Goal: Task Accomplishment & Management: Complete application form

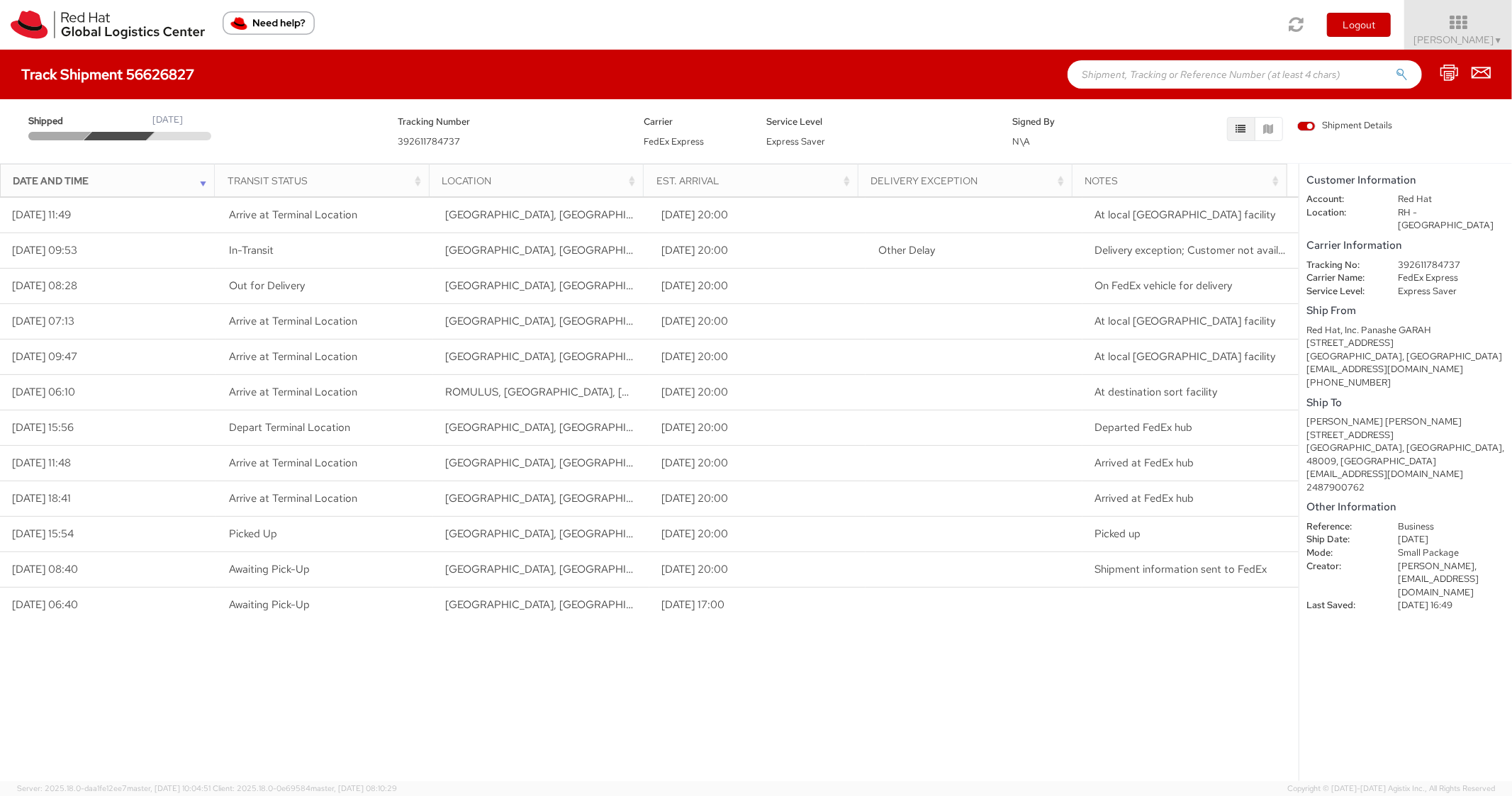
click at [1257, 88] on input "text" at bounding box center [1245, 74] width 355 height 29
click at [18, 6] on link at bounding box center [108, 25] width 216 height 50
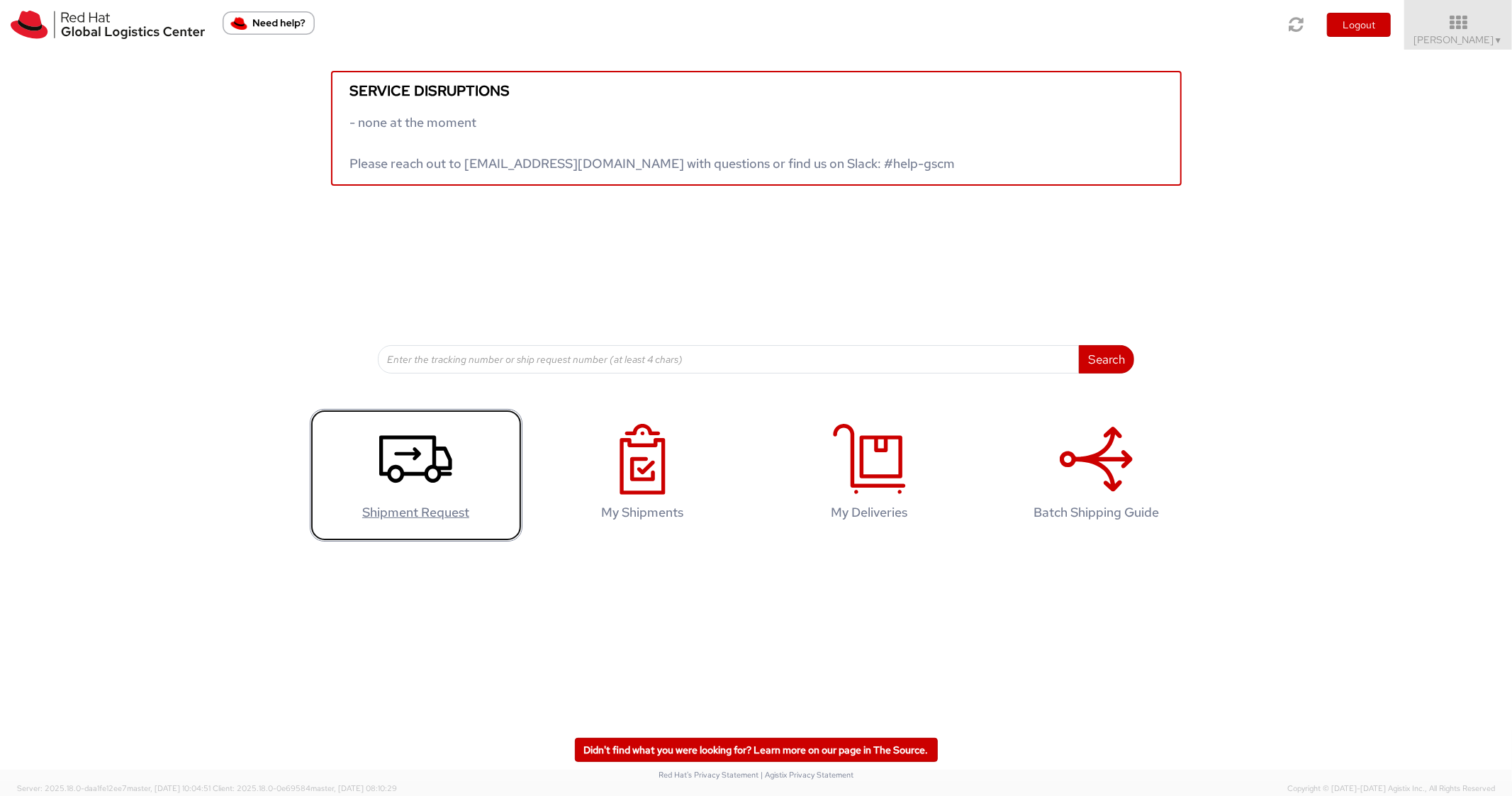
click at [429, 506] on h4 "Shipment Request" at bounding box center [416, 512] width 183 height 14
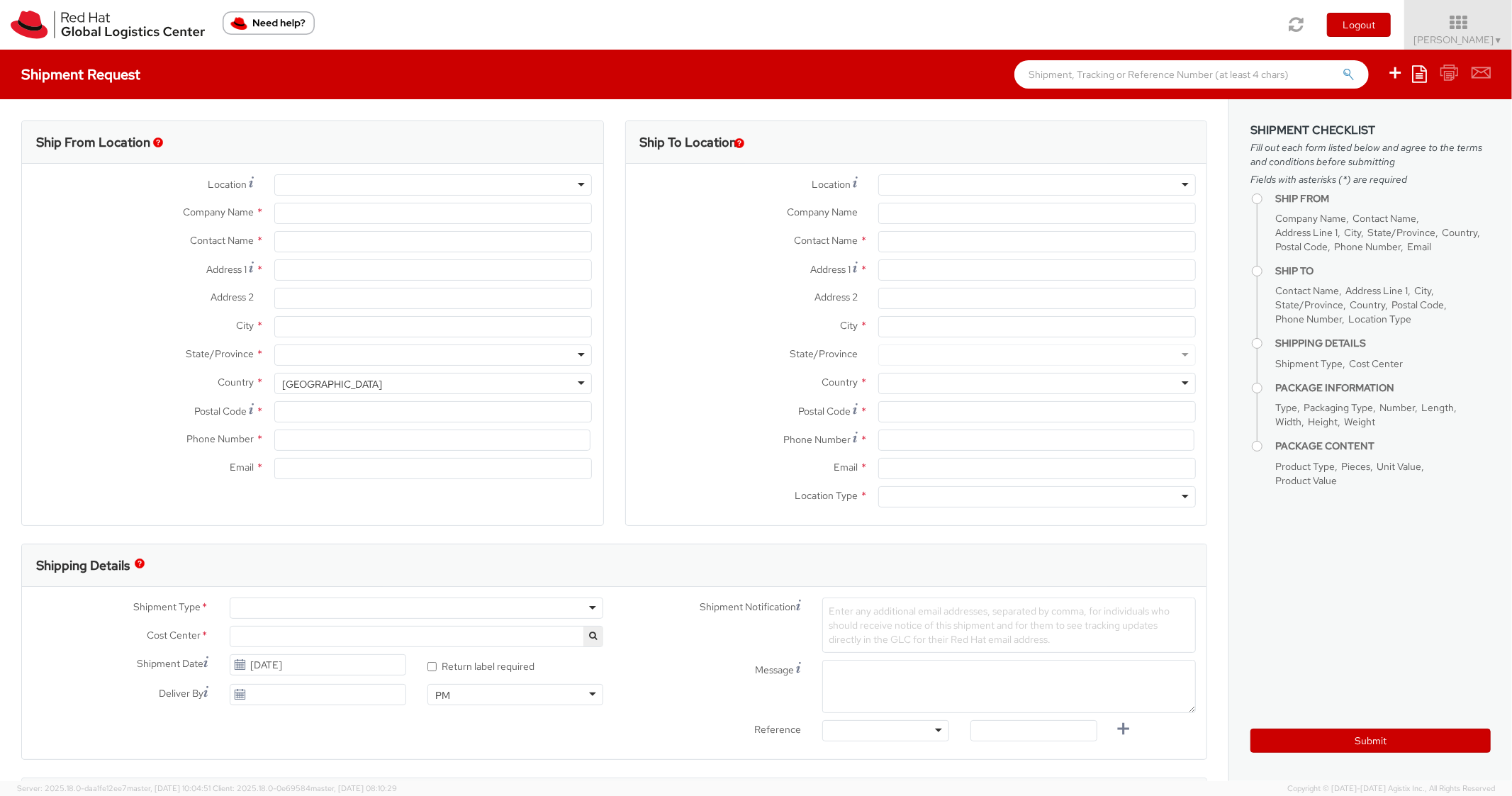
select select "850"
select select
click at [1424, 75] on icon at bounding box center [1420, 74] width 15 height 17
click at [1365, 123] on link "Create from template" at bounding box center [1365, 119] width 124 height 18
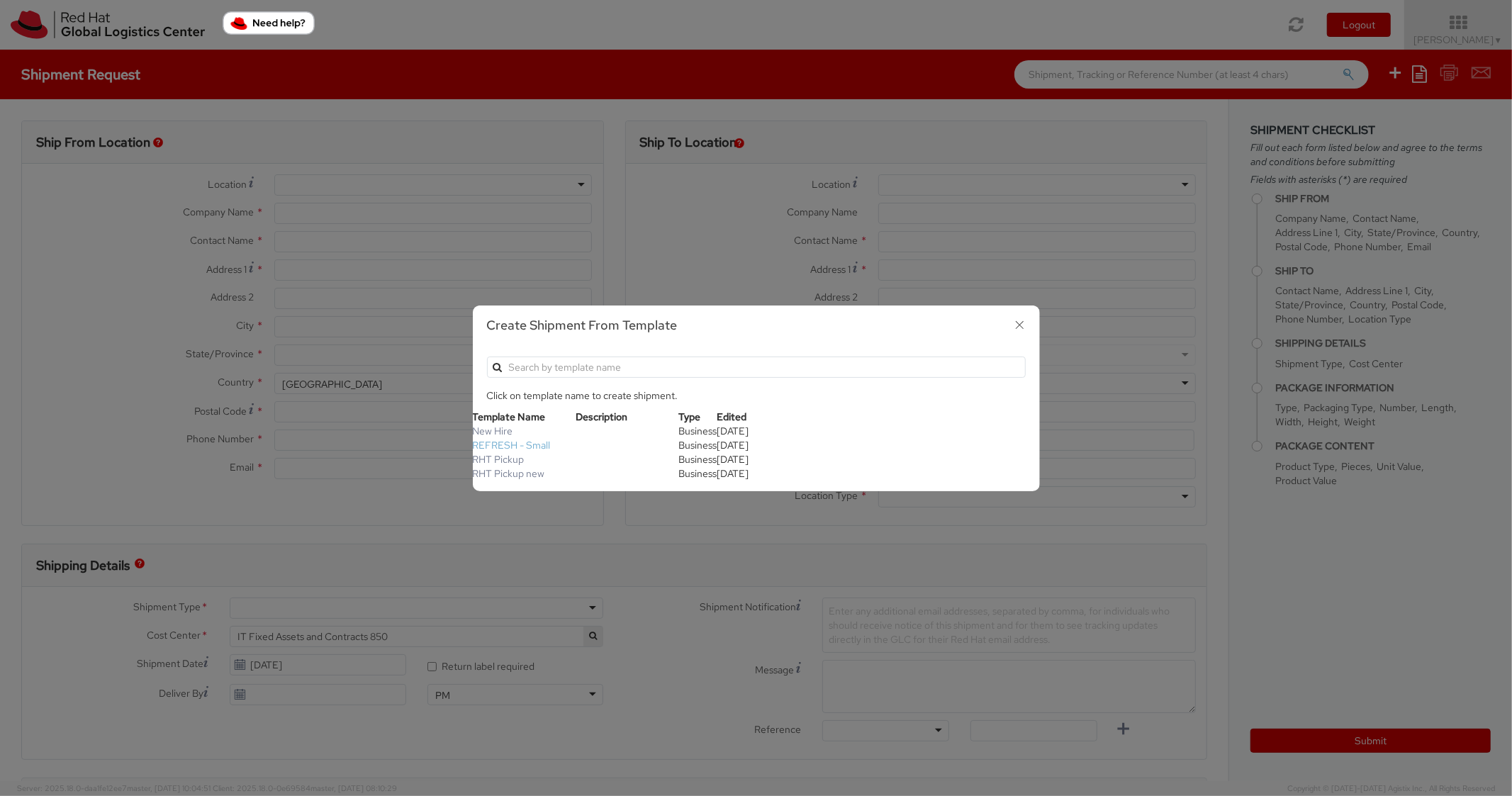
click at [513, 444] on link "REFRESH - Small" at bounding box center [511, 445] width 78 height 13
type input "Red Hat, Inc."
type input "[PERSON_NAME]"
type input "[STREET_ADDRESS]"
type input "RALEIGH"
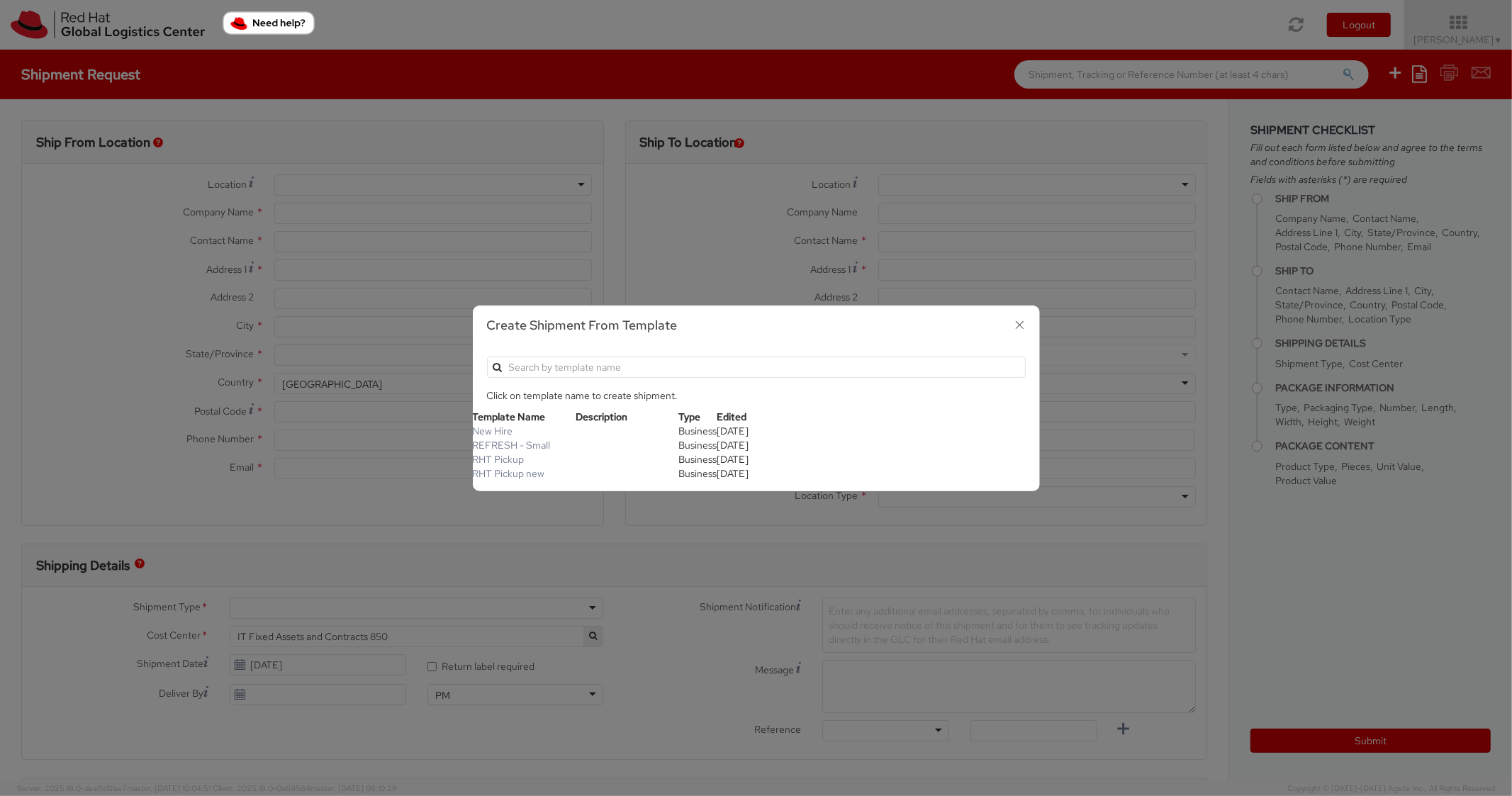
type input "27601"
type input "[PHONE_NUMBER]"
type input "[EMAIL_ADDRESS][DOMAIN_NAME]"
type textarea "Please include return label."
type input "*RPCI*"
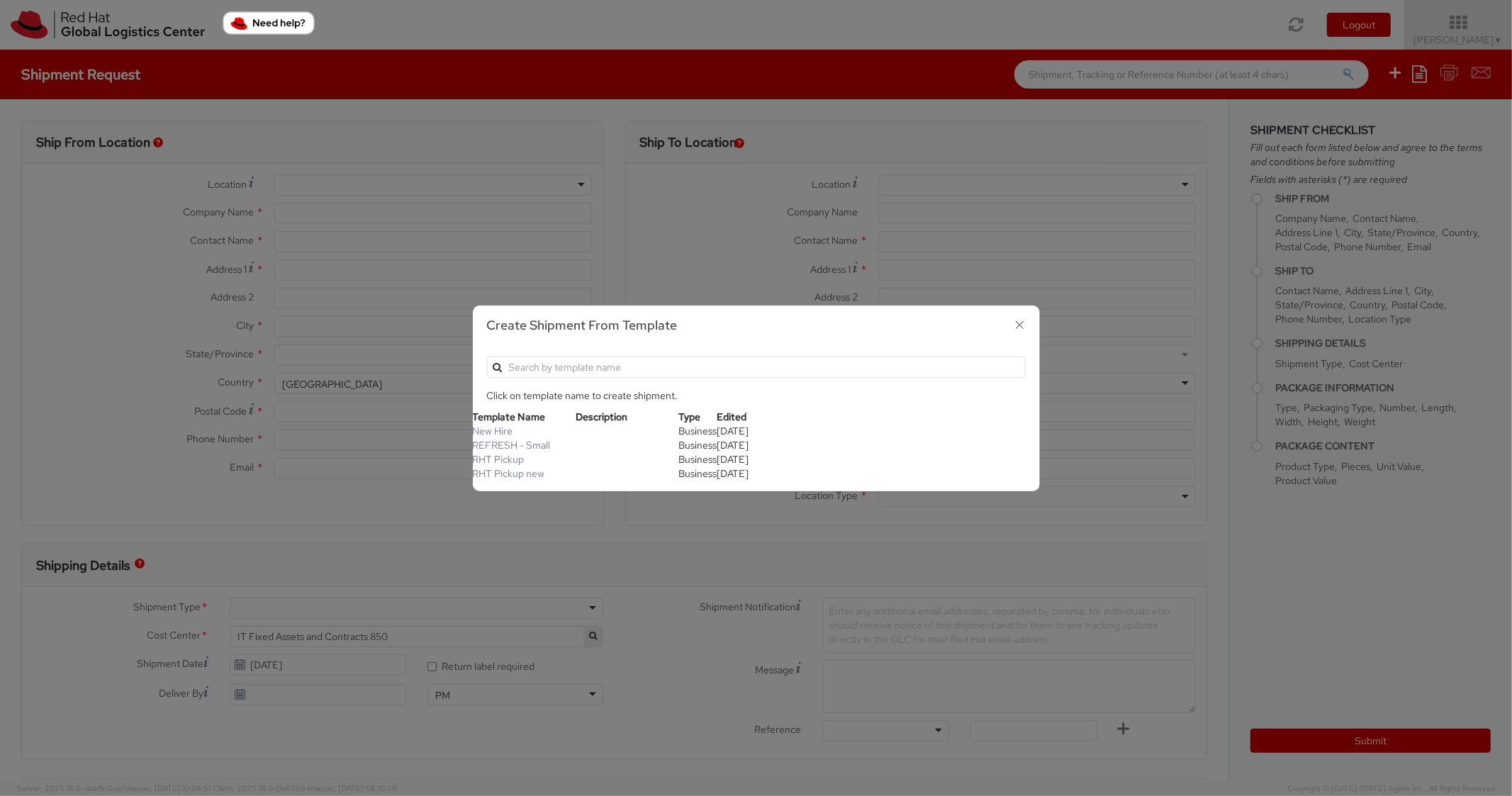
select select "LAPTOP"
type input "1"
type input "18"
type input "14"
type input "4"
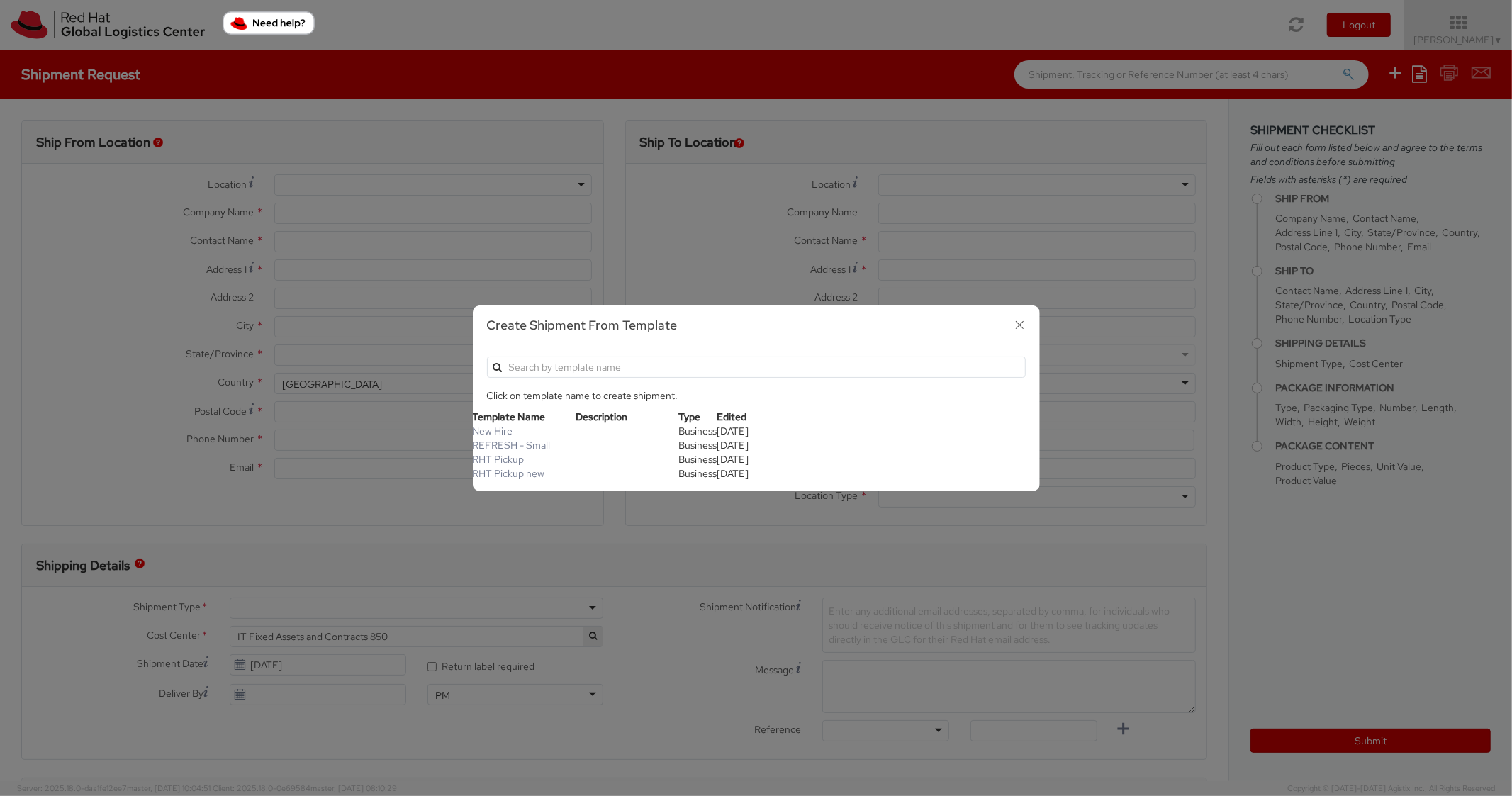
type input "7"
type input "*Laptop Model*"
select select "LAPTOP"
type input "2,000.00"
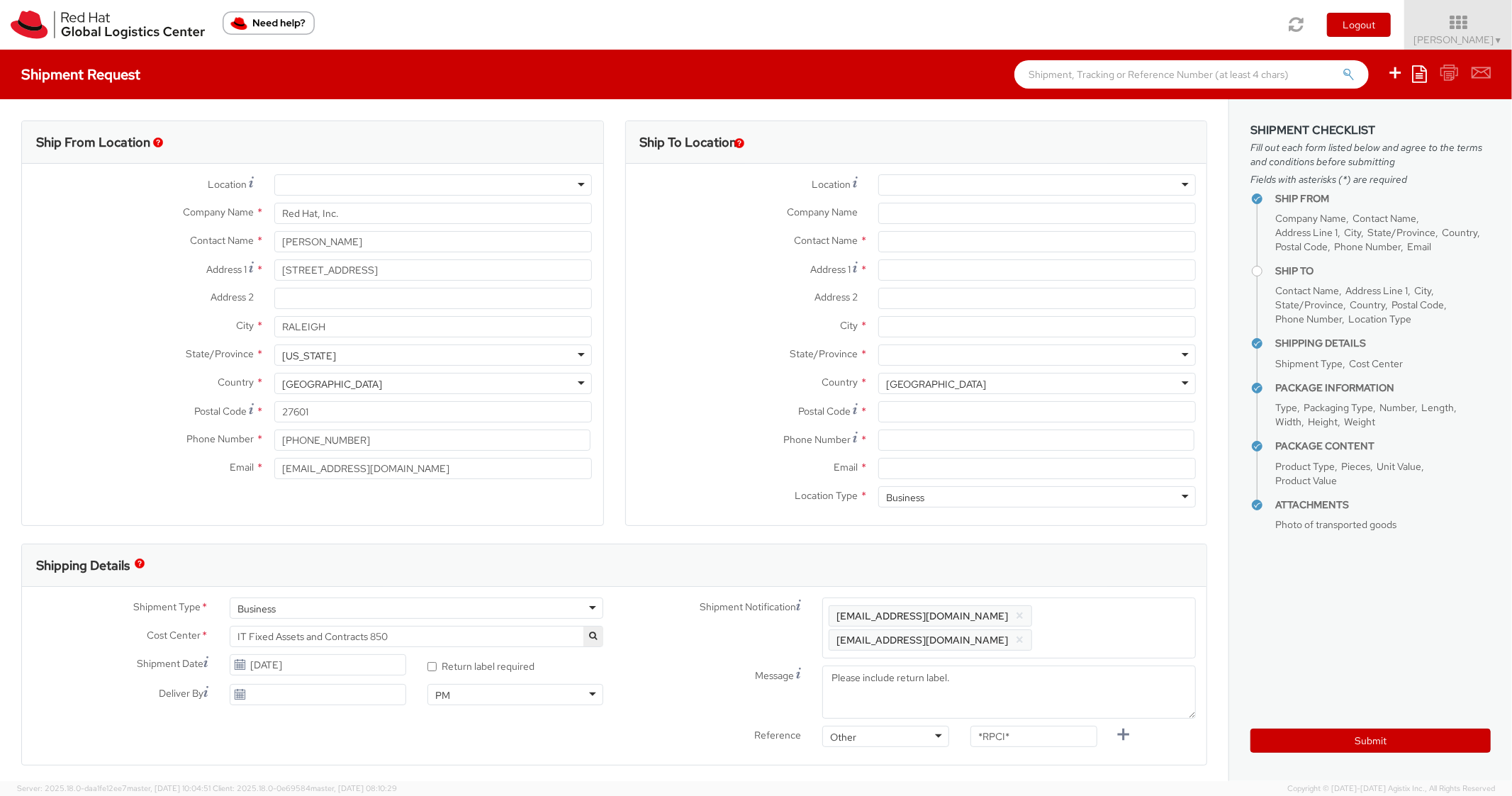
scroll to position [42, 0]
select select
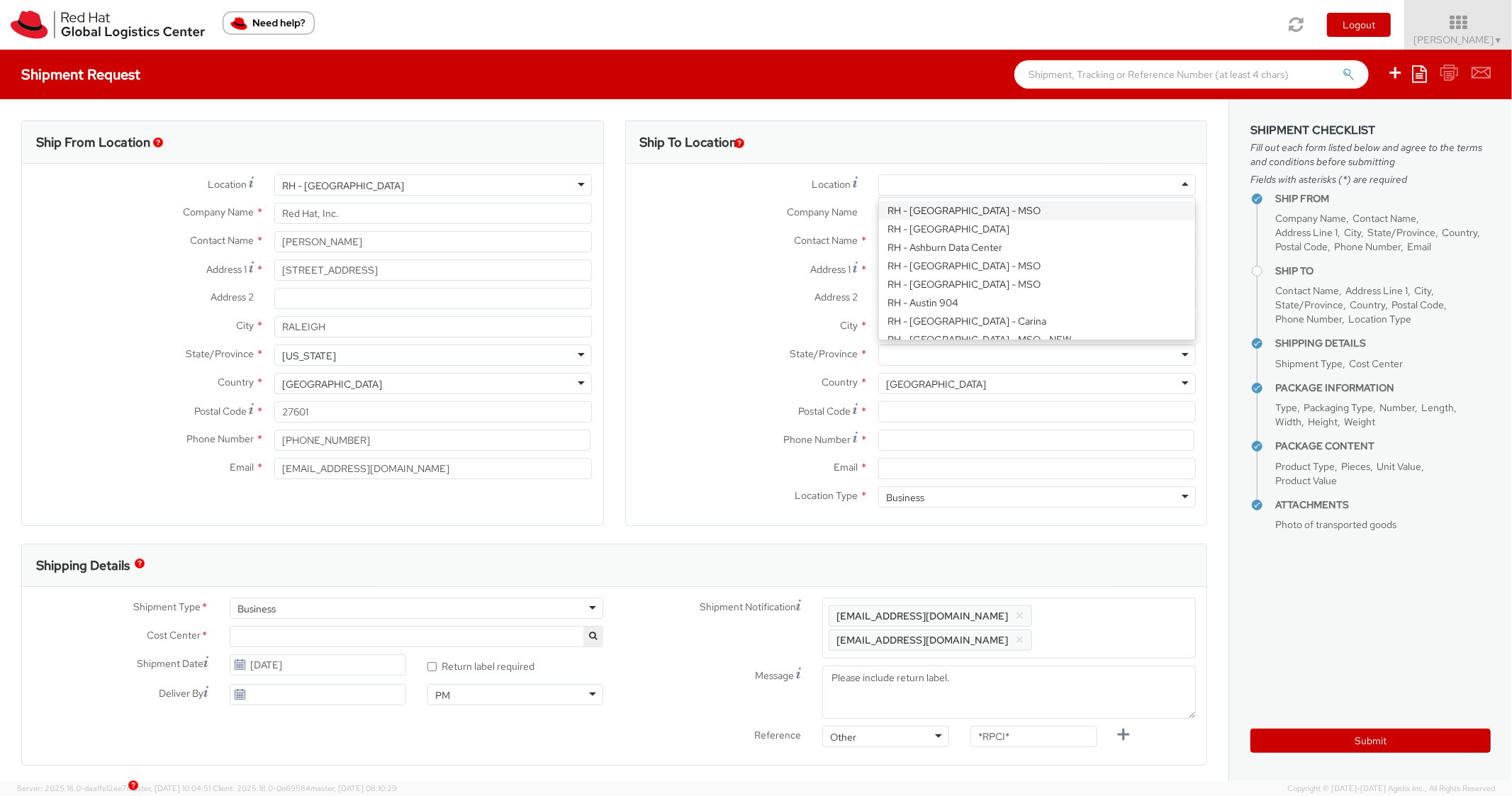
click at [975, 180] on div at bounding box center [1037, 184] width 318 height 21
click at [1418, 72] on icon at bounding box center [1420, 74] width 15 height 17
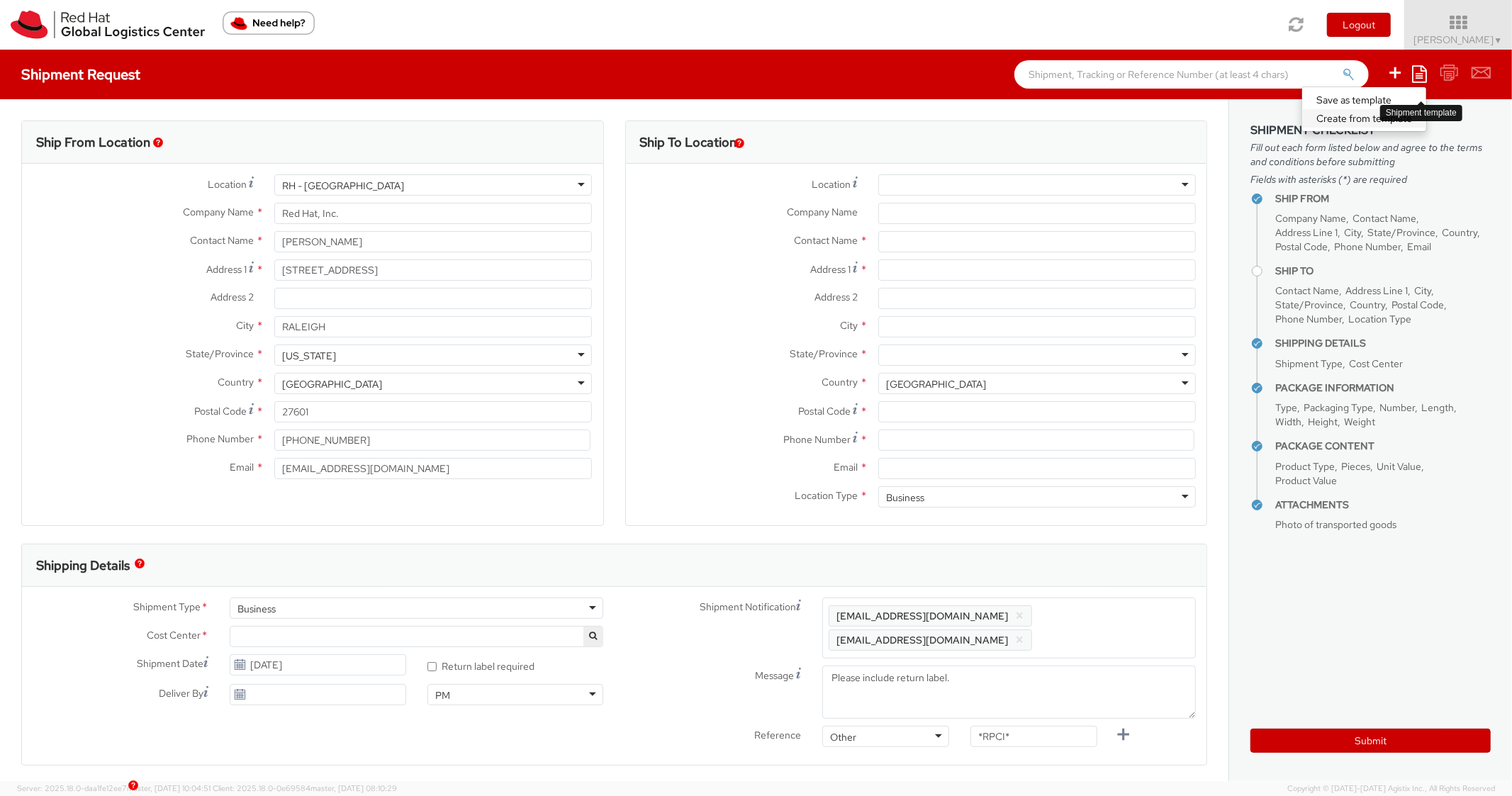
click at [1355, 114] on link "Create from template" at bounding box center [1365, 119] width 124 height 18
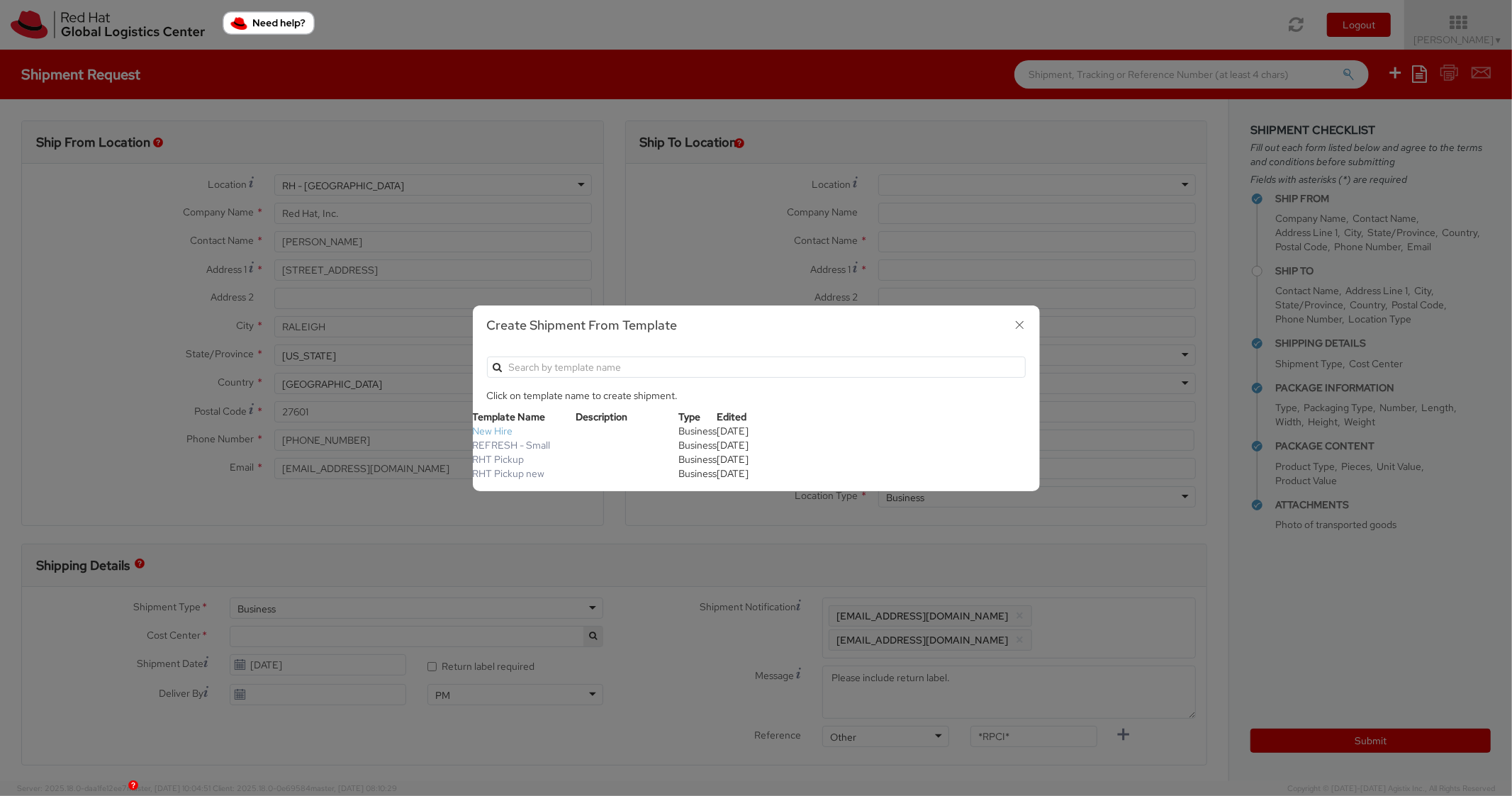
click at [498, 436] on link "New Hire" at bounding box center [493, 431] width 41 height 13
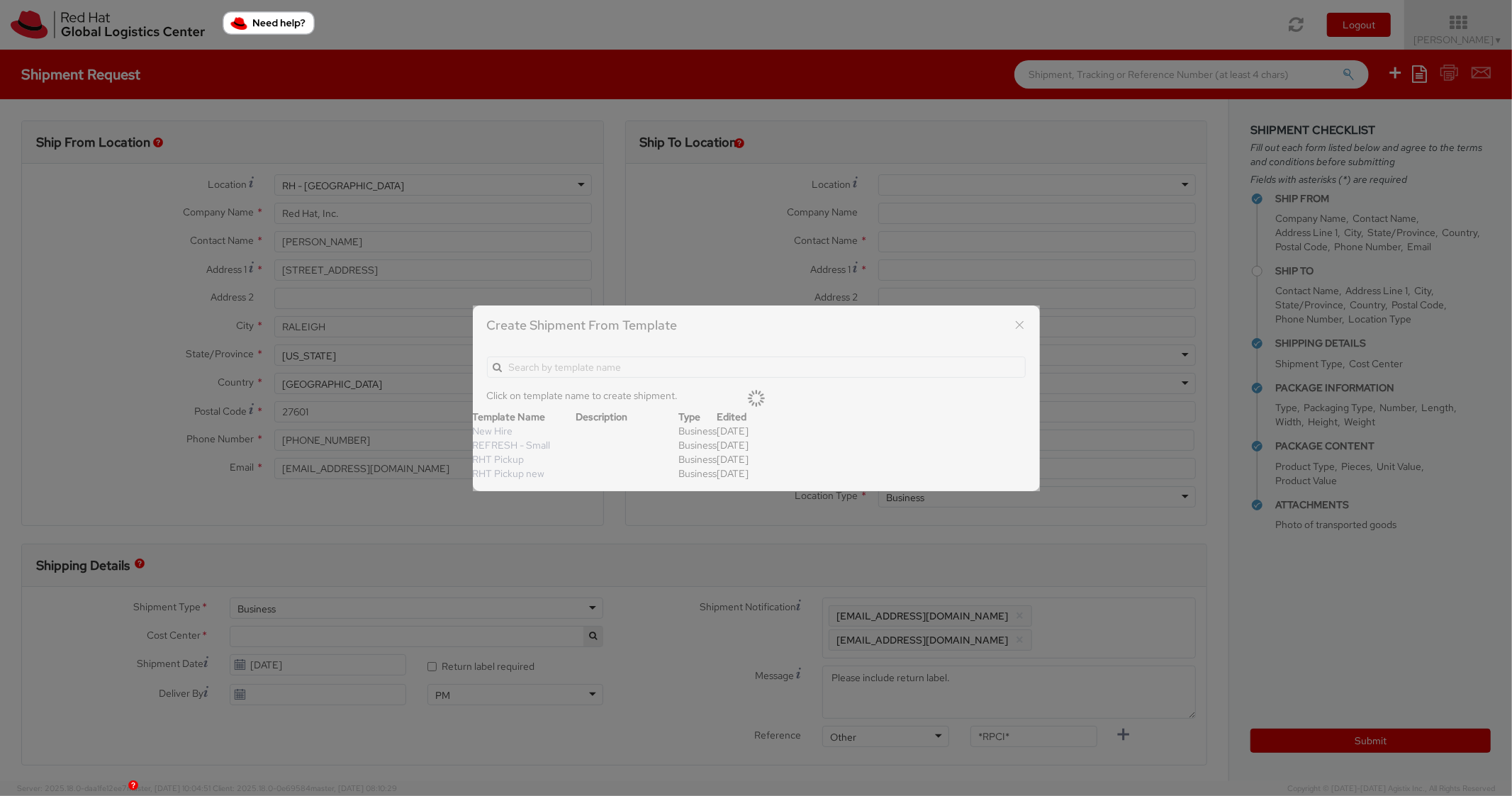
type textarea "Standard Shipping - New hire"
type input "22"
type input "6"
type input "8"
type input "*Laptop model*"
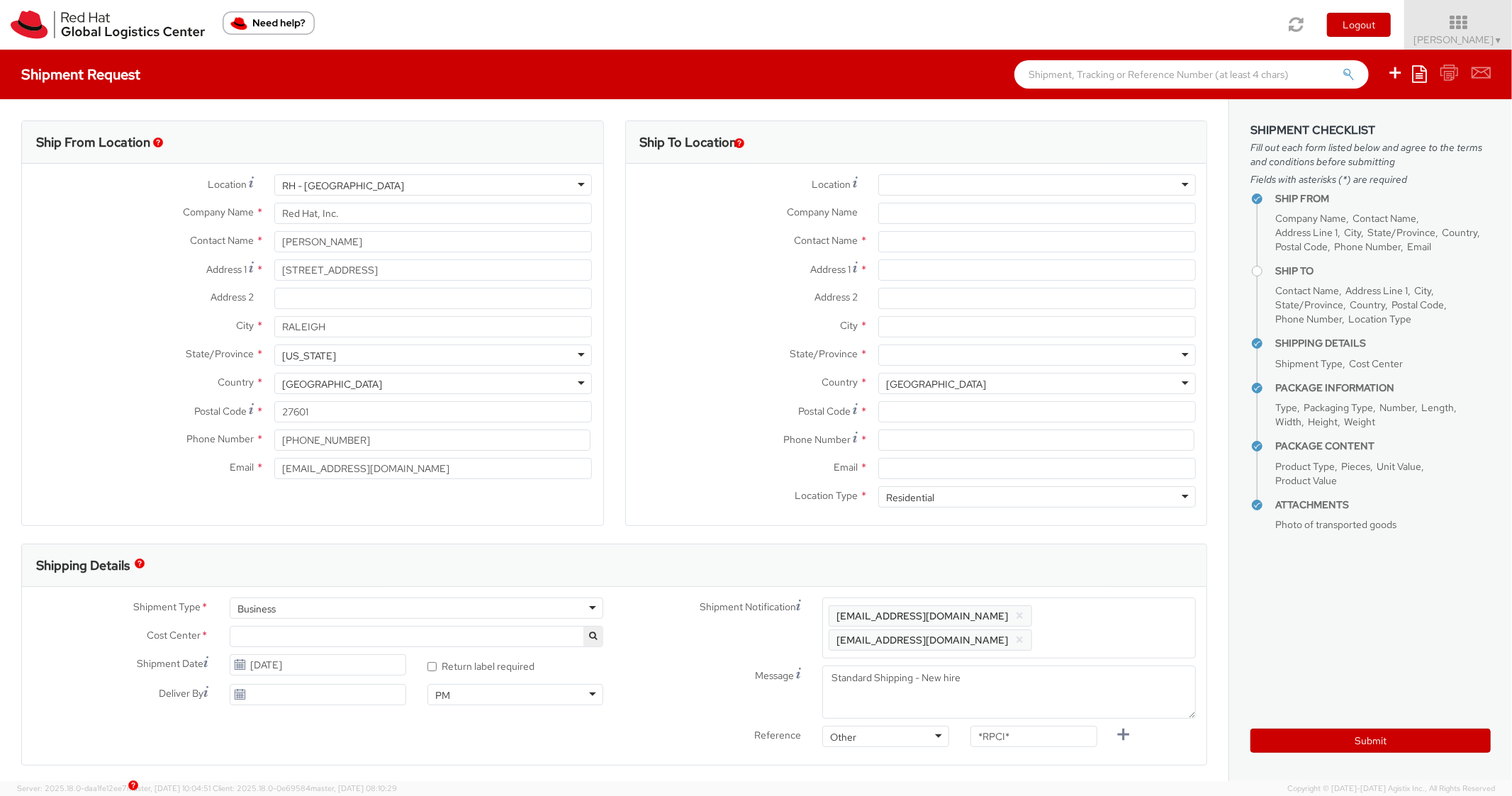
click at [977, 173] on div "Location * [GEOGRAPHIC_DATA] - [GEOGRAPHIC_DATA] - [GEOGRAPHIC_DATA] [GEOGRAPHI…" at bounding box center [917, 345] width 581 height 361
click at [977, 189] on div at bounding box center [1037, 184] width 318 height 21
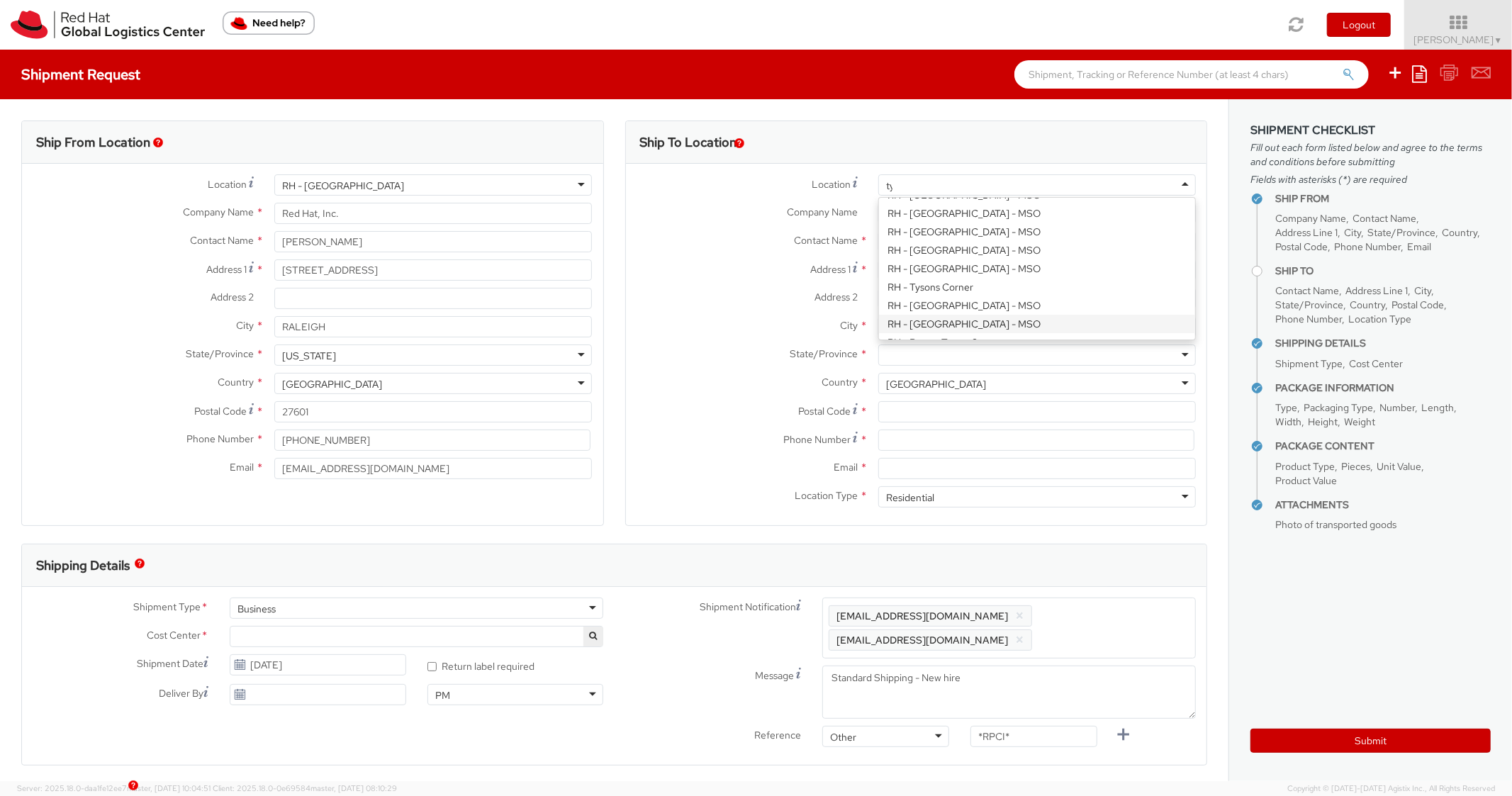
type input "tys"
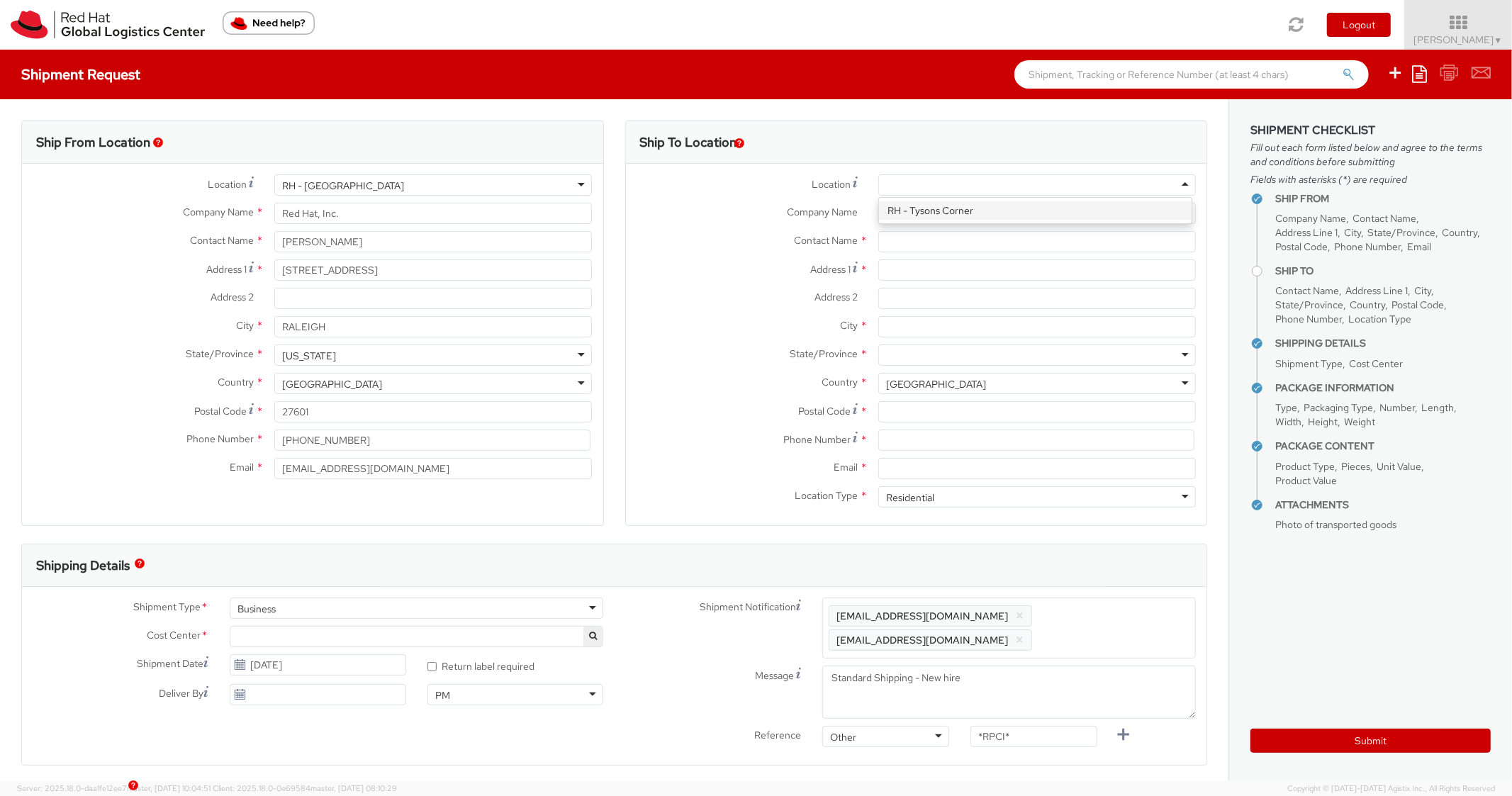
type input "Red Hat, Inc."
type input "[STREET_ADDRESS]"
type input "Suite 800"
type input "[PERSON_NAME]"
type input "22102"
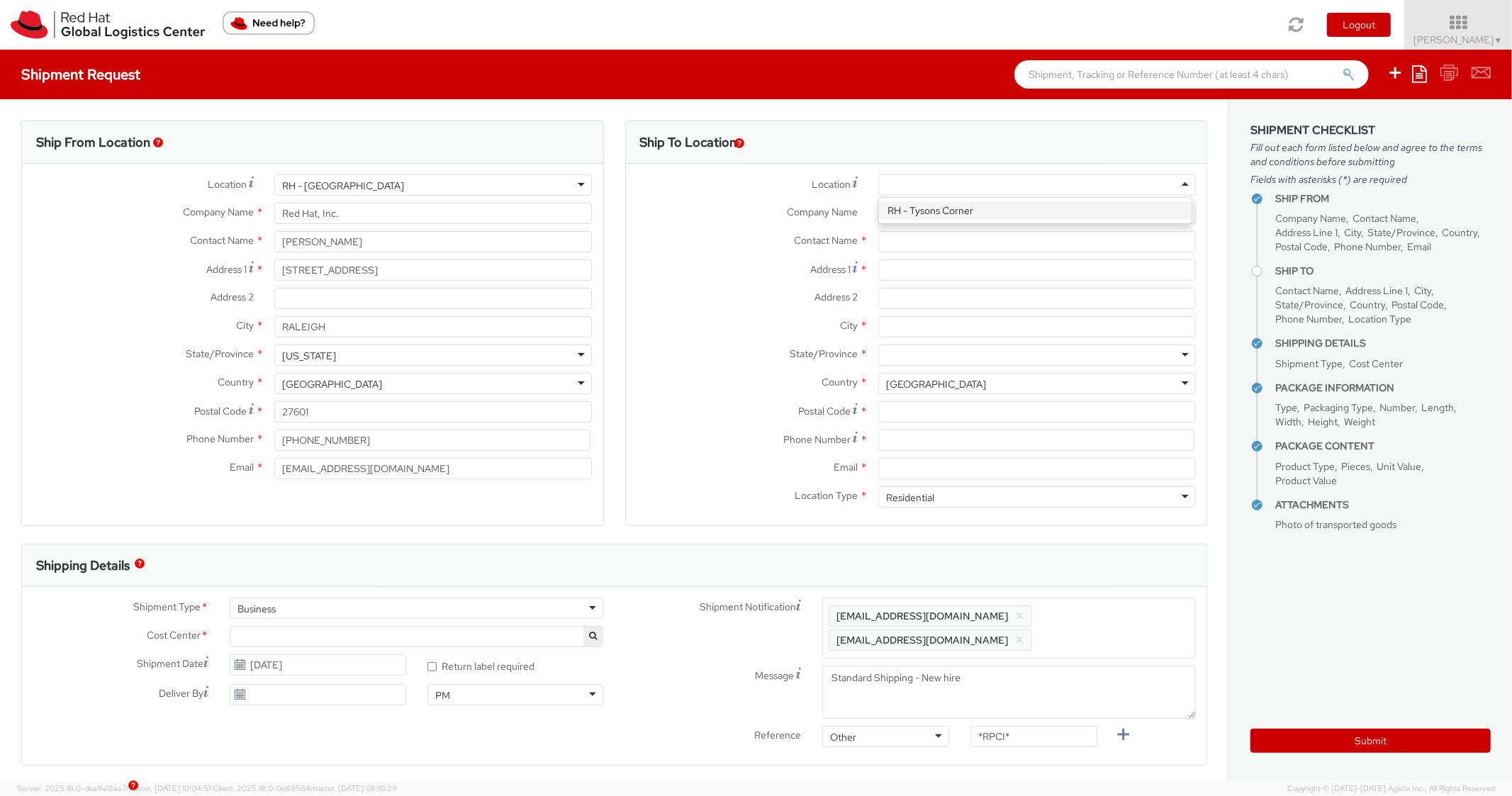
type input "[PHONE_NUMBER]"
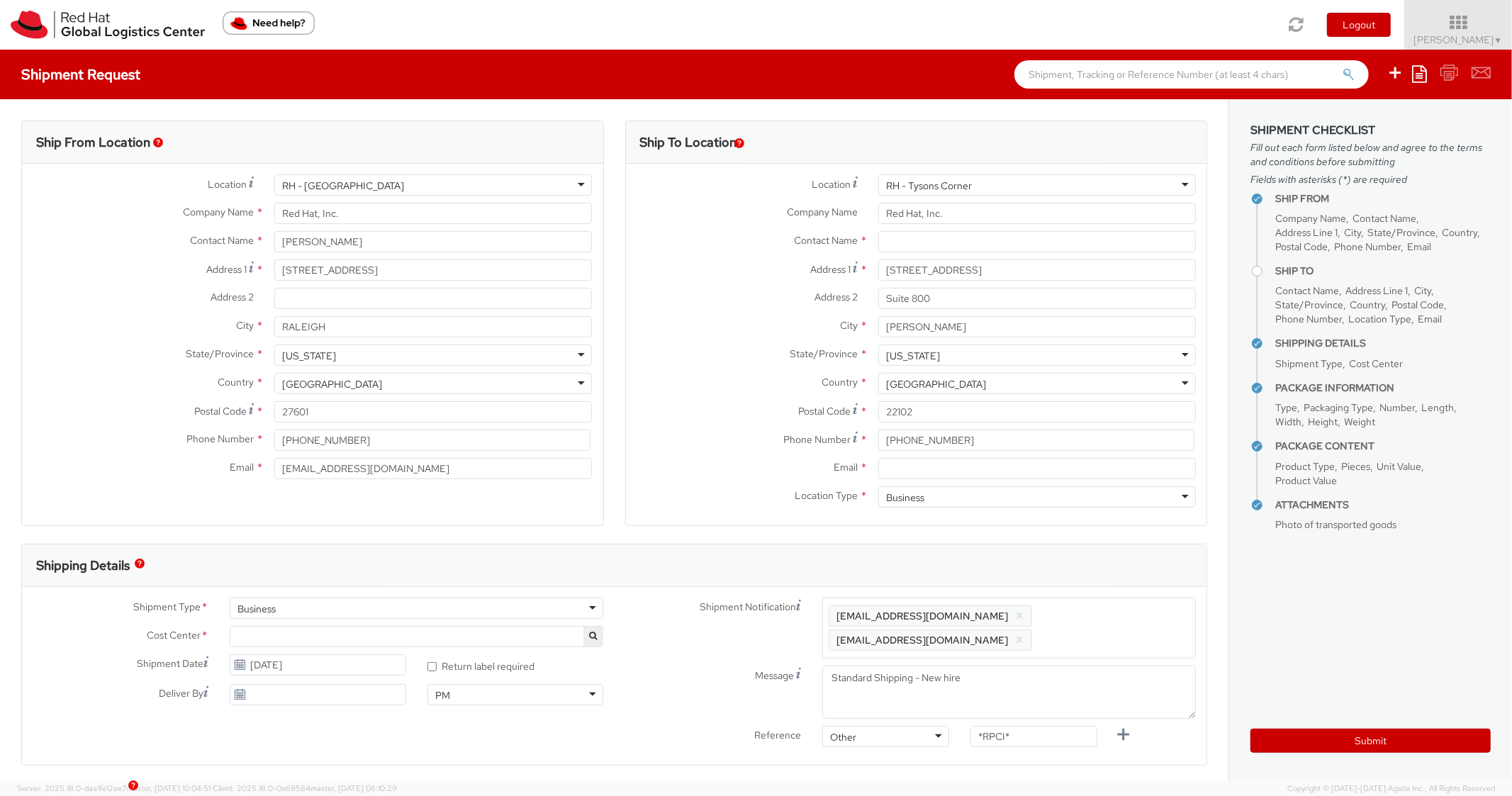
scroll to position [0, 0]
paste input "[EMAIL_ADDRESS][DOMAIN_NAME]"
click at [962, 468] on input "[EMAIL_ADDRESS][DOMAIN_NAME]" at bounding box center [1037, 468] width 318 height 21
type input "[EMAIL_ADDRESS][DOMAIN_NAME]"
click at [1142, 603] on div "Enter any additional email addresses, separated by comma, for individuals who s…" at bounding box center [1010, 628] width 374 height 61
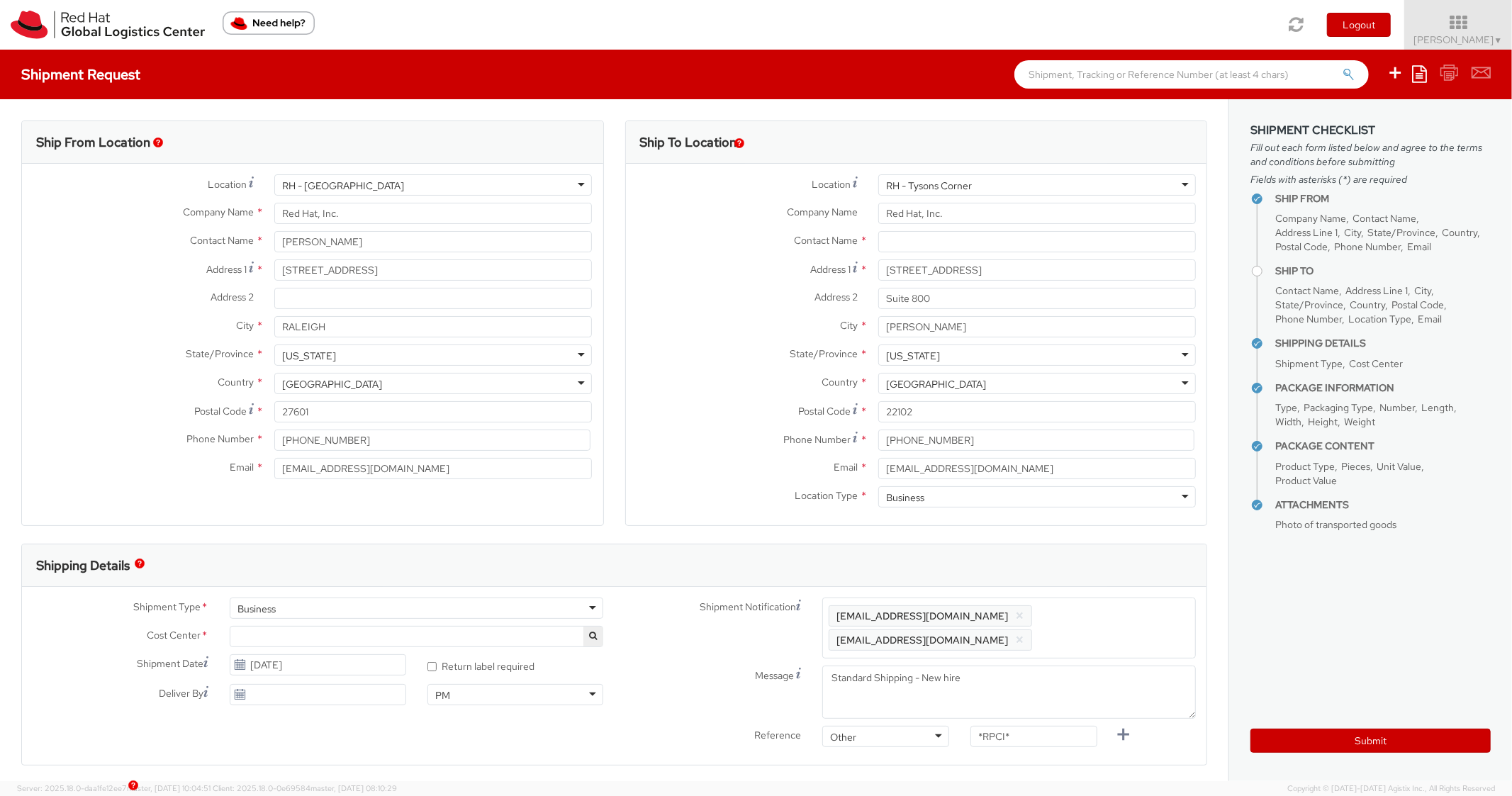
paste input "[EMAIL_ADDRESS][DOMAIN_NAME]"
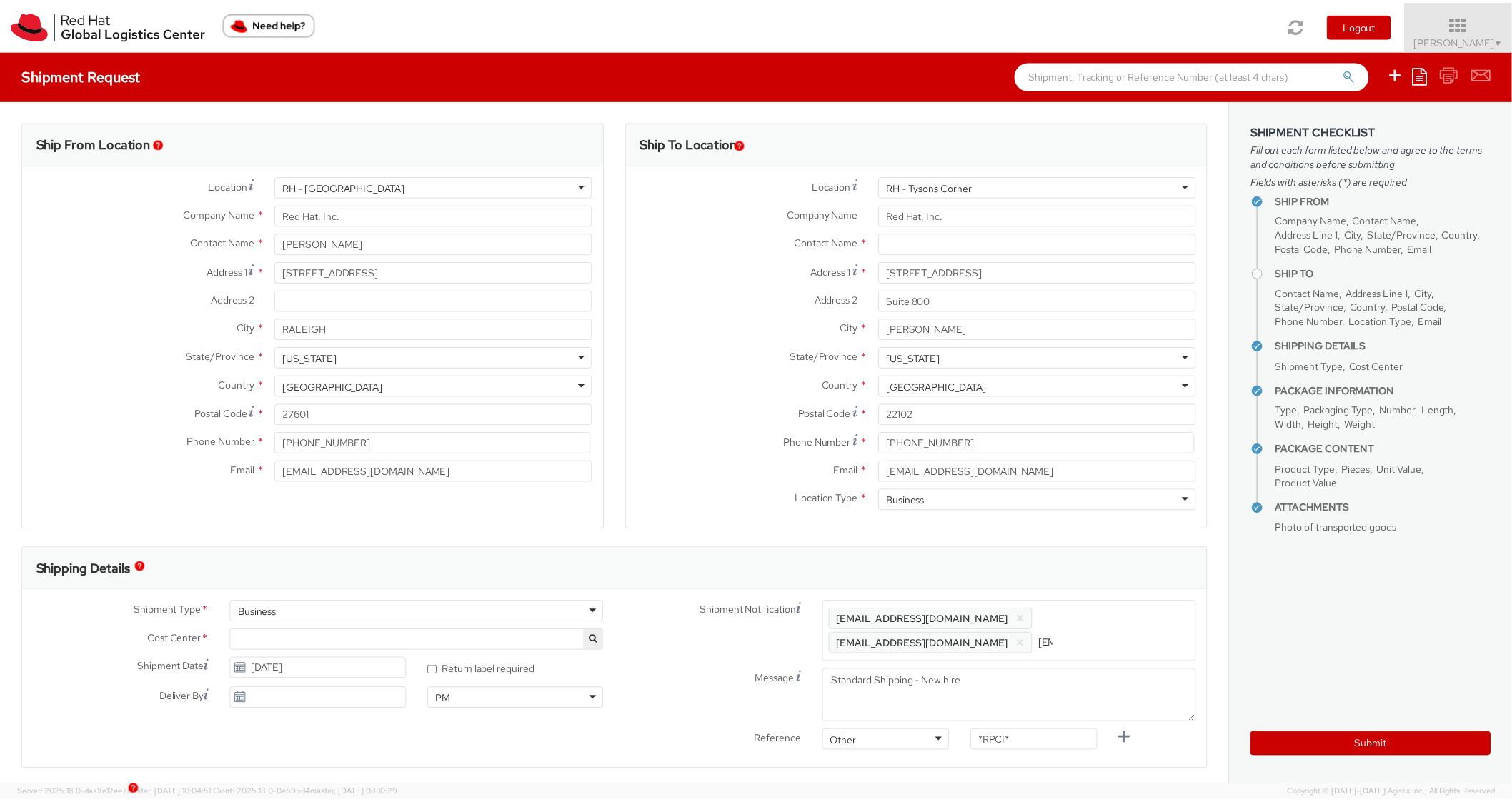
scroll to position [0, 72]
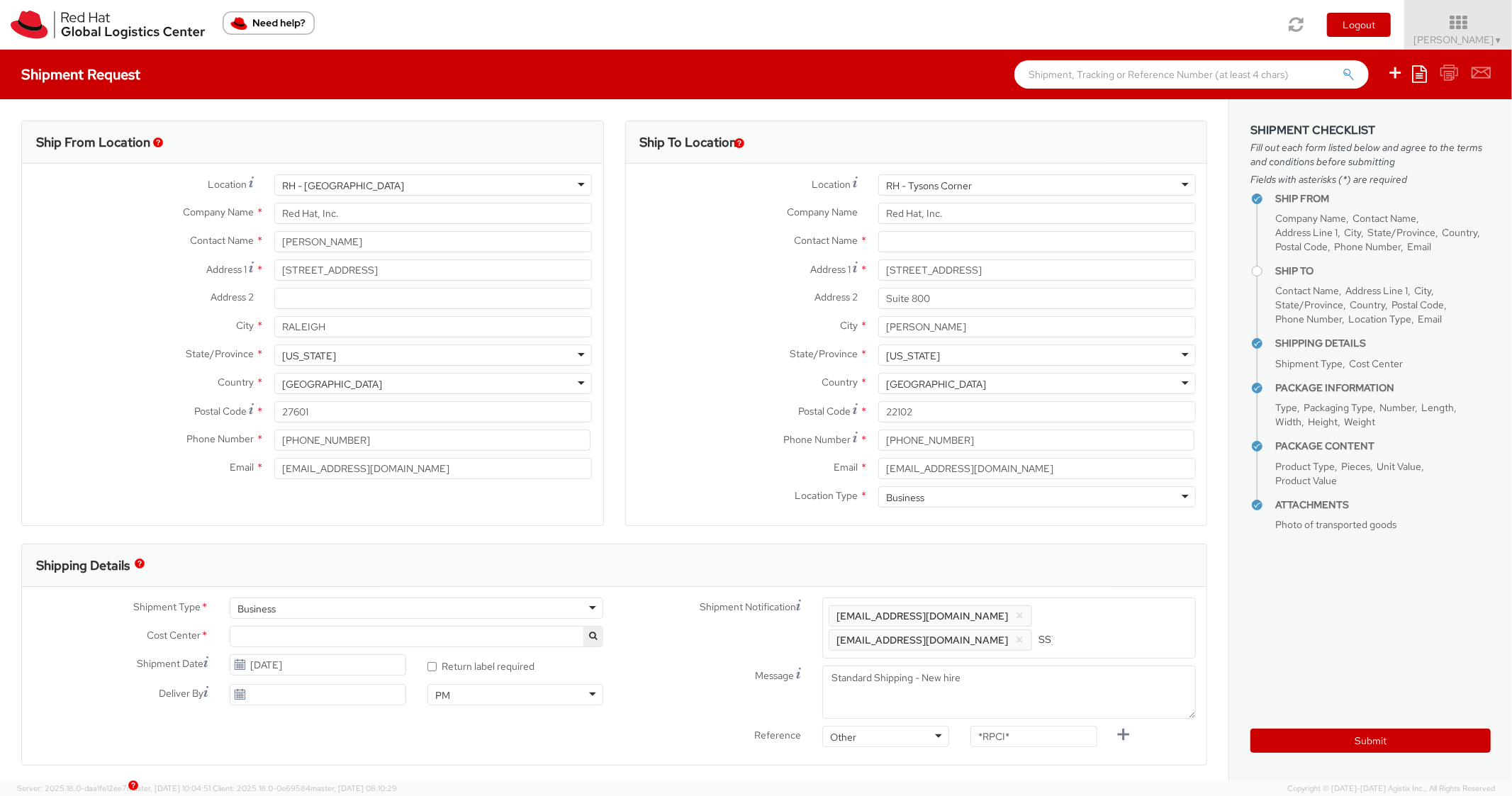
type input "[EMAIL_ADDRESS][DOMAIN_NAME]"
click at [1121, 565] on div "Shipping Details" at bounding box center [608, 566] width 1173 height 42
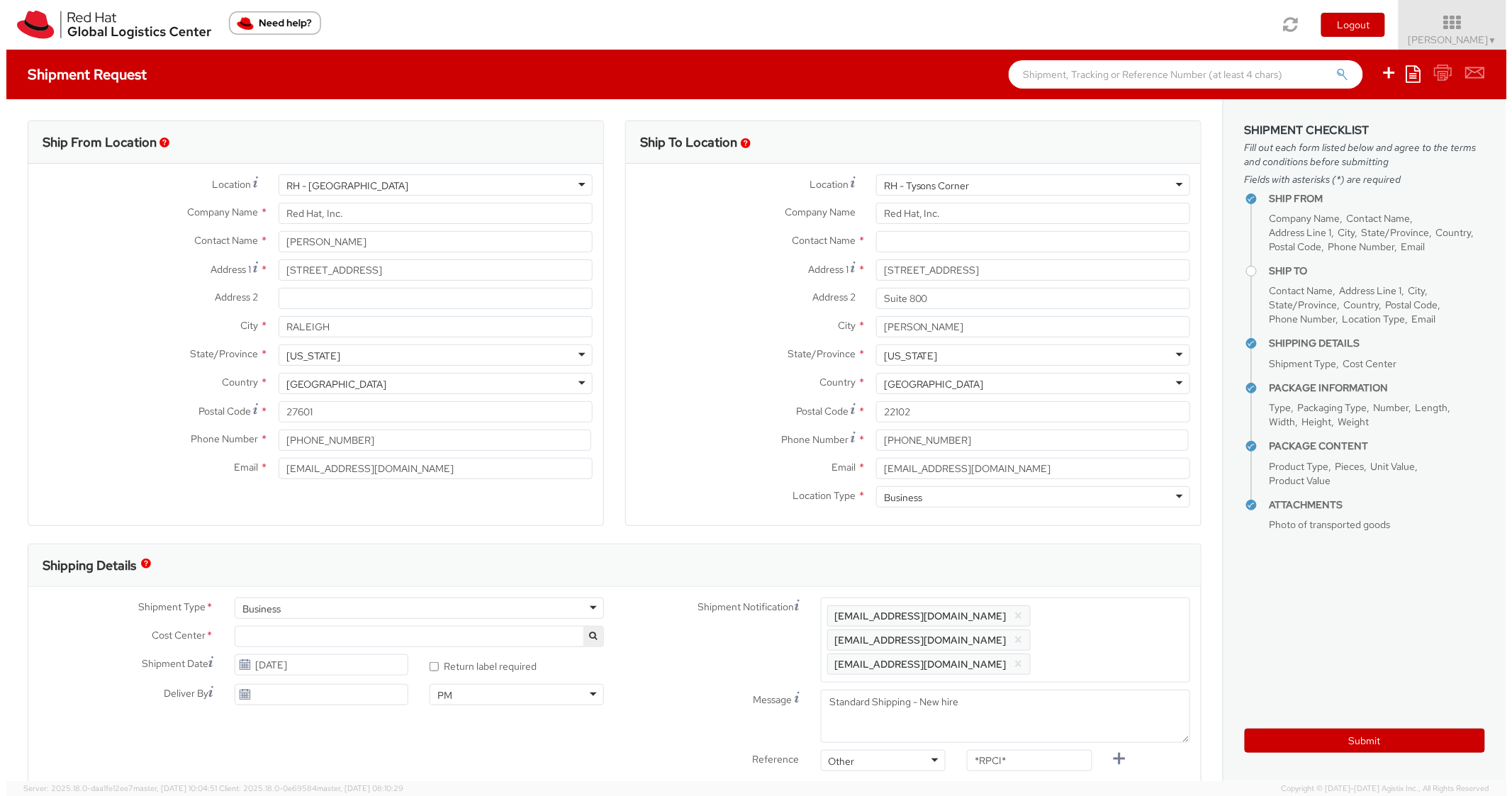
scroll to position [0, 0]
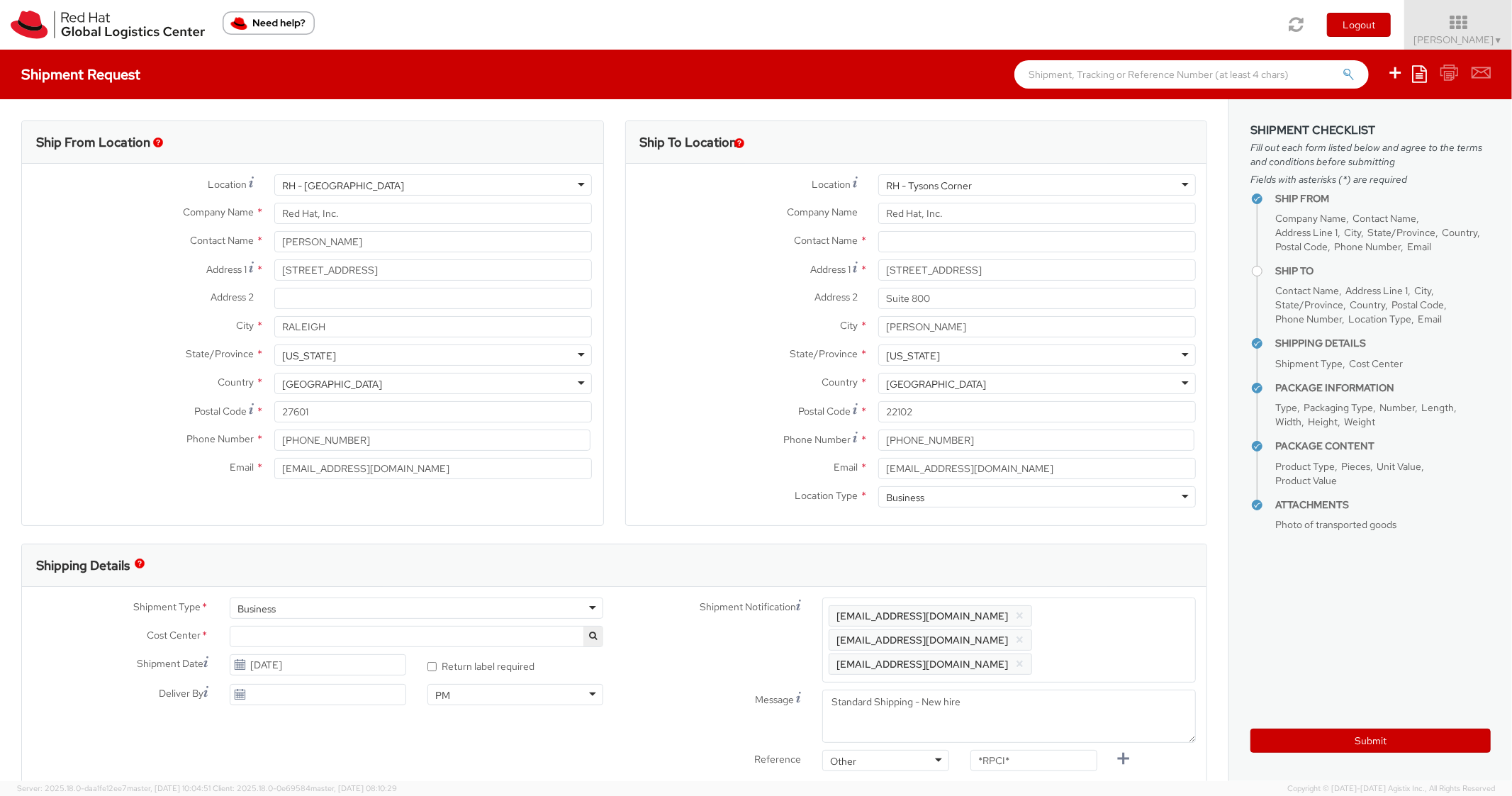
drag, startPoint x: 1014, startPoint y: 743, endPoint x: 1001, endPoint y: 736, distance: 14.8
click at [1003, 750] on div "*RPCI*" at bounding box center [1034, 764] width 148 height 29
paste input "RPCI0080682"
drag, startPoint x: 1001, startPoint y: 736, endPoint x: 943, endPoint y: 732, distance: 58.1
click at [943, 750] on div "Reference Other Other Other Purchase Order Number Reference Number RPCI0080682" at bounding box center [910, 764] width 592 height 29
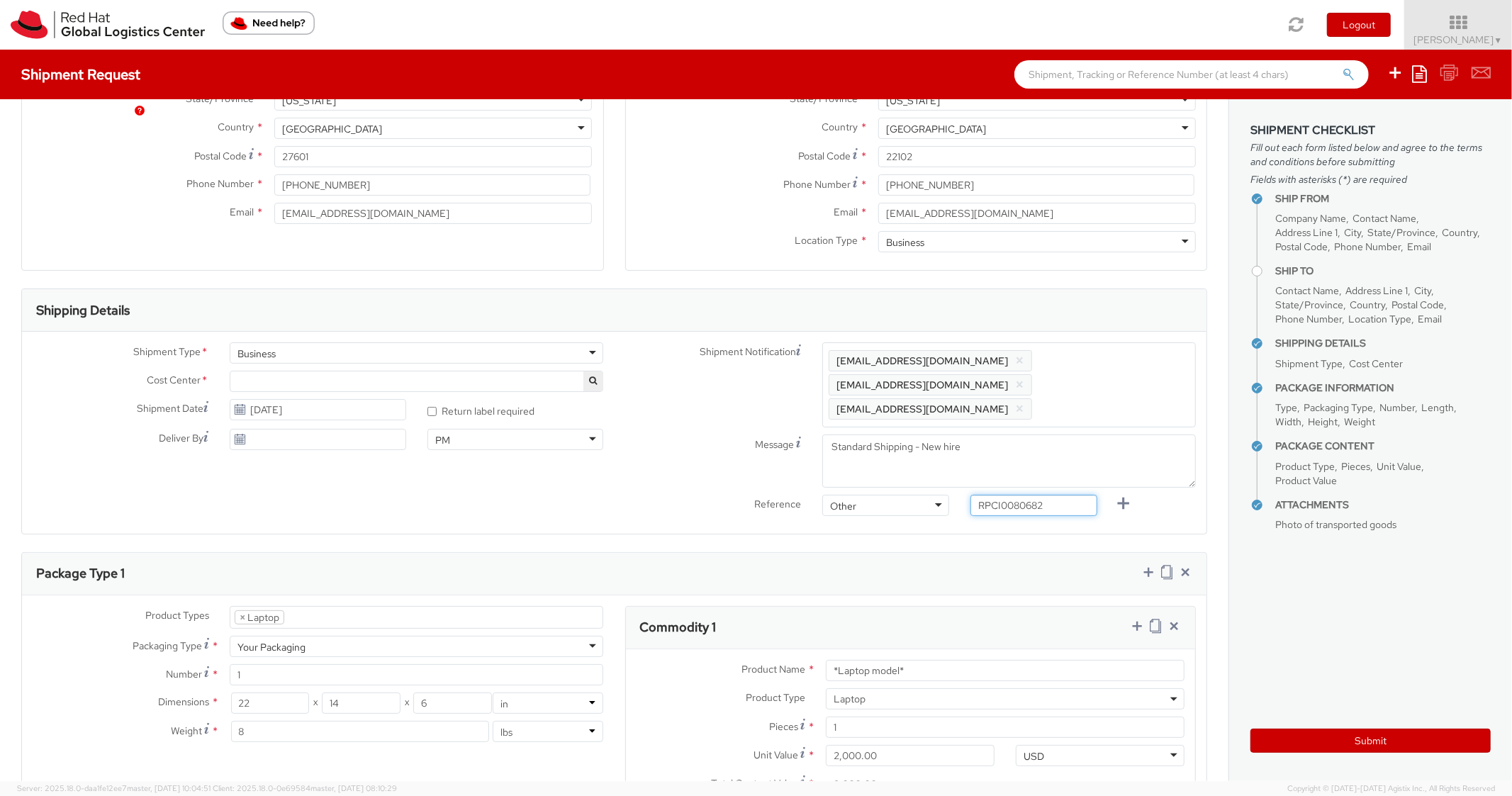
scroll to position [625, 0]
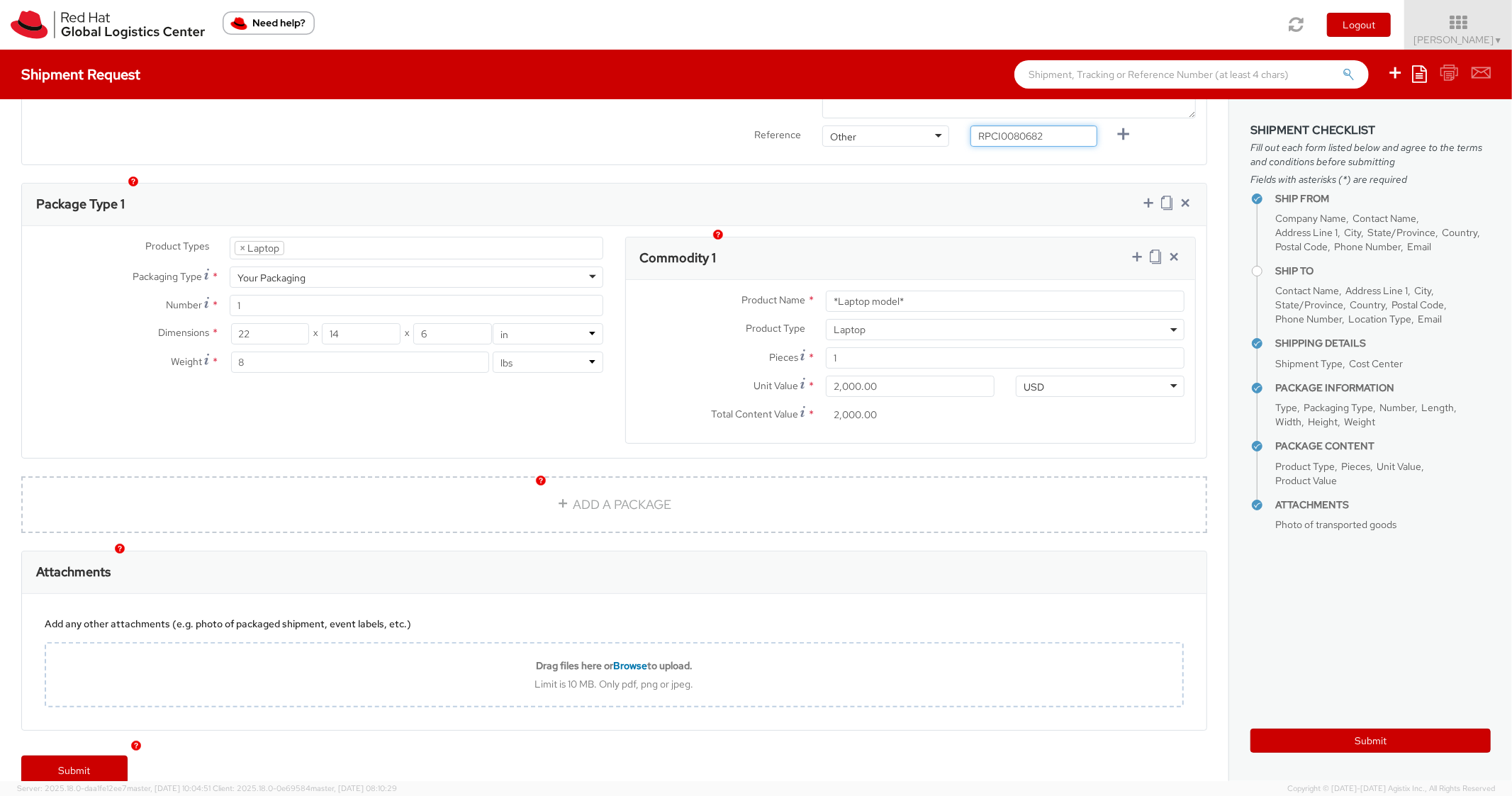
type input "RPCI0080682"
drag, startPoint x: 826, startPoint y: 269, endPoint x: 790, endPoint y: 264, distance: 36.3
click at [790, 280] on div "Product Name * *Laptop model* Product Type * Documents Docking Station Laptop M…" at bounding box center [911, 361] width 570 height 163
paste input "COMPACT - Lenovo"
type input "COMPACT - Lenovo"
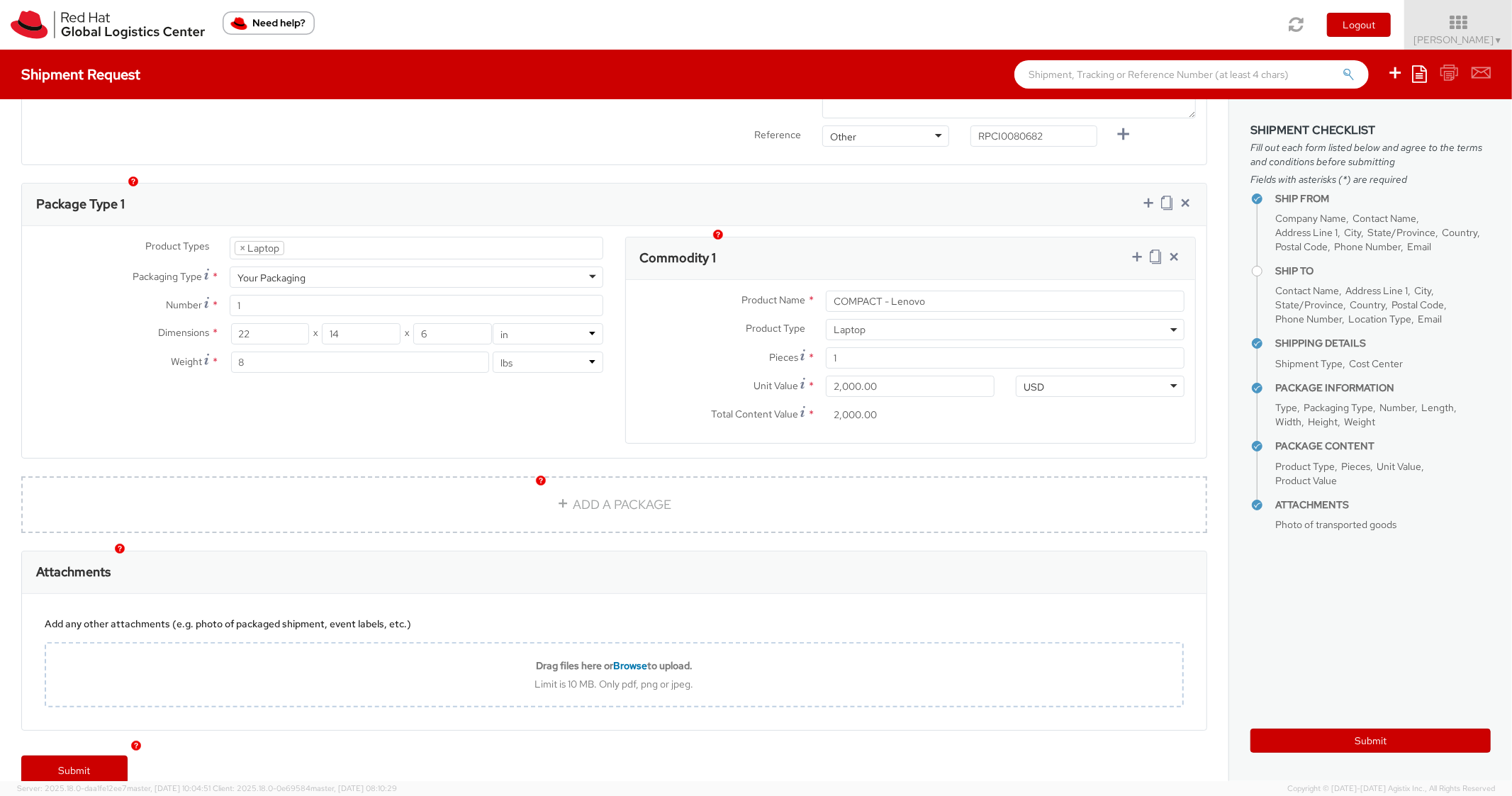
click at [1003, 238] on div "Commodity 1" at bounding box center [911, 259] width 570 height 42
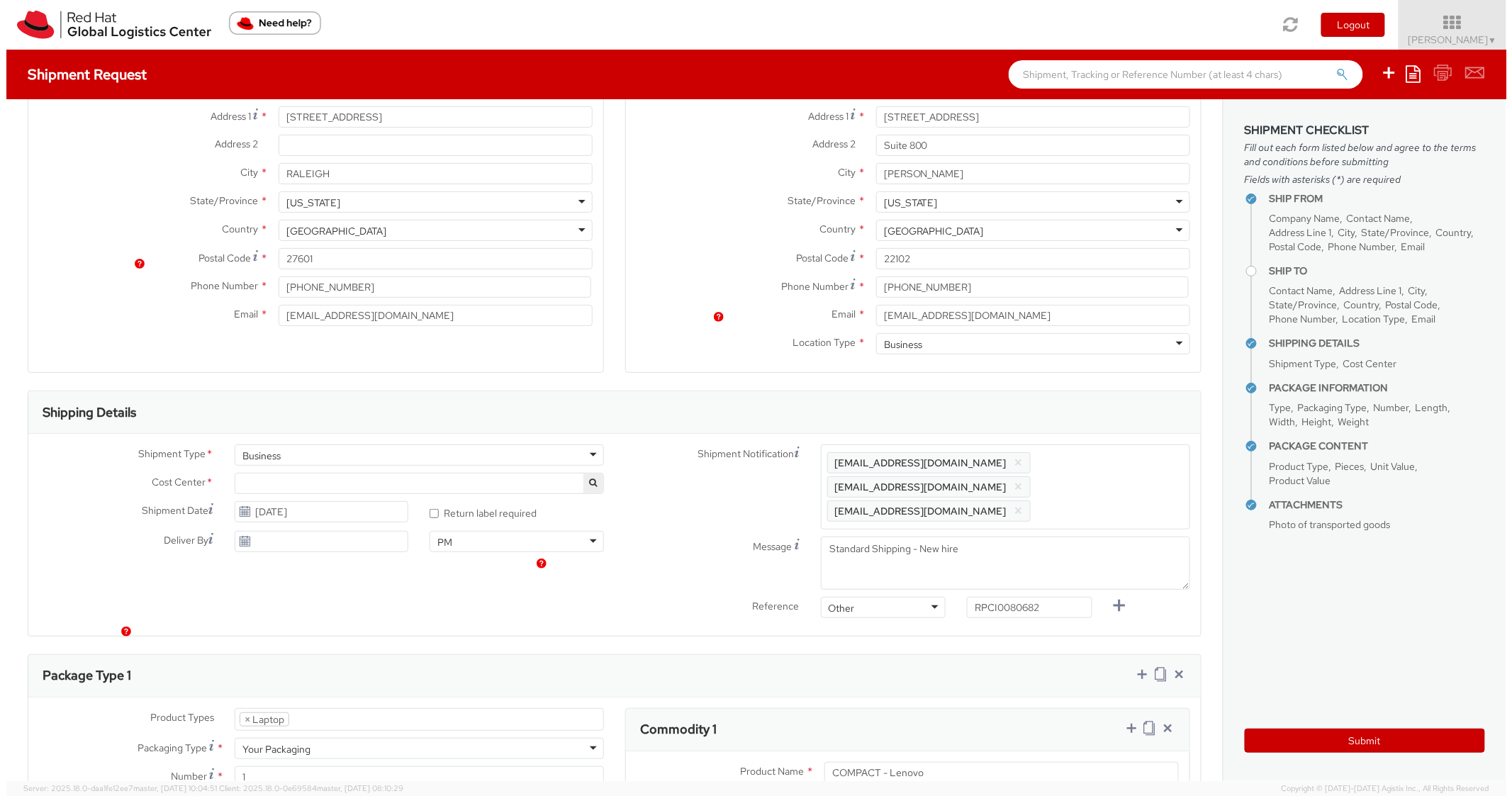
scroll to position [0, 0]
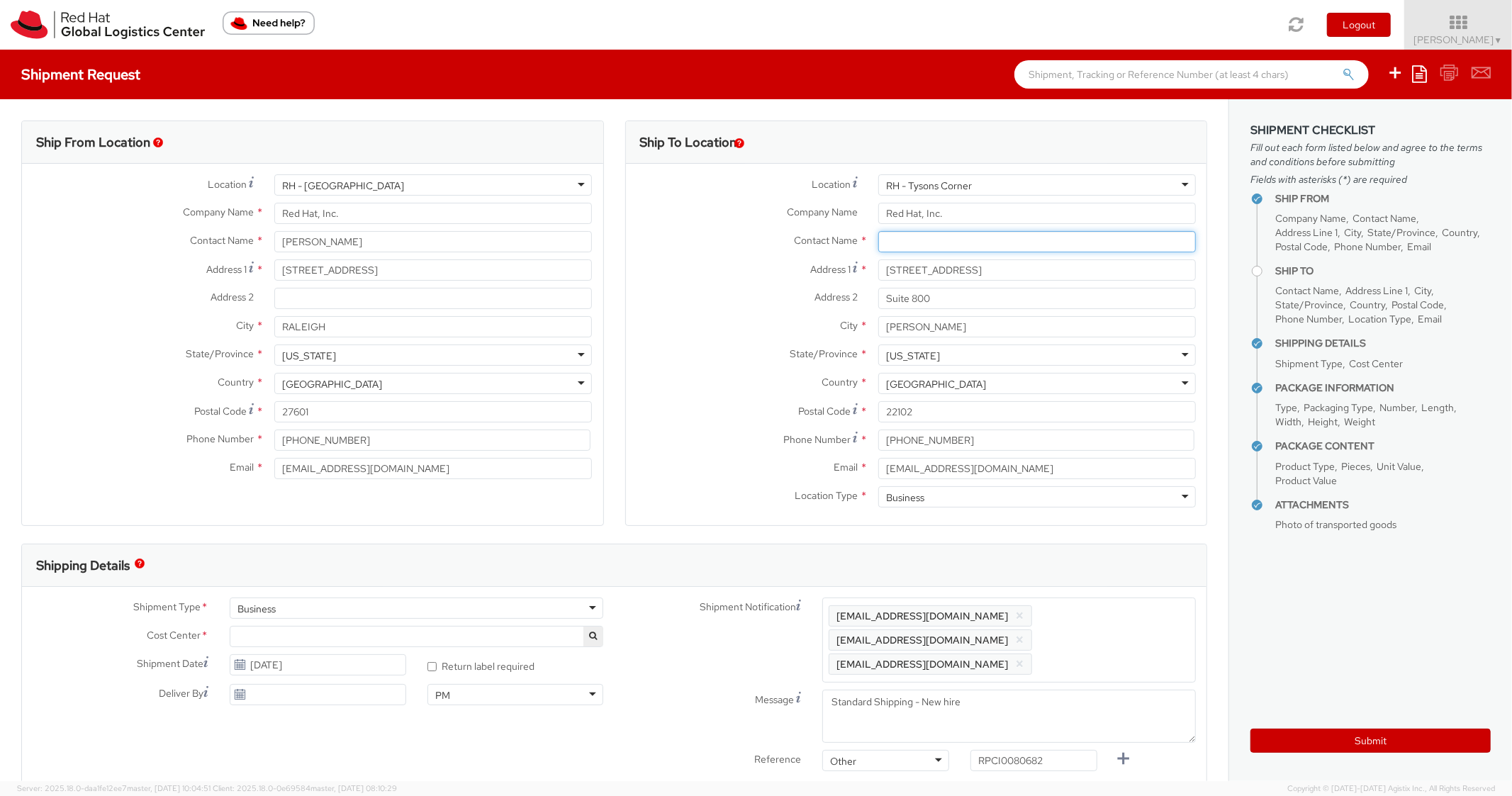
click at [902, 231] on input "text" at bounding box center [1037, 241] width 318 height 21
paste input "Diana Doan"
type input "Diana Doan"
click at [780, 251] on div "Contact Name * Diana Doan searching..." at bounding box center [917, 241] width 581 height 21
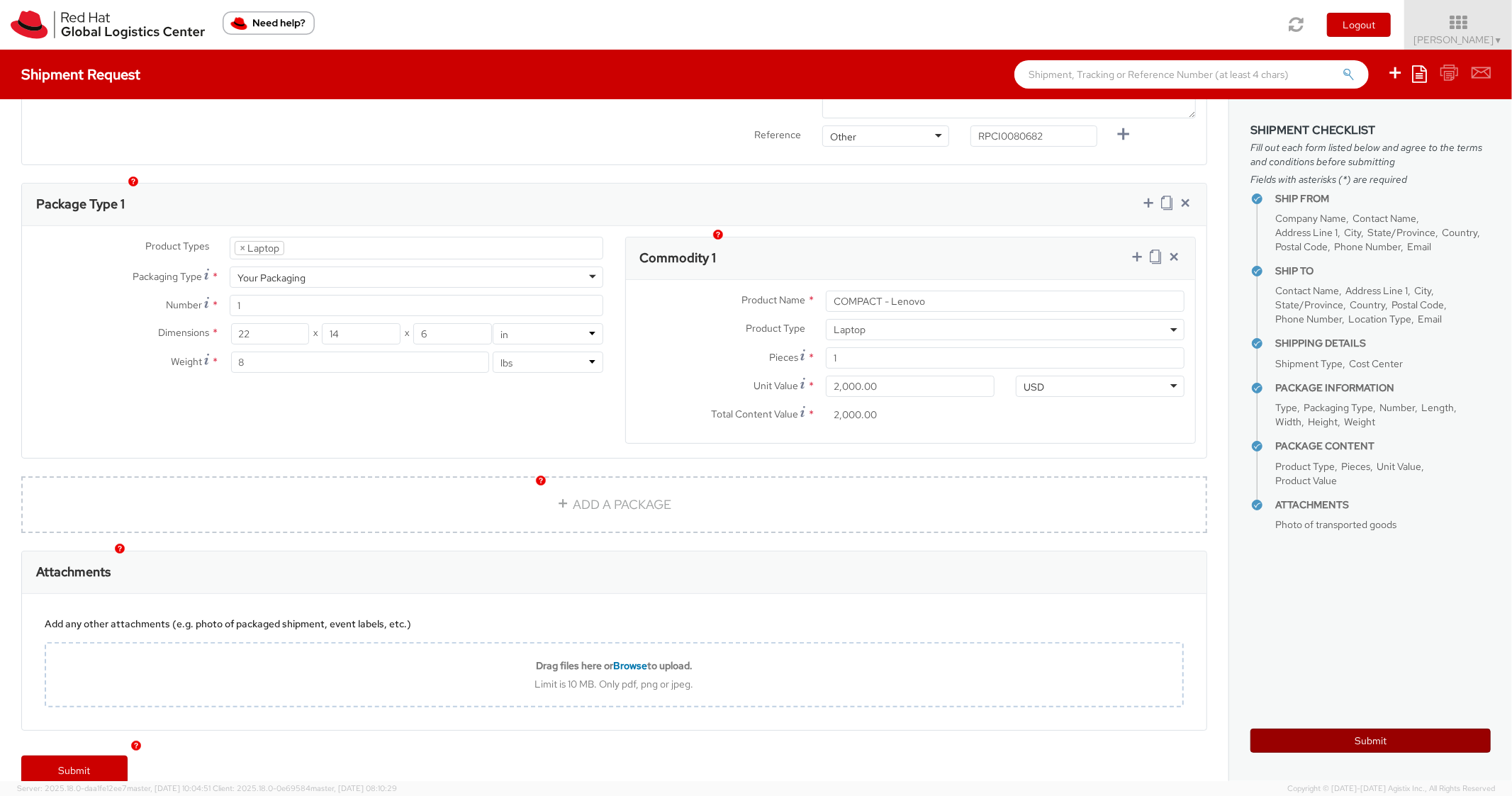
click at [1300, 751] on button "Submit" at bounding box center [1371, 741] width 240 height 24
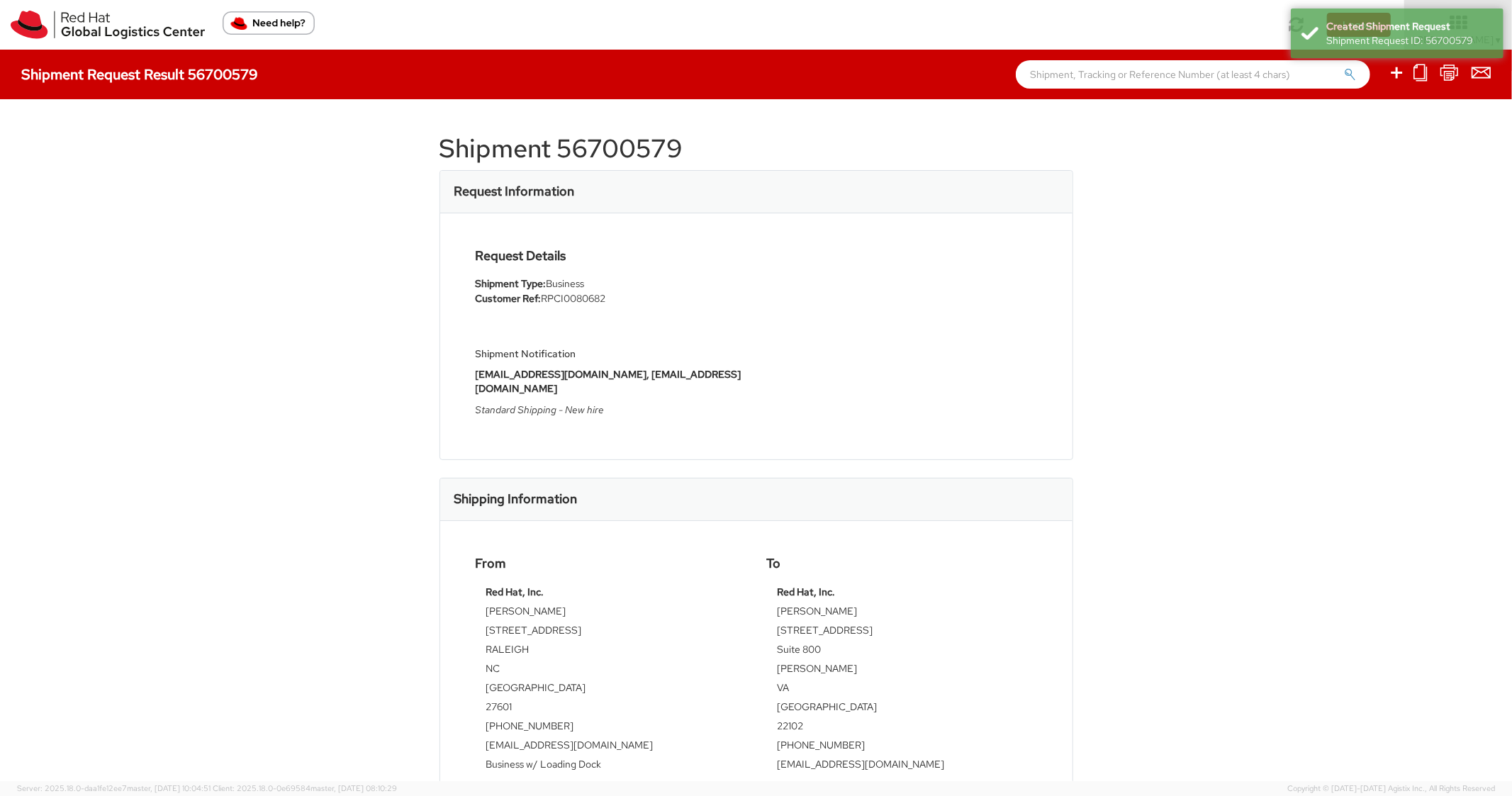
click at [614, 147] on h1 "Shipment 56700579" at bounding box center [756, 148] width 634 height 29
copy h1 "56700579"
click at [971, 228] on div "Request Details Shipment Type: Business Customer Ref: RPCI0080682 Shipment Noti…" at bounding box center [756, 336] width 632 height 246
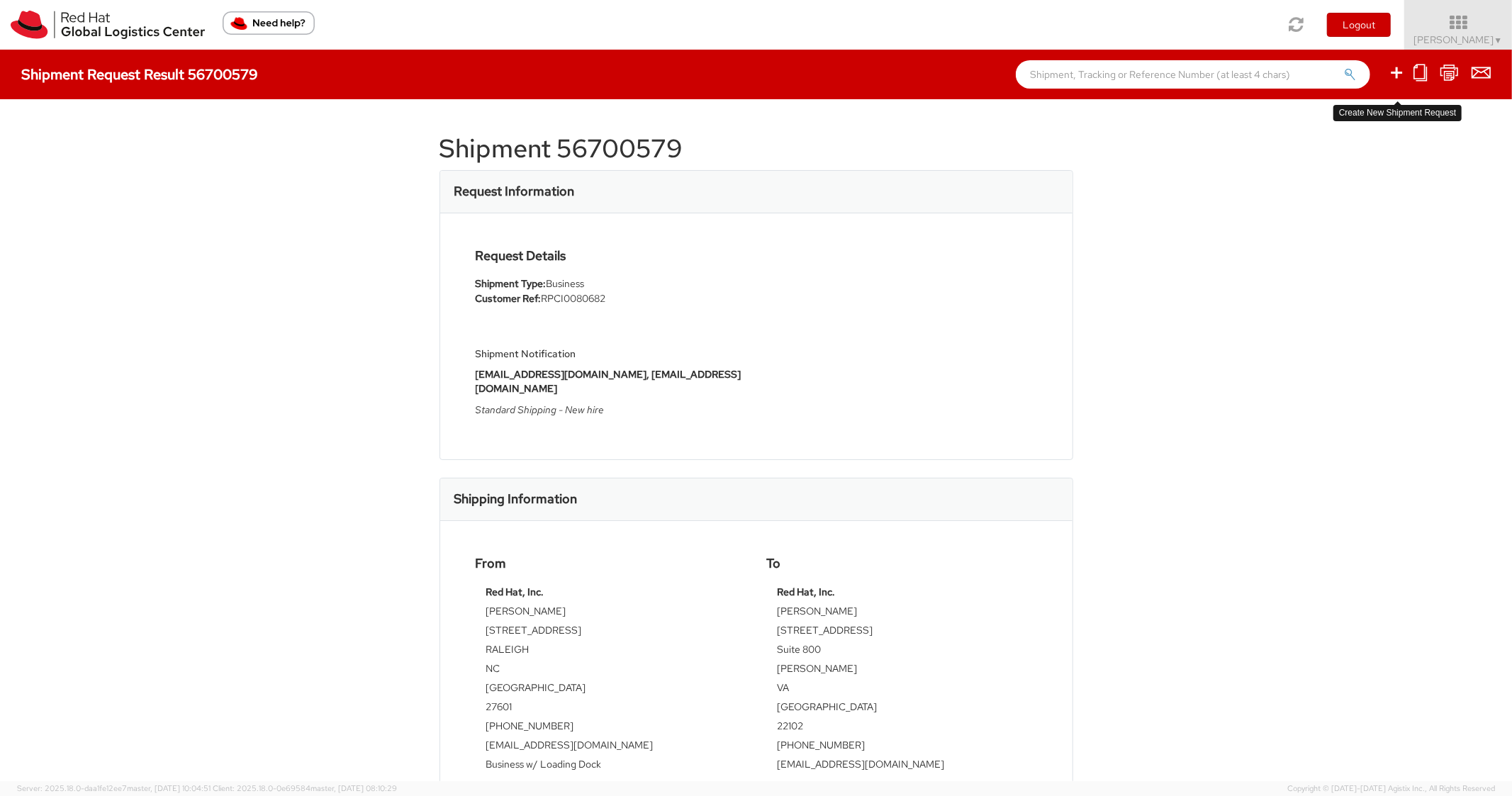
click at [1395, 75] on icon at bounding box center [1397, 72] width 17 height 18
select select
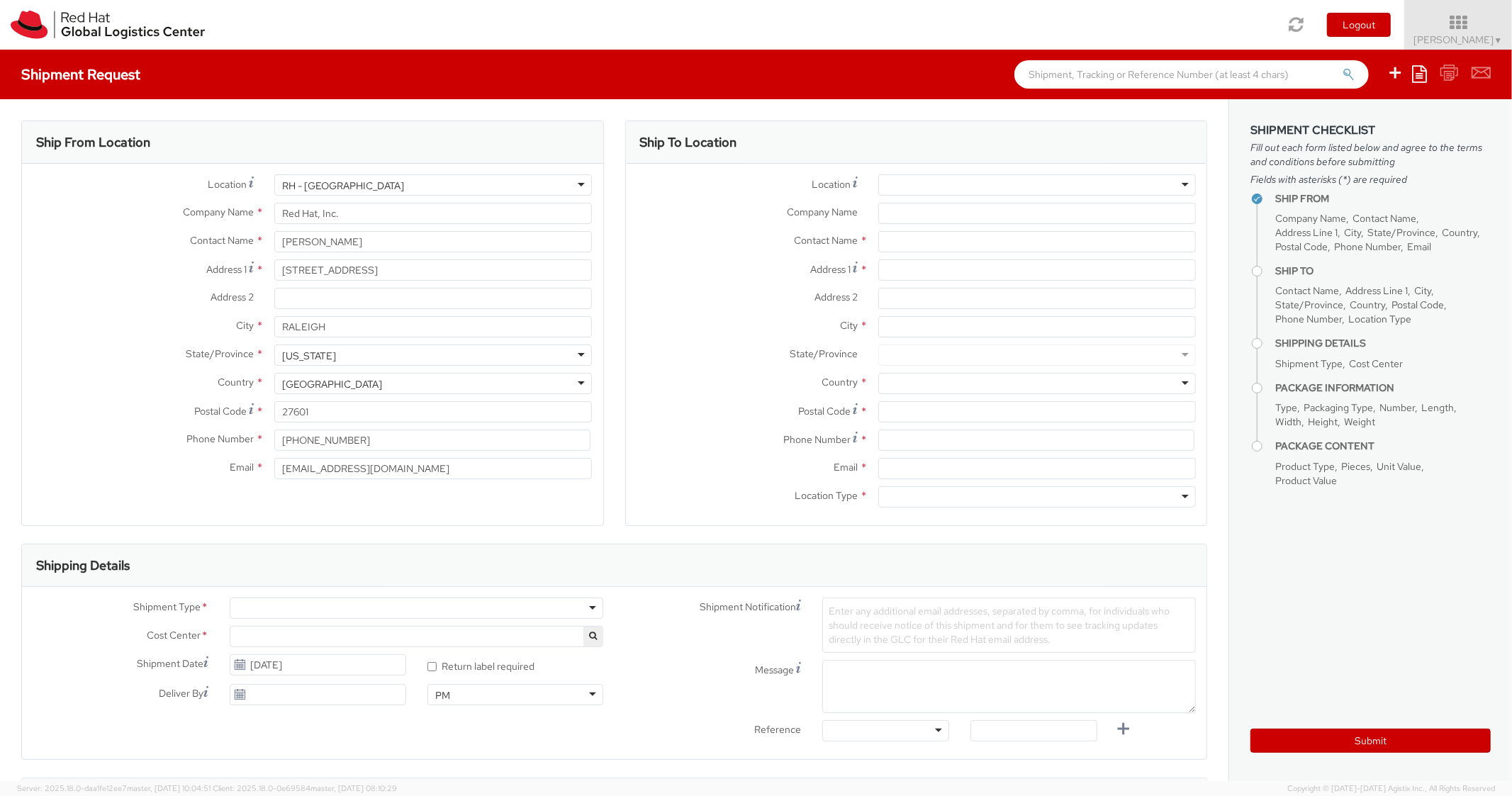
select select "850"
click at [1426, 76] on icon at bounding box center [1420, 74] width 15 height 17
click at [1347, 121] on link "Create from template" at bounding box center [1365, 119] width 124 height 18
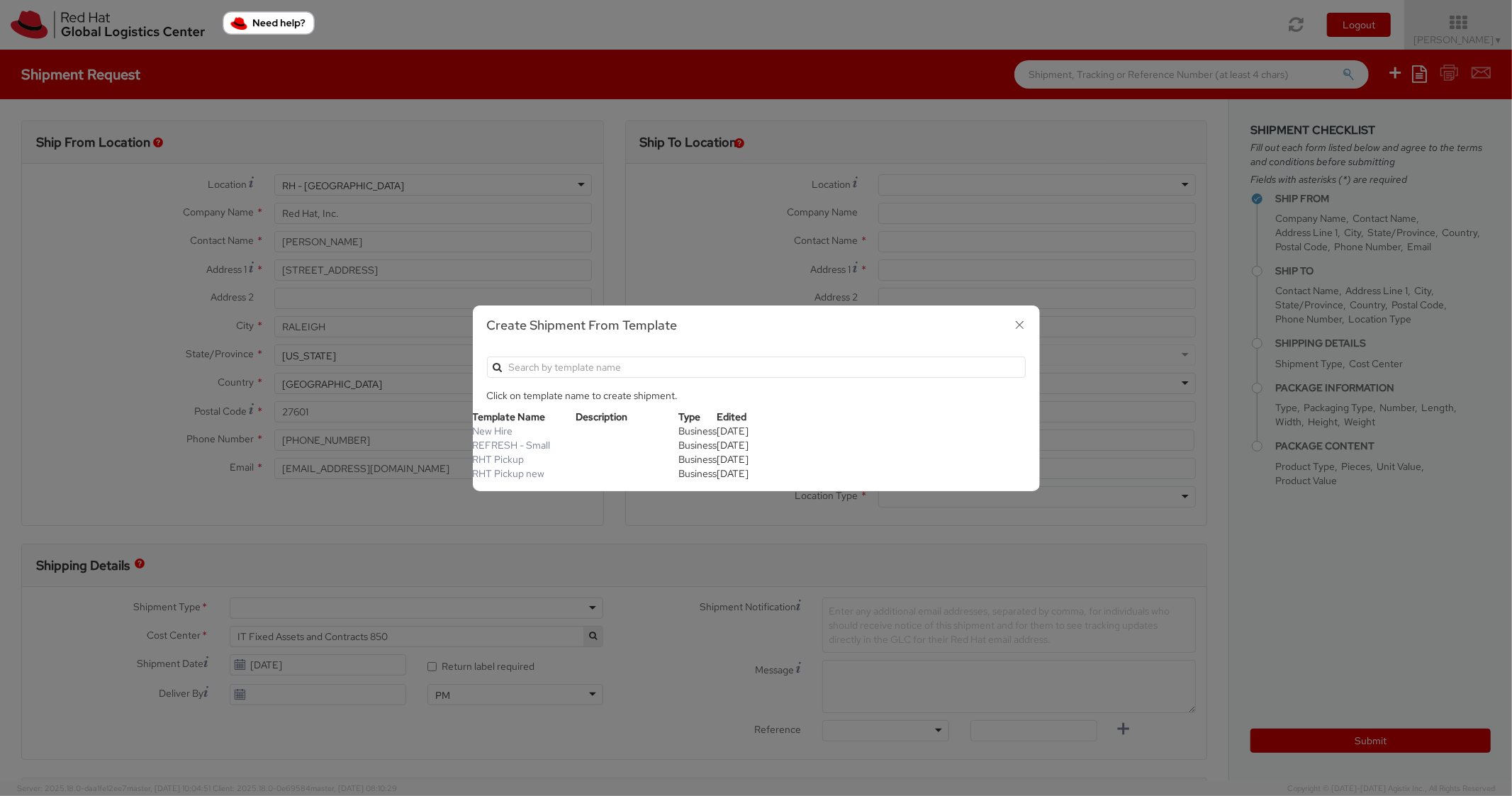
click at [516, 482] on div "Click on template name to create shipment. Template Name Description Type Edite…" at bounding box center [756, 419] width 568 height 146
click at [546, 476] on td "RHT Pickup new" at bounding box center [524, 473] width 103 height 14
click at [536, 469] on link "RHT Pickup new" at bounding box center [509, 474] width 72 height 13
type input "Red Hat, Inc."
type input "[STREET_ADDRESS]"
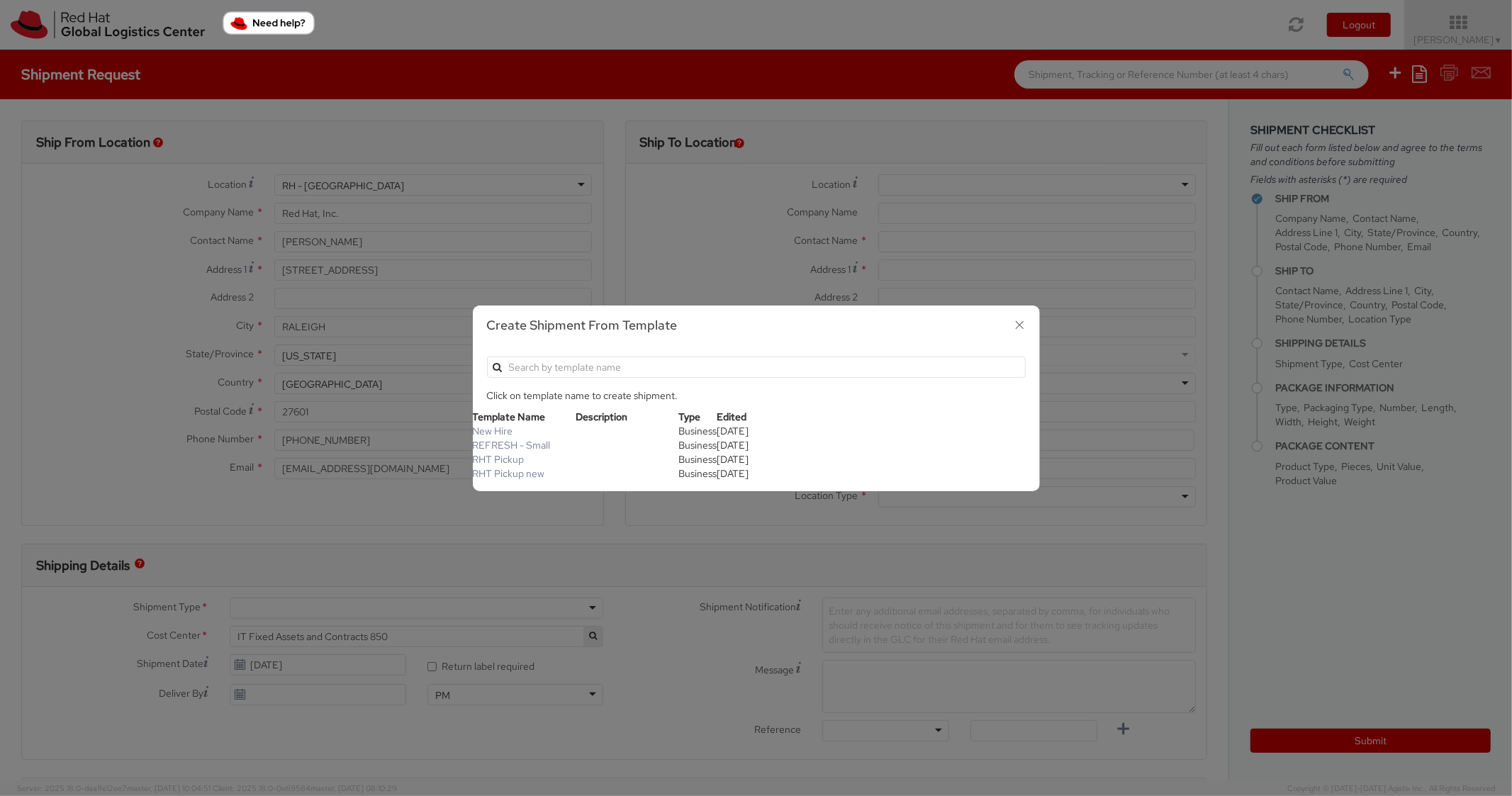
type input "RALEIGH"
type input "27601"
type textarea "RHT Pickup. Thanks"
type input "*RPCI*"
select select "LAPTOP"
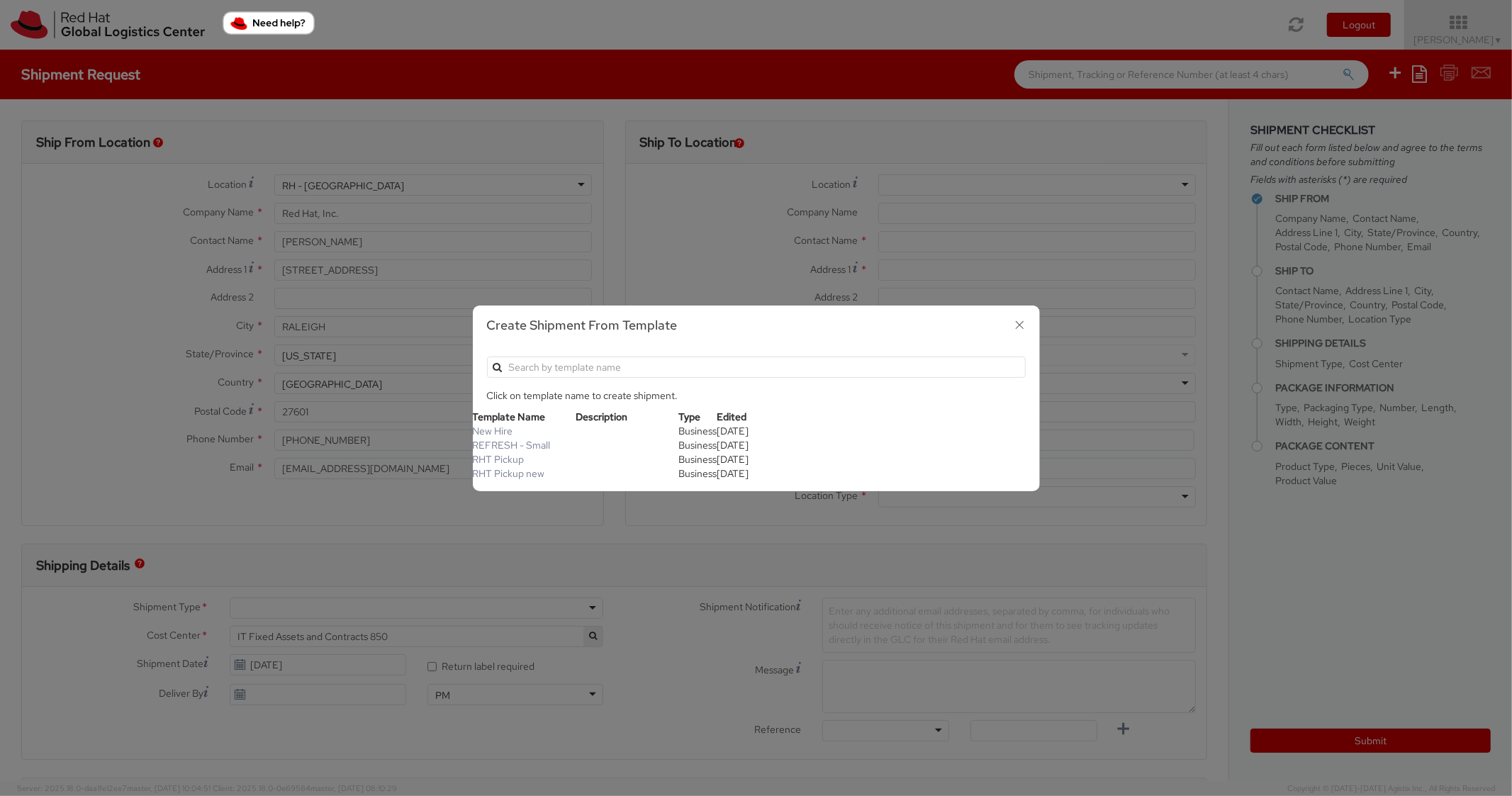
type input "1"
type input "6"
type input "7"
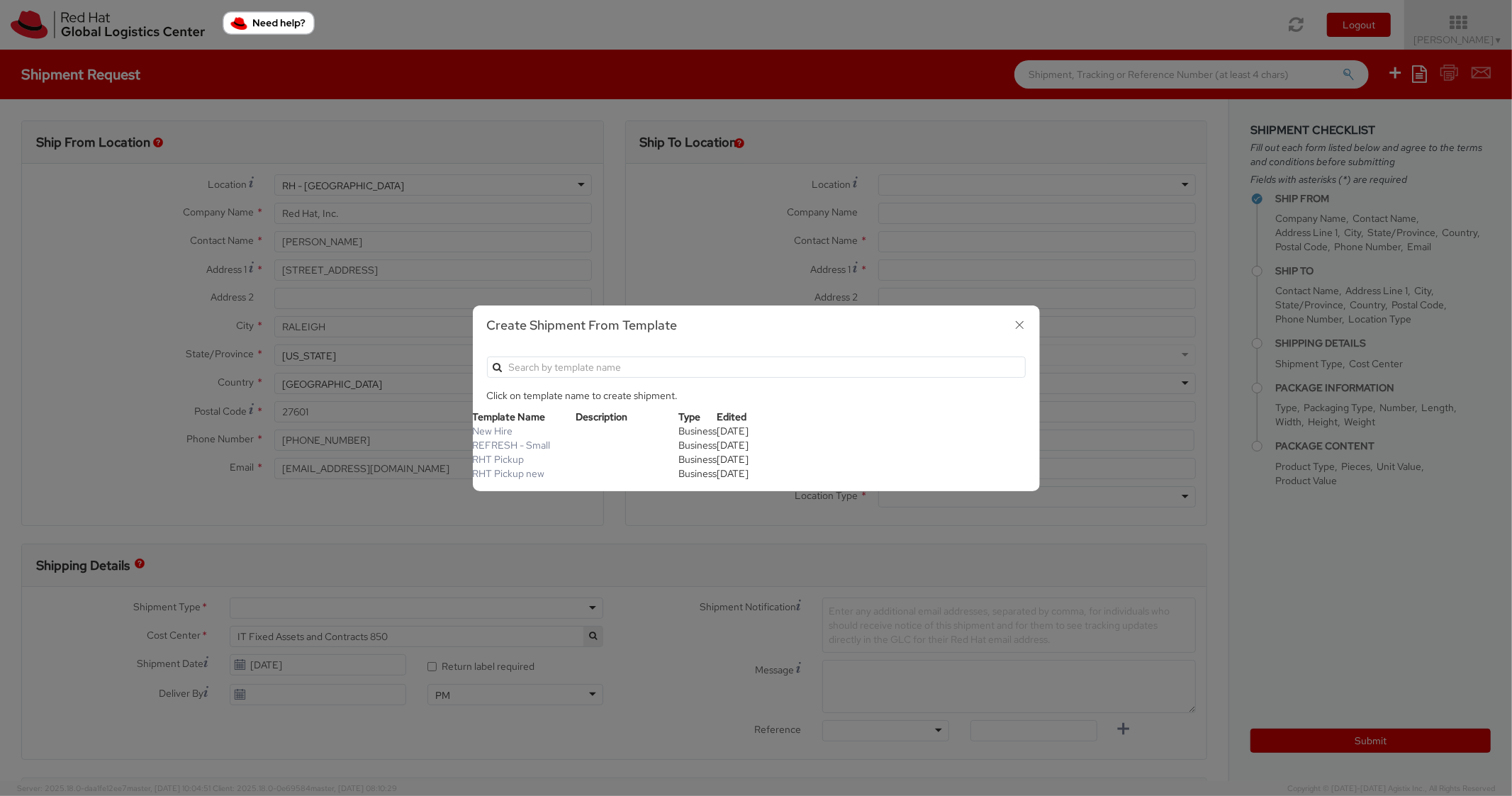
type input "*Laptop Model*"
select select "LAPTOP"
type input "2,000.00"
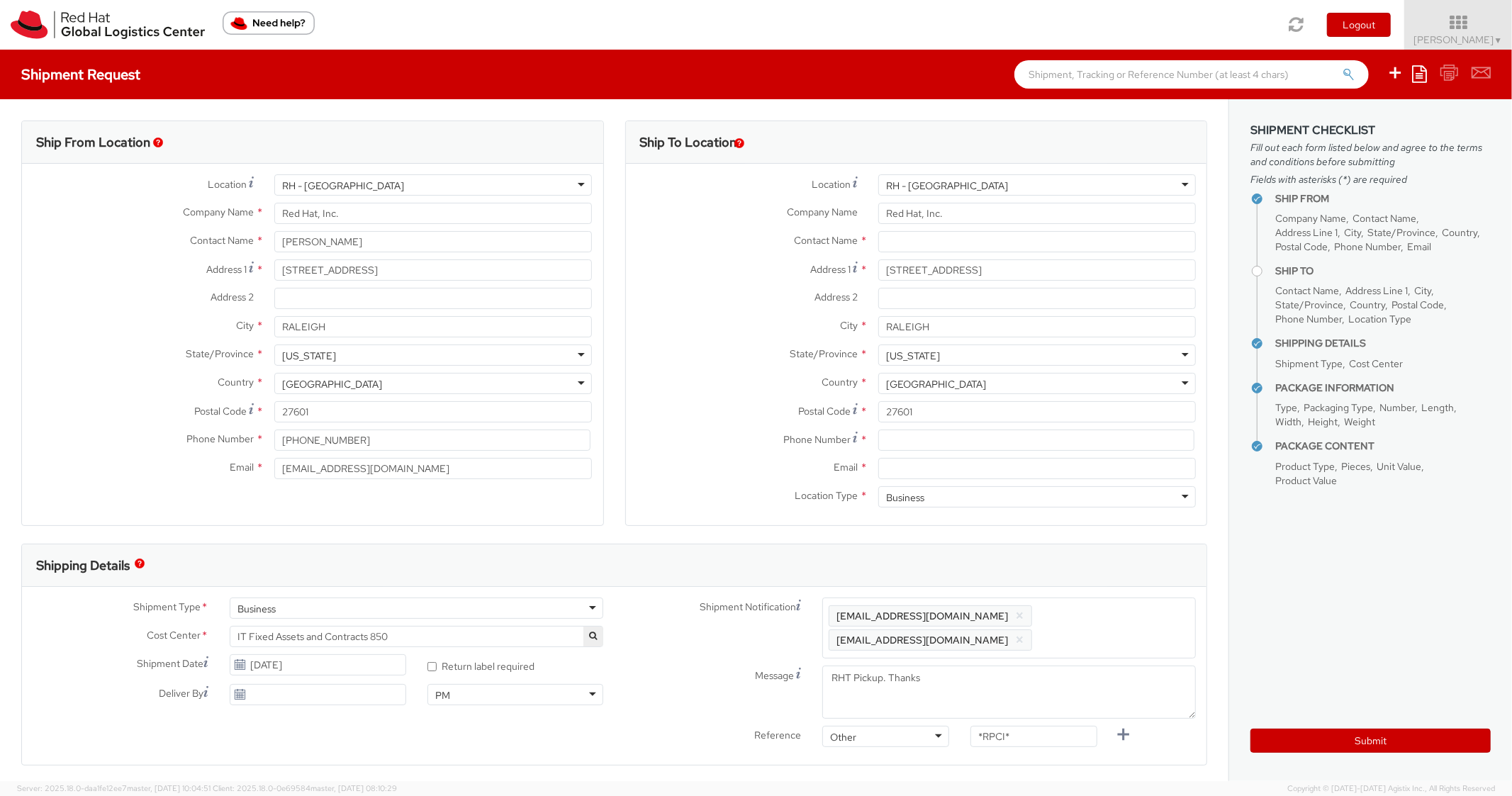
scroll to position [42, 0]
click at [920, 432] on input at bounding box center [1036, 439] width 316 height 21
paste input "919-607-2025"
type input "919-607-2025"
click at [737, 398] on div "Country * [GEOGRAPHIC_DATA] [GEOGRAPHIC_DATA] [GEOGRAPHIC_DATA] [GEOGRAPHIC_DAT…" at bounding box center [917, 387] width 581 height 29
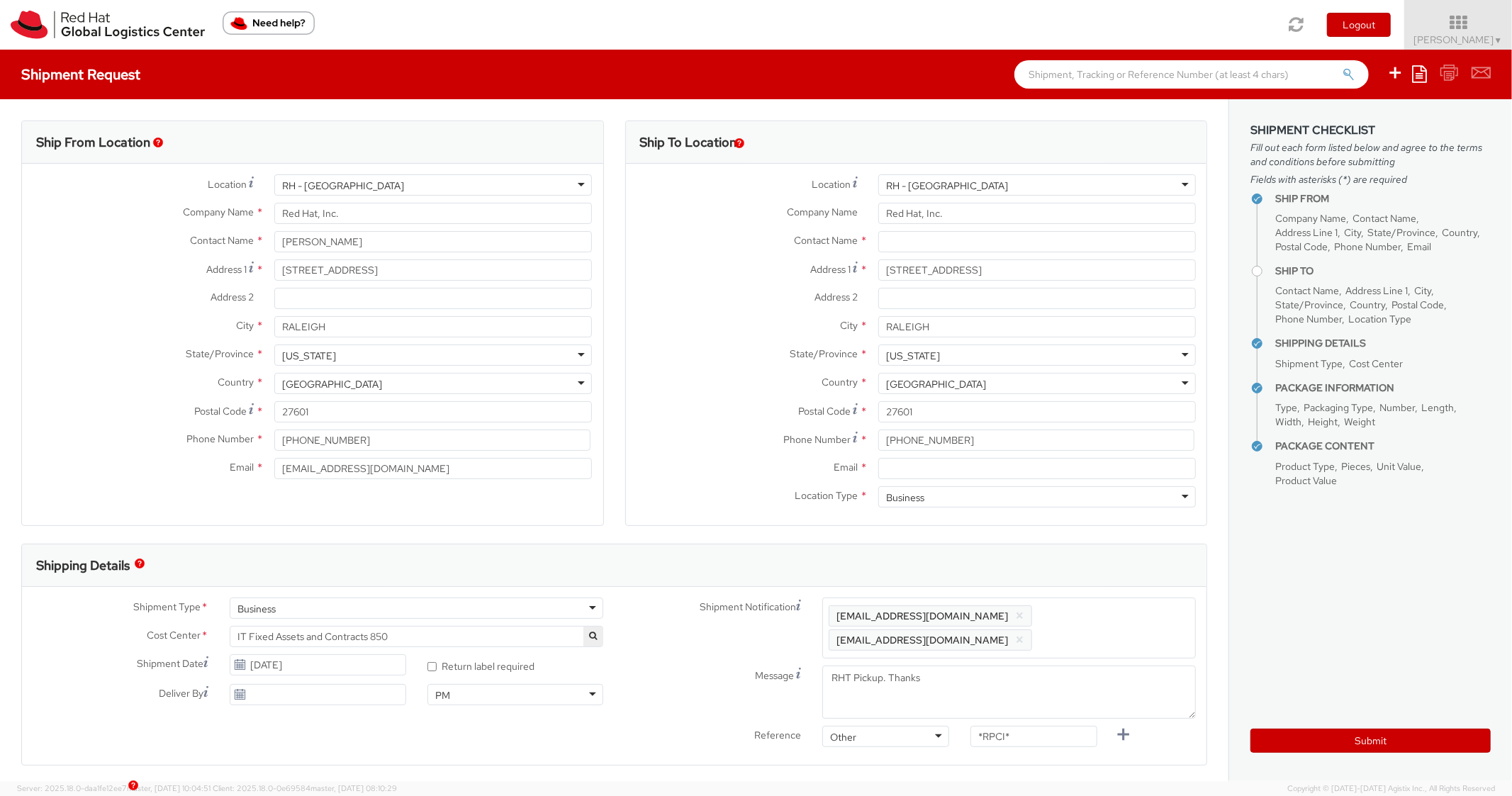
click at [943, 456] on div "Phone Number * 919-607-2025" at bounding box center [917, 443] width 581 height 29
drag, startPoint x: 940, startPoint y: 461, endPoint x: 938, endPoint y: 476, distance: 15.1
click at [940, 462] on input "Email *" at bounding box center [1037, 468] width 318 height 21
paste input "rliberma@redhat.com"
type input "rliberma@redhat.com"
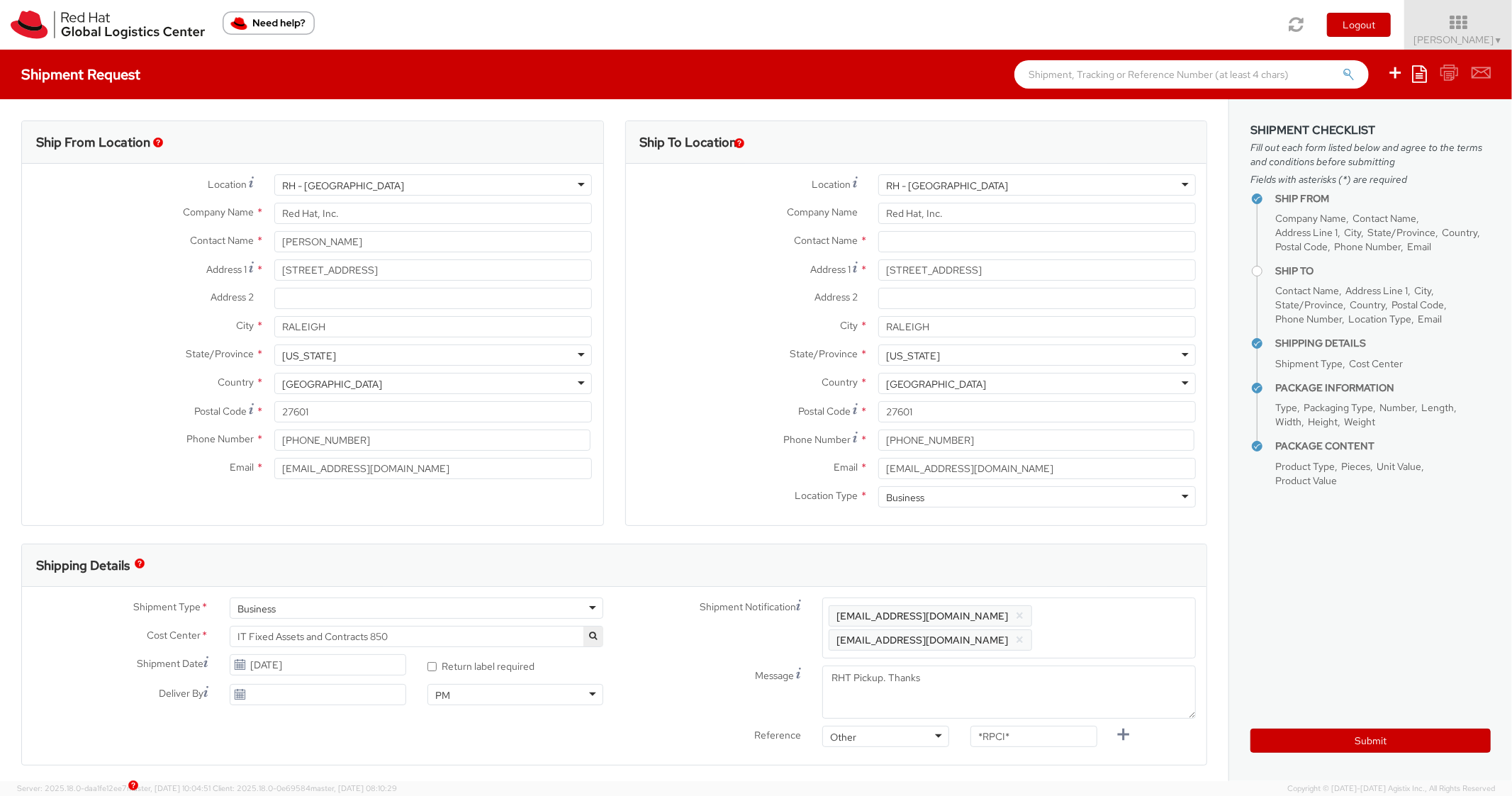
click at [1127, 623] on span "Enter any additional email addresses, separated by comma, for individuals who s…" at bounding box center [1010, 628] width 361 height 42
paste input "rliberma@redhat.com"
type input "rliberma@redhat.com"
click at [1119, 571] on div "Shipping Details" at bounding box center [615, 566] width 1185 height 42
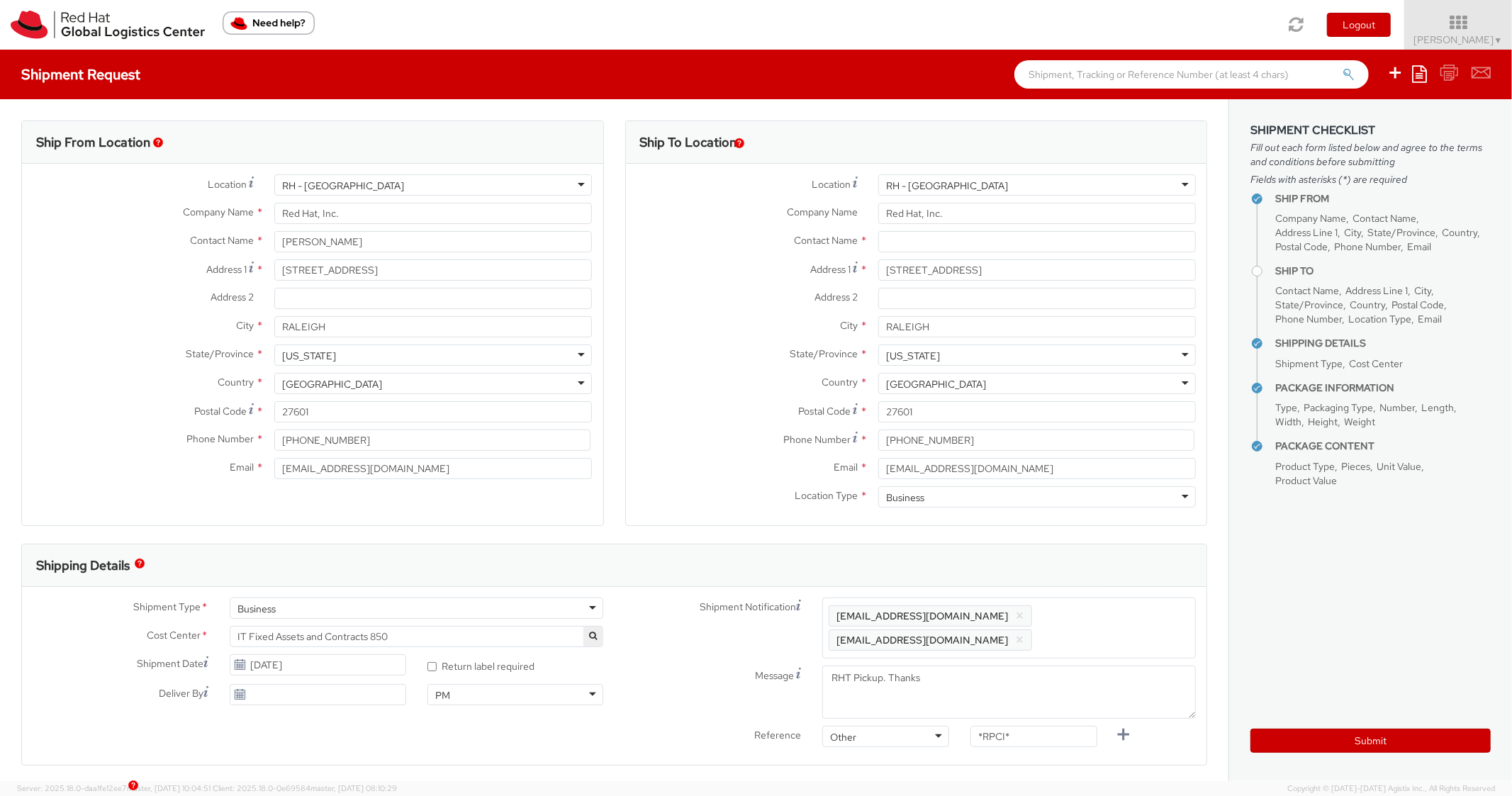
scroll to position [0, 0]
paste input "RPCI0080908"
drag, startPoint x: 1027, startPoint y: 747, endPoint x: 947, endPoint y: 730, distance: 81.8
click at [947, 750] on div "Reference Other Other Other Purchase Order Number Reference Number RPCI0080908" at bounding box center [910, 764] width 592 height 29
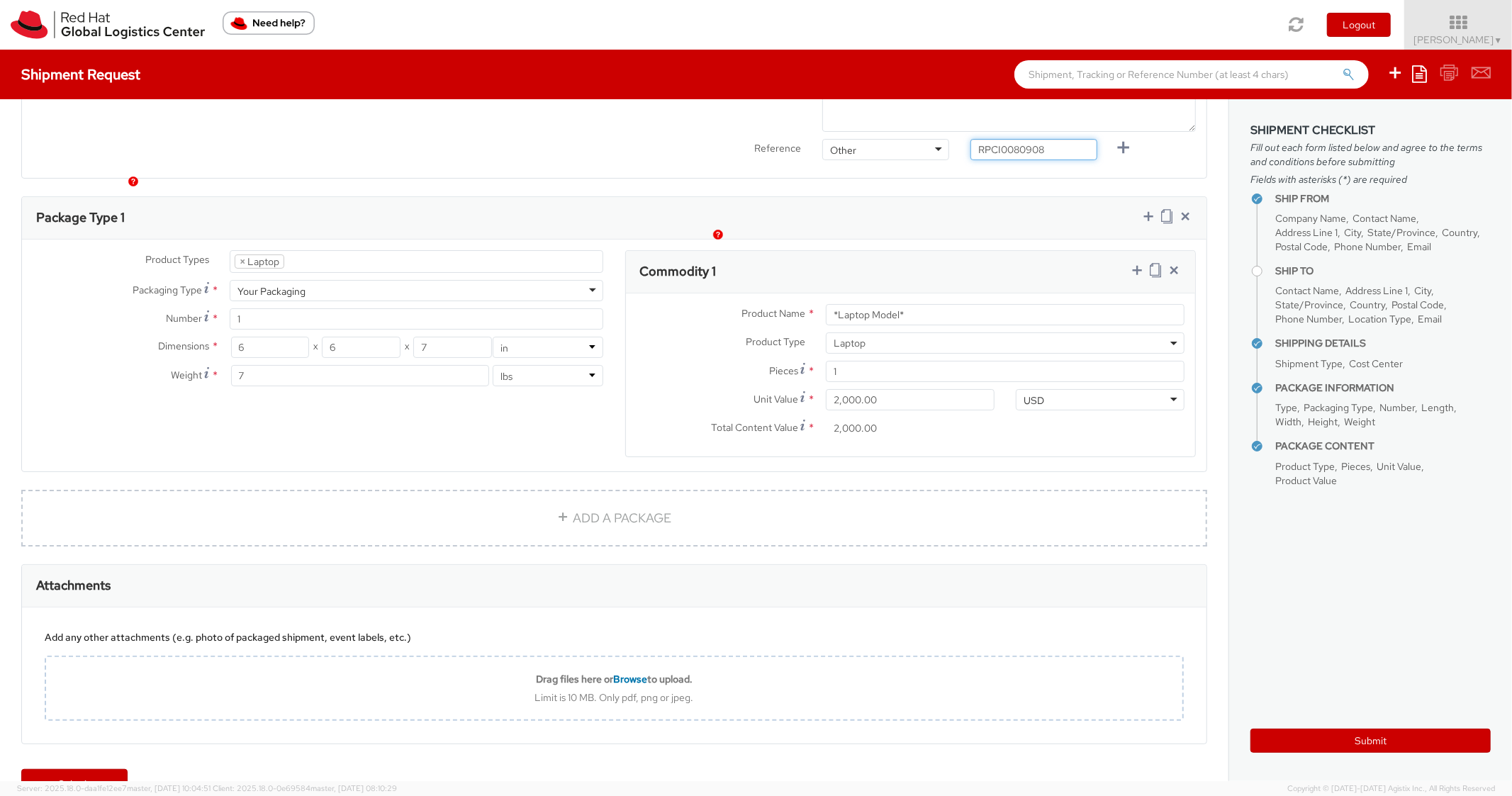
scroll to position [625, 0]
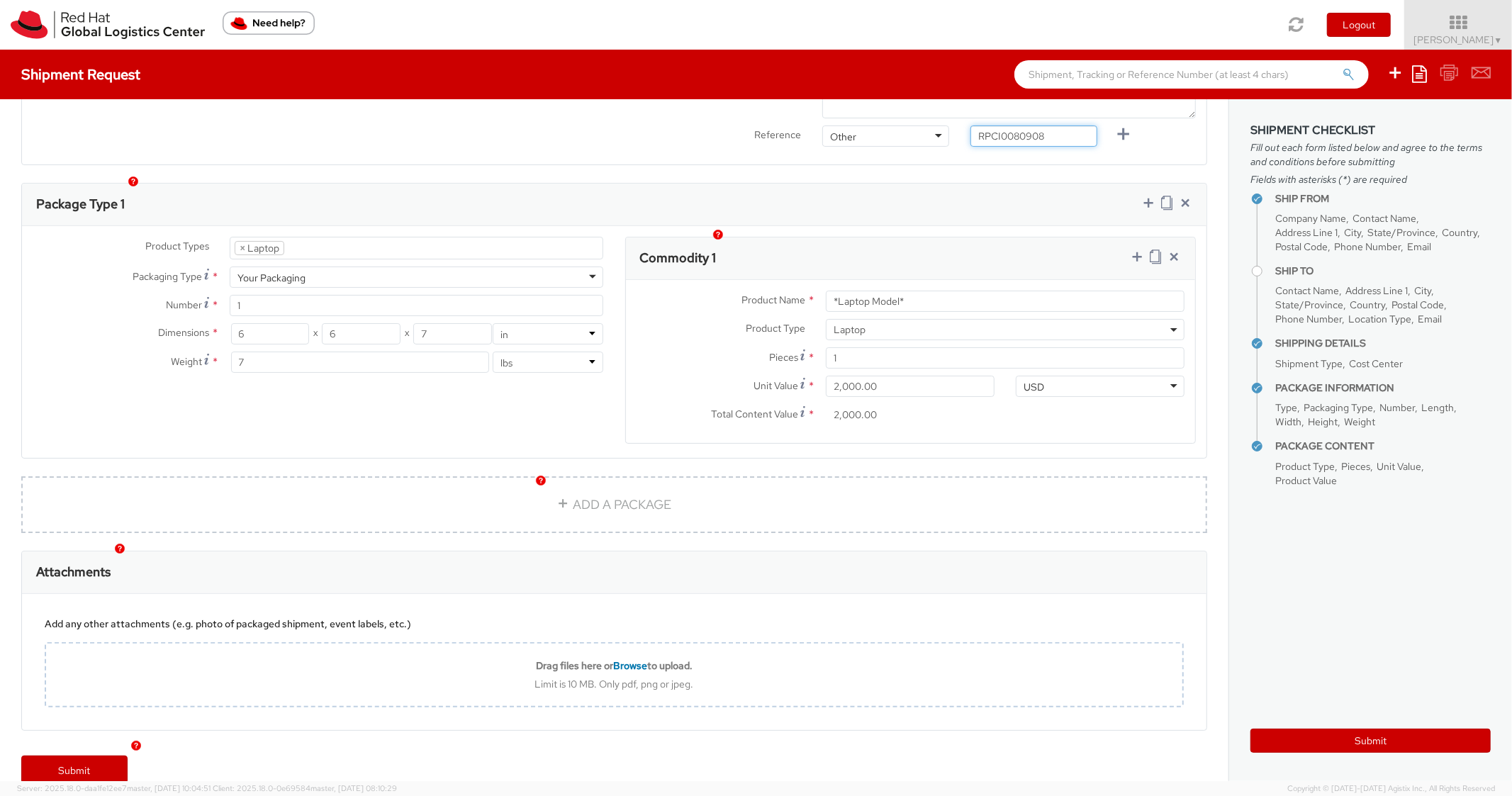
type input "RPCI0080908"
paste input "COMPACT - Lenovo"
drag, startPoint x: 939, startPoint y: 278, endPoint x: 830, endPoint y: 247, distance: 113.3
click at [808, 280] on div "Product Name * COMPACT - Lenovo Product Type * Documents Docking Station Laptop…" at bounding box center [911, 361] width 570 height 163
type input "COMPACT - Lenovo"
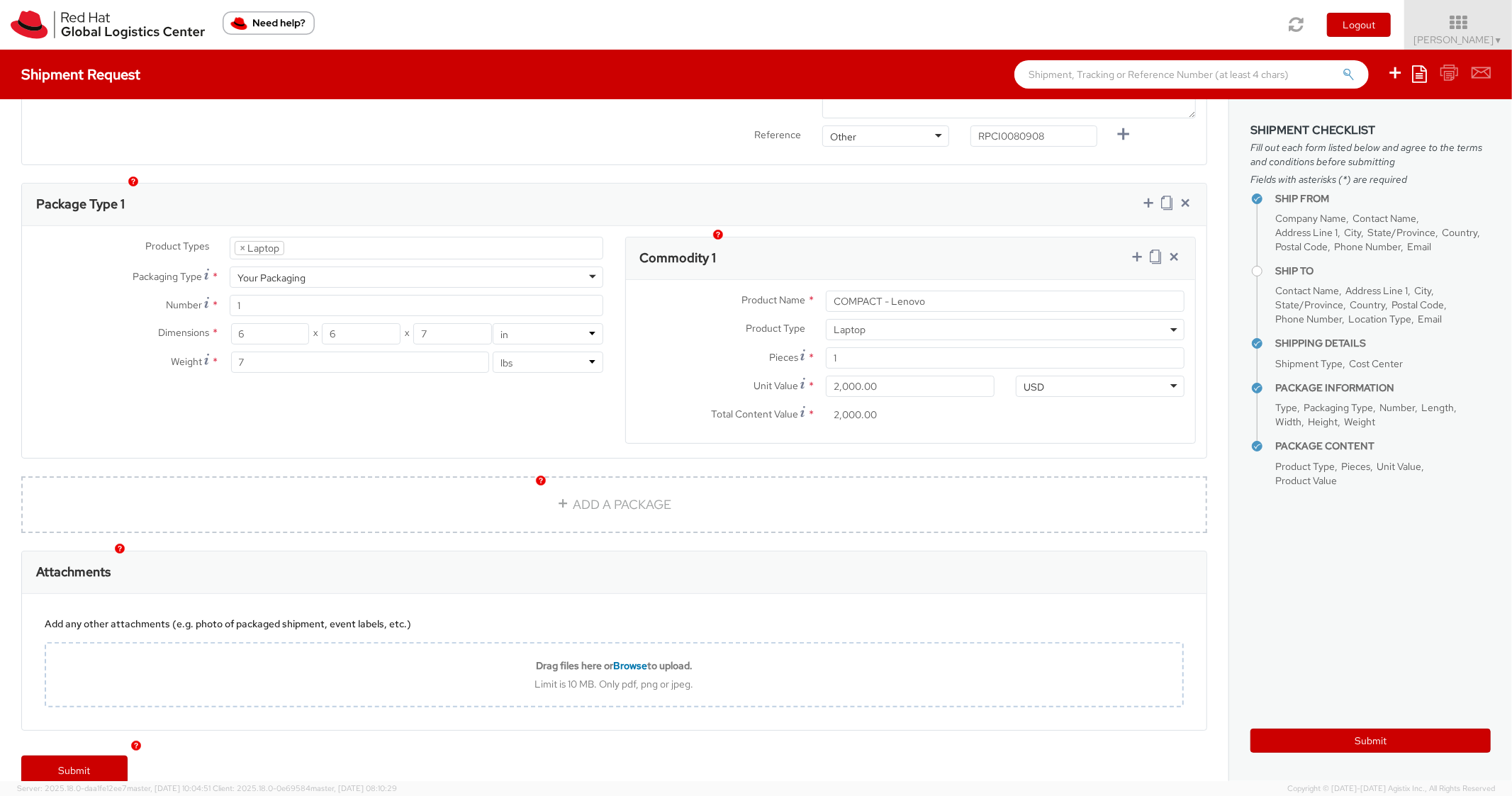
click at [919, 194] on div "Package Type 1" at bounding box center [615, 205] width 1185 height 42
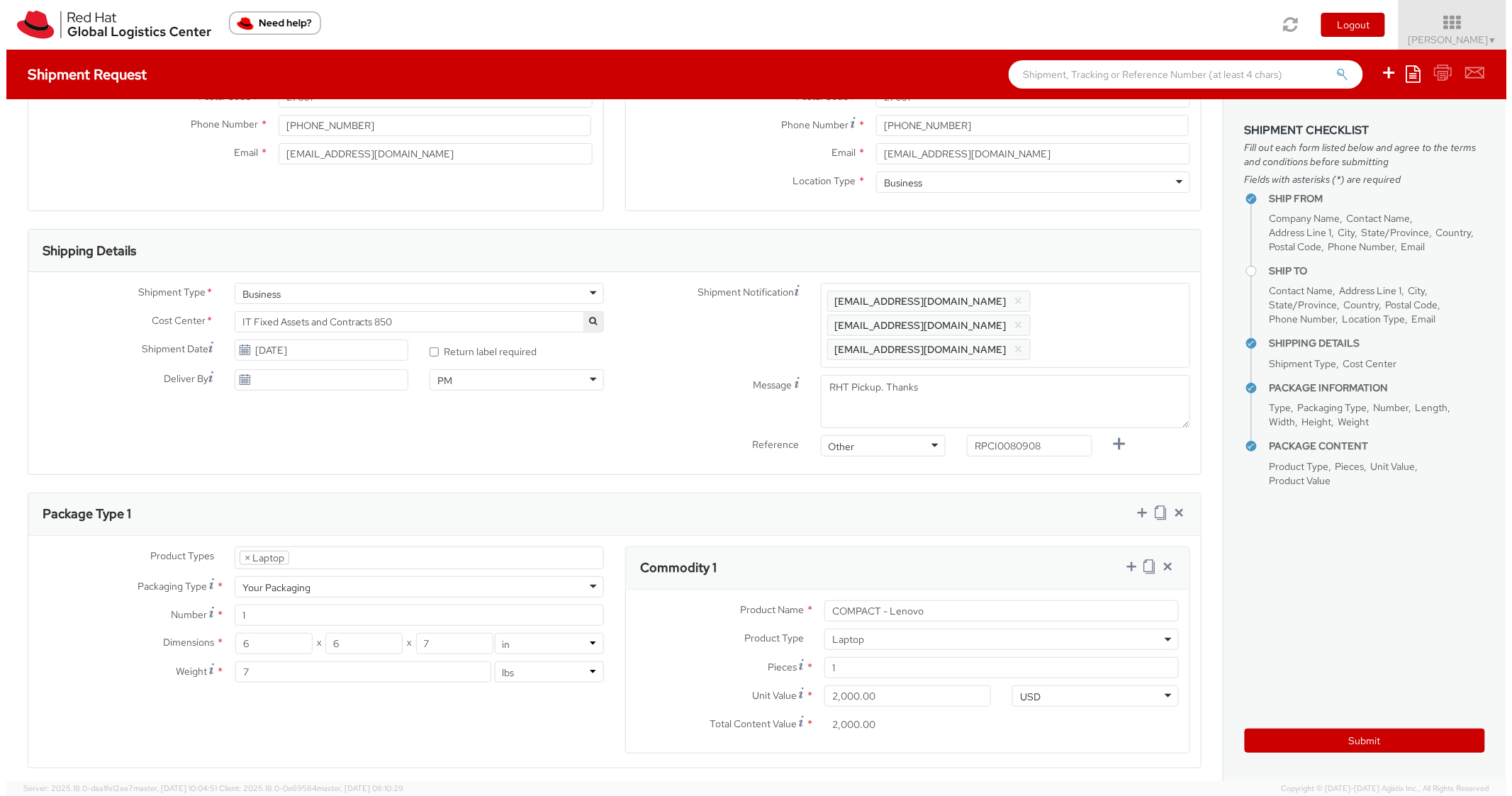
scroll to position [0, 0]
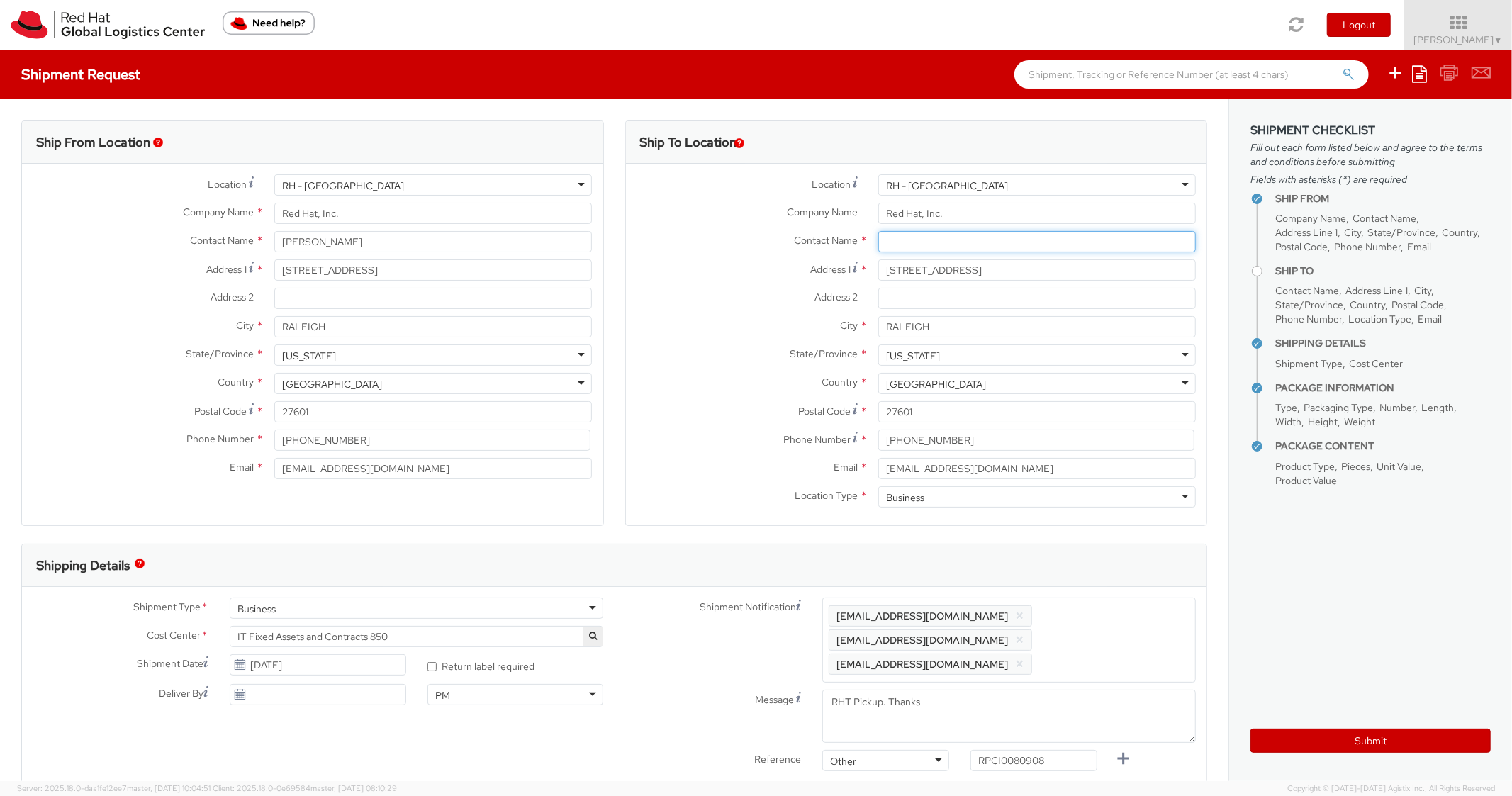
click at [926, 248] on input "text" at bounding box center [1037, 241] width 318 height 21
paste input "Andrew Killmer"
type input "Andrew Killmer"
click at [692, 252] on div "Contact Name * Andrew Killmer searching..." at bounding box center [917, 245] width 581 height 29
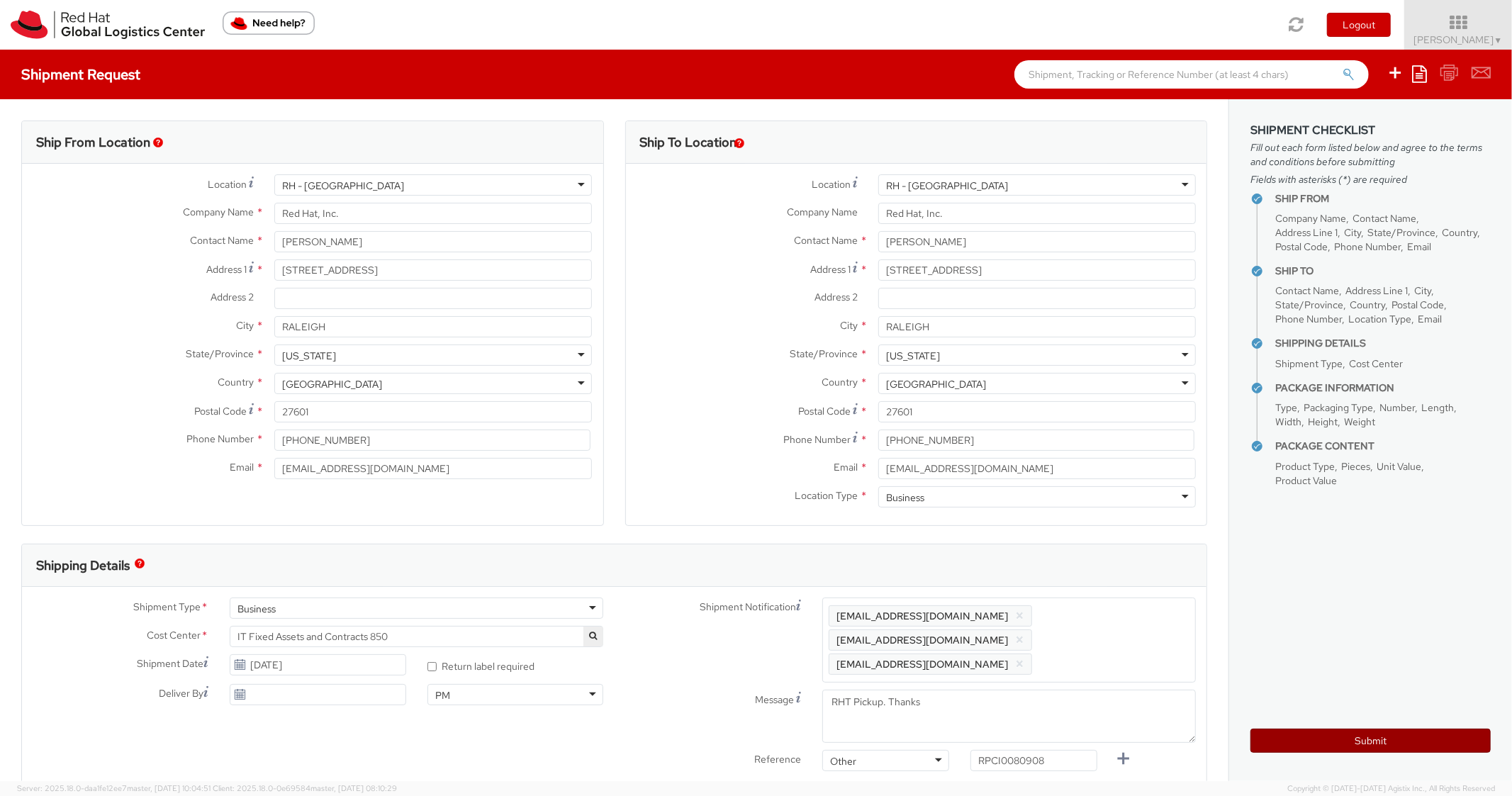
click at [1326, 740] on button "Submit" at bounding box center [1371, 741] width 240 height 24
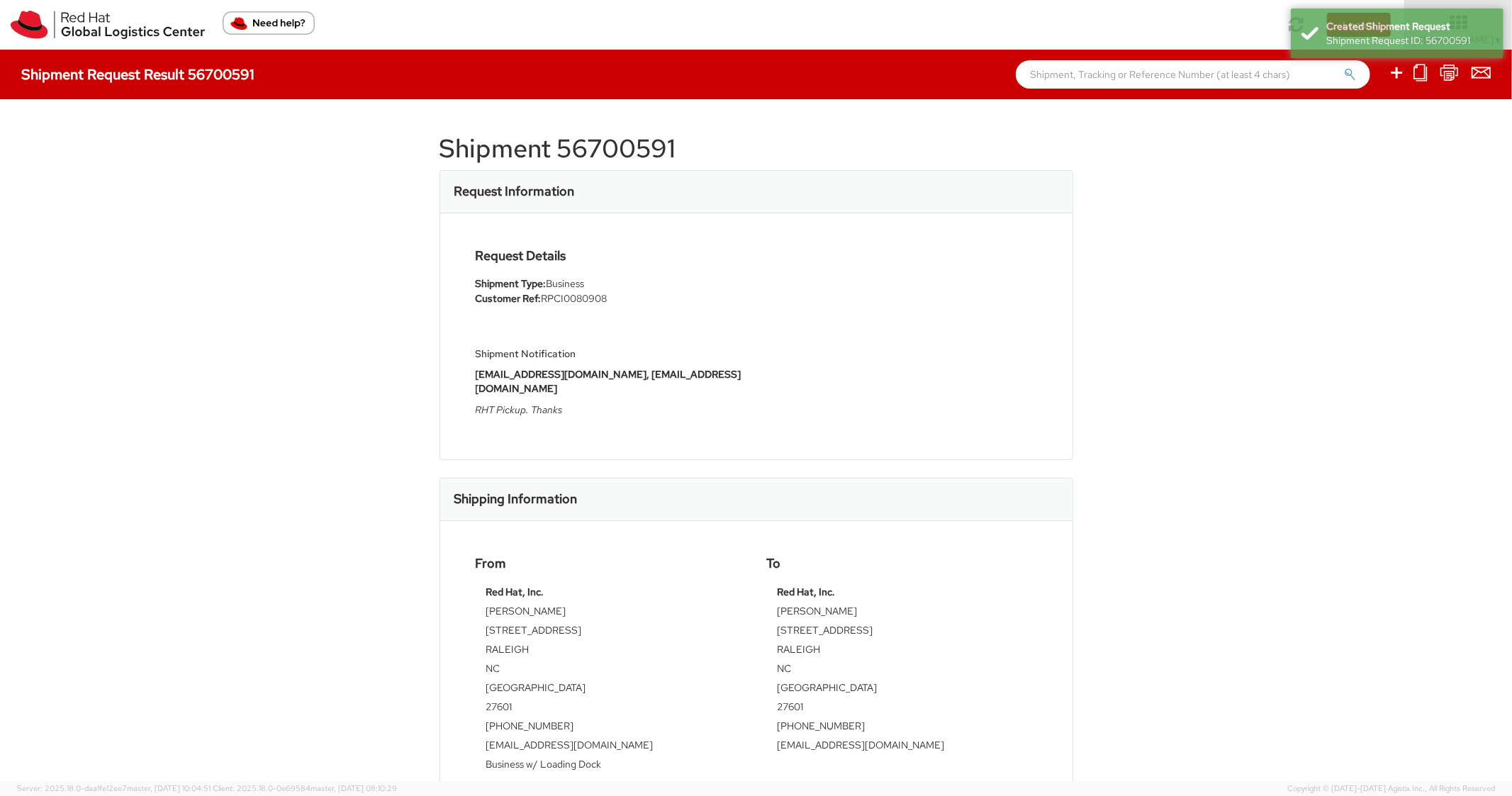
click at [628, 149] on h1 "Shipment 56700591" at bounding box center [756, 148] width 634 height 29
click at [629, 149] on h1 "Shipment 56700591" at bounding box center [756, 148] width 634 height 29
copy h1 "56700591"
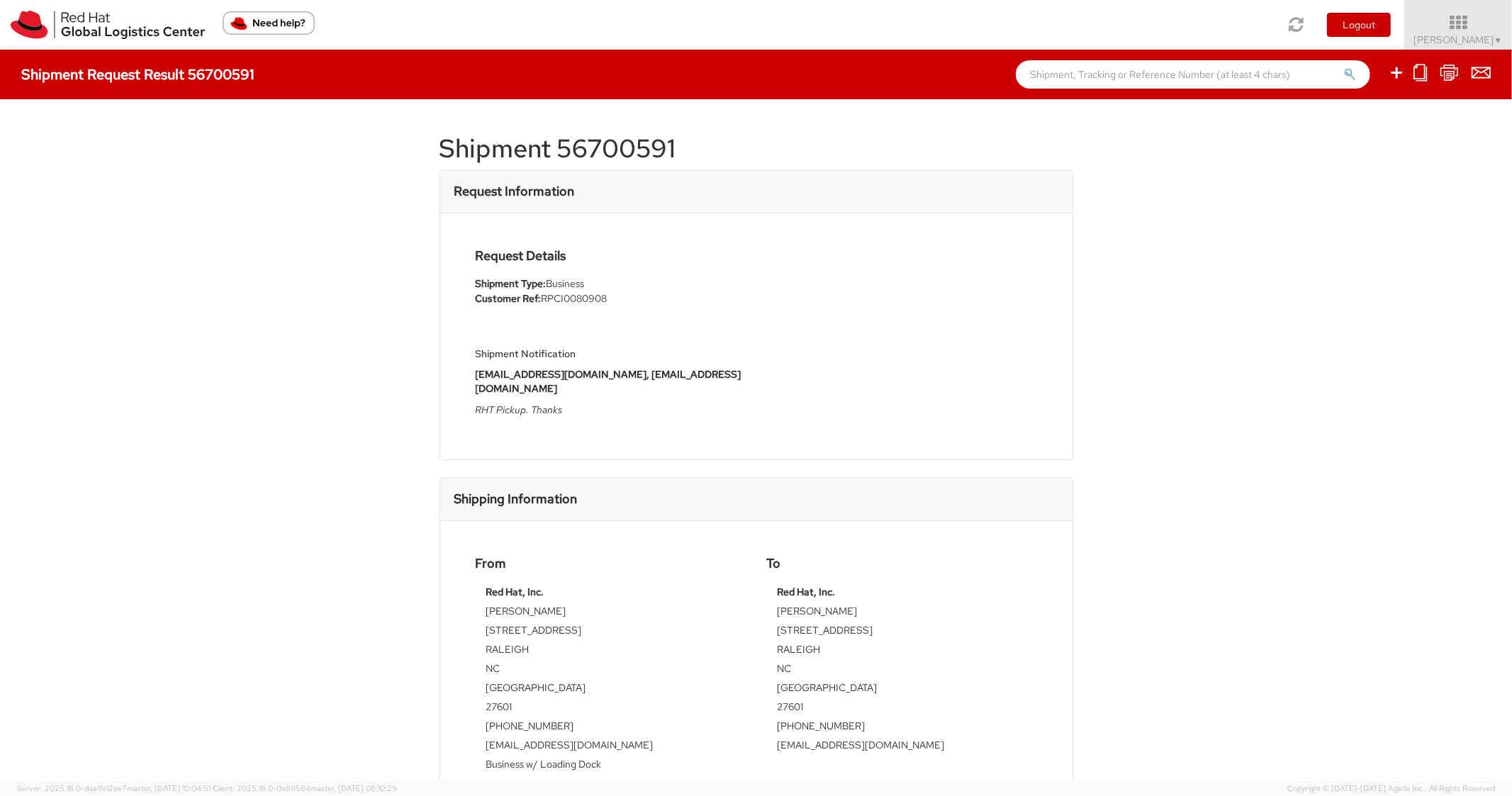
click at [873, 287] on div "Request Details Shipment Type: Business Customer Ref: RPCI0080908 Shipment Noti…" at bounding box center [756, 336] width 583 height 175
click at [1391, 70] on icon at bounding box center [1397, 72] width 17 height 18
select select
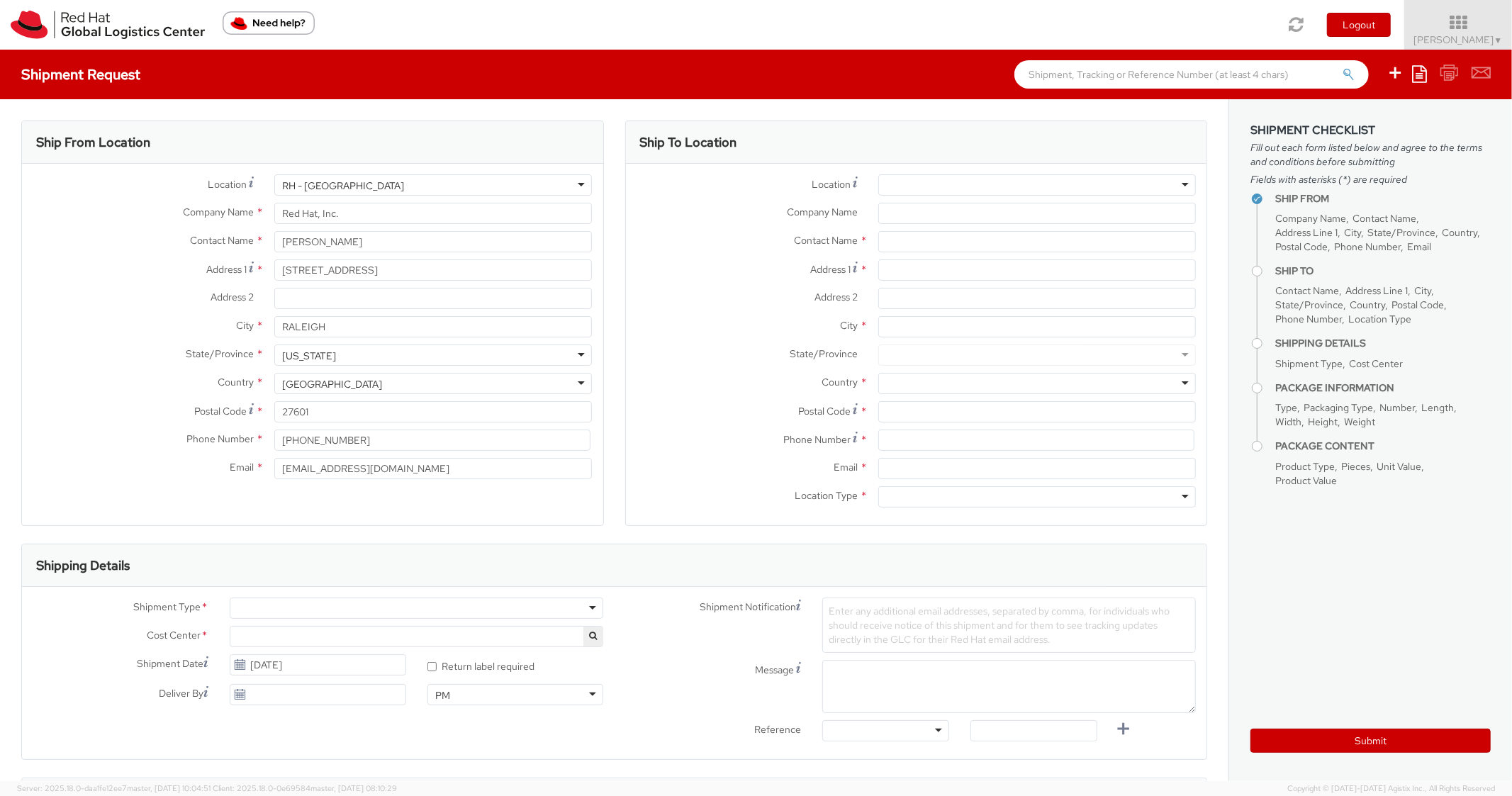
select select "850"
click at [1429, 76] on ul "Save as template Create from template" at bounding box center [1430, 75] width 122 height 50
click at [1417, 74] on icon at bounding box center [1420, 74] width 15 height 17
click at [1349, 123] on link "Create from template" at bounding box center [1365, 119] width 124 height 18
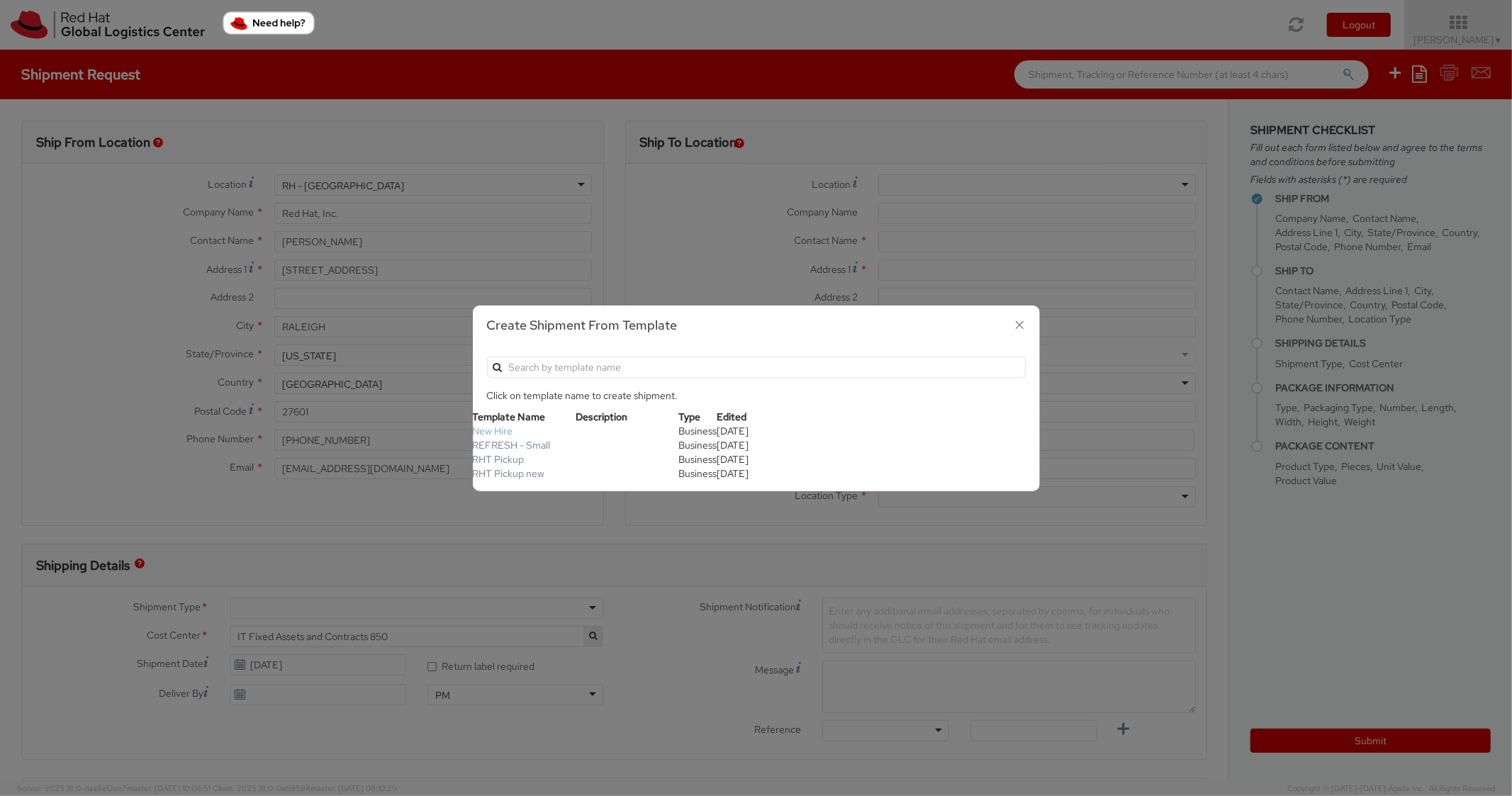
click at [487, 432] on link "New Hire" at bounding box center [493, 431] width 41 height 13
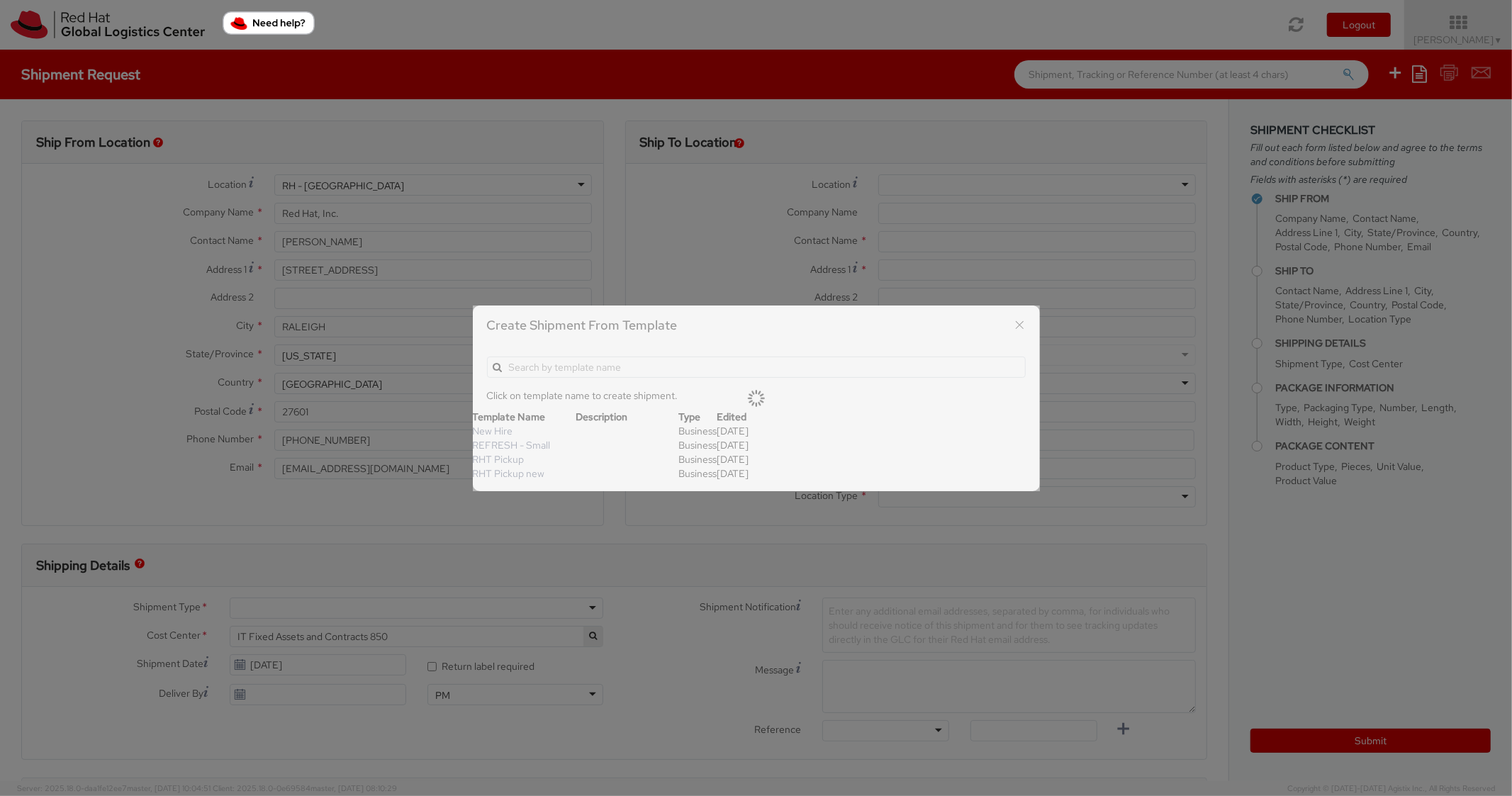
type textarea "Standard Shipping - New hire"
type input "*RPCI*"
select select "LAPTOP"
type input "1"
type input "22"
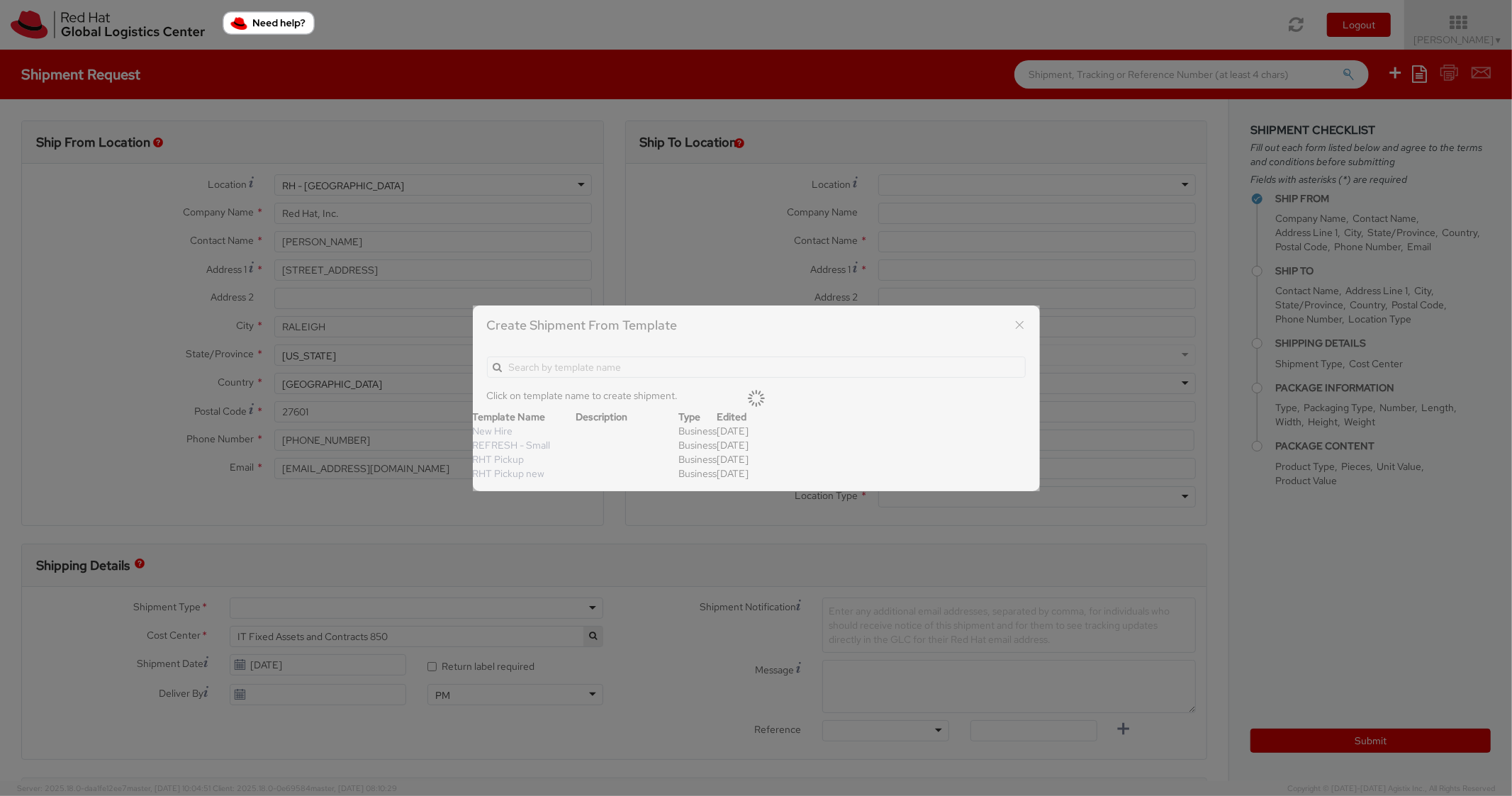
type input "14"
type input "6"
type input "8"
type input "*Laptop model*"
select select "LAPTOP"
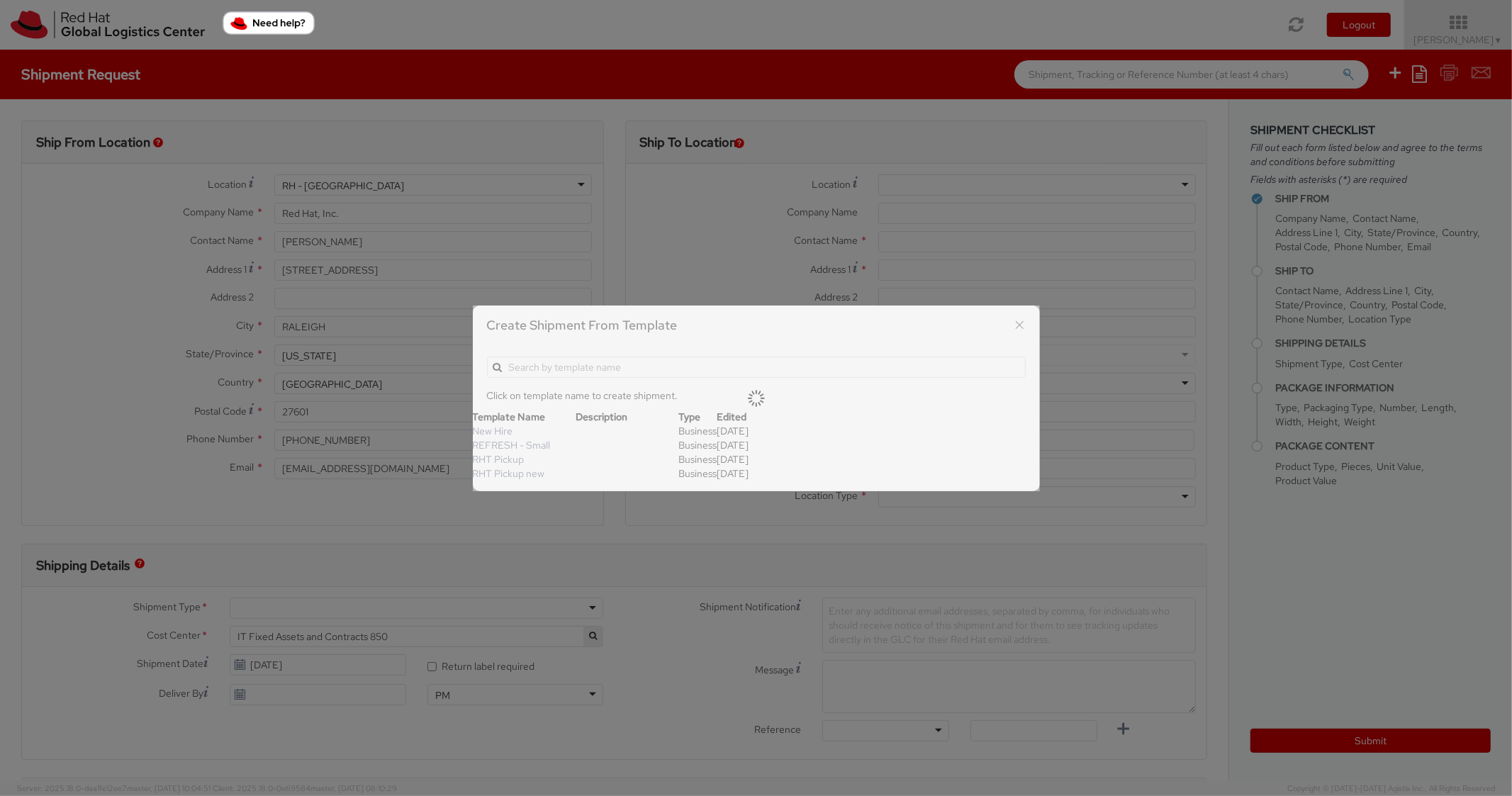
type input "2,000.00"
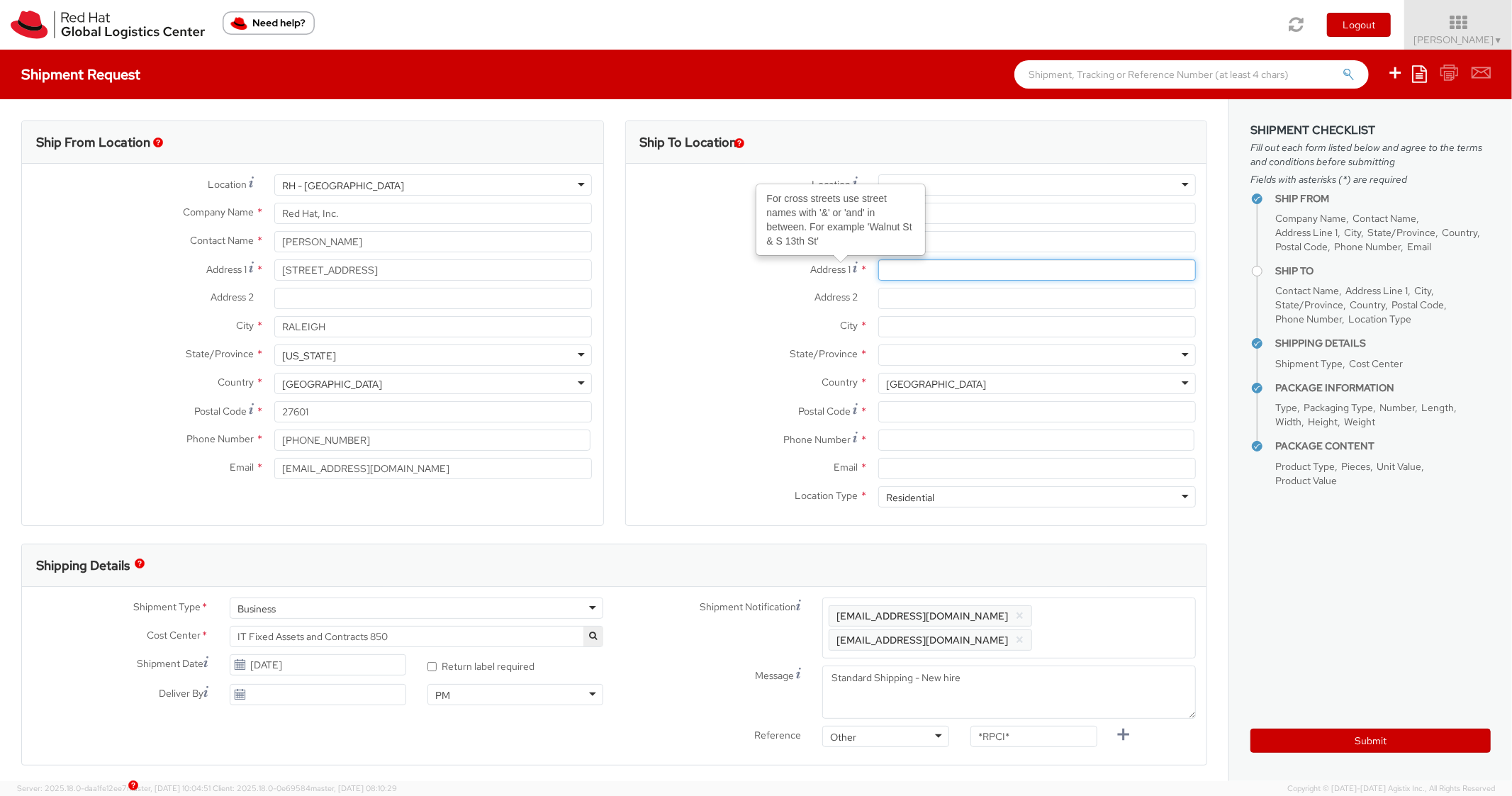
paste input "5000 Beaverbrook Rd"
click at [917, 275] on input "5000 Beaverbrook Rd" at bounding box center [1037, 270] width 318 height 21
type input "5000 Beaverbrook Rd"
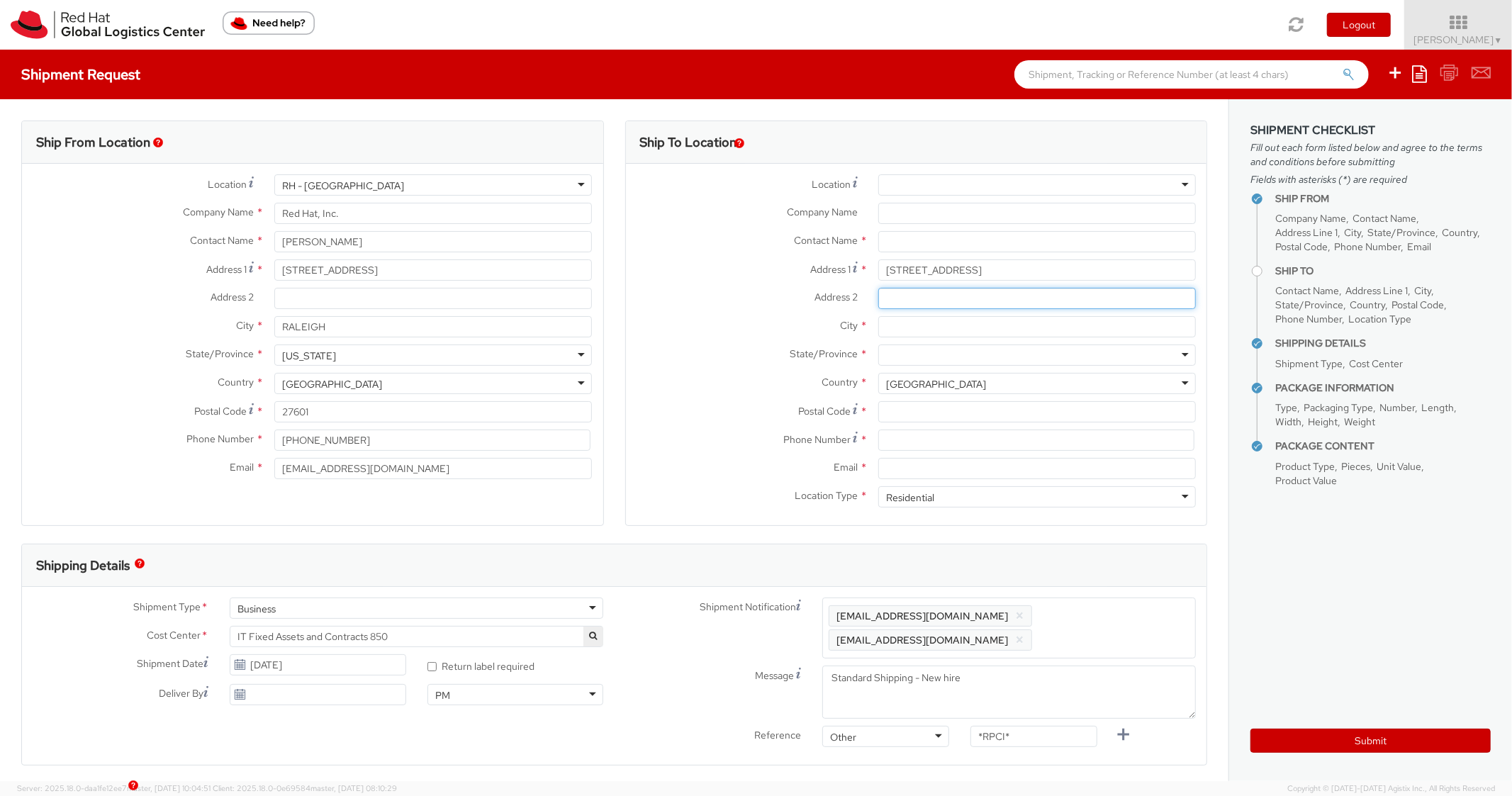
paste input "Apt 303"
click at [903, 306] on input "Apt 303" at bounding box center [1037, 298] width 318 height 21
type input "Apt 303"
paste input "[GEOGRAPHIC_DATA]"
drag, startPoint x: 882, startPoint y: 335, endPoint x: 893, endPoint y: 334, distance: 11.0
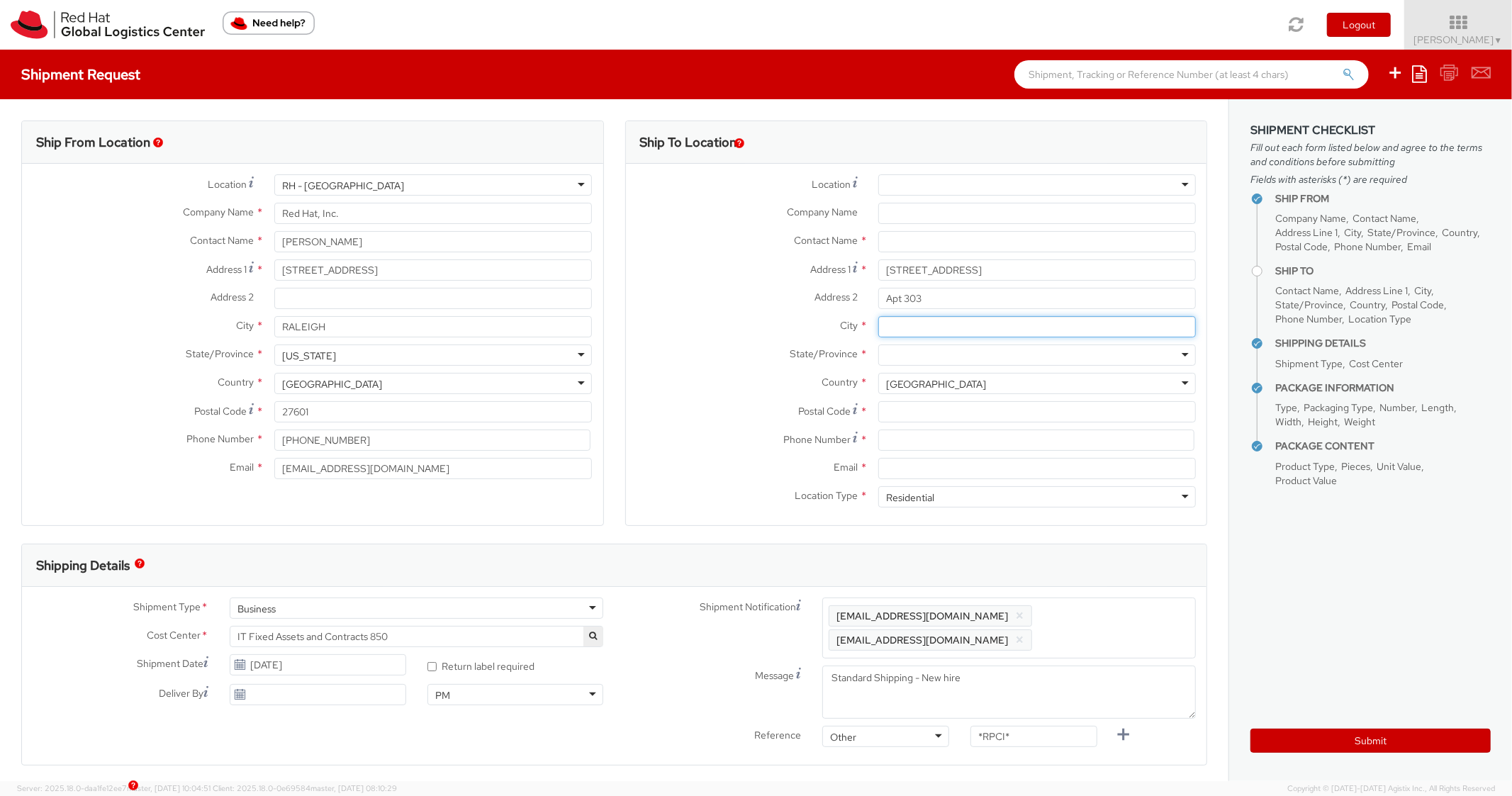
click at [883, 335] on input "City *" at bounding box center [1037, 326] width 318 height 21
type input "[GEOGRAPHIC_DATA]"
paste input "[US_STATE]"
click at [931, 354] on div at bounding box center [1037, 355] width 318 height 21
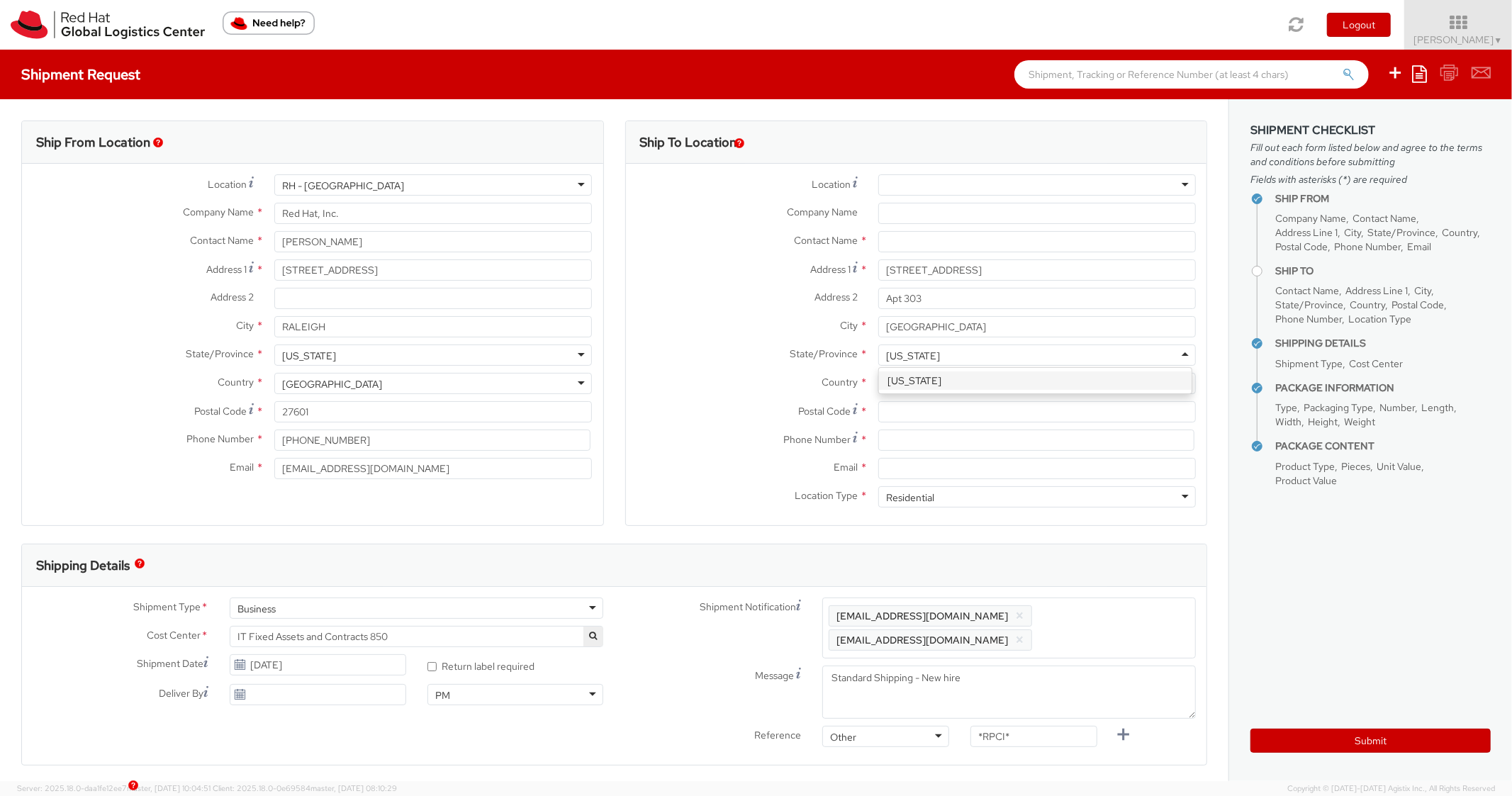
type input "[US_STATE]"
click at [745, 346] on label "State/Province *" at bounding box center [747, 354] width 241 height 18
click at [986, 363] on div at bounding box center [1037, 355] width 318 height 21
paste input "[US_STATE]"
type input "[US_STATE]"
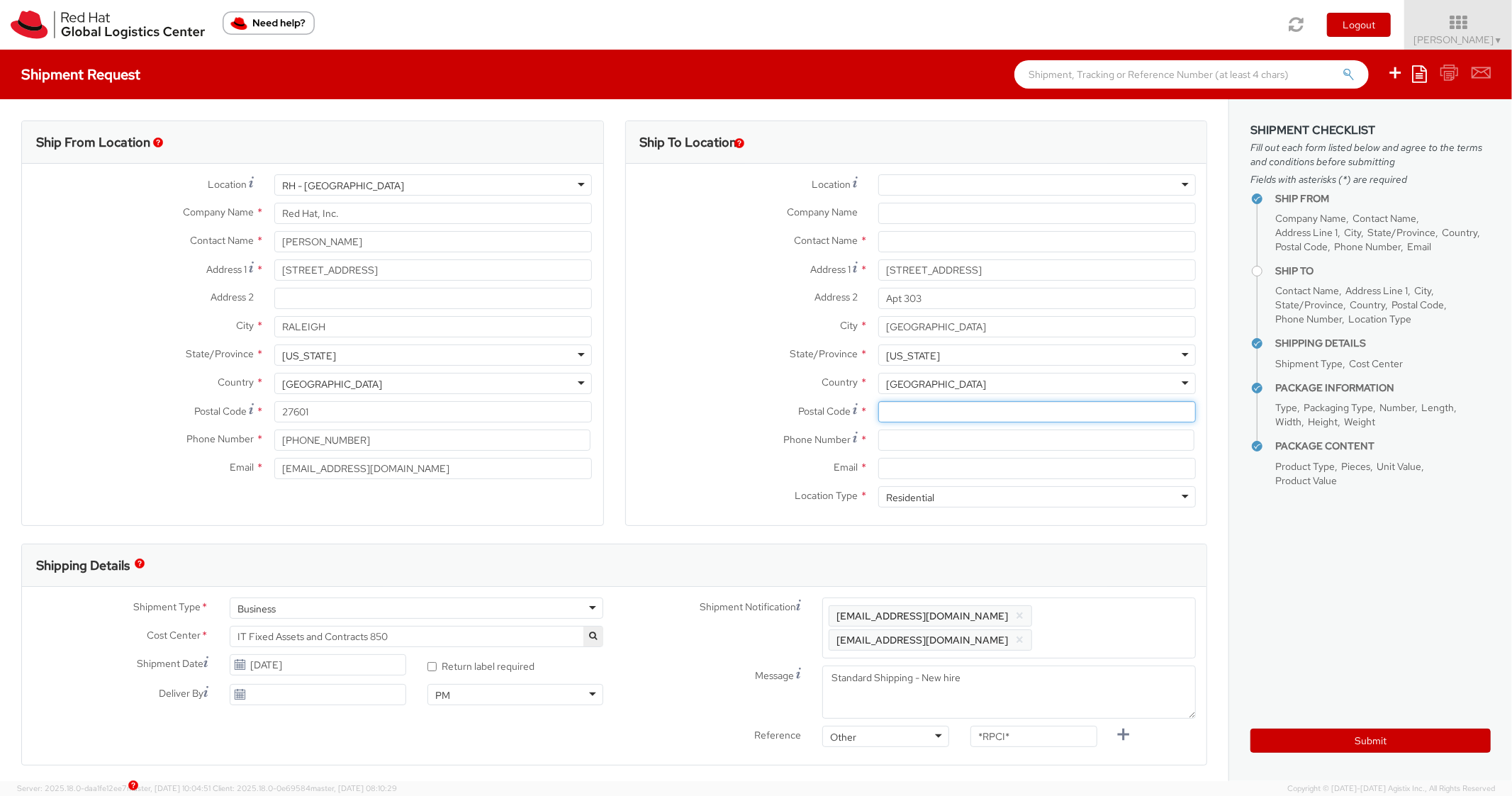
click at [915, 420] on input "Postal Code *" at bounding box center [1037, 412] width 318 height 21
paste input "27612"
type input "27612"
click at [756, 399] on div "Country * [GEOGRAPHIC_DATA] [GEOGRAPHIC_DATA] [GEOGRAPHIC_DATA] [GEOGRAPHIC_DAT…" at bounding box center [917, 387] width 581 height 29
click at [931, 451] on div "Phone Number *" at bounding box center [917, 443] width 581 height 29
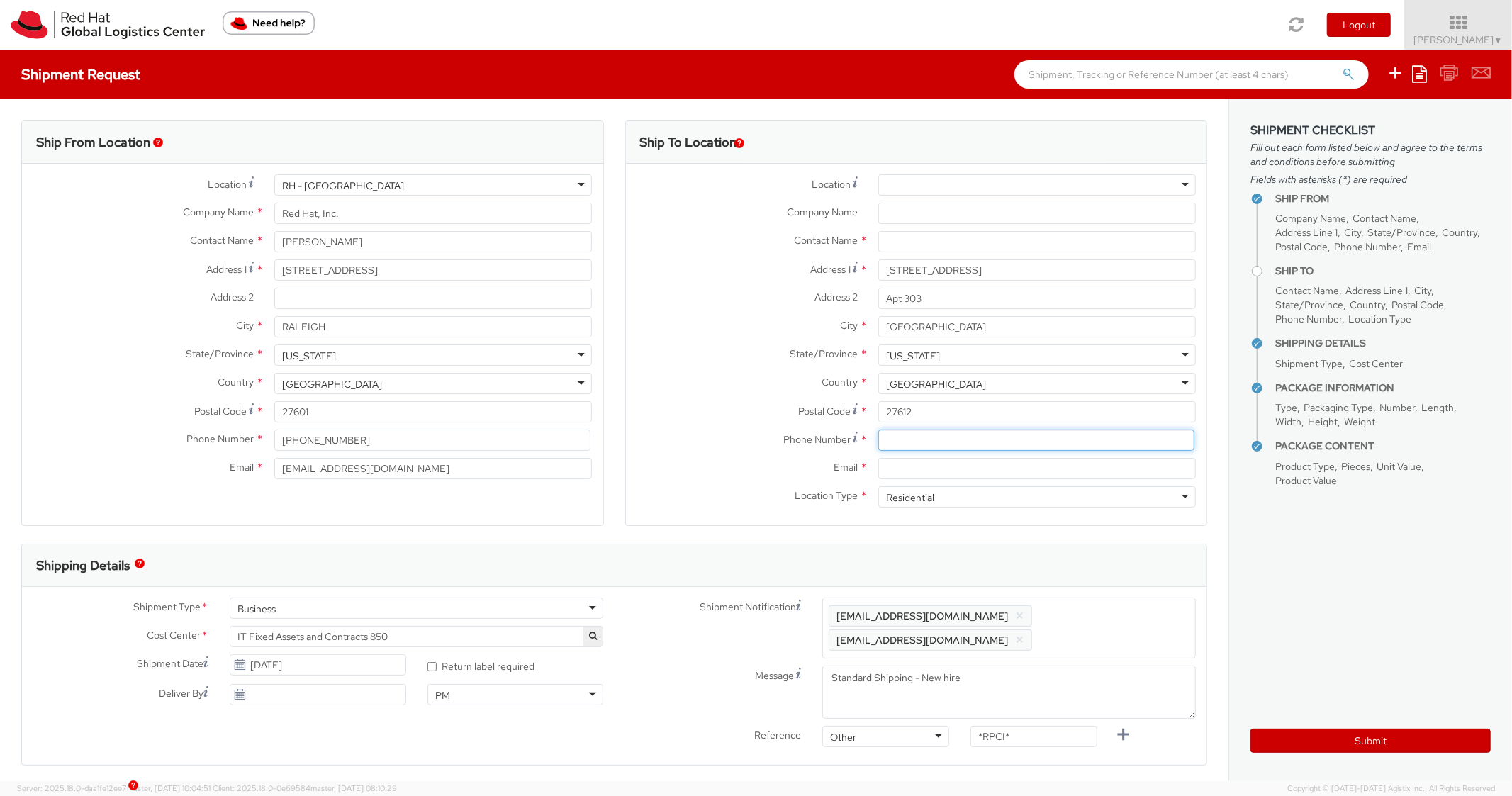
click at [938, 447] on input at bounding box center [1036, 439] width 316 height 21
paste input "(919) 366-7929"
type input "(919) 366-7929"
click at [750, 407] on label "Postal Code *" at bounding box center [747, 411] width 241 height 19
click at [878, 407] on input "27612" at bounding box center [1037, 412] width 318 height 21
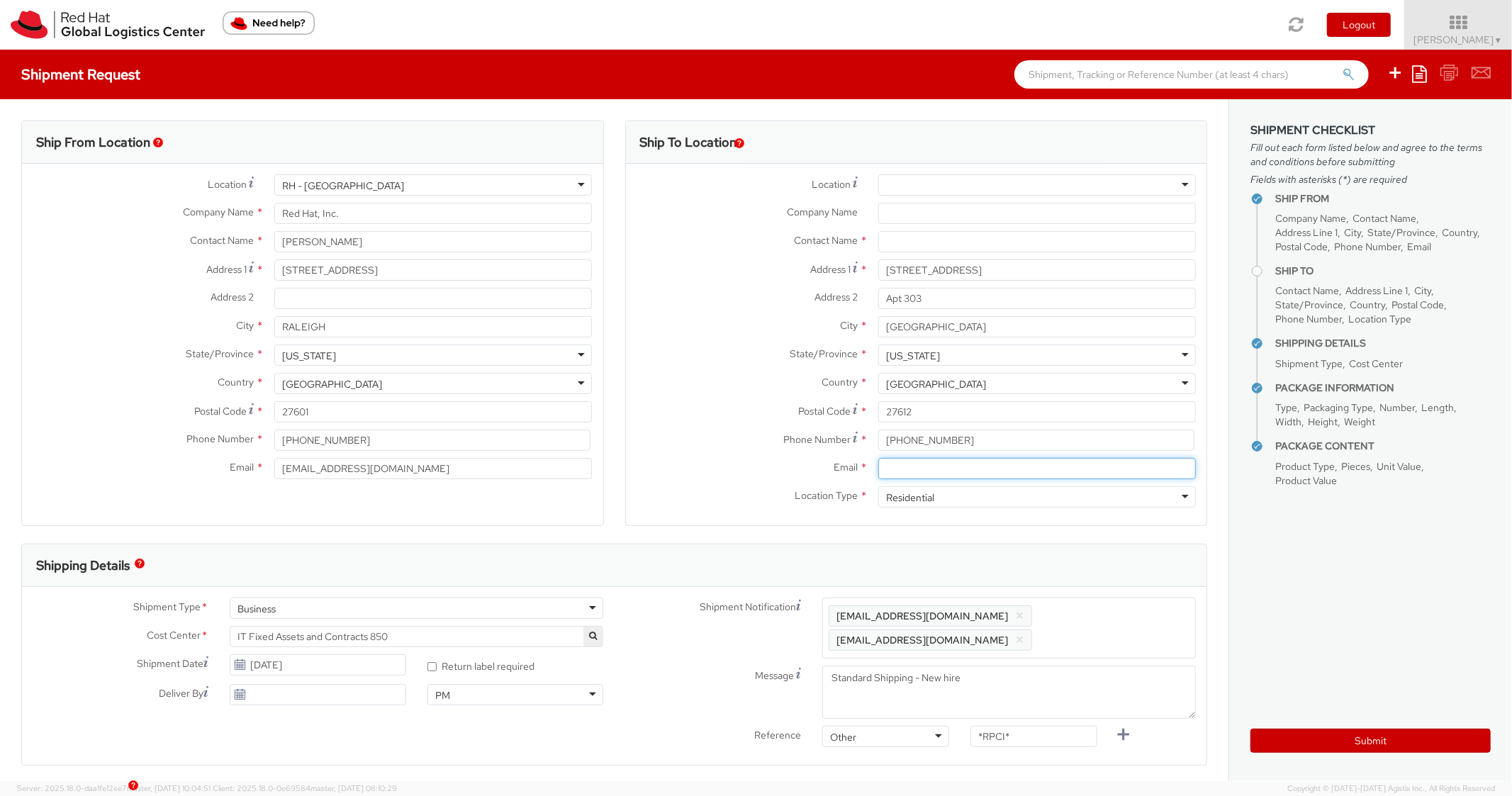
click at [909, 468] on input "Email *" at bounding box center [1037, 468] width 318 height 21
paste input "[EMAIL_ADDRESS][DOMAIN_NAME]"
type input "[EMAIL_ADDRESS][DOMAIN_NAME]"
click at [1094, 602] on div "Enter any additional email addresses, separated by comma, for individuals who s…" at bounding box center [1010, 628] width 374 height 61
paste input "[EMAIL_ADDRESS][DOMAIN_NAME]"
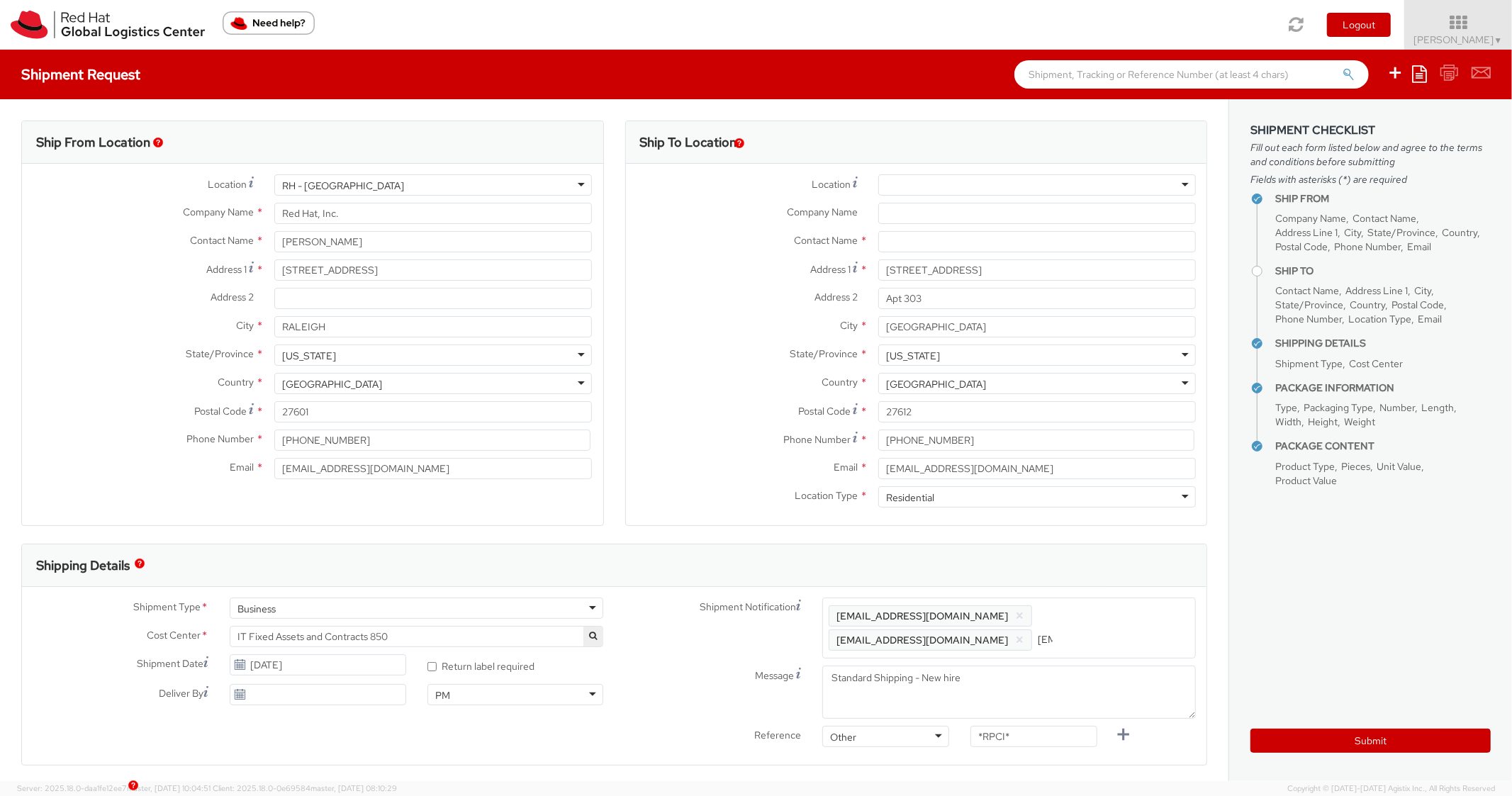
scroll to position [0, 67]
type input "[EMAIL_ADDRESS][DOMAIN_NAME]"
click at [1084, 537] on div "Ship To Location Location * [GEOGRAPHIC_DATA] - [GEOGRAPHIC_DATA] - [GEOGRAPHIC…" at bounding box center [917, 332] width 583 height 423
drag, startPoint x: 1034, startPoint y: 746, endPoint x: 949, endPoint y: 729, distance: 86.7
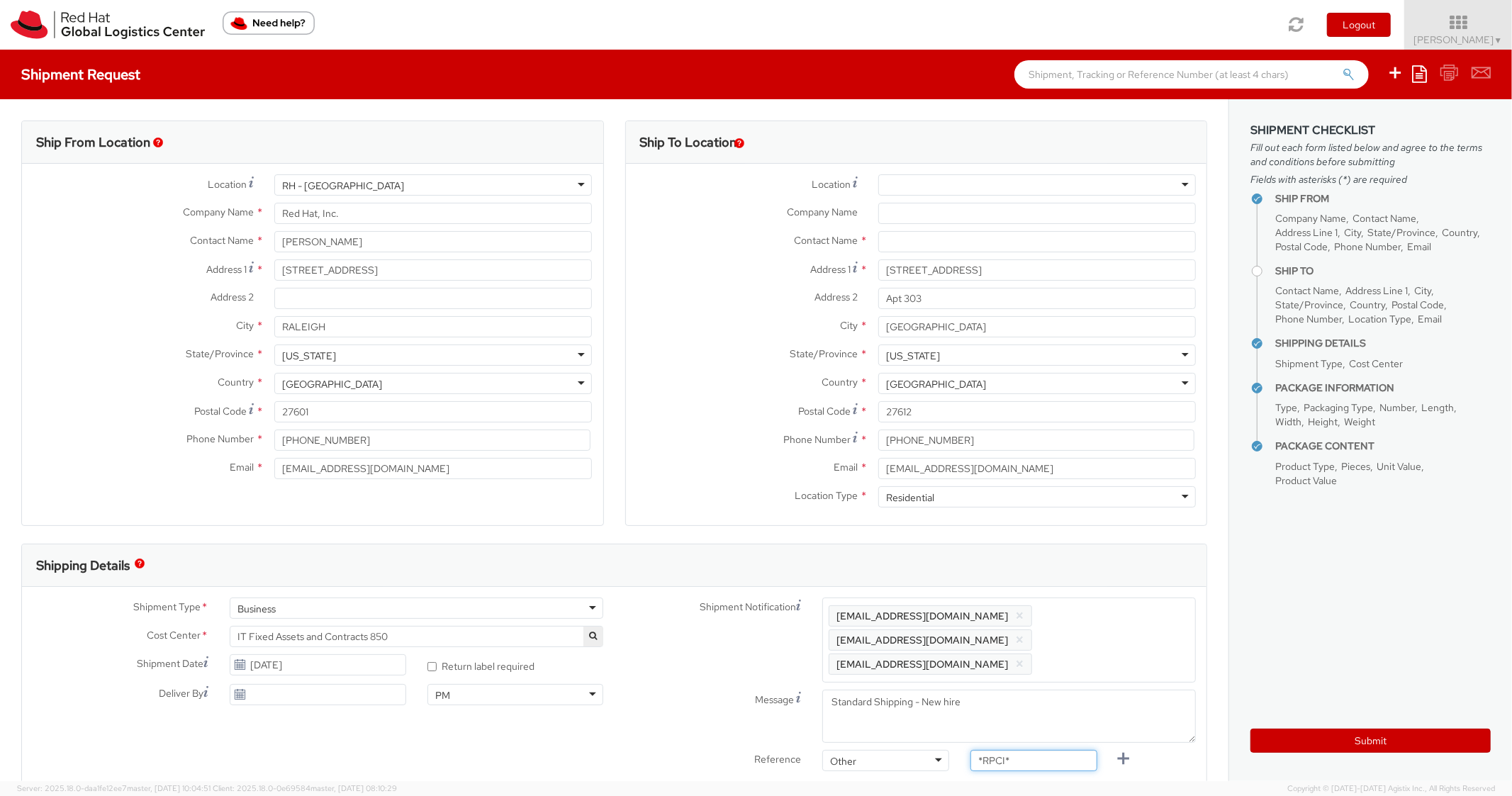
click at [944, 750] on div "Reference Other Other Other Purchase Order Number Reference Number *RPCI*" at bounding box center [910, 764] width 592 height 29
paste input "RPCI0080821"
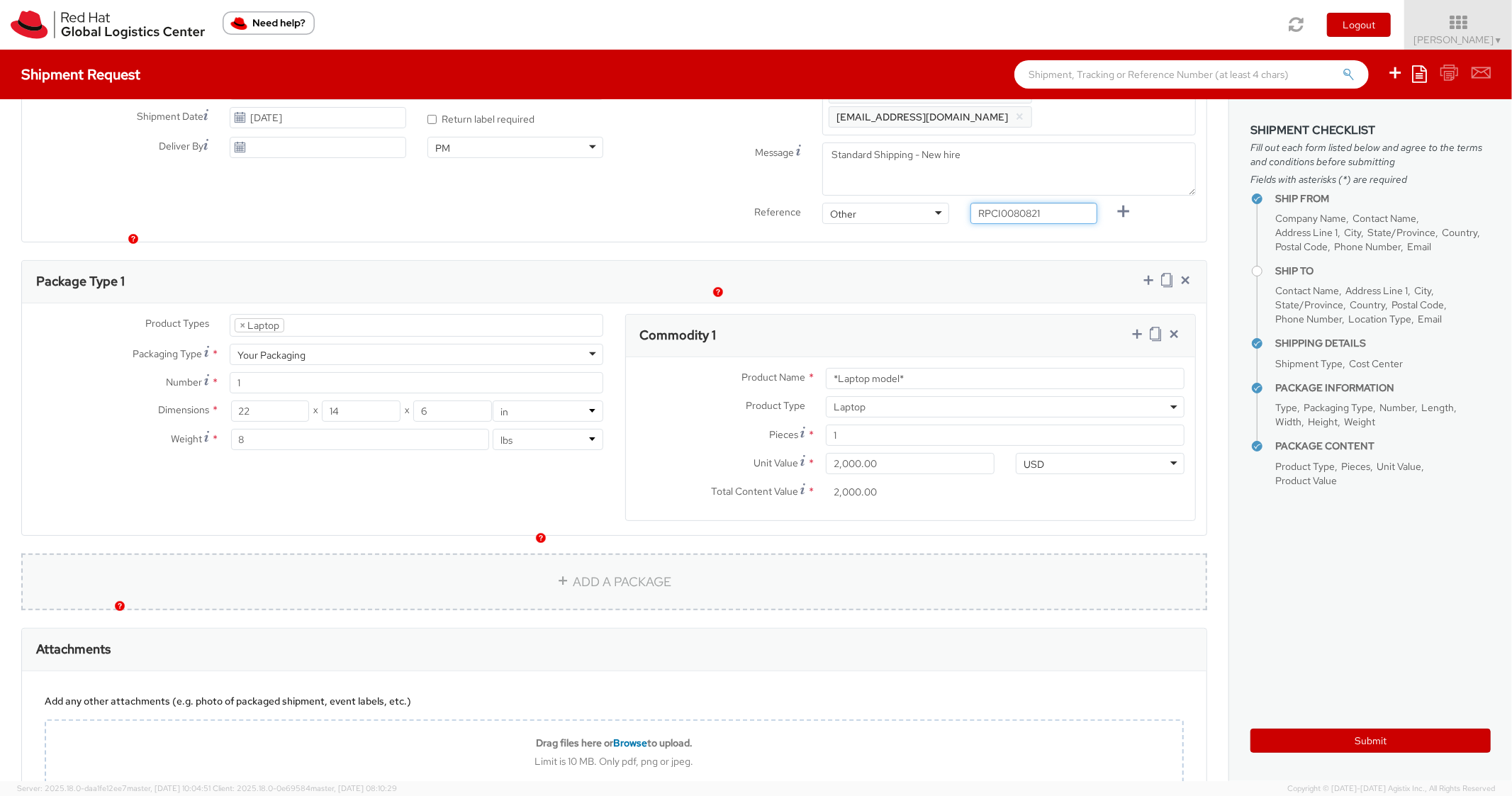
scroll to position [568, 0]
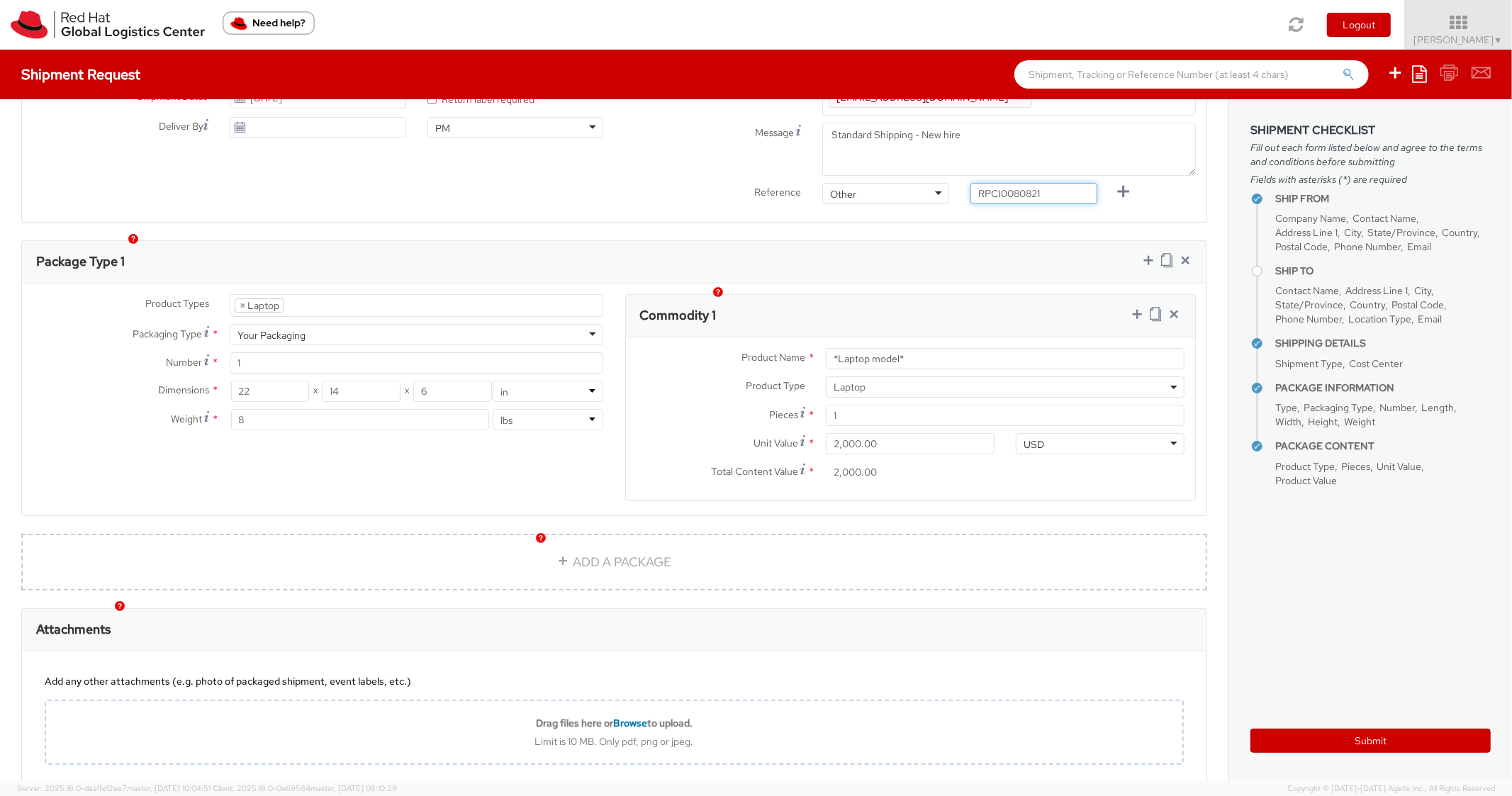
type input "RPCI0080821"
click at [971, 295] on div "Commodity 1" at bounding box center [911, 316] width 570 height 42
drag, startPoint x: 931, startPoint y: 339, endPoint x: 816, endPoint y: 297, distance: 122.4
click at [771, 337] on div "Product Name * *Laptop model* Product Type * Documents Docking Station Laptop M…" at bounding box center [911, 418] width 570 height 163
paste input "DEVELOPER/DESIGNER - Apple"
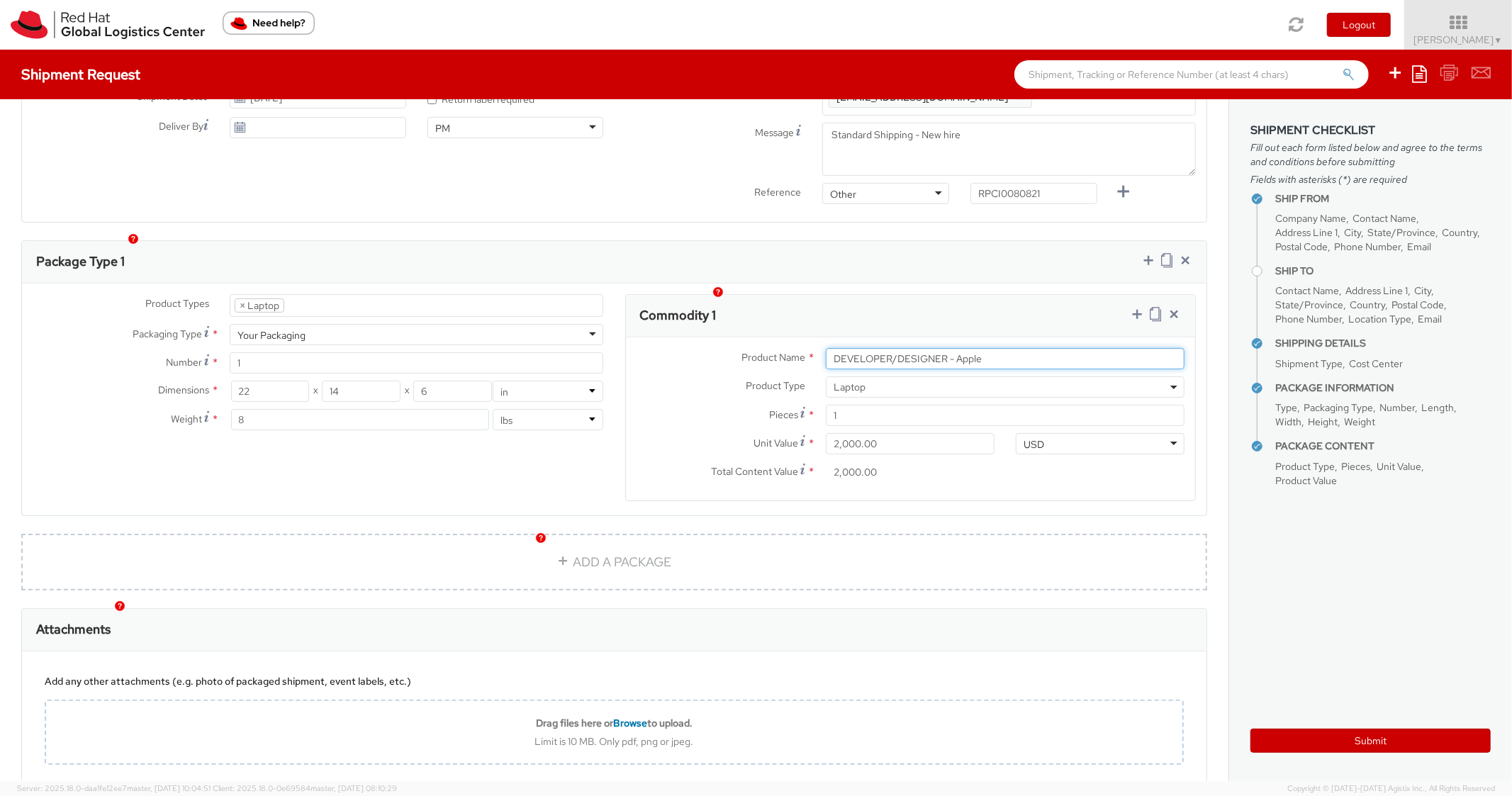
type input "DEVELOPER/DESIGNER - Apple"
click at [936, 284] on div "Product Types * Documents Docking Station Laptop Monitor Other Hardware Server …" at bounding box center [615, 400] width 1185 height 232
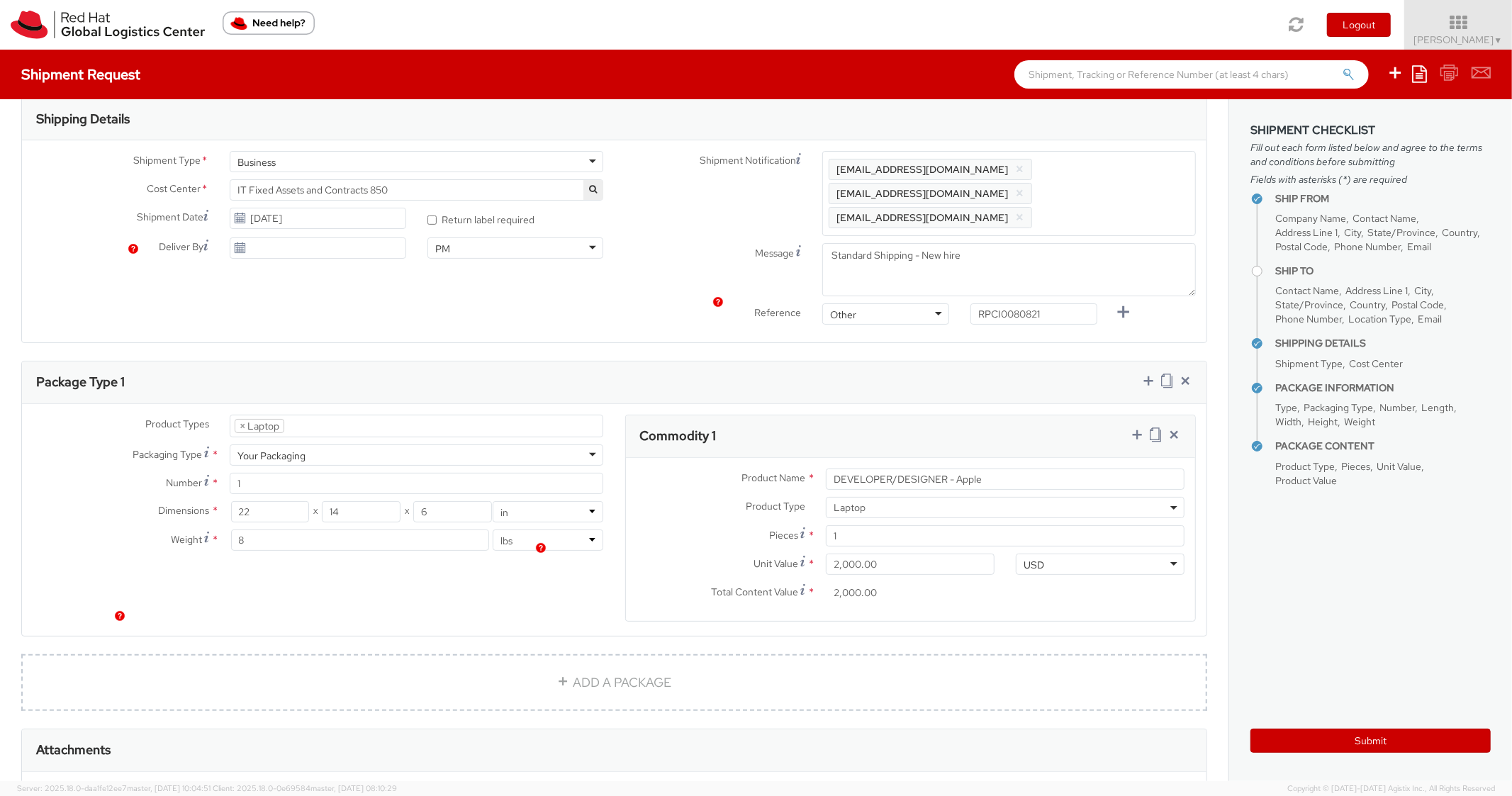
scroll to position [0, 0]
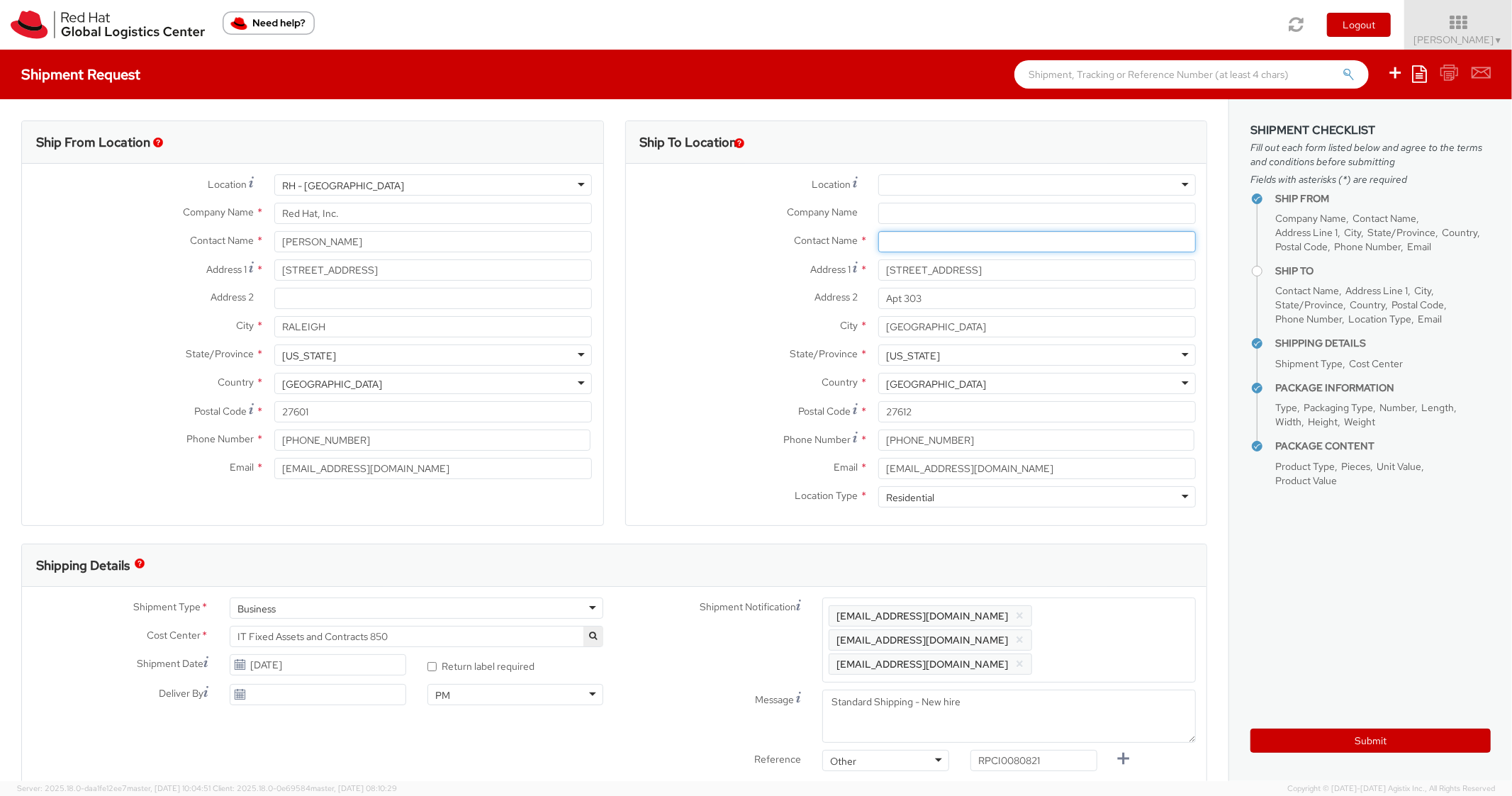
drag, startPoint x: 920, startPoint y: 232, endPoint x: 765, endPoint y: 248, distance: 155.8
click at [916, 232] on input "text" at bounding box center [1037, 241] width 318 height 21
paste input "Sam Fleming"
type input "Sam Fleming"
click at [710, 265] on label "Address 1 *" at bounding box center [747, 269] width 241 height 19
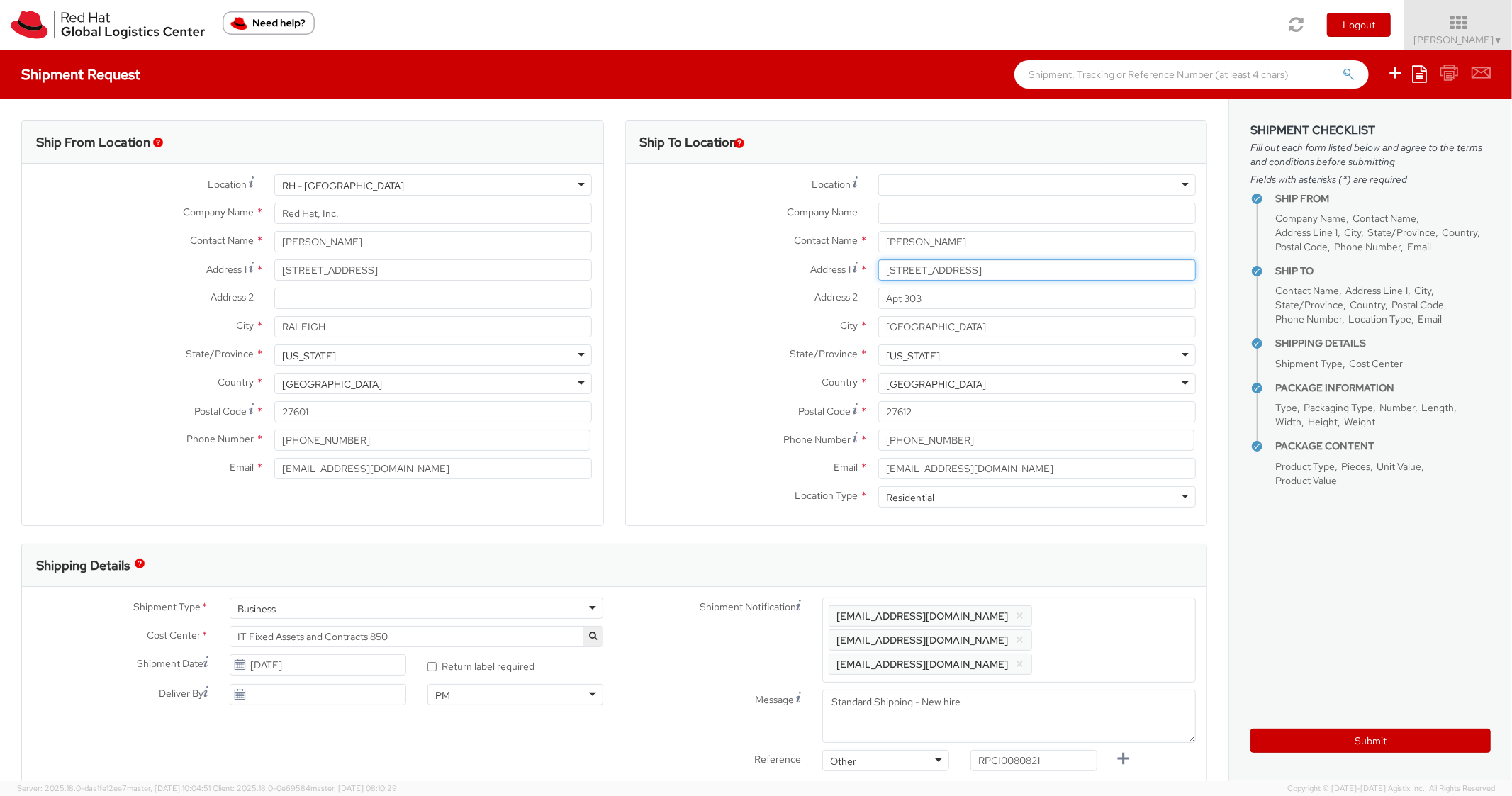
click at [878, 265] on input "5000 Beaverbrook Rd" at bounding box center [1037, 270] width 318 height 21
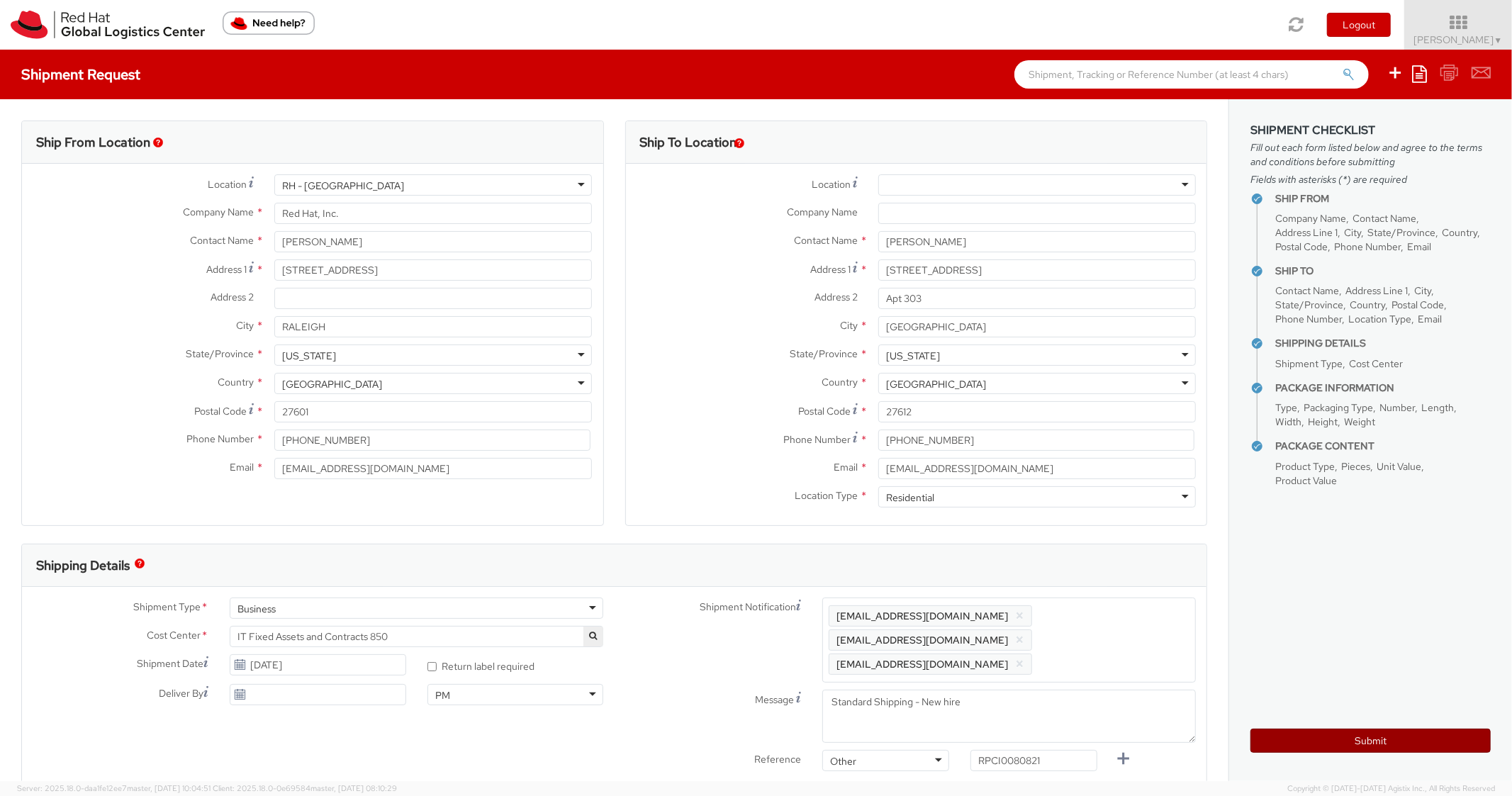
click at [1297, 743] on button "Submit" at bounding box center [1371, 741] width 240 height 24
type input "Sam Fleming"
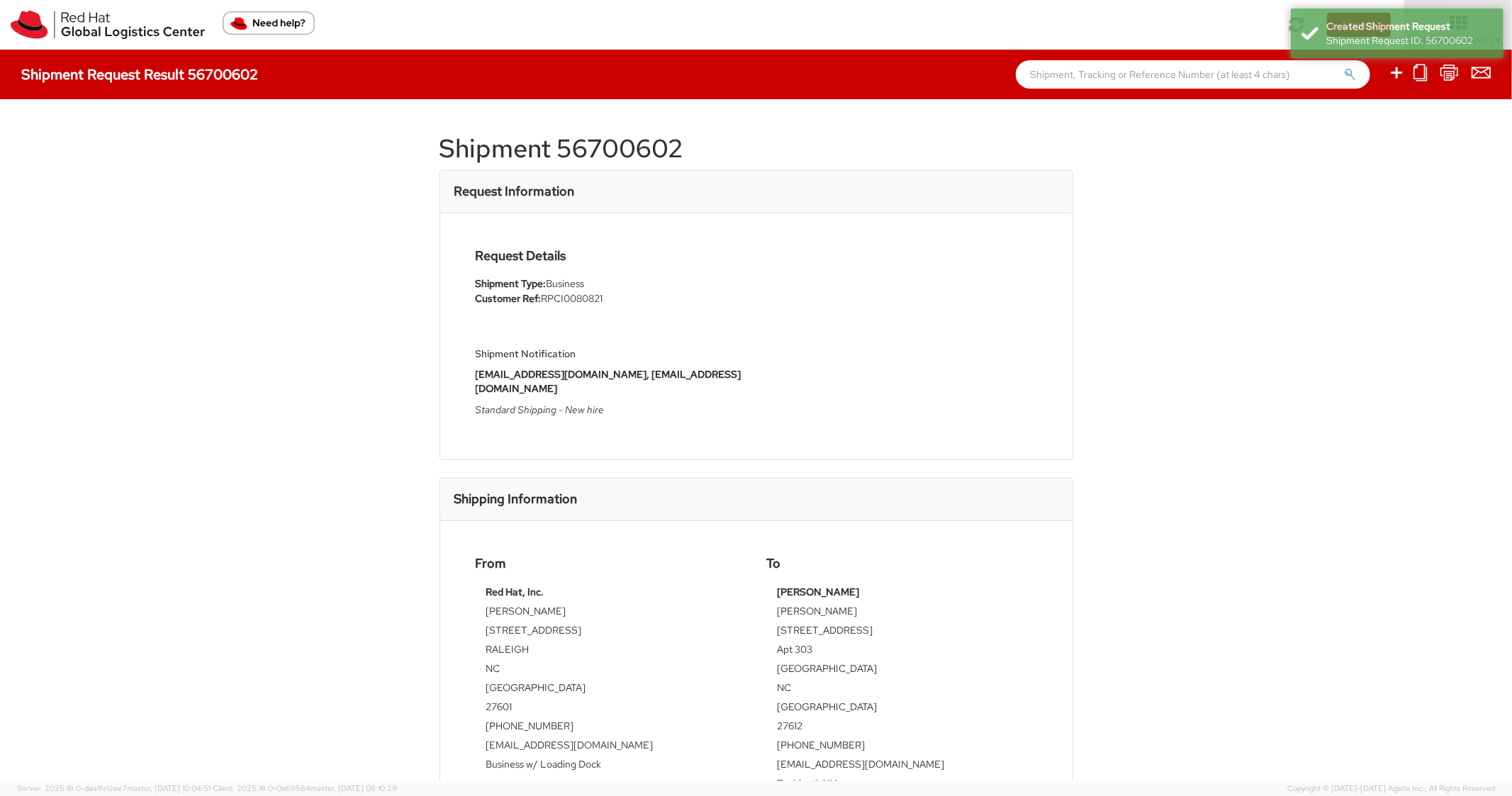
click at [626, 128] on div "Shipment 56700602 Request Information Request Details Shipment Type: Business C…" at bounding box center [756, 440] width 634 height 639
click at [634, 143] on h1 "Shipment 56700602" at bounding box center [756, 148] width 634 height 29
copy h1 "56700602"
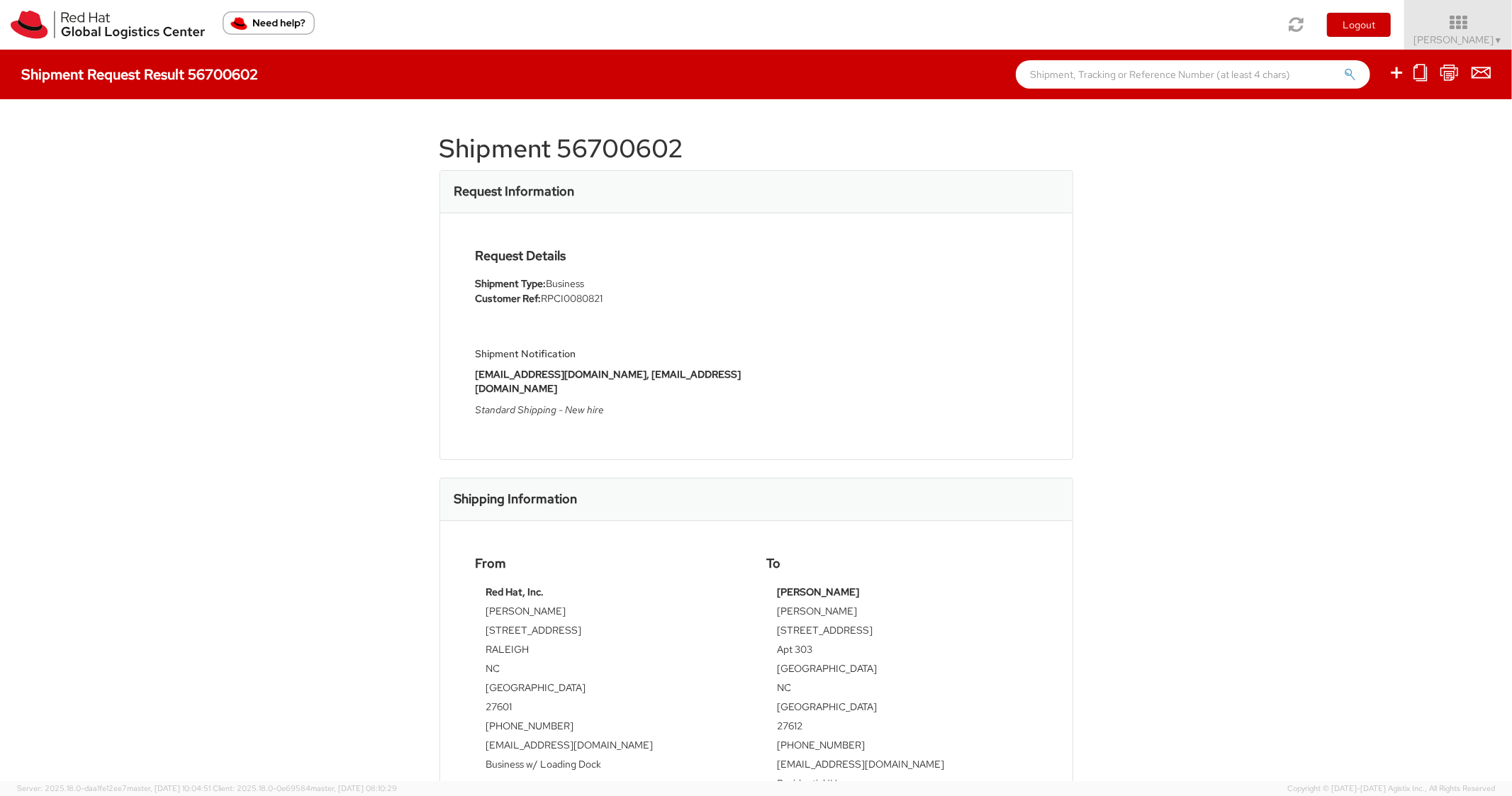
click at [1040, 230] on div "Request Details Shipment Type: Business Customer Ref: RPCI0080821 Shipment Noti…" at bounding box center [756, 336] width 632 height 246
click at [1399, 71] on icon at bounding box center [1397, 72] width 17 height 18
select select
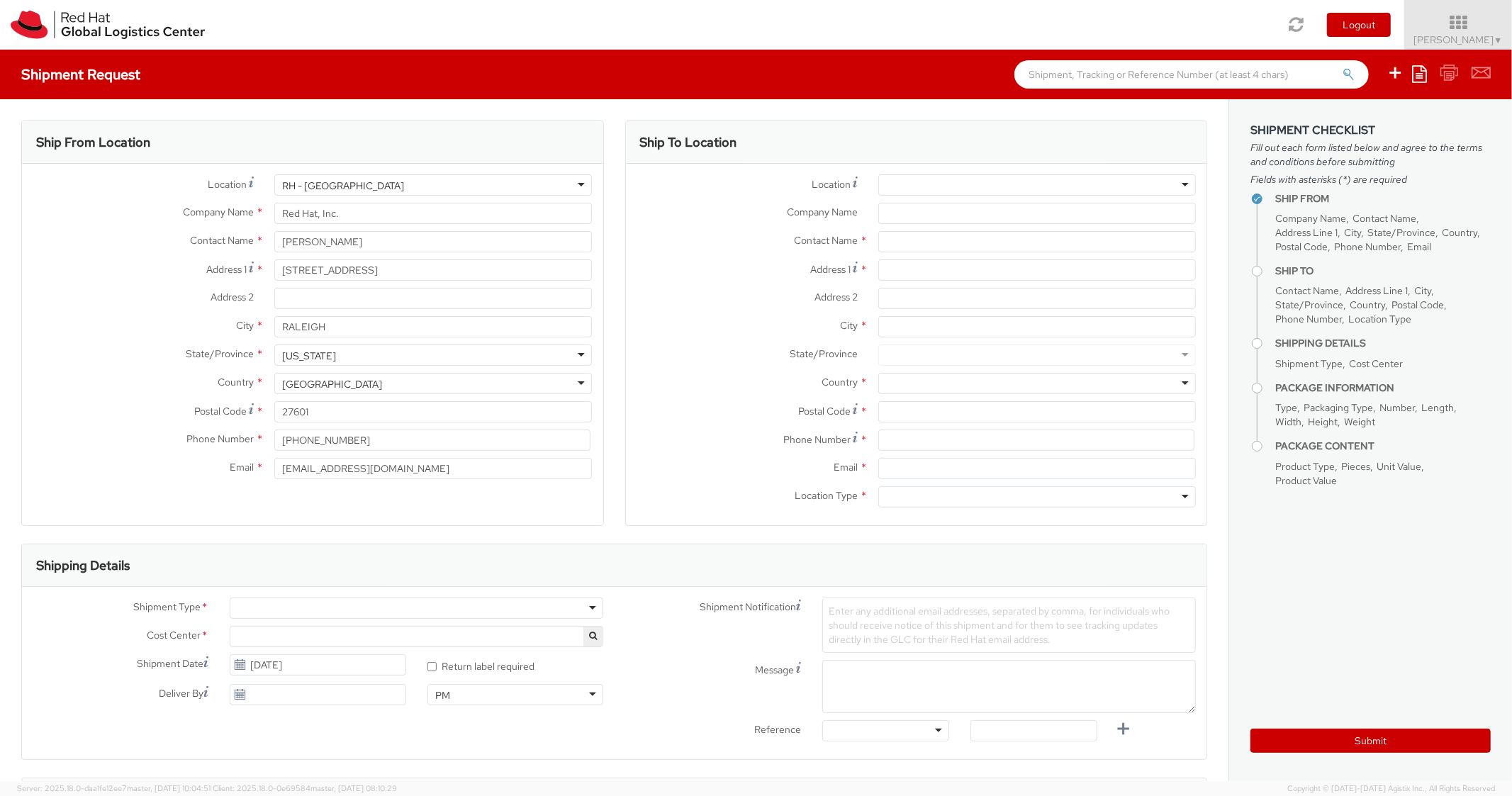
select select "850"
click at [1424, 74] on icon at bounding box center [1420, 74] width 15 height 17
click at [1346, 106] on link "Save as template" at bounding box center [1365, 100] width 124 height 18
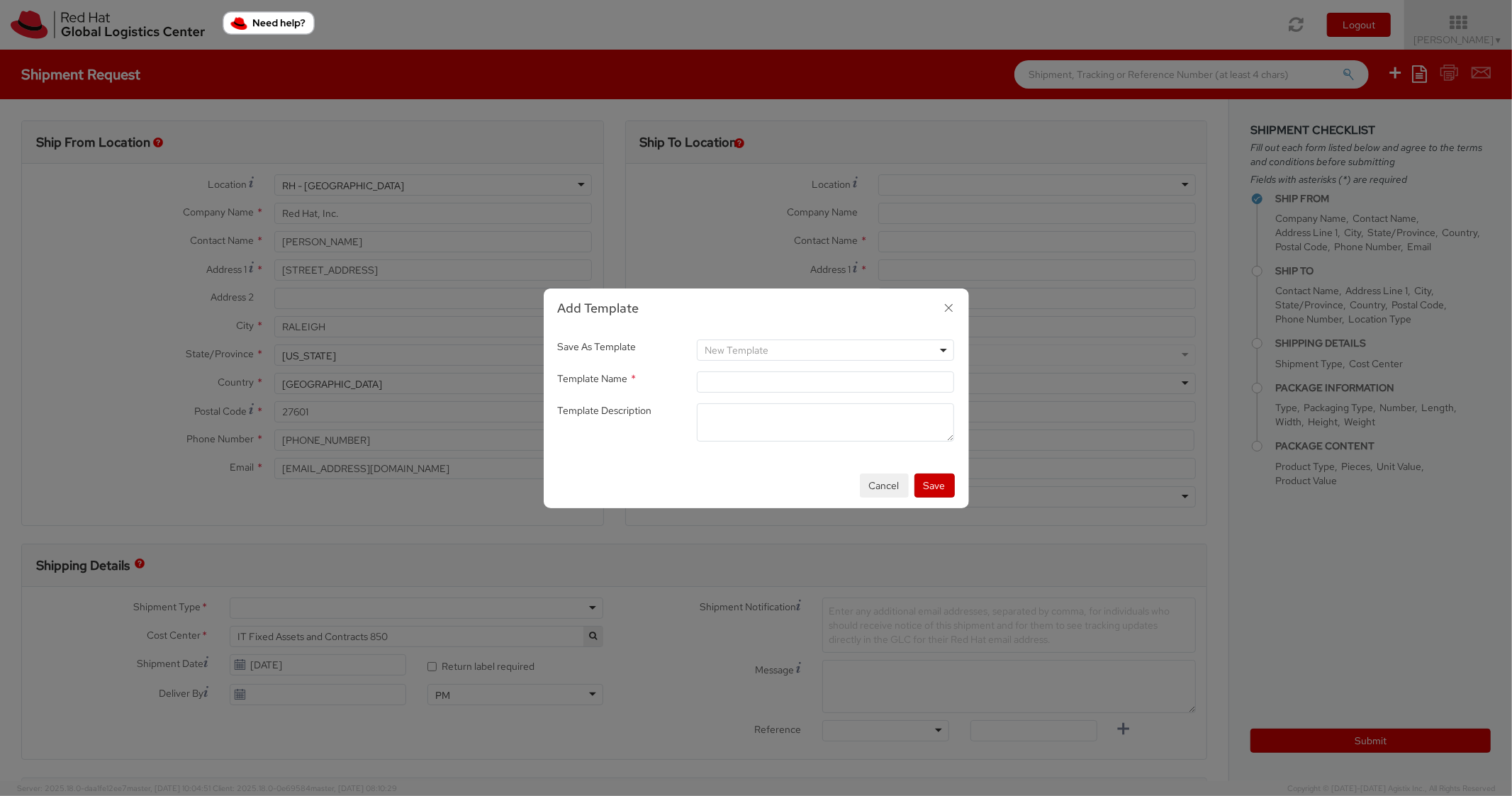
drag, startPoint x: 942, startPoint y: 312, endPoint x: 967, endPoint y: 306, distance: 25.7
click at [942, 313] on icon "button" at bounding box center [949, 308] width 20 height 20
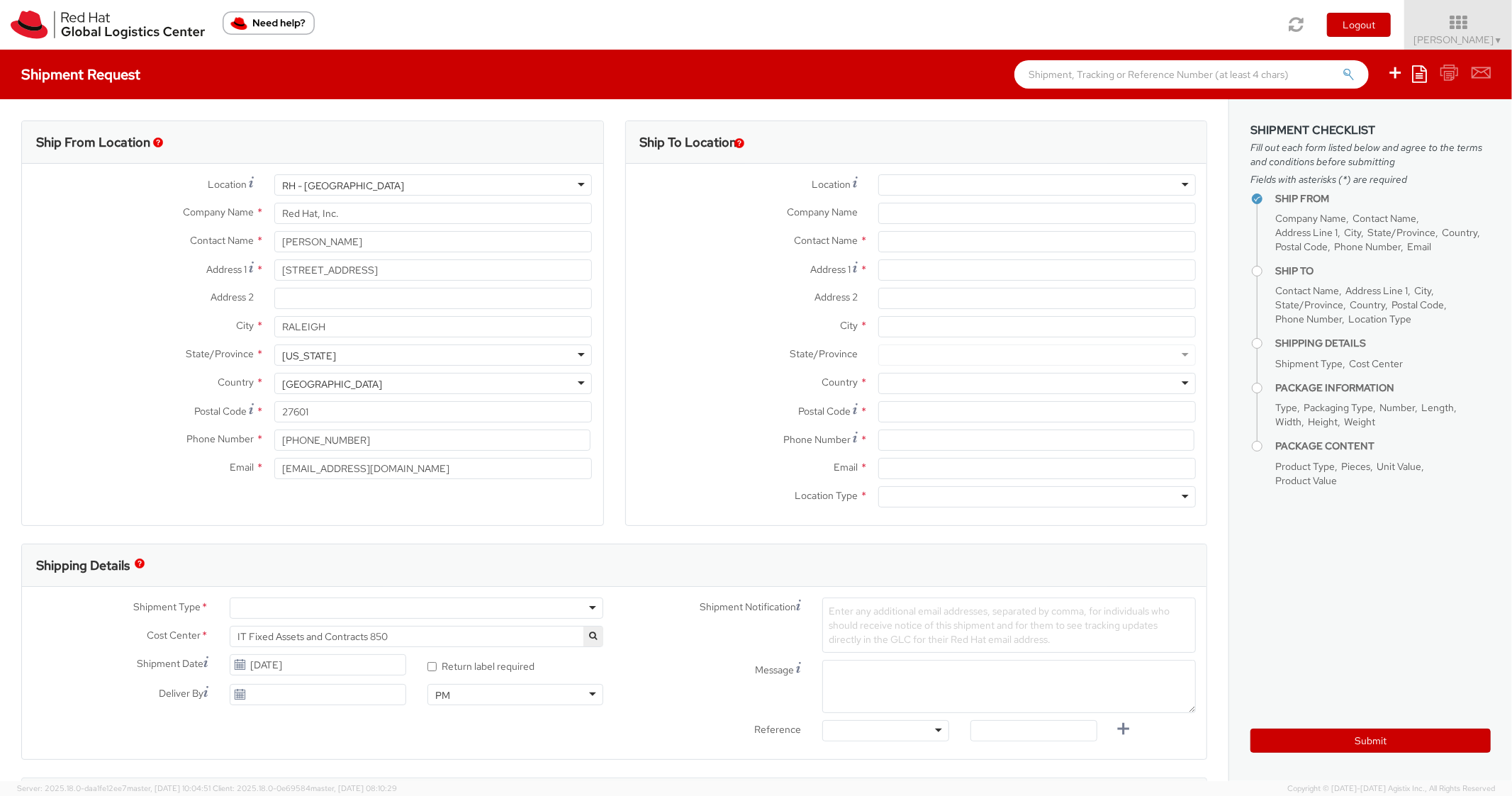
click at [1417, 76] on icon at bounding box center [1420, 74] width 15 height 17
click at [1358, 120] on link "Create from template" at bounding box center [1365, 119] width 124 height 18
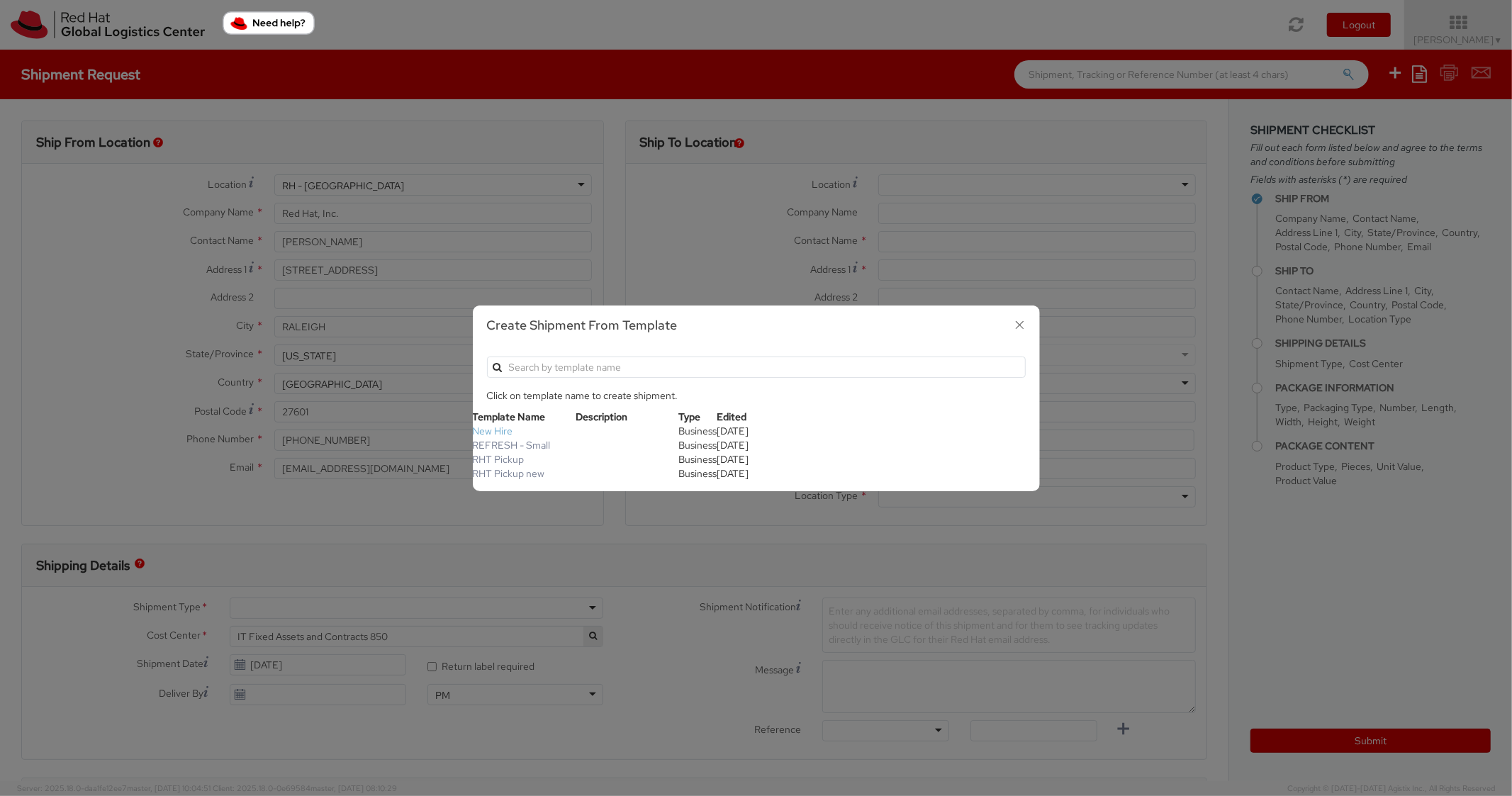
click at [499, 428] on link "New Hire" at bounding box center [493, 431] width 41 height 13
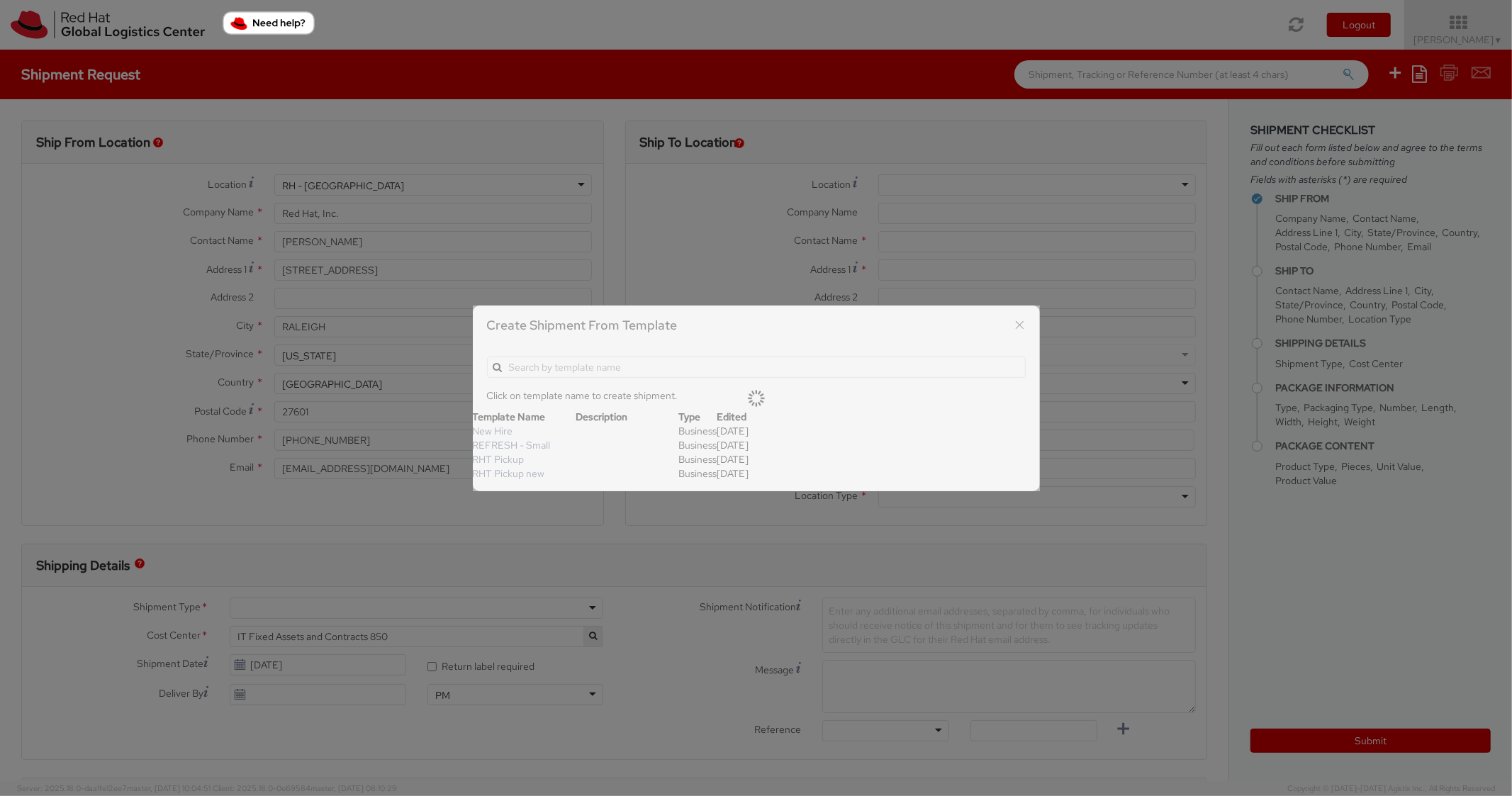
type textarea "Standard Shipping - New hire"
type input "*RPCI*"
select select "LAPTOP"
type input "1"
type input "22"
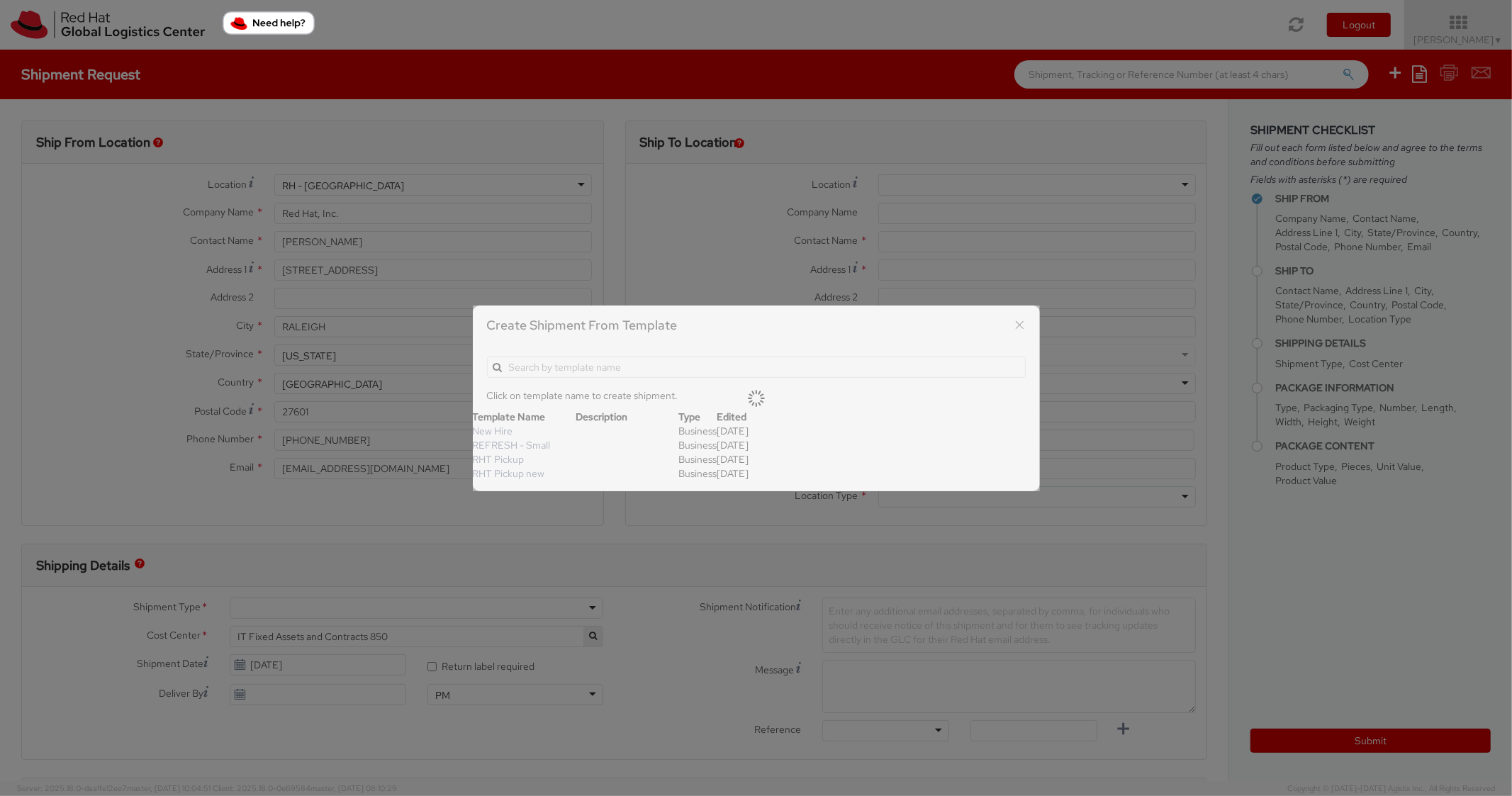
type input "14"
type input "6"
type input "8"
type input "*Laptop model*"
select select "LAPTOP"
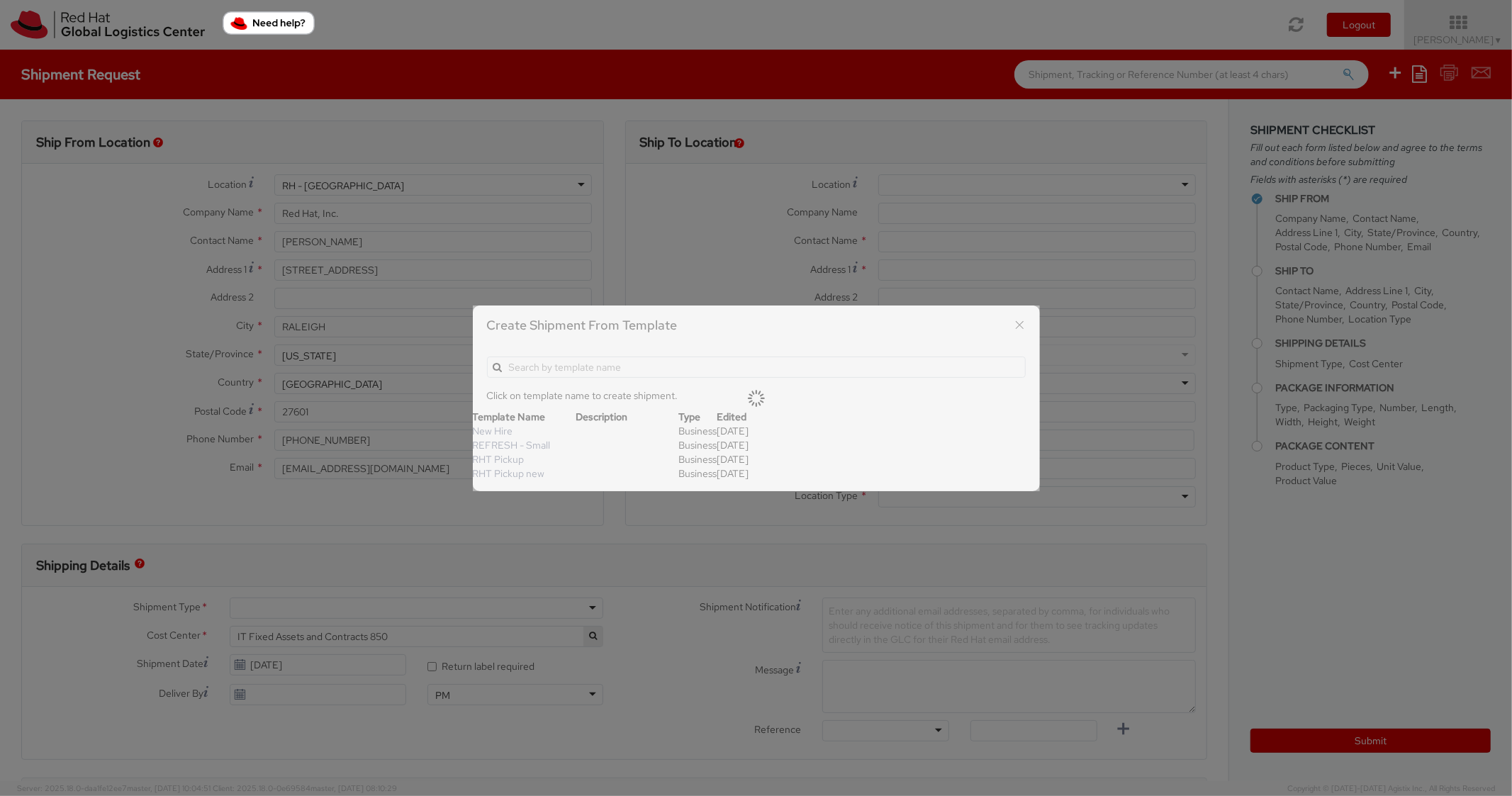
type input "2,000.00"
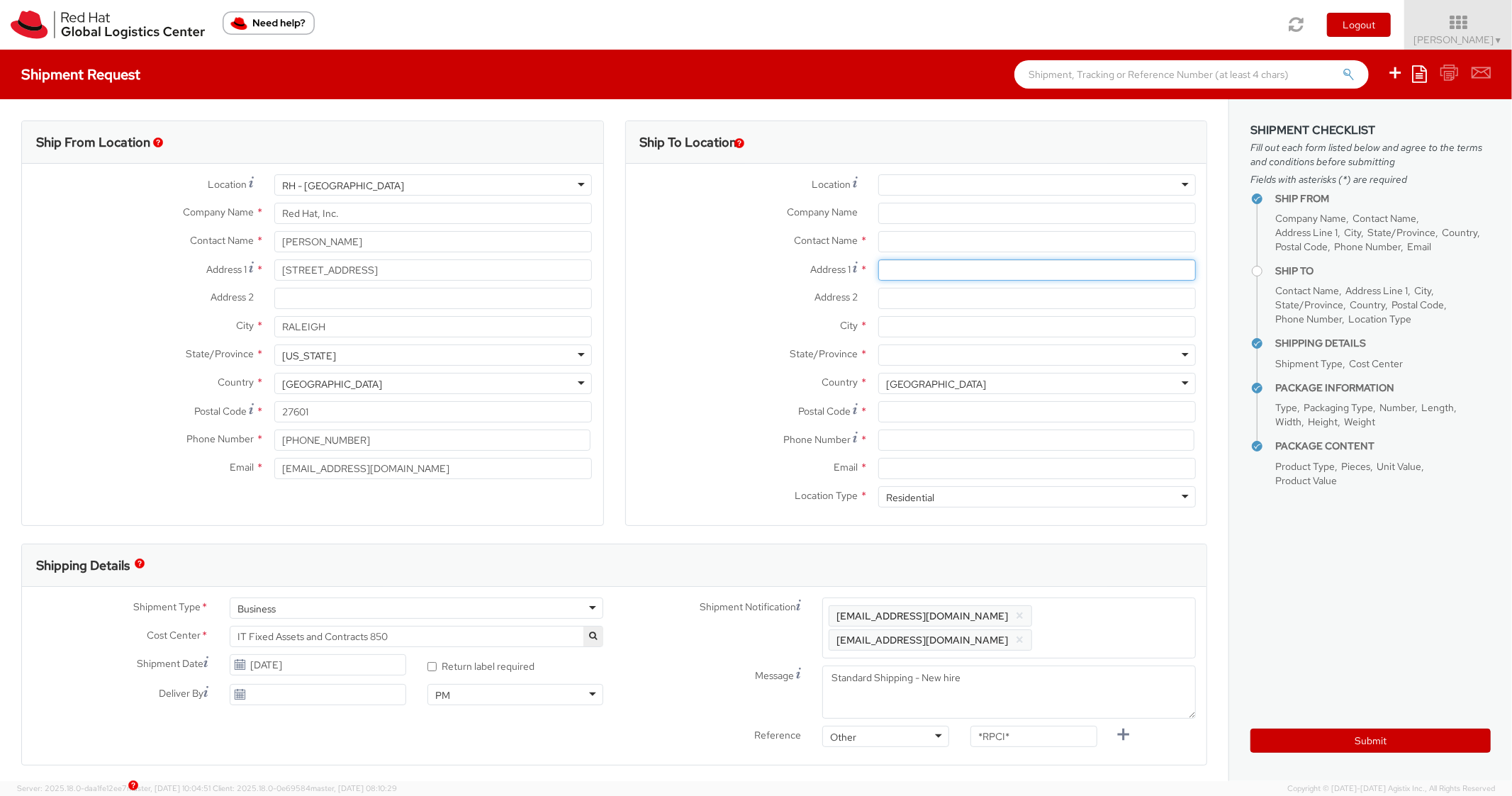
click at [952, 263] on input "Address 1 *" at bounding box center [1037, 270] width 318 height 21
paste input "4270 harrison park drive"
type input "4270 harrison park drive"
click at [916, 340] on div "City *" at bounding box center [917, 330] width 581 height 29
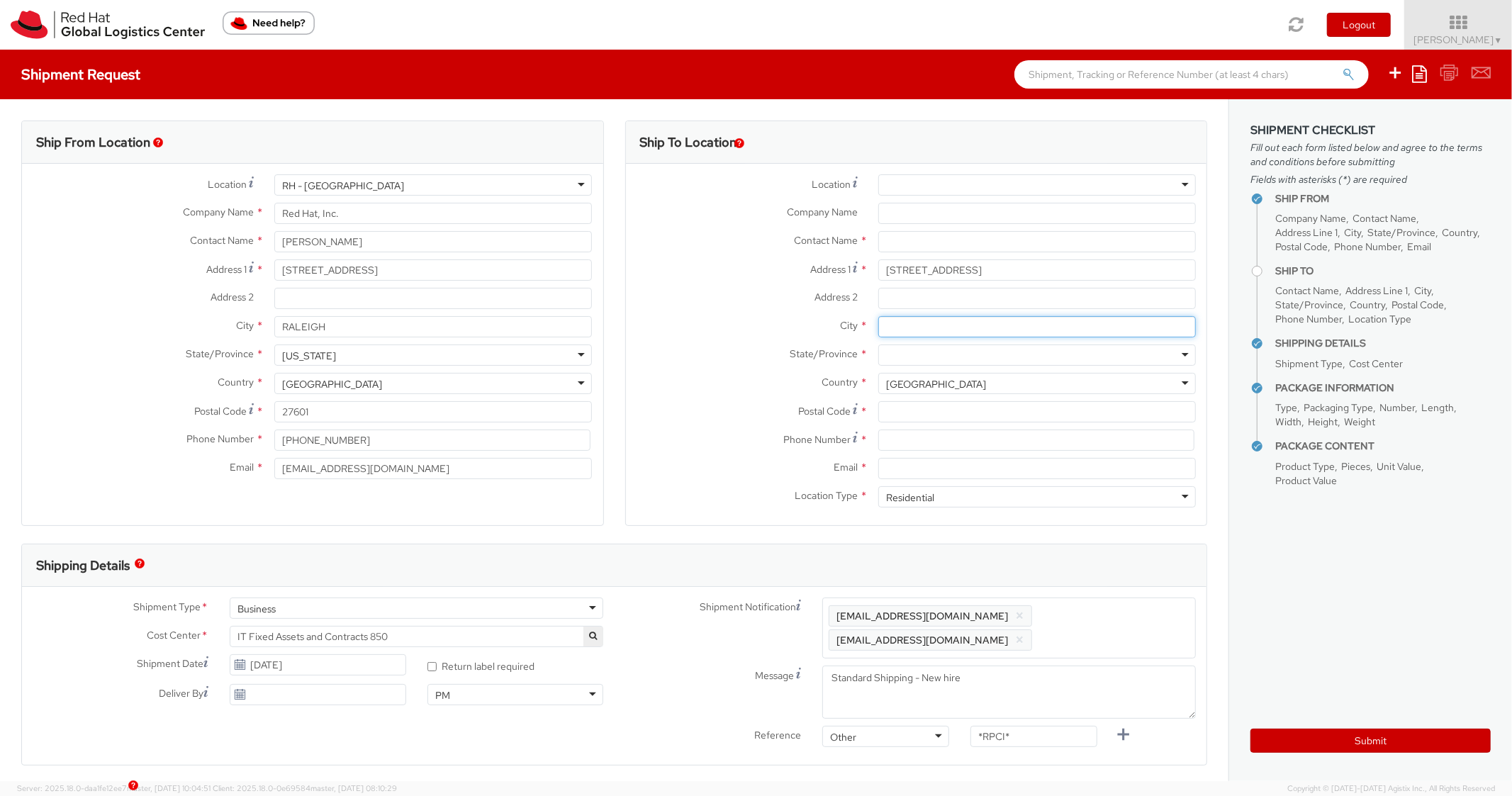
click at [921, 331] on input "City *" at bounding box center [1037, 326] width 318 height 21
paste input "Cumming"
type input "Cumming"
click at [918, 349] on div at bounding box center [1037, 355] width 318 height 21
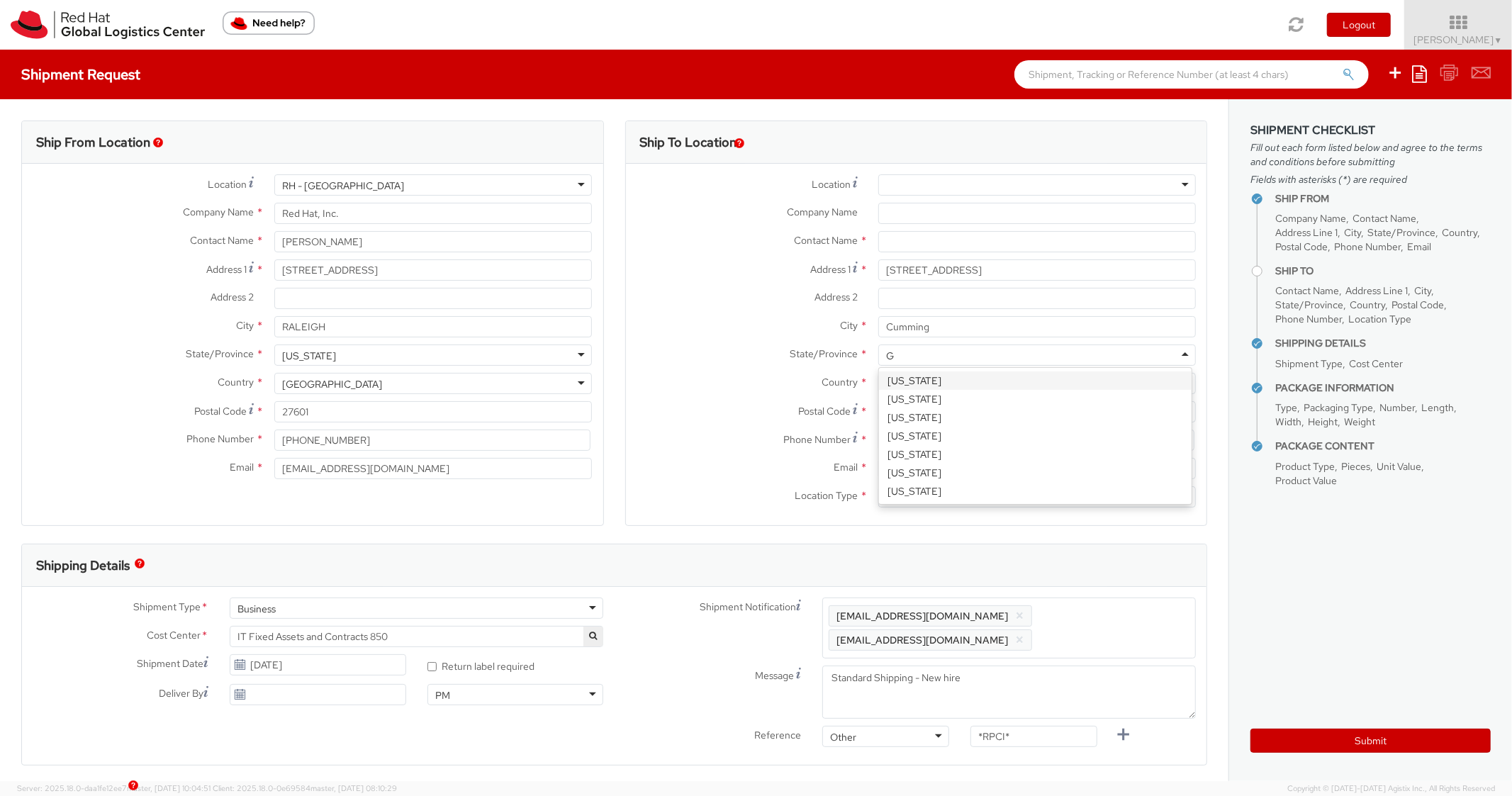
type input "Ge"
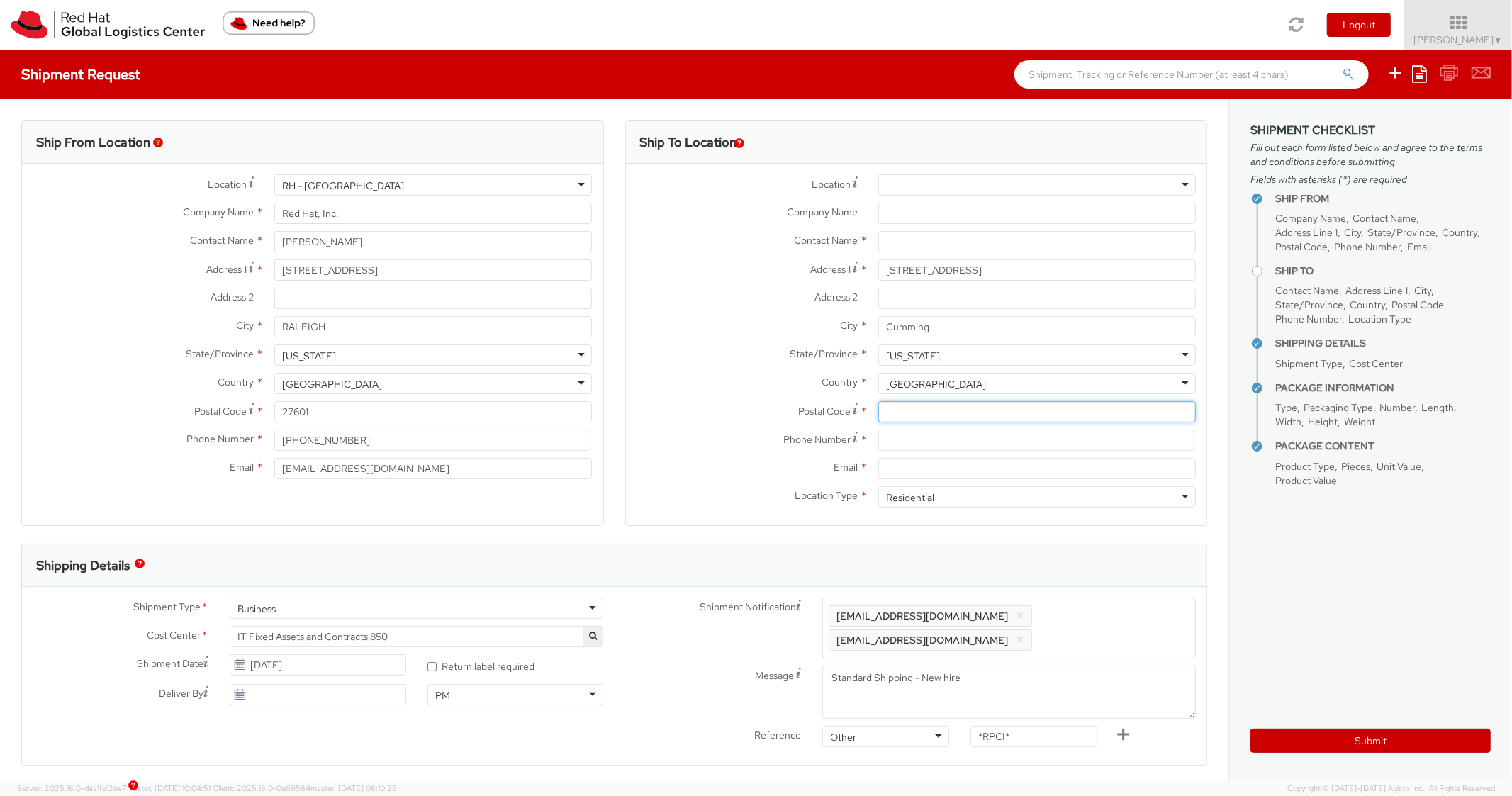
paste input "30041"
click at [932, 408] on input "30041" at bounding box center [1037, 412] width 318 height 21
type input "30041"
click at [776, 390] on label "Country *" at bounding box center [747, 382] width 241 height 18
click at [908, 441] on input at bounding box center [1036, 439] width 316 height 21
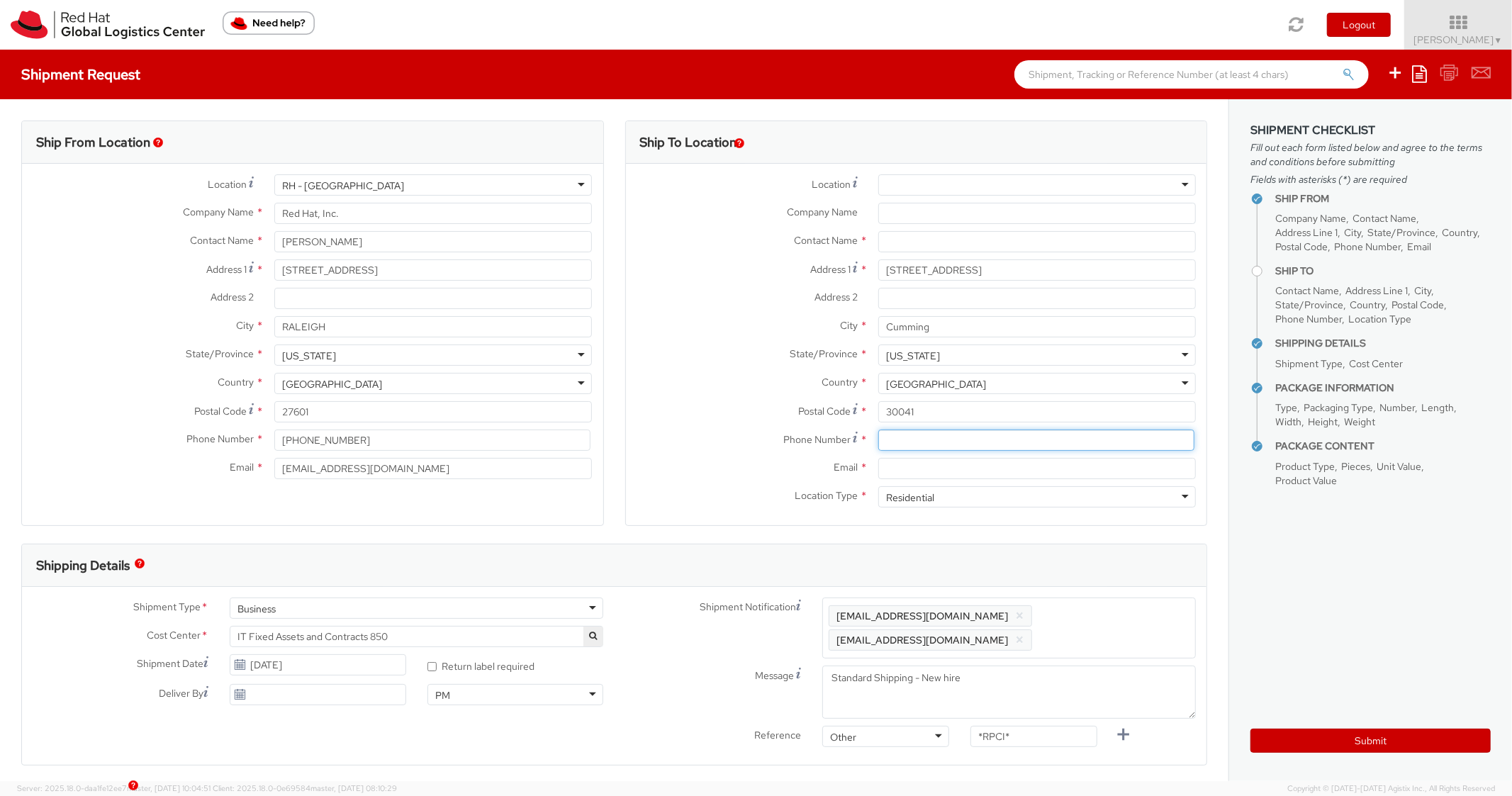
paste input "404-822-7614"
type input "404-822-7614"
click at [783, 395] on div "Country * [GEOGRAPHIC_DATA] [GEOGRAPHIC_DATA] [GEOGRAPHIC_DATA] [GEOGRAPHIC_DAT…" at bounding box center [917, 387] width 581 height 29
paste input "afantini@redhat.com"
click at [921, 469] on input "afantini@redhat.com" at bounding box center [1037, 468] width 318 height 21
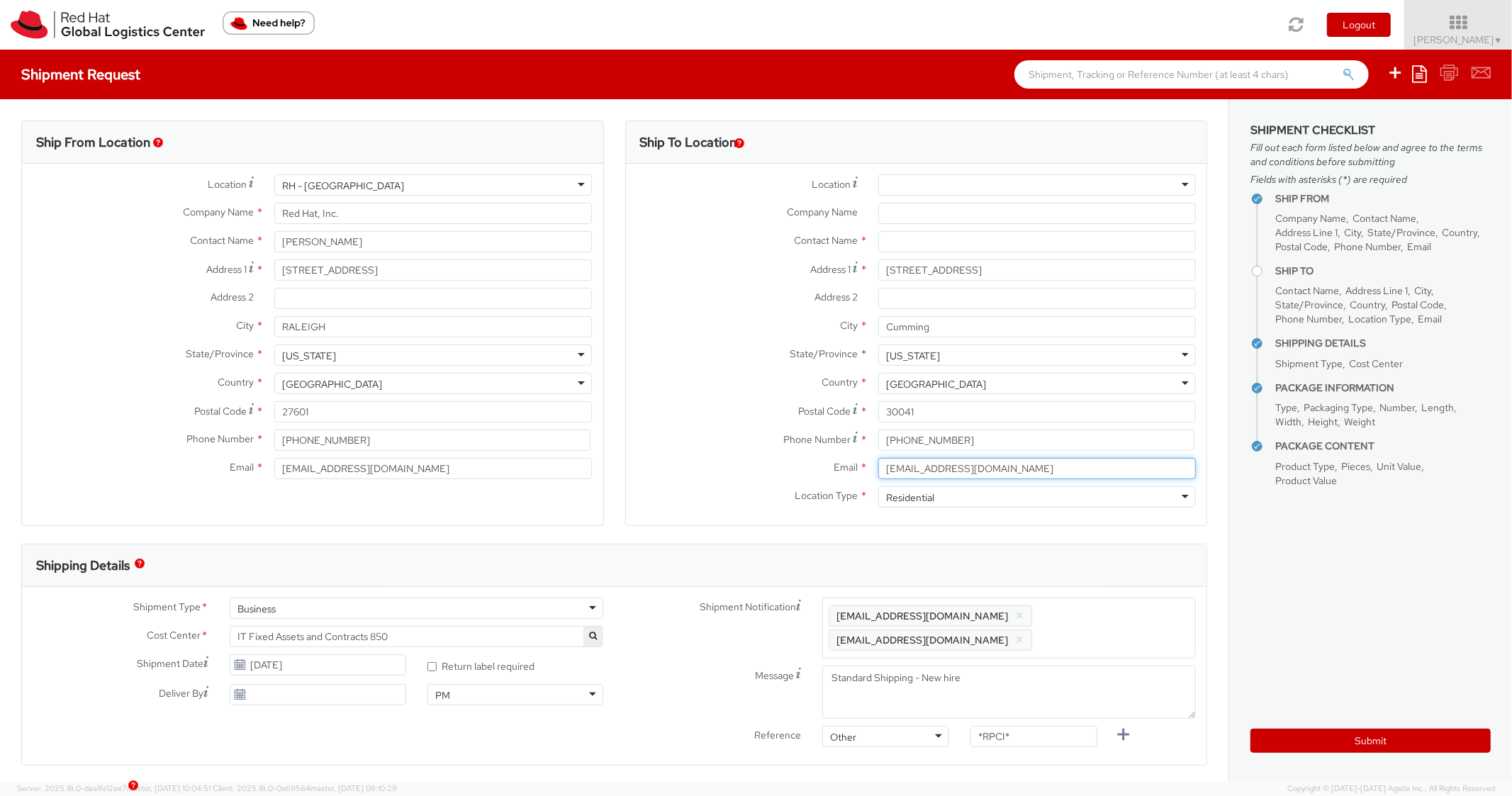
type input "afantini@redhat.com"
click at [1116, 617] on span "Enter any additional email addresses, separated by comma, for individuals who s…" at bounding box center [1010, 628] width 361 height 42
paste input "afantini@redhat.com"
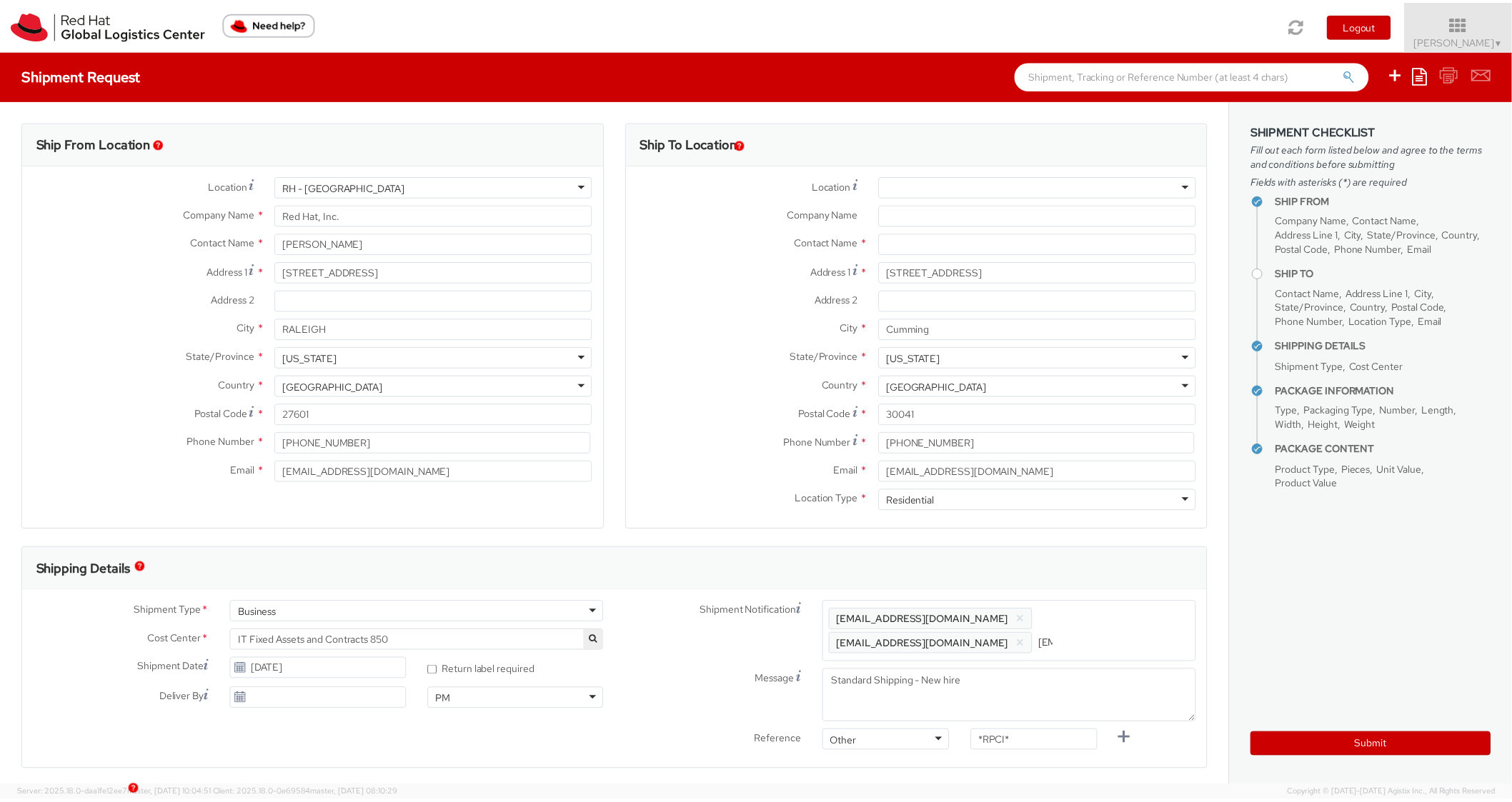
scroll to position [0, 75]
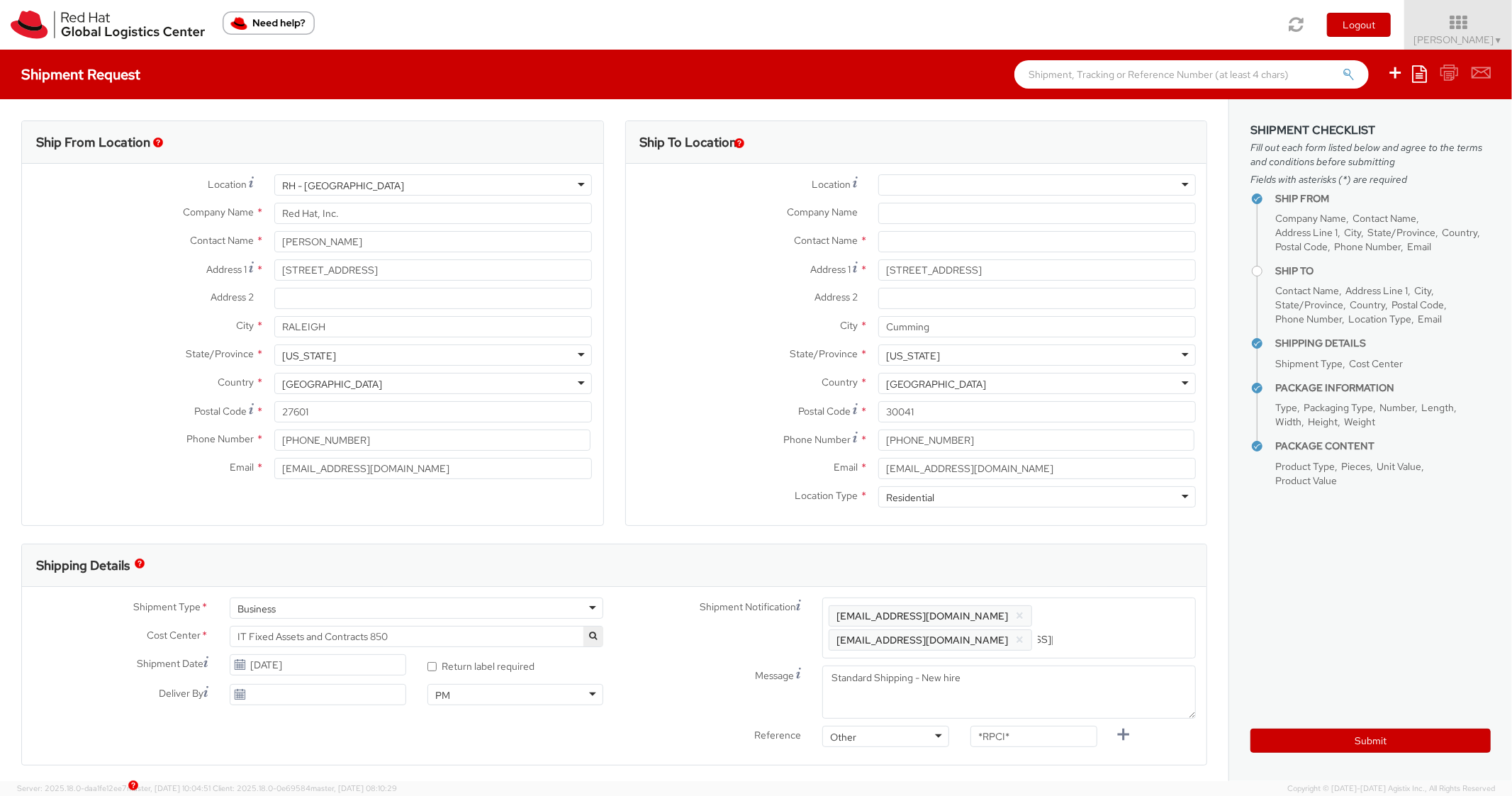
type input "afantini@redhat.com"
click at [1090, 567] on div "Shipping Details" at bounding box center [608, 566] width 1173 height 42
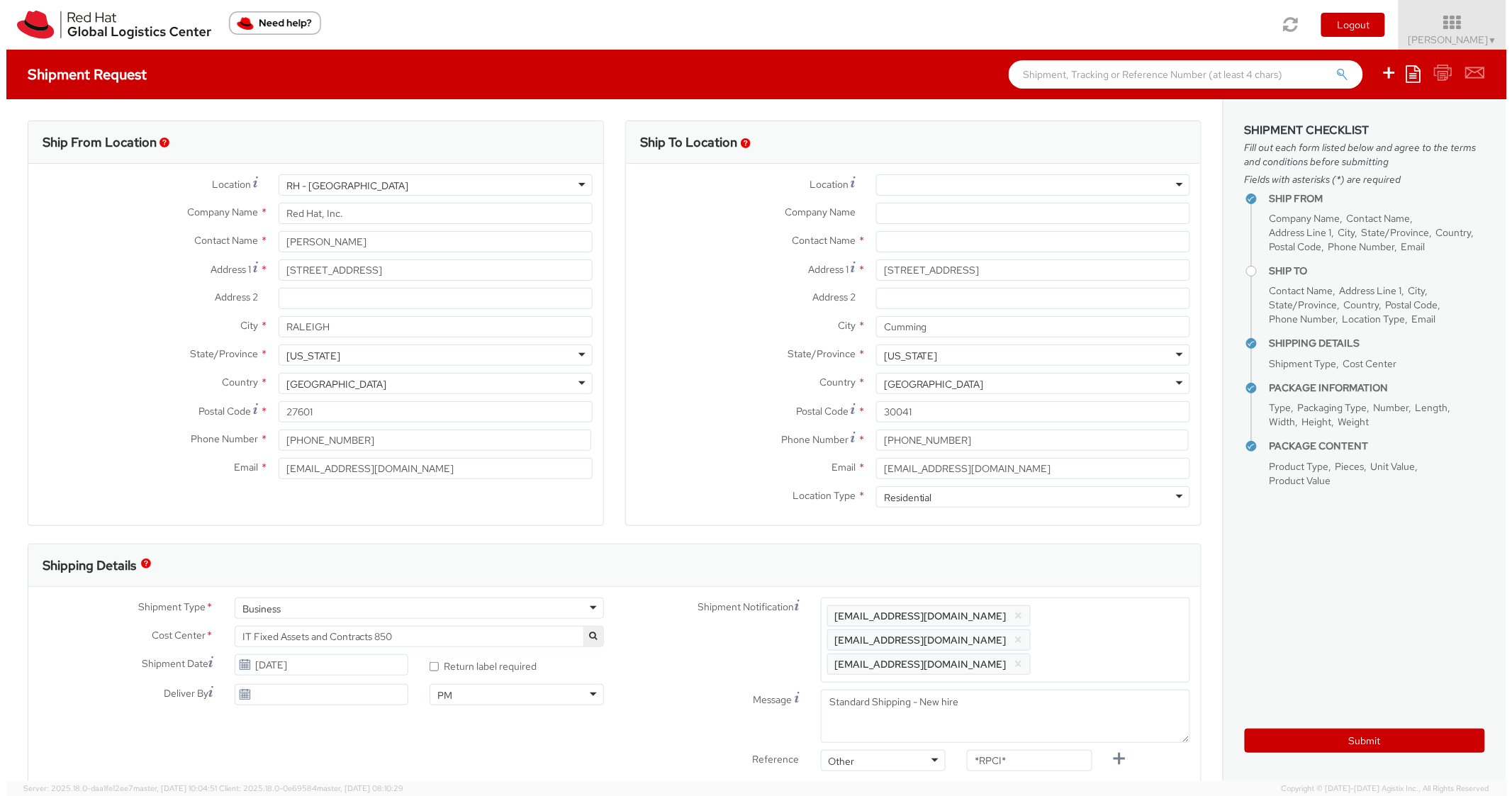
scroll to position [0, 0]
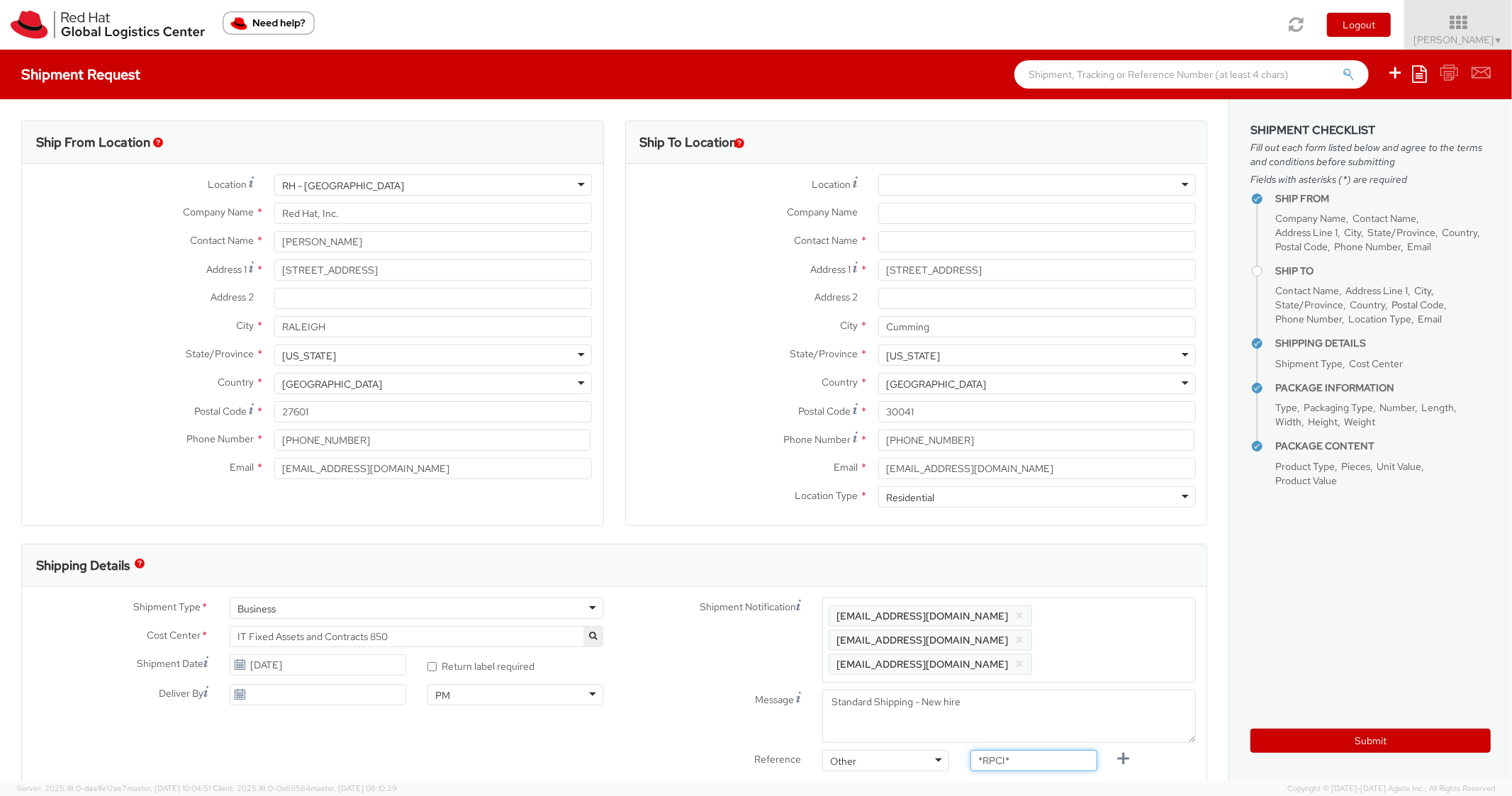
paste input "RPCI0080961"
drag, startPoint x: 1009, startPoint y: 731, endPoint x: 973, endPoint y: 720, distance: 37.6
click at [973, 720] on div "Shipment Notification Enter any additional email addresses, separated by comma,…" at bounding box center [910, 688] width 592 height 181
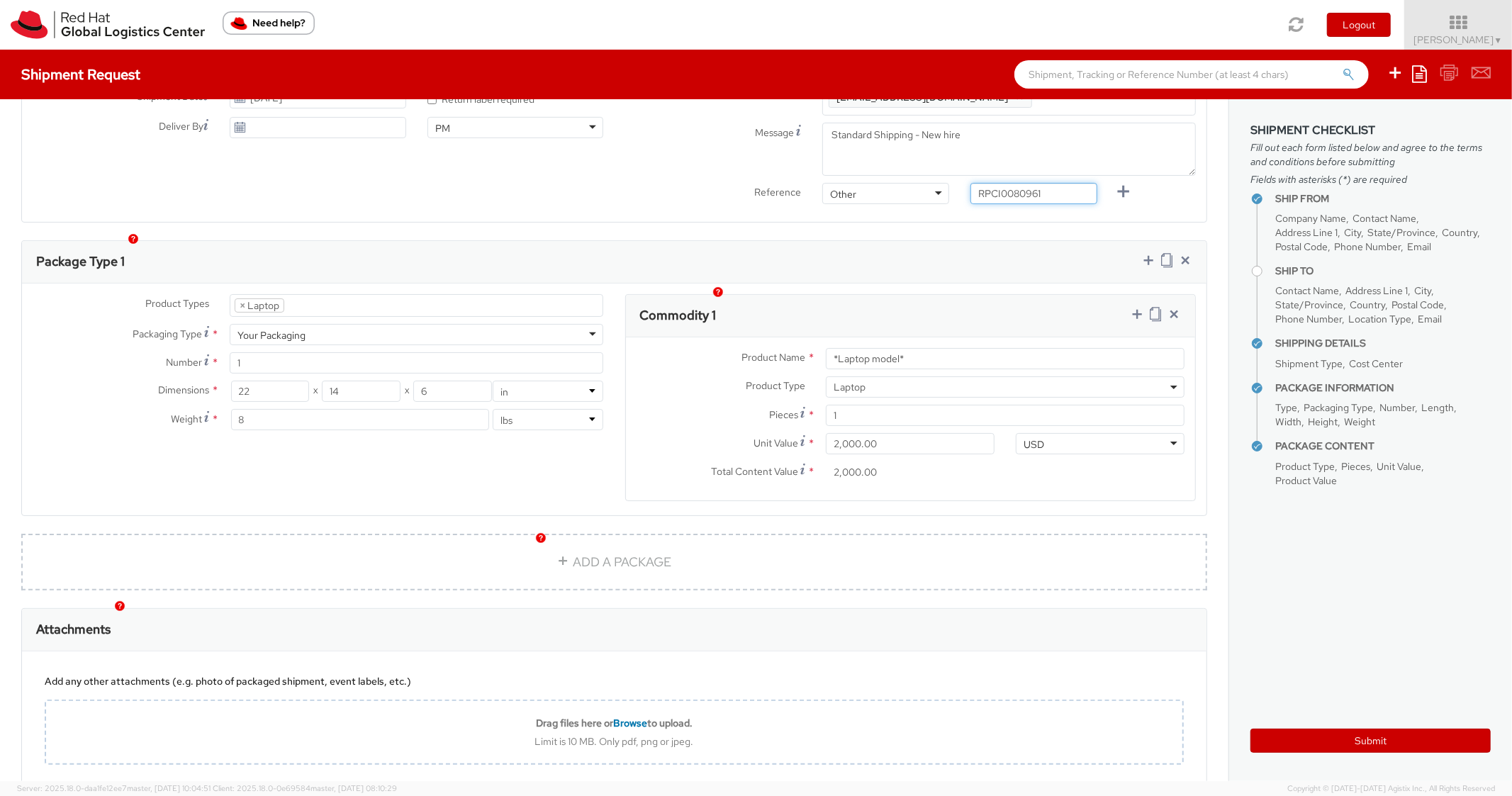
type input "RPCI0080961"
drag, startPoint x: 922, startPoint y: 337, endPoint x: 775, endPoint y: 319, distance: 148.1
click at [775, 337] on div "Product Name * *Laptop model* Product Type * Documents Docking Station Laptop M…" at bounding box center [911, 418] width 570 height 163
paste input "DEVELOPER/DESIGNER - Apple"
type input "DEVELOPER/DESIGNER - Apple"
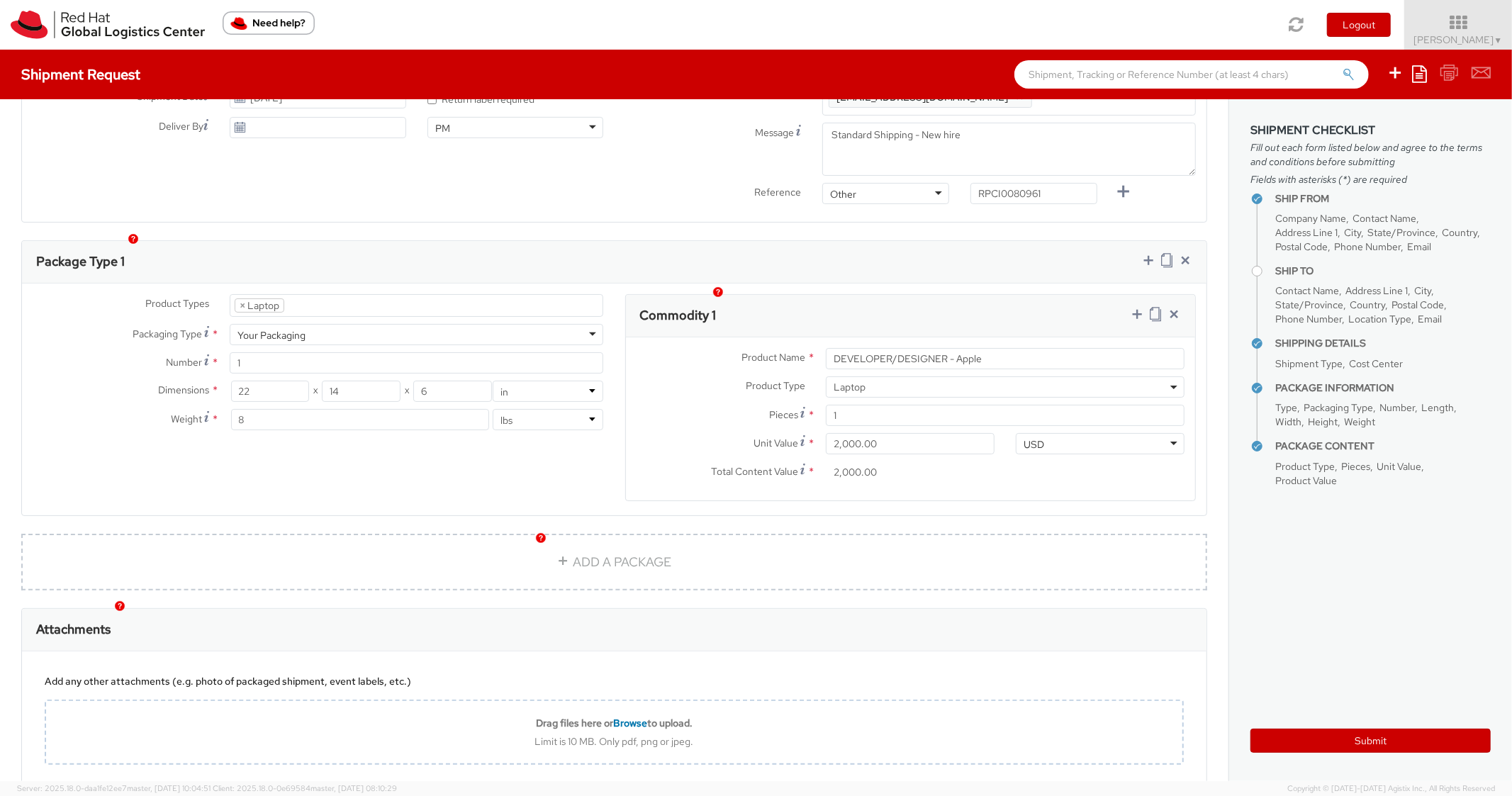
click at [922, 255] on div "Package Type 1" at bounding box center [615, 263] width 1185 height 42
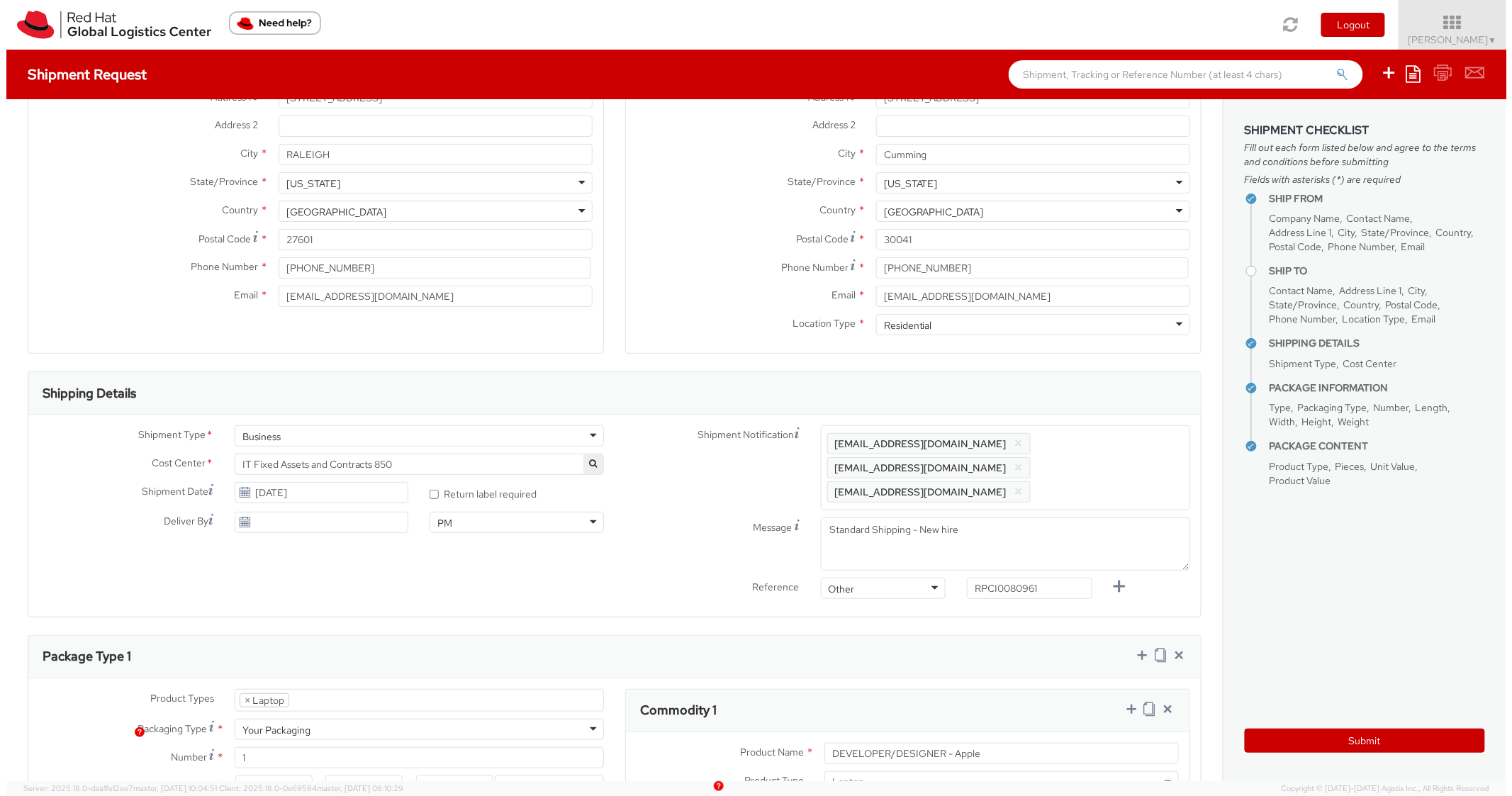
scroll to position [0, 0]
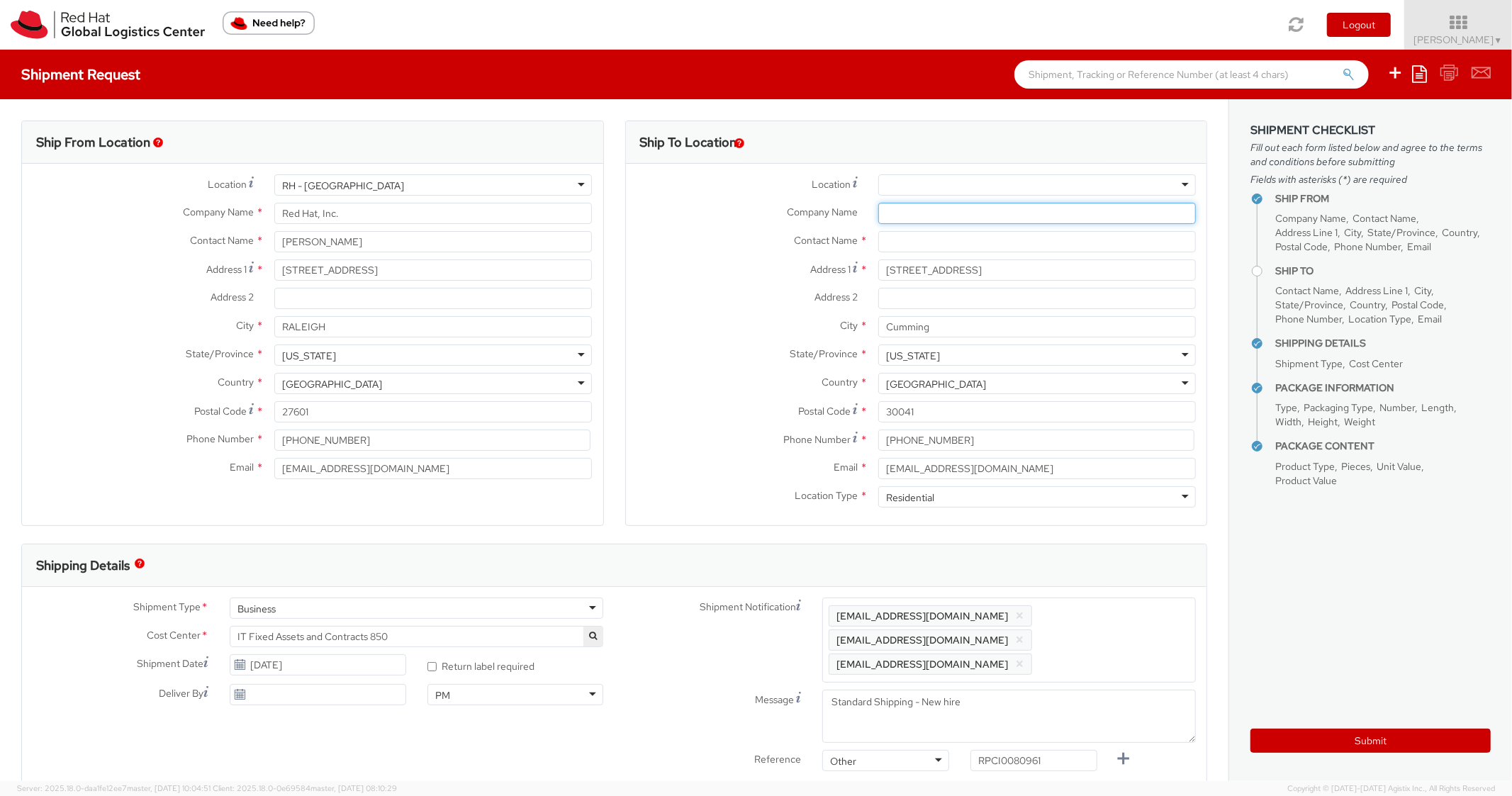
click at [932, 221] on input "Company Name *" at bounding box center [1037, 213] width 318 height 21
click at [912, 257] on div "Contact Name *" at bounding box center [917, 245] width 581 height 29
paste input "Shifa Khan"
click at [917, 240] on input "Shifa Khan" at bounding box center [1037, 241] width 318 height 21
type input "Shifa Khan"
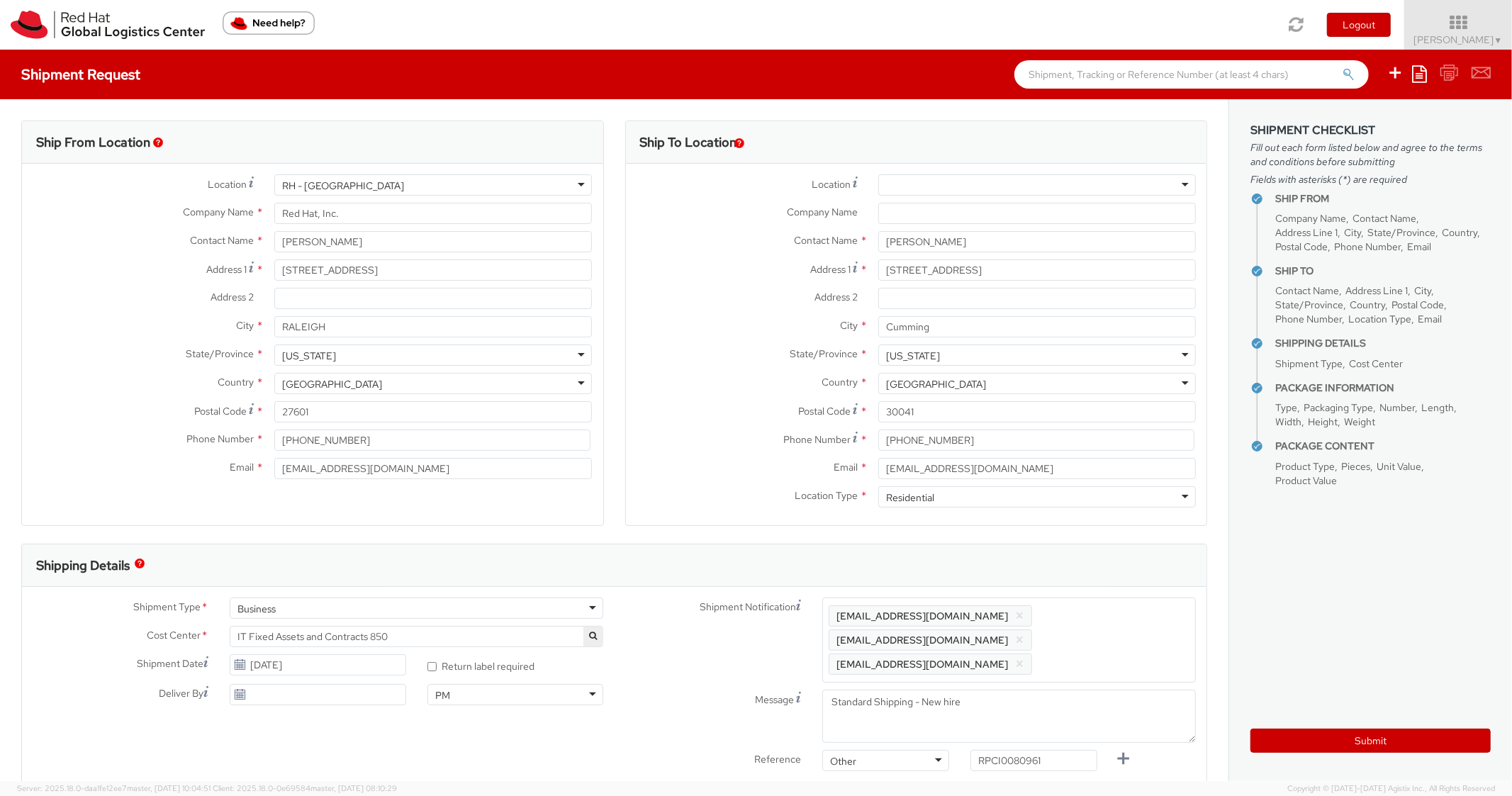
click at [667, 282] on div "Address 1 * 4270 harrison park drive" at bounding box center [917, 274] width 581 height 29
click at [1275, 740] on button "Submit" at bounding box center [1371, 741] width 240 height 24
type input "Shifa Khan"
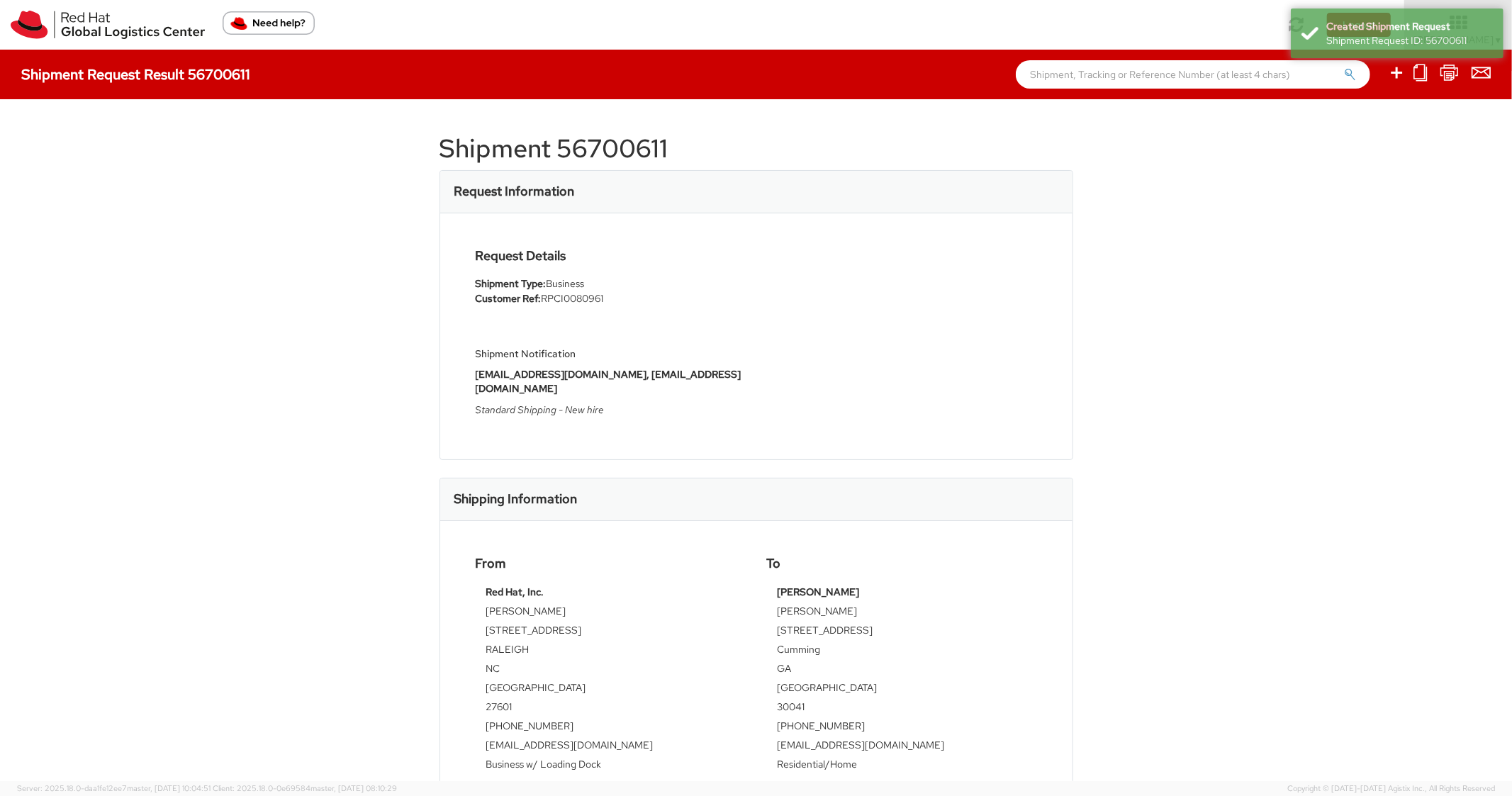
click at [622, 150] on h1 "Shipment 56700611" at bounding box center [756, 148] width 634 height 29
copy h1 "56700611"
click at [1010, 240] on div "Request Details Shipment Type: Business Customer Ref: RPCI0080961 Shipment Noti…" at bounding box center [756, 336] width 632 height 246
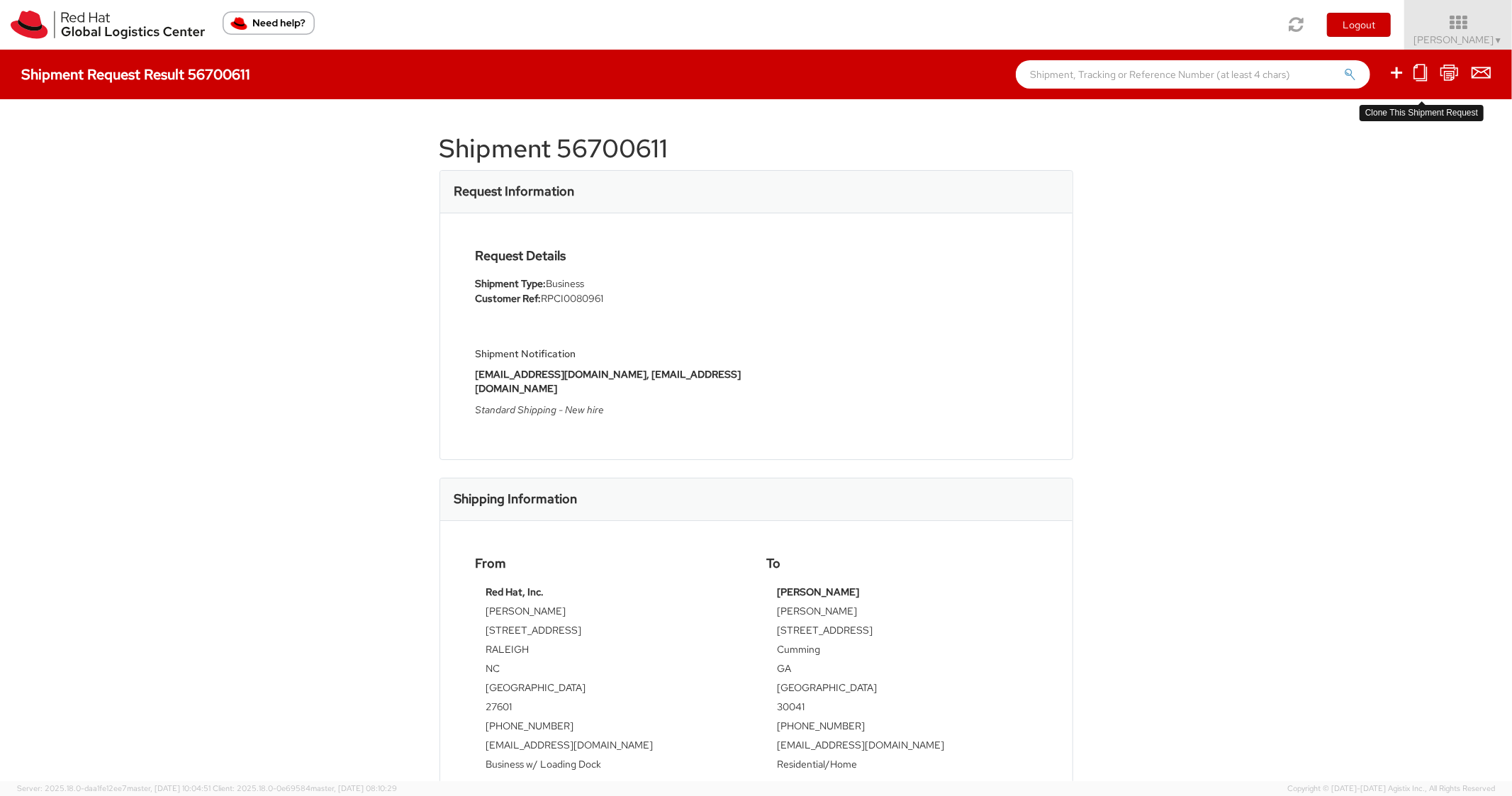
click at [1424, 76] on icon at bounding box center [1421, 72] width 14 height 18
select select
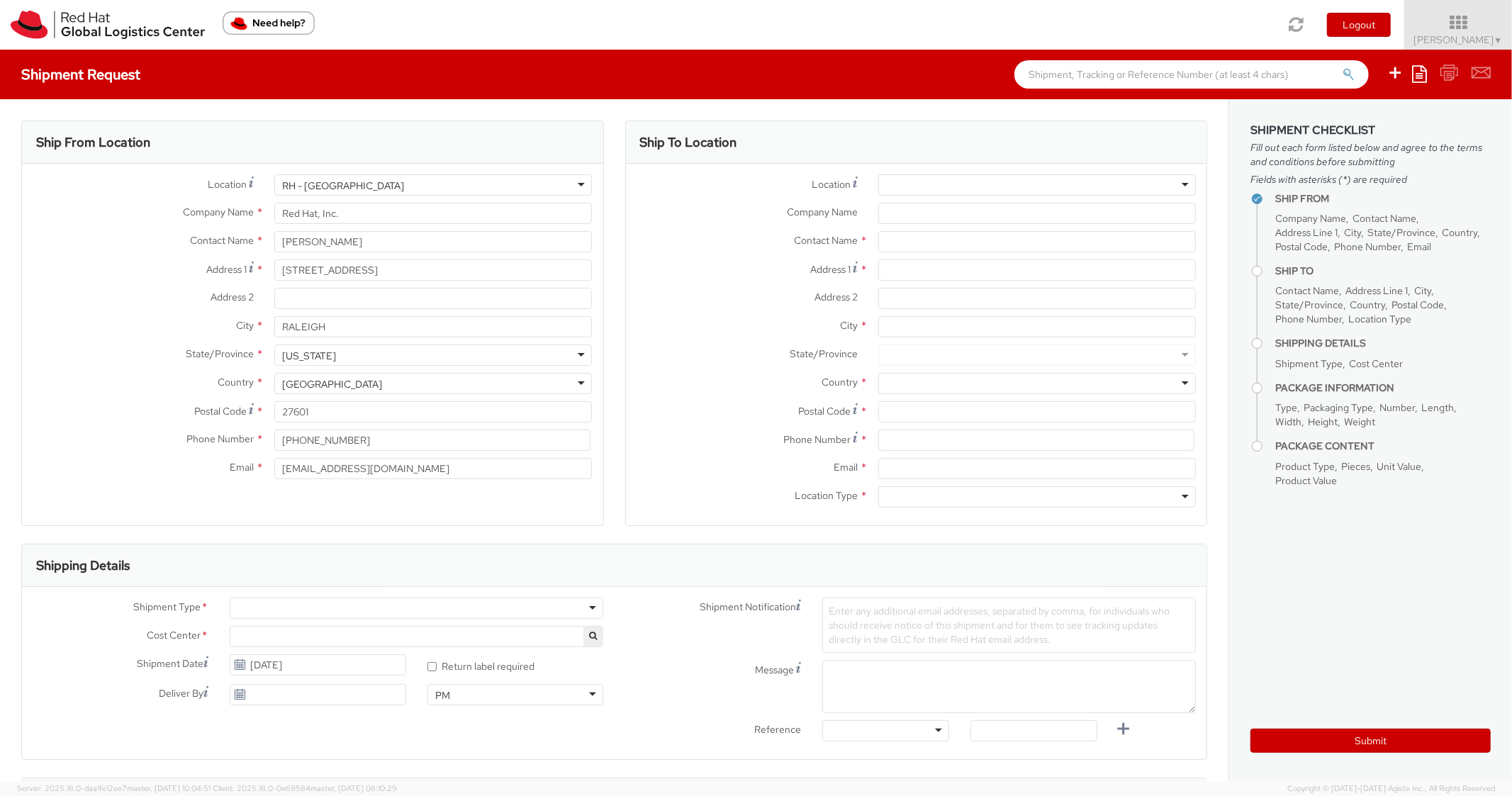
select select "850"
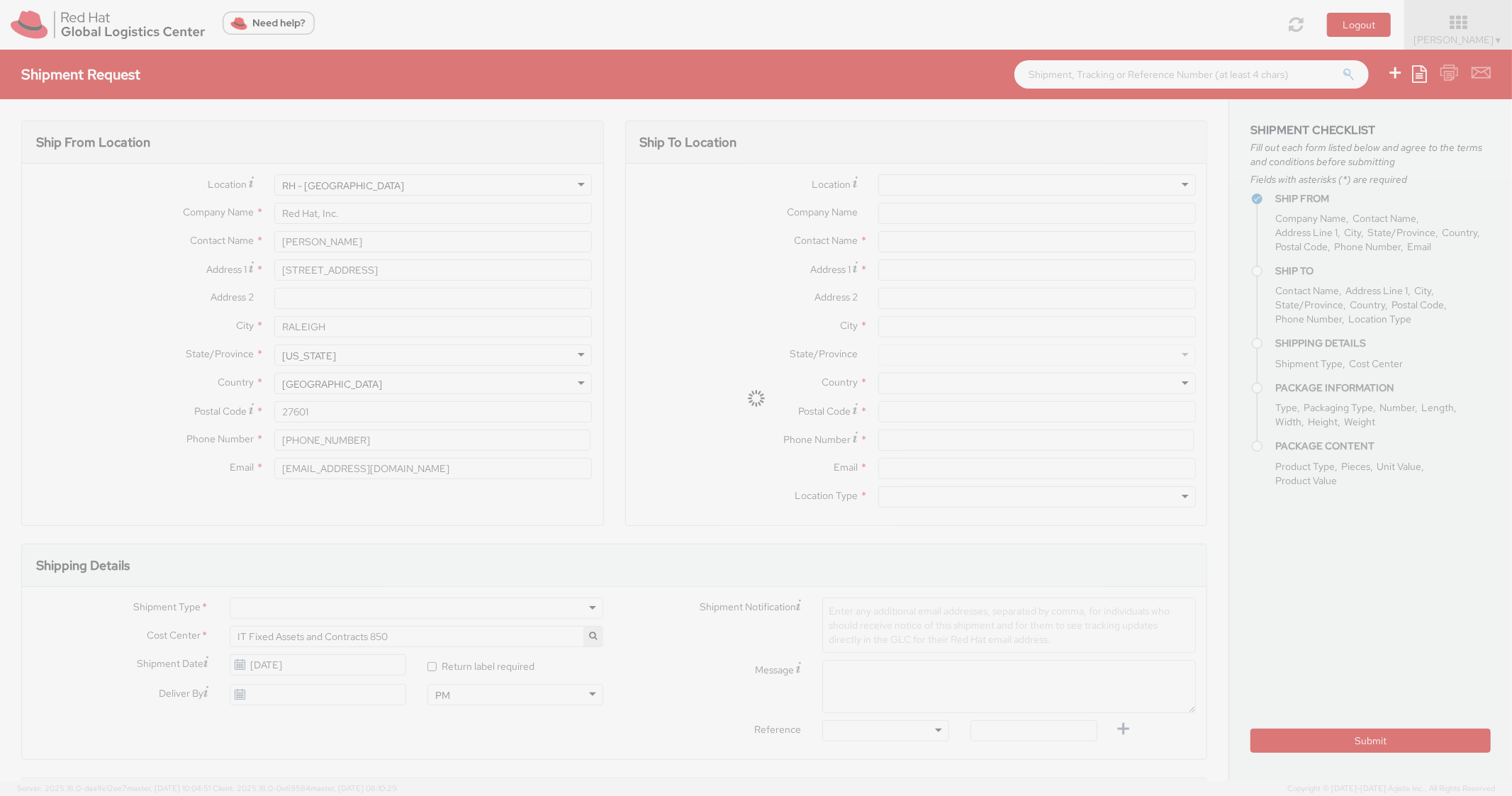
type input "Shifa Khan"
type input "4270 harrison park drive"
type input "Cumming"
type input "30041"
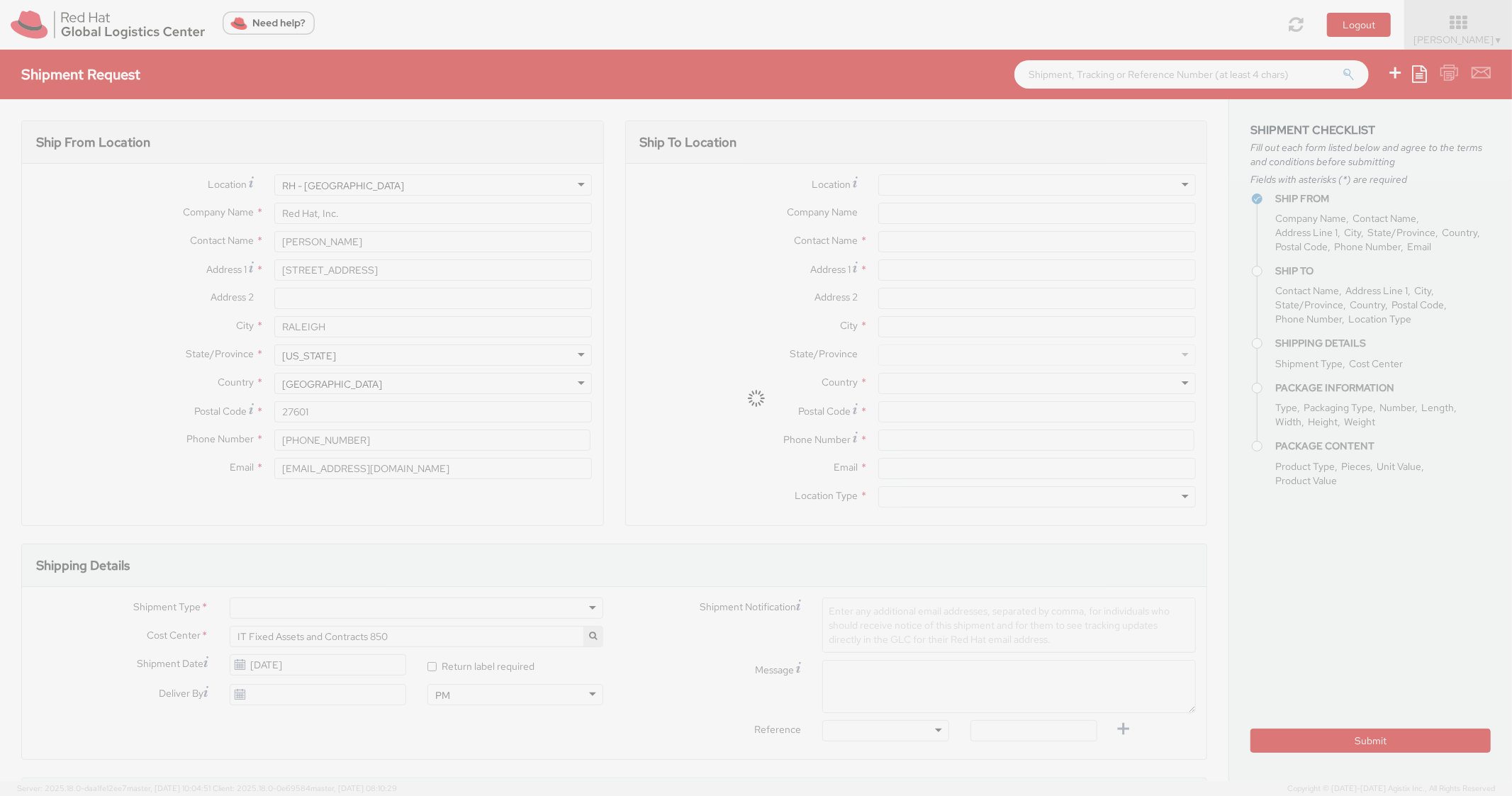
type input "404-822-7614"
type input "afantini@redhat.com"
type textarea "Standard Shipping - New hire"
type input "RPCI0080961"
select select "LAPTOP"
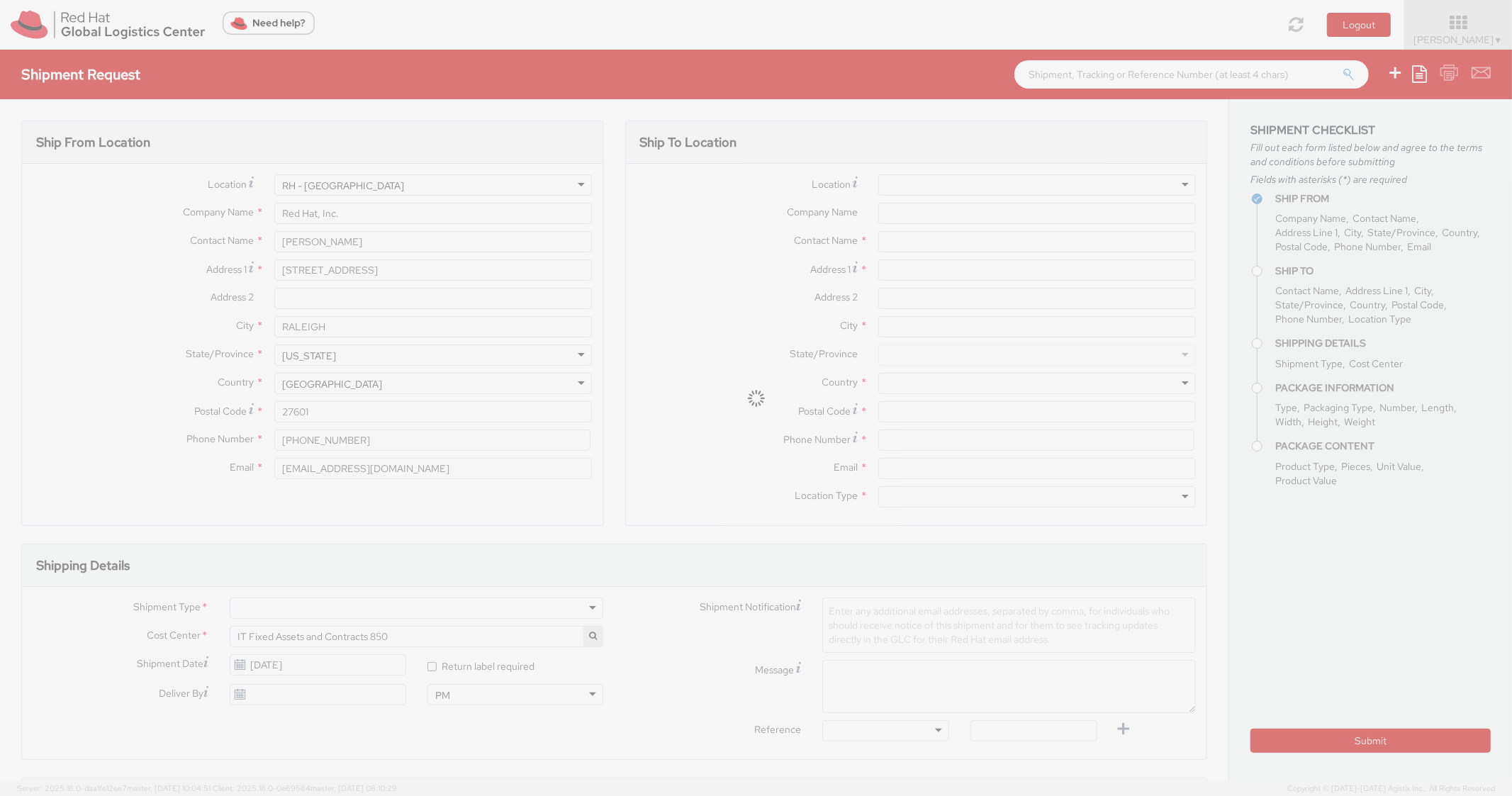
type input "1"
type input "22"
type input "14"
type input "6"
type input "8"
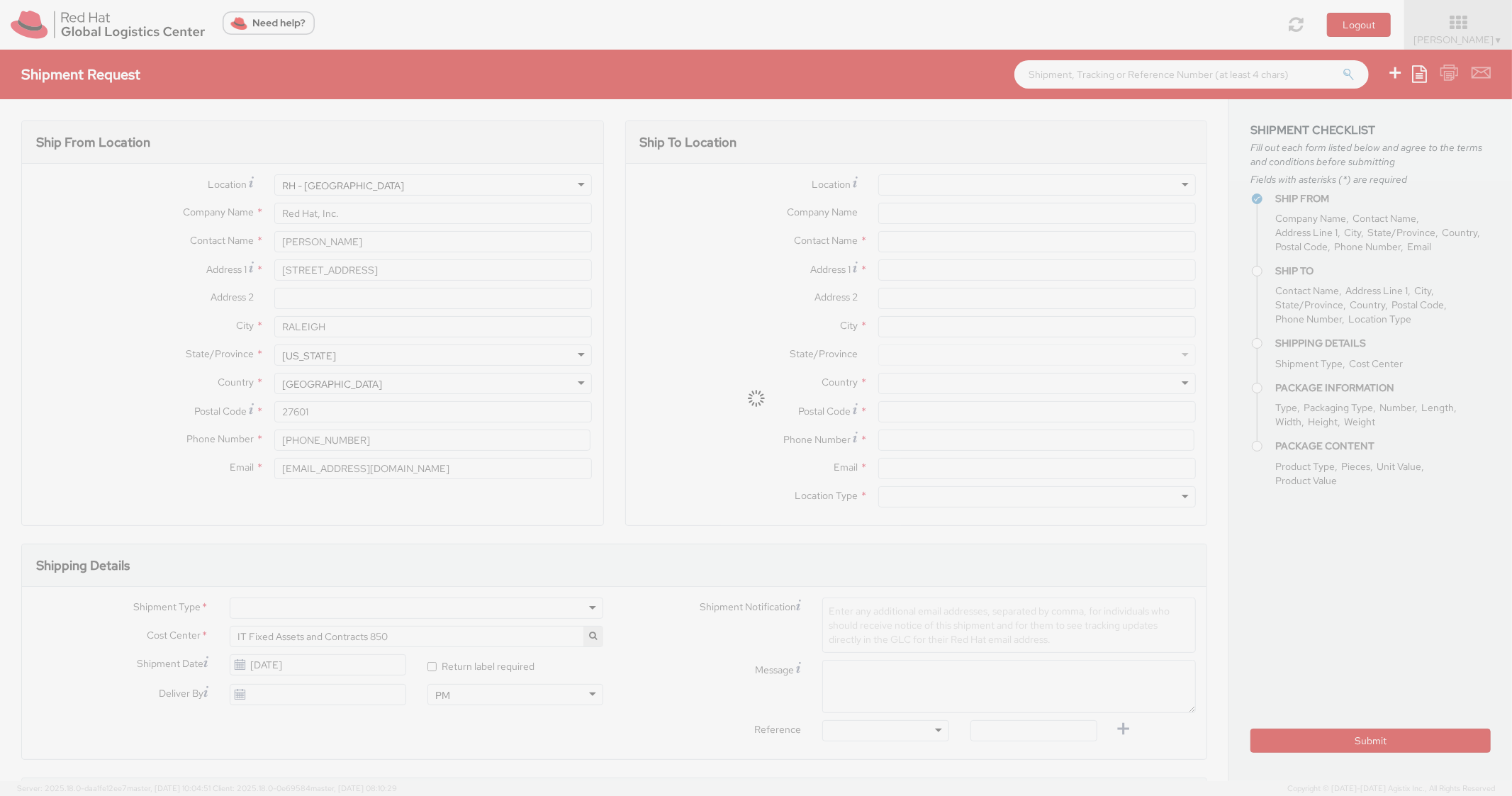
type input "DEVELOPER/DESIGNER - Apple"
select select "LAPTOP"
type input "2,000.00"
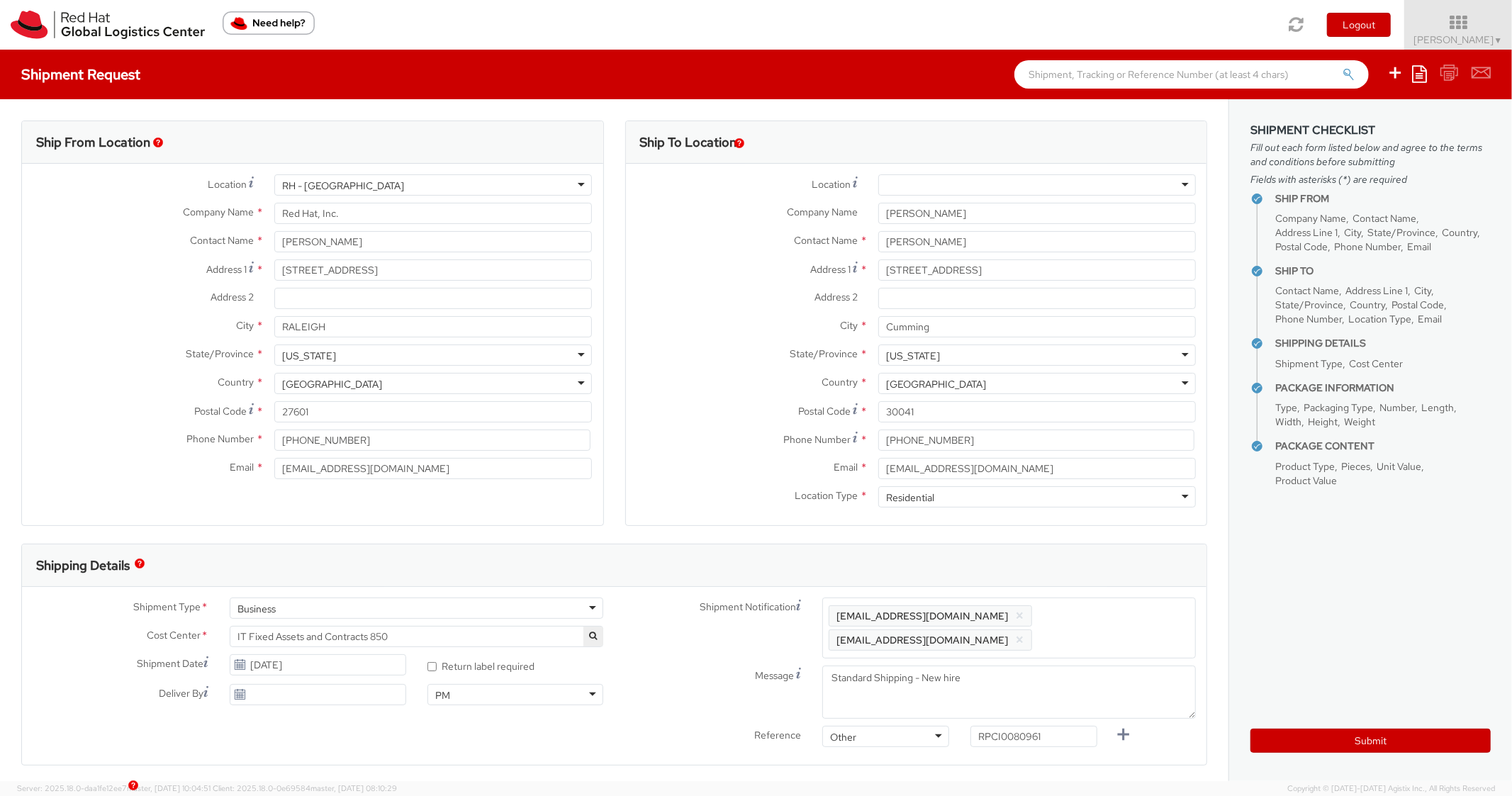
scroll to position [42, 0]
click at [15, 22] on img at bounding box center [108, 25] width 194 height 29
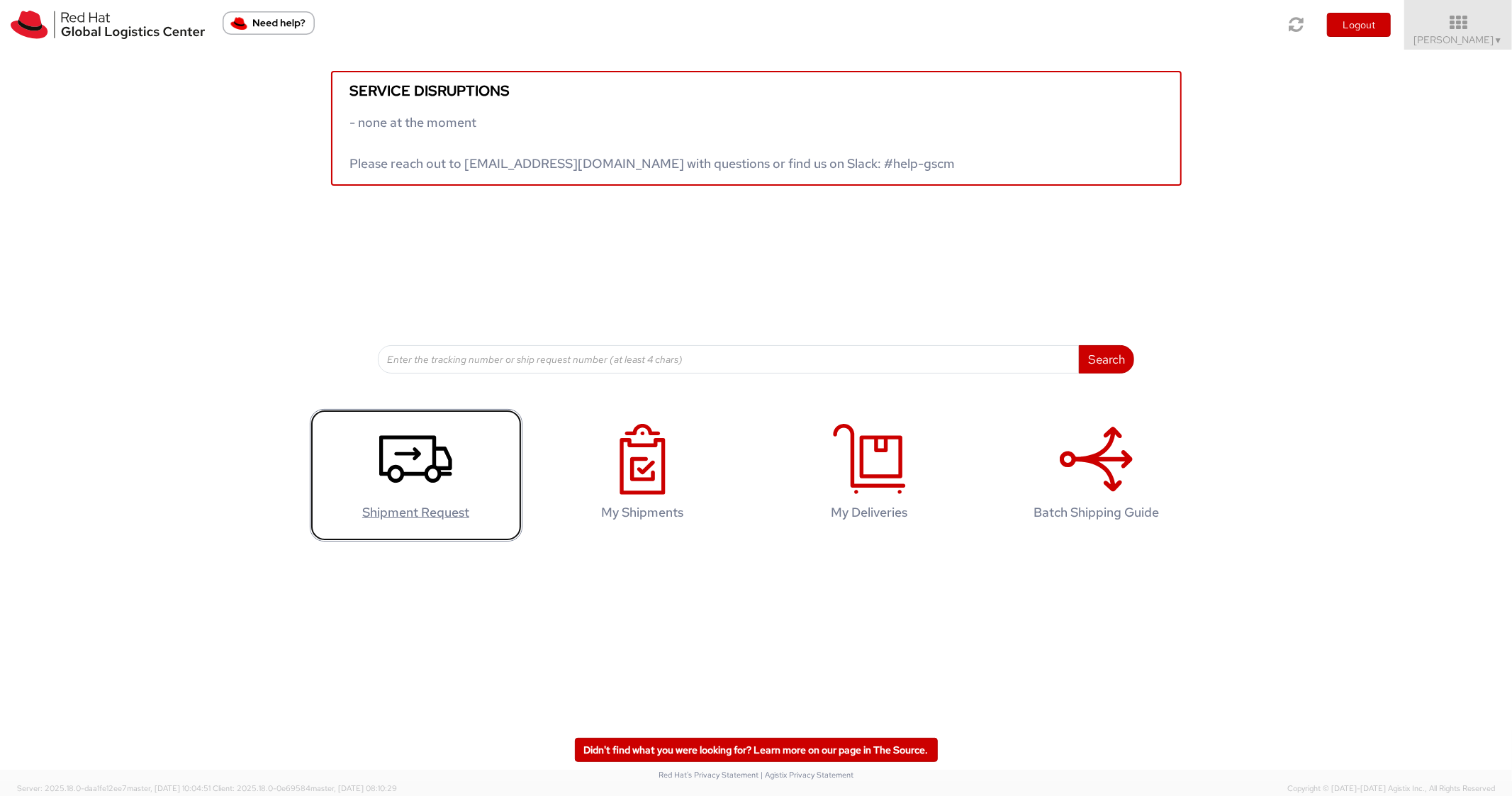
click at [417, 469] on icon at bounding box center [416, 459] width 73 height 71
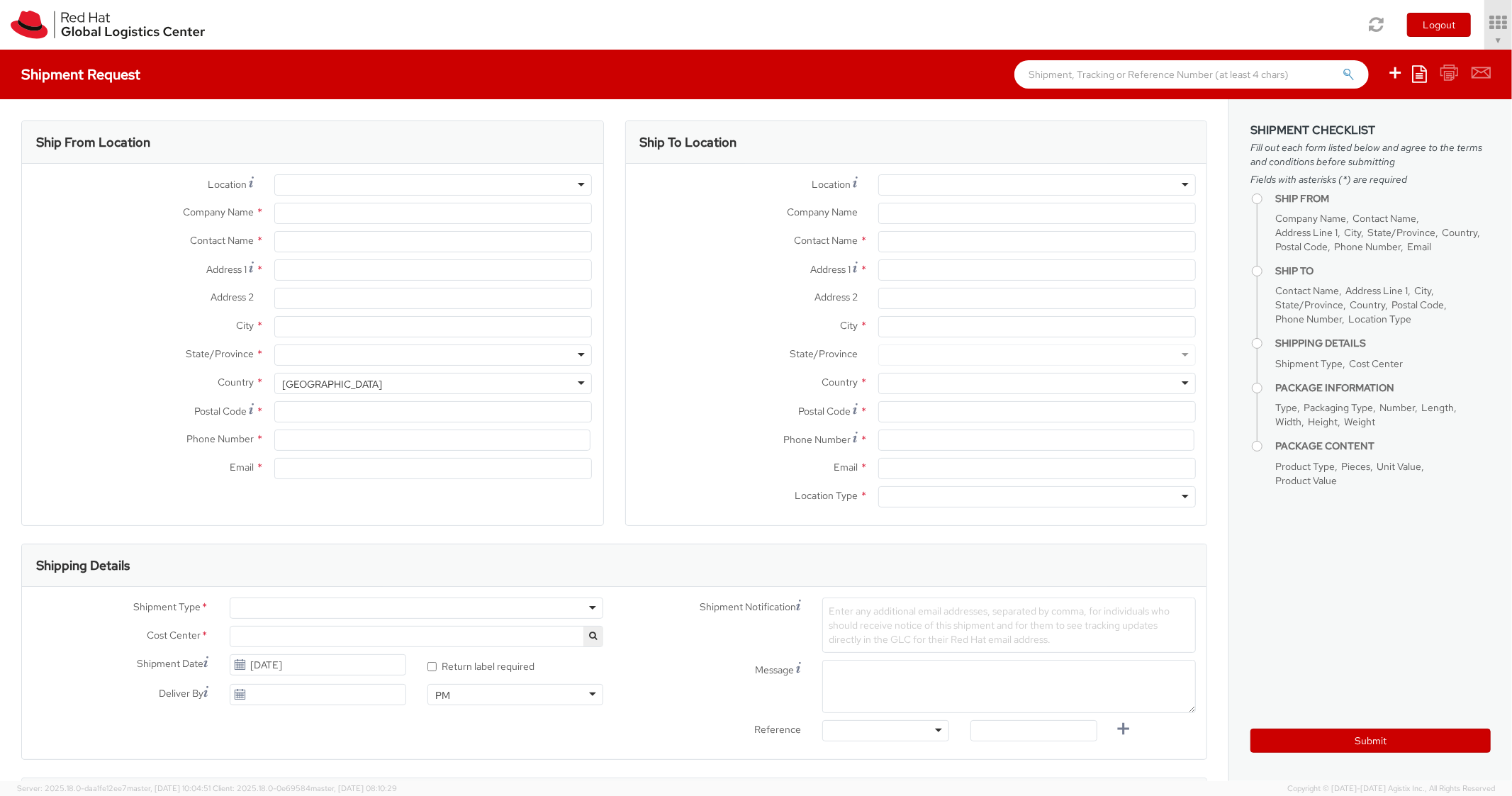
select select "850"
type input "Red Hat, Inc."
type input "[PERSON_NAME]"
type input "[STREET_ADDRESS]"
type input "RALEIGH"
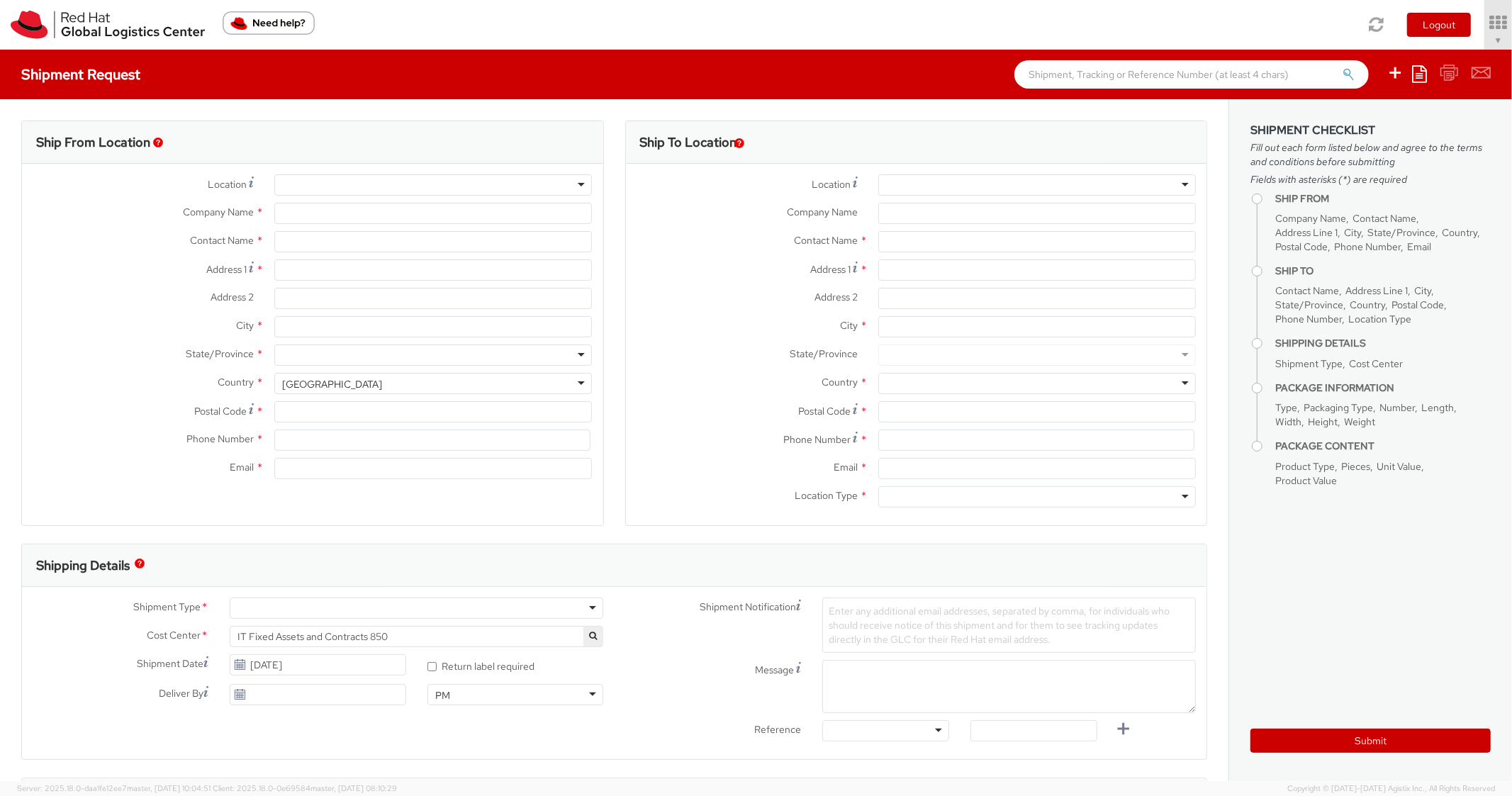
type input "27601"
type input "[PHONE_NUMBER]"
type input "[EMAIL_ADDRESS][DOMAIN_NAME]"
select select
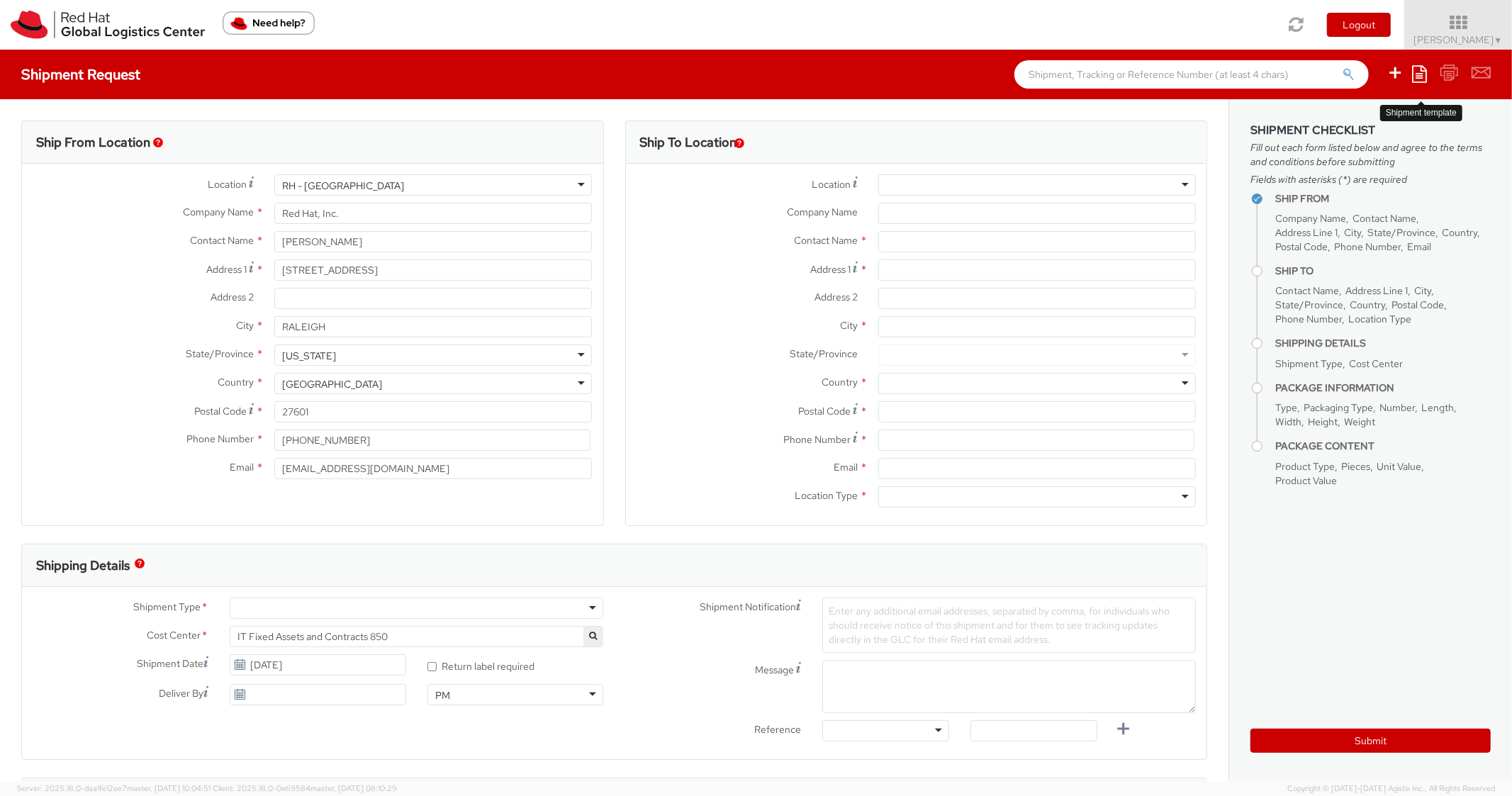
click at [1424, 75] on icon at bounding box center [1420, 74] width 15 height 17
click at [1330, 123] on link "Create from template" at bounding box center [1365, 119] width 124 height 18
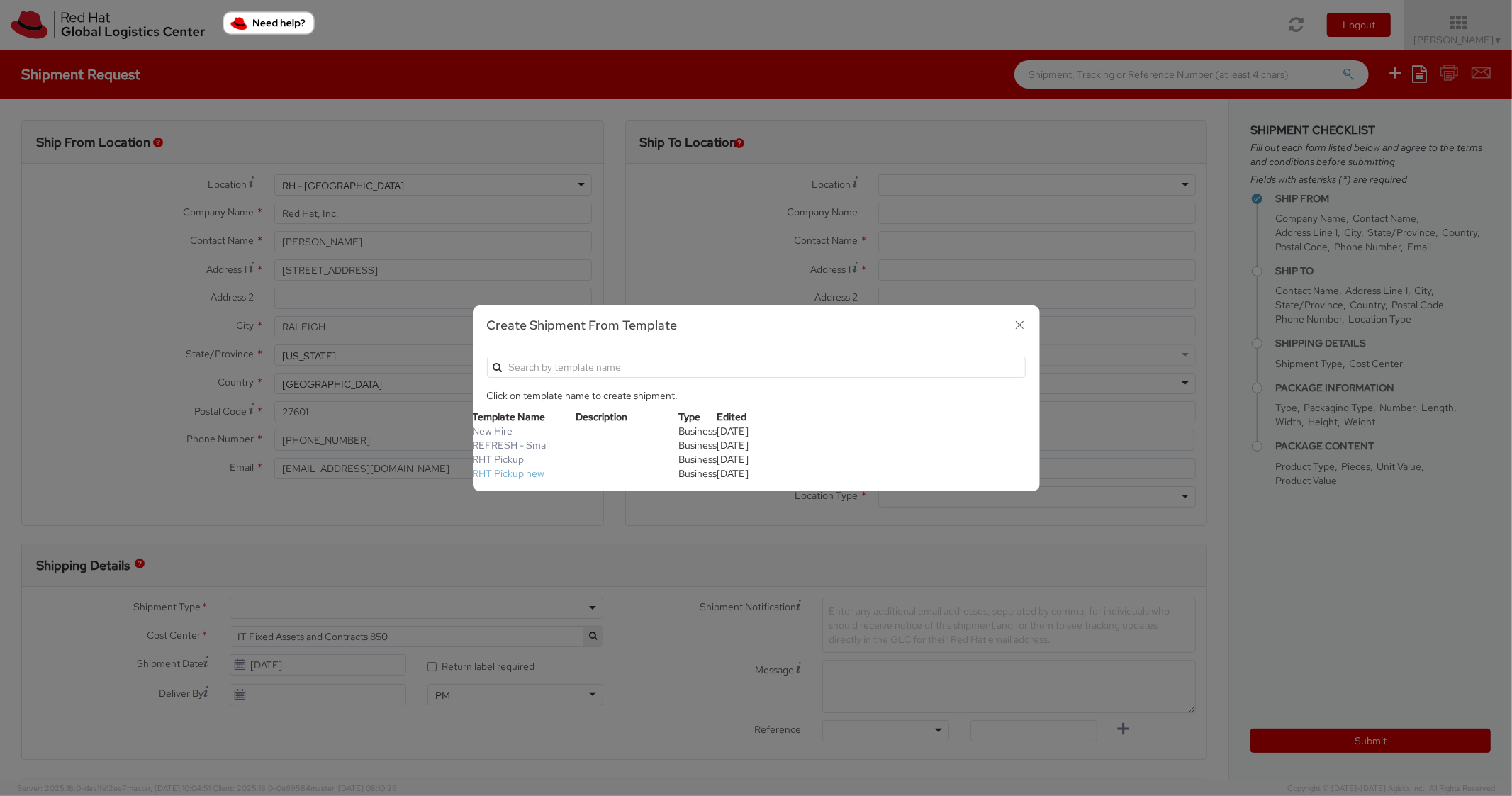
click at [524, 470] on link "RHT Pickup new" at bounding box center [509, 474] width 72 height 13
type input "Red Hat, Inc."
type input "[STREET_ADDRESS]"
type input "RALEIGH"
type input "27601"
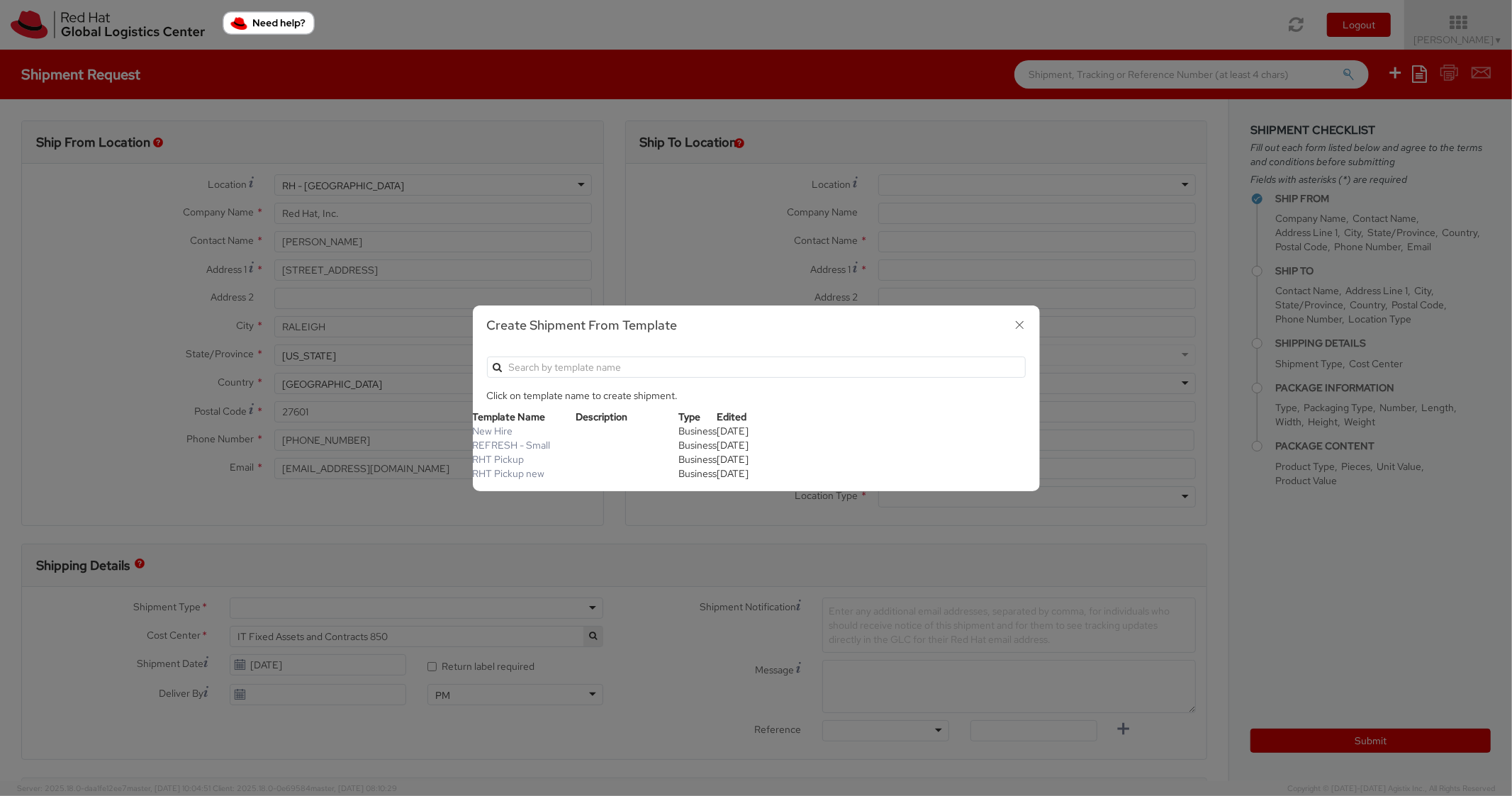
type textarea "RHT Pickup. Thanks"
type input "*RPCI*"
select select "LAPTOP"
type input "1"
type input "6"
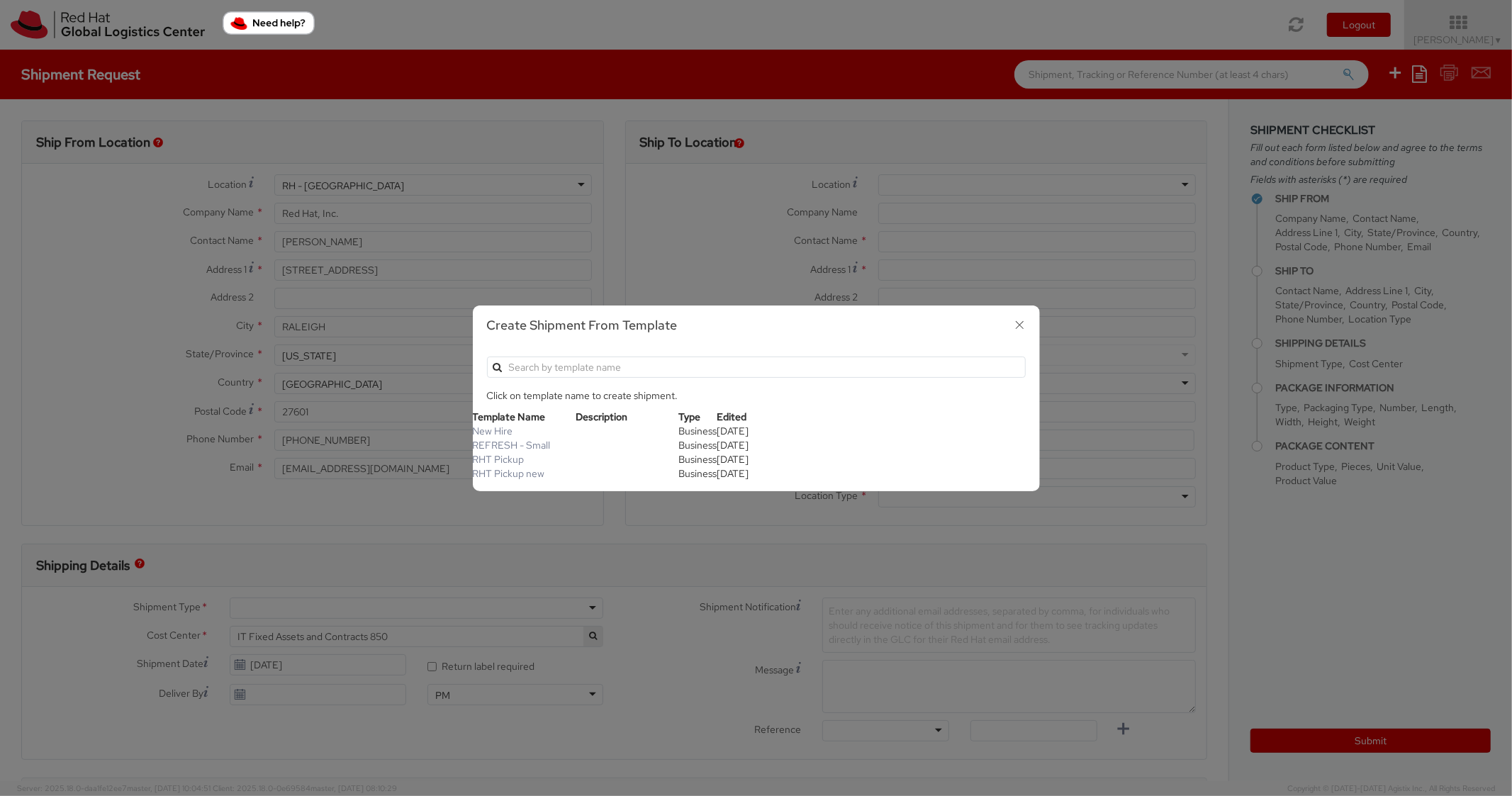
type input "6"
type input "7"
type input "*Laptop Model*"
select select "LAPTOP"
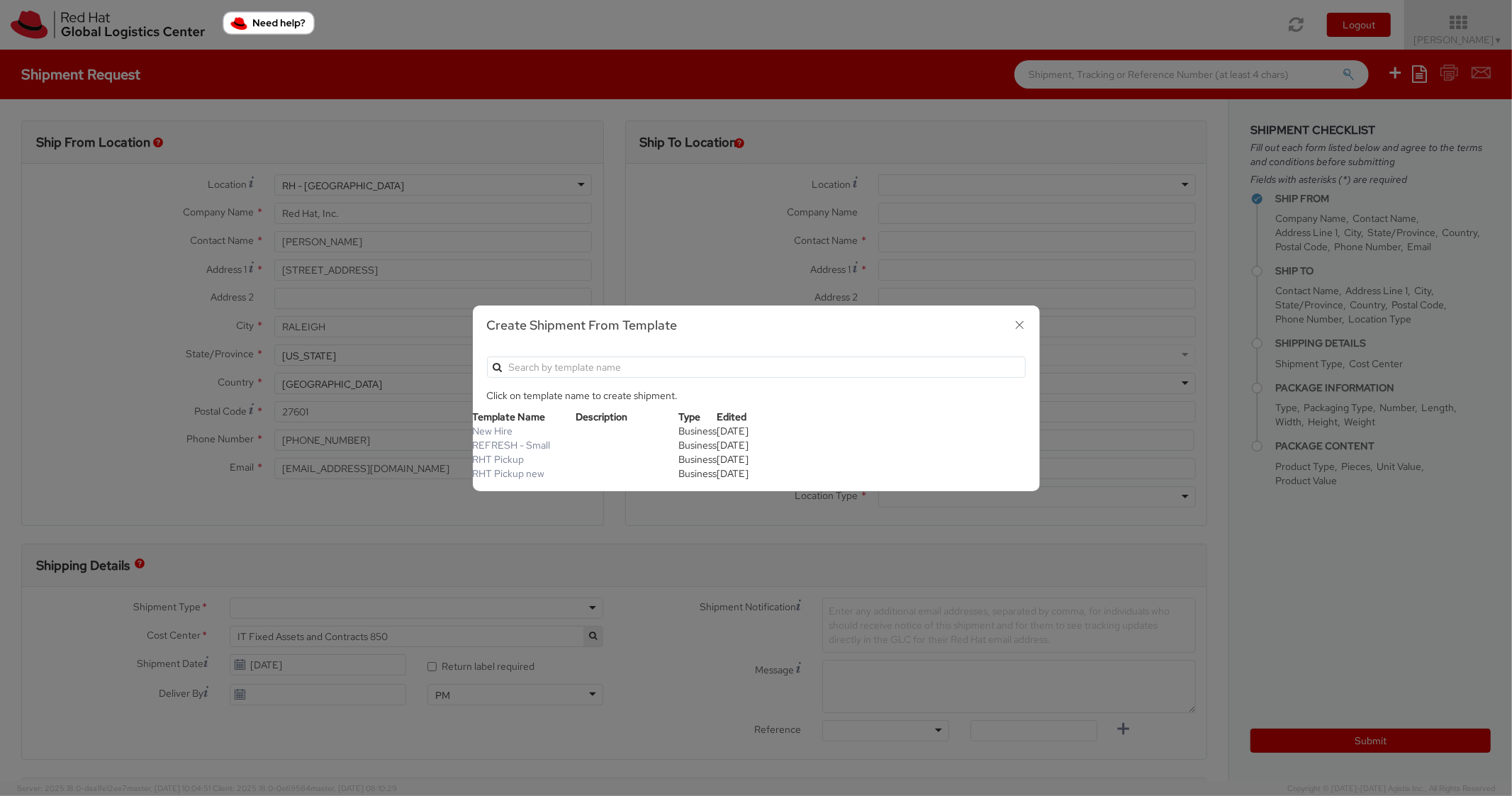
type input "2,000.00"
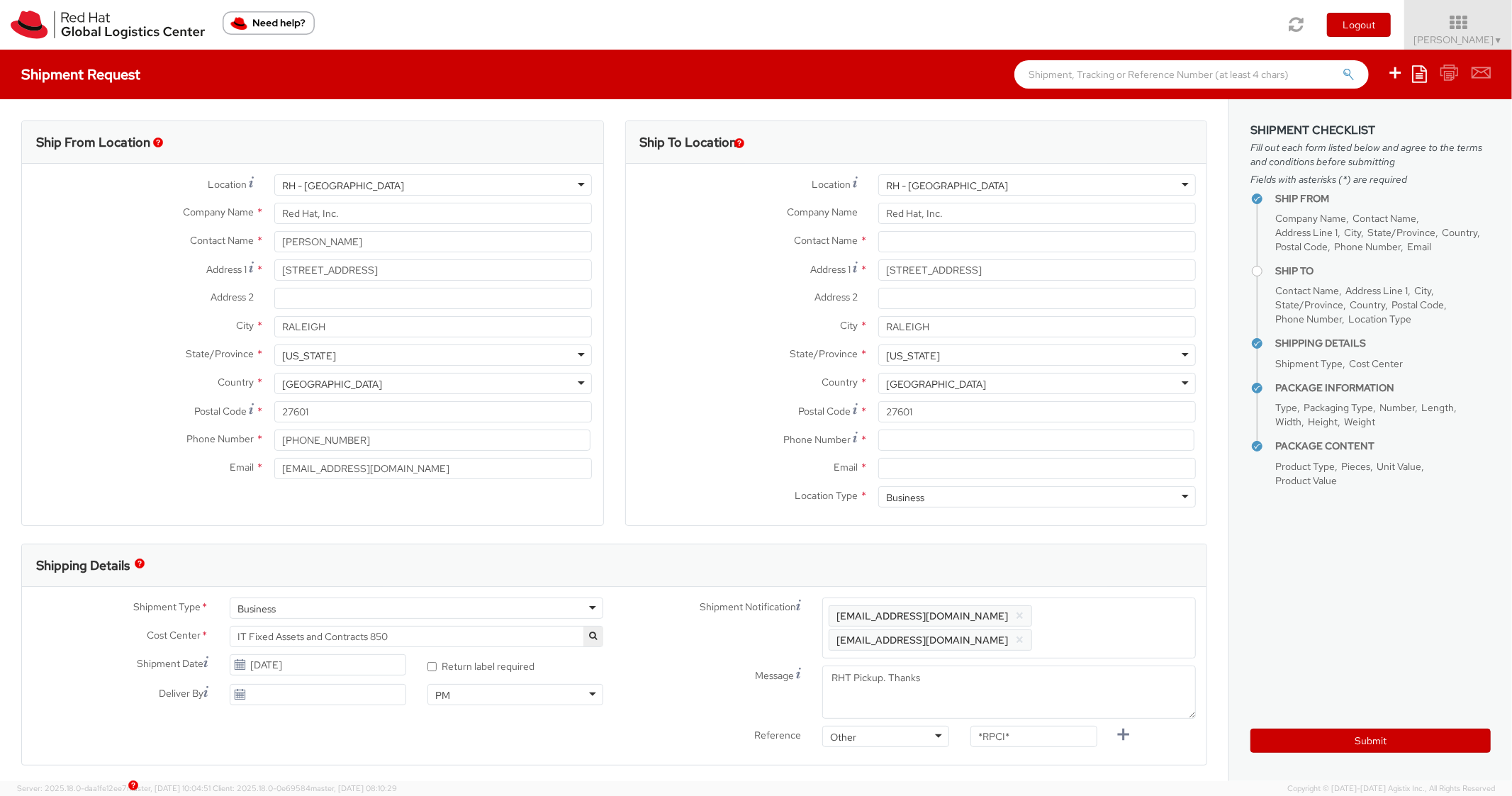
scroll to position [42, 0]
click at [914, 468] on input "Email *" at bounding box center [1037, 468] width 318 height 21
paste input "[PHONE_NUMBER]"
click at [914, 434] on input at bounding box center [1036, 439] width 316 height 21
type input "[PHONE_NUMBER]"
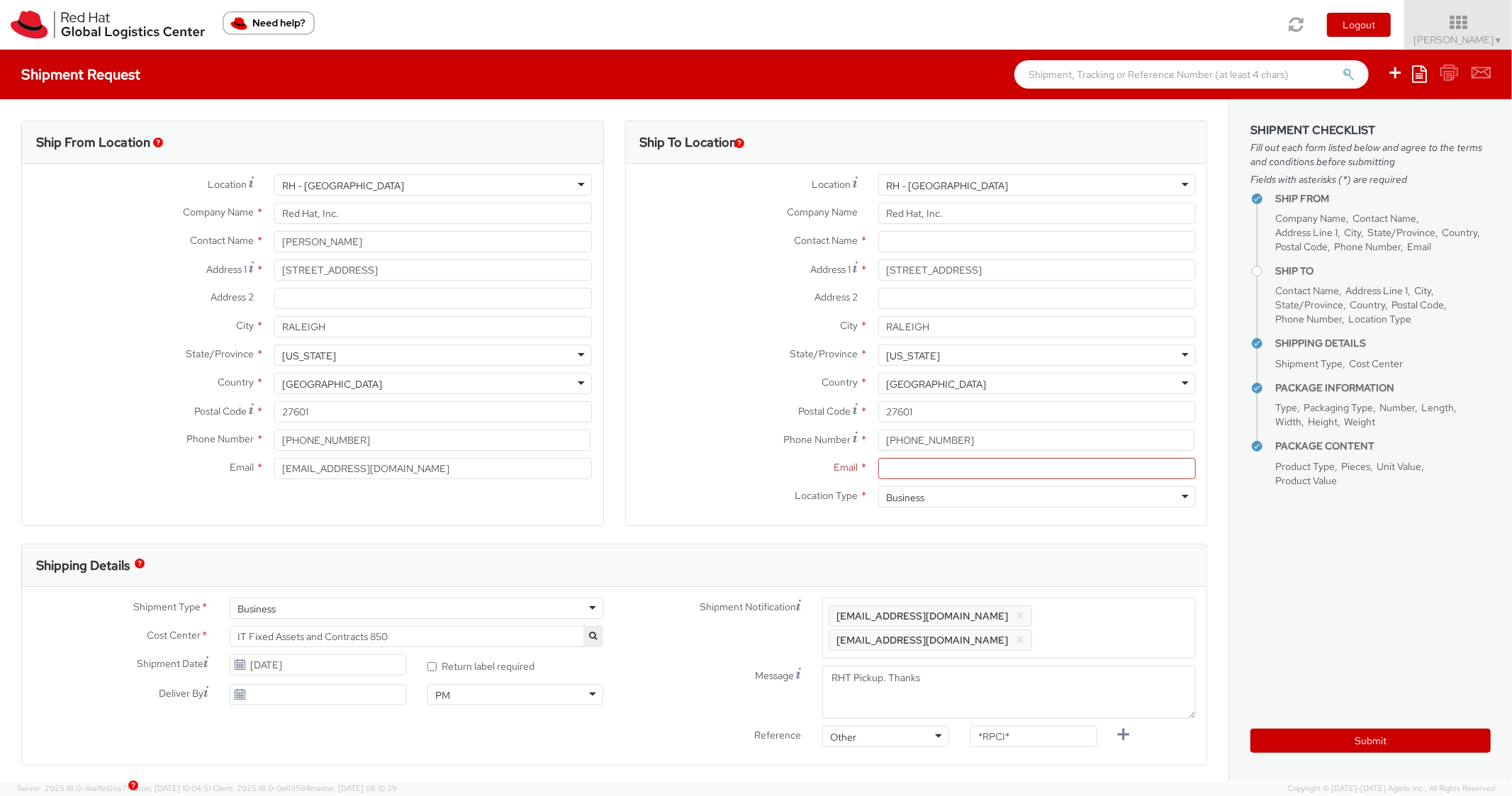
click at [806, 400] on div "Country * [GEOGRAPHIC_DATA] [GEOGRAPHIC_DATA] [GEOGRAPHIC_DATA] [GEOGRAPHIC_DAT…" at bounding box center [917, 387] width 581 height 29
click at [949, 459] on input "Email *" at bounding box center [1037, 468] width 318 height 21
paste input "[EMAIL_ADDRESS][DOMAIN_NAME]"
type input "[EMAIL_ADDRESS][DOMAIN_NAME]"
click at [1150, 595] on div "Shipment Type * Business Business Batch Business Personal Cost Center * IT Fixe…" at bounding box center [615, 675] width 1185 height 178
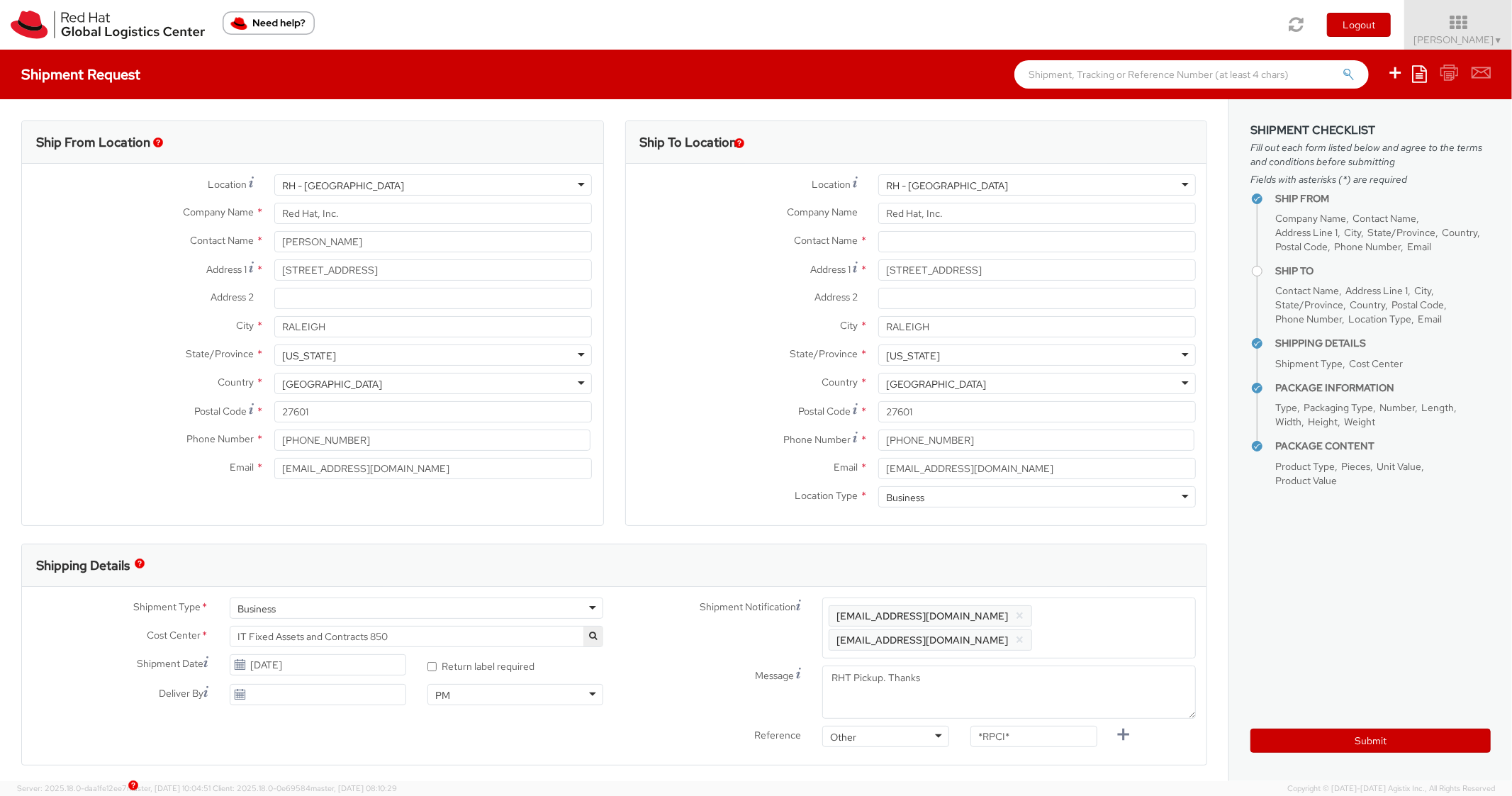
click at [1118, 609] on span "Enter any additional email addresses, separated by comma, for individuals who s…" at bounding box center [1010, 628] width 361 height 42
paste input "[EMAIL_ADDRESS][DOMAIN_NAME]"
type input "[EMAIL_ADDRESS][DOMAIN_NAME]"
click at [1097, 561] on div "Shipping Details" at bounding box center [615, 566] width 1185 height 42
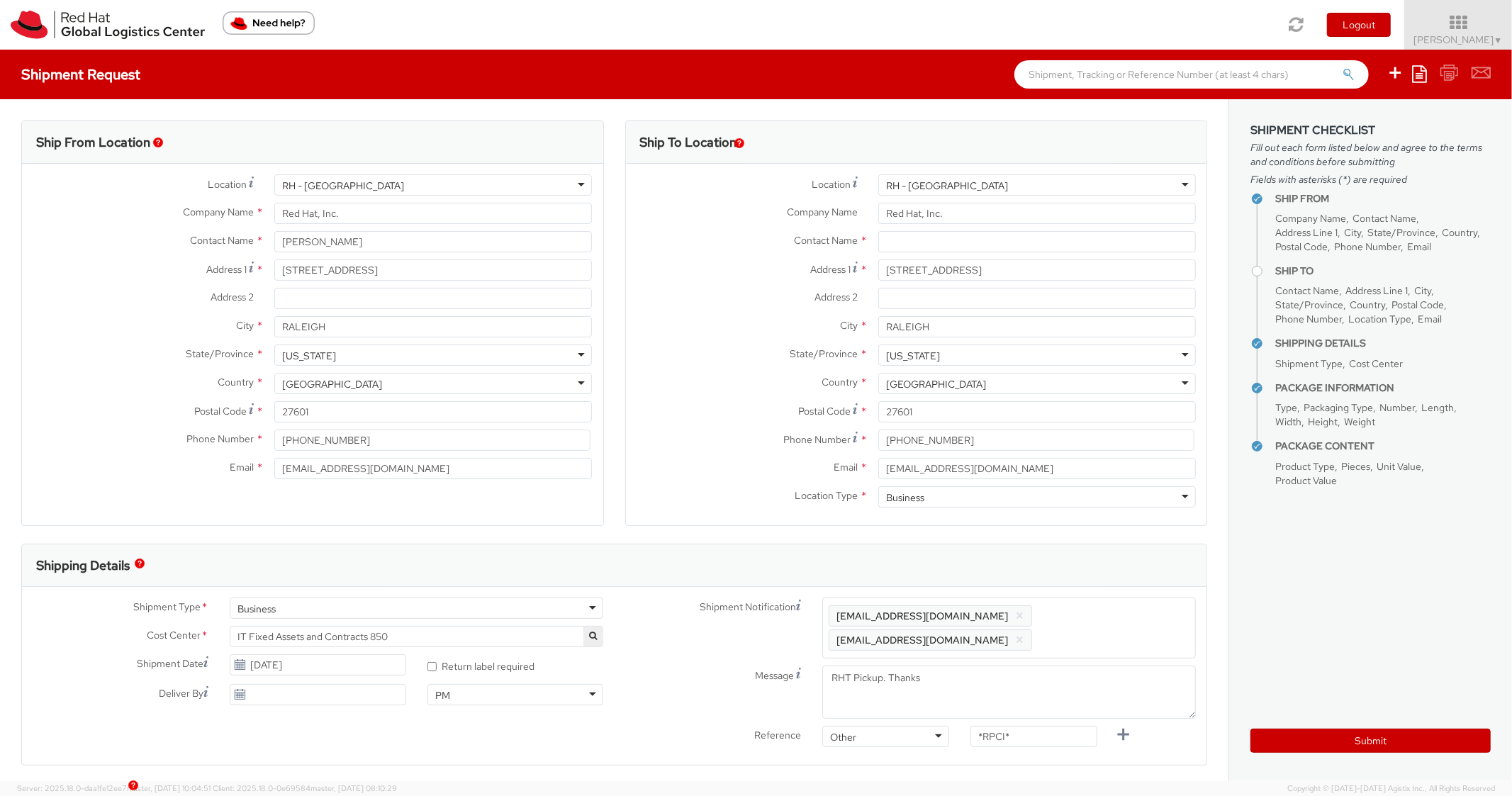
scroll to position [0, 0]
click at [967, 634] on span "Enter any additional email addresses, separated by comma, for individuals who s…" at bounding box center [1010, 628] width 361 height 42
paste input "[EMAIL_ADDRESS][DOMAIN_NAME]"
type input "[EMAIL_ADDRESS][DOMAIN_NAME]"
click at [944, 579] on div "Shipping Details" at bounding box center [615, 566] width 1185 height 42
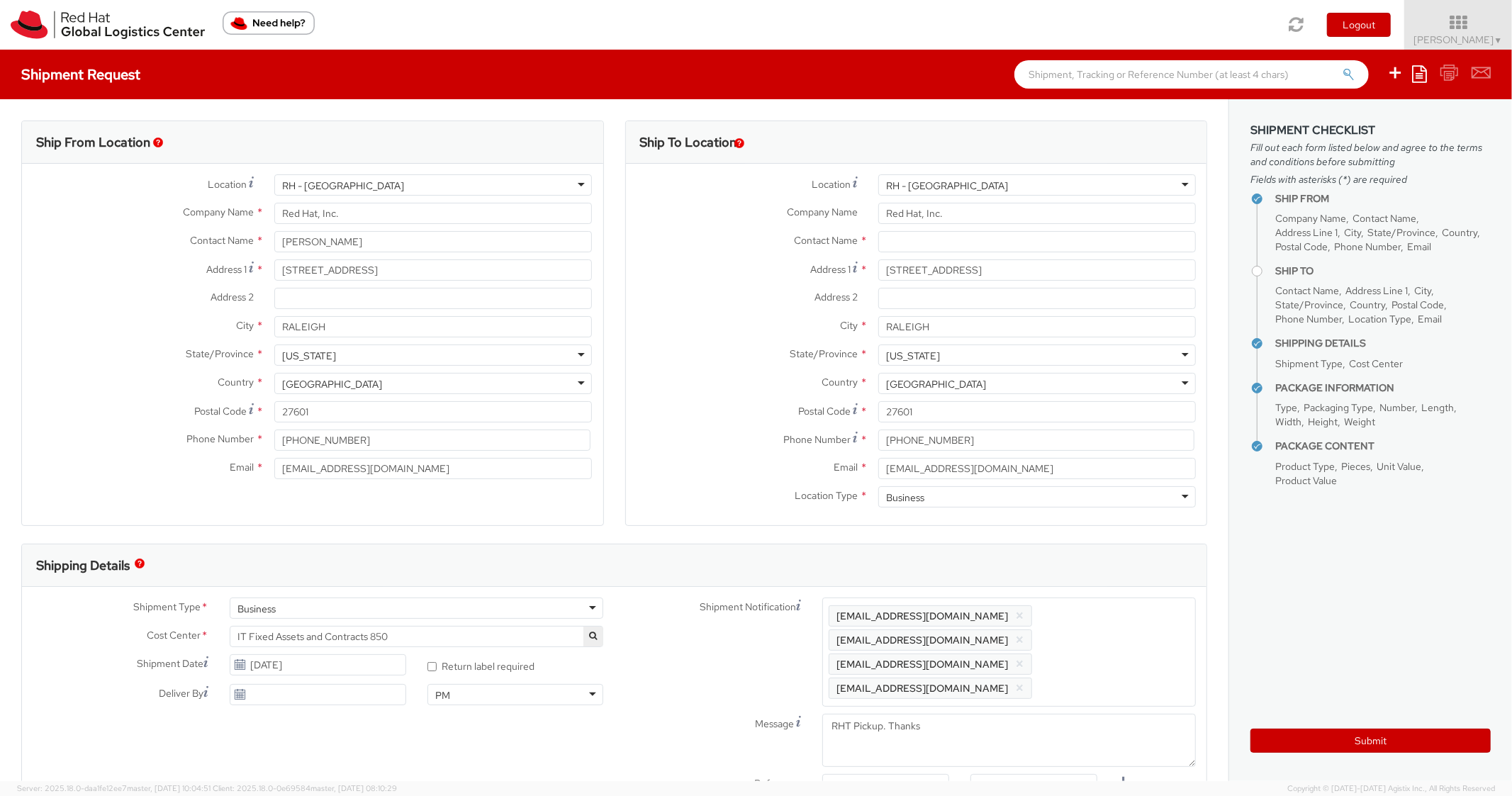
scroll to position [426, 0]
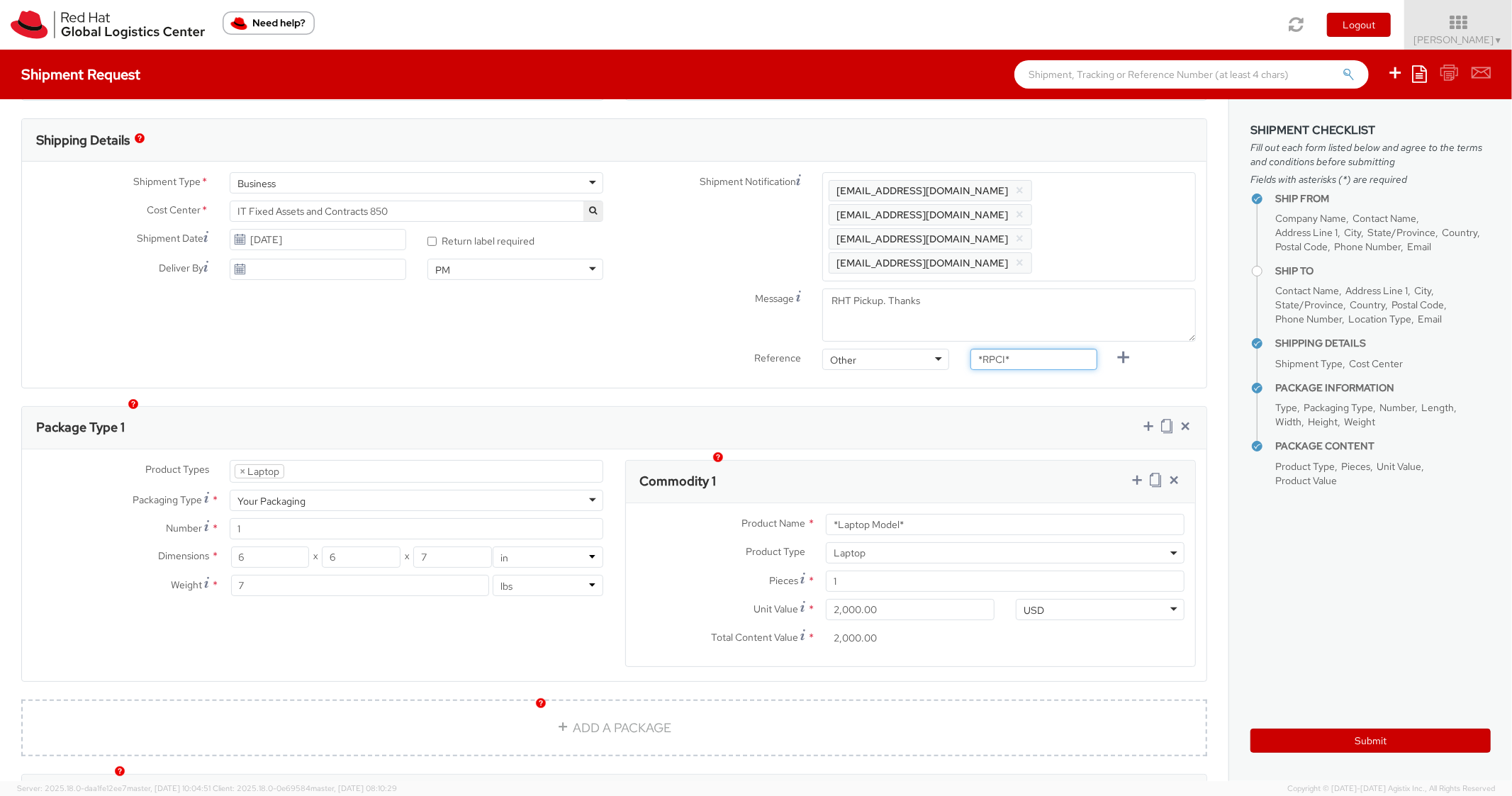
paste input "RPCI0080618"
drag, startPoint x: 995, startPoint y: 333, endPoint x: 921, endPoint y: 322, distance: 74.8
click at [925, 322] on div "Shipment Notification Enter any additional email addresses, separated by comma,…" at bounding box center [910, 275] width 592 height 205
type input "RPCI0080618"
click at [924, 361] on div "Shipment Type * Business Business Batch Business Personal Cost Center * IT Fixe…" at bounding box center [615, 274] width 1185 height 226
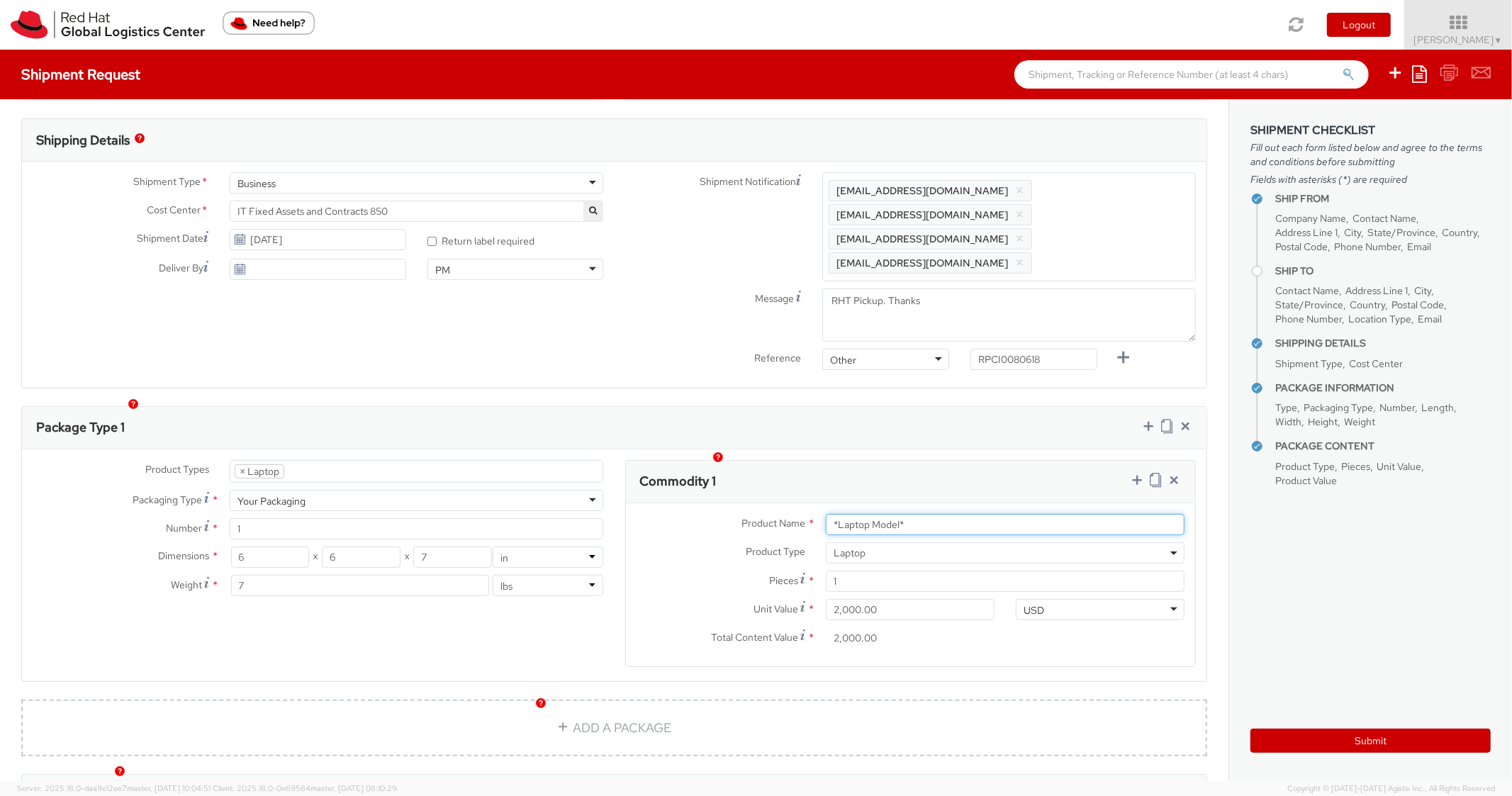
drag, startPoint x: 834, startPoint y: 495, endPoint x: 726, endPoint y: 485, distance: 108.5
click at [726, 503] on div "Product Name * *Laptop Model* Product Type * Documents Docking Station Laptop M…" at bounding box center [911, 584] width 570 height 163
paste input "DEVELOPER/DESIGNER - Apple"
type input "DEVELOPER/DESIGNER - Apple"
click at [854, 461] on div "Commodity 1" at bounding box center [911, 482] width 570 height 42
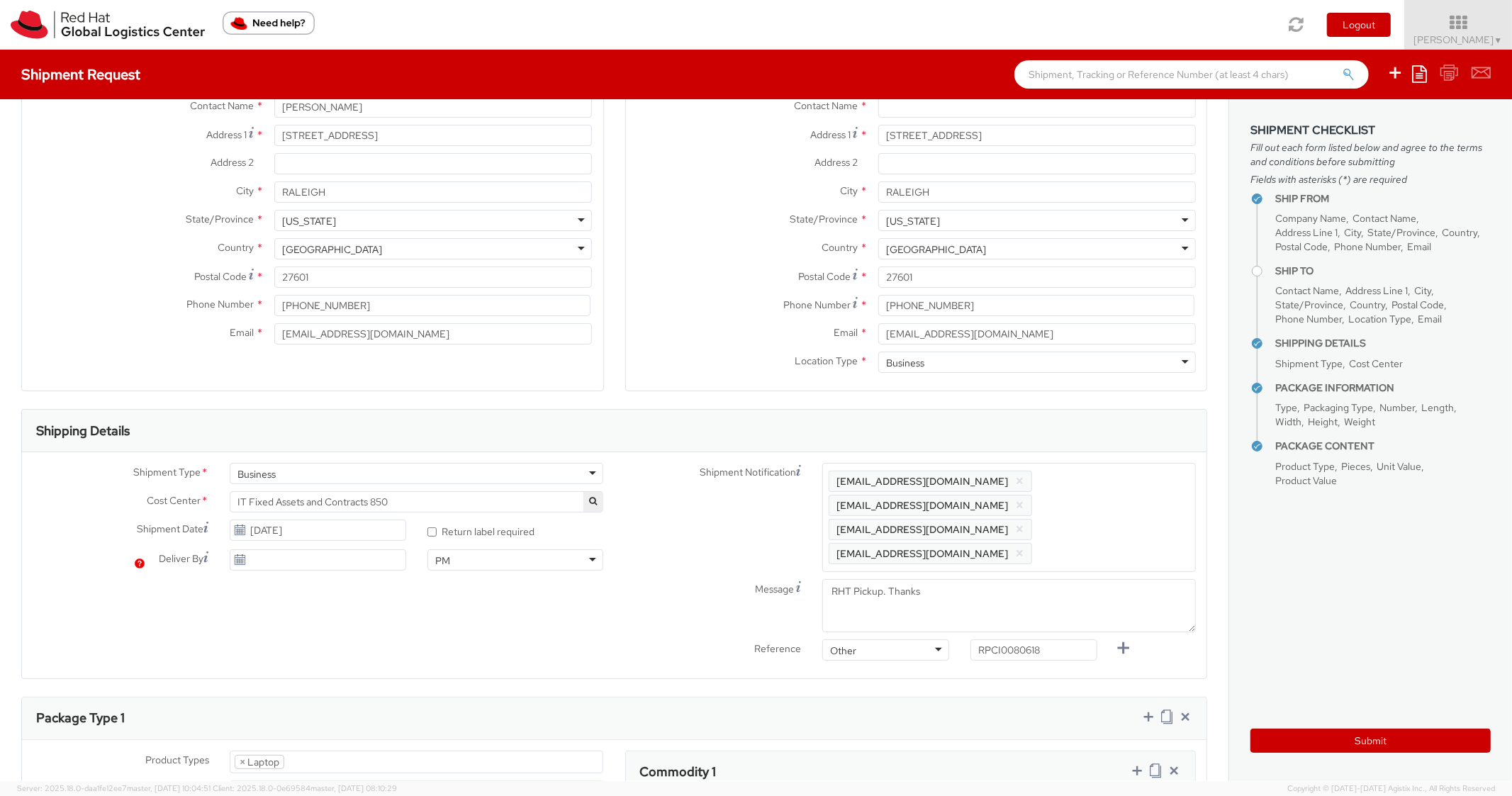
scroll to position [0, 0]
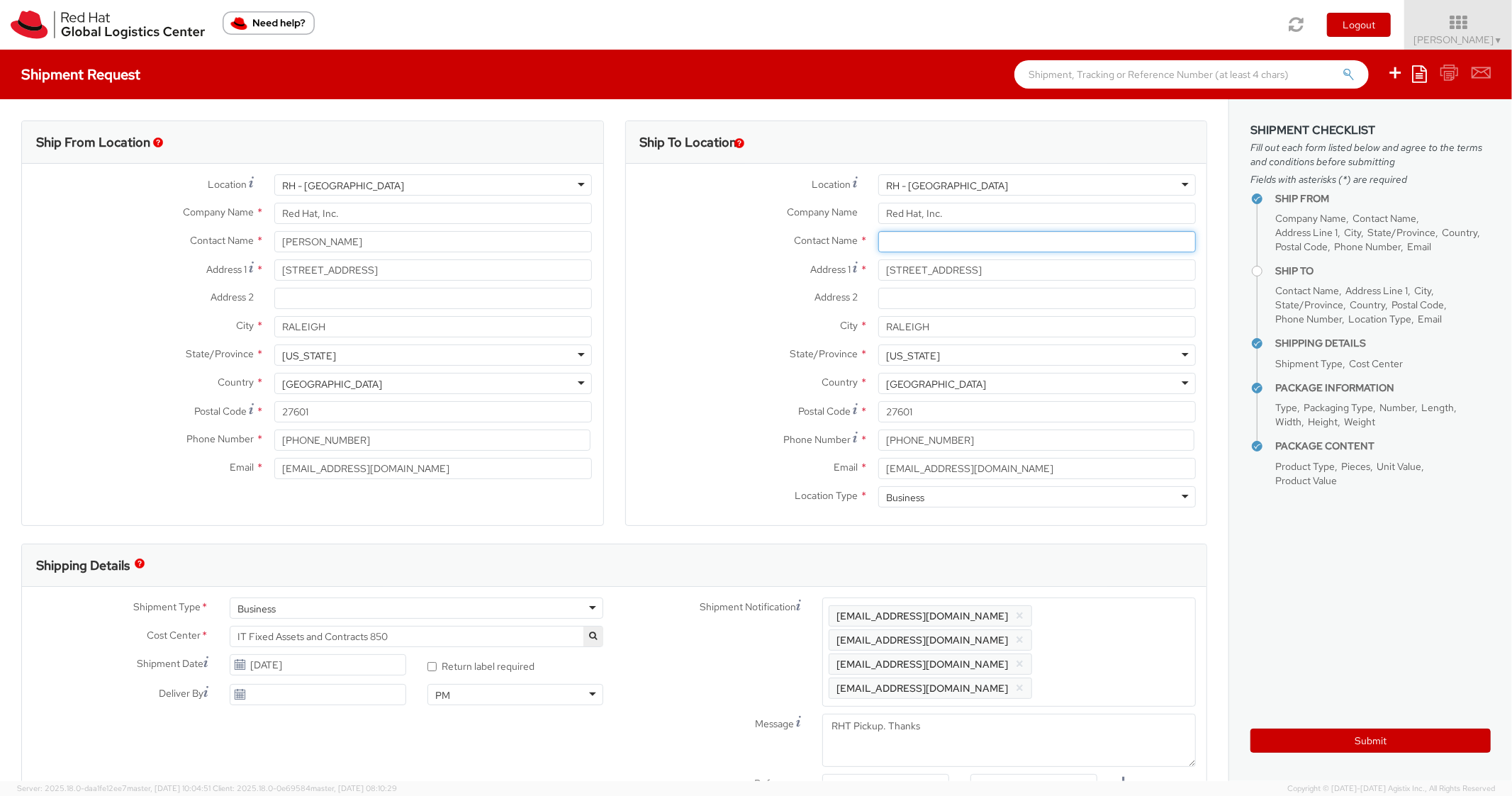
click at [921, 244] on input "text" at bounding box center [1037, 241] width 318 height 21
paste input "[PERSON_NAME]"
type input "[PERSON_NAME]"
click at [721, 280] on div "Address [STREET_ADDRESS]" at bounding box center [917, 270] width 581 height 21
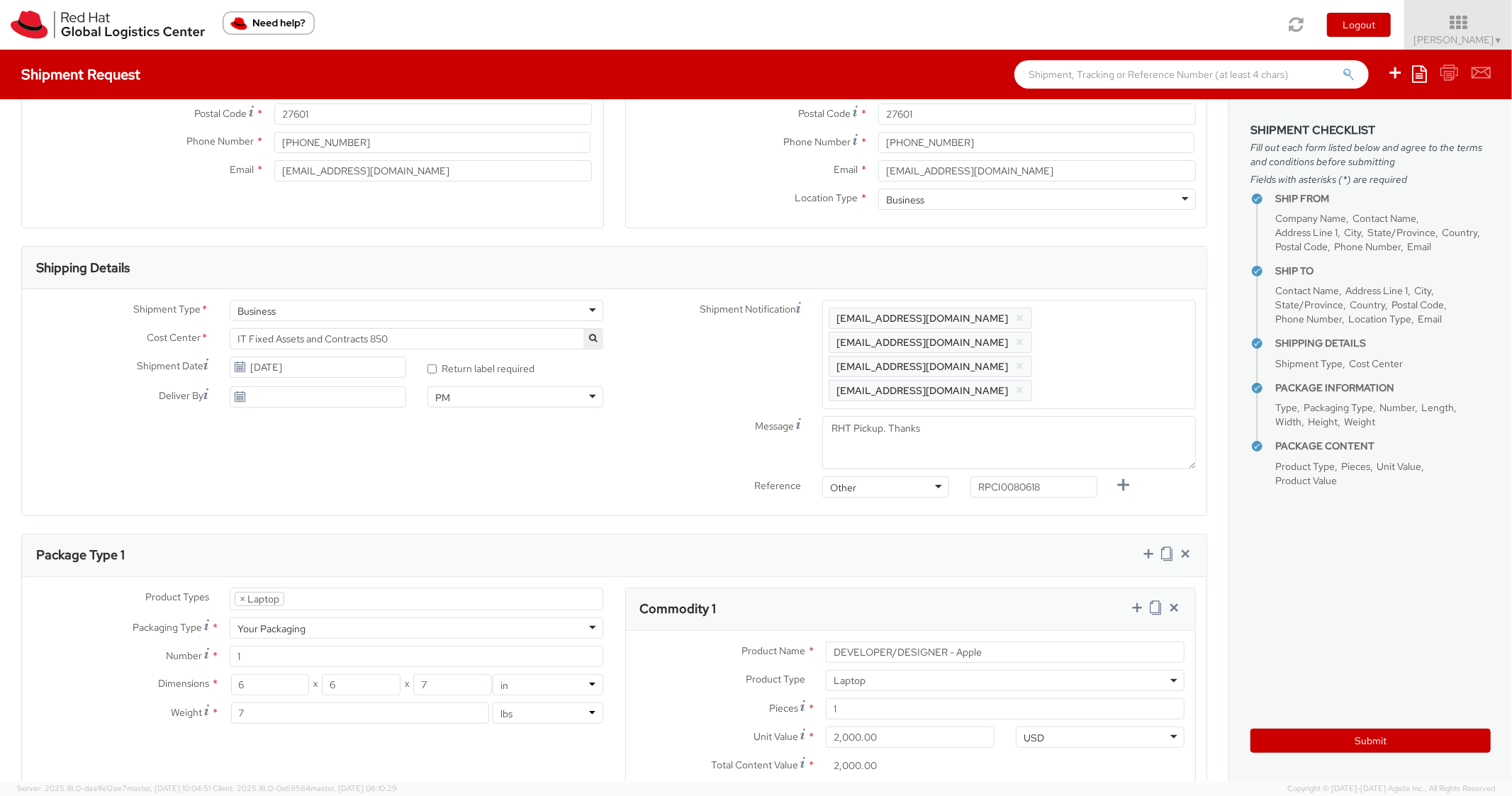
scroll to position [648, 0]
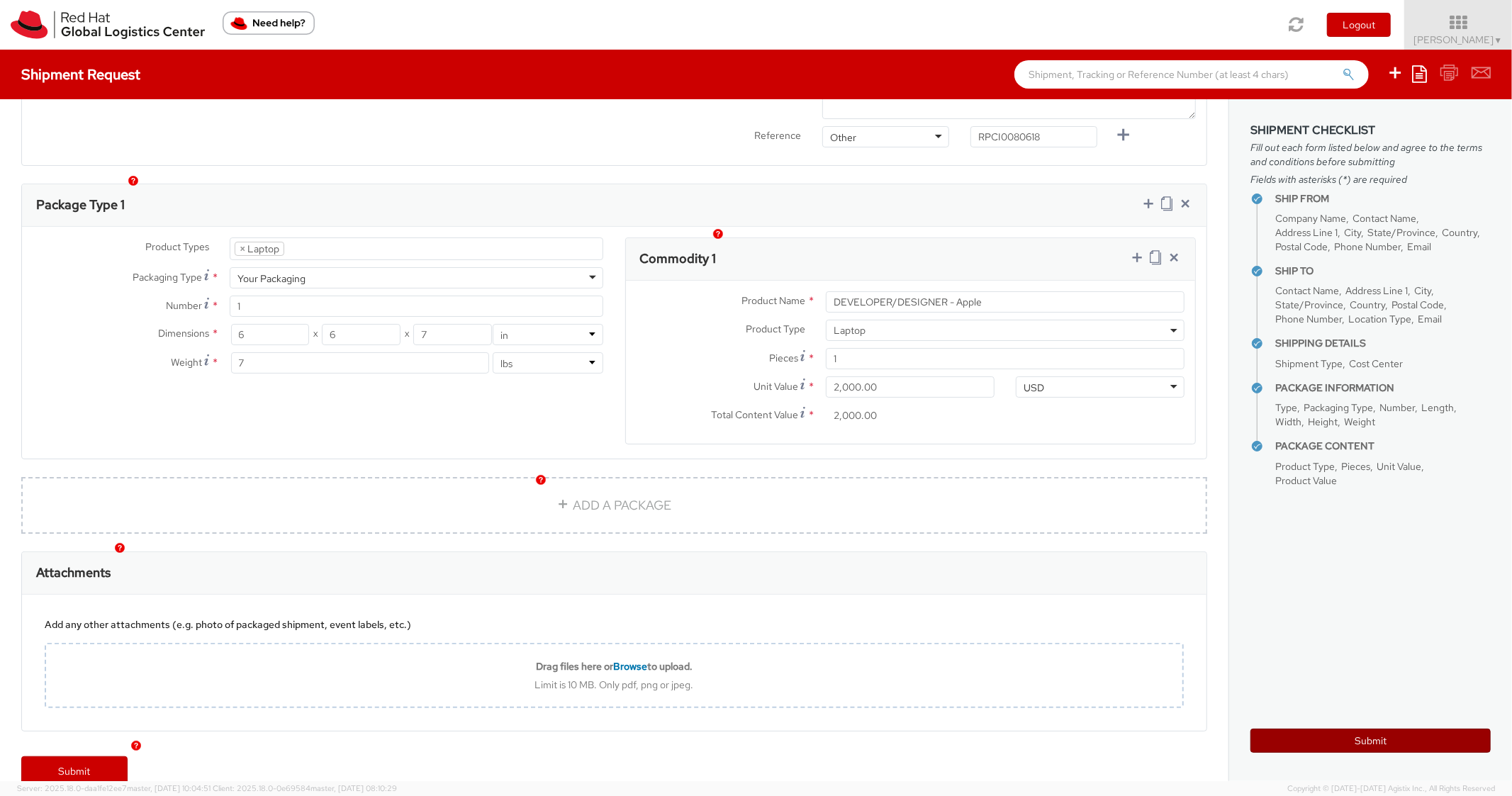
click at [1336, 731] on button "Submit" at bounding box center [1371, 741] width 240 height 24
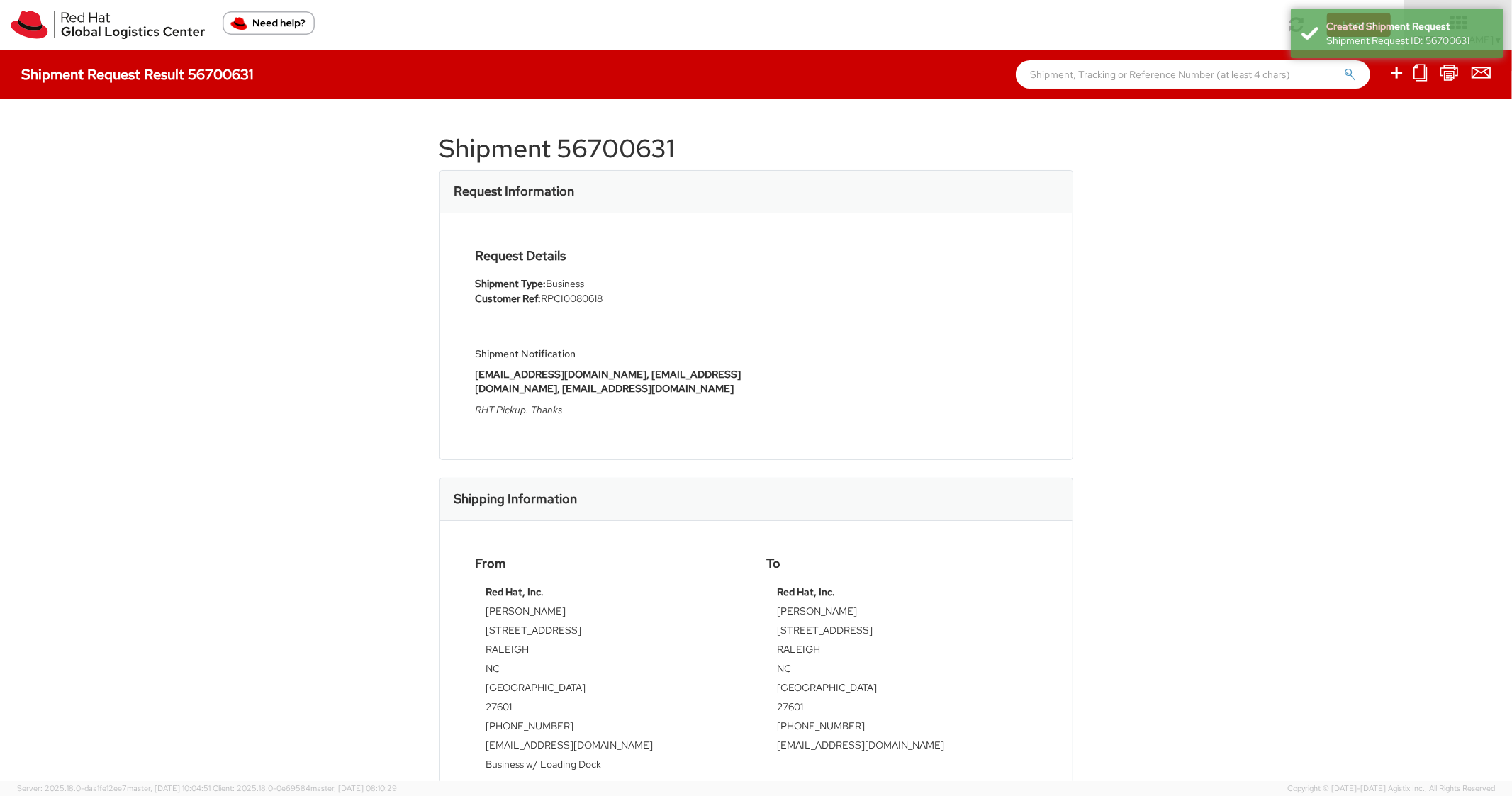
click at [639, 152] on h1 "Shipment 56700631" at bounding box center [756, 148] width 634 height 29
copy h1 "56700631"
click at [783, 434] on div "Request Details Shipment Type: Business Customer Ref: RPCI0080618 Shipment Noti…" at bounding box center [756, 336] width 632 height 246
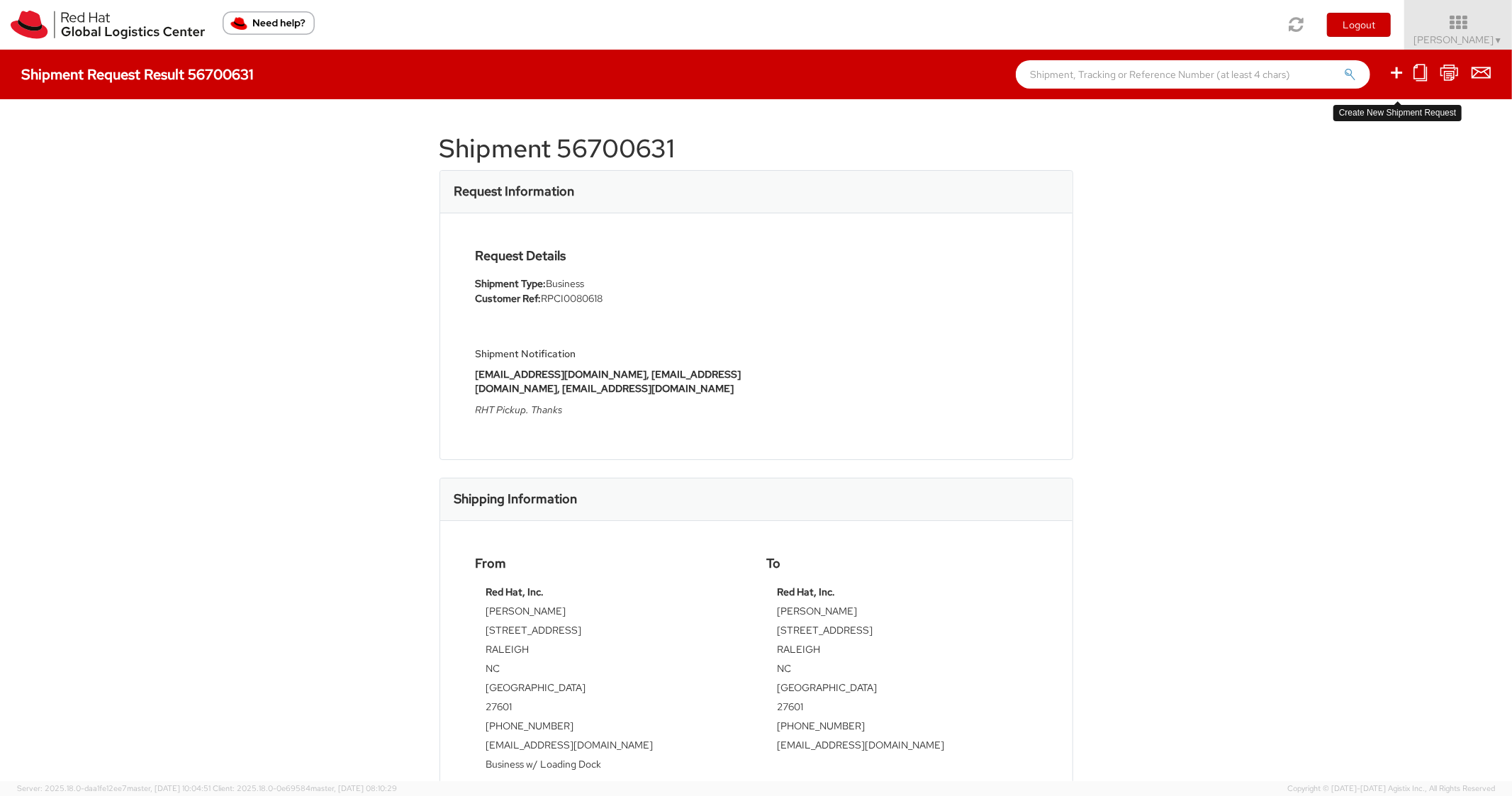
click at [1403, 73] on icon at bounding box center [1397, 72] width 17 height 18
select select
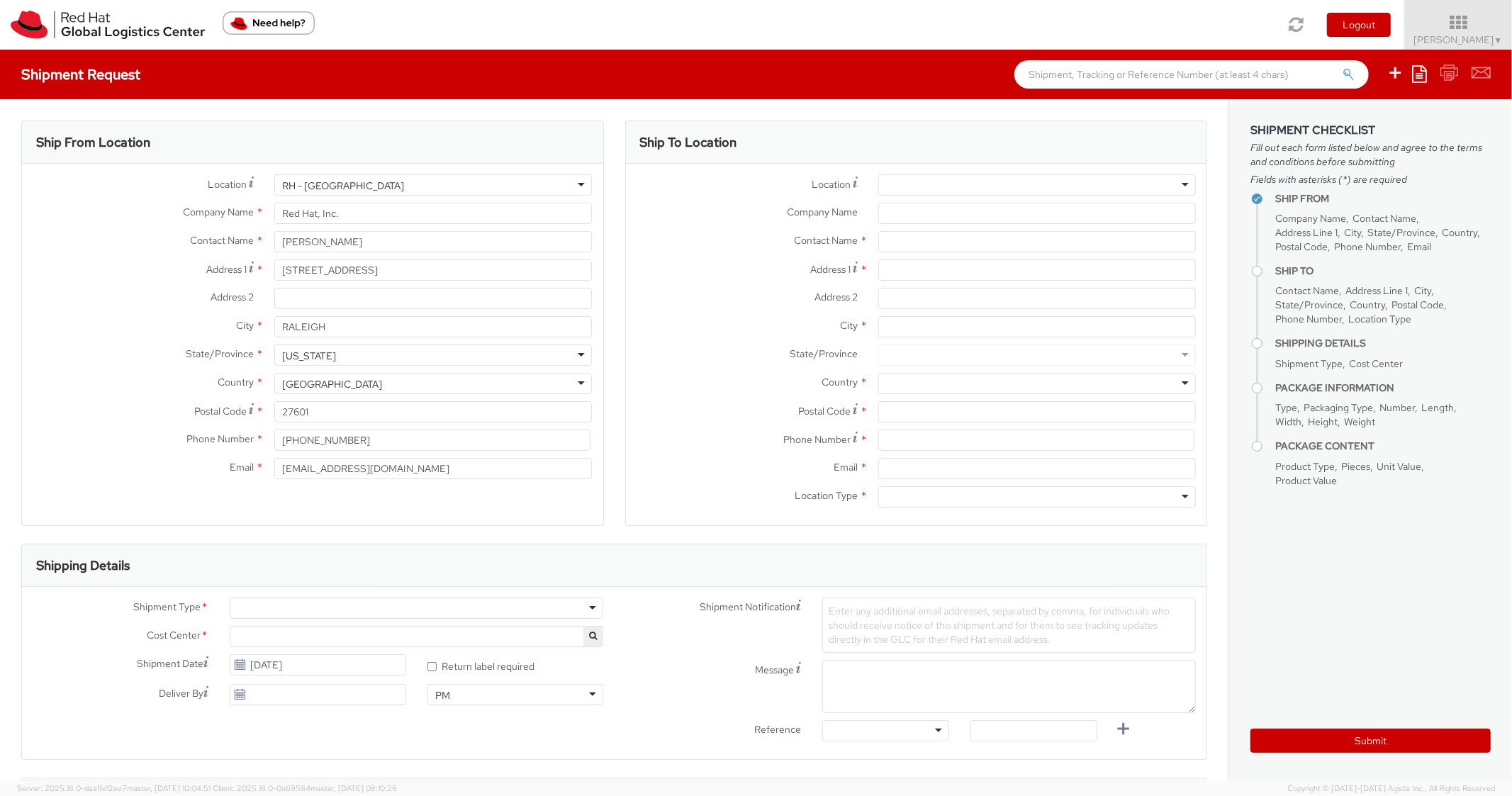
select select "850"
click at [1424, 72] on icon at bounding box center [1420, 74] width 15 height 17
click at [1350, 118] on link "Create from template" at bounding box center [1365, 119] width 124 height 18
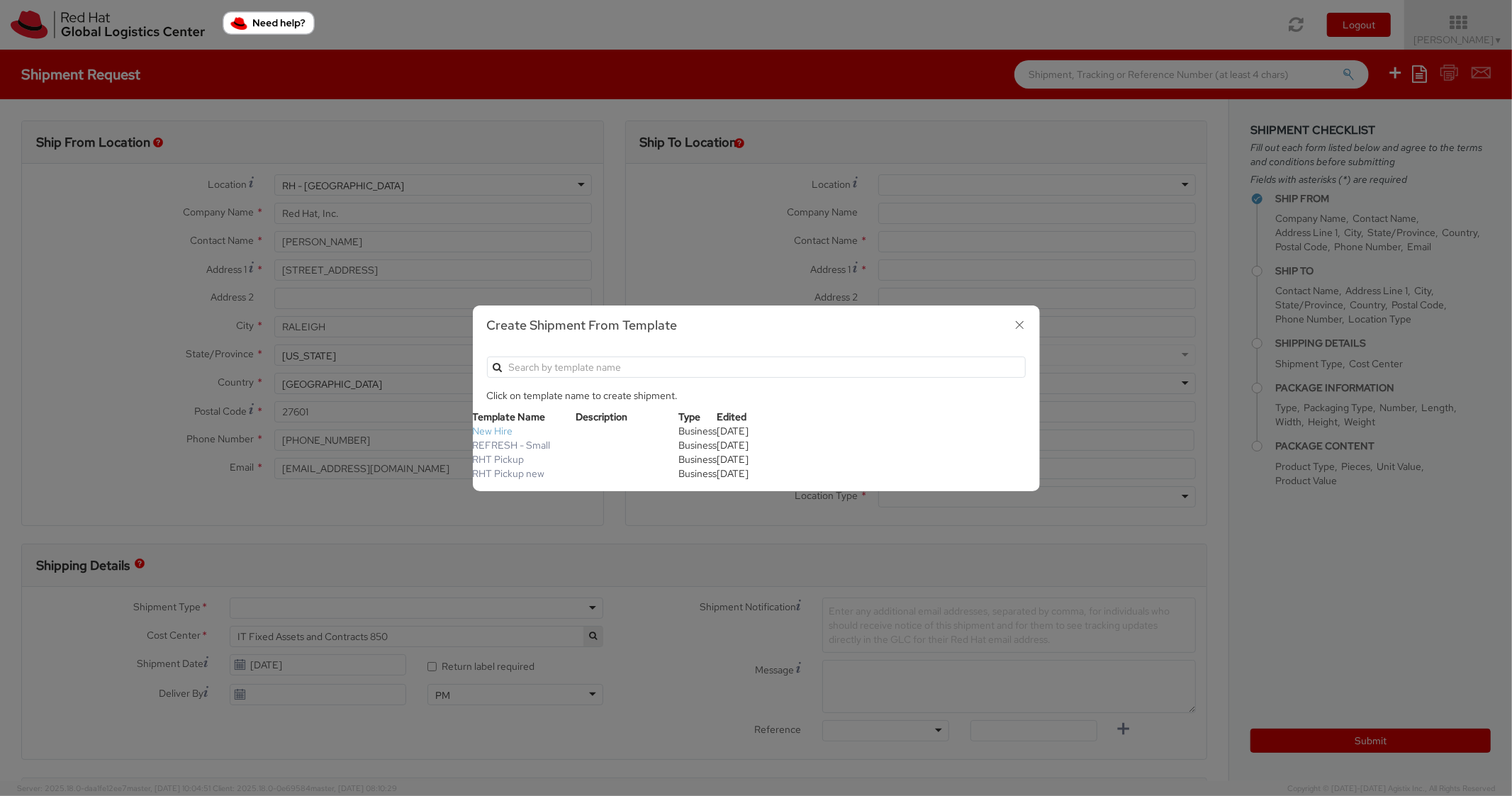
click at [500, 429] on link "New Hire" at bounding box center [493, 431] width 41 height 13
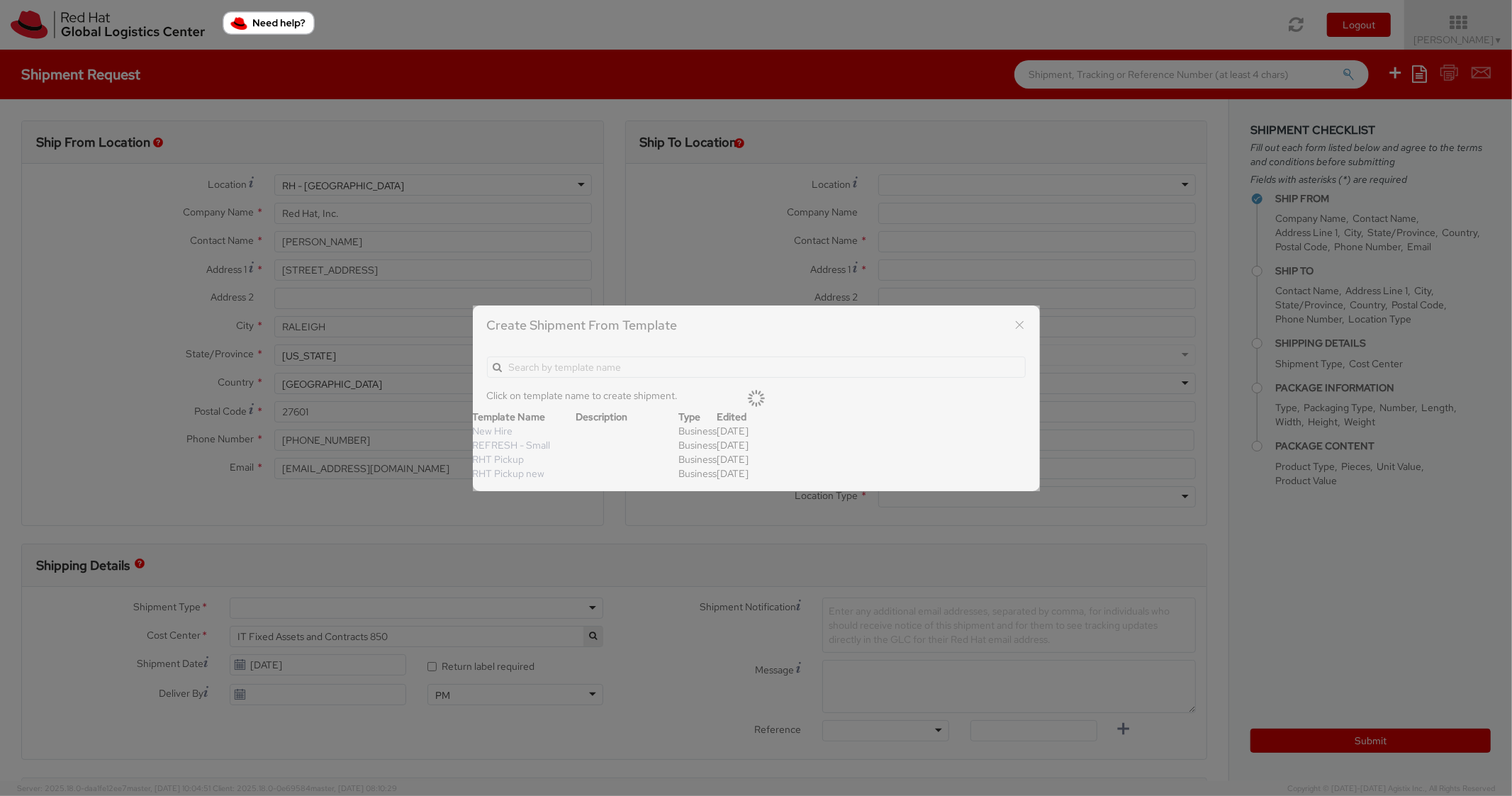
type textarea "Standard Shipping - New hire"
type input "*RPCI*"
select select "LAPTOP"
type input "1"
type input "22"
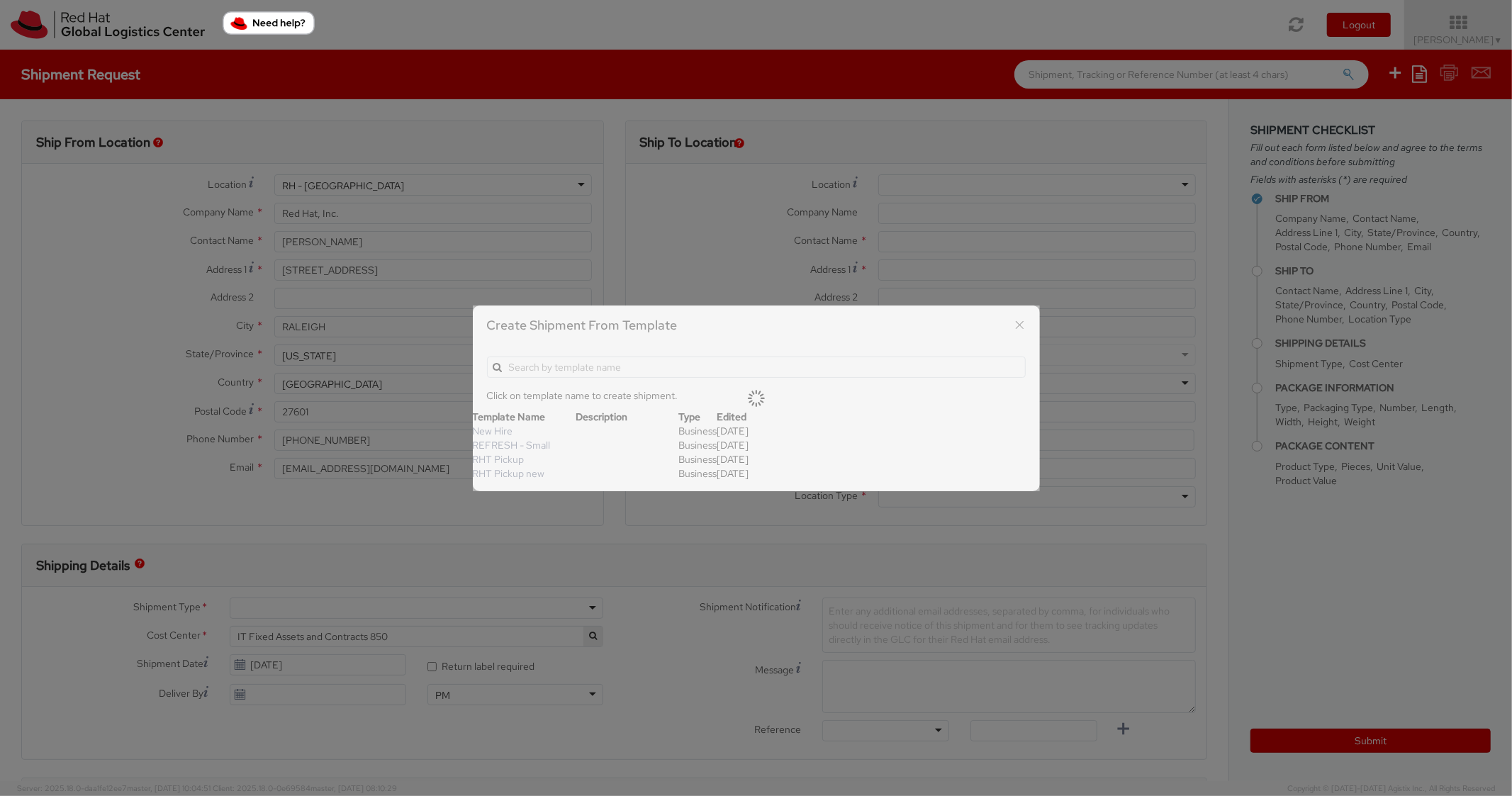
type input "14"
type input "6"
type input "8"
type input "*Laptop model*"
select select "LAPTOP"
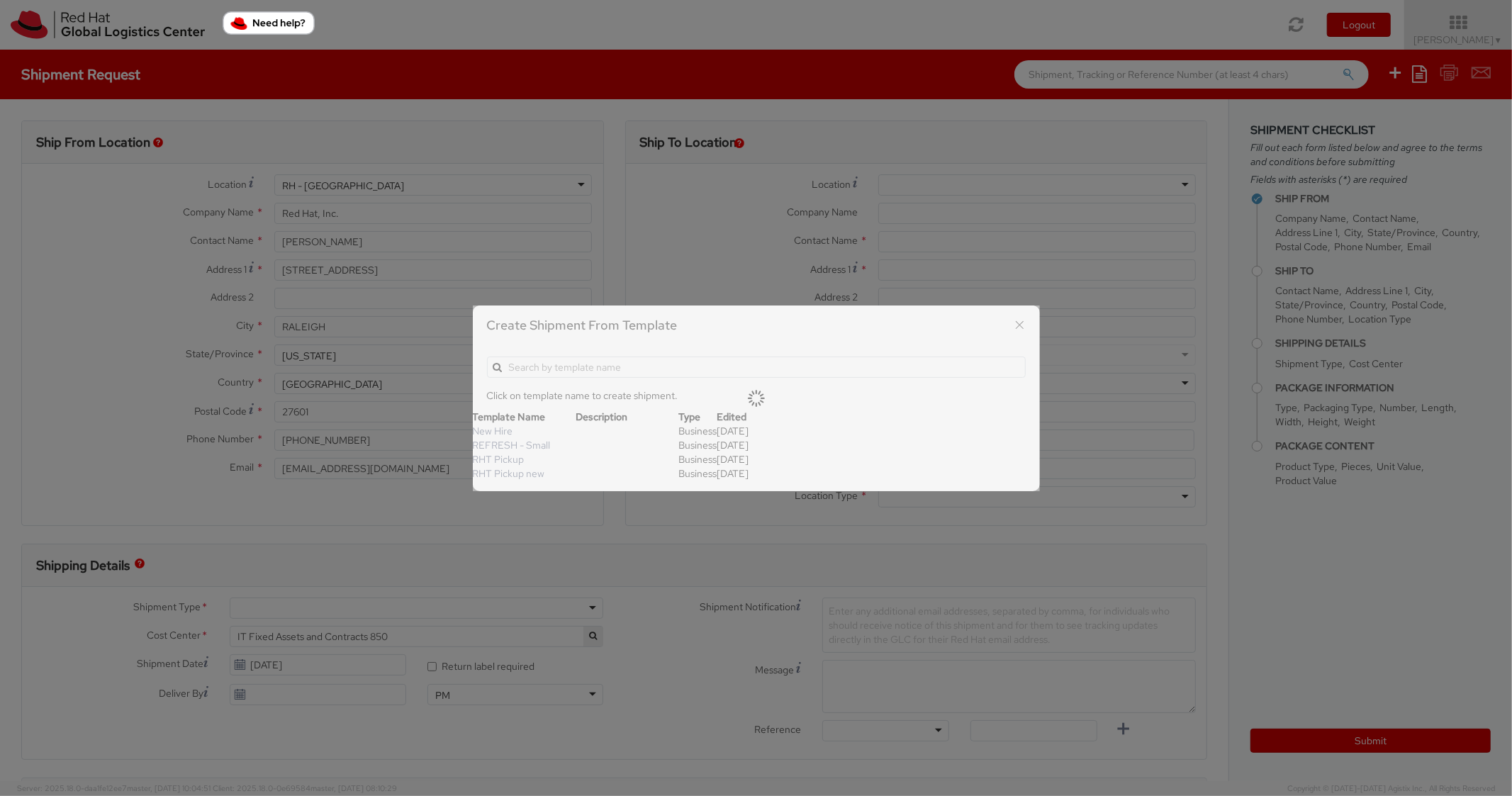
type input "2,000.00"
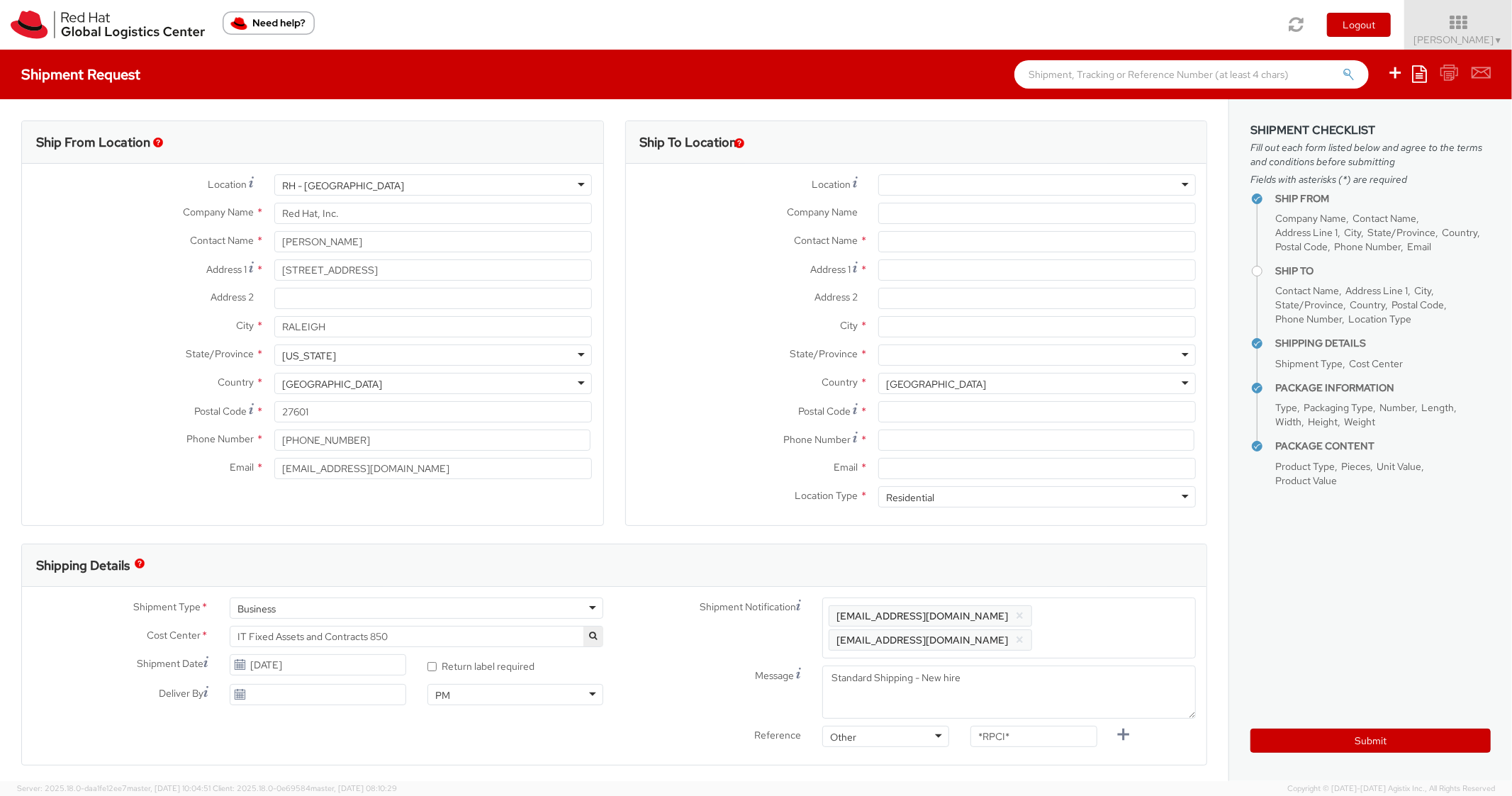
scroll to position [42, 0]
paste input "[STREET_ADDRESS][PERSON_NAME]"
click at [920, 273] on input "Address 1 *" at bounding box center [1037, 270] width 318 height 21
type input "[STREET_ADDRESS][PERSON_NAME]"
paste input "Apt 2008S"
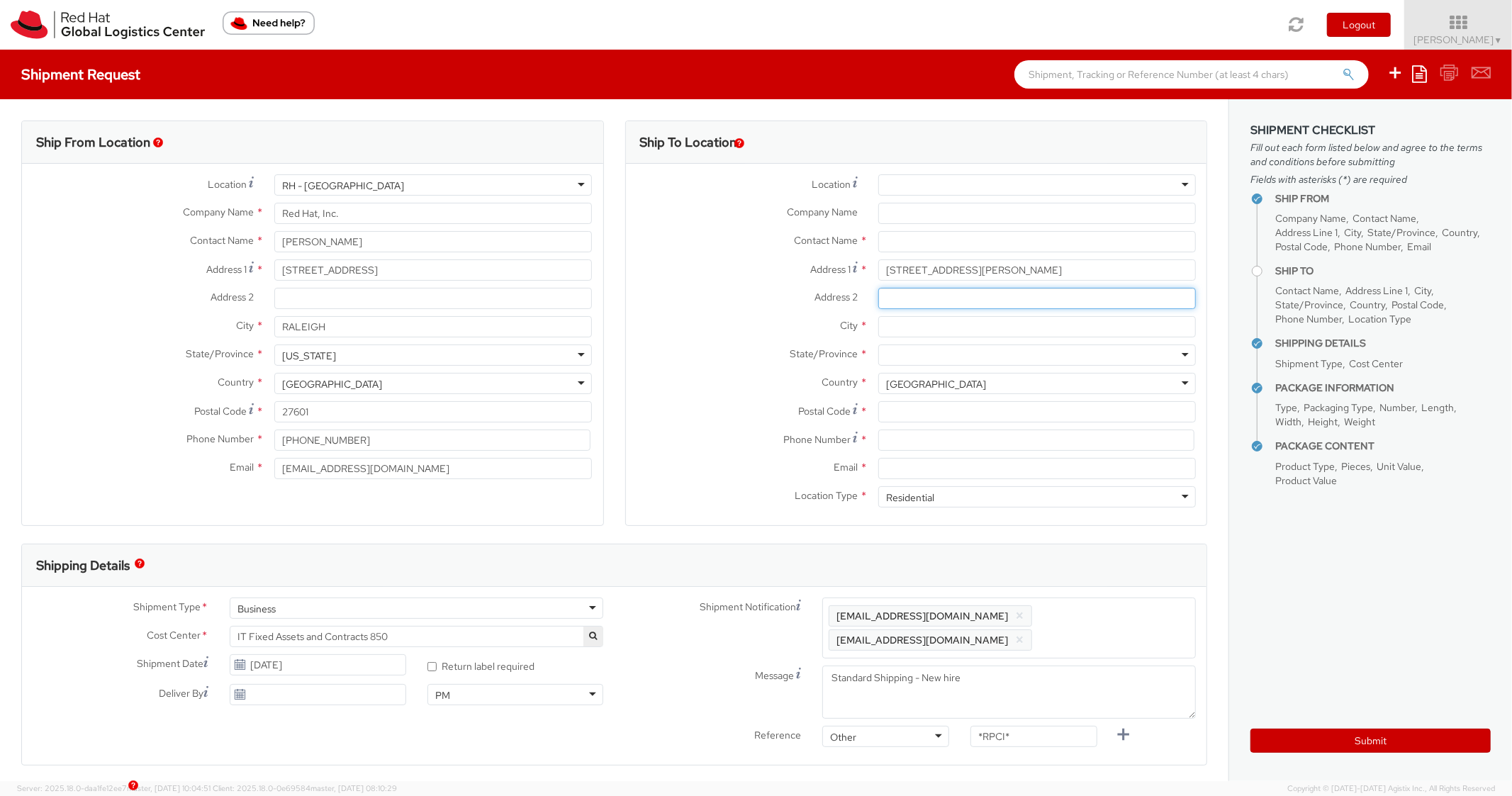
click at [921, 300] on input "Address 2 *" at bounding box center [1037, 298] width 318 height 21
type input "Apt 2008S"
click at [913, 330] on input "City *" at bounding box center [1037, 326] width 318 height 21
paste input "Chevy Chase"
type input "Chevy Chase"
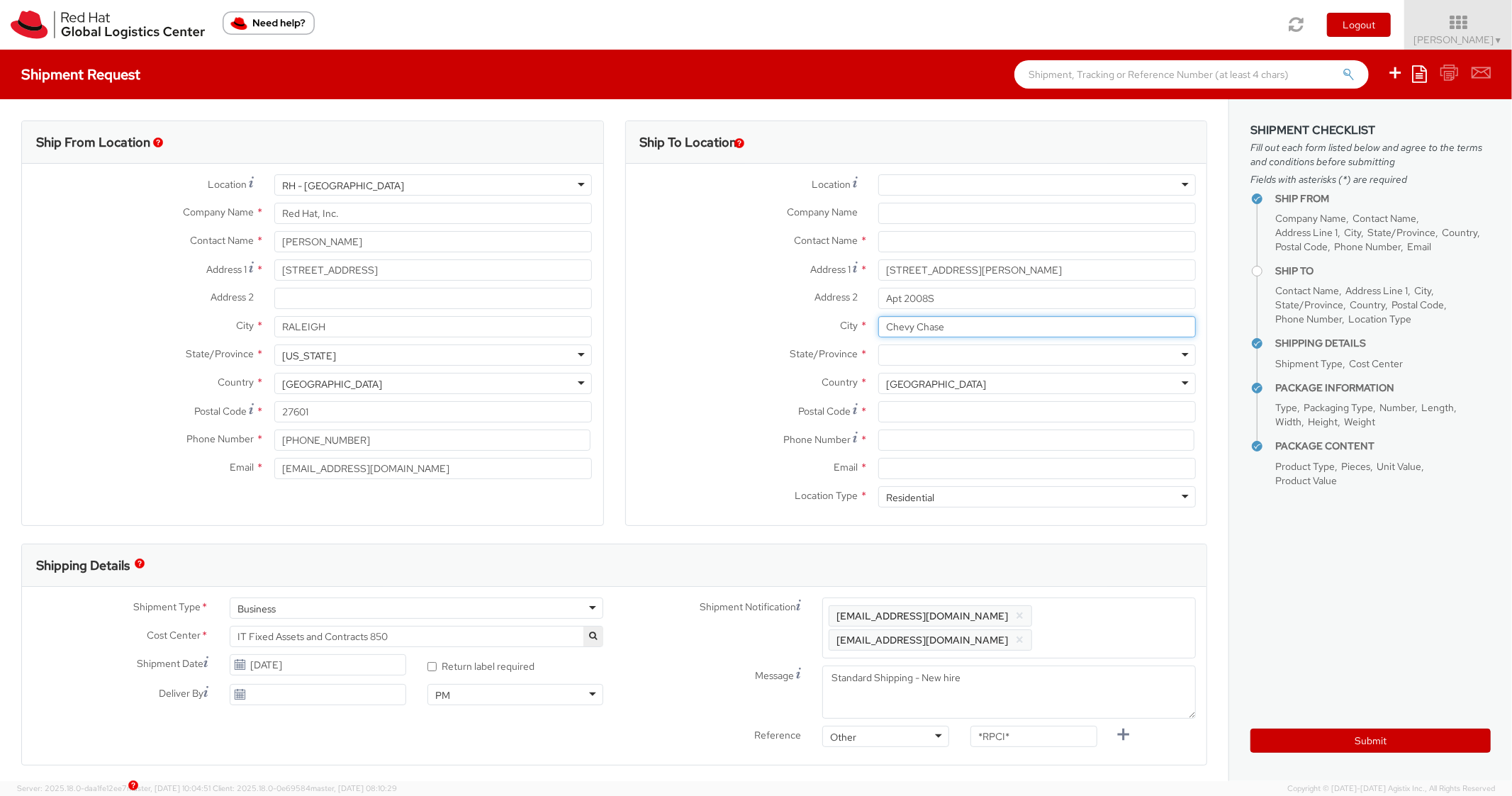
click at [922, 322] on input "Chevy Chase" at bounding box center [1037, 326] width 318 height 21
click at [917, 345] on div "[US_STATE] [US_STATE] [US_STATE] [US_STATE] Armed Forces Americas Armed Forces …" at bounding box center [1037, 355] width 318 height 21
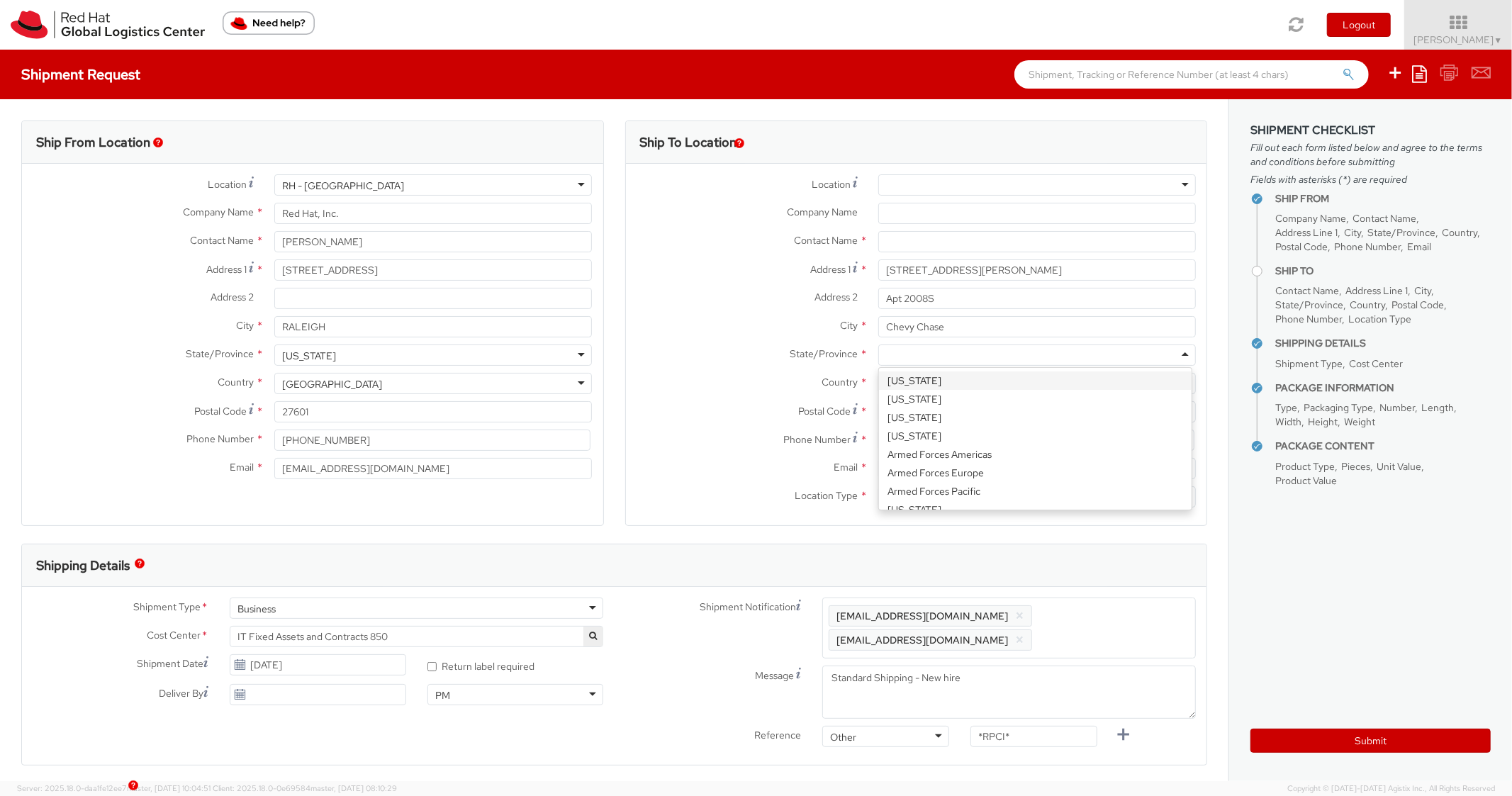
click at [931, 361] on div at bounding box center [1037, 355] width 318 height 21
paste input "[US_STATE]"
type input "[US_STATE]"
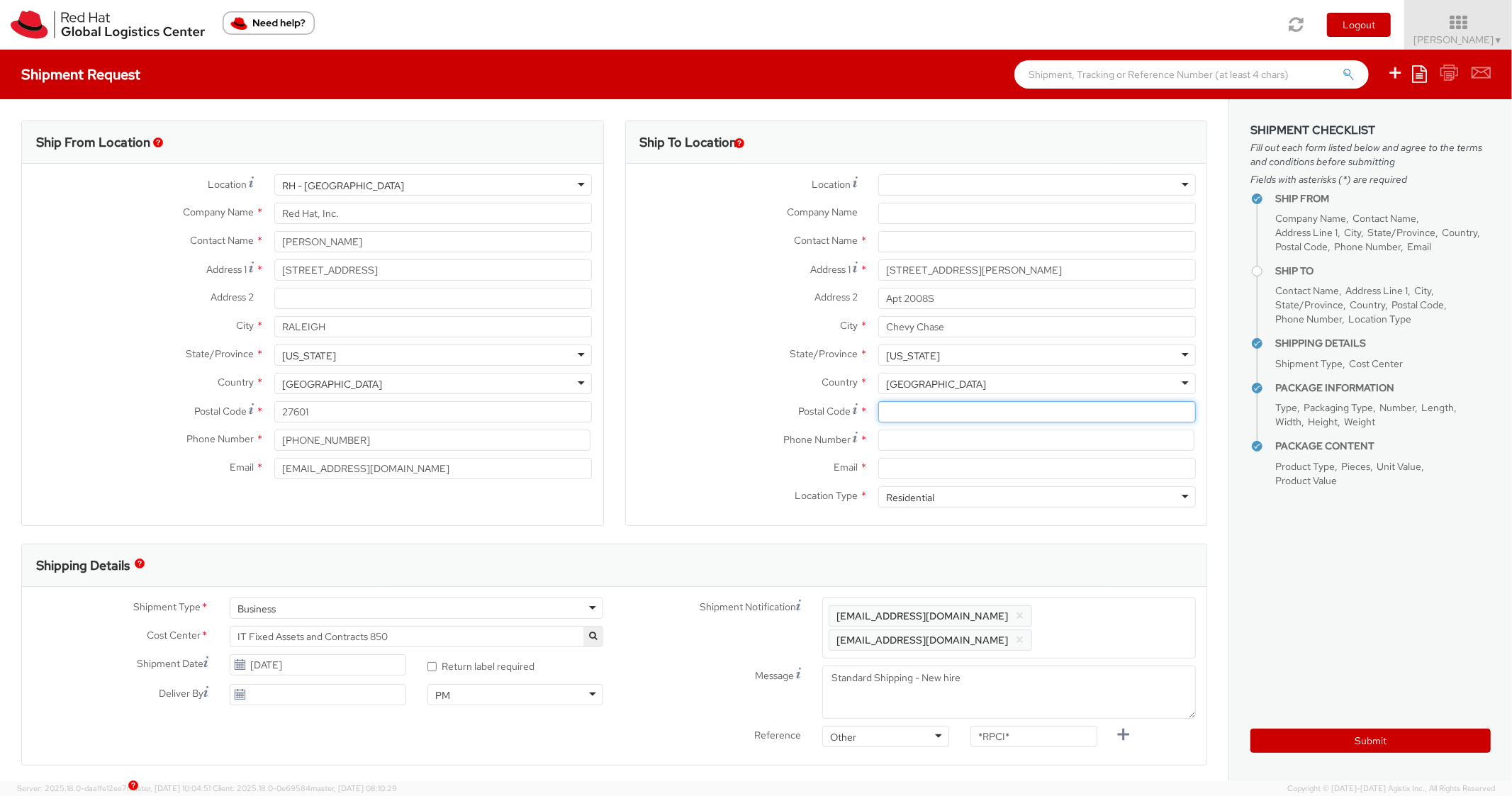
click at [921, 416] on input "Postal Code *" at bounding box center [1037, 412] width 318 height 21
click at [928, 413] on input "Postal Code *" at bounding box center [1037, 412] width 318 height 21
paste input "20815"
type input "20815"
click at [753, 380] on label "Country *" at bounding box center [747, 382] width 241 height 18
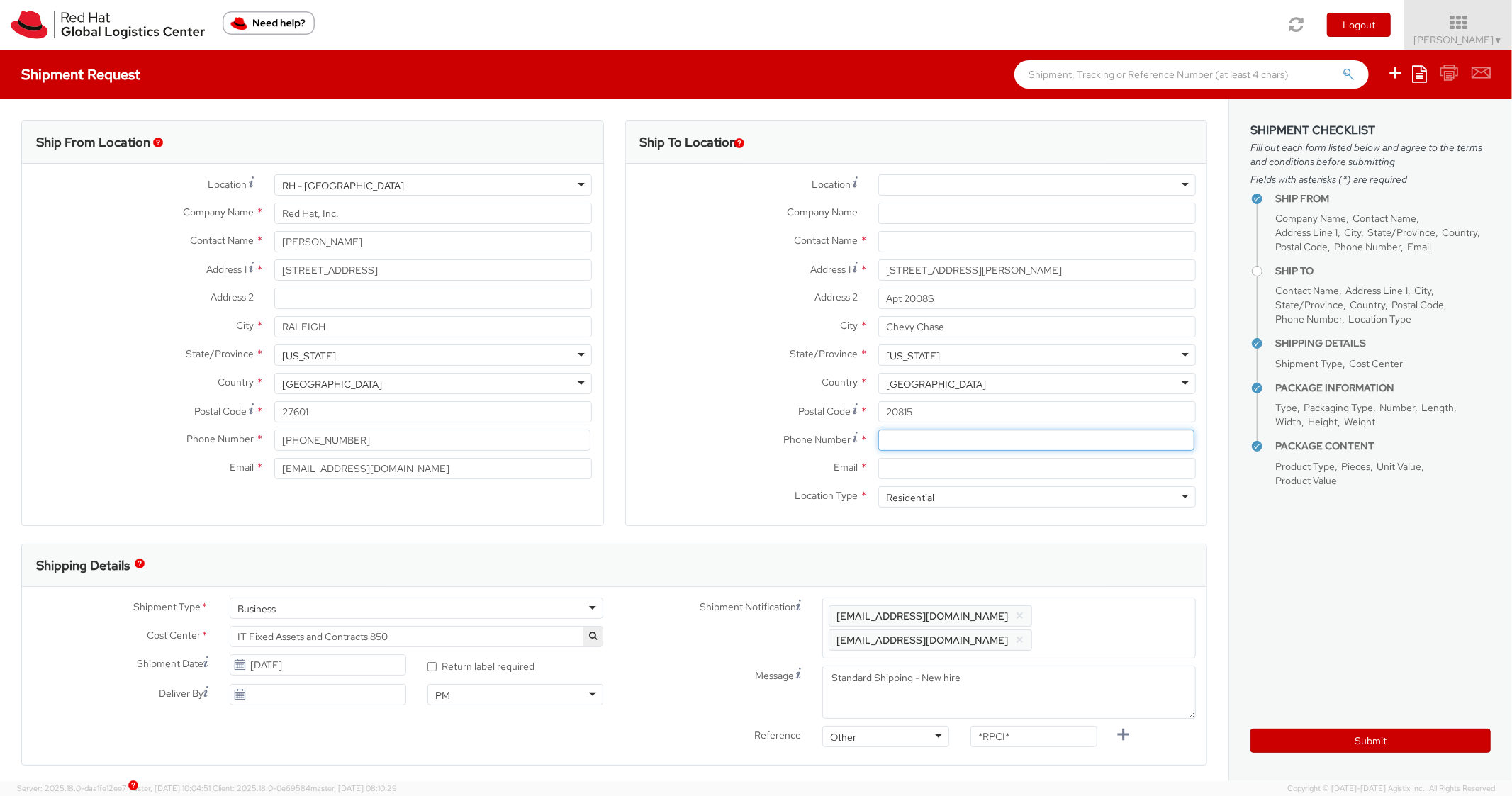
click at [907, 433] on input at bounding box center [1036, 439] width 316 height 21
paste input "[PHONE_NUMBER]"
type input "[PHONE_NUMBER]"
click at [746, 398] on div "Country * [GEOGRAPHIC_DATA] [GEOGRAPHIC_DATA] [GEOGRAPHIC_DATA] [GEOGRAPHIC_DAT…" at bounding box center [917, 387] width 581 height 29
paste input "[EMAIL_ADDRESS][DOMAIN_NAME]"
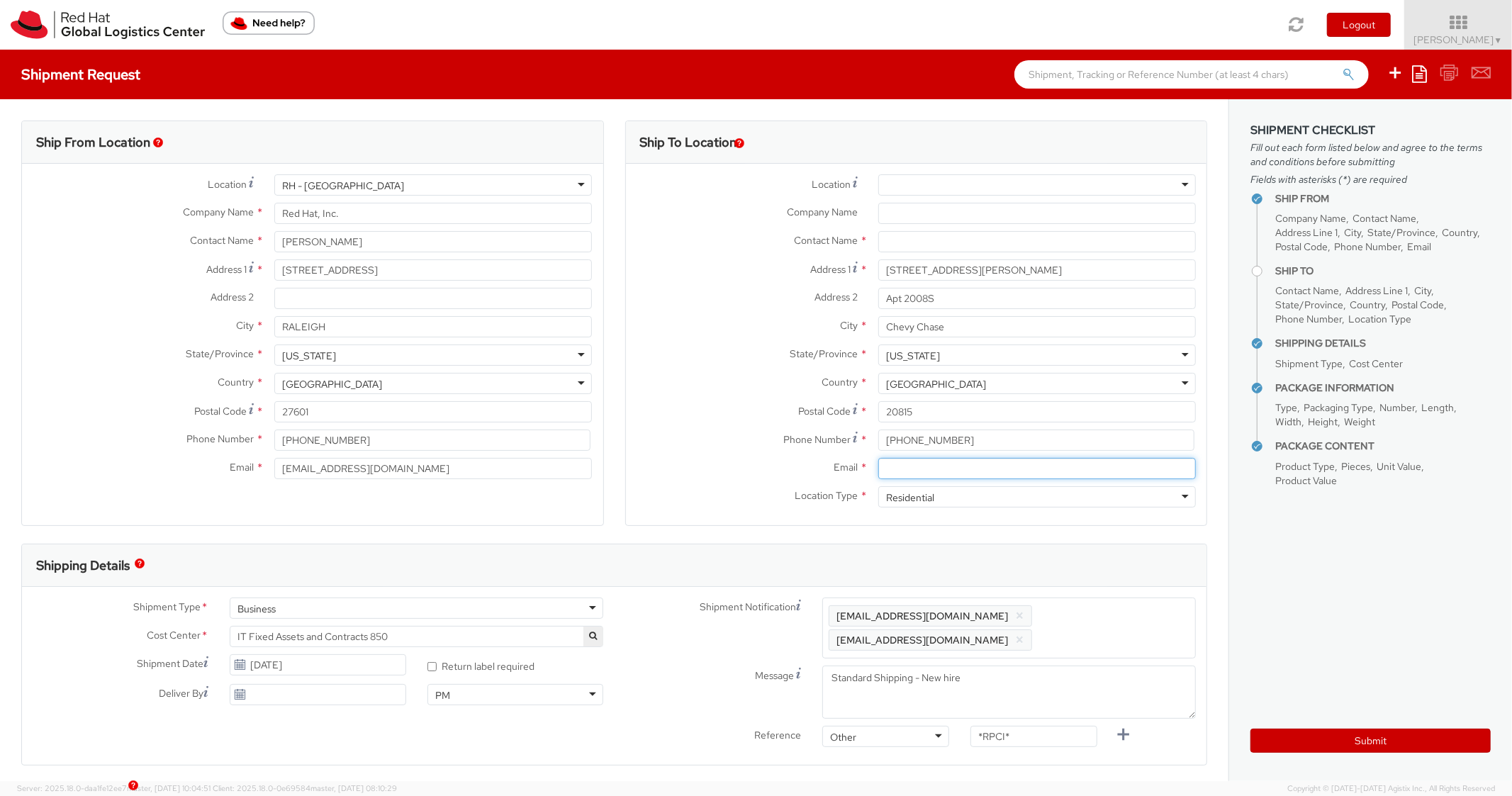
click at [920, 470] on input "Email *" at bounding box center [1037, 468] width 318 height 21
type input "[EMAIL_ADDRESS][DOMAIN_NAME]"
click at [1121, 604] on ul "[EMAIL_ADDRESS][DOMAIN_NAME] × [EMAIL_ADDRESS][DOMAIN_NAME] ×" at bounding box center [1010, 628] width 361 height 48
paste input "[EMAIL_ADDRESS][DOMAIN_NAME]"
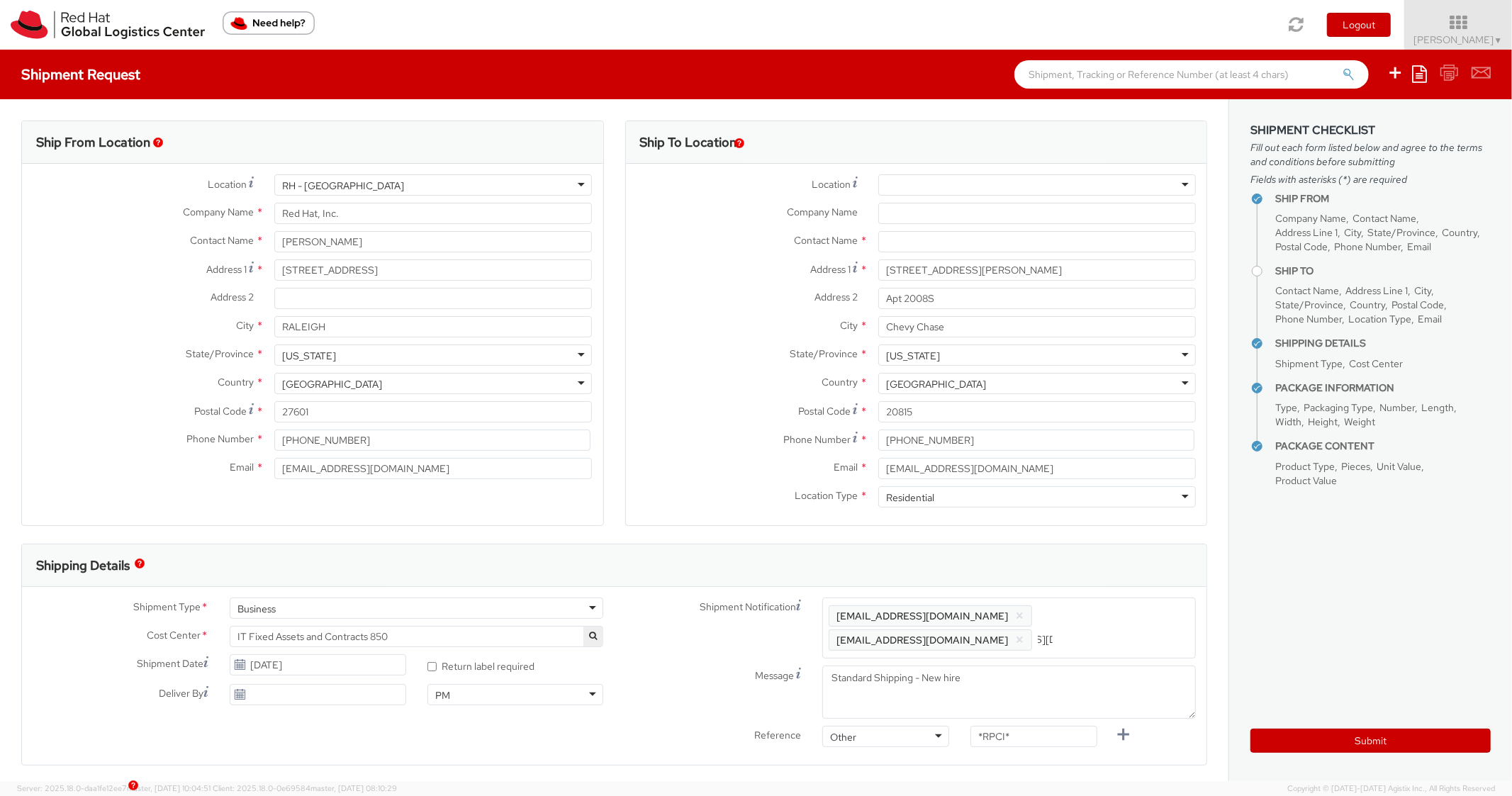
type input "[EMAIL_ADDRESS][DOMAIN_NAME]"
click at [1107, 556] on div "Shipping Details" at bounding box center [608, 566] width 1173 height 42
paste input "RPCI0080790"
drag, startPoint x: 1036, startPoint y: 737, endPoint x: 927, endPoint y: 718, distance: 110.6
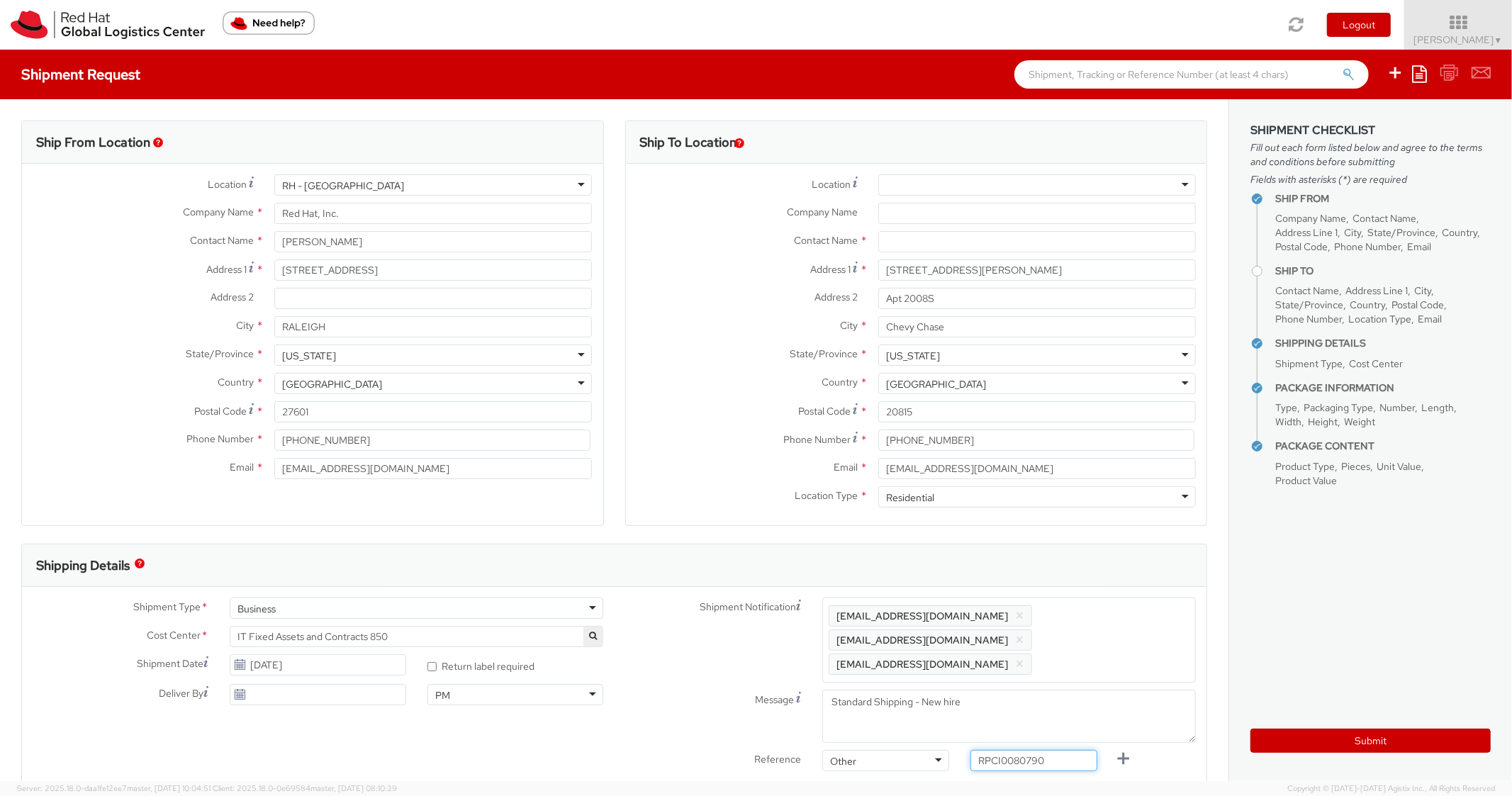
click at [927, 718] on div "Shipment Notification Enter any additional email addresses, separated by comma,…" at bounding box center [910, 688] width 592 height 181
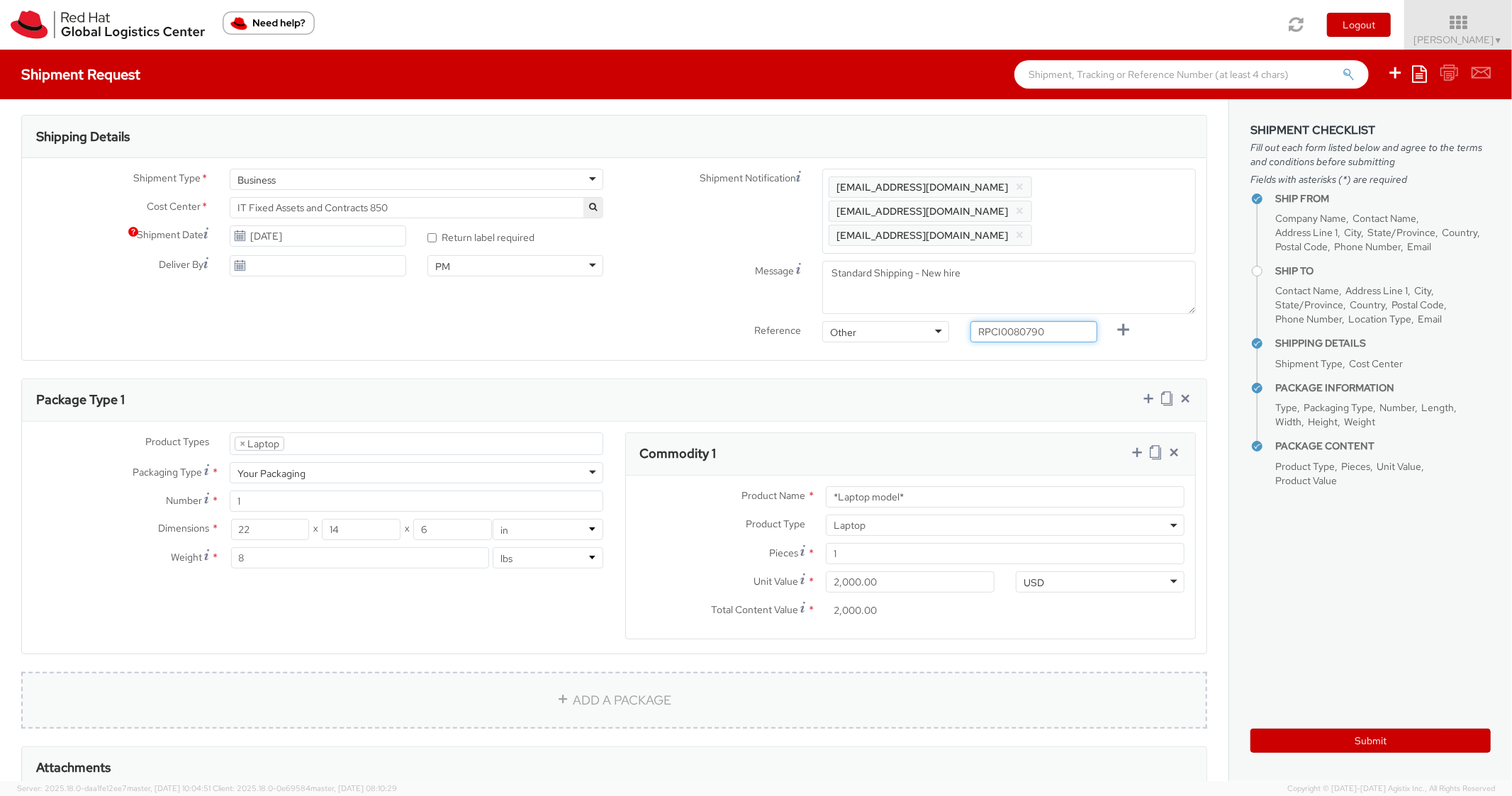
scroll to position [625, 0]
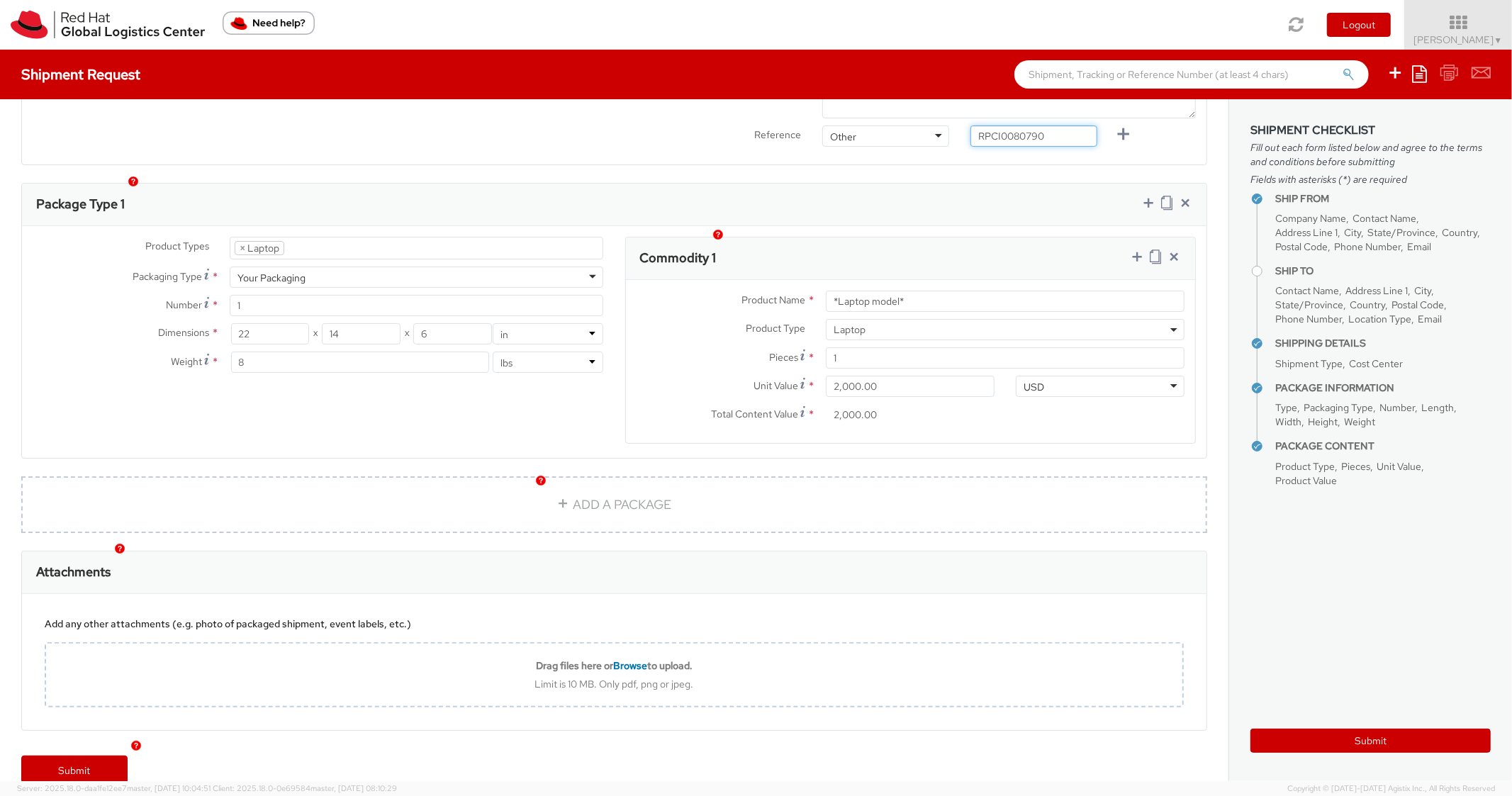
type input "RPCI0080790"
drag, startPoint x: 940, startPoint y: 275, endPoint x: 773, endPoint y: 260, distance: 167.7
click at [773, 280] on div "Product Name * *Laptop model* Product Type * Documents Docking Station Laptop M…" at bounding box center [911, 361] width 570 height 163
paste input "DEVELOPER/DESIGNER - Apple"
type input "DEVELOPER/DESIGNER - Apple"
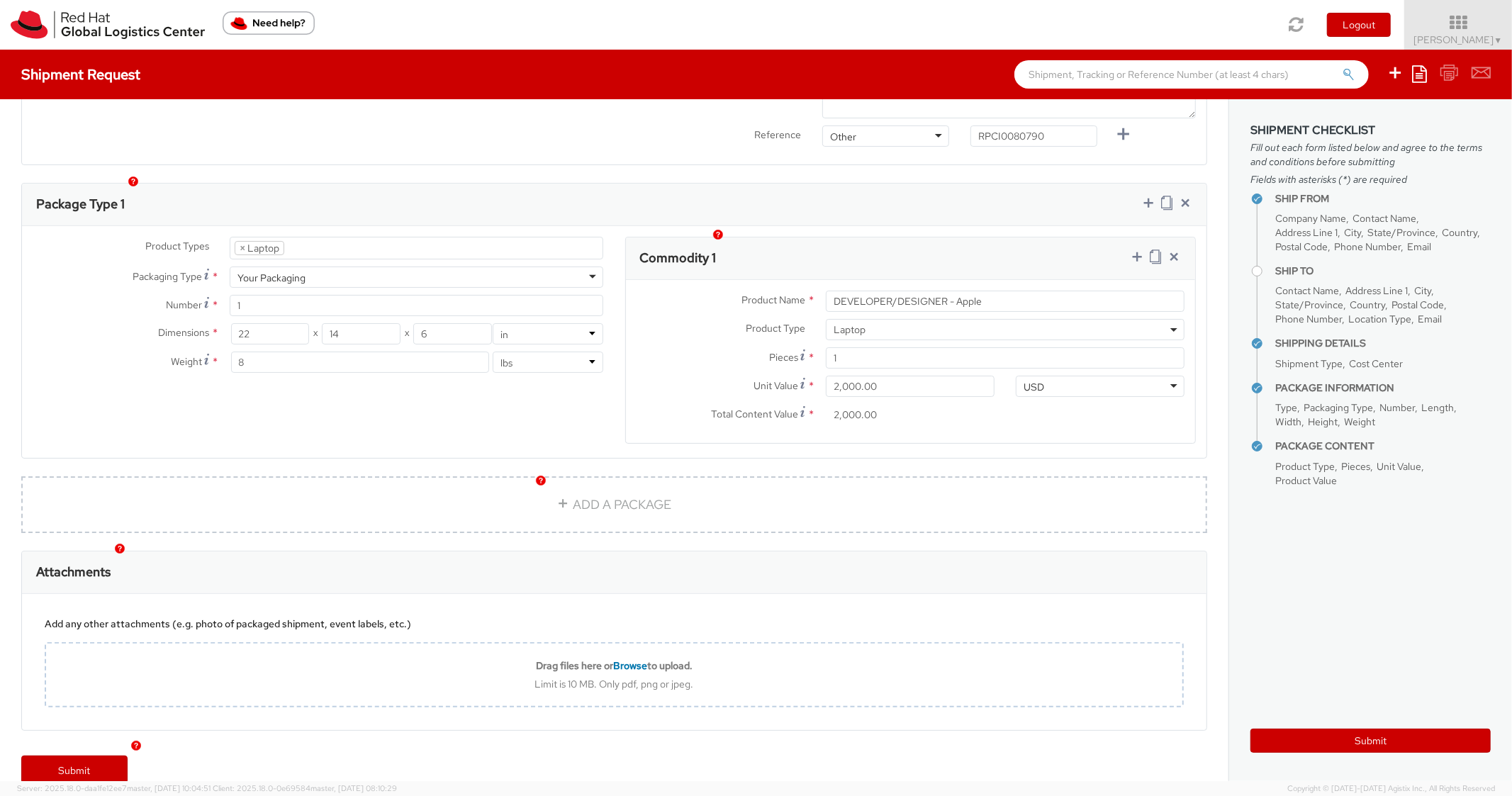
click at [1014, 154] on div "Ship From Location Location * [GEOGRAPHIC_DATA] - [GEOGRAPHIC_DATA] [GEOGRAPHIC…" at bounding box center [615, 111] width 1229 height 1274
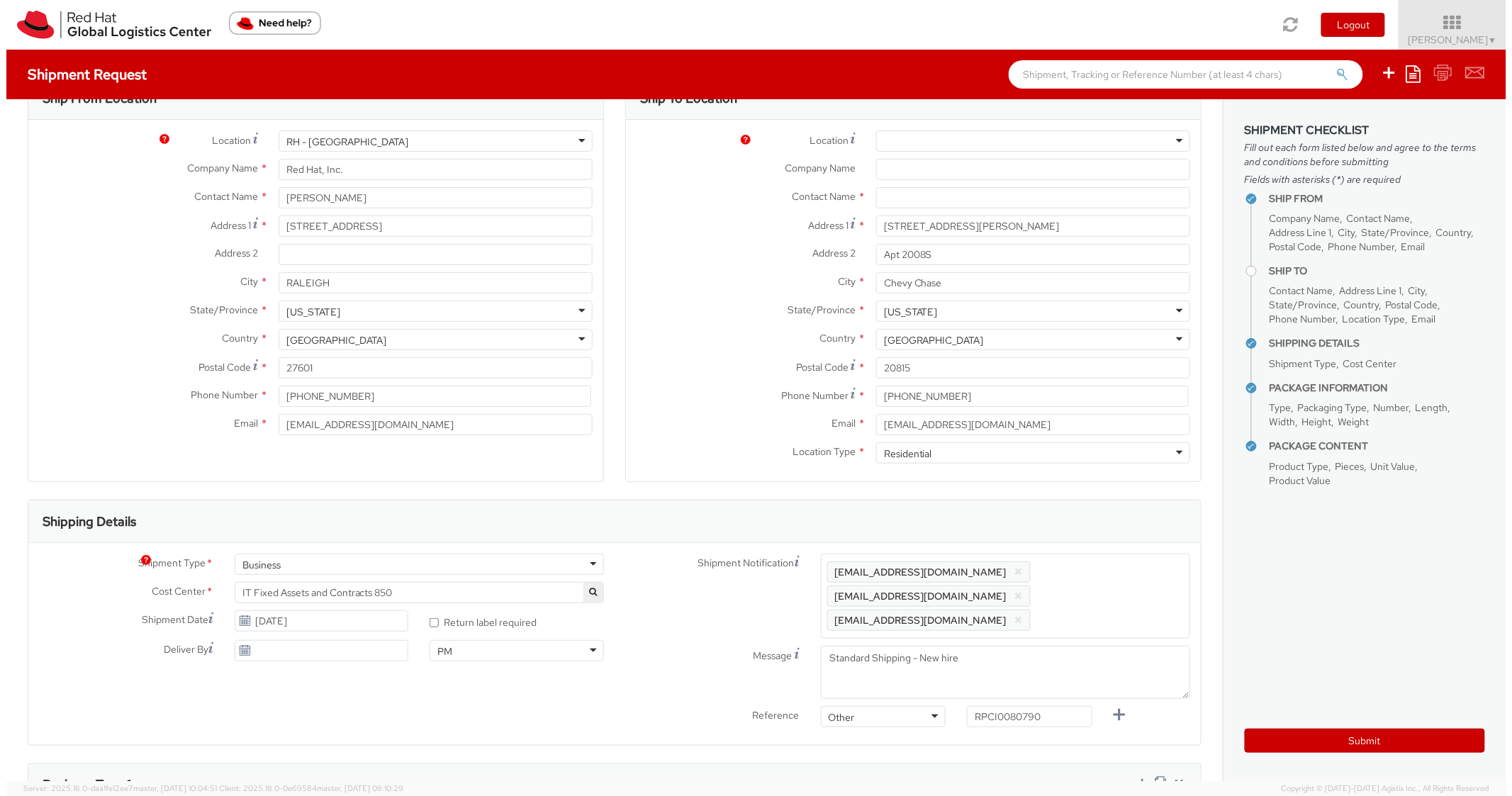
scroll to position [0, 0]
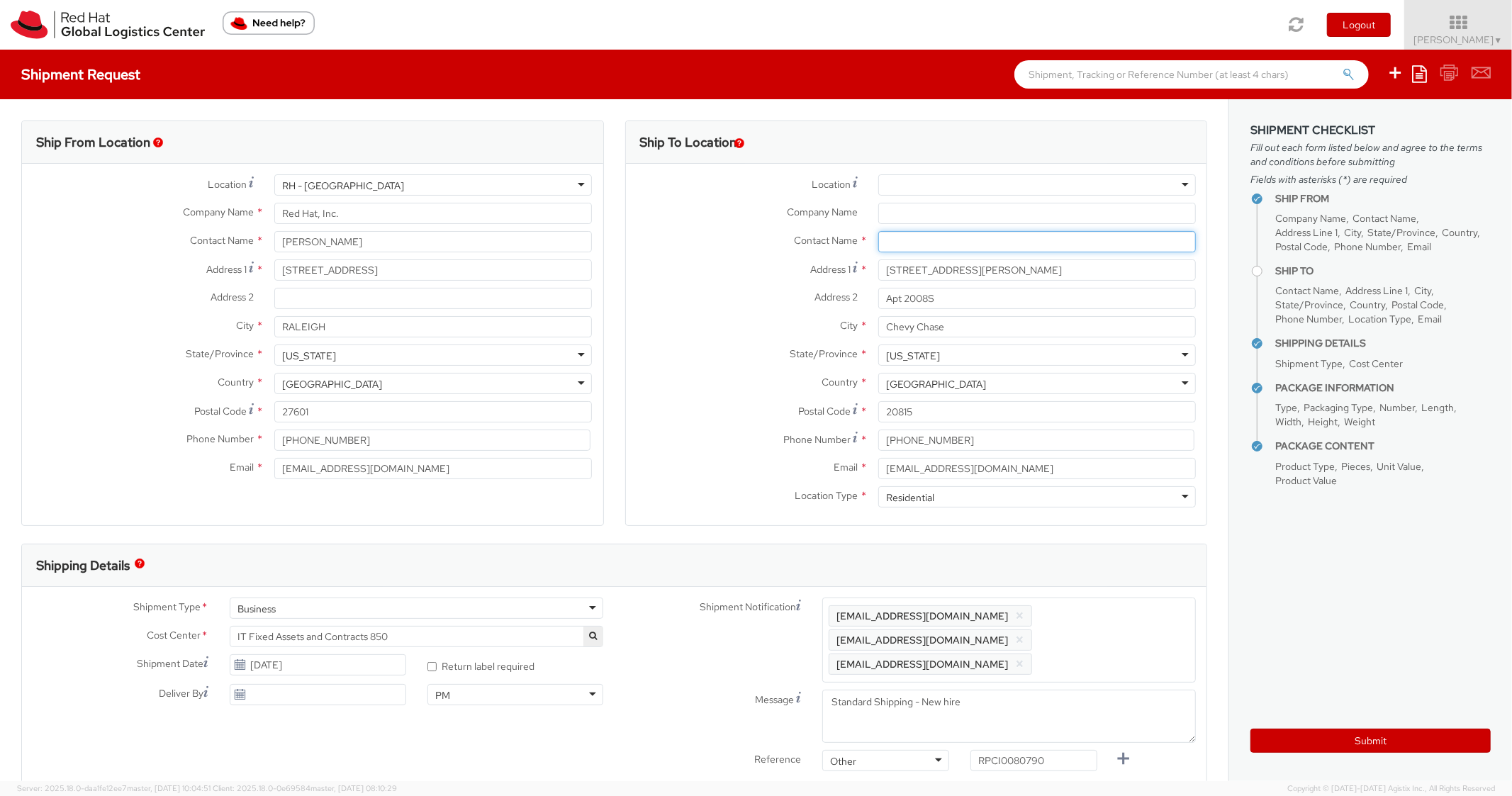
click at [907, 244] on input "text" at bounding box center [1037, 241] width 318 height 21
paste input "[PERSON_NAME]"
type input "[PERSON_NAME]"
click at [686, 234] on label "Contact Name *" at bounding box center [747, 240] width 241 height 18
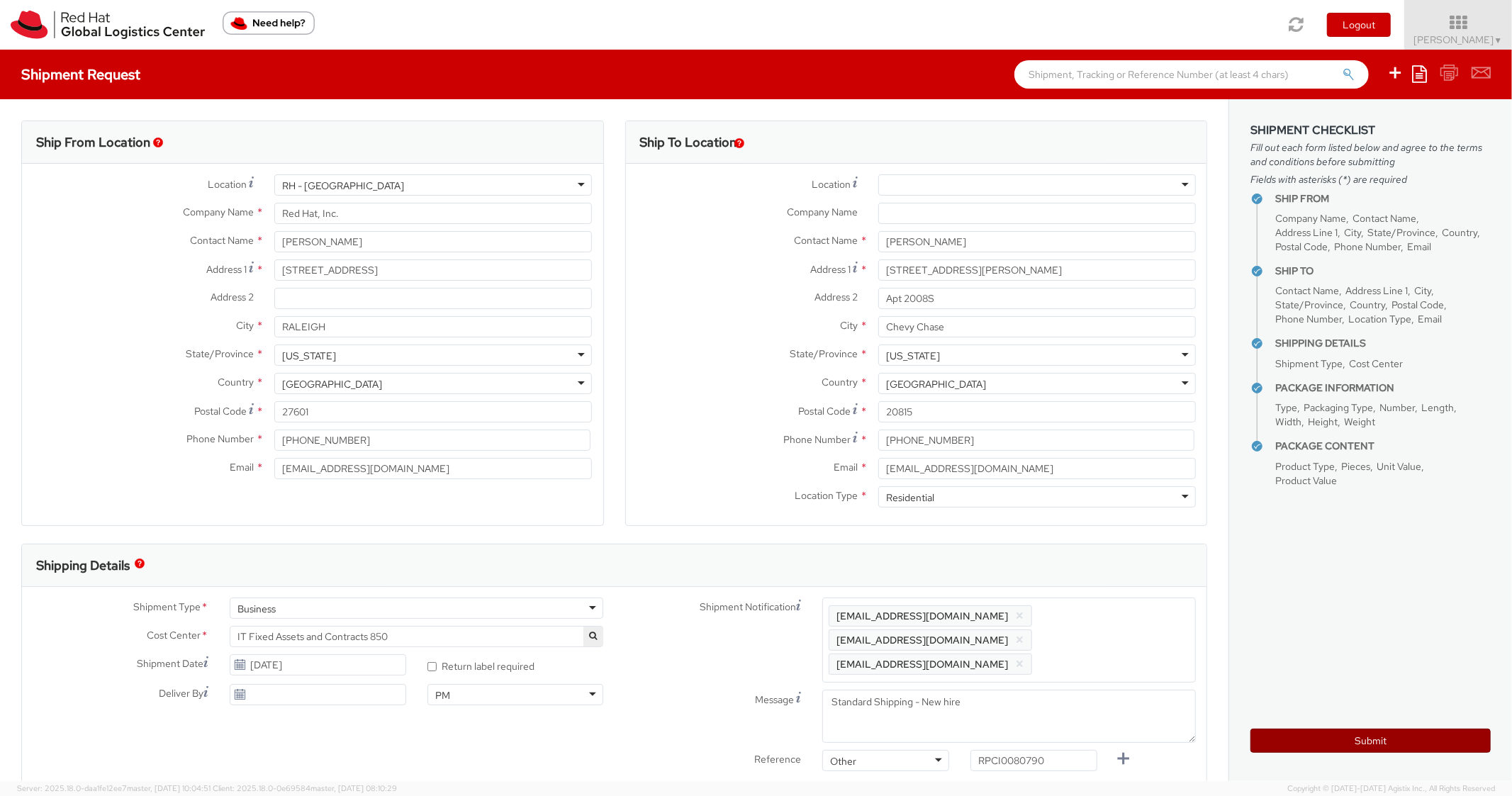
click at [1380, 740] on button "Submit" at bounding box center [1371, 741] width 240 height 24
type input "[PERSON_NAME]"
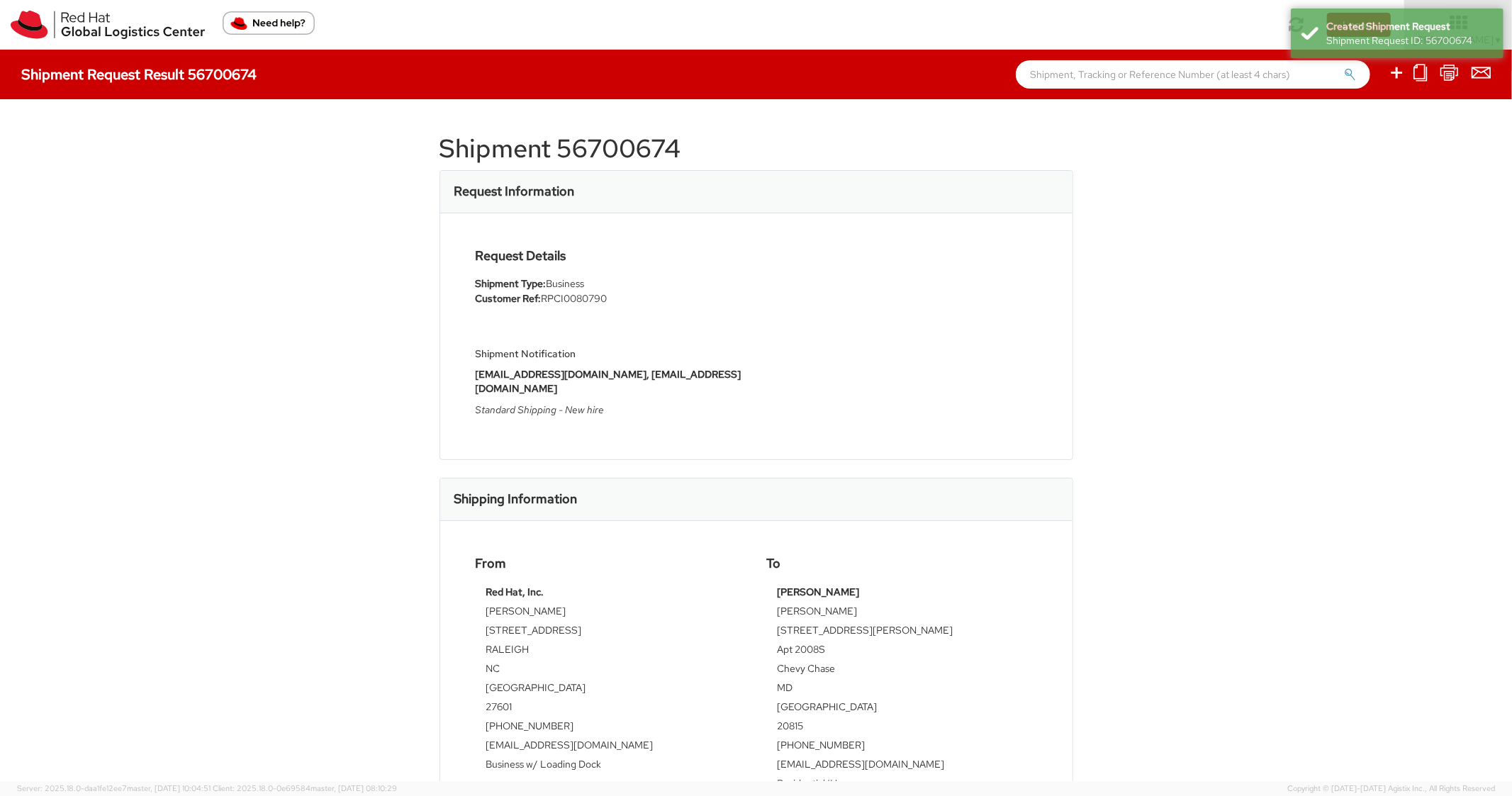
click at [634, 143] on h1 "Shipment 56700674" at bounding box center [756, 148] width 634 height 29
copy h1 "56700674"
click at [1008, 209] on div "Request Information" at bounding box center [756, 192] width 632 height 42
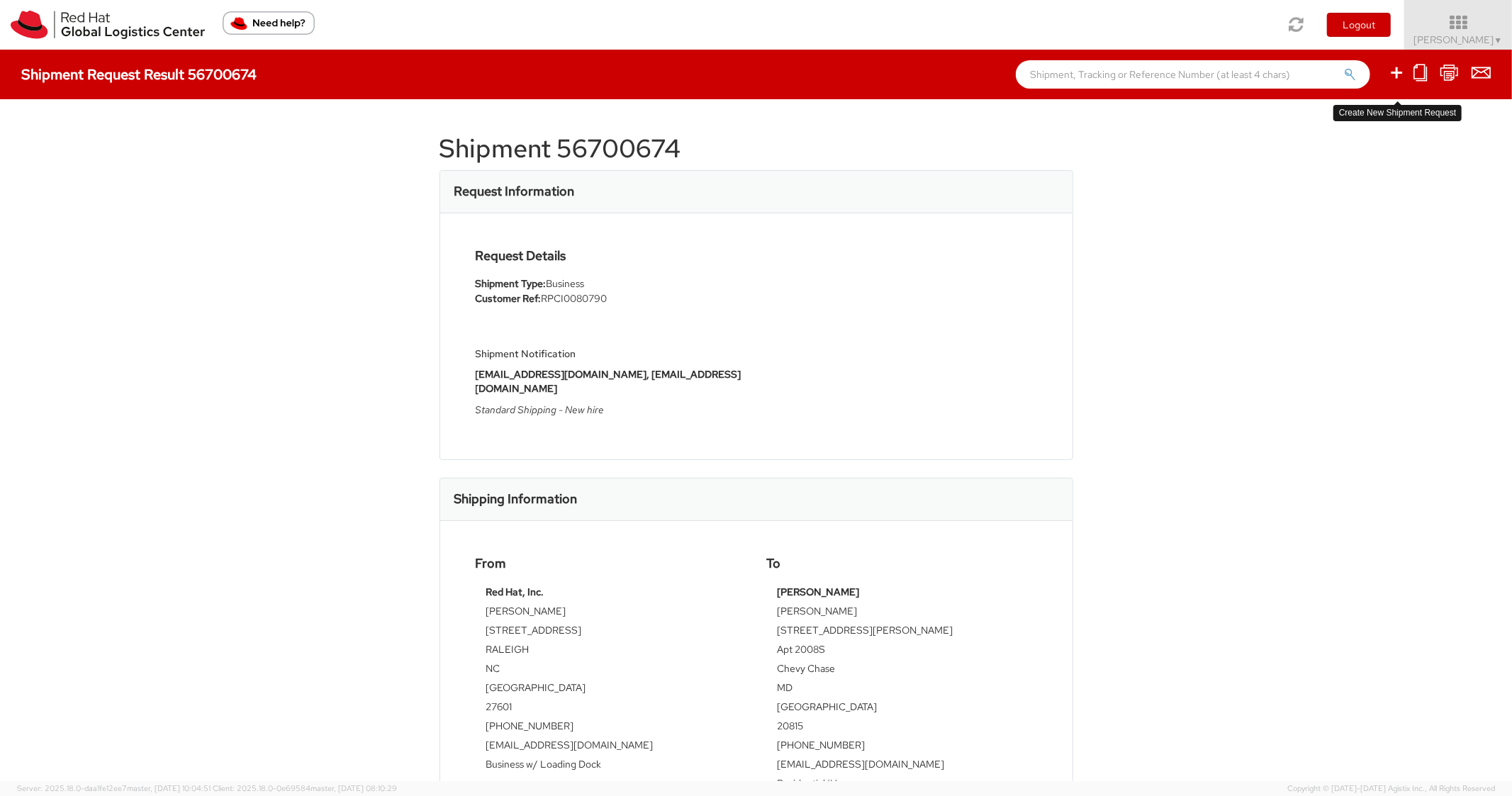
click at [1405, 77] on icon at bounding box center [1397, 72] width 17 height 18
select select
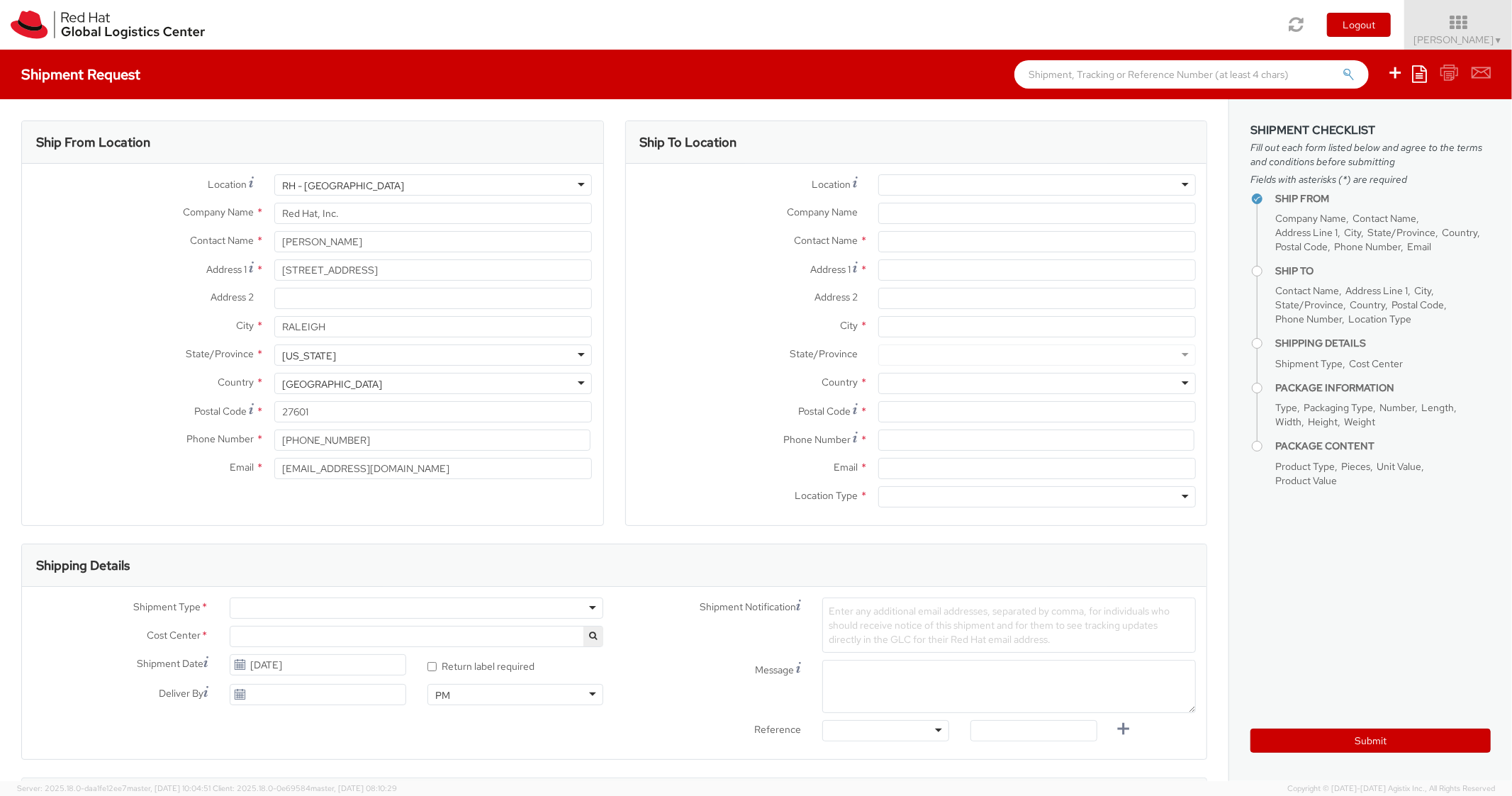
select select "850"
click at [1424, 74] on icon at bounding box center [1420, 74] width 15 height 17
click at [1360, 125] on link "Create from template" at bounding box center [1365, 119] width 124 height 18
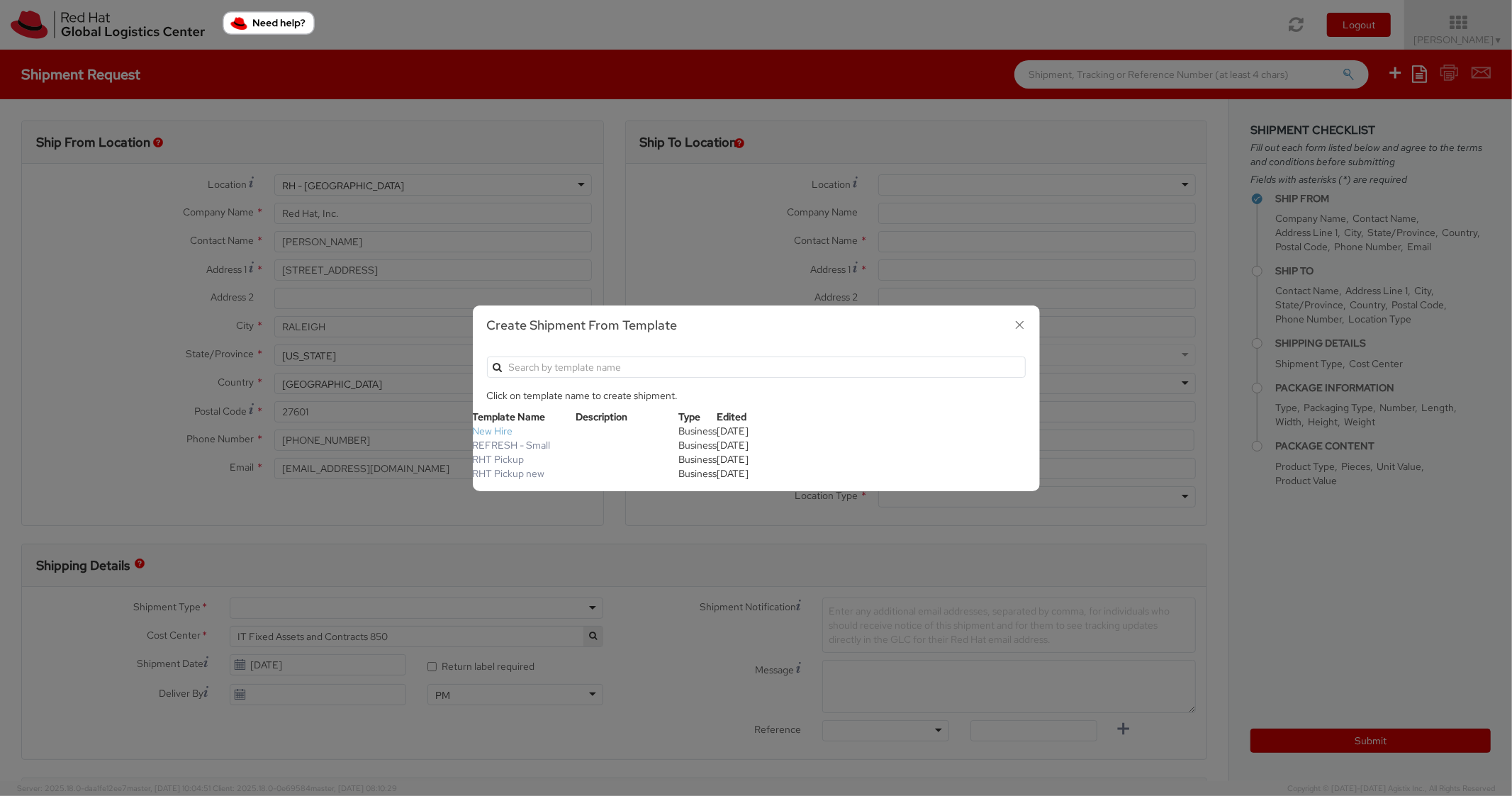
click at [499, 429] on link "New Hire" at bounding box center [493, 431] width 41 height 13
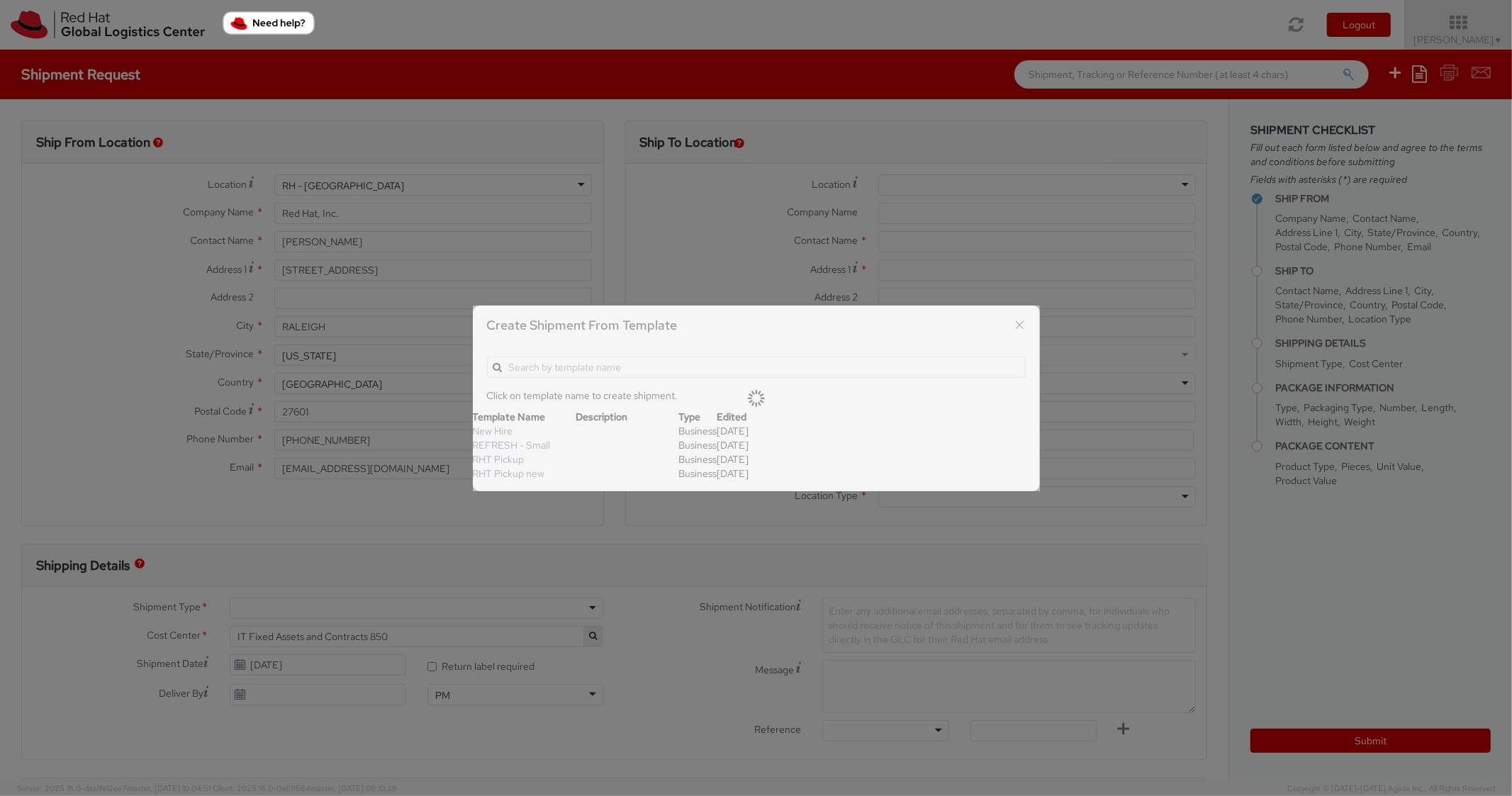
type textarea "Standard Shipping - New hire"
type input "*RPCI*"
select select "LAPTOP"
type input "1"
type input "22"
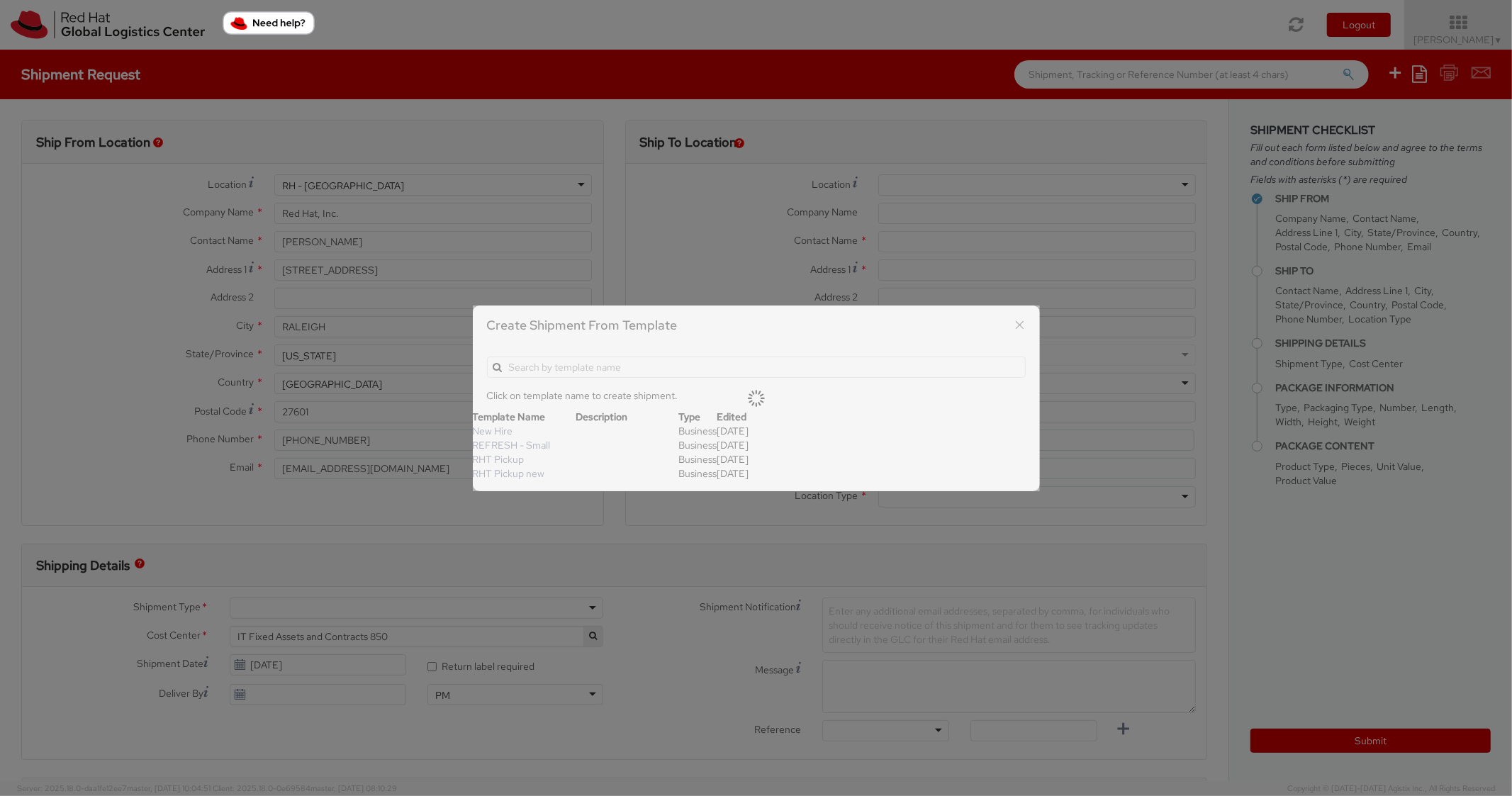
type input "14"
type input "6"
type input "8"
type input "*Laptop model*"
select select "LAPTOP"
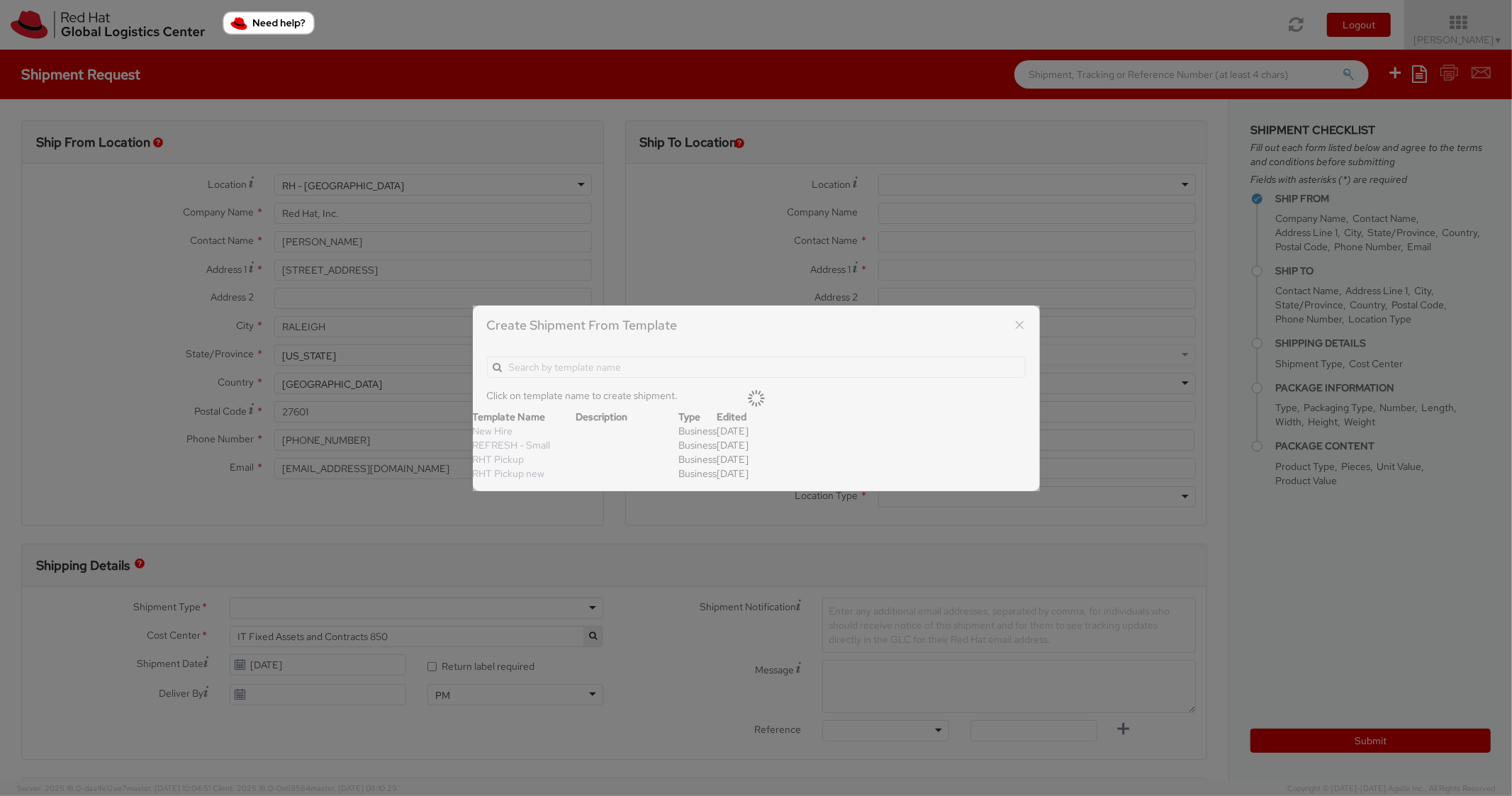
type input "2,000.00"
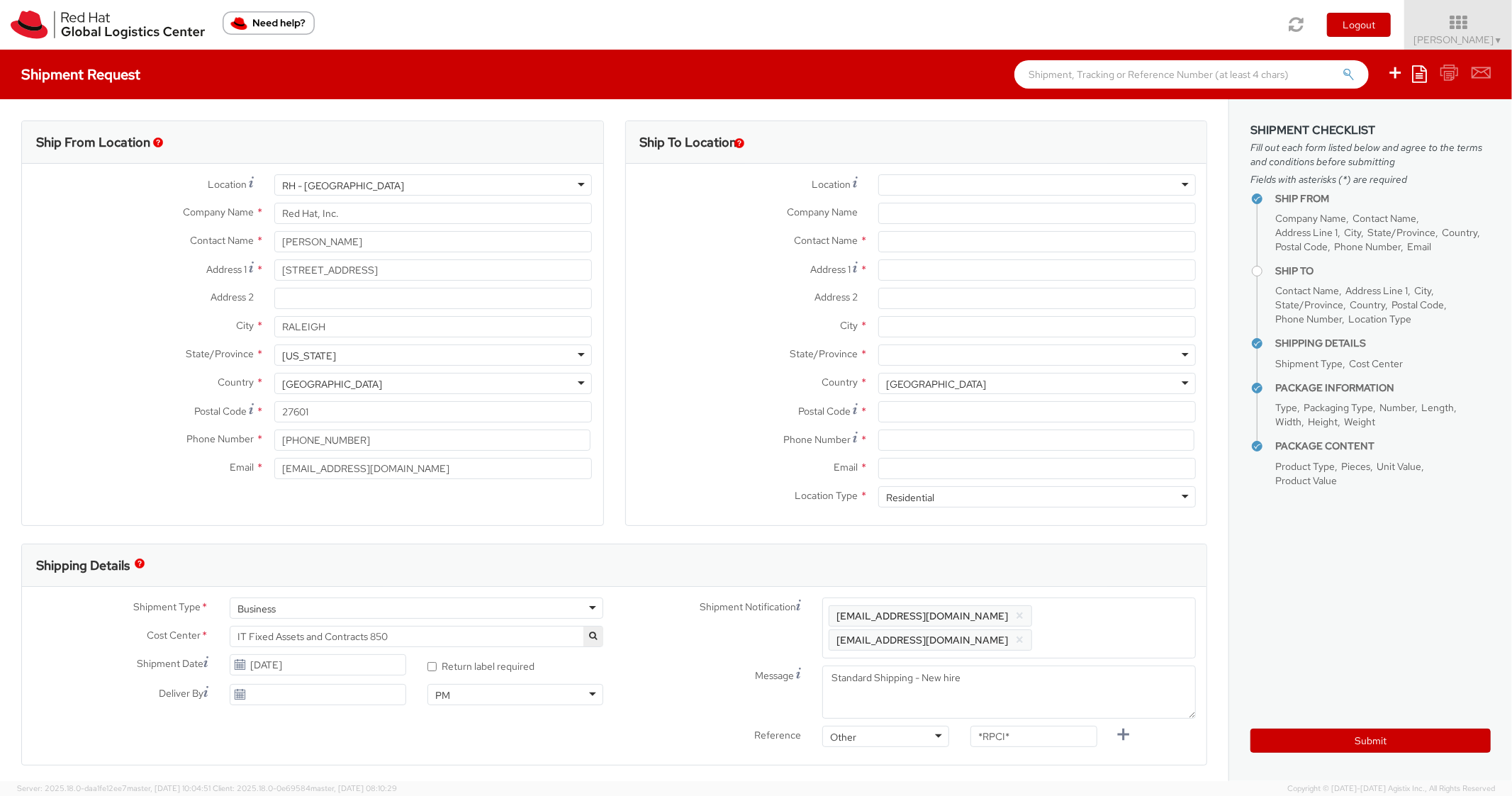
scroll to position [42, 0]
click at [923, 271] on input "Address 1 *" at bounding box center [1037, 270] width 318 height 21
paste input "[STREET_ADDRESS]"
type input "[STREET_ADDRESS]"
click at [925, 325] on input "City *" at bounding box center [1037, 326] width 318 height 21
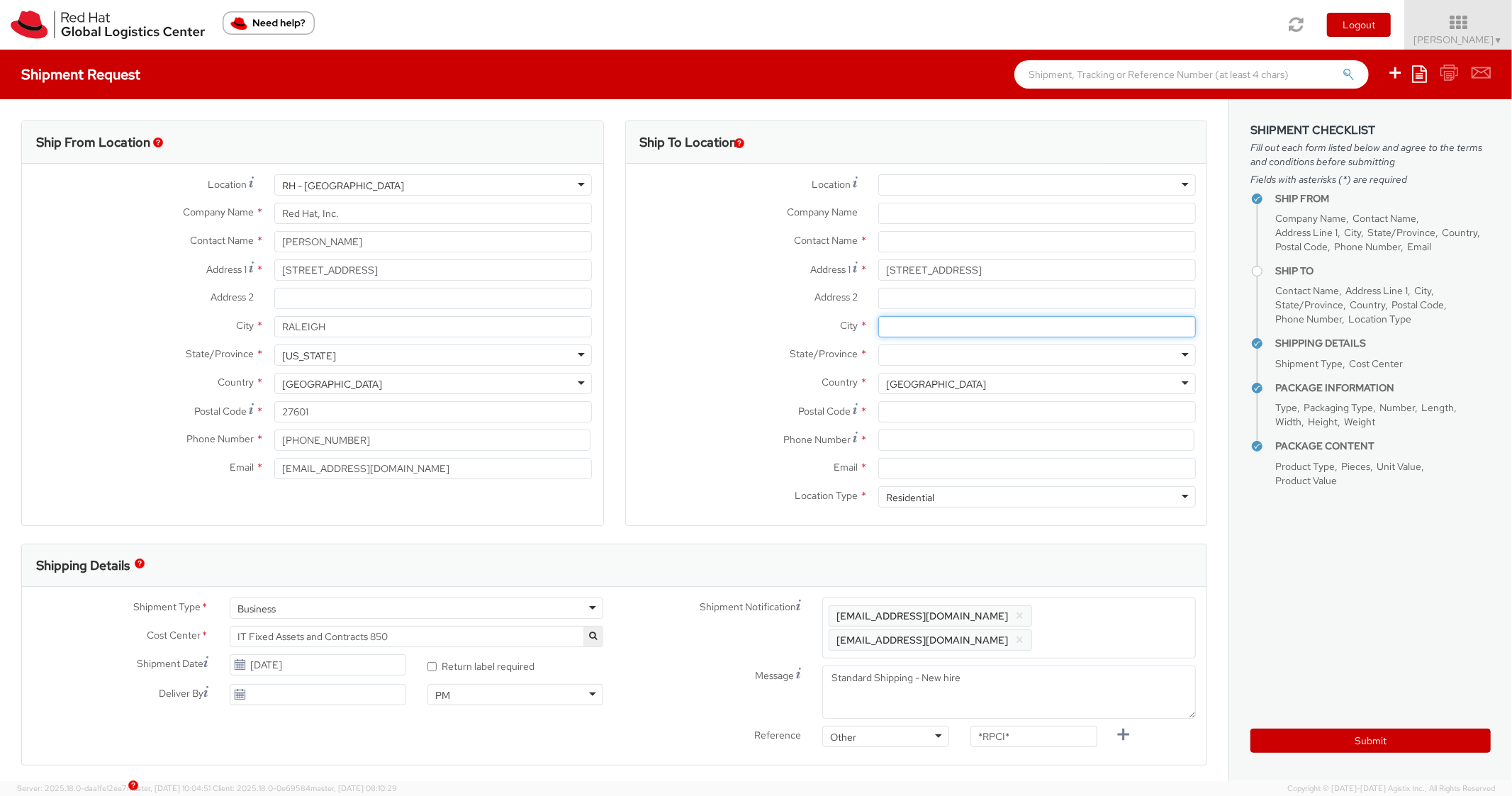
paste input "Biloxi"
type input "Biloxi"
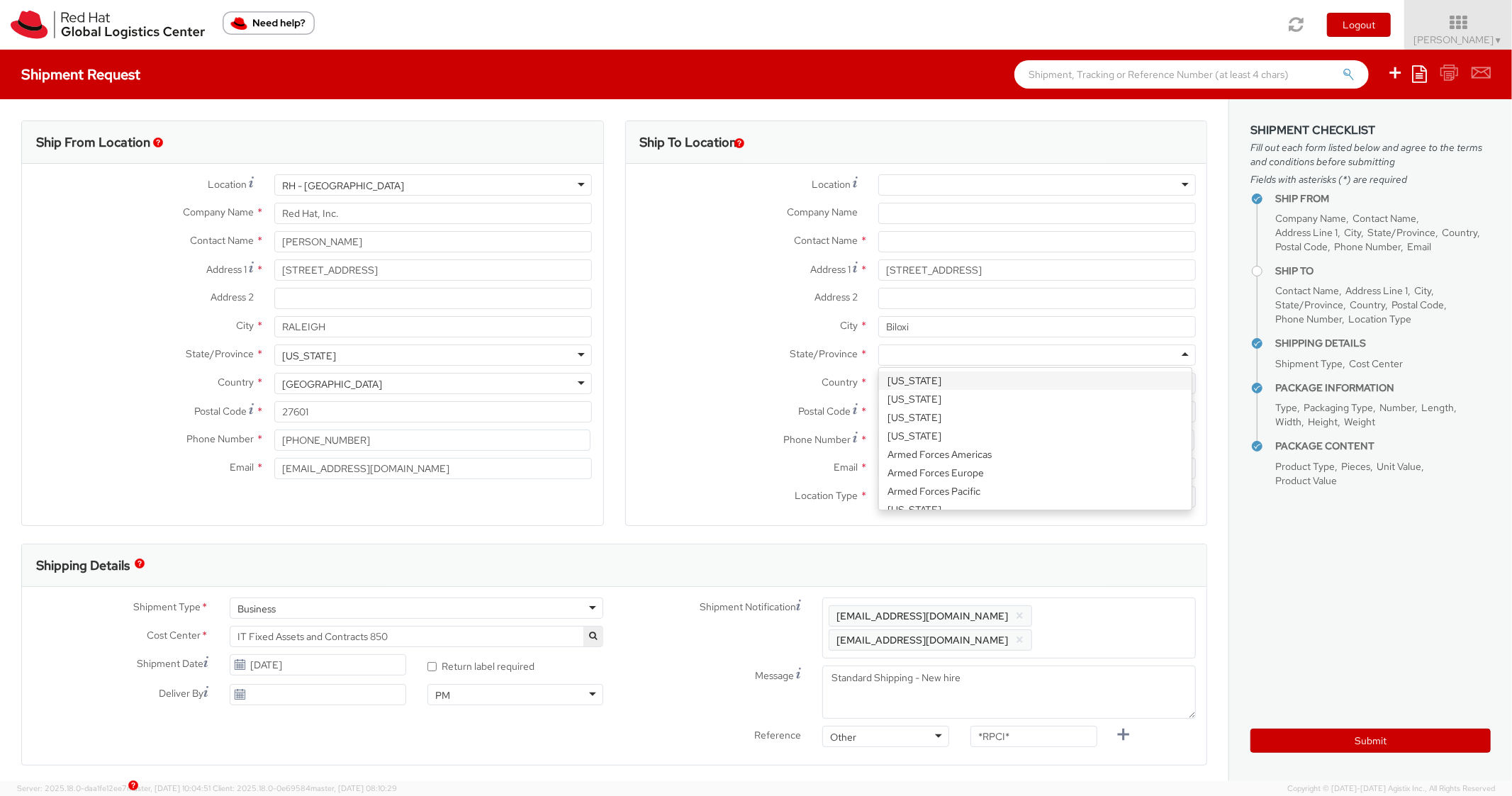
click at [931, 358] on div at bounding box center [1037, 355] width 318 height 21
type input "missi"
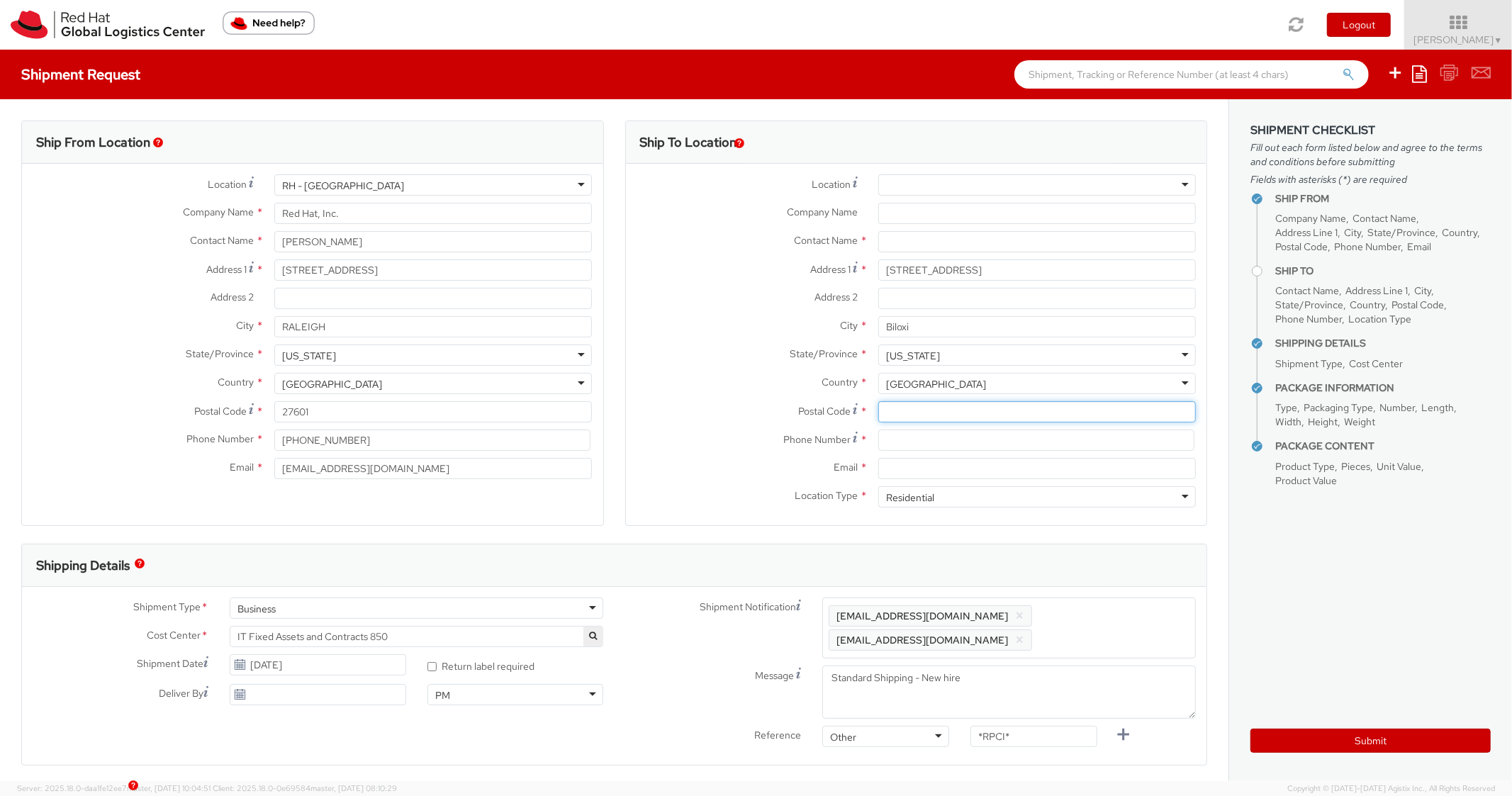
click at [915, 411] on input "Postal Code *" at bounding box center [1037, 412] width 318 height 21
paste input "39532"
type input "39532"
paste input "[PHONE_NUMBER]"
click at [913, 439] on input "[PHONE_NUMBER]" at bounding box center [1036, 439] width 316 height 21
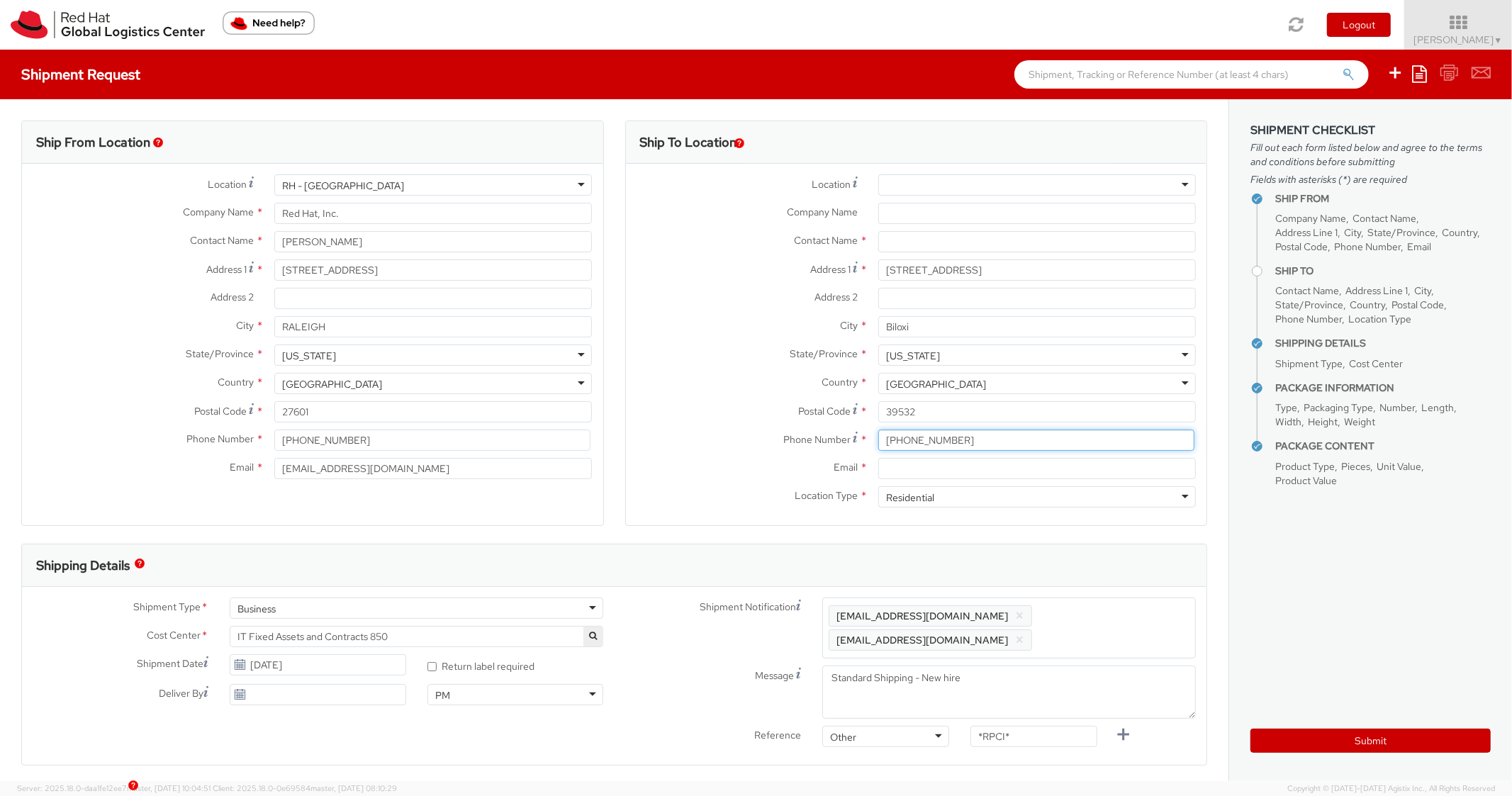
type input "[PHONE_NUMBER]"
click at [744, 364] on div "State/Province * [US_STATE] [US_STATE] [US_STATE] [US_STATE] [US_STATE] [US_STA…" at bounding box center [917, 355] width 581 height 21
paste input "[PERSON_NAME][EMAIL_ADDRESS][DOMAIN_NAME]"
click at [979, 476] on input "Email *" at bounding box center [1037, 468] width 318 height 21
type input "[PERSON_NAME][EMAIL_ADDRESS][DOMAIN_NAME]"
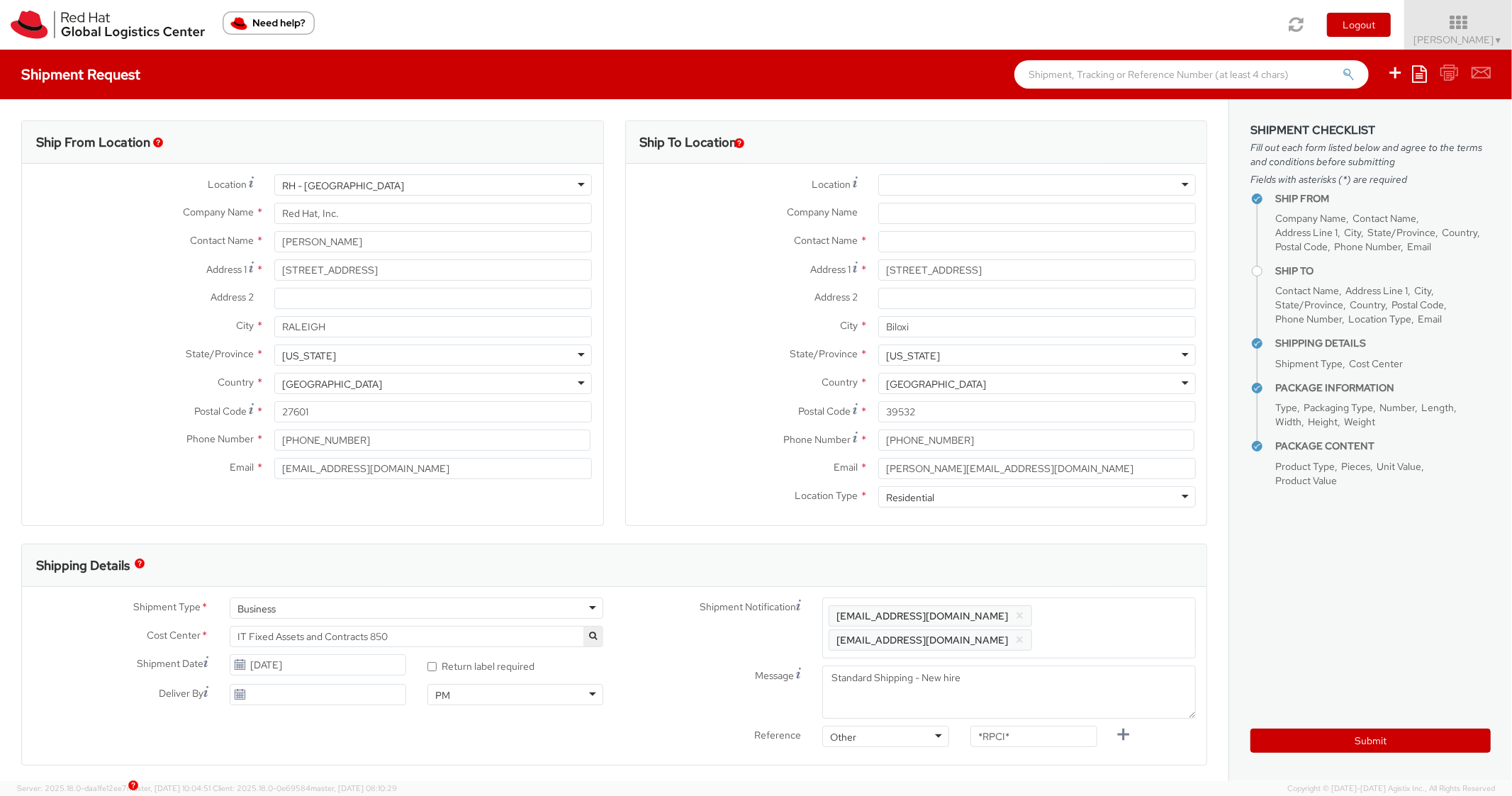
click at [1097, 607] on span "Enter any additional email addresses, separated by comma, for individuals who s…" at bounding box center [1010, 628] width 361 height 42
paste input "[PERSON_NAME][EMAIL_ADDRESS][DOMAIN_NAME]"
type input "[PERSON_NAME][EMAIL_ADDRESS][DOMAIN_NAME]"
click at [1089, 552] on div "Shipping Details" at bounding box center [615, 566] width 1185 height 42
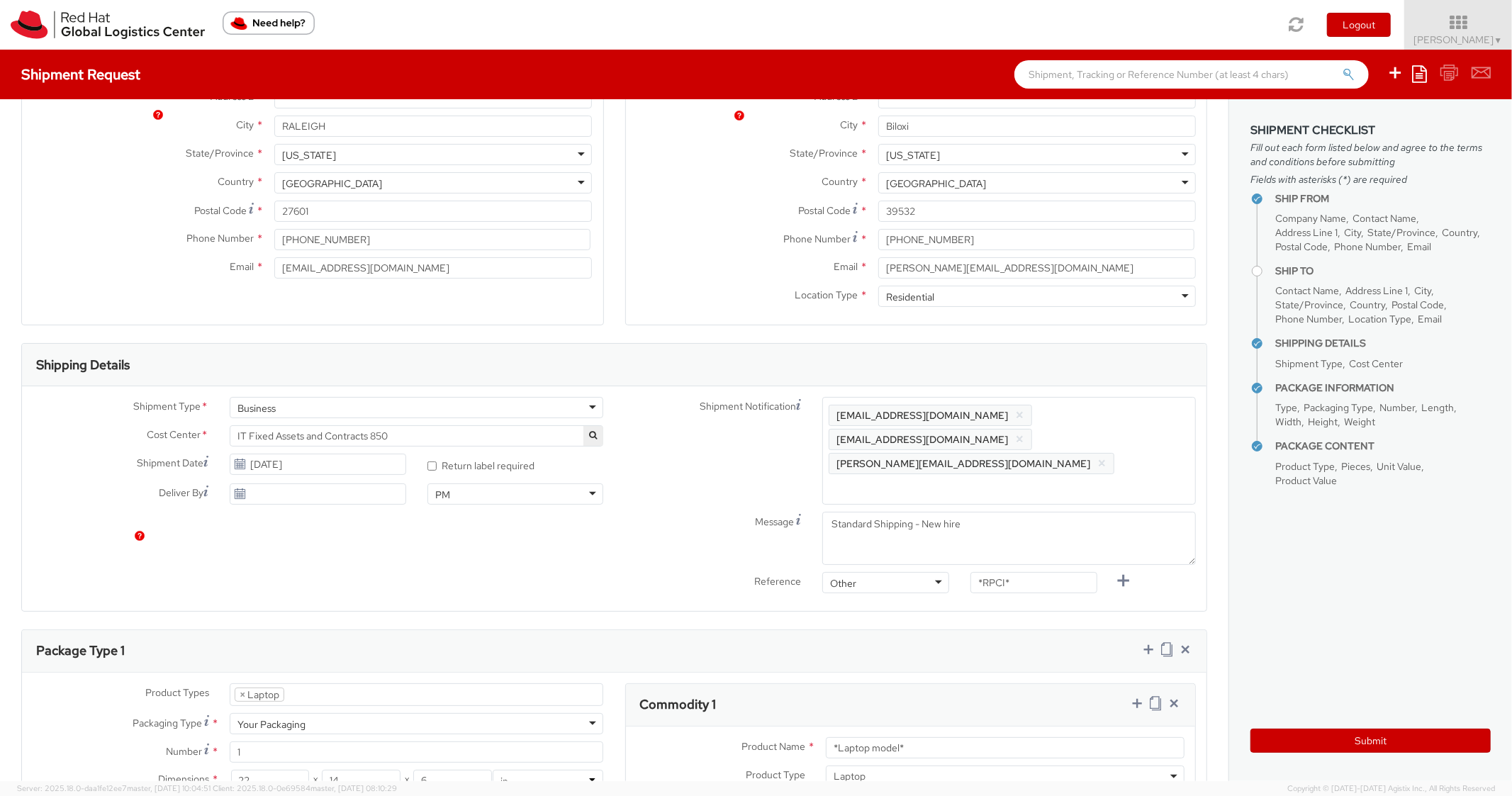
scroll to position [625, 0]
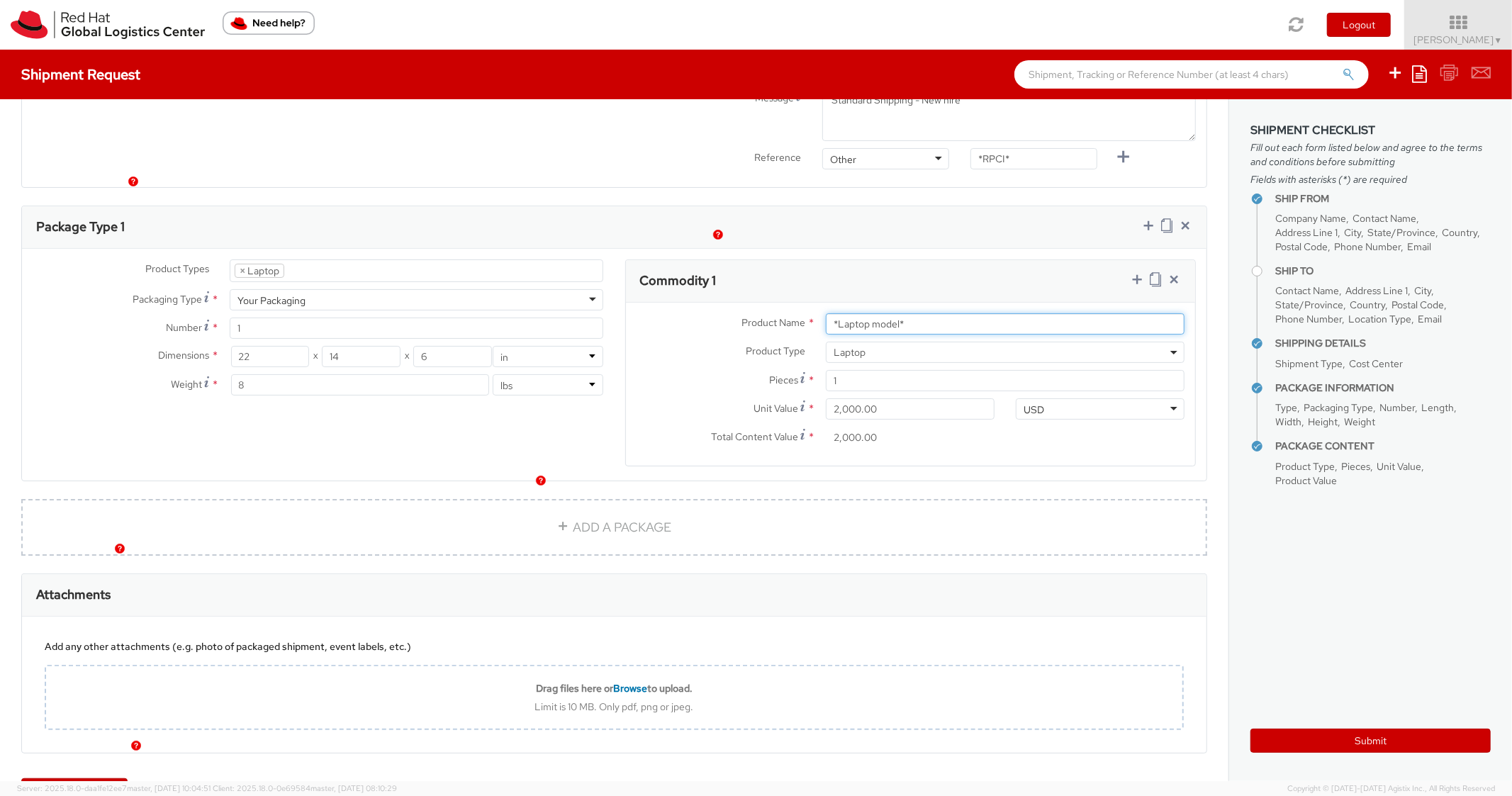
drag, startPoint x: 944, startPoint y: 276, endPoint x: 819, endPoint y: 268, distance: 125.3
click at [826, 313] on input "*Laptop model*" at bounding box center [1005, 323] width 358 height 21
click at [1015, 94] on div "Shipment Request Save as template Create from template" at bounding box center [756, 75] width 1512 height 50
click at [1024, 148] on input "*RPCI*" at bounding box center [1035, 158] width 127 height 21
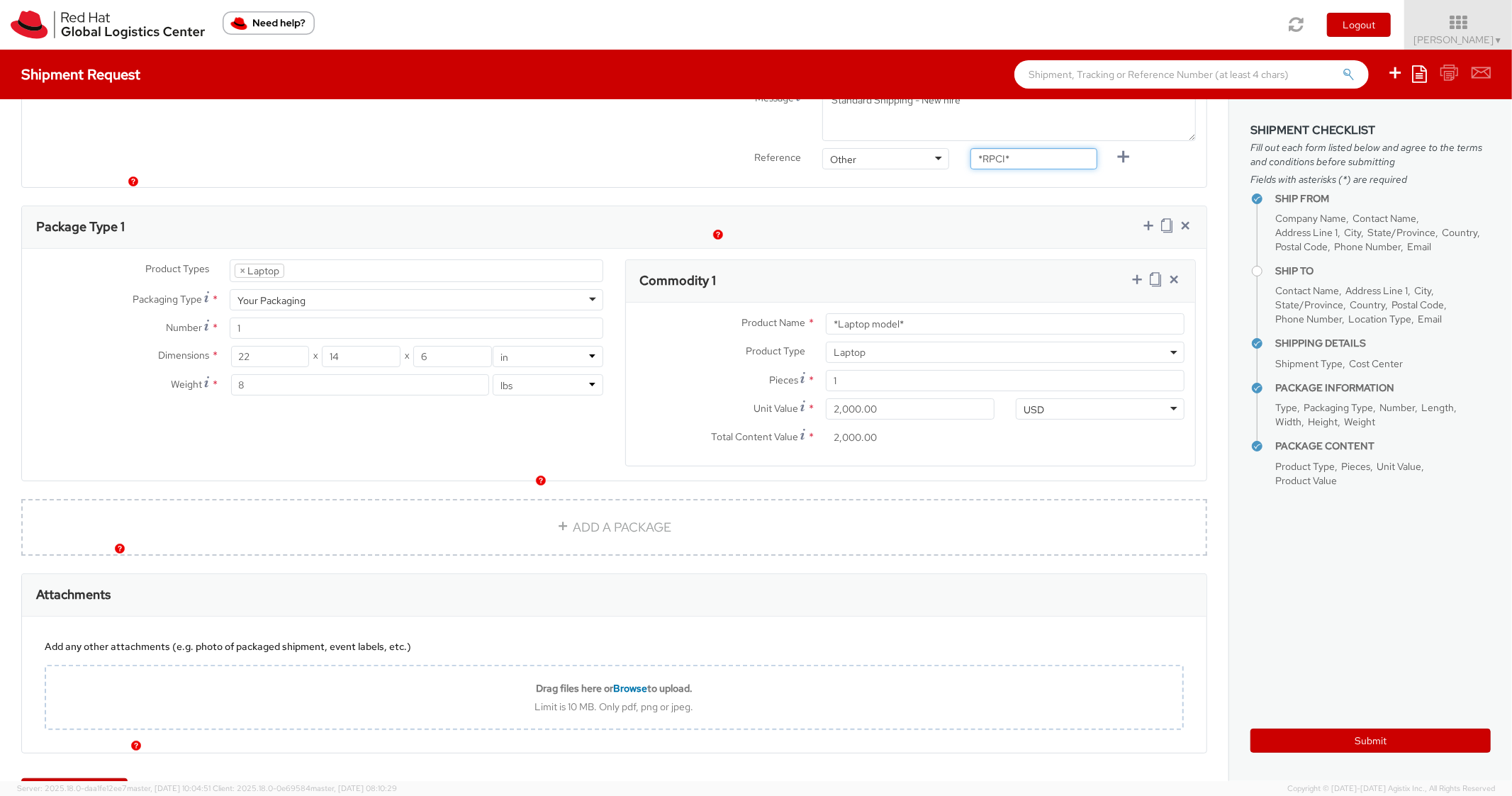
click at [1024, 148] on input "*RPCI*" at bounding box center [1035, 158] width 127 height 21
paste input "RPCI0080970"
type input "RPCI0080970"
click at [931, 206] on div "Package Type 1" at bounding box center [615, 228] width 1185 height 42
drag, startPoint x: 926, startPoint y: 280, endPoint x: 809, endPoint y: 251, distance: 120.5
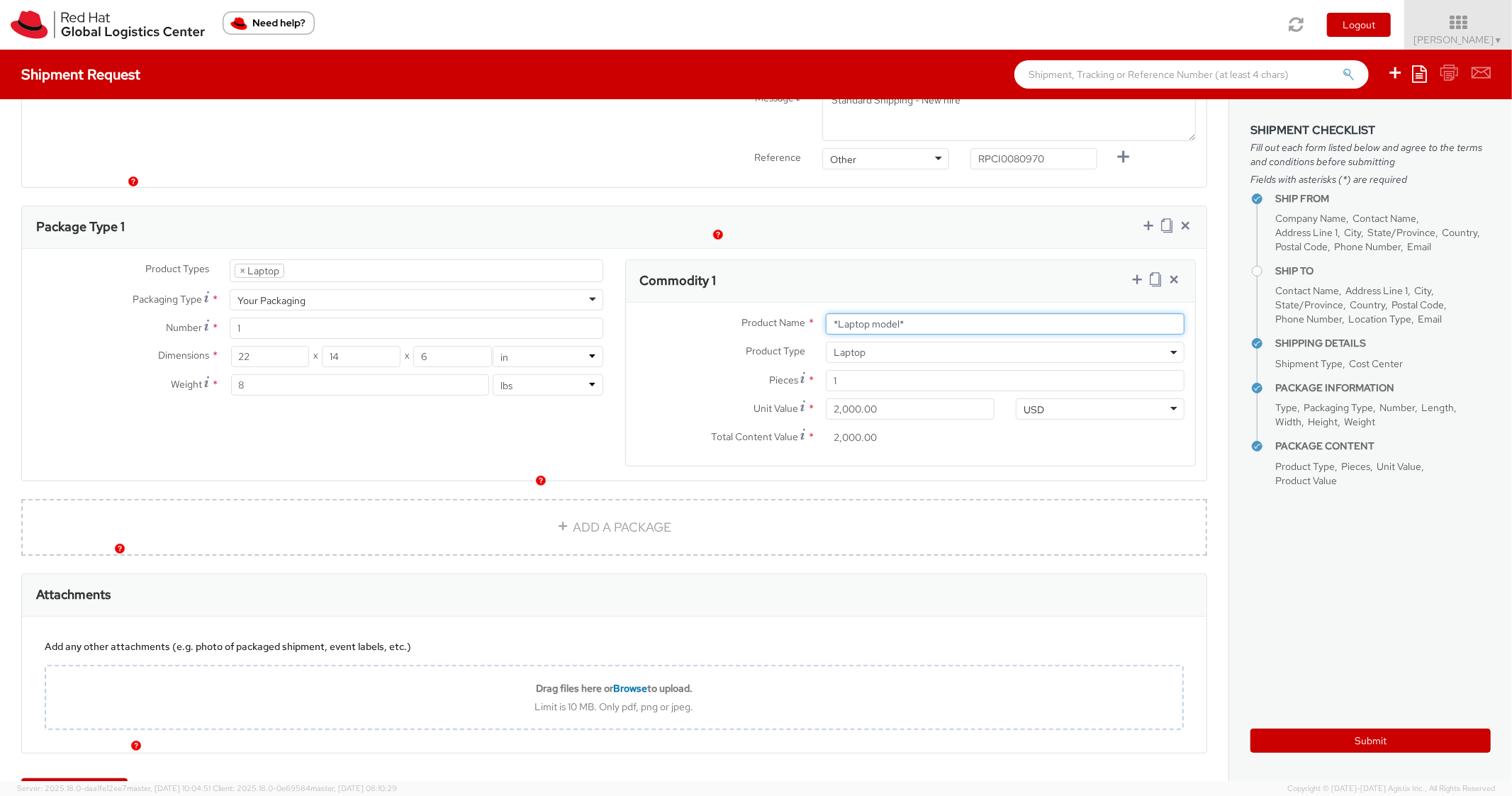
click at [813, 303] on div "Product Name * *Laptop model* Product Type * Documents Docking Station Laptop M…" at bounding box center [911, 384] width 570 height 163
paste input "DEVELOPER/DESIGNER - Apple"
type input "DEVELOPER/DESIGNER - Apple"
click at [839, 260] on div "Commodity 1" at bounding box center [911, 281] width 570 height 42
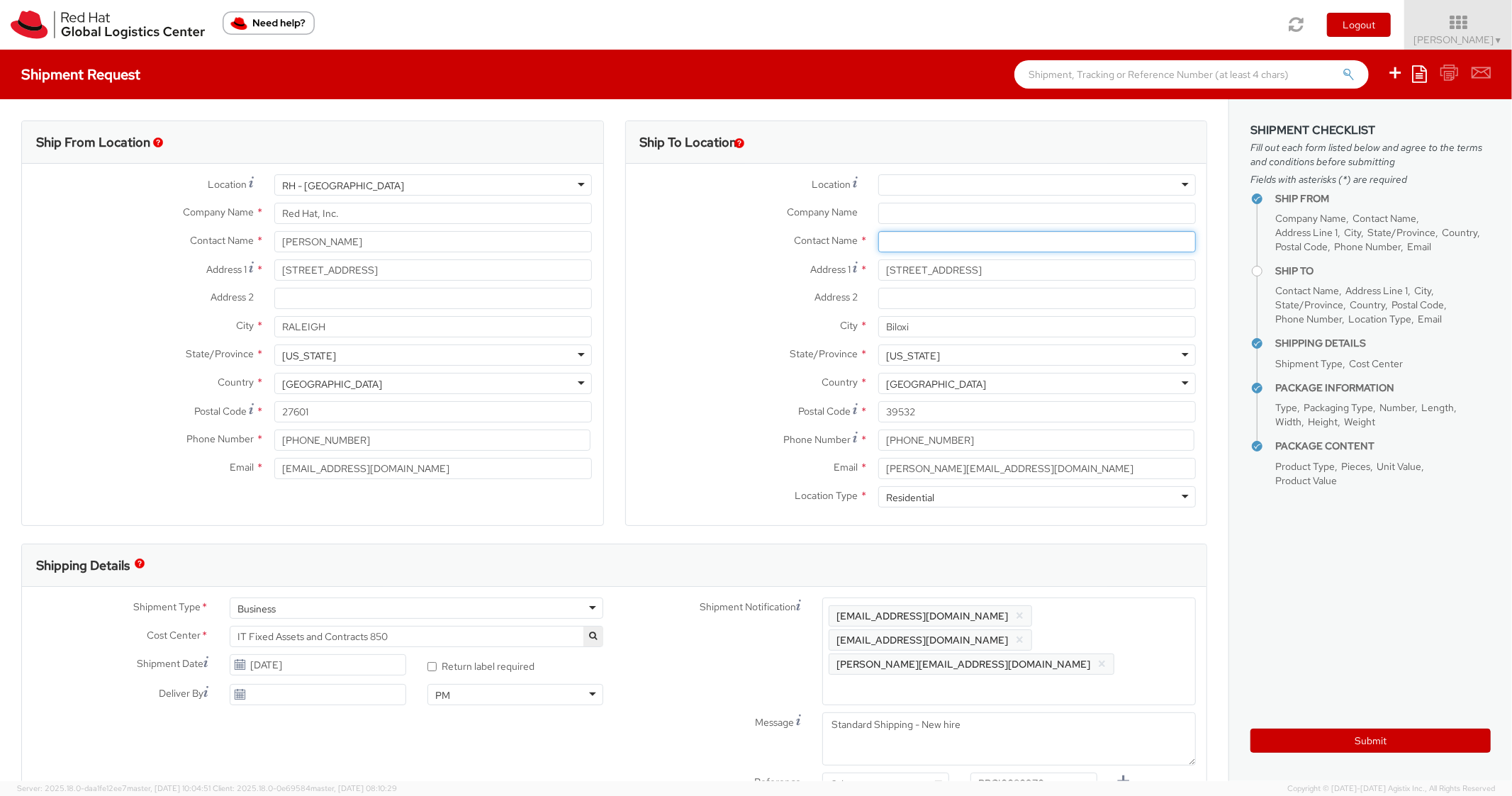
click at [932, 238] on input "text" at bounding box center [1037, 241] width 318 height 21
paste input "[PERSON_NAME]"
type input "[PERSON_NAME]"
click at [716, 217] on label "Company Name *" at bounding box center [747, 212] width 241 height 18
click at [878, 217] on input "Company Name *" at bounding box center [1037, 213] width 318 height 21
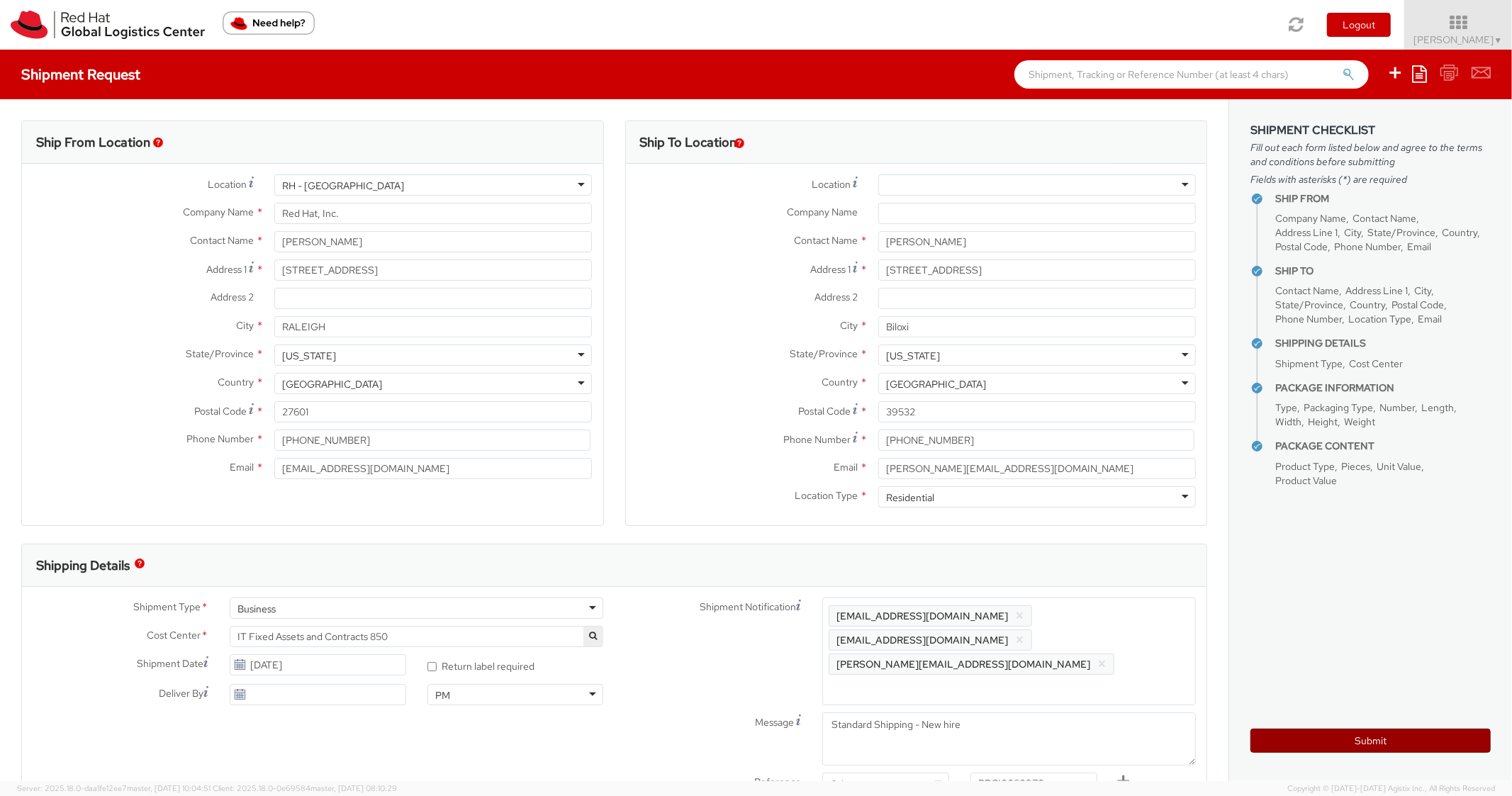
click at [1278, 743] on button "Submit" at bounding box center [1371, 741] width 240 height 24
type input "[PERSON_NAME]"
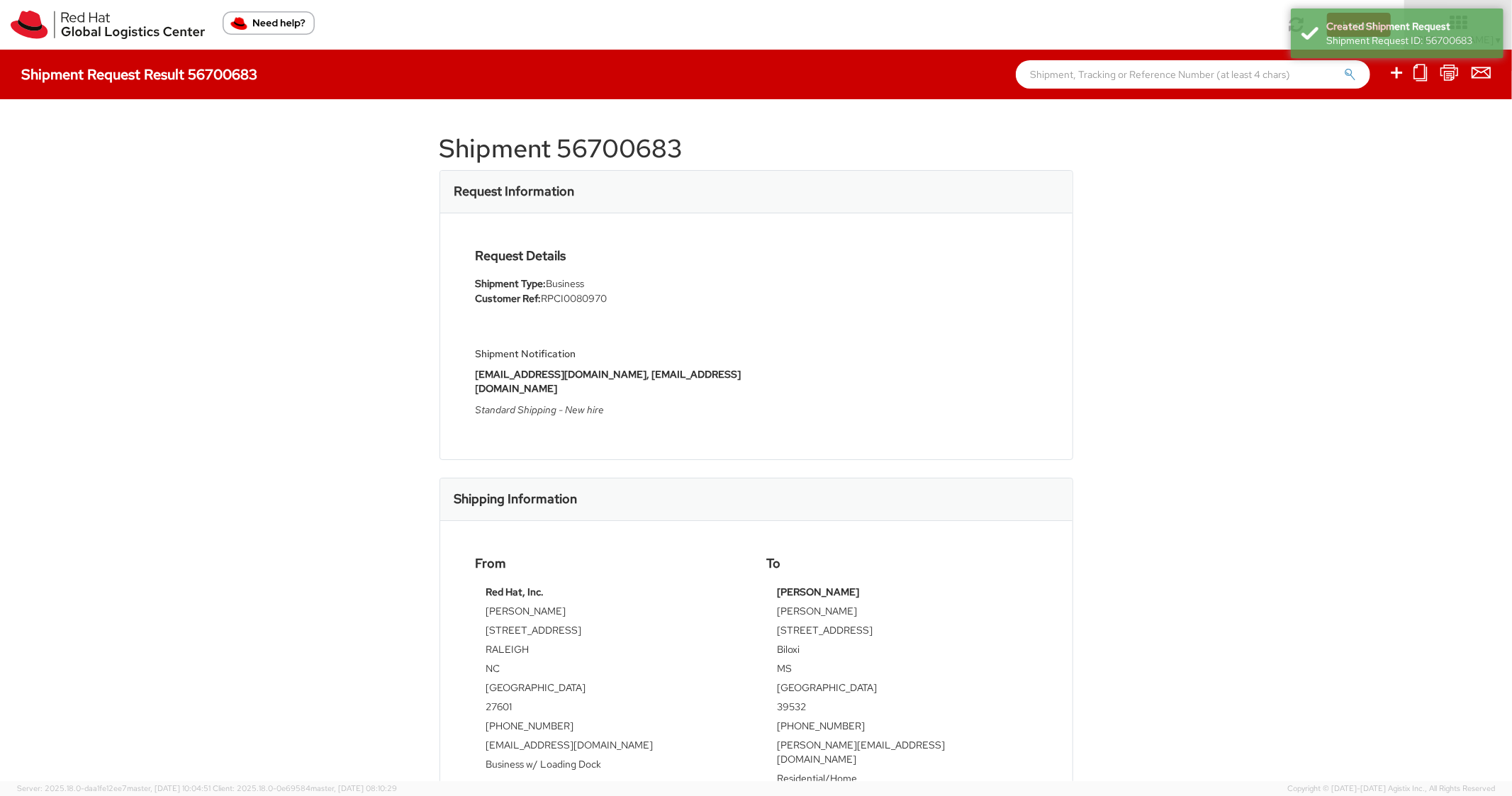
click at [628, 155] on h1 "Shipment 56700683" at bounding box center [756, 148] width 634 height 29
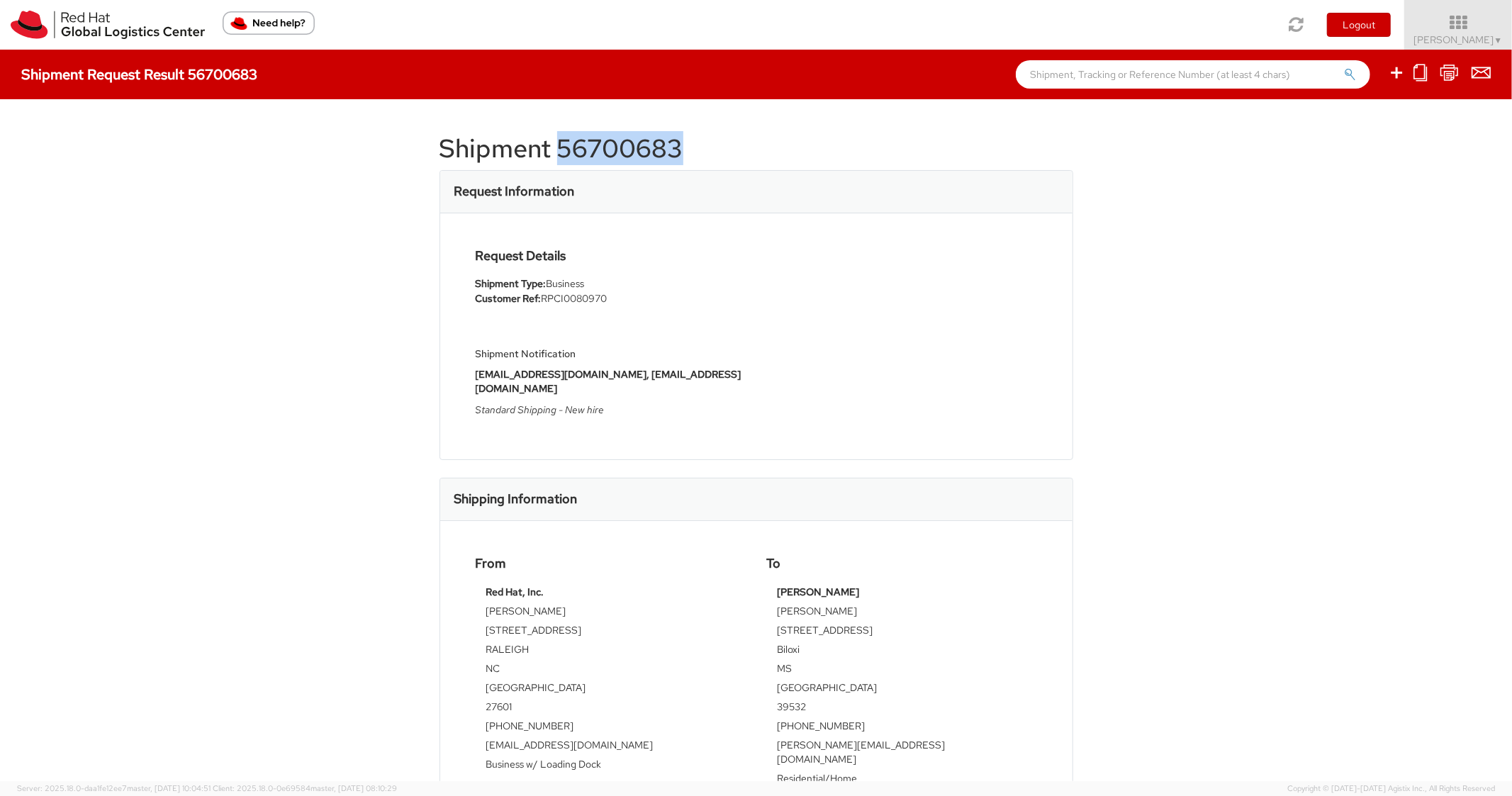
copy h1 "56700683"
click at [815, 149] on h1 "Shipment 56700683" at bounding box center [756, 148] width 634 height 29
click at [1399, 79] on icon at bounding box center [1397, 72] width 17 height 18
select select
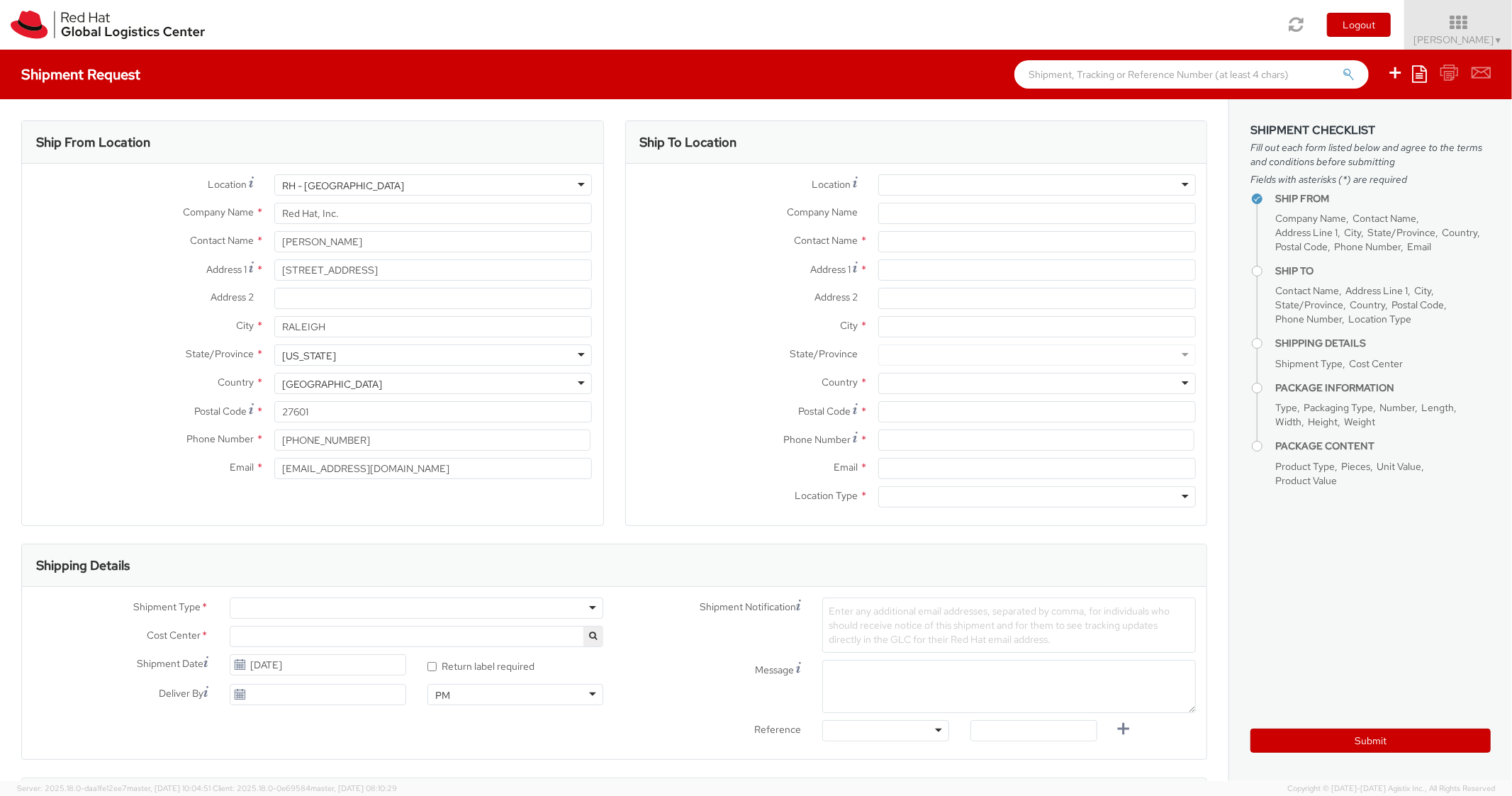
click at [1412, 81] on ul "Save as template Create from template" at bounding box center [1430, 75] width 122 height 50
select select "850"
click at [1417, 74] on icon at bounding box center [1420, 74] width 15 height 17
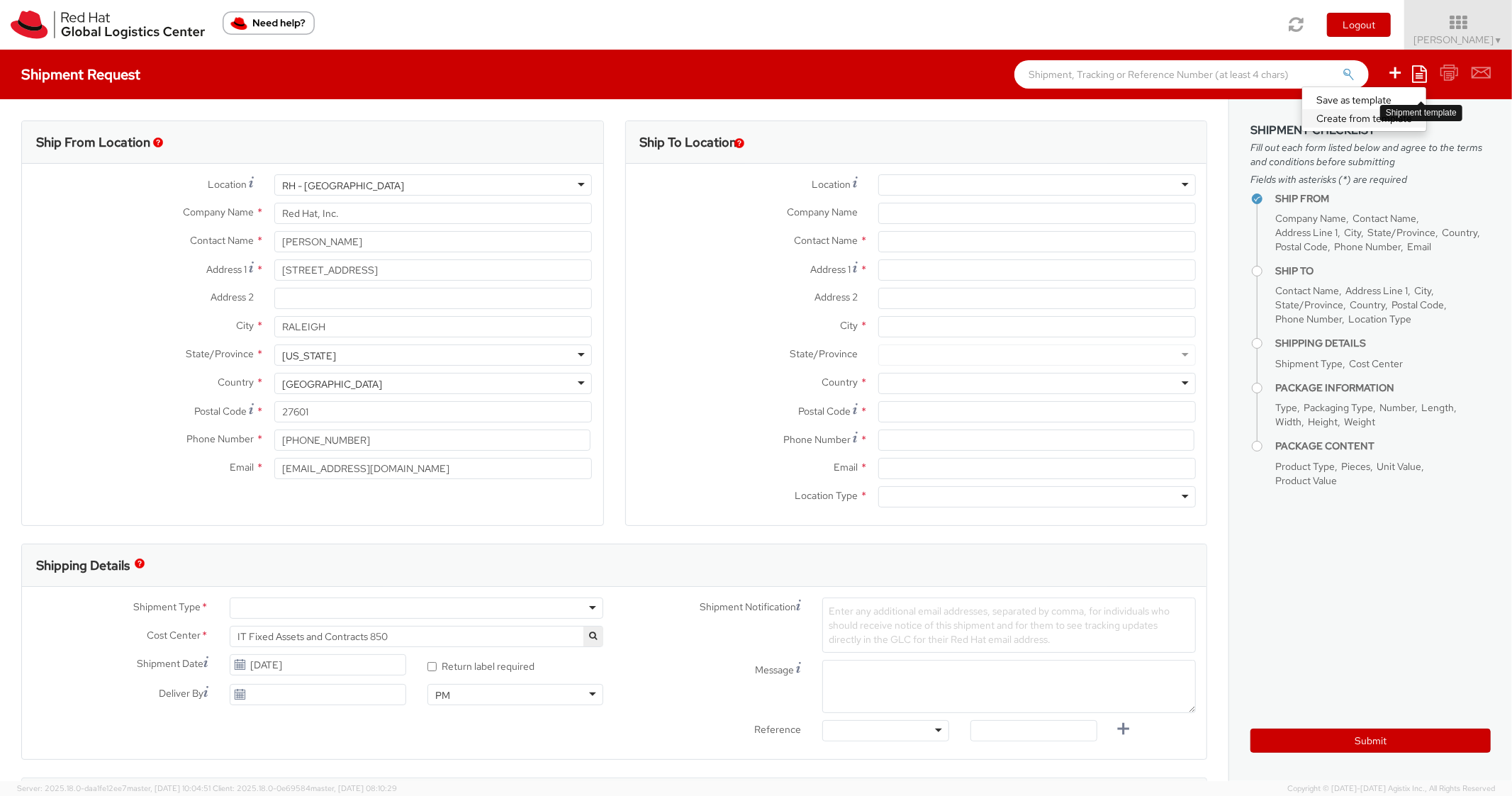
click at [1328, 119] on link "Create from template" at bounding box center [1365, 119] width 124 height 18
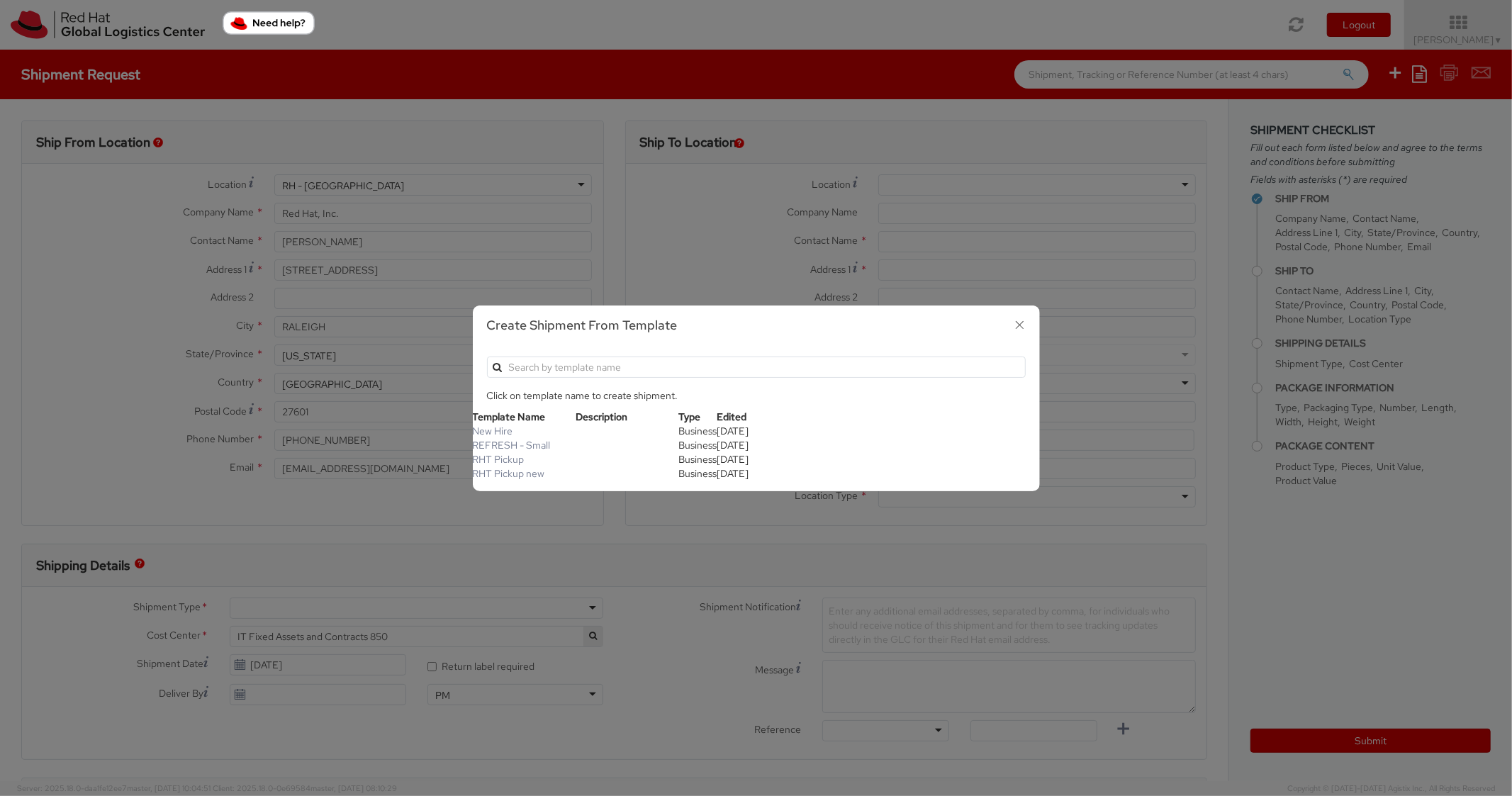
click at [522, 480] on td "RHT Pickup new" at bounding box center [524, 473] width 103 height 14
click at [522, 478] on link "RHT Pickup new" at bounding box center [509, 474] width 72 height 13
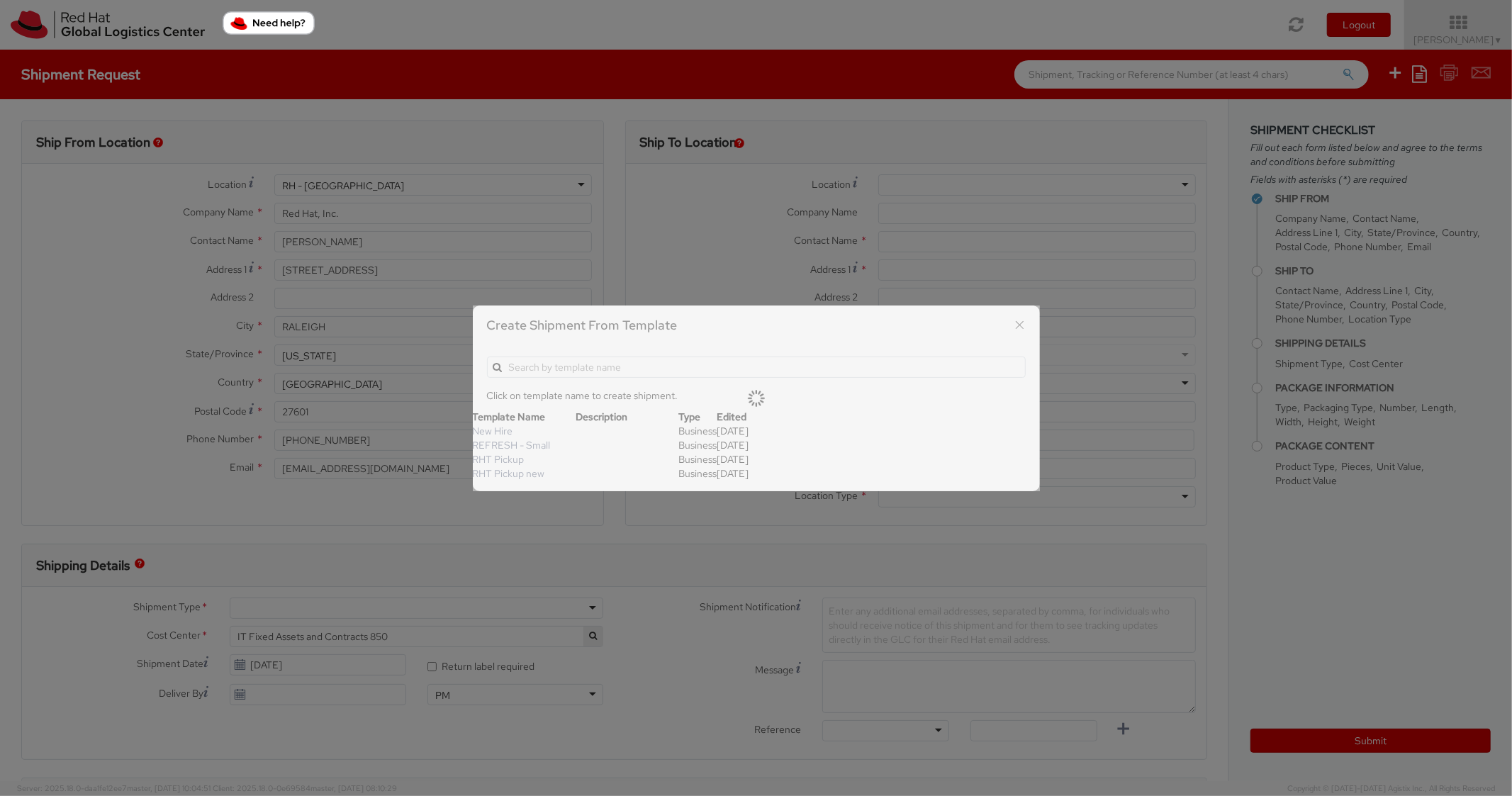
type input "Red Hat, Inc."
type input "[STREET_ADDRESS]"
type input "RALEIGH"
type input "27601"
type textarea "RHT Pickup. Thanks"
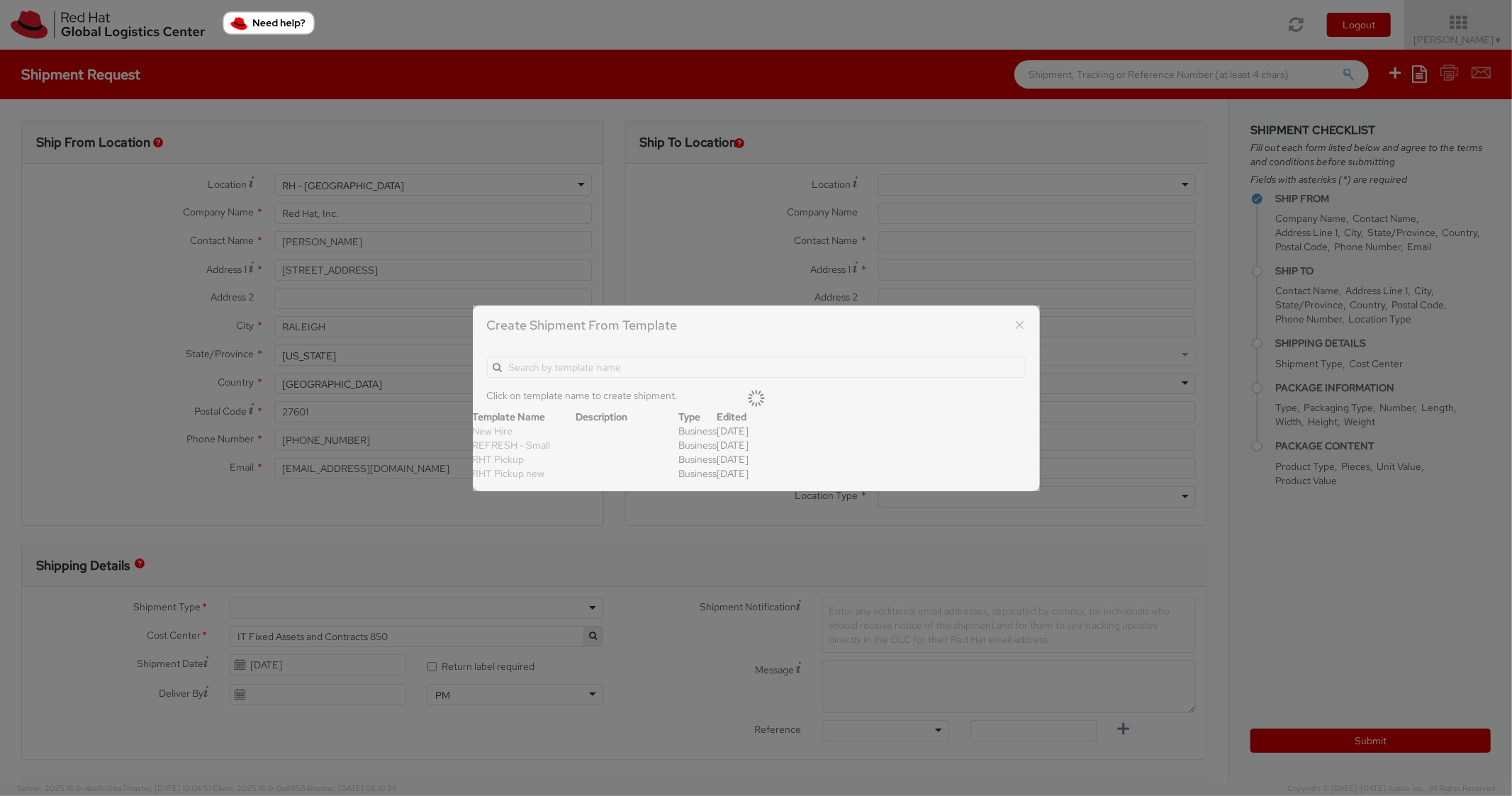
type input "*RPCI*"
select select "LAPTOP"
type input "1"
type input "6"
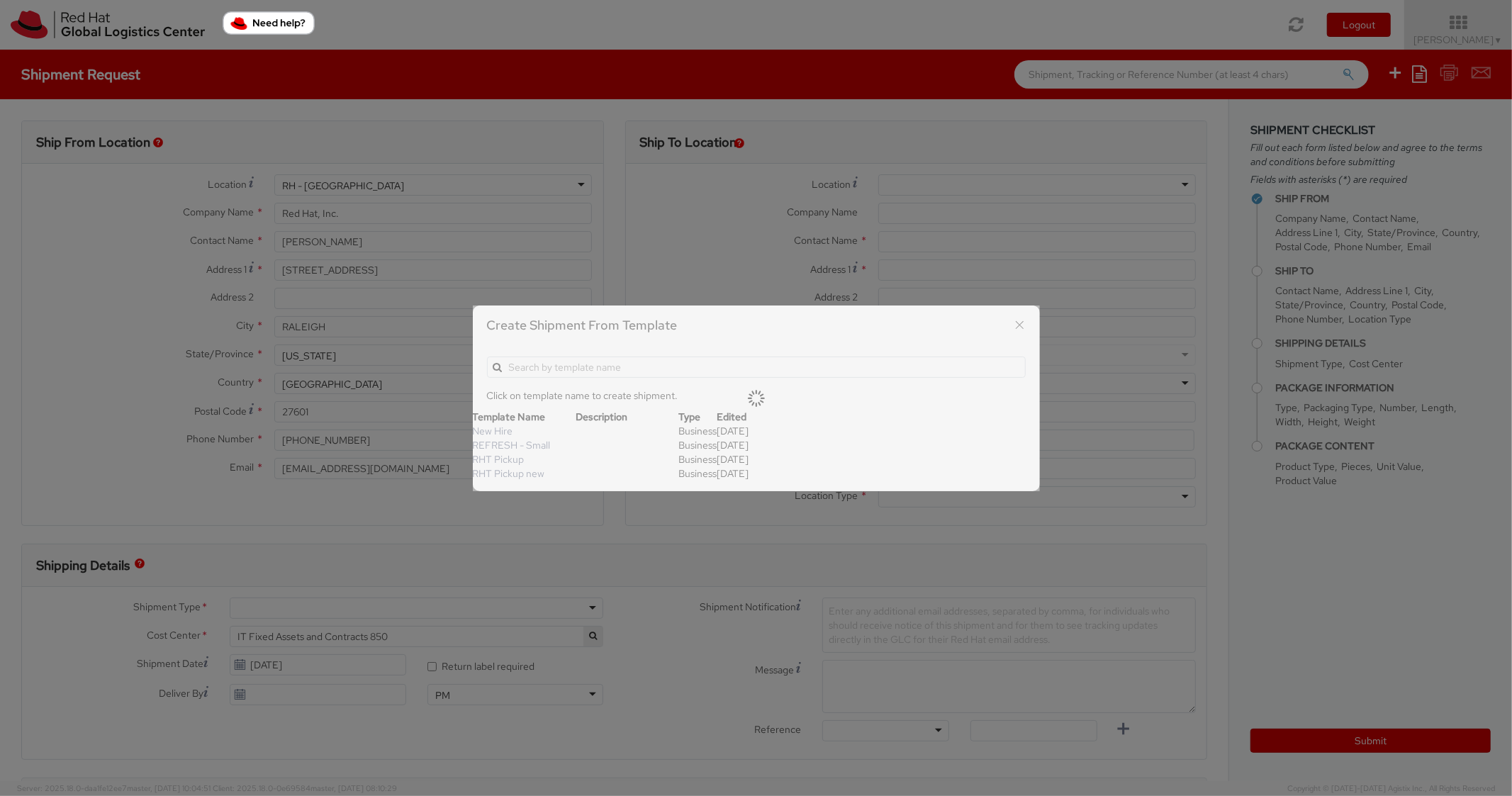
type input "7"
type input "*Laptop Model*"
select select "LAPTOP"
type input "2,000.00"
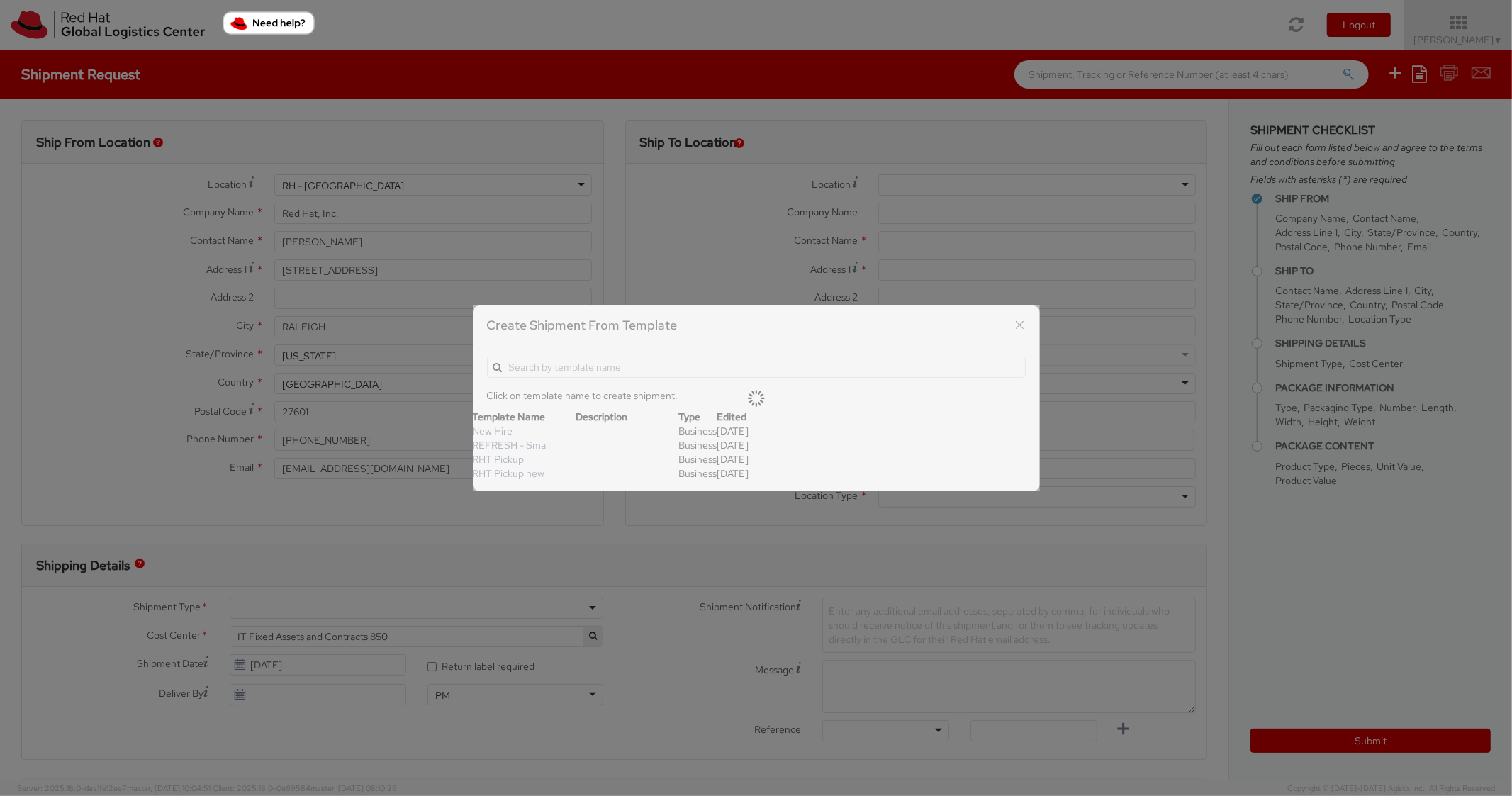
type input "2,000.00"
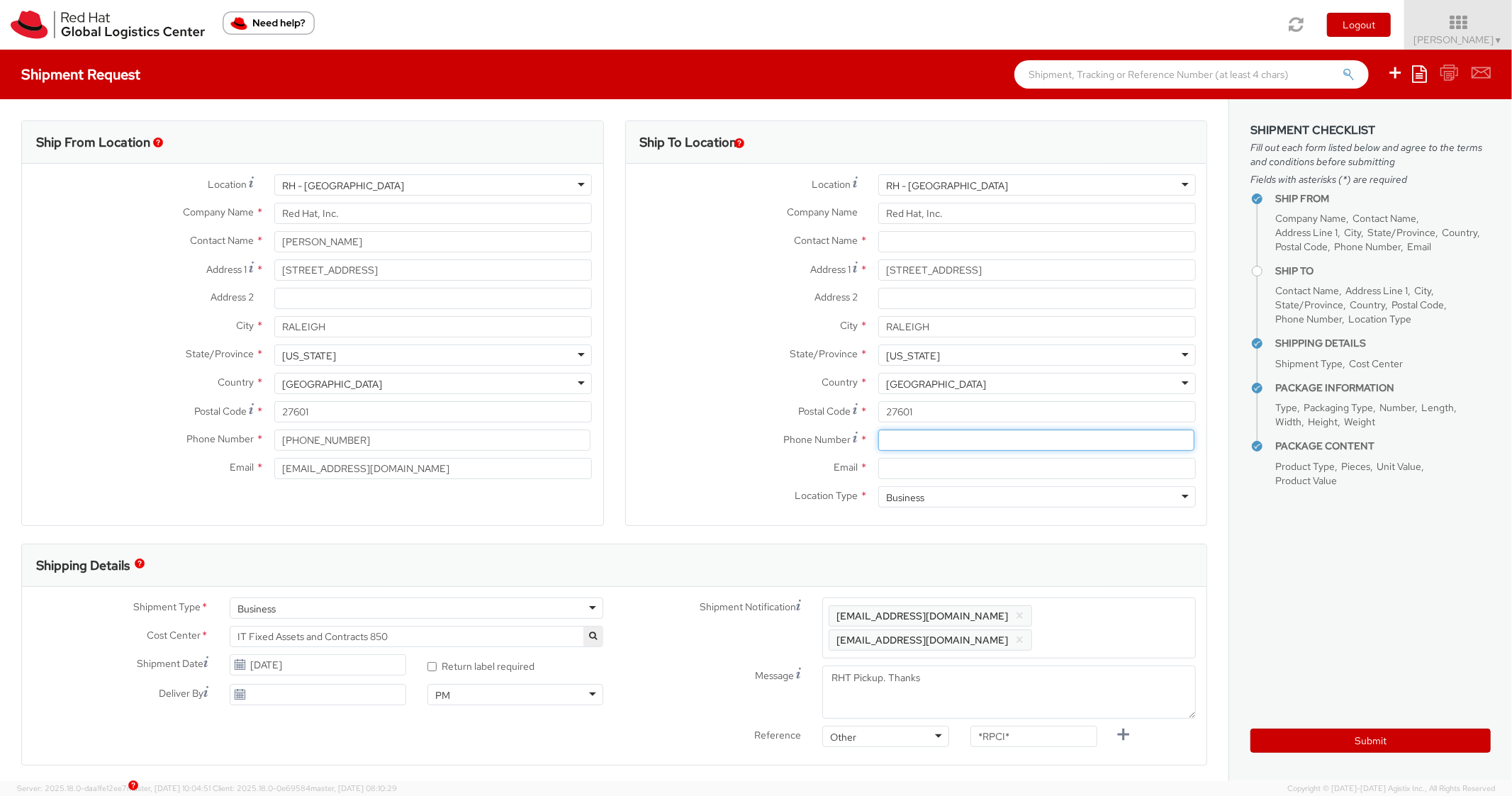
paste input "8177071486"
click at [924, 437] on input "8177071486" at bounding box center [1036, 439] width 316 height 21
type input "8177071486"
click at [680, 388] on label "Country *" at bounding box center [747, 382] width 241 height 18
click at [953, 479] on div "Email *" at bounding box center [917, 472] width 581 height 29
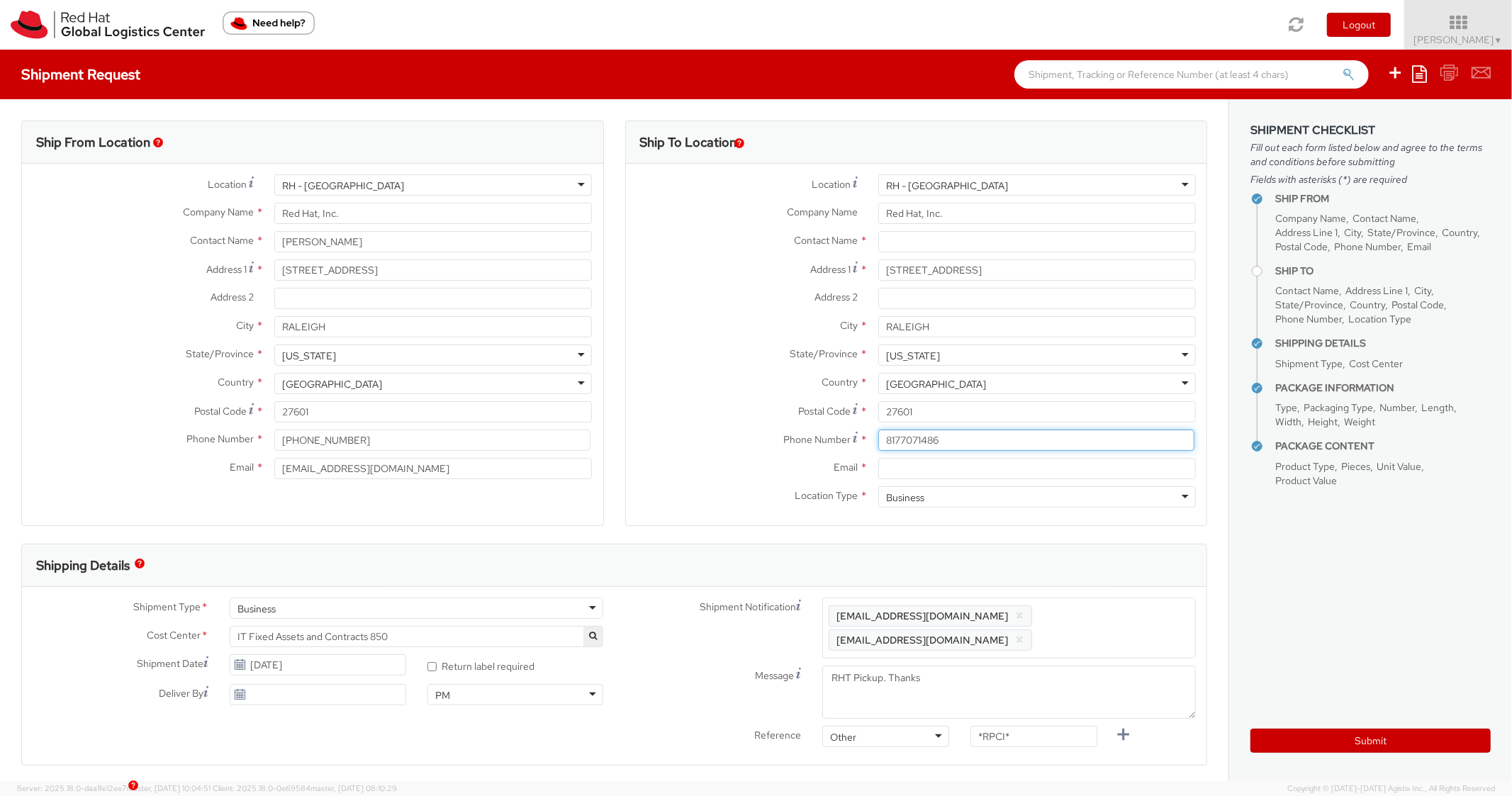
drag, startPoint x: 934, startPoint y: 444, endPoint x: 953, endPoint y: 473, distance: 34.7
click at [934, 445] on input "8177071486" at bounding box center [1036, 439] width 316 height 21
click at [953, 473] on input "Email *" at bounding box center [1037, 468] width 318 height 21
paste input "[EMAIL_ADDRESS][DOMAIN_NAME]"
type input "[EMAIL_ADDRESS][DOMAIN_NAME]"
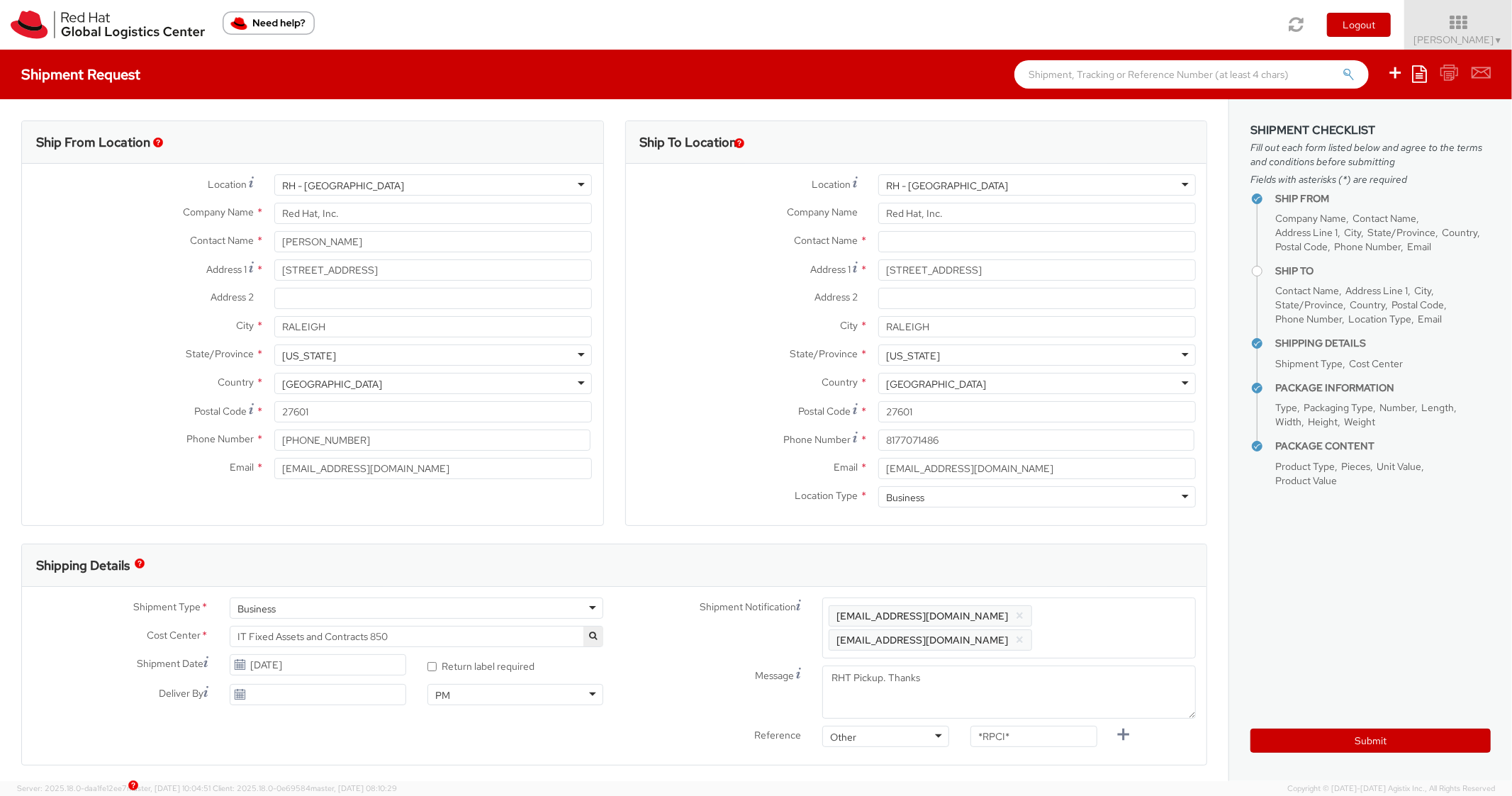
click at [1112, 608] on span "Enter any additional email addresses, separated by comma, for individuals who s…" at bounding box center [1010, 628] width 361 height 42
paste input "[EMAIL_ADDRESS][DOMAIN_NAME]"
type input "[EMAIL_ADDRESS][DOMAIN_NAME]"
click at [1103, 573] on div "Shipping Details" at bounding box center [615, 566] width 1185 height 42
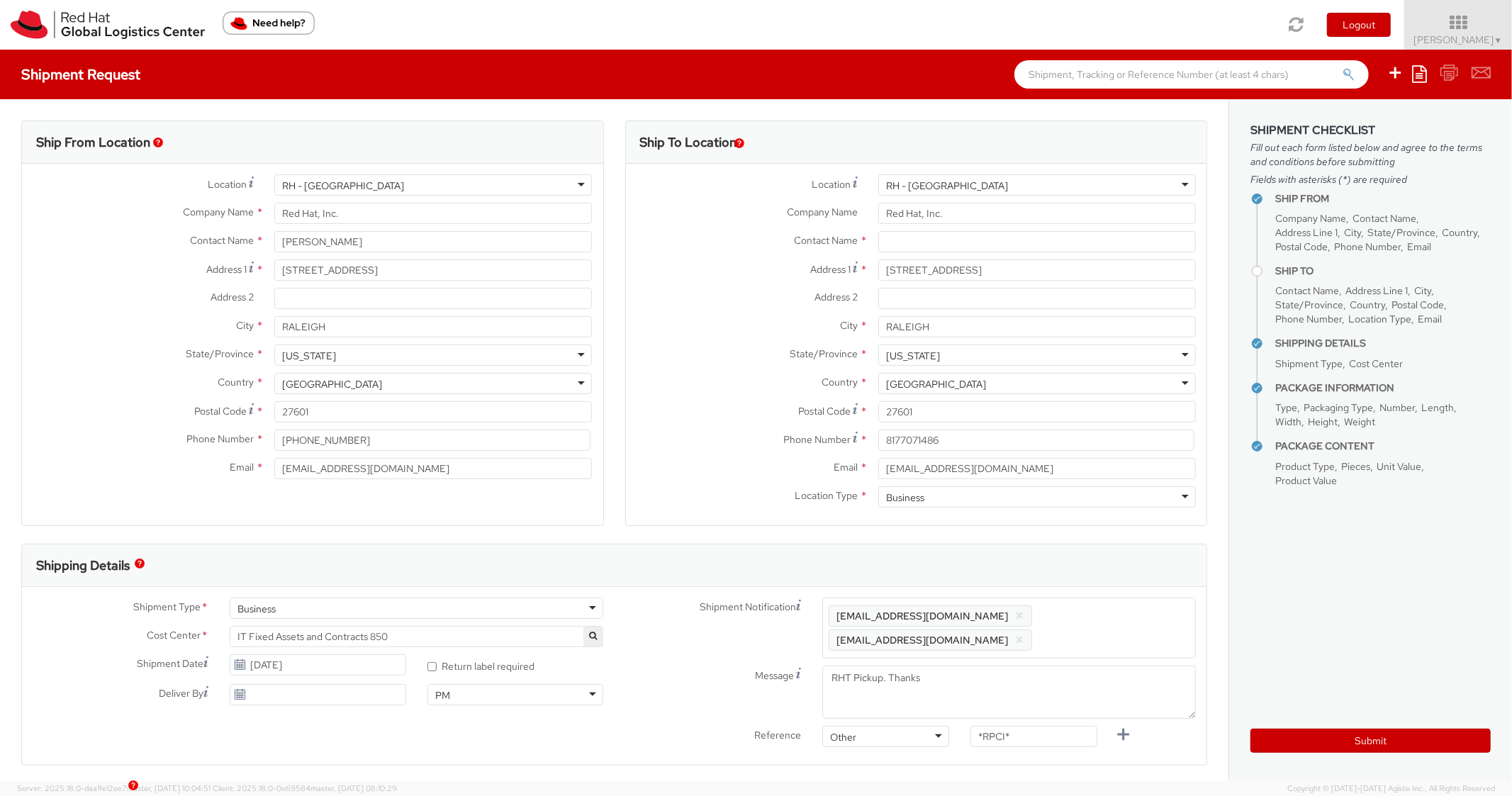
scroll to position [0, 0]
drag, startPoint x: 1025, startPoint y: 737, endPoint x: 955, endPoint y: 728, distance: 70.6
click at [960, 750] on div "*RPCI*" at bounding box center [1034, 760] width 148 height 21
paste input "RPCI0080503"
type input "RPCI0080503"
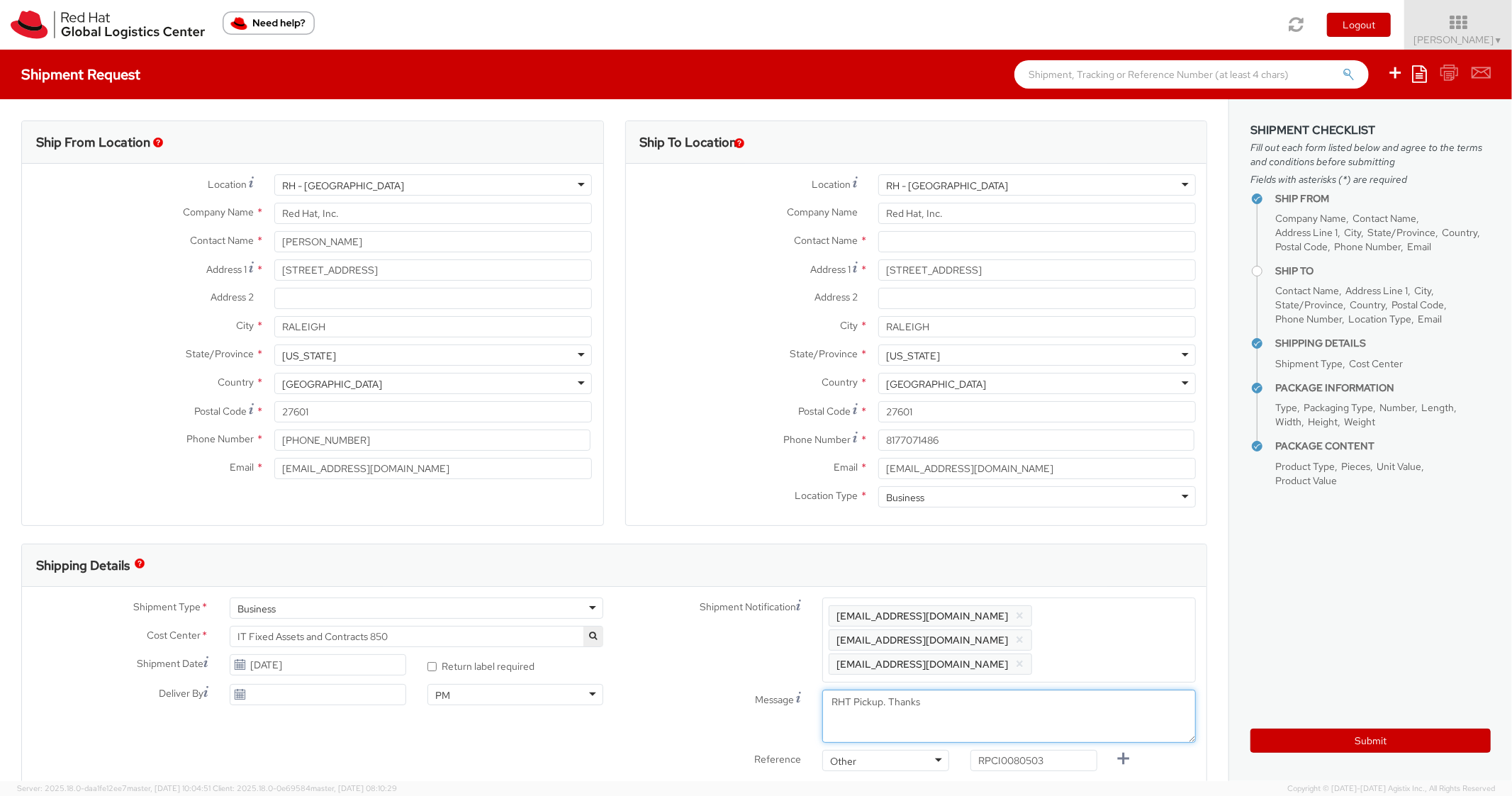
click at [1041, 703] on textarea "RHT Pickup. Thanks" at bounding box center [1010, 717] width 374 height 53
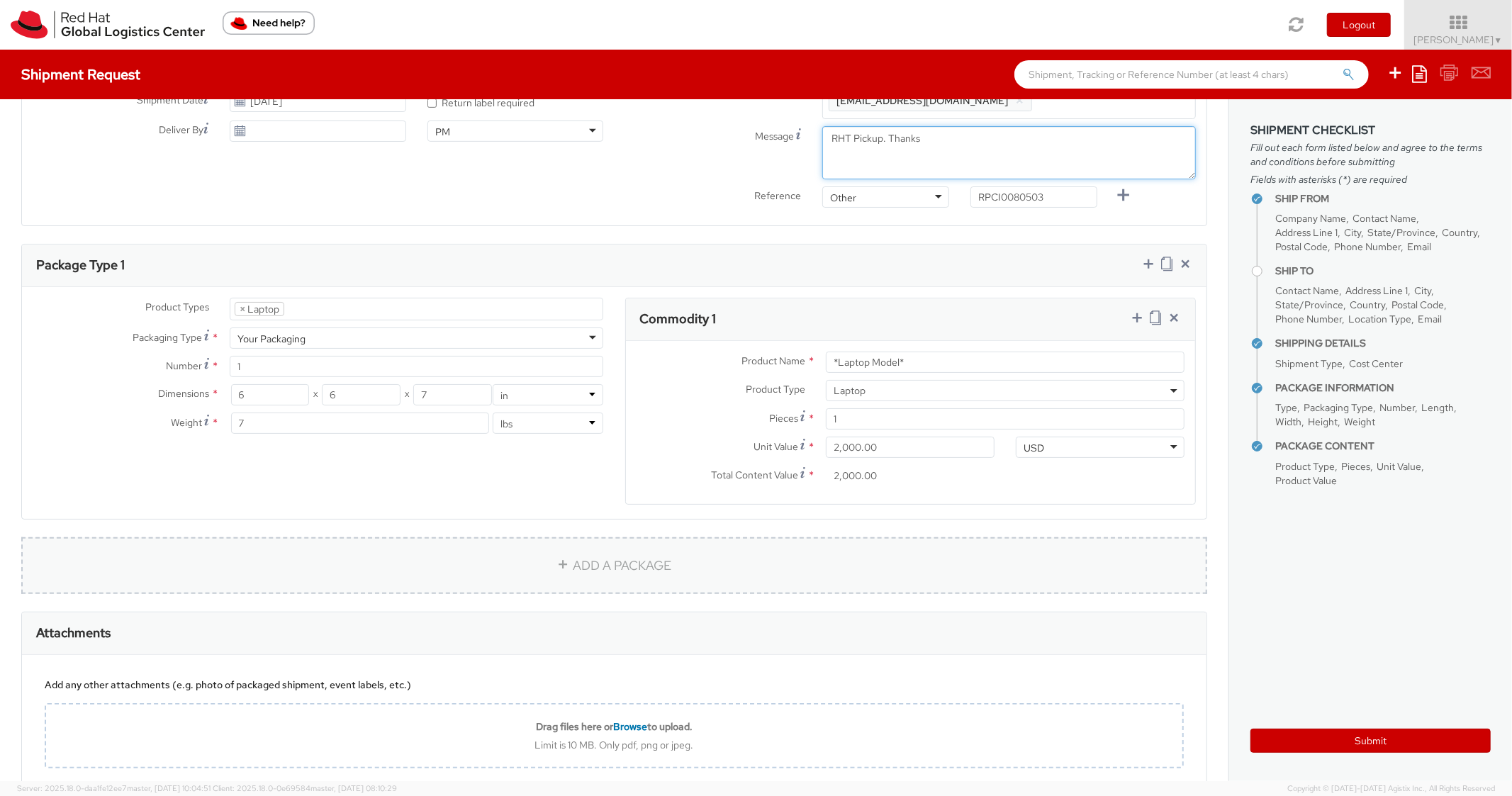
scroll to position [568, 0]
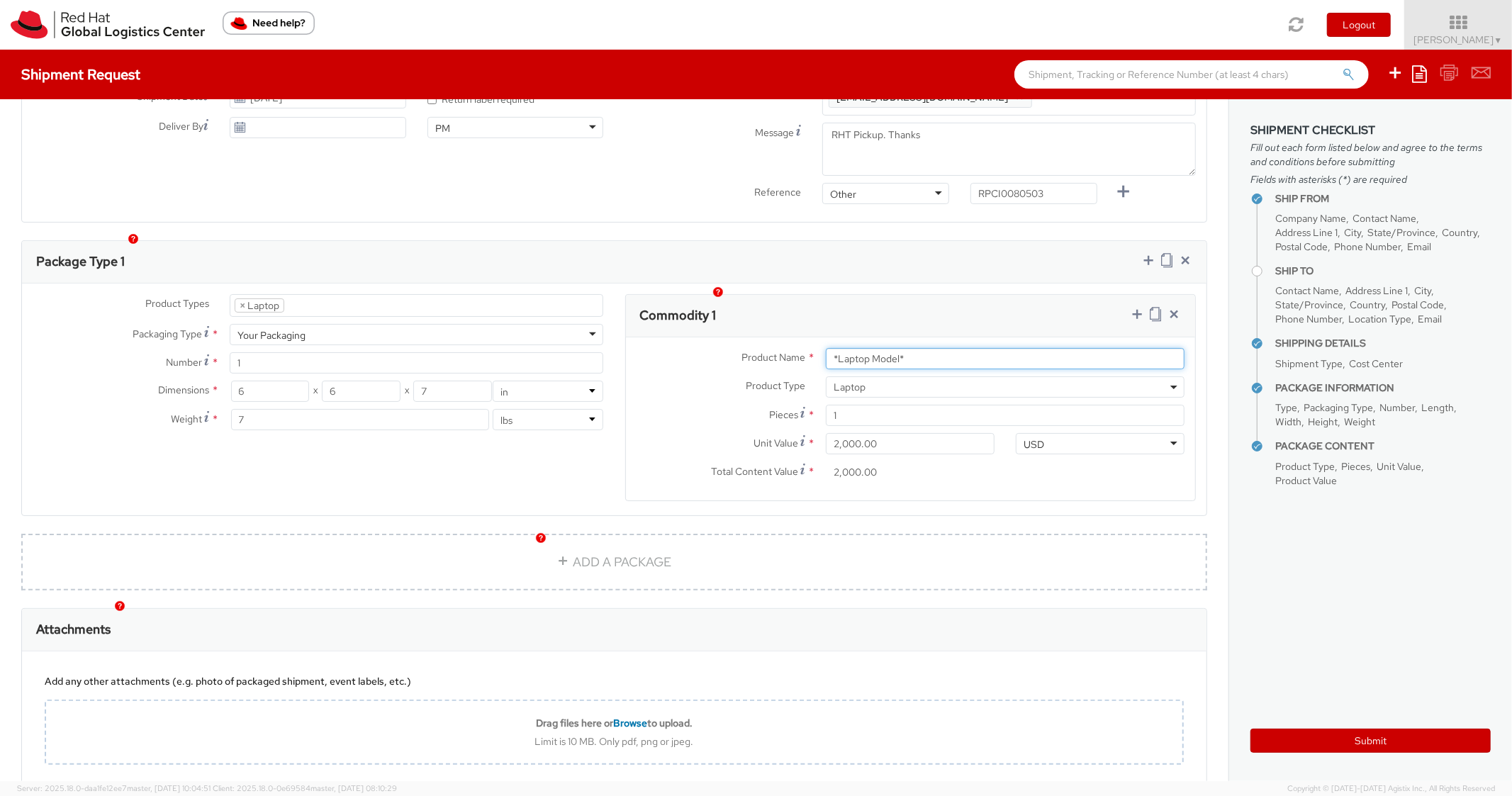
click at [934, 348] on input "*Laptop Model*" at bounding box center [1005, 358] width 358 height 21
drag, startPoint x: 936, startPoint y: 332, endPoint x: 812, endPoint y: 332, distance: 124.0
click at [815, 348] on div "*Laptop Model*" at bounding box center [1005, 358] width 380 height 21
paste input "DEVELOPER/DESIGNER - Lenovo"
type input "DEVELOPER/DESIGNER - Lenovo"
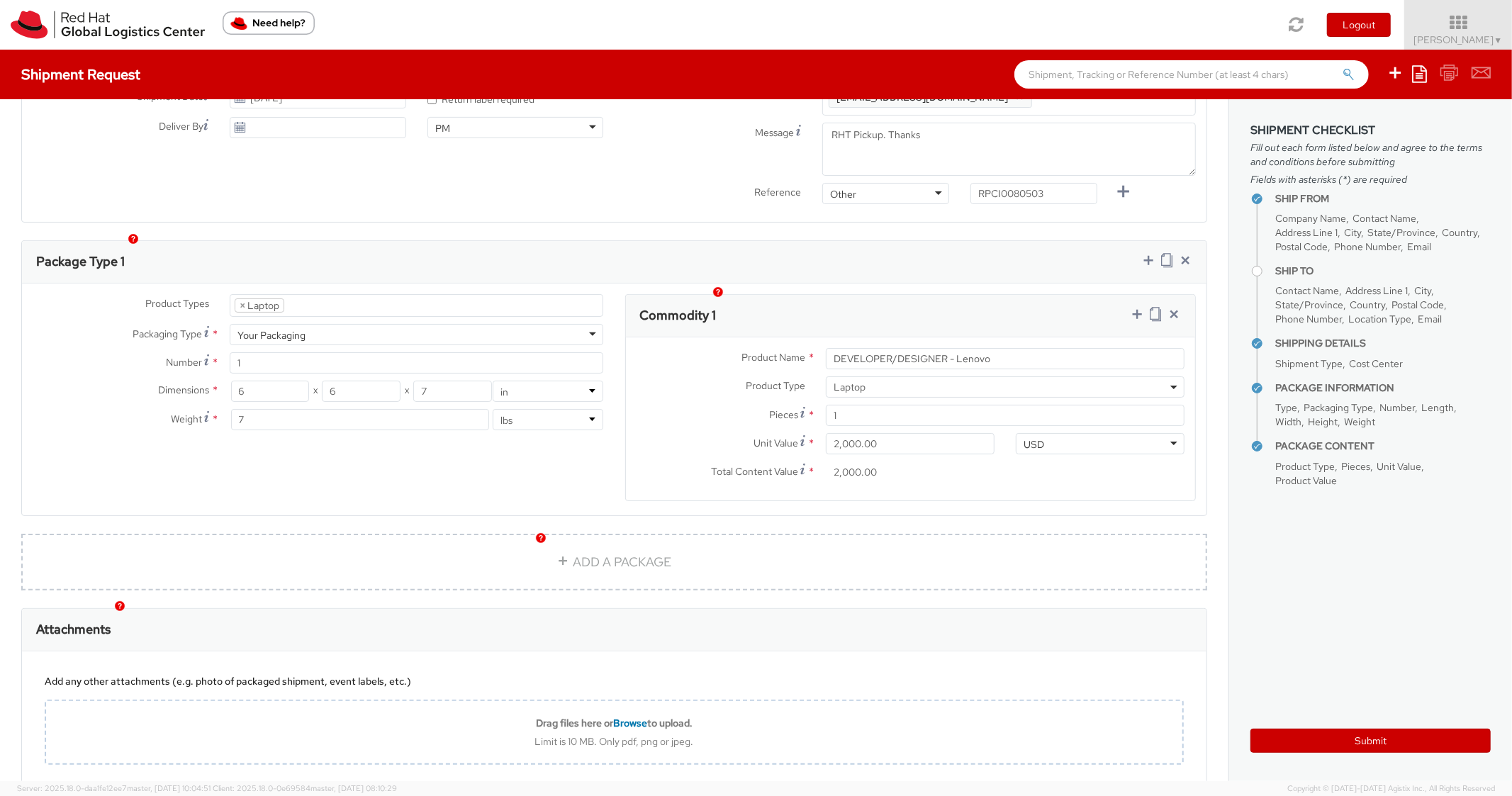
click at [939, 295] on div "Commodity 1" at bounding box center [911, 316] width 570 height 42
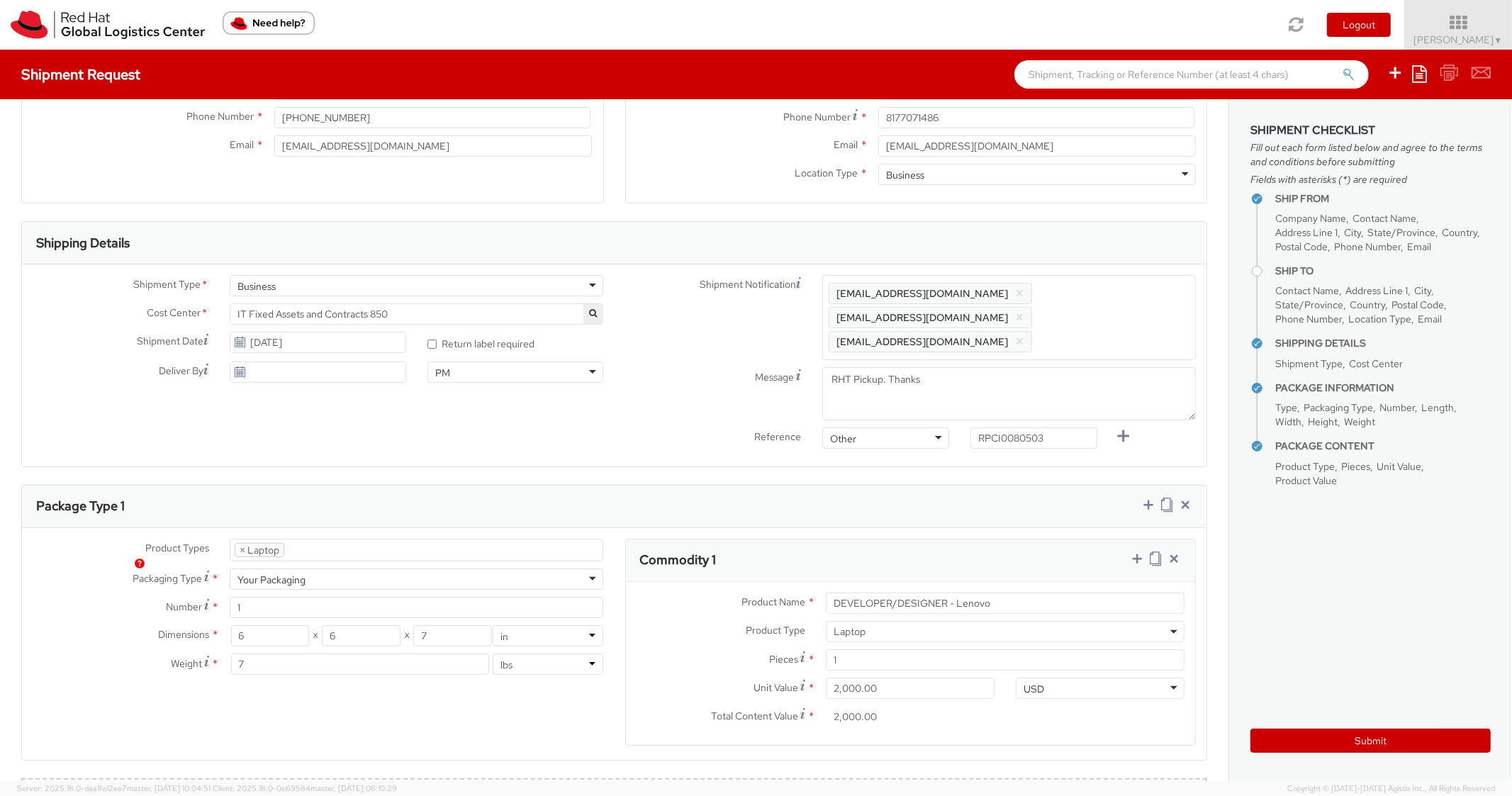
scroll to position [0, 0]
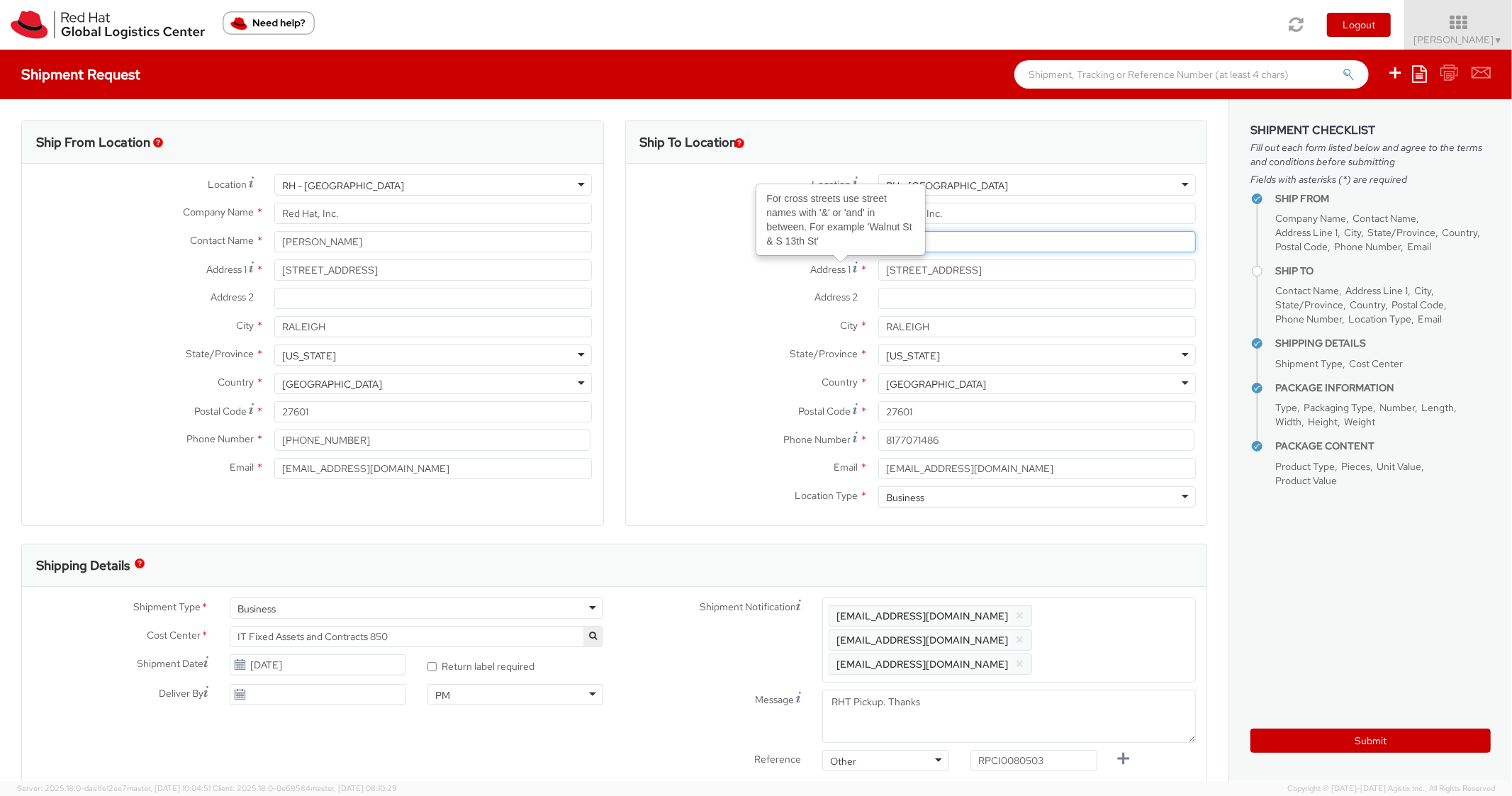
click at [955, 244] on input "text" at bounding box center [1037, 241] width 318 height 21
paste input "[PERSON_NAME]"
type input "[PERSON_NAME]"
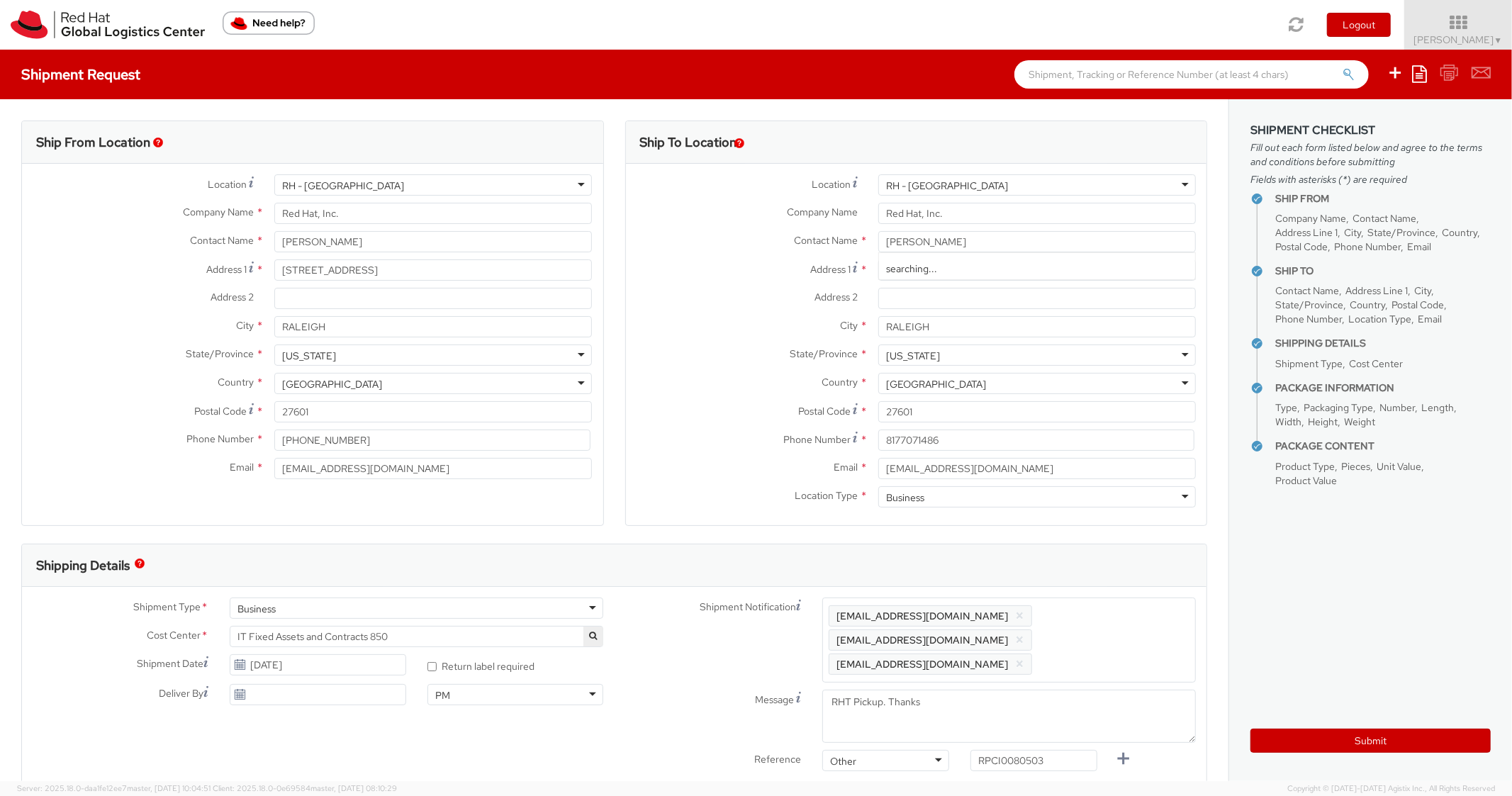
click at [735, 368] on div "State/Province * [US_STATE] [US_STATE] [US_STATE] [US_STATE] [US_STATE] [US_STA…" at bounding box center [917, 358] width 581 height 29
click at [1319, 754] on aside "Shipment Checklist Fill out each form listed below and agree to the terms and c…" at bounding box center [1371, 440] width 284 height 682
click at [1319, 743] on button "Submit" at bounding box center [1371, 741] width 240 height 24
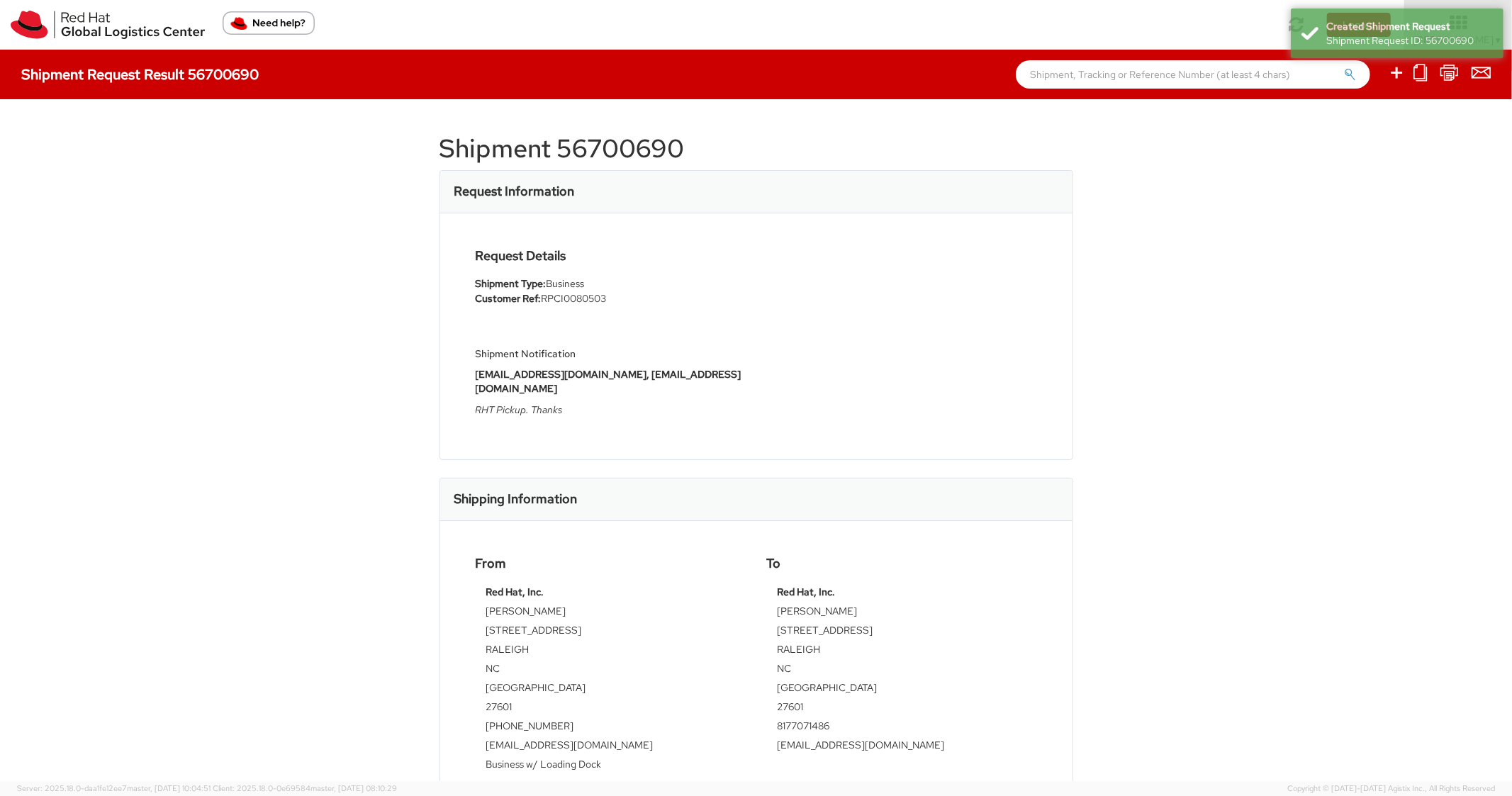
click at [632, 149] on h1 "Shipment 56700690" at bounding box center [756, 148] width 634 height 29
copy h1 "56700690"
click at [850, 60] on div "Shipment Request Result 56700690" at bounding box center [756, 75] width 1512 height 50
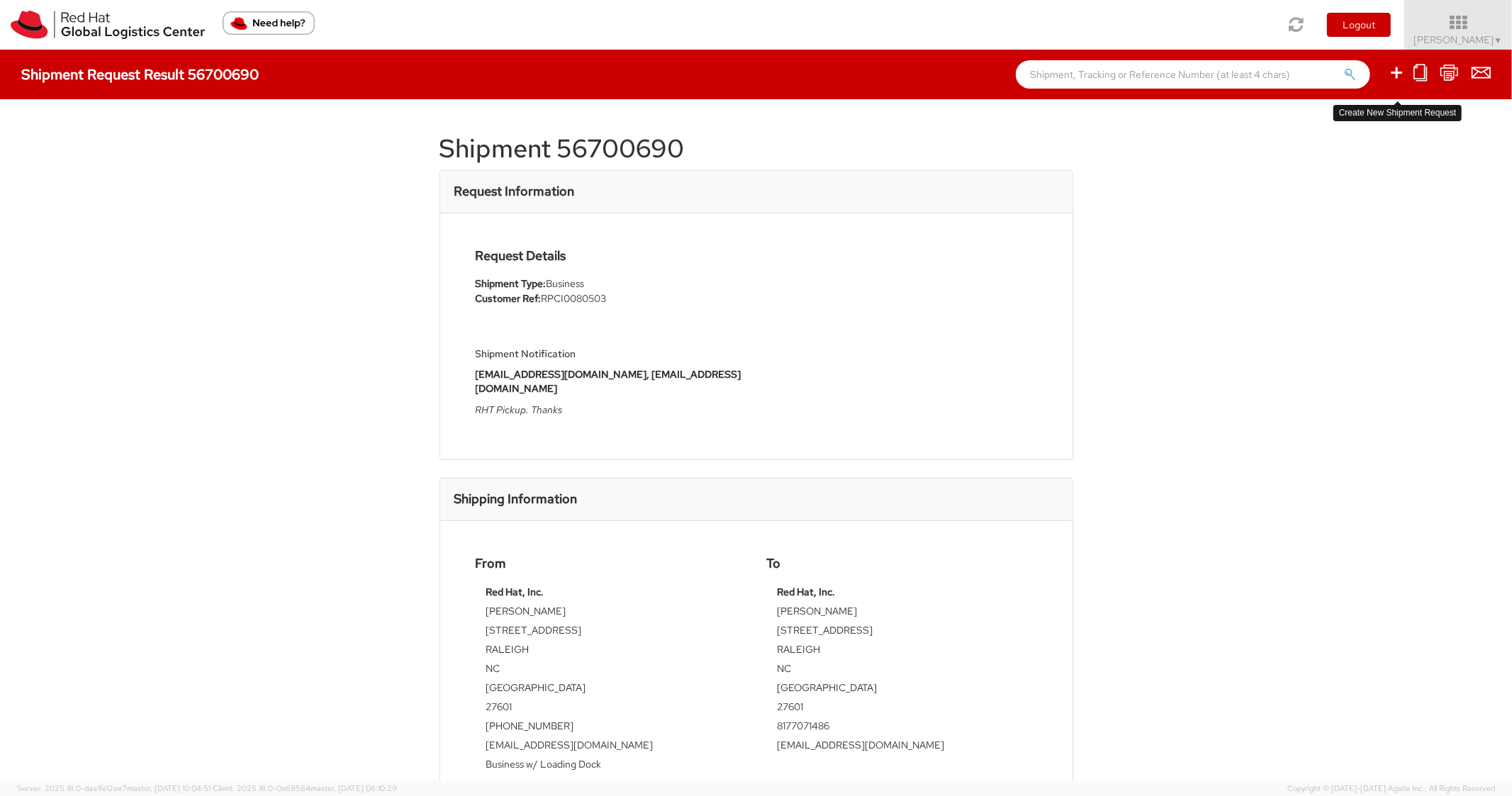
click at [1395, 79] on icon at bounding box center [1397, 72] width 17 height 18
select select
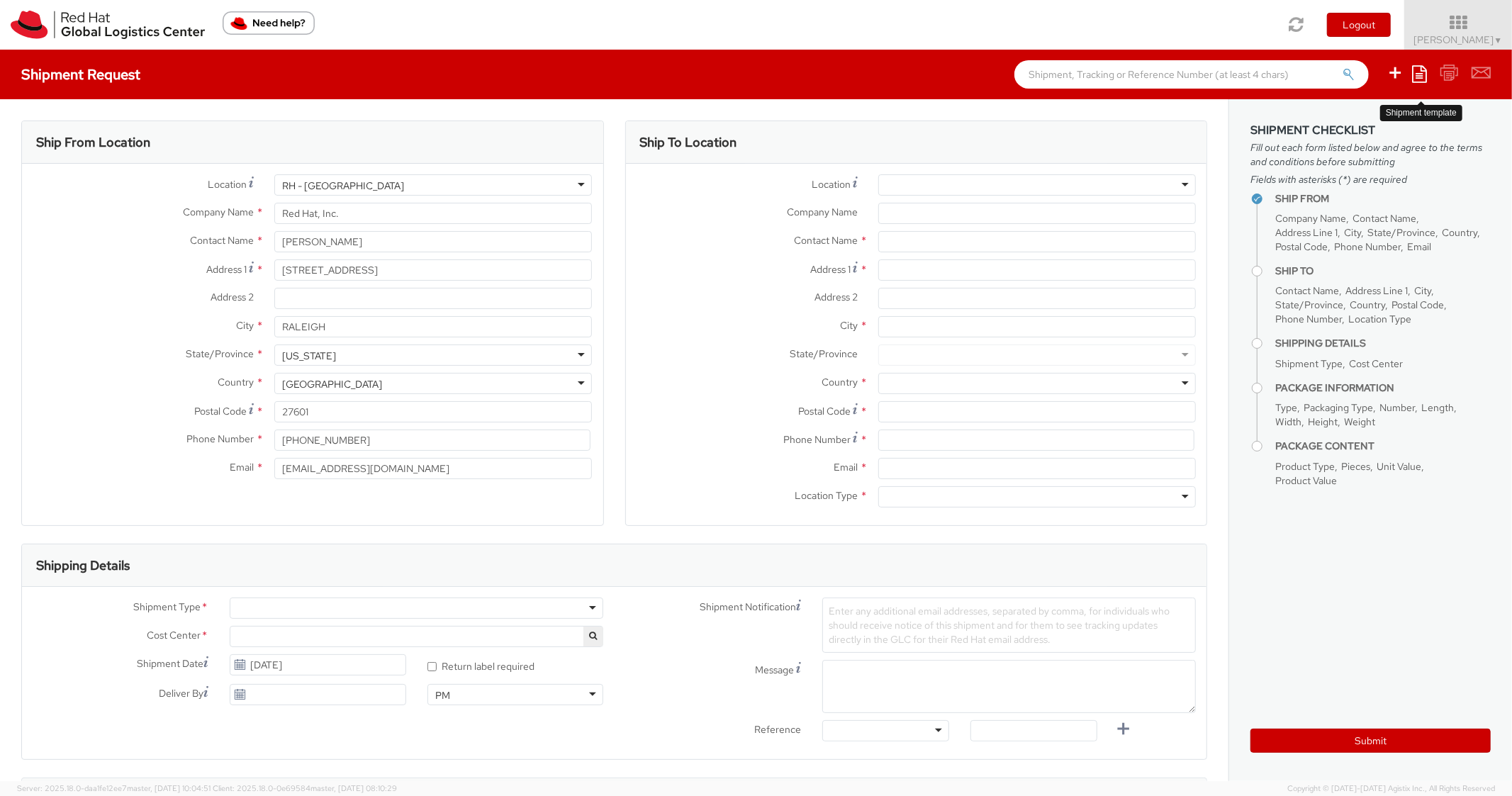
click at [1422, 74] on icon at bounding box center [1420, 74] width 15 height 17
select select "850"
click at [1319, 123] on link "Create from template" at bounding box center [1365, 119] width 124 height 18
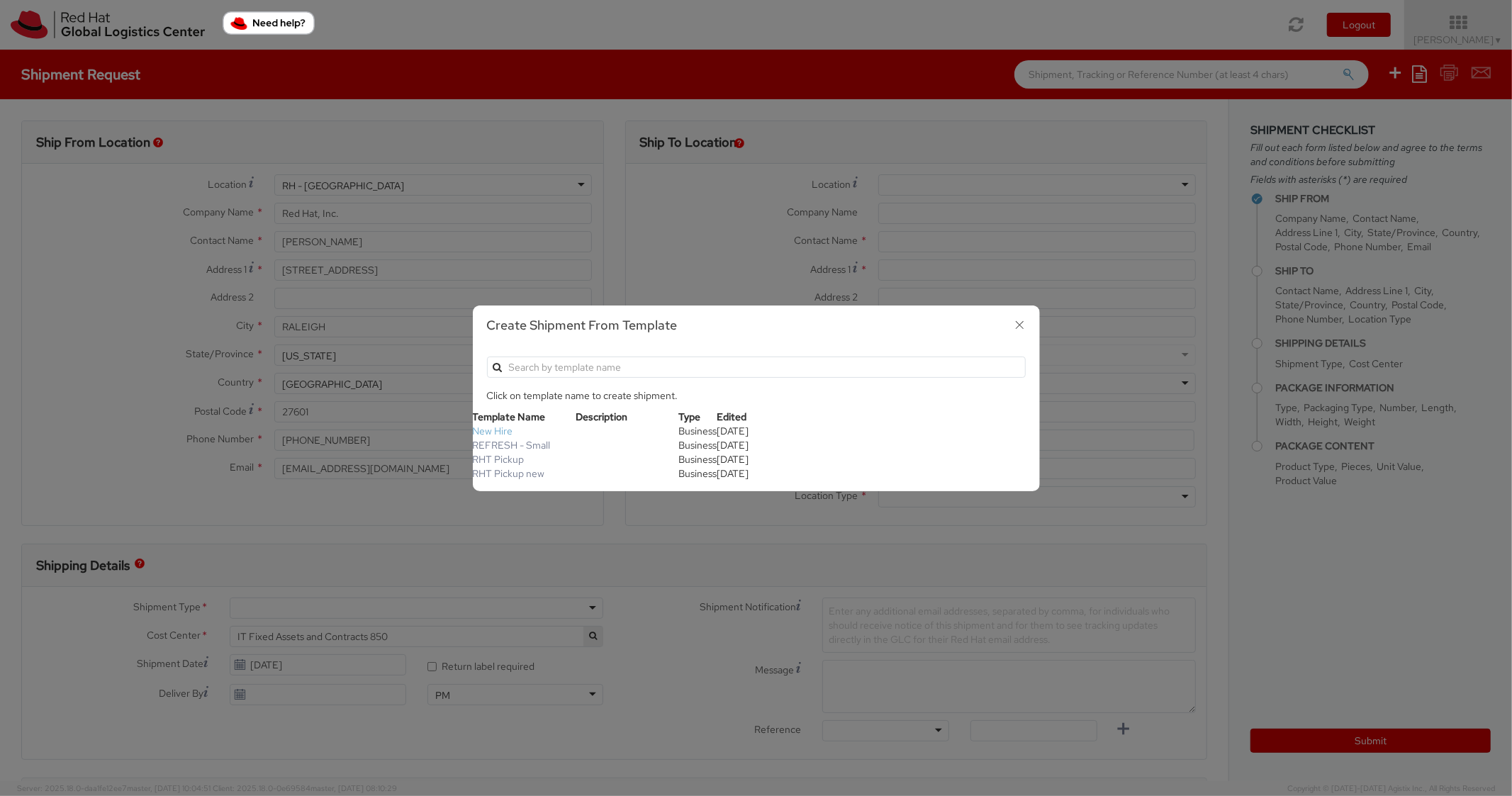
click at [505, 431] on link "New Hire" at bounding box center [493, 431] width 41 height 13
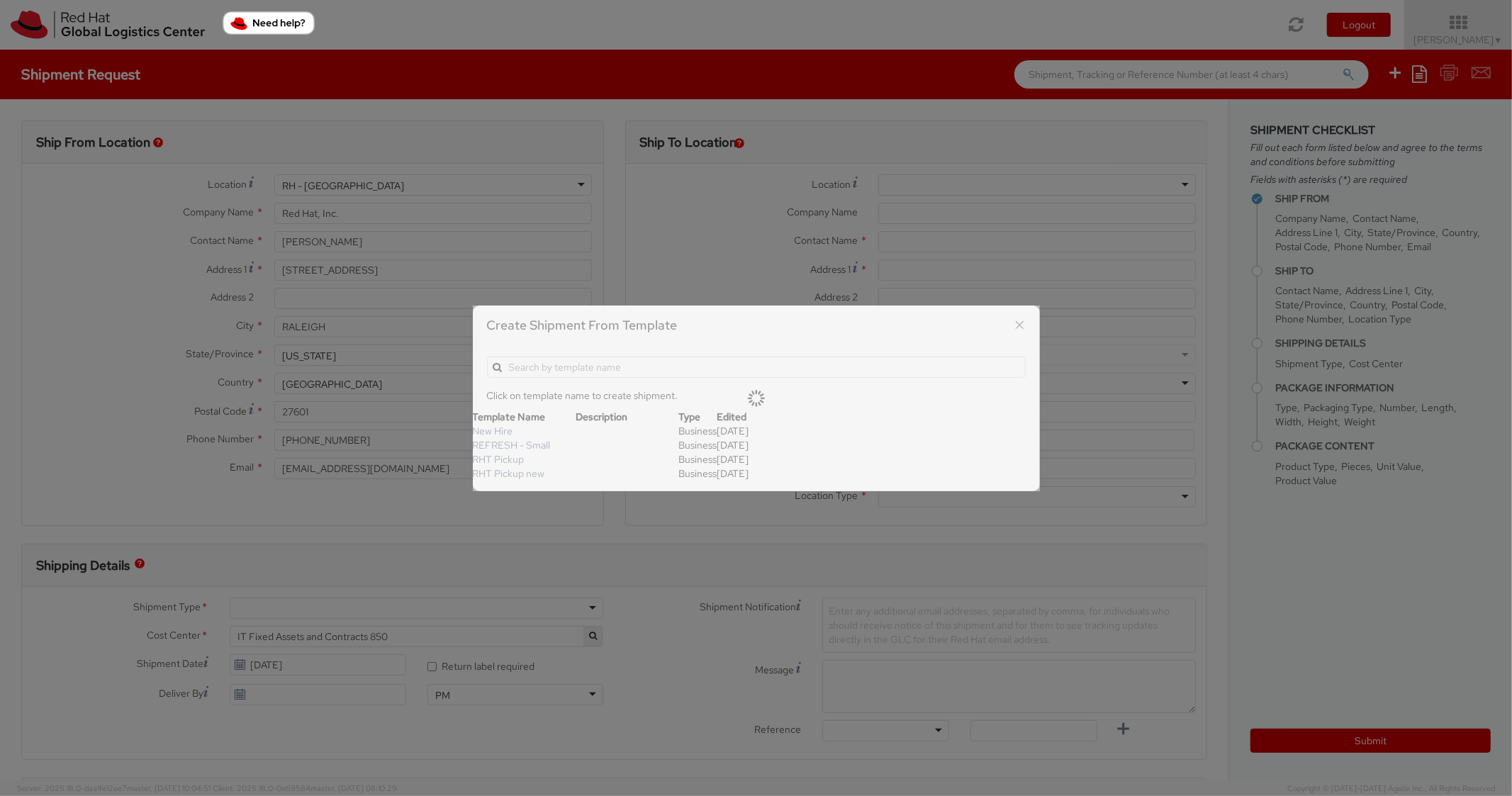
type textarea "Standard Shipping - New hire"
type input "*RPCI*"
select select "LAPTOP"
type input "1"
type input "22"
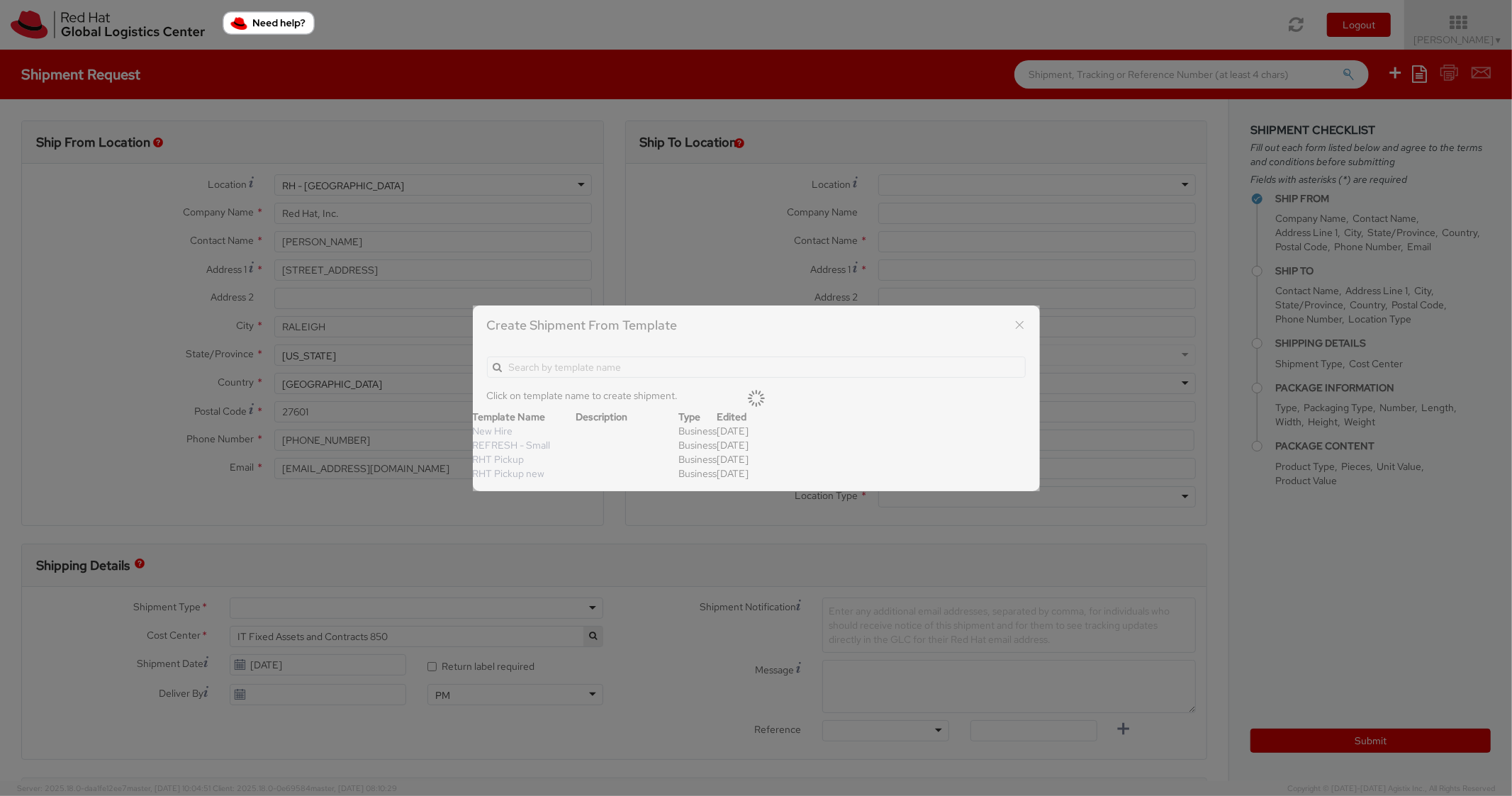
type input "14"
type input "6"
type input "8"
type input "*Laptop model*"
select select "LAPTOP"
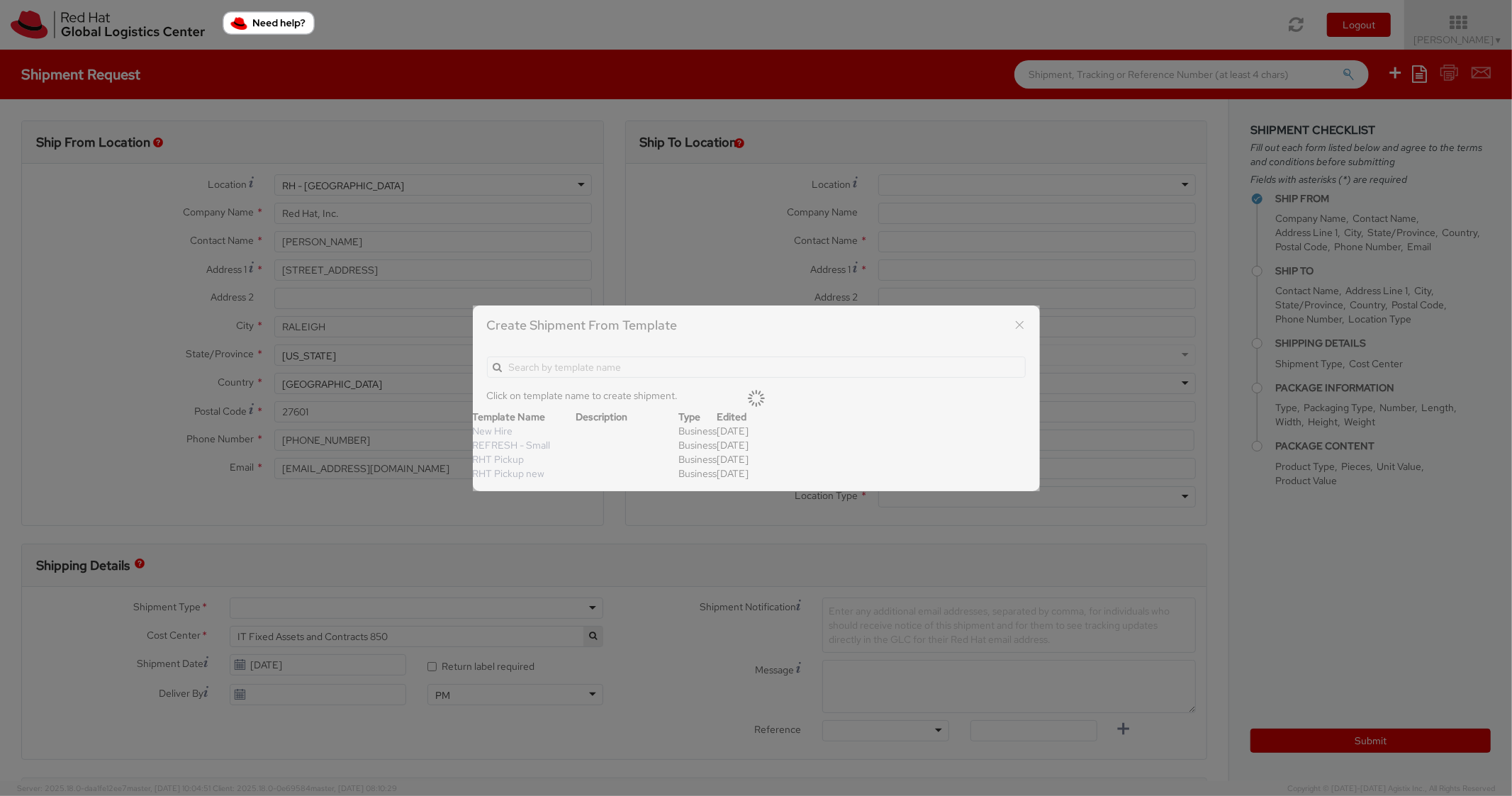
type input "2,000.00"
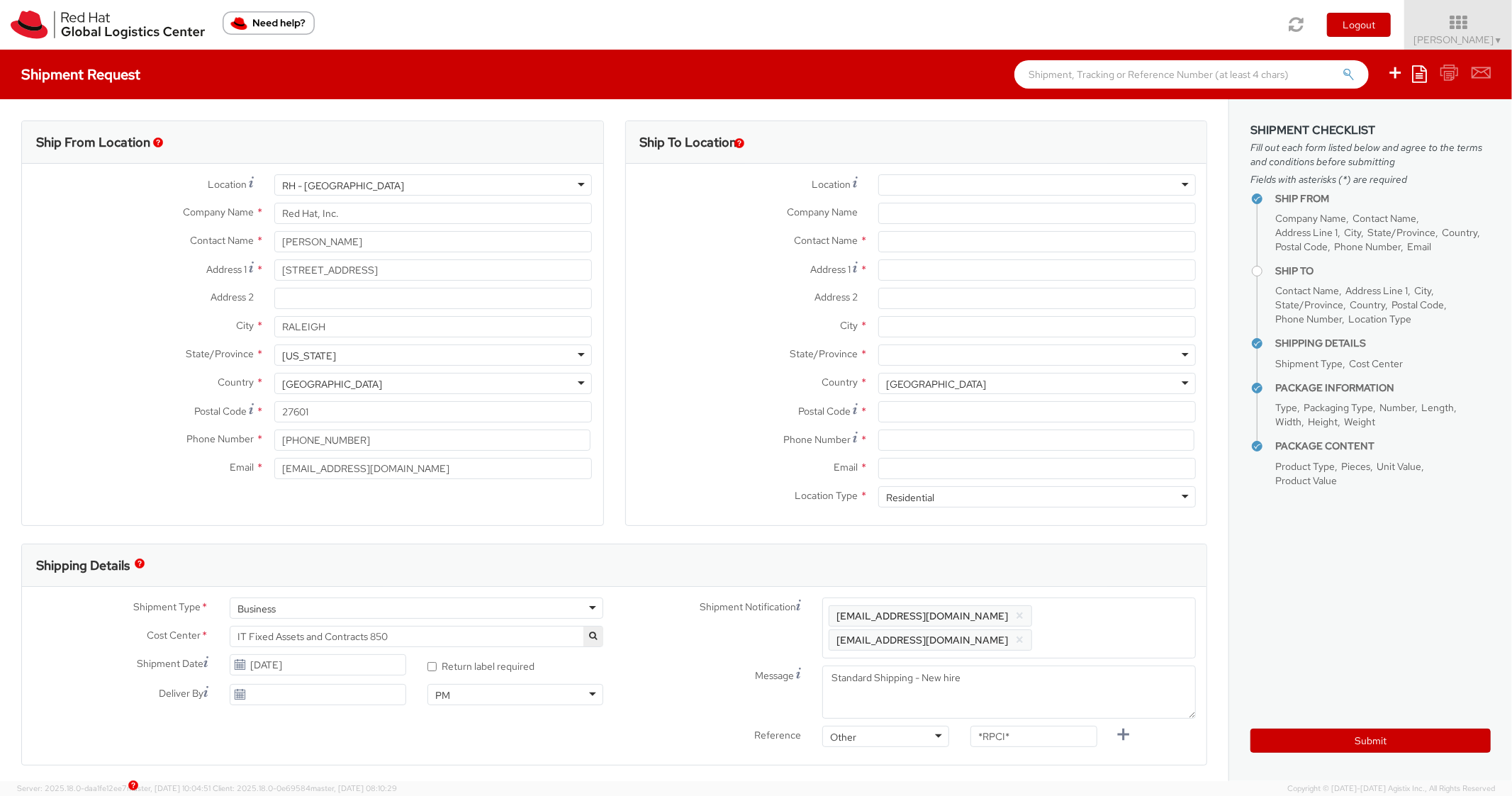
scroll to position [42, 0]
click at [897, 291] on input "Address 2 *" at bounding box center [1037, 298] width 318 height 21
click at [907, 275] on input "Address 1 *" at bounding box center [1037, 270] width 318 height 21
paste input "[STREET_ADDRESS]"
type input "[STREET_ADDRESS]"
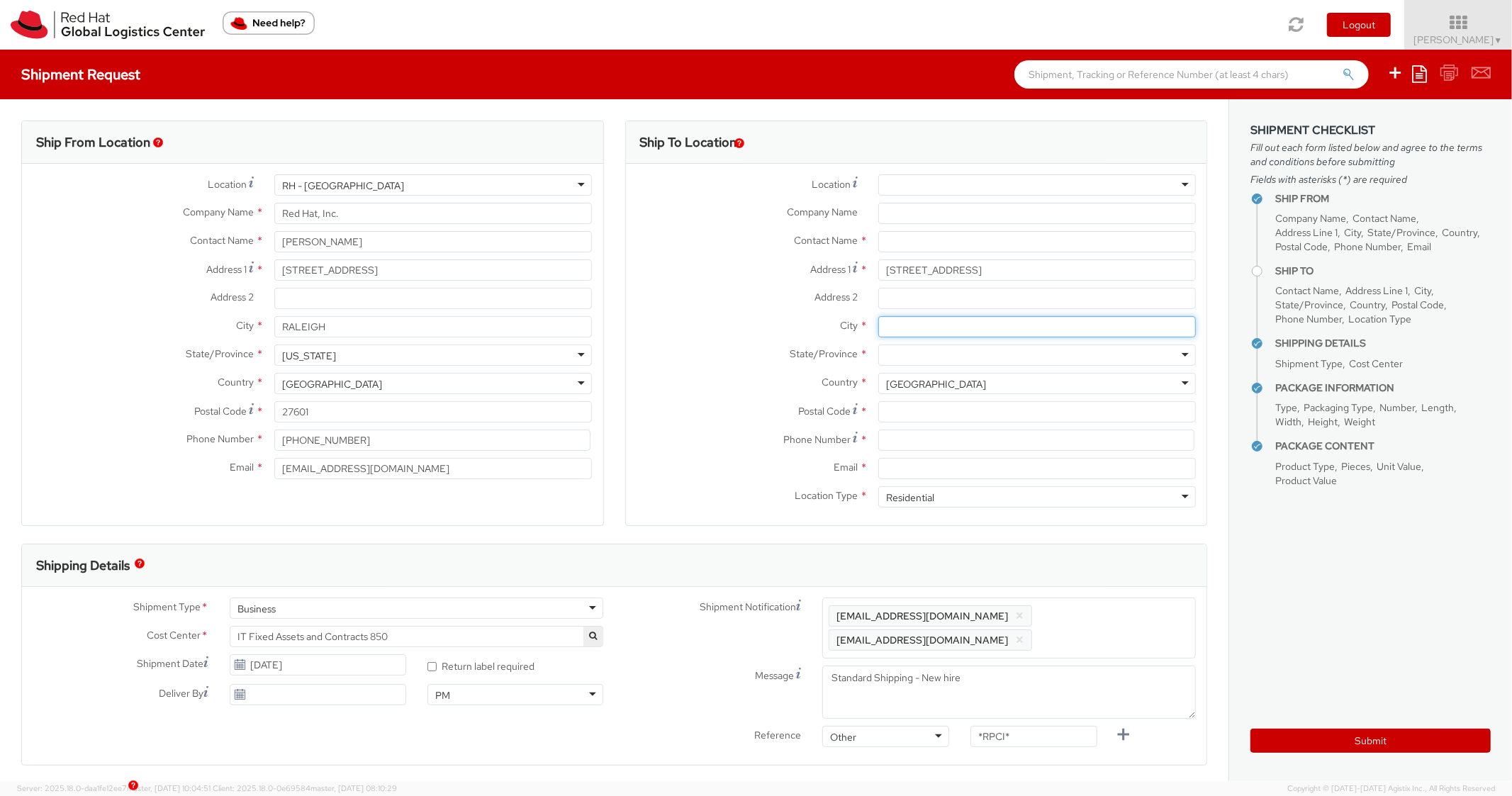
click at [948, 328] on input "City *" at bounding box center [1037, 326] width 318 height 21
paste input "Deltona"
type input "Deltona"
click at [948, 358] on div at bounding box center [1037, 355] width 318 height 21
paste input "[US_STATE]"
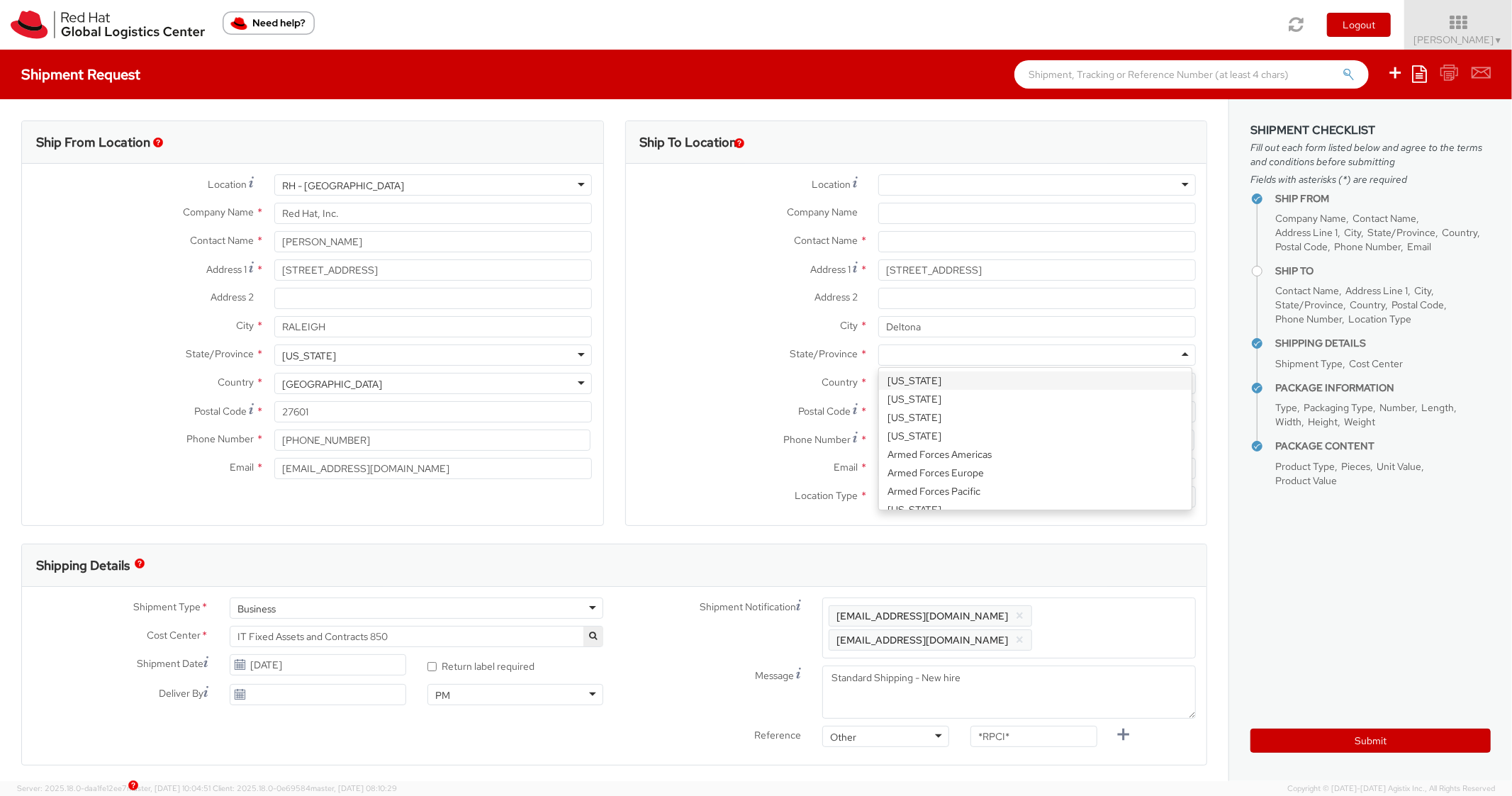
type input "[US_STATE]"
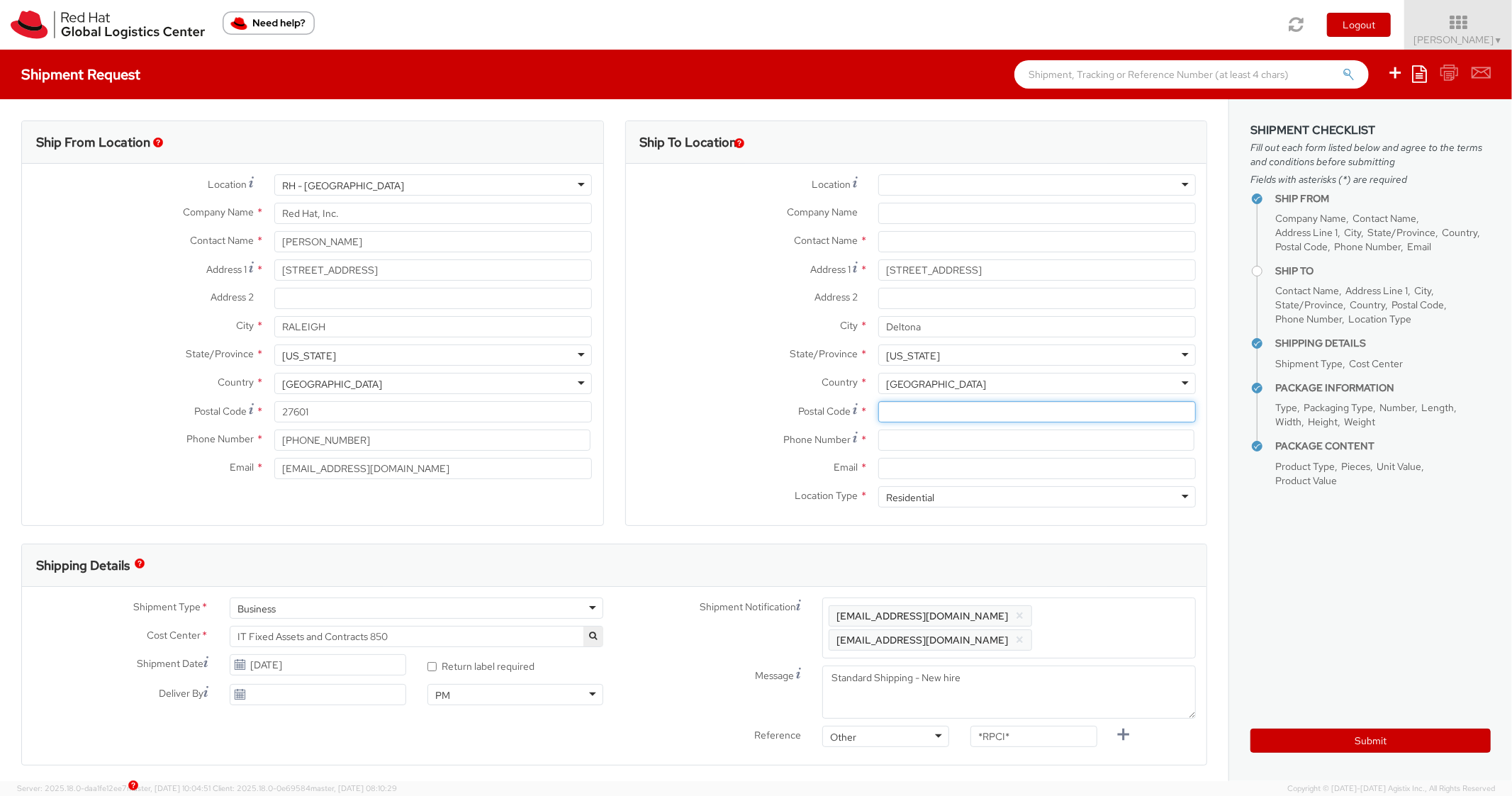
click at [928, 414] on input "Postal Code *" at bounding box center [1037, 412] width 318 height 21
paste input "32738"
type input "32738"
click at [700, 377] on label "Country *" at bounding box center [747, 382] width 241 height 18
click at [954, 446] on input at bounding box center [1036, 439] width 316 height 21
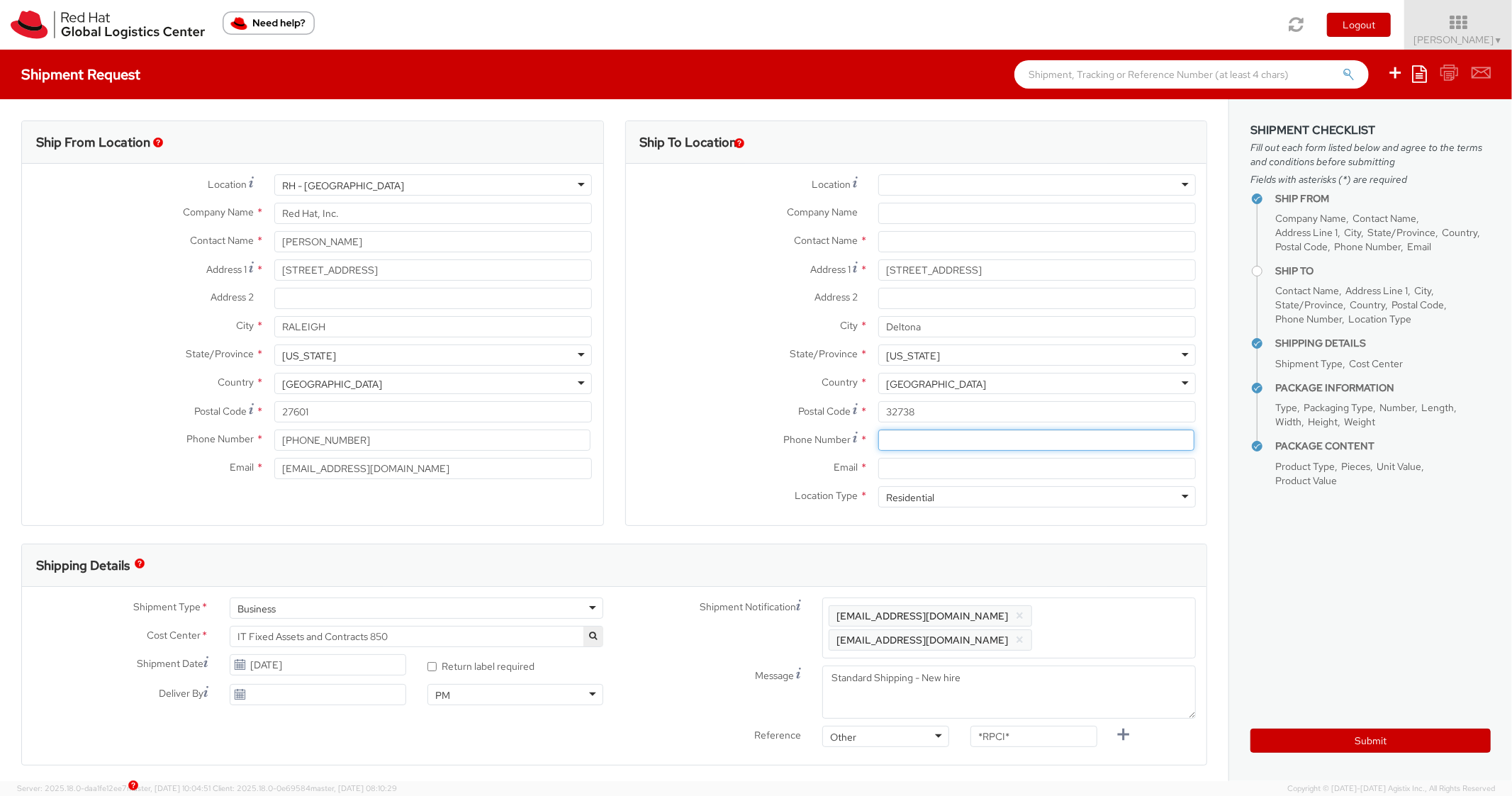
paste input "3212778051"
type input "3212778051"
click at [750, 392] on div "Country * [GEOGRAPHIC_DATA] [GEOGRAPHIC_DATA] [GEOGRAPHIC_DATA] [GEOGRAPHIC_DAT…" at bounding box center [917, 383] width 581 height 21
click at [932, 463] on input "Email *" at bounding box center [1037, 468] width 318 height 21
paste input "[EMAIL_ADDRESS][DOMAIN_NAME]"
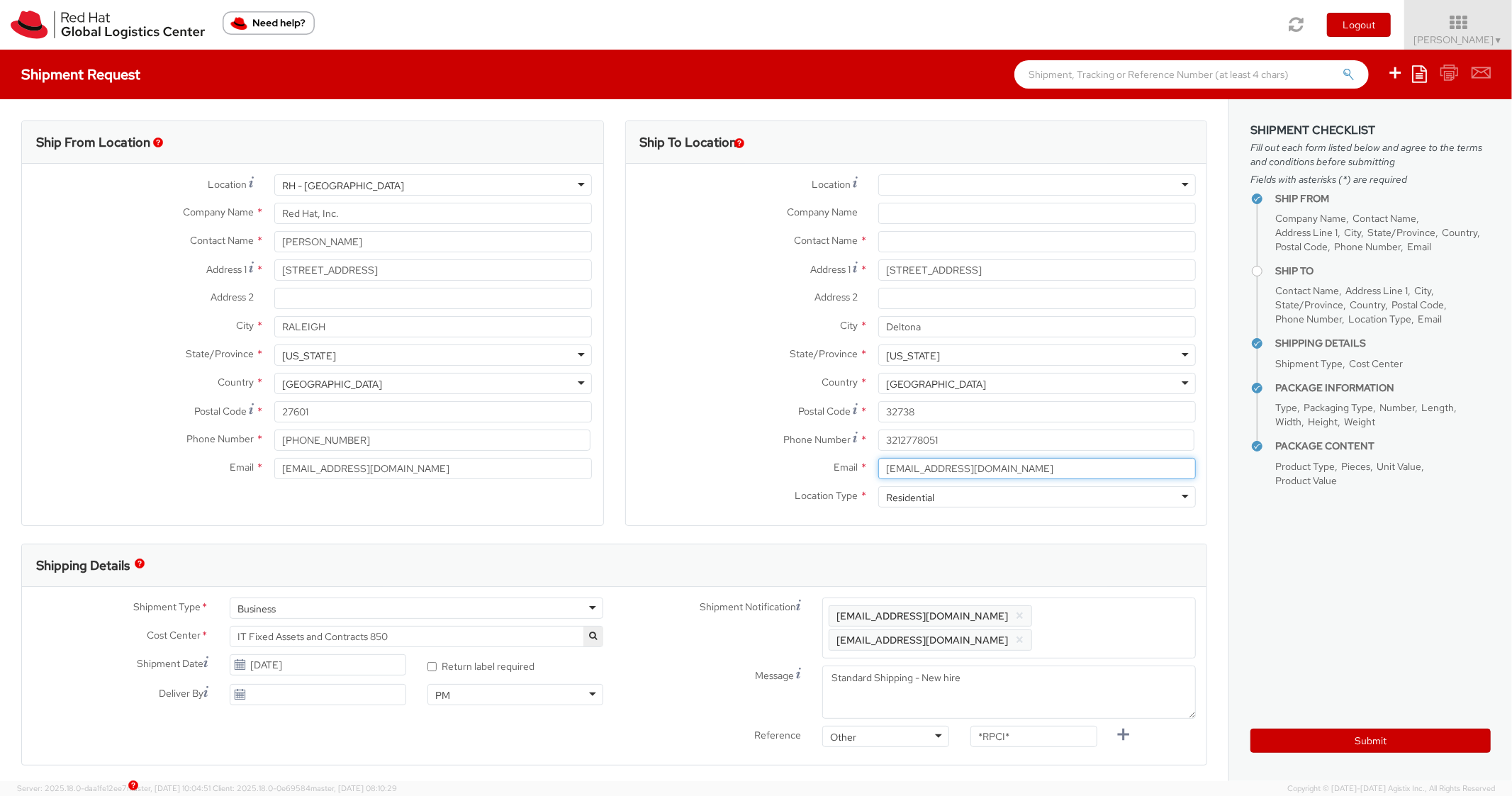
type input "[EMAIL_ADDRESS][DOMAIN_NAME]"
drag, startPoint x: 1097, startPoint y: 602, endPoint x: 1107, endPoint y: 606, distance: 10.8
click at [1097, 603] on div "Enter any additional email addresses, separated by comma, for individuals who s…" at bounding box center [1010, 628] width 374 height 61
paste input "[EMAIL_ADDRESS][DOMAIN_NAME]"
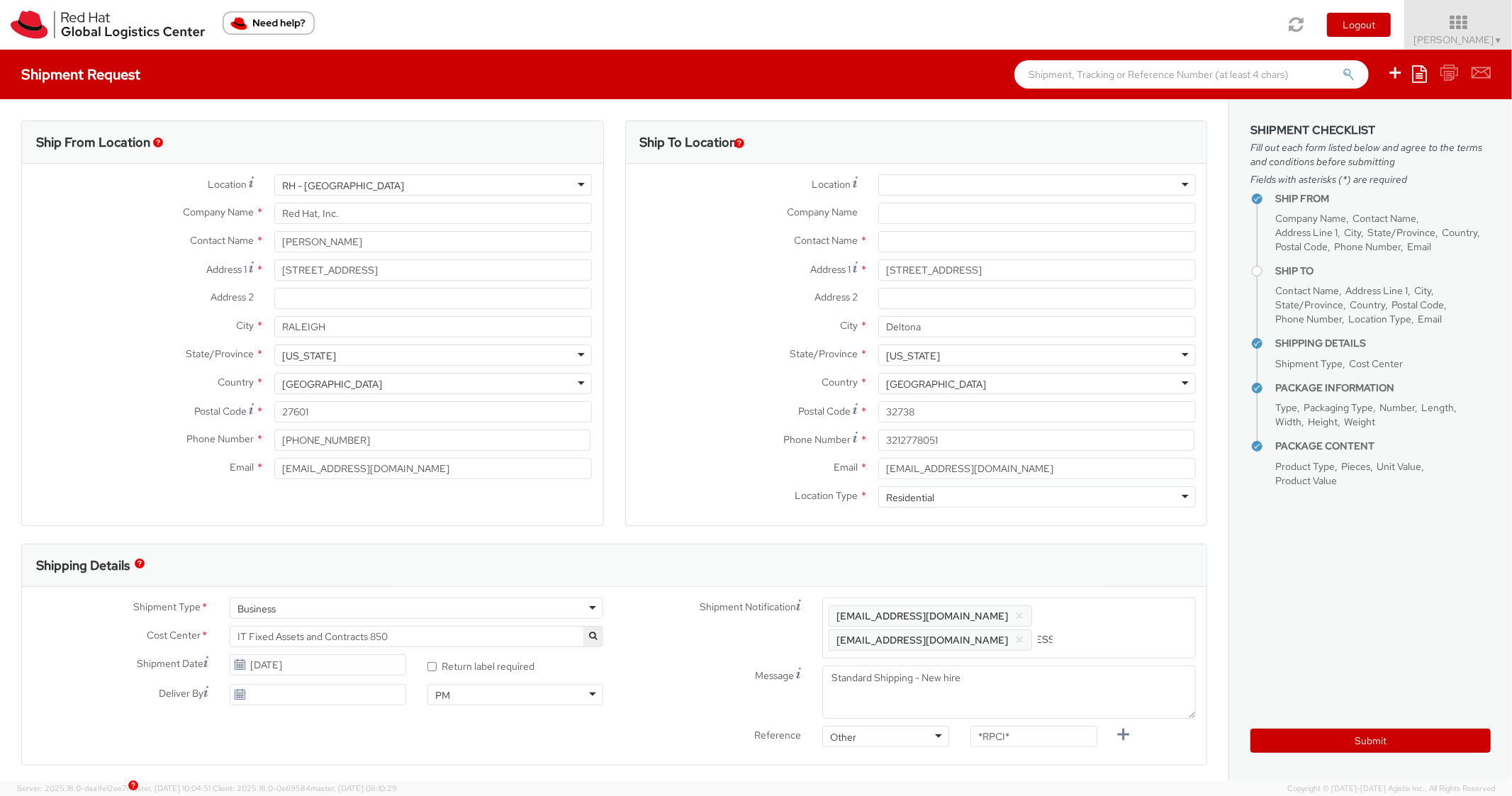
type input "[EMAIL_ADDRESS][DOMAIN_NAME]"
click at [1102, 567] on div "Shipping Details" at bounding box center [615, 566] width 1185 height 42
drag, startPoint x: 1020, startPoint y: 744, endPoint x: 892, endPoint y: 731, distance: 128.7
click at [891, 750] on div "Reference Other Other Other Purchase Order Number Reference Number *RPCI*" at bounding box center [910, 764] width 592 height 29
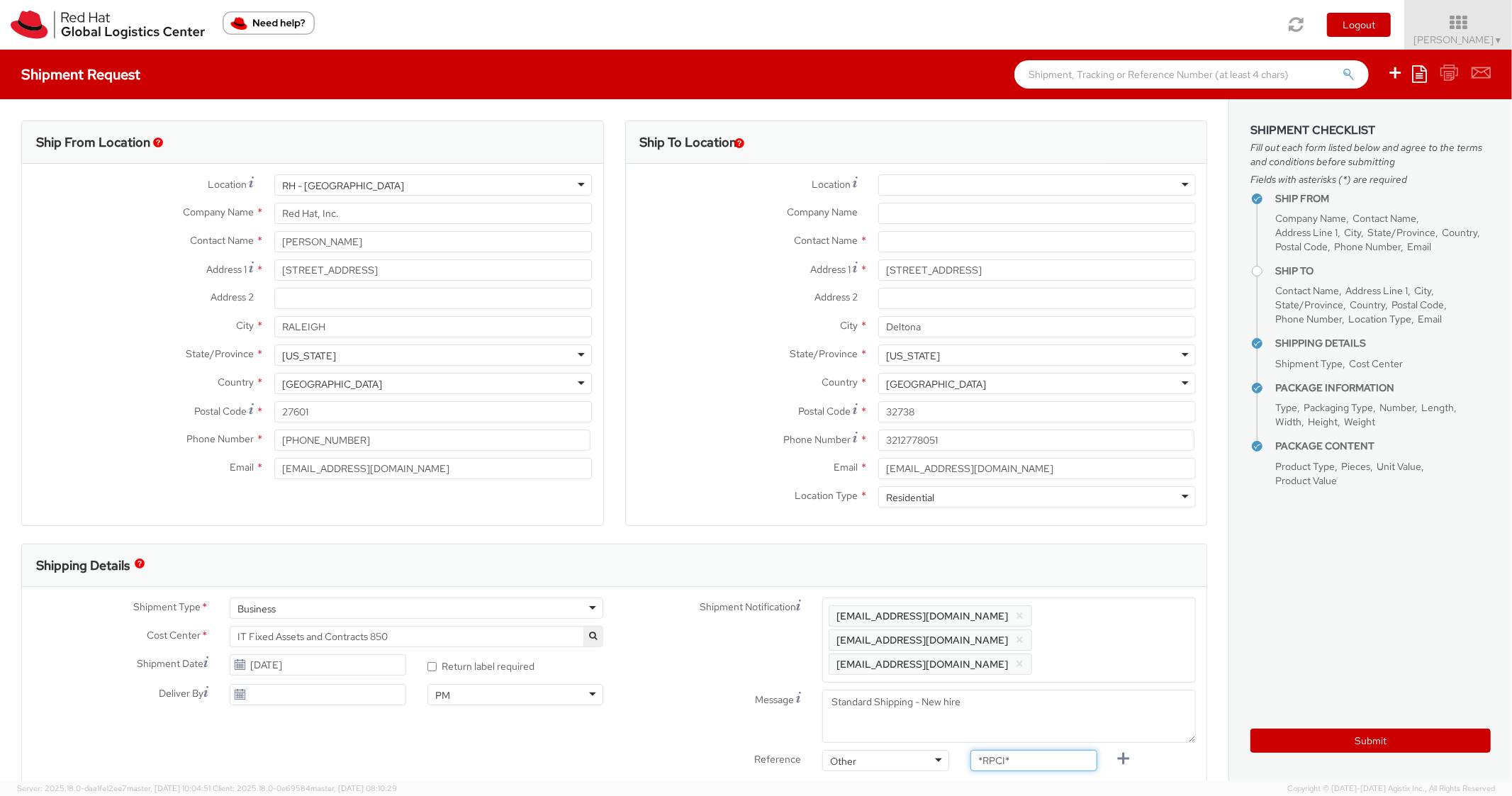
paste input "RPCI0080822"
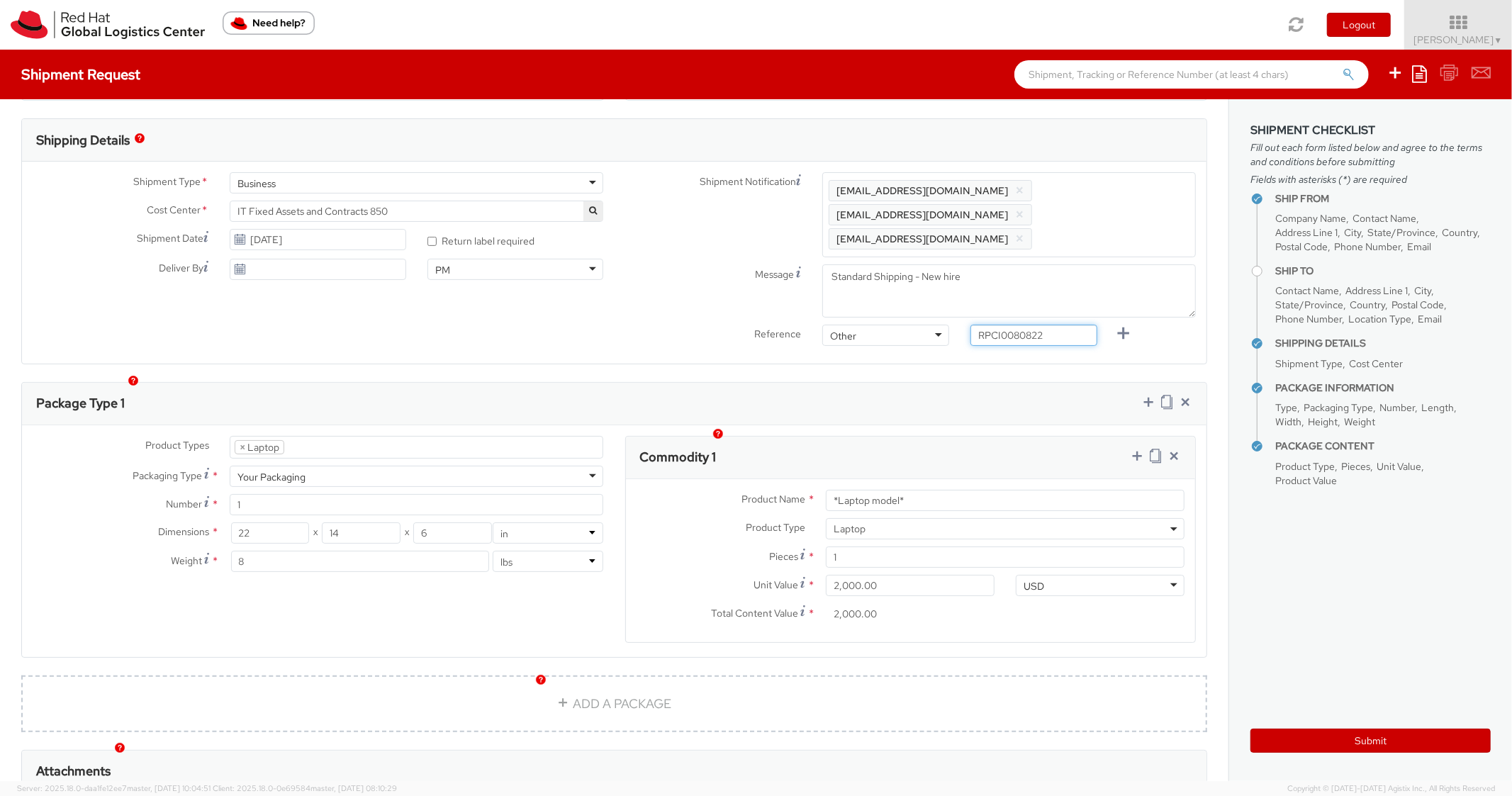
type input "RPCI0080822"
paste input "DEVELOPER/DESIGNER - Lenovo"
drag, startPoint x: 936, startPoint y: 470, endPoint x: 977, endPoint y: 474, distance: 41.2
click at [977, 490] on input "DEVELOPER/DESIGNER - Lenovo*Laptop model*" at bounding box center [1005, 500] width 358 height 21
drag, startPoint x: 1081, startPoint y: 478, endPoint x: 776, endPoint y: 465, distance: 305.3
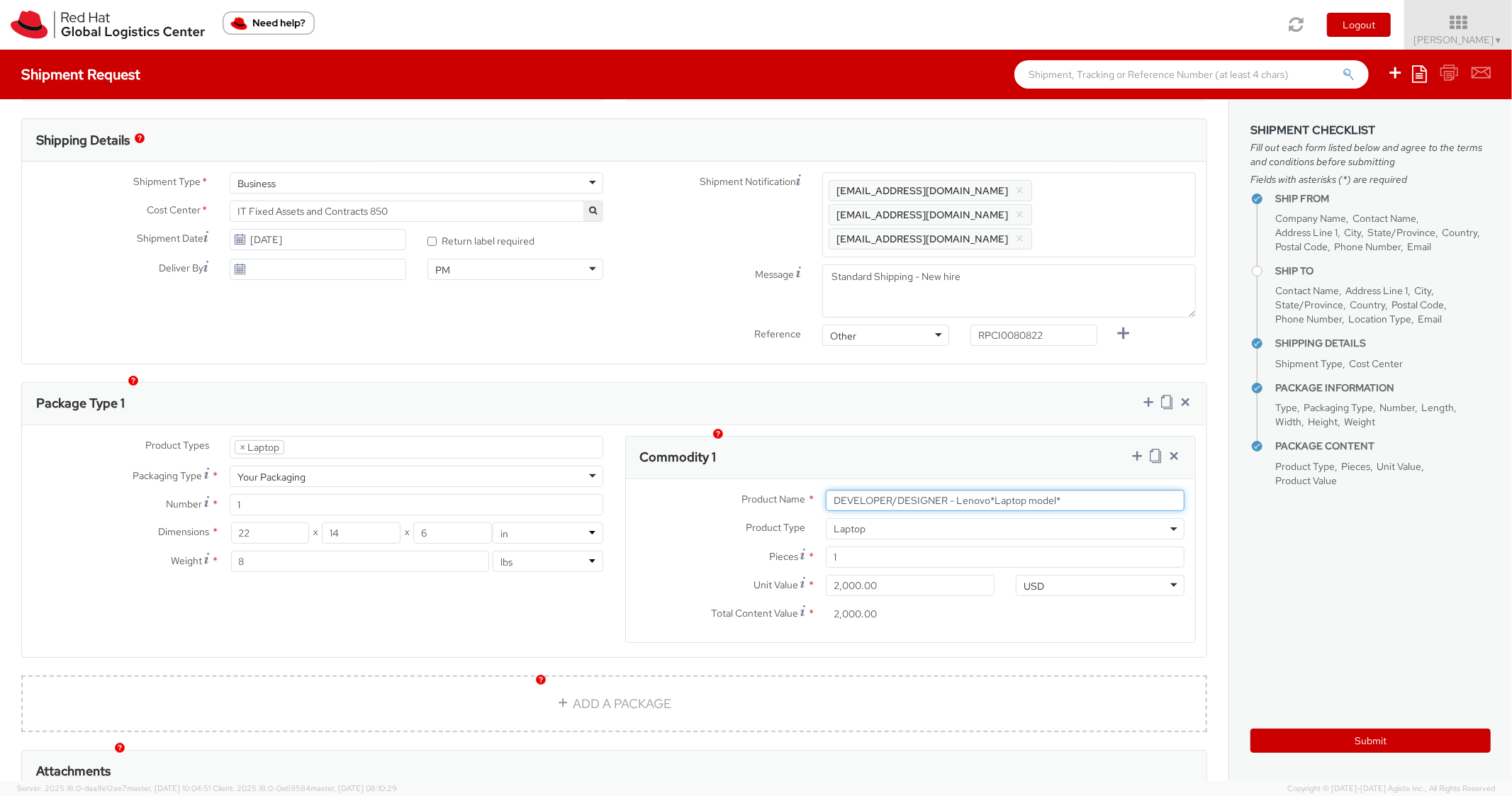
click at [776, 479] on div "Product Name * DEVELOPER/DESIGNER - Lenovo*Laptop model* Product Type * Documen…" at bounding box center [911, 560] width 570 height 163
paste input "text"
type input "DEVELOPER/DESIGNER - Lenovo"
drag, startPoint x: 814, startPoint y: 432, endPoint x: 838, endPoint y: 420, distance: 26.8
click at [819, 437] on div "Commodity 1" at bounding box center [911, 458] width 570 height 42
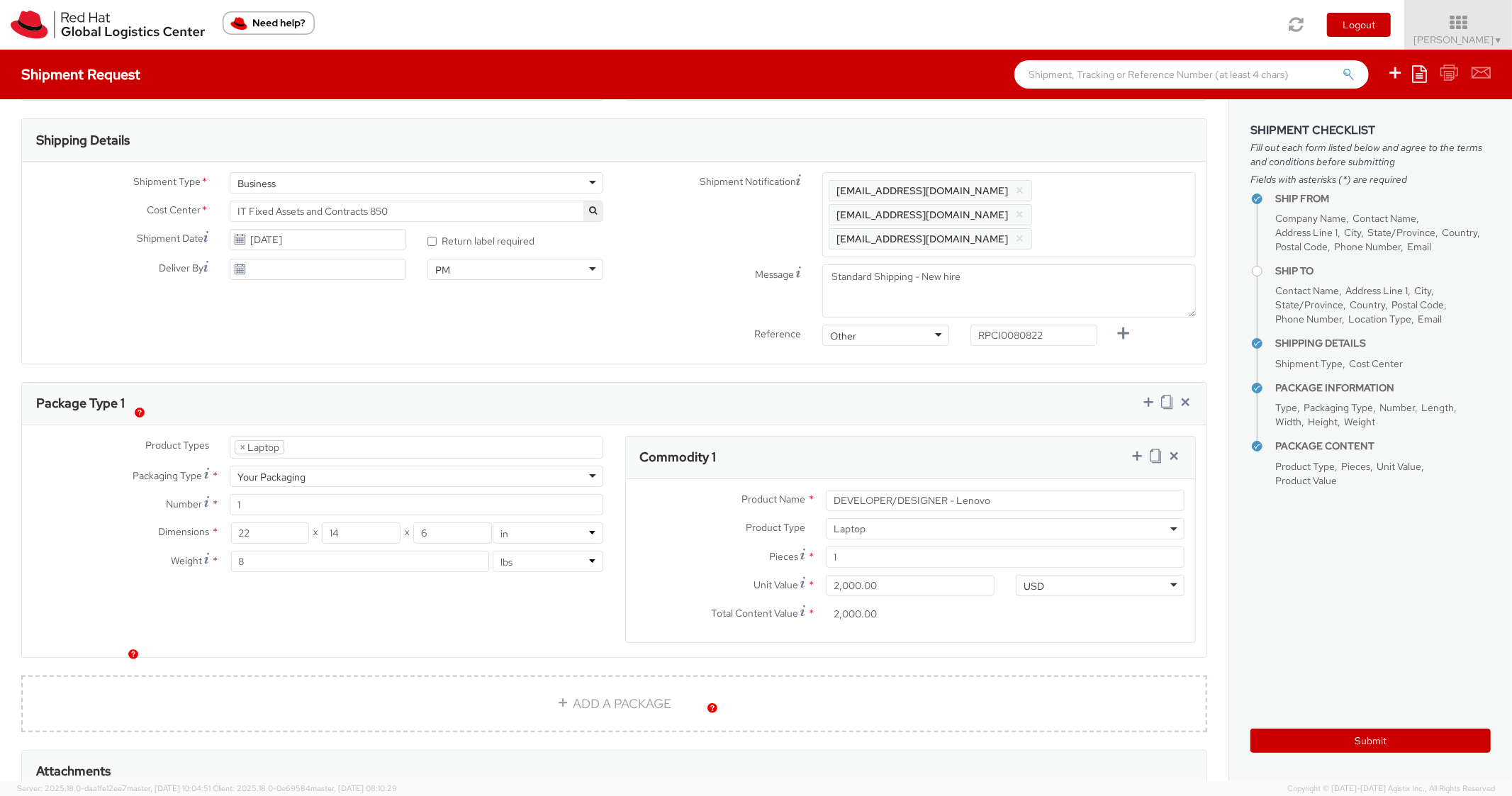
scroll to position [0, 0]
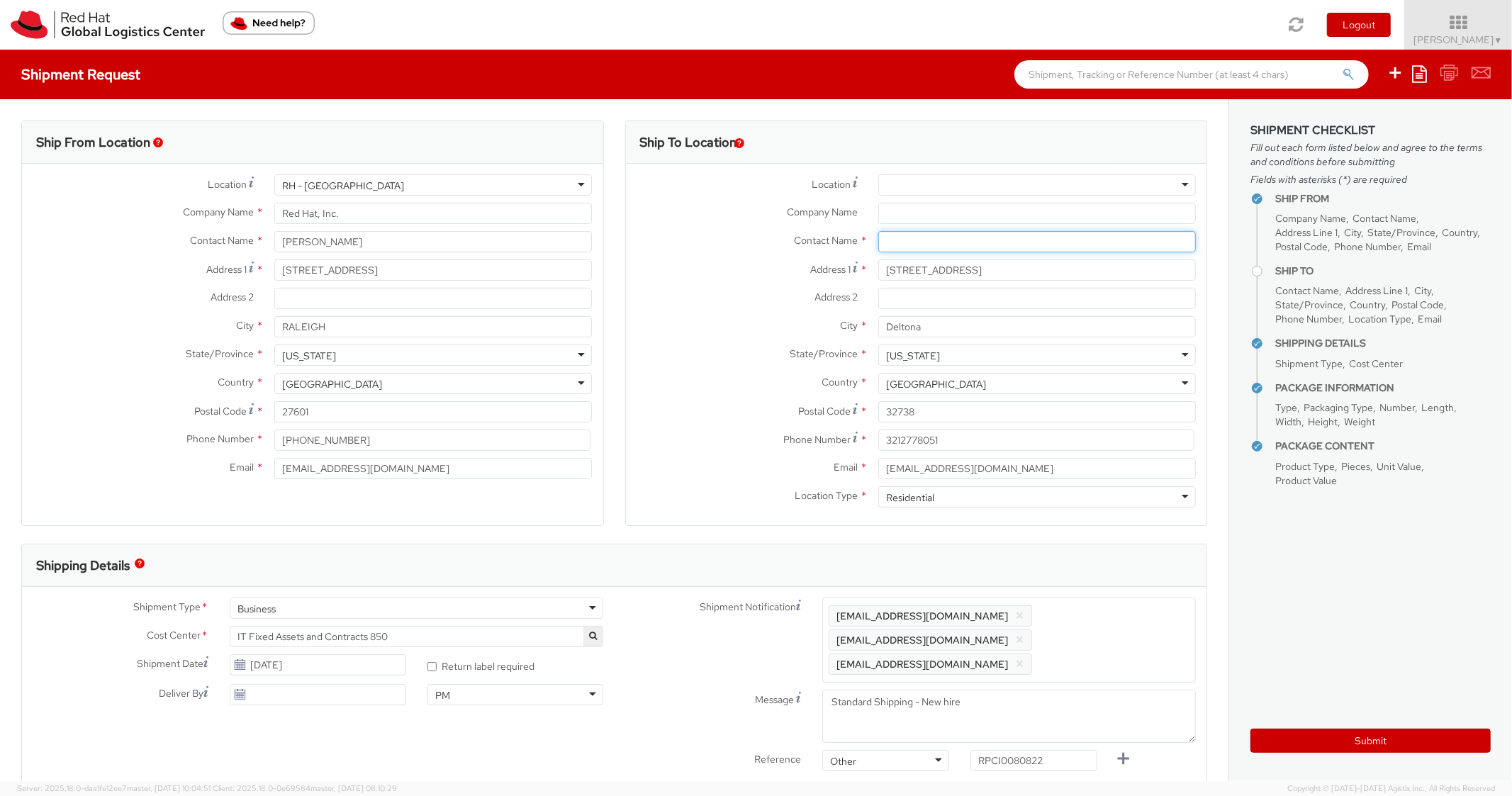
drag, startPoint x: 936, startPoint y: 236, endPoint x: 838, endPoint y: 231, distance: 98.1
click at [911, 235] on input "text" at bounding box center [1037, 241] width 318 height 21
paste input "[PERSON_NAME]"
type input "[PERSON_NAME]"
drag, startPoint x: 609, startPoint y: 240, endPoint x: 733, endPoint y: 360, distance: 172.6
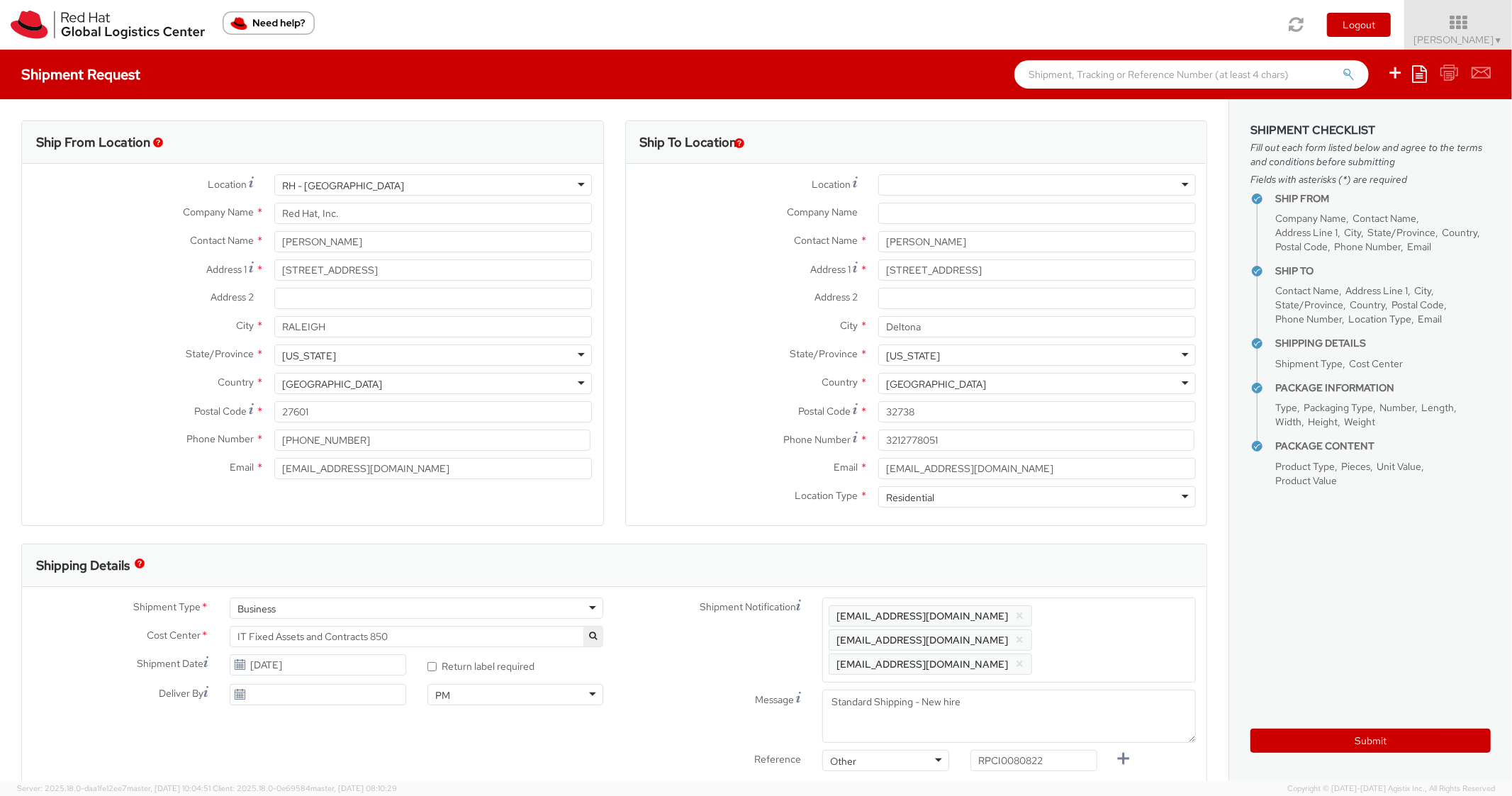
click at [615, 242] on div "Ship To Location Location * [GEOGRAPHIC_DATA] - [GEOGRAPHIC_DATA] - [GEOGRAPHIC…" at bounding box center [917, 332] width 604 height 423
click at [1307, 746] on button "Submit" at bounding box center [1371, 741] width 240 height 24
type input "[PERSON_NAME]"
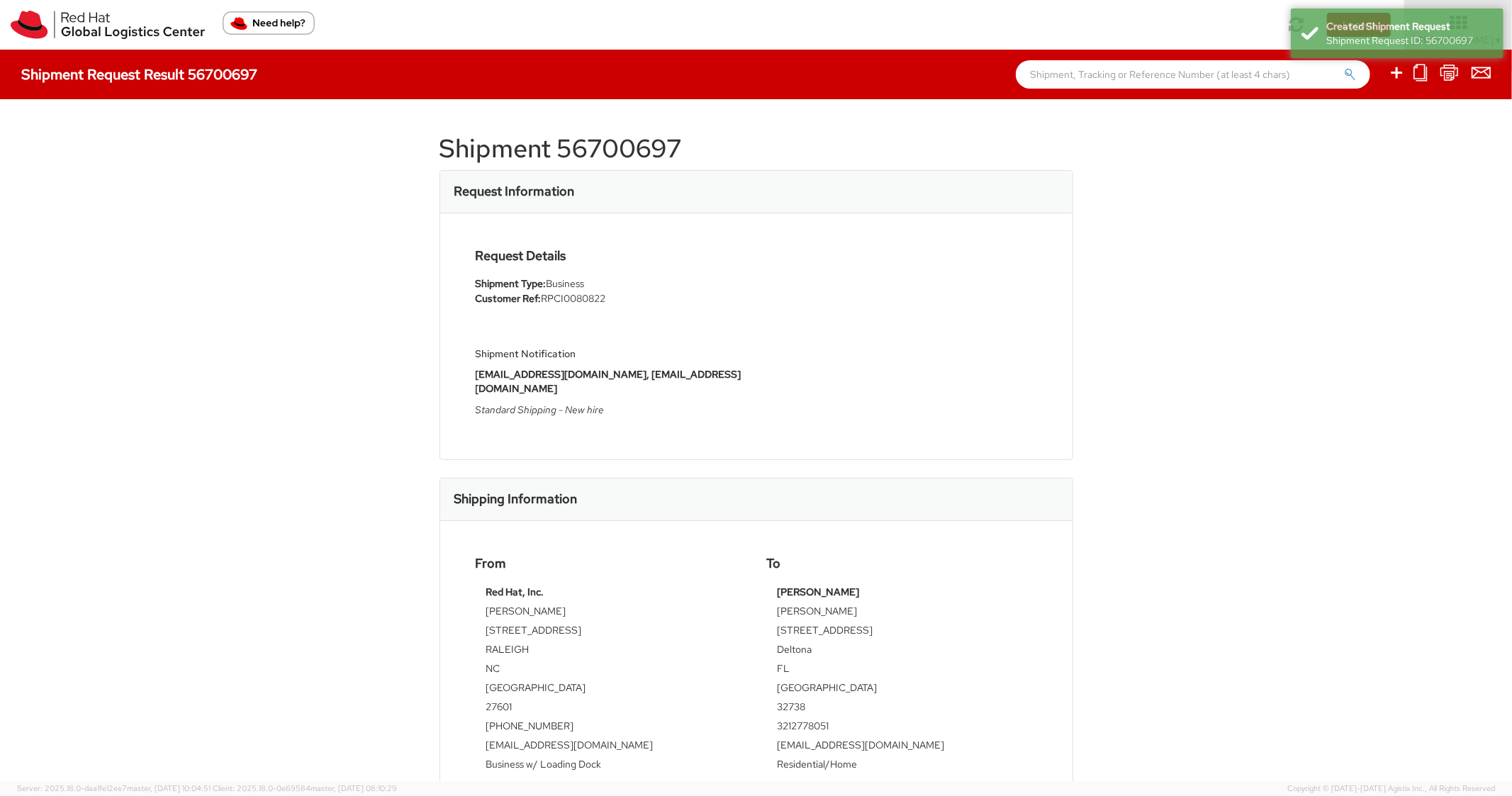
click at [612, 112] on div "Shipment 56700697 Request Information Request Details Shipment Type: Business C…" at bounding box center [756, 440] width 1512 height 682
click at [622, 161] on h1 "Shipment 56700697" at bounding box center [756, 148] width 634 height 29
click at [622, 159] on h1 "Shipment 56700697" at bounding box center [756, 148] width 634 height 29
copy h1 "56700697"
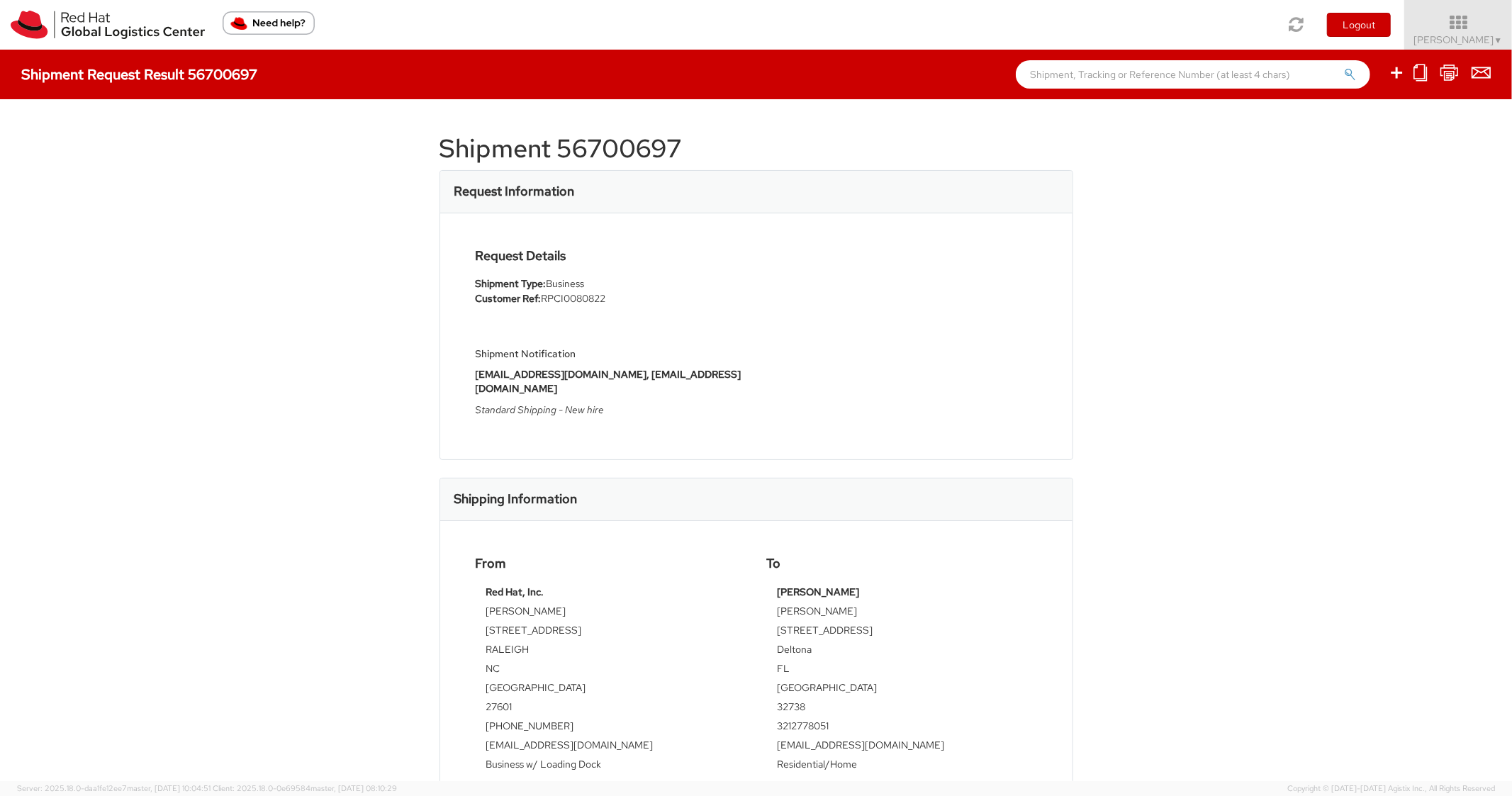
click at [987, 315] on div "Request Details Shipment Type: Business Customer Ref: RPCI0080822 Shipment Noti…" at bounding box center [756, 336] width 583 height 175
click at [1392, 78] on icon at bounding box center [1397, 72] width 17 height 18
select select
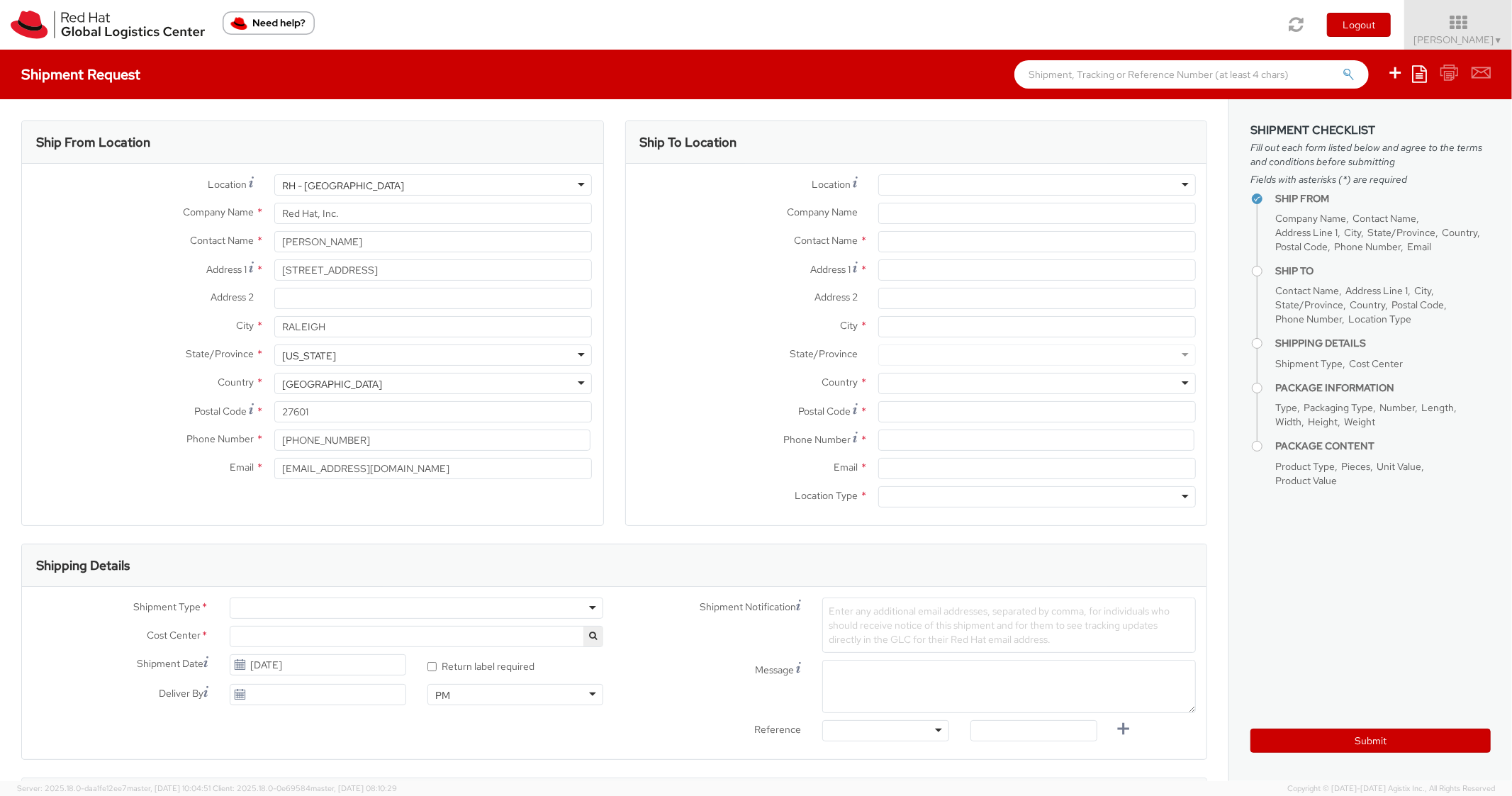
select select "850"
click at [1427, 80] on icon at bounding box center [1420, 74] width 15 height 17
click at [1354, 119] on link "Create from template" at bounding box center [1365, 119] width 124 height 18
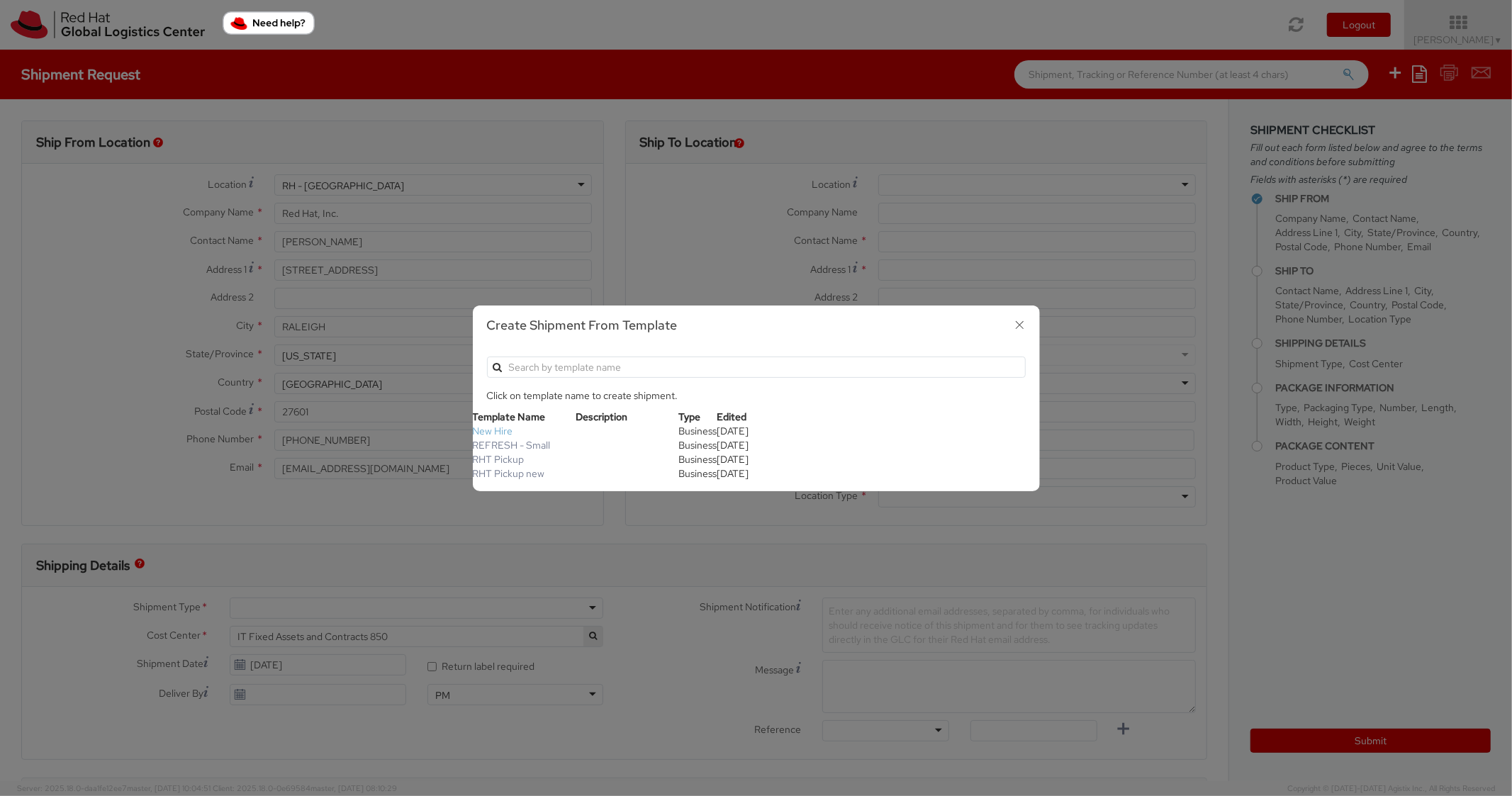
click at [506, 428] on link "New Hire" at bounding box center [493, 431] width 41 height 13
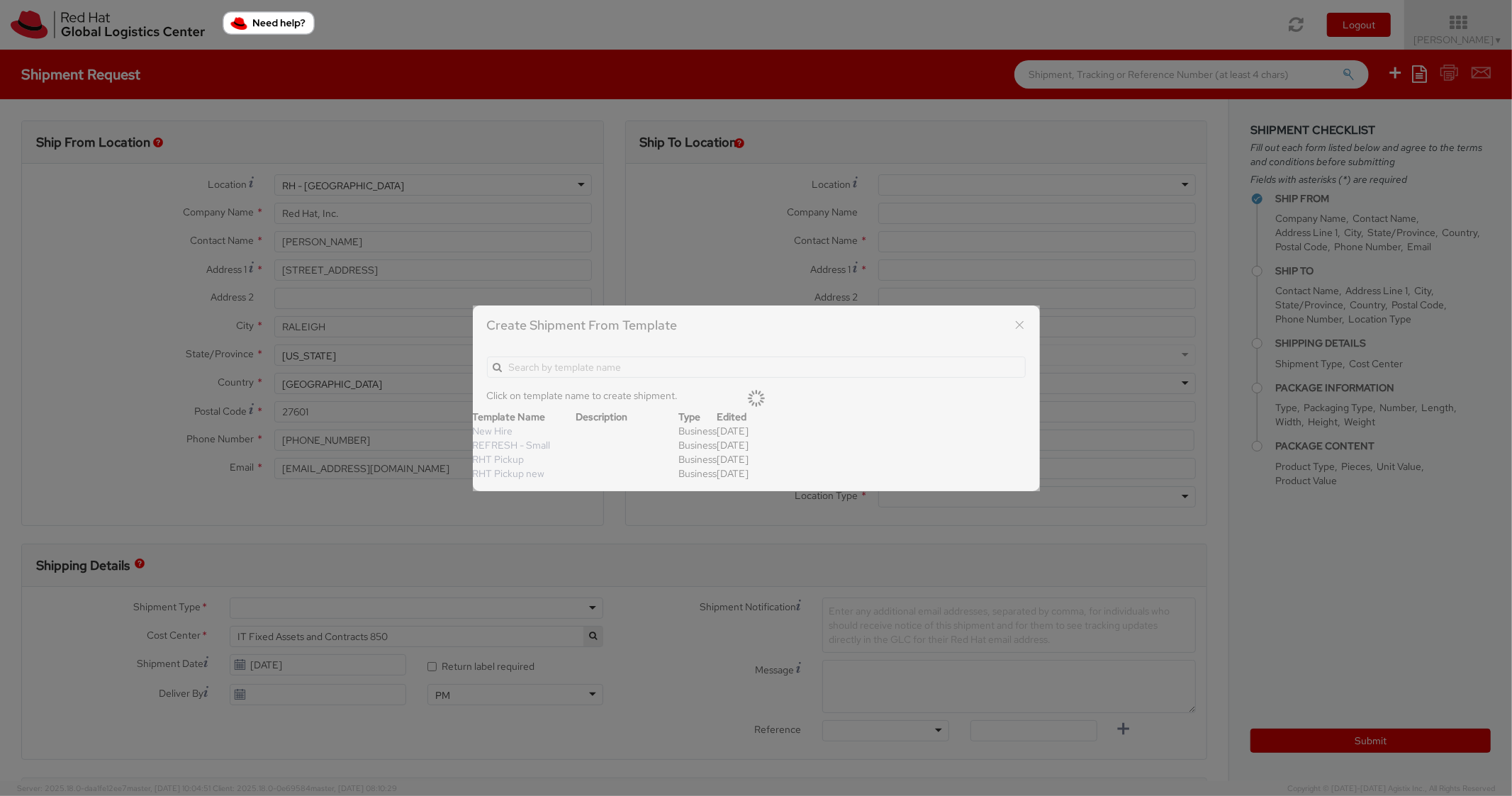
type textarea "Standard Shipping - New hire"
type input "*RPCI*"
select select "LAPTOP"
type input "1"
type input "22"
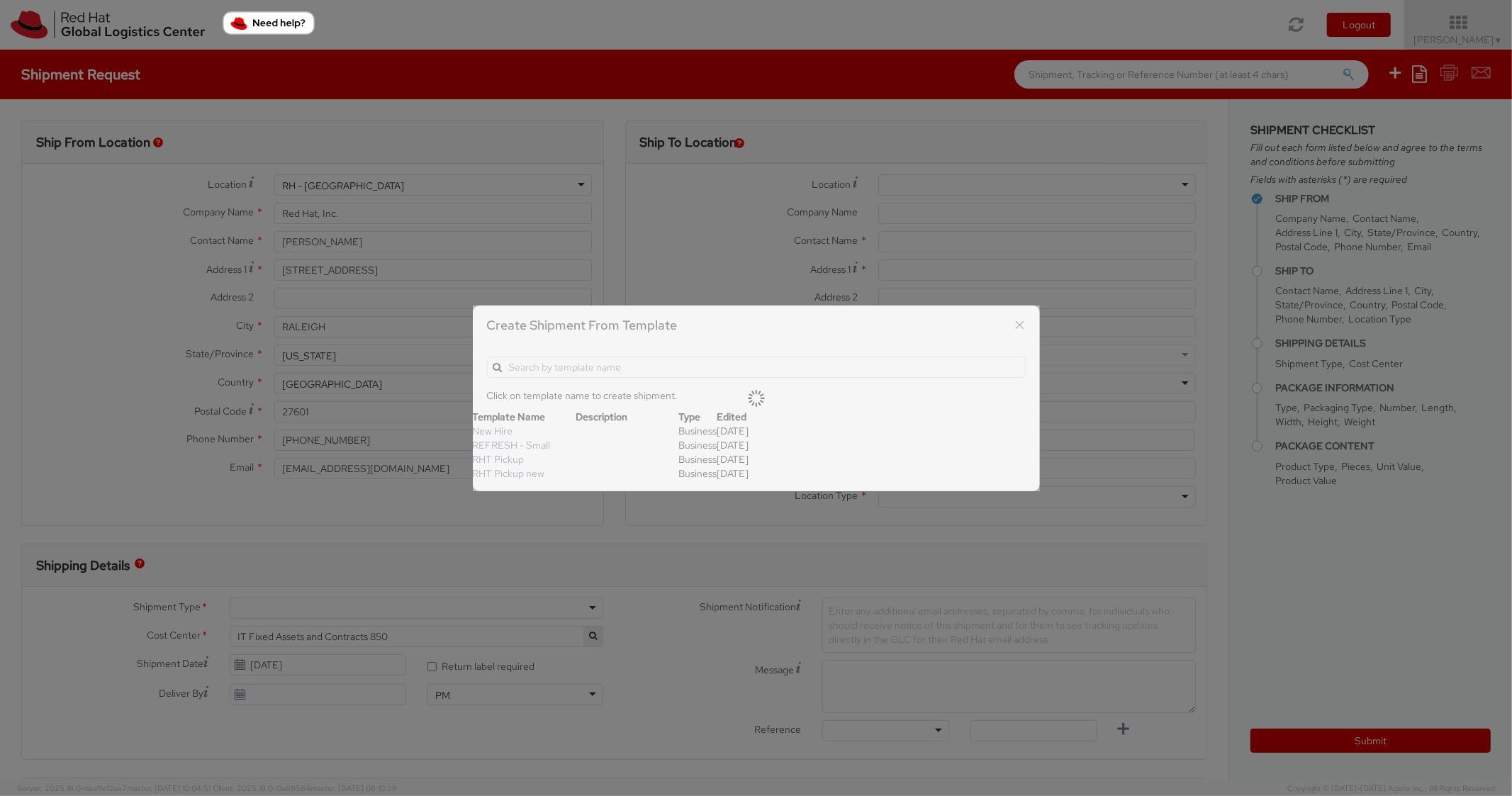
type input "14"
type input "6"
type input "8"
type input "*Laptop model*"
select select "LAPTOP"
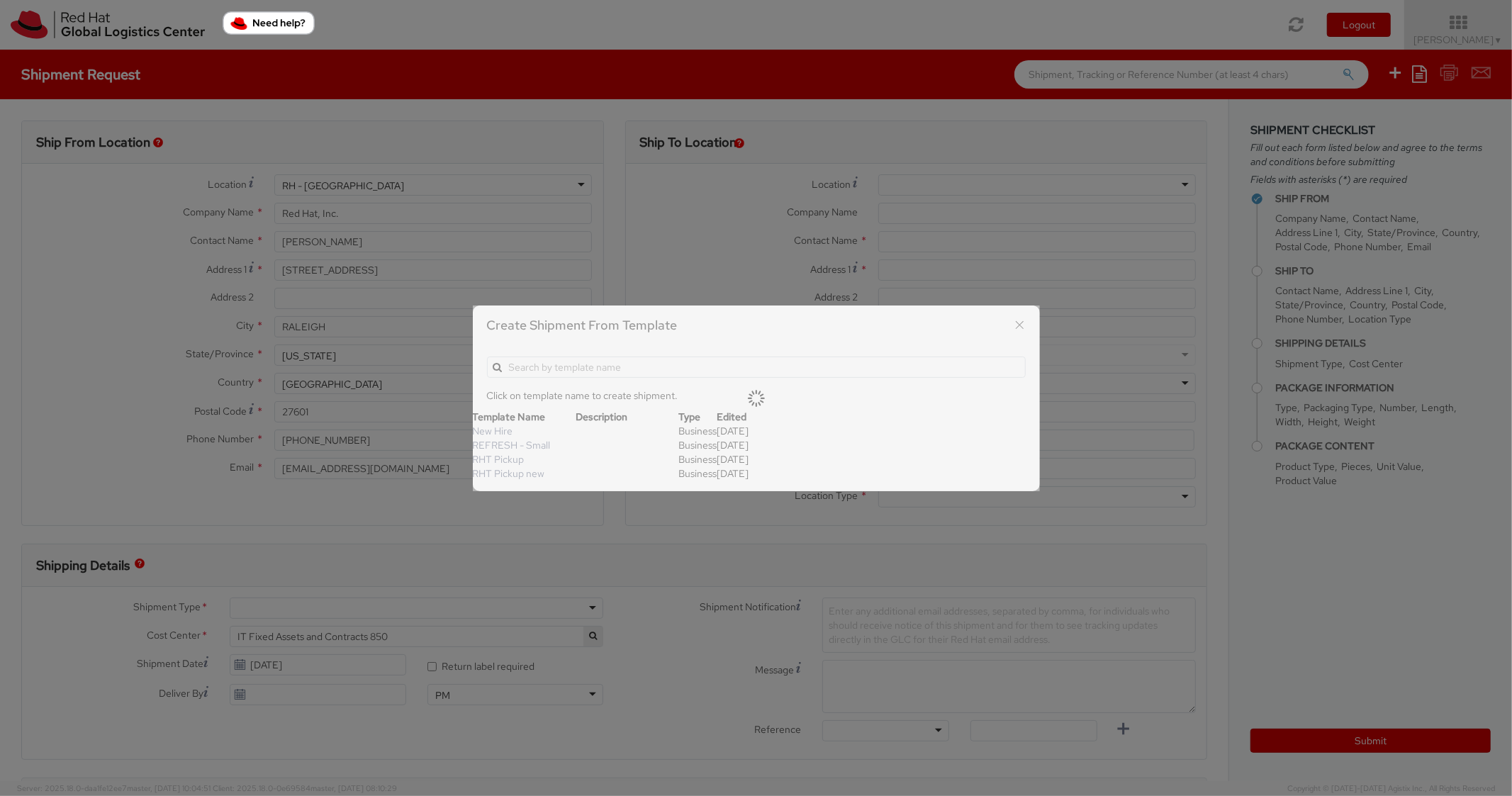
type input "2,000.00"
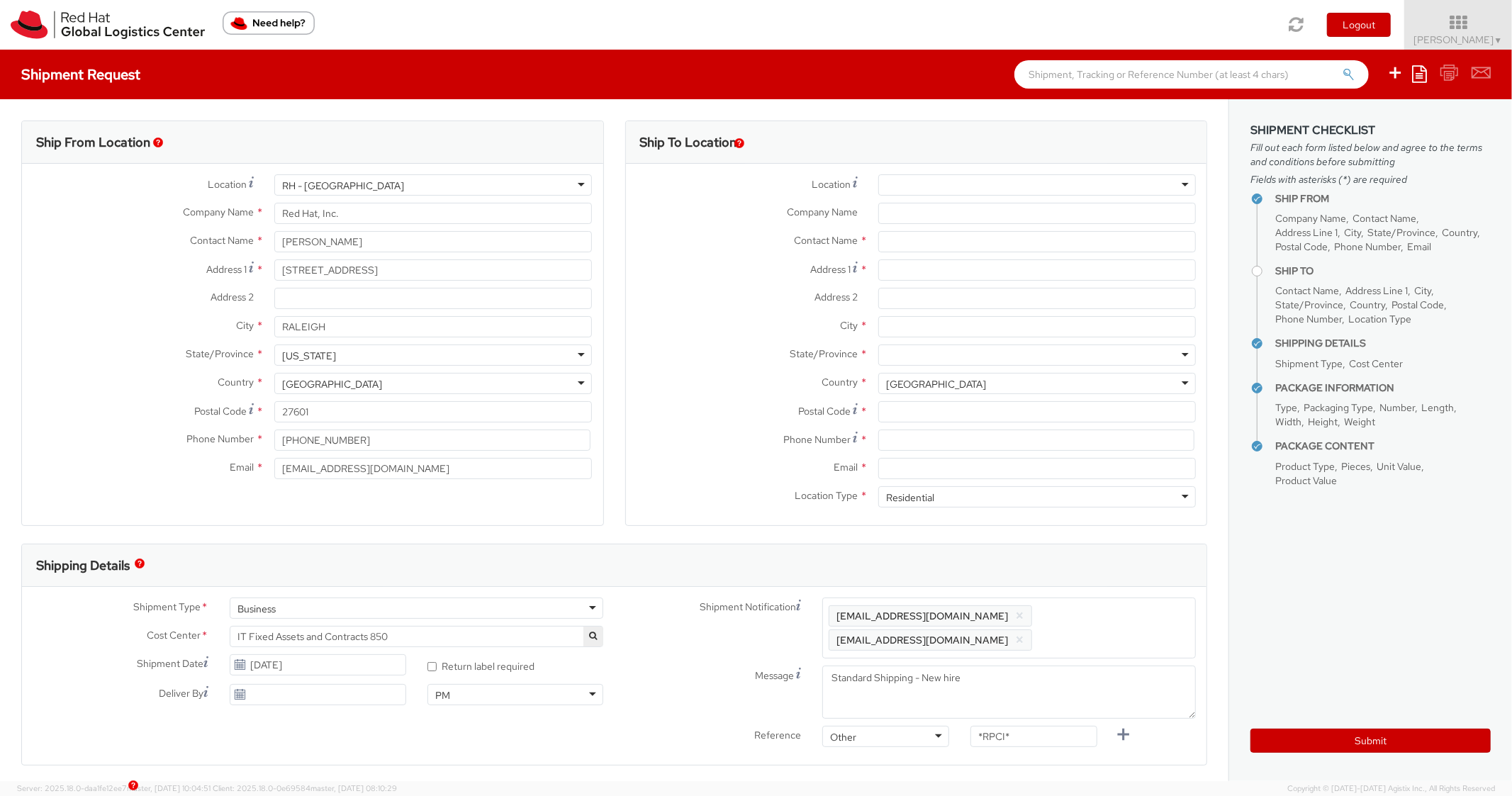
scroll to position [42, 0]
click at [999, 177] on div at bounding box center [1037, 184] width 318 height 21
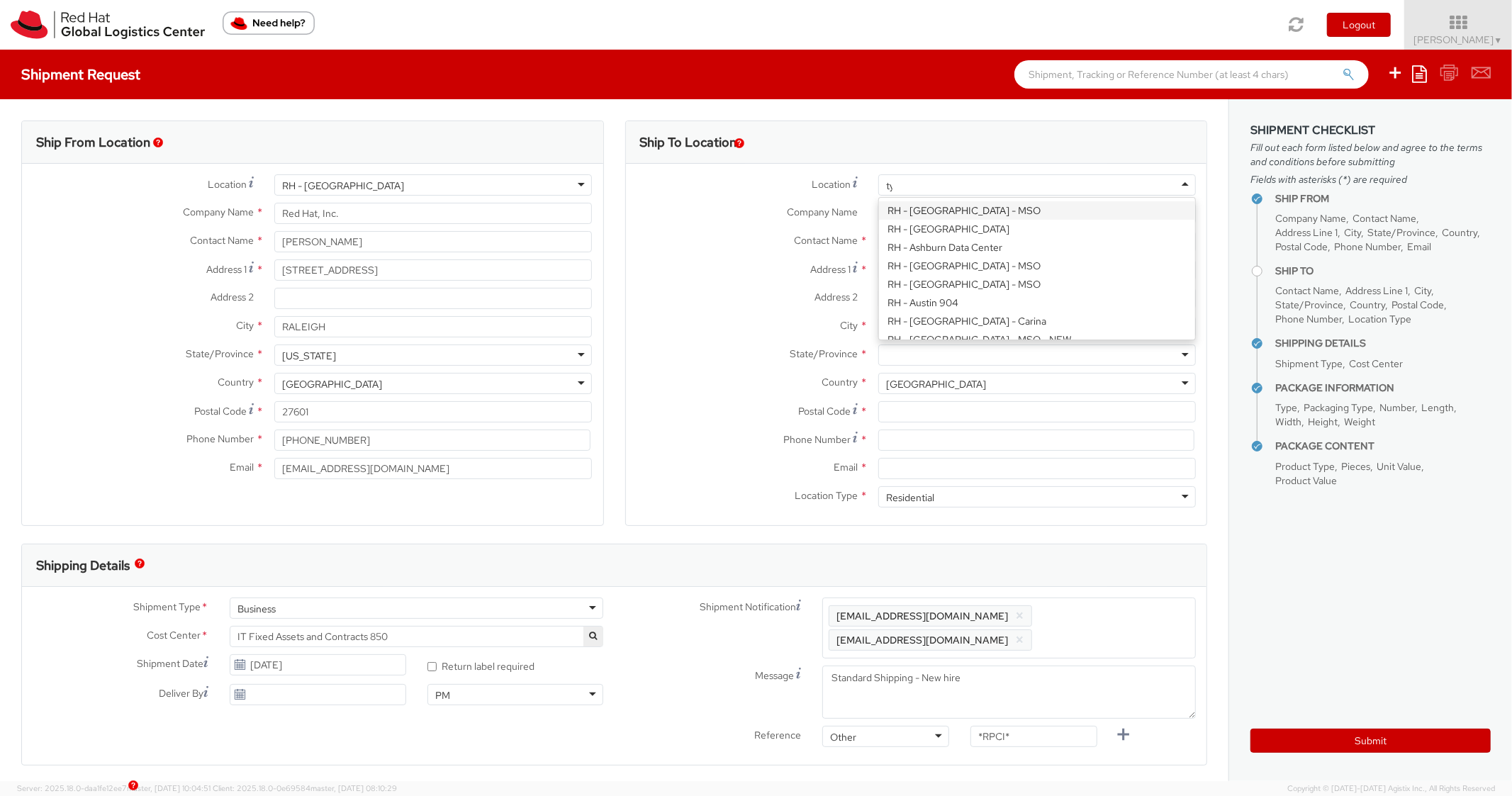
scroll to position [421, 0]
type input "tys"
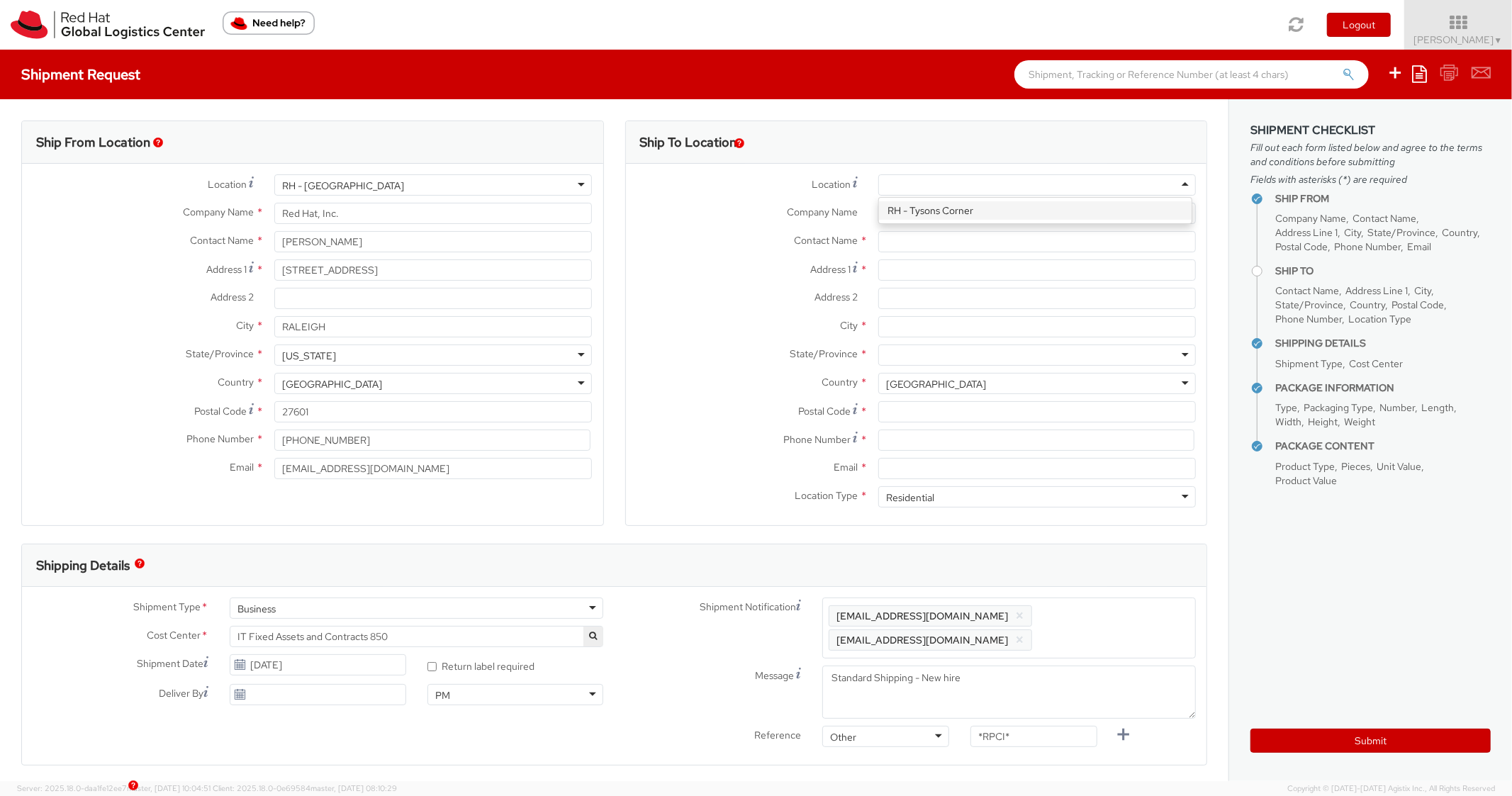
type input "Red Hat, Inc."
type input "[STREET_ADDRESS]"
type input "Suite 800"
type input "[PERSON_NAME]"
type input "22102"
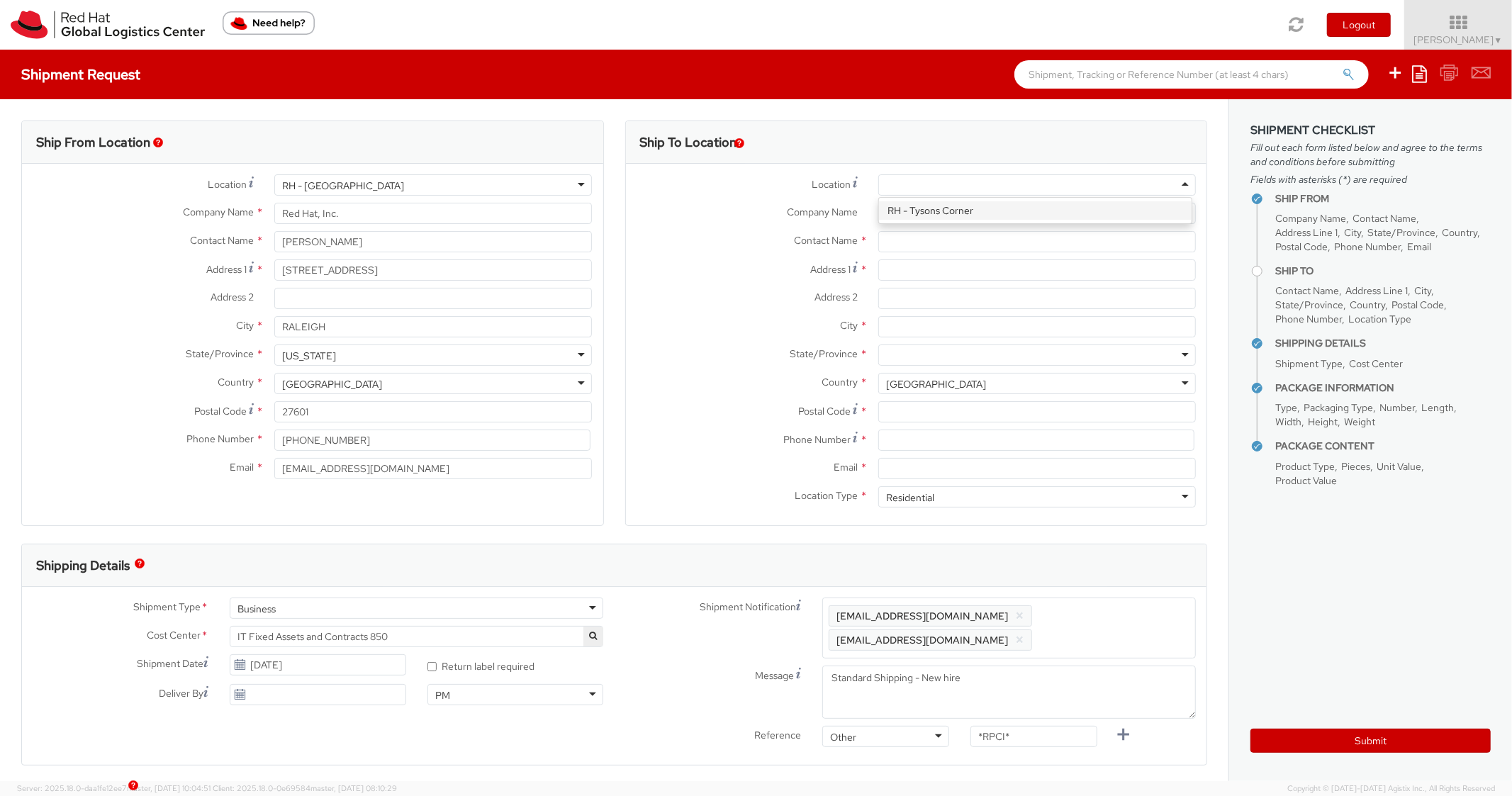
type input "[PHONE_NUMBER]"
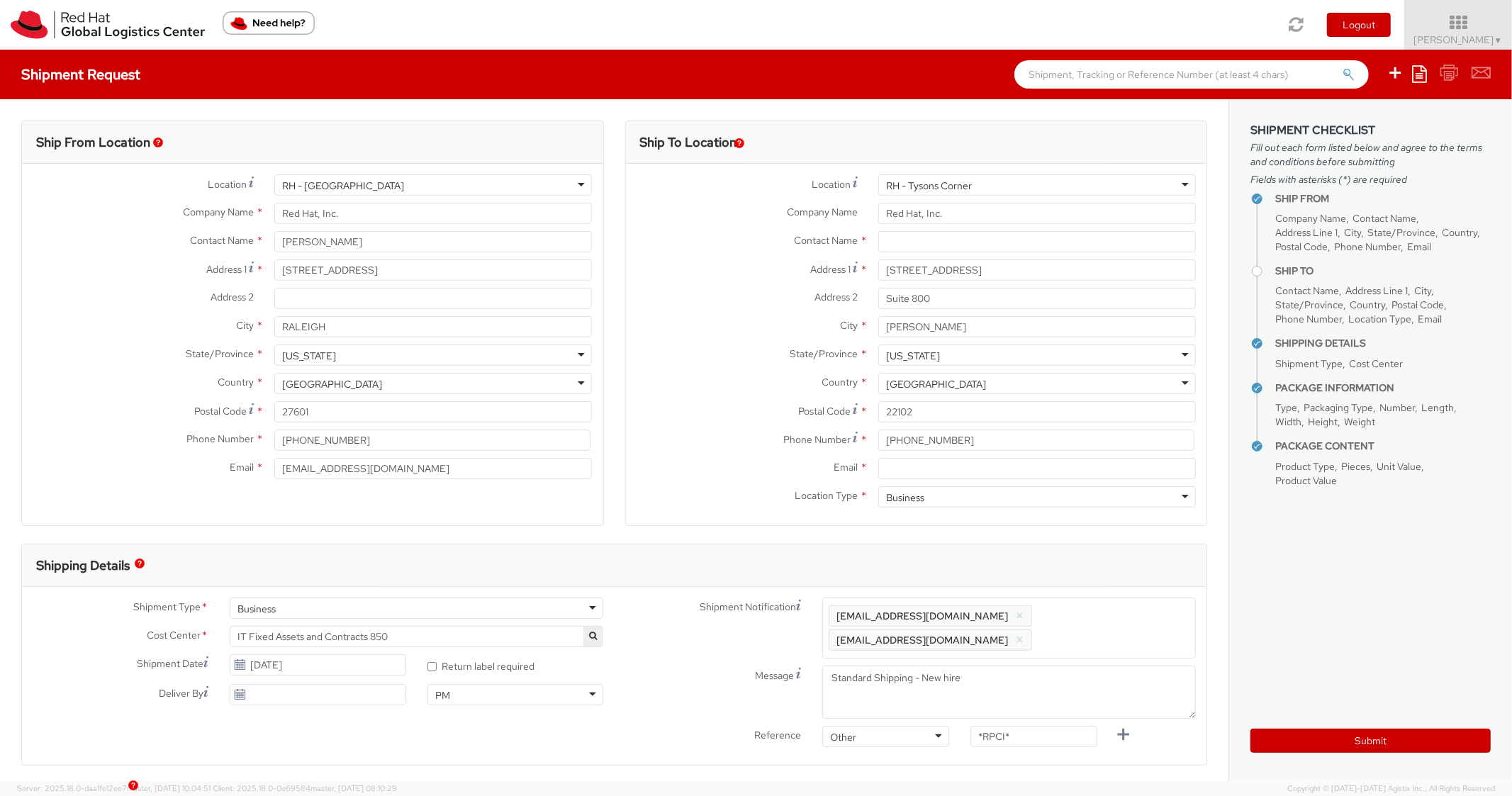
scroll to position [0, 0]
click at [939, 478] on input "Email *" at bounding box center [1037, 468] width 318 height 21
paste input "[EMAIL_ADDRESS][DOMAIN_NAME]"
type input "[EMAIL_ADDRESS][DOMAIN_NAME]"
drag, startPoint x: 1117, startPoint y: 626, endPoint x: 1124, endPoint y: 604, distance: 23.1
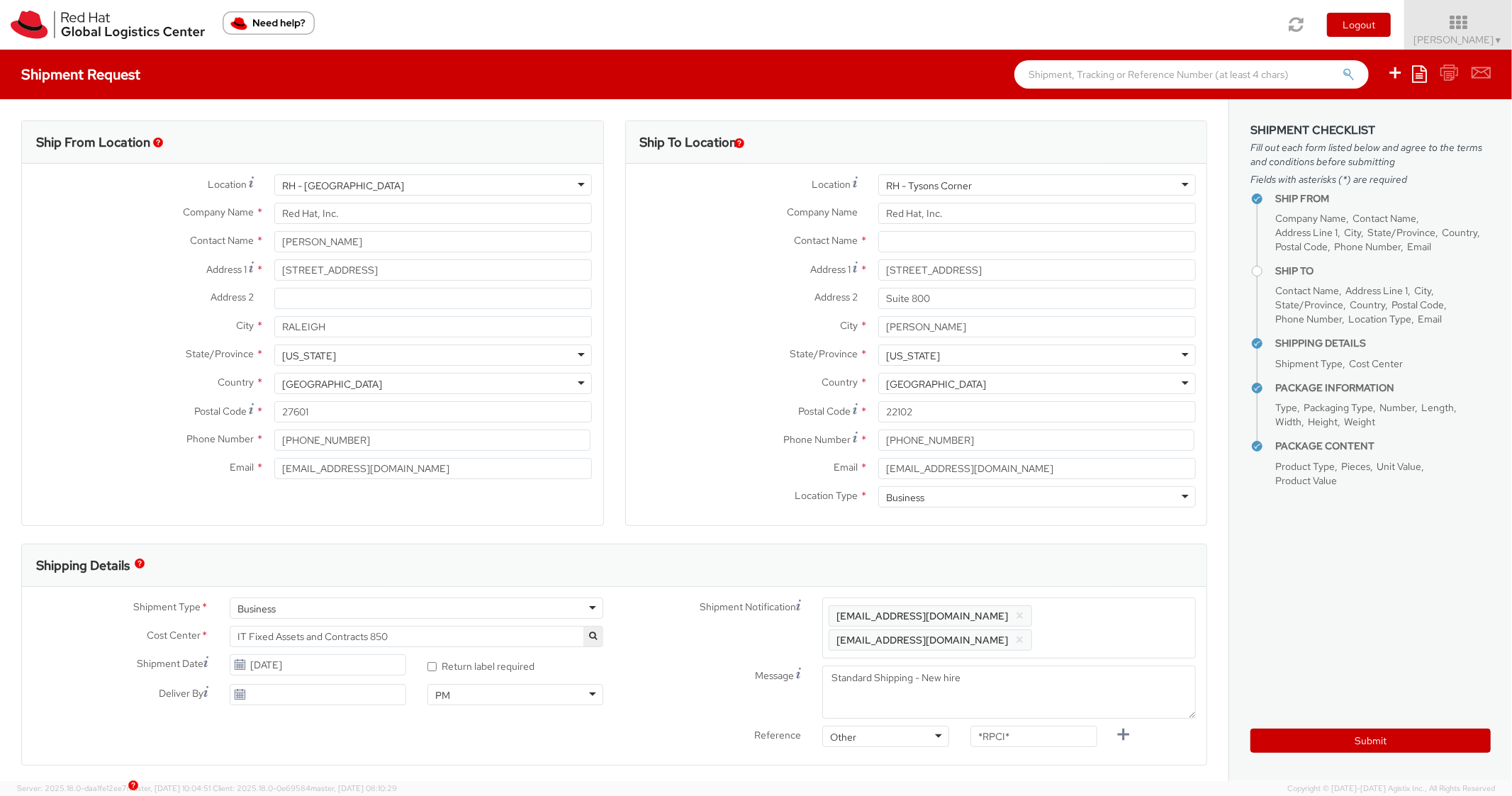
click at [1118, 625] on span "Enter any additional email addresses, separated by comma, for individuals who s…" at bounding box center [1010, 628] width 361 height 42
paste input "[EMAIL_ADDRESS][DOMAIN_NAME]"
type input "[EMAIL_ADDRESS][DOMAIN_NAME]"
click at [1125, 553] on div "Shipping Details" at bounding box center [615, 566] width 1185 height 42
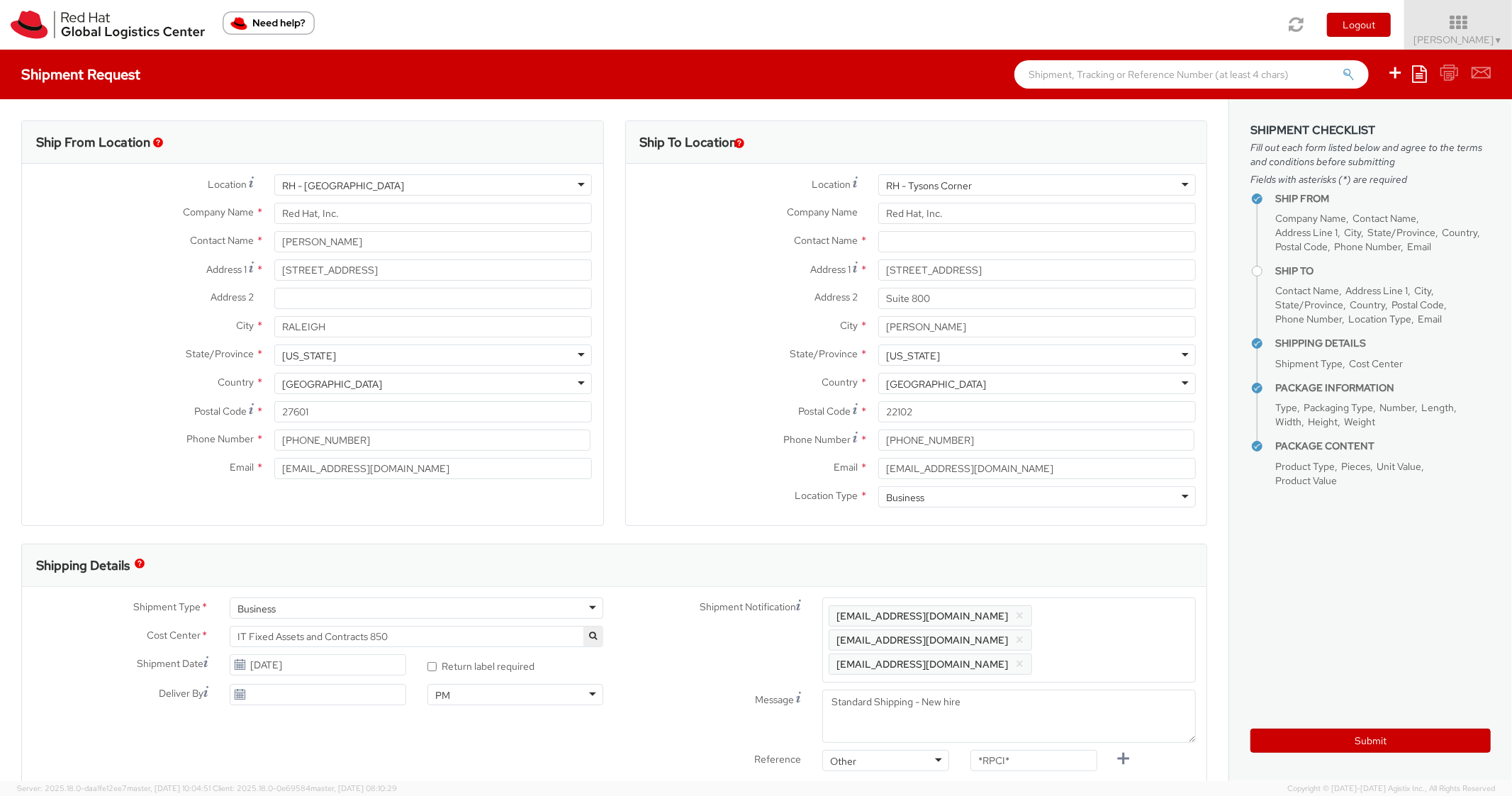
scroll to position [0, 0]
drag, startPoint x: 1020, startPoint y: 735, endPoint x: 946, endPoint y: 724, distance: 74.8
click at [946, 750] on div "Reference Other Other Other Purchase Order Number Reference Number *RPCI*" at bounding box center [910, 764] width 592 height 29
paste input "RPCI0080741"
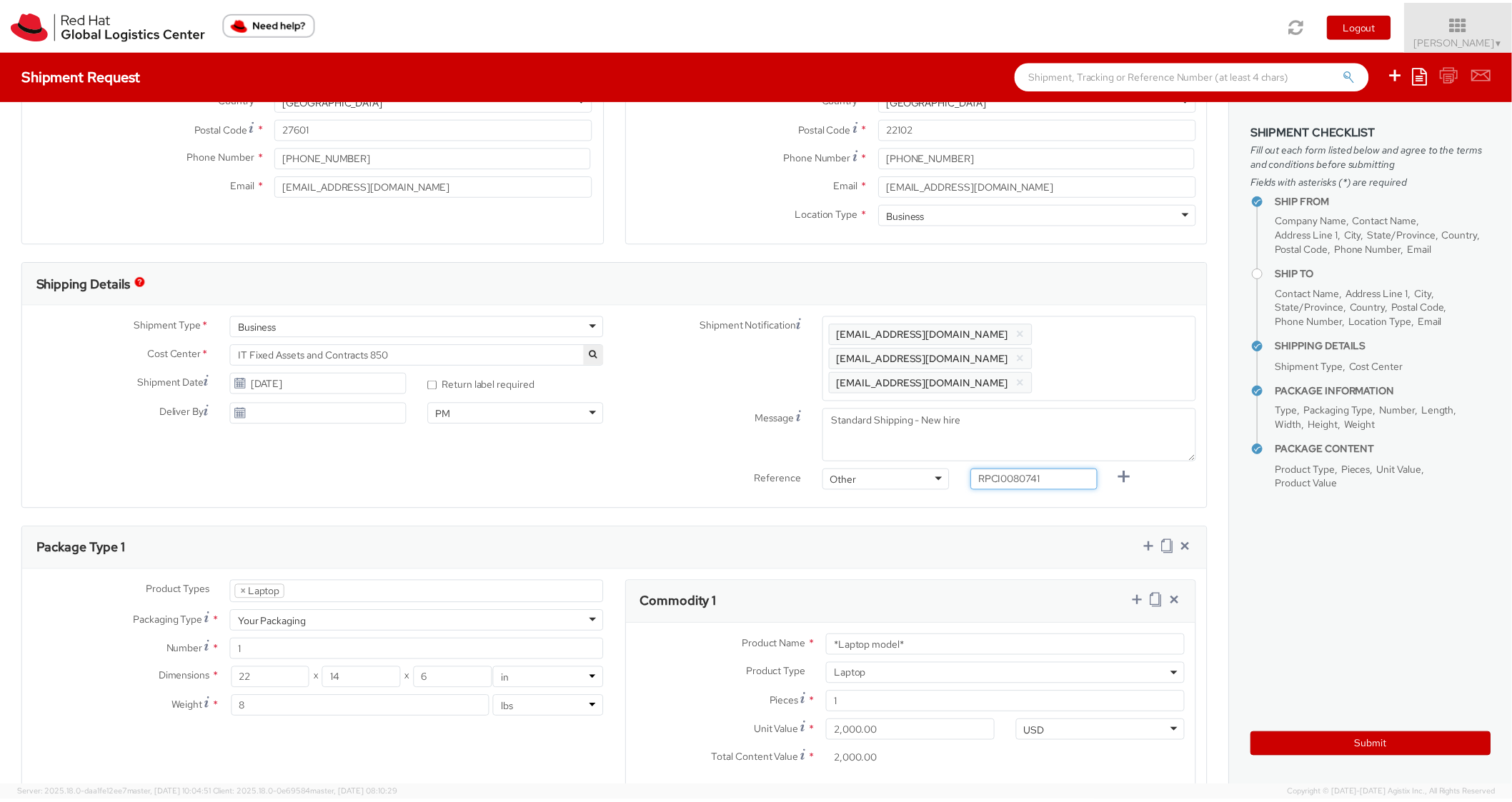
scroll to position [572, 0]
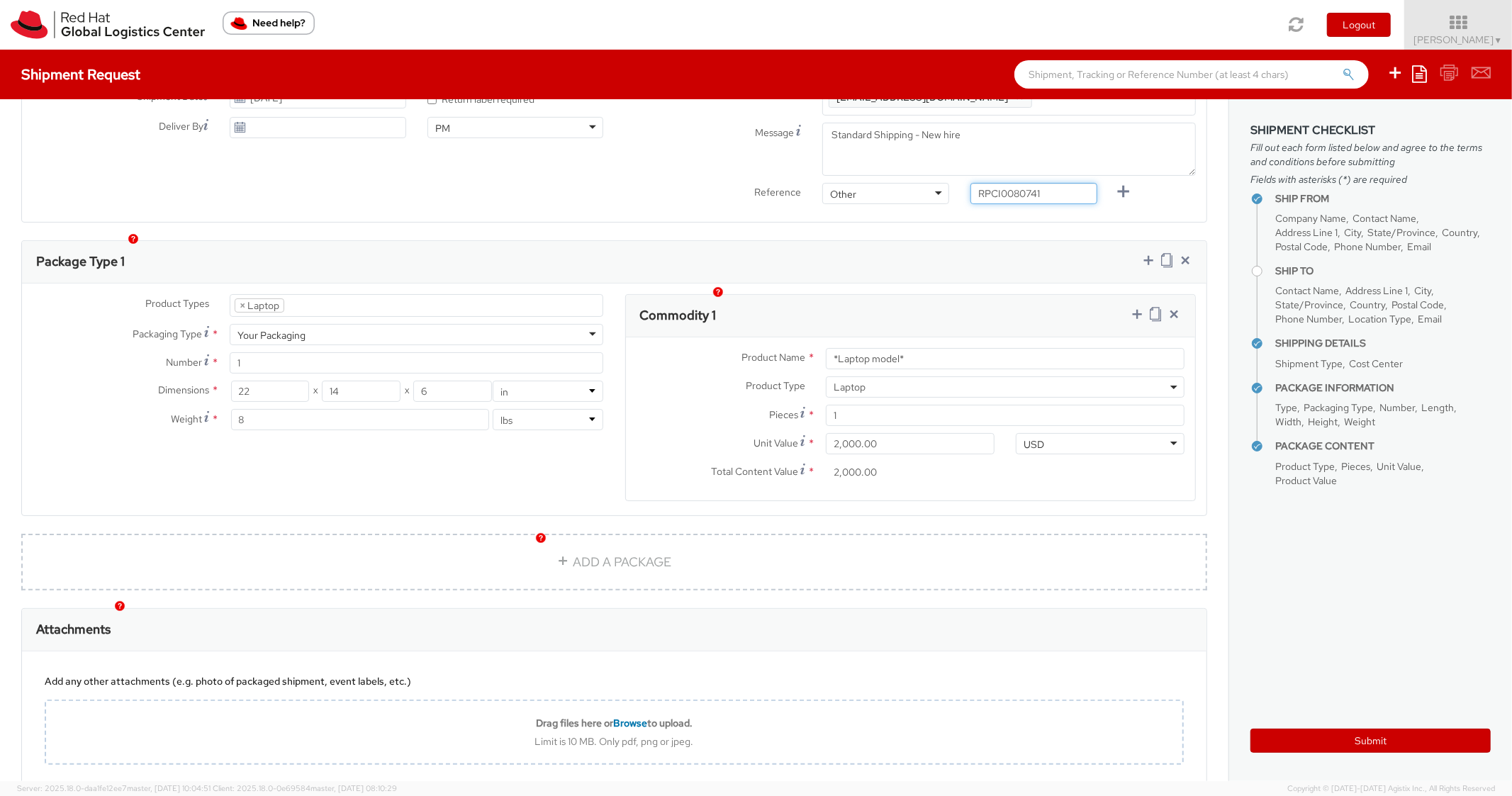
type input "RPCI0080741"
click at [1004, 297] on div "Commodity 1" at bounding box center [911, 316] width 570 height 42
drag, startPoint x: 934, startPoint y: 334, endPoint x: 811, endPoint y: 287, distance: 131.7
click at [774, 312] on div "Commodity 1 Product Name * *Laptop model* Product Type * Documents Docking Stat…" at bounding box center [911, 397] width 571 height 207
paste input "DEVELOPER/DESIGNER - Lenovo"
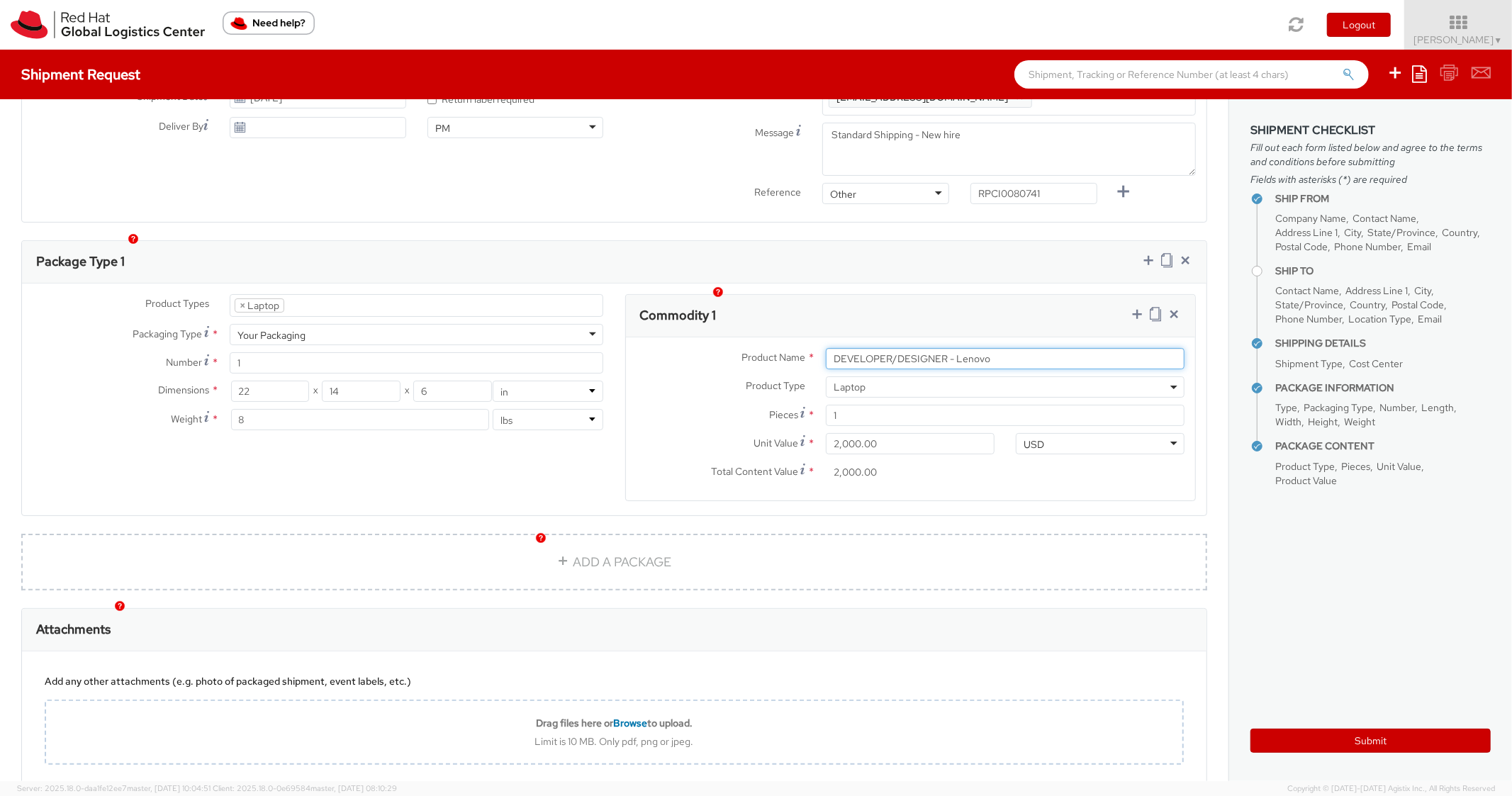
type input "DEVELOPER/DESIGNER - Lenovo"
click at [956, 241] on div "Package Type 1" at bounding box center [615, 263] width 1185 height 42
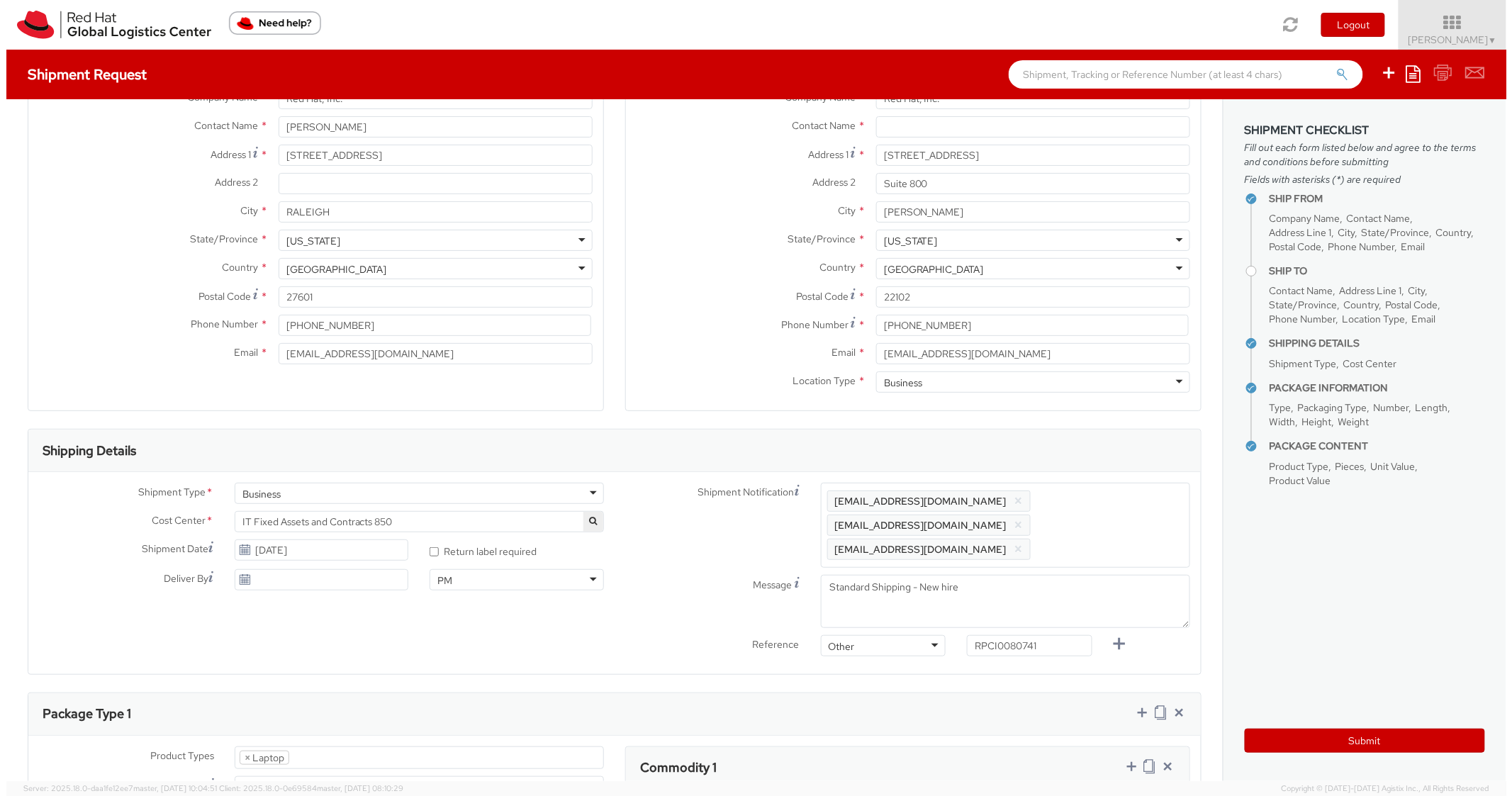
scroll to position [0, 0]
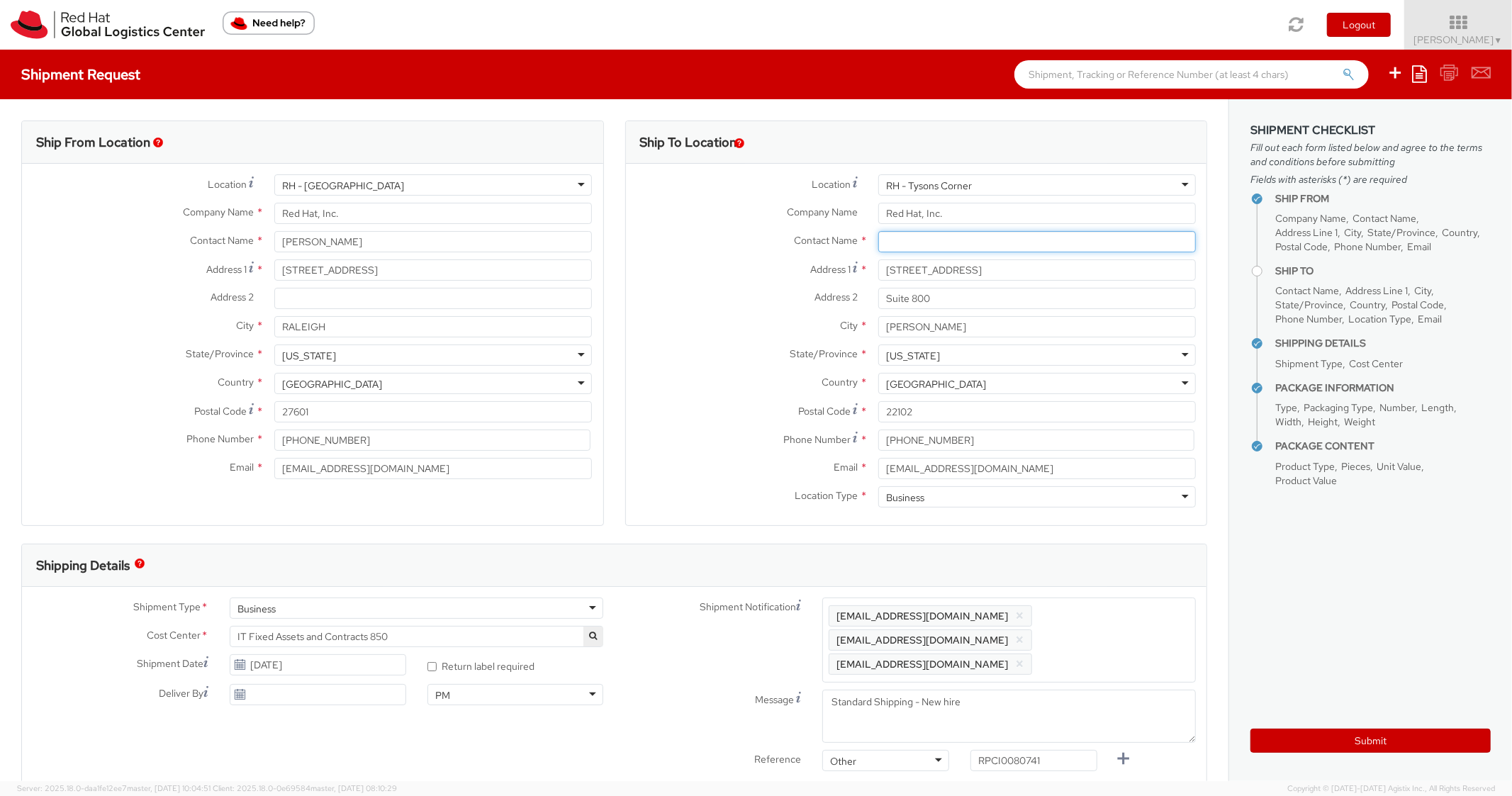
click at [928, 237] on input "text" at bounding box center [1037, 241] width 318 height 21
paste input "[DEMOGRAPHIC_DATA][PERSON_NAME]"
type input "[DEMOGRAPHIC_DATA][PERSON_NAME]"
click at [730, 266] on label "Address 1 *" at bounding box center [747, 269] width 241 height 19
click at [878, 266] on input "[STREET_ADDRESS]" at bounding box center [1037, 270] width 318 height 21
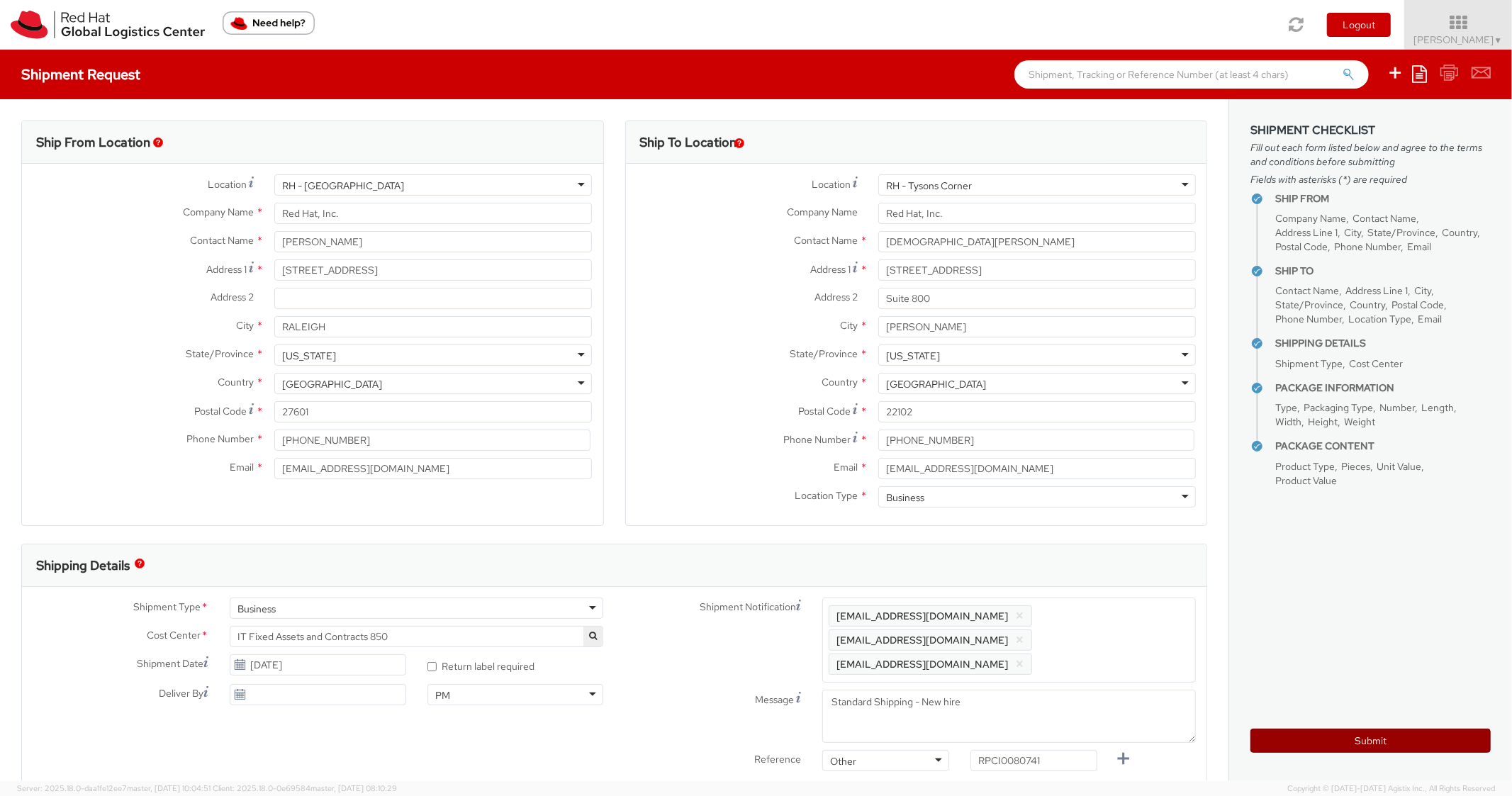
click at [1306, 746] on button "Submit" at bounding box center [1371, 741] width 240 height 24
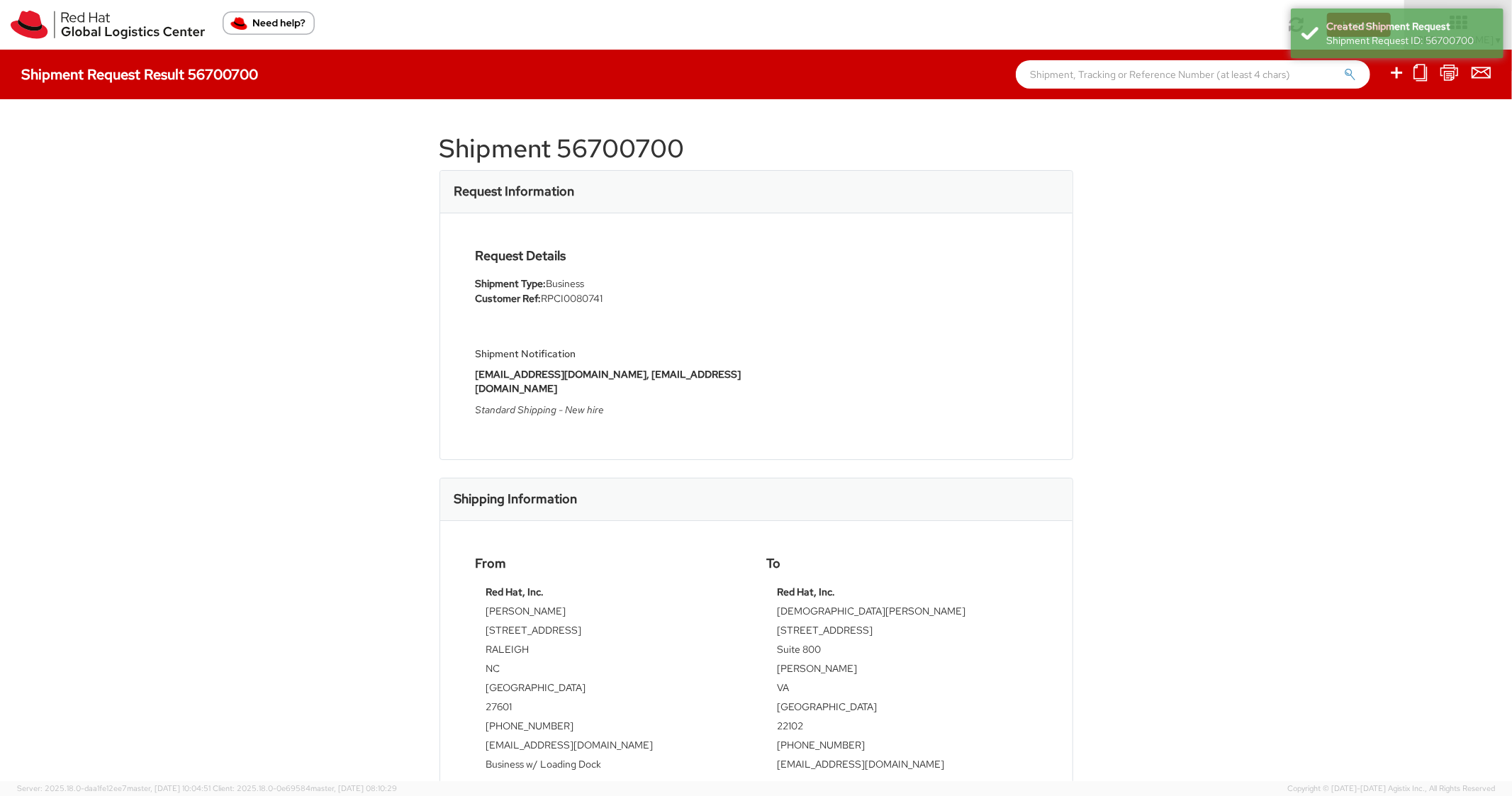
click at [667, 147] on h1 "Shipment 56700700" at bounding box center [756, 148] width 634 height 29
copy h1 "56700700"
click at [991, 172] on div "Request Information" at bounding box center [756, 192] width 632 height 42
click at [1408, 68] on ul at bounding box center [1431, 75] width 121 height 50
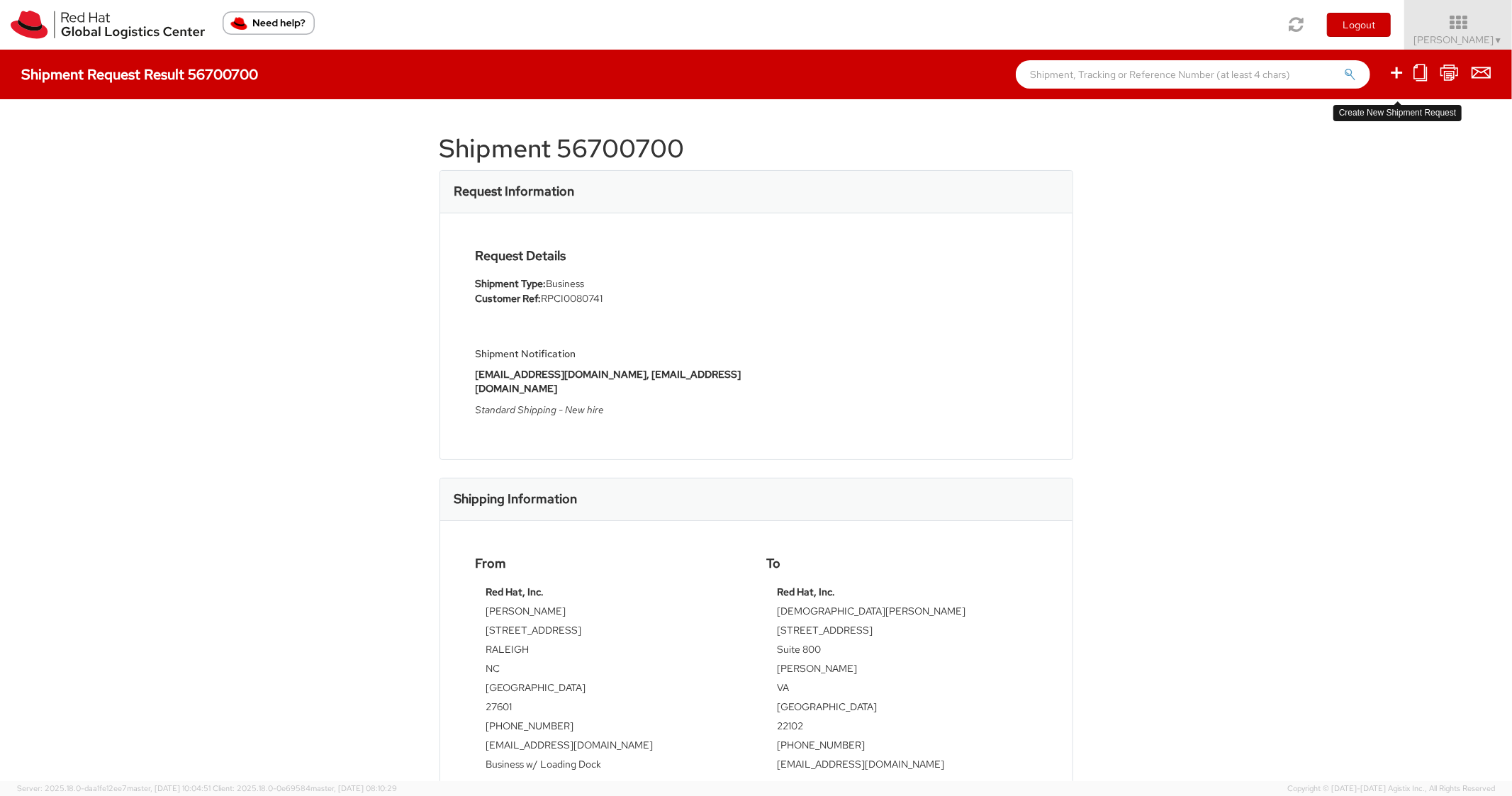
click at [1404, 71] on icon at bounding box center [1397, 72] width 17 height 18
select select
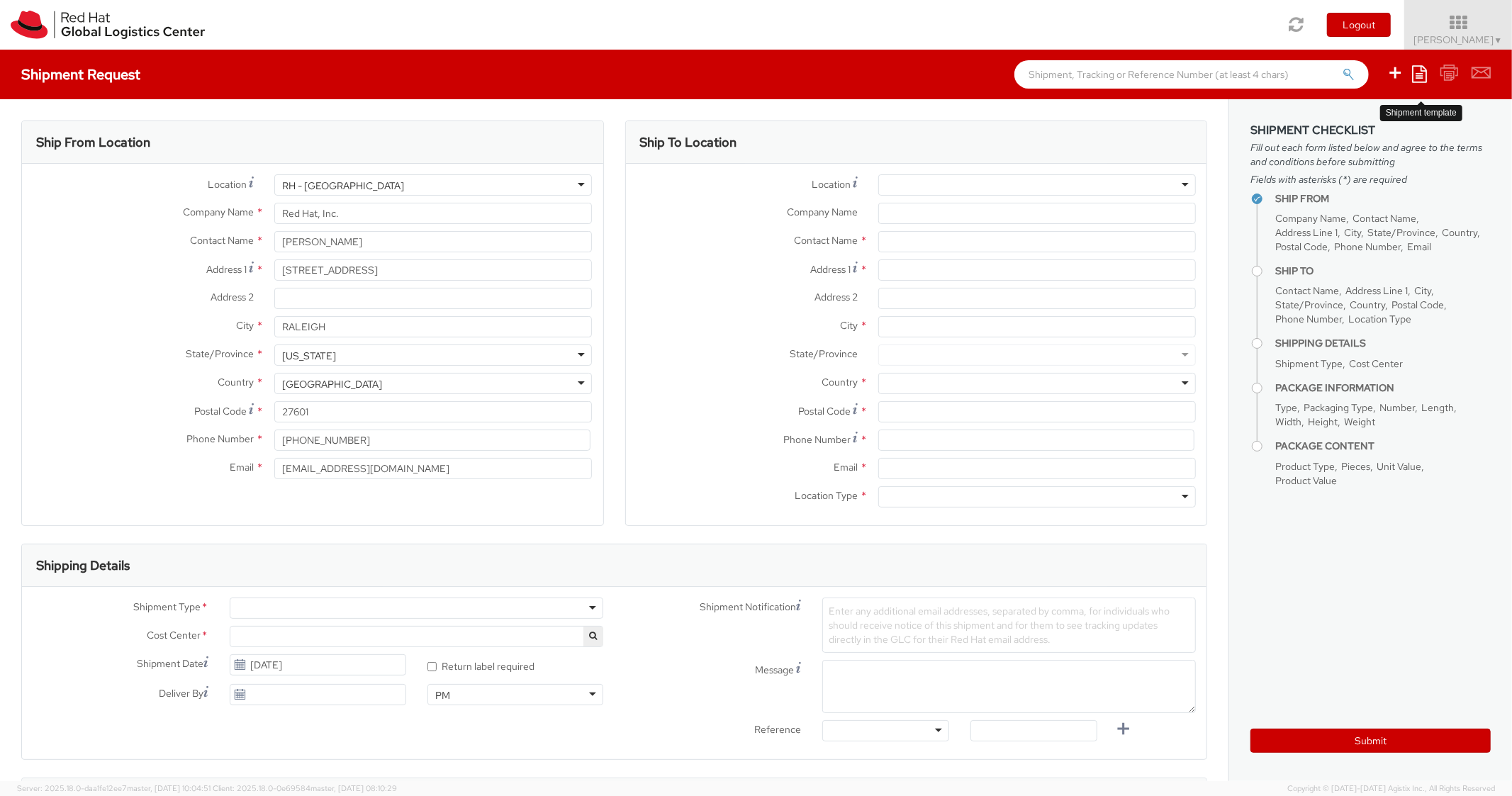
click at [1422, 76] on icon at bounding box center [1420, 74] width 15 height 17
select select "850"
click at [1358, 112] on link "Create from template" at bounding box center [1365, 119] width 124 height 18
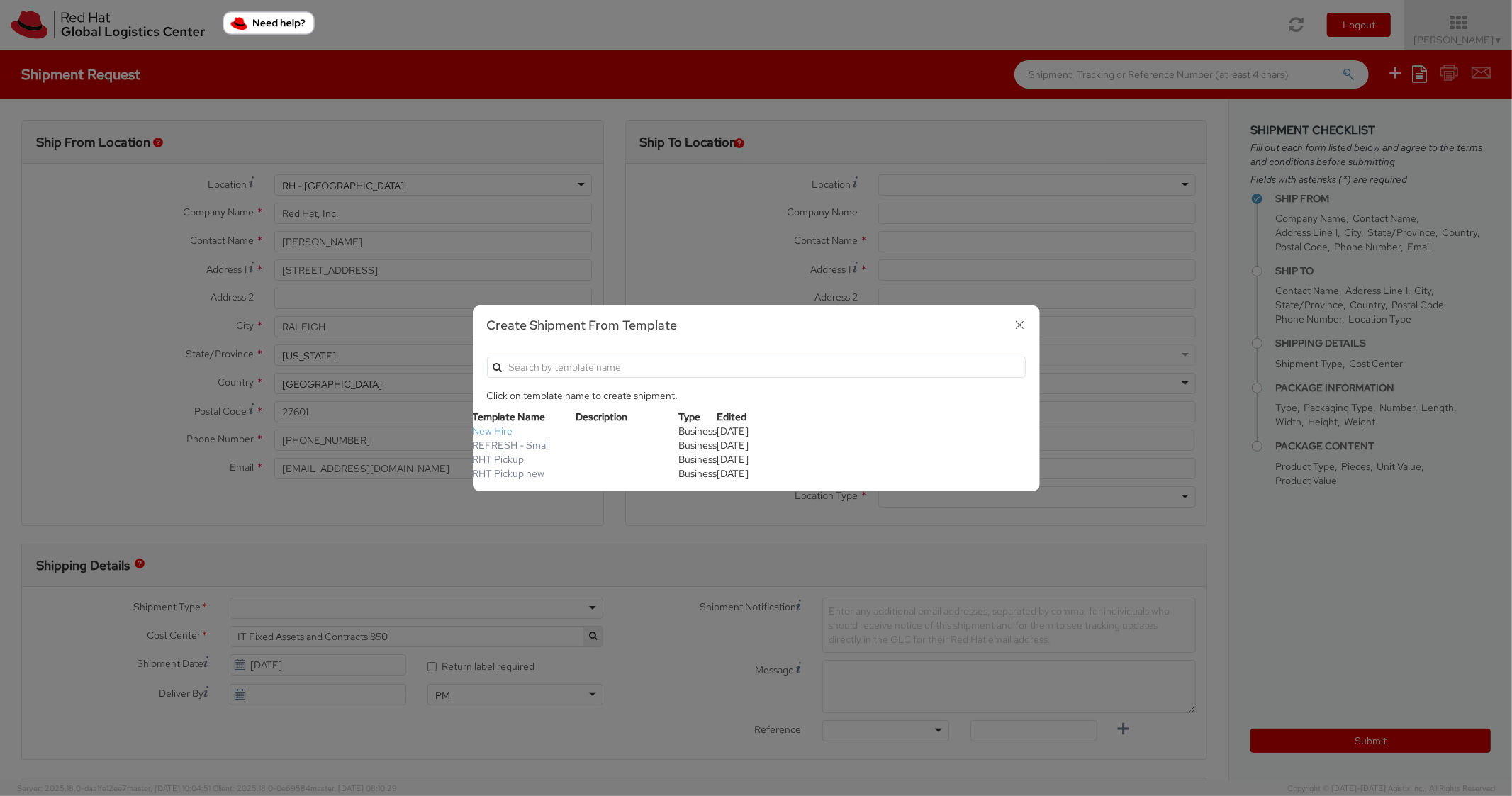
click at [498, 429] on link "New Hire" at bounding box center [493, 431] width 41 height 13
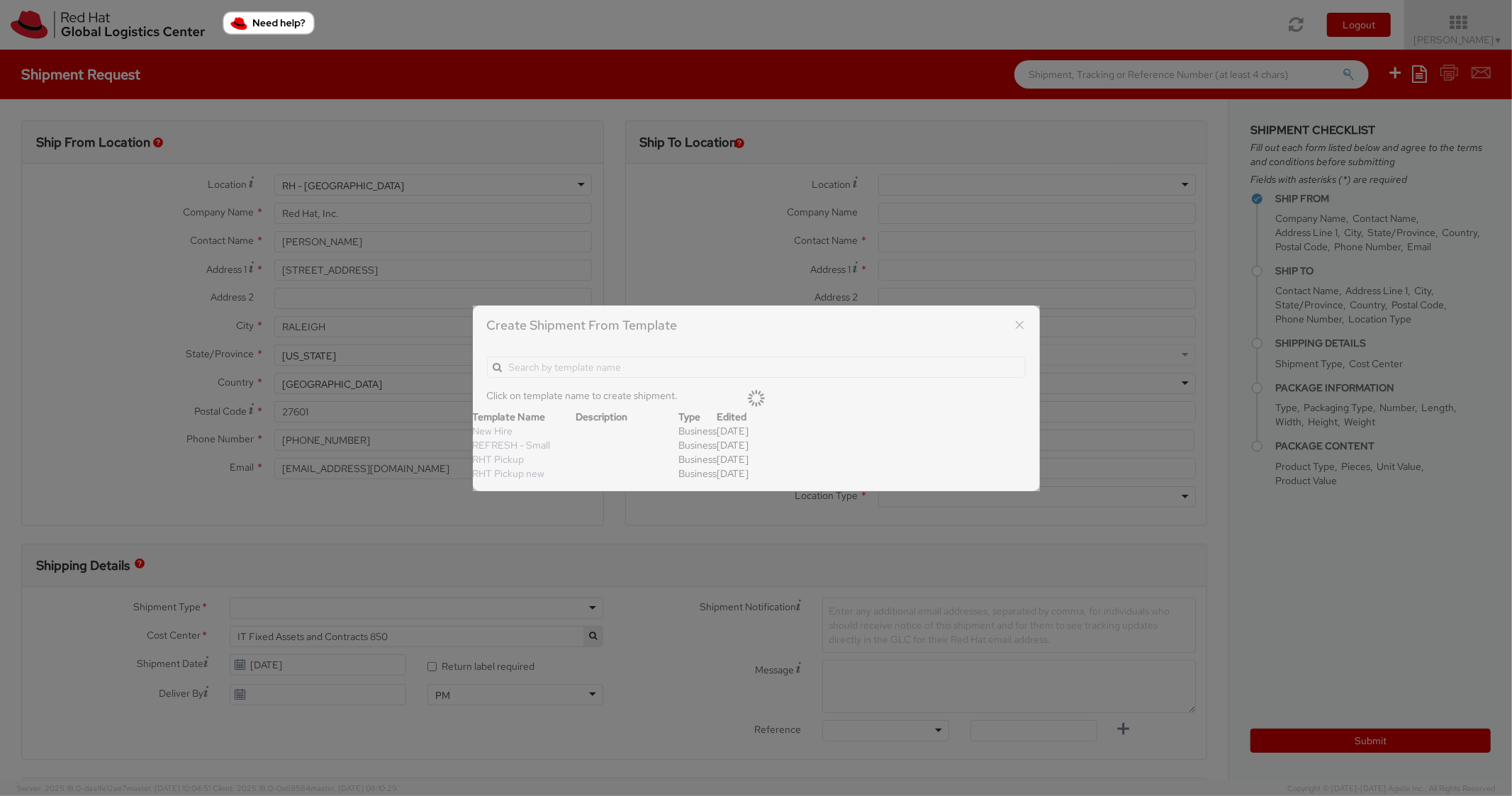
type textarea "Standard Shipping - New hire"
type input "*RPCI*"
select select "LAPTOP"
type input "1"
type input "22"
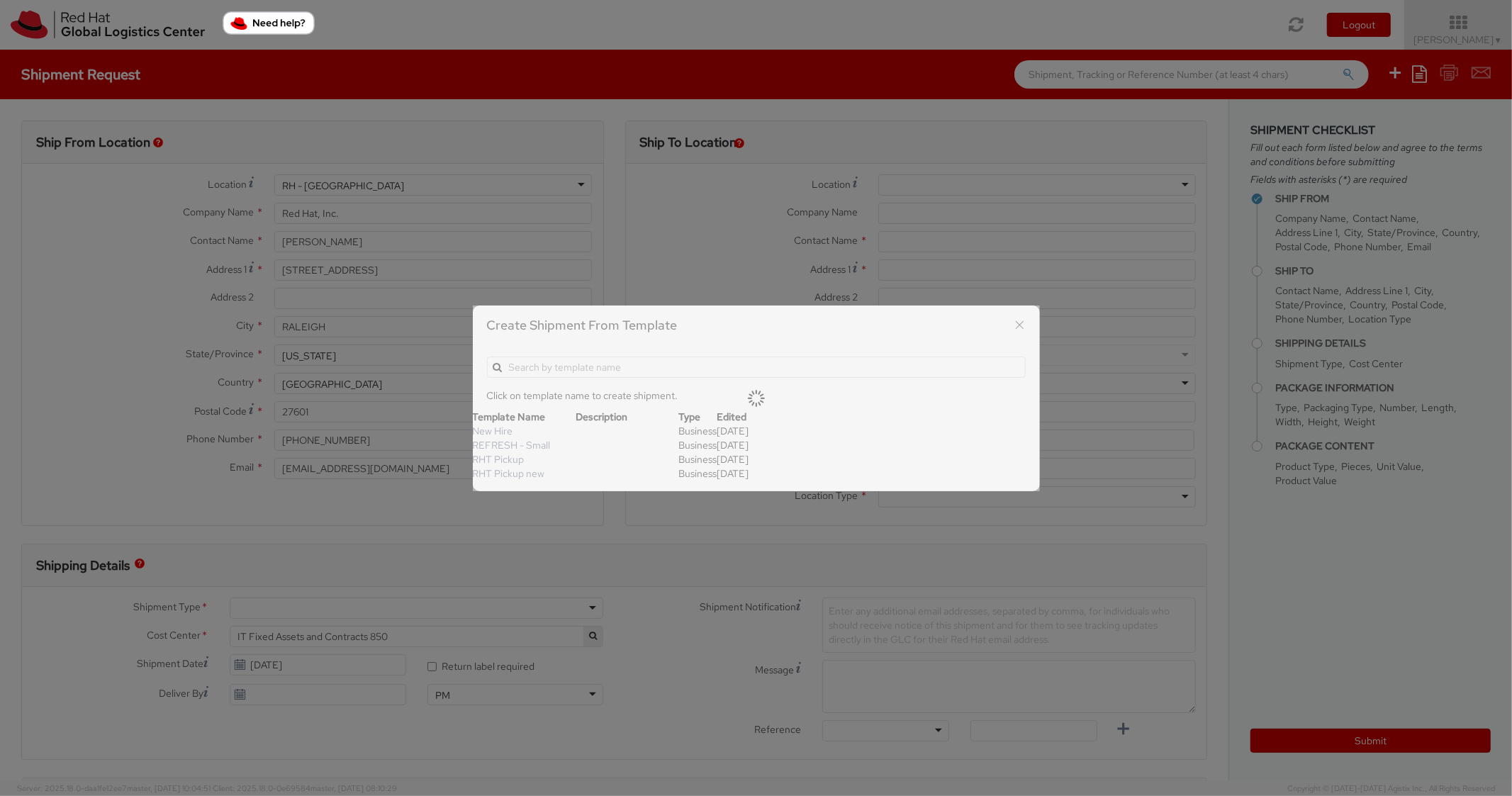
type input "14"
type input "6"
type input "8"
type input "*Laptop model*"
select select "LAPTOP"
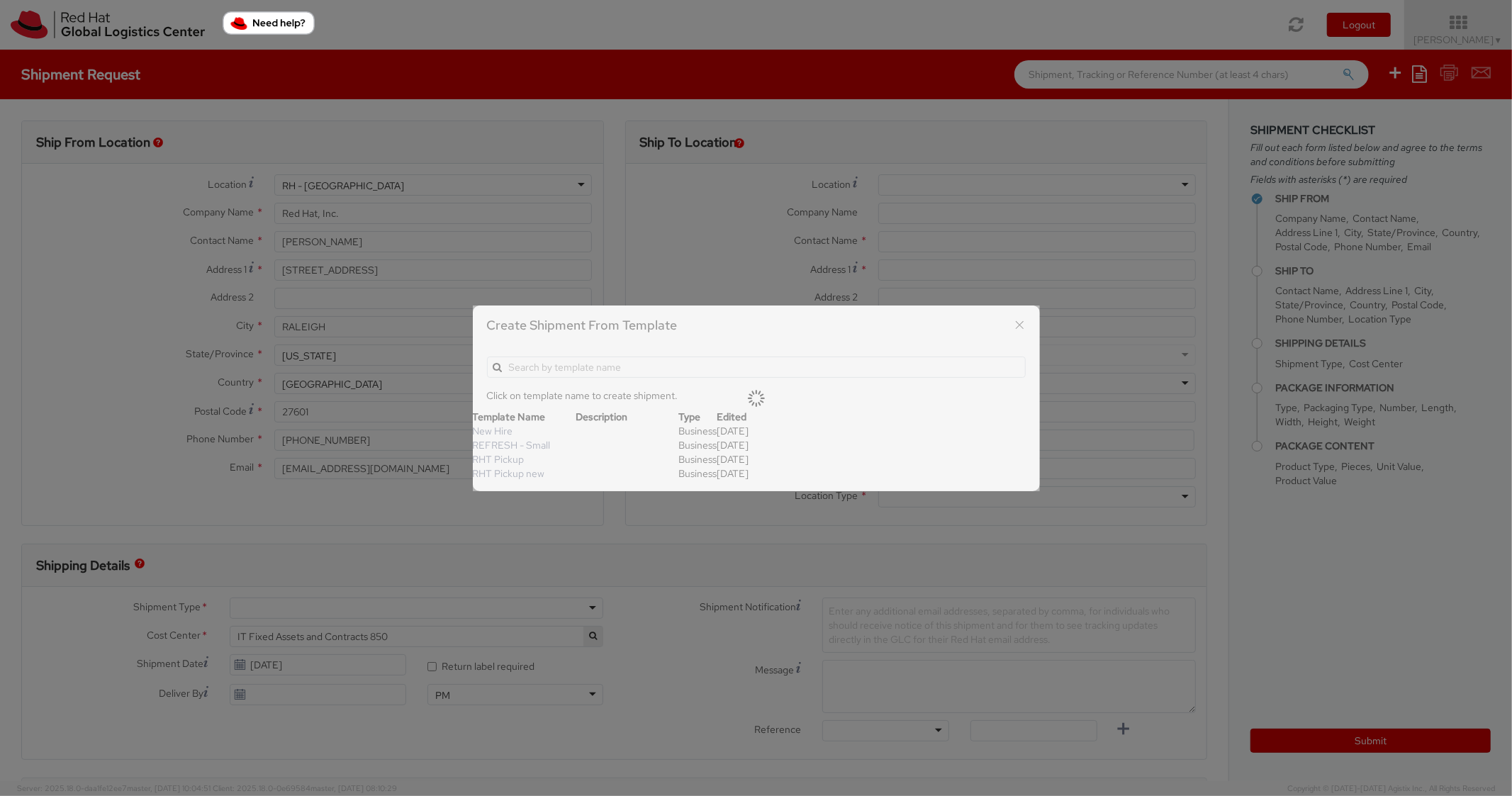
type input "2,000.00"
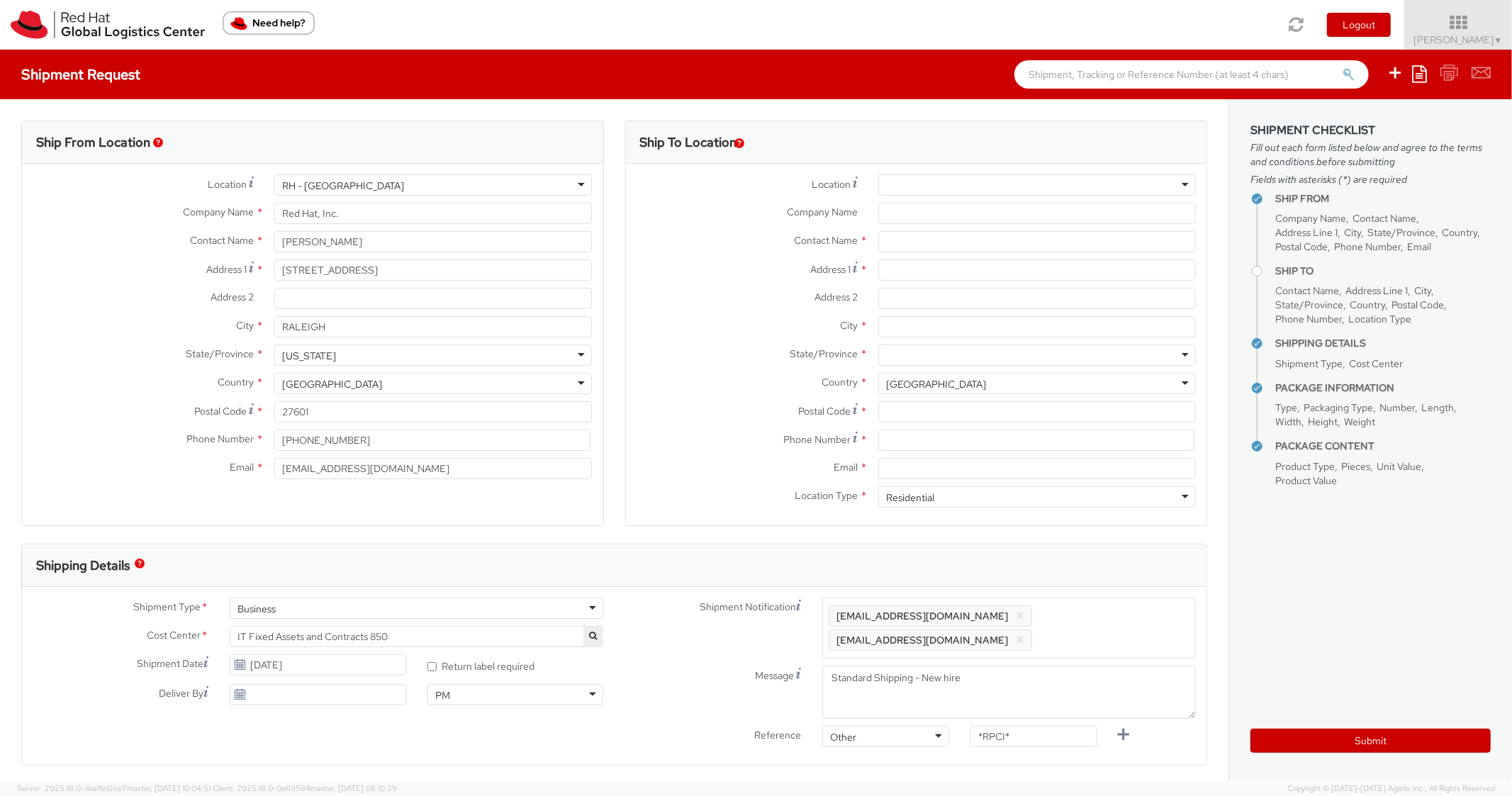
scroll to position [42, 0]
click at [906, 278] on input "Address 1 *" at bounding box center [1037, 270] width 318 height 21
paste input "[STREET_ADDRESS]"
drag, startPoint x: 1003, startPoint y: 273, endPoint x: 945, endPoint y: 264, distance: 58.7
click at [945, 264] on input "[STREET_ADDRESS]" at bounding box center [1037, 270] width 318 height 21
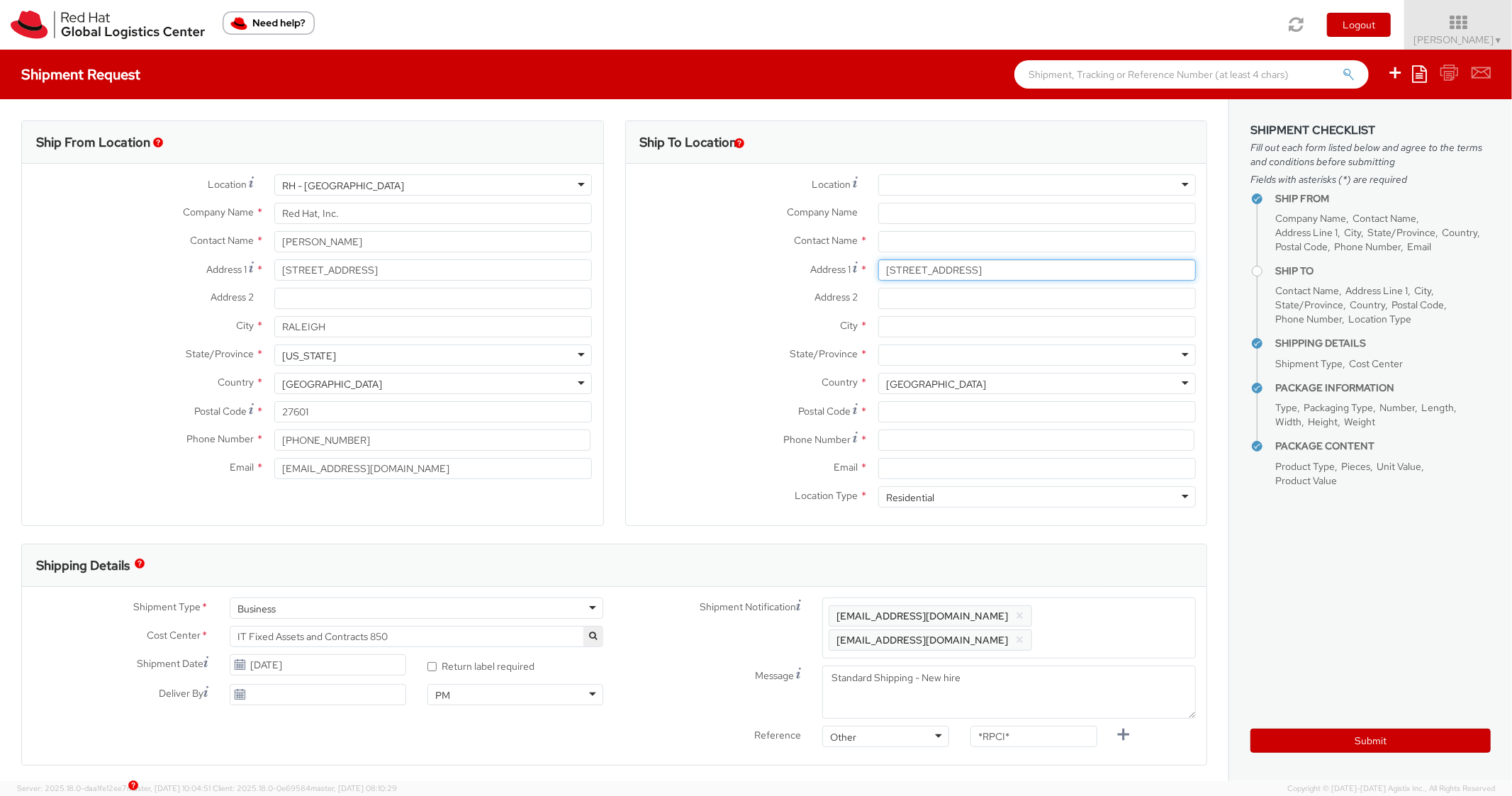
type input "[STREET_ADDRESS]"
click at [899, 299] on input "Address 2 *" at bounding box center [1037, 298] width 318 height 21
paste input "Unit 430"
type input "Unit 430"
click at [711, 278] on label "Address 1 *" at bounding box center [747, 269] width 241 height 19
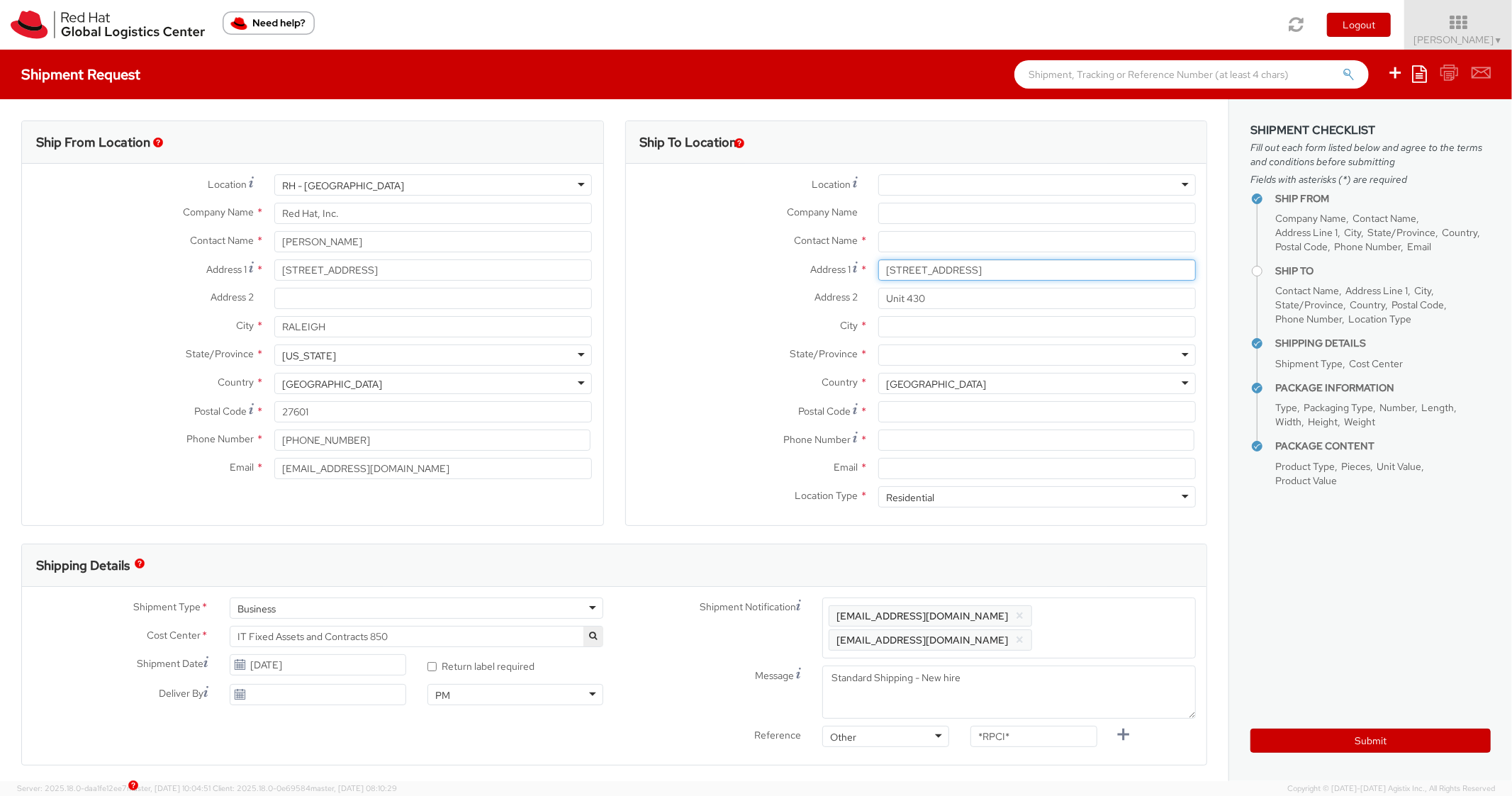
click at [878, 278] on input "[STREET_ADDRESS]" at bounding box center [1037, 270] width 318 height 21
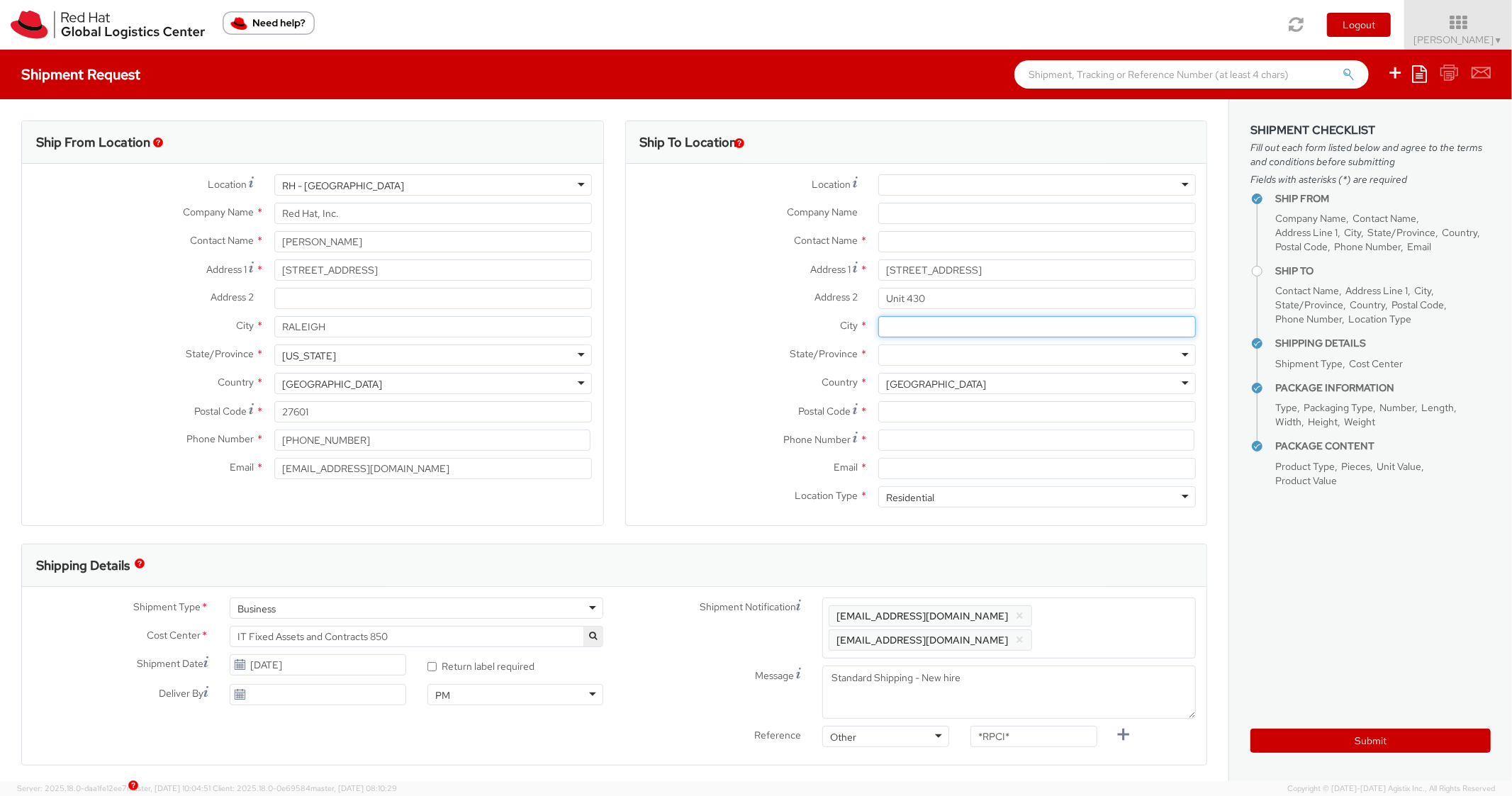
paste input "[GEOGRAPHIC_DATA]"
click at [924, 327] on input "[GEOGRAPHIC_DATA]" at bounding box center [1037, 326] width 318 height 21
type input "[GEOGRAPHIC_DATA]"
click at [935, 415] on input "Postal Code *" at bounding box center [1037, 412] width 318 height 21
paste input "[US_STATE]"
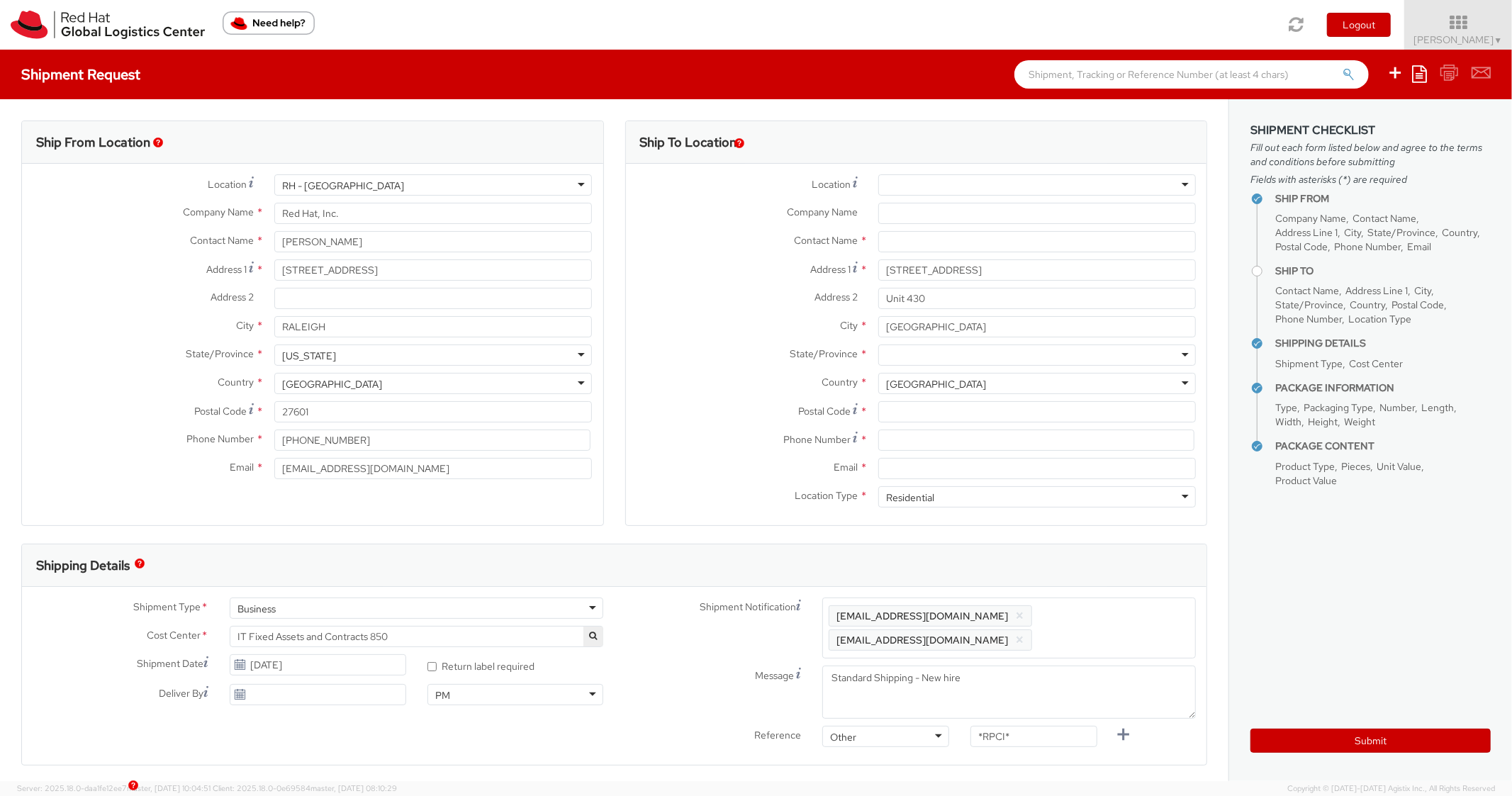
type input "[US_STATE]"
click at [935, 358] on div at bounding box center [1037, 355] width 318 height 21
click at [910, 420] on input "Postal Code *" at bounding box center [1037, 412] width 318 height 21
paste input "27603"
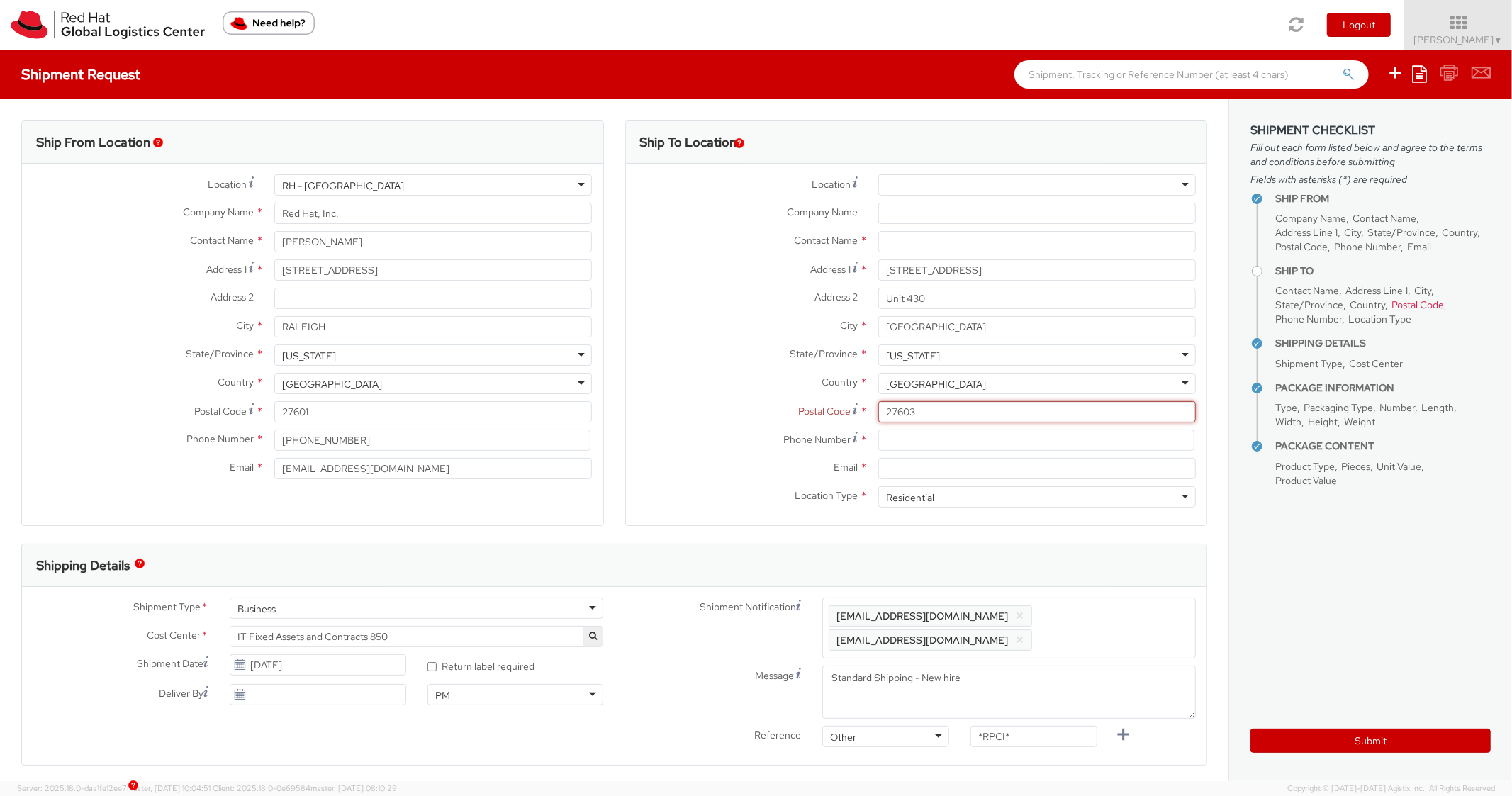
type input "27603"
drag, startPoint x: 706, startPoint y: 381, endPoint x: 788, endPoint y: 167, distance: 229.2
click at [708, 369] on div "Location * [GEOGRAPHIC_DATA] - [GEOGRAPHIC_DATA] - [GEOGRAPHIC_DATA] [GEOGRAPHI…" at bounding box center [917, 344] width 581 height 340
drag, startPoint x: 983, startPoint y: 440, endPoint x: 721, endPoint y: 405, distance: 264.3
click at [968, 439] on input at bounding box center [1036, 439] width 316 height 21
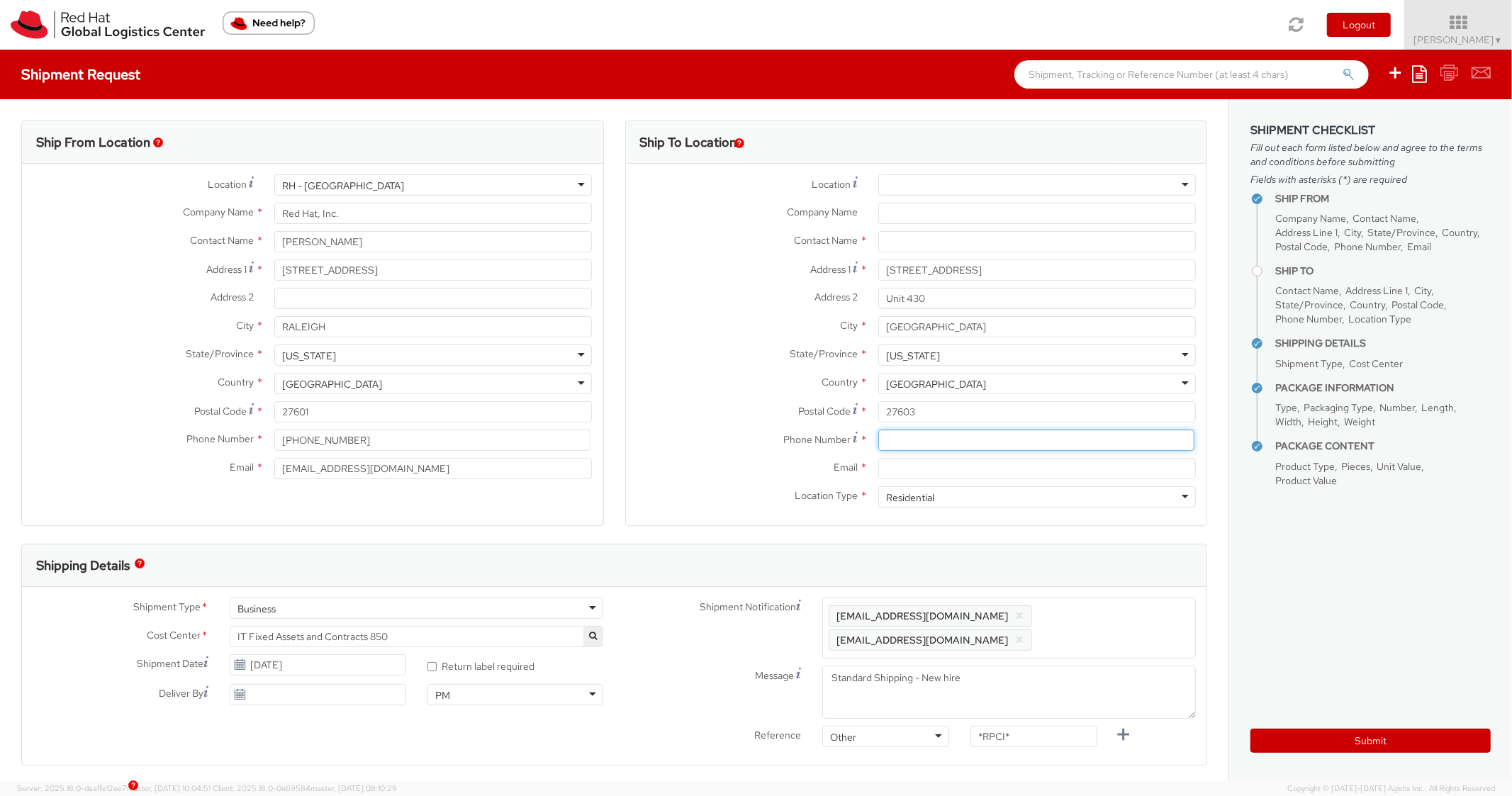
paste input "[PHONE_NUMBER]"
type input "[PHONE_NUMBER]"
click at [693, 404] on label "Postal Code *" at bounding box center [747, 411] width 241 height 19
click at [878, 404] on input "27603" at bounding box center [1037, 412] width 318 height 21
click at [955, 469] on input "Email *" at bounding box center [1037, 468] width 318 height 21
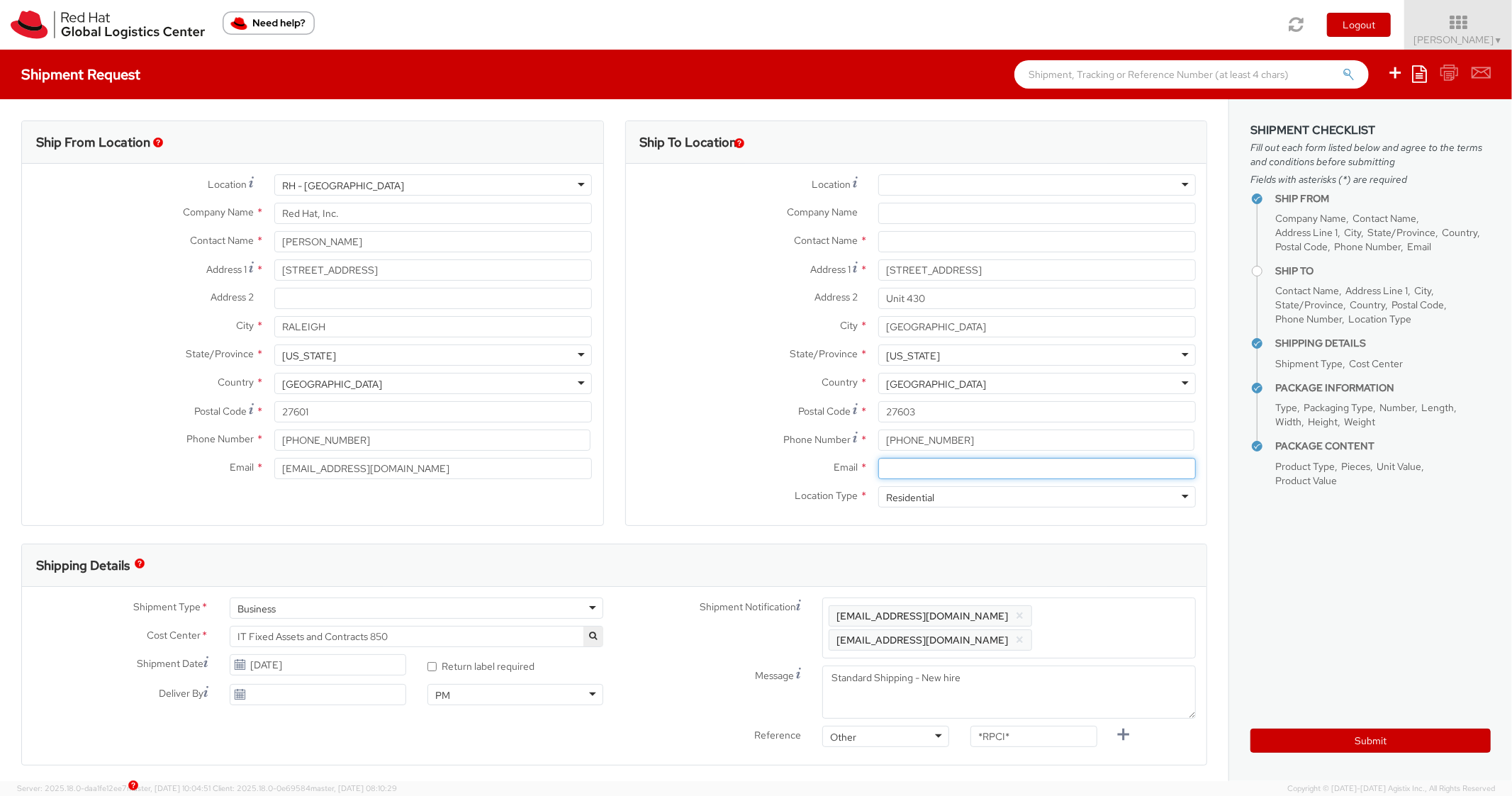
paste input "[EMAIL_ADDRESS][DOMAIN_NAME]"
type input "[EMAIL_ADDRESS][DOMAIN_NAME]"
click at [1105, 617] on span "Enter any additional email addresses, separated by comma, for individuals who s…" at bounding box center [1010, 628] width 361 height 42
paste input "[EMAIL_ADDRESS][DOMAIN_NAME]"
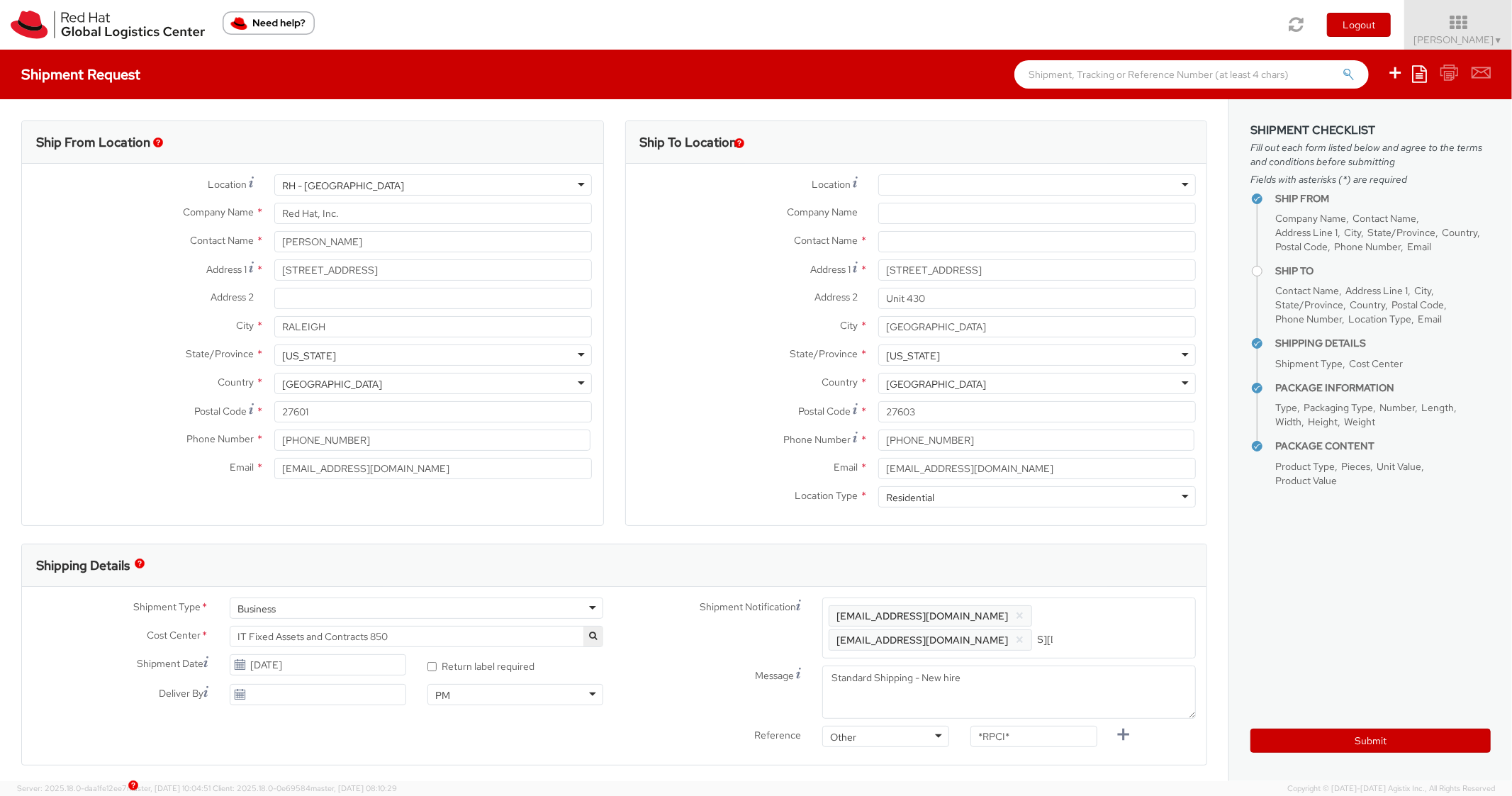
type input "[EMAIL_ADDRESS][DOMAIN_NAME]"
drag, startPoint x: 1100, startPoint y: 506, endPoint x: 1082, endPoint y: 517, distance: 21.1
click at [1088, 508] on div "Residential Business Residential" at bounding box center [1037, 497] width 318 height 21
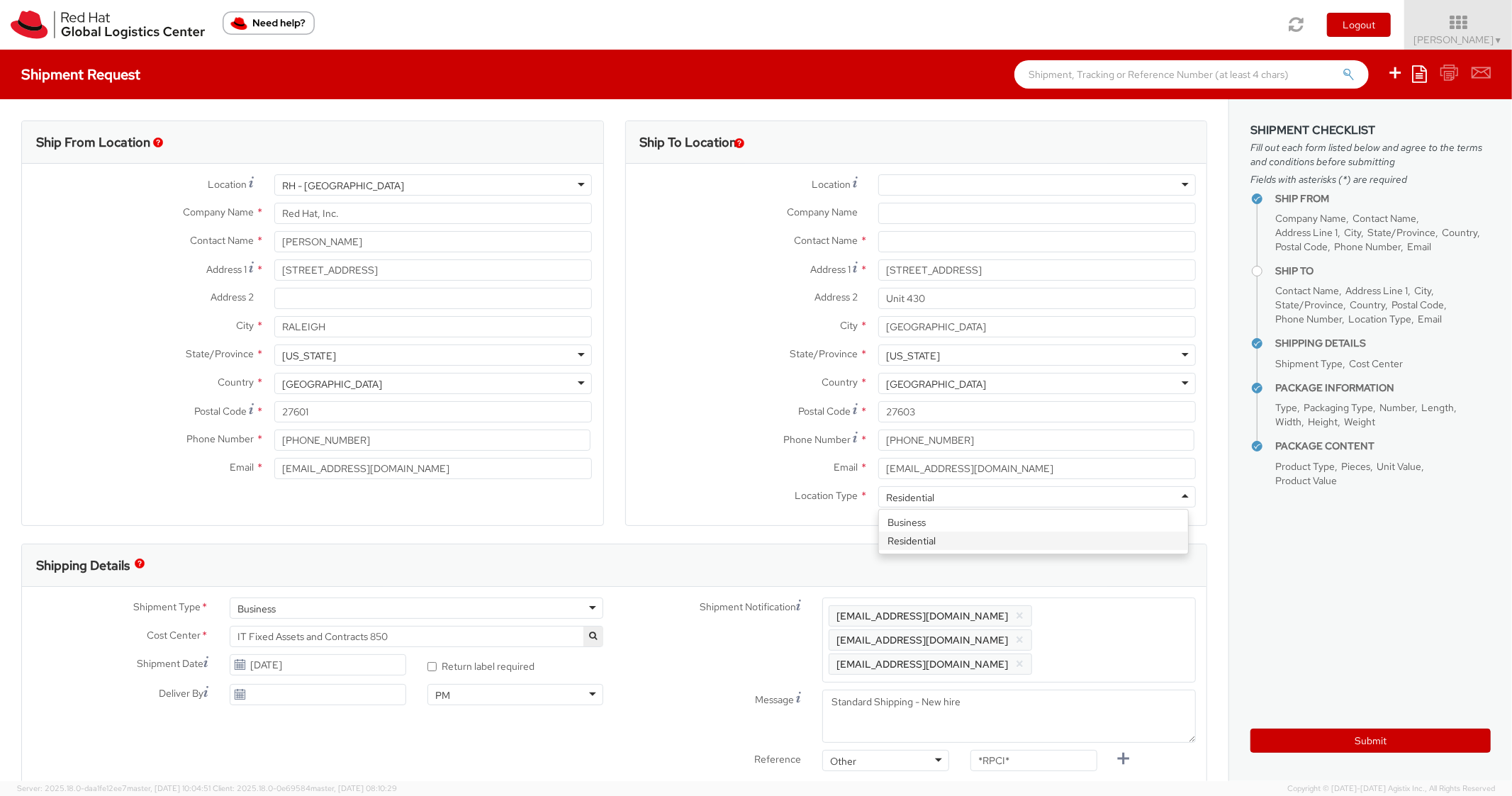
click at [820, 570] on div "Shipping Details" at bounding box center [615, 566] width 1185 height 42
drag, startPoint x: 1016, startPoint y: 743, endPoint x: 947, endPoint y: 735, distance: 69.5
click at [947, 750] on div "Reference Other Other Other Purchase Order Number Reference Number *RPCI*" at bounding box center [910, 764] width 592 height 29
paste input "RPCI0080815"
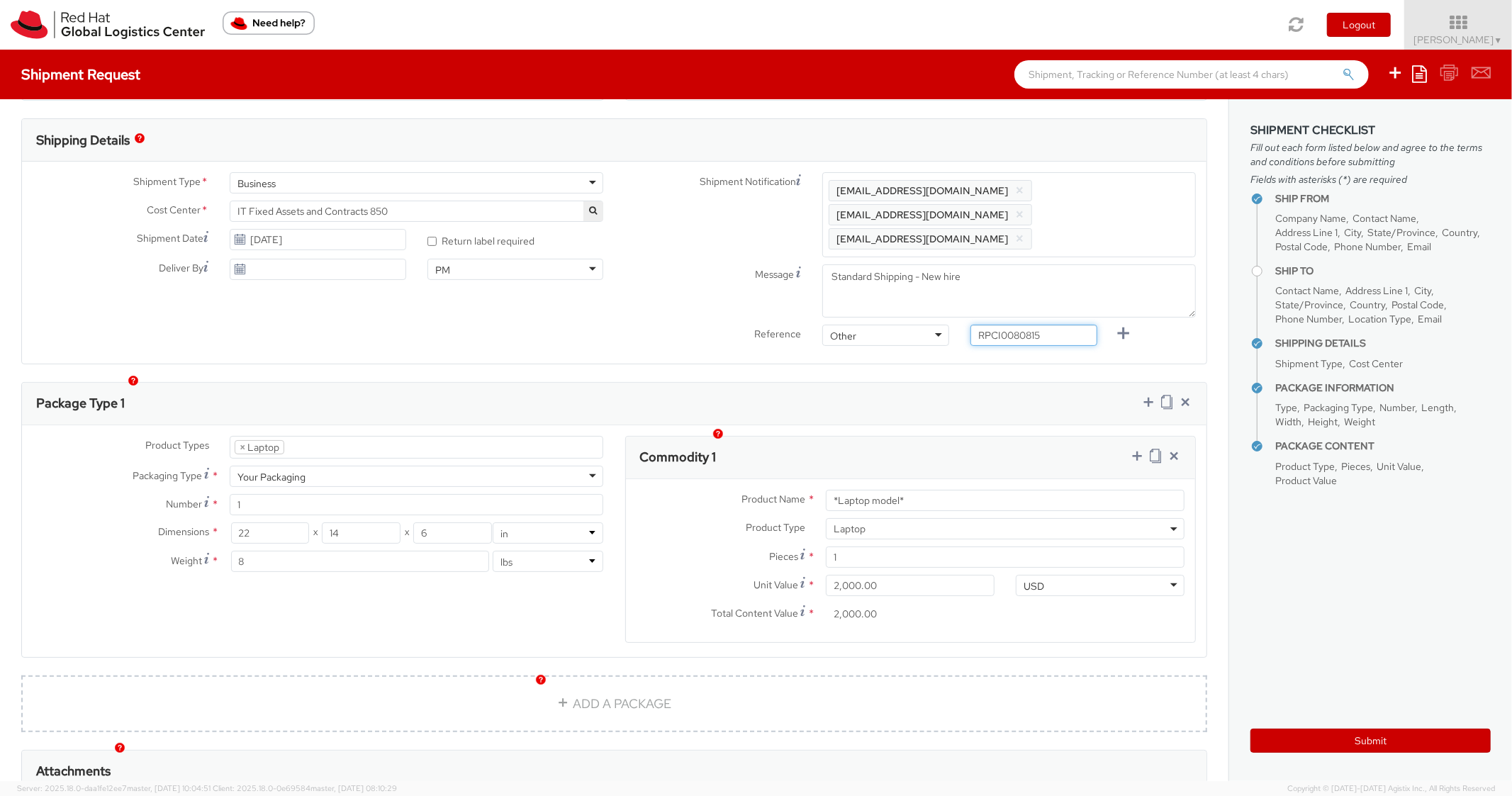
type input "RPCI0080815"
click at [971, 436] on div "Commodity 1 Product Name * *Laptop model* Product Type * Documents Docking Stat…" at bounding box center [911, 539] width 571 height 207
drag, startPoint x: 900, startPoint y: 470, endPoint x: 793, endPoint y: 457, distance: 107.8
click at [793, 479] on div "Product Name * *Laptop model* Product Type * Documents Docking Station Laptop M…" at bounding box center [911, 560] width 570 height 163
paste input "DEVELOPER/DESIGNER - Lenovo"
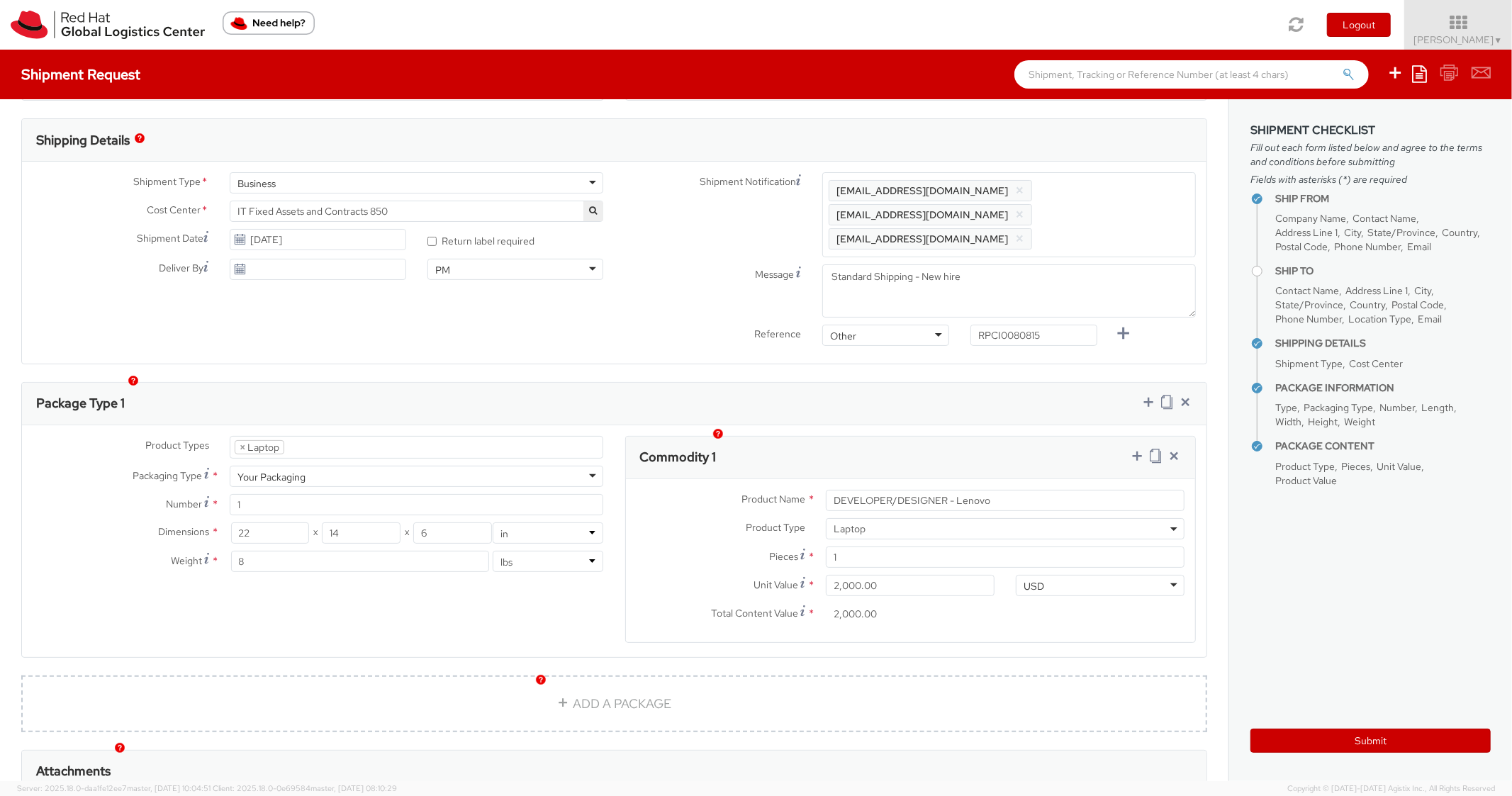
click at [919, 453] on div "Commodity 1" at bounding box center [911, 458] width 570 height 42
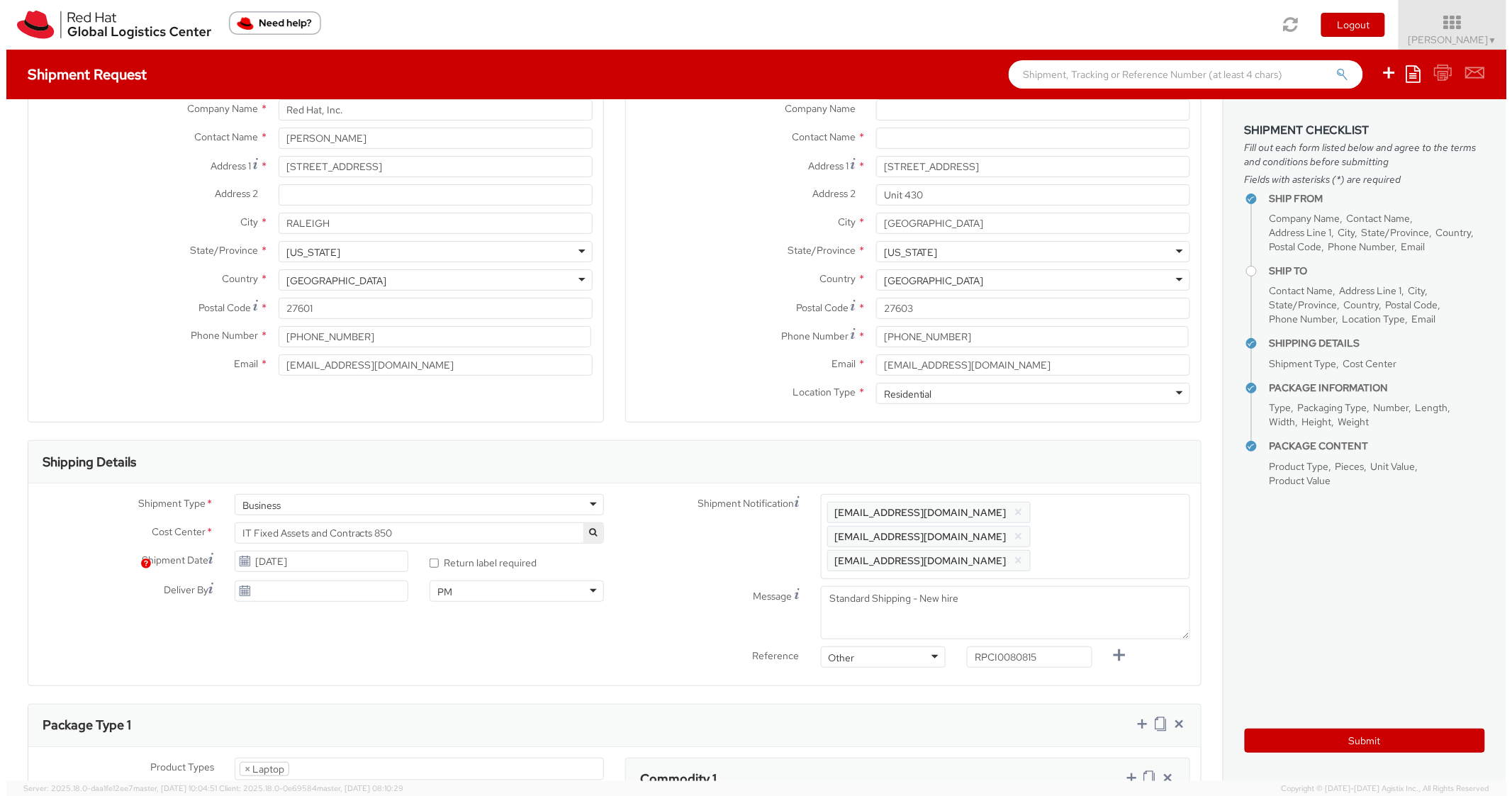
scroll to position [0, 0]
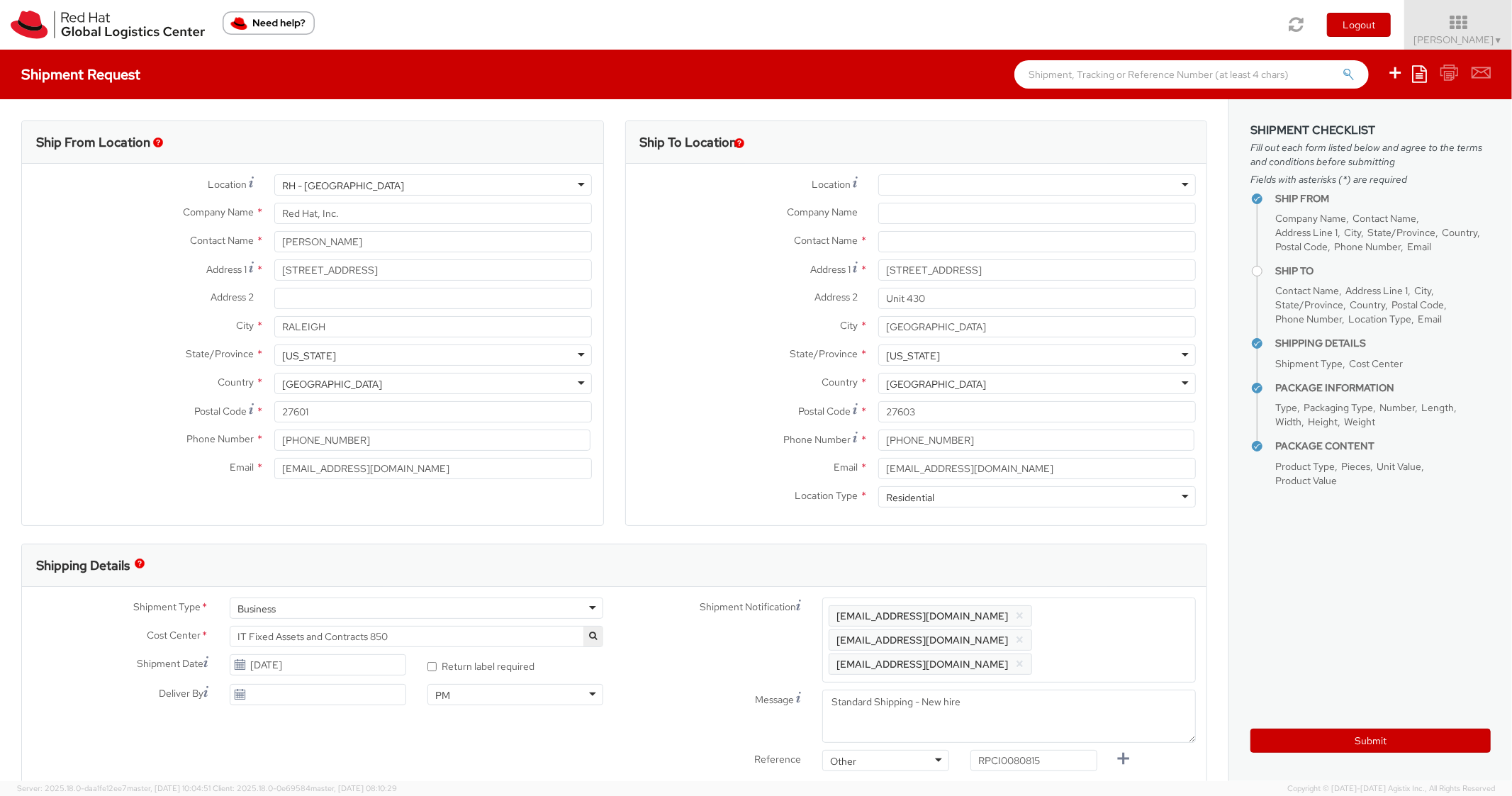
click at [931, 252] on div "Contact Name *" at bounding box center [917, 245] width 581 height 29
click at [932, 243] on input "text" at bounding box center [1037, 241] width 318 height 21
paste input "[PERSON_NAME]"
click at [615, 398] on div "Ship To Location Location * [GEOGRAPHIC_DATA] - [GEOGRAPHIC_DATA] - [GEOGRAPHIC…" at bounding box center [917, 332] width 604 height 423
click at [1285, 748] on button "Submit" at bounding box center [1371, 741] width 240 height 24
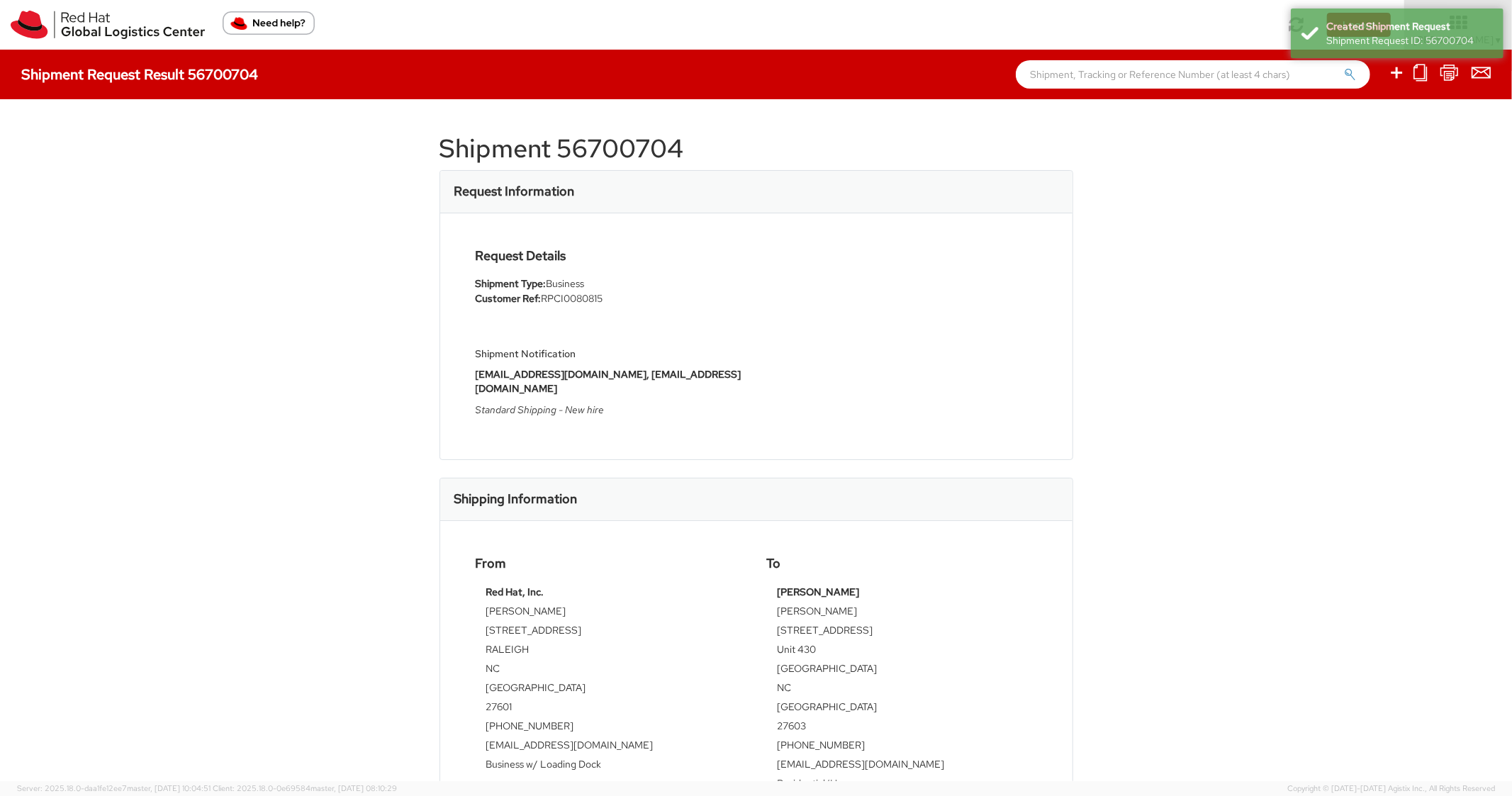
click at [642, 161] on h1 "Shipment 56700704" at bounding box center [756, 148] width 634 height 29
click at [645, 158] on h1 "Shipment 56700704" at bounding box center [756, 148] width 634 height 29
click at [645, 157] on h1 "Shipment 56700704" at bounding box center [756, 148] width 634 height 29
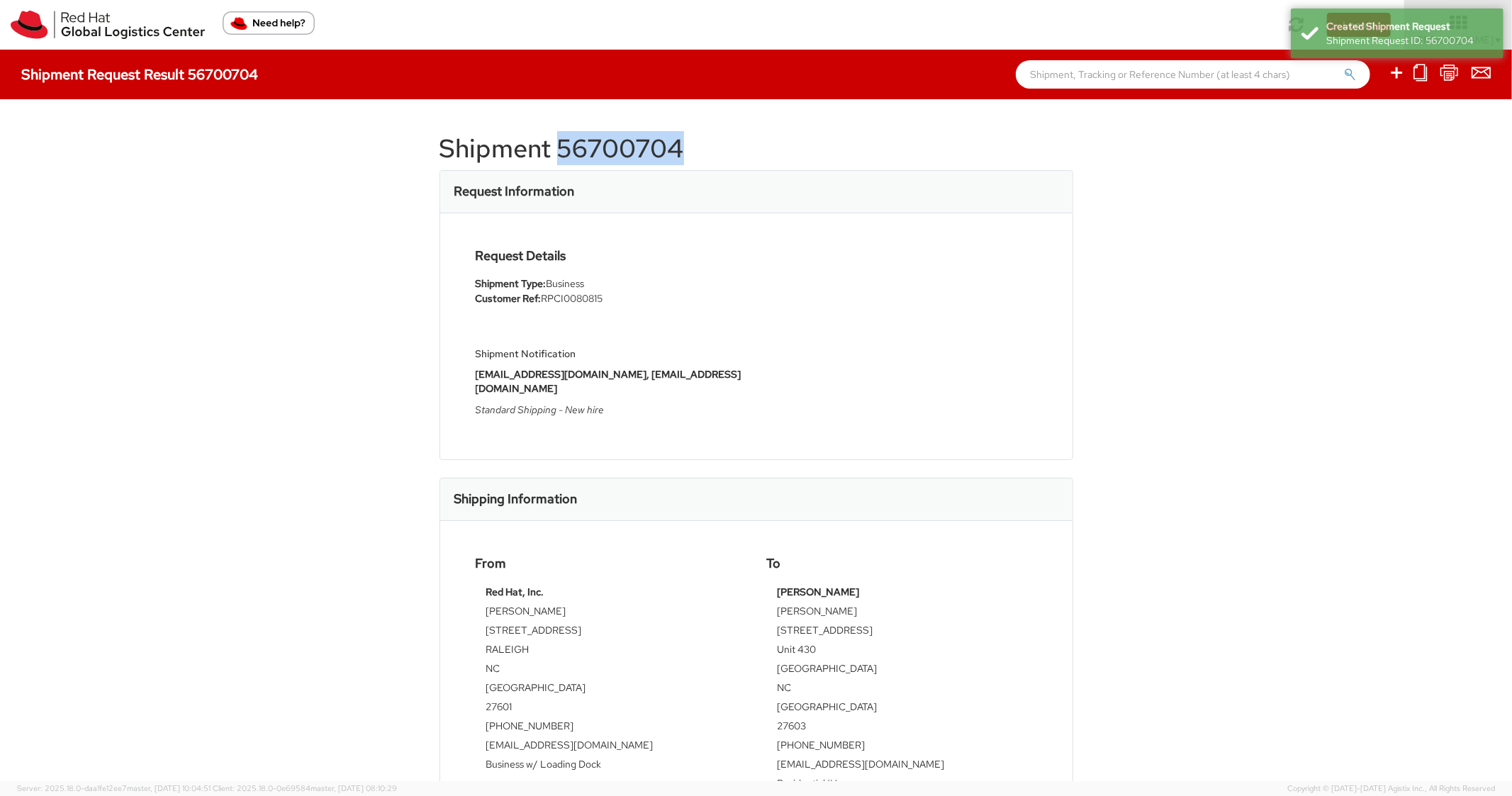
copy h1 "56700704"
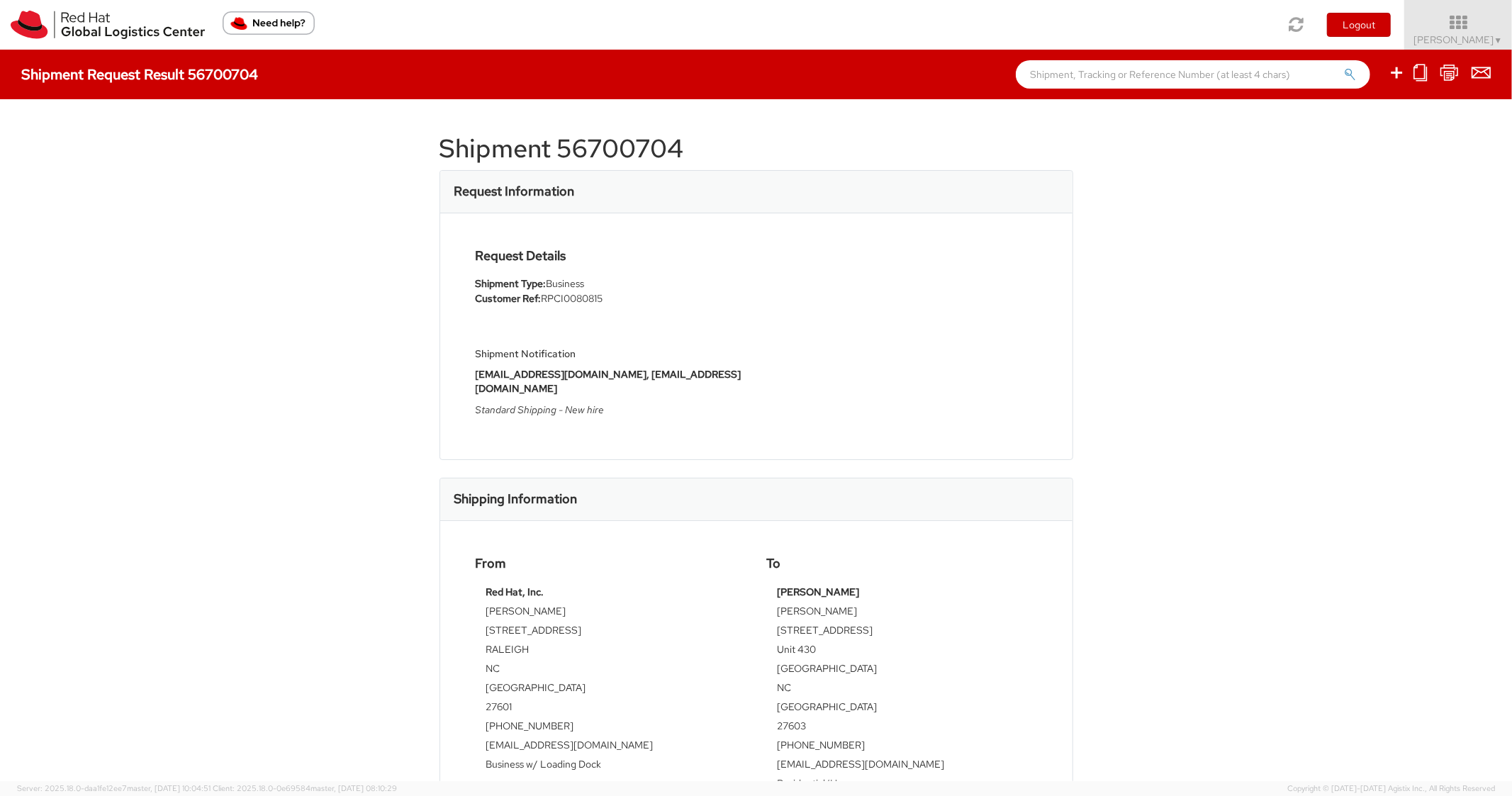
drag, startPoint x: 877, startPoint y: 769, endPoint x: 1092, endPoint y: 462, distance: 374.8
click at [878, 777] on td "Residential/Home" at bounding box center [902, 786] width 249 height 19
click at [1401, 76] on icon at bounding box center [1397, 72] width 17 height 18
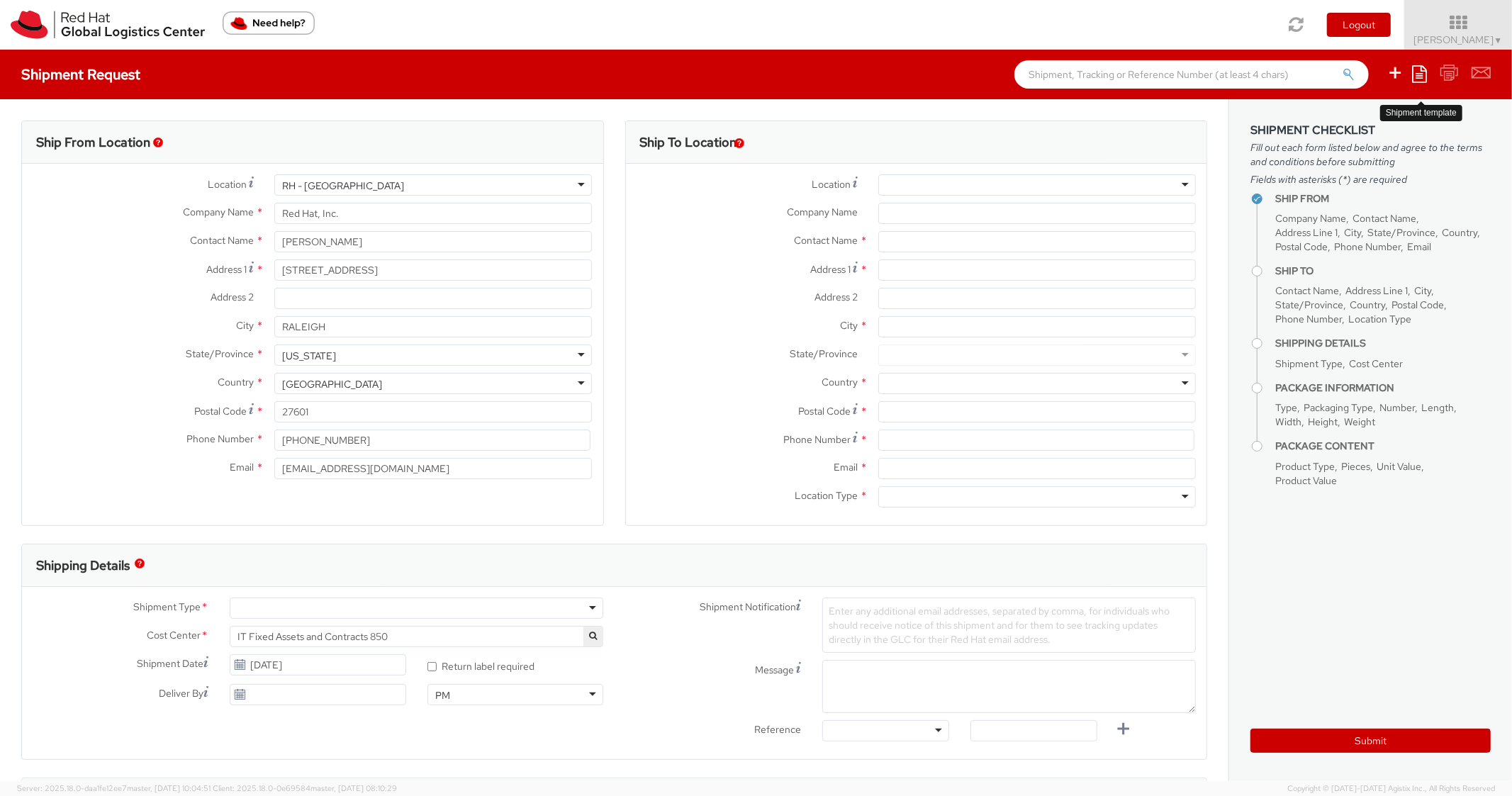
click at [1414, 76] on icon at bounding box center [1420, 74] width 15 height 17
click at [1347, 123] on link "Create from template" at bounding box center [1365, 119] width 124 height 18
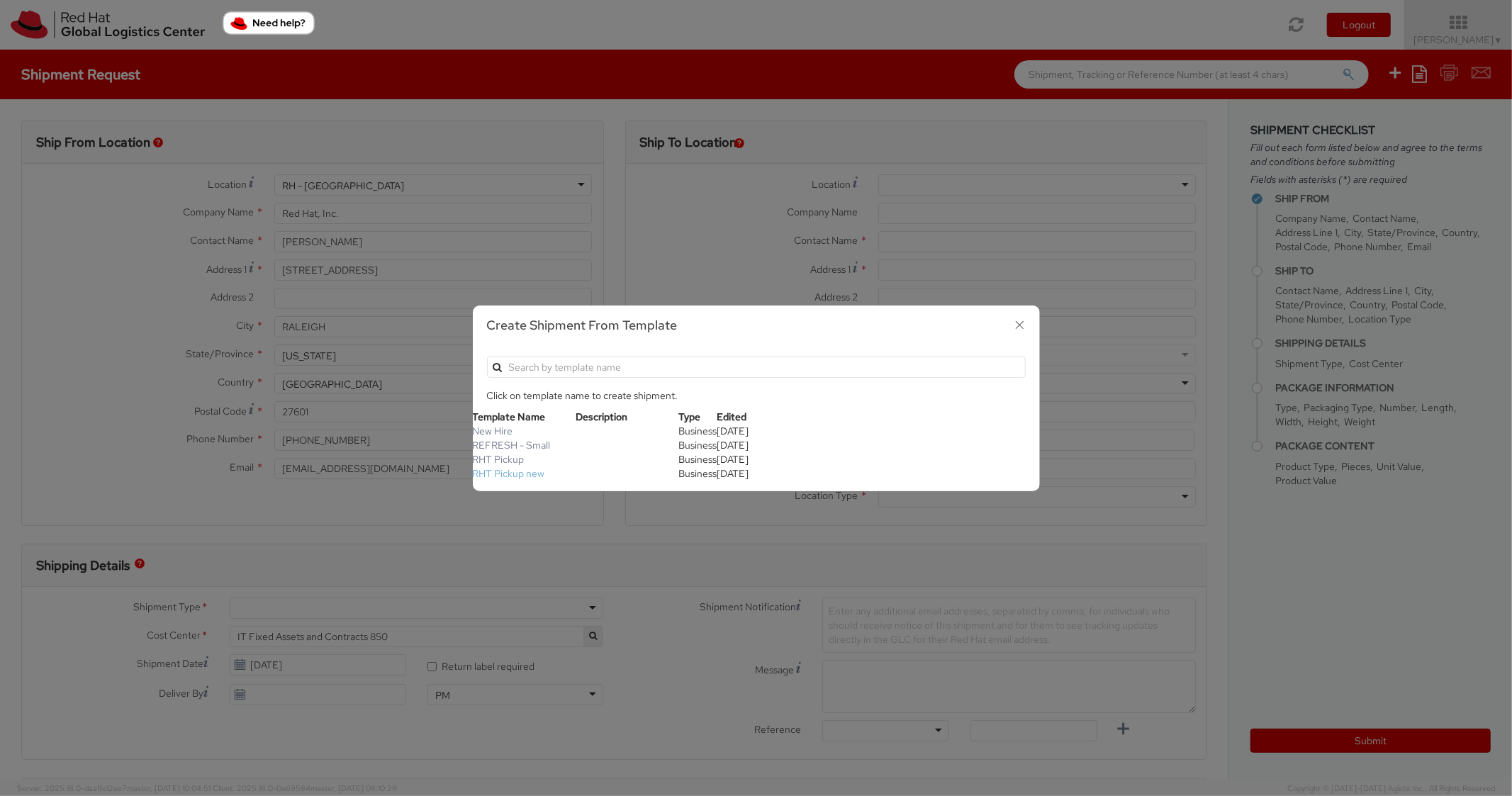
click at [524, 478] on link "RHT Pickup new" at bounding box center [509, 474] width 72 height 13
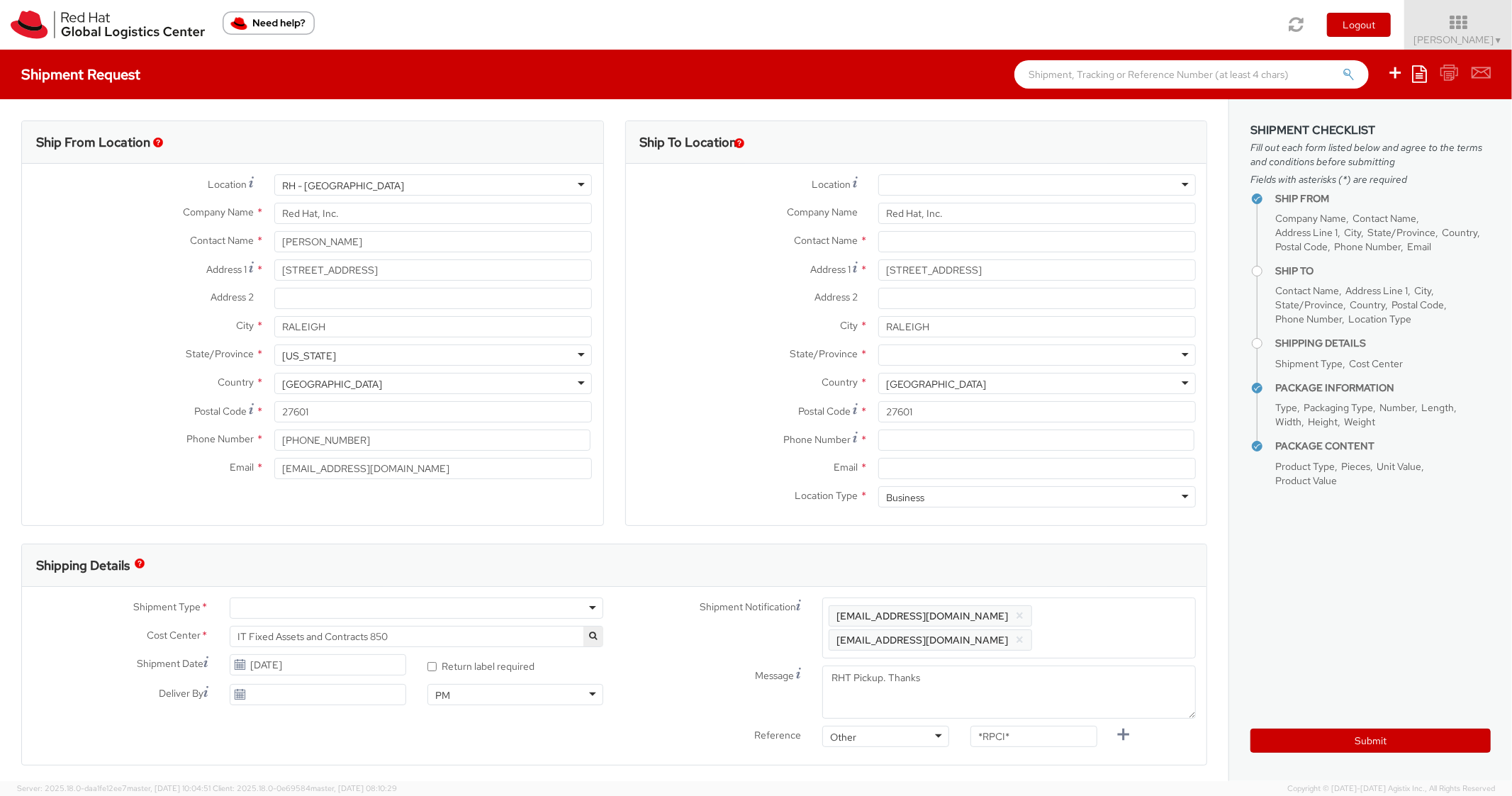
scroll to position [42, 0]
click at [900, 441] on input at bounding box center [1036, 439] width 316 height 21
paste input "8177071486"
click at [719, 400] on div "Country * [GEOGRAPHIC_DATA] [GEOGRAPHIC_DATA] [GEOGRAPHIC_DATA] [GEOGRAPHIC_DAT…" at bounding box center [917, 387] width 581 height 29
click at [902, 456] on div "Phone Number * 8177071486" at bounding box center [917, 443] width 581 height 29
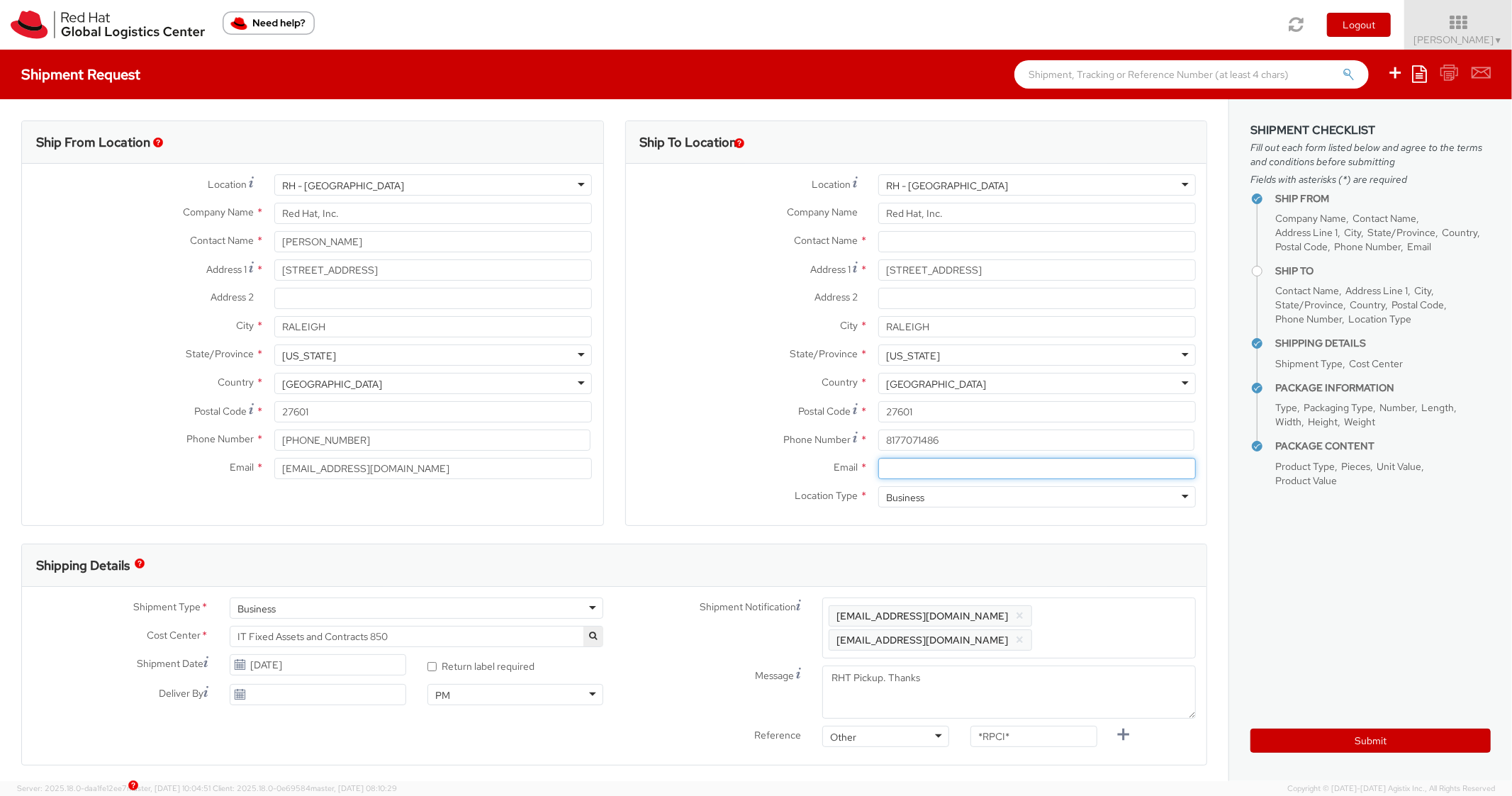
click at [909, 466] on input "Email *" at bounding box center [1037, 468] width 318 height 21
paste input "[EMAIL_ADDRESS][DOMAIN_NAME]"
click at [1100, 607] on span "Enter any additional email addresses, separated by comma, for individuals who s…" at bounding box center [1010, 628] width 361 height 42
paste input "[EMAIL_ADDRESS][DOMAIN_NAME]"
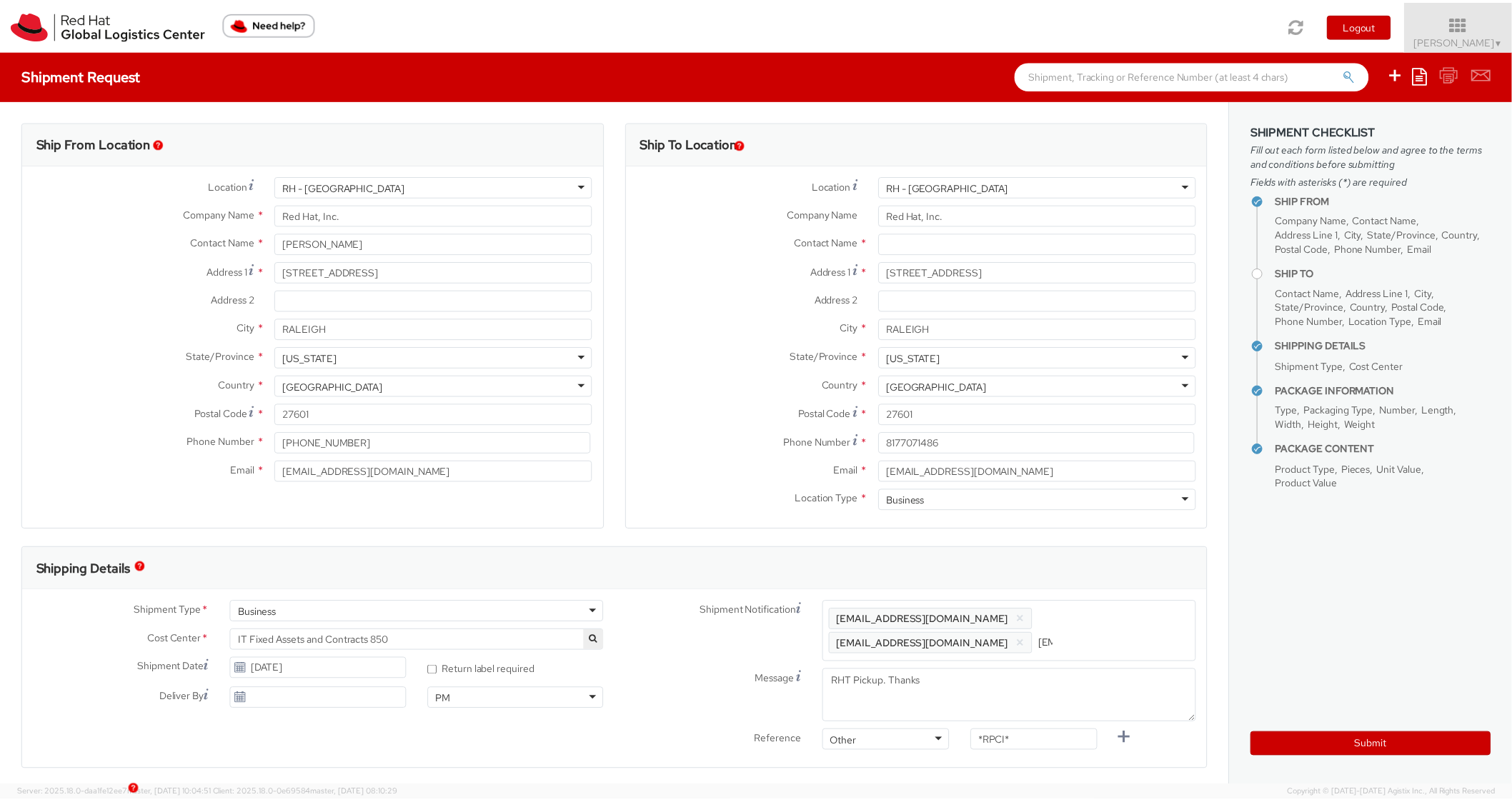
scroll to position [0, 79]
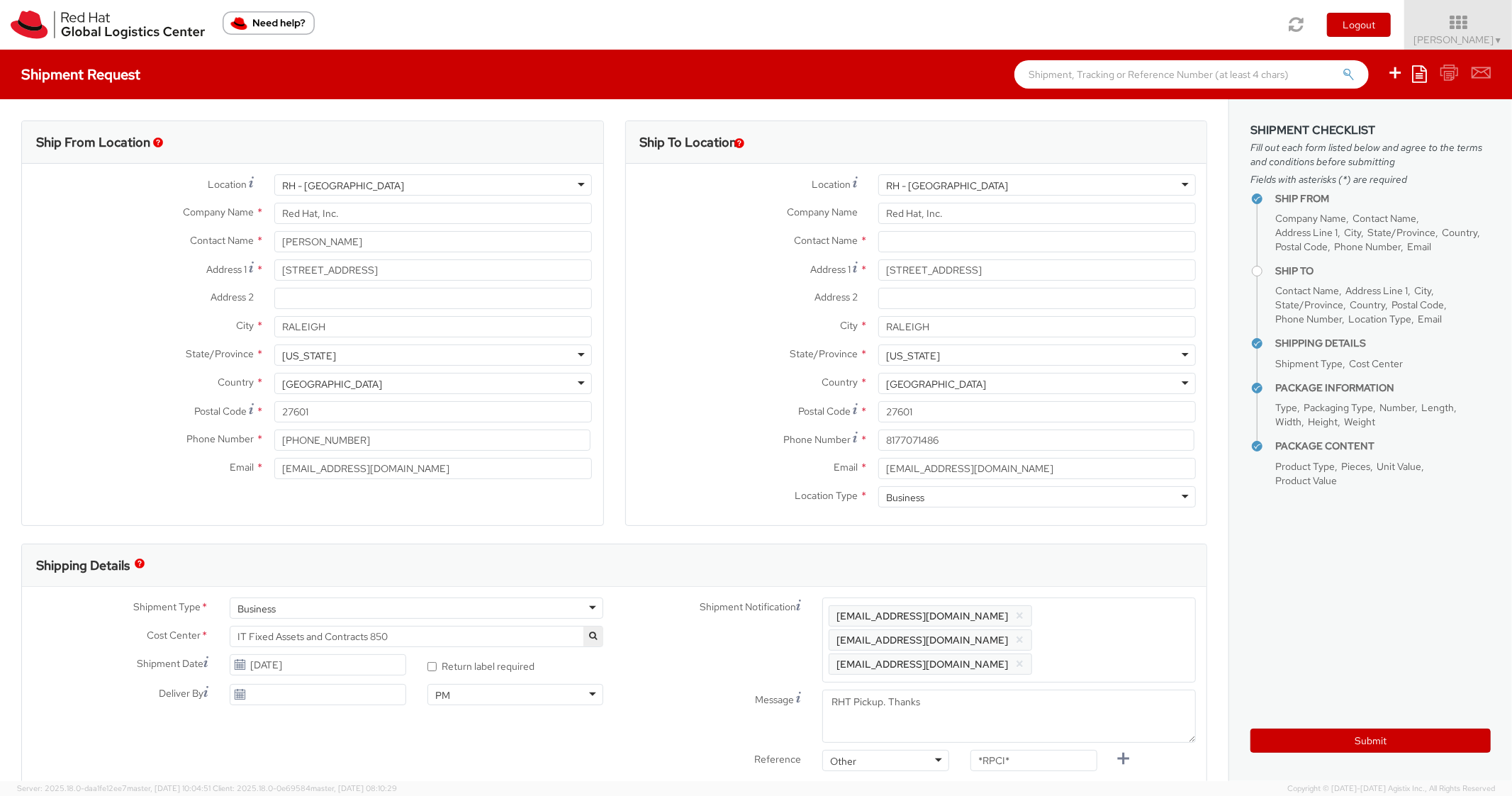
click at [1091, 528] on div "Ship To Location Location * [GEOGRAPHIC_DATA] - [GEOGRAPHIC_DATA] [GEOGRAPHIC_D…" at bounding box center [917, 332] width 583 height 423
drag, startPoint x: 1027, startPoint y: 738, endPoint x: 911, endPoint y: 721, distance: 117.2
click at [911, 721] on div "Shipment Notification Enter any additional email addresses, separated by comma,…" at bounding box center [910, 688] width 592 height 181
paste input "RPCI0080504"
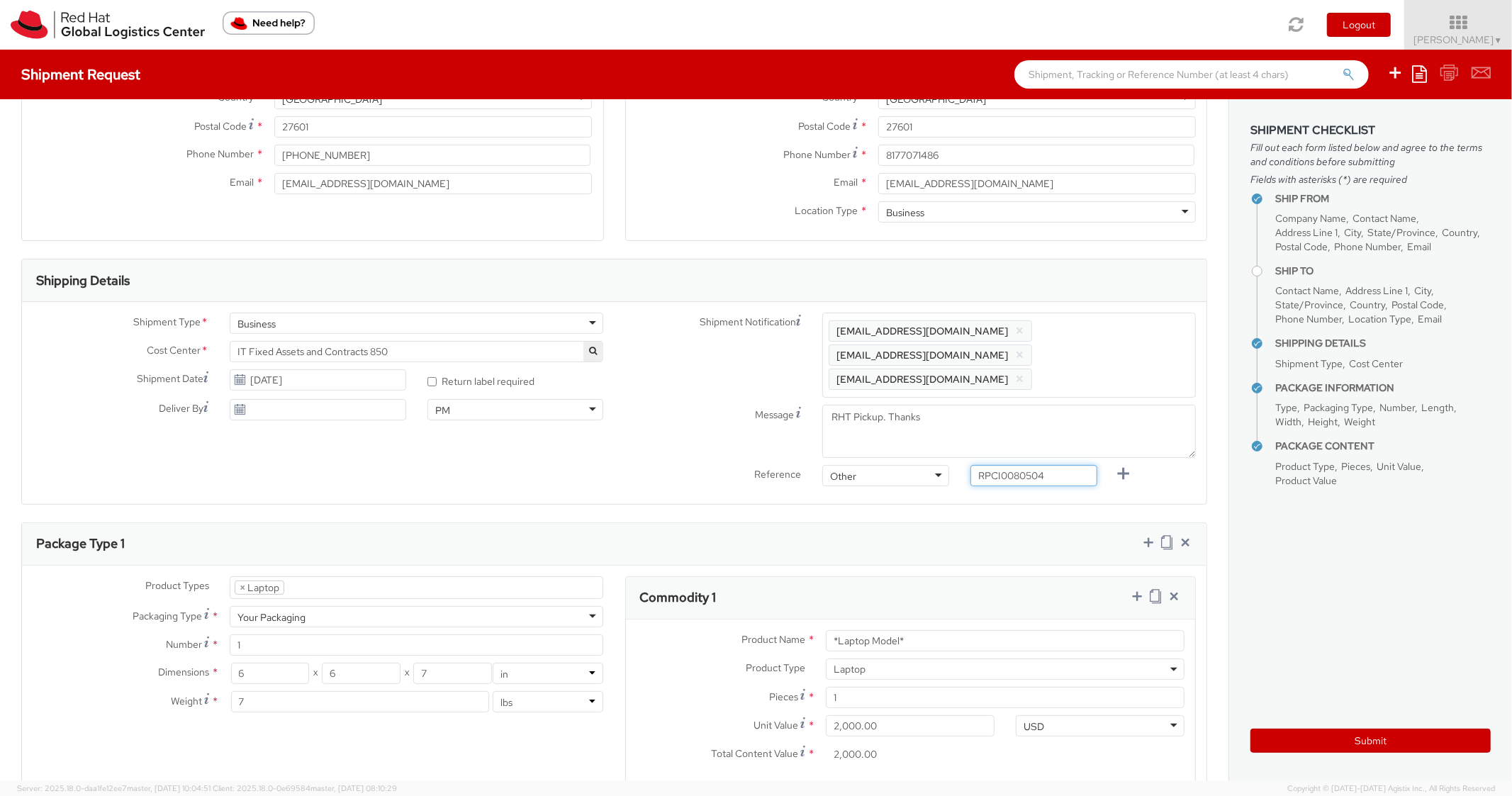
scroll to position [625, 0]
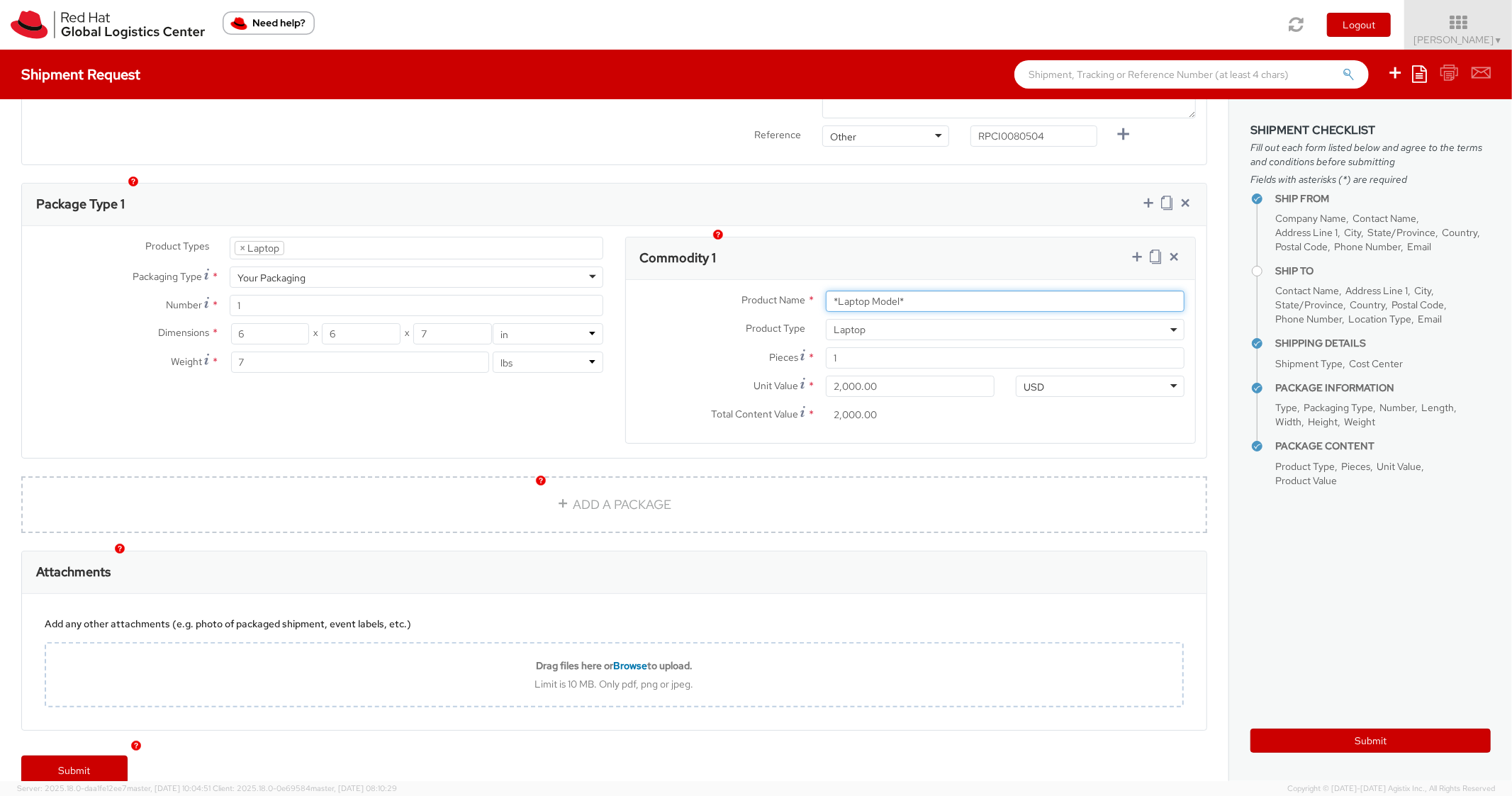
paste input "DEVELOPER/DESIGNER - Lenovo"
drag, startPoint x: 940, startPoint y: 285, endPoint x: 762, endPoint y: 253, distance: 180.9
click at [764, 254] on div "Commodity 1 Product Name * DEVELOPER/DESIGNER - Lenovo Product Type * Documents…" at bounding box center [911, 340] width 571 height 207
click at [935, 183] on div "Package Type 1" at bounding box center [615, 205] width 1185 height 42
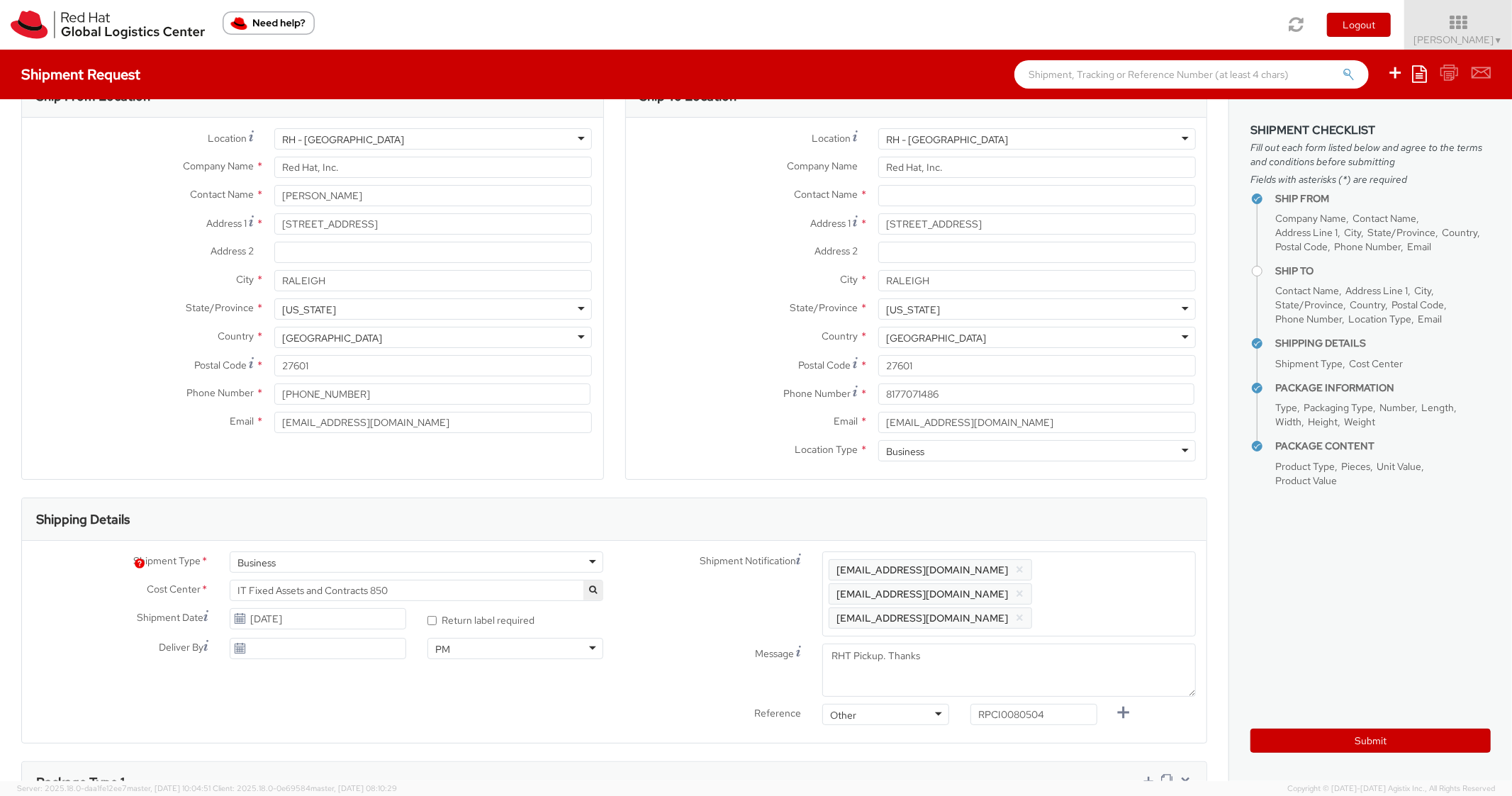
scroll to position [0, 0]
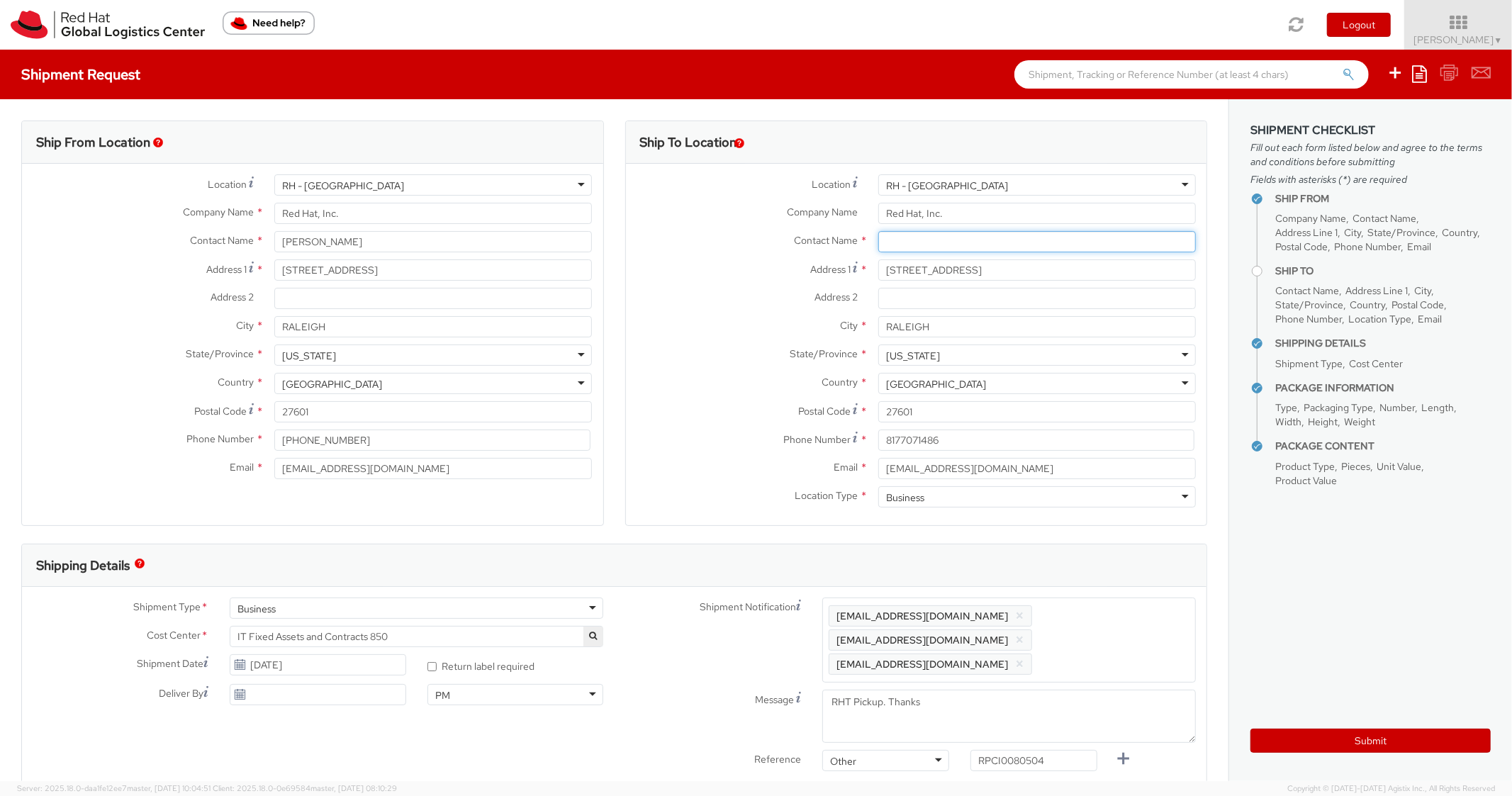
click at [943, 251] on input "text" at bounding box center [1037, 241] width 318 height 21
paste input "[PERSON_NAME]"
click at [750, 269] on label "Address 1 *" at bounding box center [747, 269] width 241 height 19
click at [878, 269] on input "[STREET_ADDRESS]" at bounding box center [1037, 270] width 318 height 21
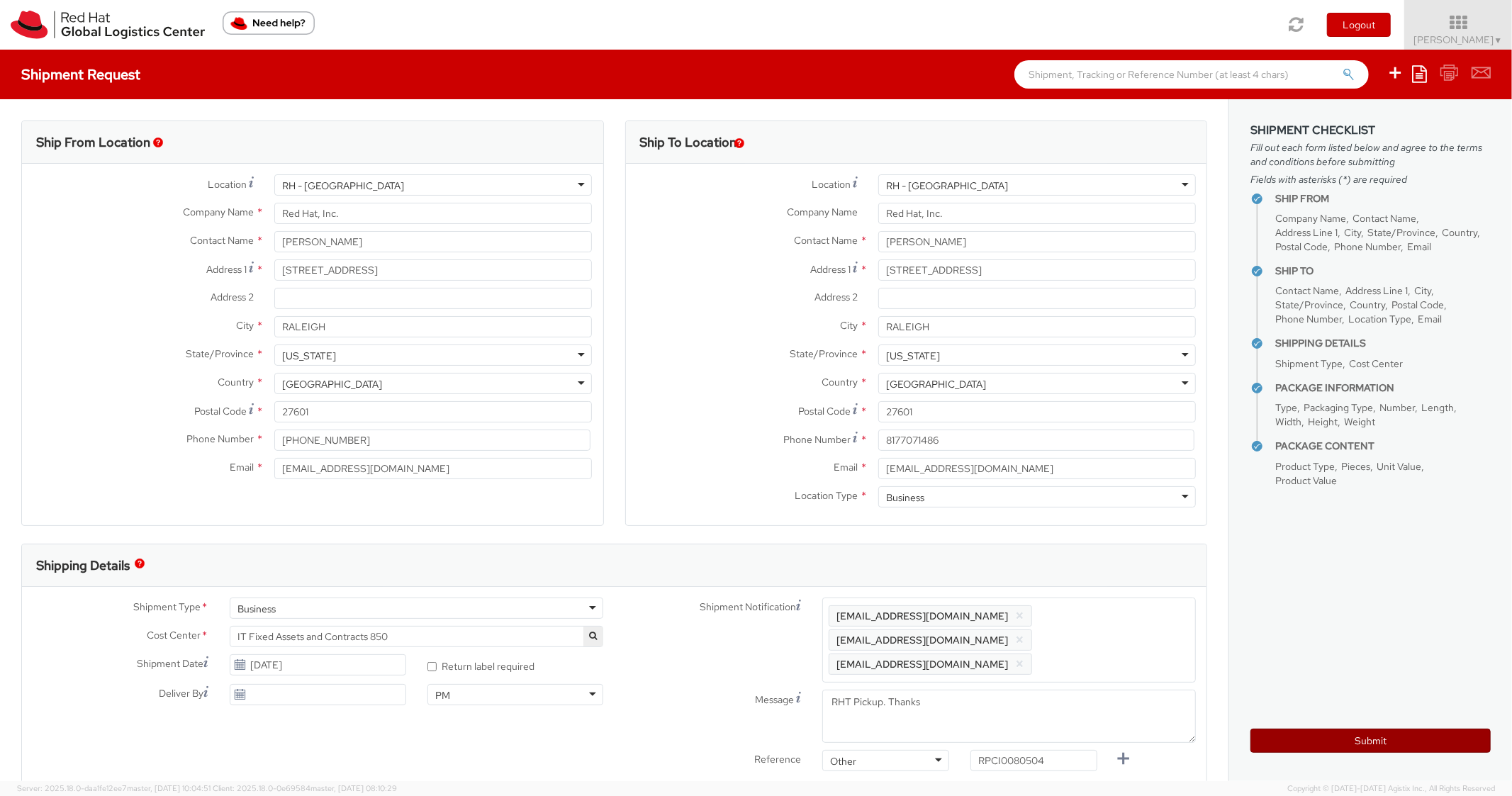
click at [1291, 739] on button "Submit" at bounding box center [1371, 741] width 240 height 24
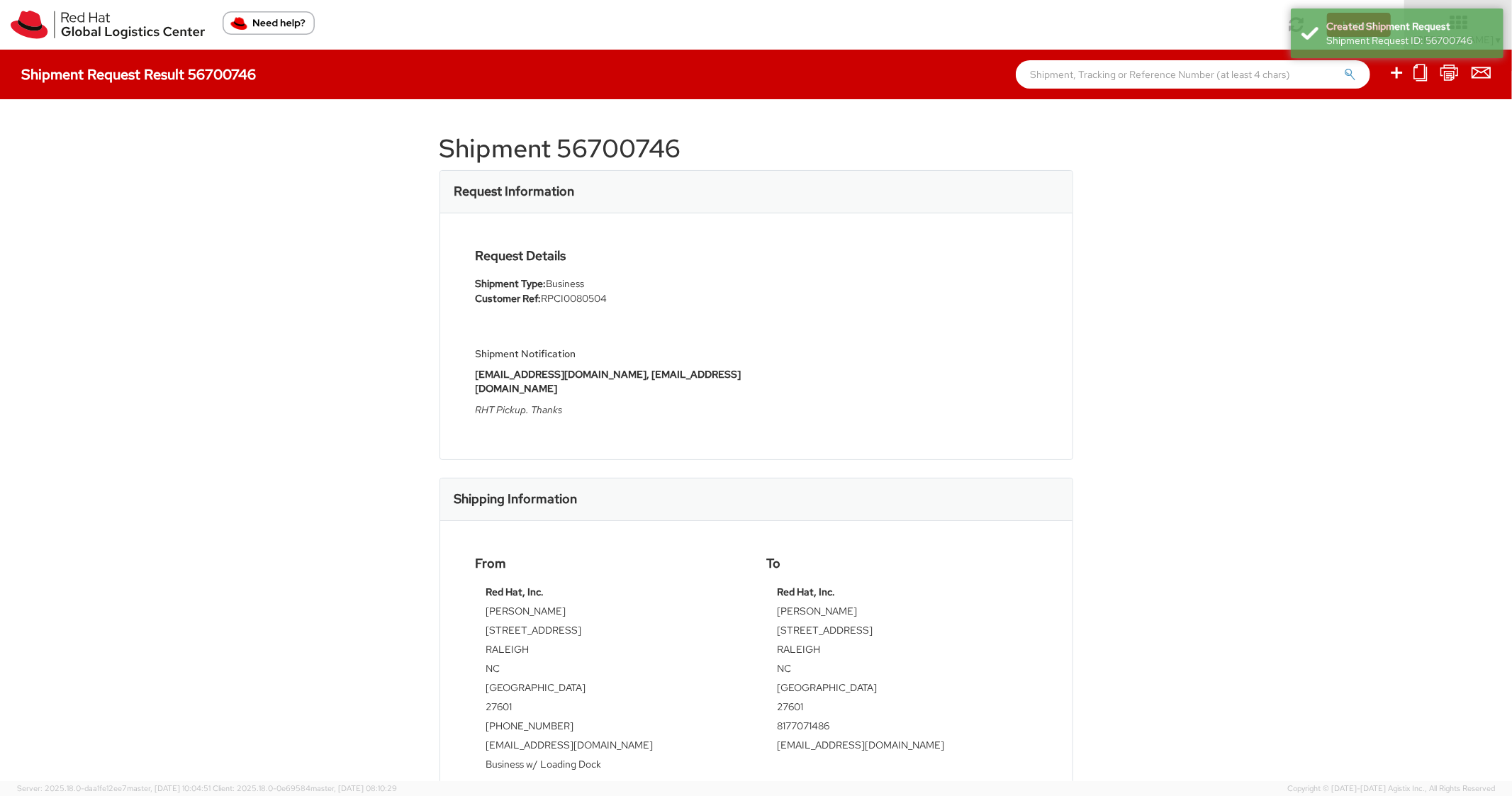
click at [617, 135] on h1 "Shipment 56700746" at bounding box center [756, 148] width 634 height 29
click at [622, 135] on h1 "Shipment 56700746" at bounding box center [756, 148] width 634 height 29
copy h1 "56700746"
click at [753, 218] on div "Request Details Shipment Type: Business Customer Ref: RPCI0080504 Shipment Noti…" at bounding box center [756, 336] width 632 height 246
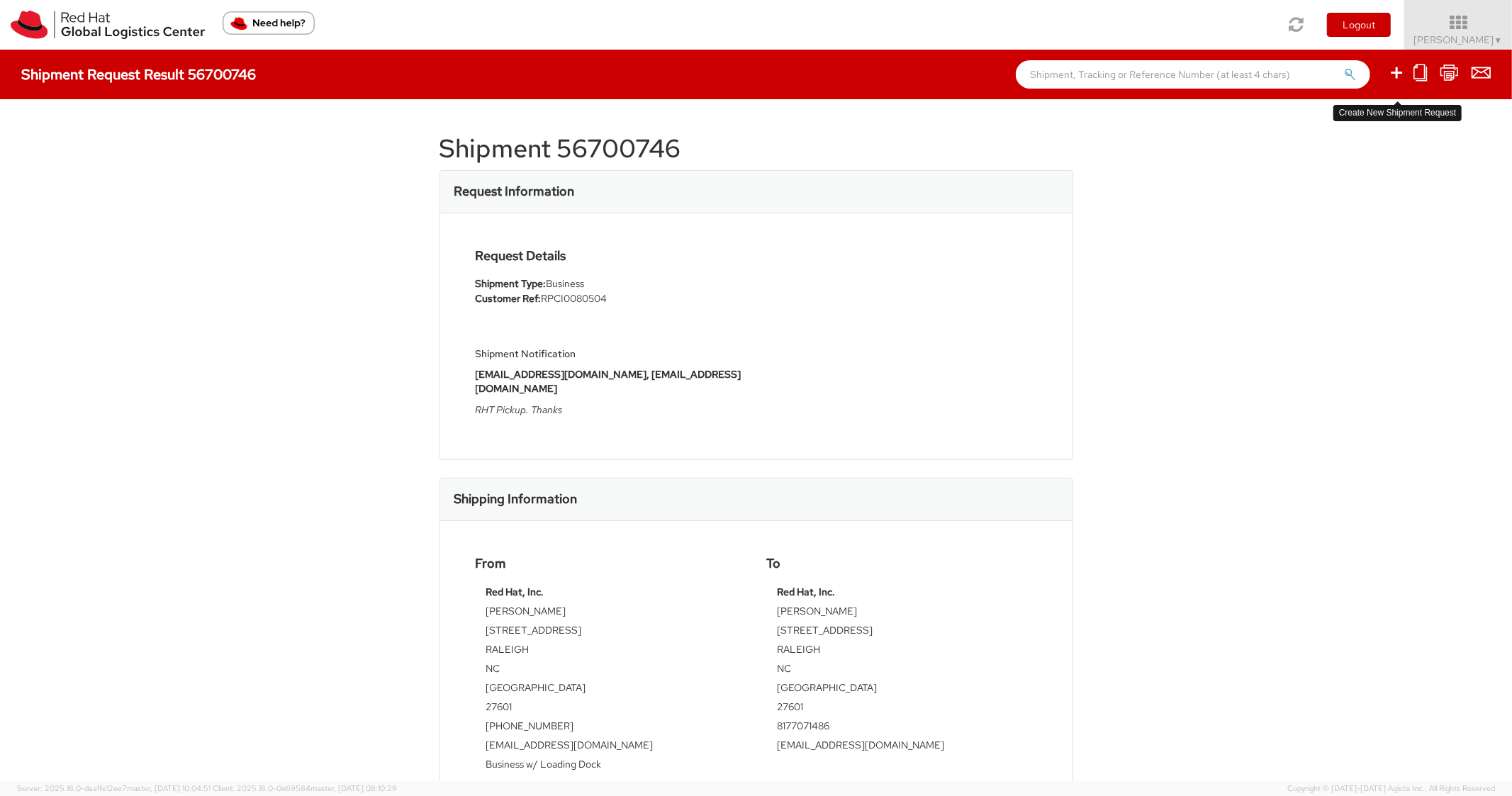
click at [1396, 78] on icon at bounding box center [1397, 72] width 17 height 18
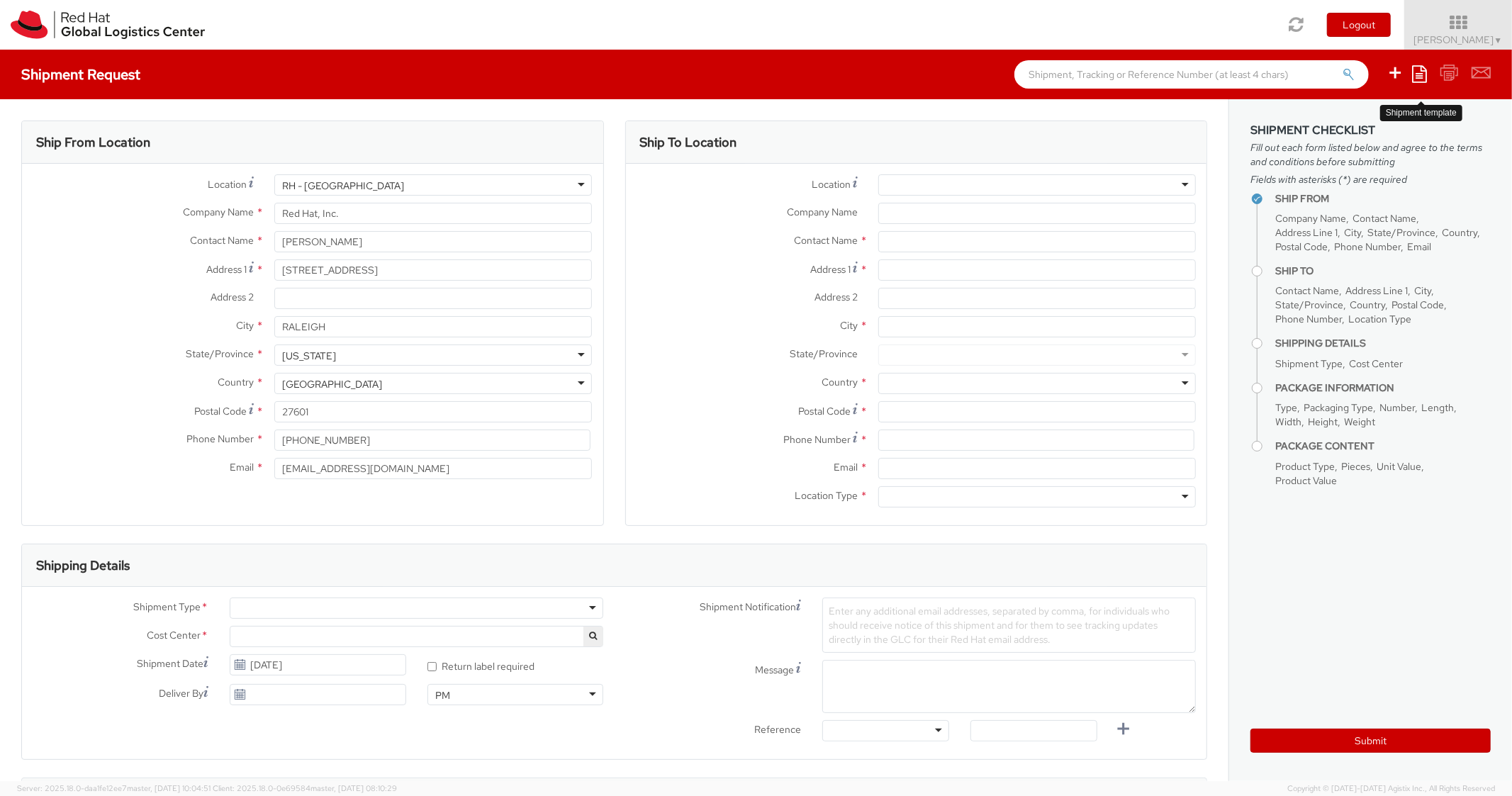
click at [1424, 77] on icon at bounding box center [1420, 74] width 15 height 17
click at [1357, 112] on link "Create from template" at bounding box center [1365, 119] width 124 height 18
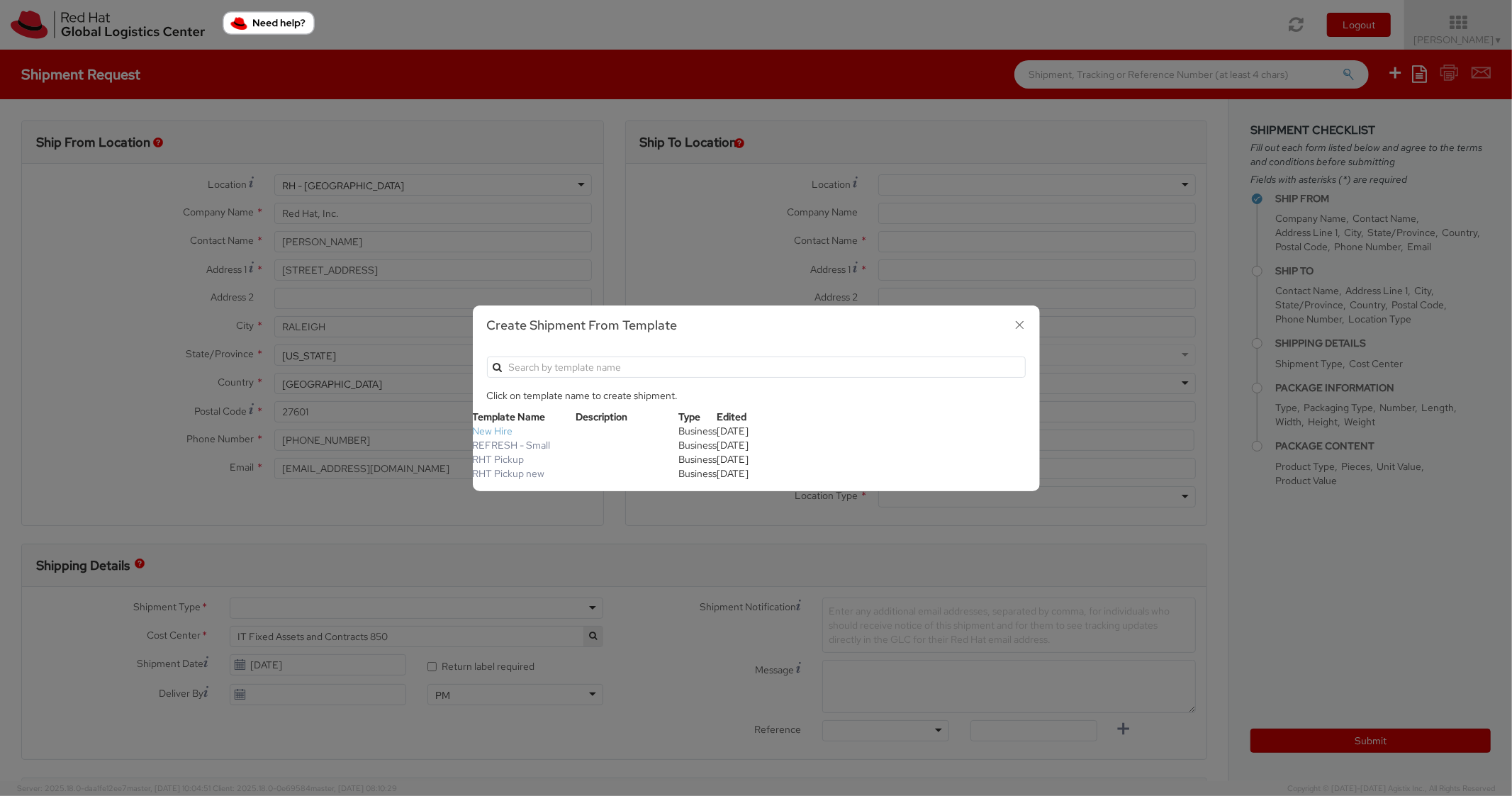
click at [495, 431] on link "New Hire" at bounding box center [493, 431] width 41 height 13
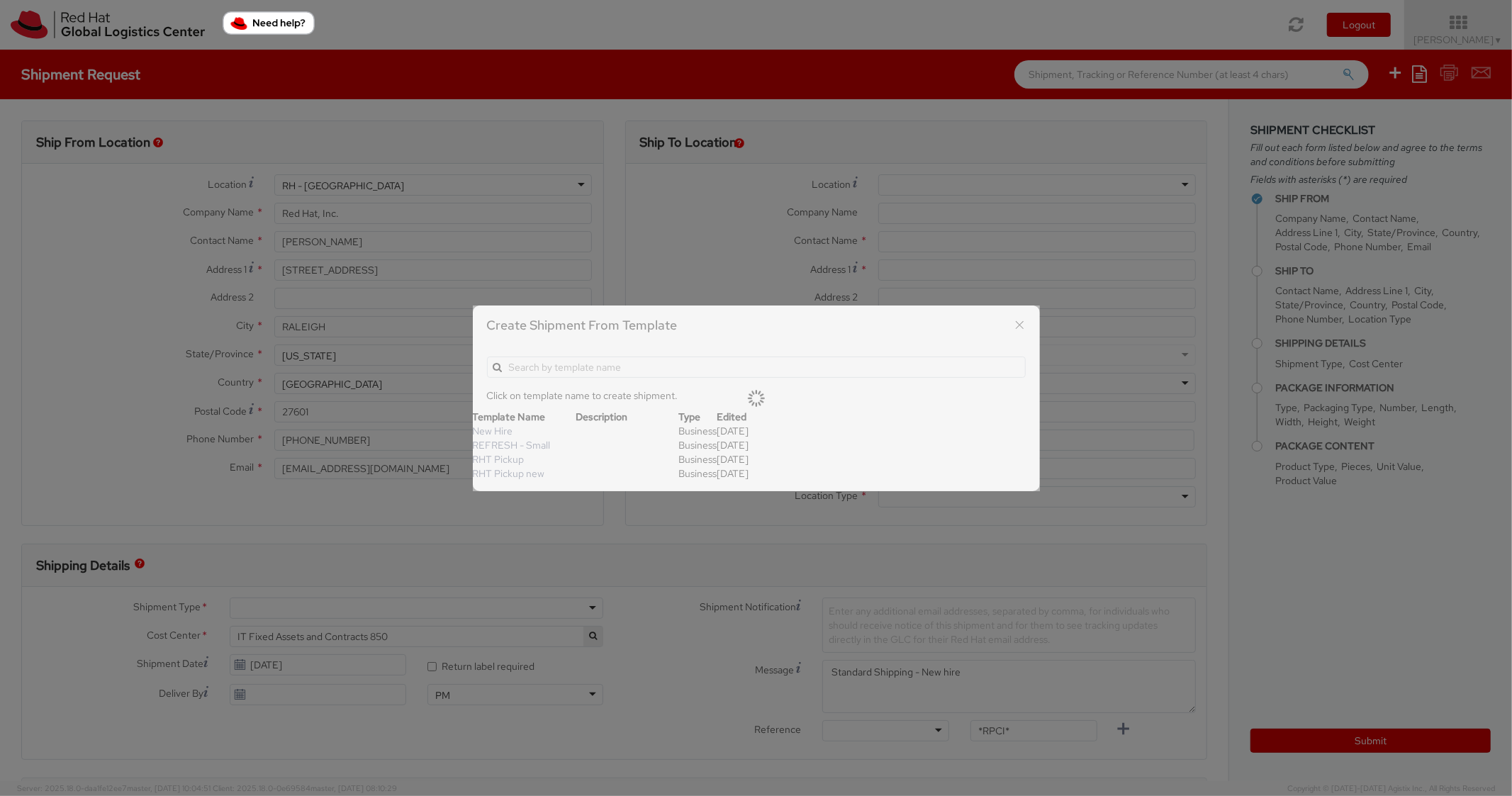
scroll to position [42, 0]
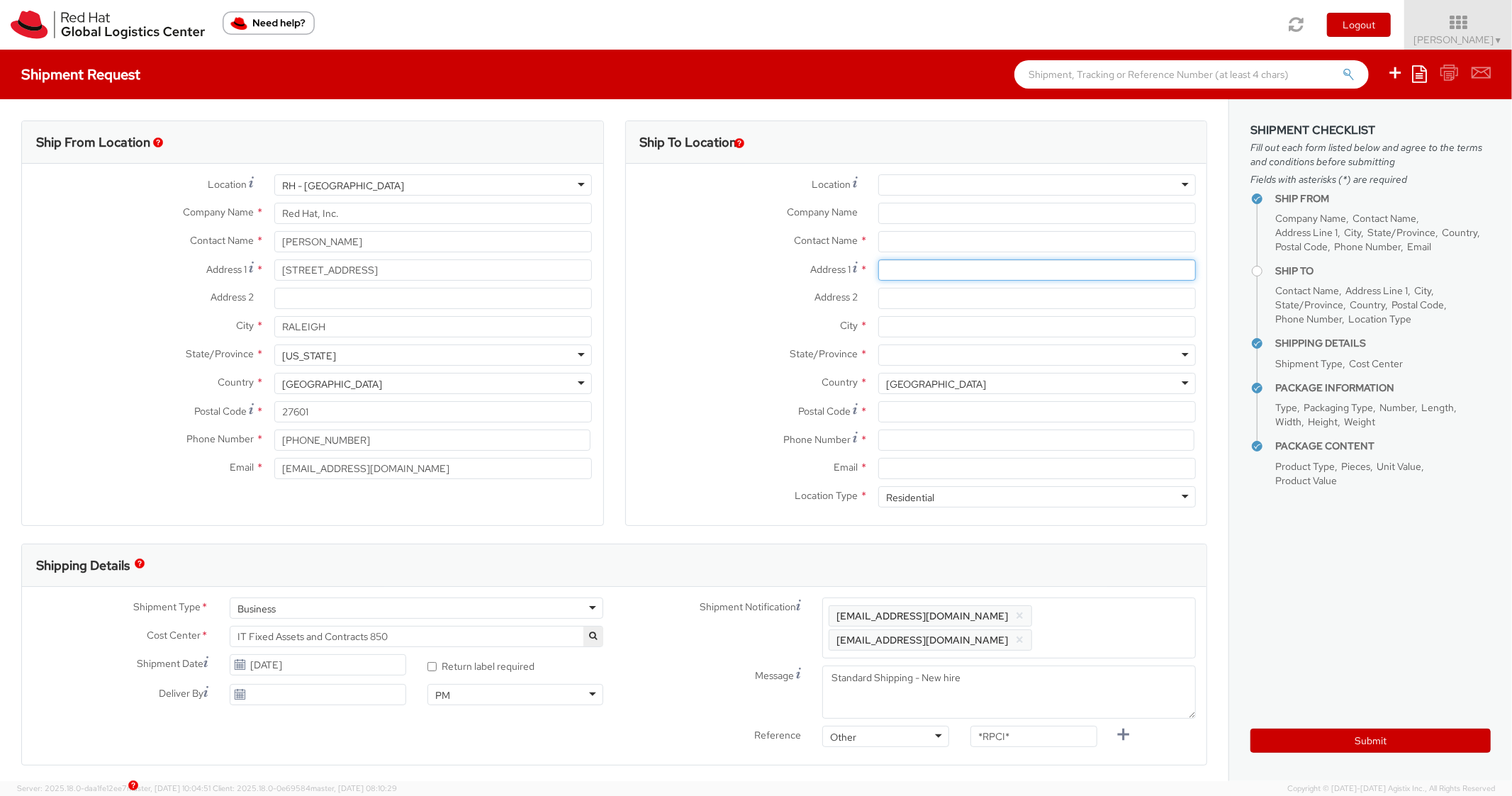
click at [880, 278] on input "Address 1 *" at bounding box center [1037, 270] width 318 height 21
paste input "[STREET_ADDRESS][PERSON_NAME]"
click at [927, 303] on input "Address 2 *" at bounding box center [1037, 298] width 318 height 21
paste input "Unit 16"
click at [917, 334] on input "City *" at bounding box center [1037, 326] width 318 height 21
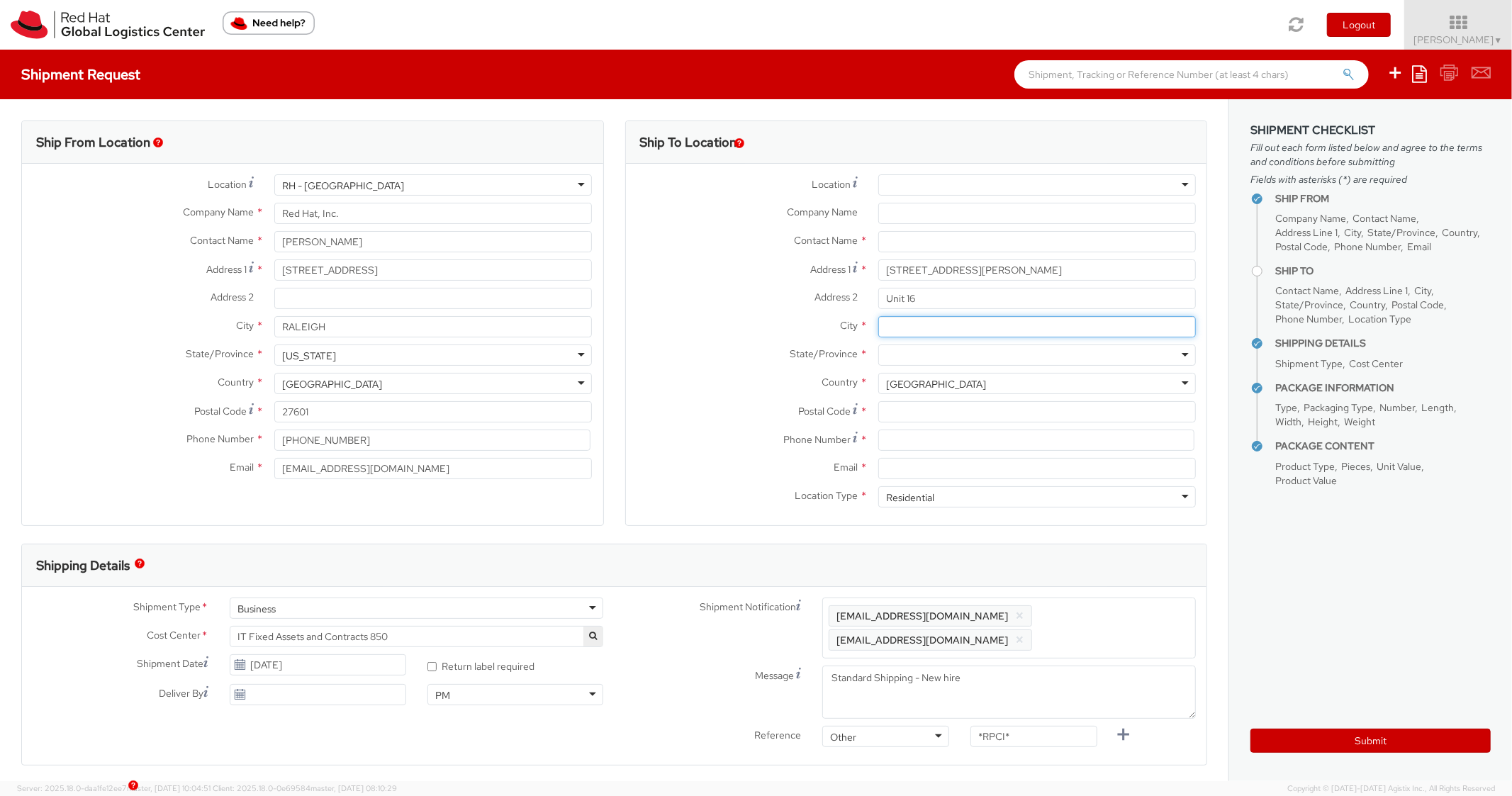
paste input "Austin"
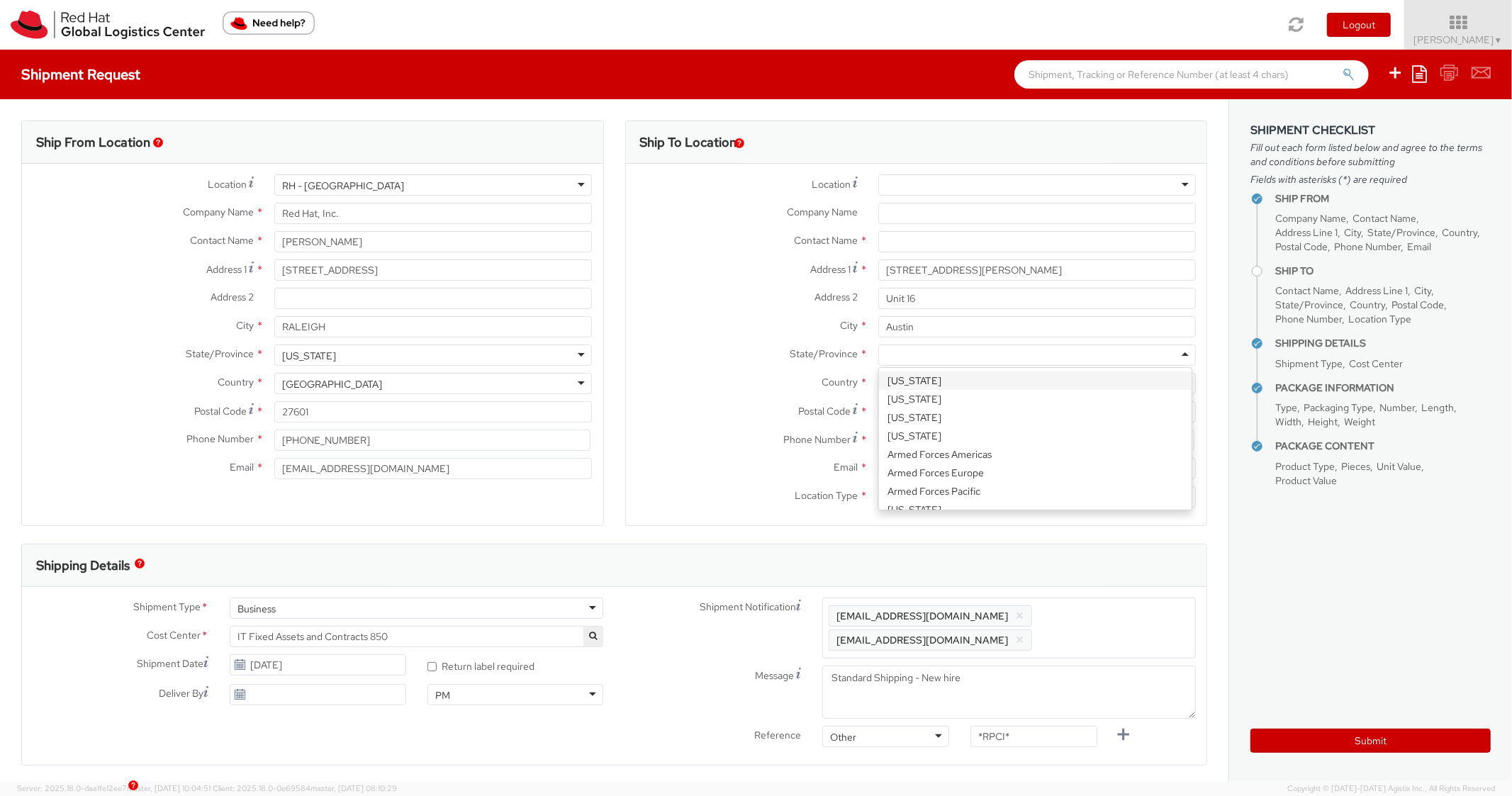
click at [918, 360] on div at bounding box center [1037, 355] width 318 height 21
click at [917, 397] on div "Country * [GEOGRAPHIC_DATA] [GEOGRAPHIC_DATA] [GEOGRAPHIC_DATA] [GEOGRAPHIC_DAT…" at bounding box center [917, 387] width 581 height 29
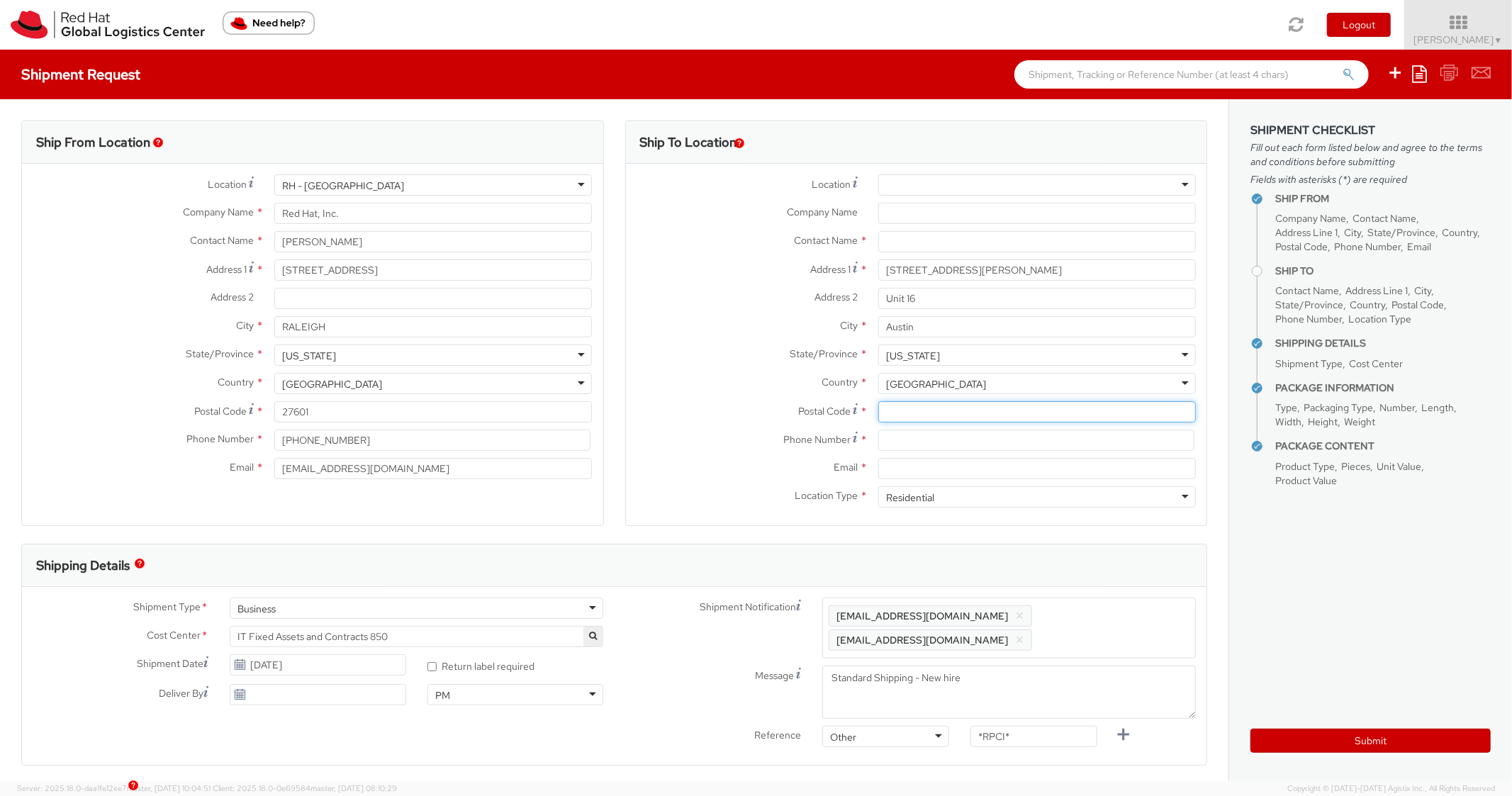
paste input "78758"
click at [900, 417] on input "Postal Code *" at bounding box center [1037, 412] width 318 height 21
click at [779, 380] on label "Country *" at bounding box center [747, 382] width 241 height 18
click at [912, 437] on input at bounding box center [1036, 439] width 316 height 21
paste input "[PHONE_NUMBER]"
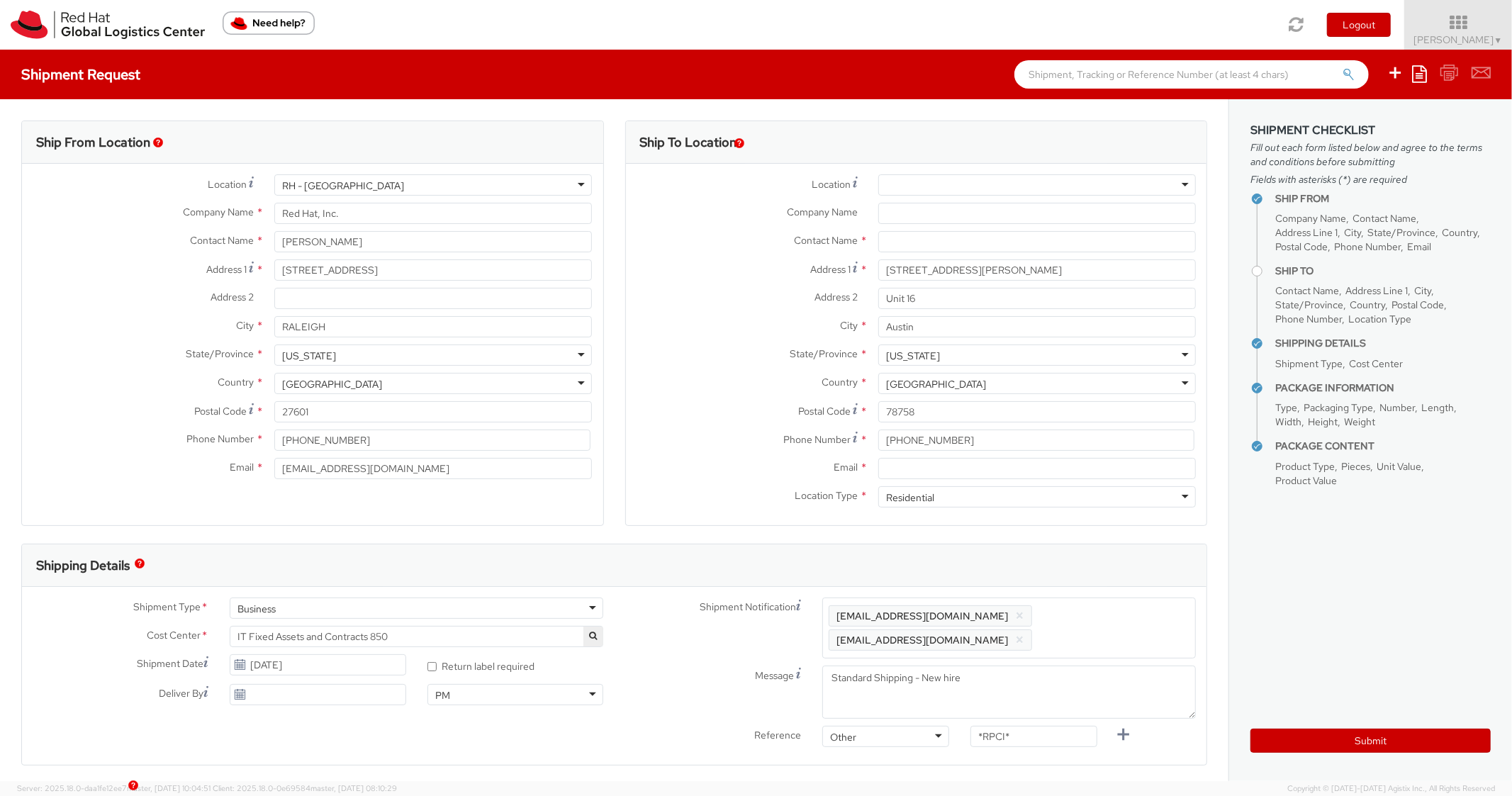
click at [678, 336] on div "City * [GEOGRAPHIC_DATA]" at bounding box center [917, 326] width 581 height 21
click at [951, 466] on input "Email *" at bounding box center [1037, 468] width 318 height 21
paste input "[EMAIL_ADDRESS][DOMAIN_NAME]"
click at [1097, 629] on span "Enter any additional email addresses, separated by comma, for individuals who s…" at bounding box center [1010, 628] width 361 height 42
paste input "[EMAIL_ADDRESS][DOMAIN_NAME]"
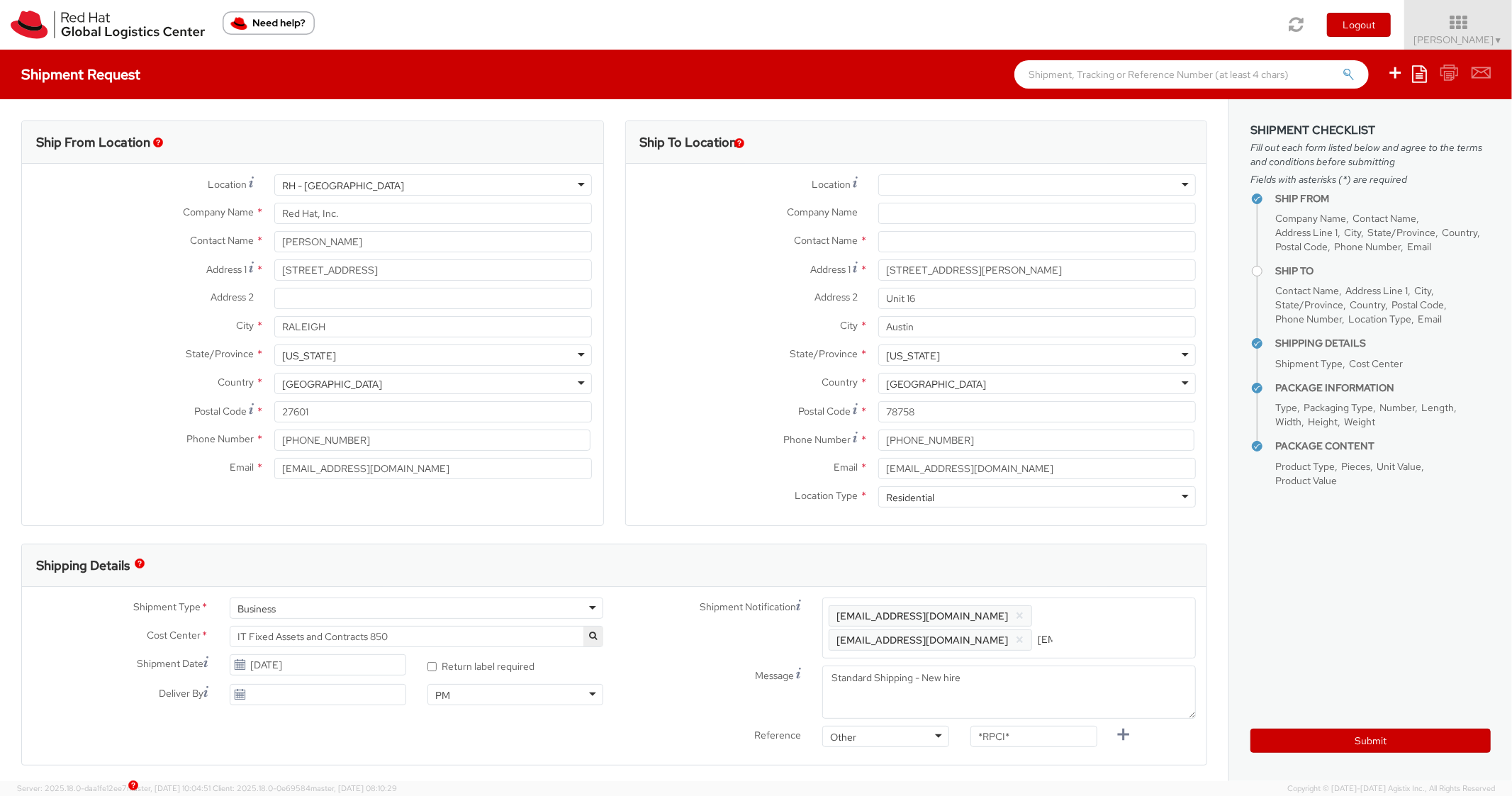
scroll to position [0, 78]
click at [1112, 556] on div "Shipping Details" at bounding box center [615, 566] width 1185 height 42
drag, startPoint x: 1056, startPoint y: 737, endPoint x: 955, endPoint y: 722, distance: 102.1
click at [955, 723] on div "Shipment Notification Enter any additional email addresses, separated by comma,…" at bounding box center [910, 688] width 592 height 181
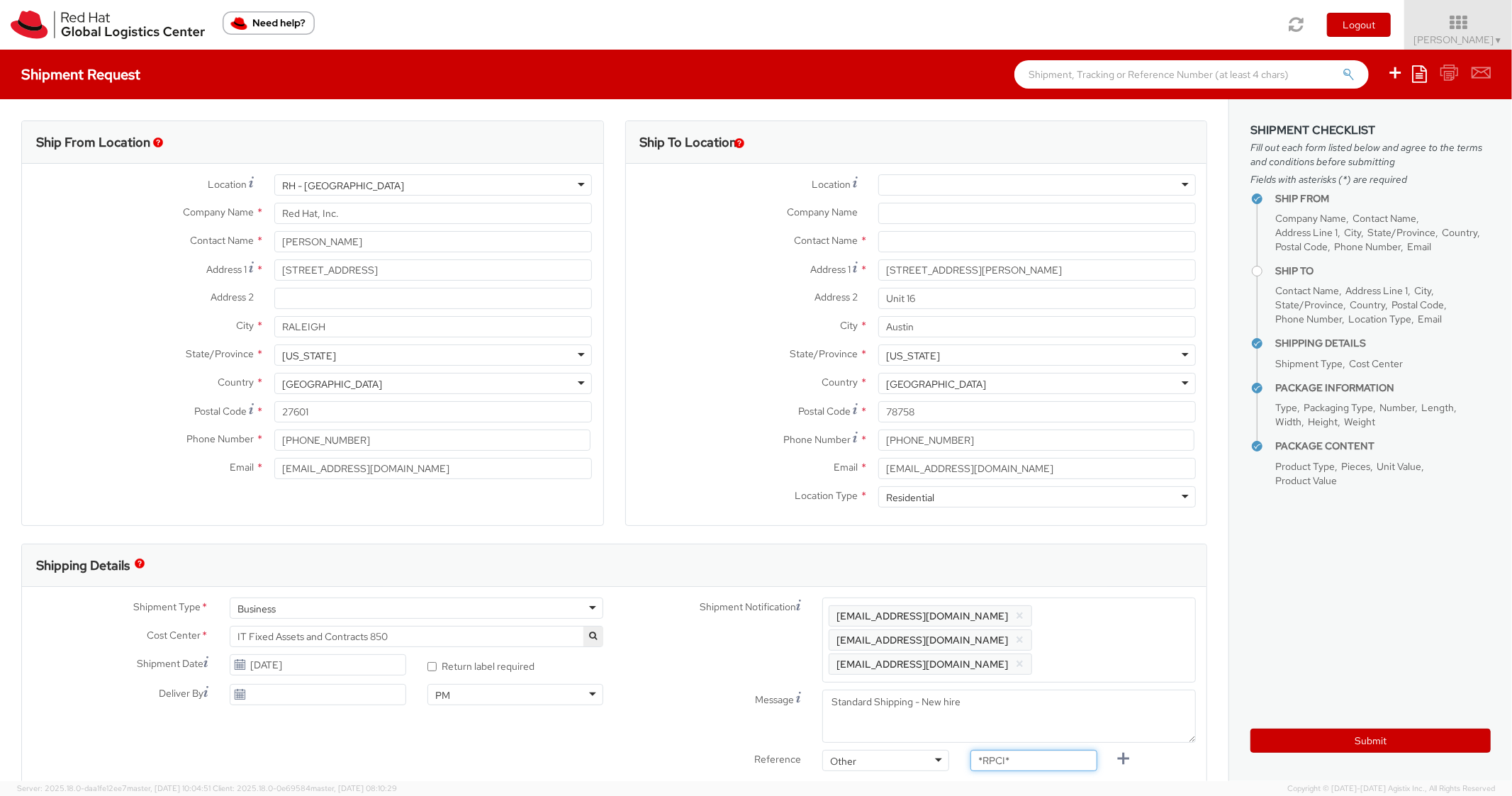
paste input "RPCI0080776"
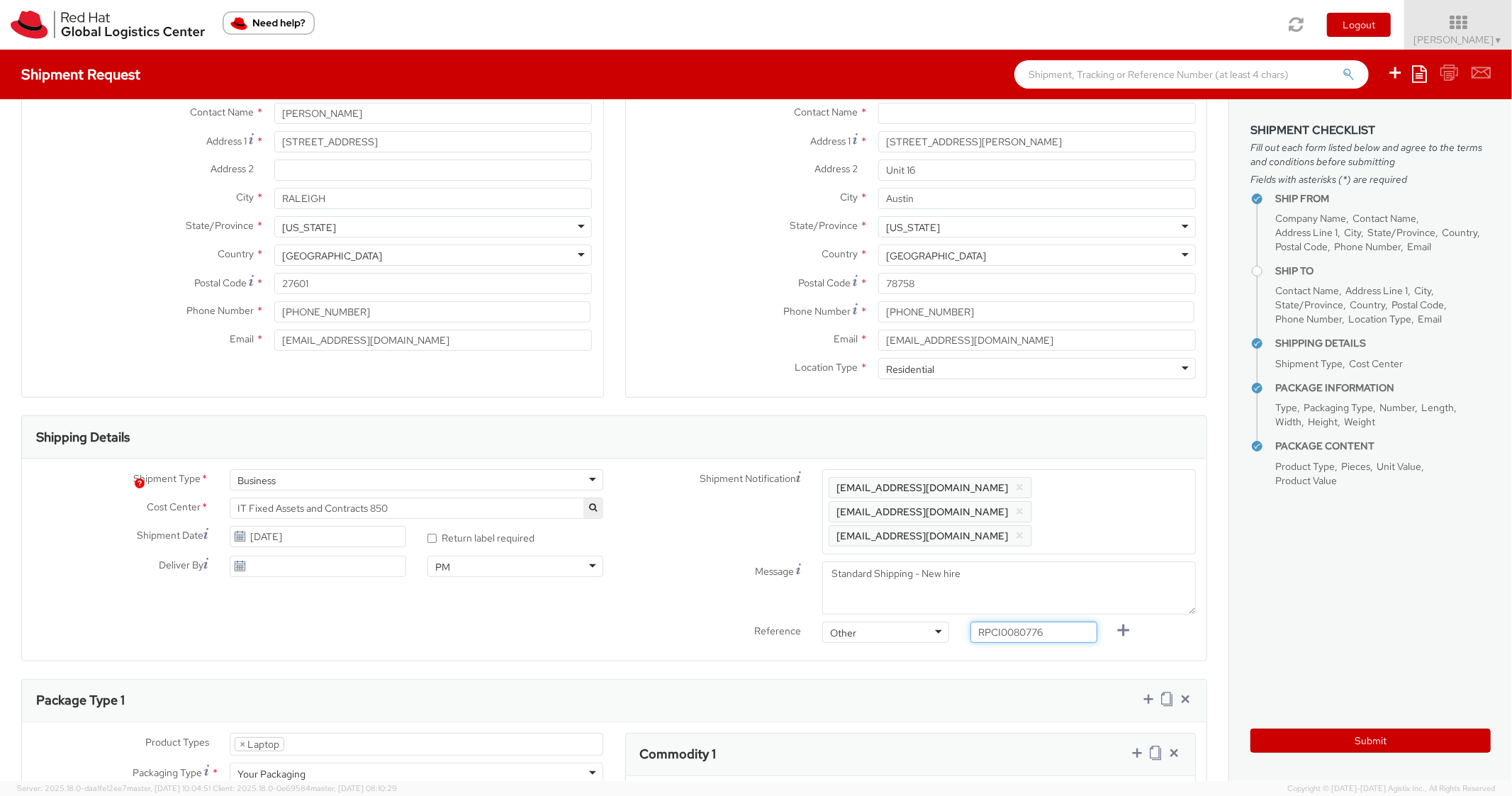
scroll to position [568, 0]
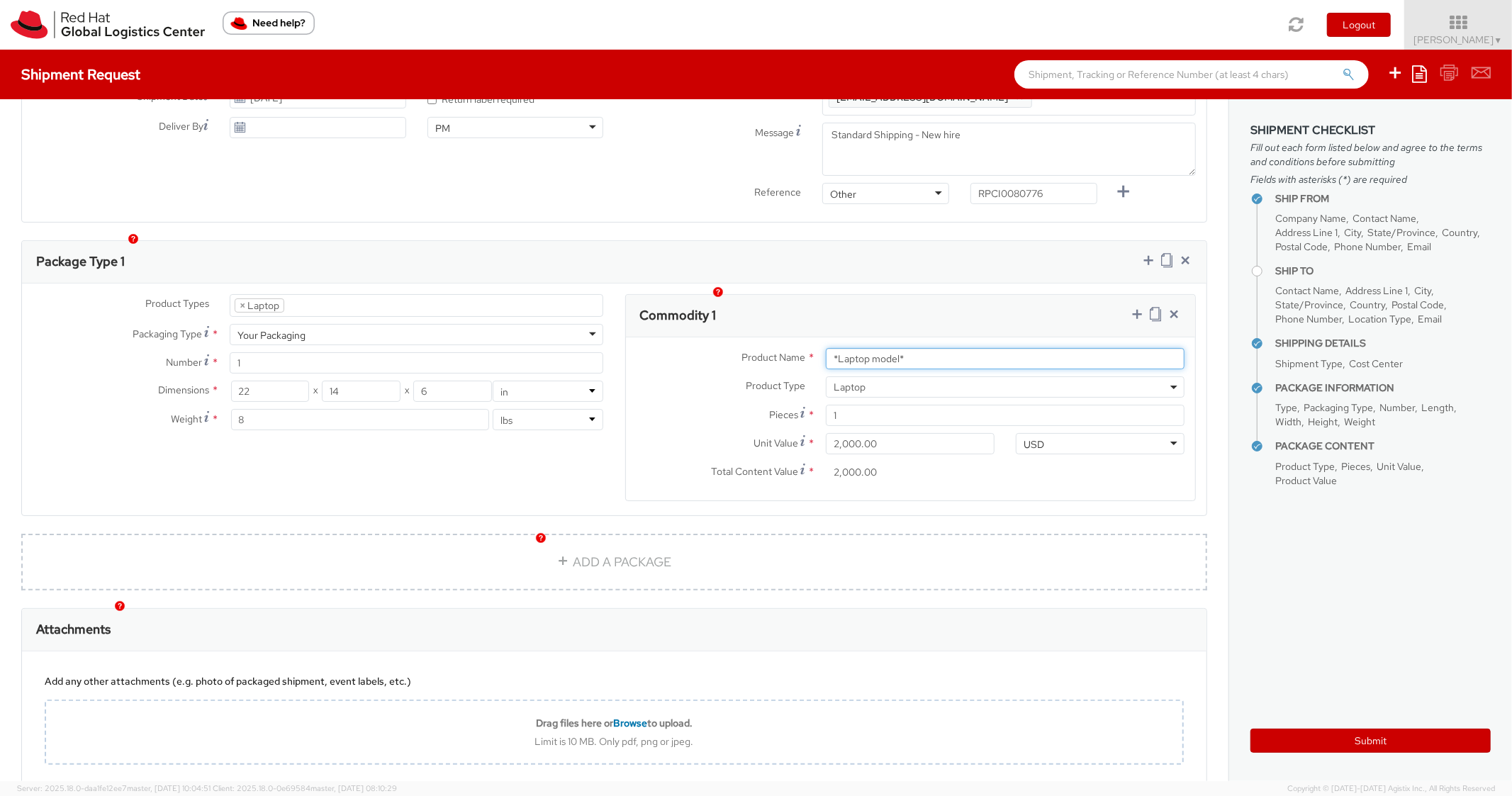
drag, startPoint x: 945, startPoint y: 335, endPoint x: 738, endPoint y: 291, distance: 211.6
click at [733, 300] on div "Commodity 1 Product Name * *Laptop model* Product Type * Documents Docking Stat…" at bounding box center [911, 397] width 571 height 207
paste input "DEVELOPER/DESIGNER - Lenovo"
click at [967, 295] on div "Commodity 1" at bounding box center [911, 316] width 570 height 42
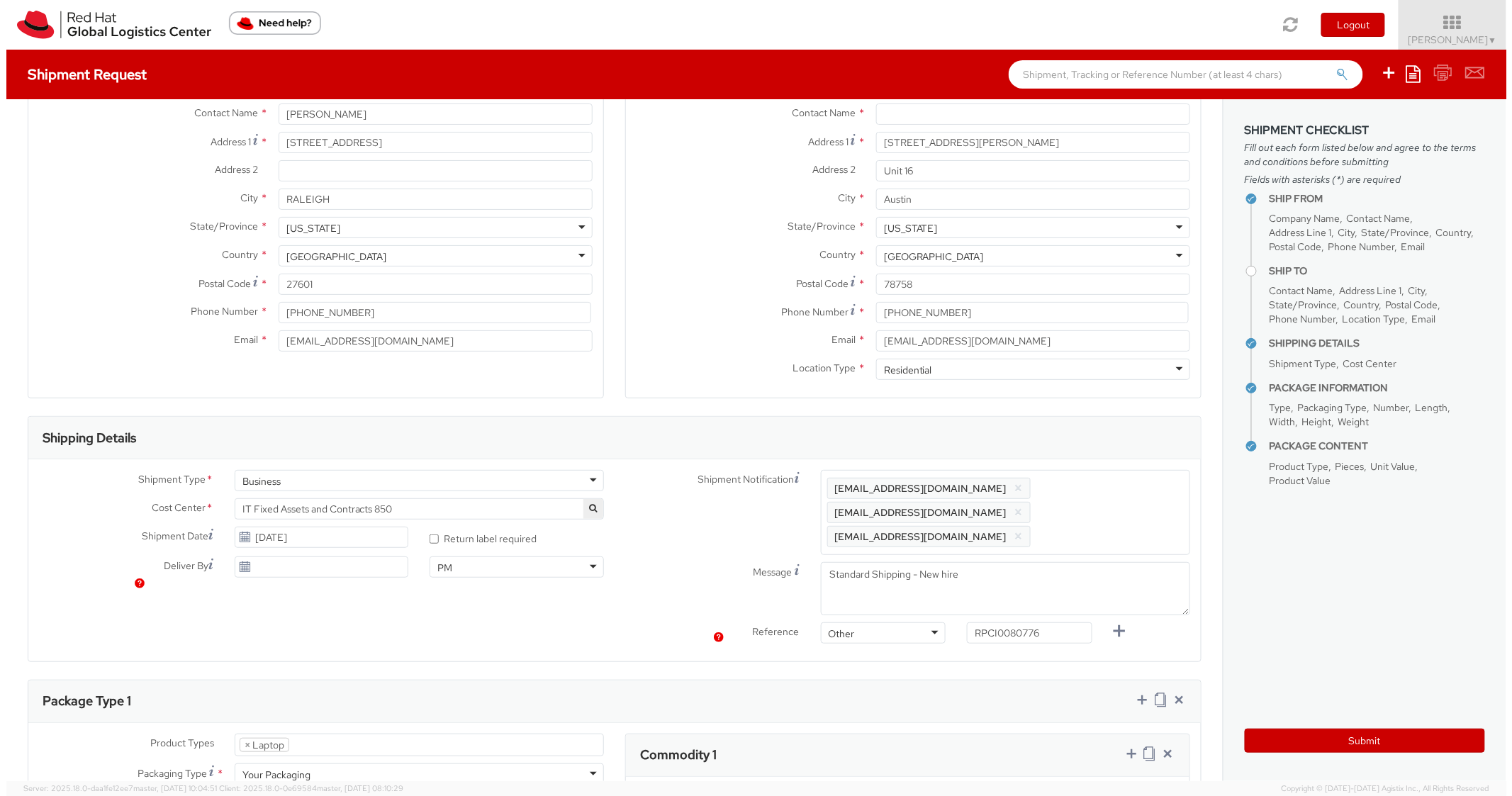
scroll to position [0, 0]
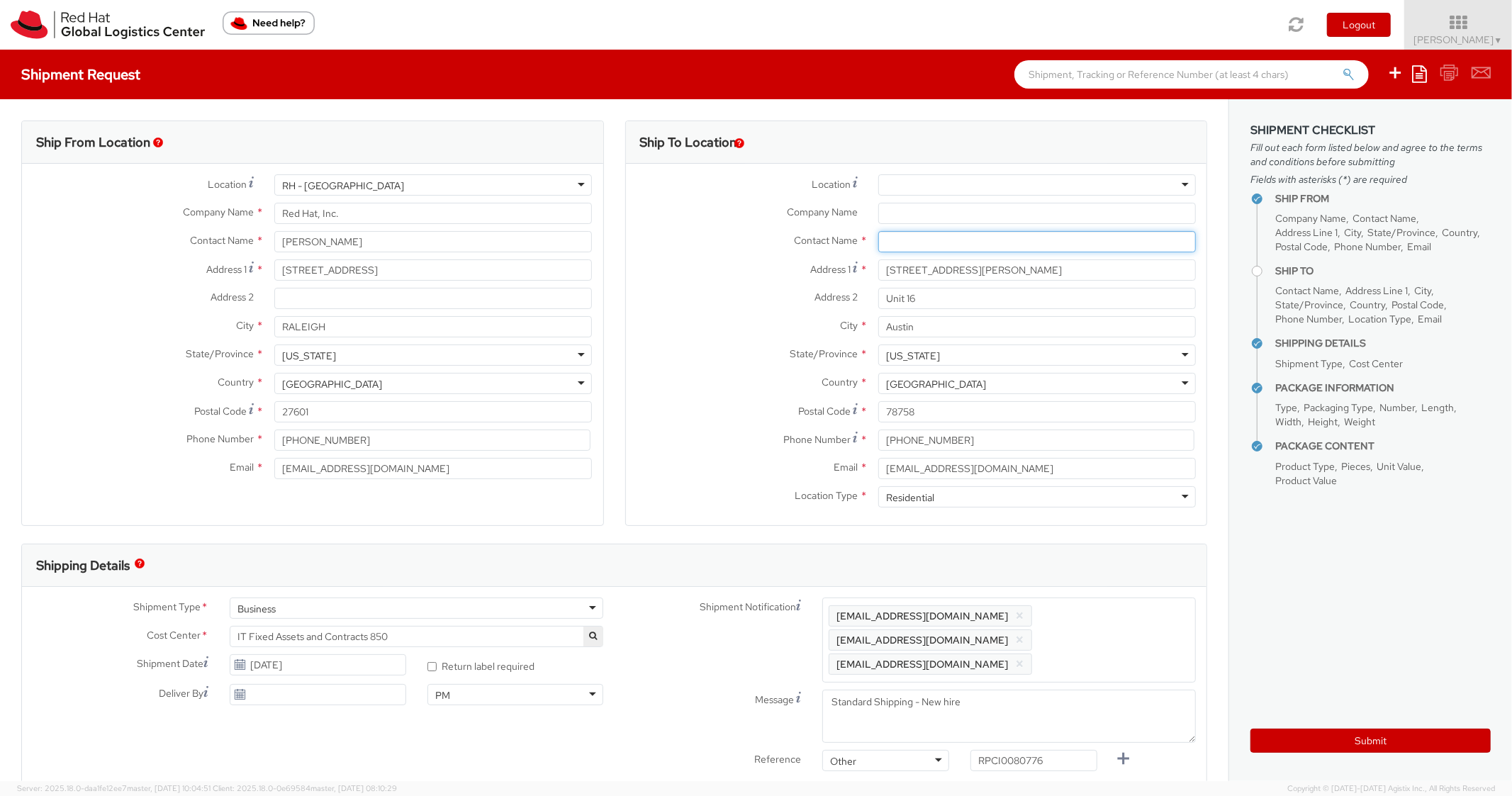
click at [920, 248] on input "text" at bounding box center [1037, 241] width 318 height 21
paste input "[PERSON_NAME]"
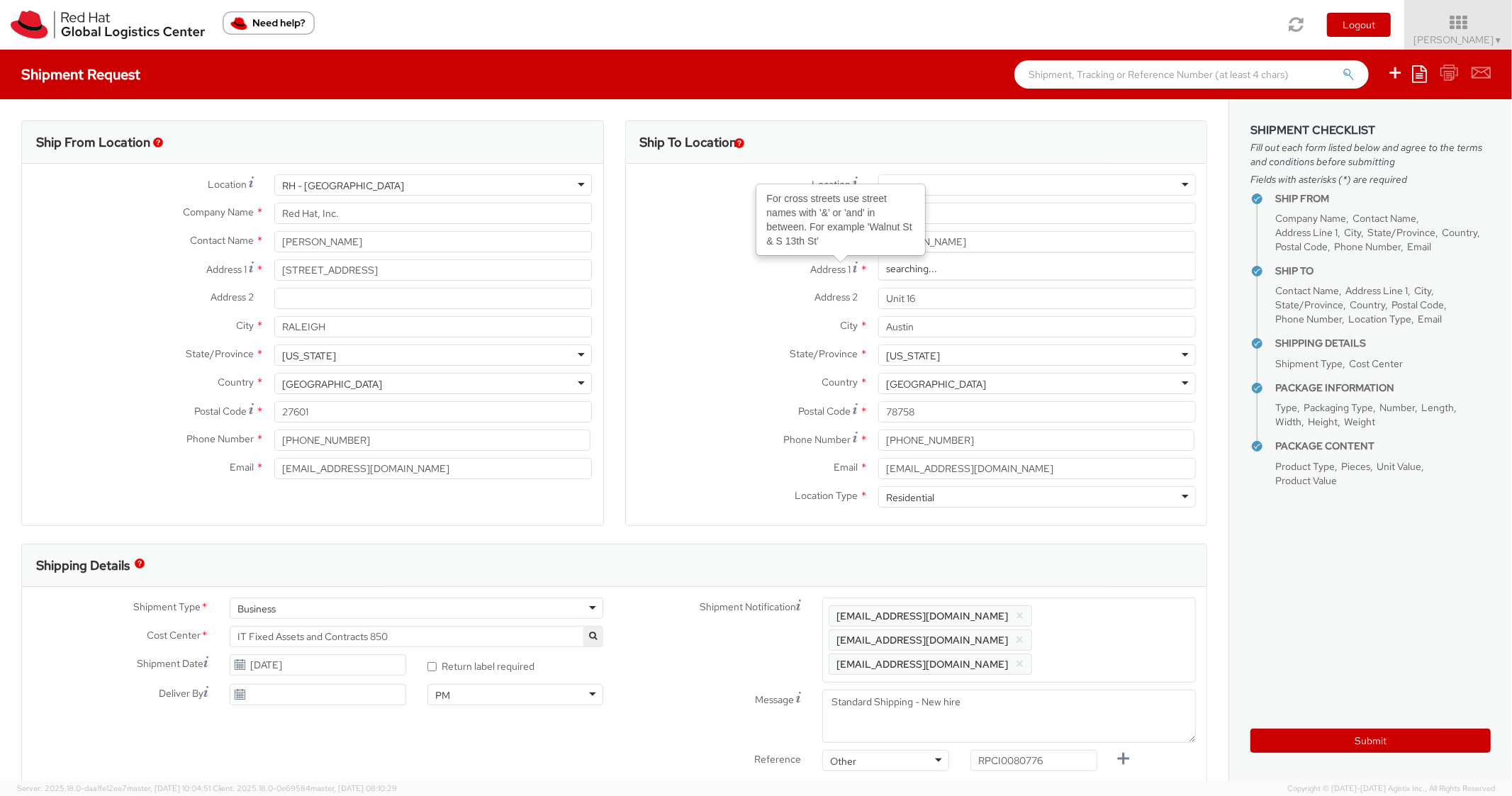
click at [674, 312] on div "Address 2 * Unit 16" at bounding box center [917, 301] width 581 height 29
click at [1319, 751] on button "Submit" at bounding box center [1371, 741] width 240 height 24
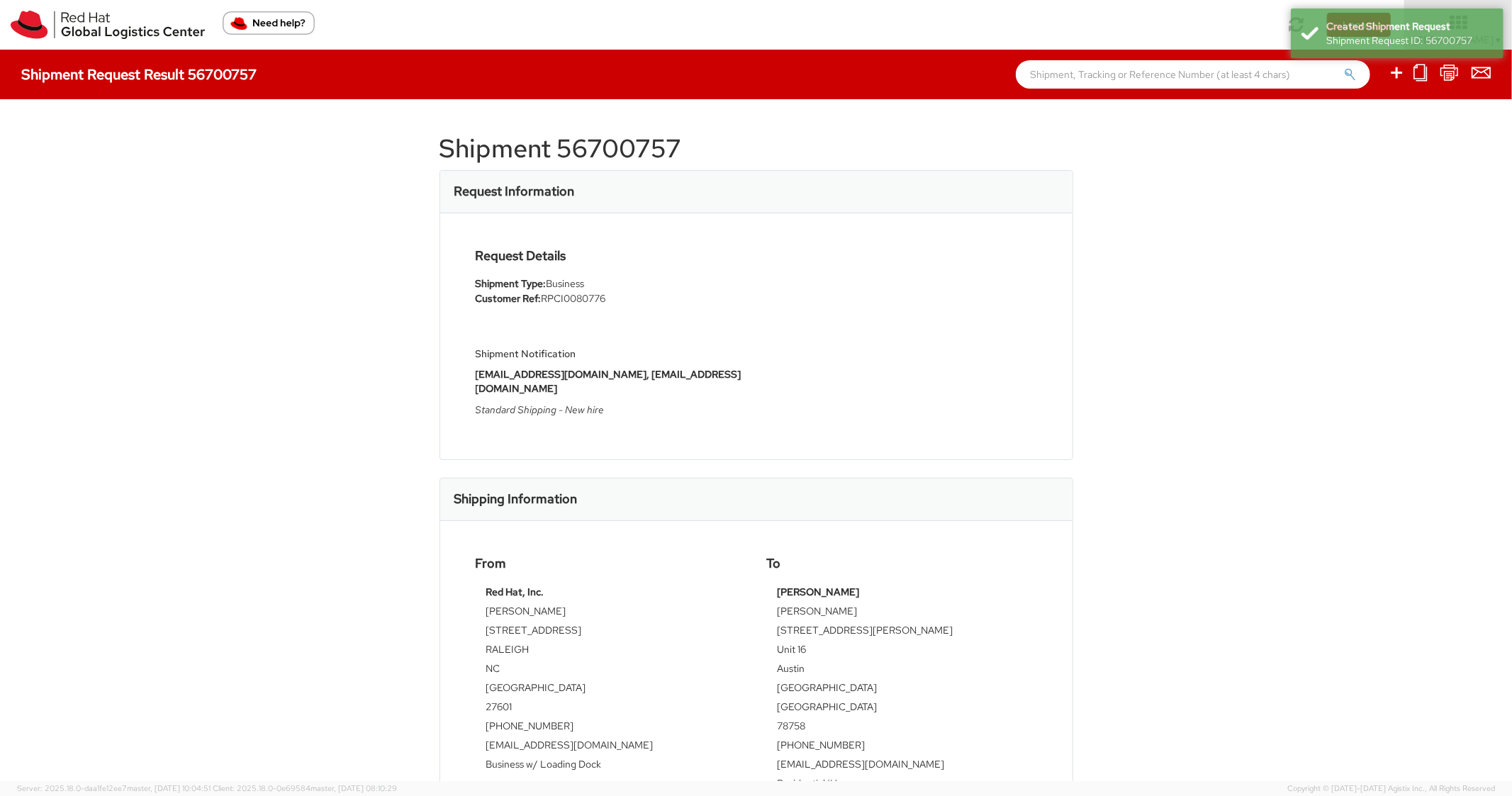
click at [651, 156] on h1 "Shipment 56700757" at bounding box center [756, 148] width 634 height 29
copy h1 "56700757"
click at [955, 192] on div "Request Information" at bounding box center [756, 192] width 632 height 42
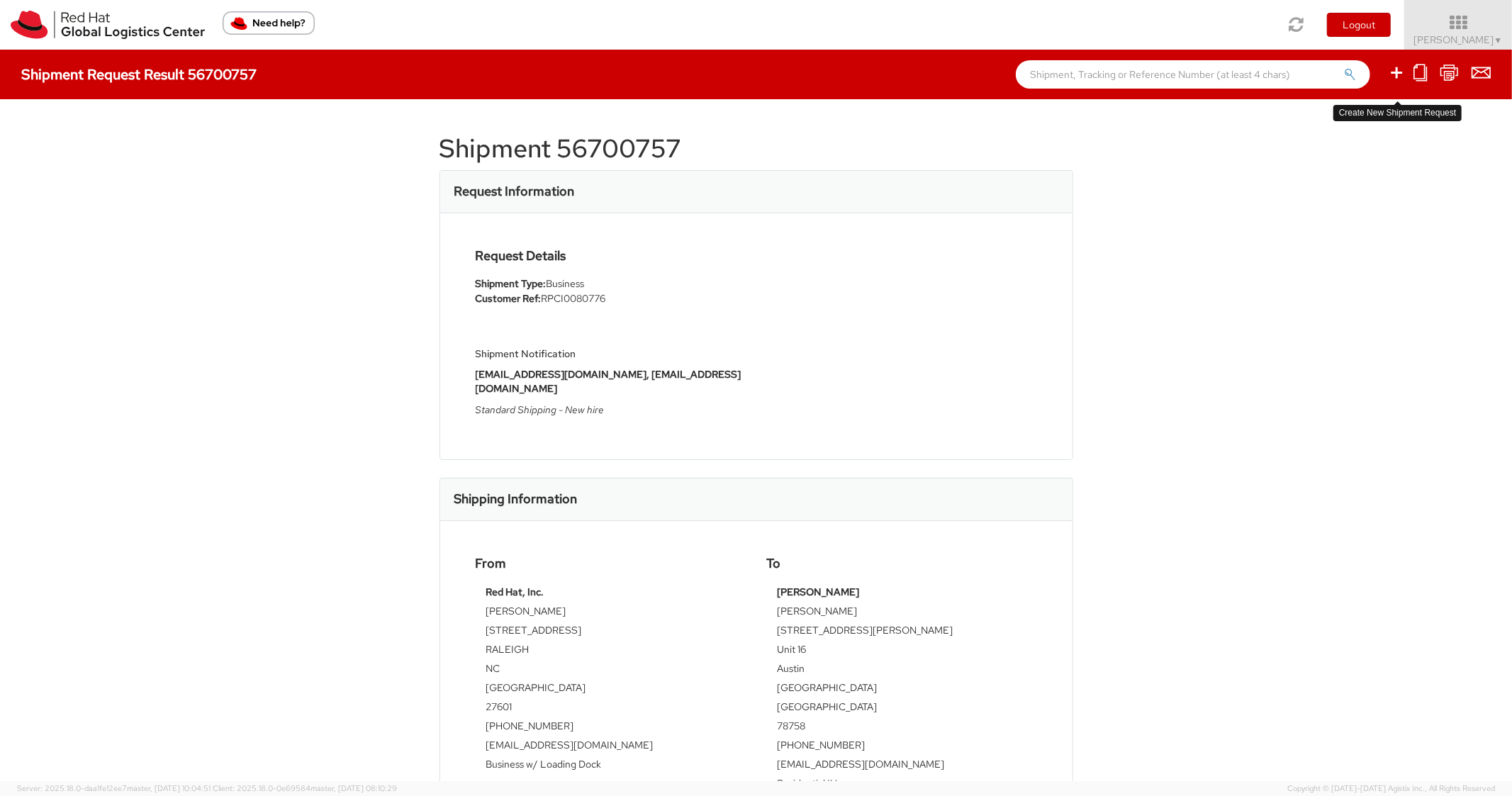
click at [1391, 75] on icon at bounding box center [1397, 72] width 17 height 18
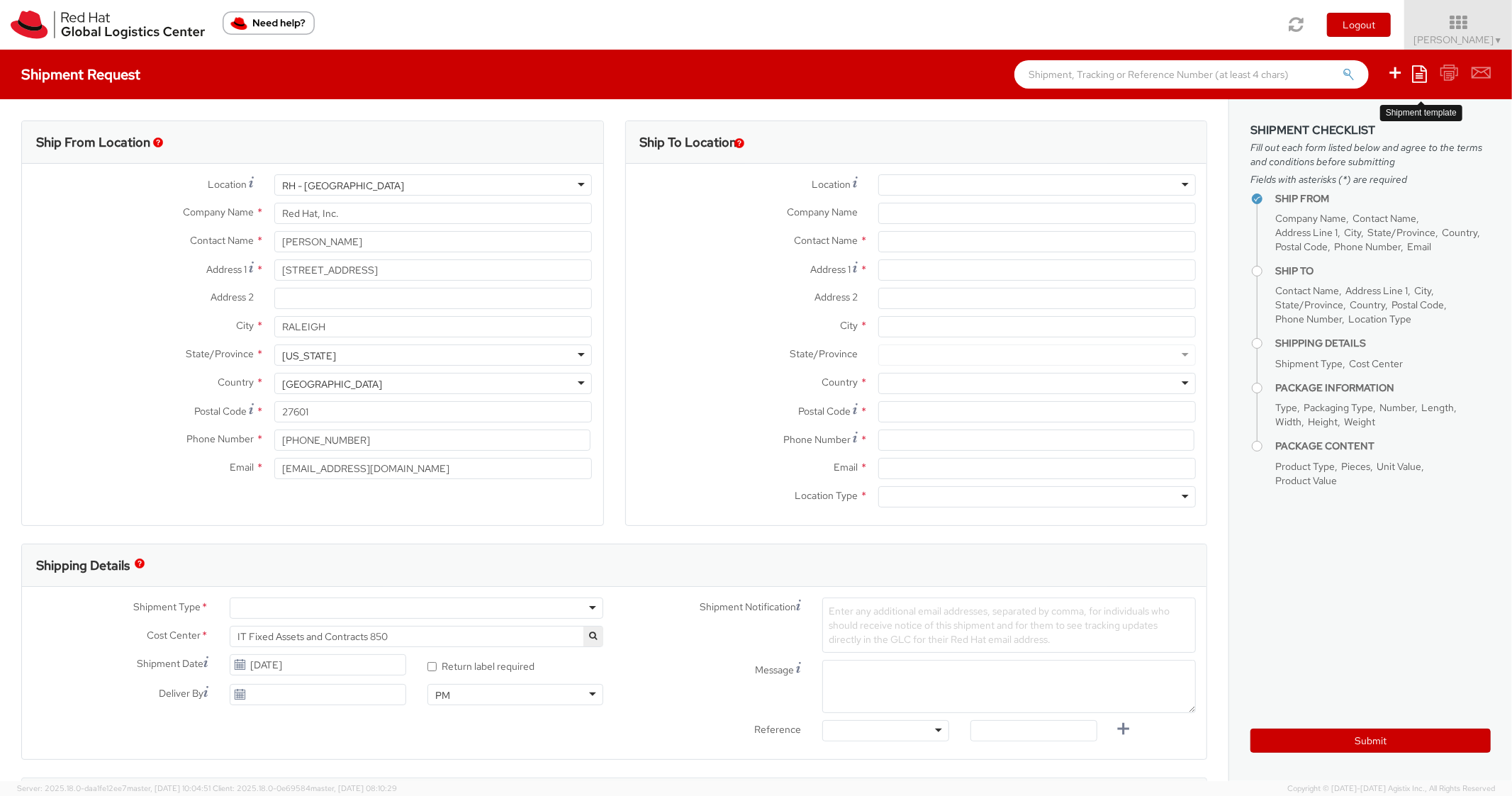
click at [1416, 74] on icon at bounding box center [1420, 74] width 15 height 17
click at [1321, 113] on link "Create from template" at bounding box center [1365, 119] width 124 height 18
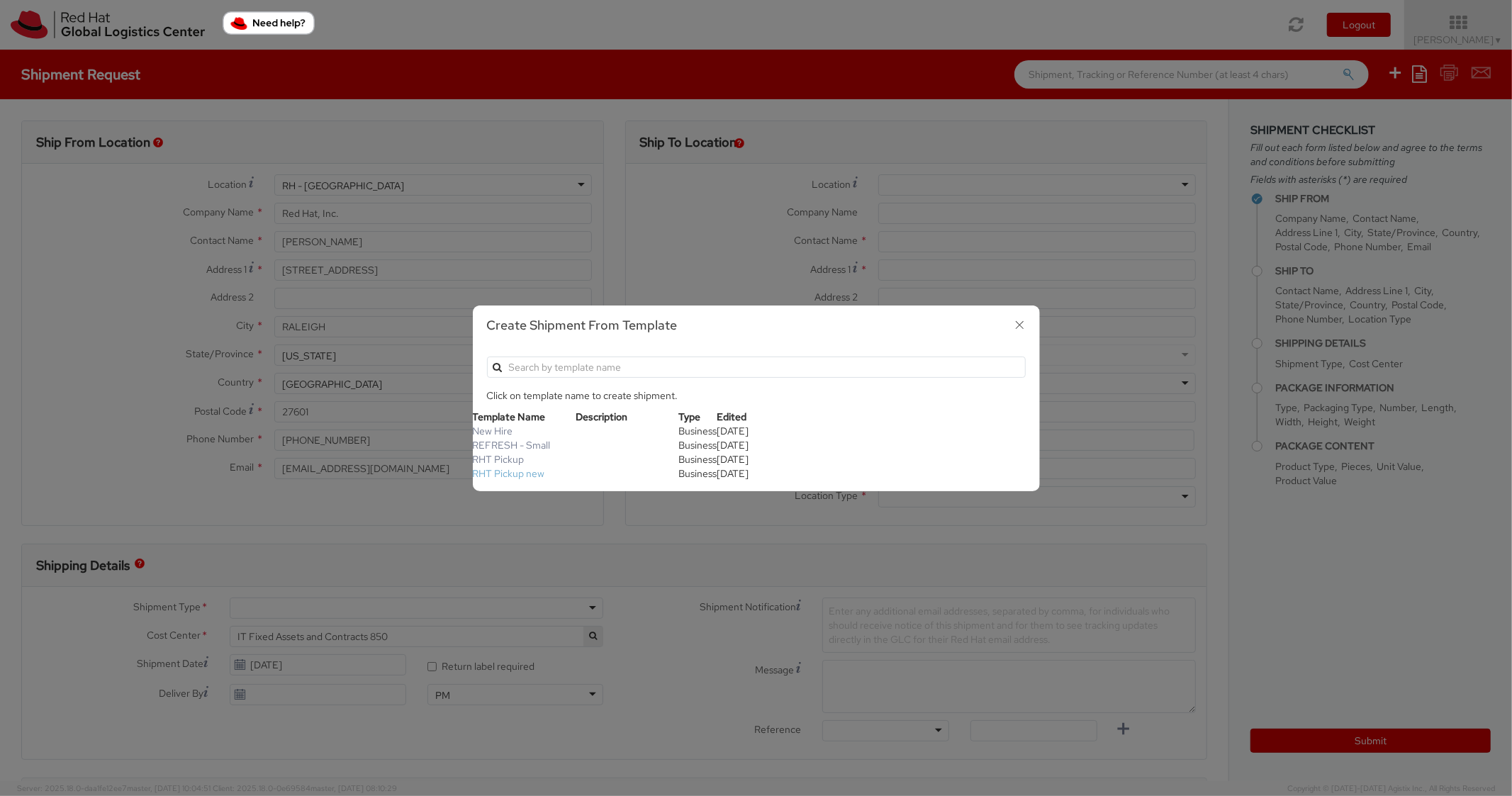
click at [532, 473] on link "RHT Pickup new" at bounding box center [509, 474] width 72 height 13
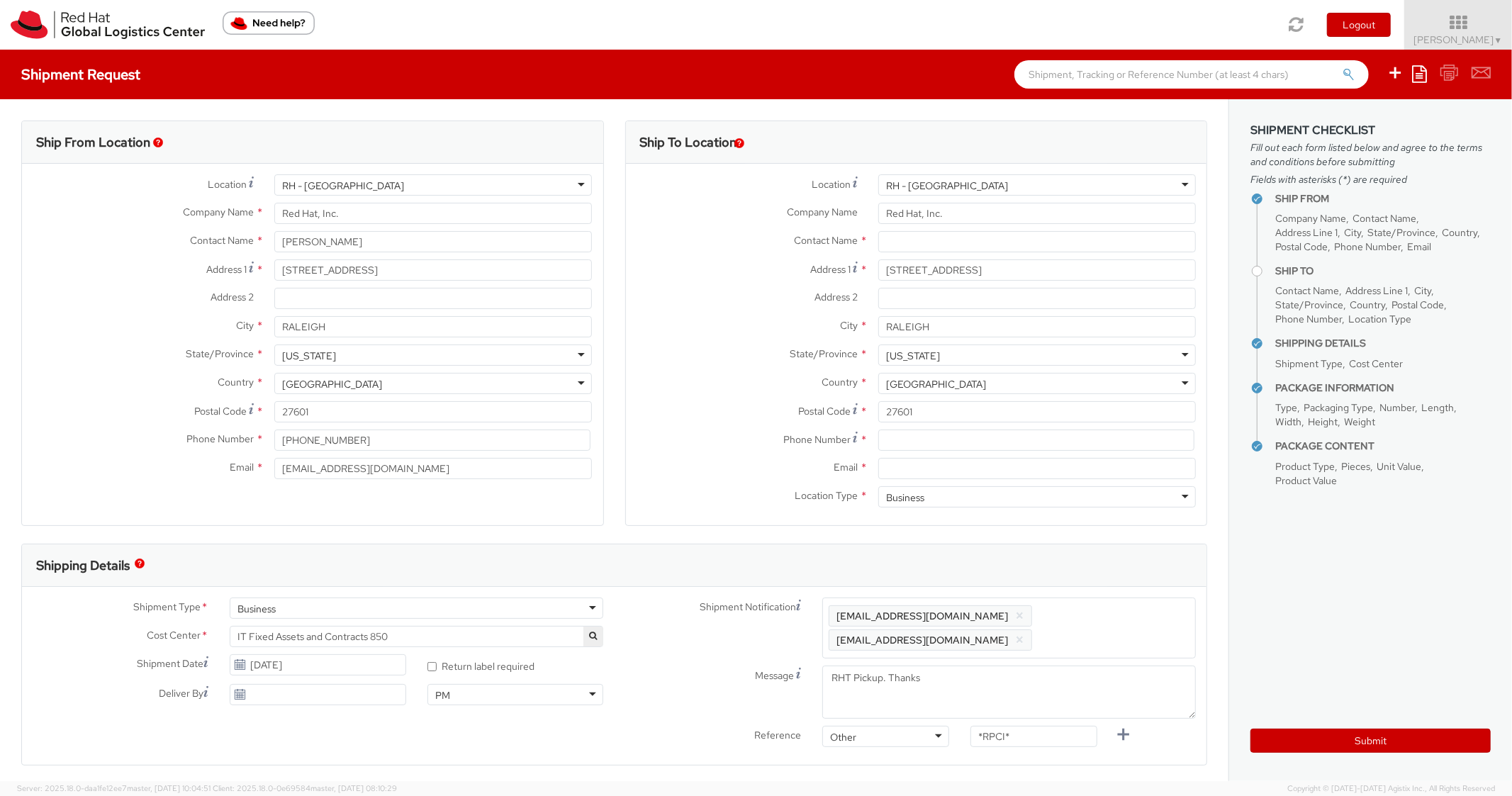
scroll to position [42, 0]
drag, startPoint x: 925, startPoint y: 445, endPoint x: 740, endPoint y: 390, distance: 193.0
click at [923, 445] on input at bounding box center [1036, 439] width 316 height 21
paste input "[PHONE_NUMBER]"
click at [717, 388] on label "Country *" at bounding box center [747, 382] width 241 height 18
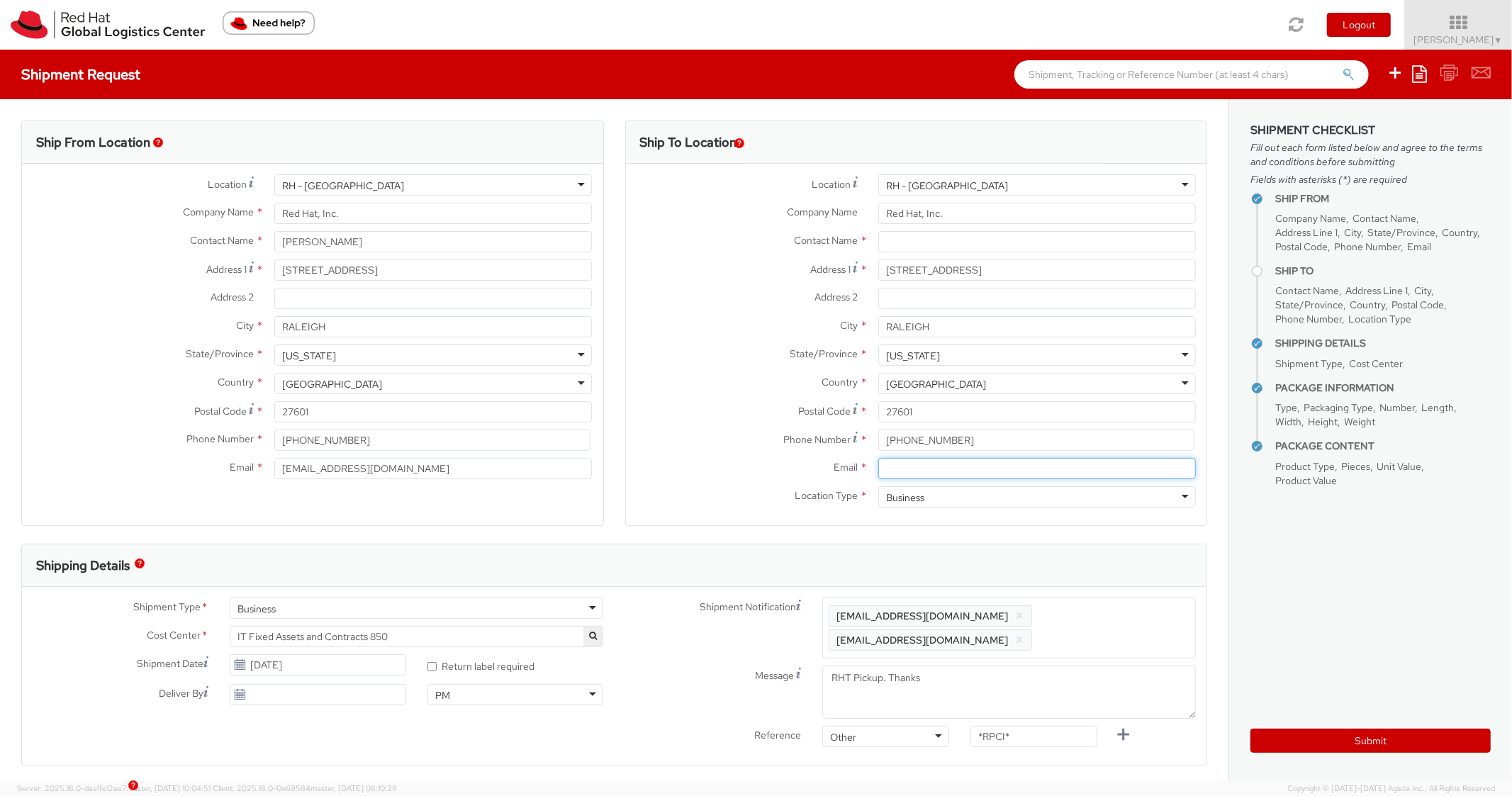
drag, startPoint x: 885, startPoint y: 474, endPoint x: 990, endPoint y: 509, distance: 110.7
click at [894, 478] on input "Email *" at bounding box center [1037, 468] width 318 height 21
paste input "[EMAIL_ADDRESS][DOMAIN_NAME]"
click at [1134, 622] on span "Enter any additional email addresses, separated by comma, for individuals who s…" at bounding box center [1010, 628] width 361 height 42
paste input "[EMAIL_ADDRESS][DOMAIN_NAME]"
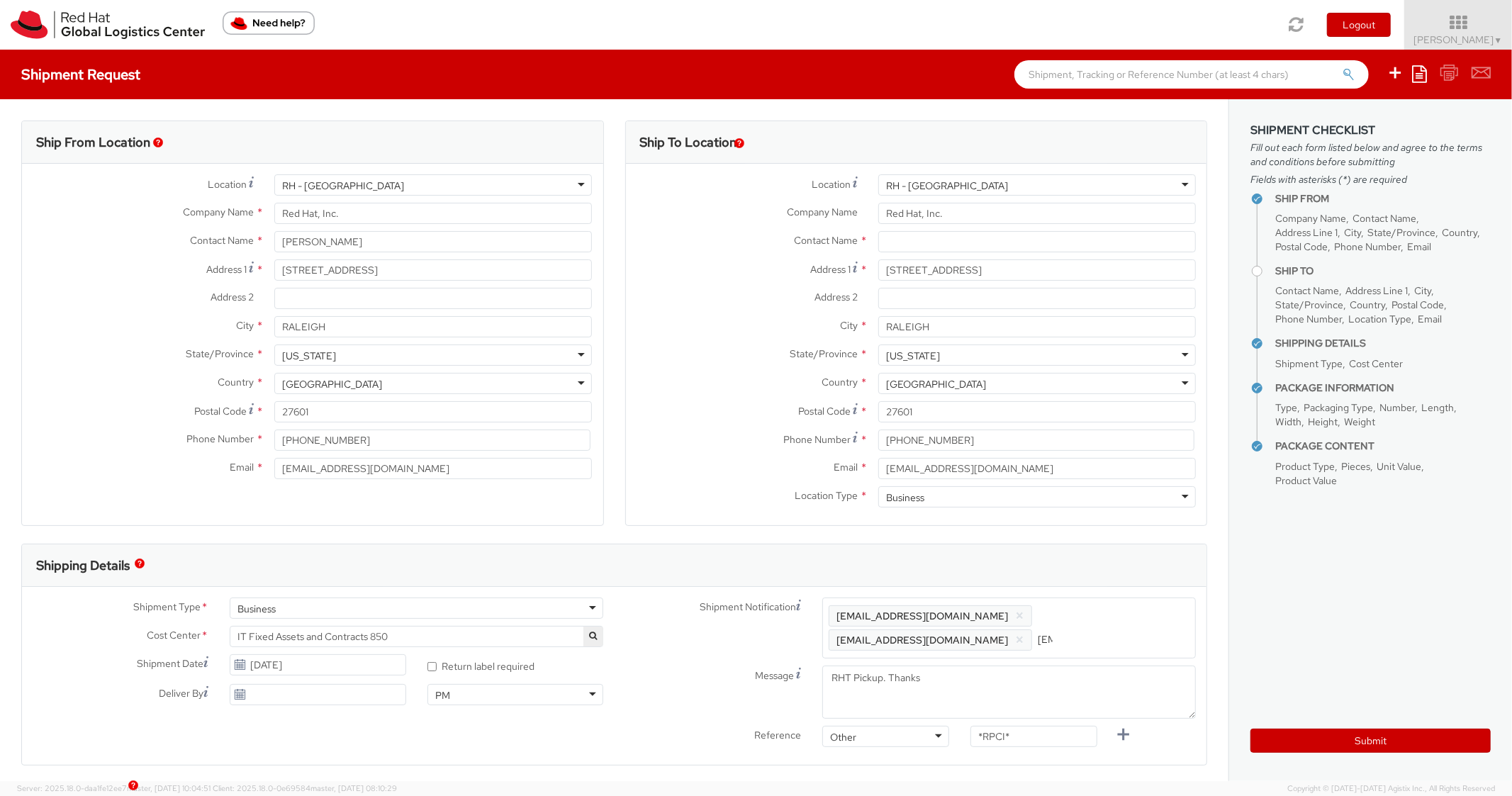
scroll to position [0, 78]
click at [1097, 535] on div "Ship To Location Location * [GEOGRAPHIC_DATA] - [GEOGRAPHIC_DATA] [GEOGRAPHIC_D…" at bounding box center [917, 332] width 583 height 423
drag, startPoint x: 1032, startPoint y: 736, endPoint x: 917, endPoint y: 693, distance: 122.8
click at [908, 707] on div "Shipment Notification Enter any additional email addresses, separated by comma,…" at bounding box center [910, 688] width 592 height 181
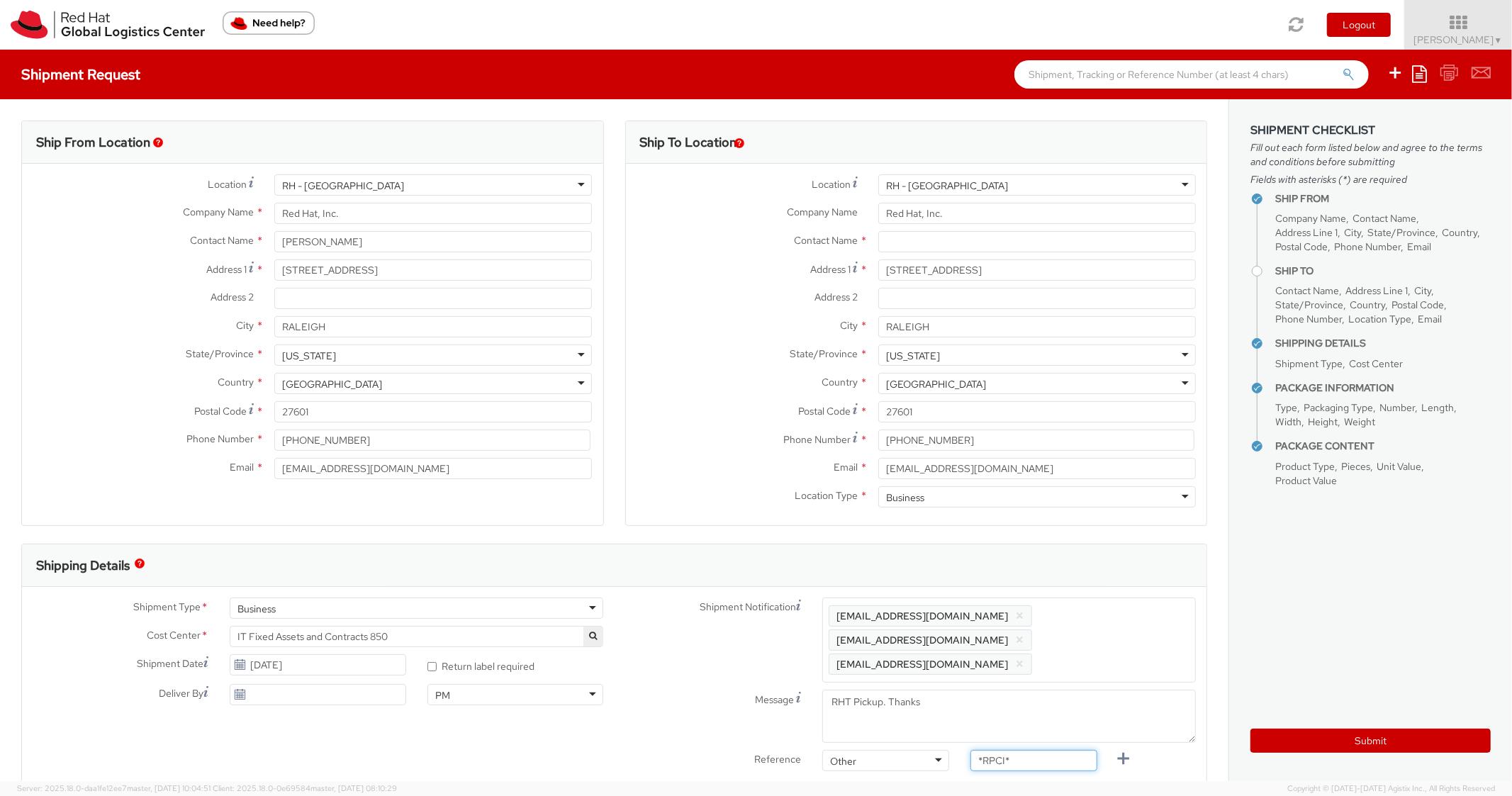
paste input "RPCI0080848"
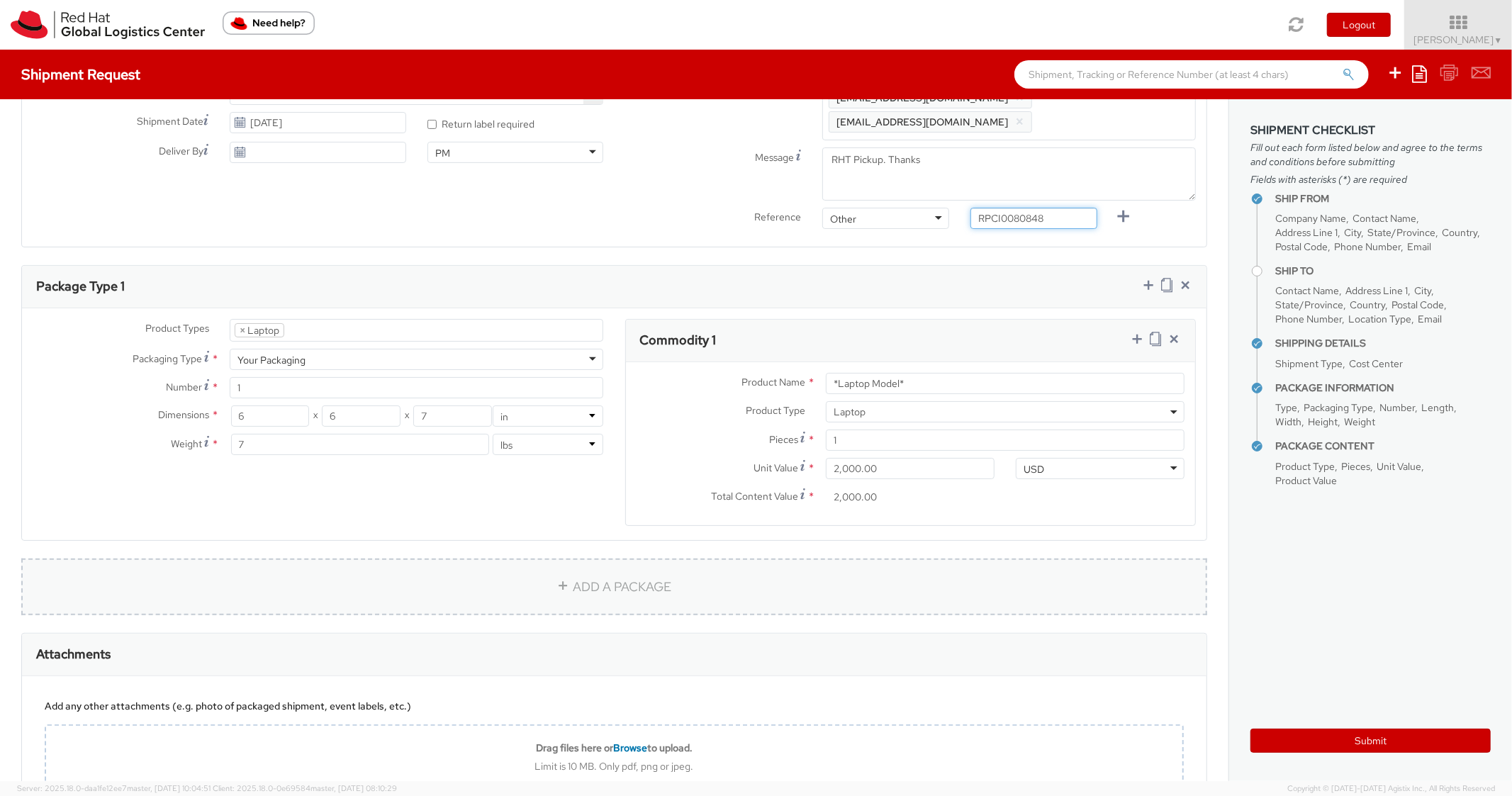
scroll to position [568, 0]
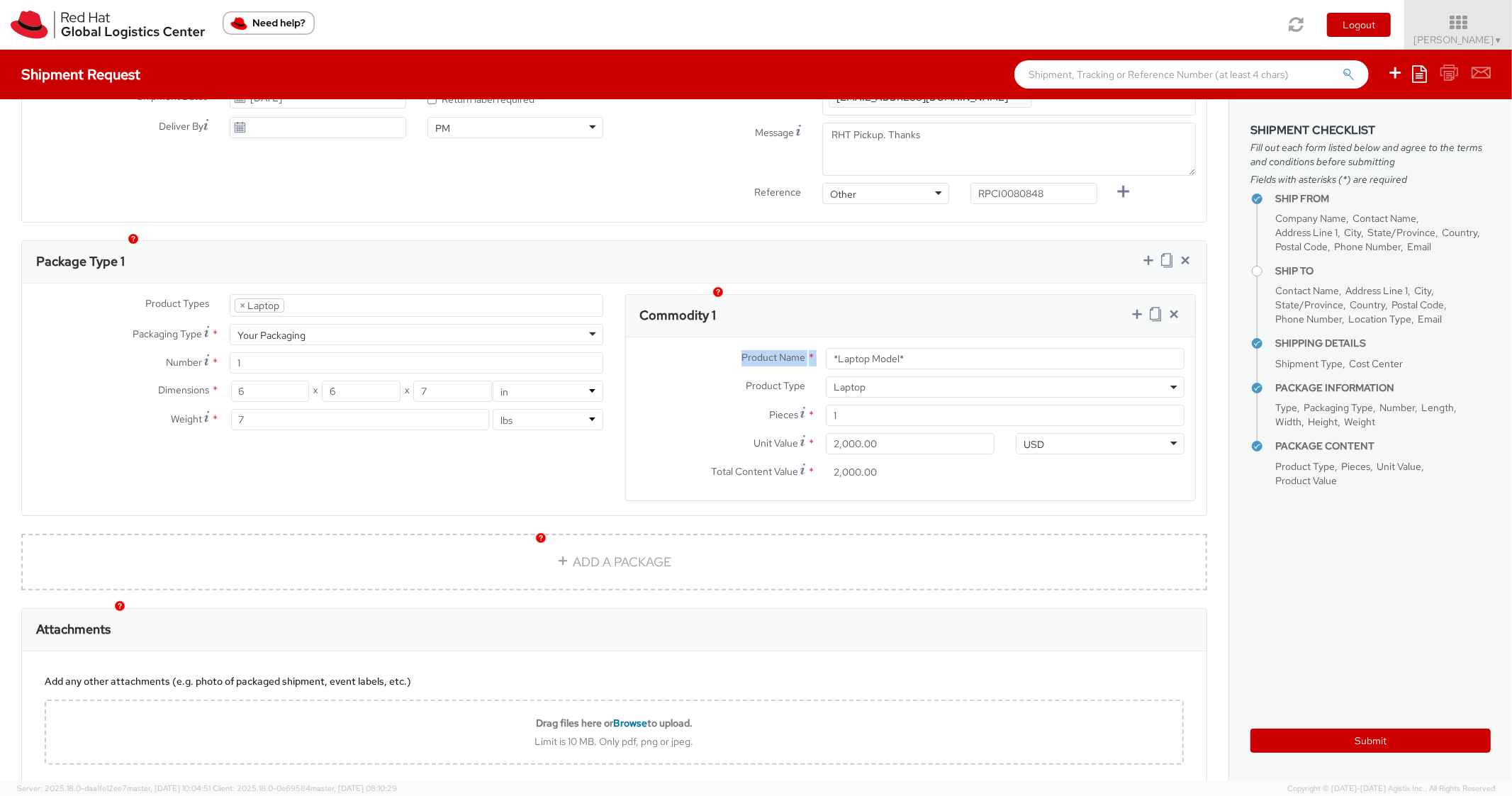
drag, startPoint x: 950, startPoint y: 347, endPoint x: 768, endPoint y: 327, distance: 183.1
click at [768, 348] on div "Product Name * *Laptop Model*" at bounding box center [911, 362] width 570 height 29
click at [932, 348] on input "*Laptop Model*" at bounding box center [1005, 358] width 358 height 21
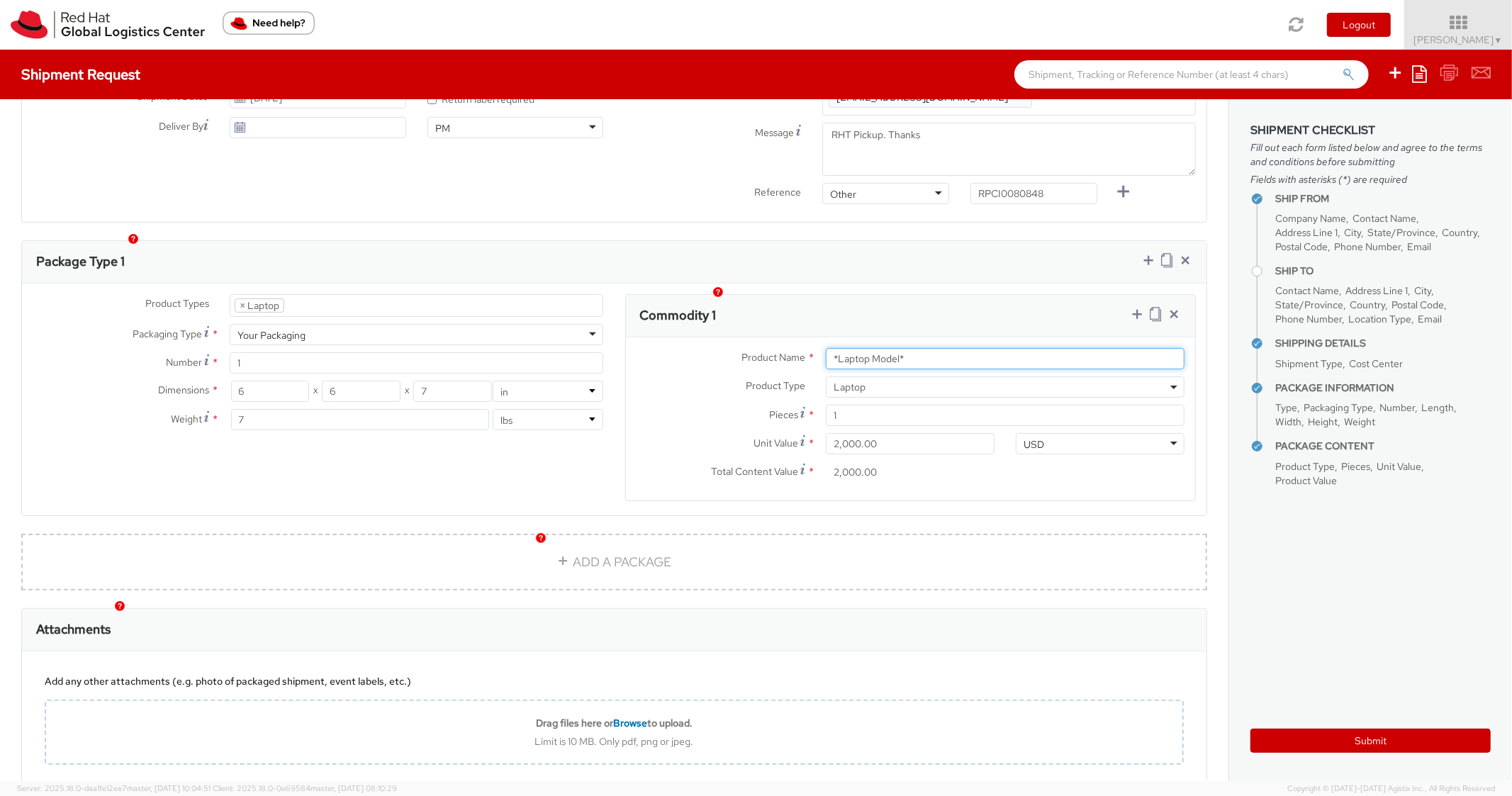
paste input "DEVELOPER/DESIGNER - Lenovo"
click at [974, 310] on div "Commodity 1" at bounding box center [911, 316] width 570 height 42
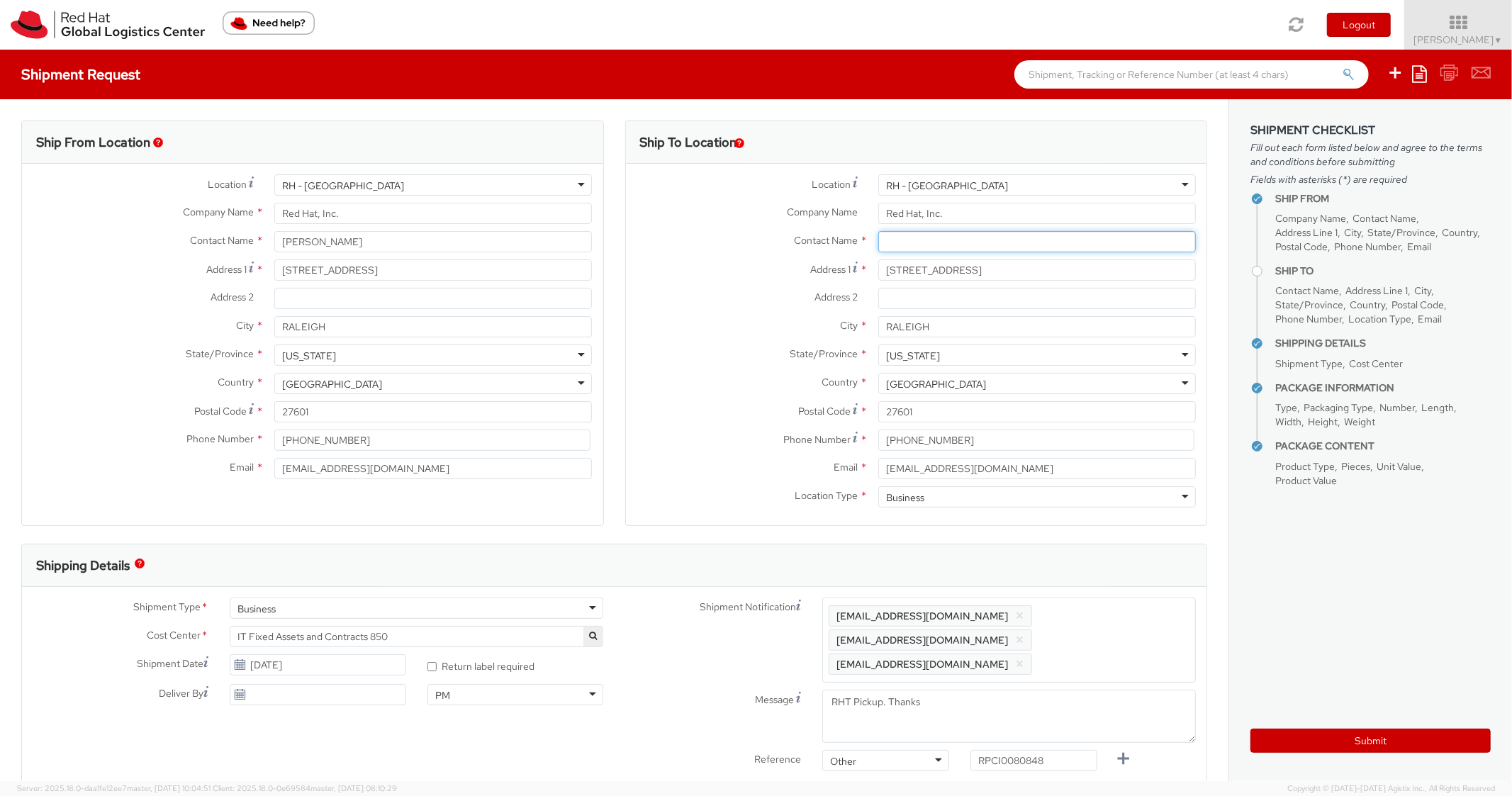
drag, startPoint x: 933, startPoint y: 243, endPoint x: 800, endPoint y: 246, distance: 133.0
click at [933, 243] on input "text" at bounding box center [1037, 241] width 318 height 21
paste input "[PERSON_NAME]"
click at [796, 247] on span "Contact Name" at bounding box center [826, 240] width 64 height 13
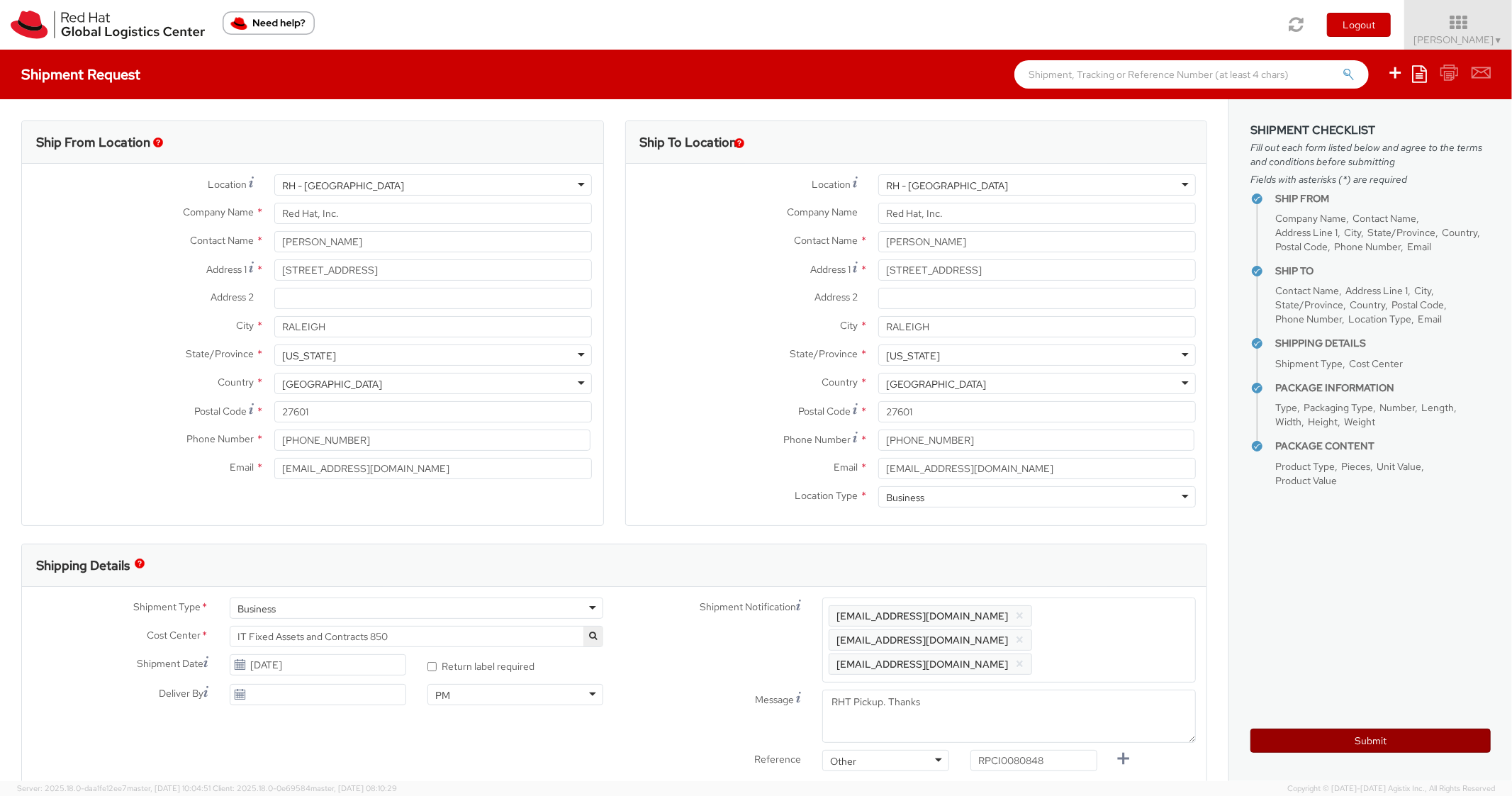
click at [1290, 745] on button "Submit" at bounding box center [1371, 741] width 240 height 24
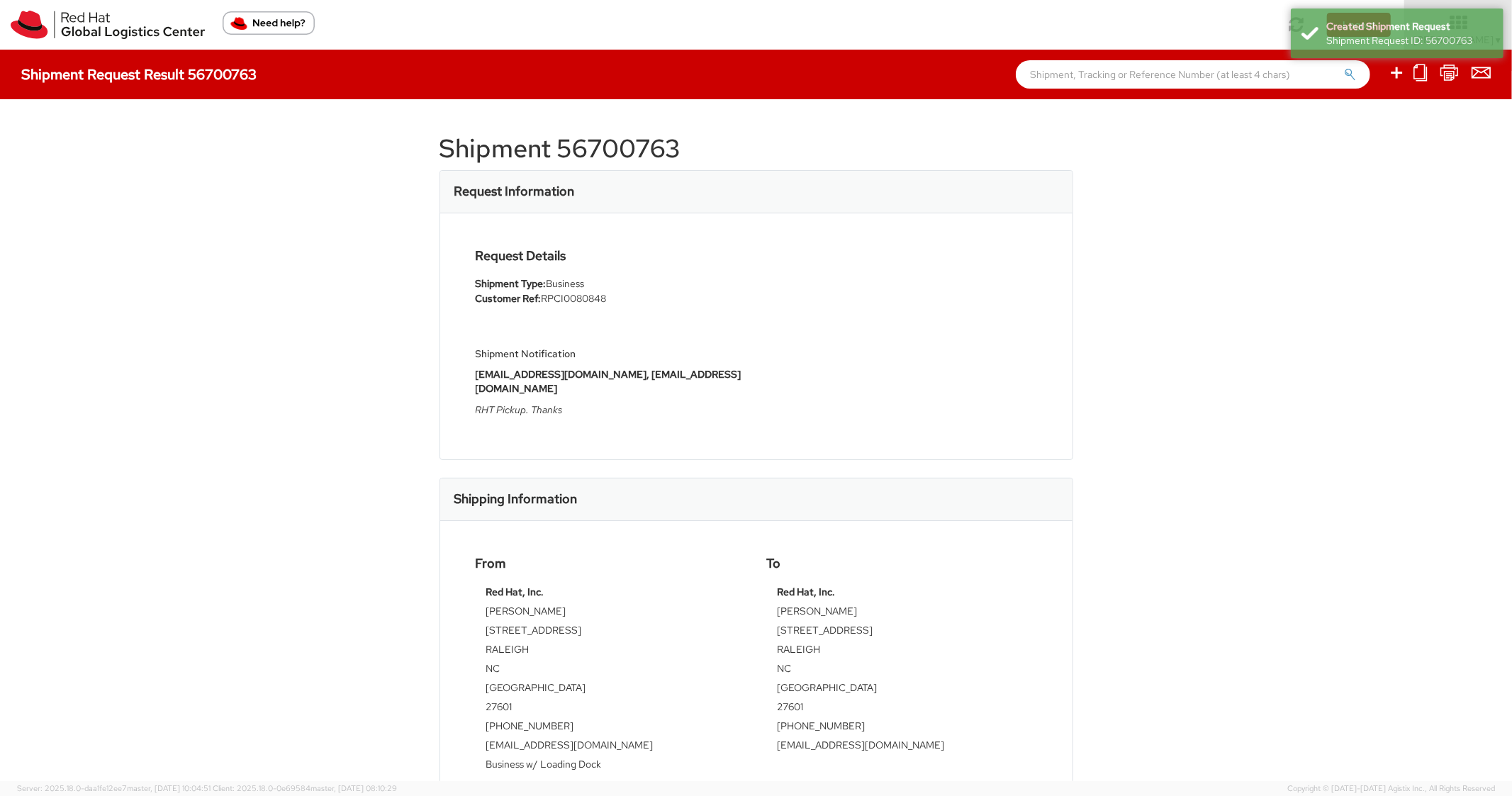
click at [609, 159] on h1 "Shipment 56700763" at bounding box center [756, 148] width 634 height 29
click at [613, 157] on h1 "Shipment 56700763" at bounding box center [756, 148] width 634 height 29
click at [613, 156] on h1 "Shipment 56700763" at bounding box center [756, 148] width 634 height 29
click at [615, 156] on h1 "Shipment 56700763" at bounding box center [756, 148] width 634 height 29
drag, startPoint x: 615, startPoint y: 156, endPoint x: 630, endPoint y: 154, distance: 15.1
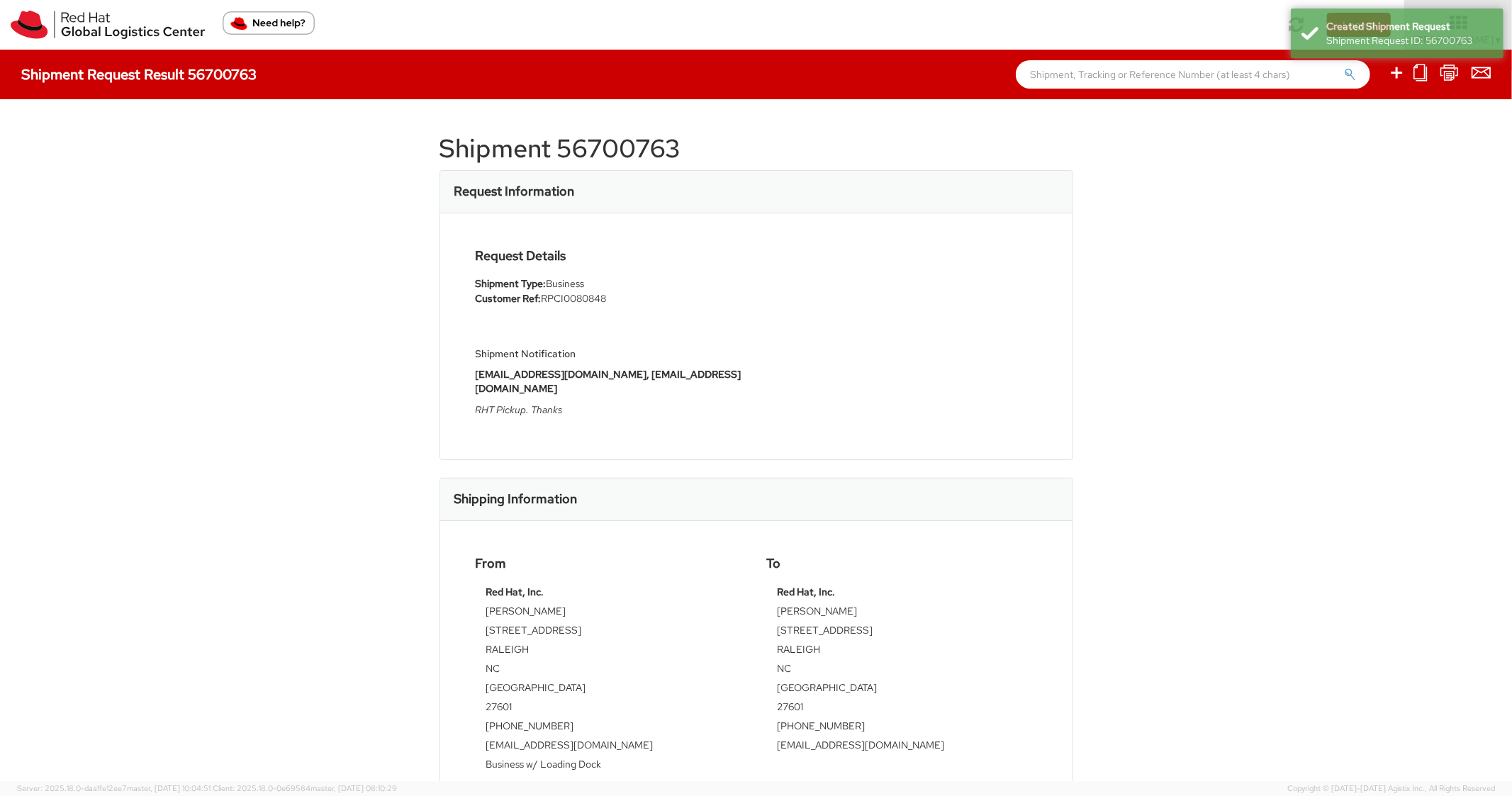
click at [630, 154] on h1 "Shipment 56700763" at bounding box center [756, 148] width 634 height 29
click at [633, 153] on h1 "Shipment 56700763" at bounding box center [756, 148] width 634 height 29
copy h1 "56700763"
click at [907, 371] on div "Request Details Shipment Type: Business Customer Ref: RPCI0080848 Shipment Noti…" at bounding box center [756, 336] width 583 height 175
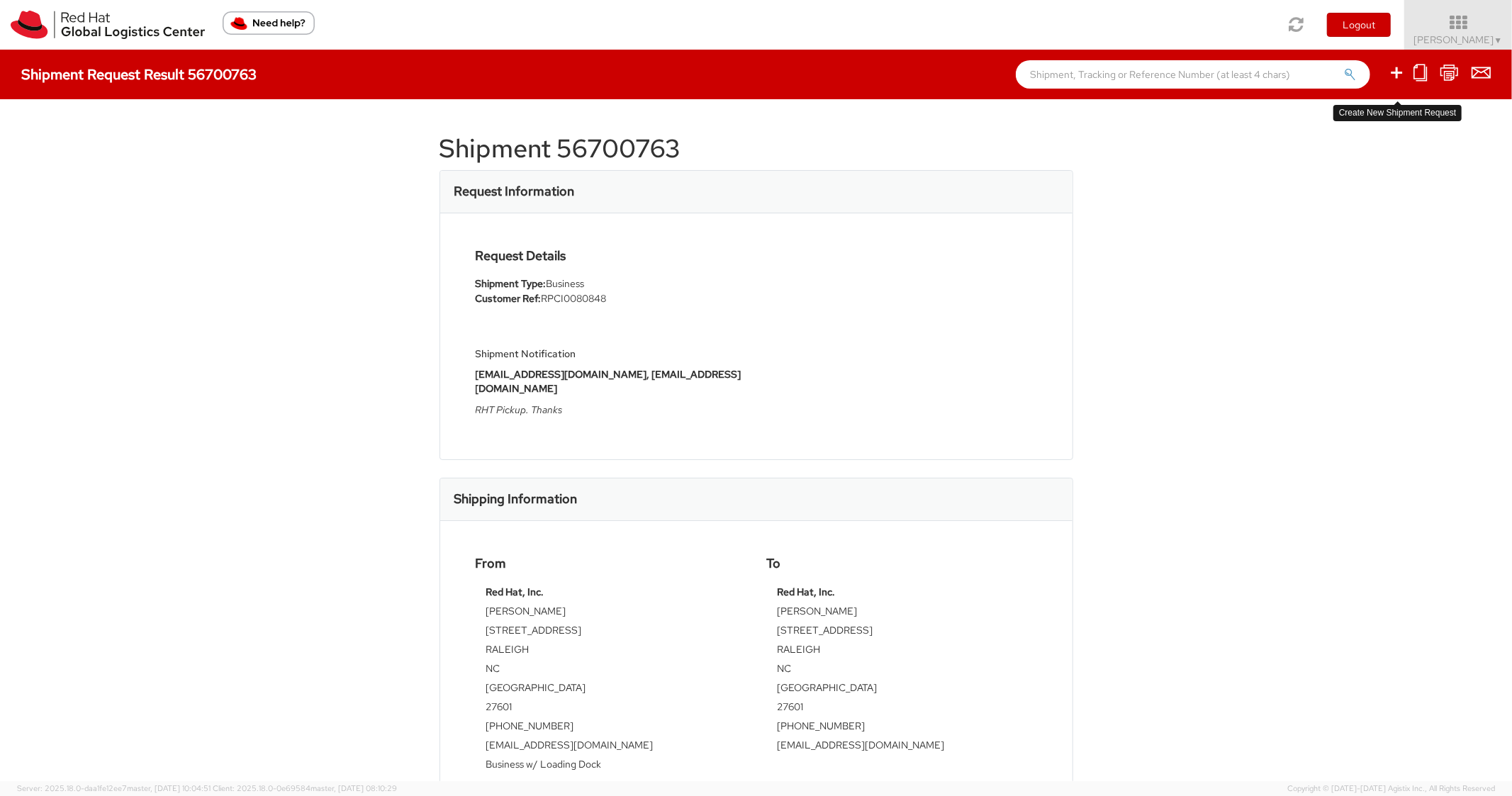
click at [1395, 78] on icon at bounding box center [1397, 72] width 17 height 18
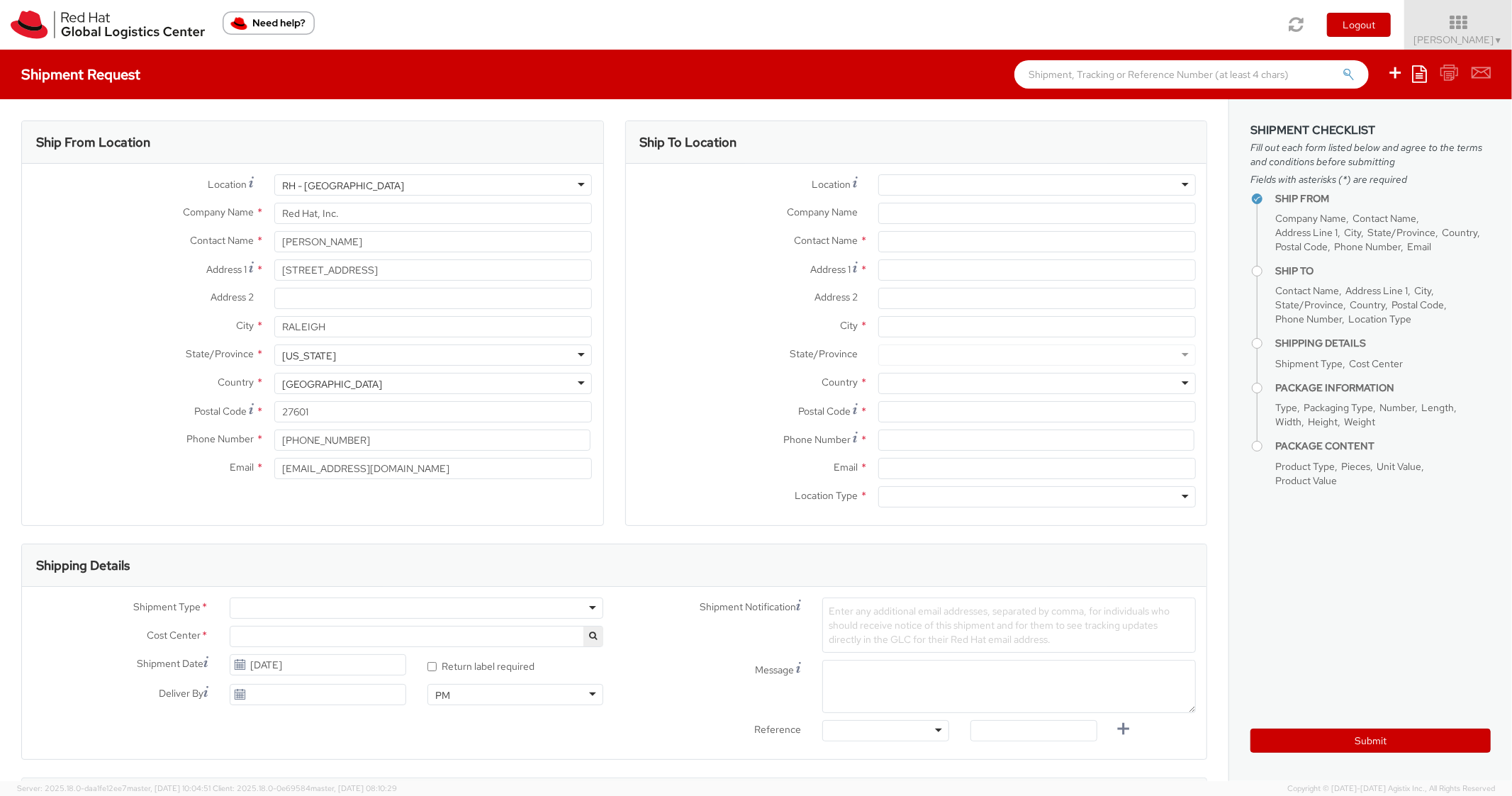
click at [1415, 74] on icon at bounding box center [1420, 74] width 15 height 17
click at [1357, 122] on link "Create from template" at bounding box center [1365, 119] width 124 height 18
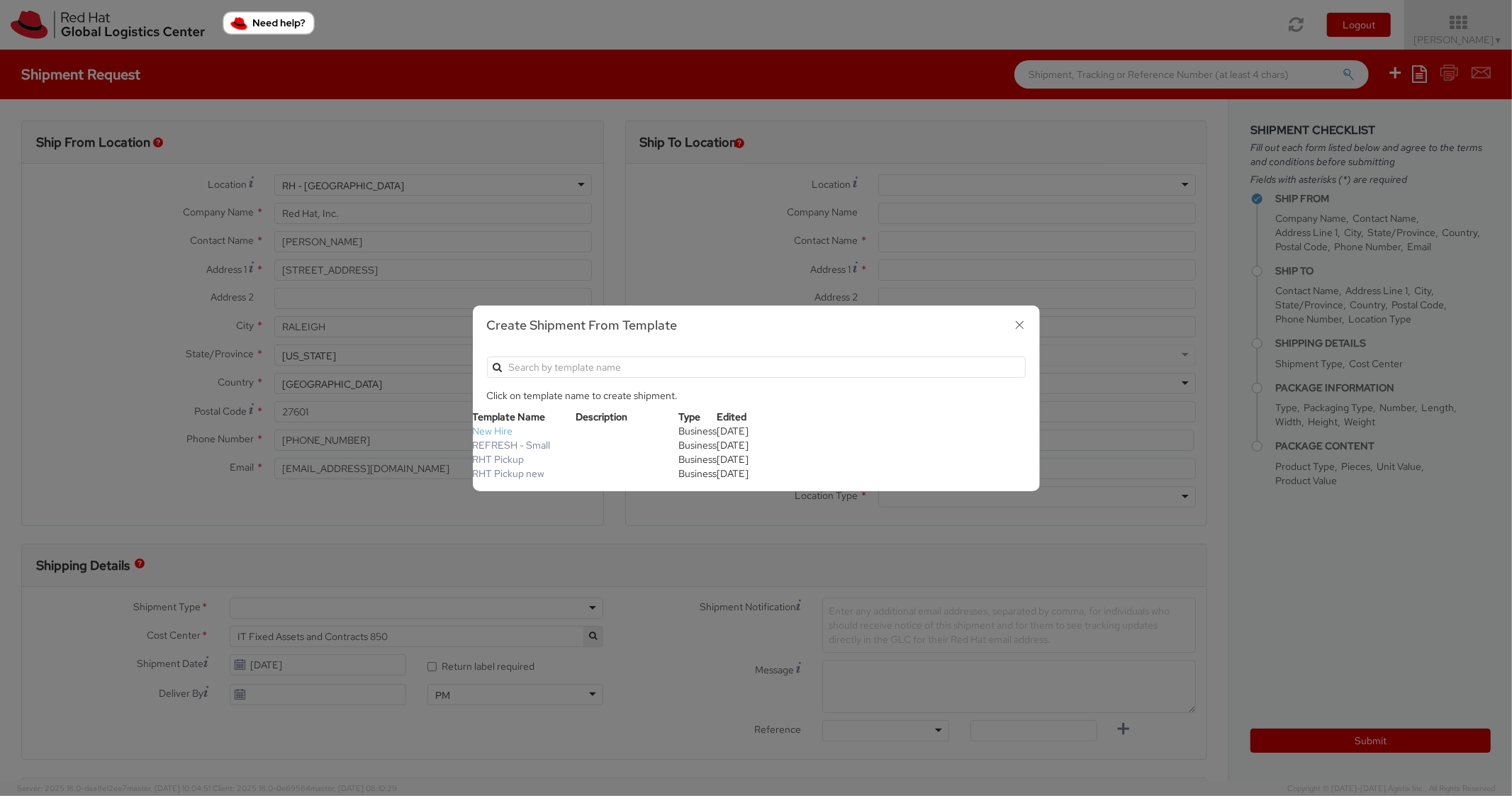
click at [491, 431] on link "New Hire" at bounding box center [493, 431] width 41 height 13
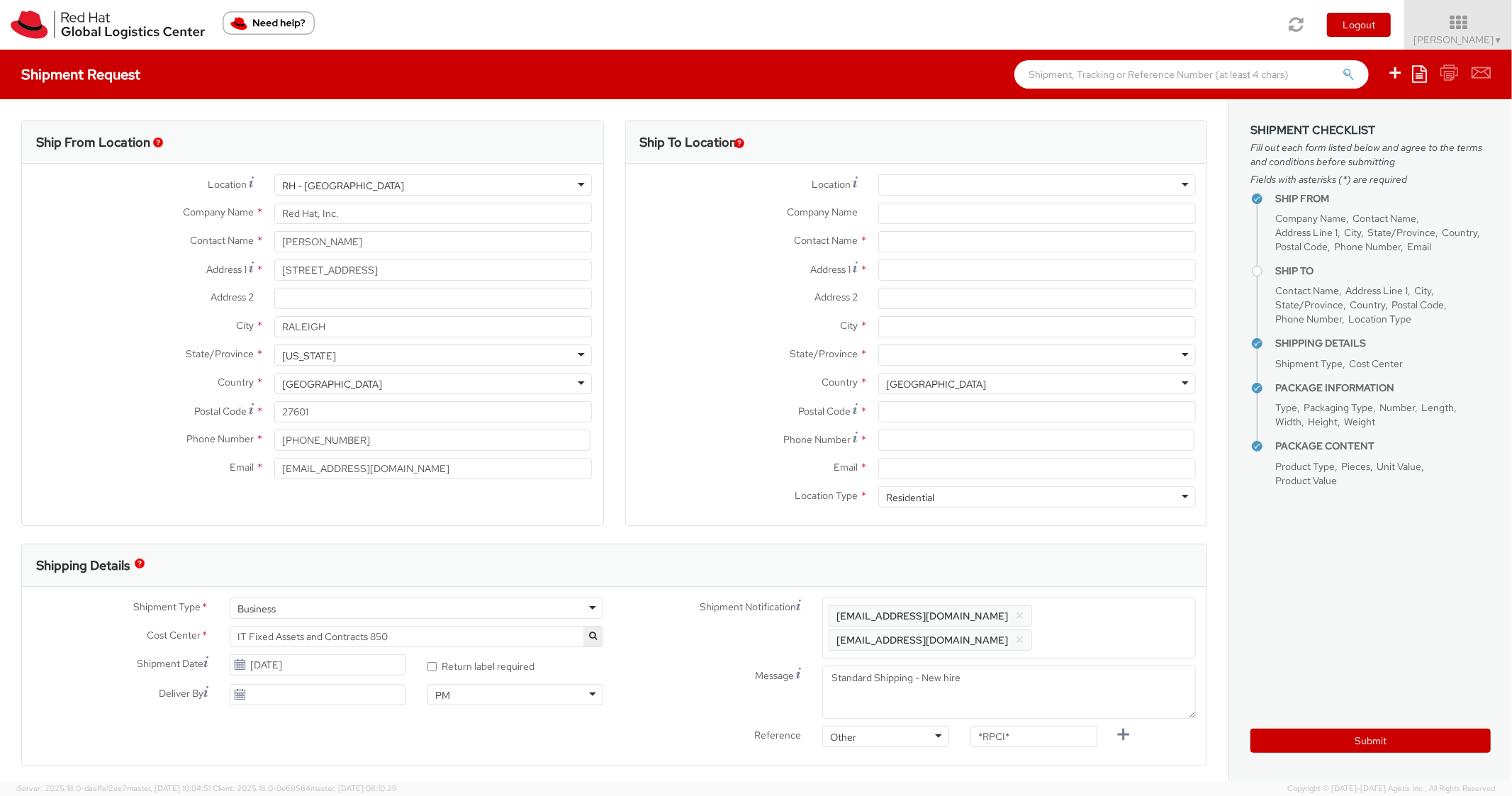
scroll to position [42, 0]
paste input "[STREET_ADDRESS]"
click at [944, 275] on input "[STREET_ADDRESS]" at bounding box center [1037, 270] width 318 height 21
paste input "[PERSON_NAME]"
click at [955, 324] on input "[PERSON_NAME]" at bounding box center [1037, 326] width 318 height 21
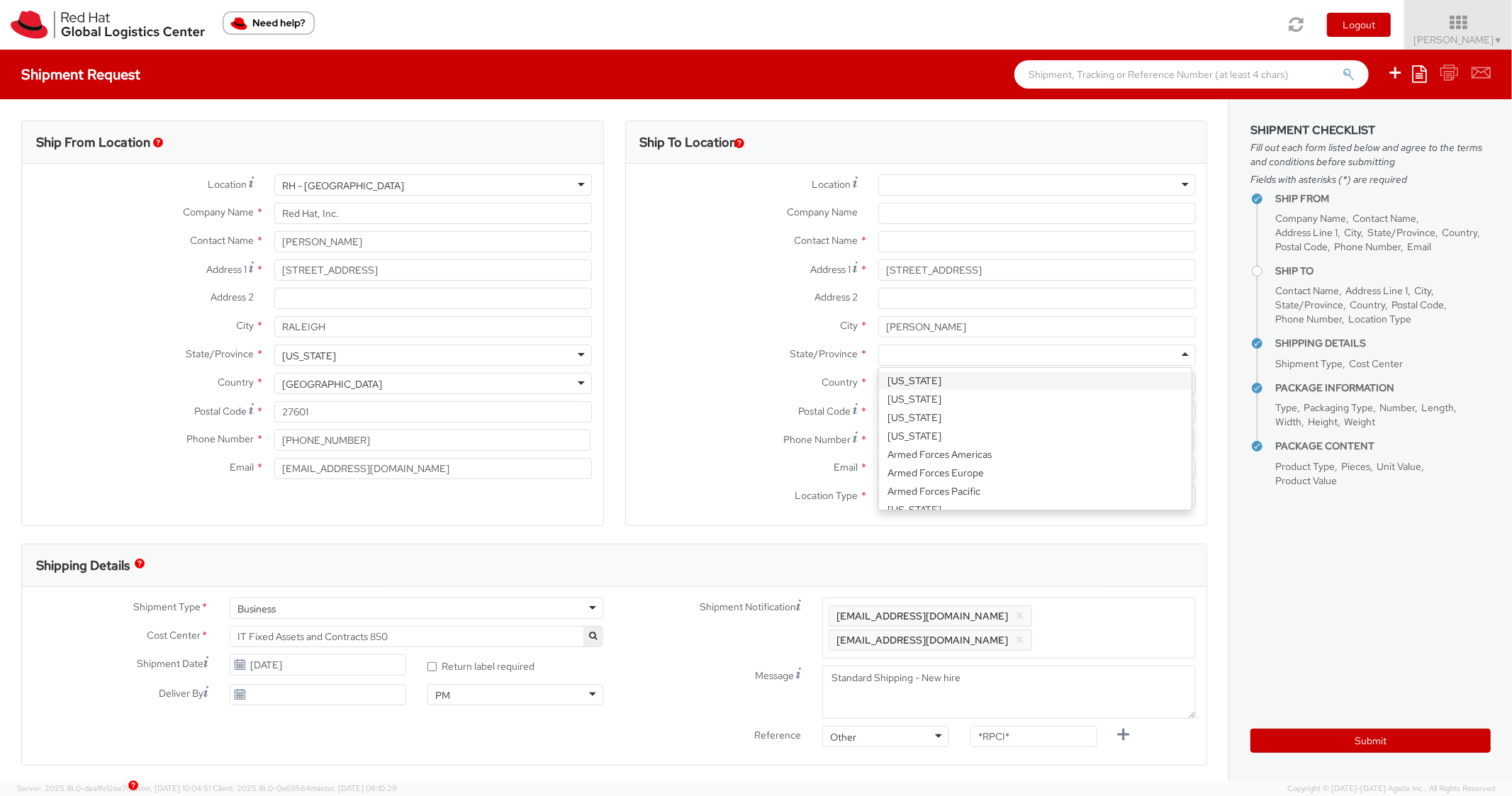
click at [944, 358] on div at bounding box center [1037, 355] width 318 height 21
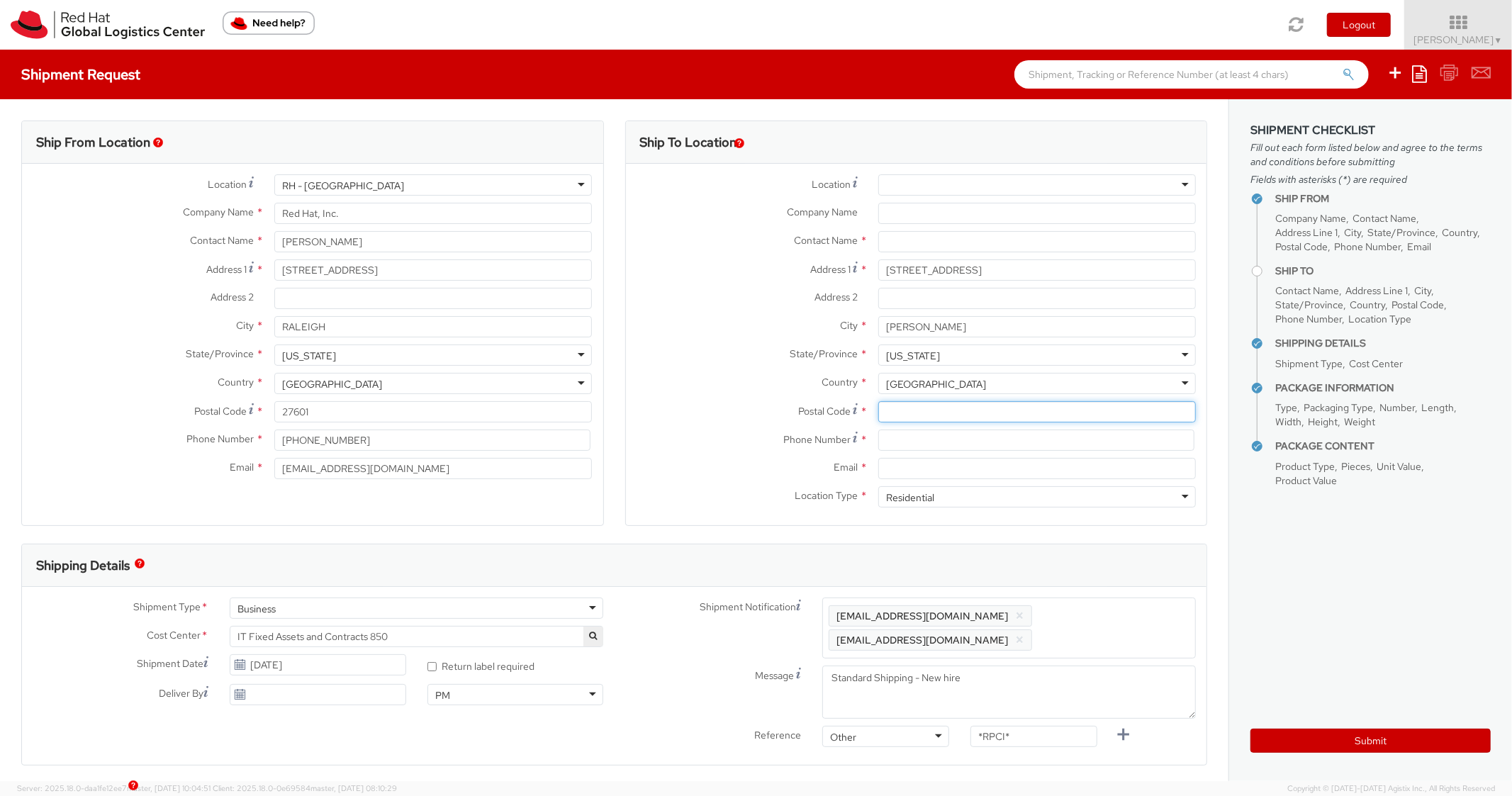
paste input "13760"
click at [921, 422] on input "13760" at bounding box center [1037, 412] width 318 height 21
click at [712, 340] on div "City * [PERSON_NAME]" at bounding box center [917, 330] width 581 height 29
paste input "[PHONE_NUMBER]"
click at [937, 438] on input at bounding box center [1036, 439] width 316 height 21
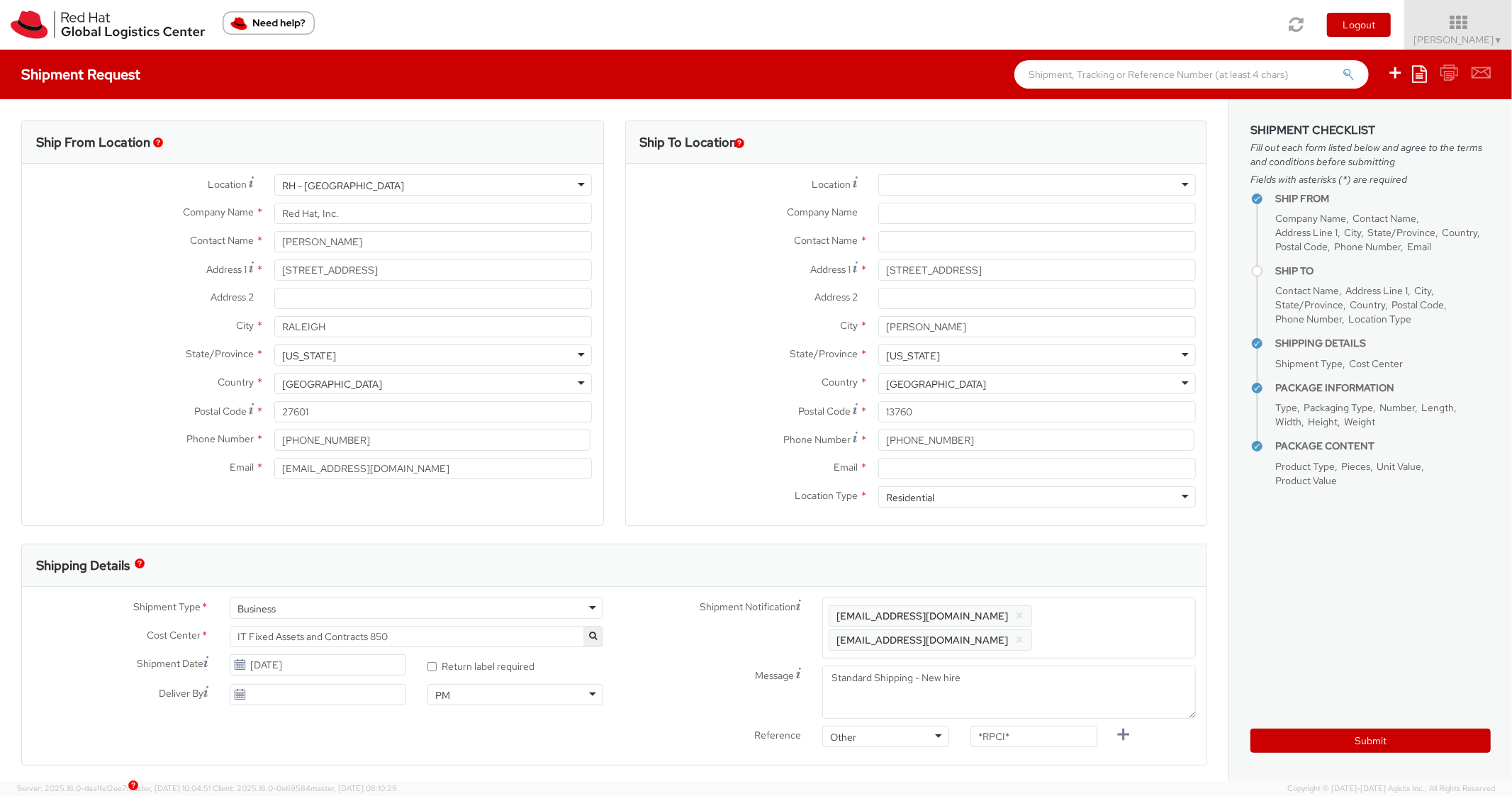
click at [742, 361] on label "State/Province *" at bounding box center [747, 354] width 241 height 18
paste input "[EMAIL_ADDRESS][DOMAIN_NAME]"
click at [955, 469] on input "Email *" at bounding box center [1037, 468] width 318 height 21
drag, startPoint x: 1126, startPoint y: 627, endPoint x: 1123, endPoint y: 604, distance: 23.2
click at [1126, 623] on span "Enter any additional email addresses, separated by comma, for individuals who s…" at bounding box center [1010, 628] width 361 height 42
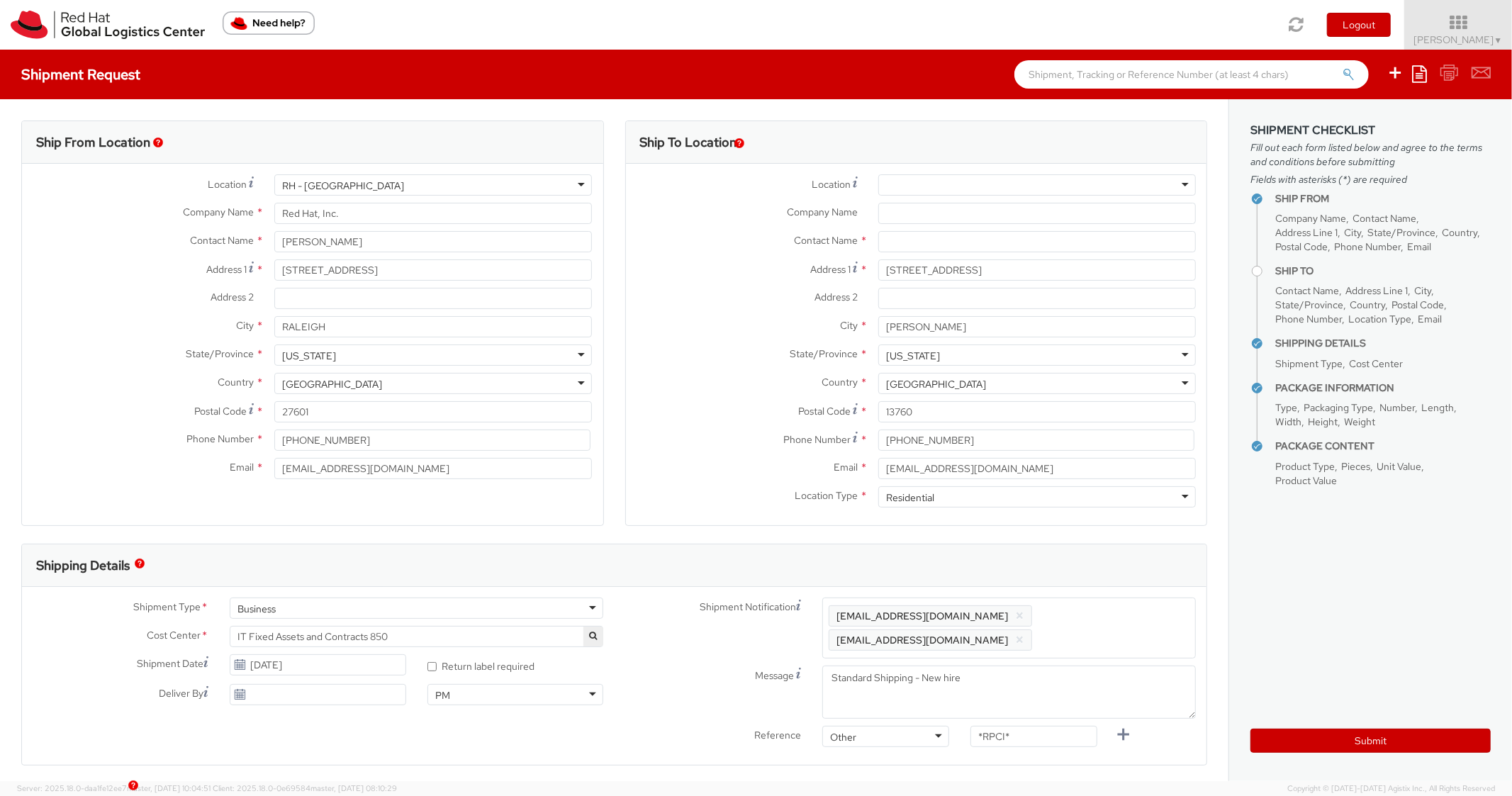
paste input "[EMAIL_ADDRESS][DOMAIN_NAME]"
click at [1118, 586] on div "Shipping Details" at bounding box center [615, 566] width 1185 height 42
drag, startPoint x: 1029, startPoint y: 739, endPoint x: 931, endPoint y: 720, distance: 99.8
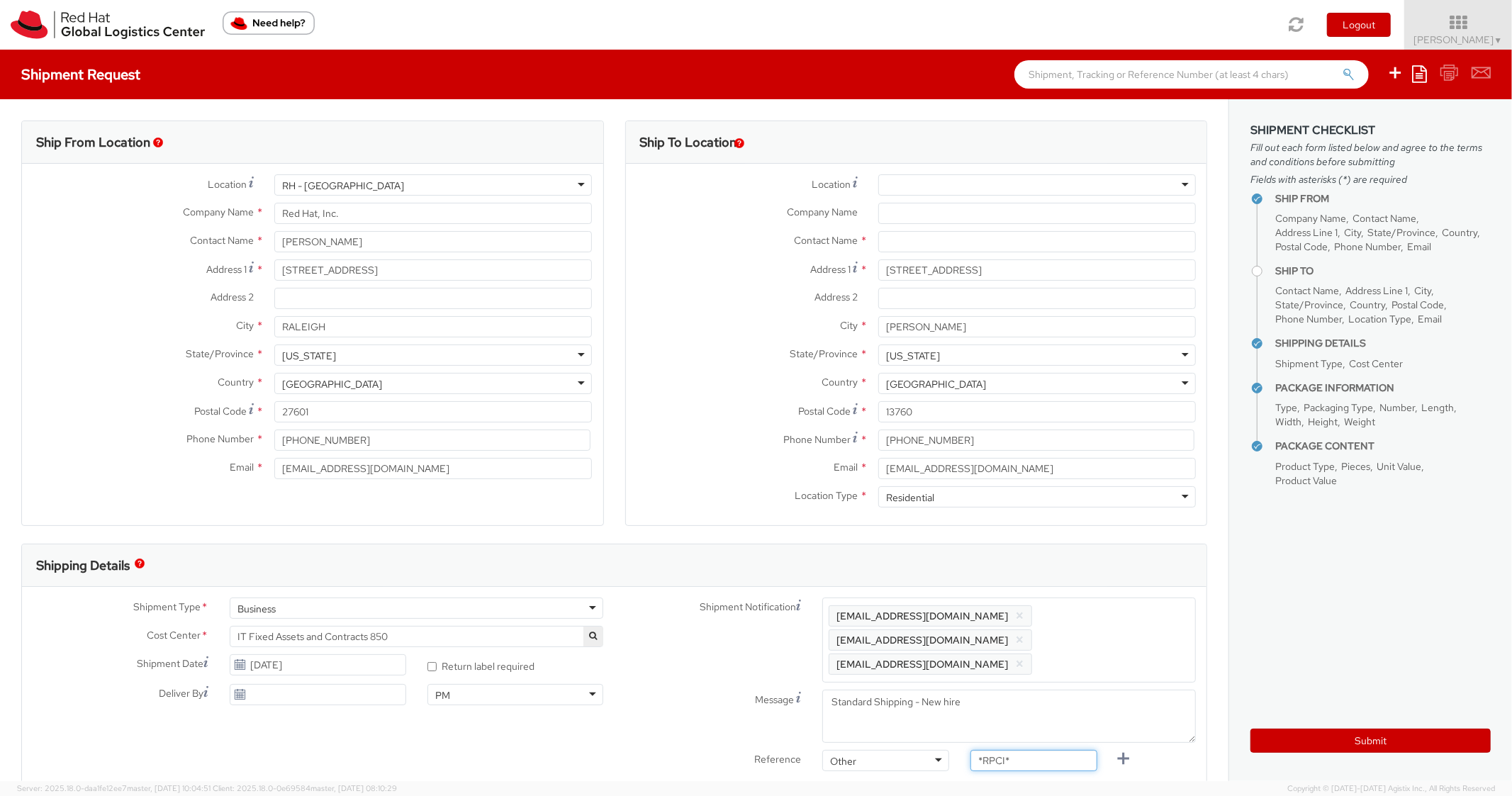
click at [931, 720] on div "Shipment Notification Enter any additional email addresses, separated by comma,…" at bounding box center [910, 688] width 592 height 181
paste input "RPCI0080969"
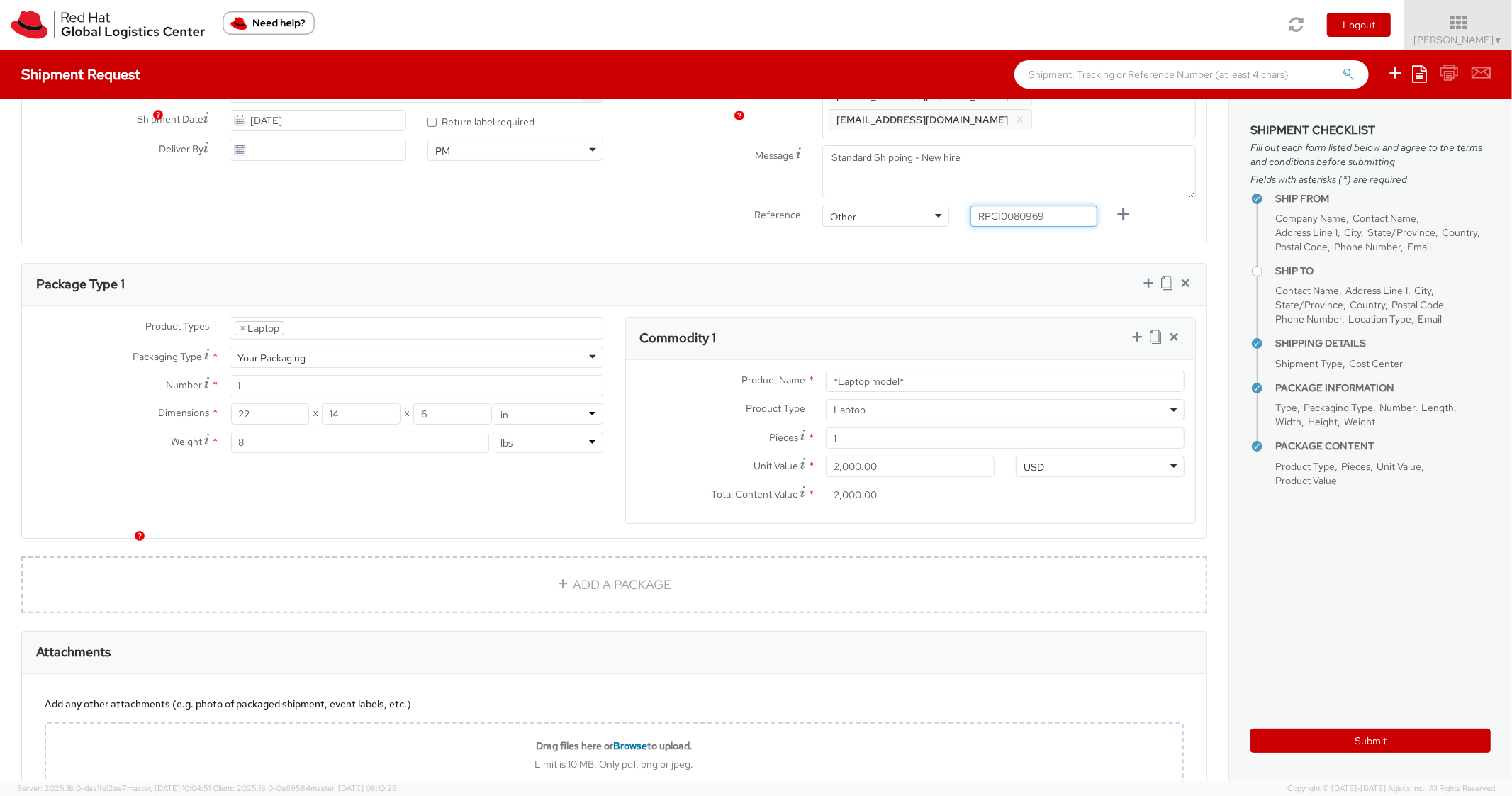
scroll to position [568, 0]
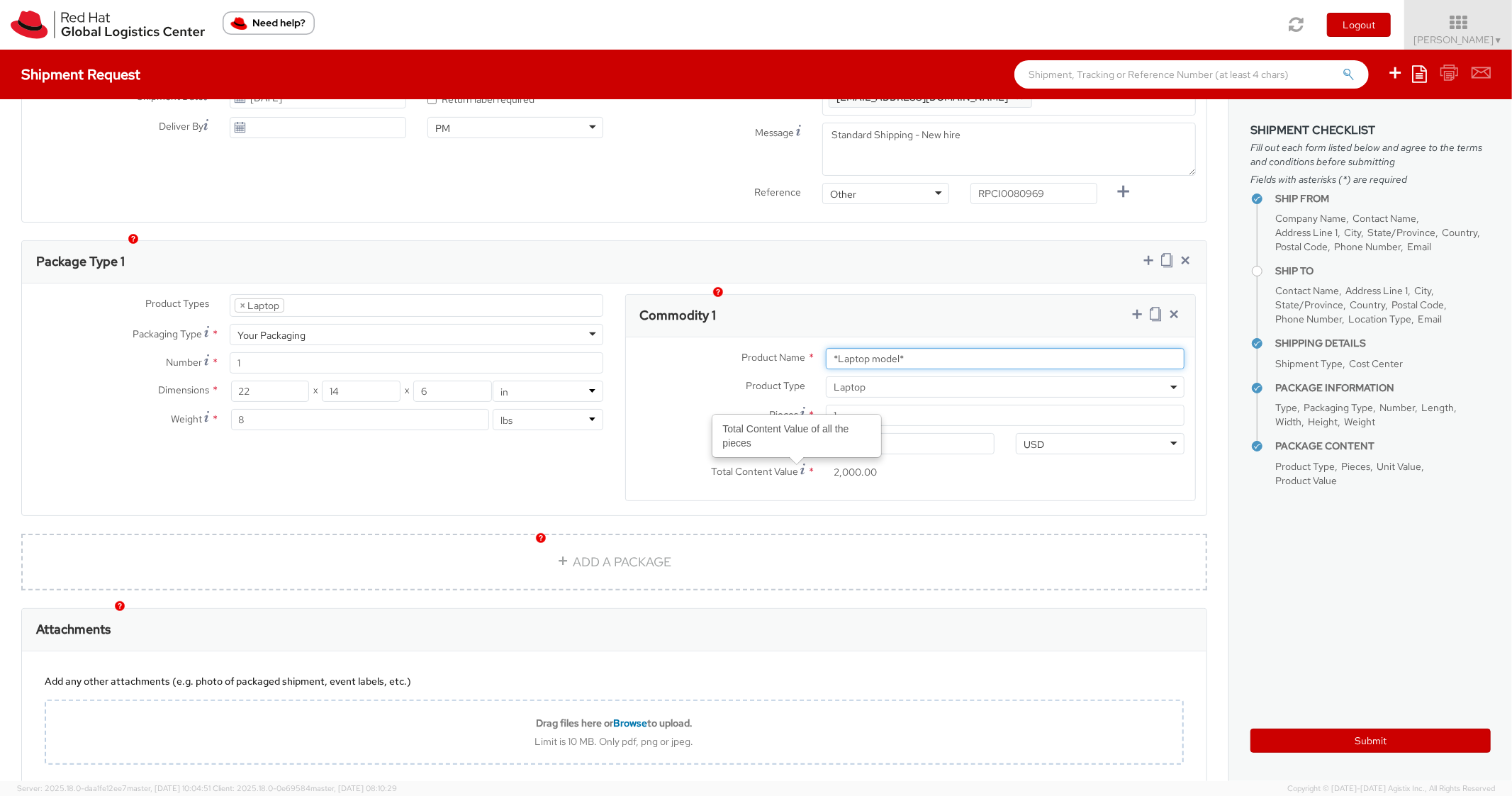
drag, startPoint x: 921, startPoint y: 343, endPoint x: 737, endPoint y: 334, distance: 184.2
click at [737, 348] on div "Product Name * *Laptop model*" at bounding box center [911, 358] width 570 height 21
paste input "DEVELOPER/DESIGNER - Lenovo"
click at [973, 252] on div "Package Type 1" at bounding box center [615, 263] width 1185 height 42
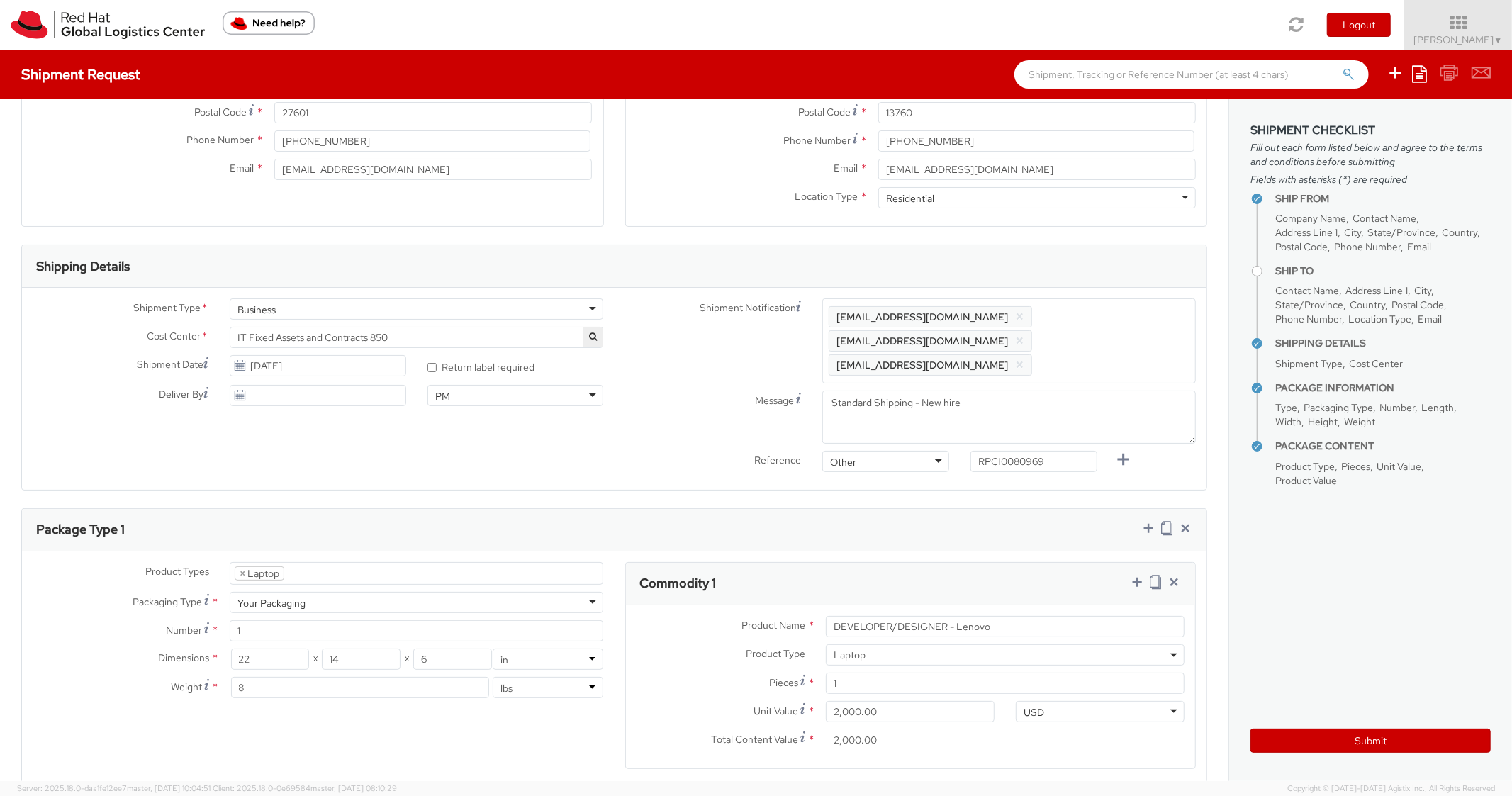
scroll to position [0, 0]
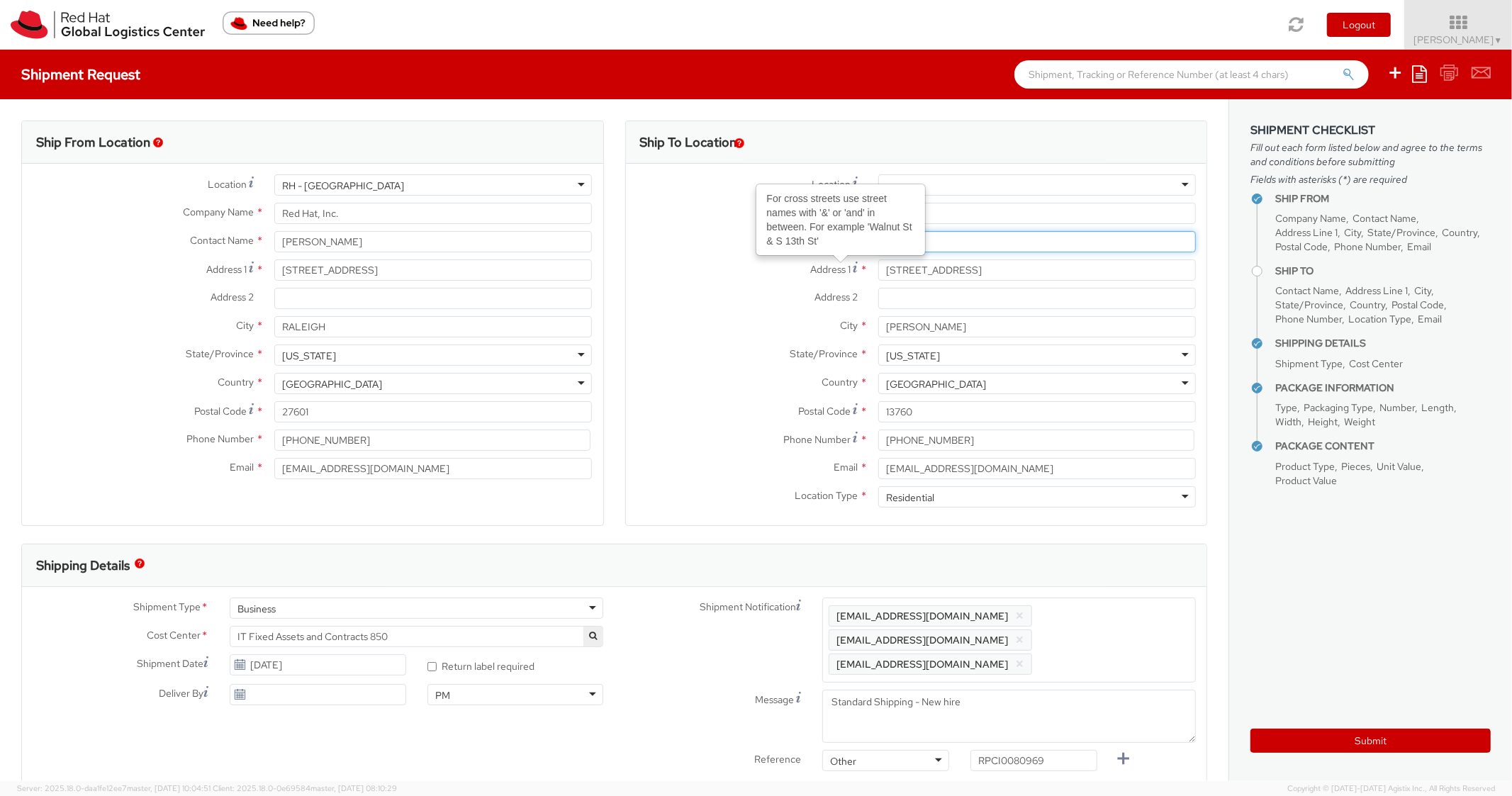
click at [943, 247] on input "text" at bounding box center [1037, 241] width 318 height 21
paste input "[PERSON_NAME]"
click at [723, 293] on label "Address 2 *" at bounding box center [747, 297] width 241 height 18
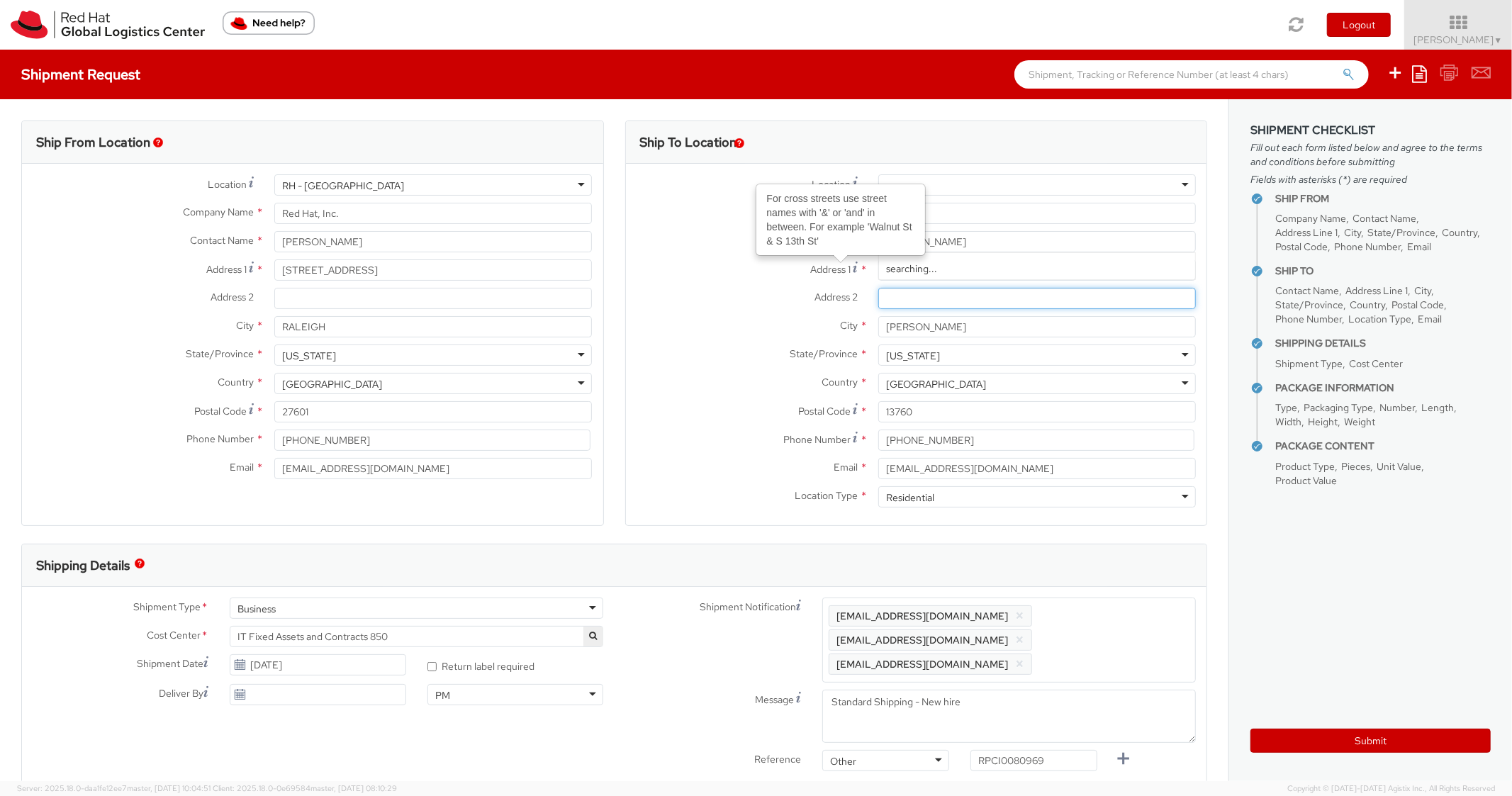
click at [878, 293] on input "Address 2 *" at bounding box center [1037, 298] width 318 height 21
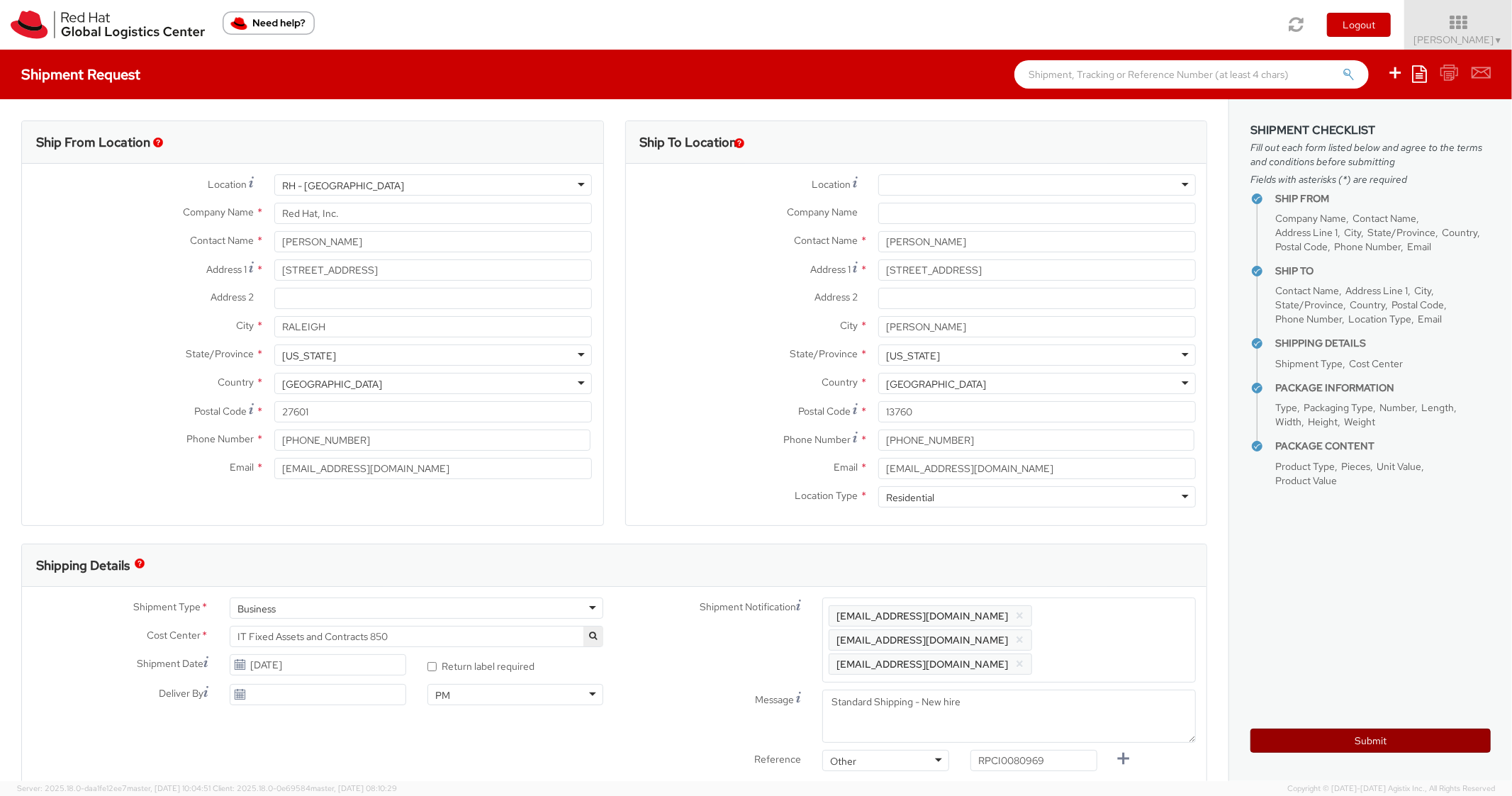
click at [1306, 732] on button "Submit" at bounding box center [1371, 741] width 240 height 24
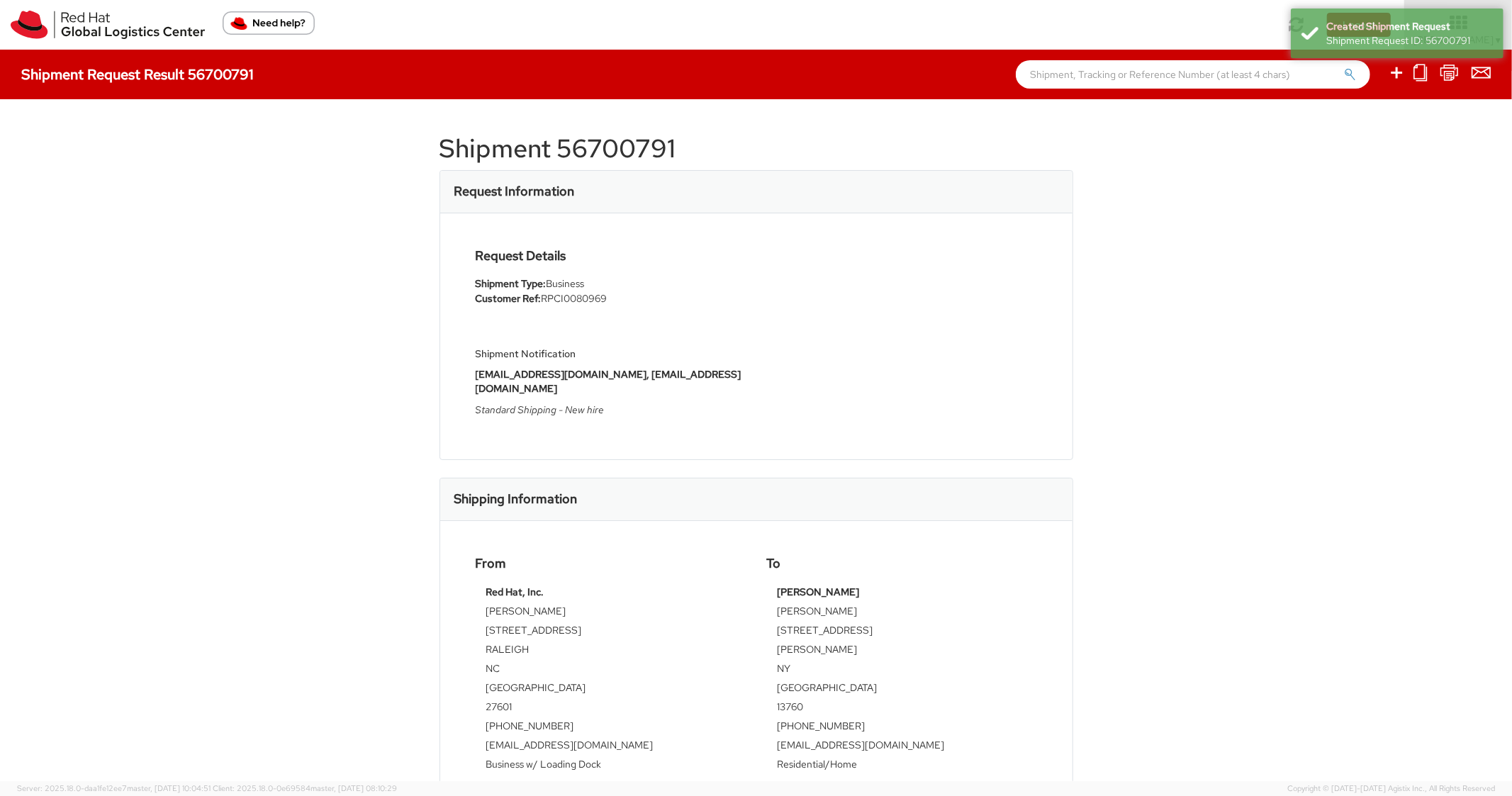
click at [635, 159] on h1 "Shipment 56700791" at bounding box center [756, 148] width 634 height 29
click at [869, 353] on div "Request Details Shipment Type: Business Customer Ref: RPCI0080969 Shipment Noti…" at bounding box center [756, 336] width 583 height 175
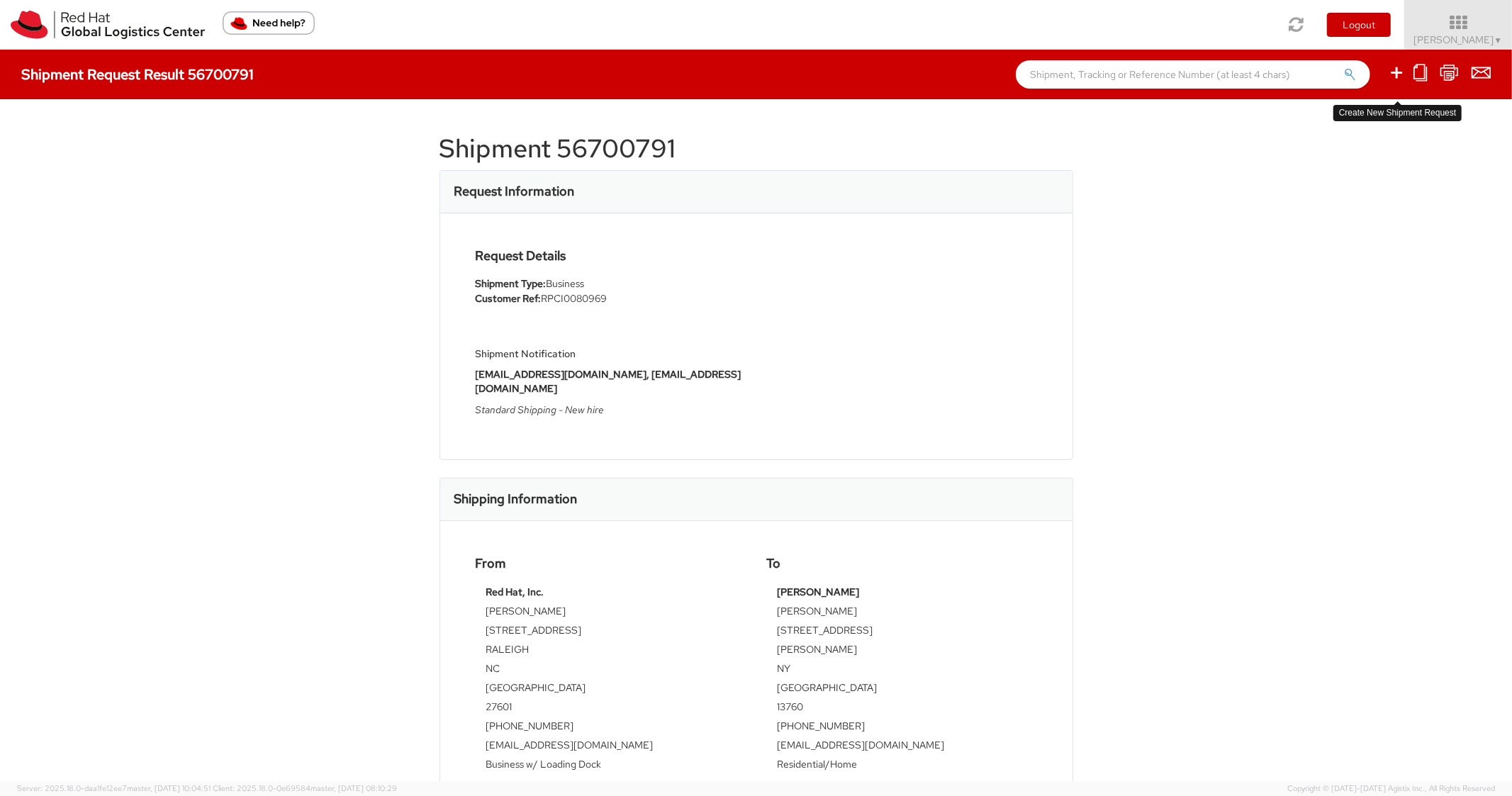
click at [1392, 81] on icon at bounding box center [1397, 72] width 17 height 18
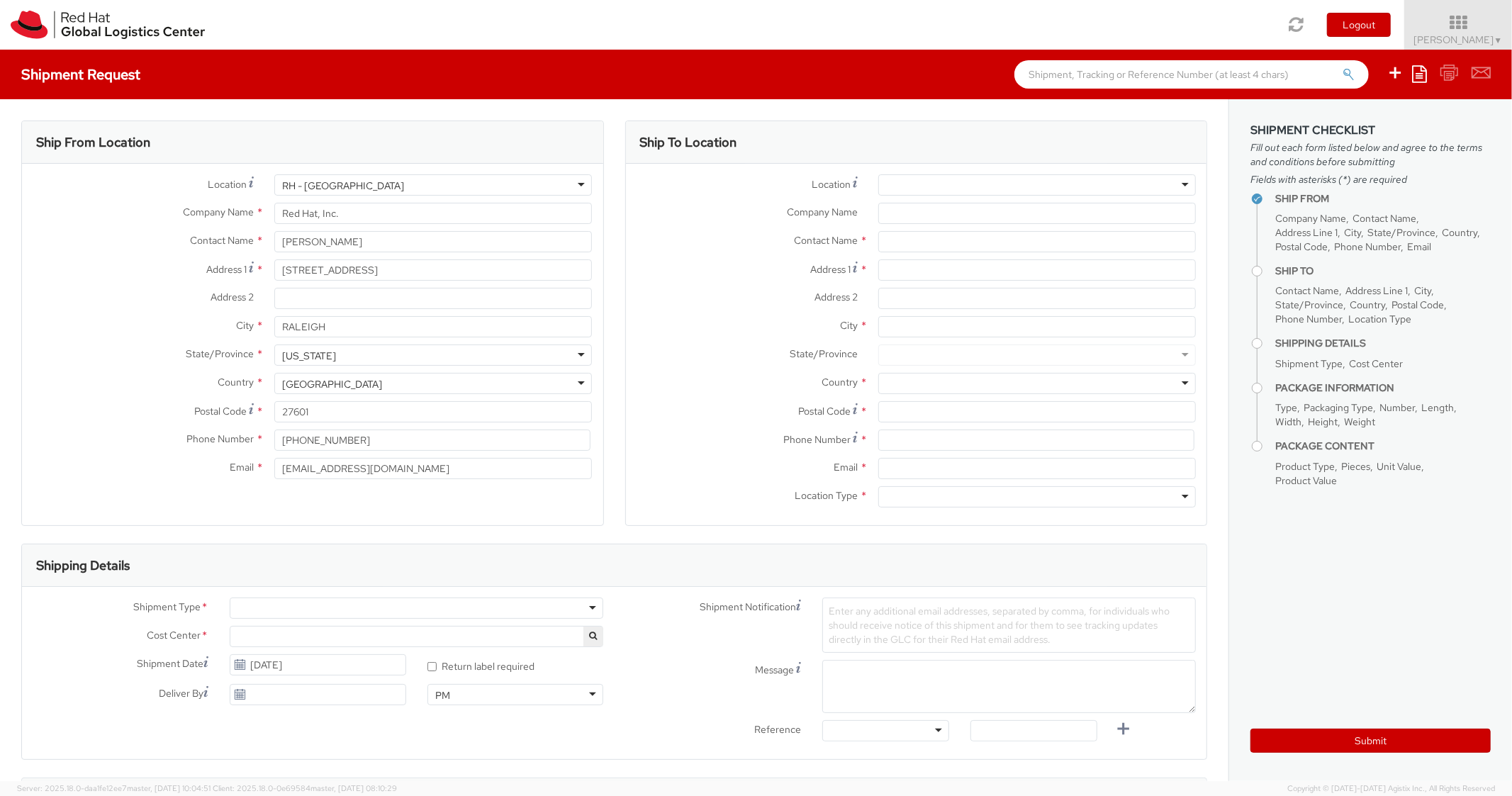
click at [1431, 75] on ul "Save as template Create from template" at bounding box center [1430, 75] width 122 height 50
click at [1421, 81] on icon at bounding box center [1420, 74] width 15 height 17
click at [1319, 112] on link "Create from template" at bounding box center [1365, 119] width 124 height 18
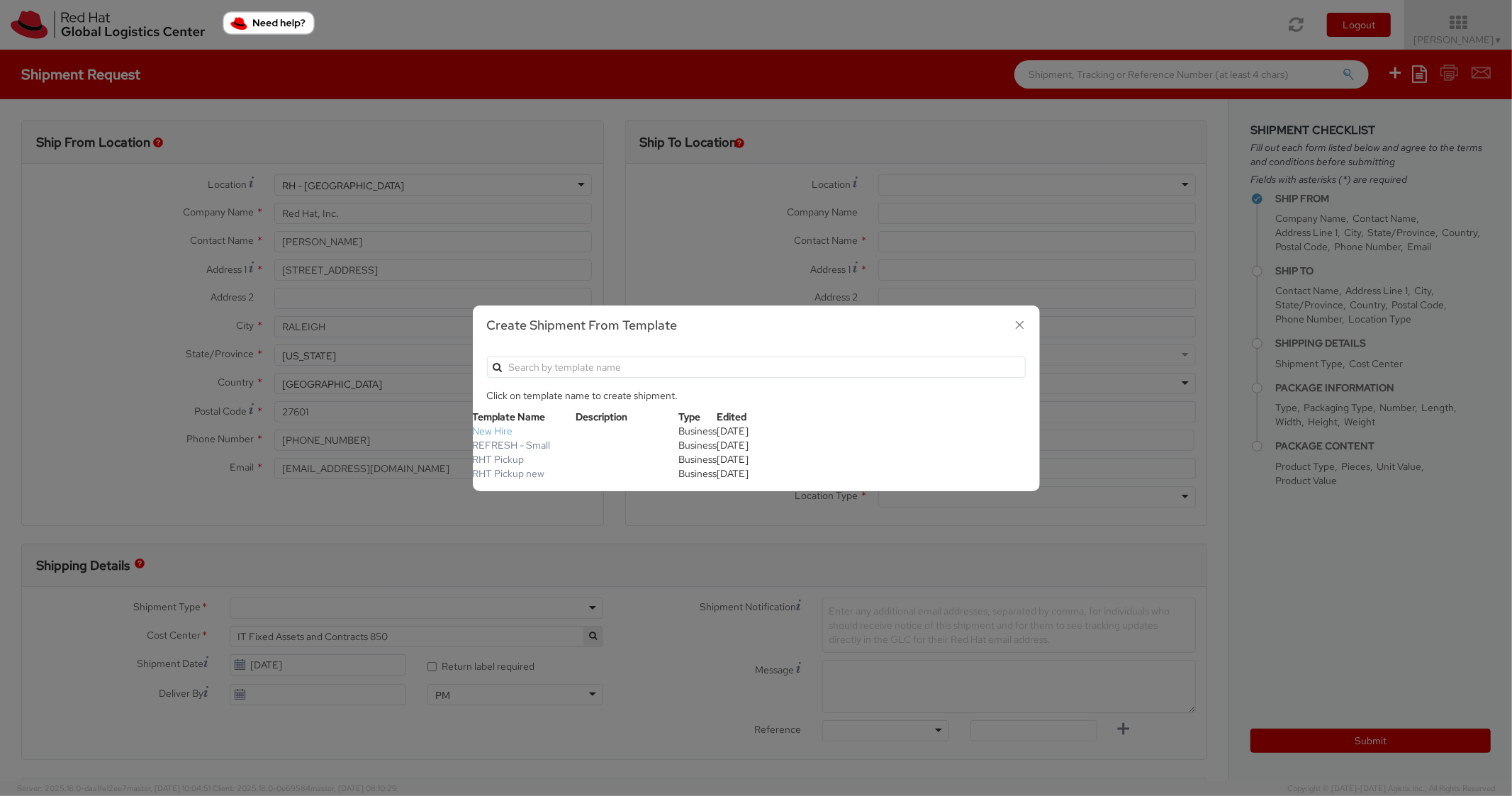
click at [483, 429] on link "New Hire" at bounding box center [493, 431] width 41 height 13
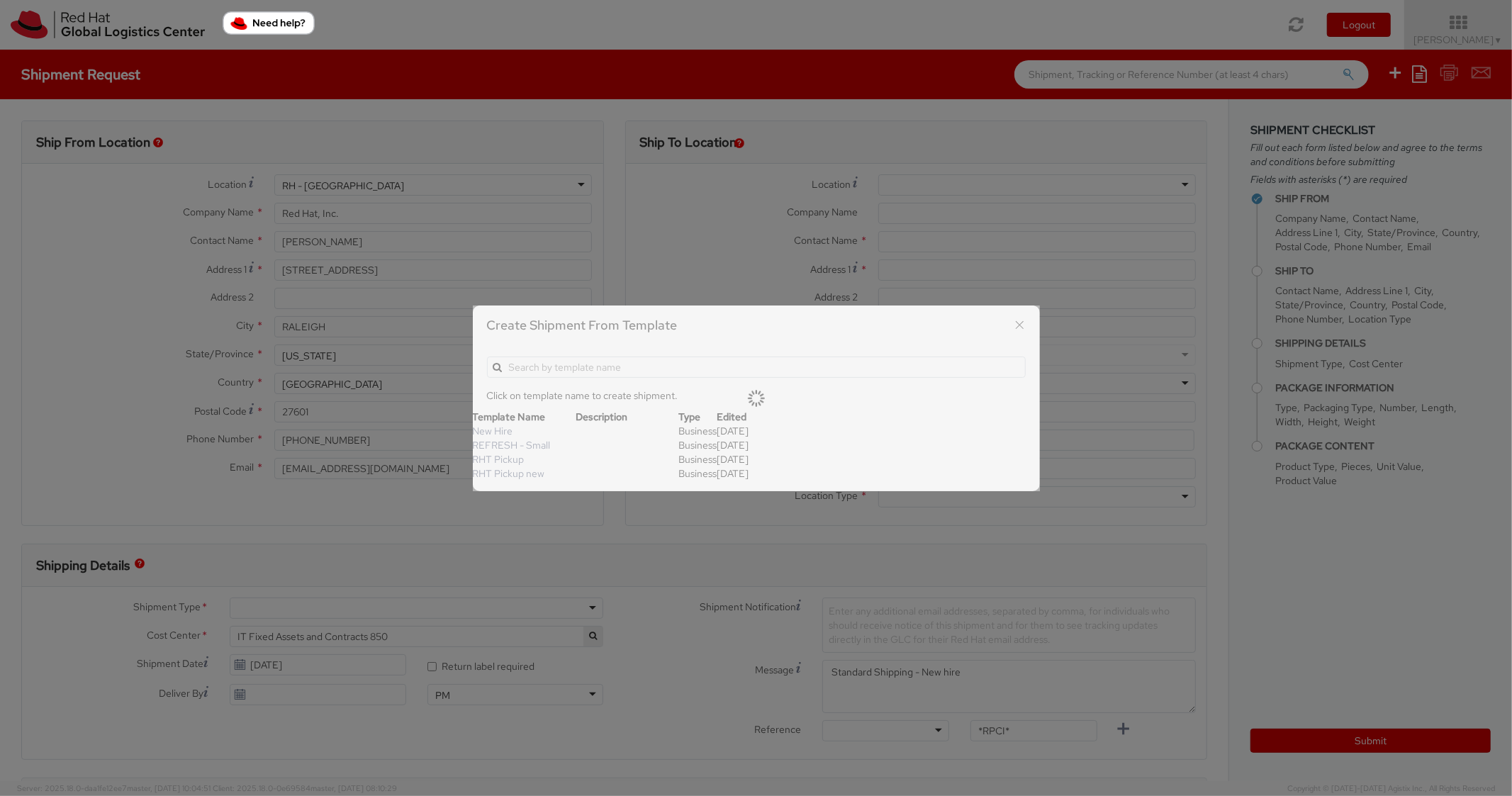
scroll to position [42, 0]
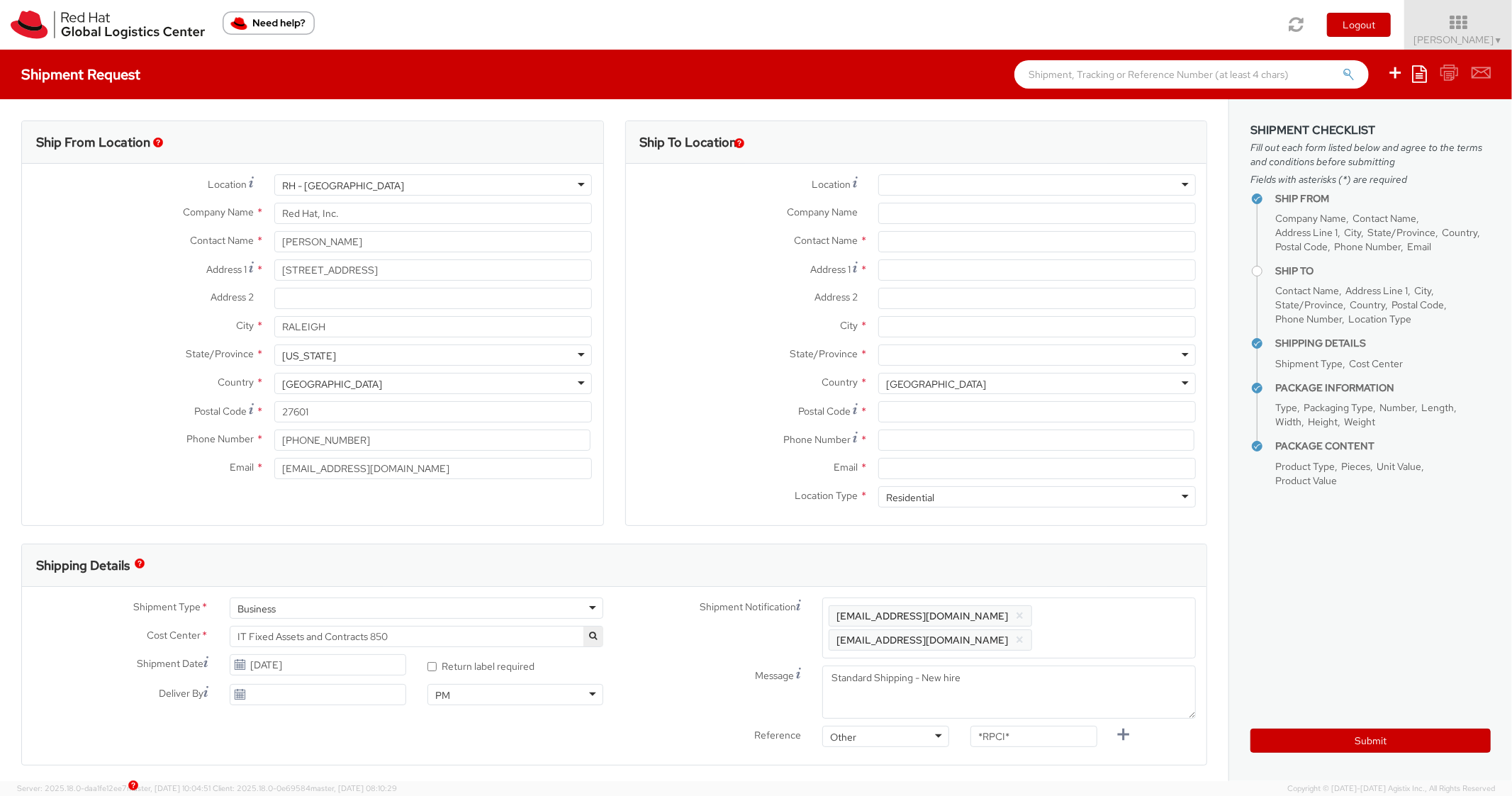
click at [995, 183] on div at bounding box center [1037, 184] width 318 height 21
click at [965, 487] on div "Business" at bounding box center [1037, 497] width 318 height 21
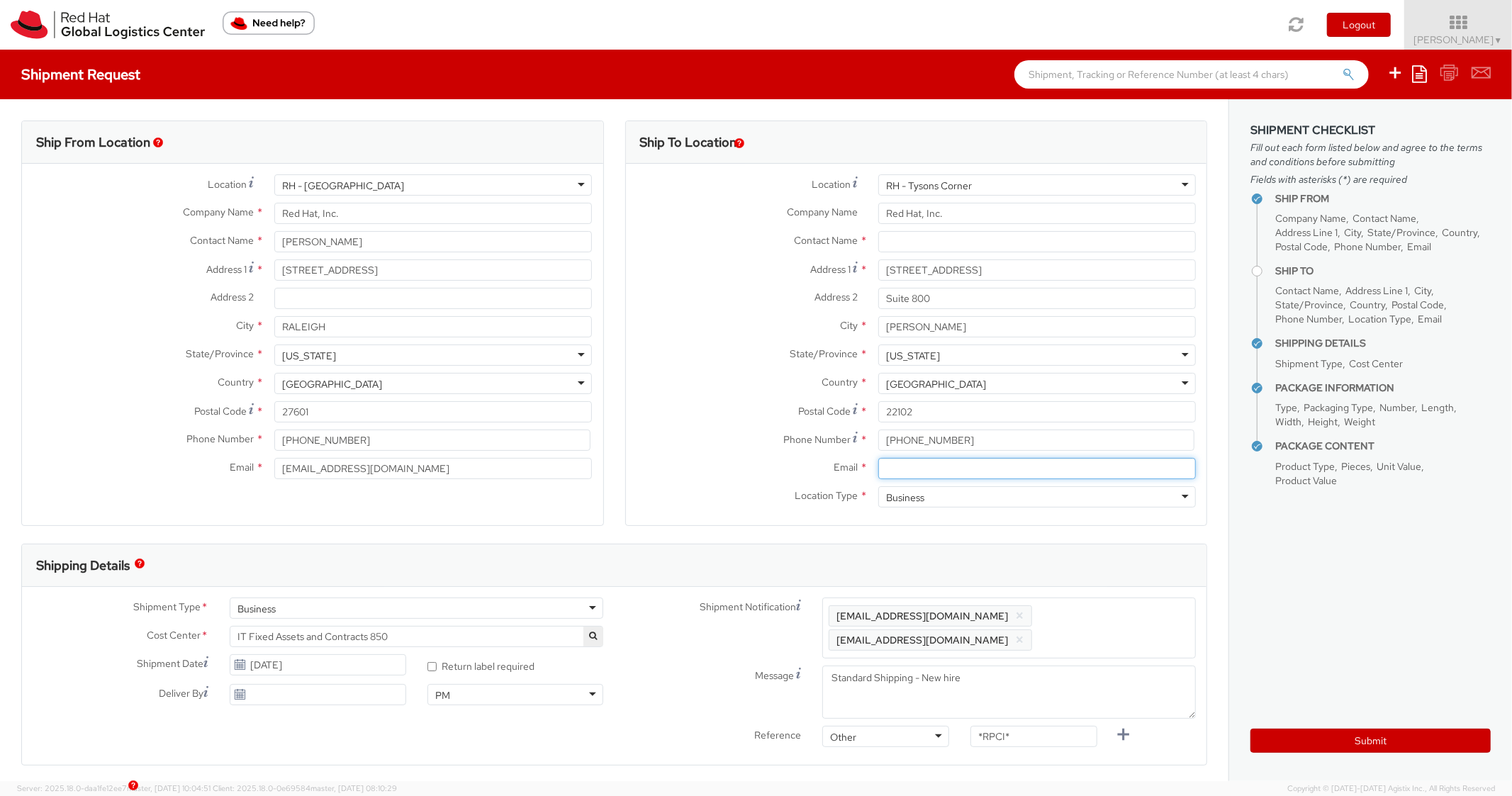
click at [993, 478] on input "Email *" at bounding box center [1037, 468] width 318 height 21
paste input "[EMAIL_ADDRESS][DOMAIN_NAME]"
click at [1097, 607] on span "Enter any additional email addresses, separated by comma, for individuals who s…" at bounding box center [1010, 628] width 361 height 42
paste input "[EMAIL_ADDRESS][DOMAIN_NAME]"
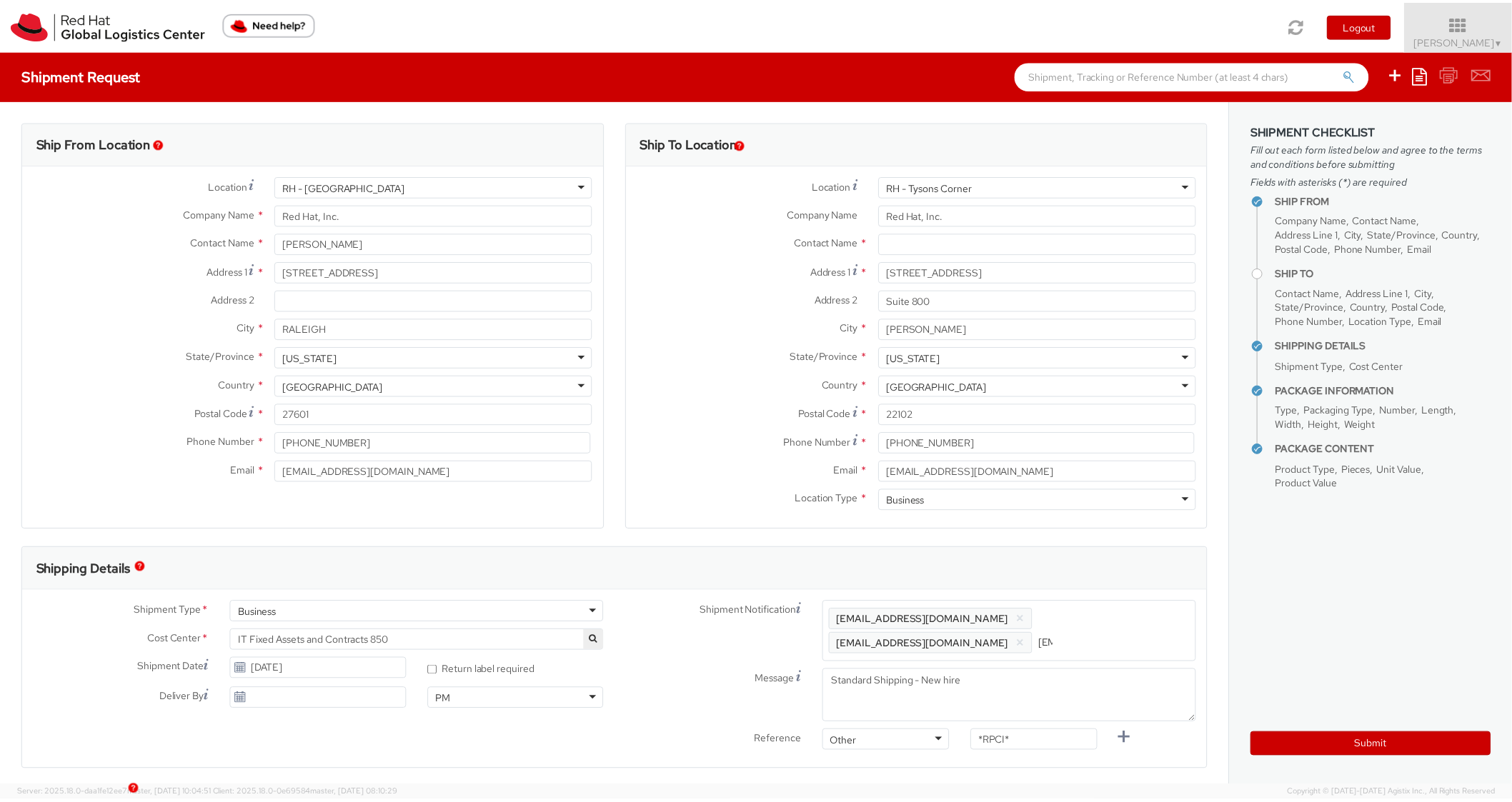
scroll to position [0, 87]
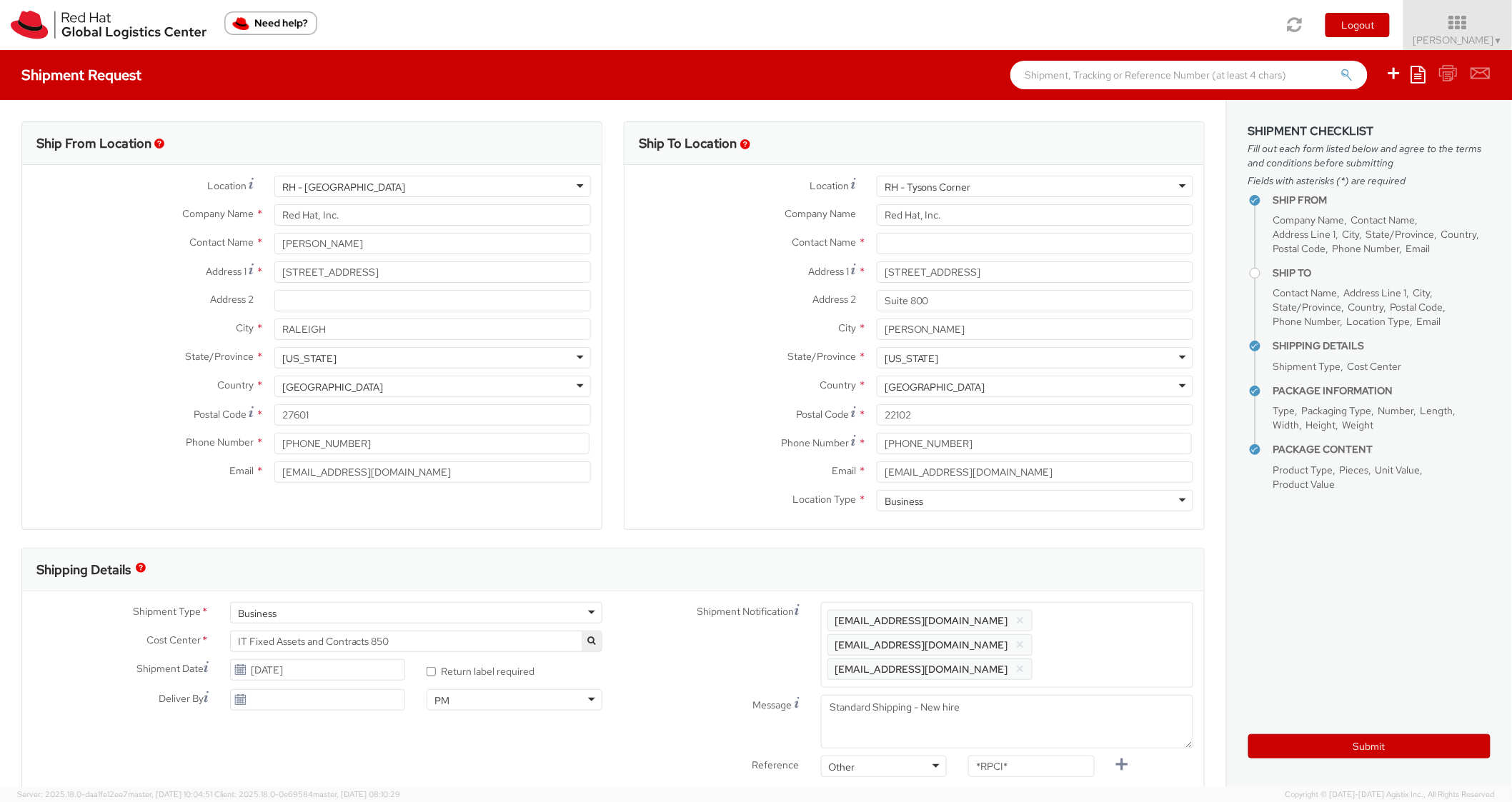
click at [1121, 560] on div "Shipping Details" at bounding box center [613, 570] width 1182 height 43
paste input "RPCI0080739"
drag, startPoint x: 1035, startPoint y: 743, endPoint x: 960, endPoint y: 702, distance: 85.5
click at [925, 756] on div "Reference Other Other Other Purchase Order Number Reference Number RPCI0080739" at bounding box center [918, 770] width 597 height 29
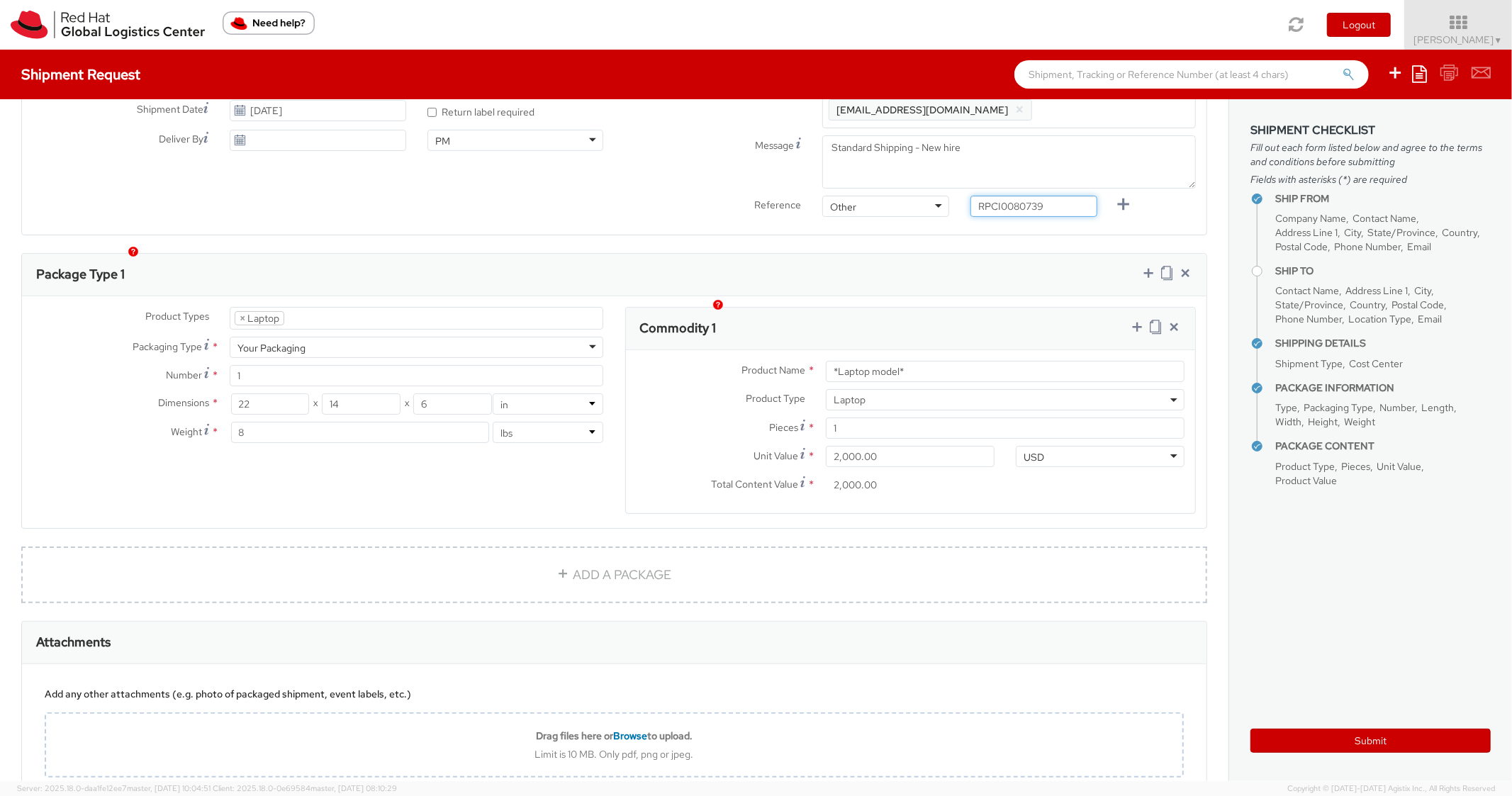
scroll to position [568, 0]
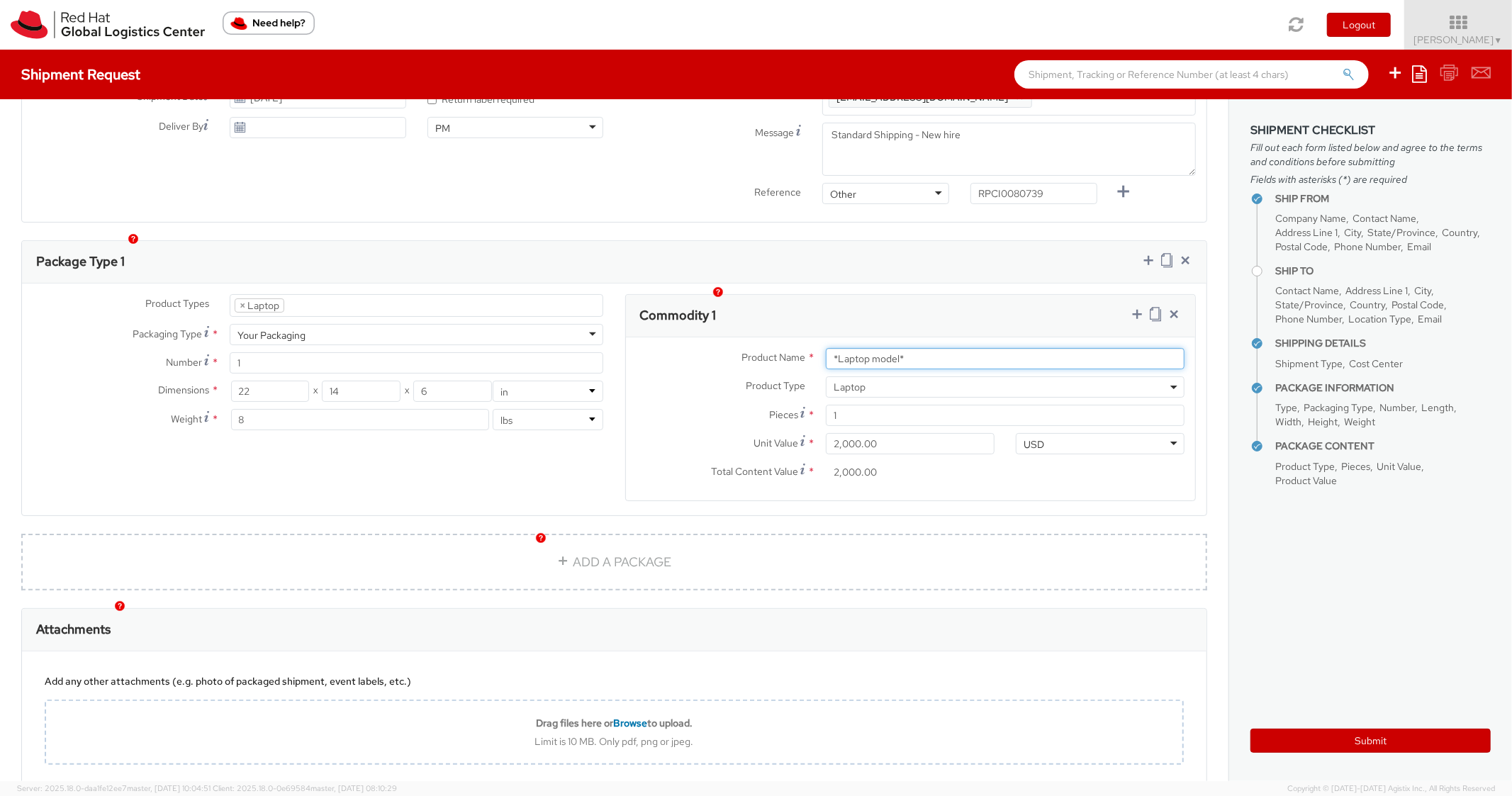
drag, startPoint x: 863, startPoint y: 323, endPoint x: 779, endPoint y: 313, distance: 84.6
click at [779, 337] on div "Product Name * *Laptop model* Product Type * Documents Docking Station Laptop M…" at bounding box center [911, 418] width 570 height 163
paste input "DEVELOPER/DESIGNER - Lenovo"
click at [970, 284] on div "Product Types * Documents Docking Station Laptop Monitor Other Hardware Server …" at bounding box center [615, 400] width 1185 height 232
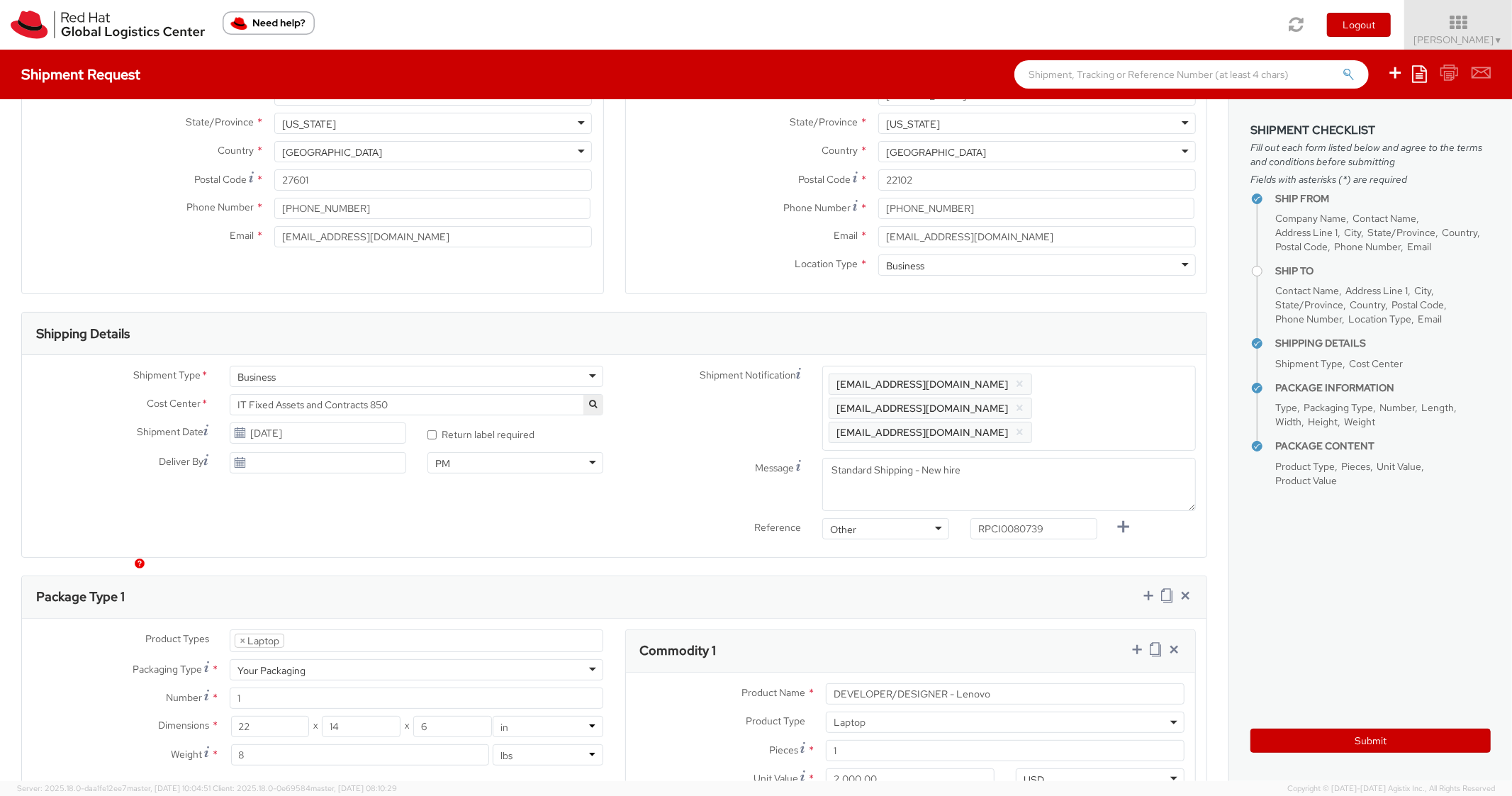
scroll to position [0, 0]
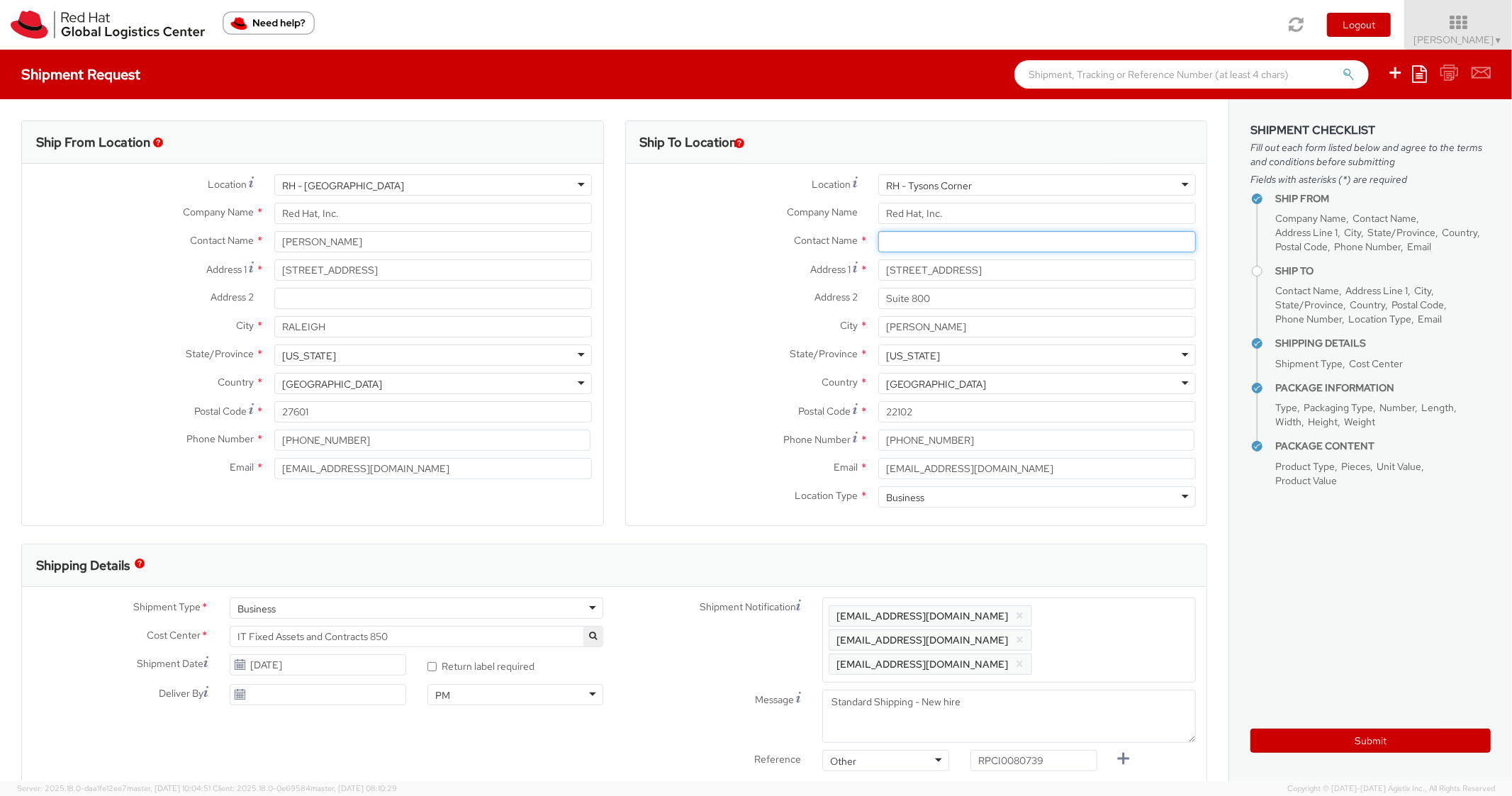
drag, startPoint x: 910, startPoint y: 238, endPoint x: 749, endPoint y: 260, distance: 162.5
click at [909, 238] on input "text" at bounding box center [1037, 241] width 318 height 21
paste input "Nacari Heron"
click at [719, 264] on label "Address 1 *" at bounding box center [747, 269] width 241 height 19
click at [878, 264] on input "[STREET_ADDRESS]" at bounding box center [1037, 270] width 318 height 21
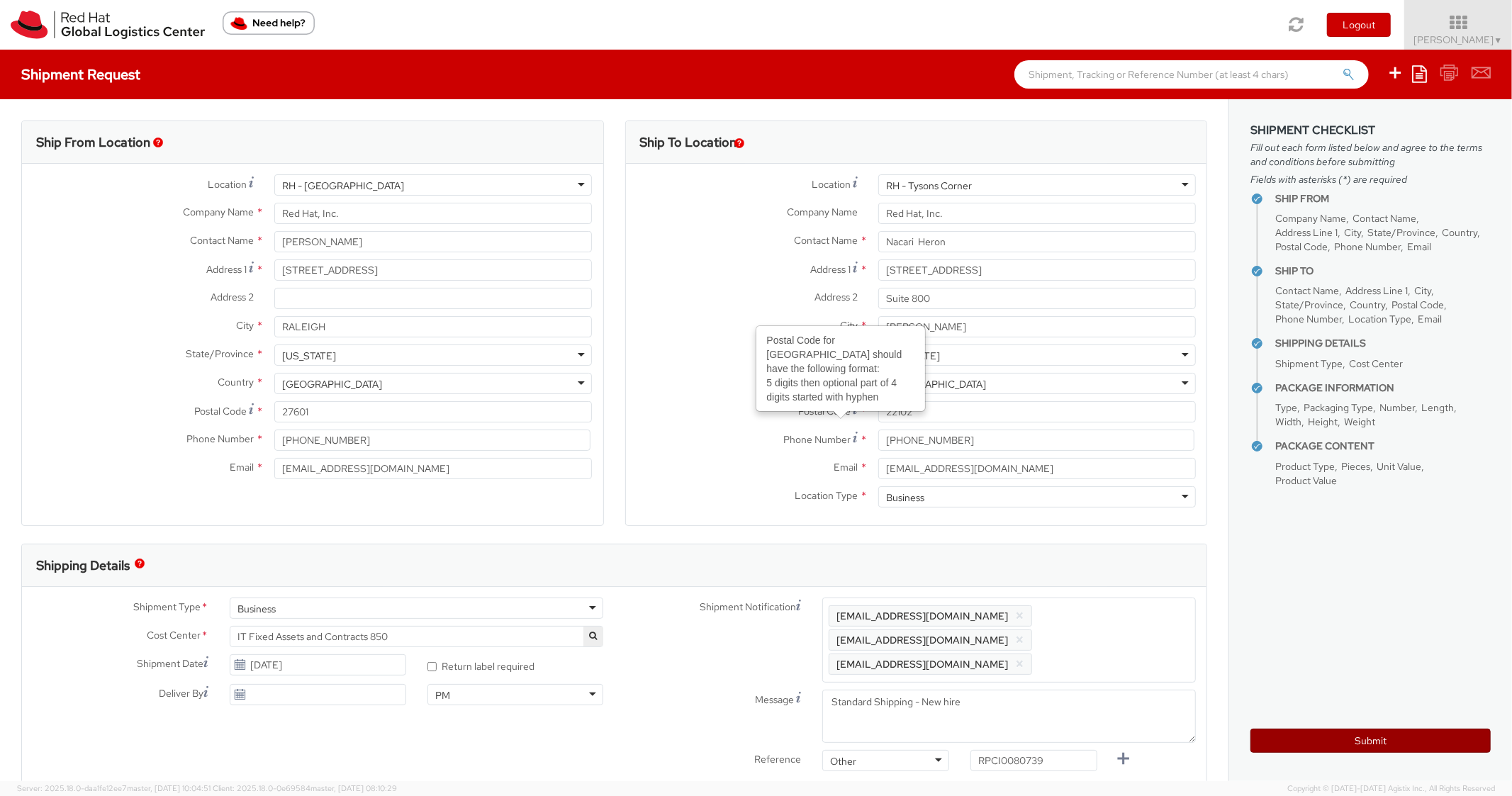
click at [1290, 740] on button "Submit" at bounding box center [1371, 741] width 240 height 24
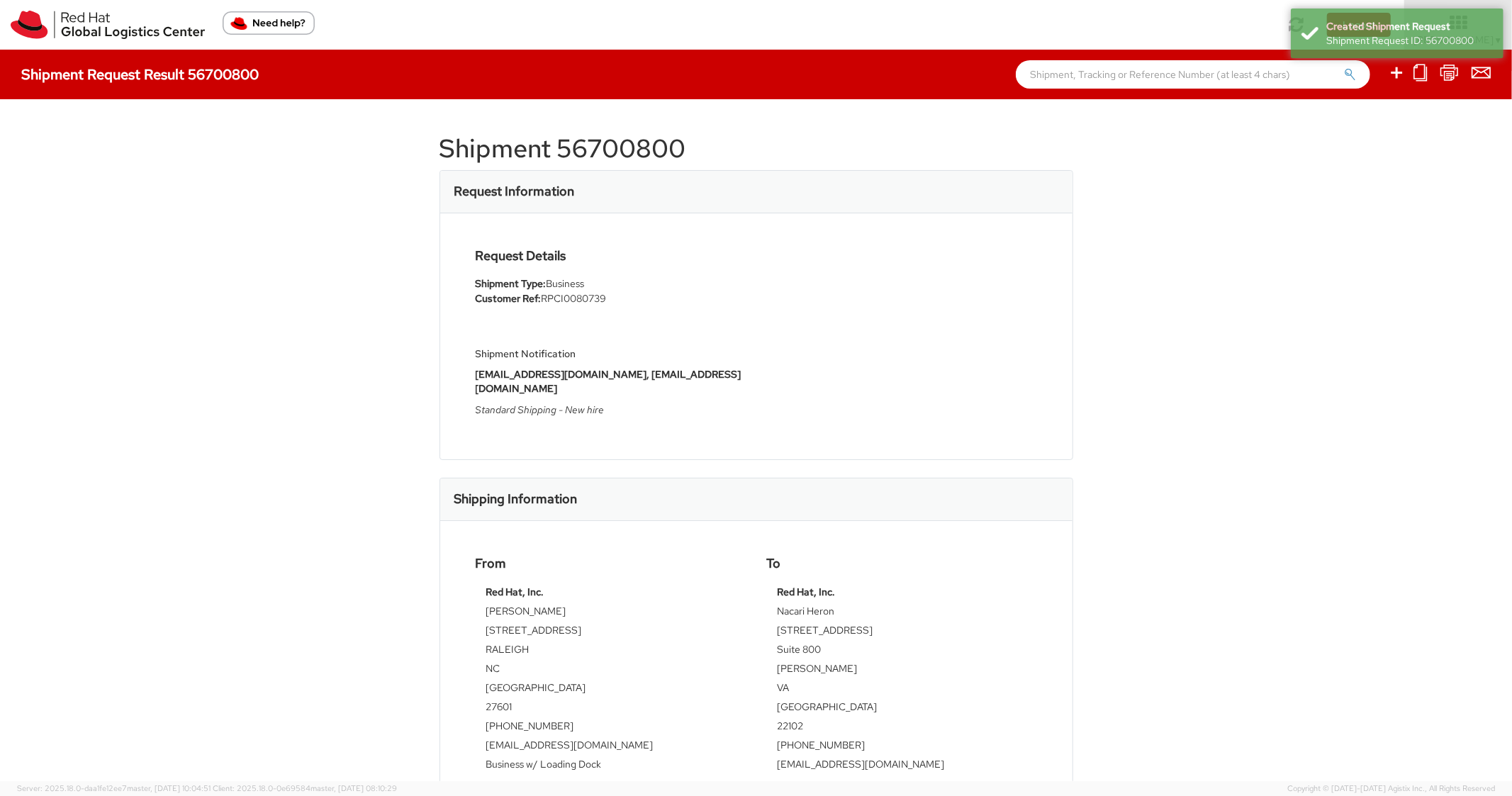
click at [549, 153] on h1 "Shipment 56700800" at bounding box center [756, 148] width 634 height 29
click at [551, 153] on h1 "Shipment 56700800" at bounding box center [756, 148] width 634 height 29
click at [595, 149] on h1 "Shipment 56700800" at bounding box center [756, 148] width 634 height 29
click at [982, 207] on div "Request Information" at bounding box center [756, 192] width 632 height 42
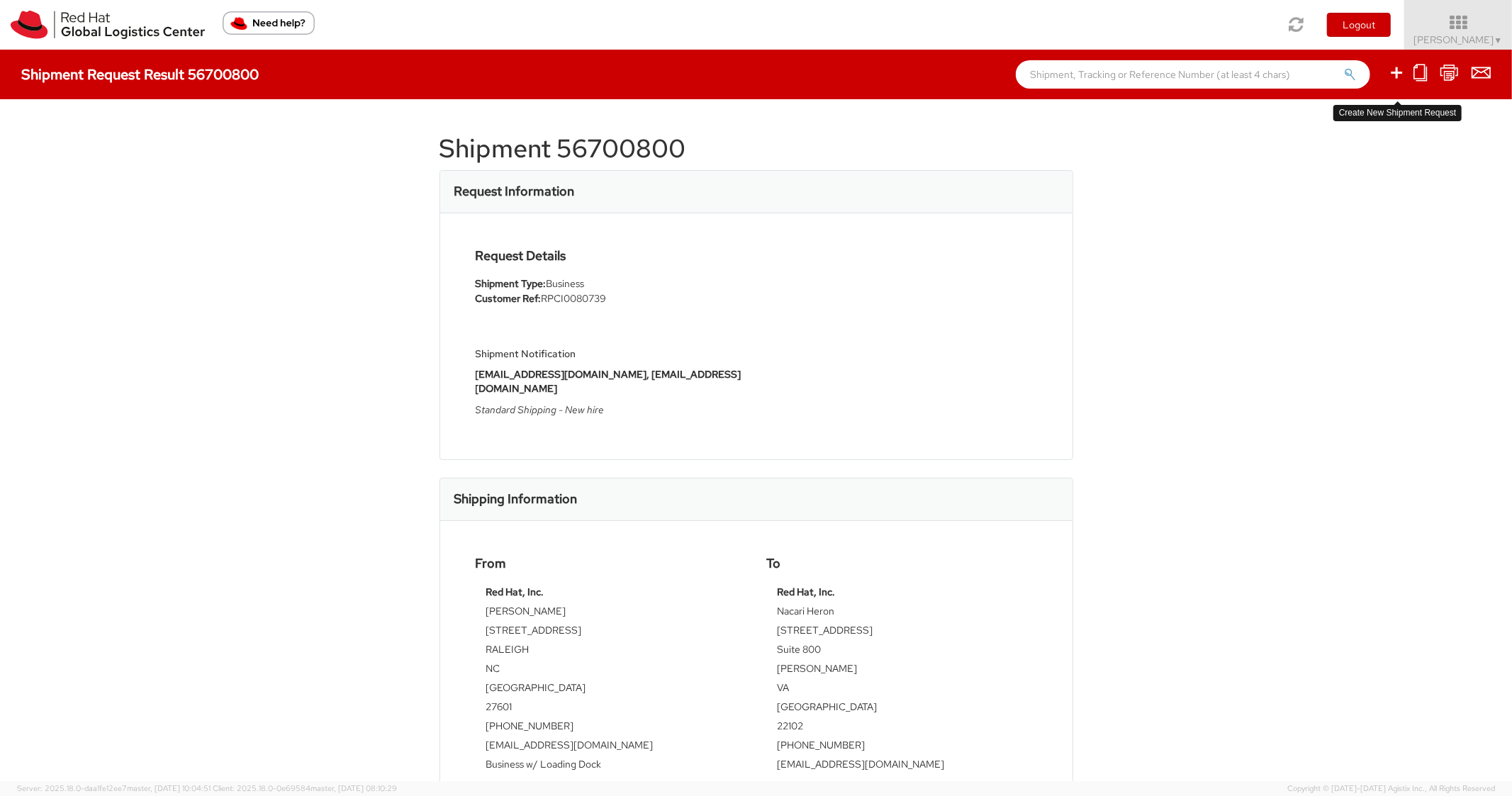
click at [1392, 71] on icon at bounding box center [1397, 72] width 17 height 18
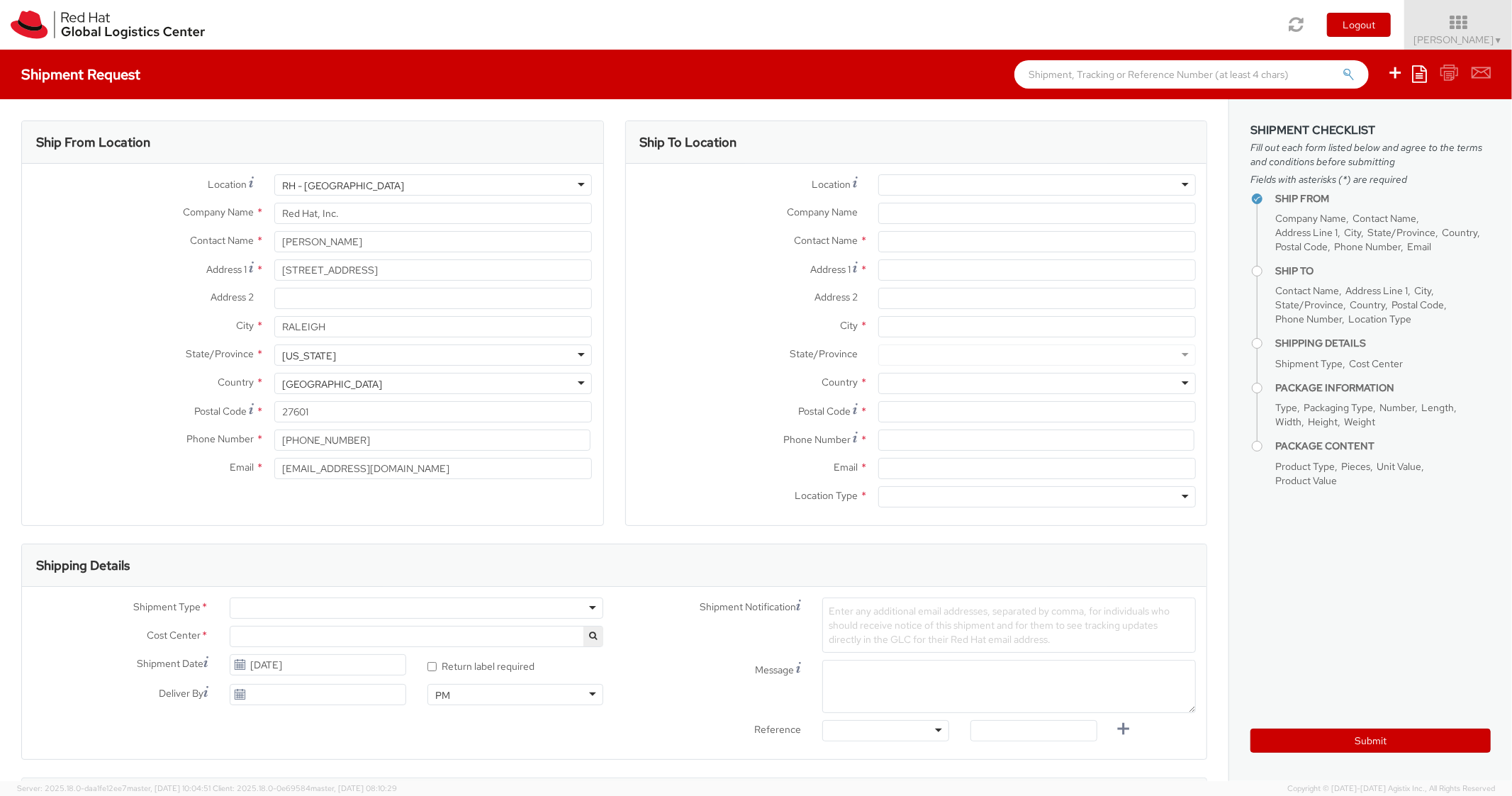
click at [1430, 71] on ul "Save as template Create from template" at bounding box center [1430, 75] width 122 height 50
click at [1421, 72] on icon at bounding box center [1420, 74] width 15 height 17
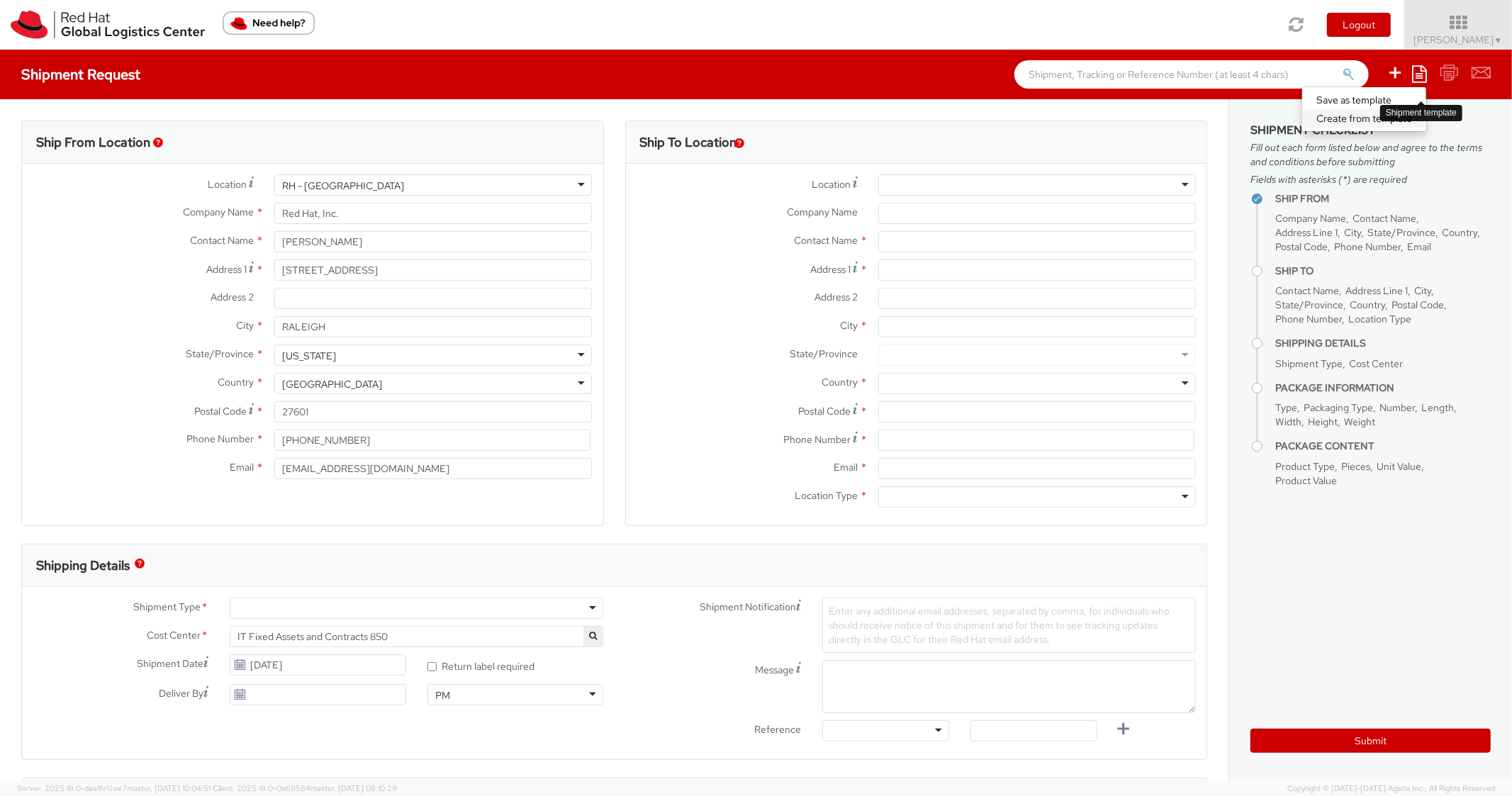
click at [1337, 110] on link "Create from template" at bounding box center [1365, 119] width 124 height 18
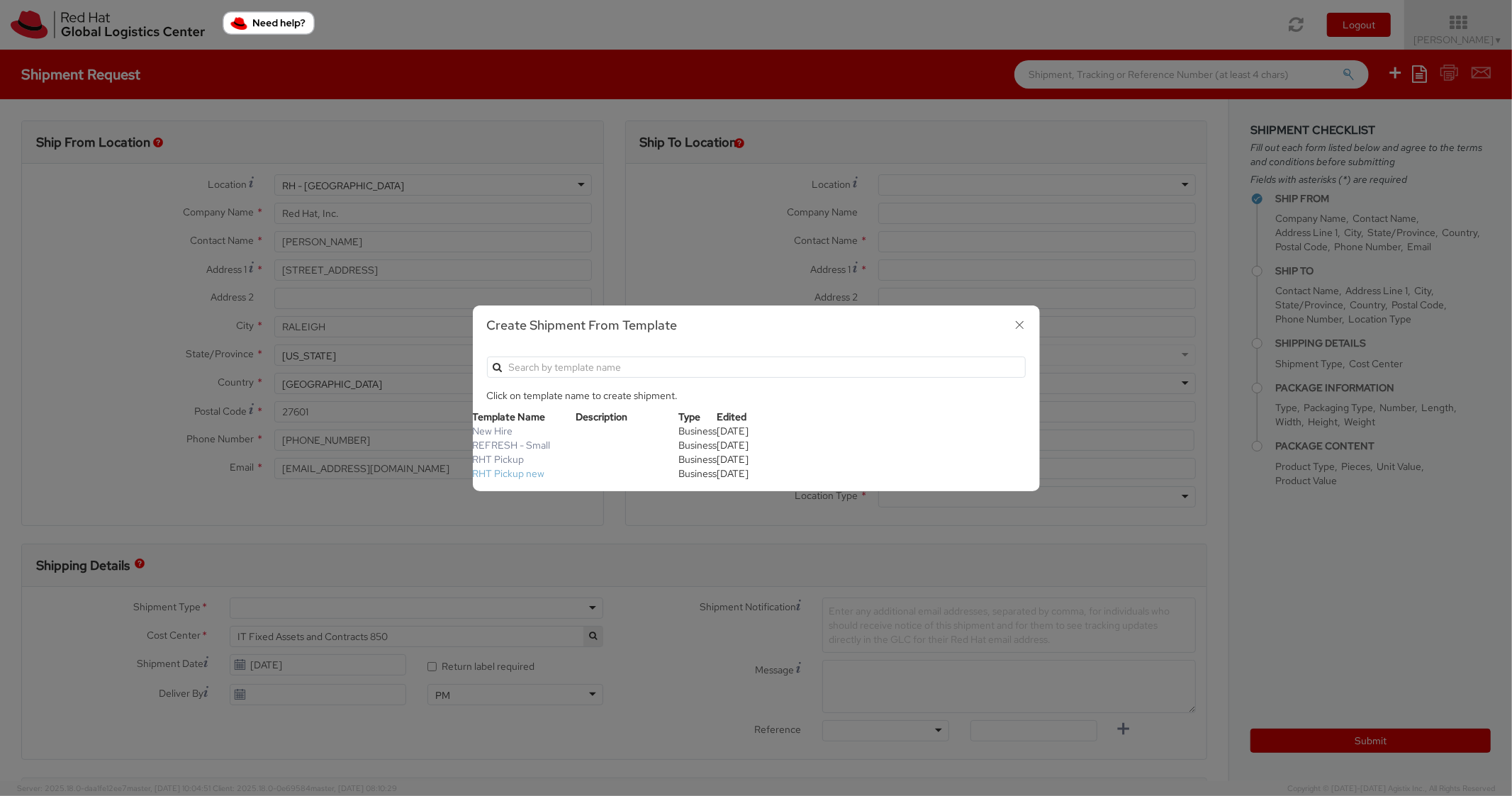
click at [516, 467] on link "RHT Pickup new" at bounding box center [509, 474] width 72 height 13
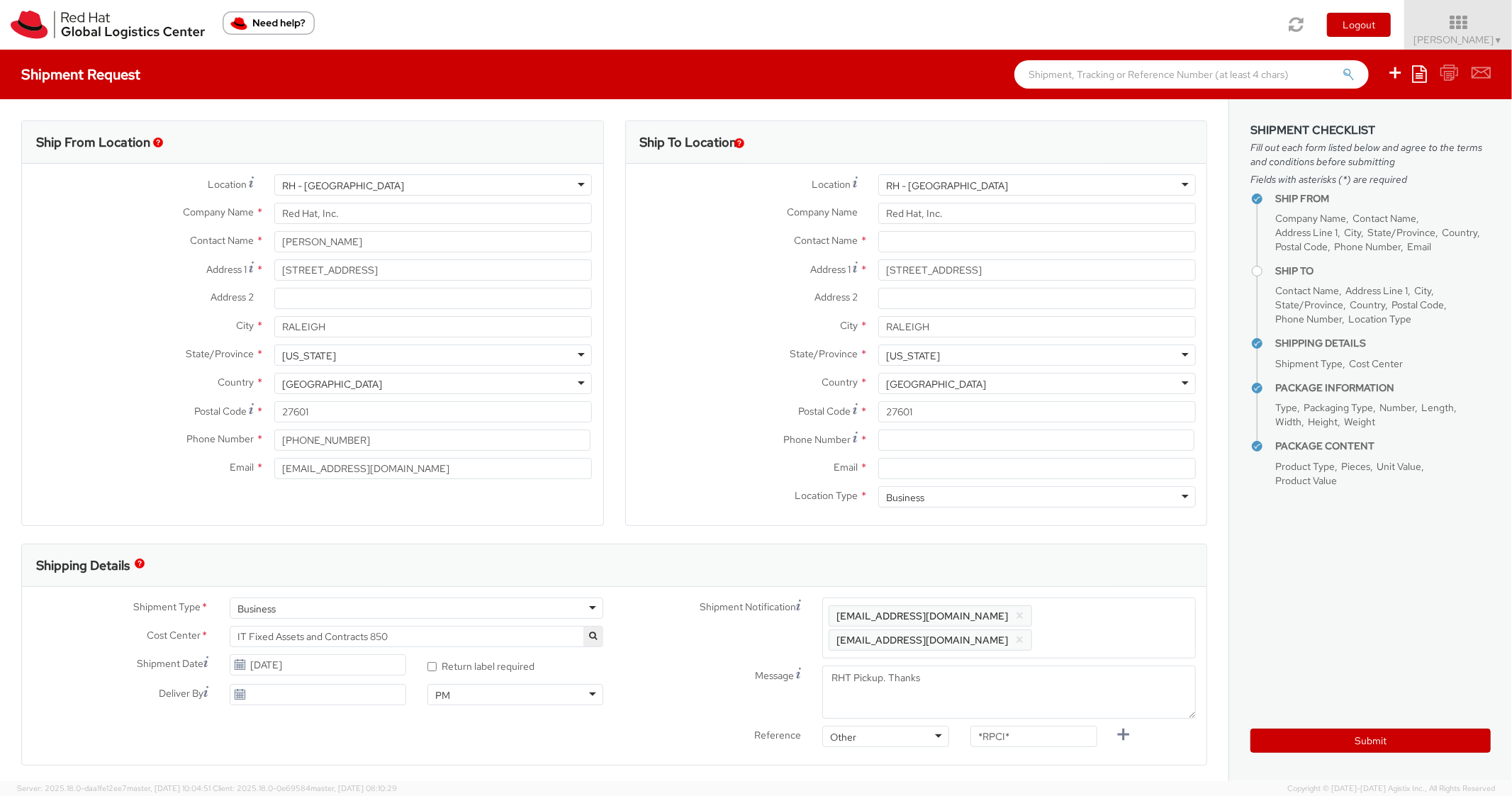
scroll to position [42, 0]
click at [934, 439] on input at bounding box center [1036, 439] width 316 height 21
paste input "[PHONE_NUMBER]"
click at [686, 356] on label "State/Province *" at bounding box center [747, 354] width 241 height 18
drag, startPoint x: 926, startPoint y: 464, endPoint x: 997, endPoint y: 517, distance: 88.6
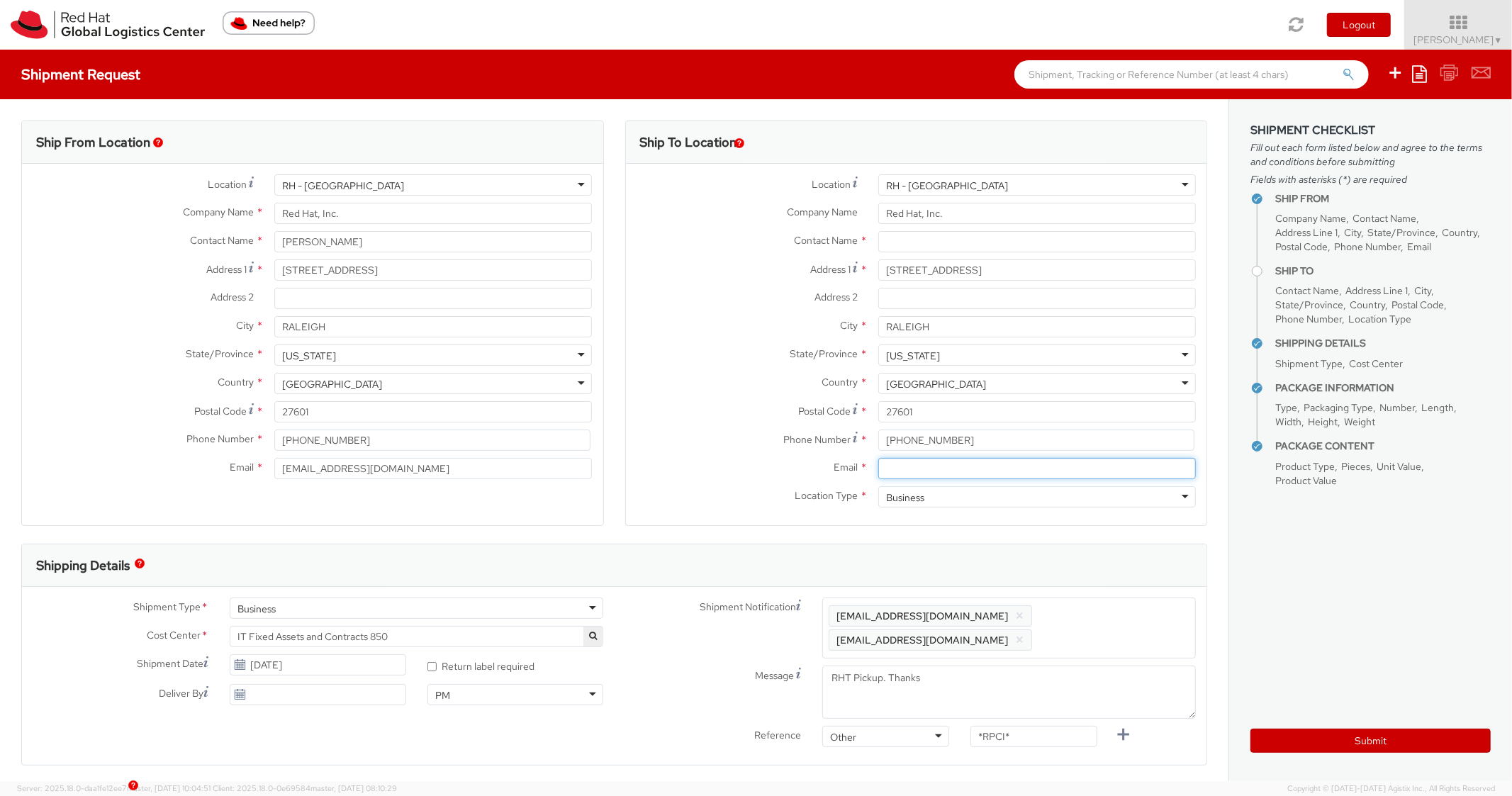
click at [927, 464] on input "Email *" at bounding box center [1037, 468] width 318 height 21
paste input "[EMAIL_ADDRESS][DOMAIN_NAME]"
drag, startPoint x: 1129, startPoint y: 630, endPoint x: 1106, endPoint y: 558, distance: 75.6
click at [1129, 629] on span "Enter any additional email addresses, separated by comma, for individuals who s…" at bounding box center [1010, 628] width 361 height 42
paste input "[EMAIL_ADDRESS][DOMAIN_NAME]"
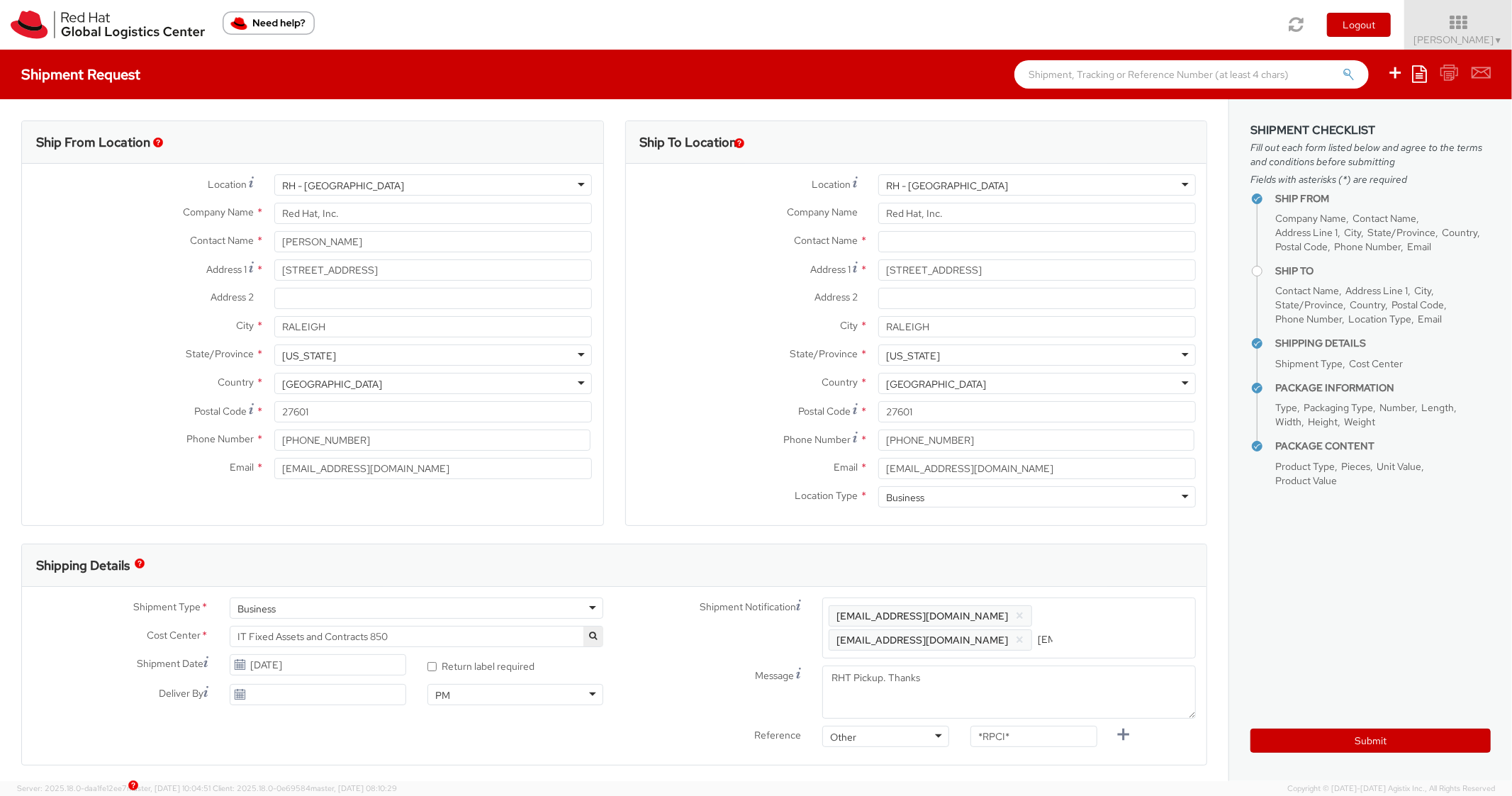
scroll to position [0, 76]
click at [1106, 556] on div "Shipping Details" at bounding box center [615, 566] width 1185 height 42
paste input "RPCI0081043"
drag, startPoint x: 1032, startPoint y: 739, endPoint x: 932, endPoint y: 712, distance: 103.6
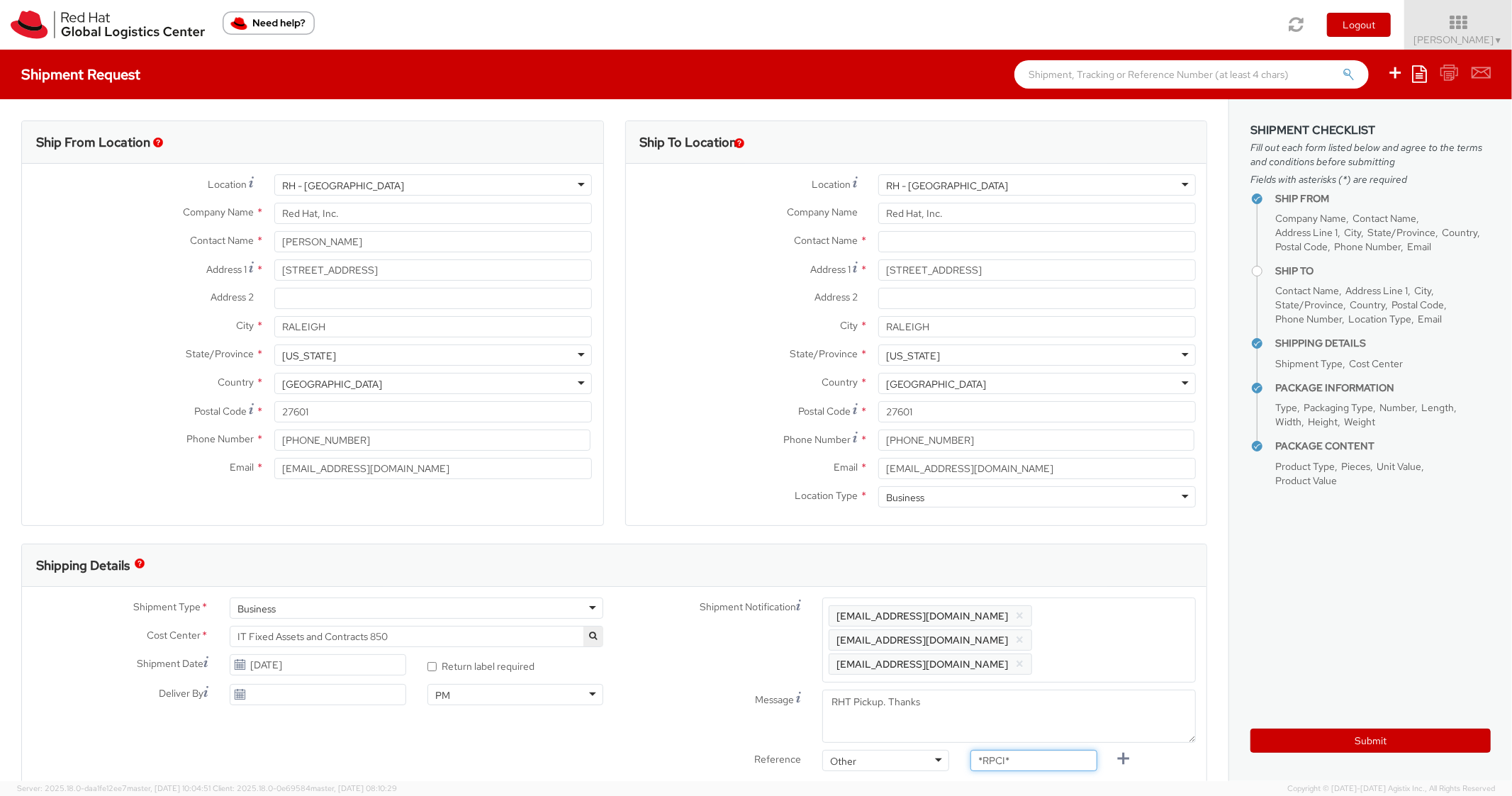
click at [934, 714] on div "Shipment Notification Enter any additional email addresses, separated by comma,…" at bounding box center [910, 688] width 592 height 181
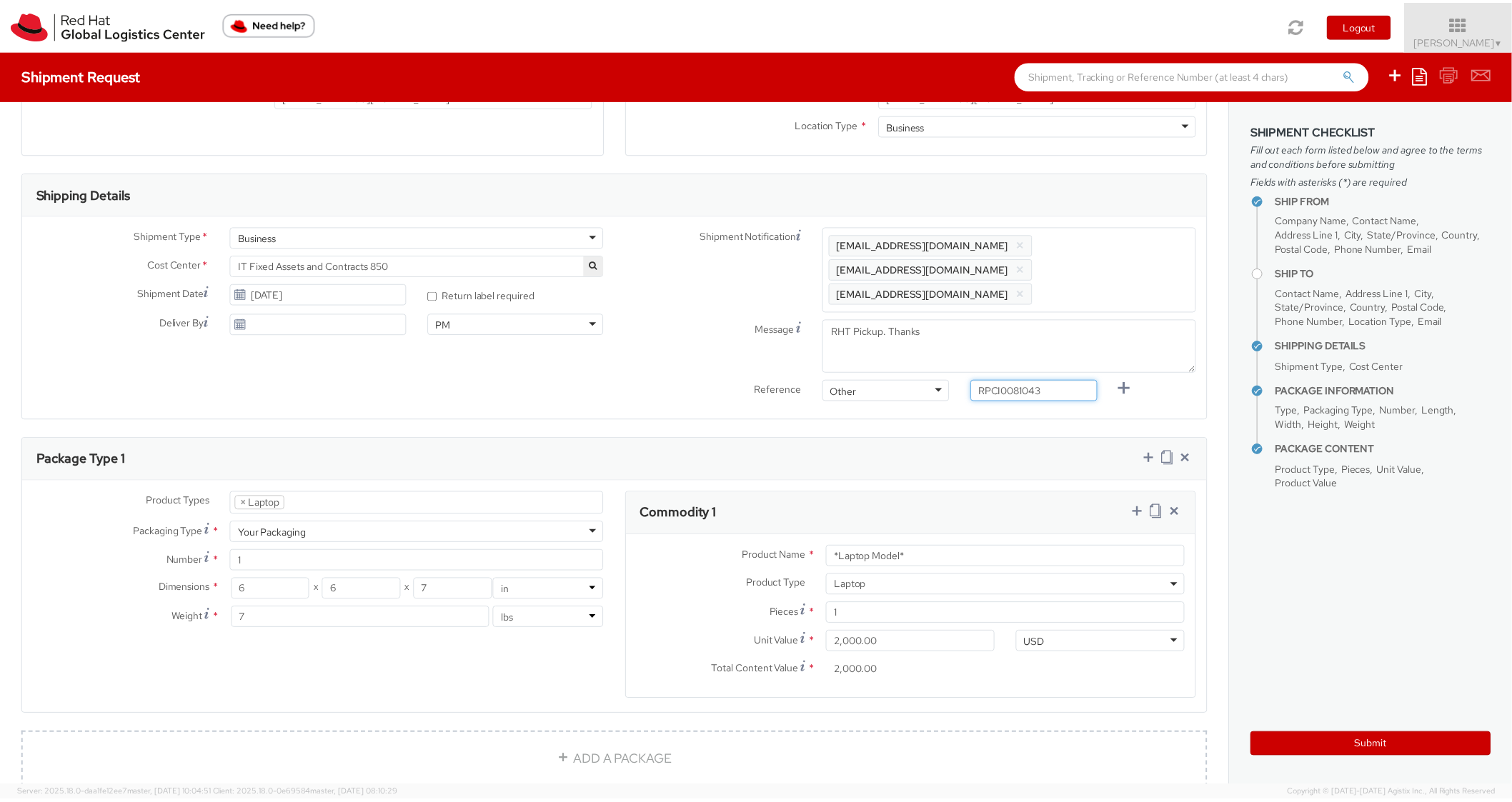
scroll to position [629, 0]
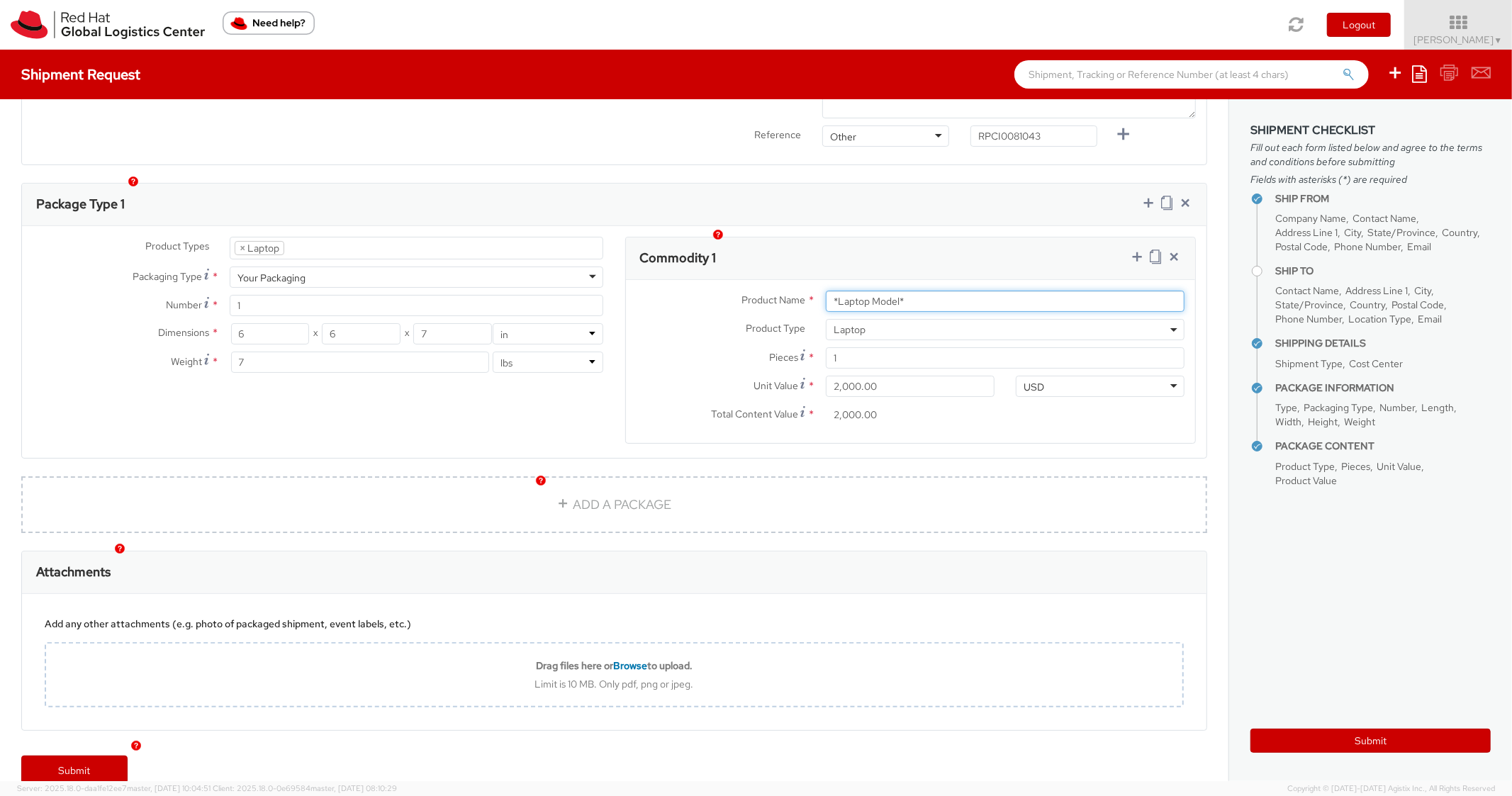
drag, startPoint x: 917, startPoint y: 277, endPoint x: 712, endPoint y: 256, distance: 206.1
click at [712, 256] on div "Commodity 1 Product Name * *Laptop Model* Product Type * Documents Docking Stat…" at bounding box center [911, 340] width 571 height 207
paste
click at [951, 183] on div "Package Type 1" at bounding box center [615, 205] width 1185 height 42
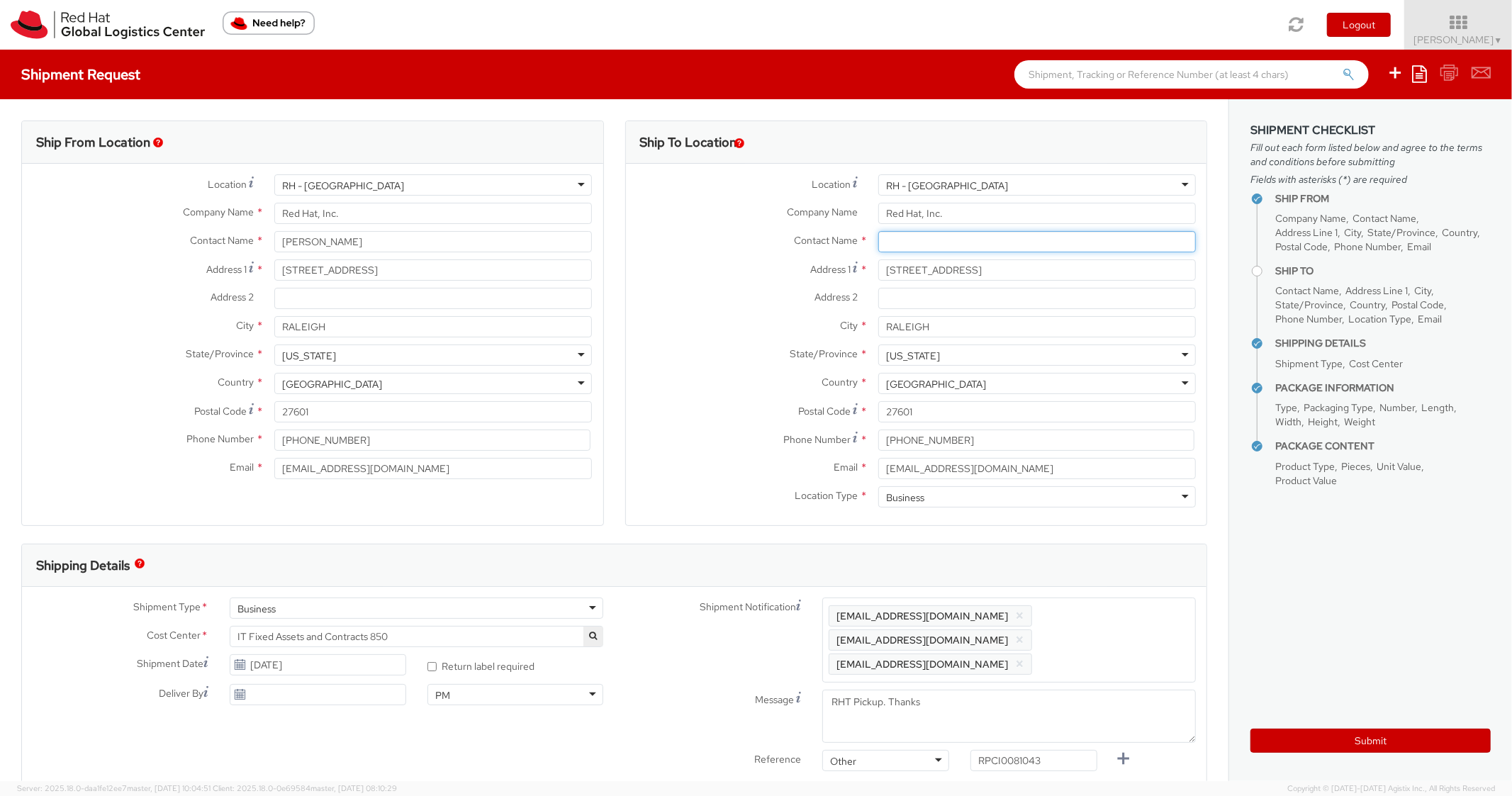
click at [941, 244] on input "text" at bounding box center [1037, 241] width 318 height 21
click at [678, 321] on label "City *" at bounding box center [747, 325] width 241 height 18
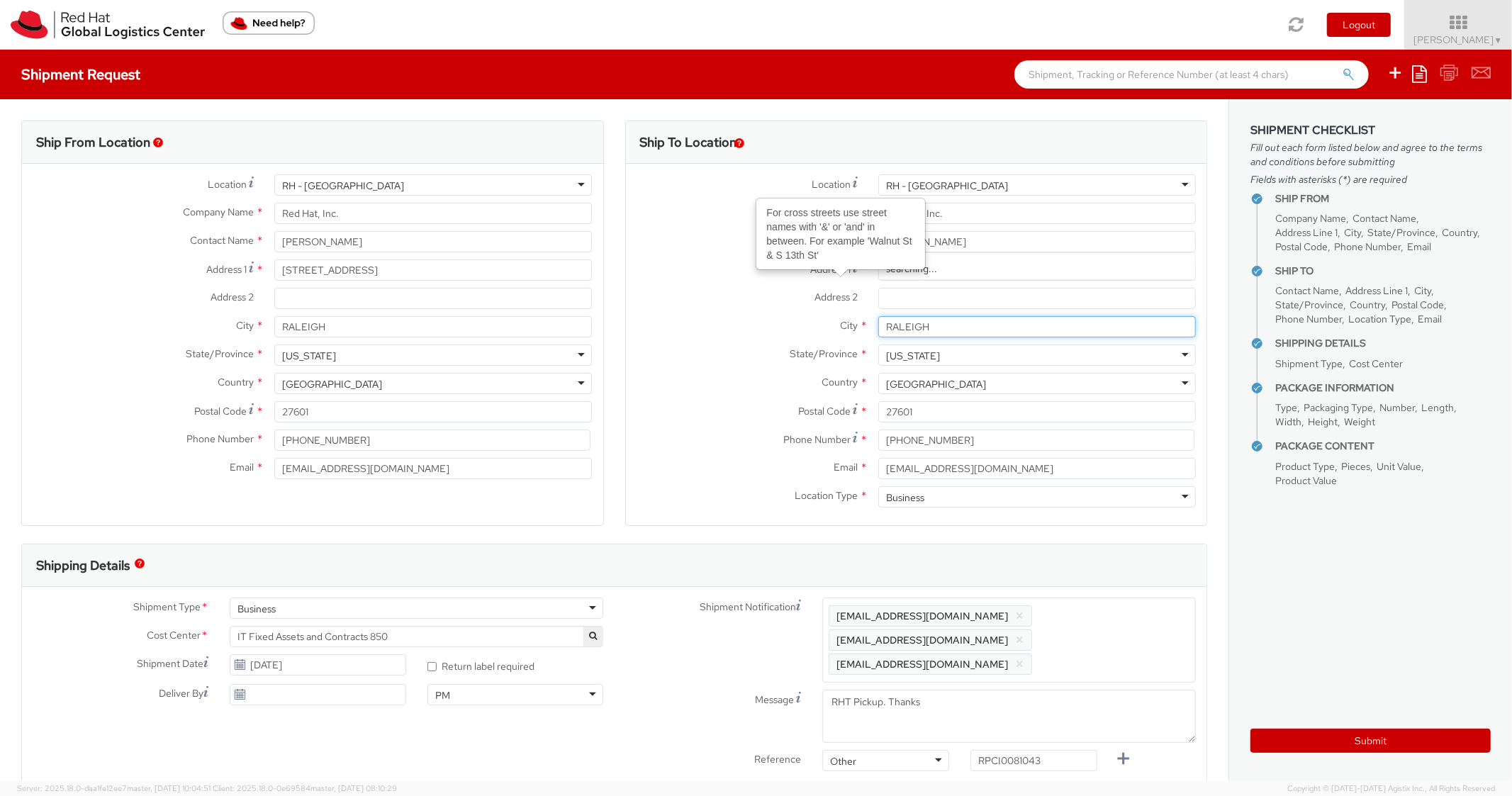
click at [878, 321] on input "RALEIGH" at bounding box center [1037, 326] width 318 height 21
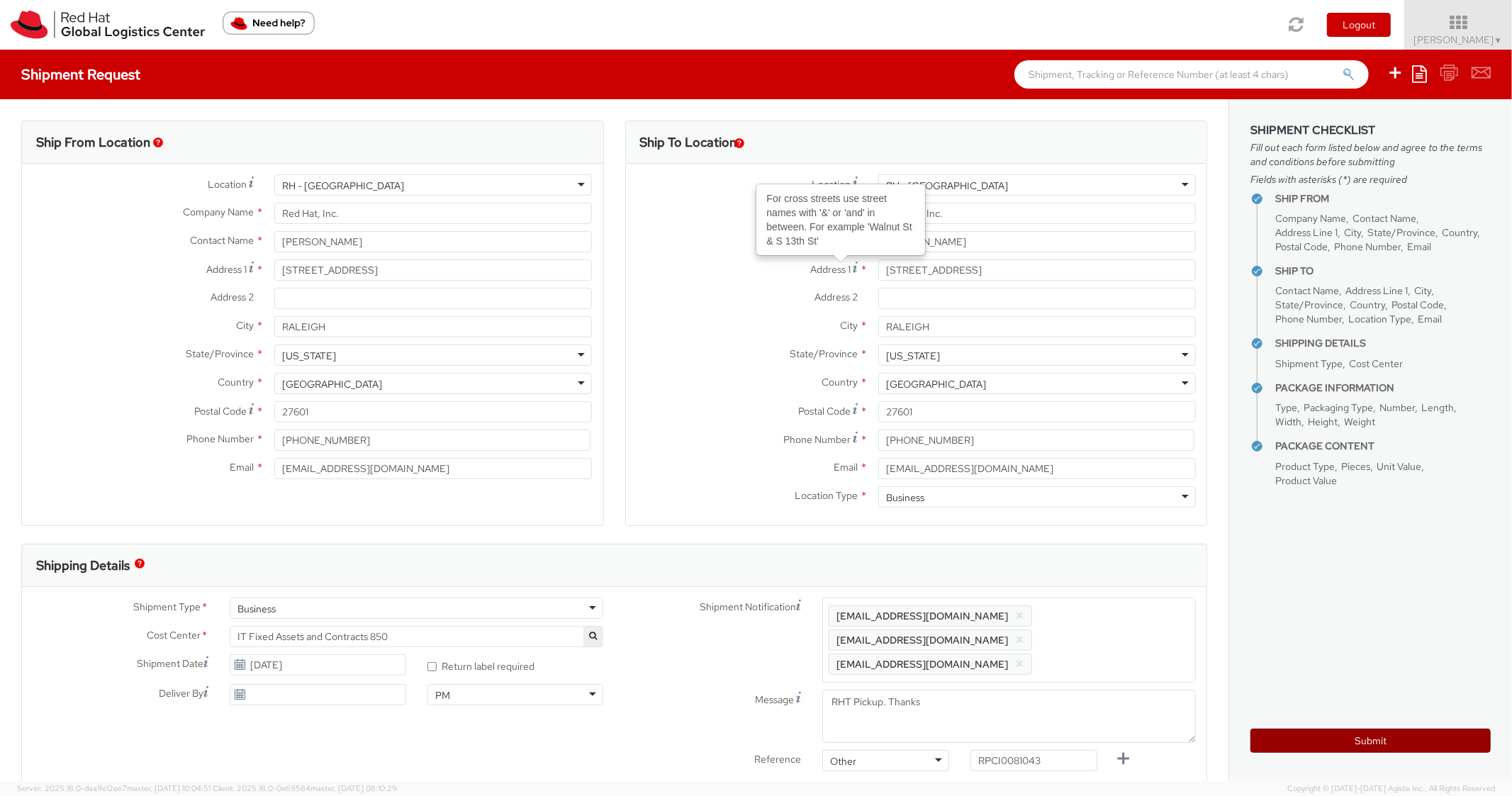
click at [1266, 749] on button "Submit" at bounding box center [1371, 741] width 240 height 24
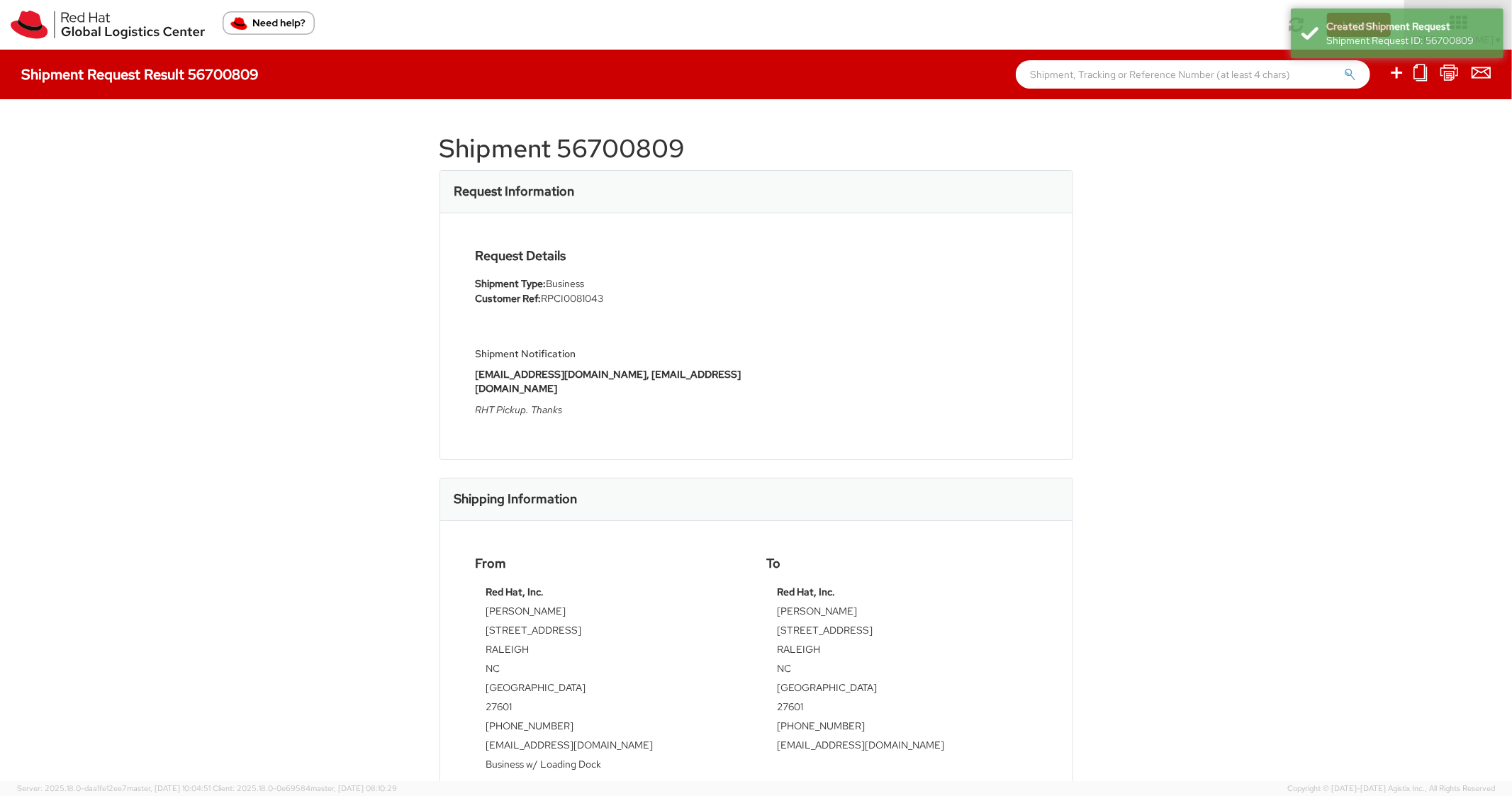
click at [651, 151] on h1 "Shipment 56700809" at bounding box center [756, 148] width 634 height 29
click at [1042, 272] on div "Request Details Shipment Type: Business Customer Ref: RPCI0081043 Shipment Noti…" at bounding box center [756, 336] width 632 height 246
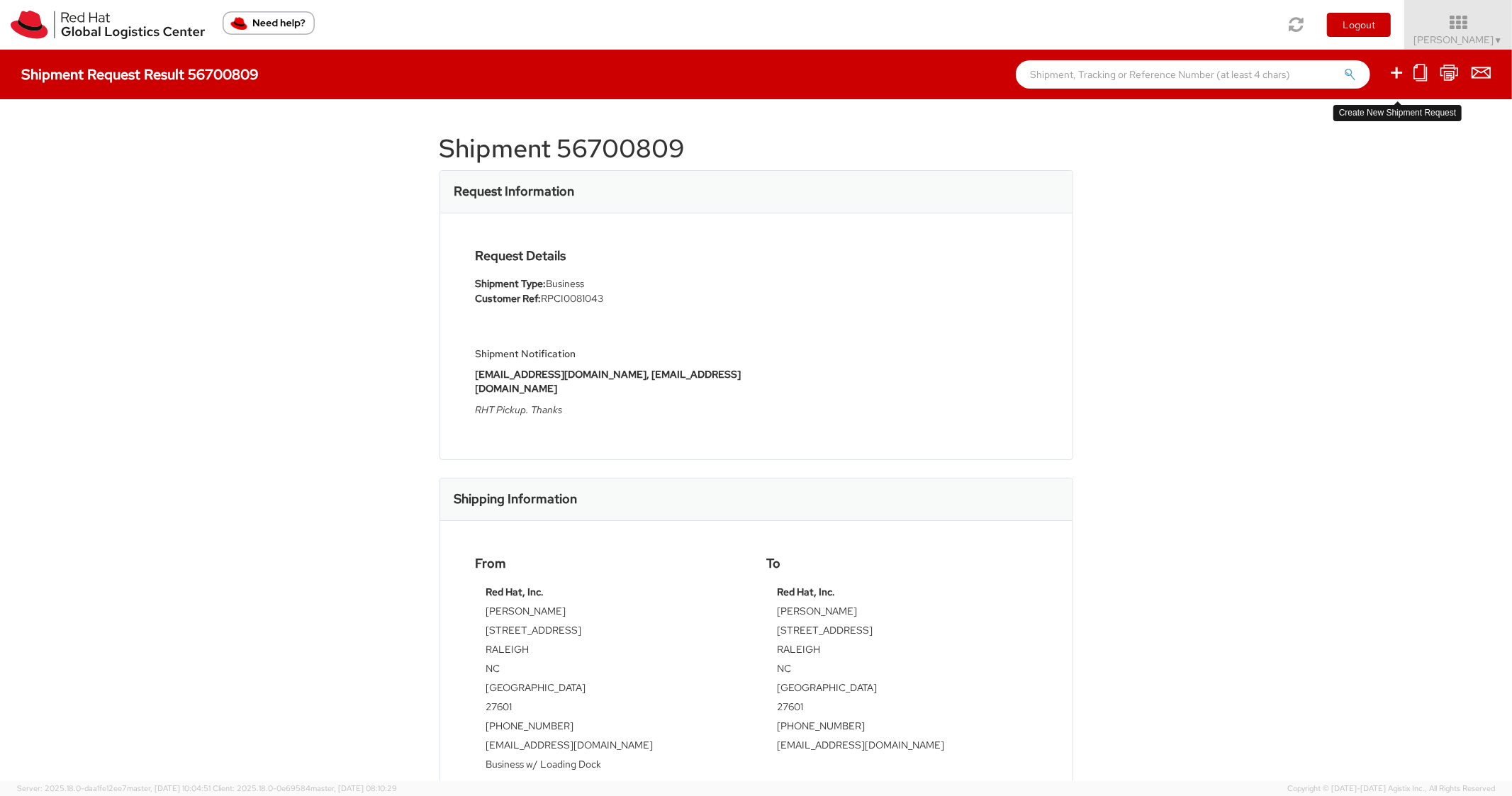
click at [1401, 71] on icon at bounding box center [1397, 72] width 17 height 18
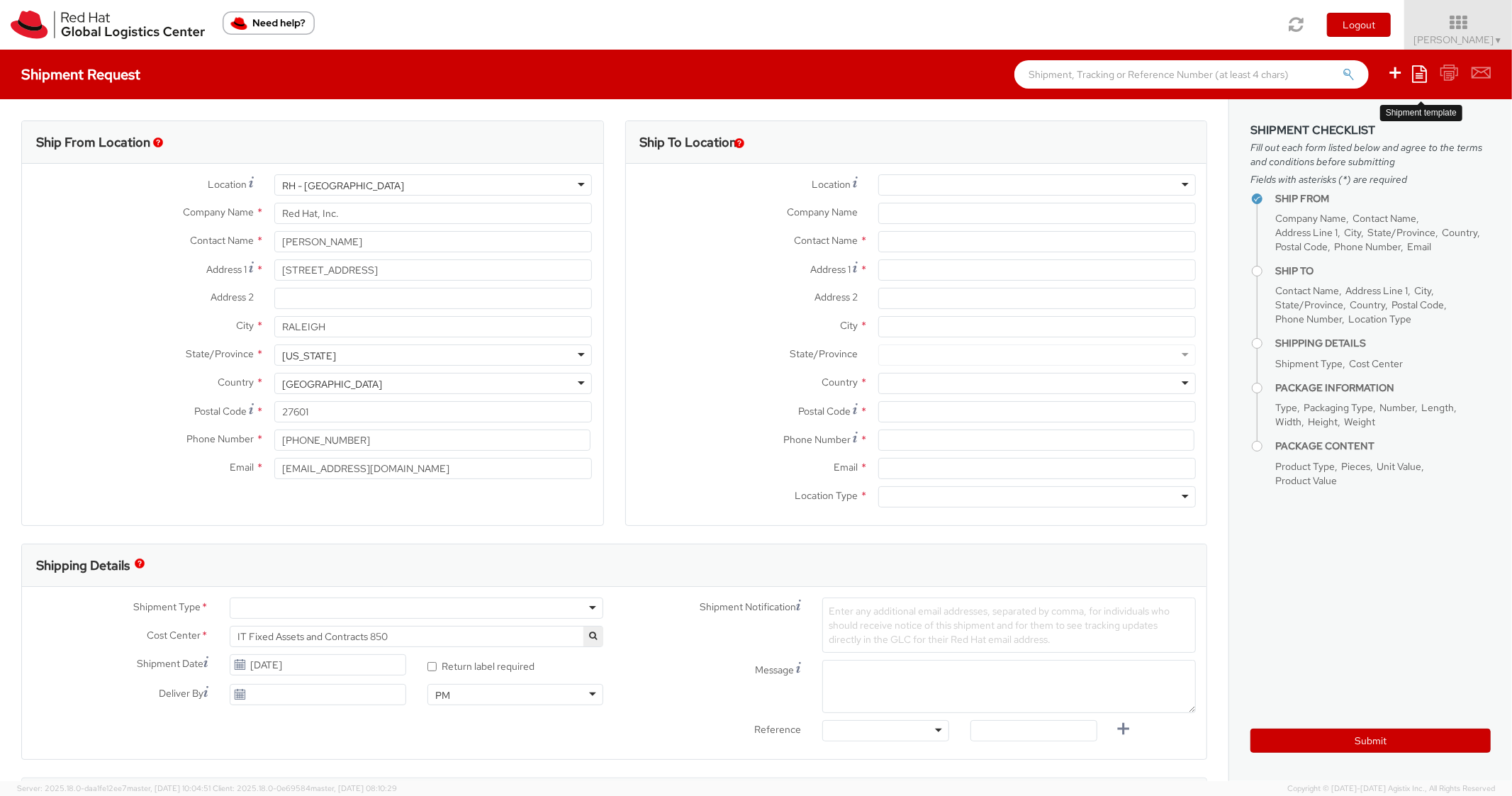
click at [1413, 74] on icon at bounding box center [1420, 74] width 15 height 17
click at [1342, 115] on link "Create from template" at bounding box center [1365, 119] width 124 height 18
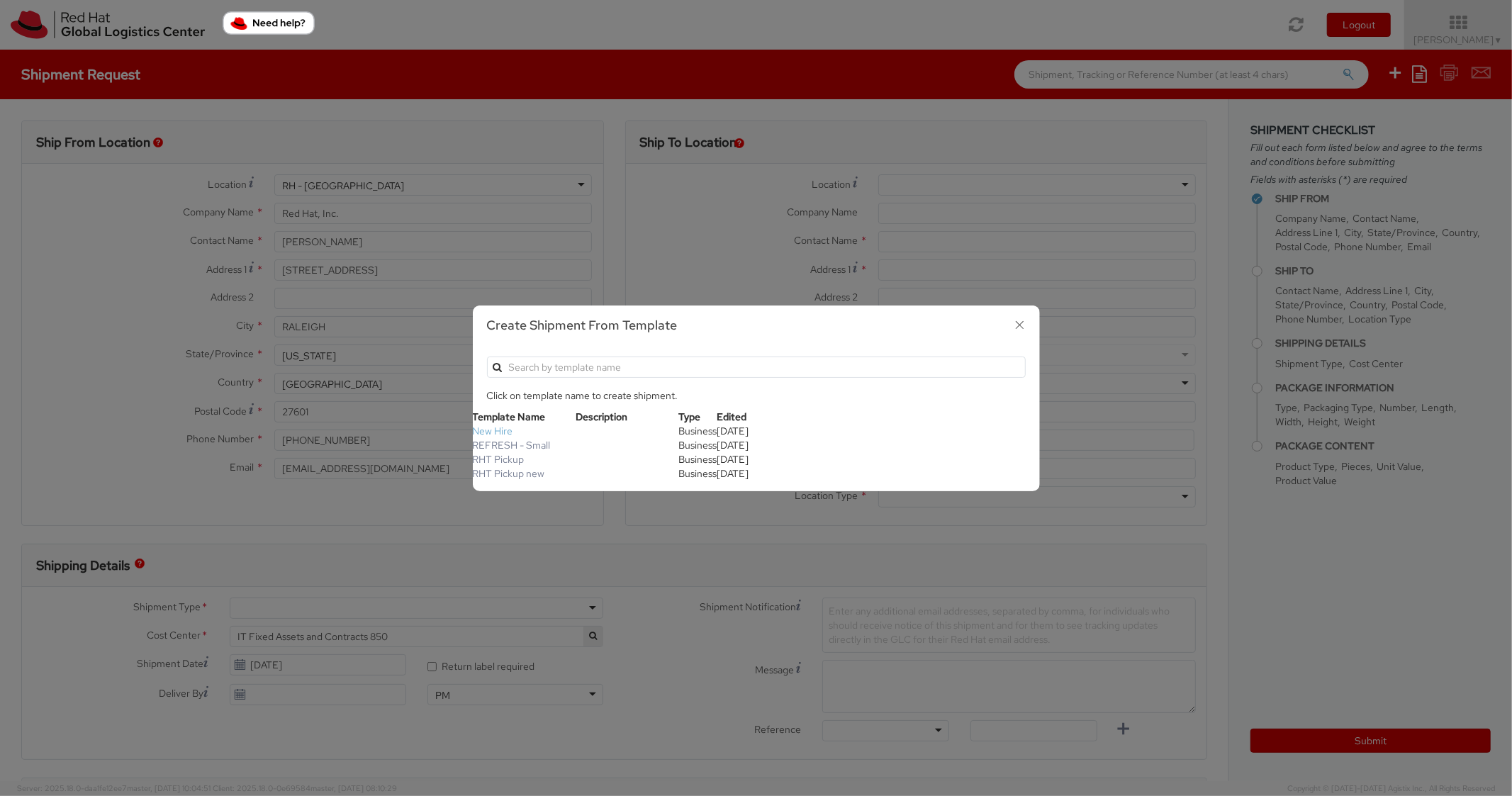
click at [498, 430] on link "New Hire" at bounding box center [493, 431] width 41 height 13
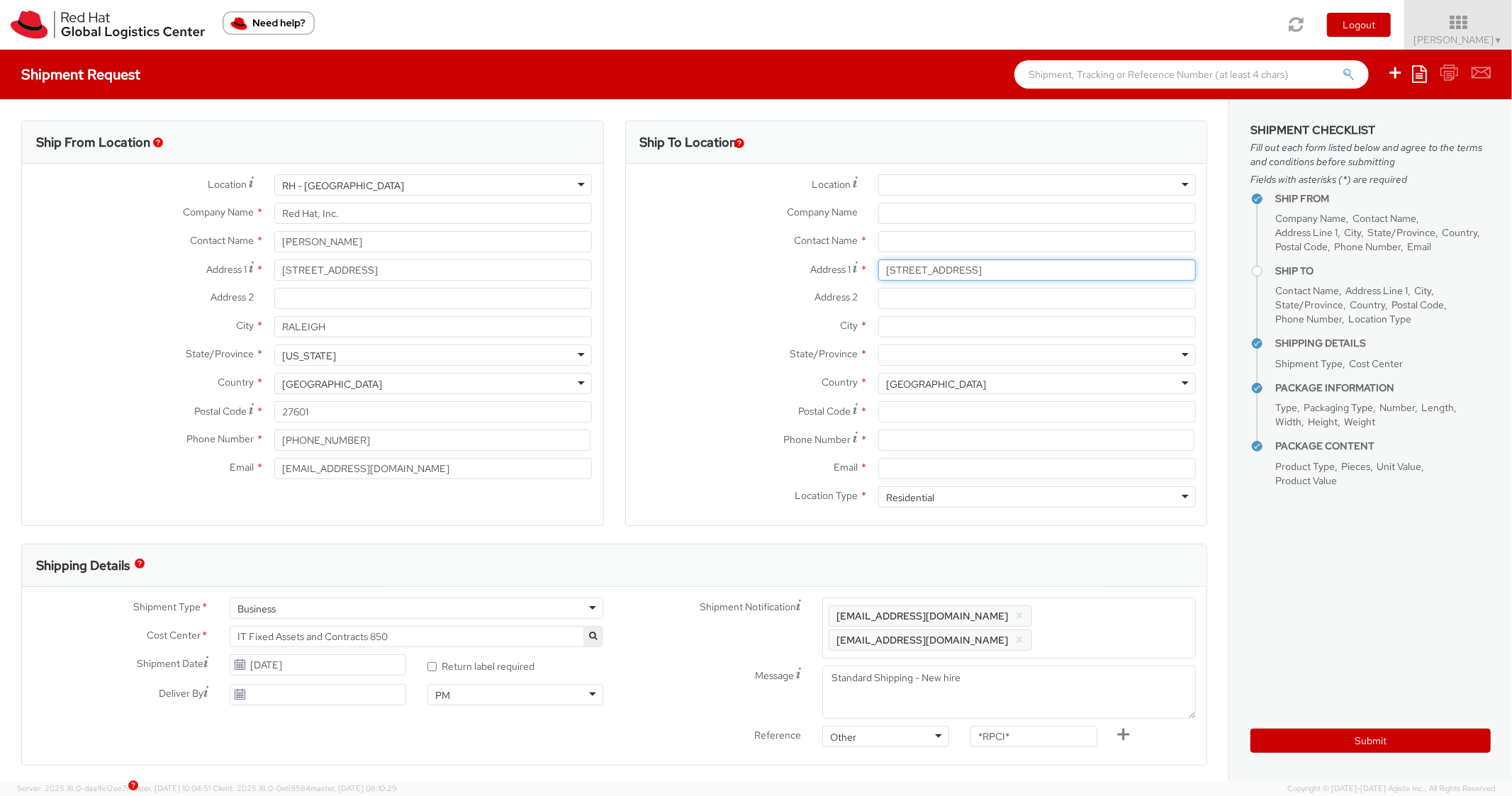
click at [894, 267] on input "[STREET_ADDRESS]" at bounding box center [1037, 270] width 318 height 21
click at [999, 296] on input "Address 2 *" at bounding box center [1037, 298] width 318 height 21
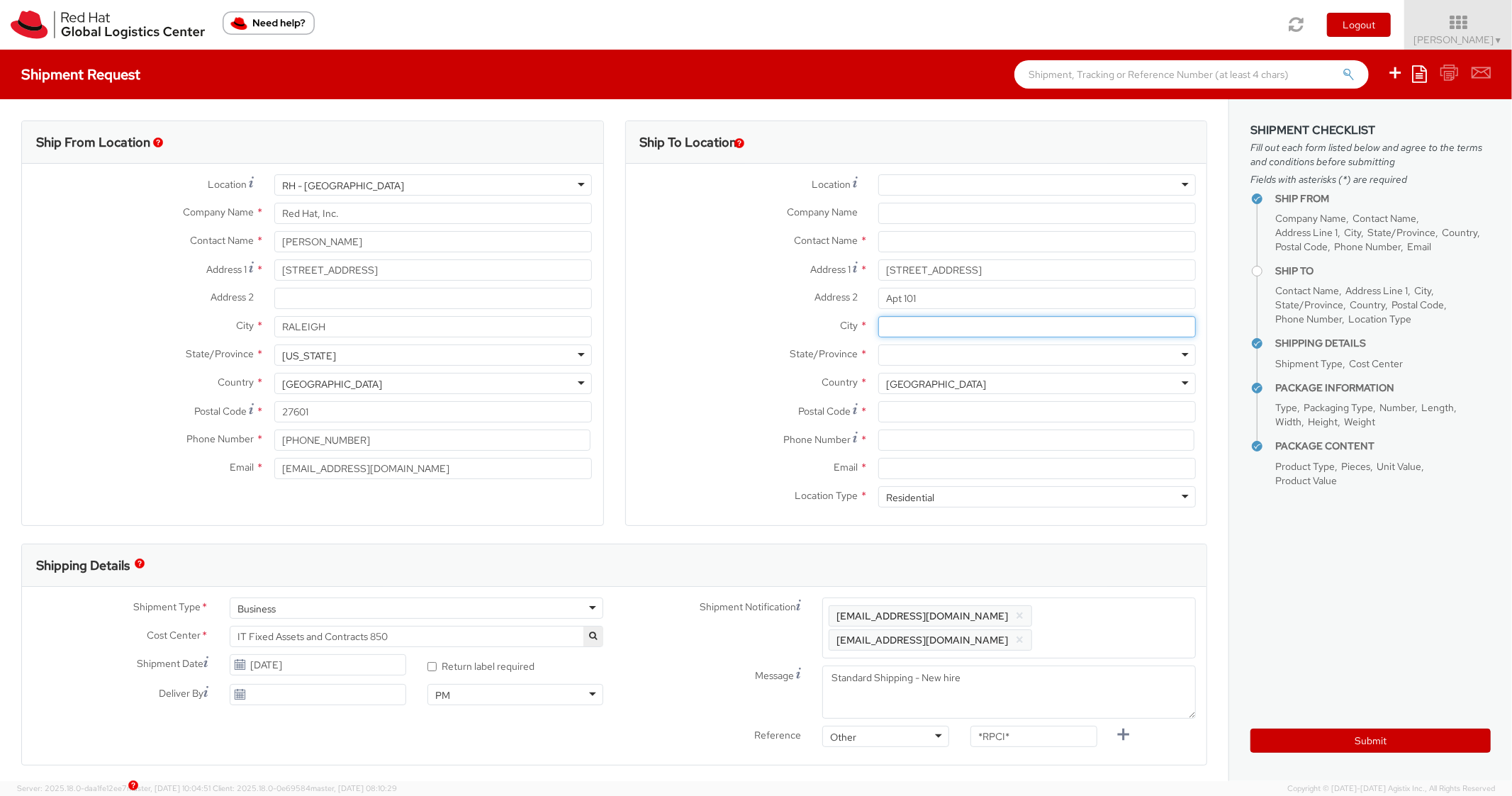
click at [947, 318] on input "City *" at bounding box center [1037, 326] width 318 height 21
click at [916, 363] on div at bounding box center [1037, 355] width 318 height 21
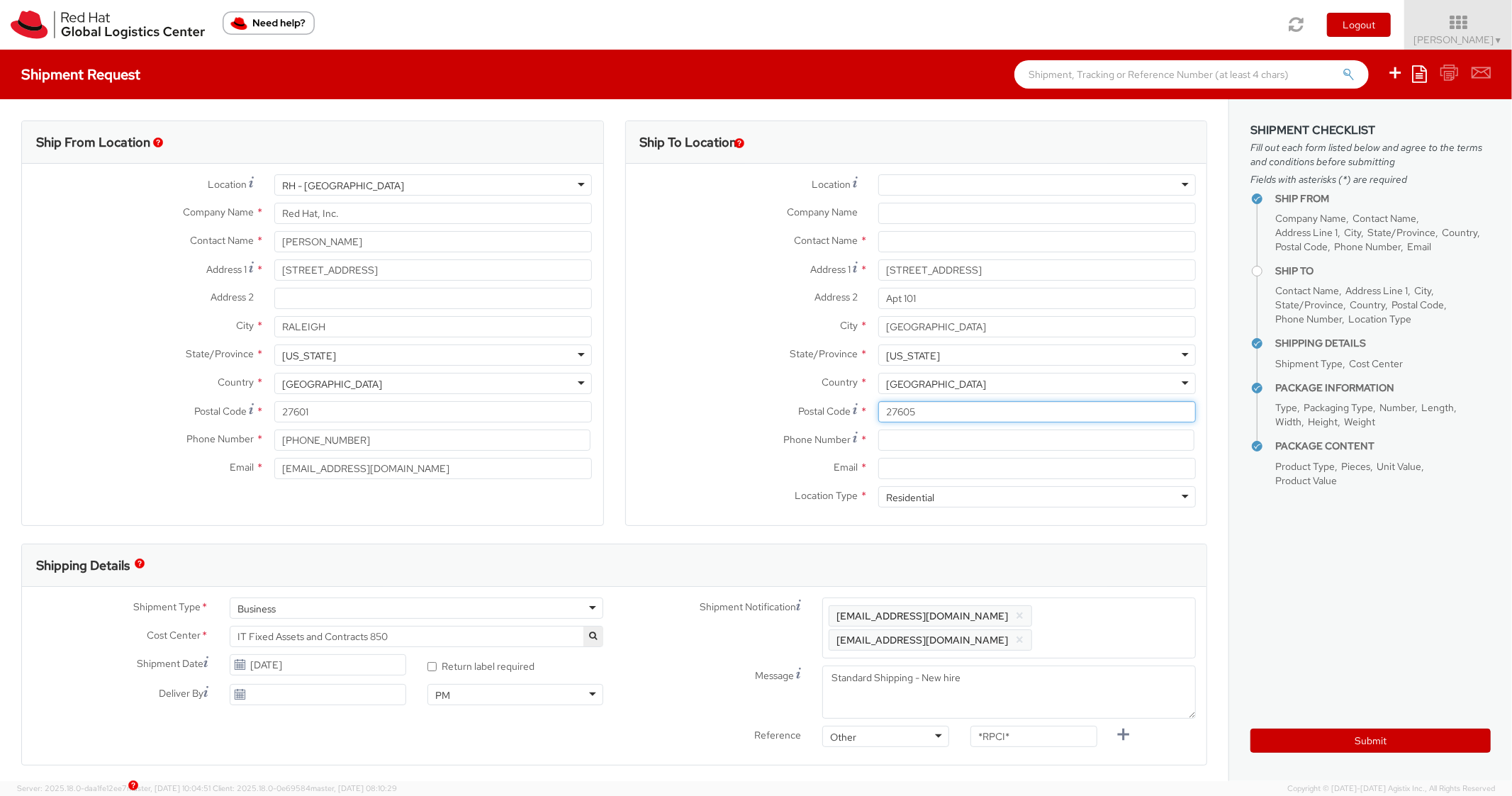
click at [949, 402] on input "27605" at bounding box center [1037, 412] width 318 height 21
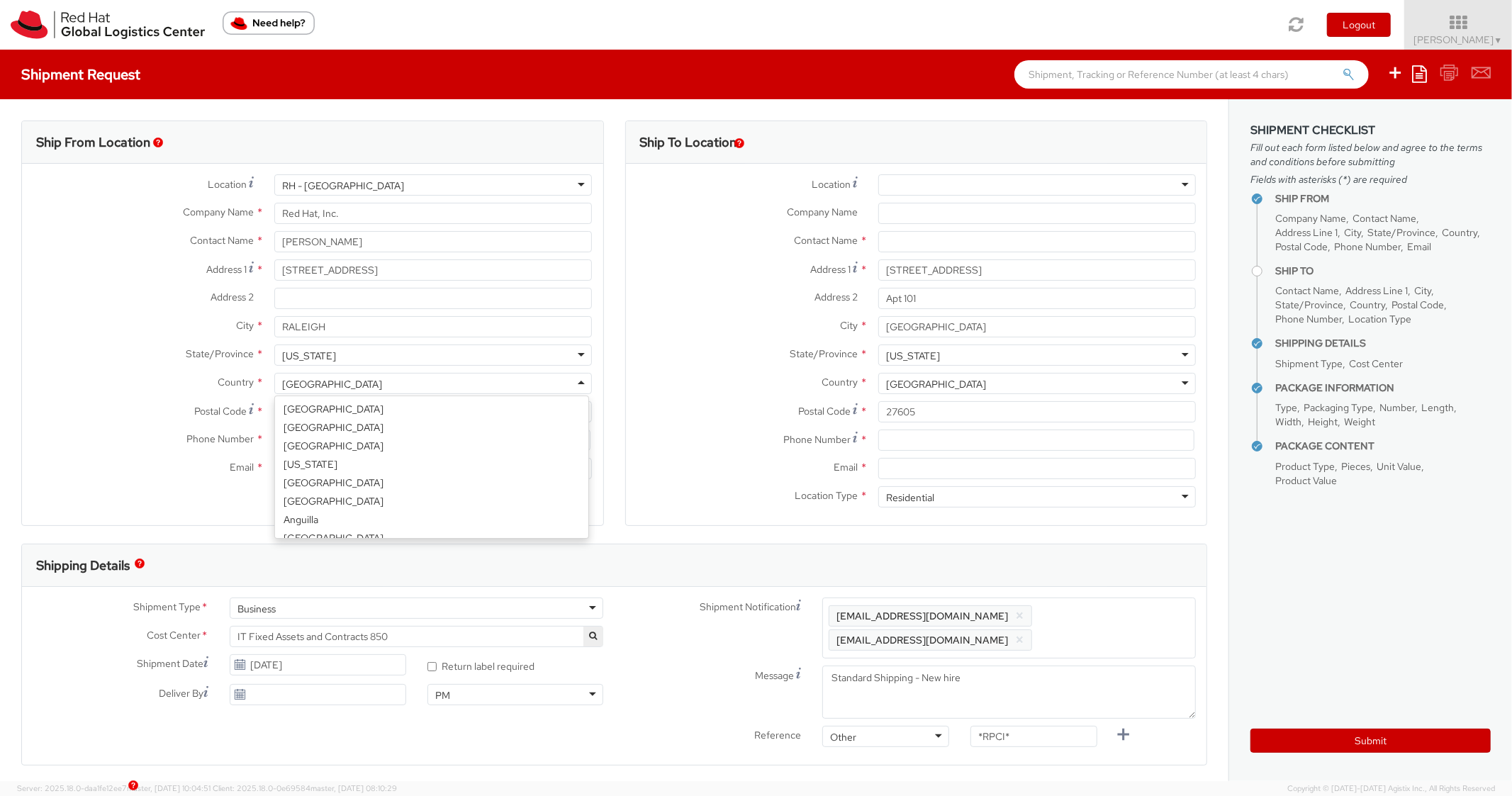
click at [568, 386] on div "[GEOGRAPHIC_DATA]" at bounding box center [433, 383] width 318 height 21
click at [701, 425] on div "Postal Code * 27605" at bounding box center [917, 416] width 581 height 29
click at [969, 427] on div "Postal Code * 27605" at bounding box center [917, 416] width 581 height 29
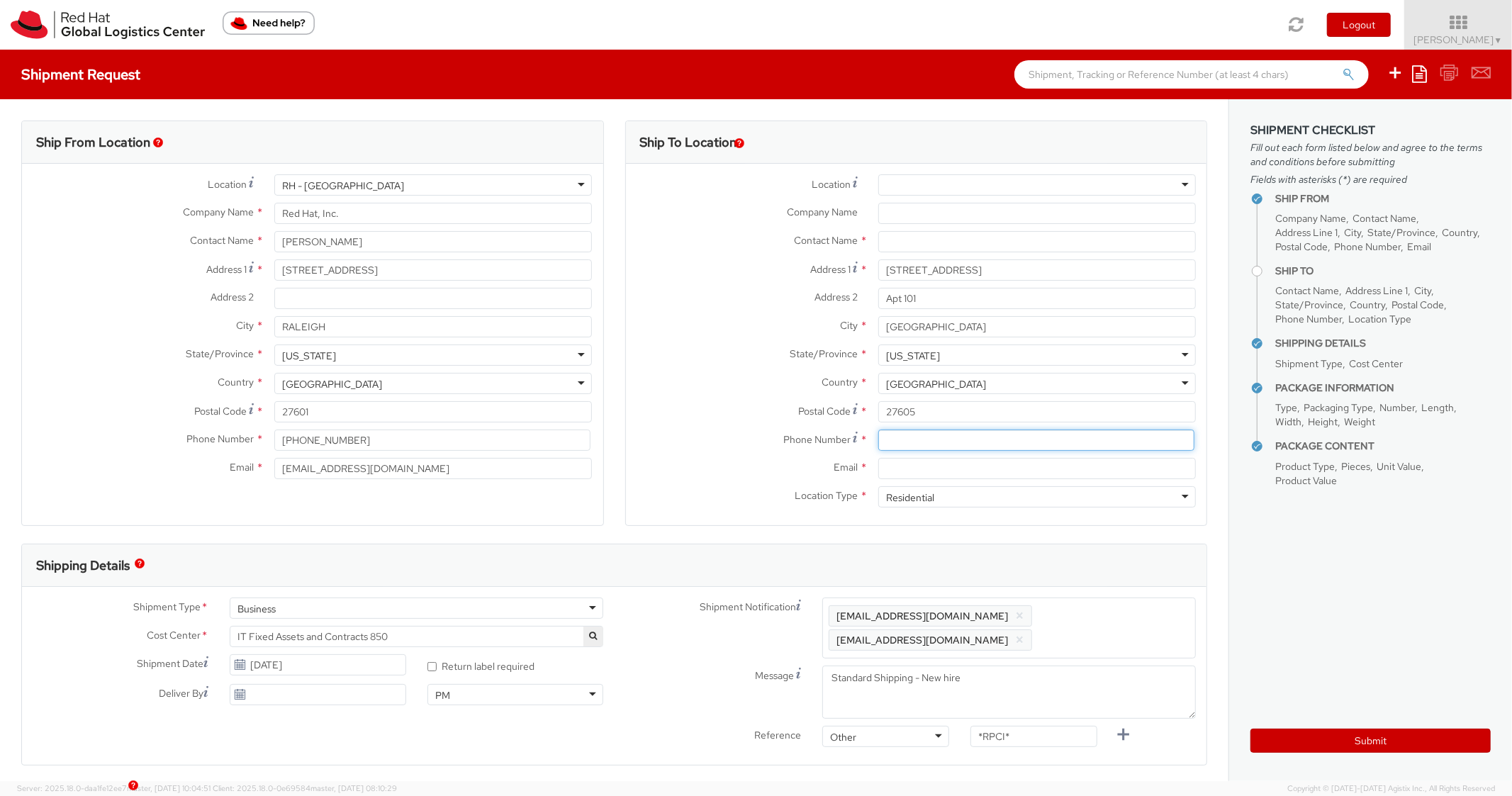
click at [903, 445] on input at bounding box center [1036, 439] width 316 height 21
click at [765, 391] on label "Country *" at bounding box center [747, 382] width 241 height 18
click at [934, 475] on input "Email *" at bounding box center [1037, 468] width 318 height 21
click at [1131, 621] on span "Enter any additional email addresses, separated by comma, for individuals who s…" at bounding box center [1010, 628] width 361 height 42
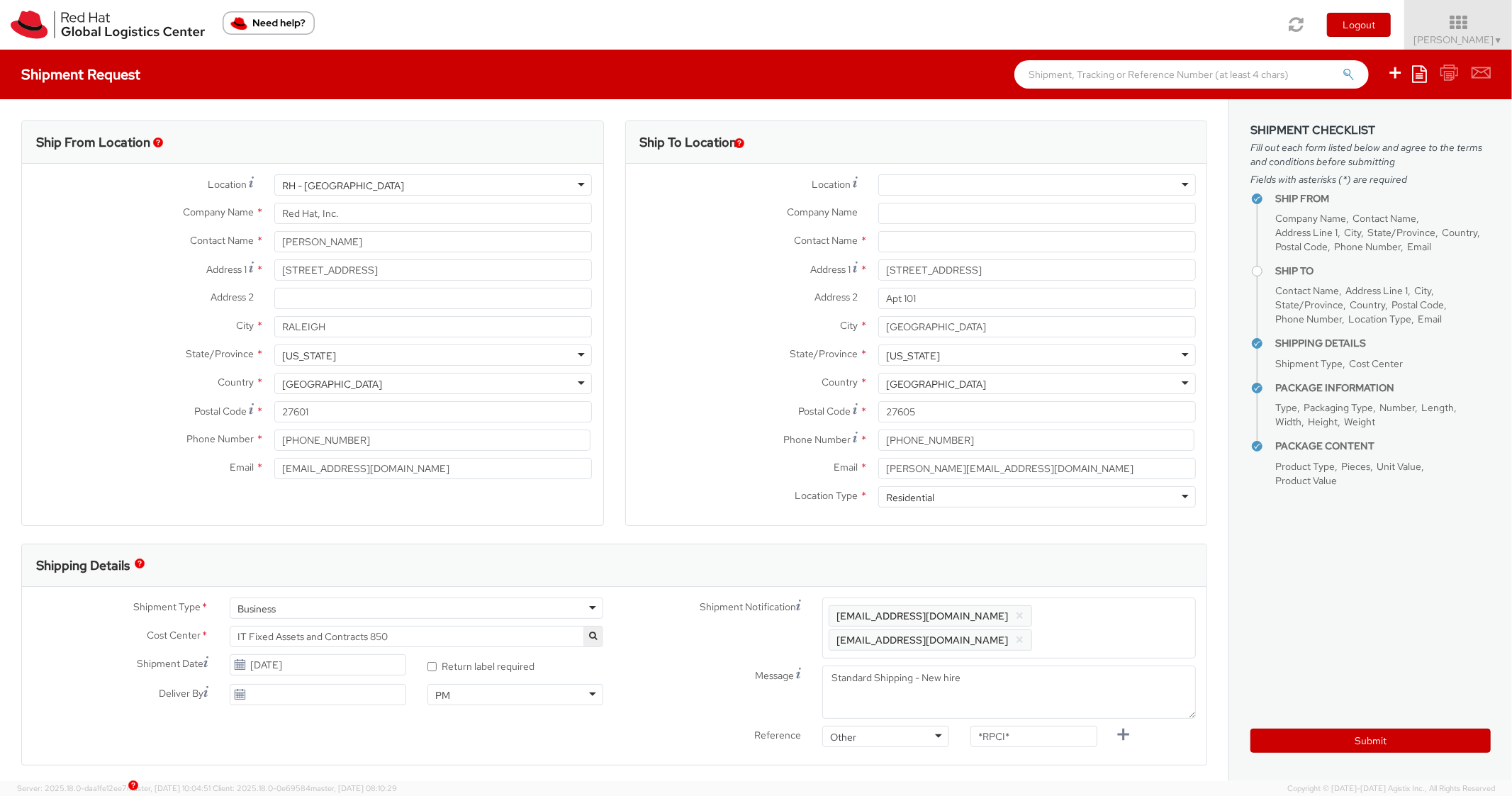
click at [1119, 578] on div "Shipping Details" at bounding box center [615, 566] width 1185 height 42
drag, startPoint x: 1014, startPoint y: 737, endPoint x: 899, endPoint y: 689, distance: 124.6
click at [897, 700] on div "Shipment Notification Enter any additional email addresses, separated by comma,…" at bounding box center [910, 699] width 592 height 204
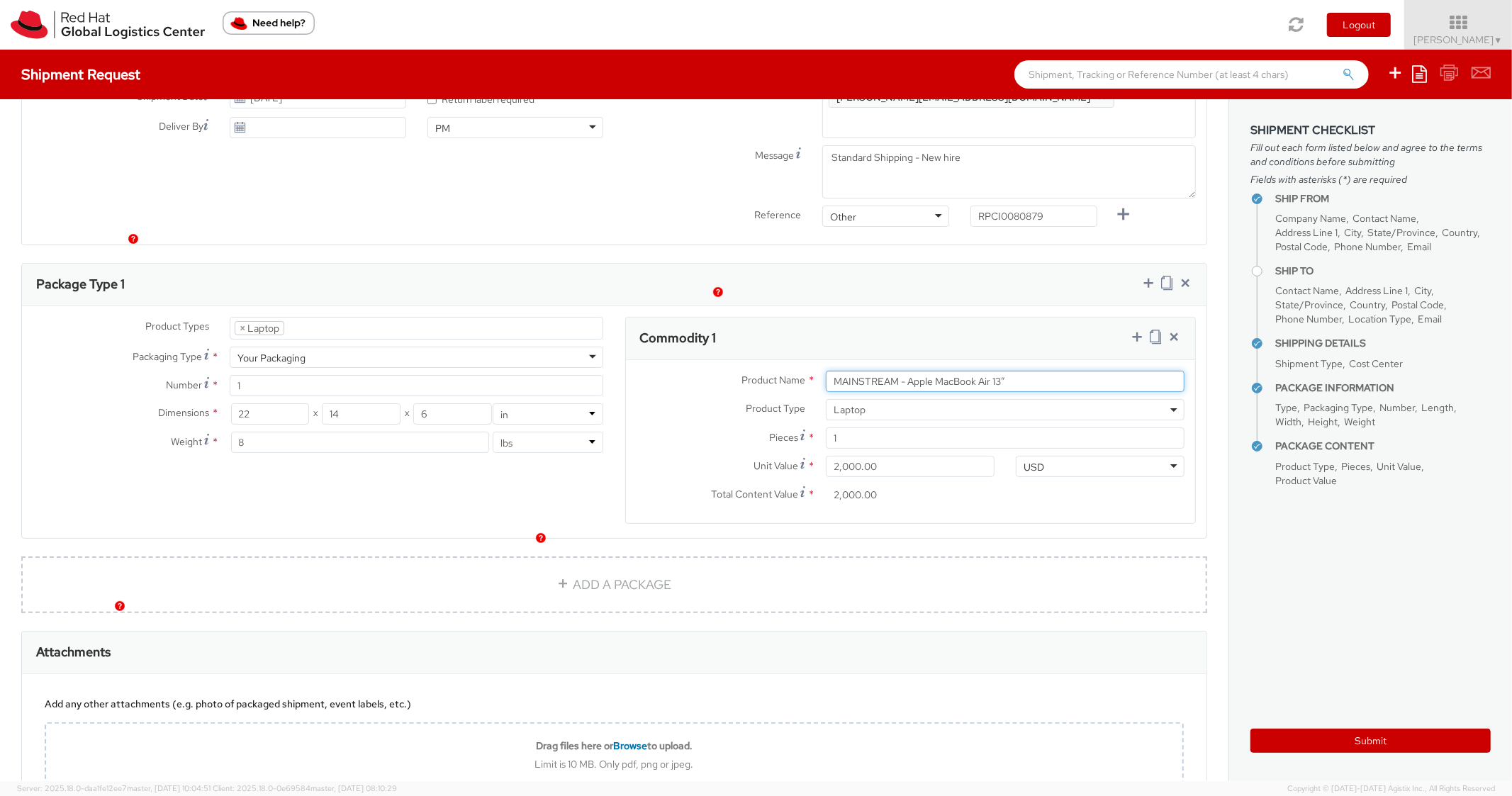
drag, startPoint x: 960, startPoint y: 341, endPoint x: 849, endPoint y: 297, distance: 119.4
click at [826, 370] on input "MAINSTREAM - Apple MacBook Air 13”" at bounding box center [1005, 380] width 358 height 21
click at [928, 263] on div "Package Type 1" at bounding box center [615, 285] width 1185 height 42
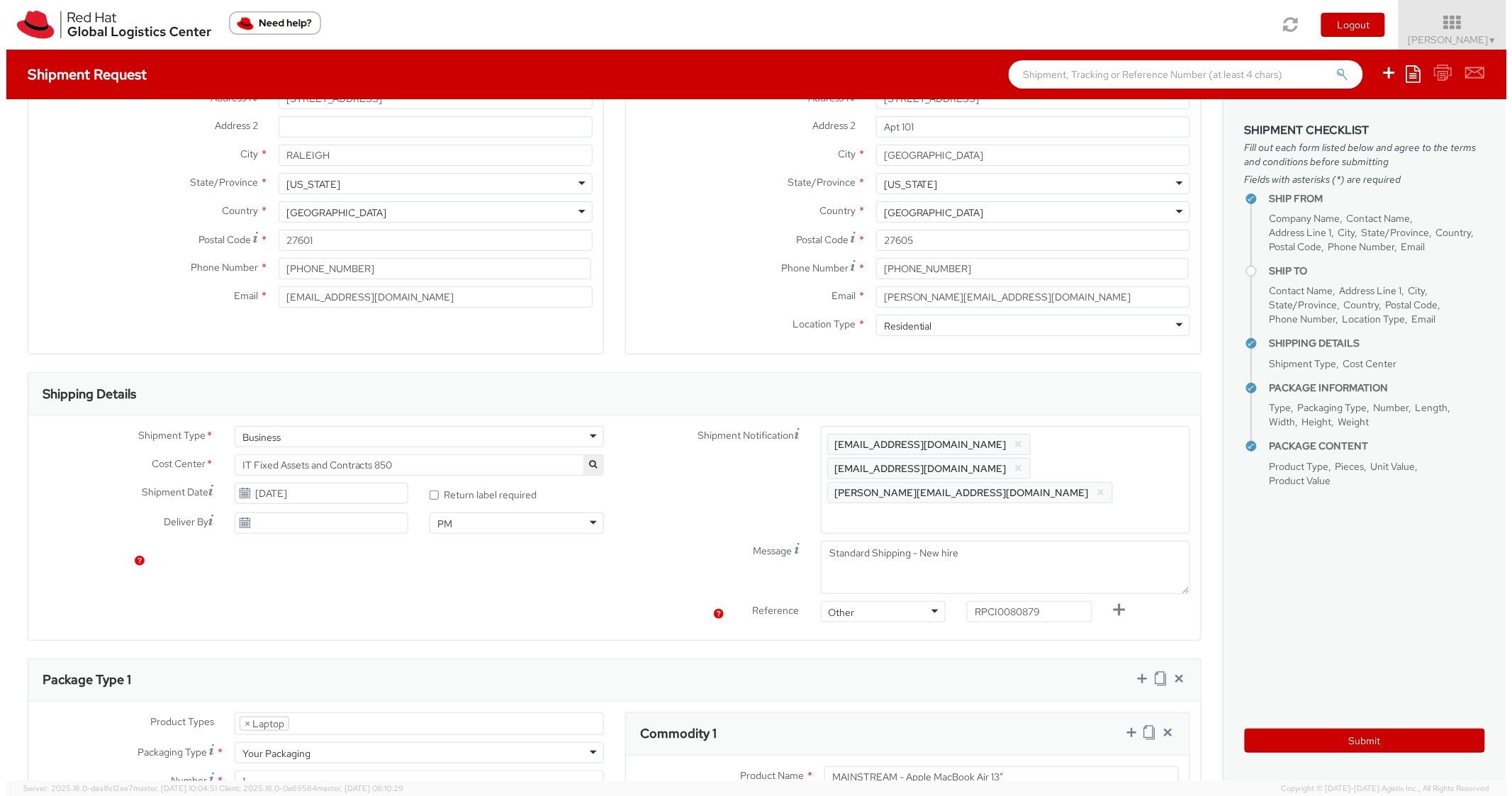
scroll to position [0, 0]
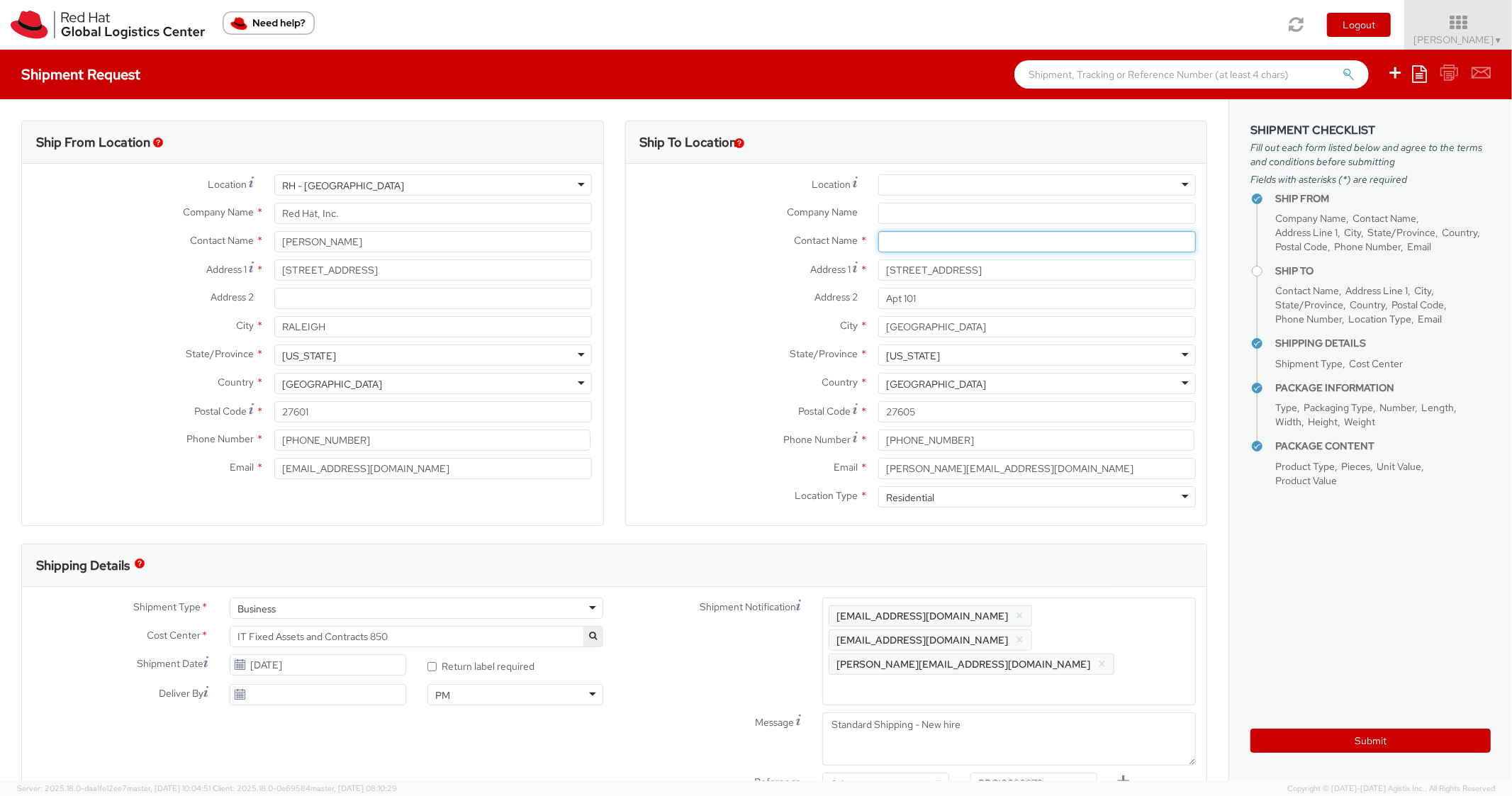
click at [953, 245] on input "text" at bounding box center [1037, 241] width 318 height 21
click at [642, 368] on div "State/Province * [US_STATE] [US_STATE] [US_STATE] [US_STATE] [US_STATE] [US_STA…" at bounding box center [917, 358] width 581 height 29
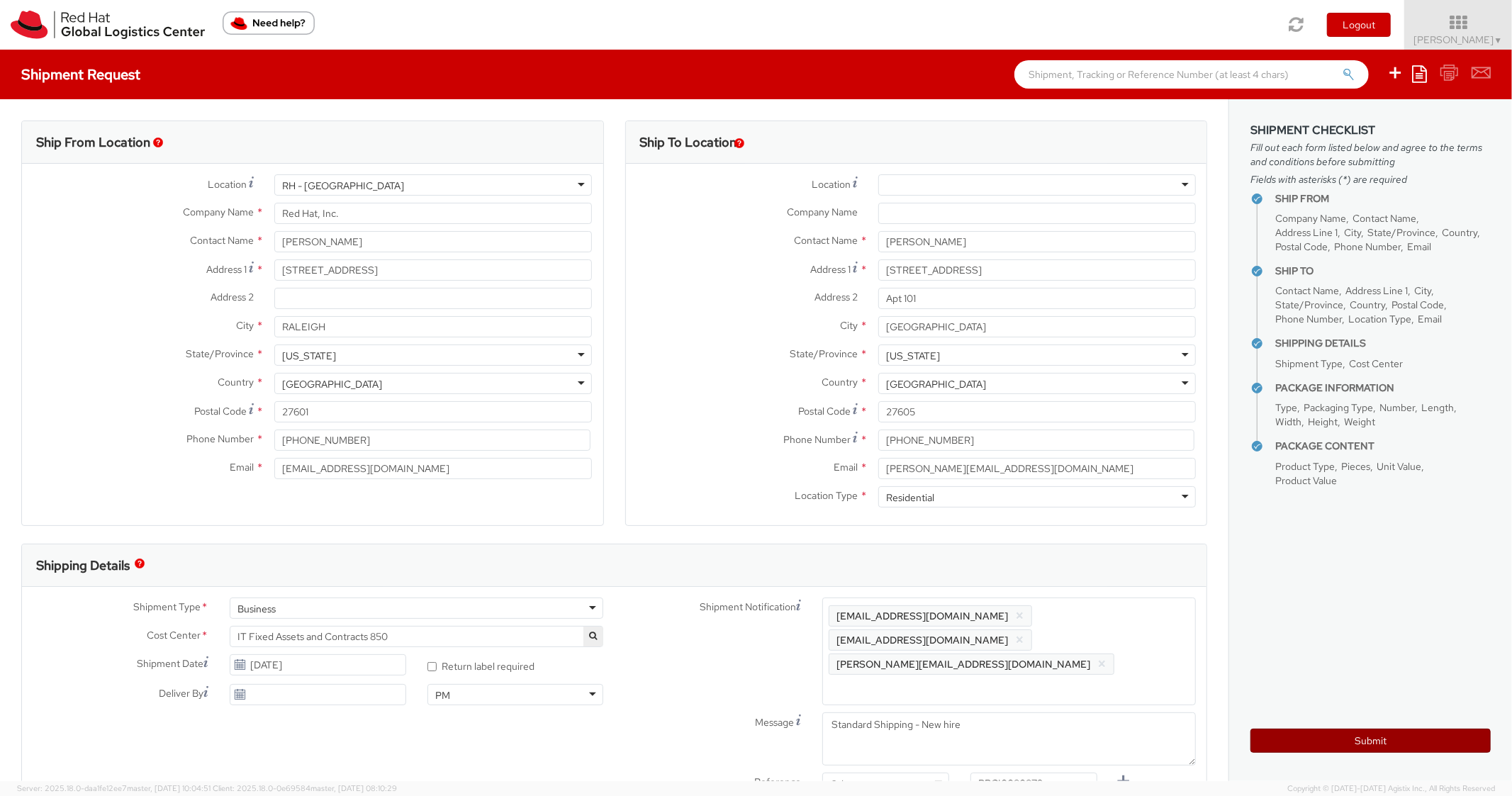
click at [1276, 736] on button "Submit" at bounding box center [1371, 741] width 240 height 24
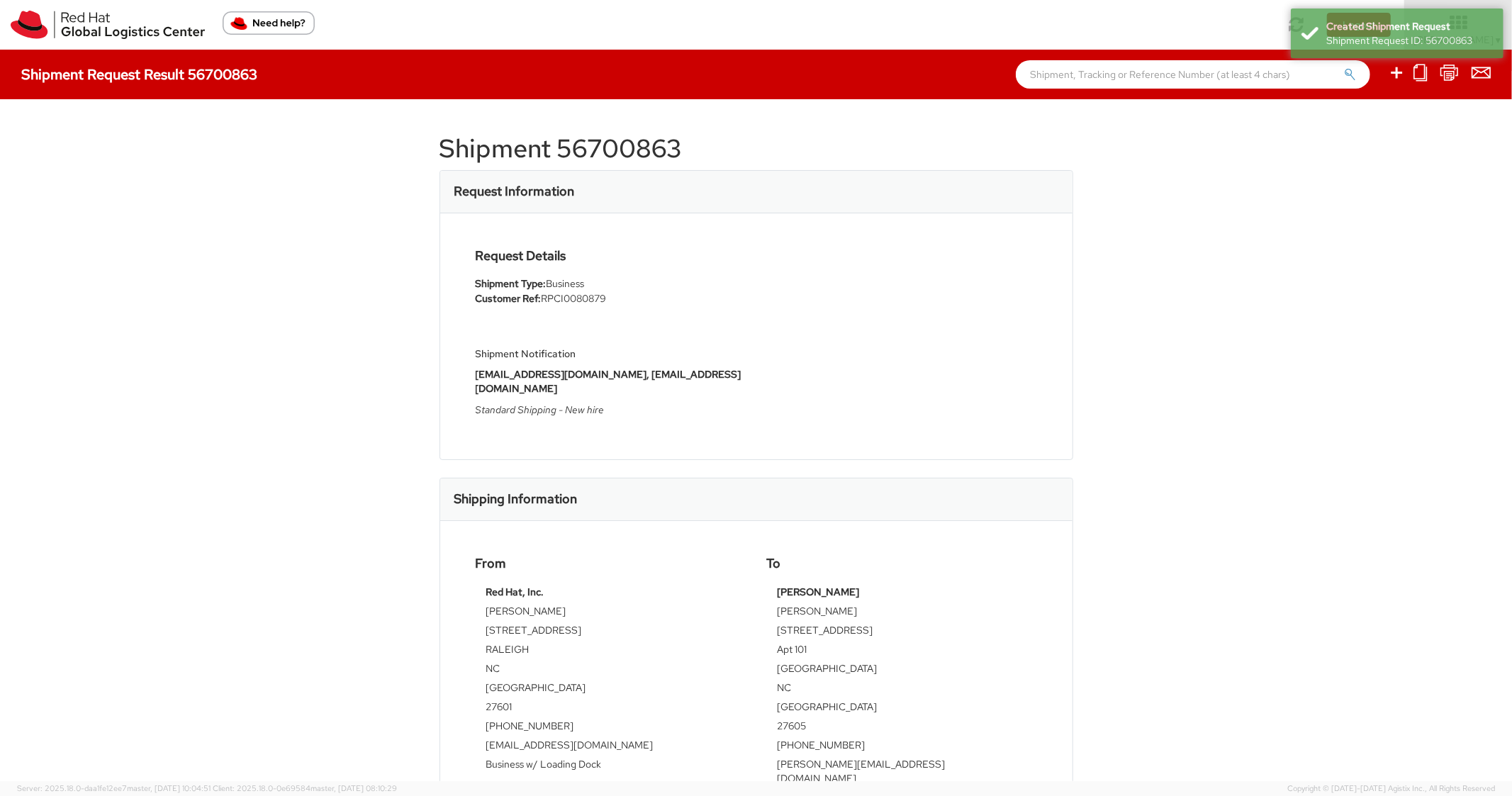
click at [638, 149] on h1 "Shipment 56700863" at bounding box center [756, 148] width 634 height 29
click at [1043, 283] on div "Request Details Shipment Type: Business Customer Ref: RPCI0080879 Shipment Noti…" at bounding box center [756, 336] width 632 height 246
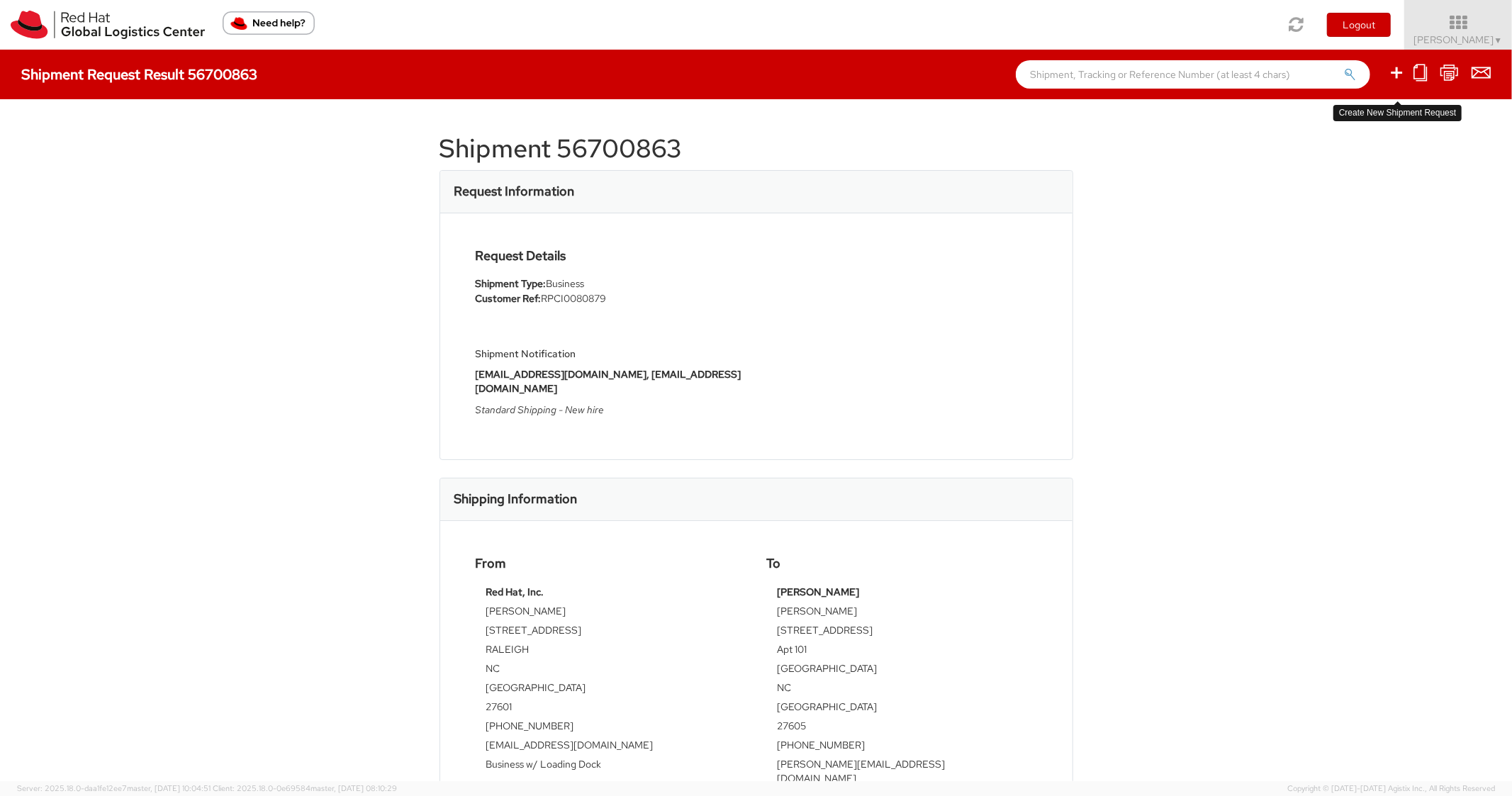
click at [1401, 67] on icon at bounding box center [1397, 72] width 17 height 18
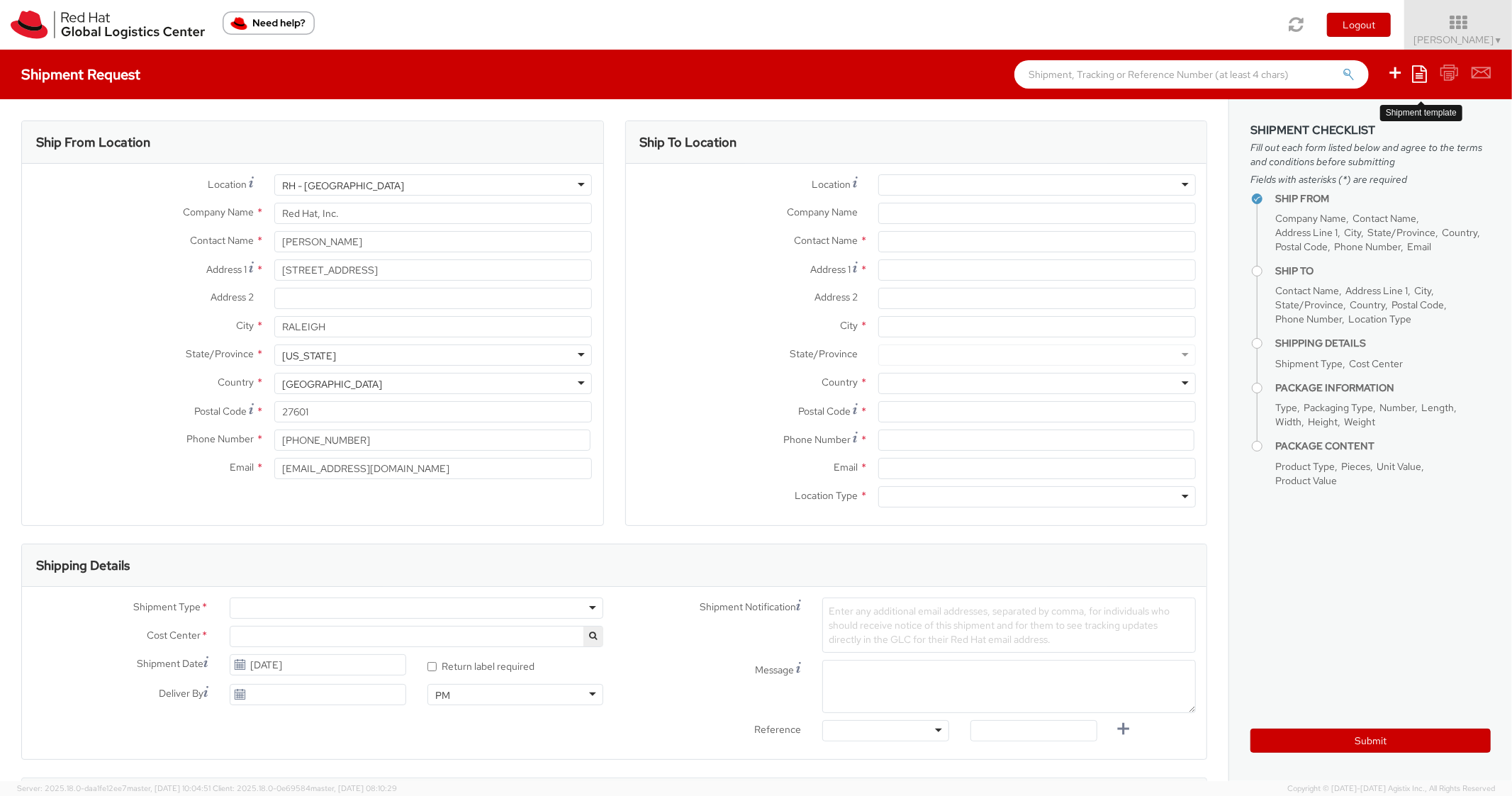
click at [1417, 73] on icon at bounding box center [1420, 74] width 15 height 17
click at [1365, 112] on link "Create from template" at bounding box center [1365, 119] width 124 height 18
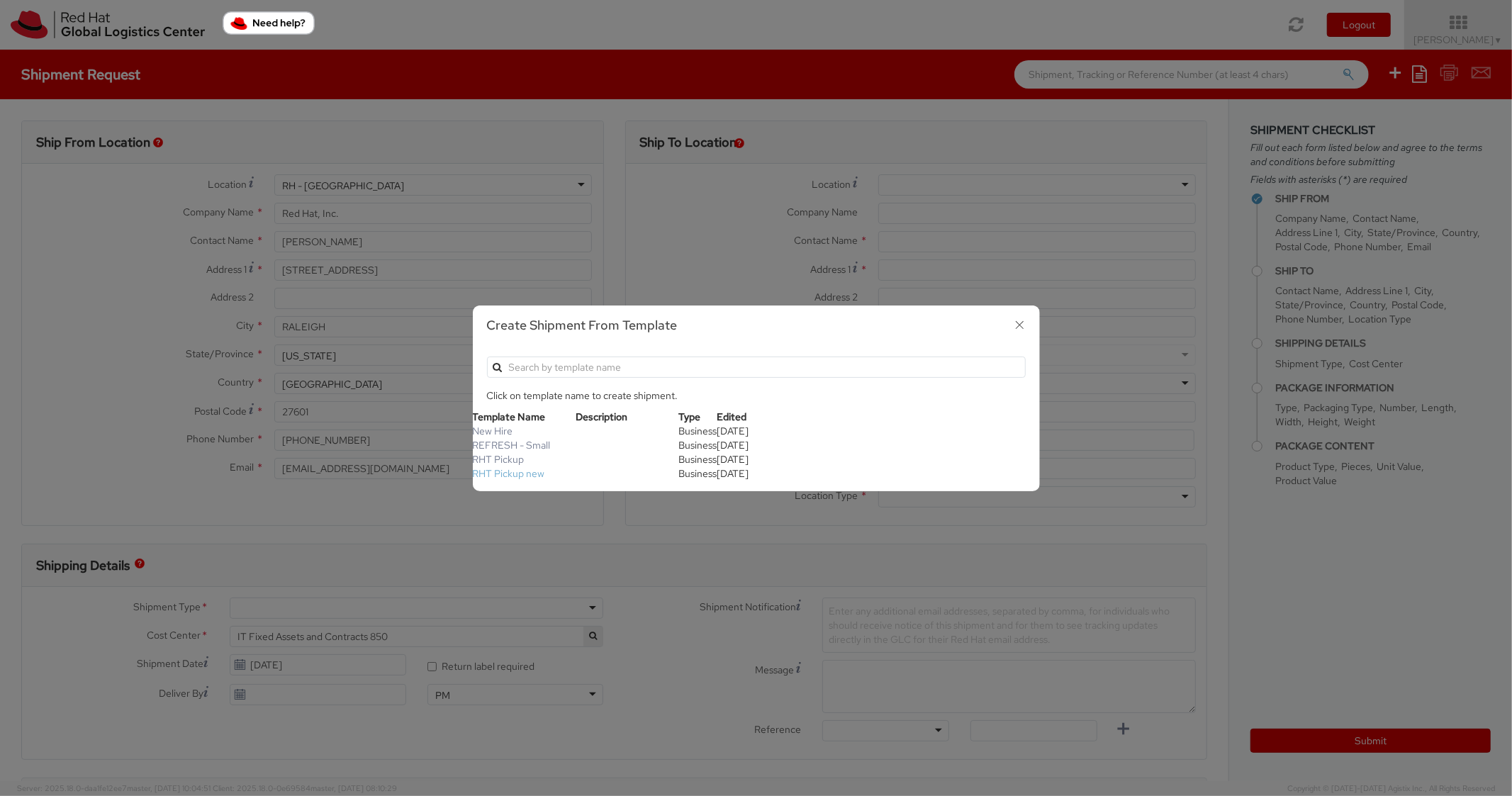
click at [525, 467] on link "RHT Pickup new" at bounding box center [509, 474] width 72 height 13
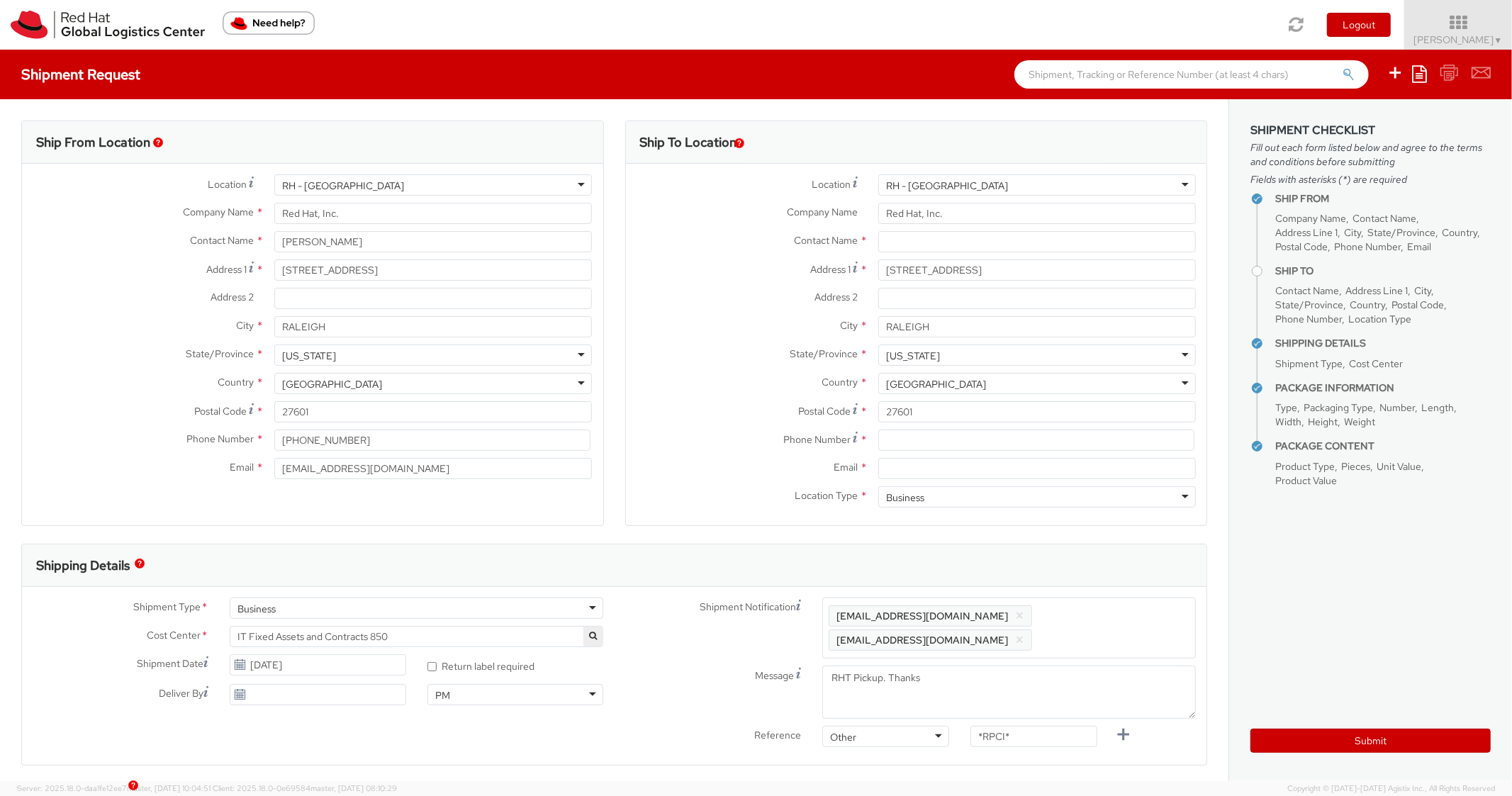
scroll to position [42, 0]
click at [997, 431] on input at bounding box center [1036, 439] width 316 height 21
click at [644, 365] on div "State/Province * [US_STATE] [US_STATE] [US_STATE] [US_STATE] [US_STATE] [US_STA…" at bounding box center [917, 355] width 581 height 21
click at [906, 473] on input "Email *" at bounding box center [1037, 468] width 318 height 21
click at [1092, 613] on span "Enter any additional email addresses, separated by comma, for individuals who s…" at bounding box center [1010, 628] width 361 height 42
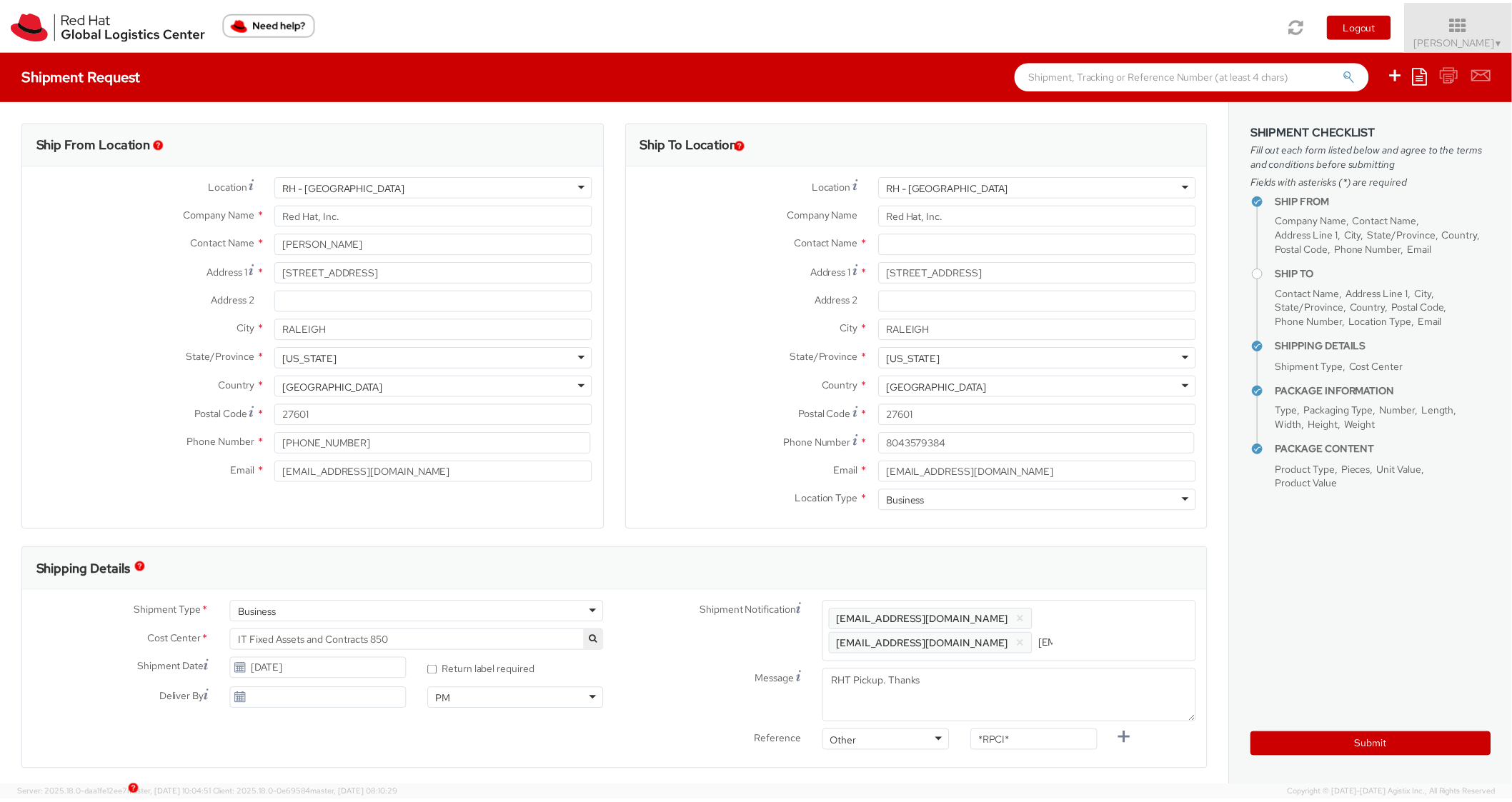
scroll to position [0, 76]
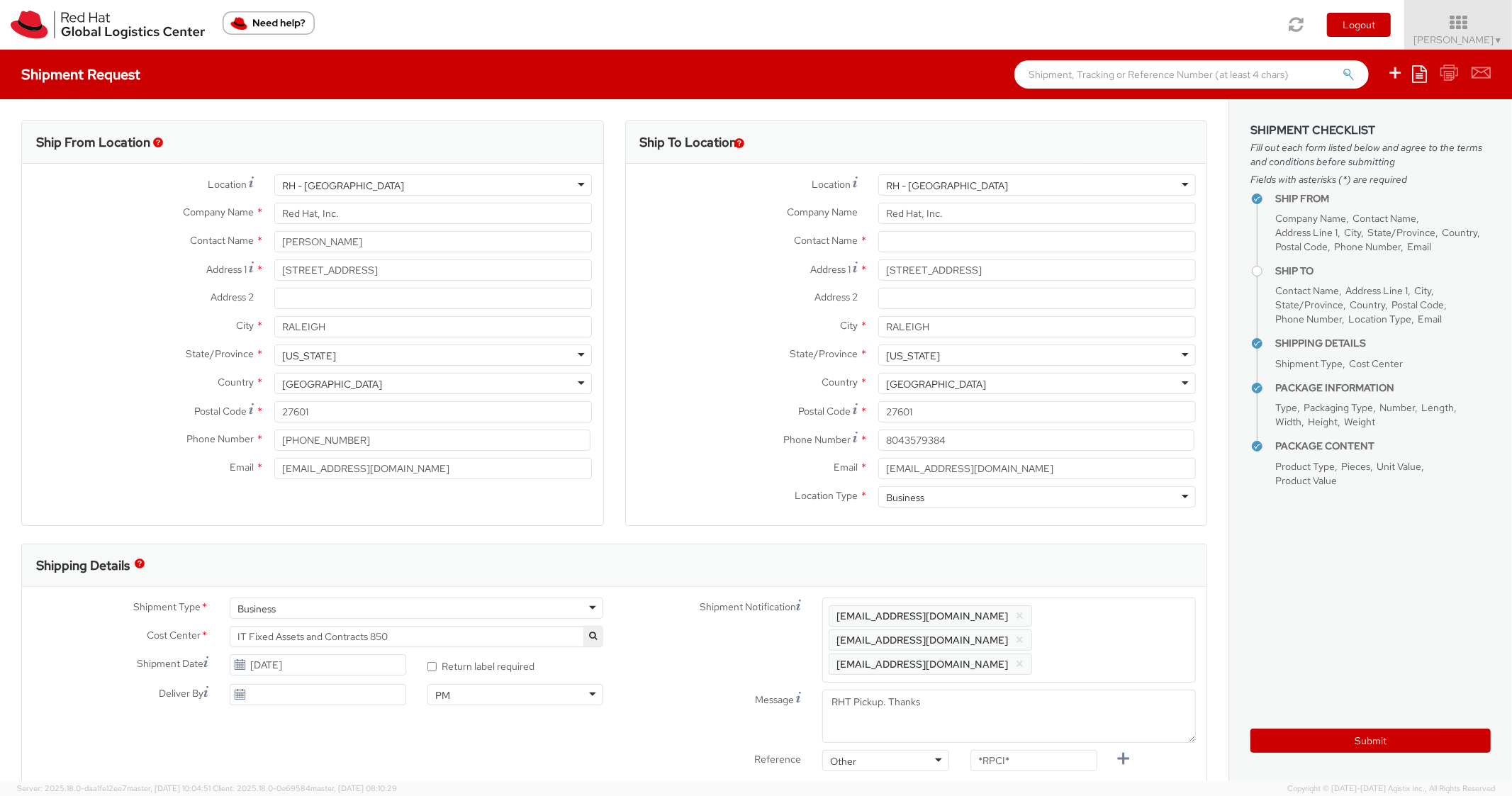
click at [1119, 565] on div "Shipping Details" at bounding box center [615, 566] width 1185 height 42
drag, startPoint x: 1026, startPoint y: 734, endPoint x: 931, endPoint y: 717, distance: 96.5
click at [931, 717] on div "Shipment Notification Enter any additional email addresses, separated by comma,…" at bounding box center [910, 688] width 592 height 181
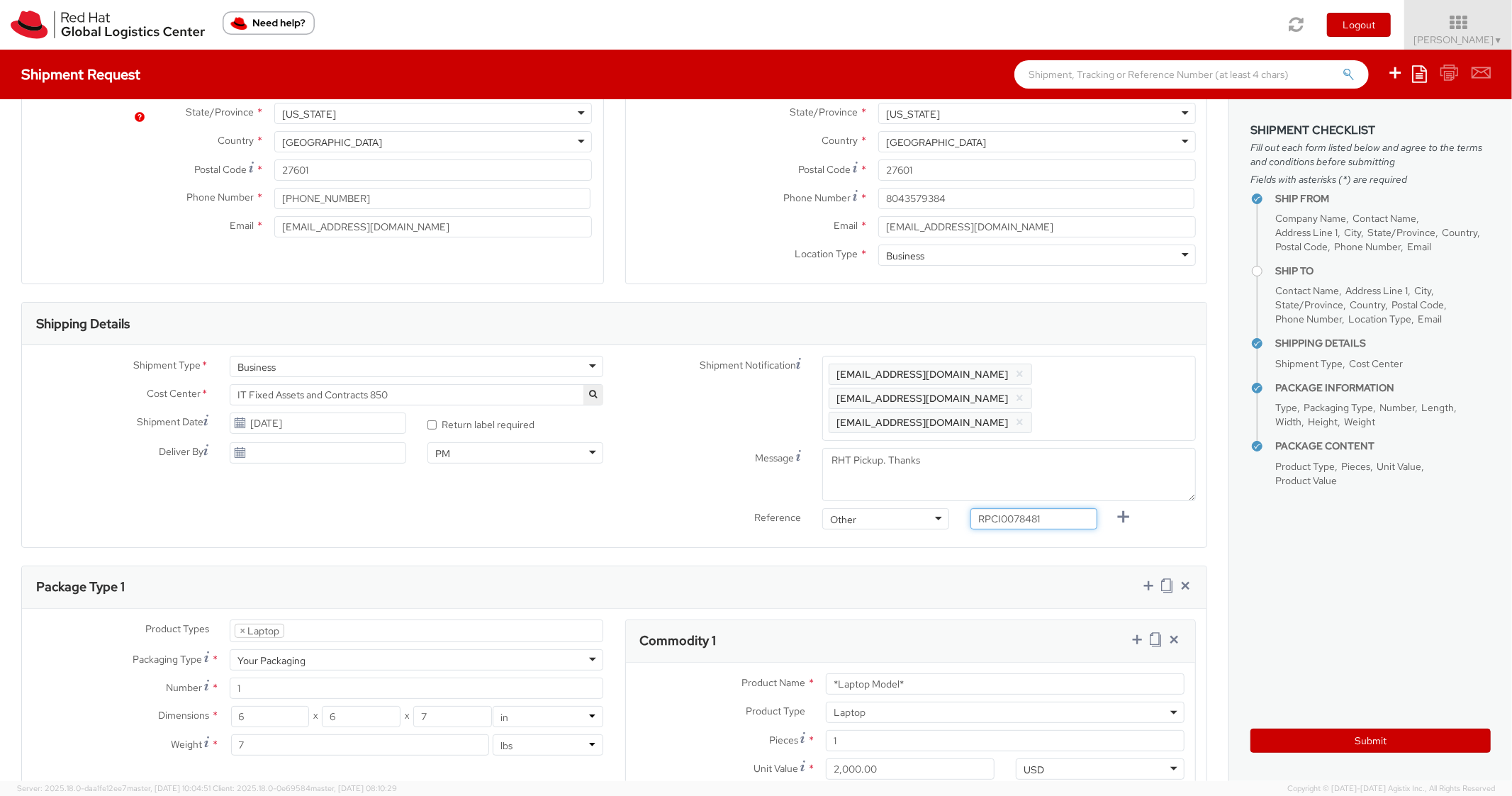
scroll to position [625, 0]
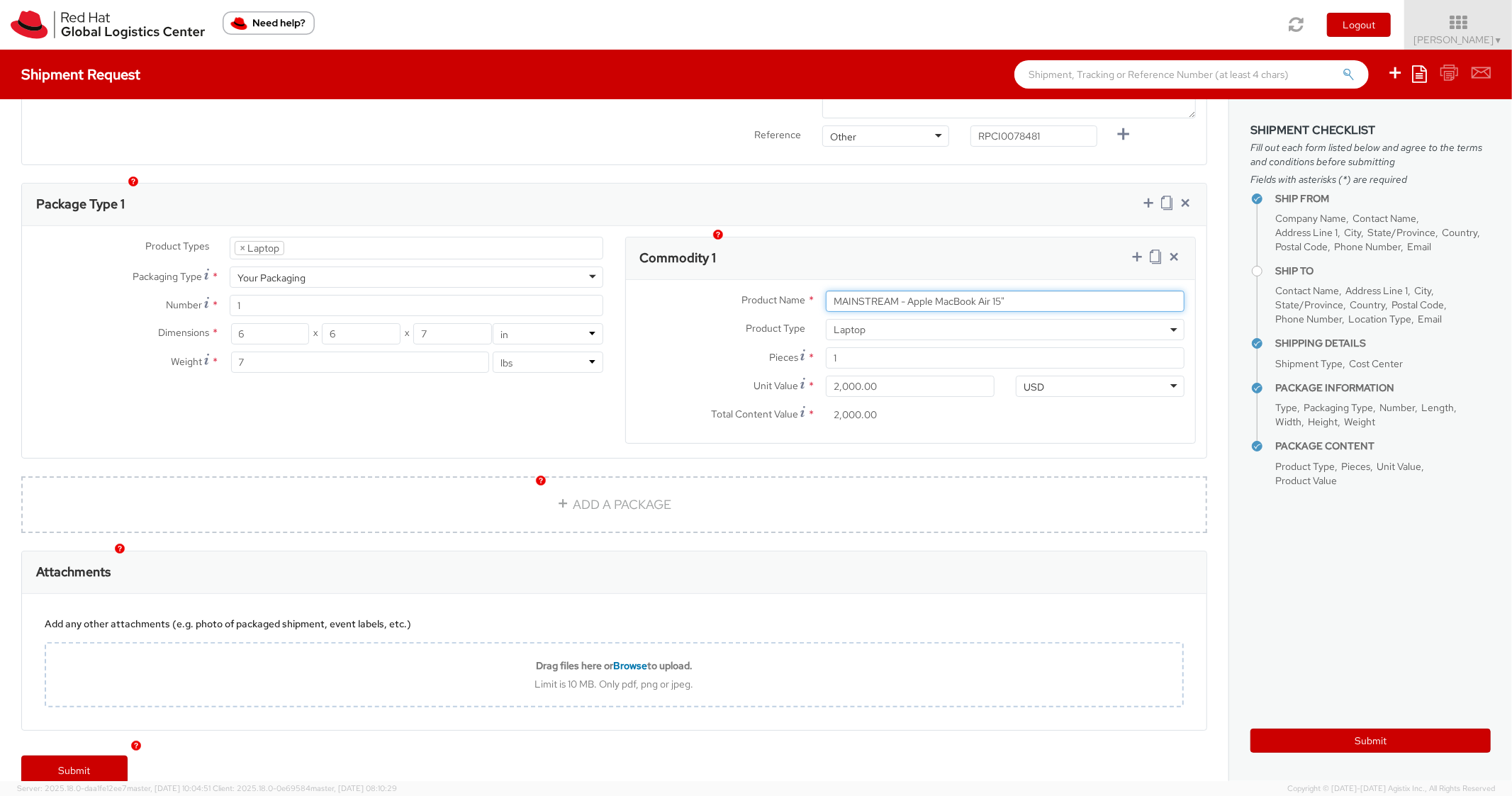
drag, startPoint x: 928, startPoint y: 273, endPoint x: 766, endPoint y: 274, distance: 162.0
click at [766, 291] on div "Product Name * MAINSTREAM - Apple MacBook Air 15"" at bounding box center [911, 301] width 570 height 21
click at [950, 238] on div "Commodity 1" at bounding box center [911, 259] width 570 height 42
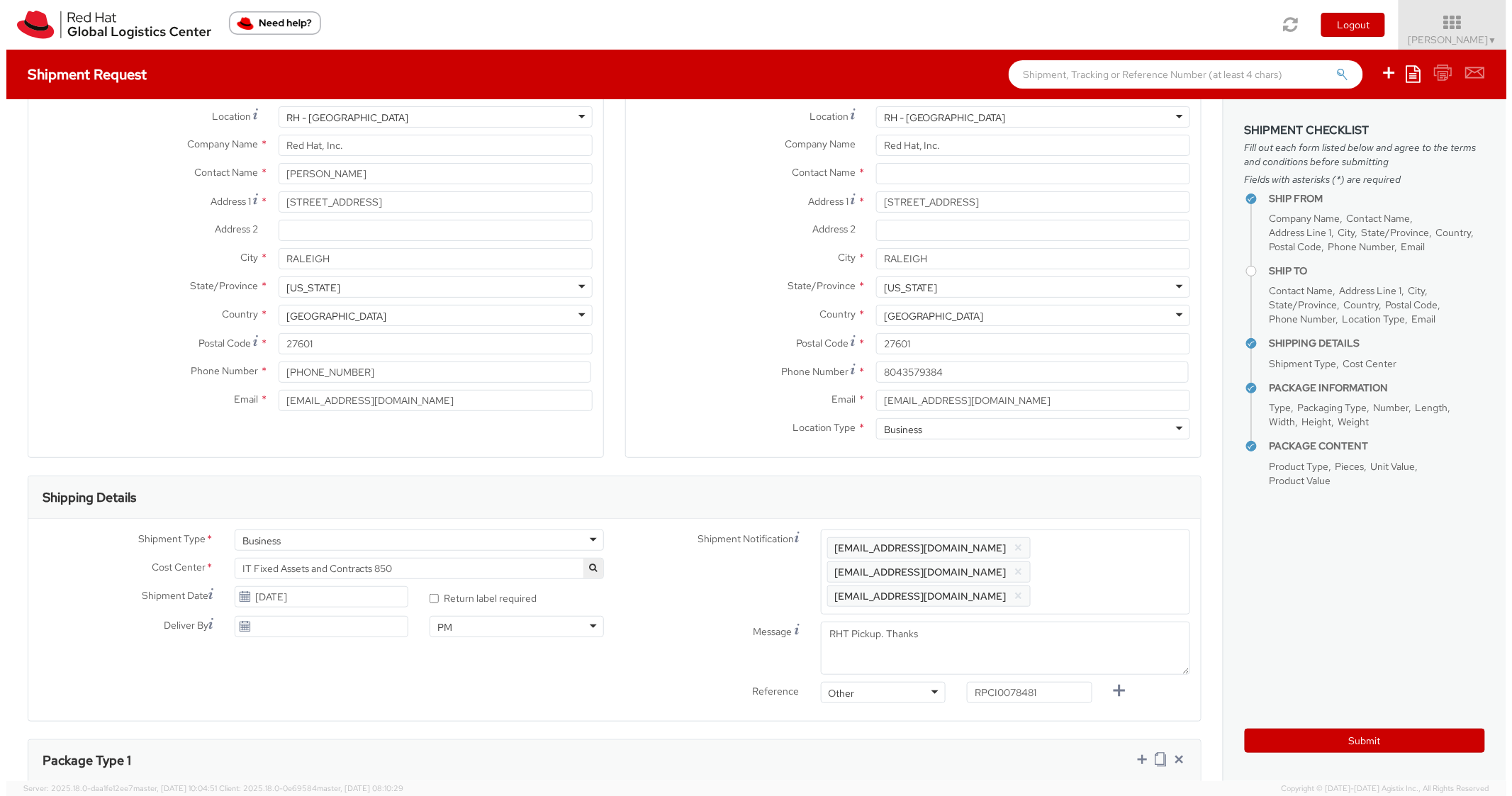
scroll to position [0, 0]
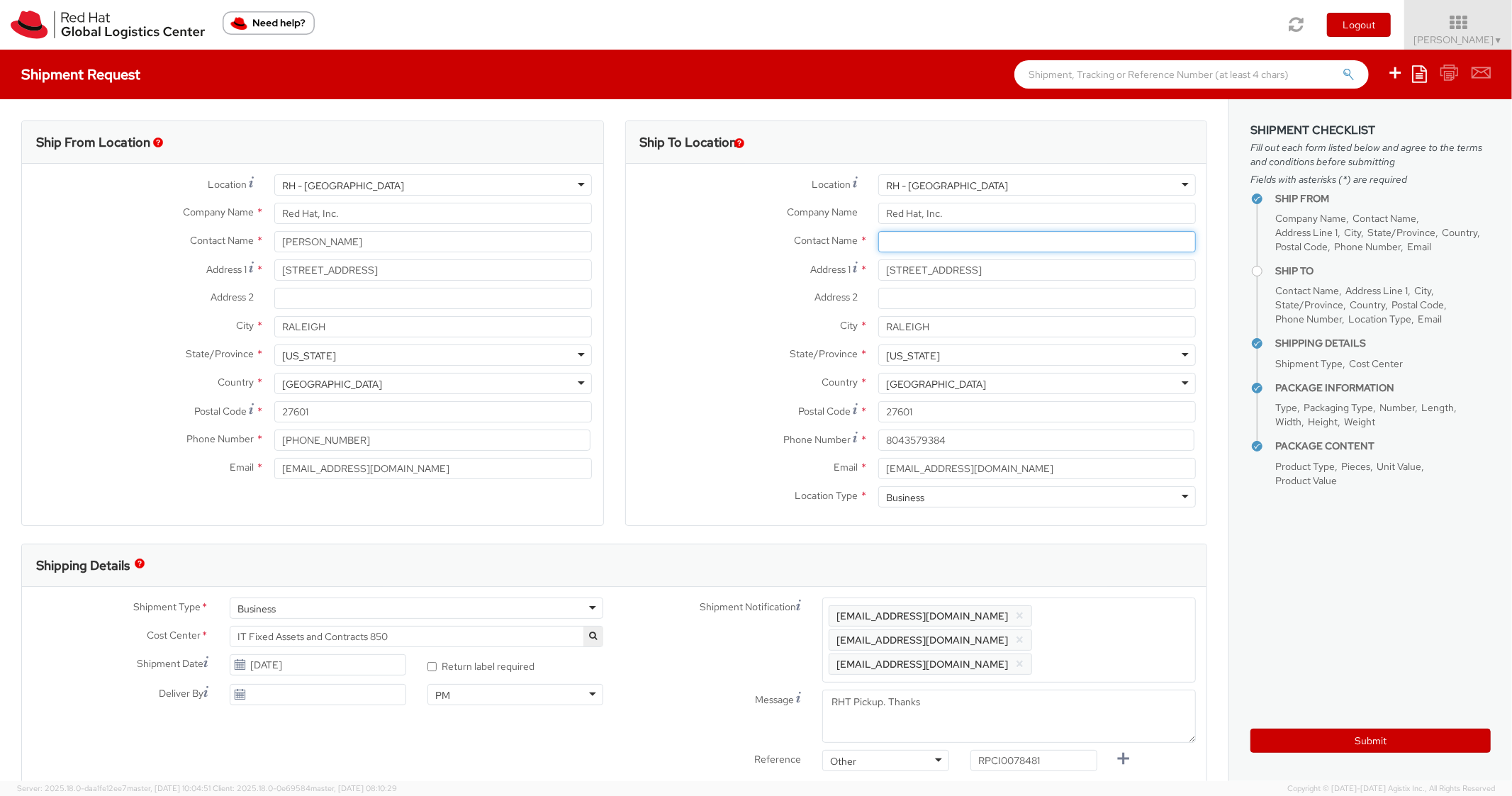
click at [948, 252] on input "text" at bounding box center [1037, 241] width 318 height 21
click at [815, 280] on div "Address [STREET_ADDRESS]" at bounding box center [917, 270] width 581 height 21
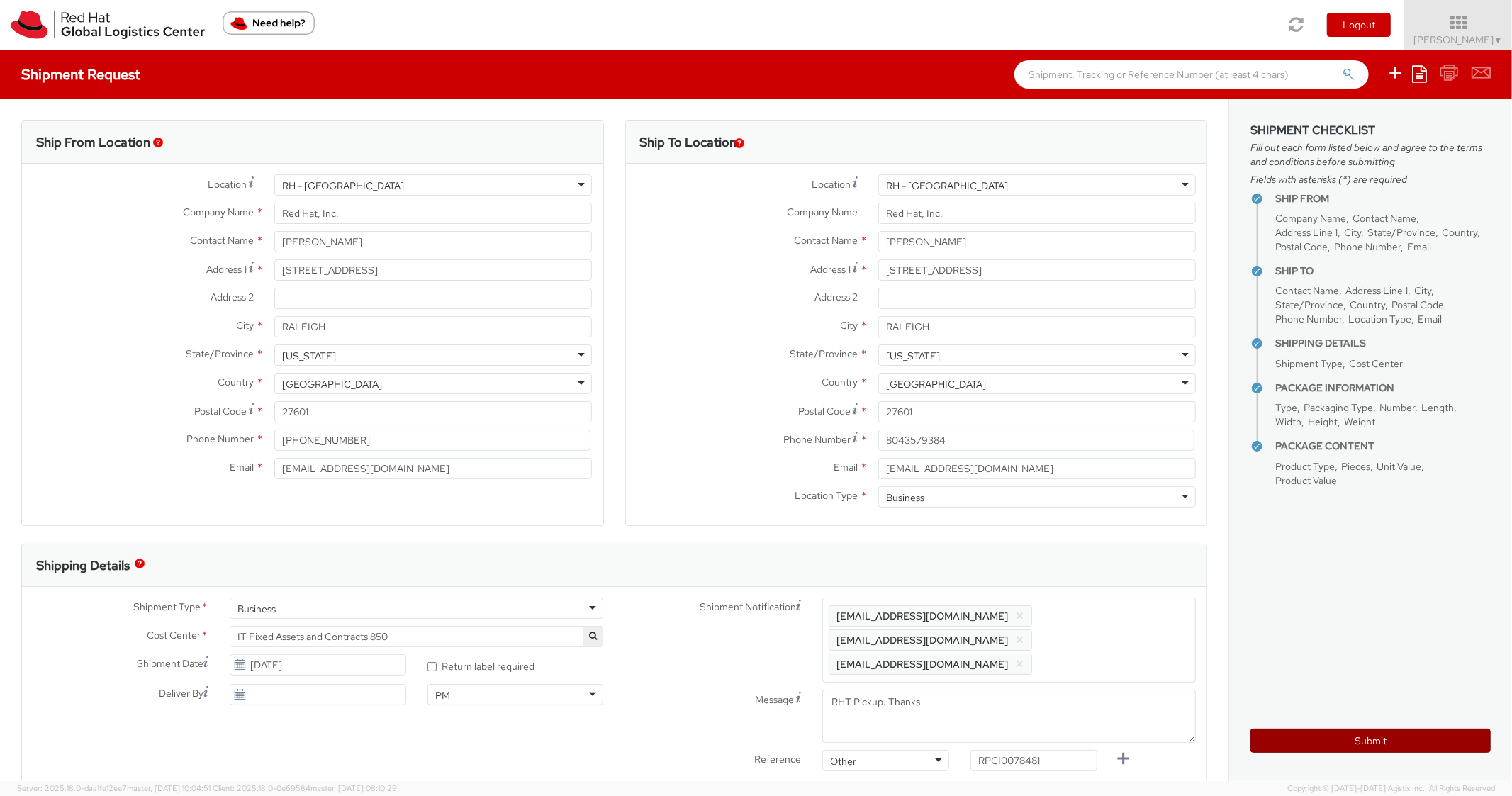
click at [1288, 746] on button "Submit" at bounding box center [1371, 741] width 240 height 24
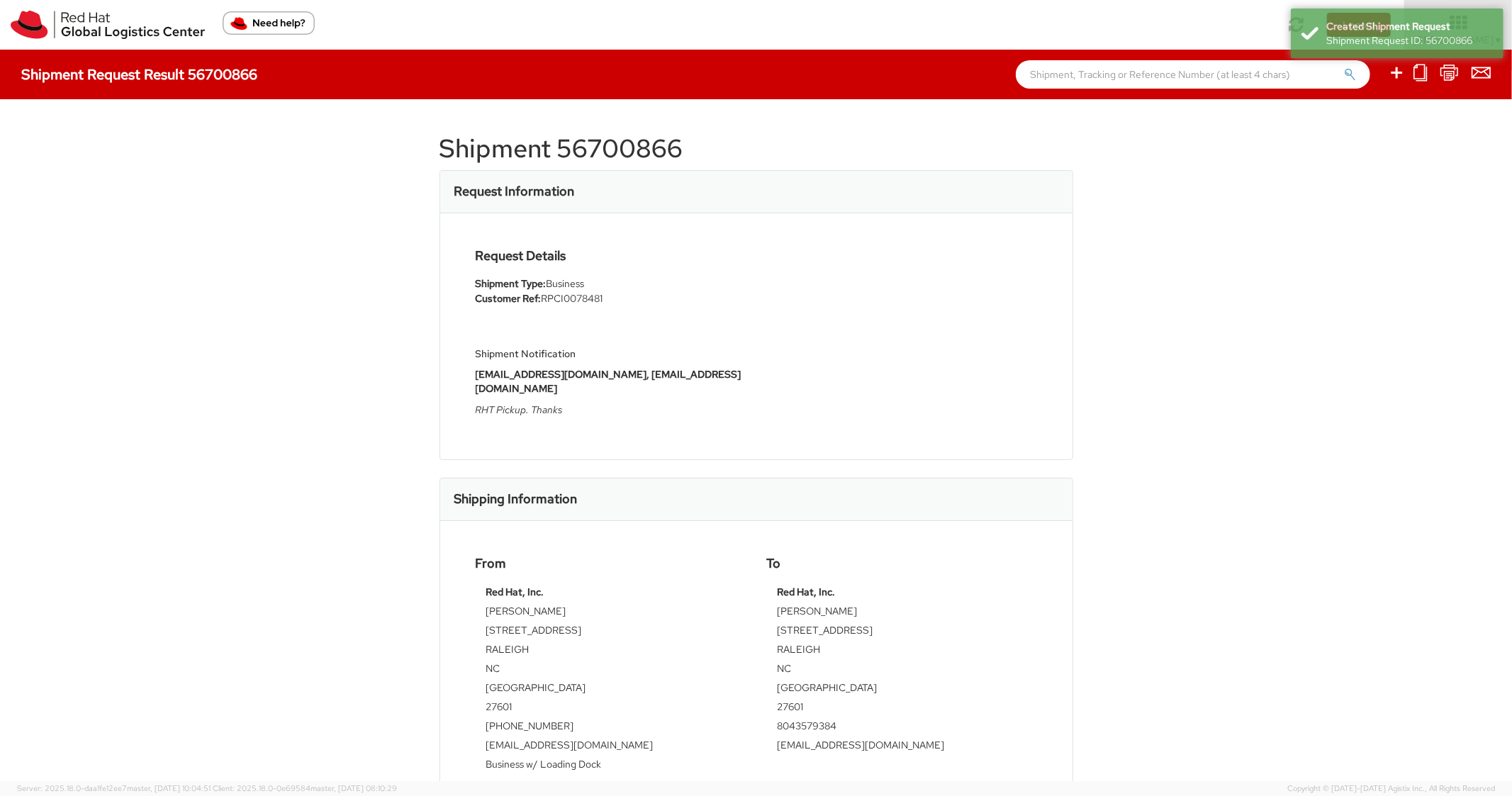
click at [641, 163] on h1 "Shipment 56700866" at bounding box center [756, 148] width 634 height 29
click at [937, 249] on div "Request Details Shipment Type: Business Customer Ref: RPCI0078481 Shipment Noti…" at bounding box center [756, 336] width 583 height 175
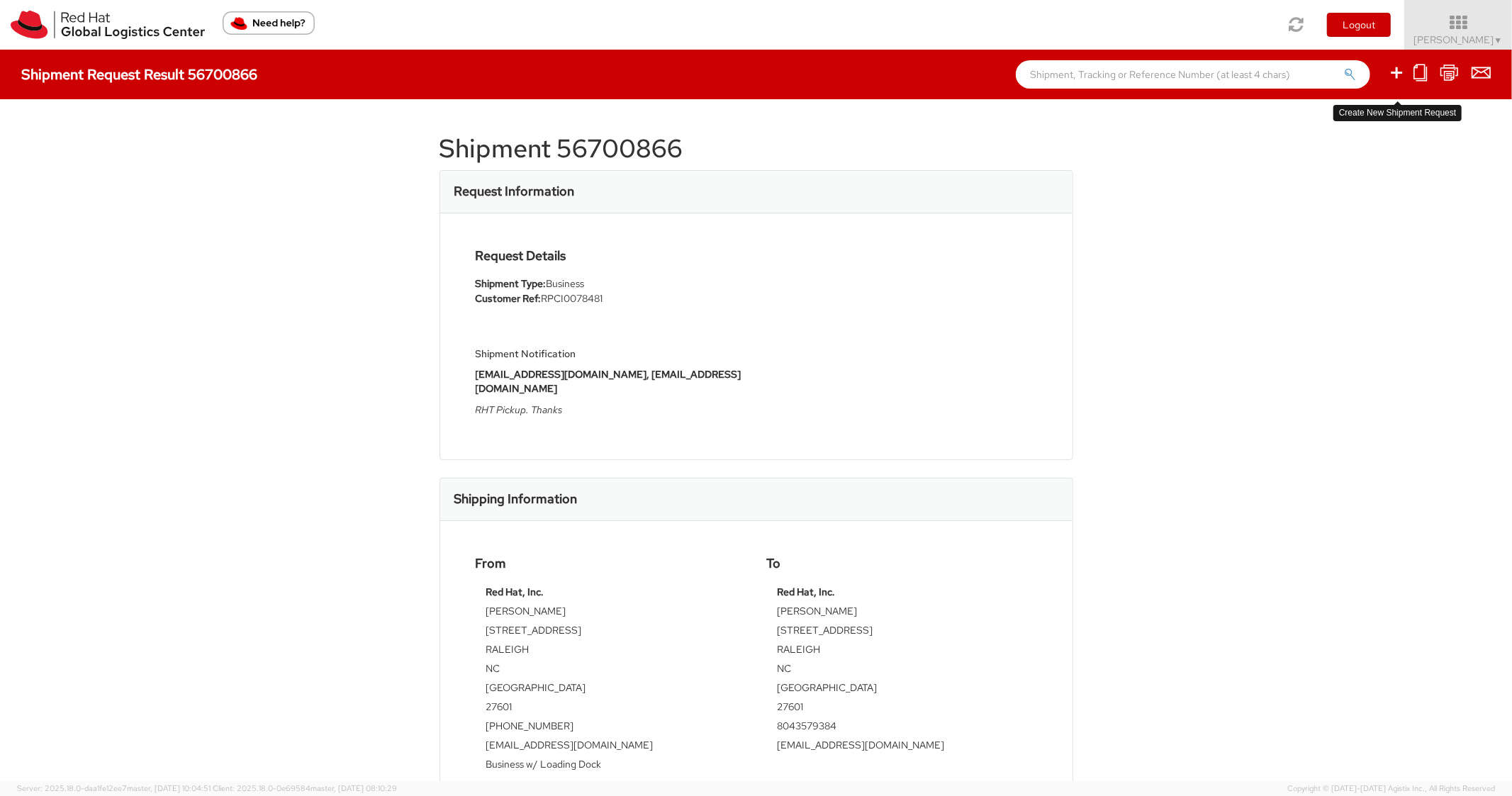
click at [1393, 74] on icon at bounding box center [1397, 72] width 17 height 18
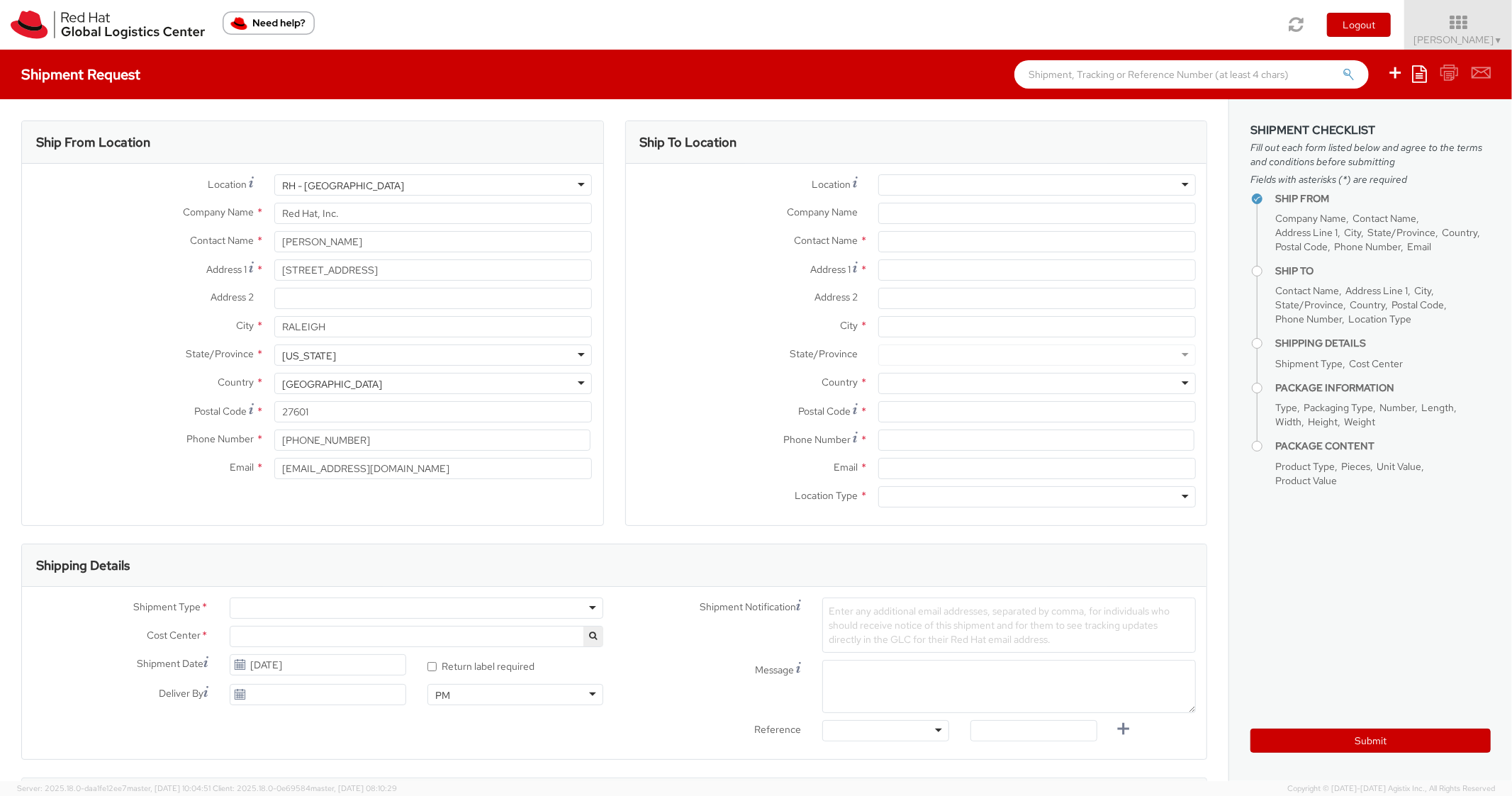
click at [1438, 71] on ul "Save as template Create from template" at bounding box center [1430, 75] width 122 height 50
click at [1424, 76] on icon at bounding box center [1420, 74] width 15 height 17
click at [1357, 114] on link "Create from template" at bounding box center [1365, 119] width 124 height 18
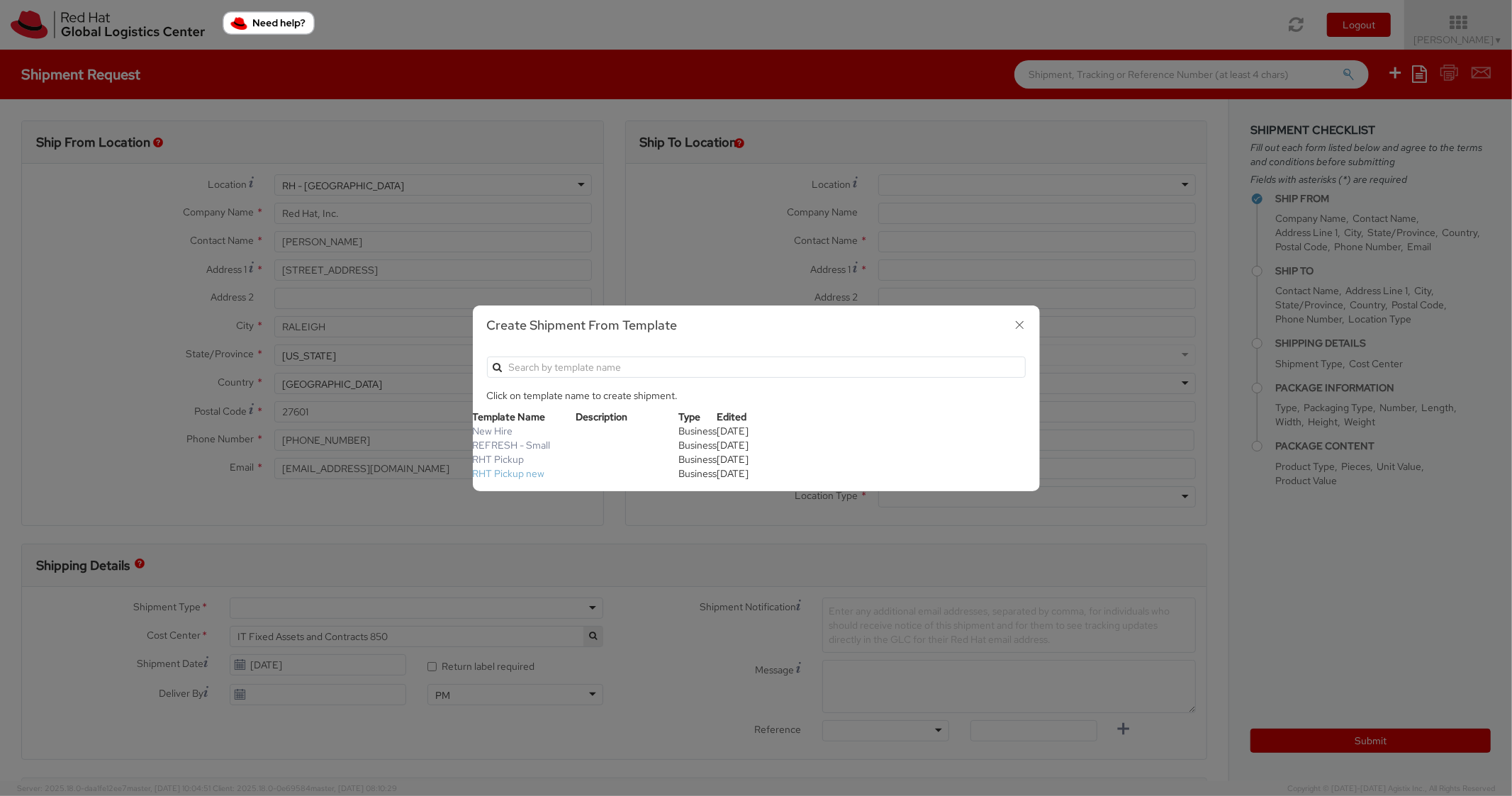
click at [512, 470] on link "RHT Pickup new" at bounding box center [509, 474] width 72 height 13
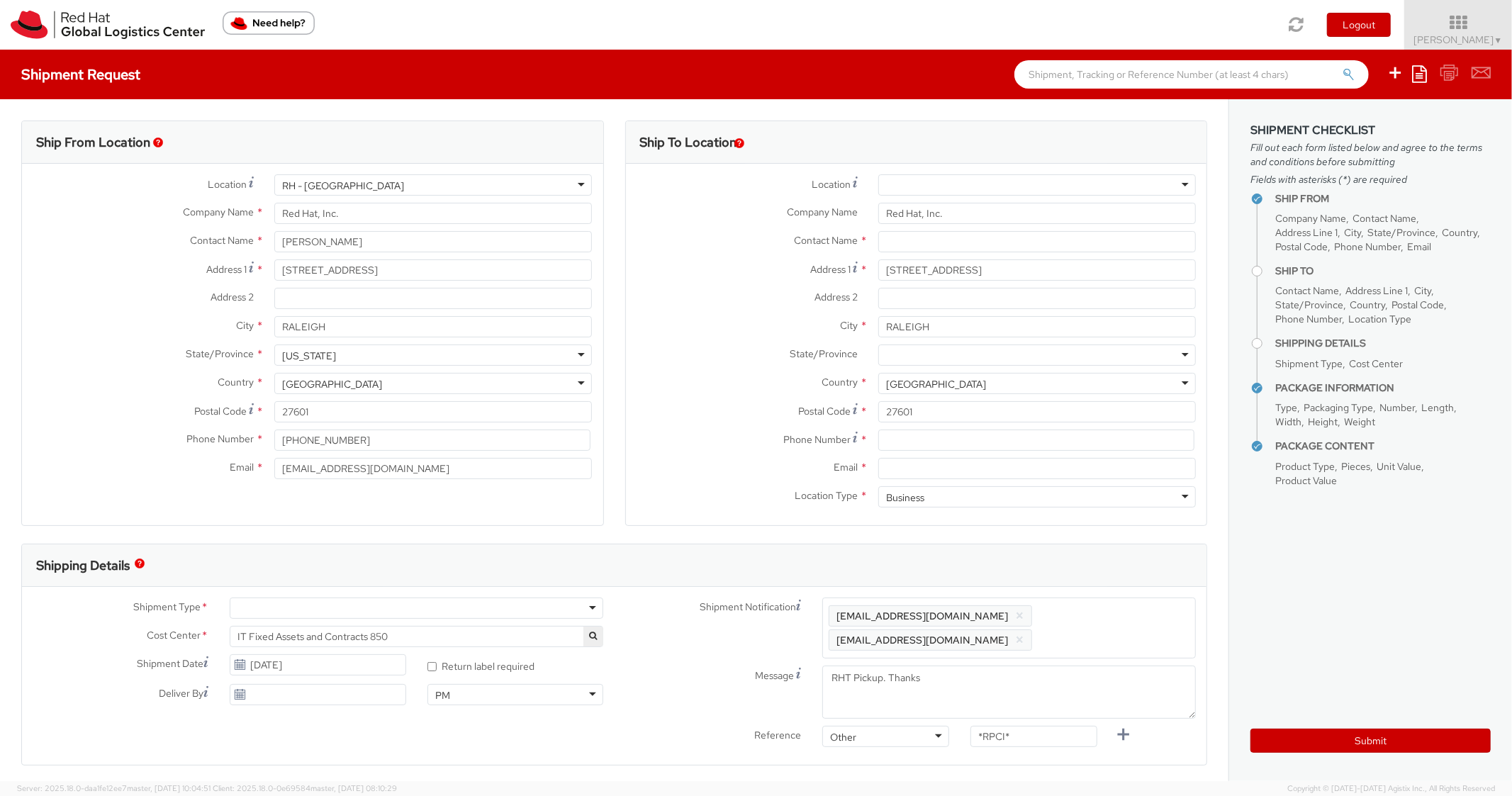
scroll to position [42, 0]
click at [911, 440] on input "8043579384" at bounding box center [1036, 439] width 316 height 21
click at [707, 357] on label "State/Province *" at bounding box center [747, 354] width 241 height 18
click at [916, 477] on input "Email *" at bounding box center [1037, 468] width 318 height 21
click at [1087, 601] on div "Enter any additional email addresses, separated by comma, for individuals who s…" at bounding box center [1010, 628] width 374 height 61
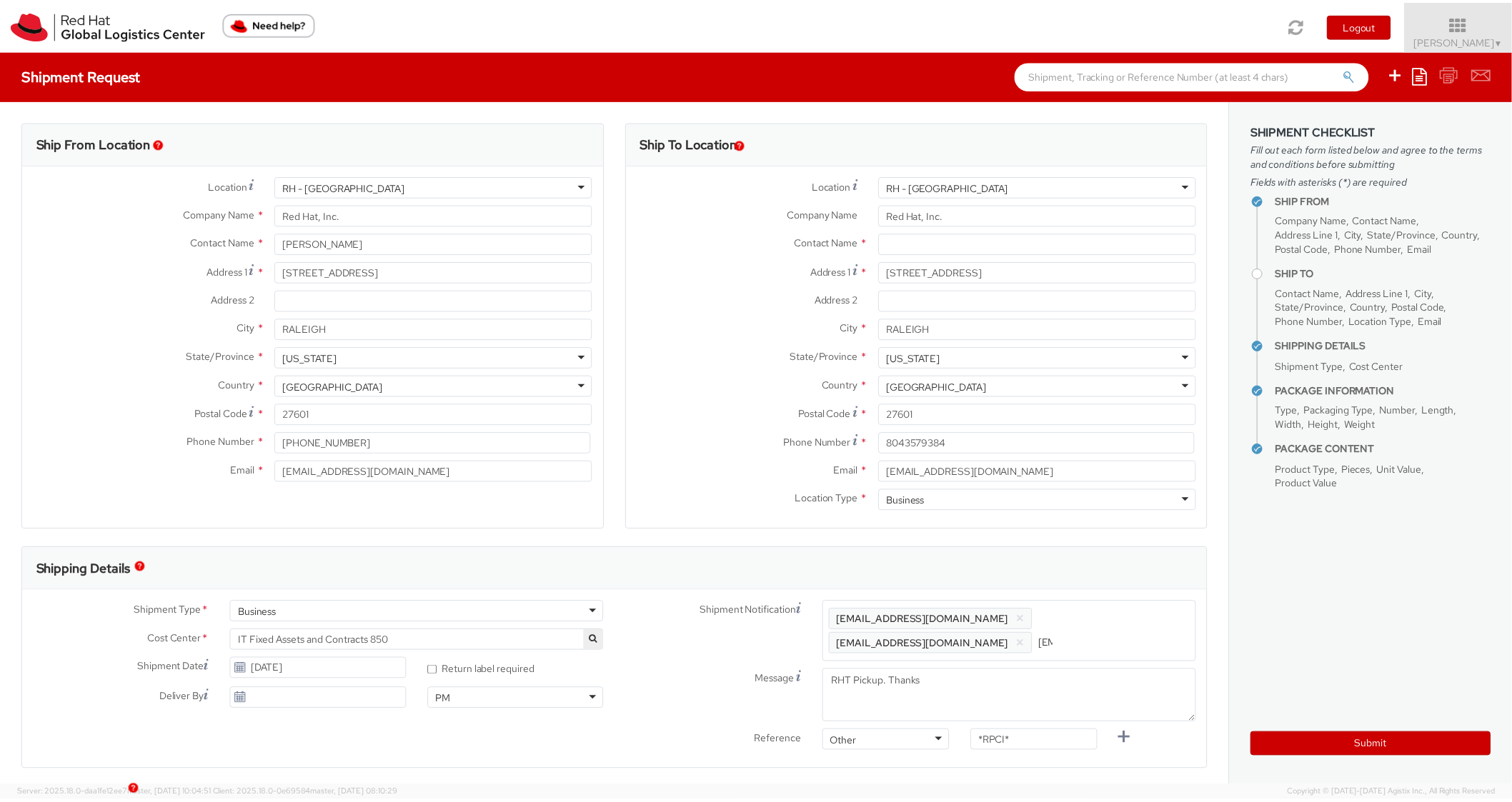
scroll to position [0, 76]
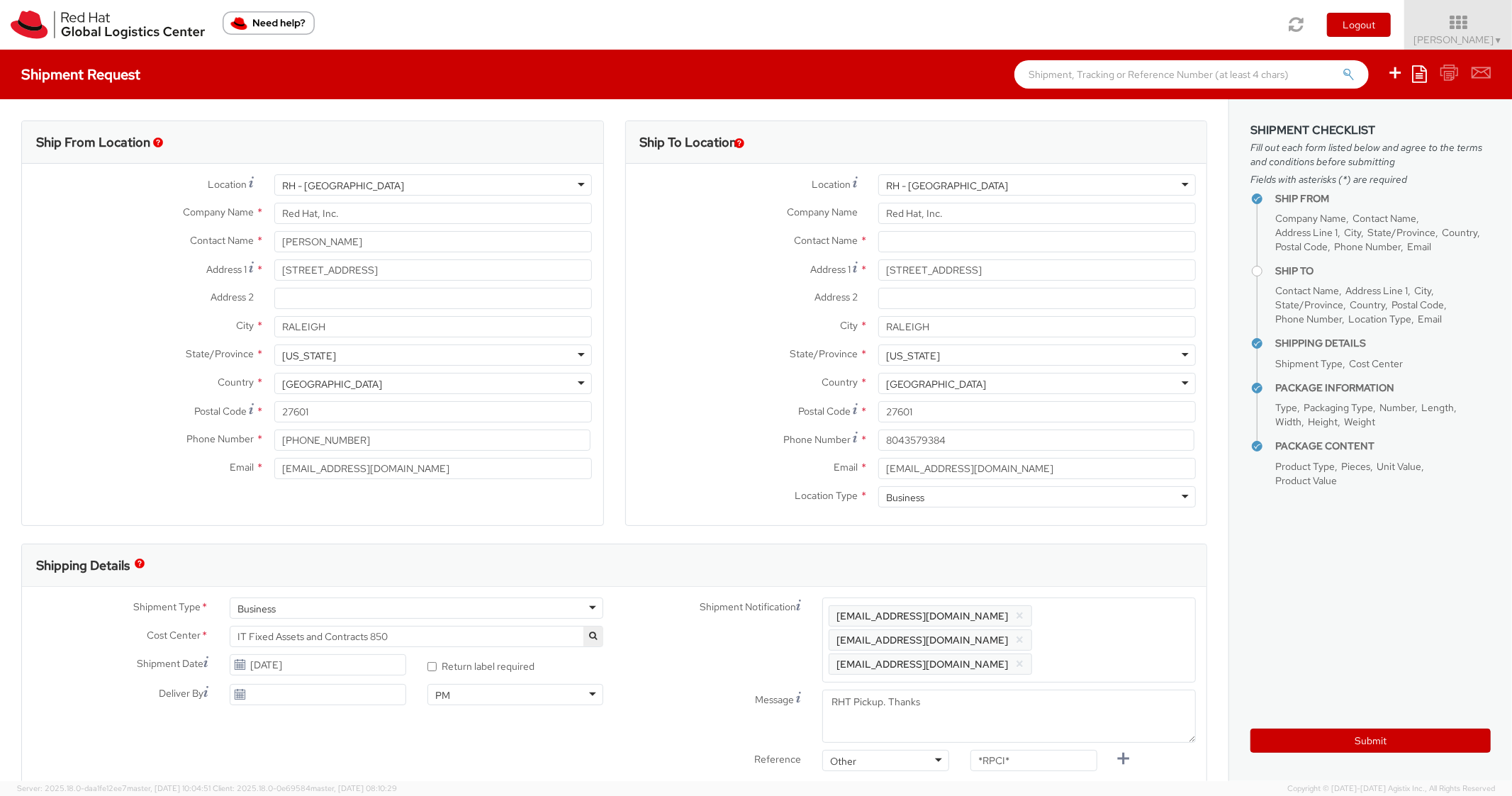
click at [1097, 565] on div "Shipping Details" at bounding box center [615, 566] width 1185 height 42
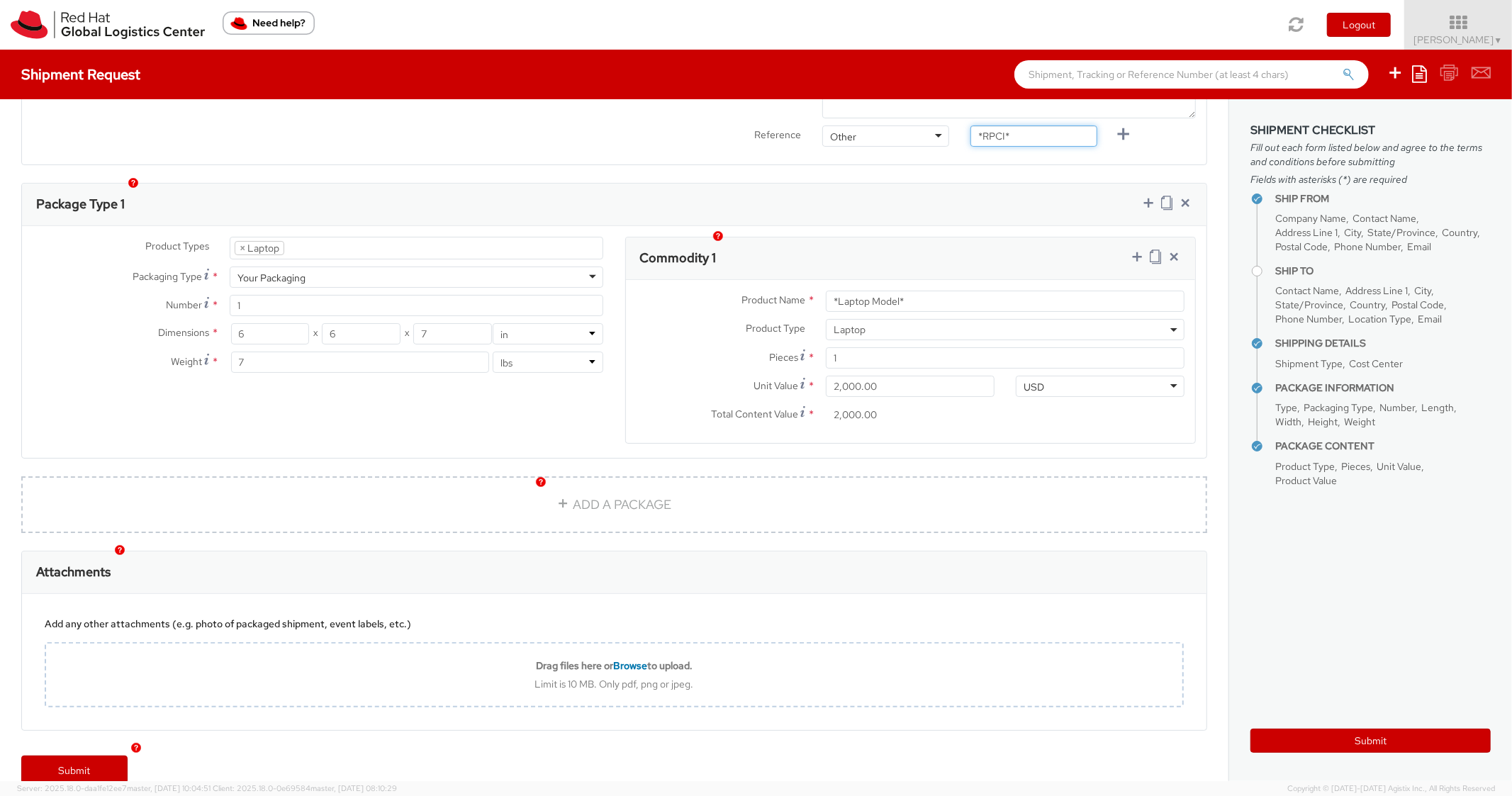
scroll to position [619, 0]
drag, startPoint x: 1043, startPoint y: 123, endPoint x: 944, endPoint y: 113, distance: 99.5
click at [944, 131] on div "Reference Other Other Other Purchase Order Number Reference Number *RPCI*" at bounding box center [910, 145] width 592 height 29
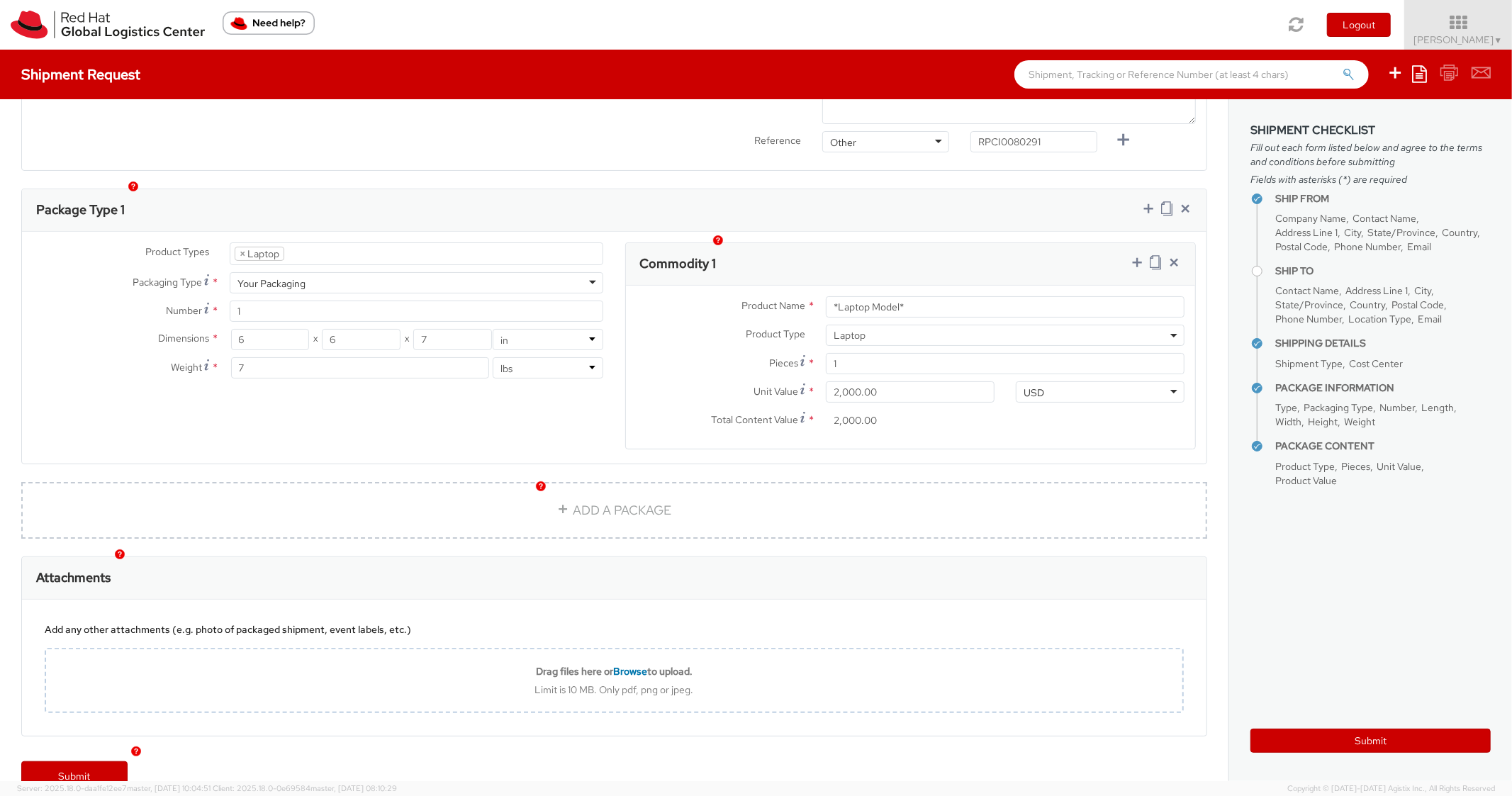
click at [976, 232] on div "Product Types * Documents Docking Station Laptop Monitor Other Hardware Server …" at bounding box center [615, 348] width 1185 height 232
drag, startPoint x: 920, startPoint y: 287, endPoint x: 715, endPoint y: 254, distance: 207.6
click at [715, 254] on div "Commodity 1 Product Name * *Laptop Model* Product Type * Documents Docking Stat…" at bounding box center [911, 345] width 571 height 207
click at [848, 249] on div "Commodity 1" at bounding box center [911, 264] width 570 height 42
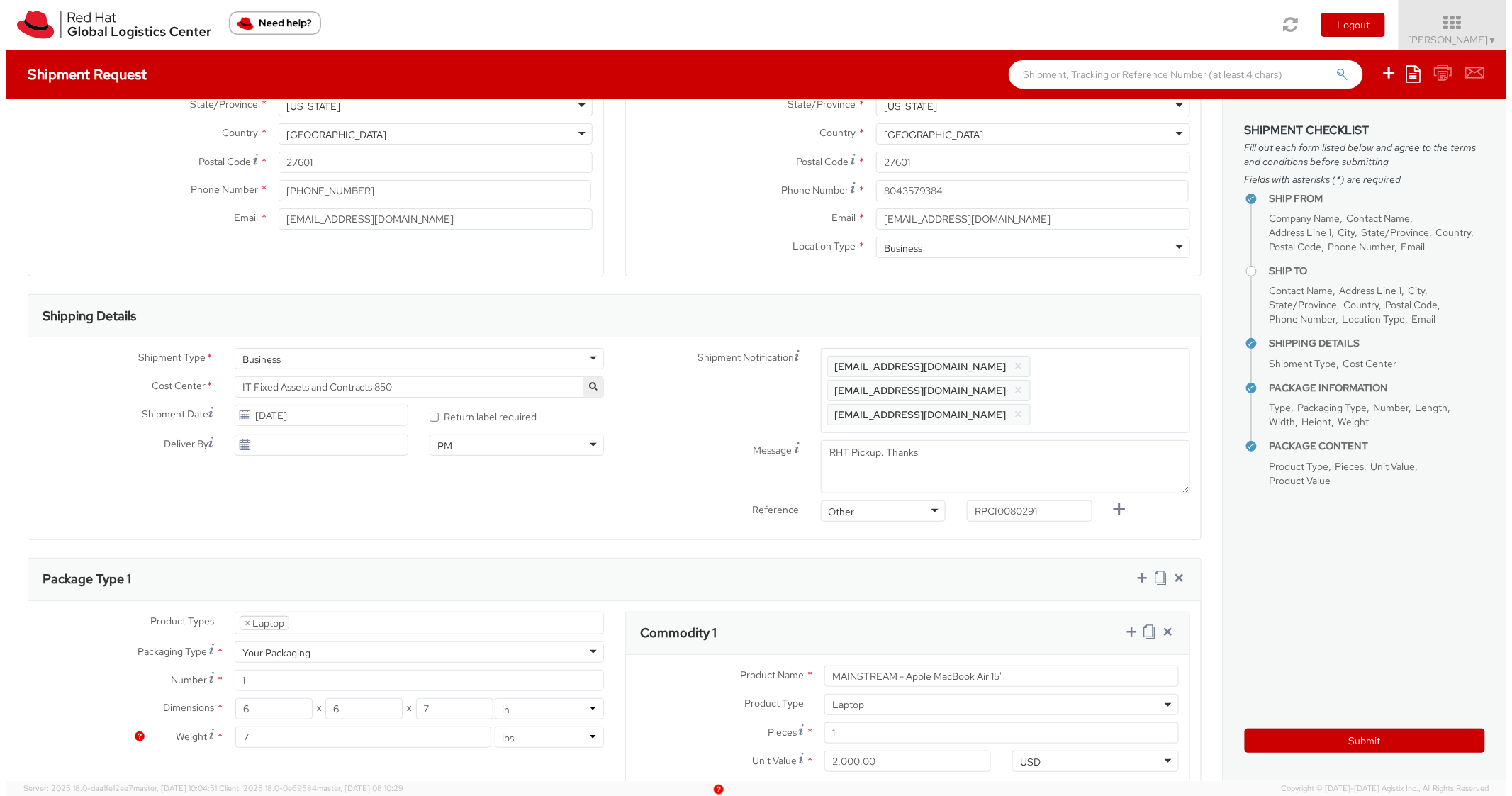
scroll to position [0, 0]
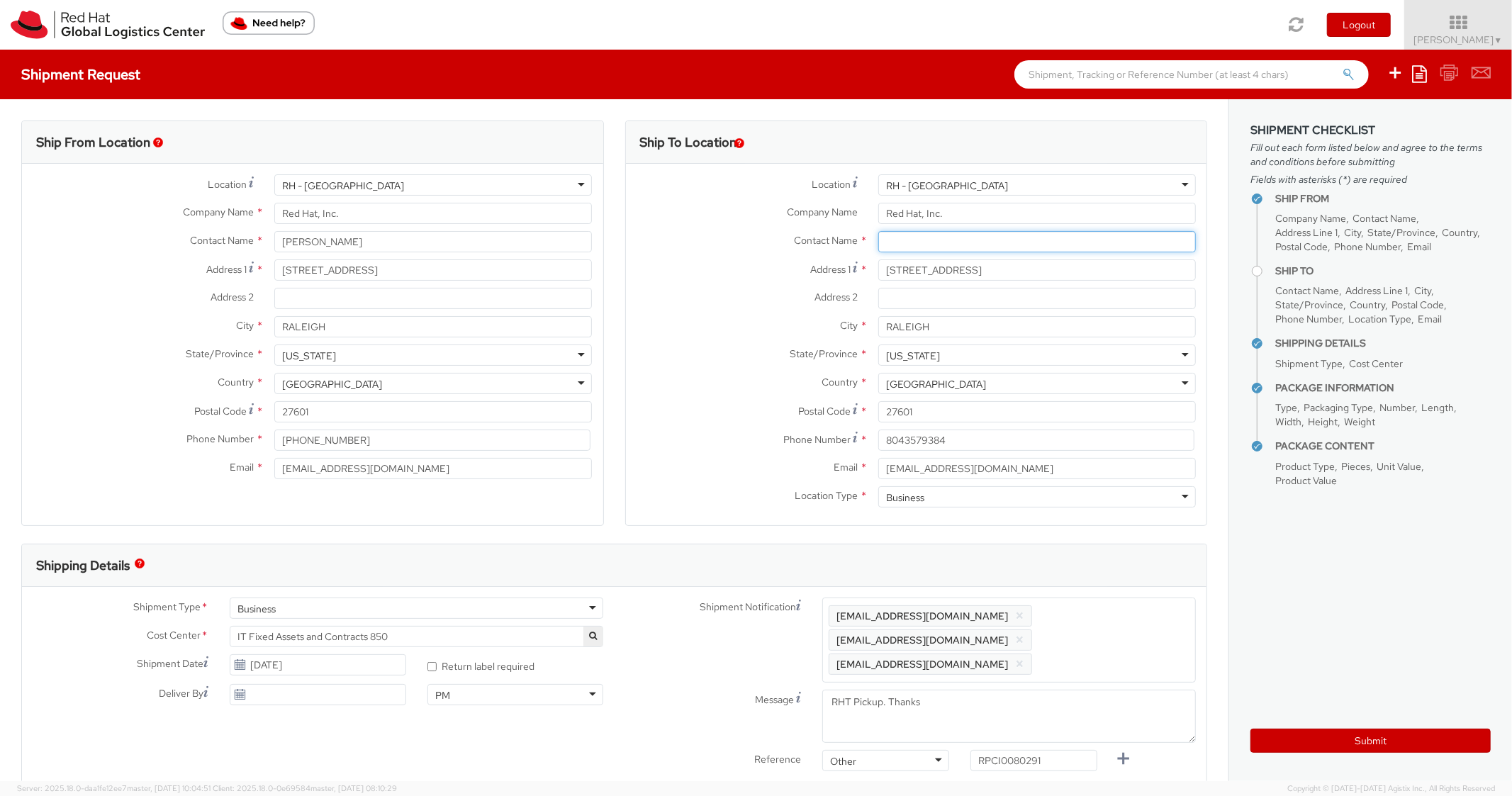
click at [901, 241] on input "text" at bounding box center [1037, 241] width 318 height 21
click at [682, 289] on label "Address 2 *" at bounding box center [747, 297] width 241 height 18
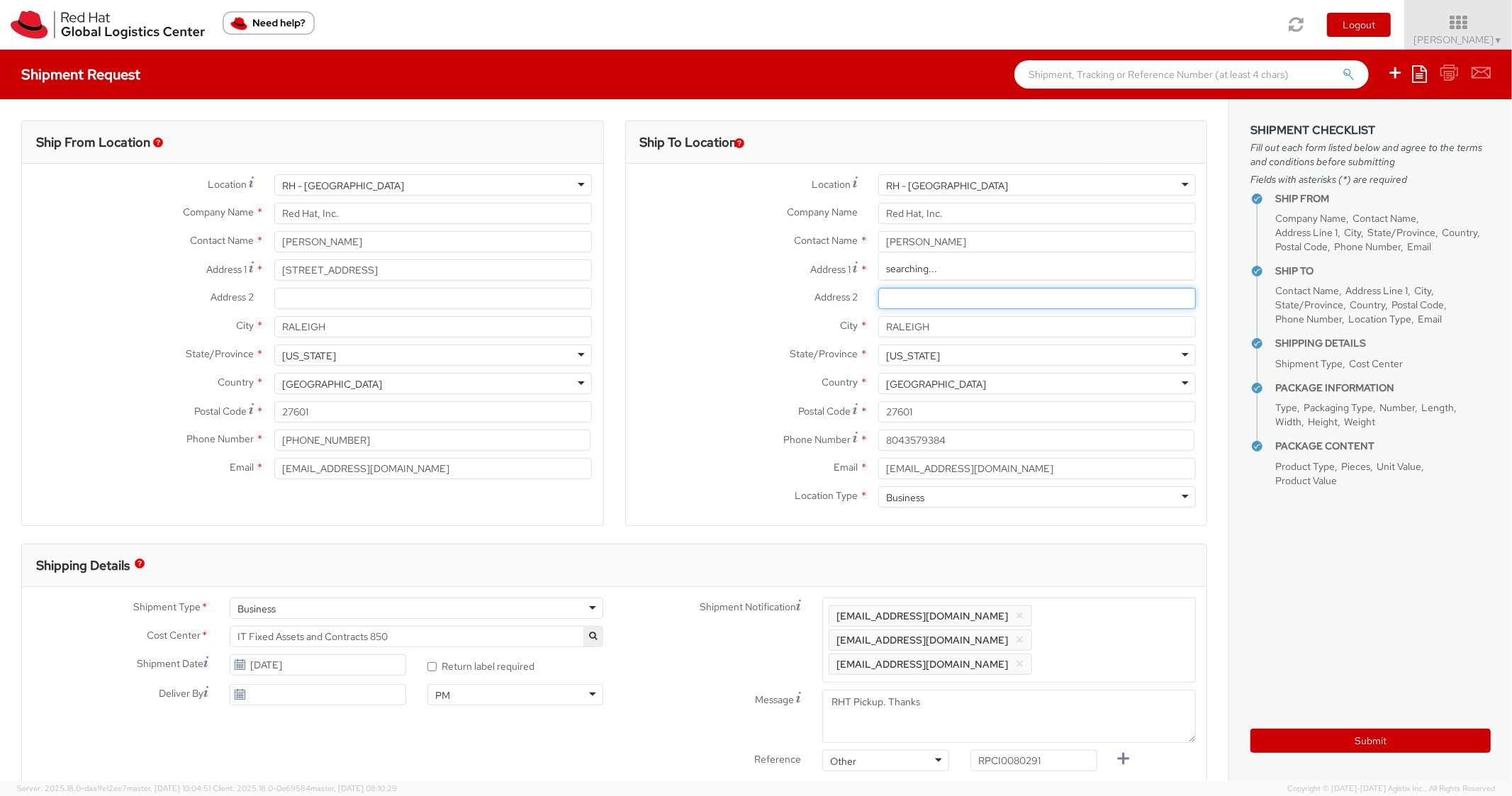
click at [878, 289] on input "Address 2 *" at bounding box center [1037, 298] width 318 height 21
click at [1273, 728] on div "Submit" at bounding box center [1371, 736] width 240 height 35
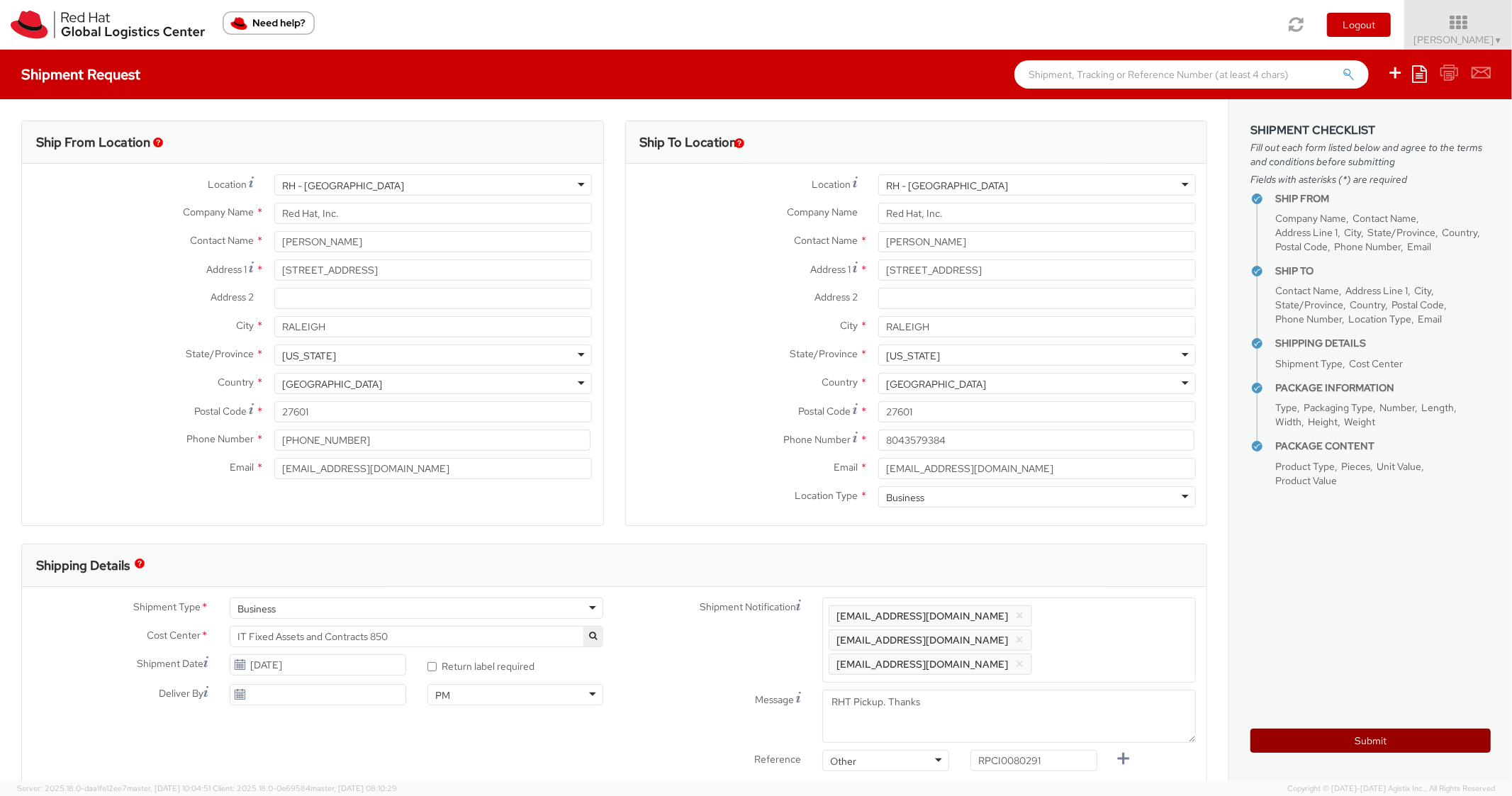
click at [1283, 743] on button "Submit" at bounding box center [1371, 741] width 240 height 24
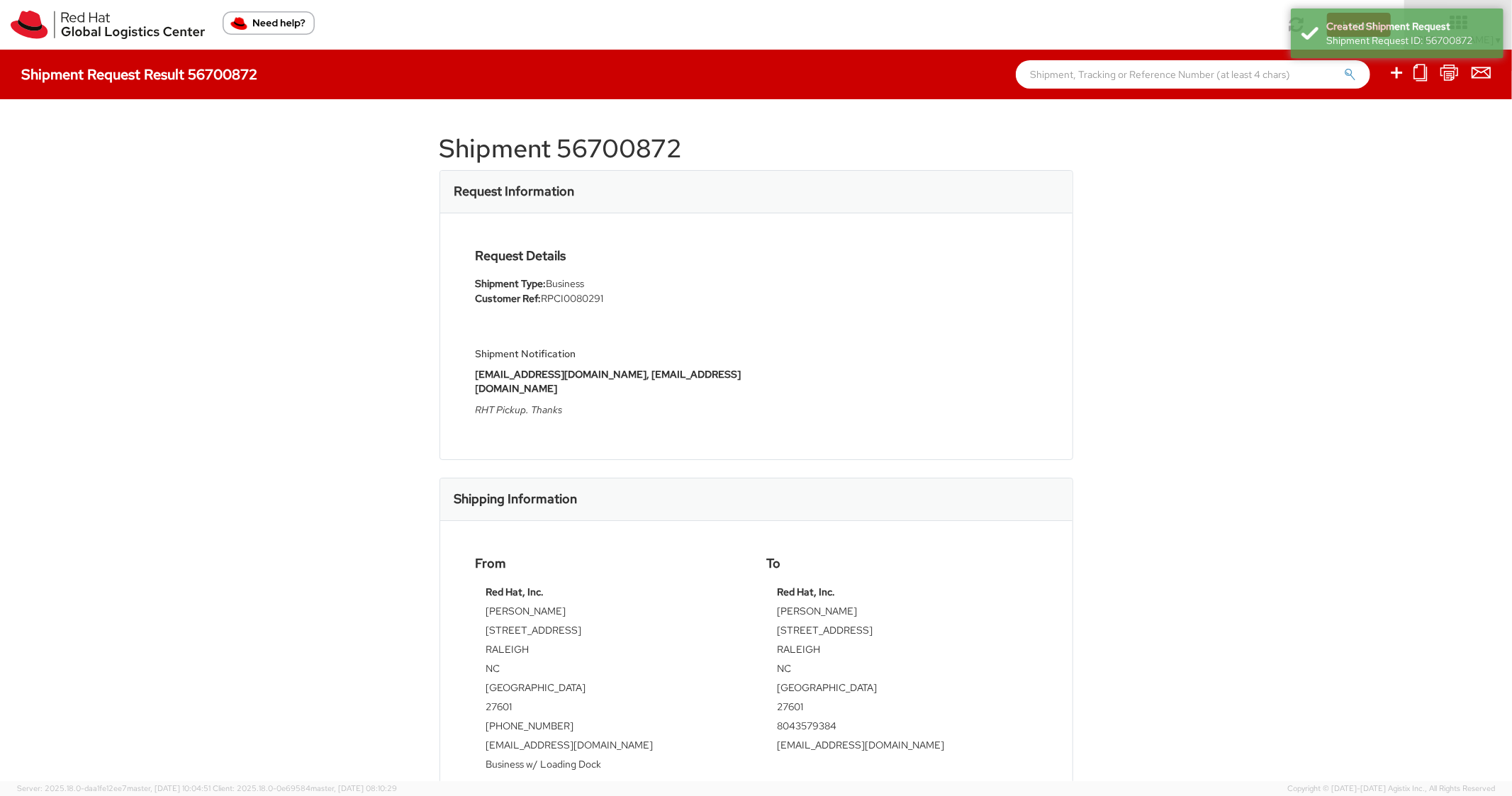
click at [607, 135] on h1 "Shipment 56700872" at bounding box center [756, 148] width 634 height 29
click at [612, 138] on h1 "Shipment 56700872" at bounding box center [756, 148] width 634 height 29
click at [613, 138] on h1 "Shipment 56700872" at bounding box center [756, 148] width 634 height 29
click at [928, 262] on div "Request Details Shipment Type: Business Customer Ref: RPCI0080291 Shipment Noti…" at bounding box center [756, 336] width 583 height 175
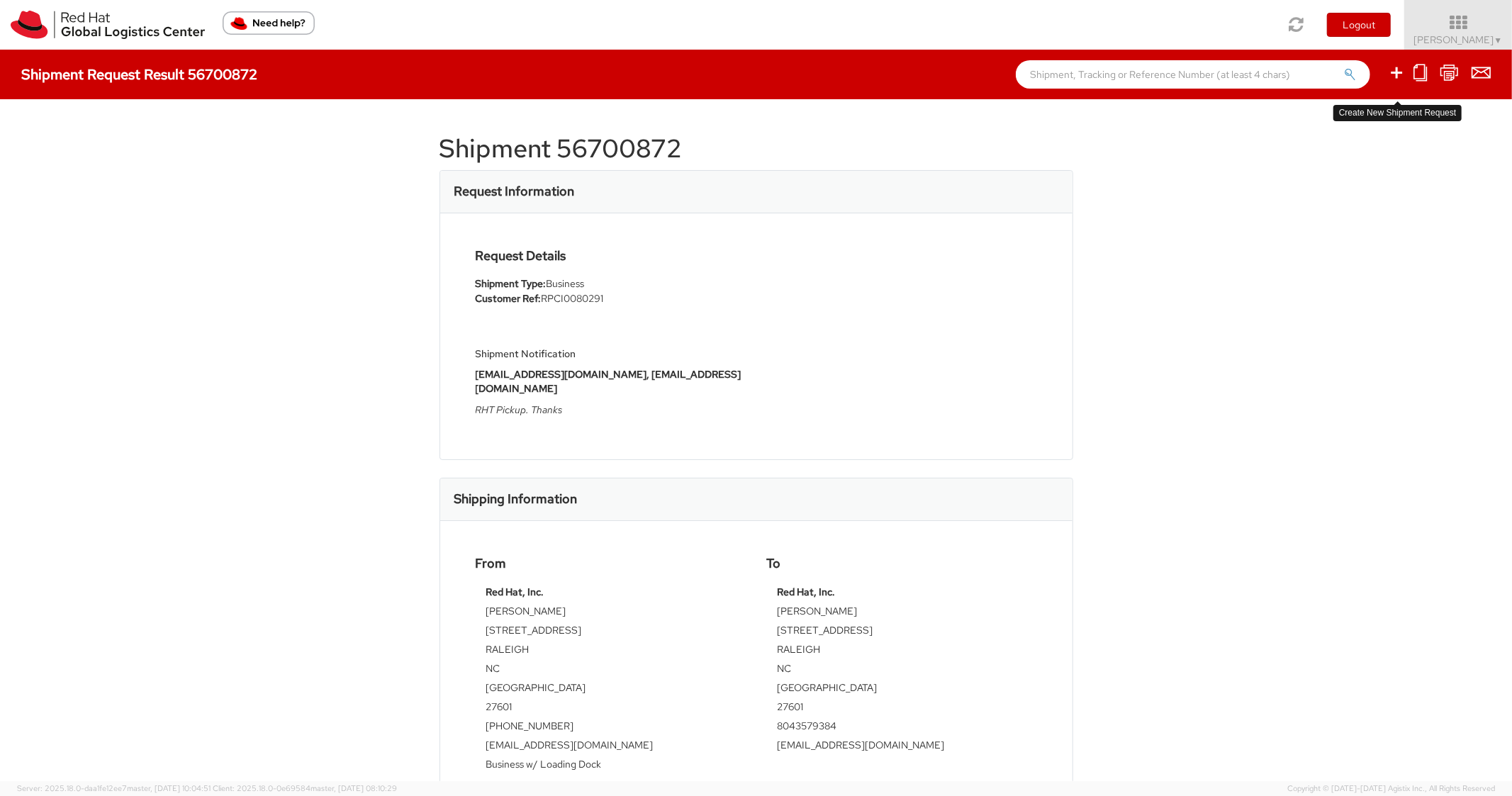
click at [1405, 78] on icon at bounding box center [1397, 72] width 17 height 18
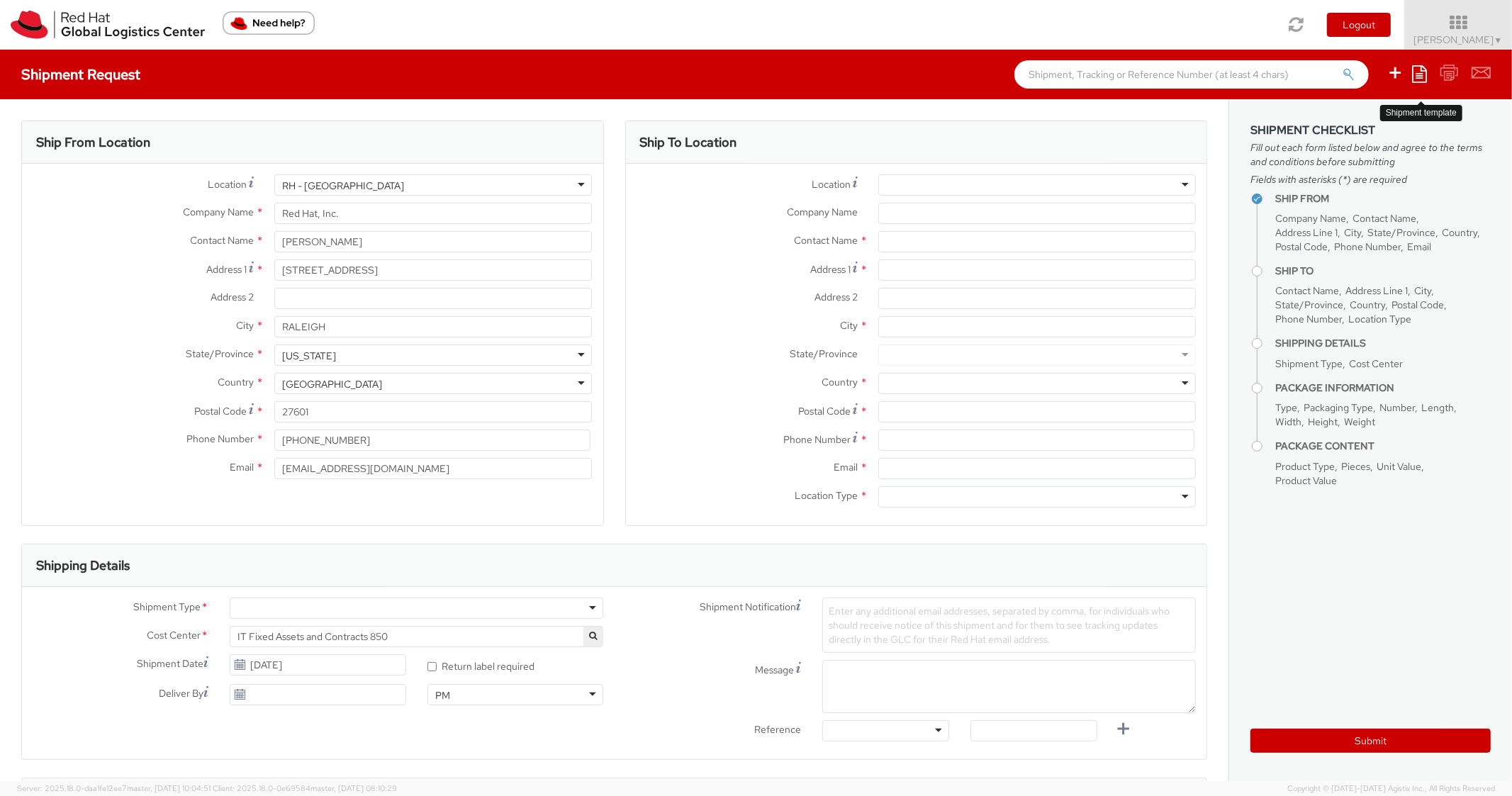
click at [1420, 70] on icon at bounding box center [1420, 74] width 15 height 17
click at [1355, 121] on link "Create from template" at bounding box center [1365, 119] width 124 height 18
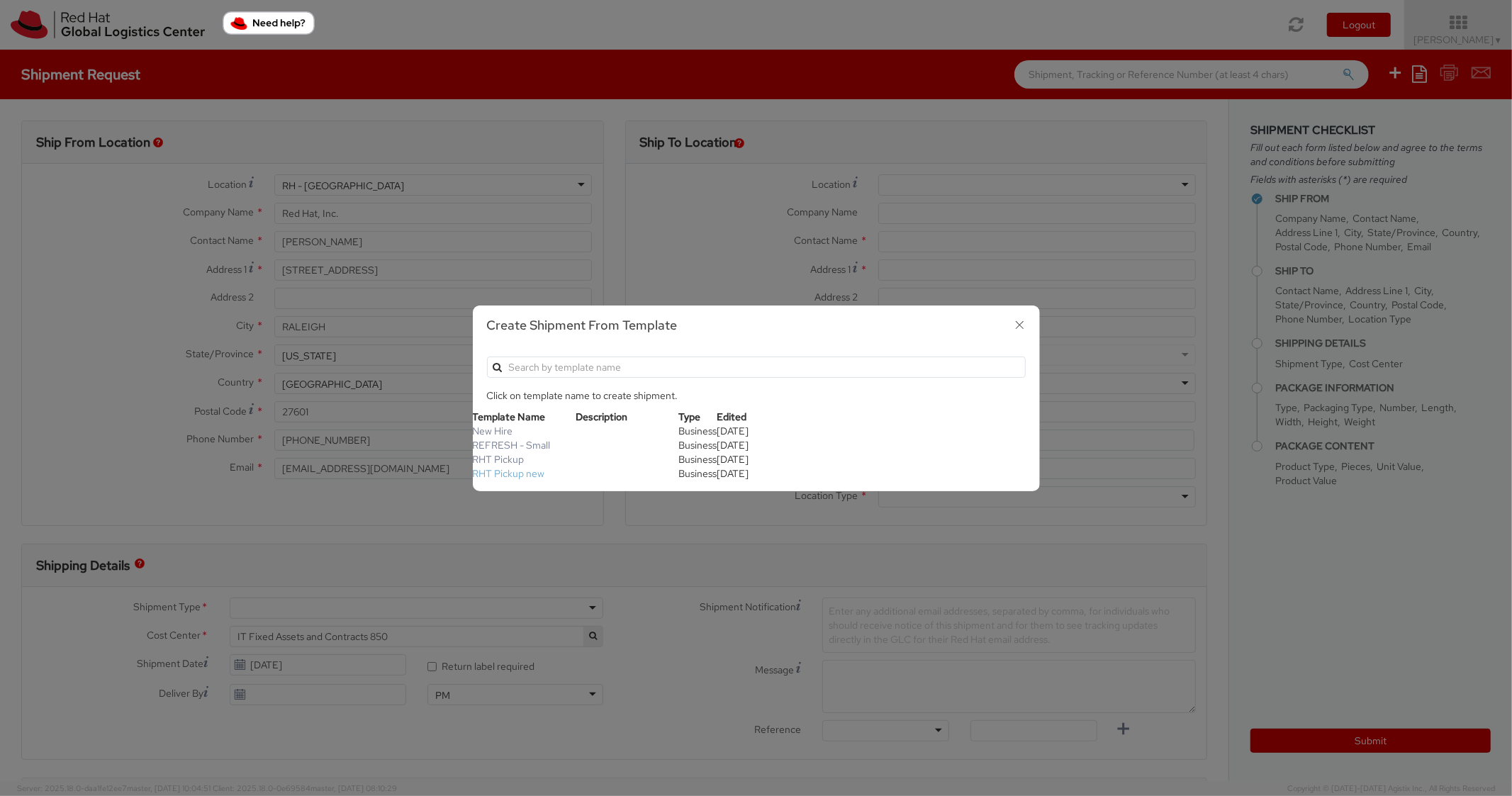
click at [537, 478] on link "RHT Pickup new" at bounding box center [509, 474] width 72 height 13
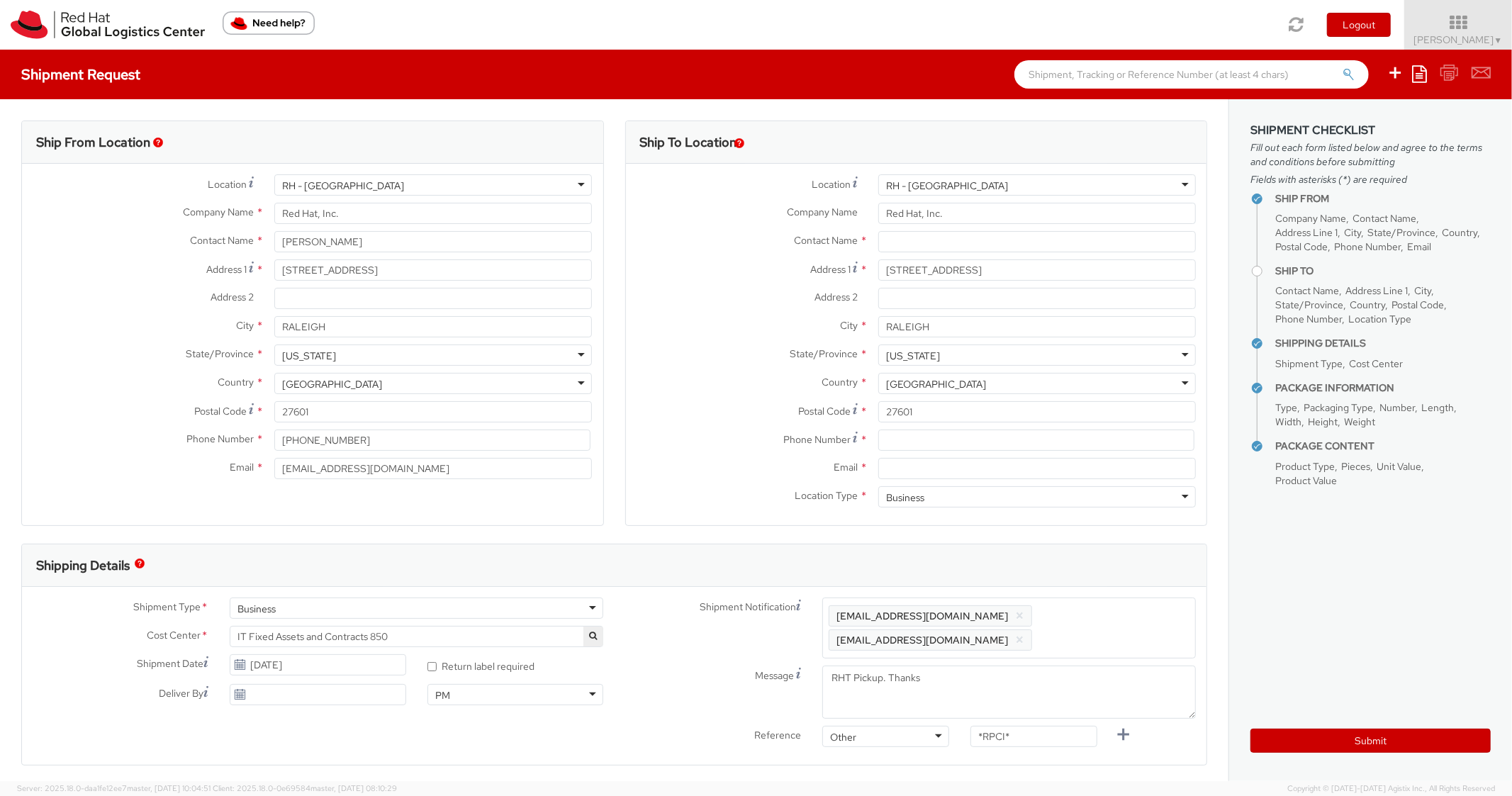
scroll to position [42, 0]
click at [916, 437] on input at bounding box center [1036, 439] width 316 height 21
drag, startPoint x: 706, startPoint y: 400, endPoint x: 709, endPoint y: 382, distance: 18.2
click at [706, 398] on div "Country * [GEOGRAPHIC_DATA] [GEOGRAPHIC_DATA] [GEOGRAPHIC_DATA] [GEOGRAPHIC_DAT…" at bounding box center [917, 387] width 581 height 29
click at [939, 471] on input "Email *" at bounding box center [1037, 468] width 318 height 21
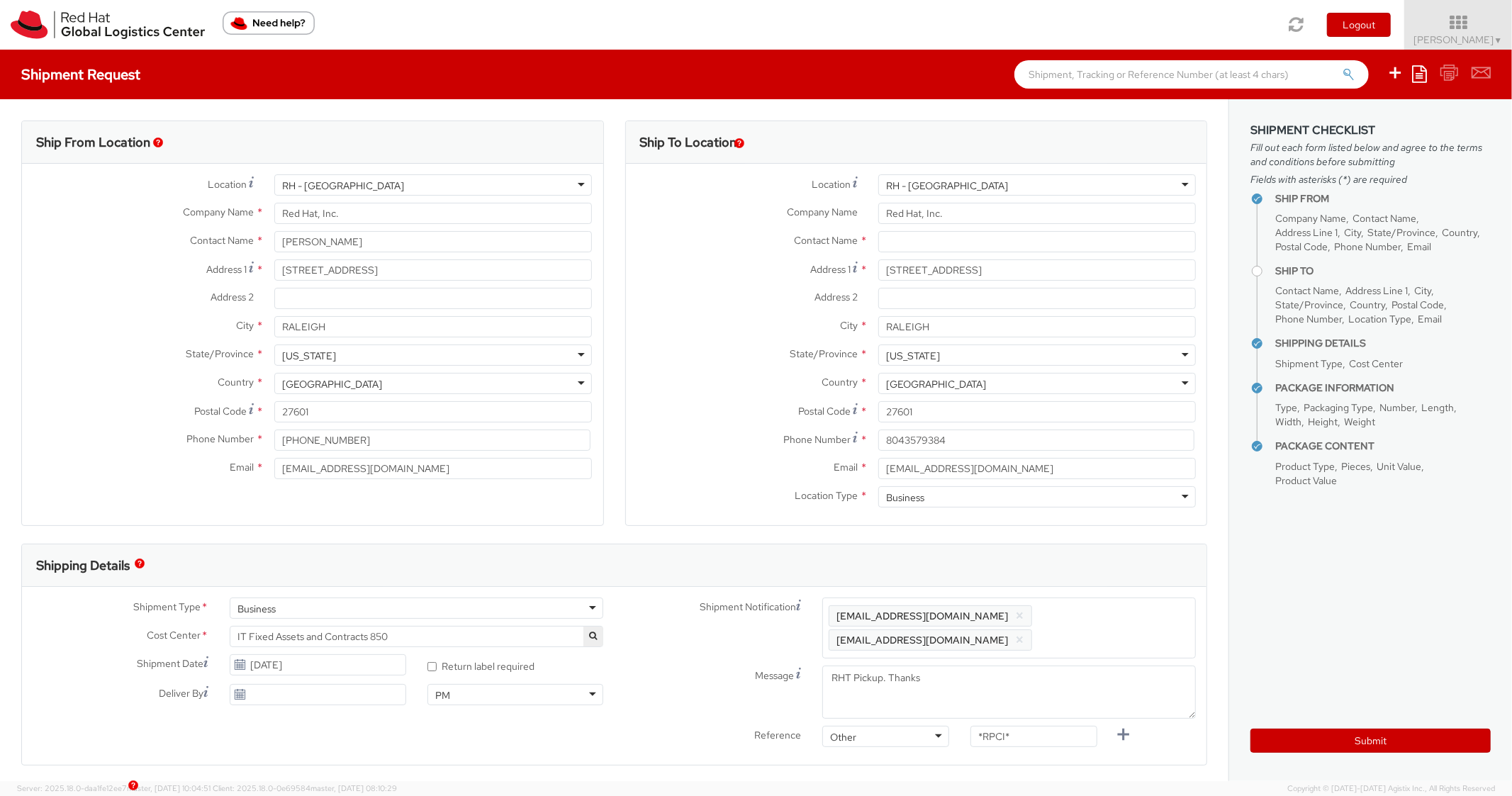
drag, startPoint x: 1082, startPoint y: 623, endPoint x: 1119, endPoint y: 602, distance: 42.5
click at [1089, 622] on span "Enter any additional email addresses, separated by comma, for individuals who s…" at bounding box center [1010, 628] width 361 height 42
click at [1117, 558] on div "Shipping Details" at bounding box center [608, 566] width 1173 height 42
drag, startPoint x: 1031, startPoint y: 744, endPoint x: 933, endPoint y: 680, distance: 117.0
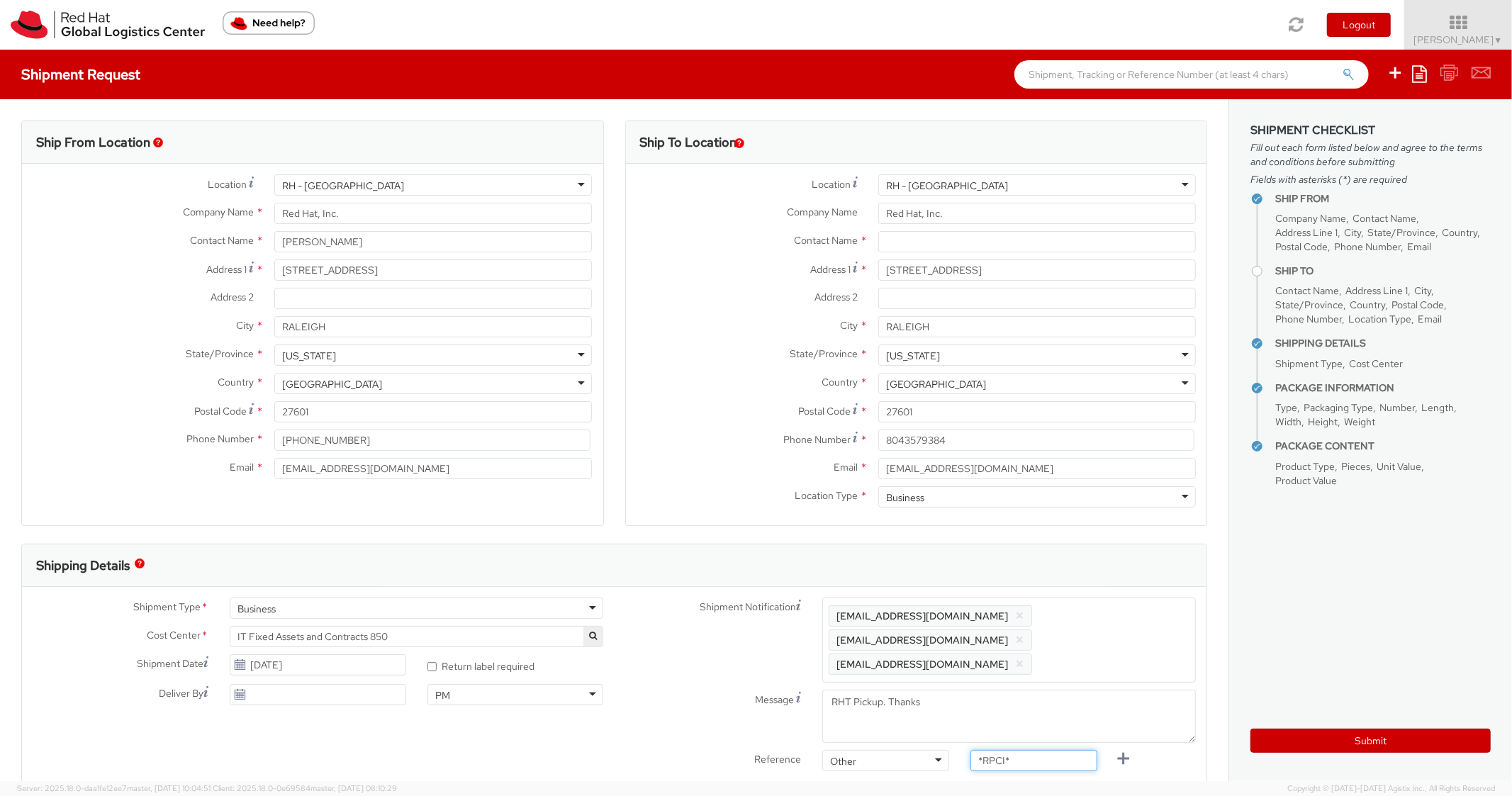
click at [919, 724] on div "Shipment Notification Enter any additional email addresses, separated by comma,…" at bounding box center [910, 688] width 592 height 181
click at [724, 441] on label "Phone Number *" at bounding box center [747, 439] width 241 height 19
click at [923, 243] on input "text" at bounding box center [1037, 241] width 318 height 21
click at [704, 306] on div "Address 2 *" at bounding box center [917, 298] width 581 height 21
click at [1291, 742] on button "Submit" at bounding box center [1371, 741] width 240 height 24
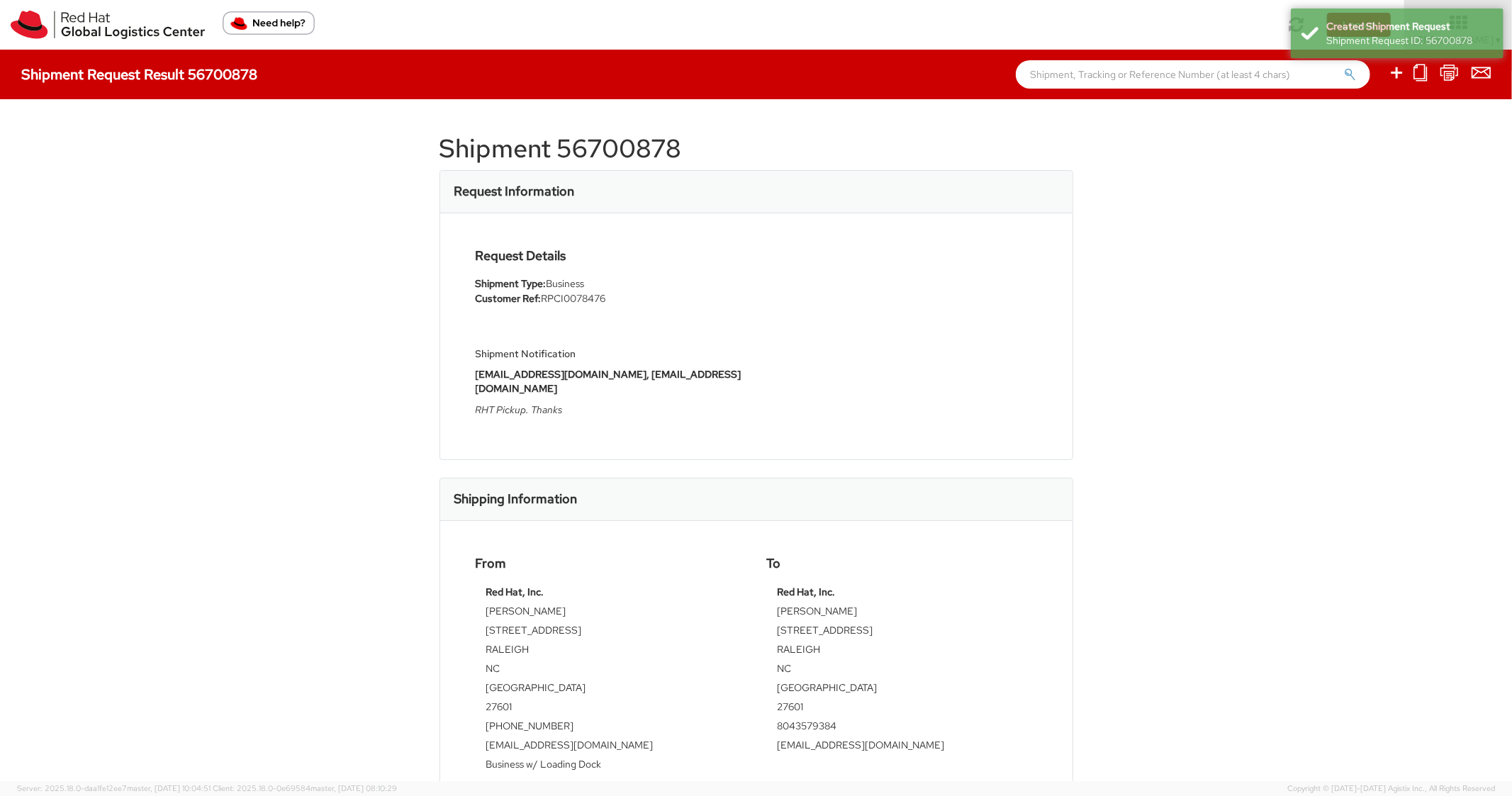
click at [907, 285] on div "Request Details Shipment Type: Business Customer Ref: RPCI0078476 Shipment Noti…" at bounding box center [756, 336] width 583 height 175
click at [632, 152] on h1 "Shipment 56700878" at bounding box center [756, 148] width 634 height 29
click at [768, 177] on div "Request Information" at bounding box center [756, 192] width 632 height 42
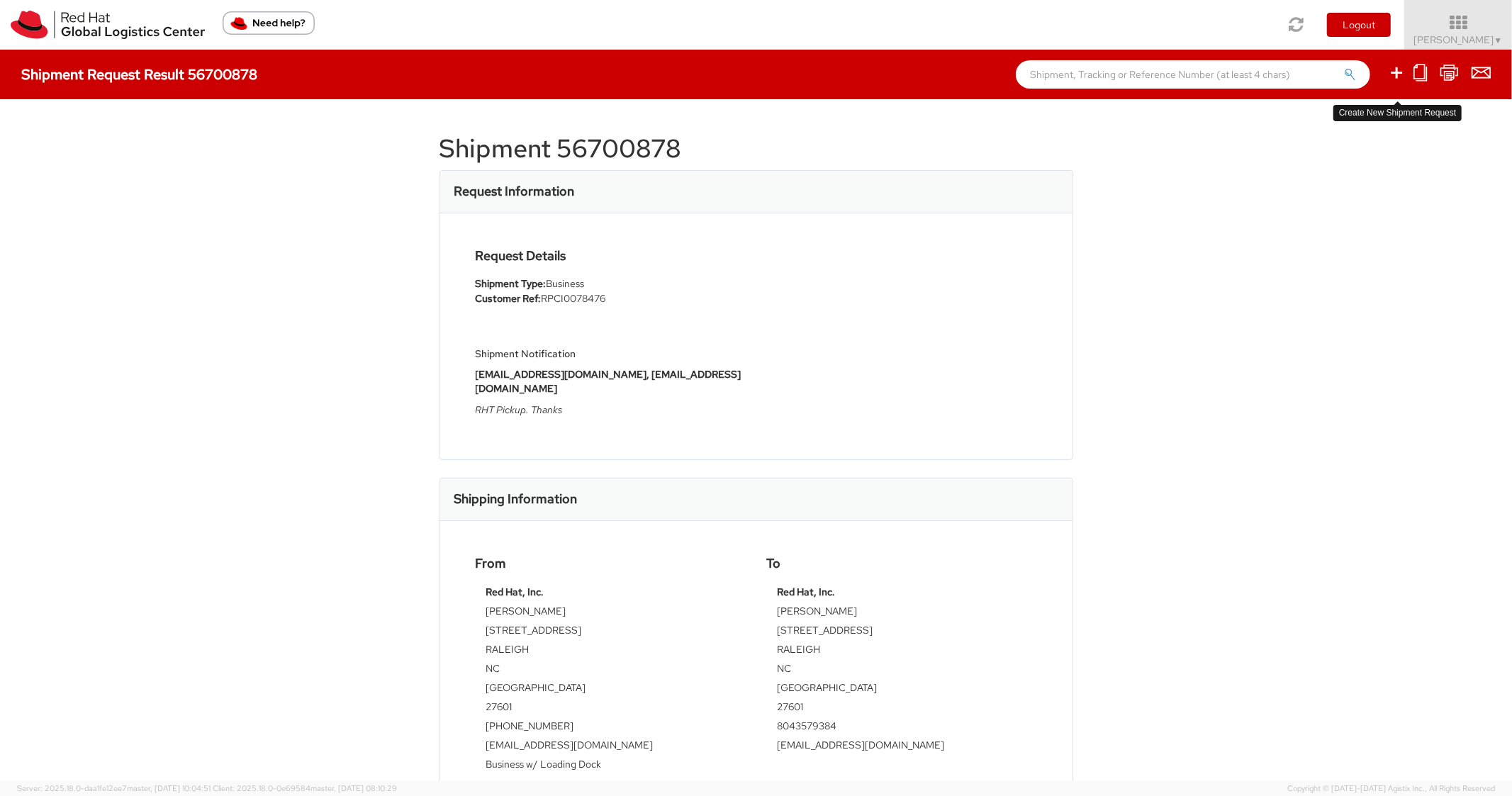
click at [1393, 84] on link at bounding box center [1397, 74] width 17 height 22
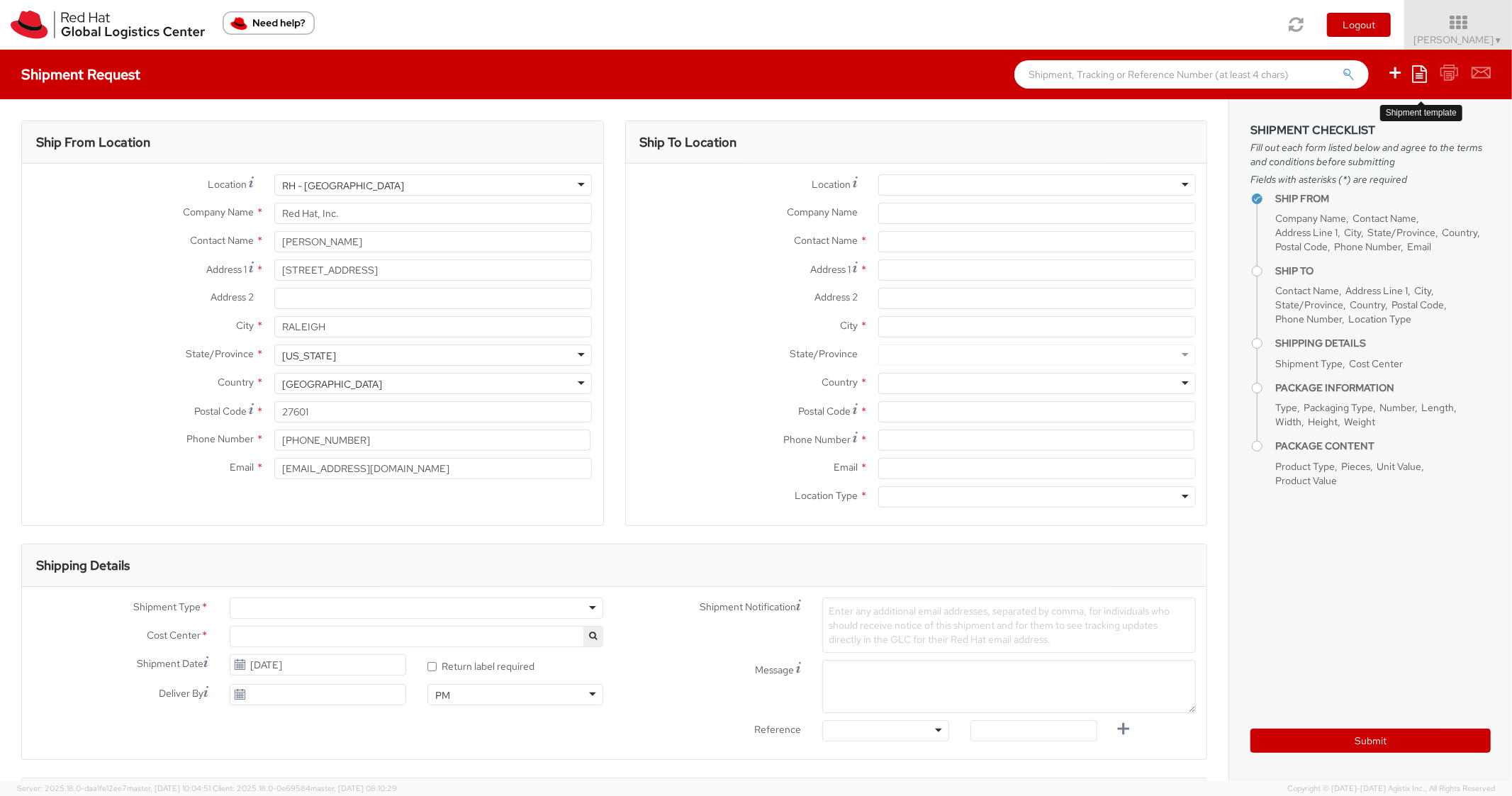
click at [1415, 76] on icon at bounding box center [1420, 74] width 15 height 17
click at [1350, 130] on ul "Save as template Create from template" at bounding box center [1365, 109] width 125 height 45
click at [1425, 69] on icon at bounding box center [1420, 74] width 15 height 17
click at [1337, 125] on link "Create from template" at bounding box center [1365, 119] width 124 height 18
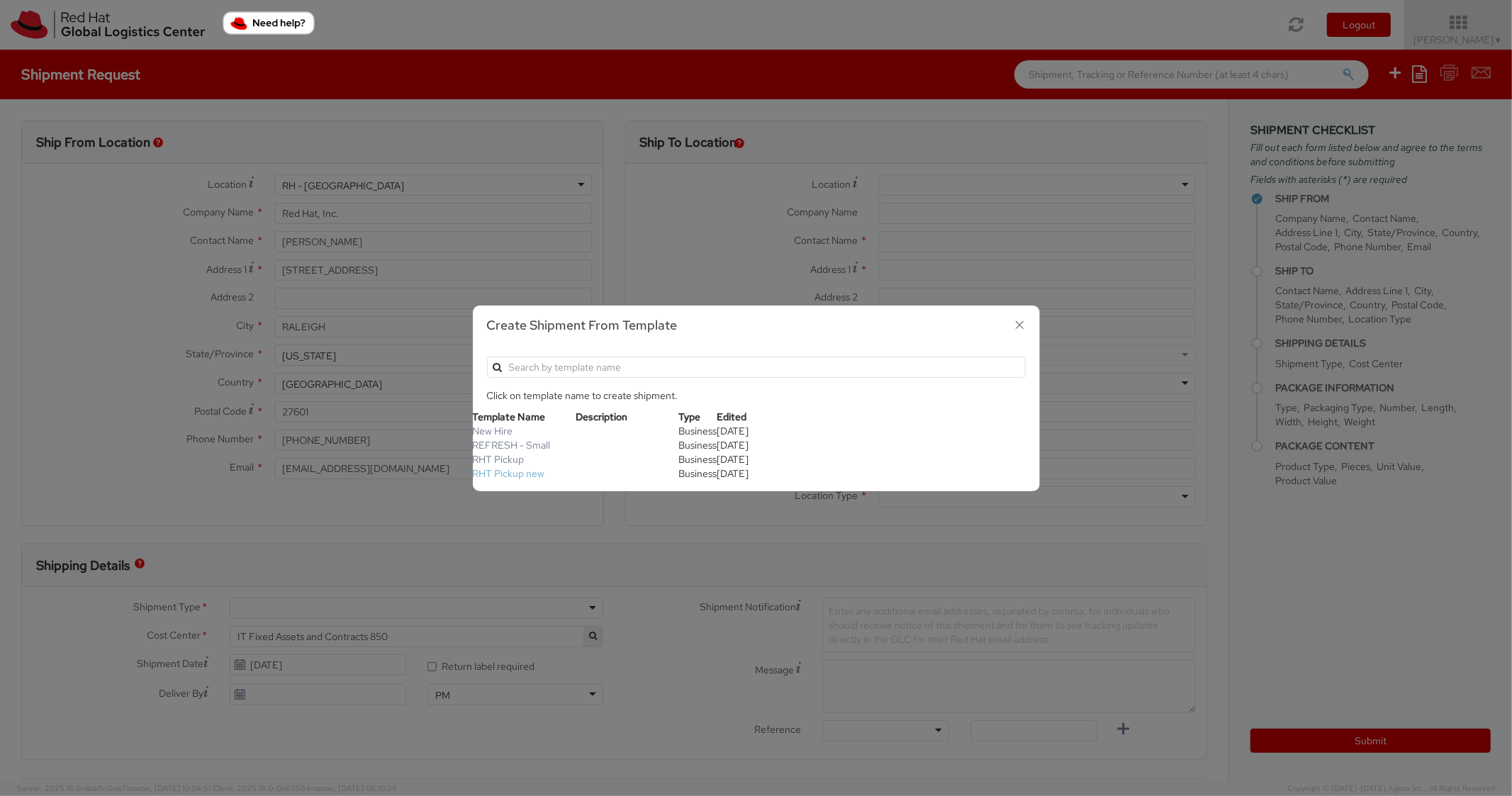
click at [522, 475] on link "RHT Pickup new" at bounding box center [509, 474] width 72 height 13
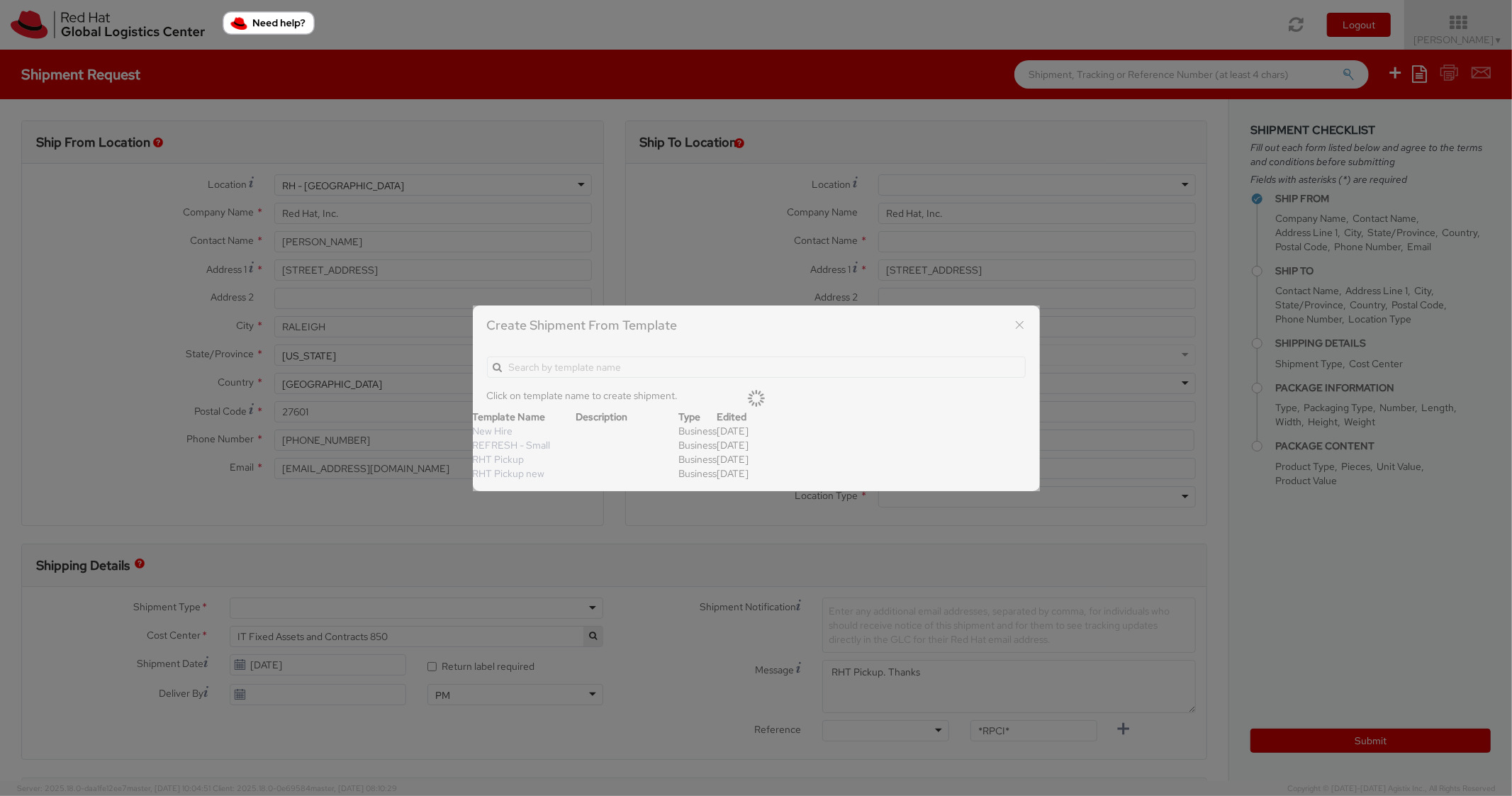
scroll to position [42, 0]
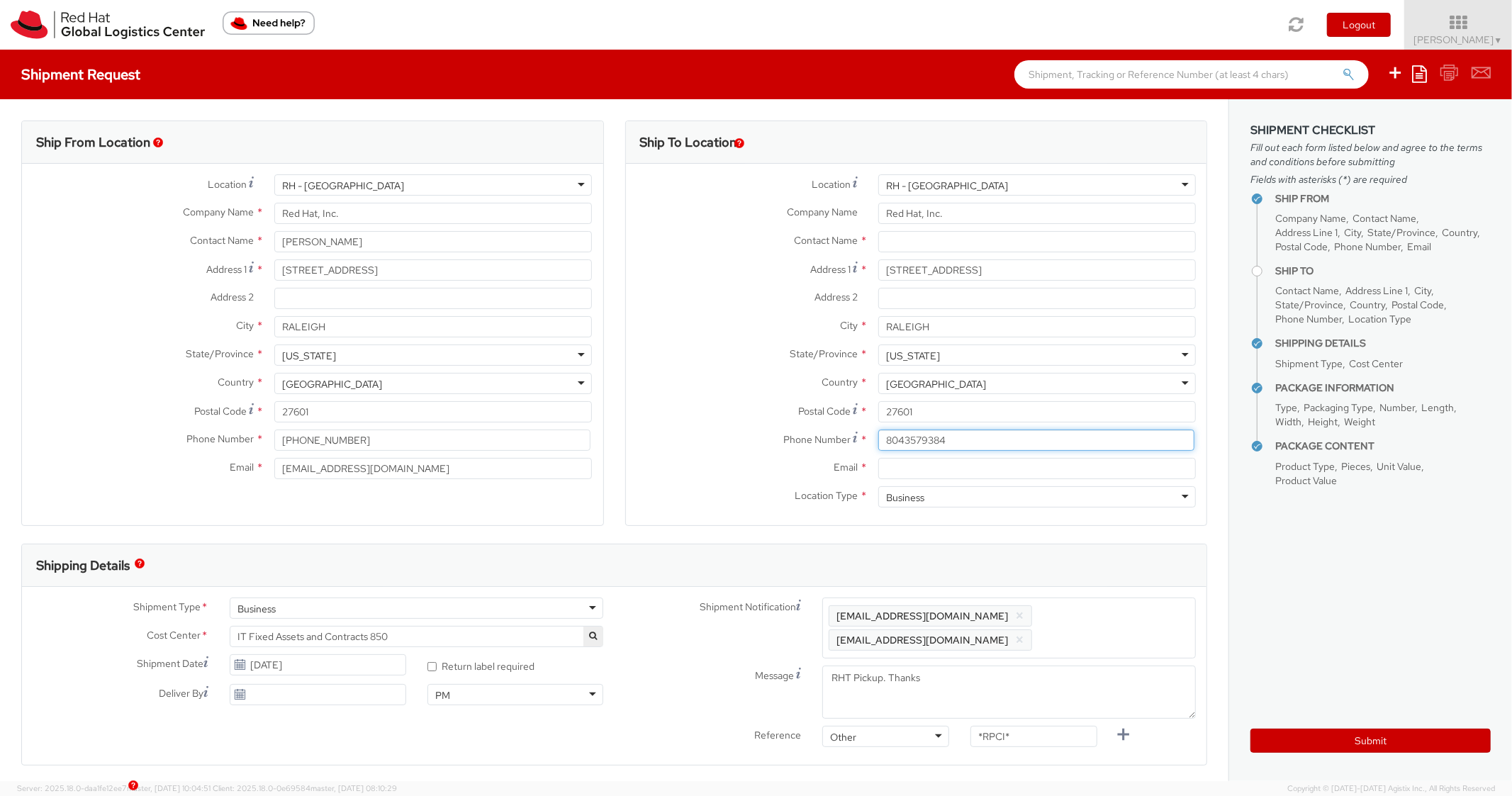
drag, startPoint x: 938, startPoint y: 436, endPoint x: 755, endPoint y: 344, distance: 204.8
click at [936, 434] on input "8043579384" at bounding box center [1036, 439] width 316 height 21
click at [721, 330] on label "City *" at bounding box center [747, 325] width 241 height 18
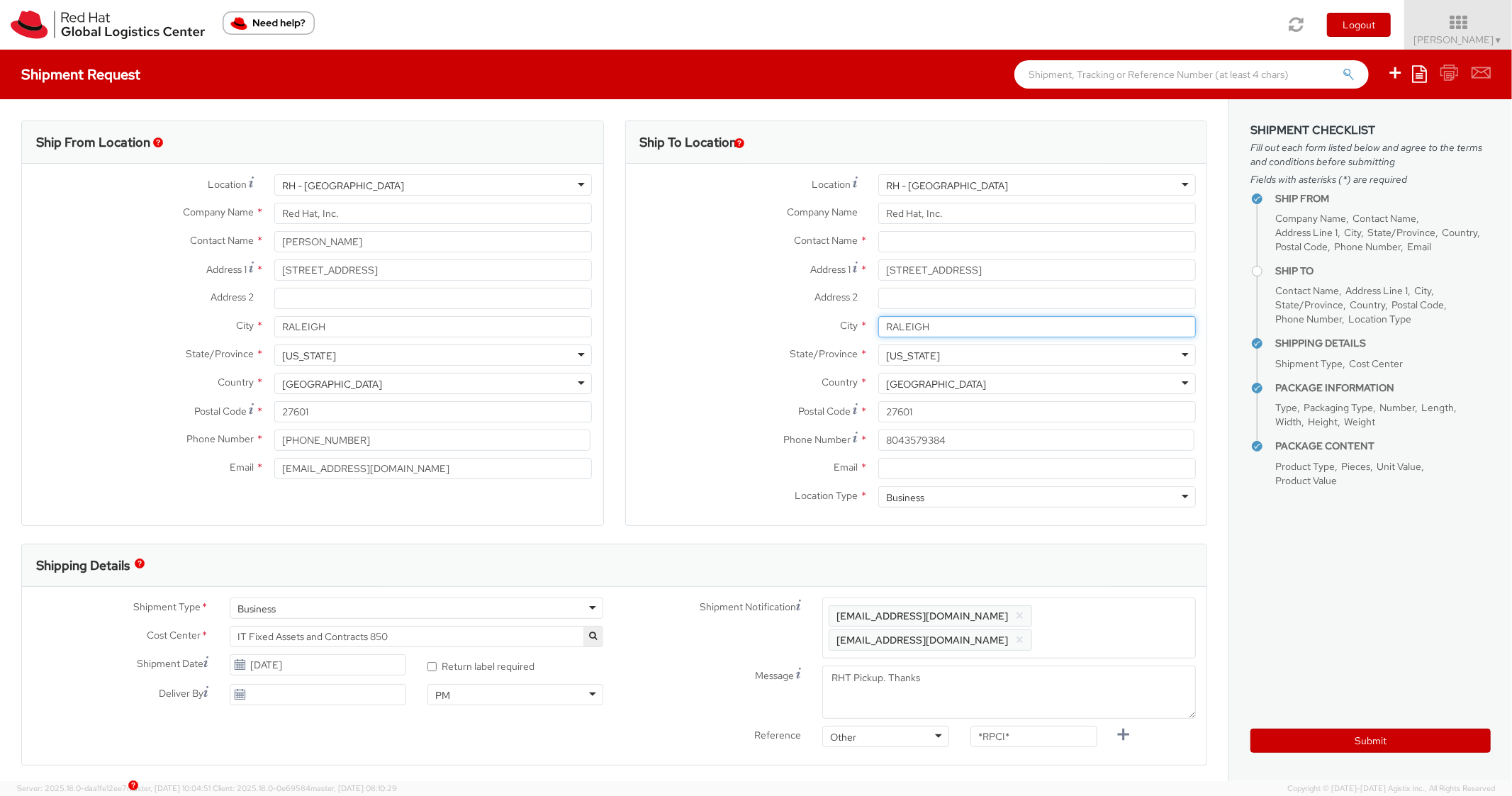
click at [878, 330] on input "RALEIGH" at bounding box center [1037, 326] width 318 height 21
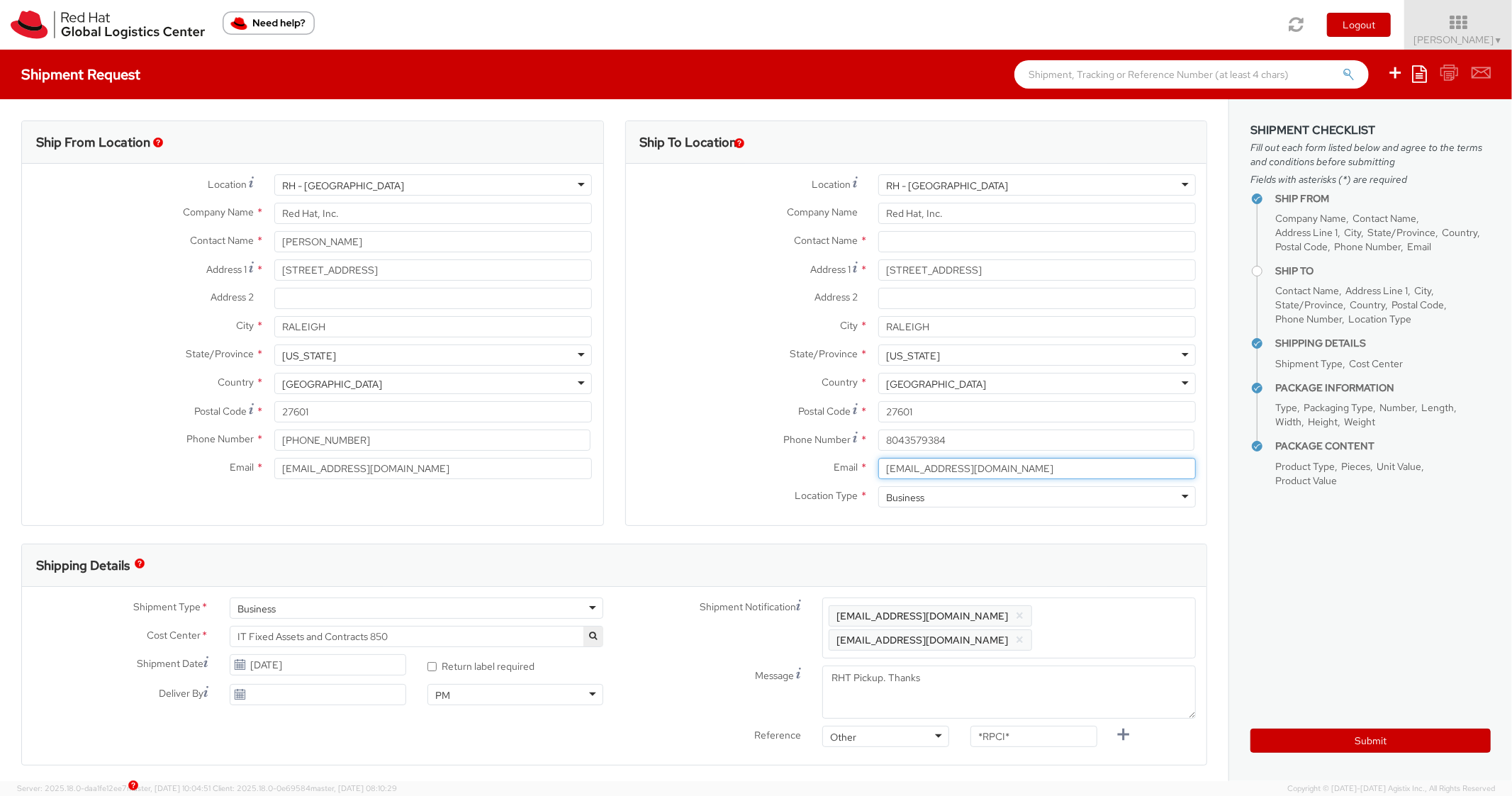
click at [925, 463] on input "[EMAIL_ADDRESS][DOMAIN_NAME]" at bounding box center [1037, 468] width 318 height 21
click at [1139, 628] on span "Enter any additional email addresses, separated by comma, for individuals who s…" at bounding box center [1010, 628] width 361 height 42
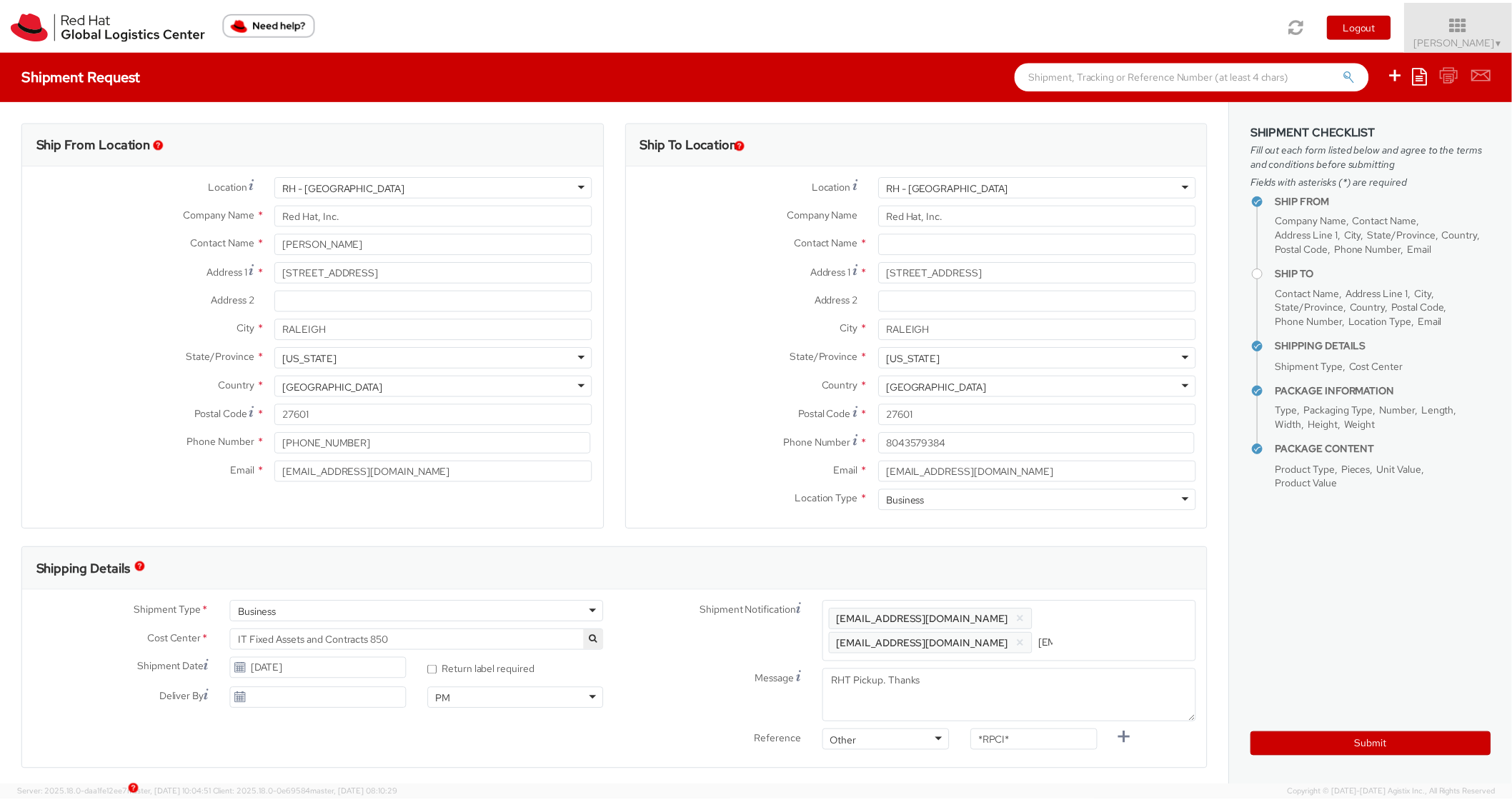
scroll to position [0, 76]
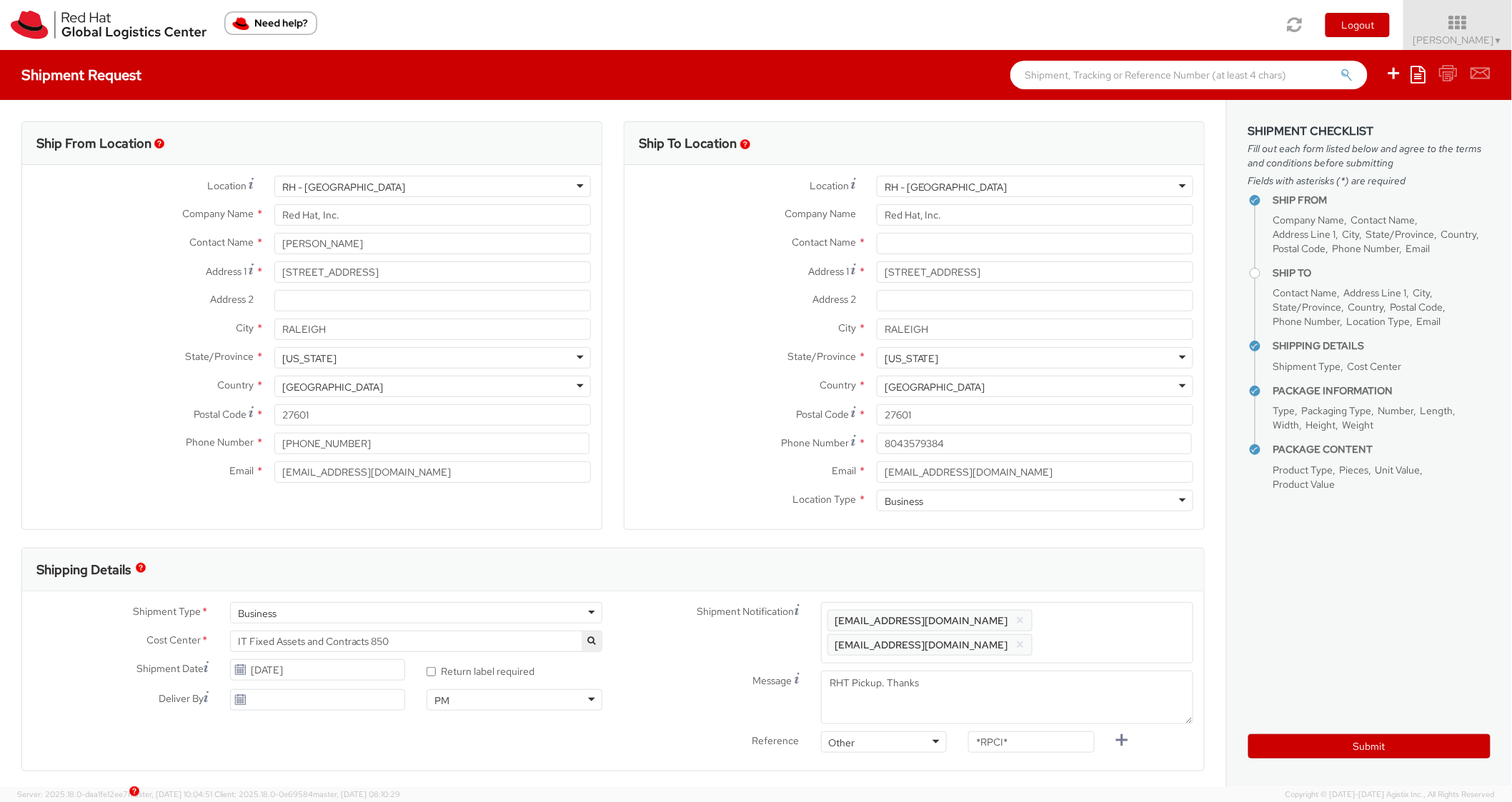
click at [1118, 563] on div "Shipping Details" at bounding box center [613, 570] width 1182 height 43
drag, startPoint x: 1047, startPoint y: 749, endPoint x: 876, endPoint y: 704, distance: 176.8
click at [847, 719] on div "Shipment Notification Enter any additional email addresses, separated by comma,…" at bounding box center [918, 693] width 597 height 182
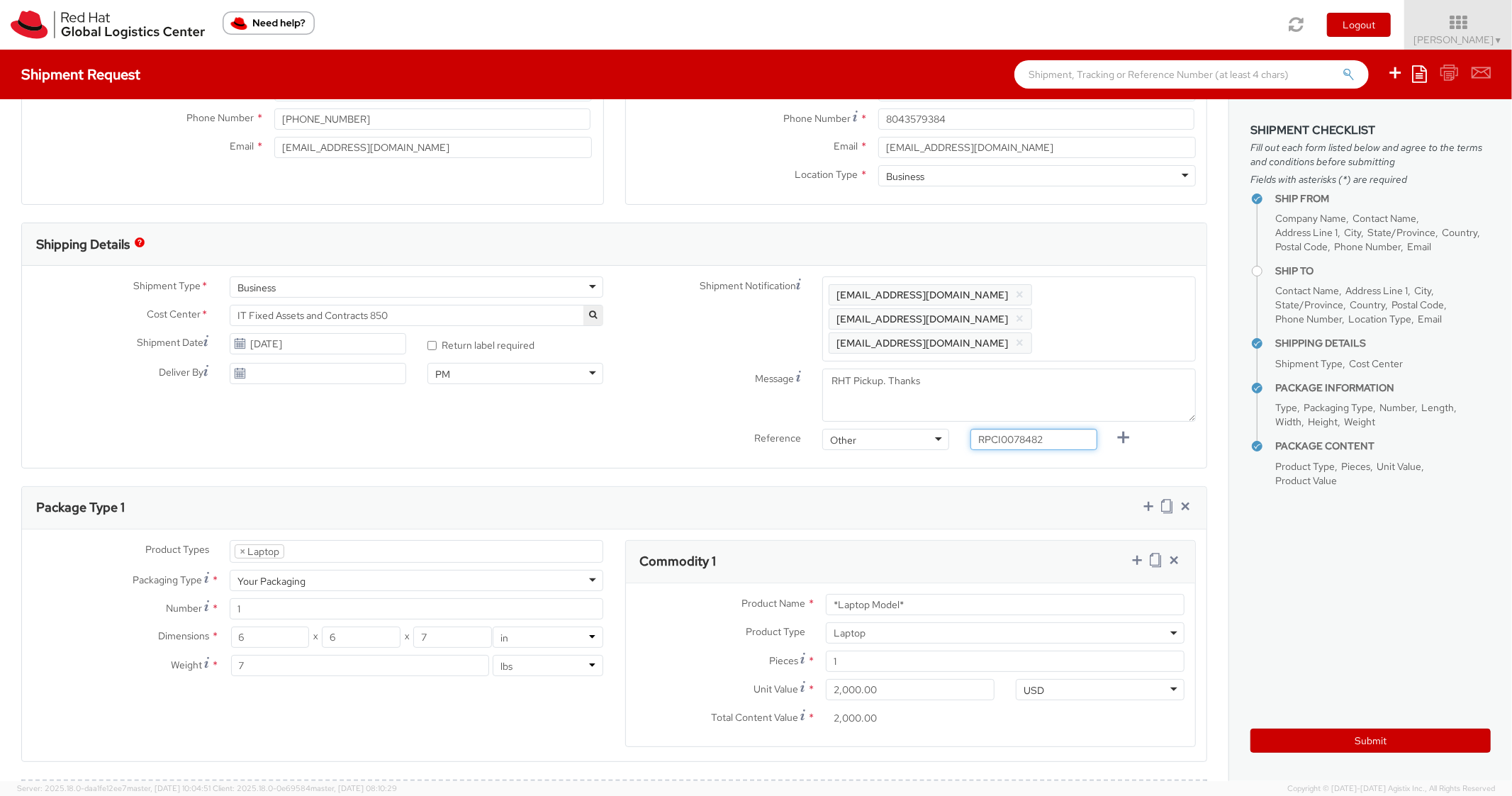
scroll to position [568, 0]
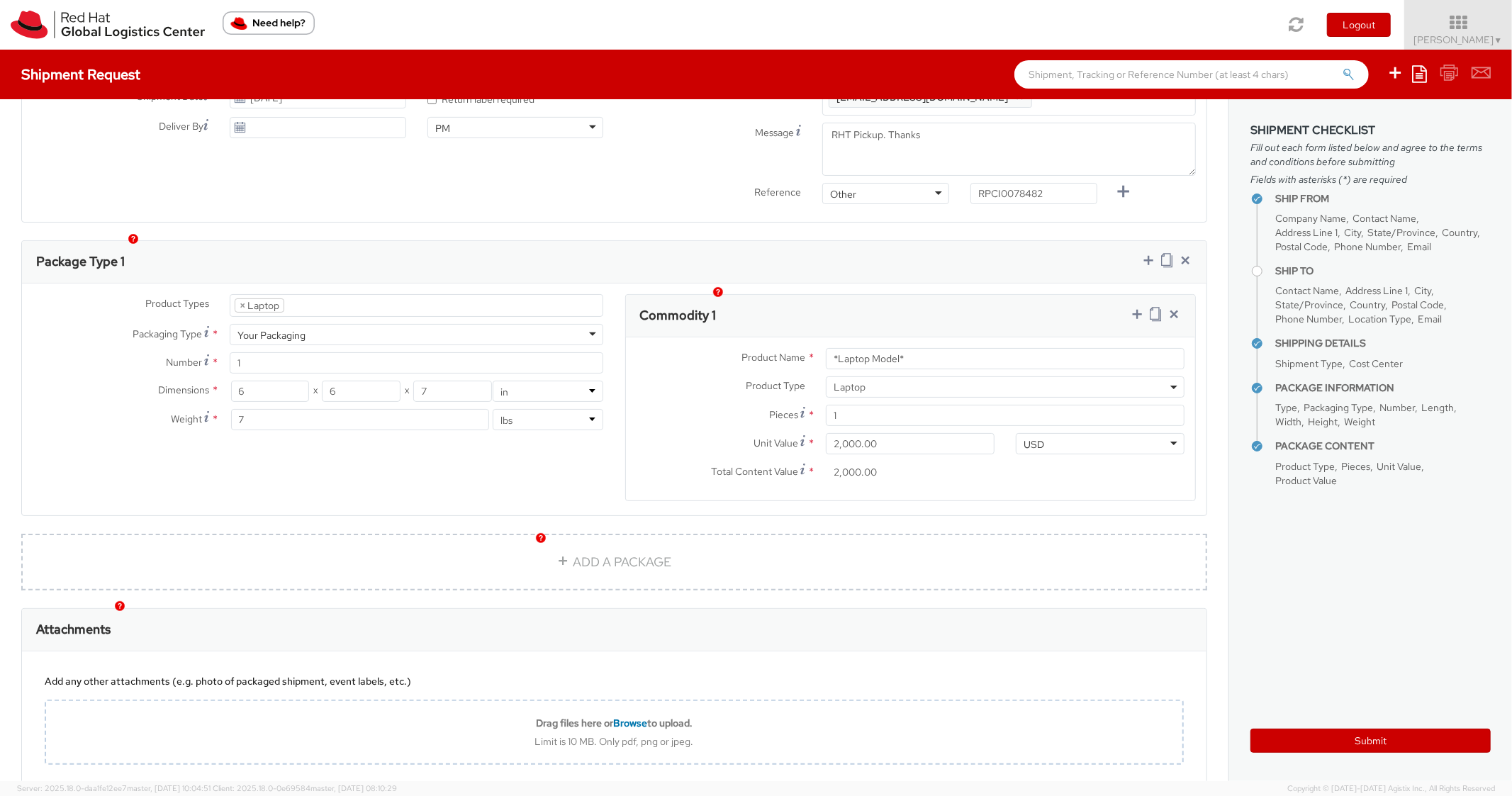
click at [929, 284] on div "Product Types * Documents Docking Station Laptop Monitor Other Hardware Server …" at bounding box center [615, 400] width 1185 height 232
drag, startPoint x: 838, startPoint y: 328, endPoint x: 783, endPoint y: 322, distance: 55.3
click at [785, 337] on div "Product Name * *Laptop Model* Product Type * Documents Docking Station Laptop M…" at bounding box center [911, 418] width 570 height 163
click at [874, 255] on div "Package Type 1" at bounding box center [615, 263] width 1185 height 42
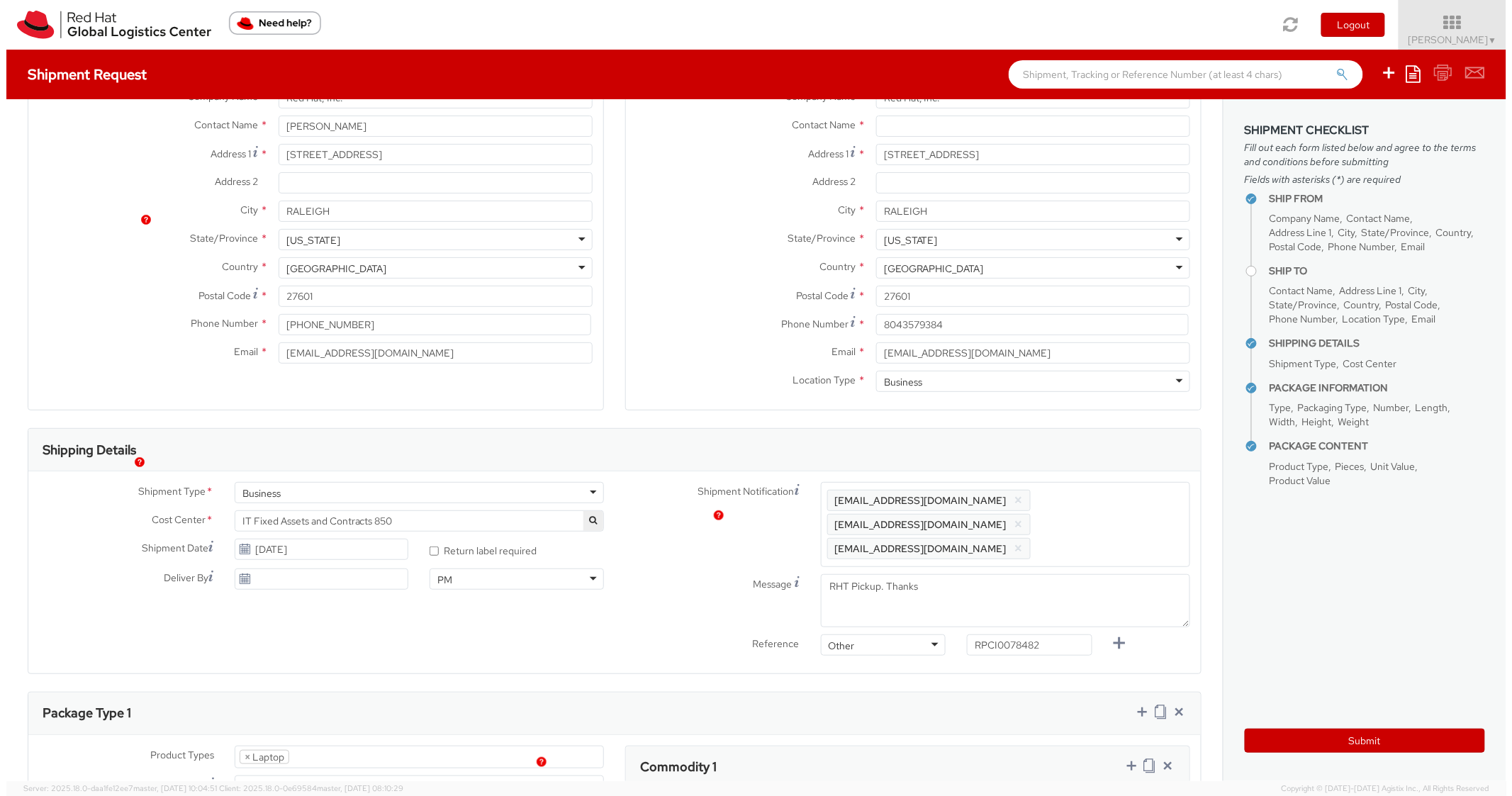
scroll to position [0, 0]
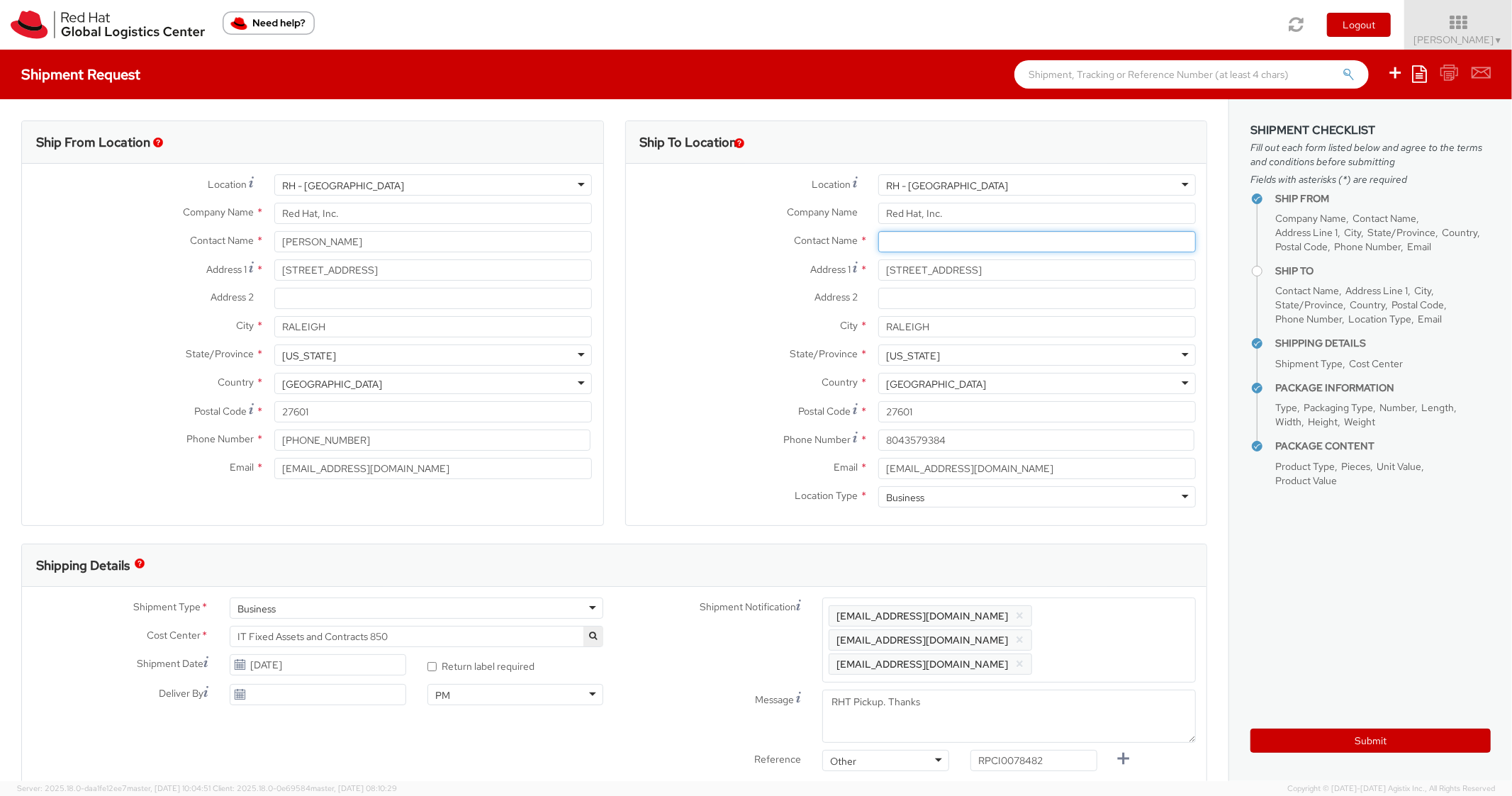
click at [911, 244] on input "text" at bounding box center [1037, 241] width 318 height 21
click at [694, 345] on label "State/Province *" at bounding box center [747, 354] width 241 height 18
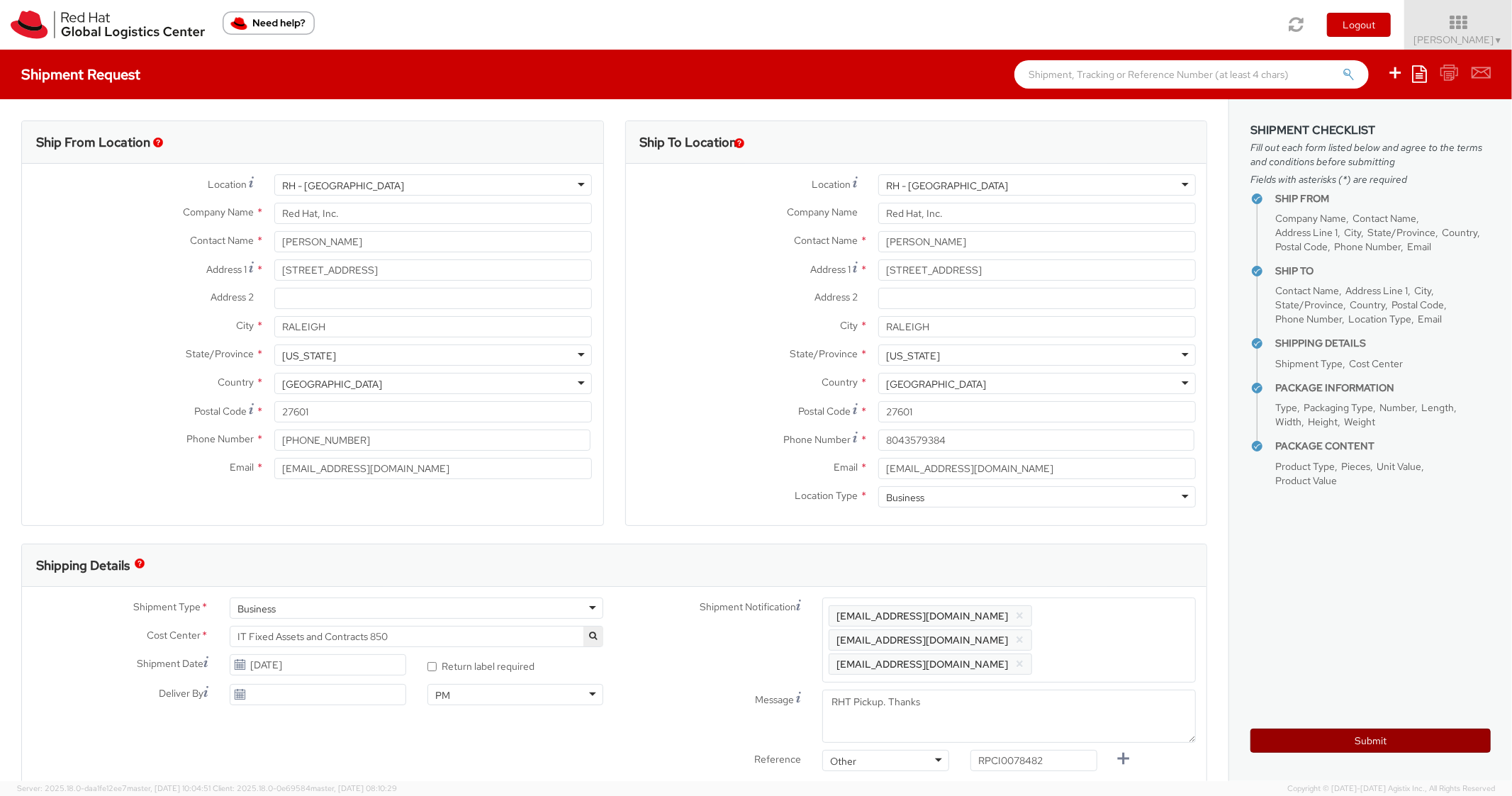
click at [1292, 733] on button "Submit" at bounding box center [1371, 741] width 240 height 24
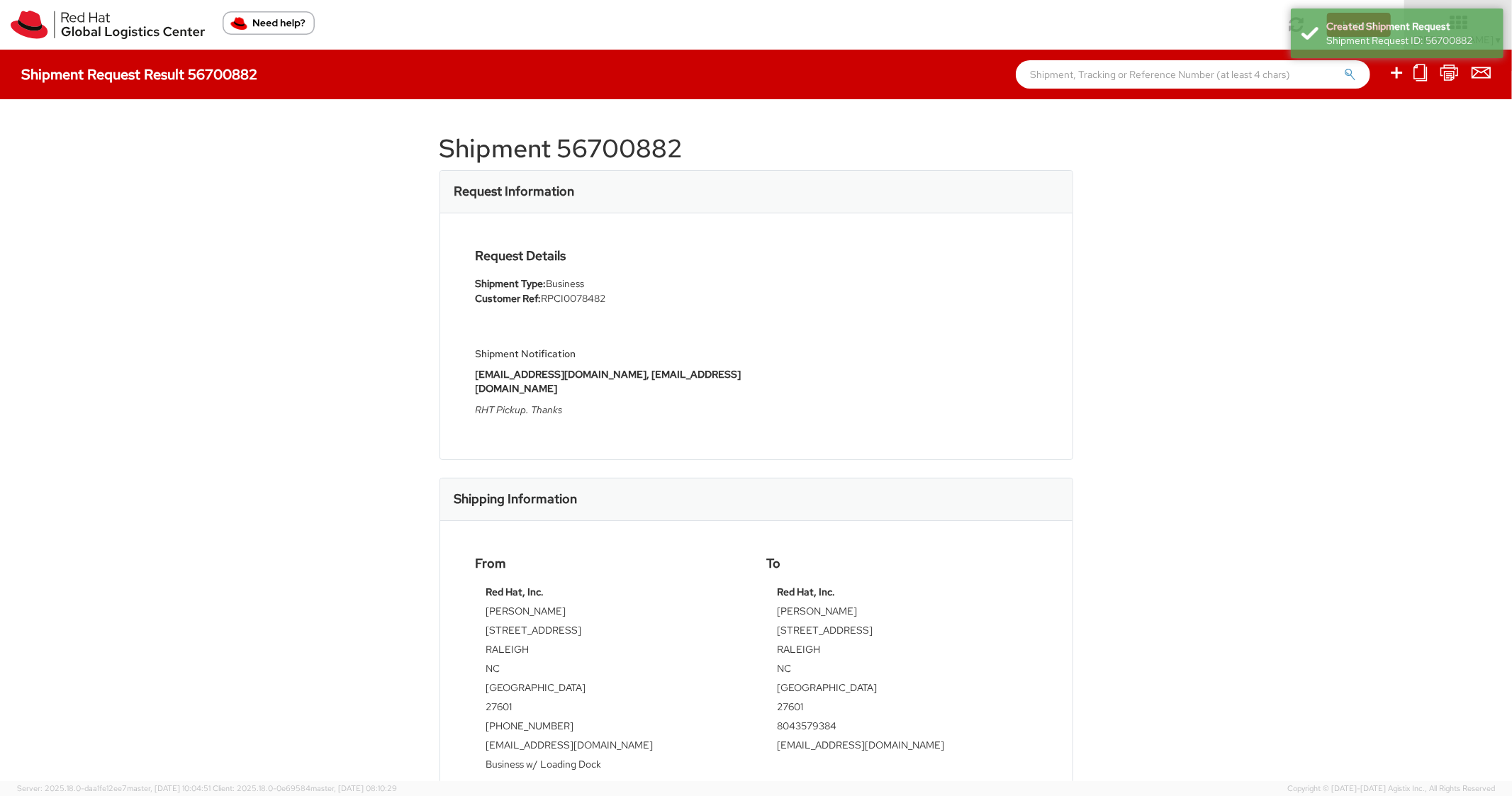
click at [608, 156] on h1 "Shipment 56700882" at bounding box center [756, 148] width 634 height 29
click at [608, 152] on h1 "Shipment 56700882" at bounding box center [756, 148] width 634 height 29
click at [603, 137] on h1 "Shipment 56700882" at bounding box center [756, 148] width 634 height 29
click at [604, 137] on h1 "Shipment 56700882" at bounding box center [756, 148] width 634 height 29
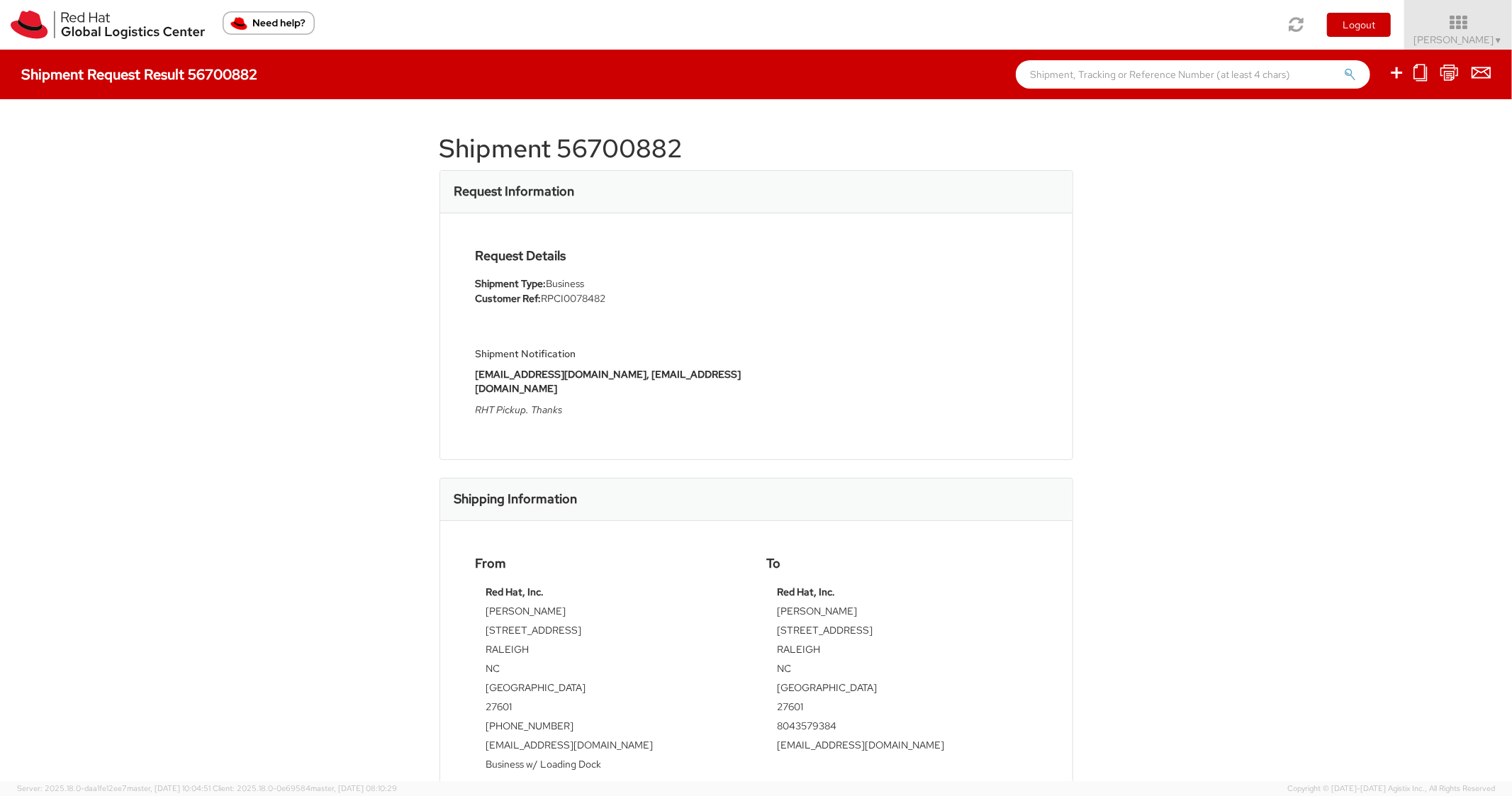
click at [868, 168] on div "Shipment 56700882 Request Information Request Details Shipment Type: Business C…" at bounding box center [756, 440] width 634 height 639
click at [1405, 73] on icon at bounding box center [1397, 72] width 17 height 18
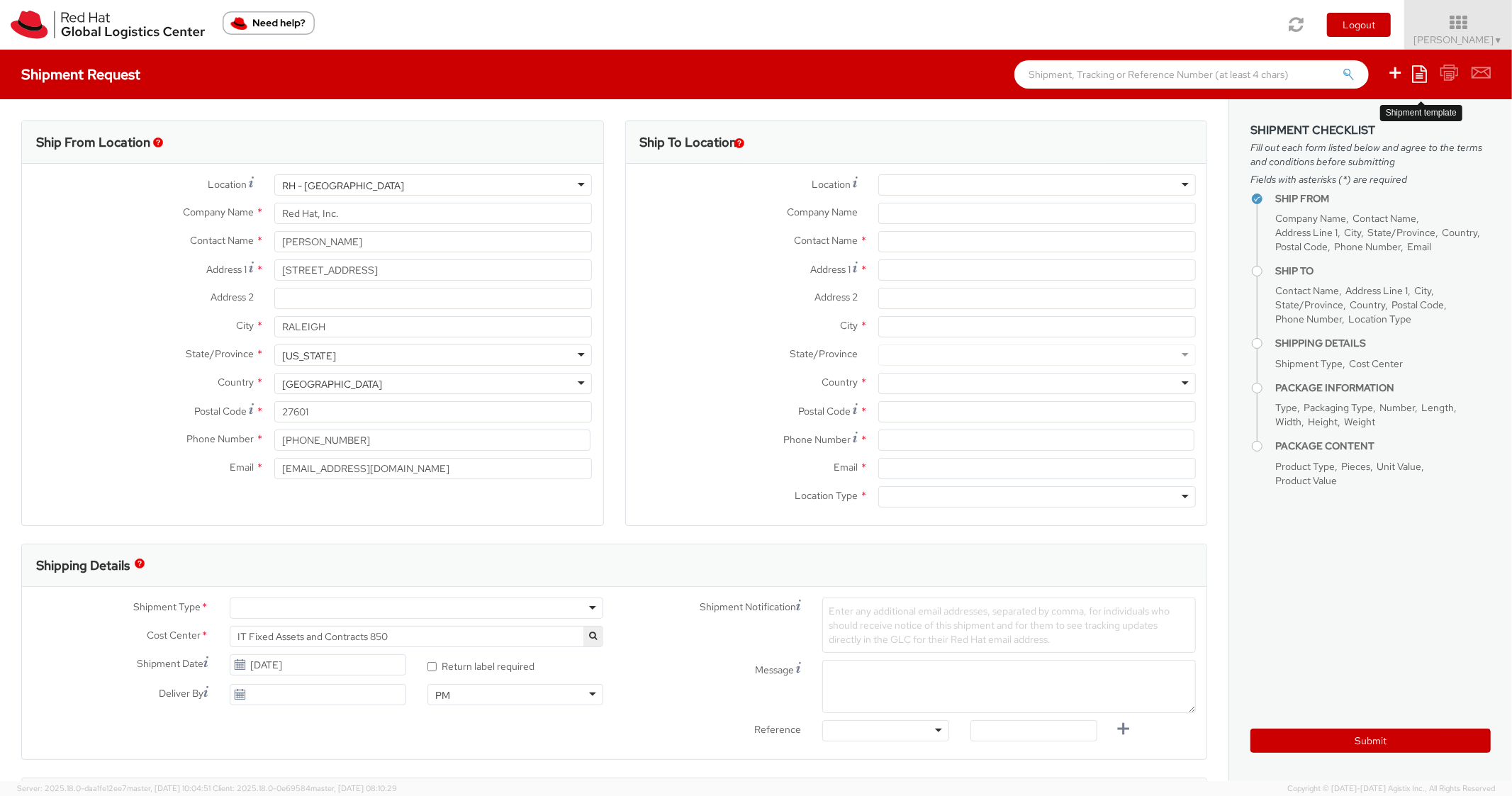
click at [1422, 74] on icon at bounding box center [1420, 74] width 15 height 17
click at [1334, 115] on link "Create from template" at bounding box center [1365, 119] width 124 height 18
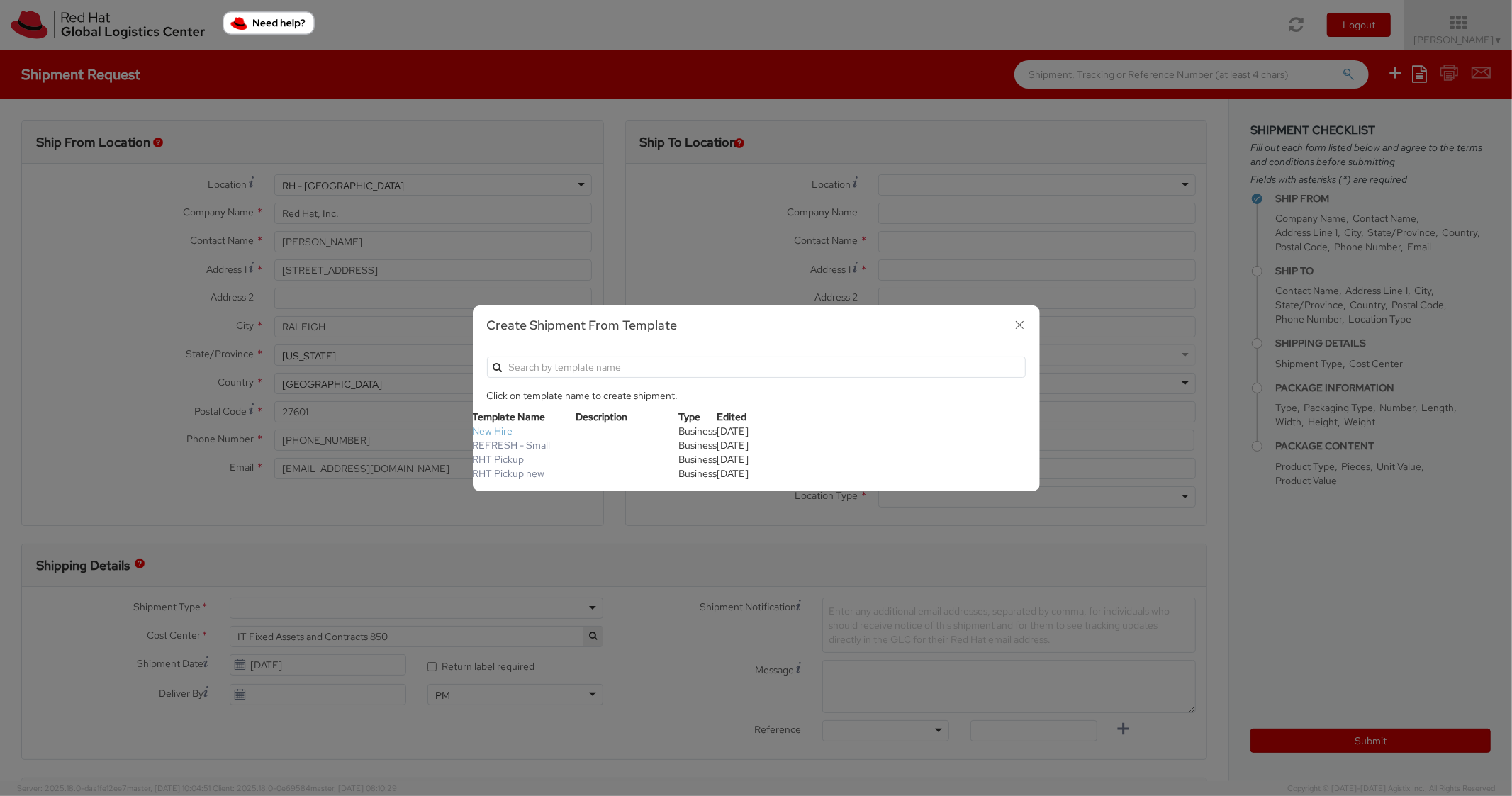
click at [506, 433] on link "New Hire" at bounding box center [493, 431] width 41 height 13
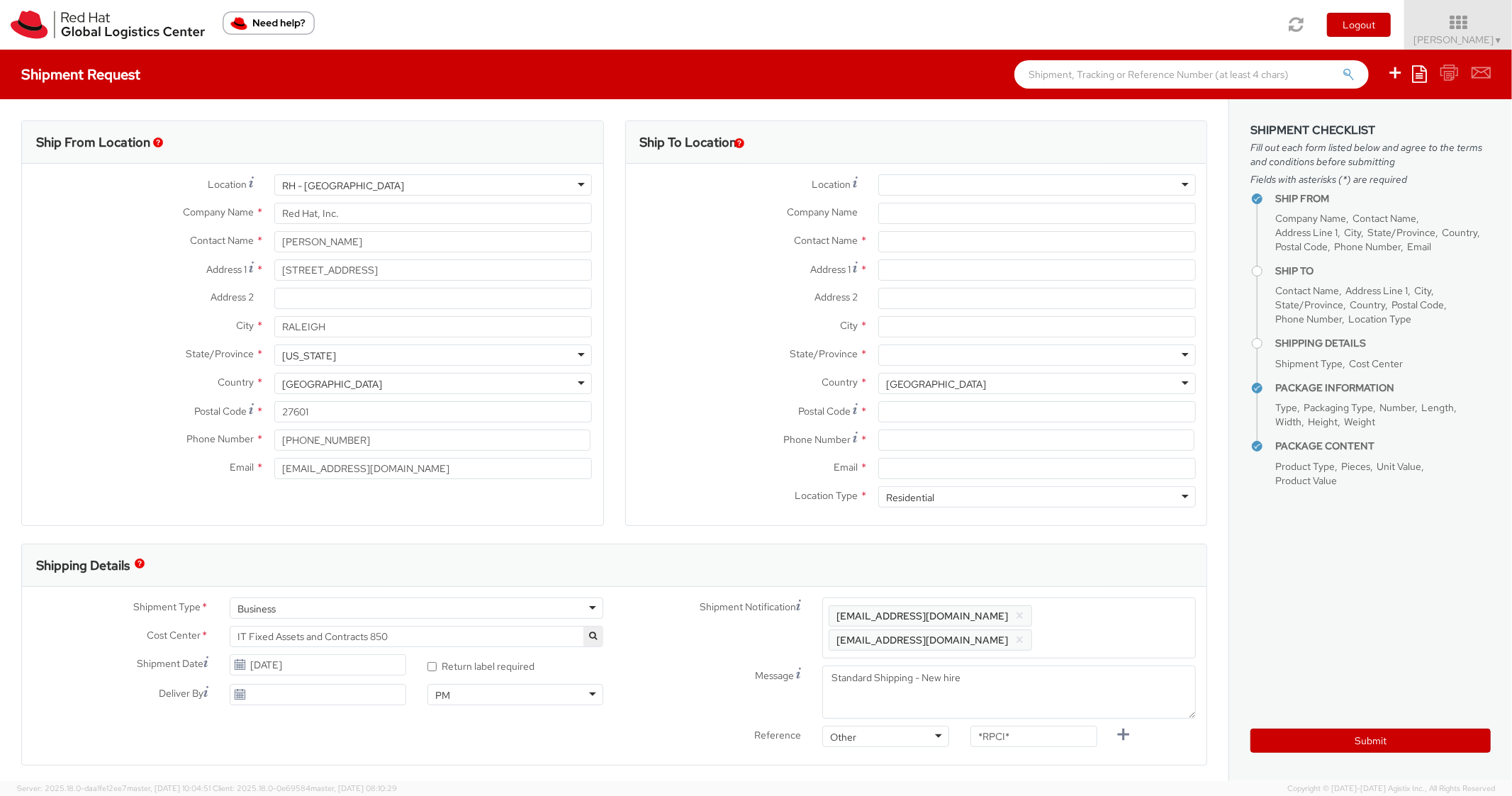
scroll to position [42, 0]
click at [912, 174] on div at bounding box center [1037, 184] width 318 height 21
click at [1041, 183] on div "RH - [GEOGRAPHIC_DATA]" at bounding box center [1037, 184] width 318 height 21
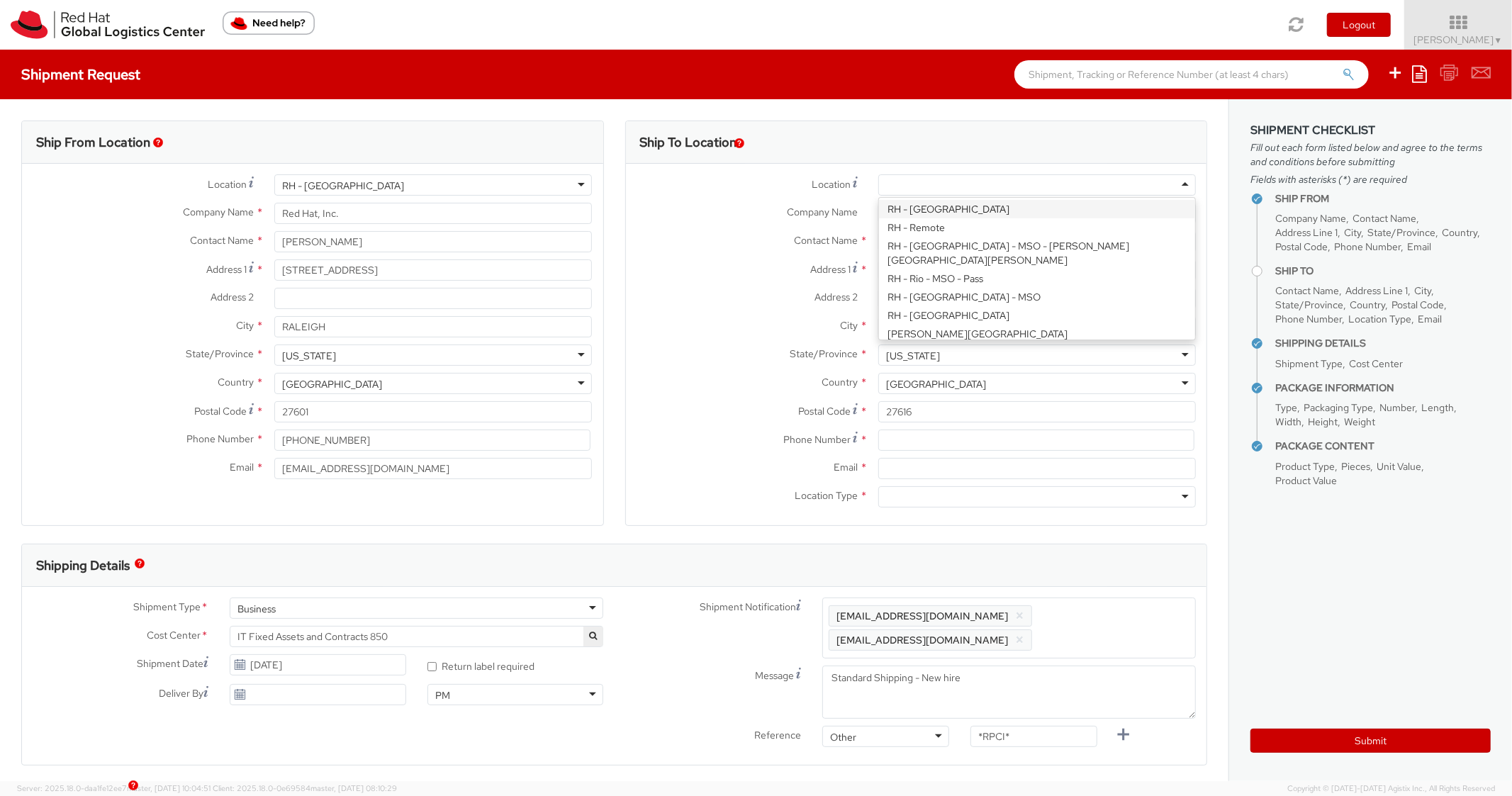
click at [777, 309] on div "Address 2 * c/o Red Hat, Inc." at bounding box center [917, 298] width 581 height 21
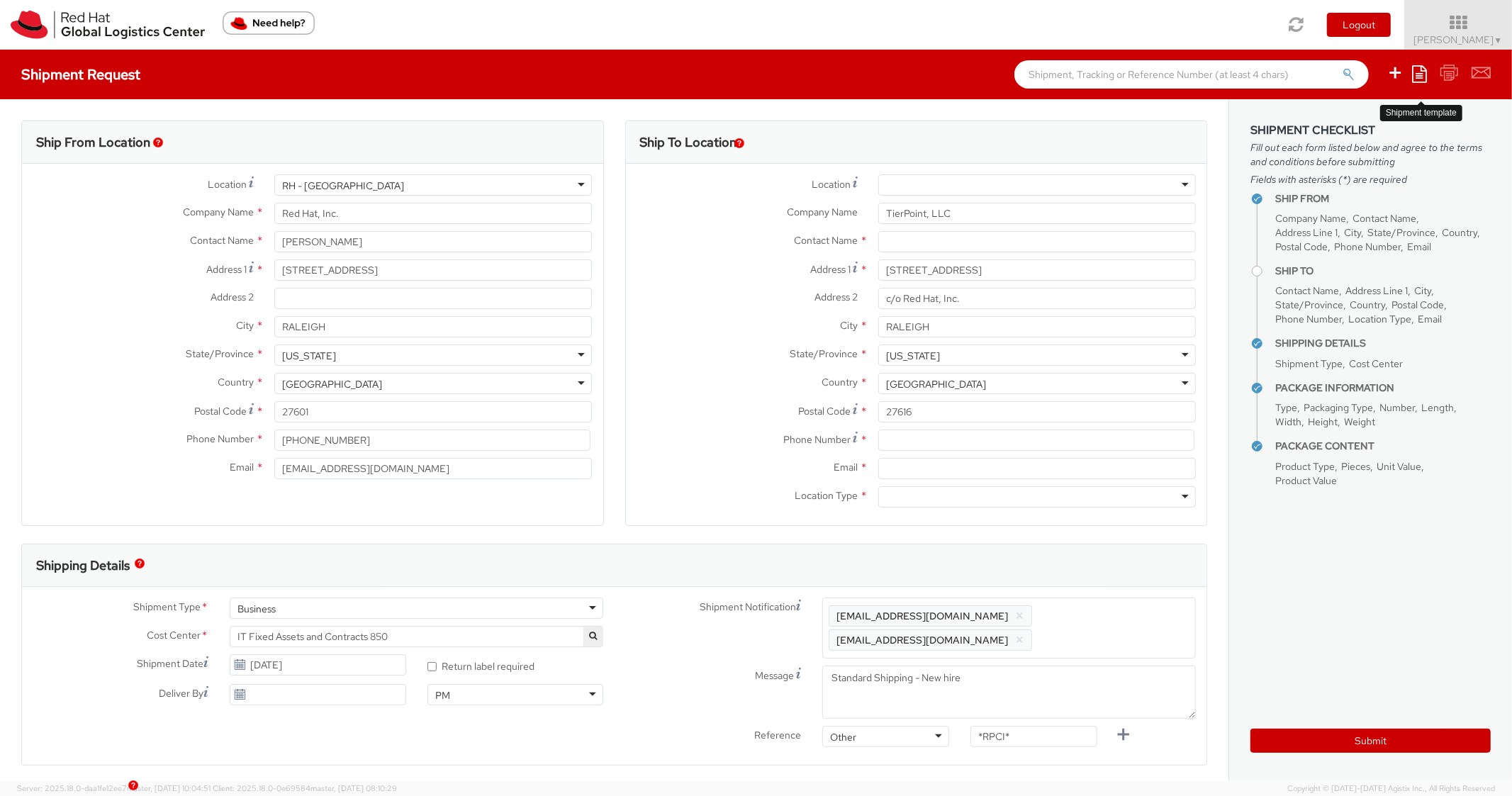
click at [1420, 78] on icon at bounding box center [1420, 74] width 15 height 17
click at [1357, 117] on link "Create from template" at bounding box center [1365, 119] width 124 height 18
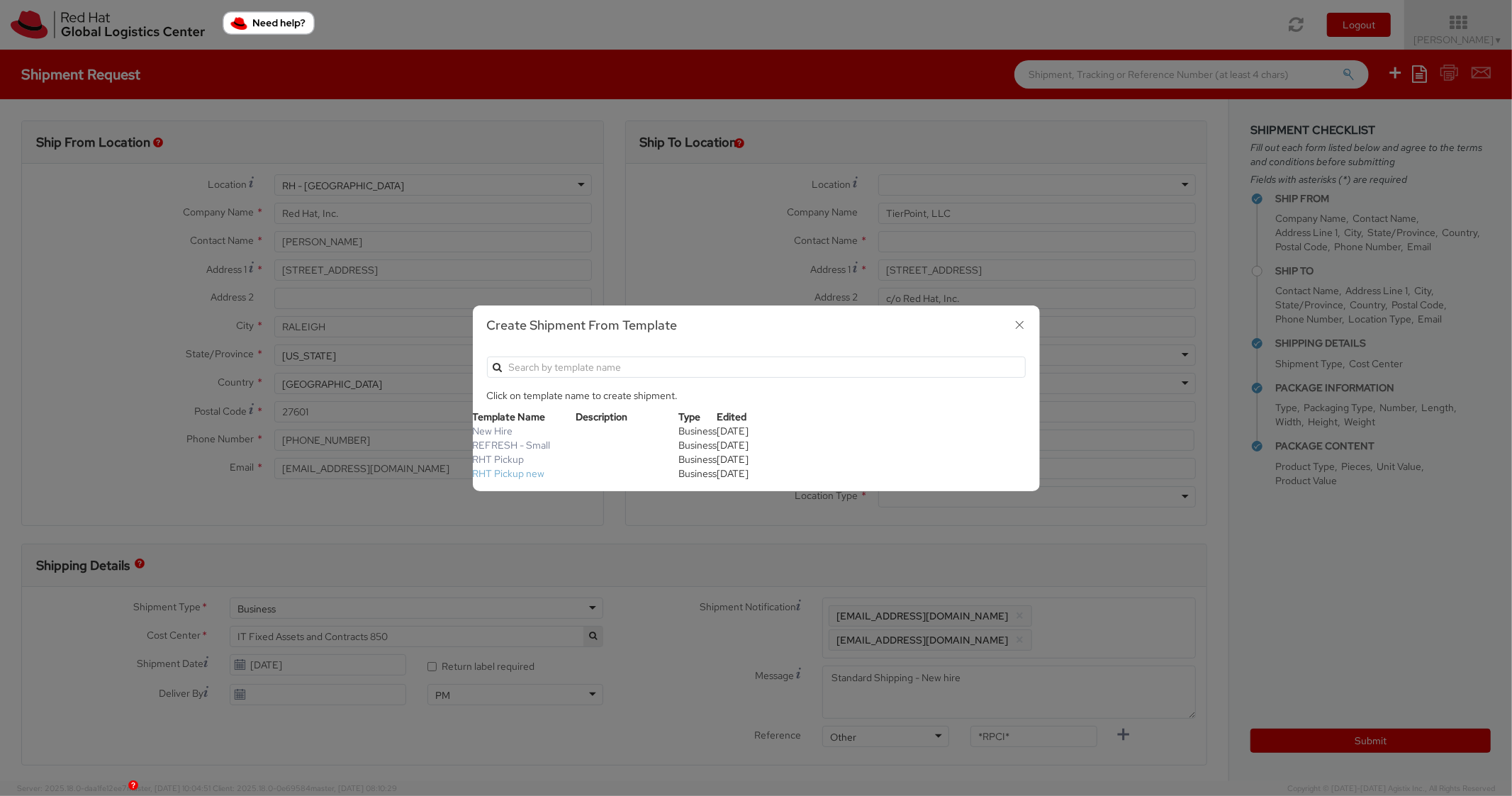
click at [503, 473] on link "RHT Pickup new" at bounding box center [509, 474] width 72 height 13
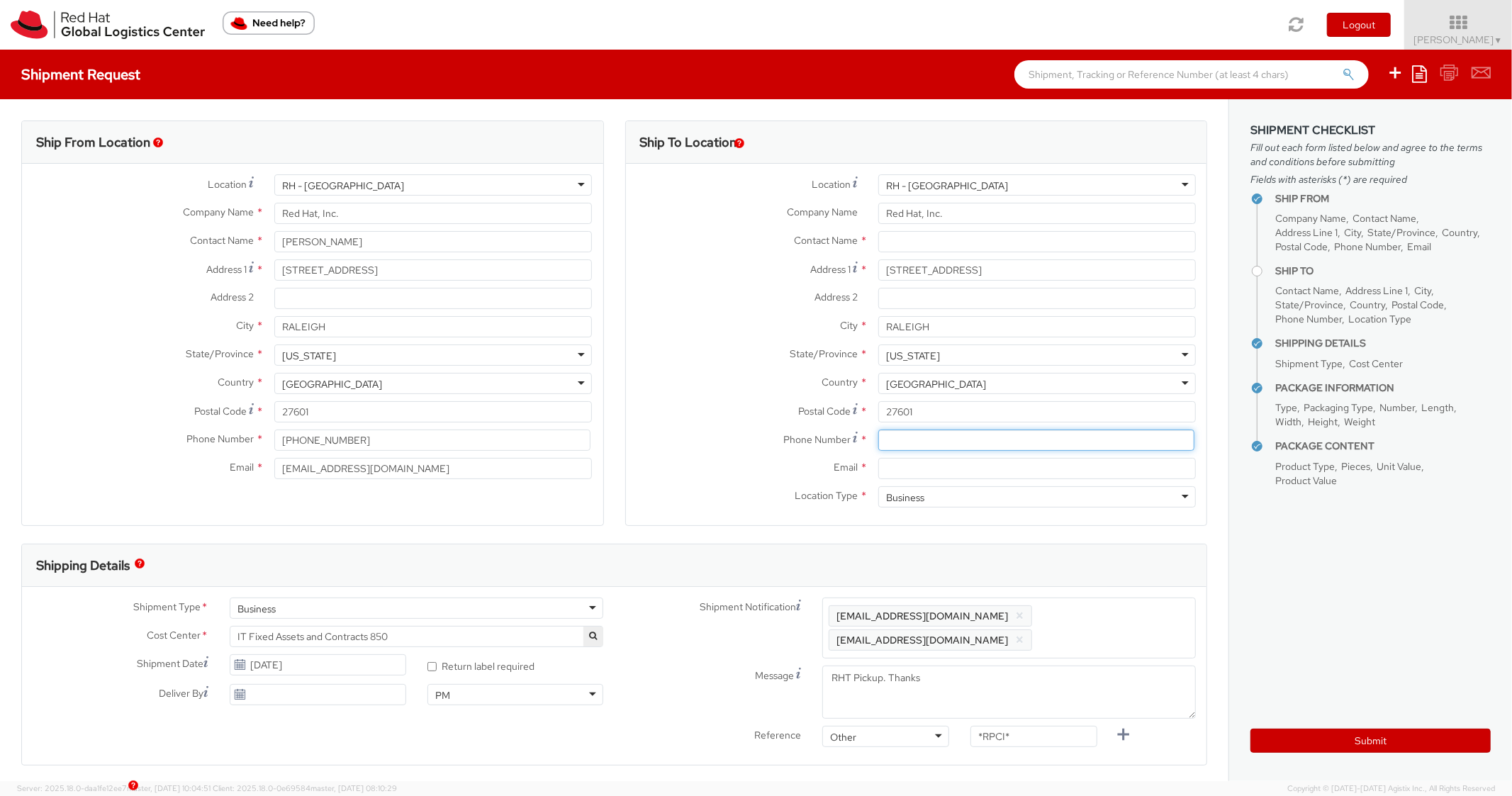
click at [965, 448] on input at bounding box center [1036, 439] width 316 height 21
click at [682, 331] on label "City *" at bounding box center [747, 325] width 241 height 18
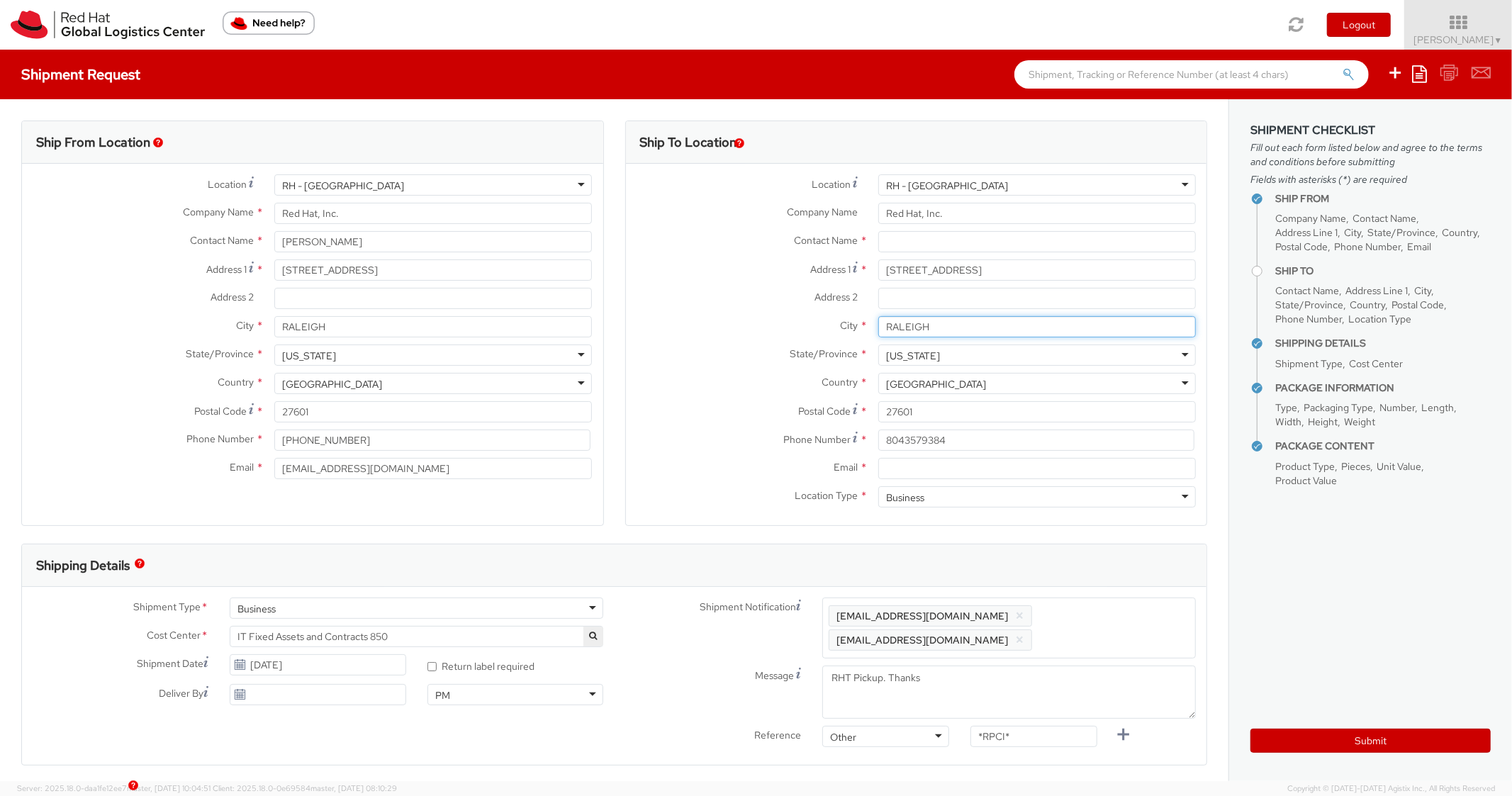
click at [878, 331] on input "RALEIGH" at bounding box center [1037, 326] width 318 height 21
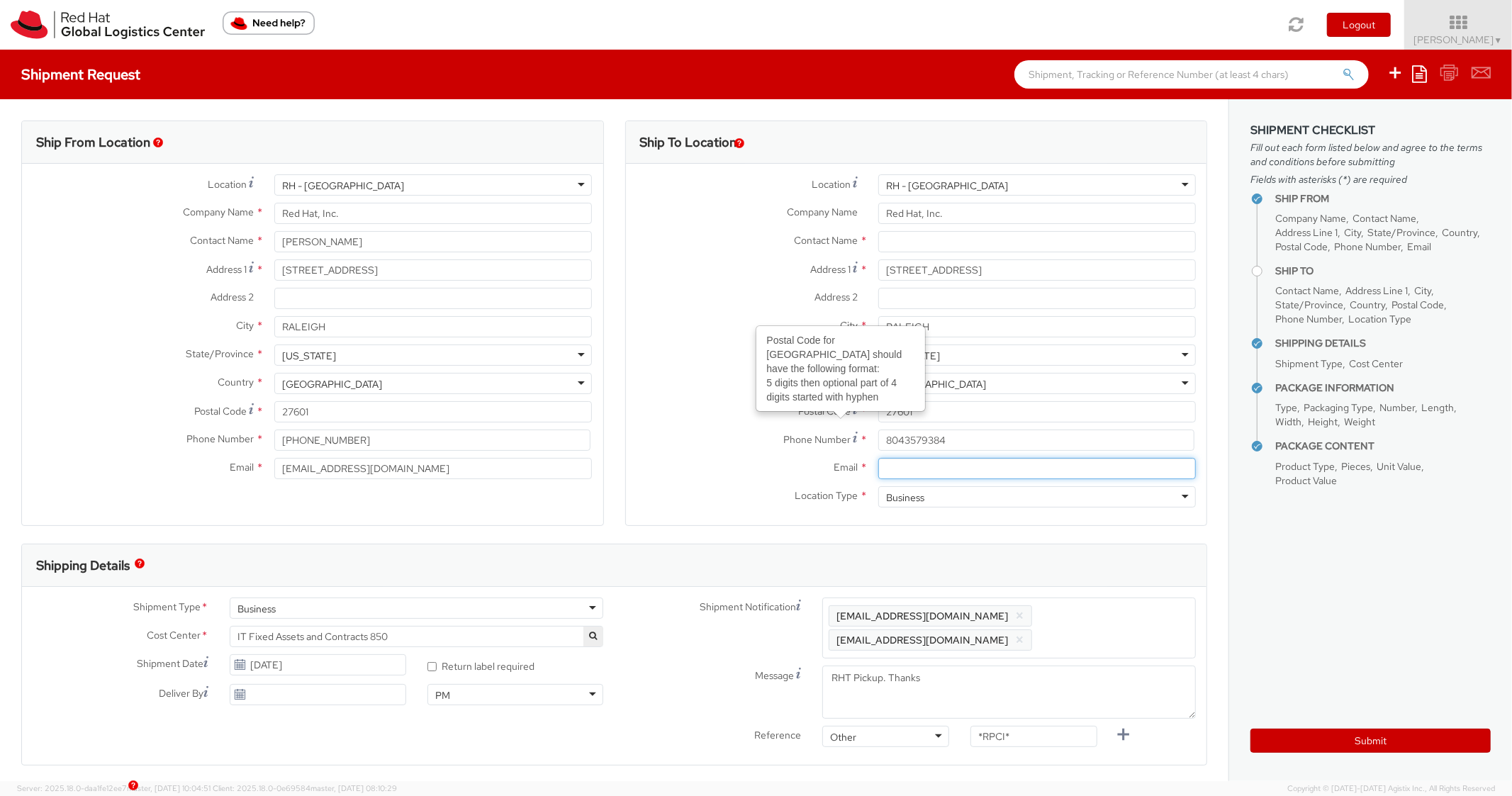
drag, startPoint x: 934, startPoint y: 462, endPoint x: 974, endPoint y: 490, distance: 48.8
click at [936, 462] on input "Email *" at bounding box center [1037, 468] width 318 height 21
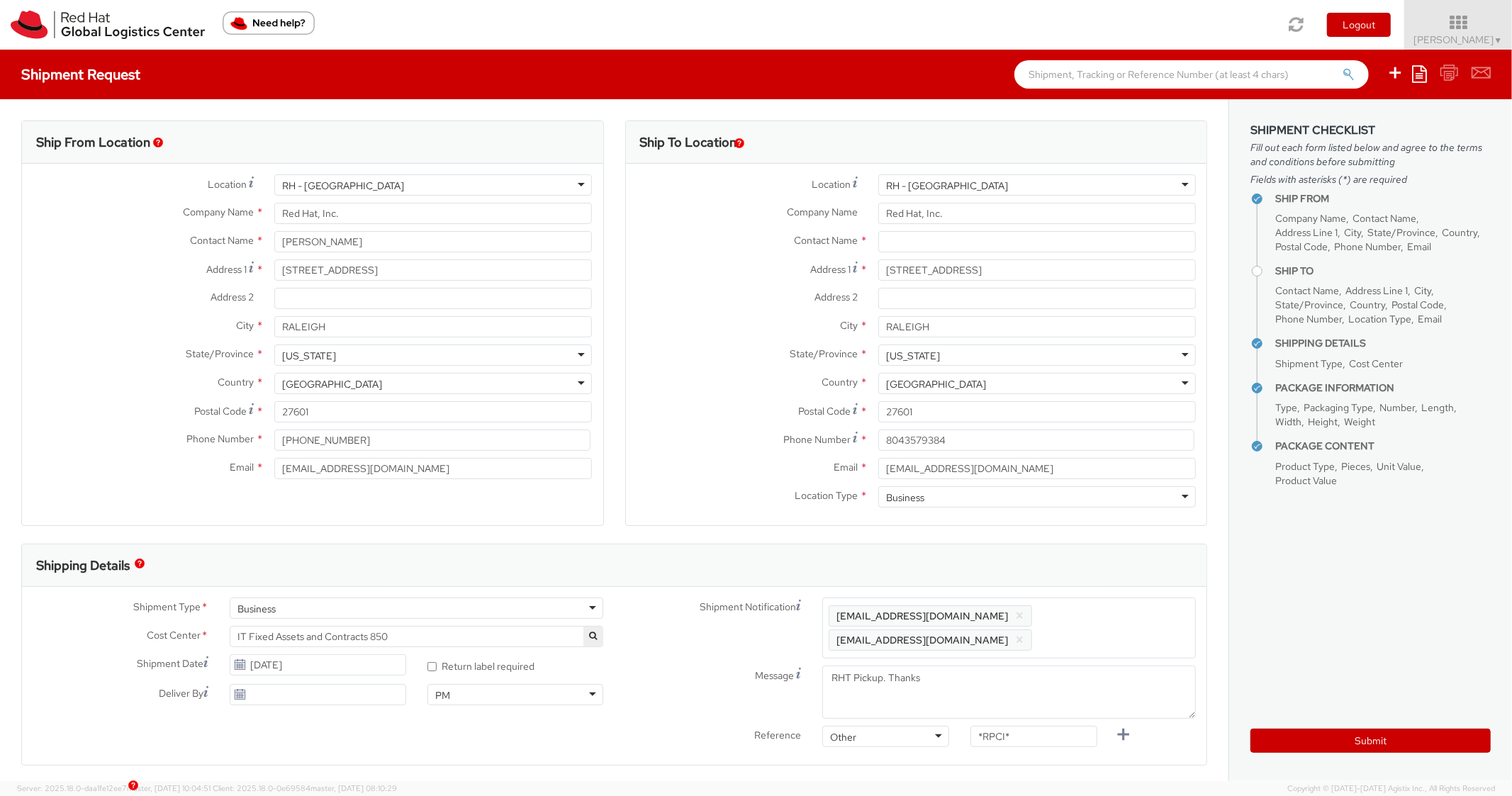
click at [1116, 620] on span "Enter any additional email addresses, separated by comma, for individuals who s…" at bounding box center [1010, 628] width 361 height 42
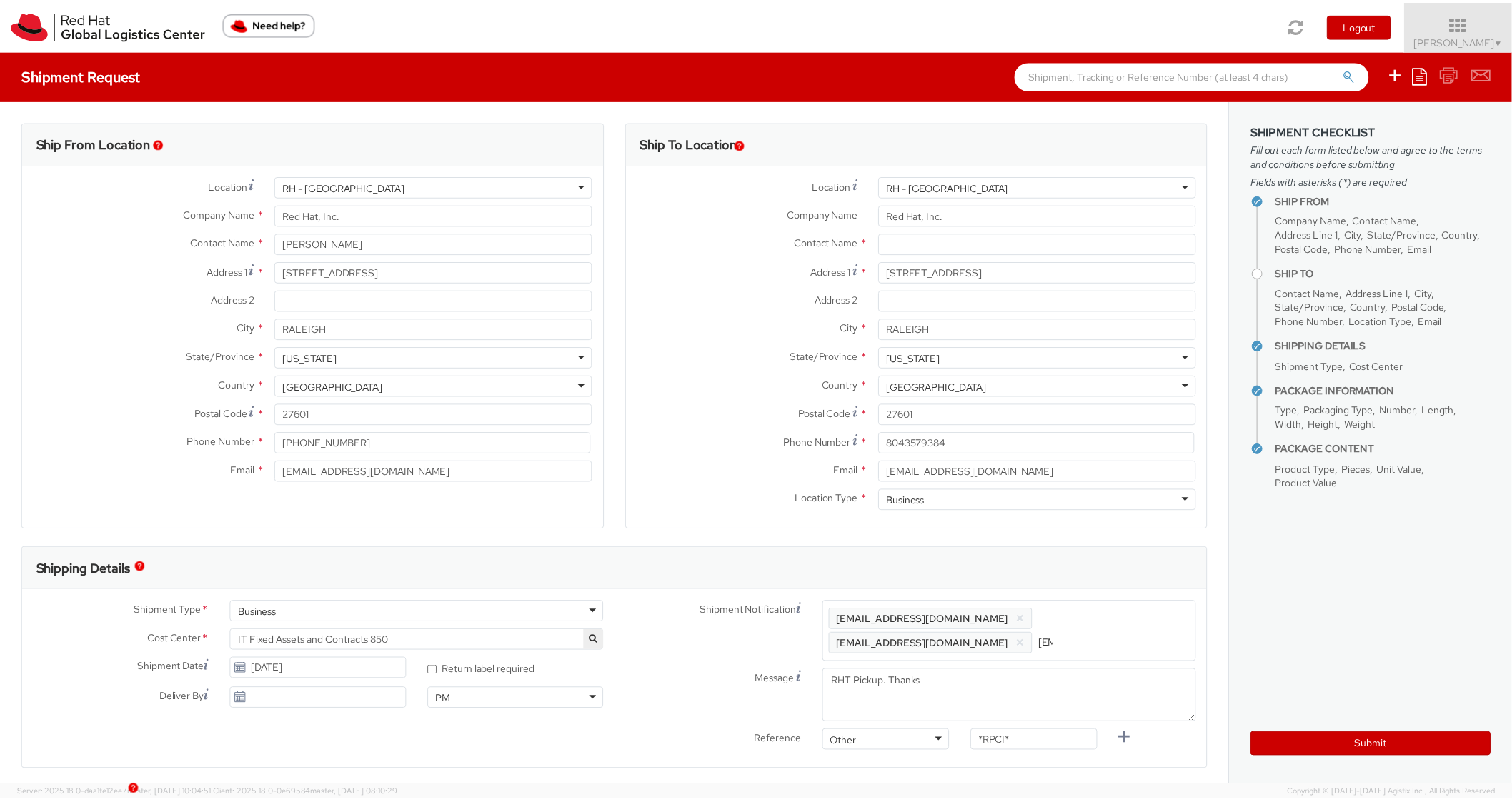
scroll to position [0, 76]
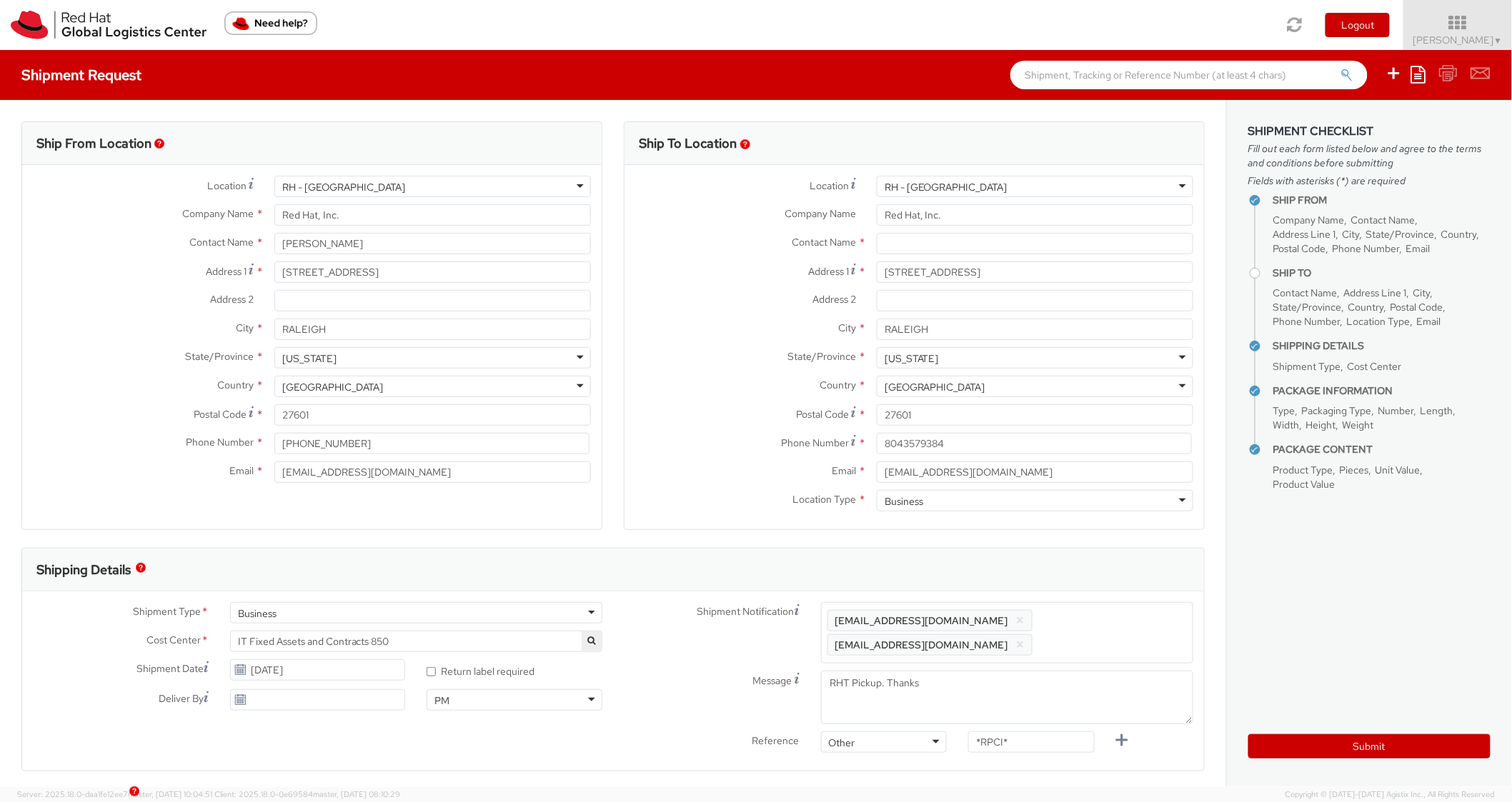
click at [1123, 576] on div "Shipping Details" at bounding box center [613, 570] width 1182 height 43
drag, startPoint x: 1003, startPoint y: 755, endPoint x: 937, endPoint y: 736, distance: 68.7
click at [940, 756] on div "Reference Other Other Other Purchase Order Number Reference Number *RPCI*" at bounding box center [918, 770] width 597 height 29
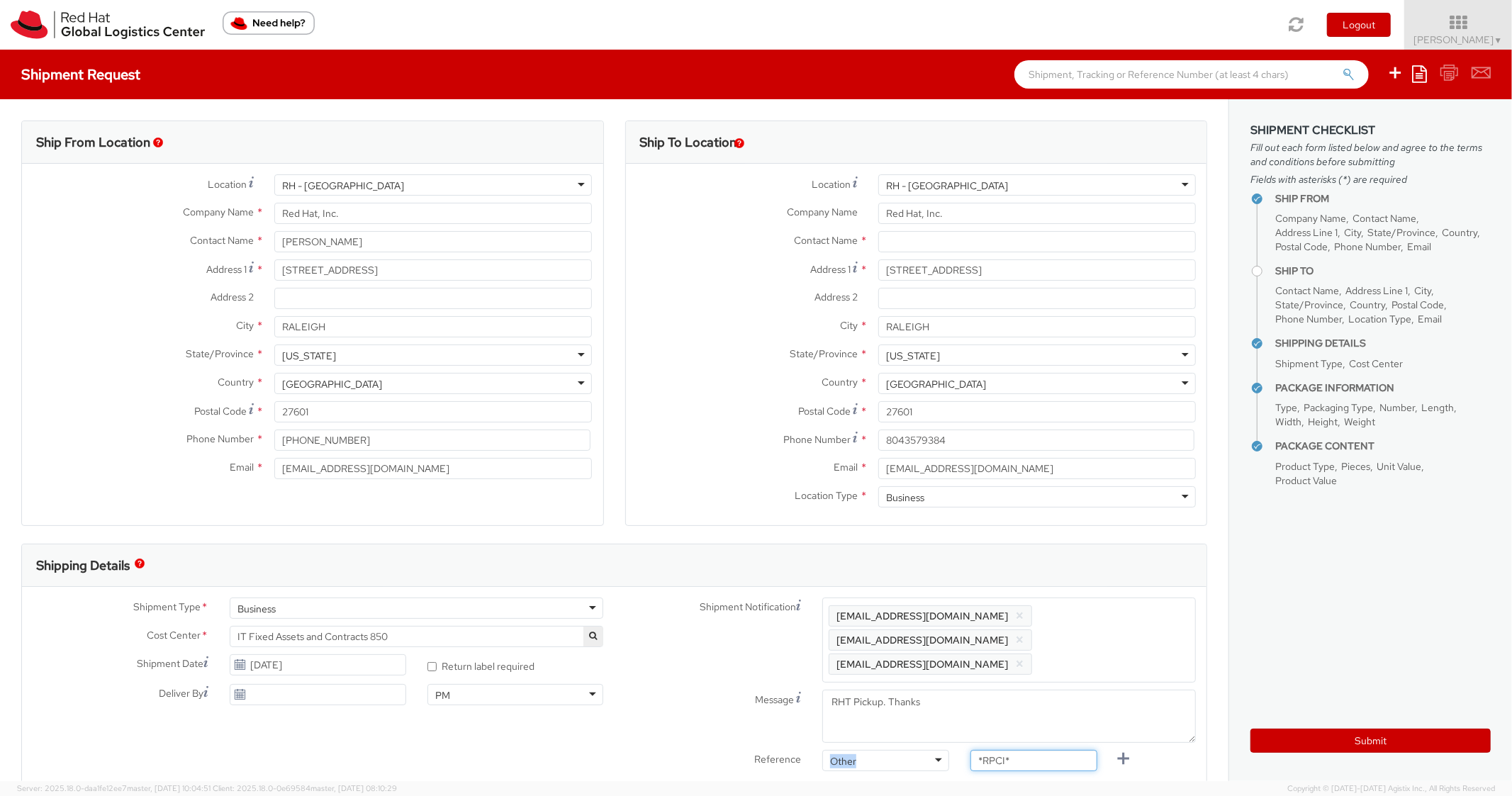
click at [1028, 750] on input "*RPCI*" at bounding box center [1035, 760] width 127 height 21
click at [1029, 750] on input "*RPCI*" at bounding box center [1035, 760] width 127 height 21
click at [726, 564] on div "Shipping Details" at bounding box center [615, 566] width 1185 height 42
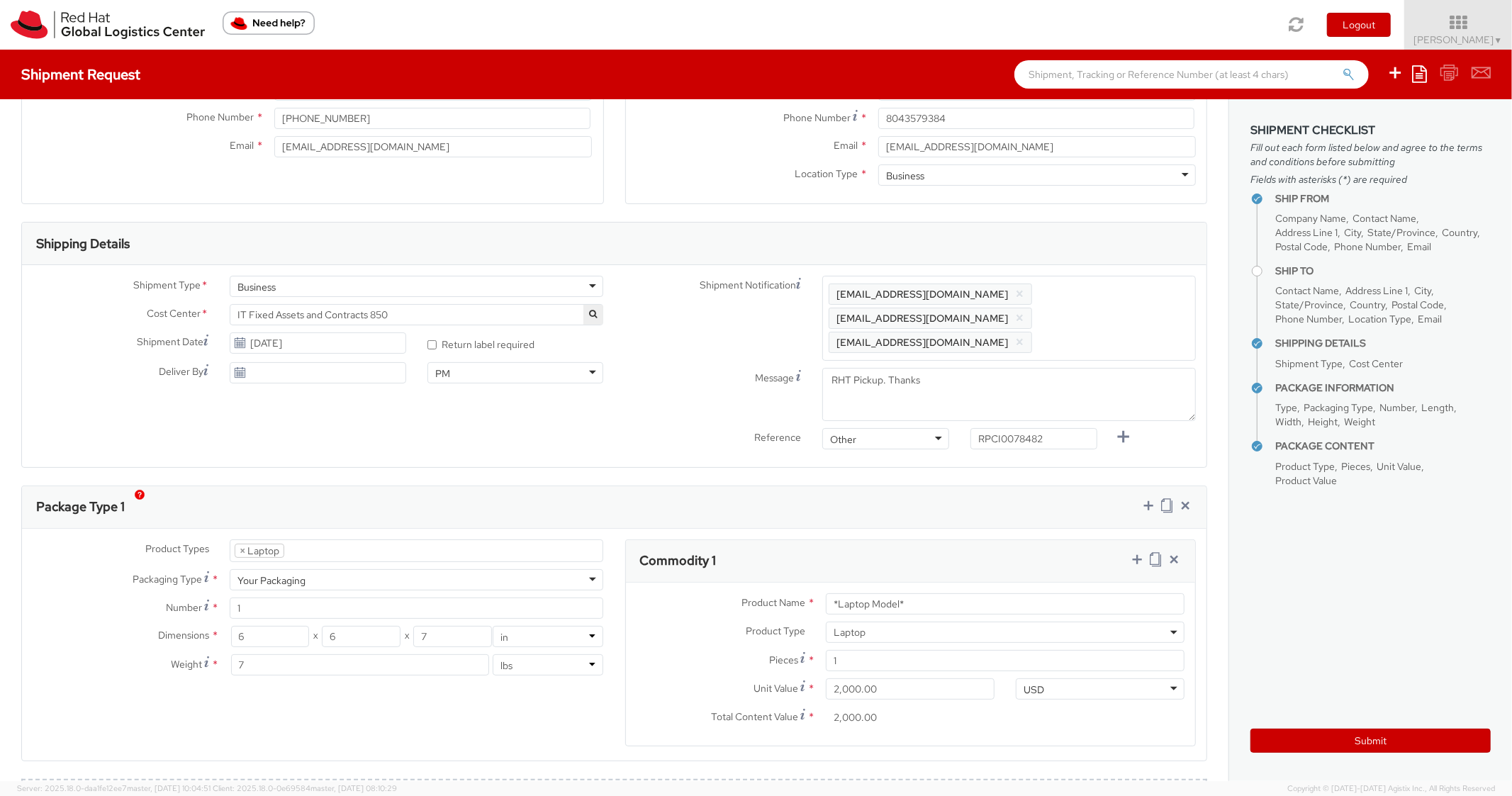
scroll to position [568, 0]
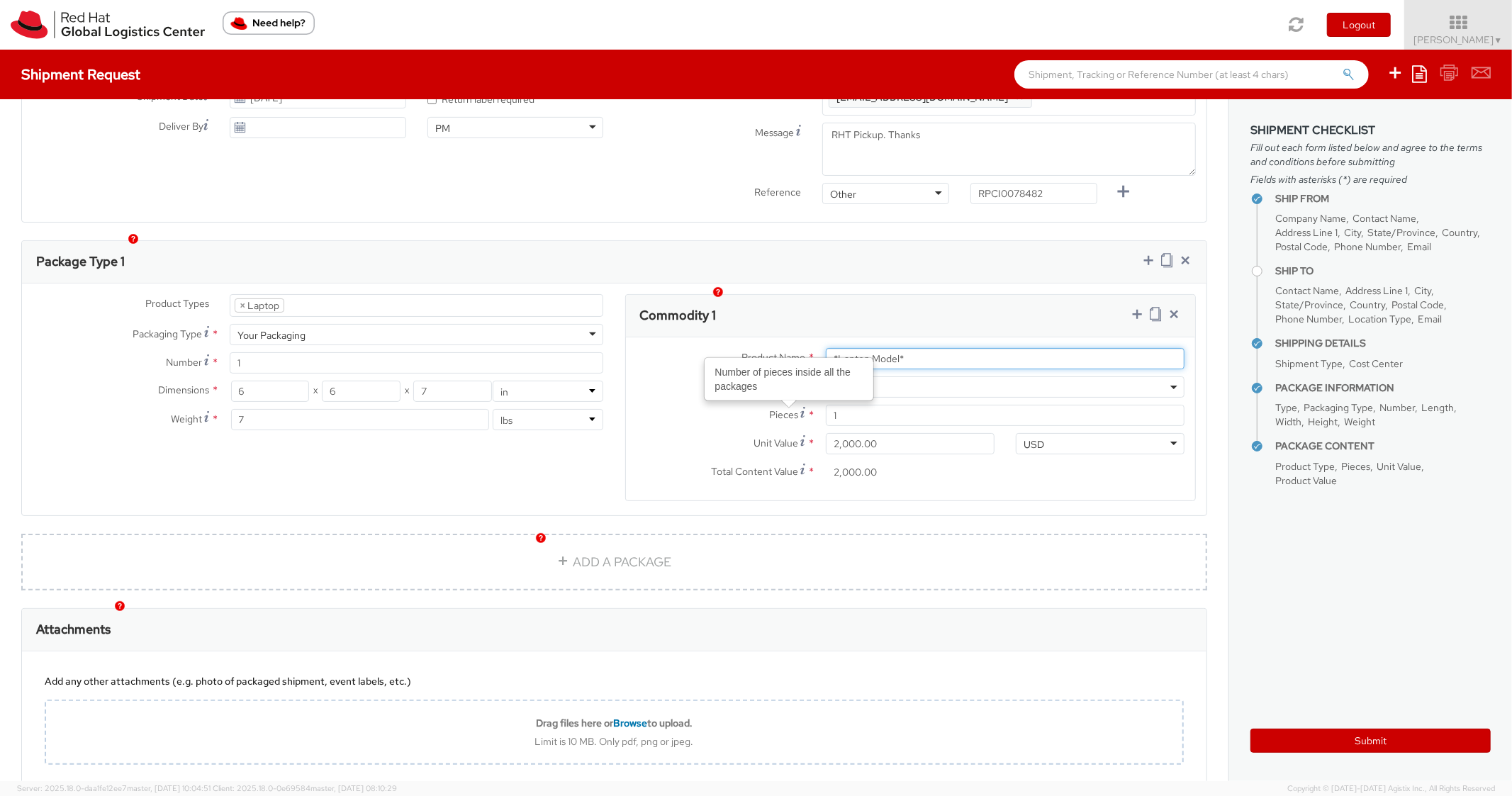
drag, startPoint x: 804, startPoint y: 331, endPoint x: 779, endPoint y: 329, distance: 25.1
click at [780, 348] on div "Product Name * *Laptop Model*" at bounding box center [911, 358] width 570 height 21
click at [813, 260] on div "Package Type 1" at bounding box center [615, 263] width 1185 height 42
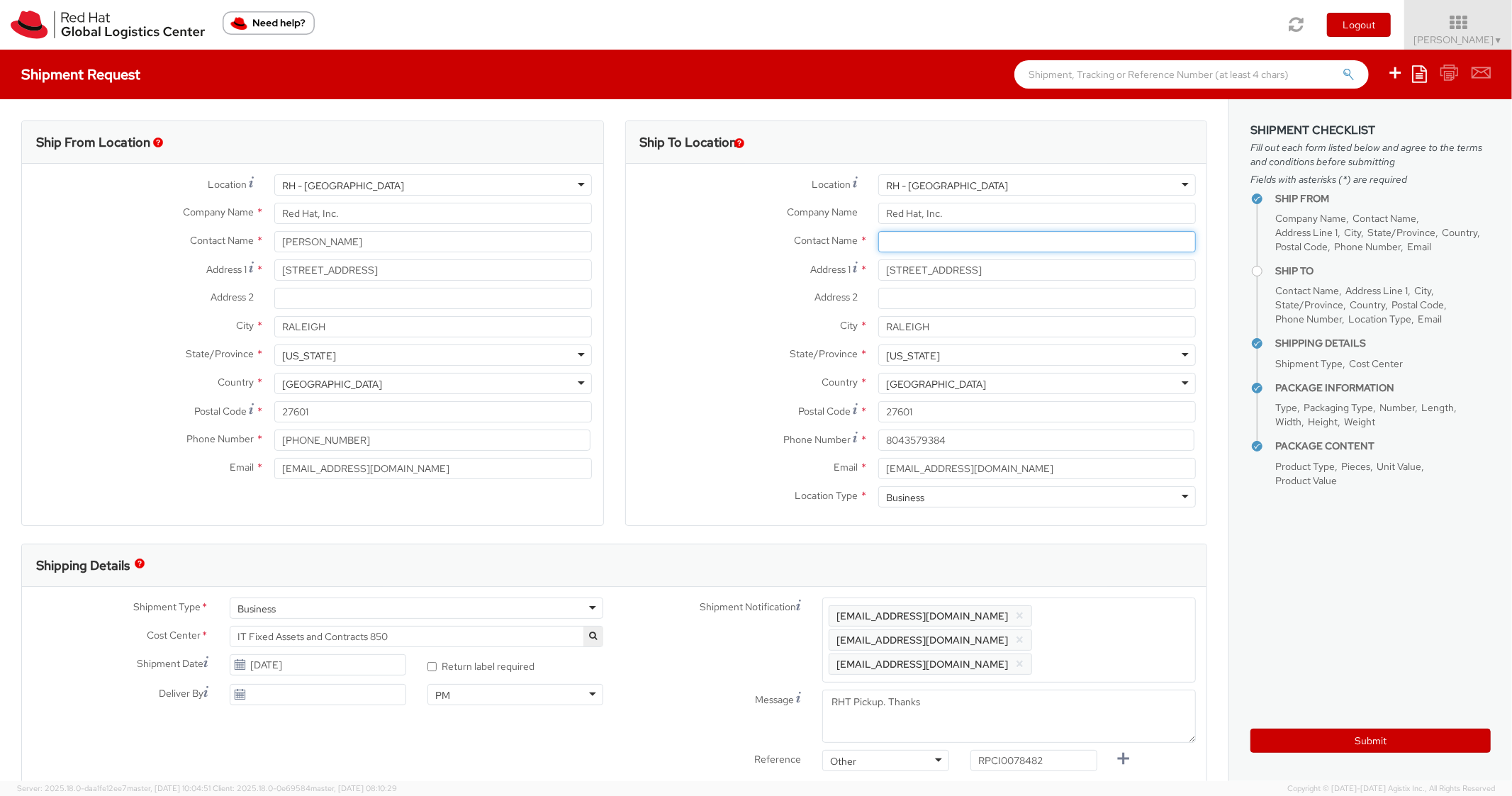
drag, startPoint x: 928, startPoint y: 235, endPoint x: 648, endPoint y: 235, distance: 280.0
click at [926, 235] on input "text" at bounding box center [1037, 241] width 318 height 21
click at [629, 236] on label "Contact Name *" at bounding box center [747, 240] width 241 height 18
click at [1336, 756] on aside "Shipment Checklist Fill out each form listed below and agree to the terms and c…" at bounding box center [1371, 440] width 284 height 682
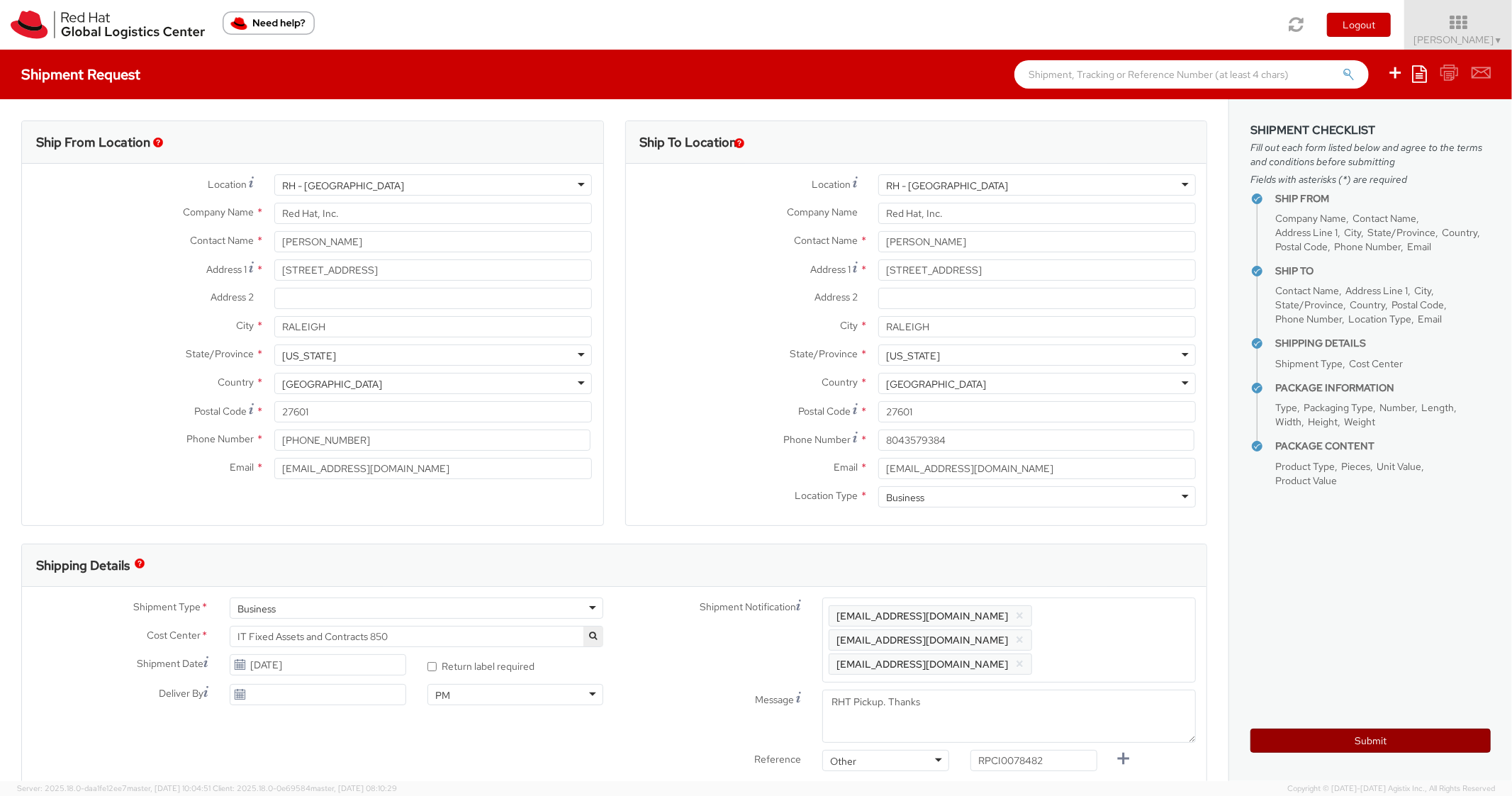
click at [1331, 753] on button "Submit" at bounding box center [1371, 741] width 240 height 24
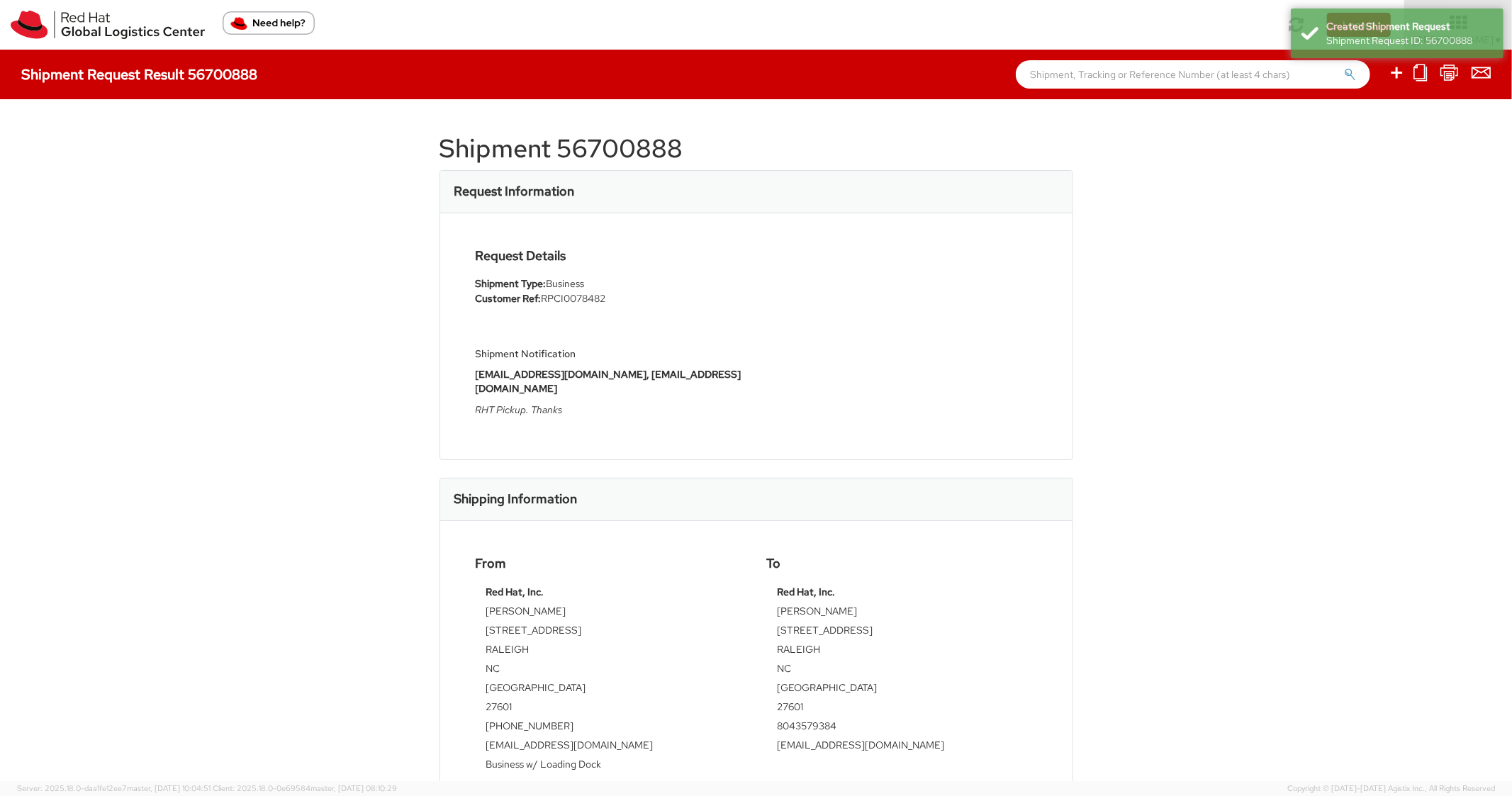
click at [620, 145] on h1 "Shipment 56700888" at bounding box center [756, 148] width 634 height 29
drag, startPoint x: 620, startPoint y: 145, endPoint x: 670, endPoint y: 153, distance: 50.6
click at [670, 153] on h1 "Shipment 56700888" at bounding box center [756, 148] width 634 height 29
drag, startPoint x: 663, startPoint y: 147, endPoint x: 687, endPoint y: 157, distance: 26.0
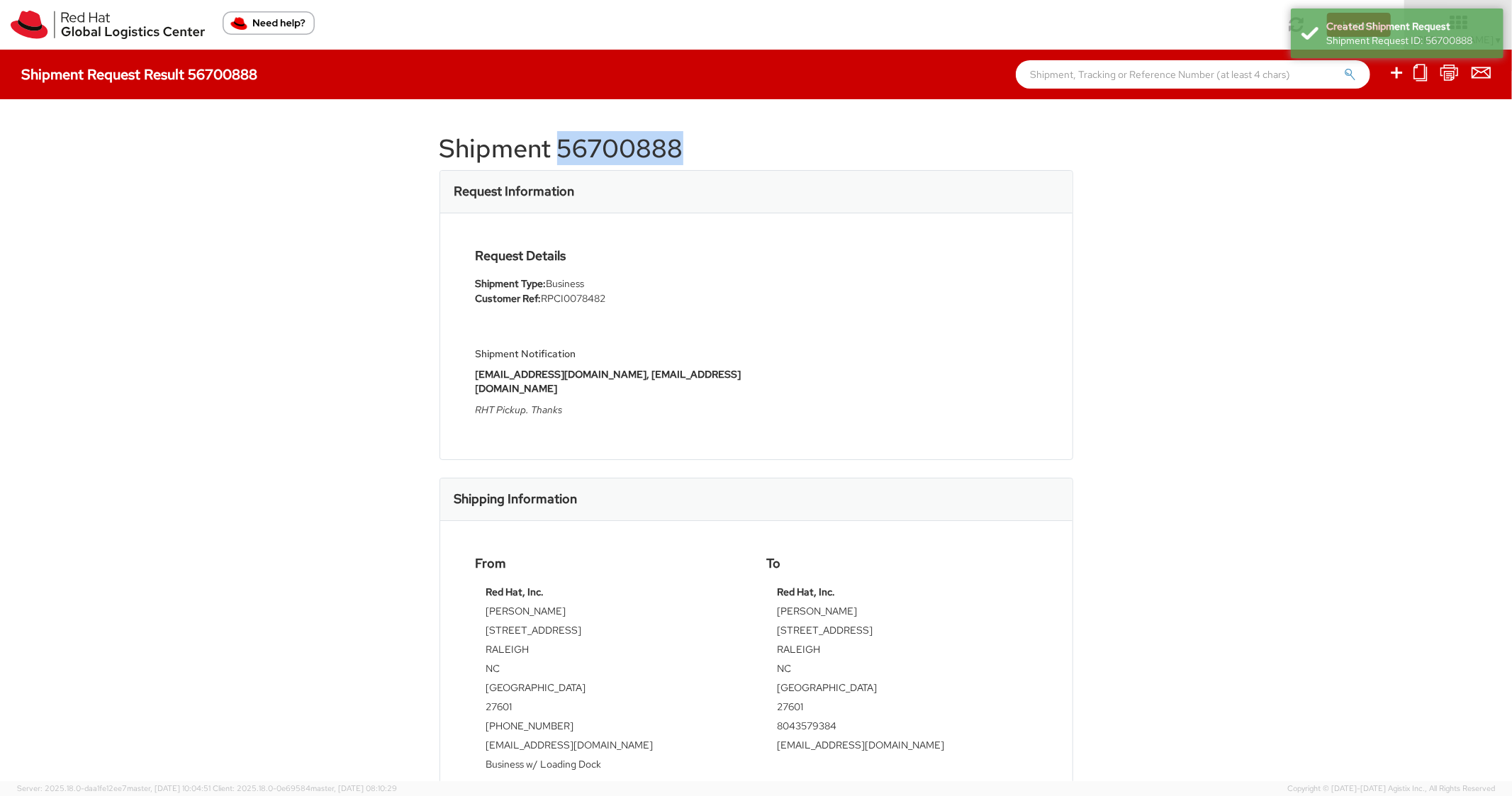
click at [686, 158] on h1 "Shipment 56700888" at bounding box center [756, 148] width 634 height 29
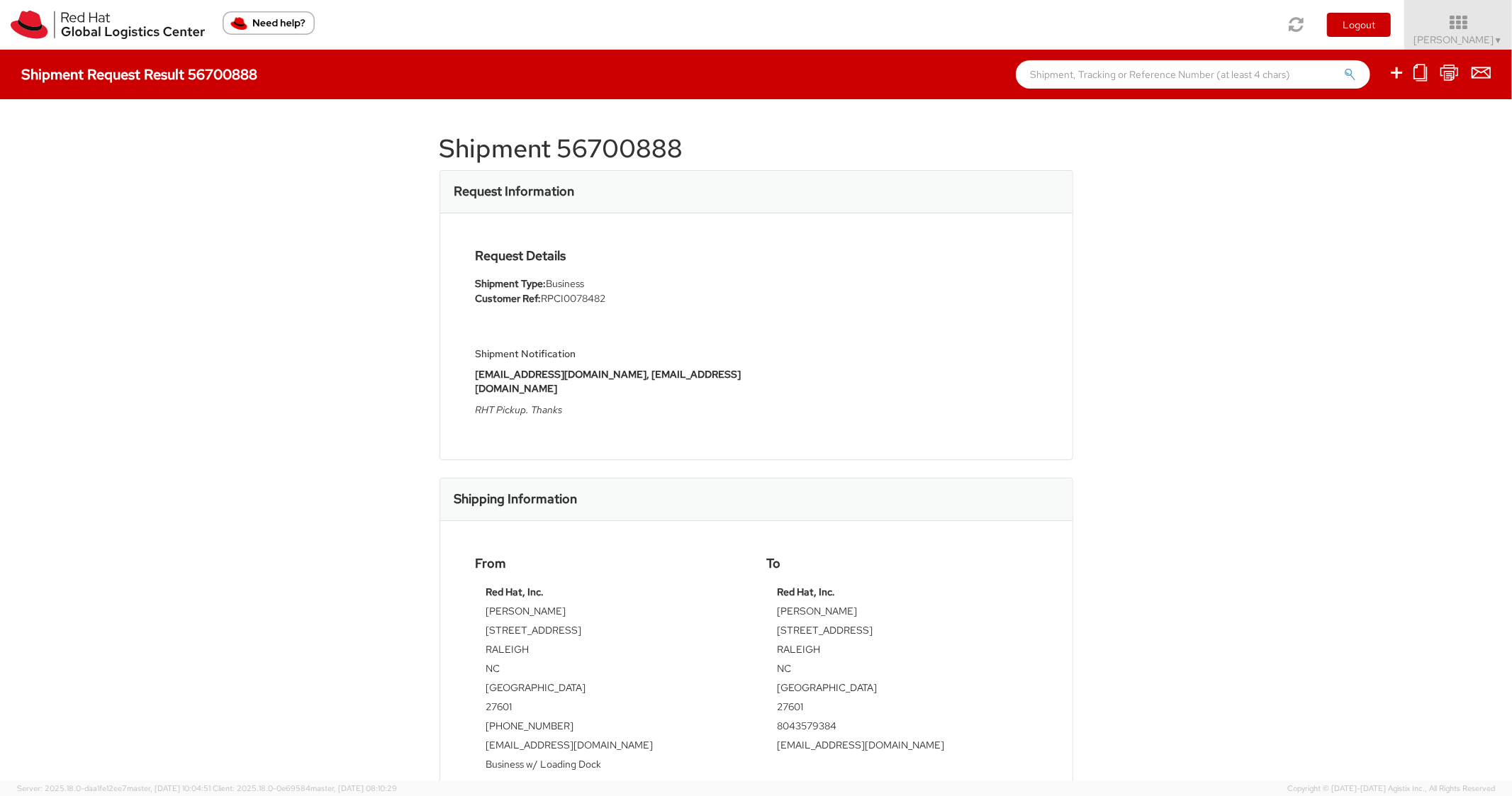
click at [1090, 118] on div "Shipment 56700888 Request Information Request Details Shipment Type: Business C…" at bounding box center [756, 440] width 1512 height 682
click at [1401, 72] on icon at bounding box center [1397, 72] width 17 height 18
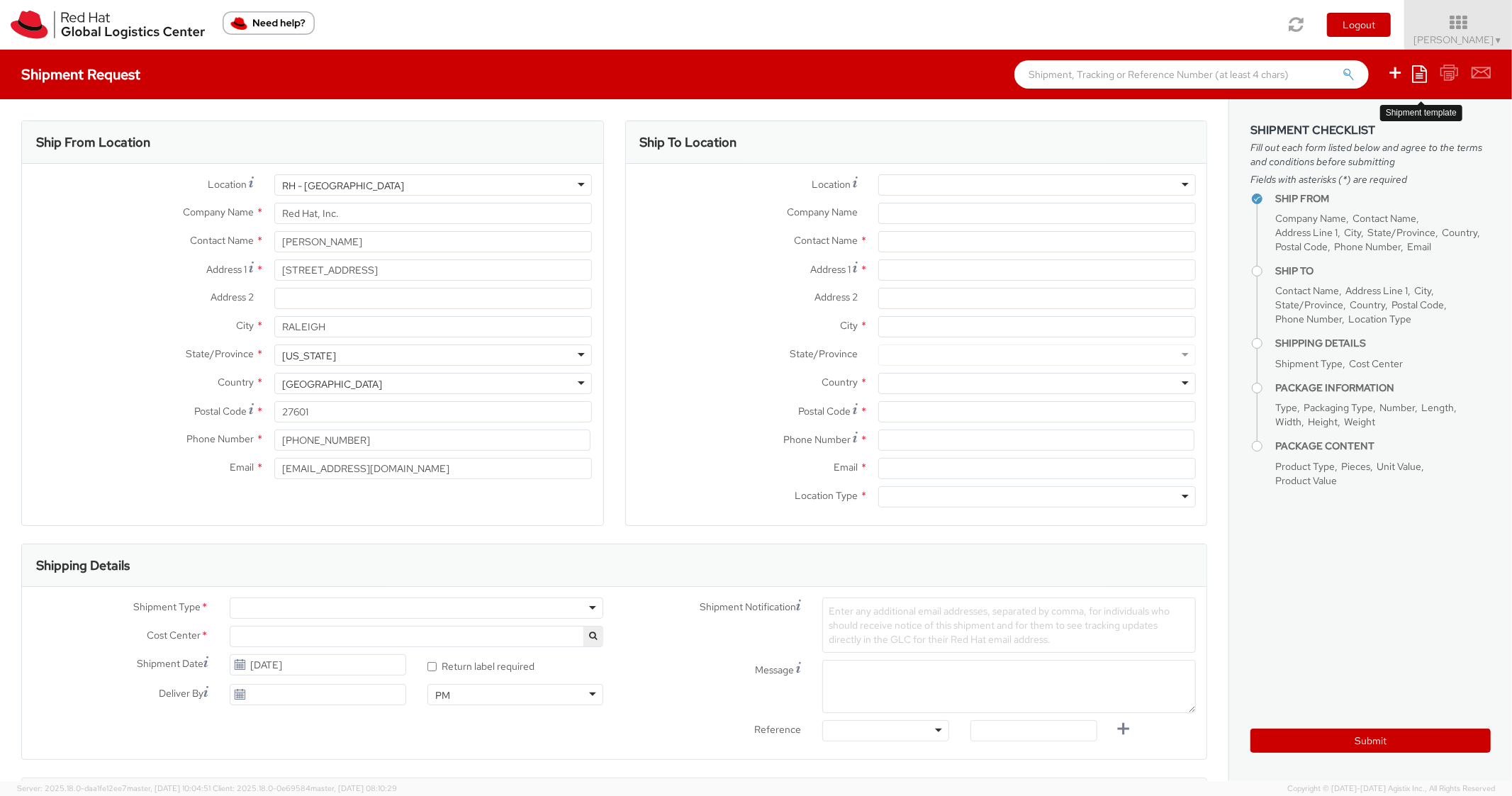
click at [1415, 69] on icon at bounding box center [1420, 74] width 15 height 17
click at [1361, 128] on link "Create from template" at bounding box center [1365, 119] width 124 height 18
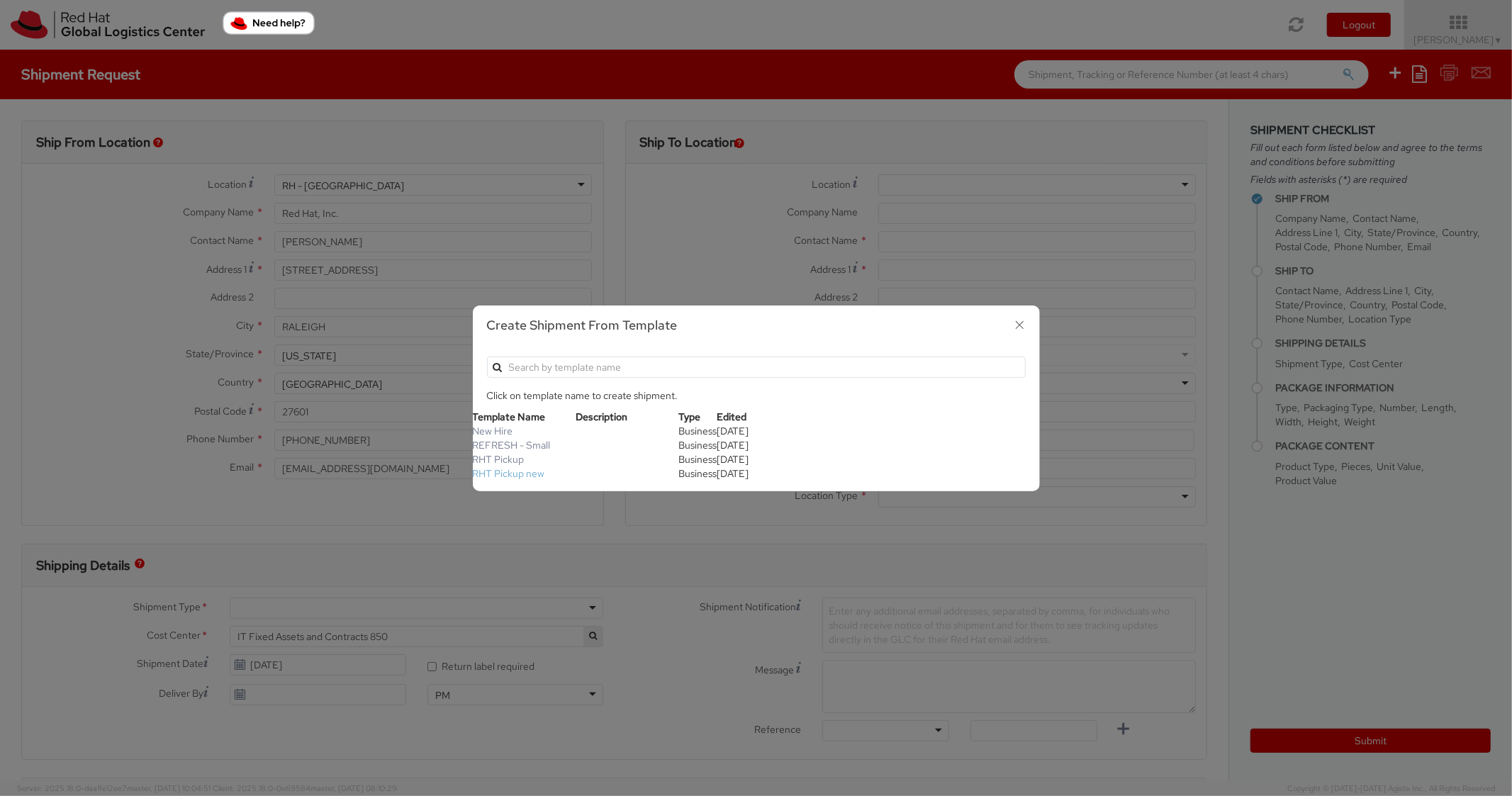
click at [542, 467] on link "RHT Pickup new" at bounding box center [509, 474] width 72 height 13
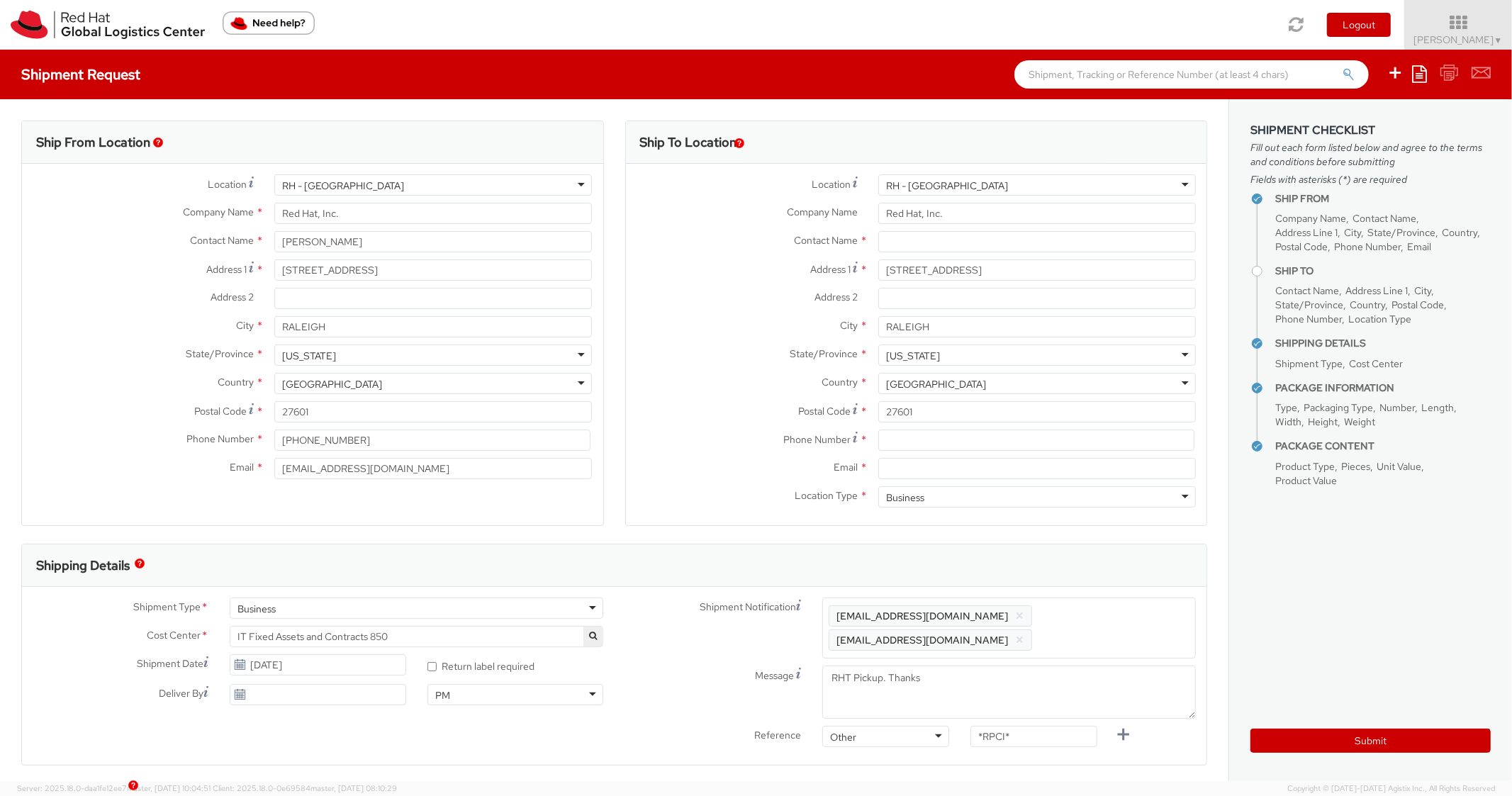
scroll to position [42, 0]
click at [926, 445] on input at bounding box center [1036, 439] width 316 height 21
click at [977, 446] on input at bounding box center [1036, 439] width 316 height 21
click at [744, 386] on label "Country *" at bounding box center [747, 382] width 241 height 18
click at [960, 459] on input "Email *" at bounding box center [1037, 468] width 318 height 21
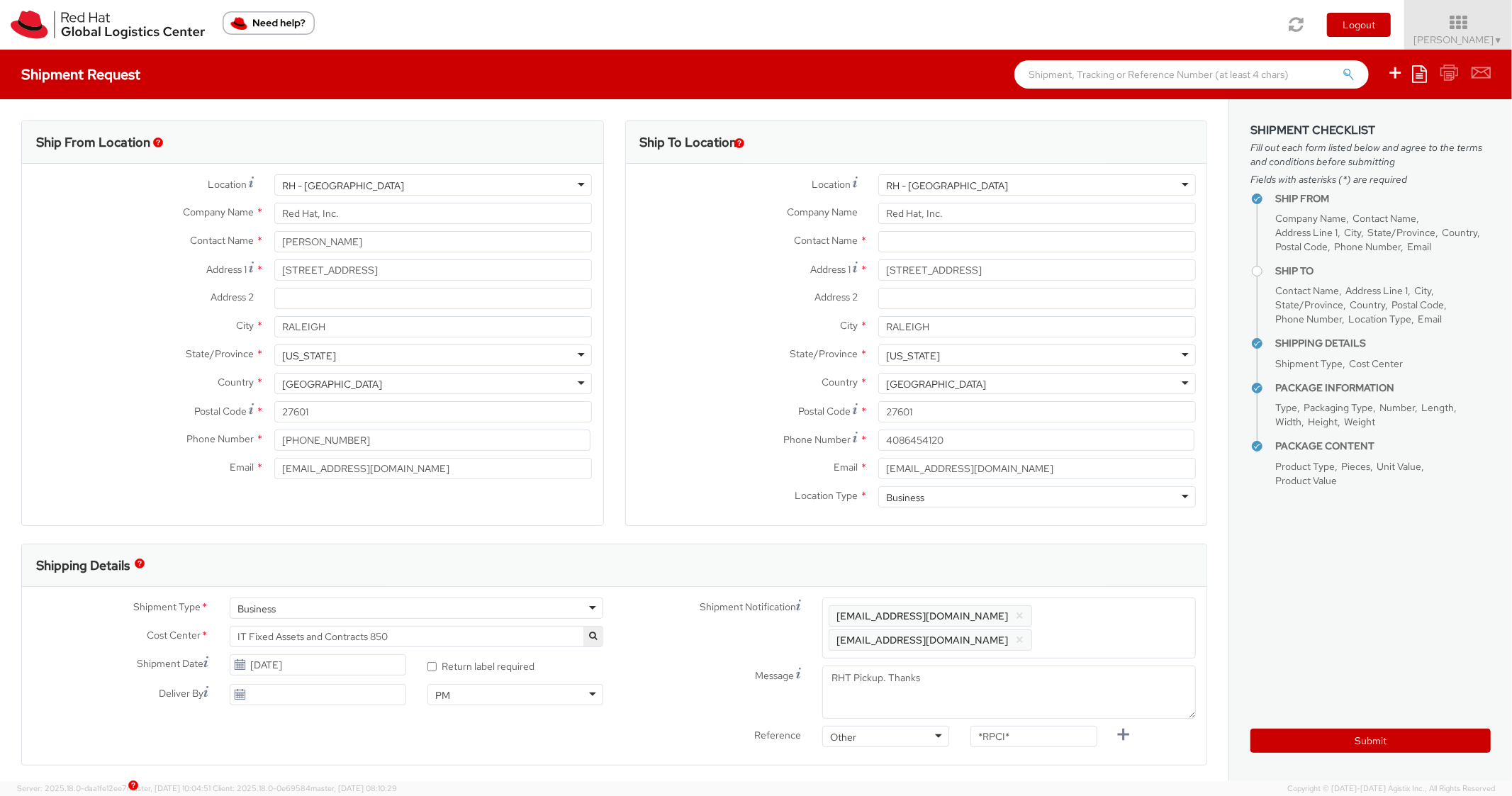
drag, startPoint x: 1106, startPoint y: 613, endPoint x: 1089, endPoint y: 590, distance: 28.6
click at [1106, 614] on span "Enter any additional email addresses, separated by comma, for individuals who s…" at bounding box center [1010, 628] width 361 height 42
click at [1066, 531] on div "Ship To Location Location * [GEOGRAPHIC_DATA] - [GEOGRAPHIC_DATA] [GEOGRAPHIC_D…" at bounding box center [917, 332] width 583 height 423
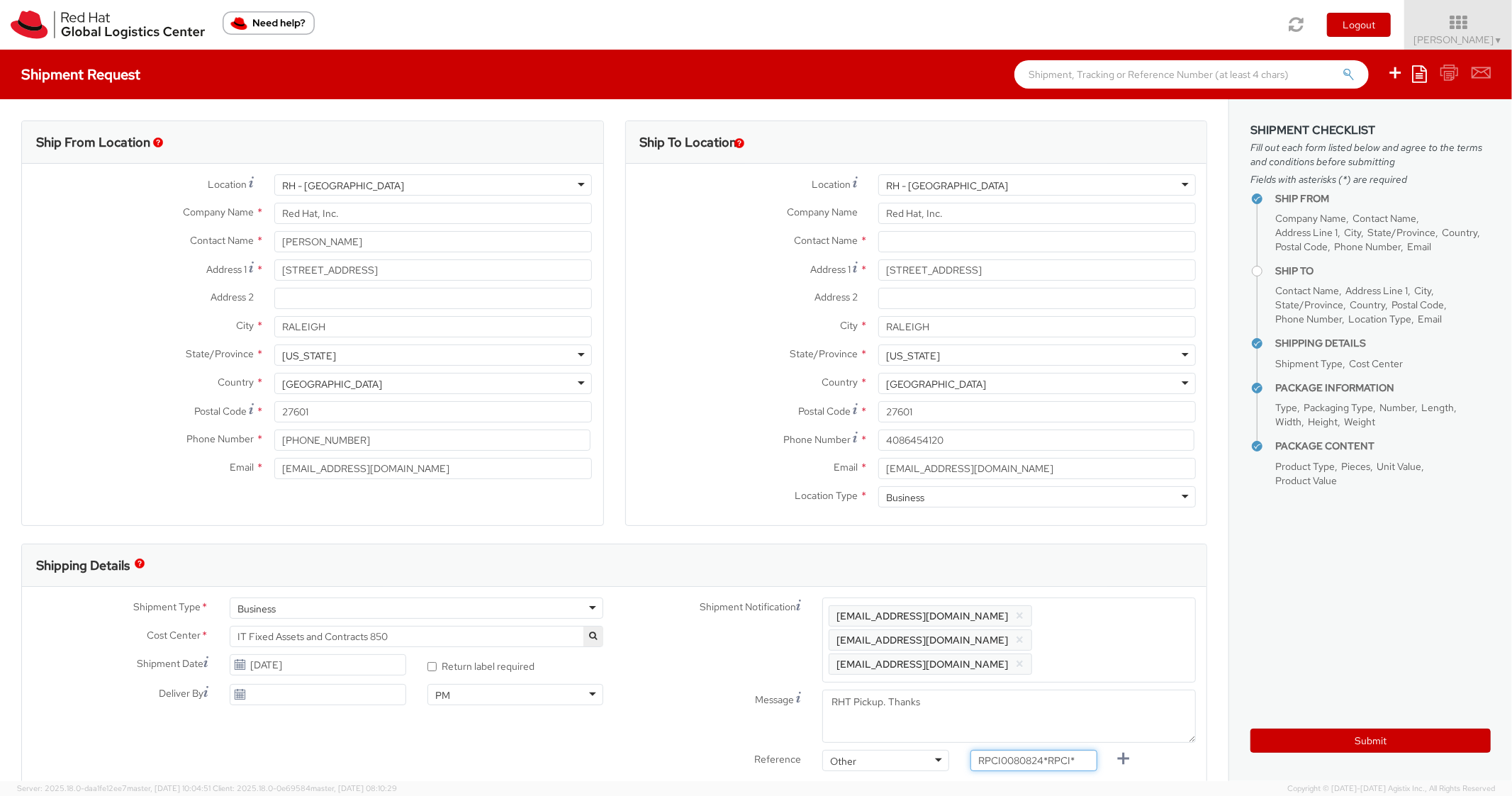
drag, startPoint x: 1022, startPoint y: 733, endPoint x: 953, endPoint y: 718, distance: 70.6
click at [938, 750] on div "Reference Other Other Other Purchase Order Number Reference Number RPCI0080824*…" at bounding box center [910, 764] width 592 height 29
click at [1063, 750] on input "RPCI0080824*RPCI*" at bounding box center [1035, 760] width 127 height 21
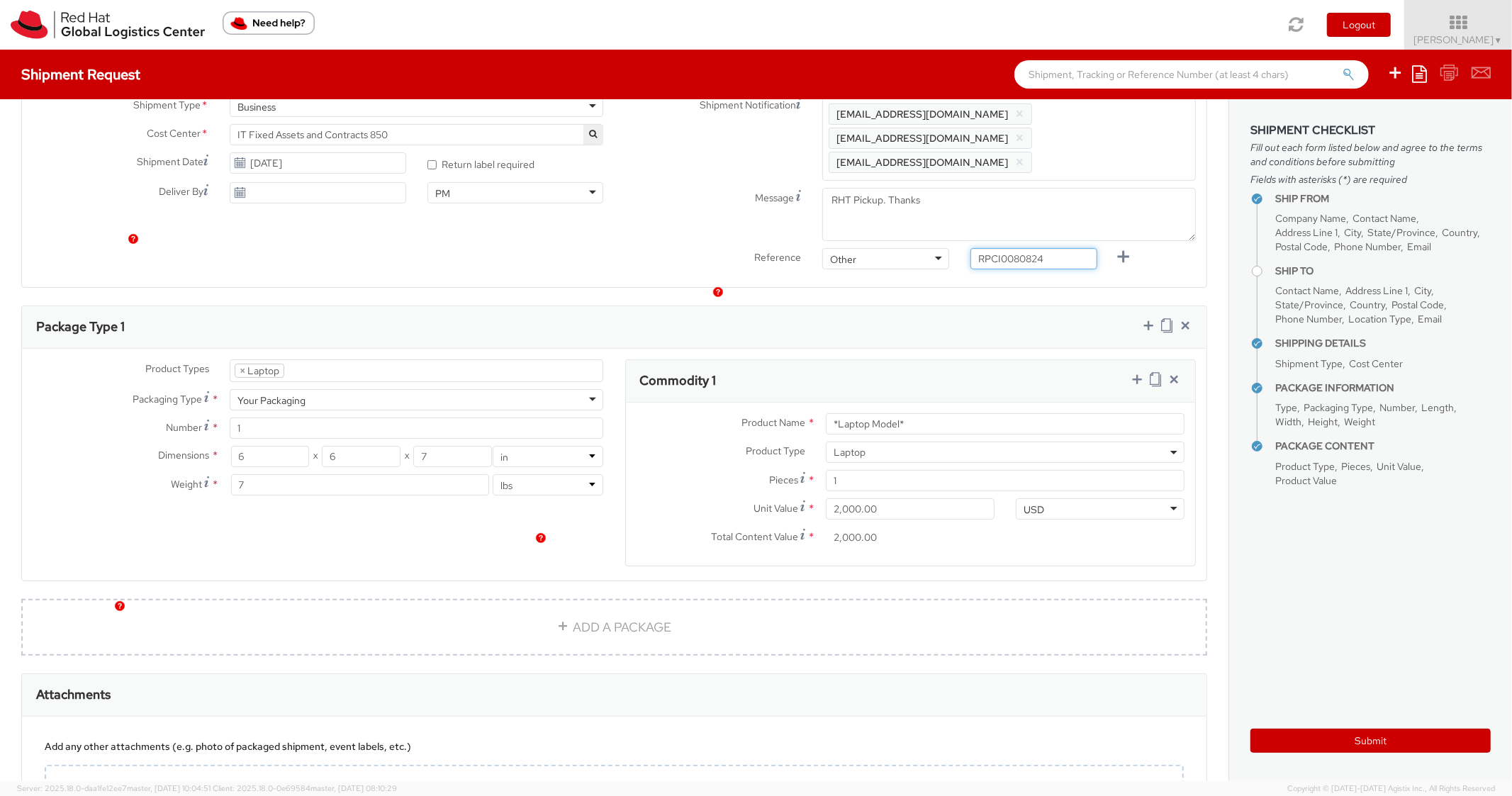
scroll to position [568, 0]
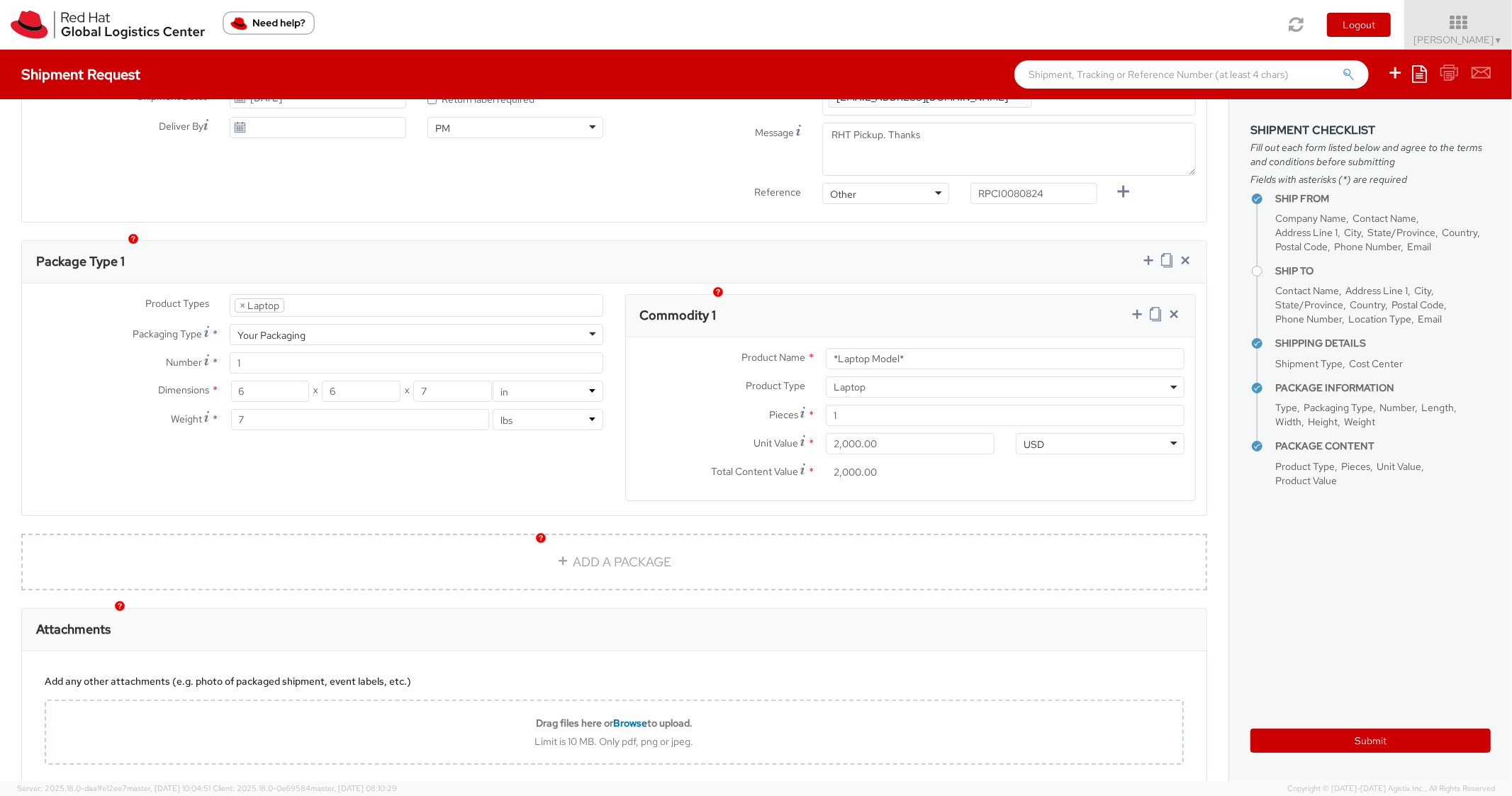
click at [941, 295] on div "Commodity 1" at bounding box center [911, 316] width 570 height 42
drag, startPoint x: 926, startPoint y: 335, endPoint x: 753, endPoint y: 334, distance: 173.0
click at [753, 348] on div "Product Name * MAINSTREAM - Apple MacBook Air 15"" at bounding box center [911, 358] width 570 height 21
click at [853, 295] on div "Commodity 1" at bounding box center [911, 316] width 570 height 42
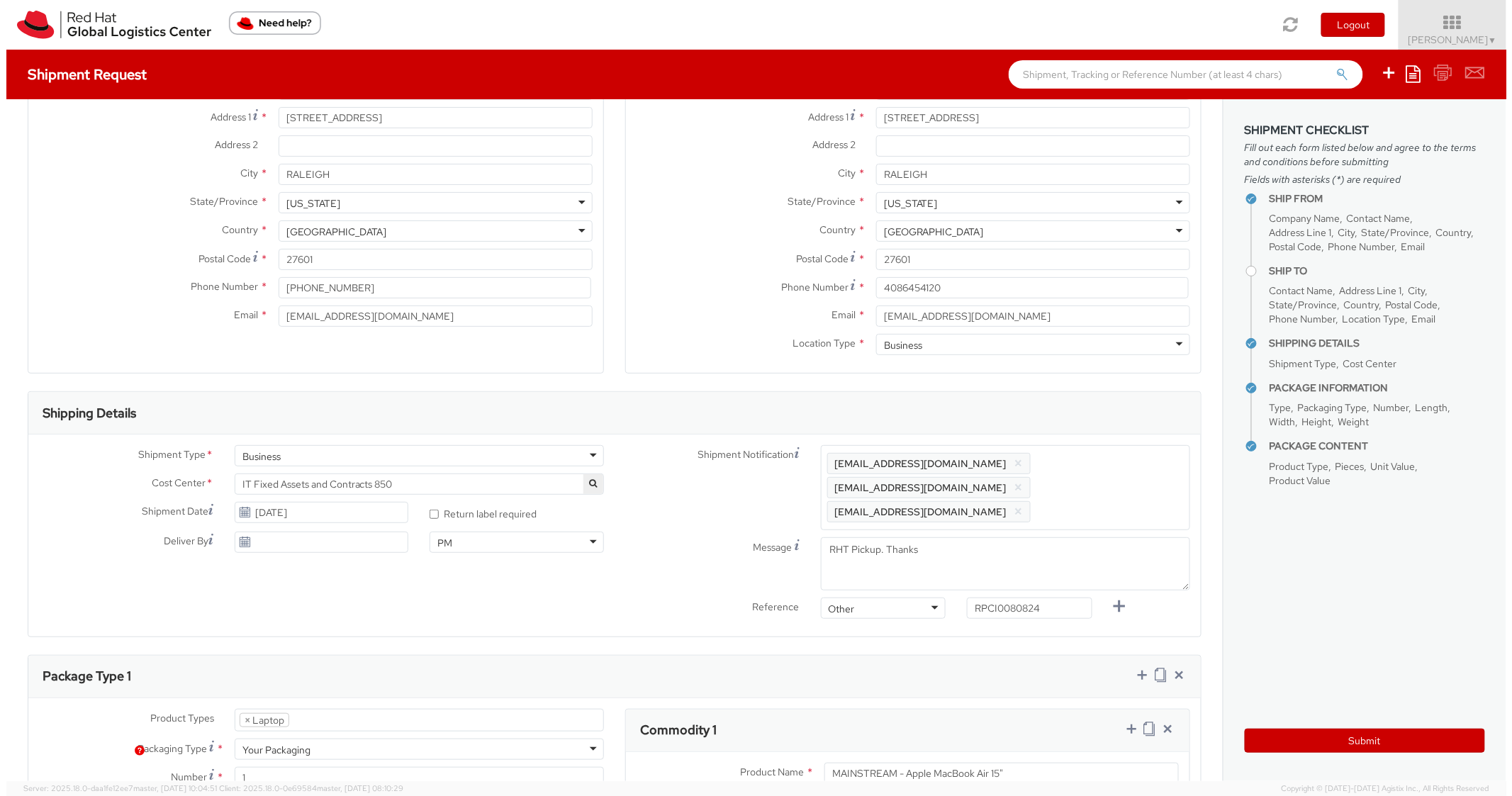
scroll to position [0, 0]
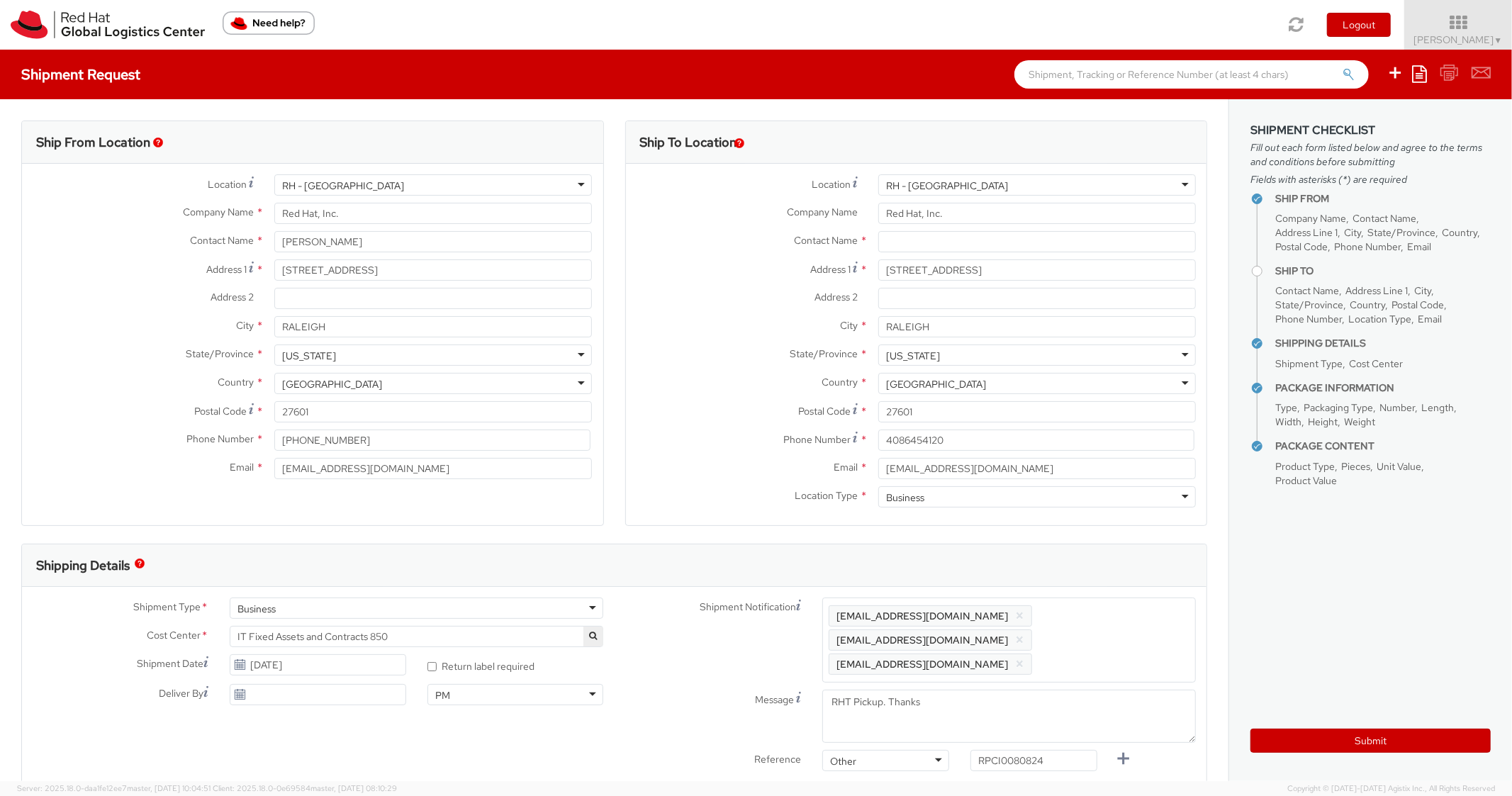
click at [978, 231] on span at bounding box center [1037, 241] width 318 height 21
click at [925, 241] on input "text" at bounding box center [1037, 241] width 318 height 21
click at [706, 240] on label "Contact Name *" at bounding box center [747, 240] width 241 height 18
click at [1300, 737] on button "Submit" at bounding box center [1371, 741] width 240 height 24
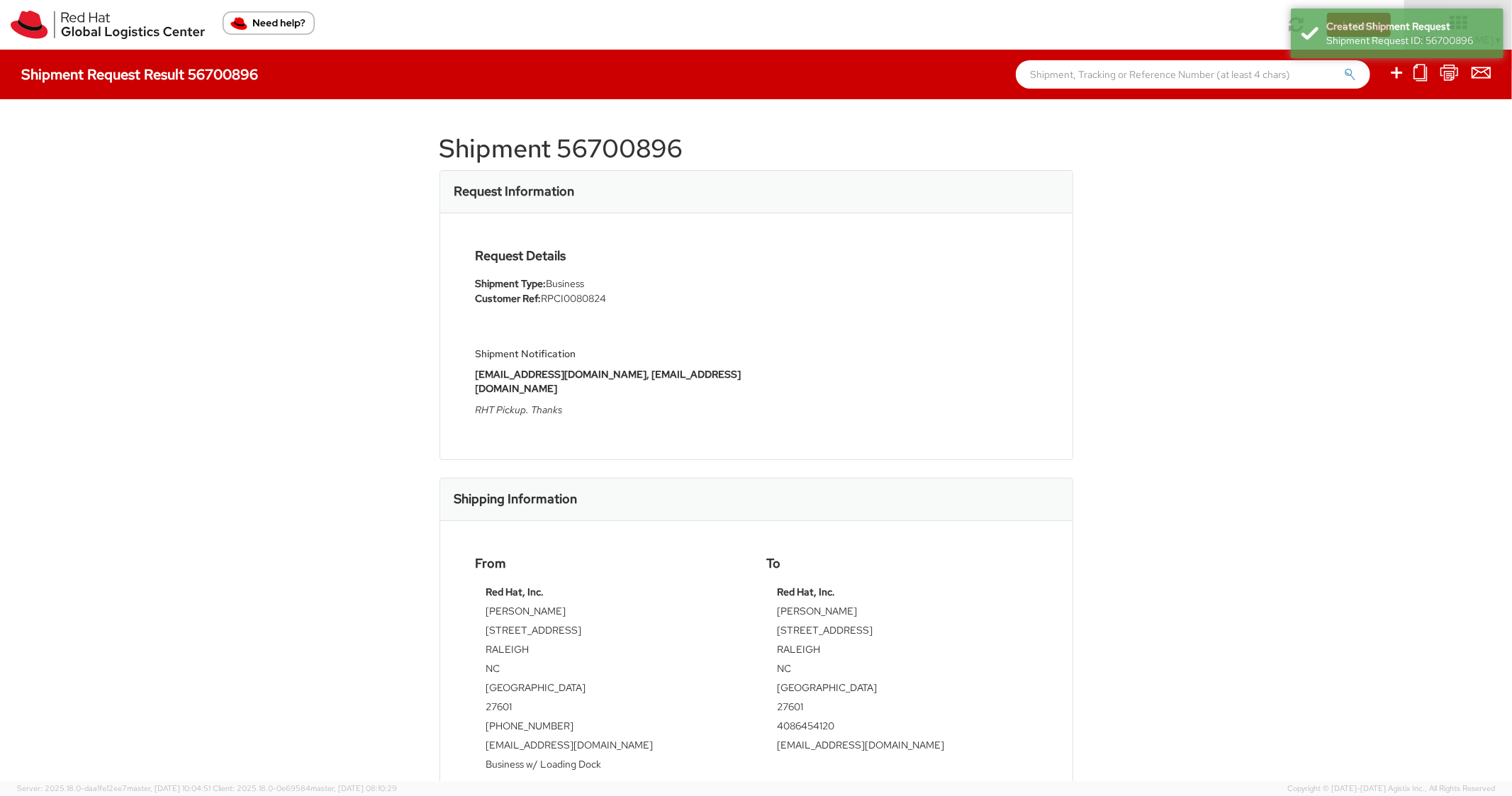
click at [644, 159] on h1 "Shipment 56700896" at bounding box center [756, 148] width 634 height 29
click at [644, 158] on h1 "Shipment 56700896" at bounding box center [756, 148] width 634 height 29
drag, startPoint x: 961, startPoint y: 270, endPoint x: 1157, endPoint y: 151, distance: 229.3
click at [961, 269] on div "Request Details Shipment Type: Business Customer Ref: RPCI0080824 Shipment Noti…" at bounding box center [756, 336] width 583 height 175
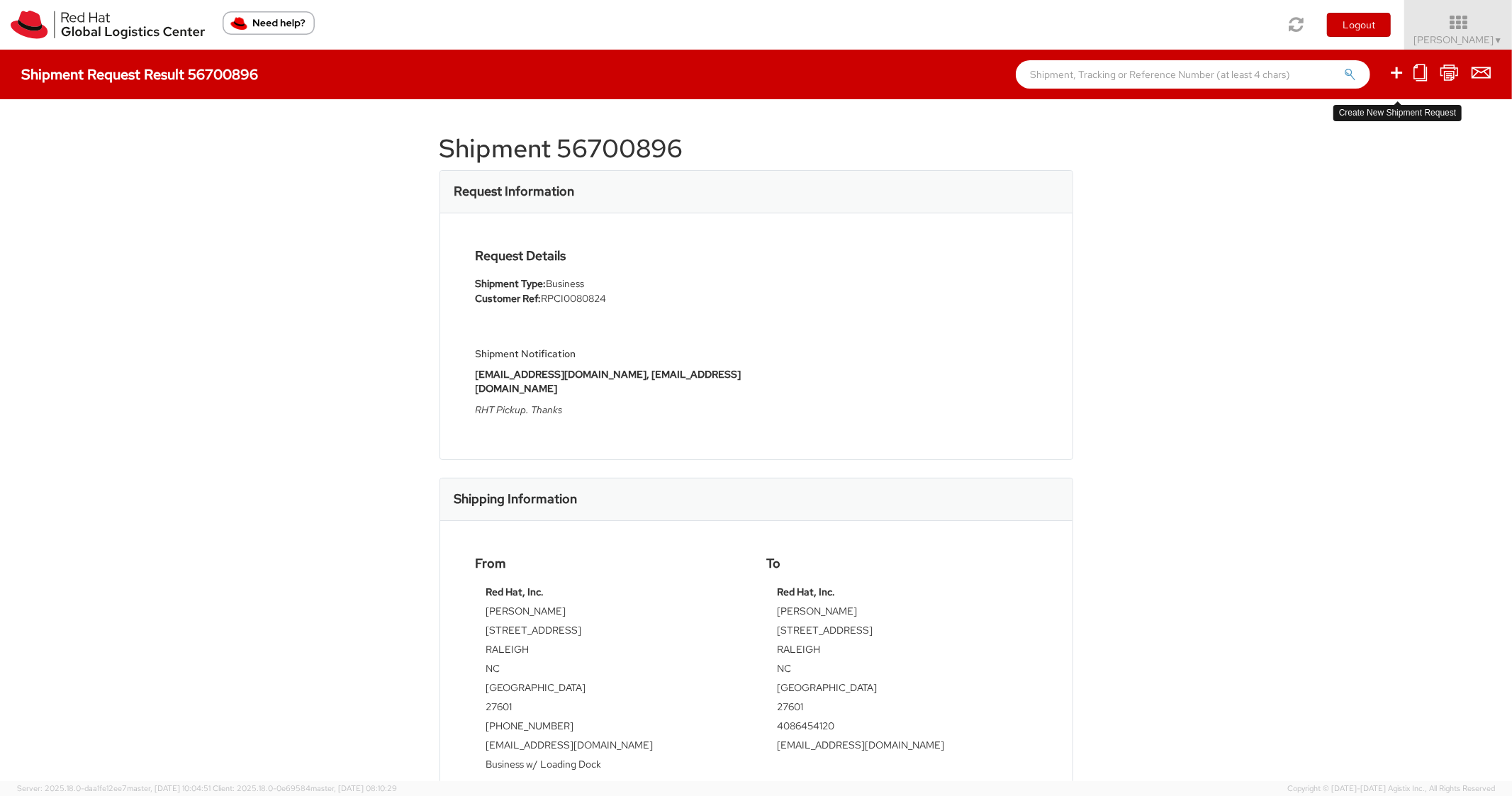
click at [1409, 69] on ul at bounding box center [1431, 75] width 121 height 50
click at [1401, 69] on icon at bounding box center [1397, 72] width 17 height 18
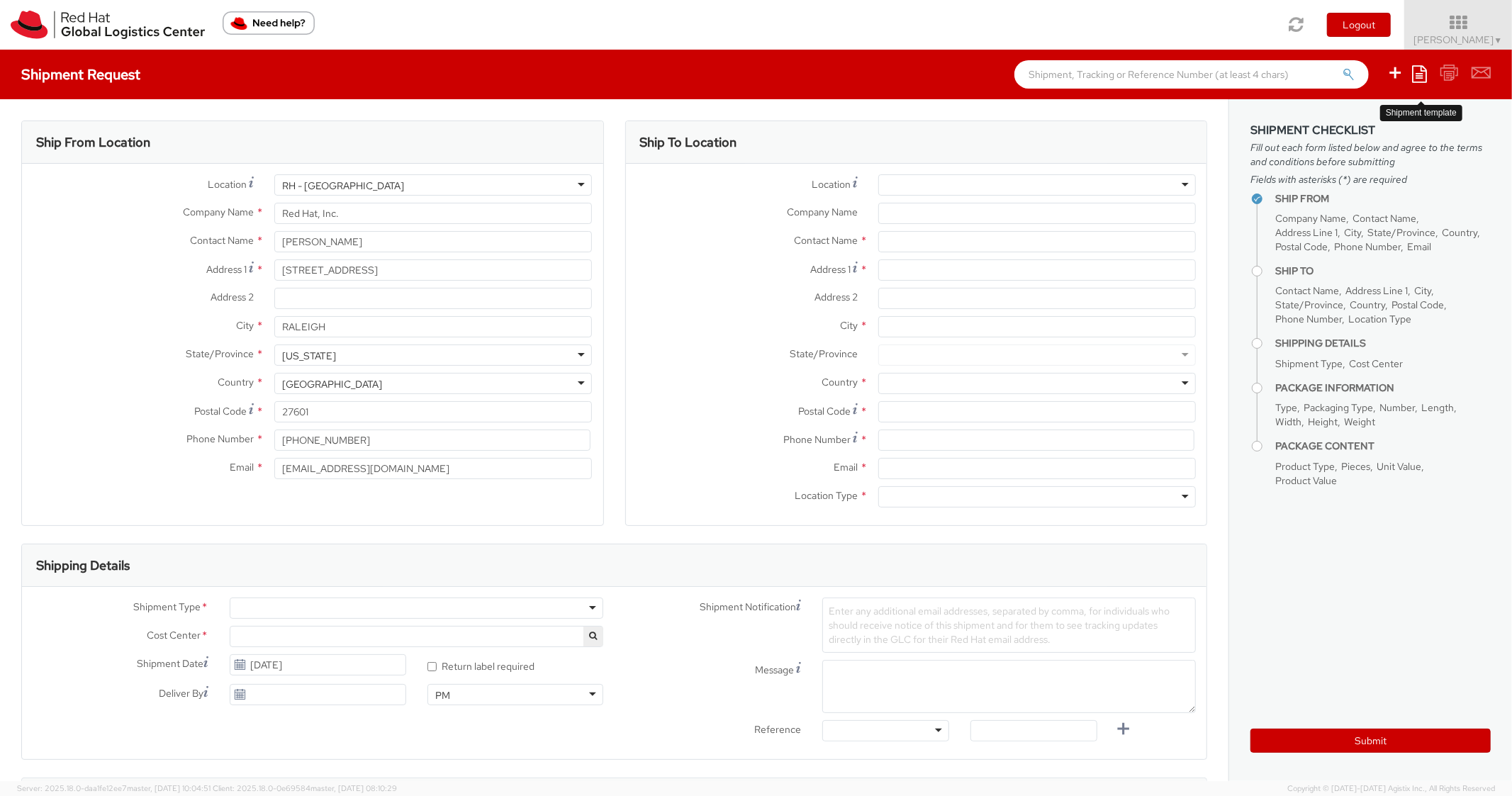
click at [1415, 69] on icon at bounding box center [1420, 74] width 15 height 17
click at [1364, 110] on link "Create from template" at bounding box center [1365, 119] width 124 height 18
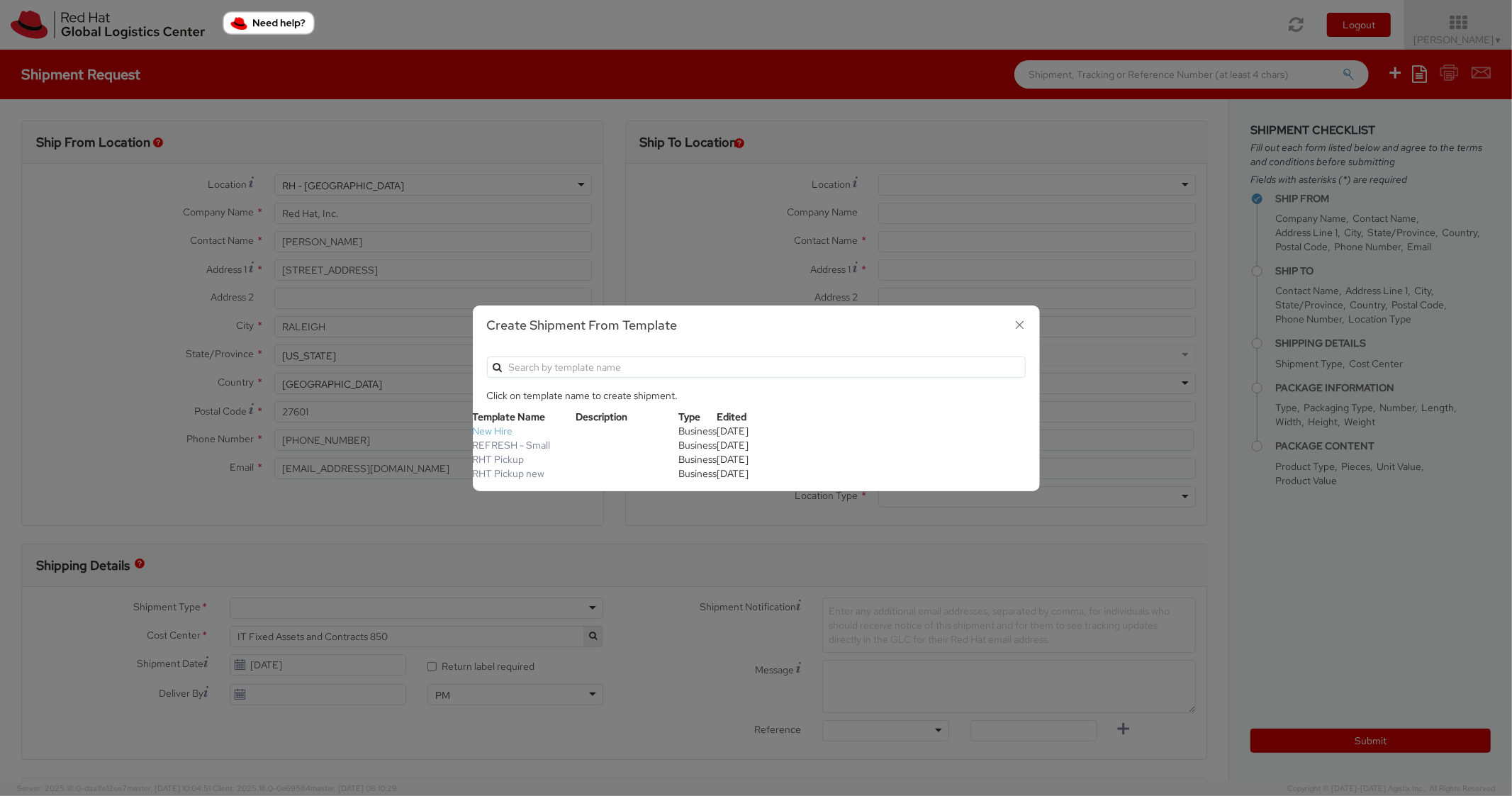
click at [500, 430] on link "New Hire" at bounding box center [493, 431] width 41 height 13
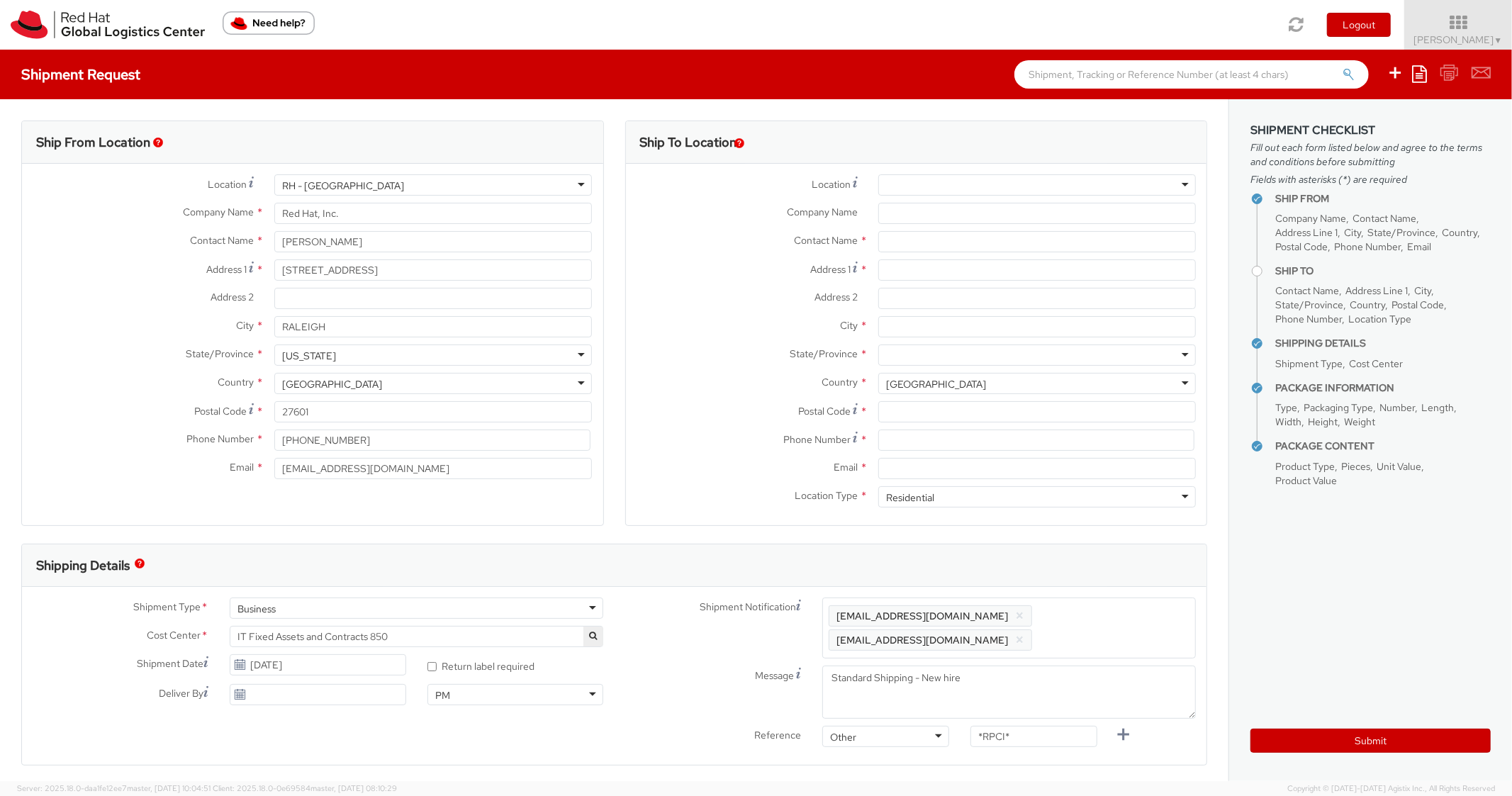
scroll to position [42, 0]
click at [1421, 64] on link at bounding box center [1420, 74] width 15 height 22
click at [1353, 119] on link "Create from template" at bounding box center [1365, 119] width 124 height 18
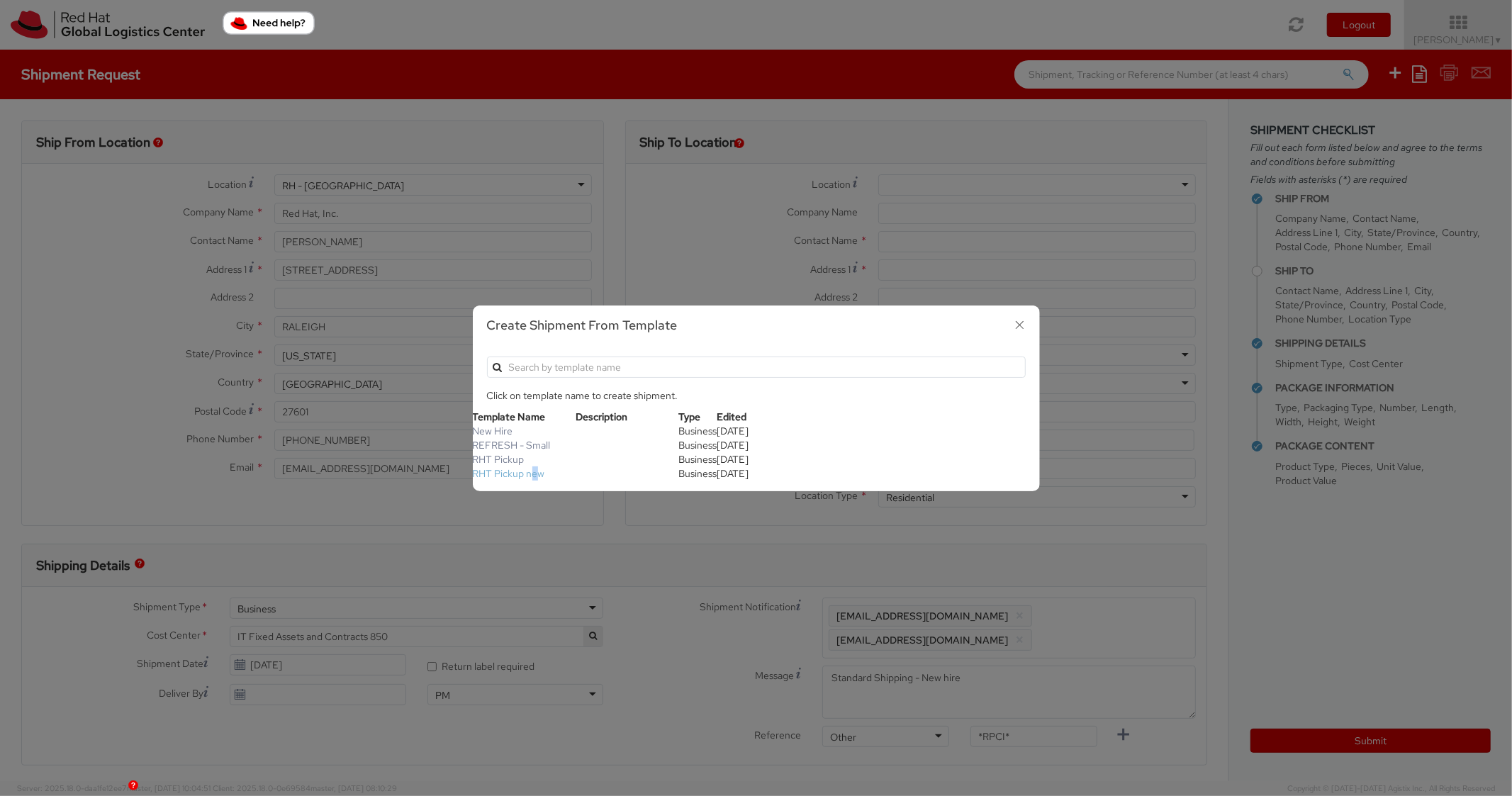
click at [533, 471] on link "RHT Pickup new" at bounding box center [509, 474] width 72 height 13
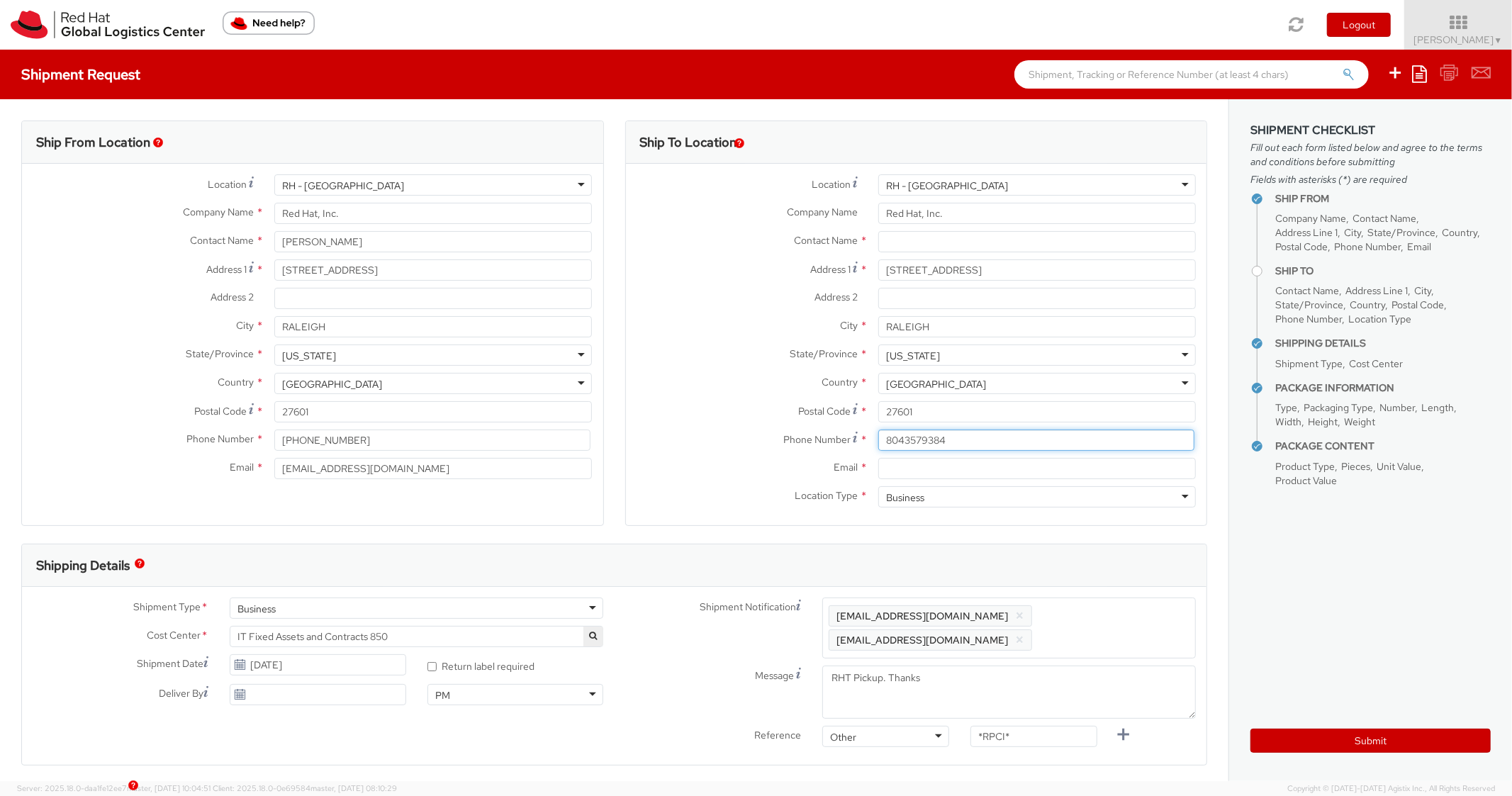
click at [932, 445] on input "8043579384" at bounding box center [1036, 439] width 316 height 21
click at [766, 398] on div "Country * [GEOGRAPHIC_DATA] [GEOGRAPHIC_DATA] [GEOGRAPHIC_DATA] [GEOGRAPHIC_DAT…" at bounding box center [917, 387] width 581 height 29
click at [959, 473] on input "Email *" at bounding box center [1037, 468] width 318 height 21
drag, startPoint x: 1116, startPoint y: 622, endPoint x: 1082, endPoint y: 590, distance: 46.7
click at [1115, 620] on span "Enter any additional email addresses, separated by comma, for individuals who s…" at bounding box center [1010, 628] width 361 height 42
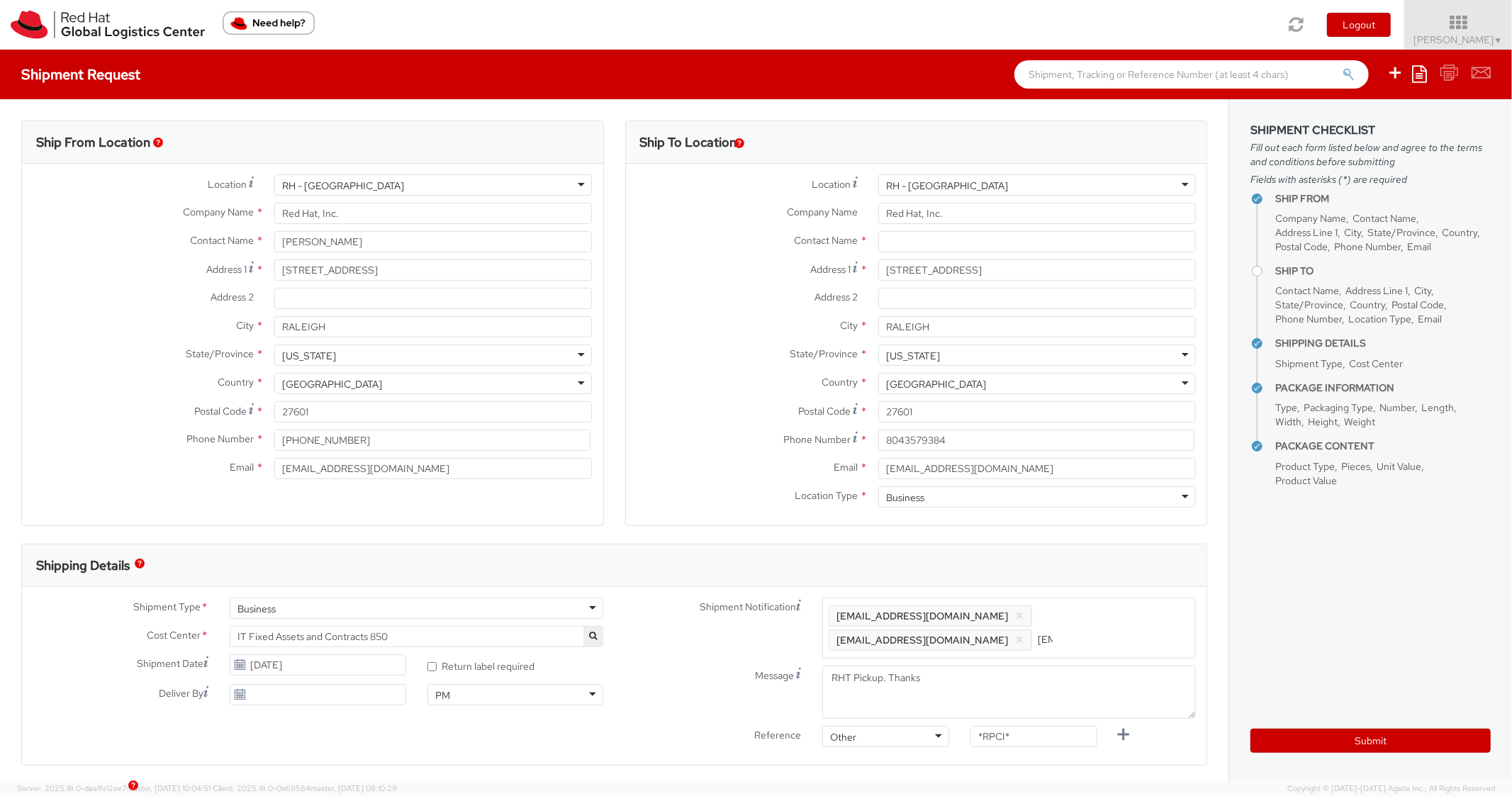
scroll to position [0, 76]
click at [1068, 552] on div "Shipping Details" at bounding box center [615, 566] width 1185 height 42
drag, startPoint x: 1017, startPoint y: 735, endPoint x: 916, endPoint y: 706, distance: 105.1
click at [917, 707] on div "Shipment Notification Enter any additional email addresses, separated by comma,…" at bounding box center [910, 688] width 592 height 181
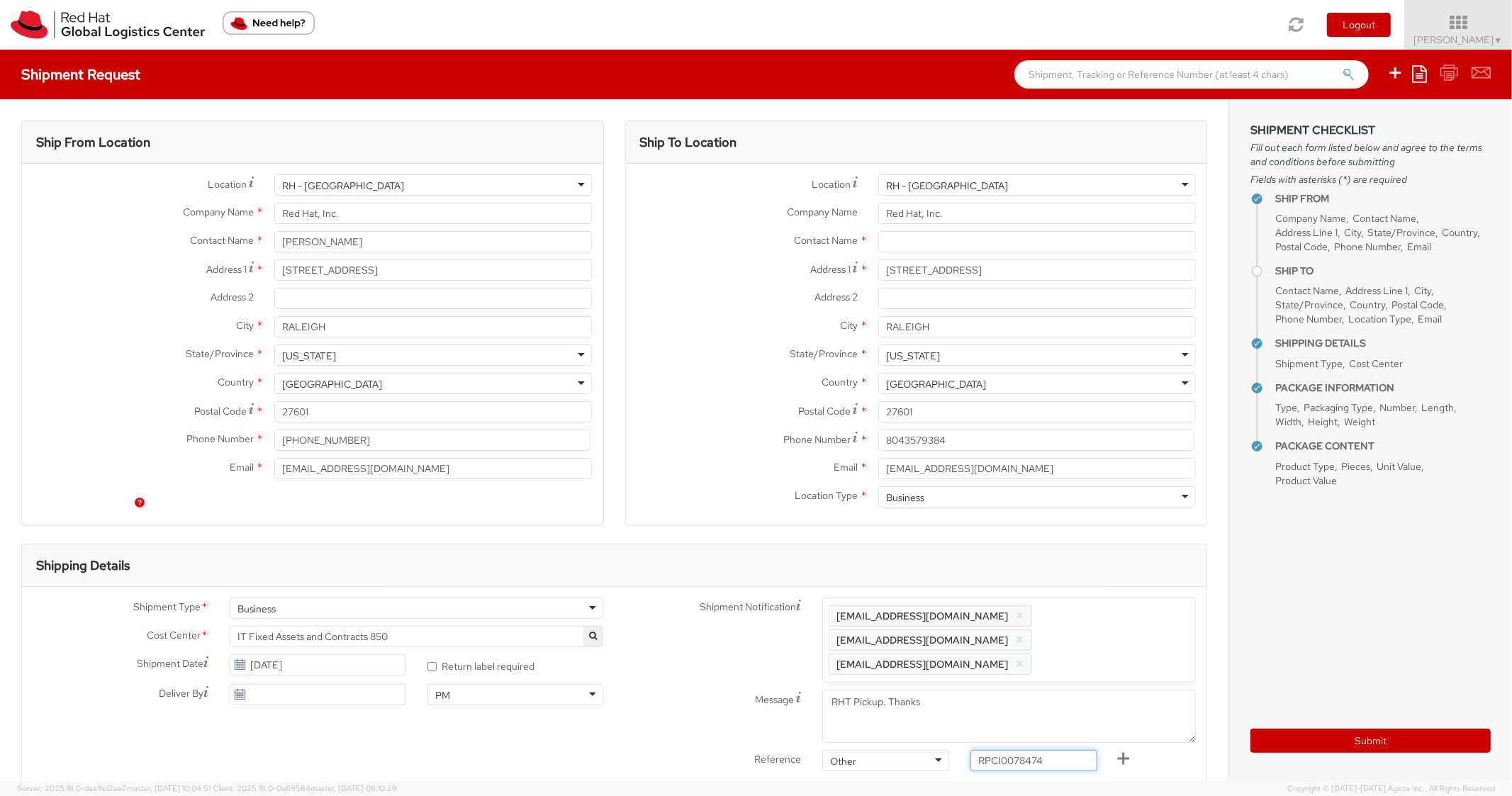
scroll to position [568, 0]
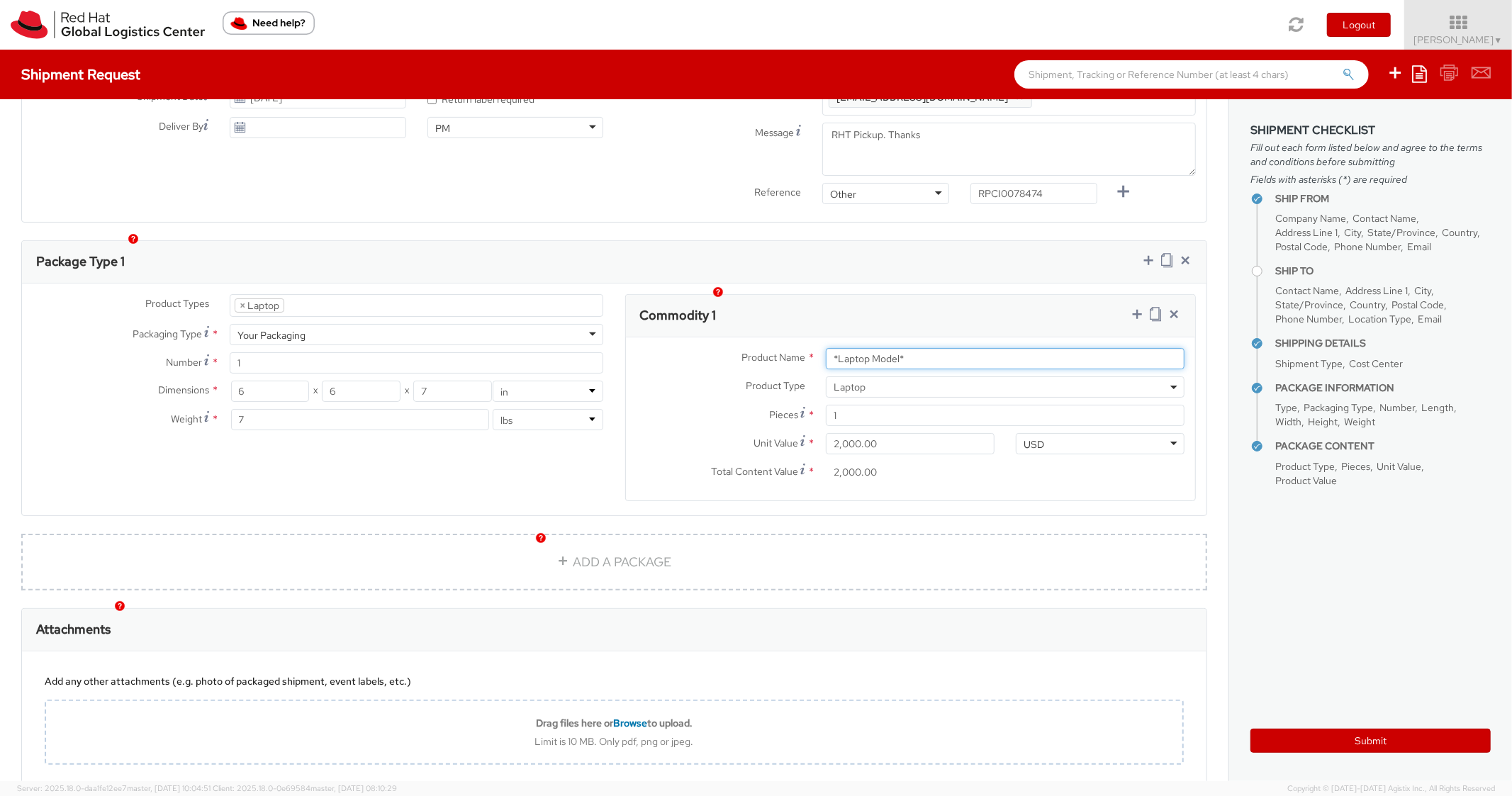
drag, startPoint x: 944, startPoint y: 345, endPoint x: 823, endPoint y: 328, distance: 122.2
click at [826, 348] on input "*Laptop Model*" at bounding box center [1005, 358] width 358 height 21
click at [937, 284] on div "Product Types * Documents Docking Station Laptop Monitor Other Hardware Server …" at bounding box center [615, 400] width 1185 height 232
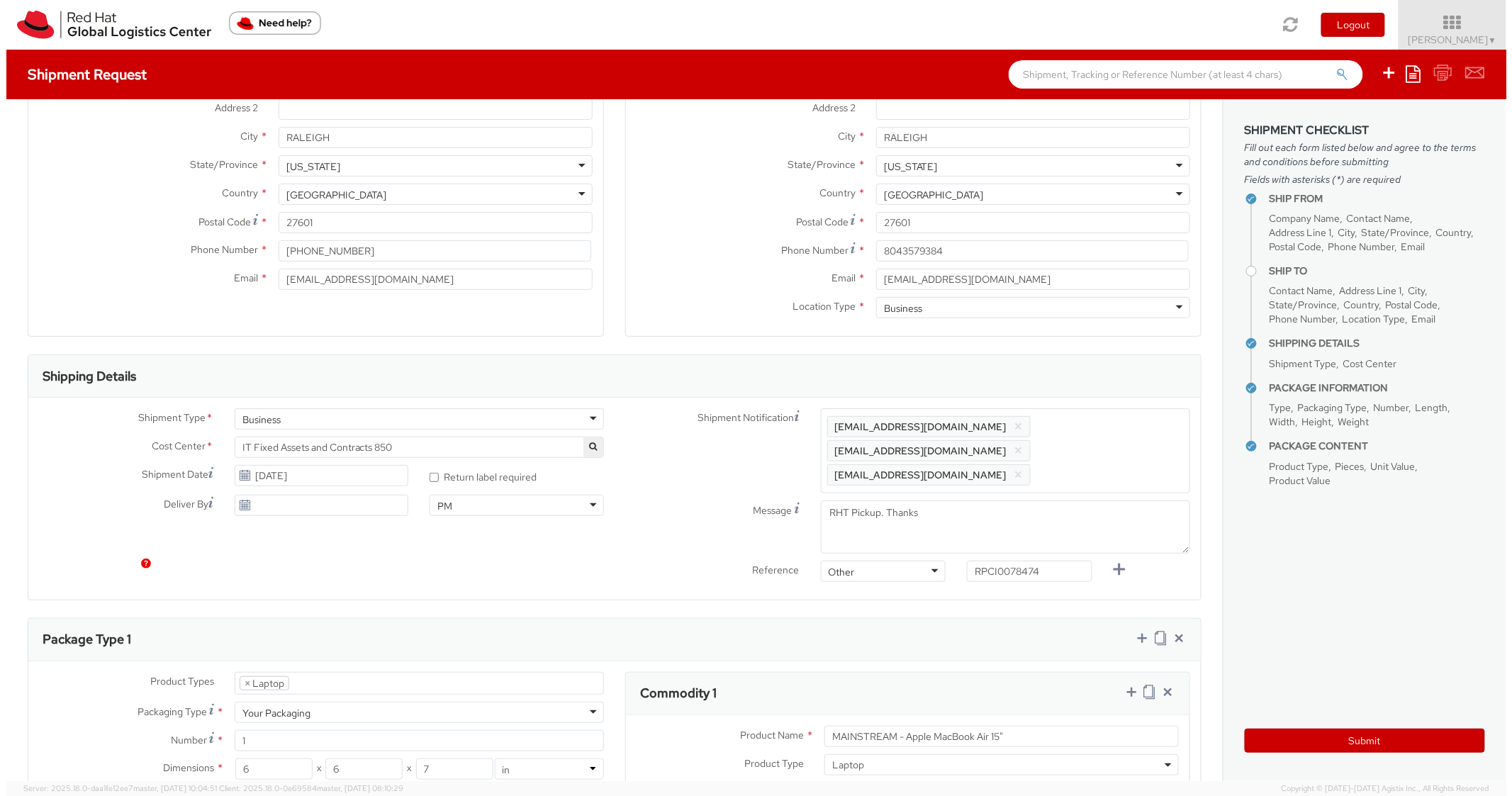
scroll to position [0, 0]
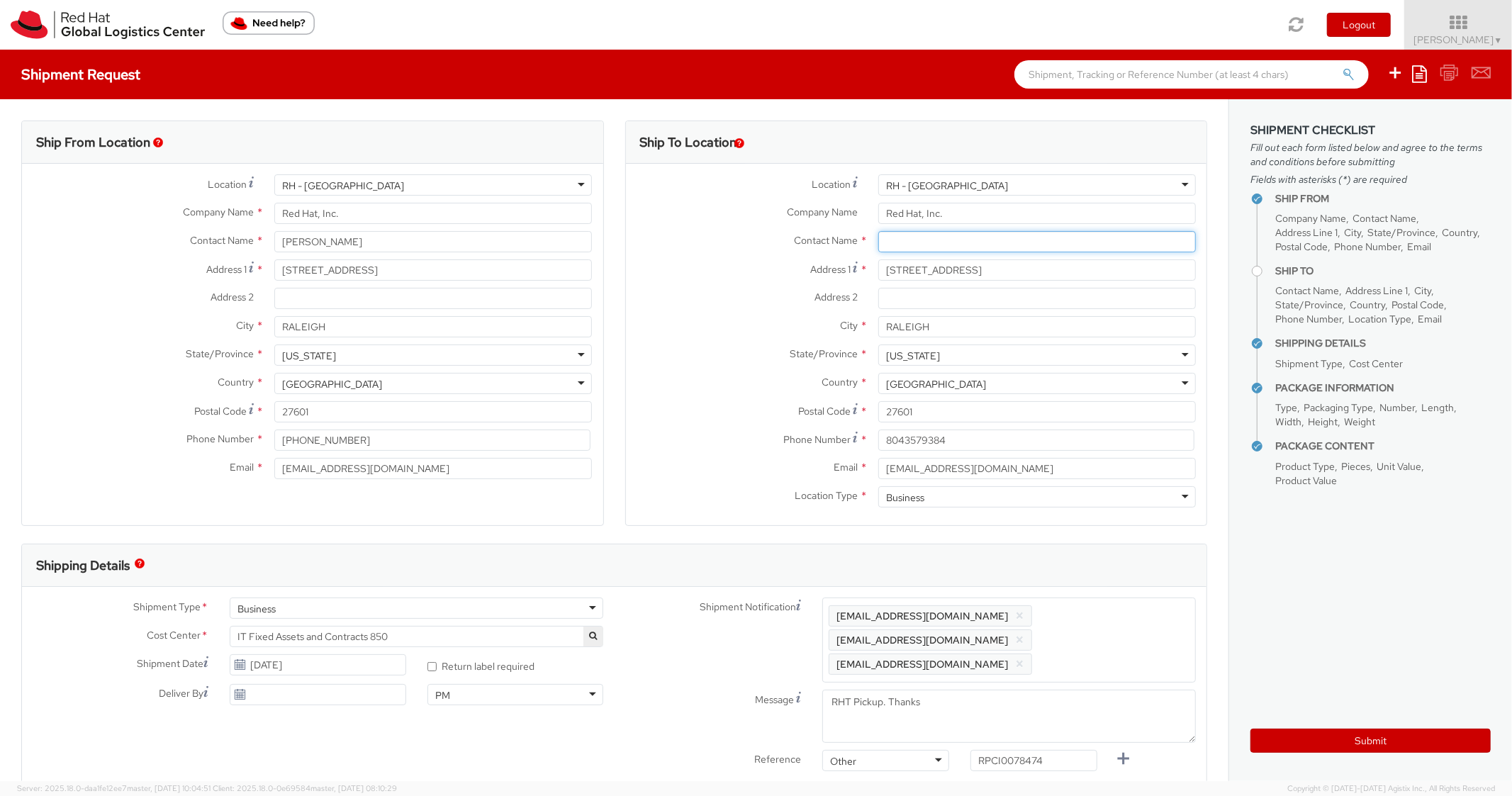
click at [921, 244] on input "text" at bounding box center [1037, 241] width 318 height 21
click at [708, 273] on label "Address 1 *" at bounding box center [747, 269] width 241 height 19
click at [878, 273] on input "[STREET_ADDRESS]" at bounding box center [1037, 270] width 318 height 21
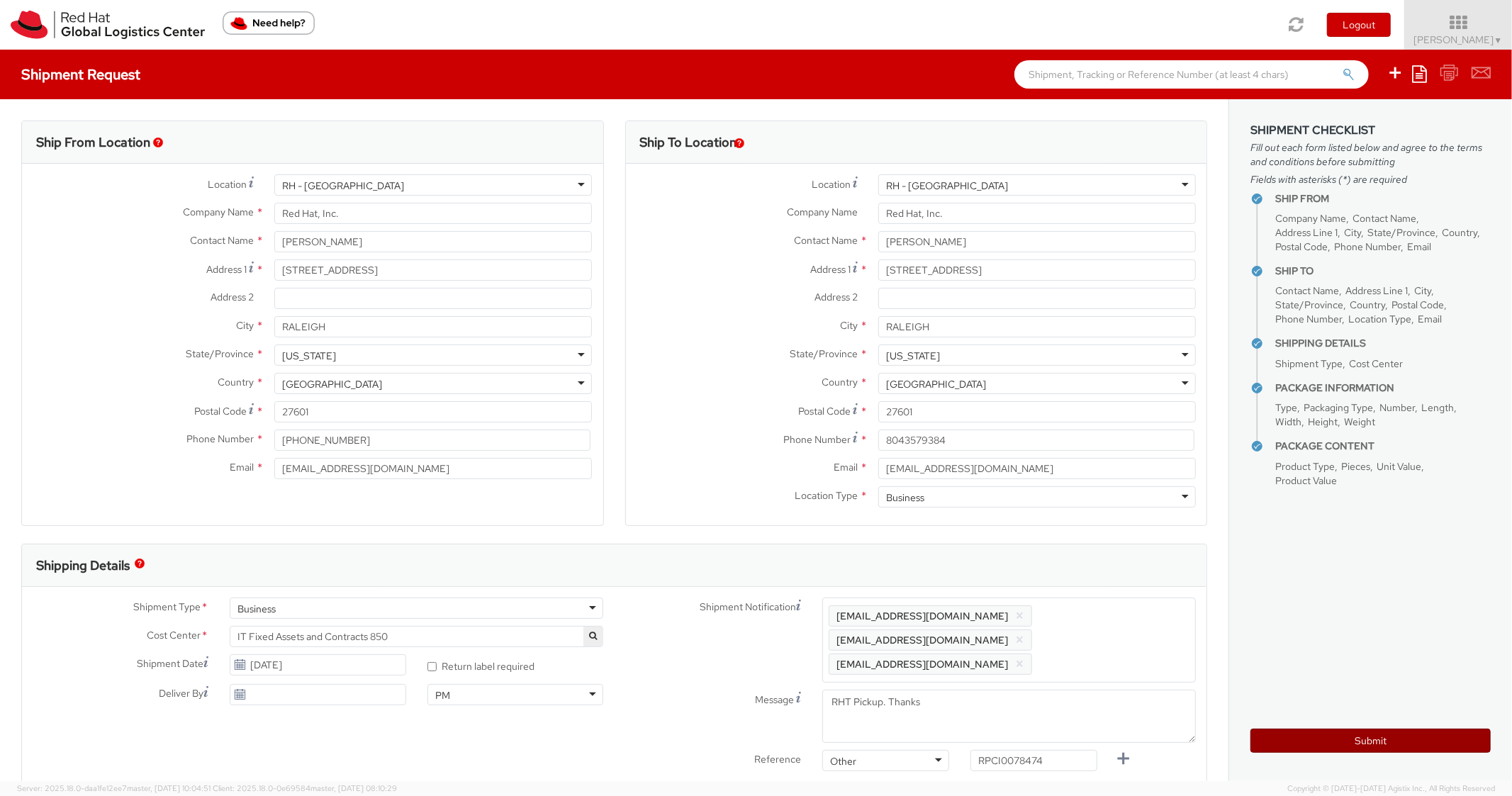
click at [1271, 743] on button "Submit" at bounding box center [1371, 741] width 240 height 24
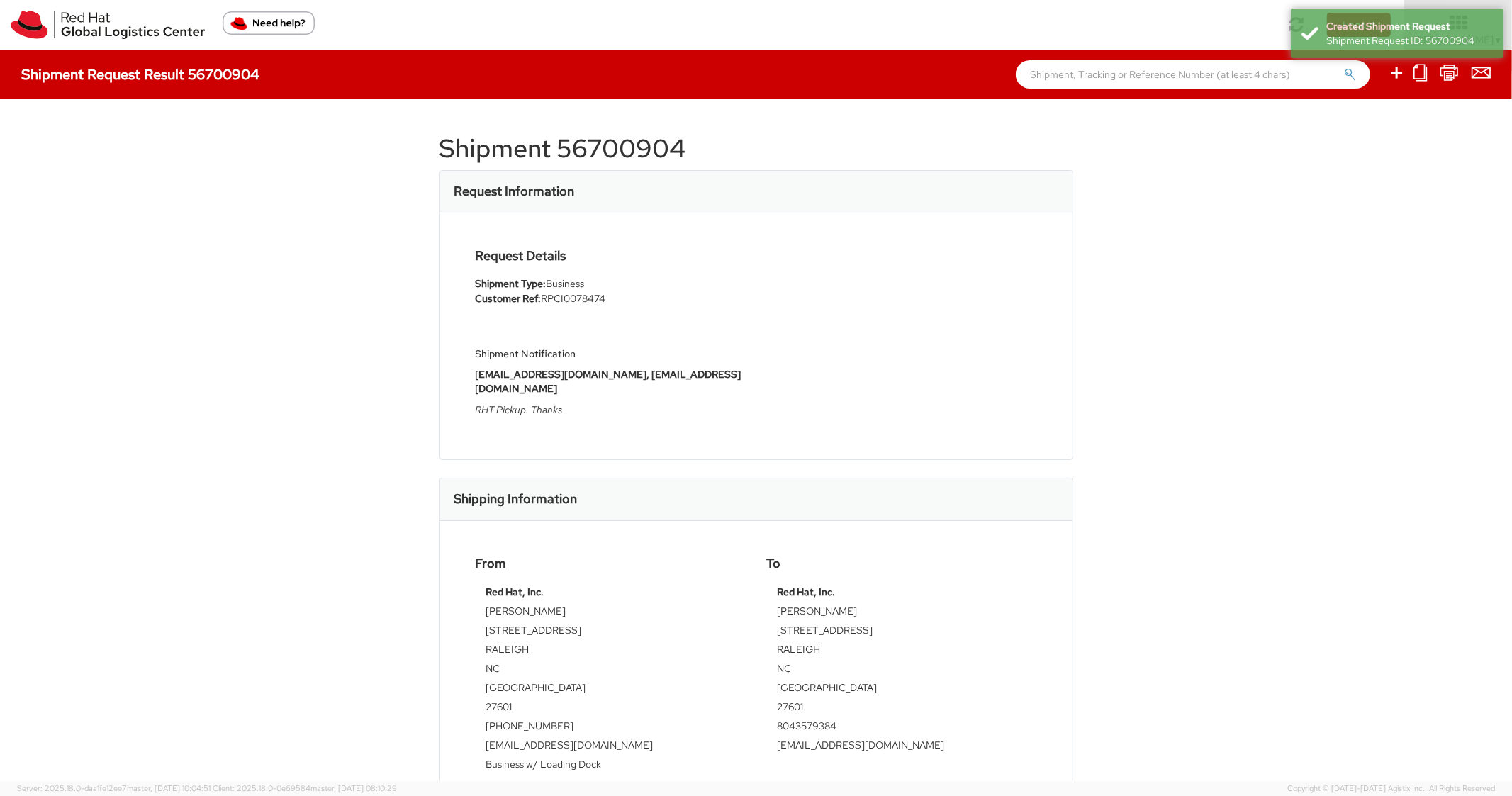
click at [636, 158] on h1 "Shipment 56700904" at bounding box center [756, 148] width 634 height 29
click at [916, 314] on div "Request Details Shipment Type: Business Customer Ref: RPCI0078474 Shipment Noti…" at bounding box center [756, 336] width 583 height 175
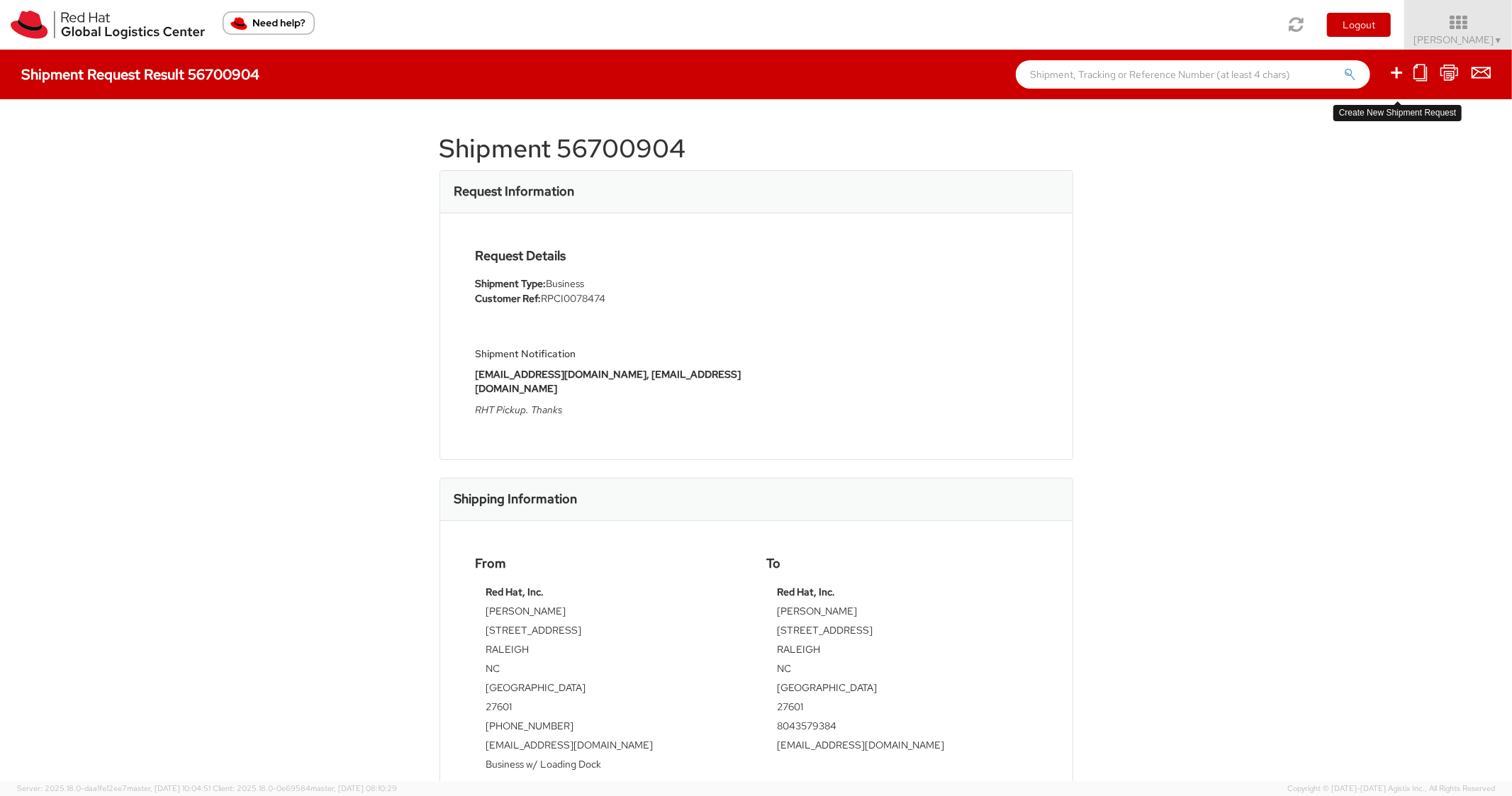
click at [1389, 72] on icon at bounding box center [1397, 72] width 17 height 18
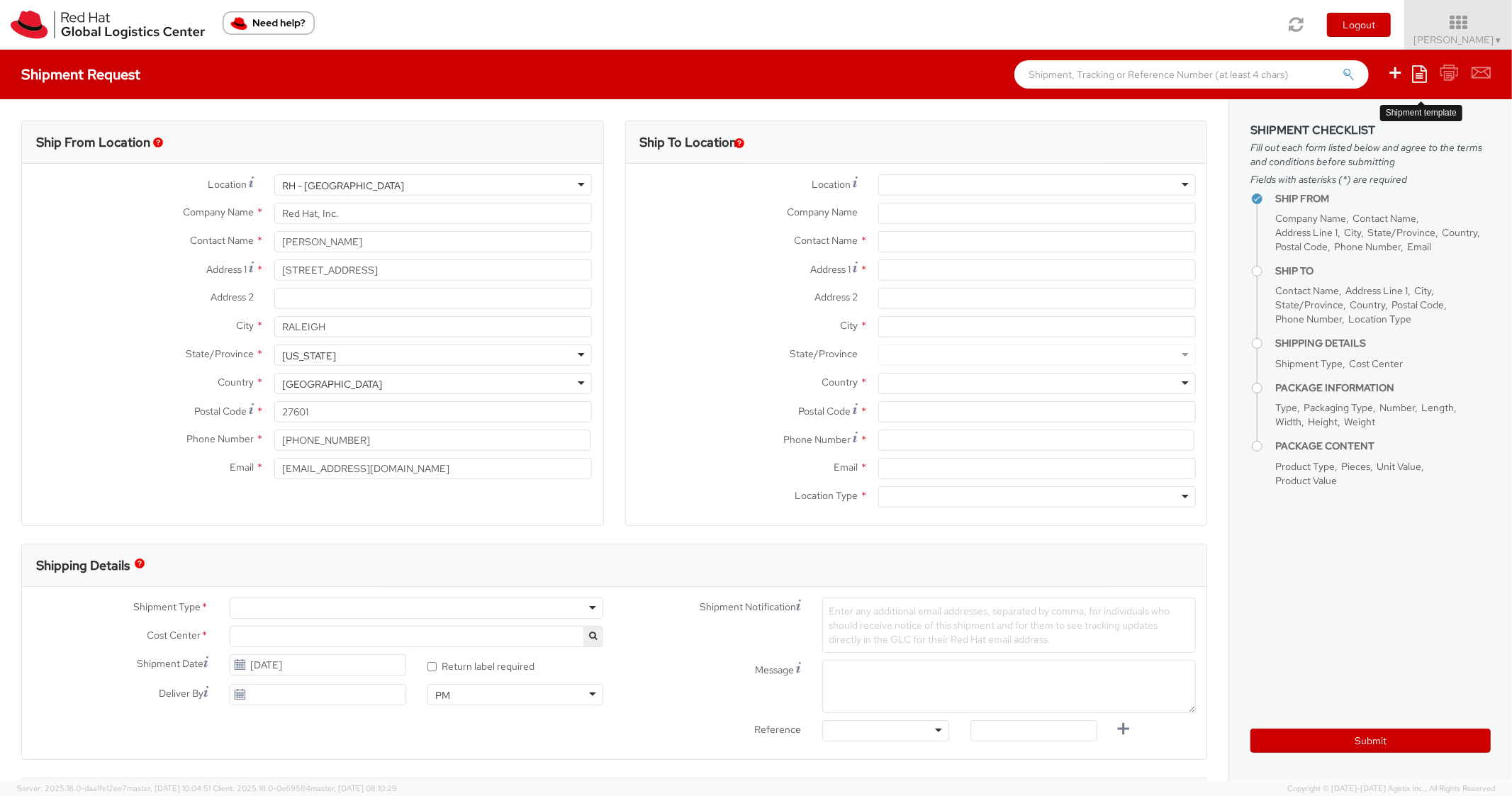
click at [1419, 72] on icon at bounding box center [1420, 74] width 15 height 17
click at [1324, 119] on link "Create from template" at bounding box center [1365, 119] width 124 height 18
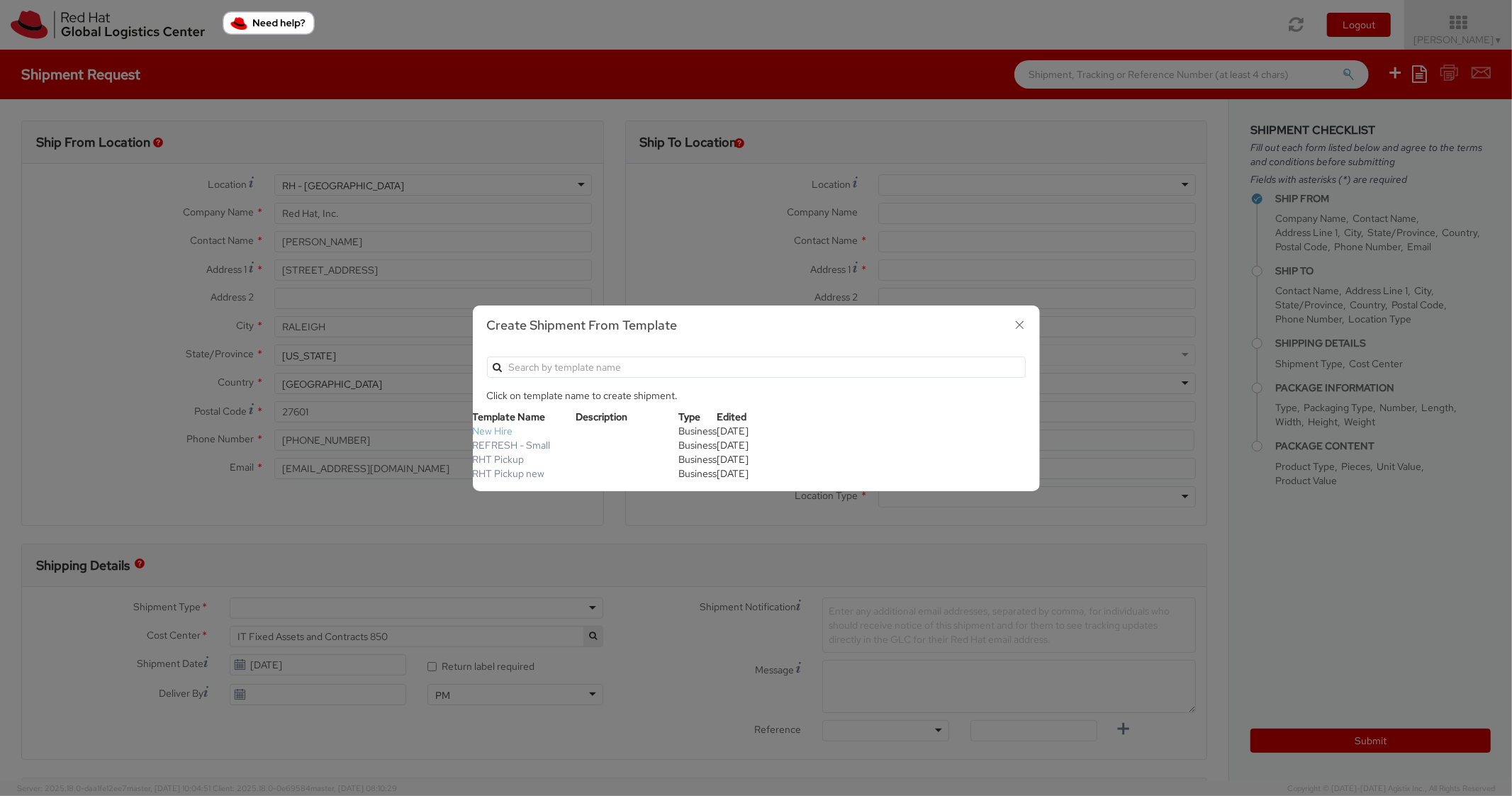
click at [506, 434] on link "New Hire" at bounding box center [493, 431] width 41 height 13
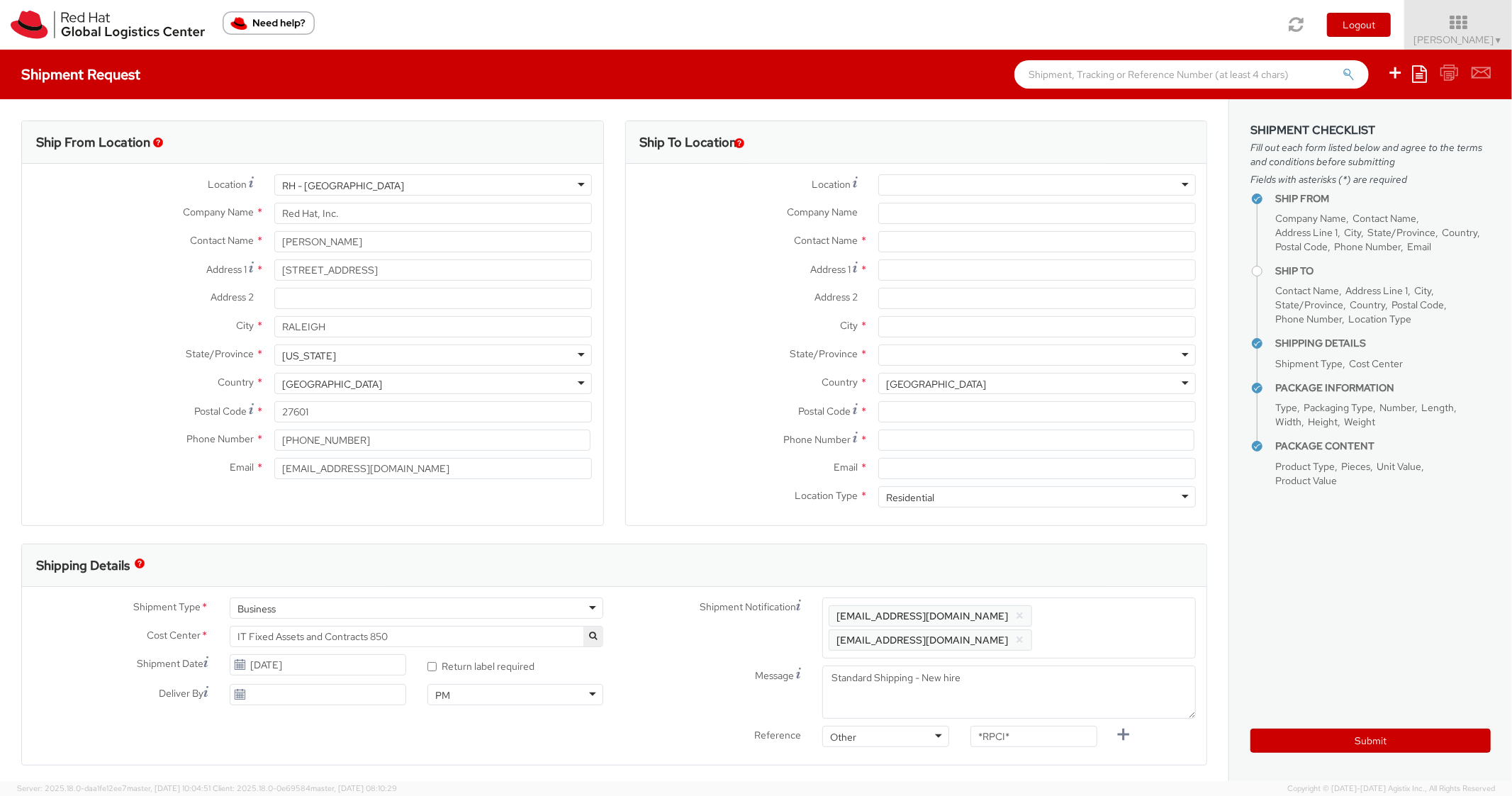
scroll to position [42, 0]
click at [934, 214] on input "Company Name *" at bounding box center [1037, 213] width 318 height 21
click at [969, 187] on div at bounding box center [1037, 184] width 318 height 21
click at [930, 484] on div "Email *" at bounding box center [917, 472] width 581 height 29
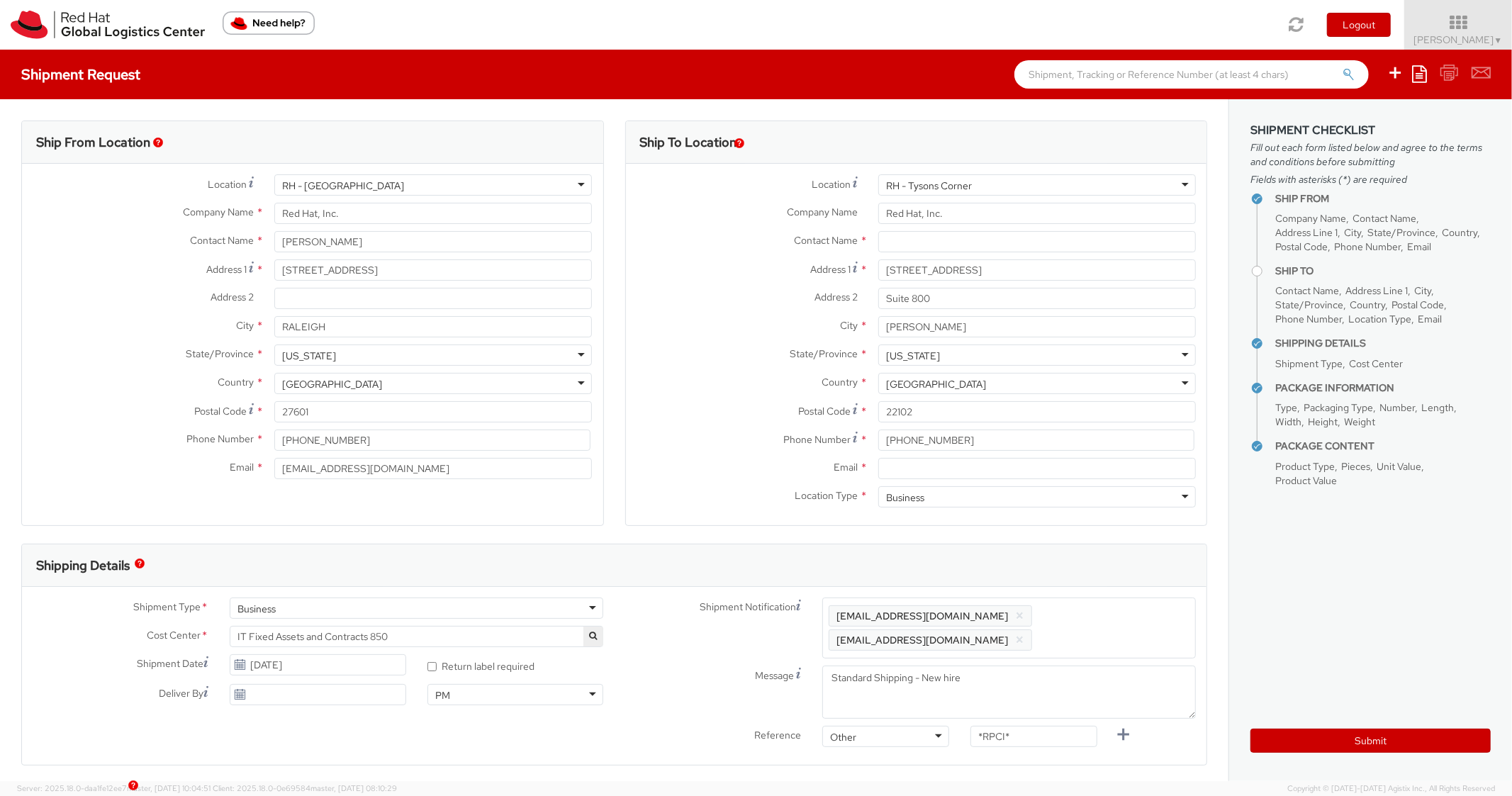
drag, startPoint x: 959, startPoint y: 482, endPoint x: 995, endPoint y: 469, distance: 38.3
click at [961, 482] on div "Email *" at bounding box center [917, 472] width 581 height 29
click at [996, 469] on input "Email *" at bounding box center [1037, 468] width 318 height 21
click at [1097, 614] on span "Enter any additional email addresses, separated by comma, for individuals who s…" at bounding box center [1010, 628] width 361 height 42
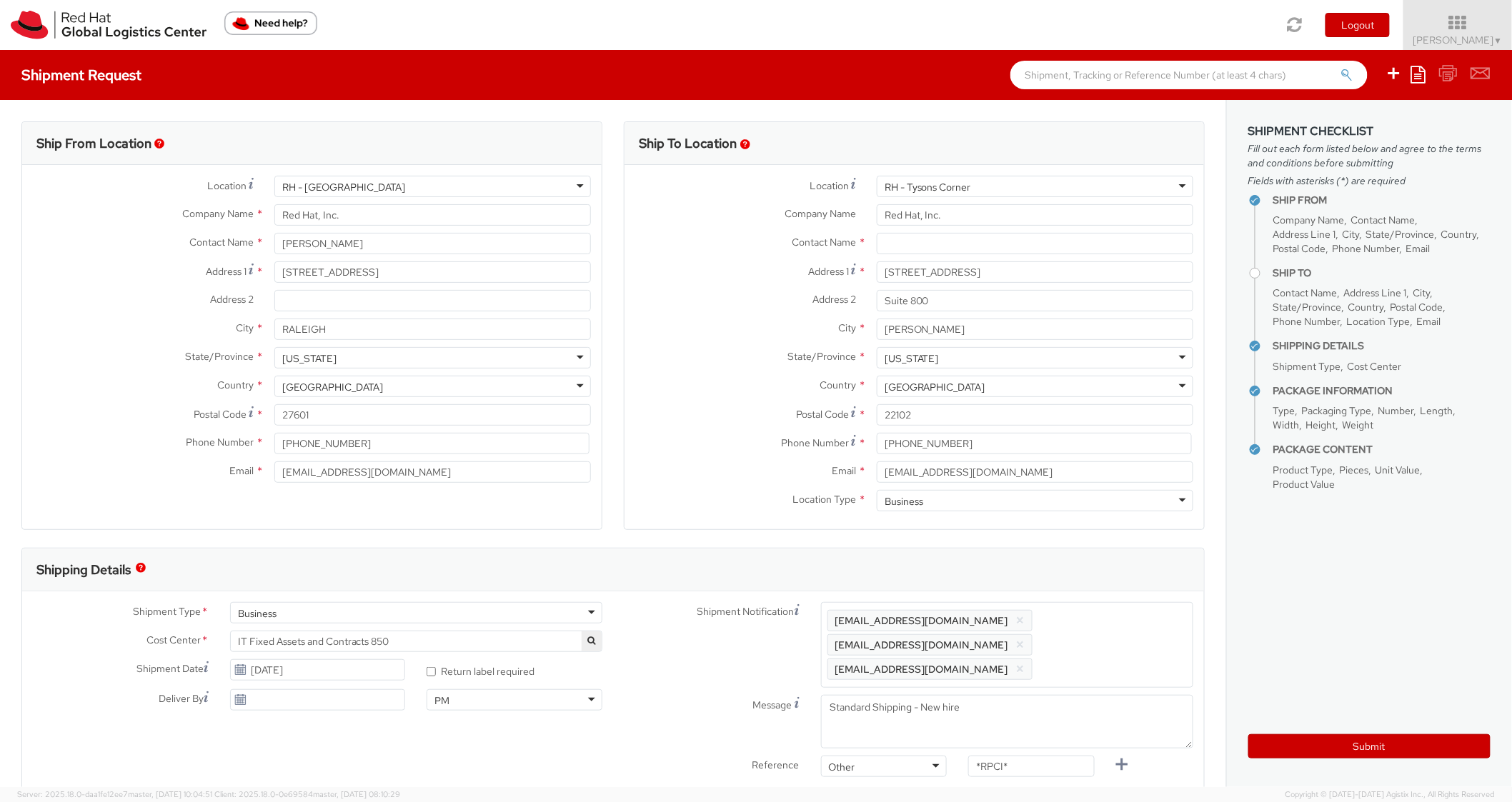
click at [1116, 558] on div "Shipping Details" at bounding box center [613, 570] width 1182 height 43
drag, startPoint x: 1051, startPoint y: 731, endPoint x: 1101, endPoint y: 758, distance: 56.8
click at [1101, 758] on div "*RPCI*" at bounding box center [1042, 770] width 150 height 29
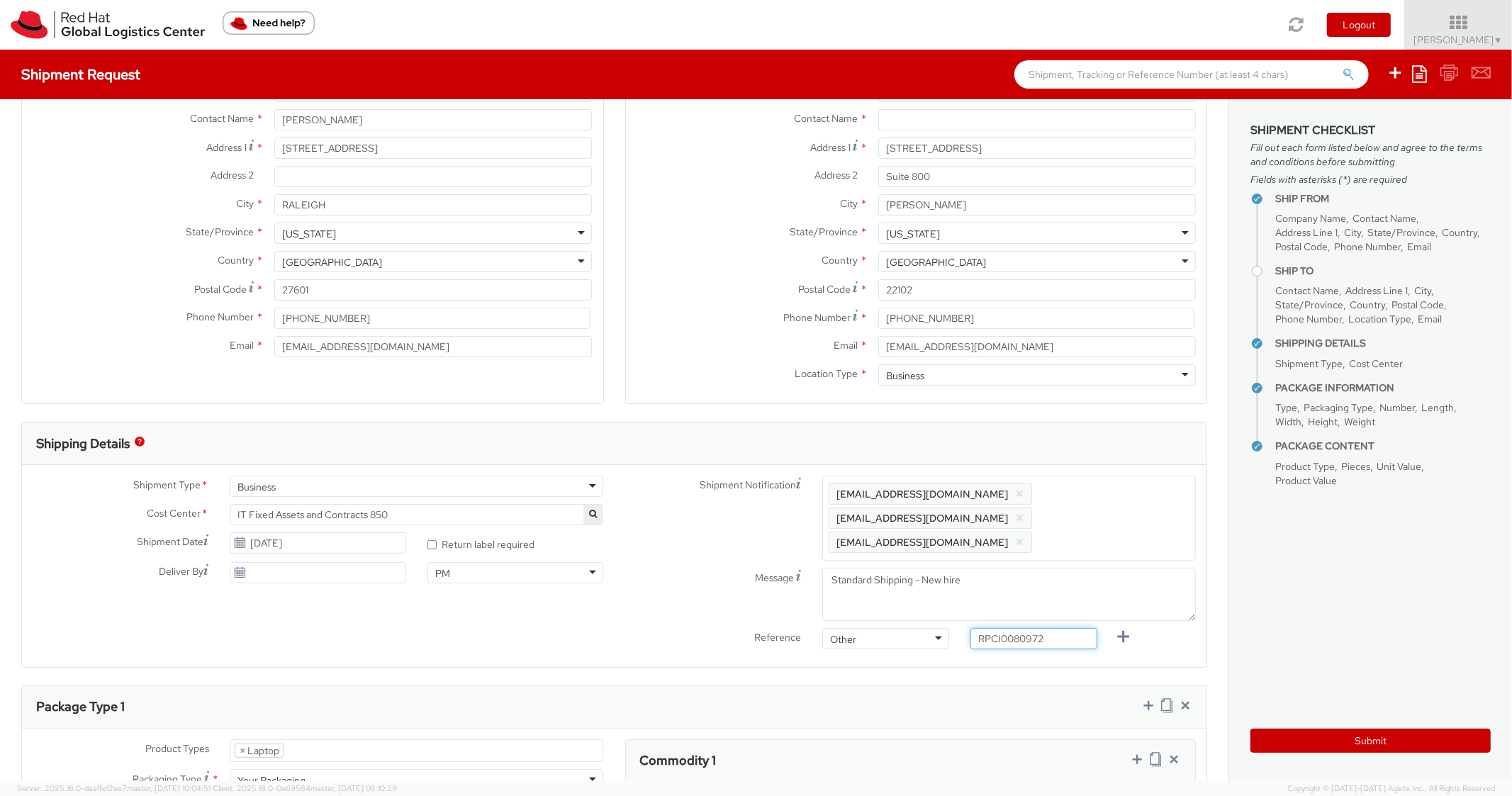
scroll to position [426, 0]
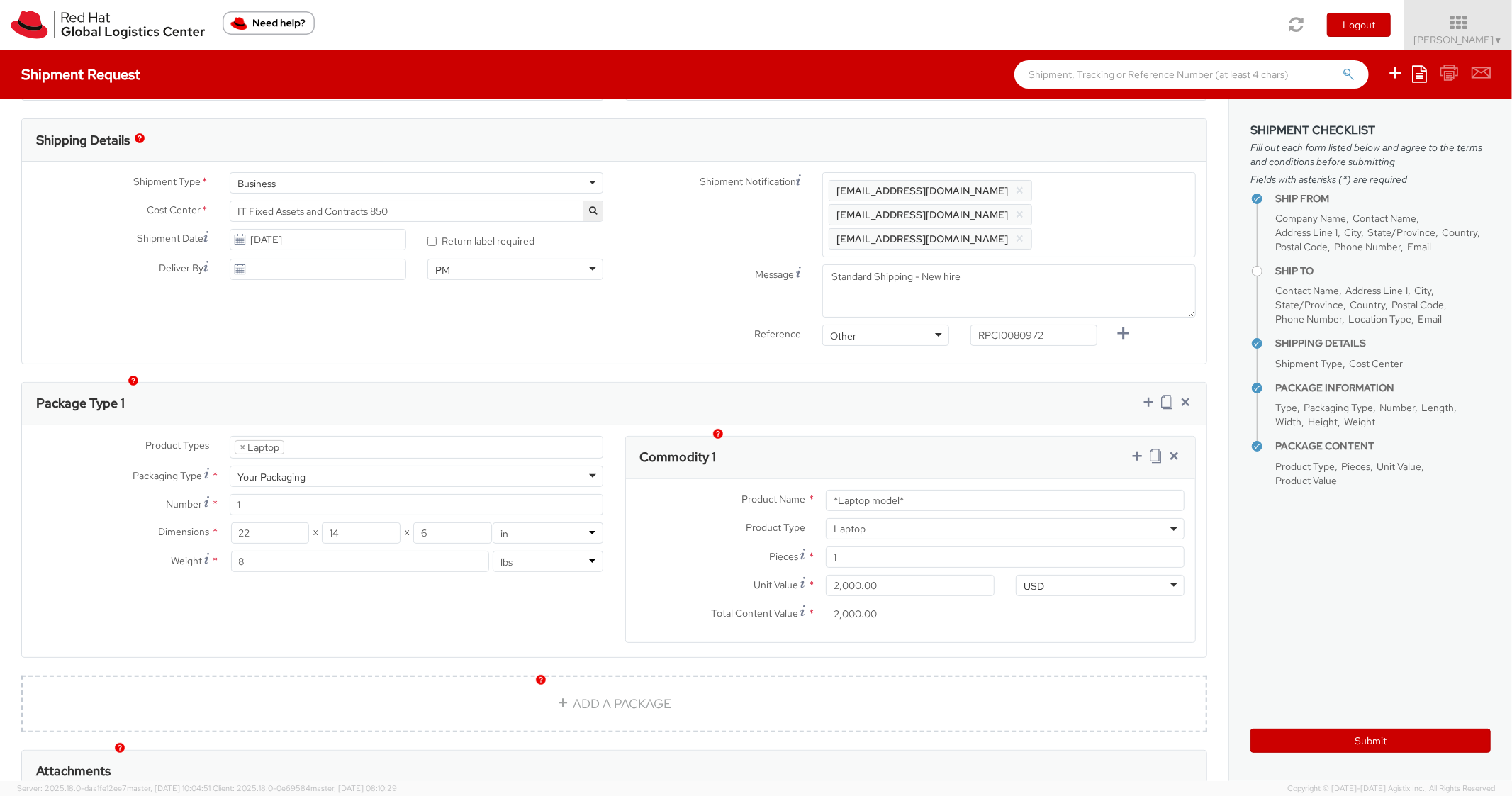
click at [971, 383] on div "Package Type 1" at bounding box center [615, 404] width 1185 height 42
drag, startPoint x: 931, startPoint y: 481, endPoint x: 836, endPoint y: 443, distance: 102.3
click at [792, 451] on div "Commodity 1 Product Name * *Laptop model* Product Type * Documents Docking Stat…" at bounding box center [911, 539] width 571 height 207
click at [897, 439] on div "Commodity 1" at bounding box center [911, 458] width 570 height 42
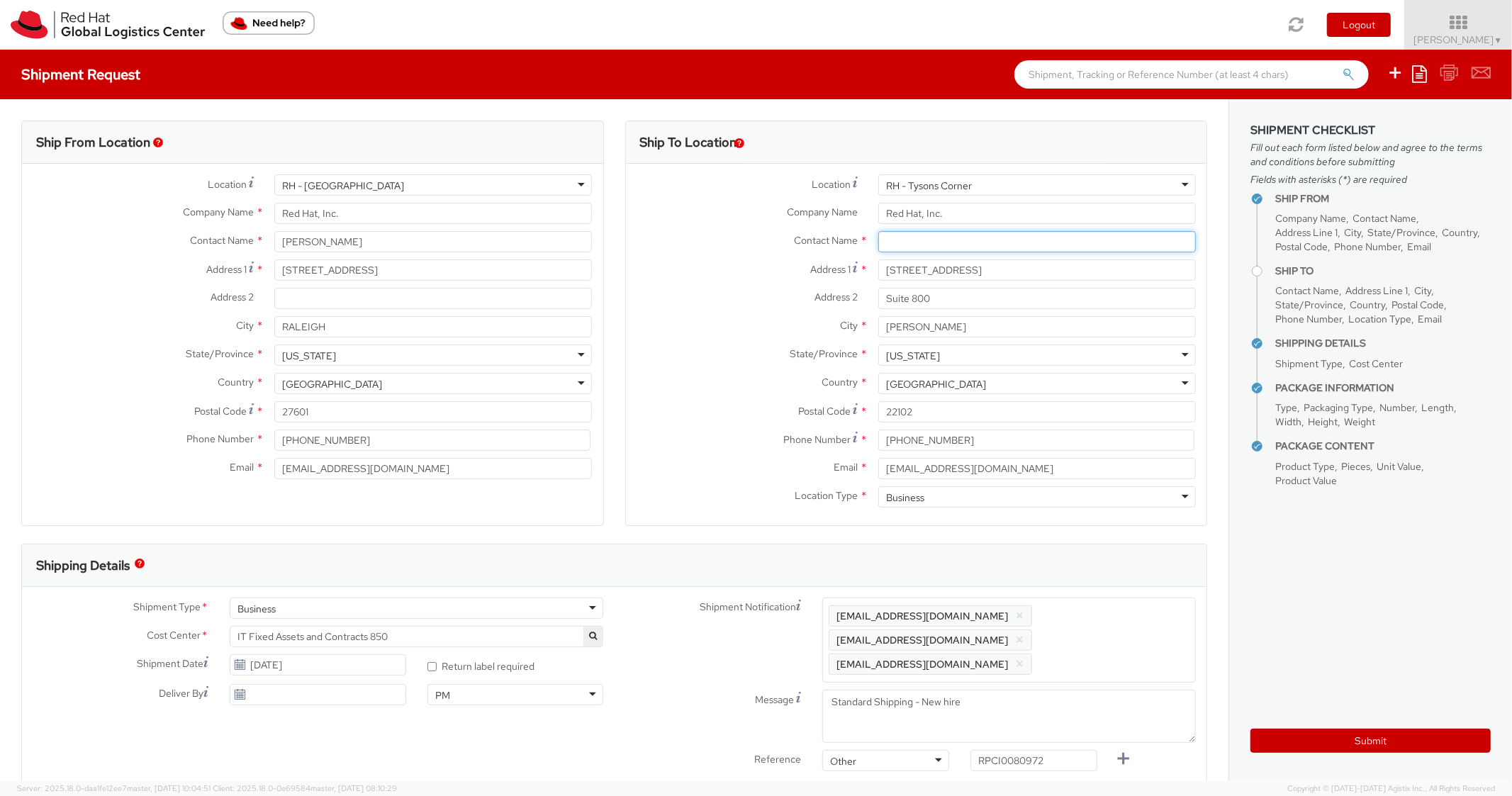
click at [945, 239] on input "text" at bounding box center [1037, 241] width 318 height 21
click at [661, 331] on label "City *" at bounding box center [747, 325] width 241 height 18
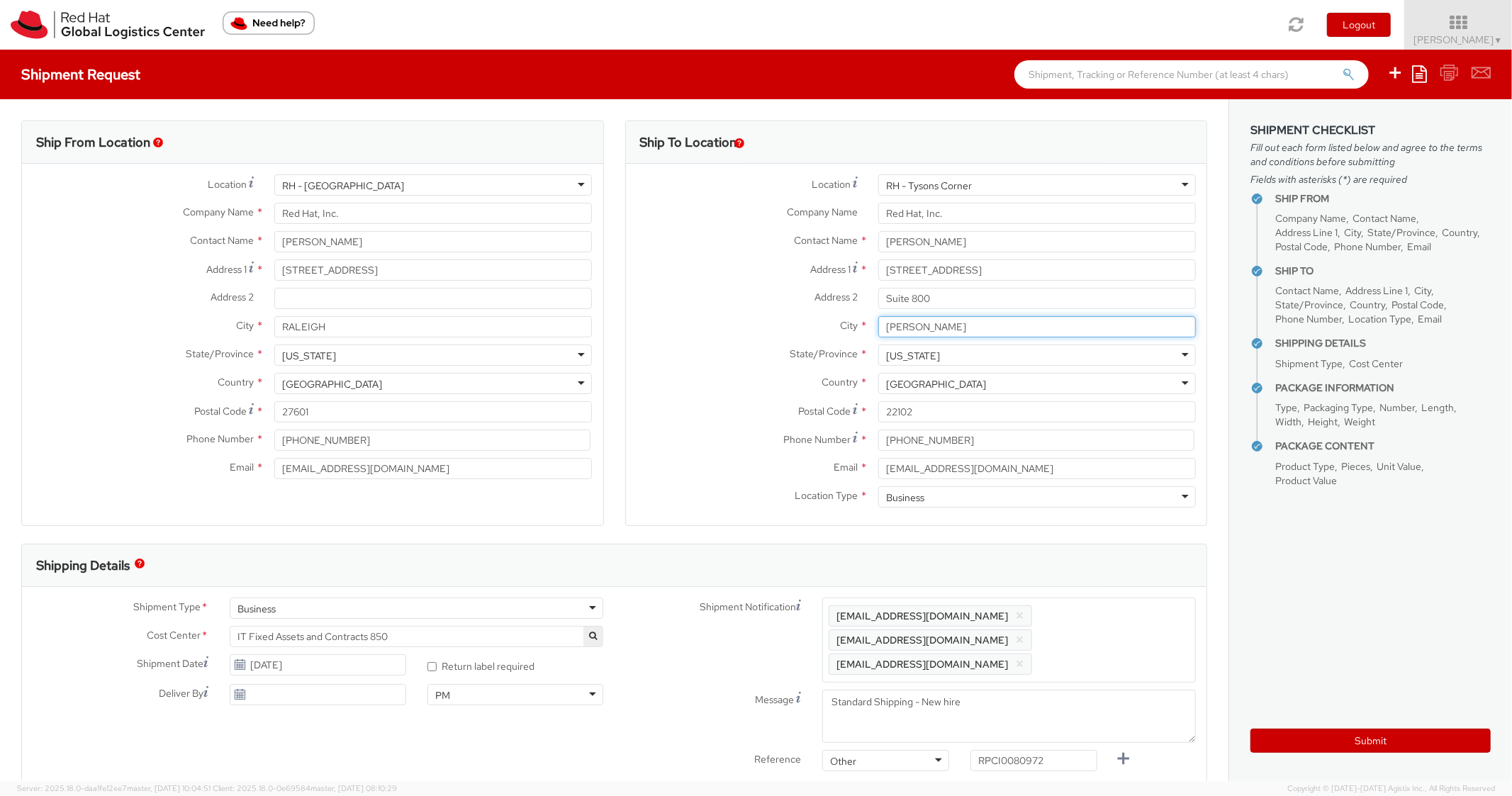
click at [878, 331] on input "[PERSON_NAME]" at bounding box center [1037, 326] width 318 height 21
click at [1285, 755] on aside "Shipment Checklist Fill out each form listed below and agree to the terms and c…" at bounding box center [1371, 440] width 284 height 682
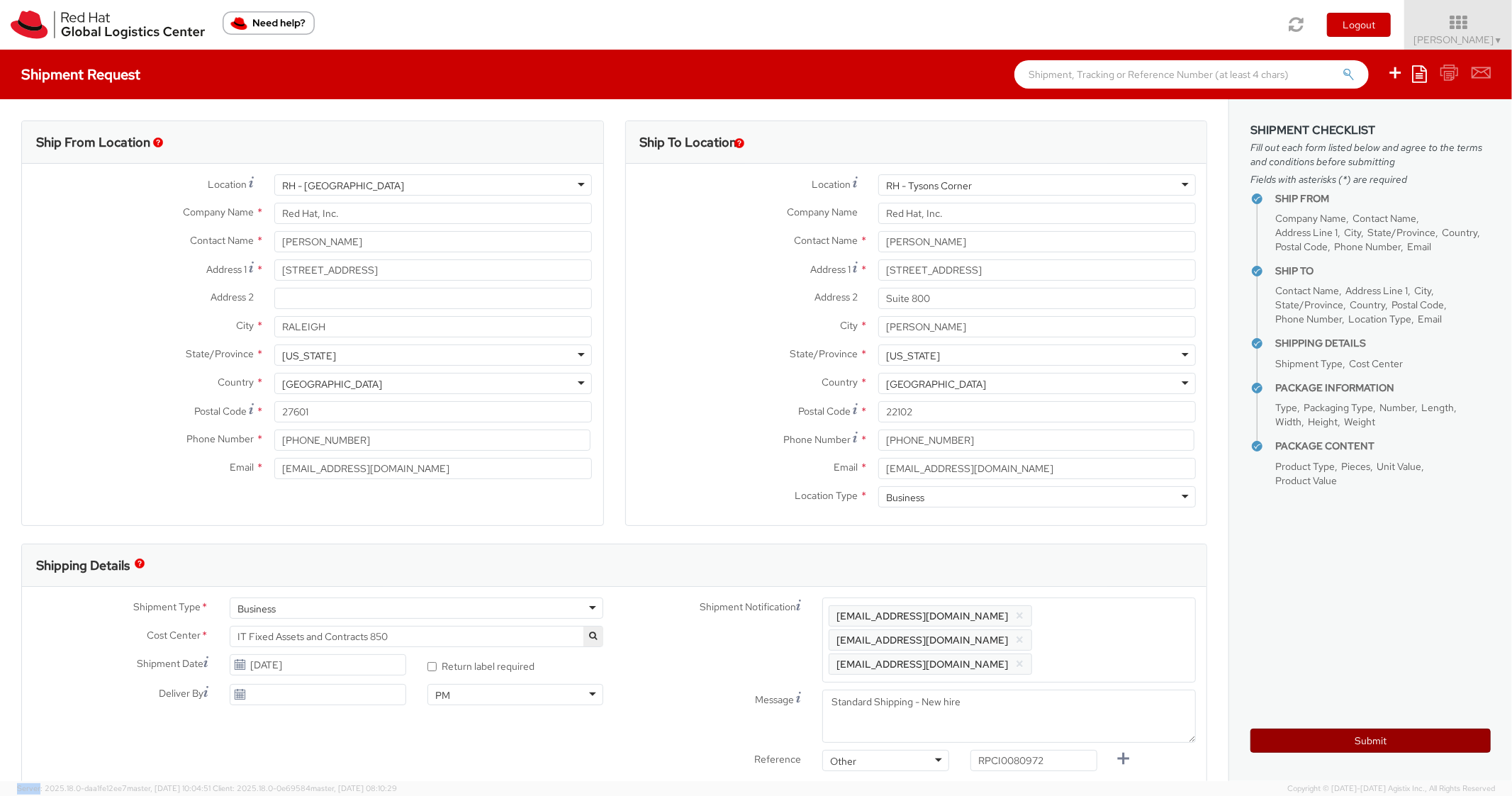
click at [1284, 748] on button "Submit" at bounding box center [1371, 741] width 240 height 24
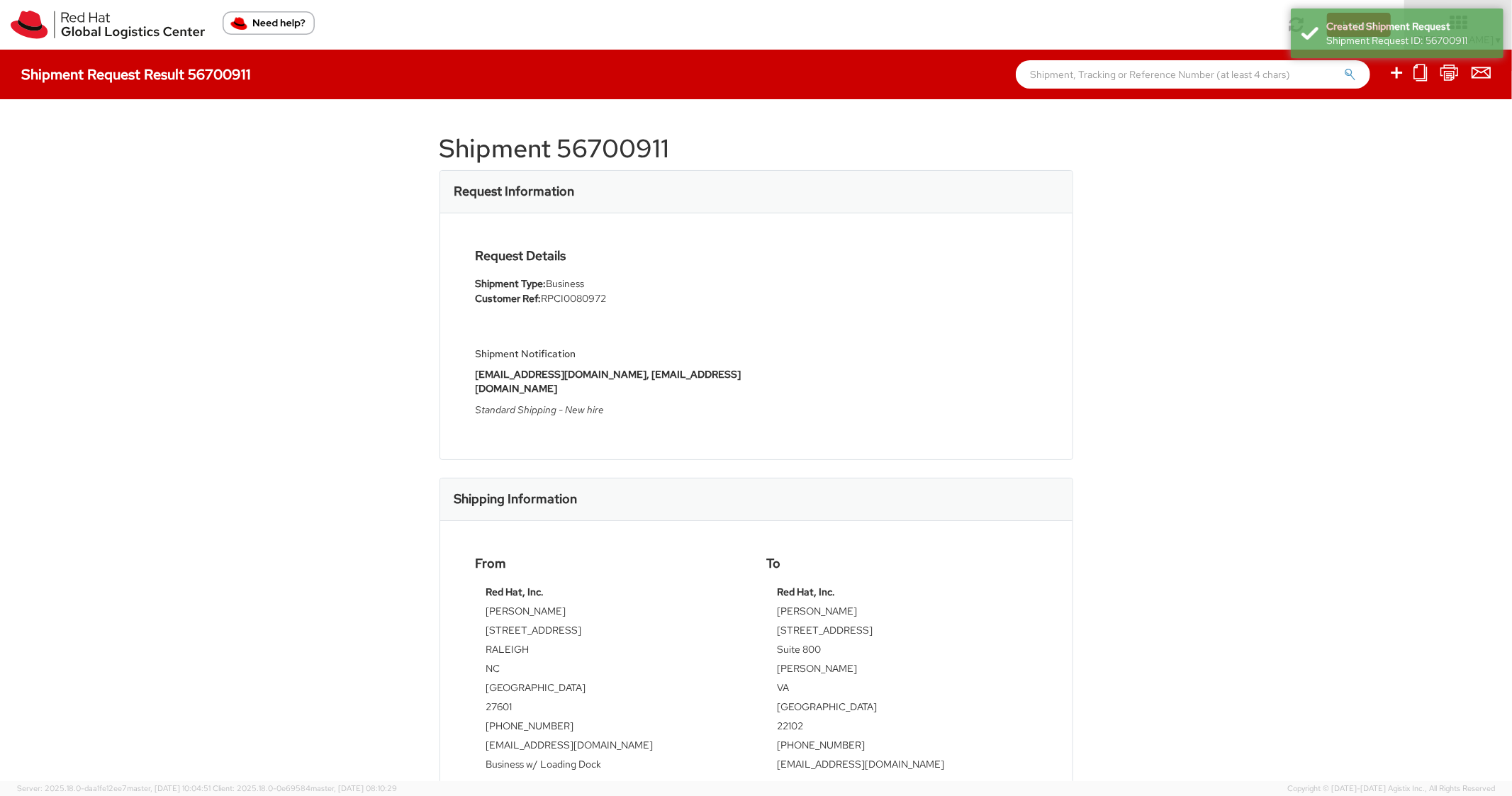
click at [639, 146] on h1 "Shipment 56700911" at bounding box center [756, 148] width 634 height 29
click at [962, 279] on div "Request Details Shipment Type: Business Customer Ref: RPCI0080972 Shipment Noti…" at bounding box center [756, 336] width 583 height 175
click at [1388, 81] on ul at bounding box center [1431, 75] width 121 height 50
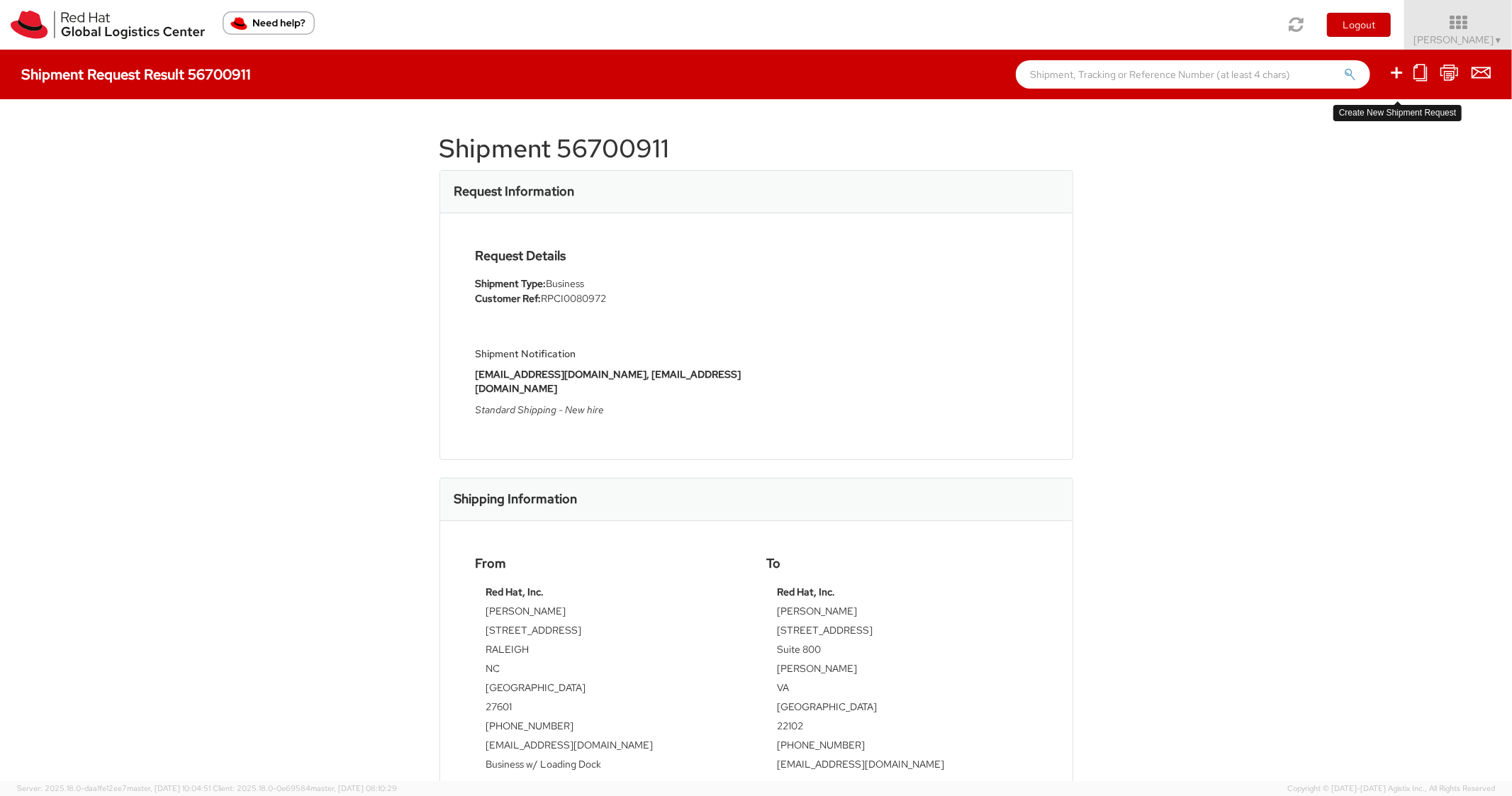
click at [1399, 76] on icon at bounding box center [1397, 72] width 17 height 18
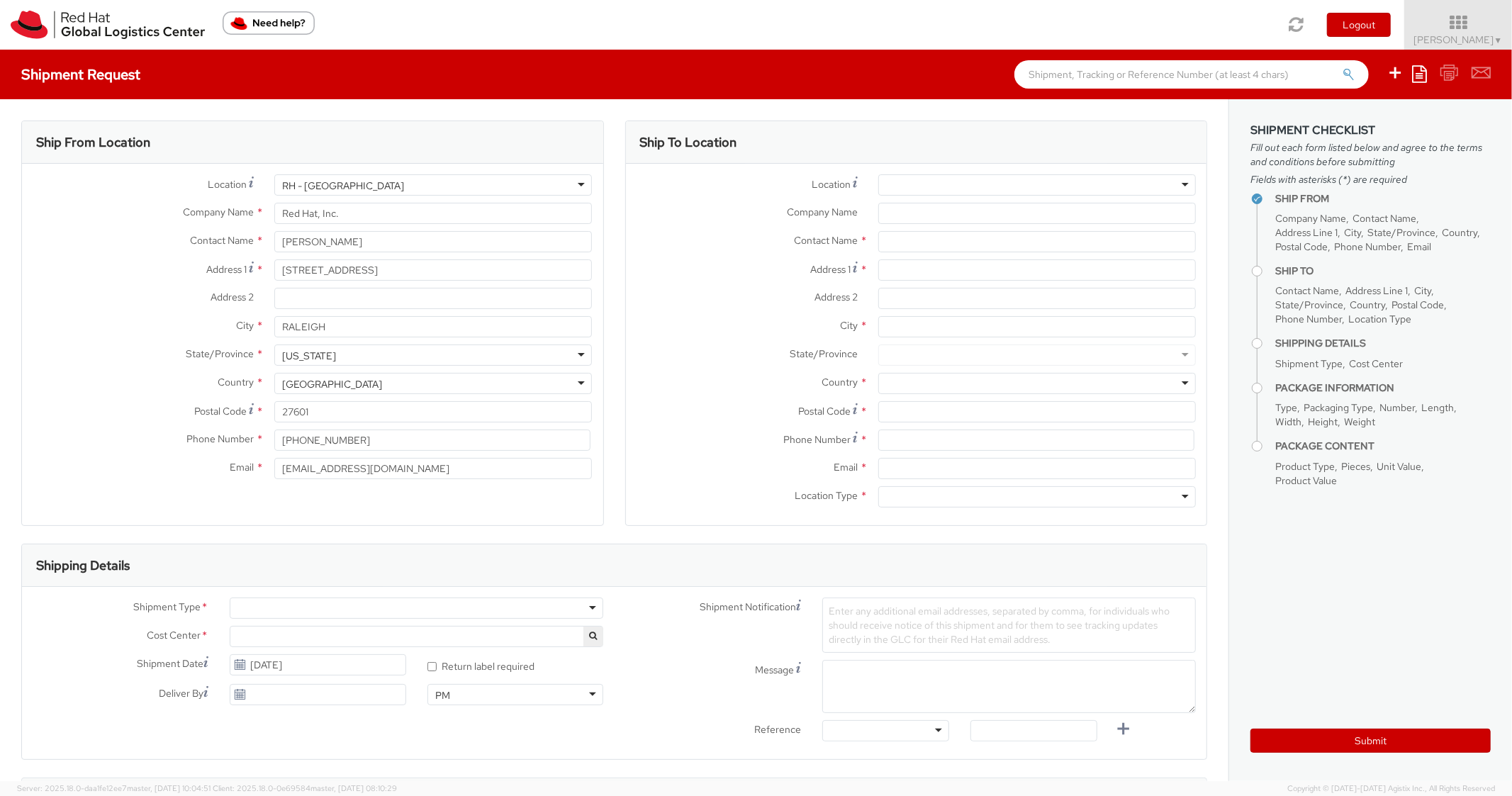
click at [1414, 72] on icon at bounding box center [1420, 74] width 15 height 17
click at [1337, 119] on link "Create from template" at bounding box center [1365, 119] width 124 height 18
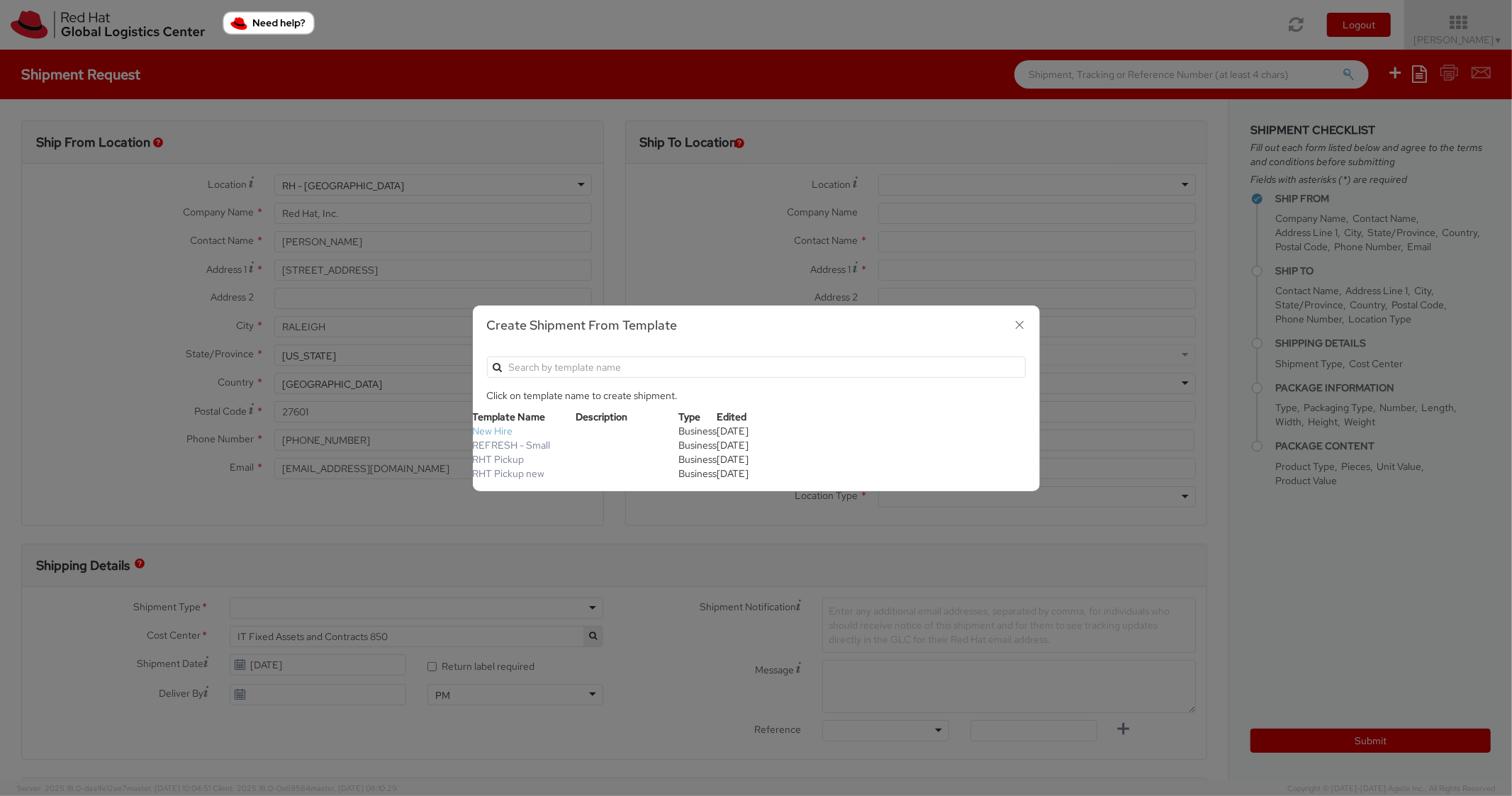
click at [498, 432] on link "New Hire" at bounding box center [493, 431] width 41 height 13
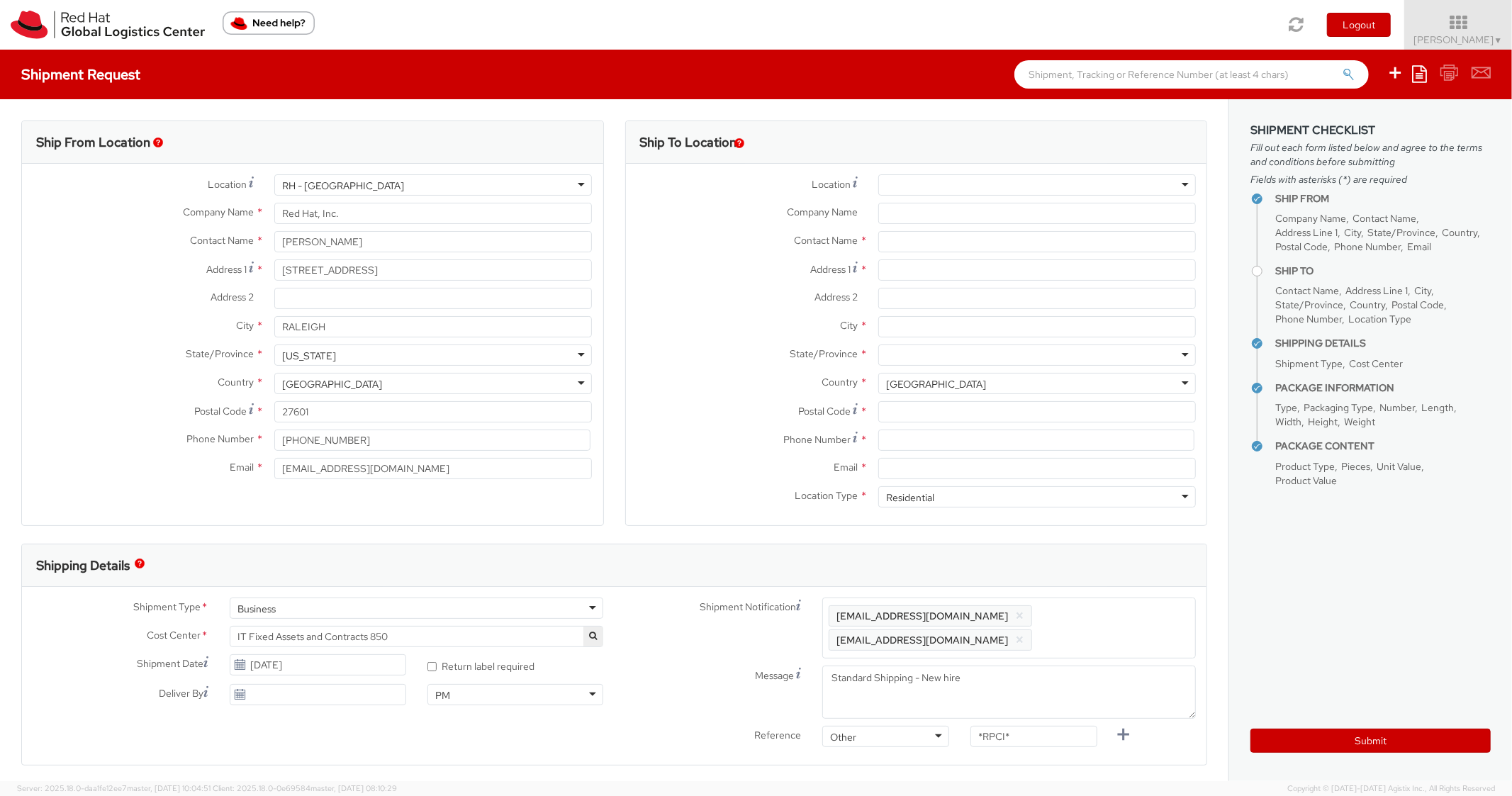
scroll to position [42, 0]
click at [961, 271] on input "[STREET_ADDRESS]" at bounding box center [1037, 270] width 318 height 21
click at [906, 323] on input "[GEOGRAPHIC_DATA]" at bounding box center [1037, 326] width 318 height 21
click at [965, 341] on div "City * [GEOGRAPHIC_DATA]" at bounding box center [917, 330] width 581 height 29
click at [958, 353] on div at bounding box center [1037, 355] width 318 height 21
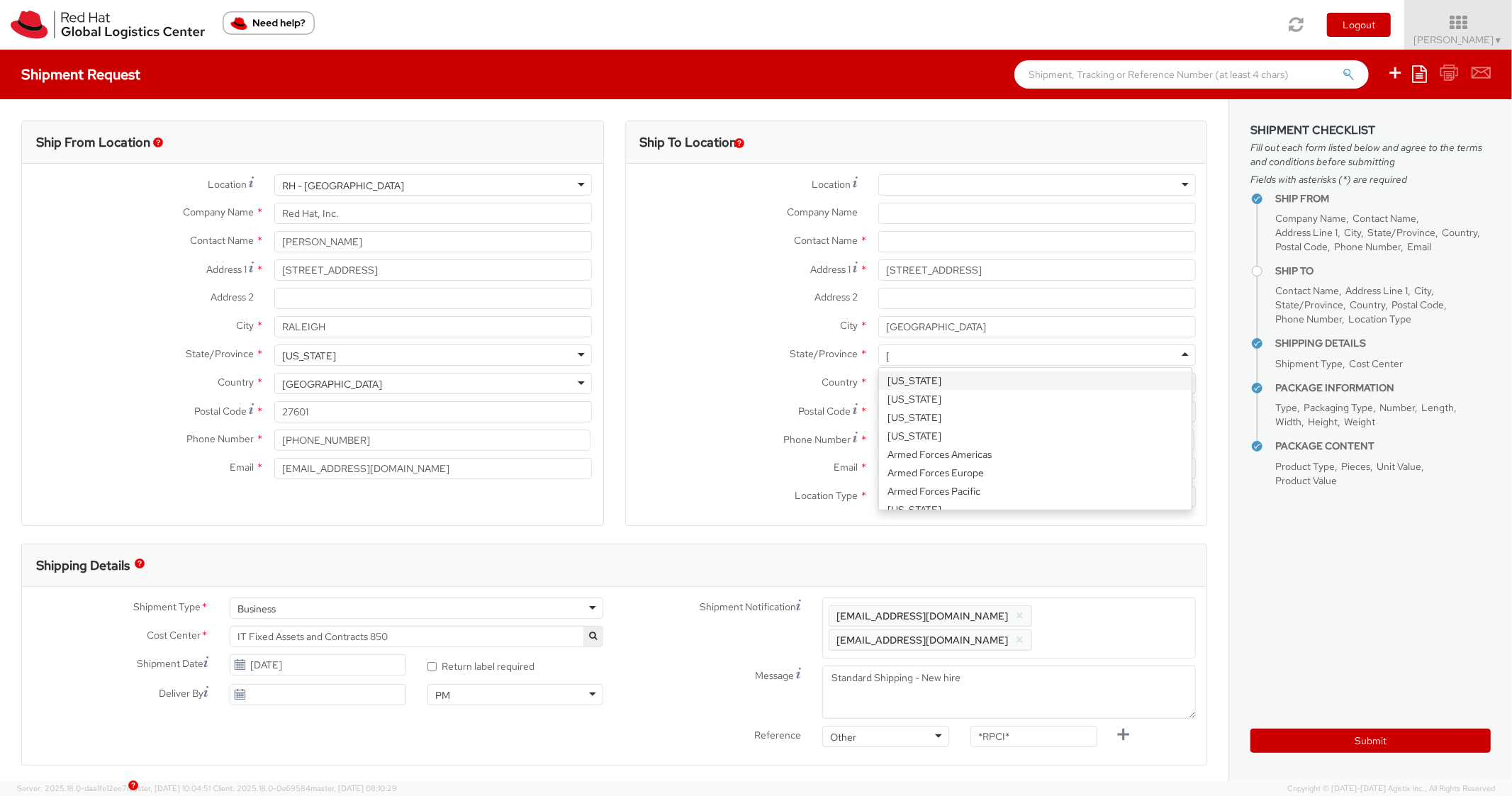
scroll to position [0, 0]
click at [927, 391] on div "[US_STATE]" at bounding box center [1035, 380] width 312 height 26
click at [905, 414] on input "Postal Code *" at bounding box center [1037, 412] width 318 height 21
click at [753, 389] on label "Country *" at bounding box center [747, 382] width 241 height 18
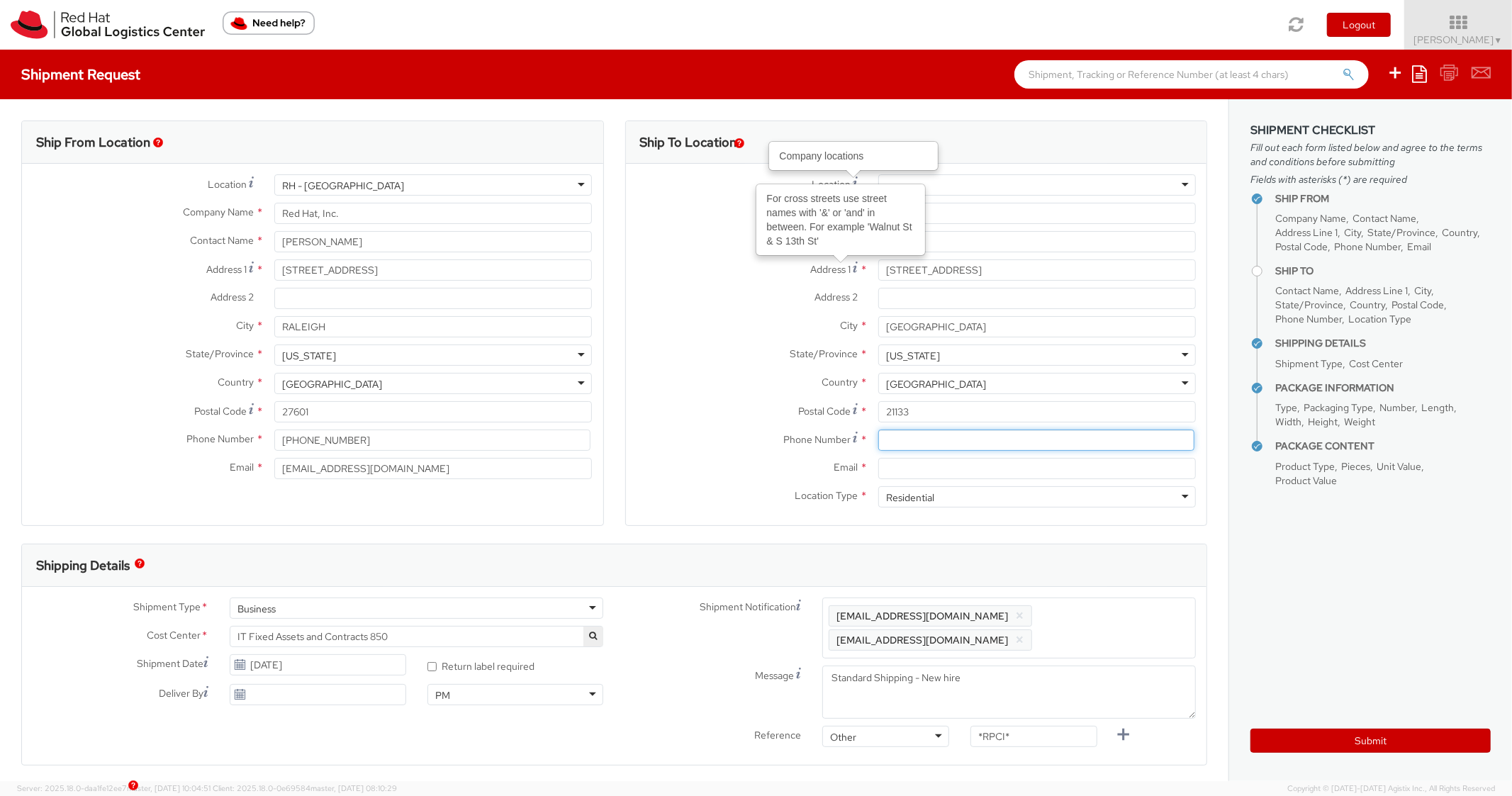
click at [935, 436] on input at bounding box center [1036, 439] width 316 height 21
click at [682, 369] on div "State/Province * [US_STATE] [US_STATE] [US_STATE] [US_STATE] [US_STATE] [US_STA…" at bounding box center [917, 358] width 581 height 29
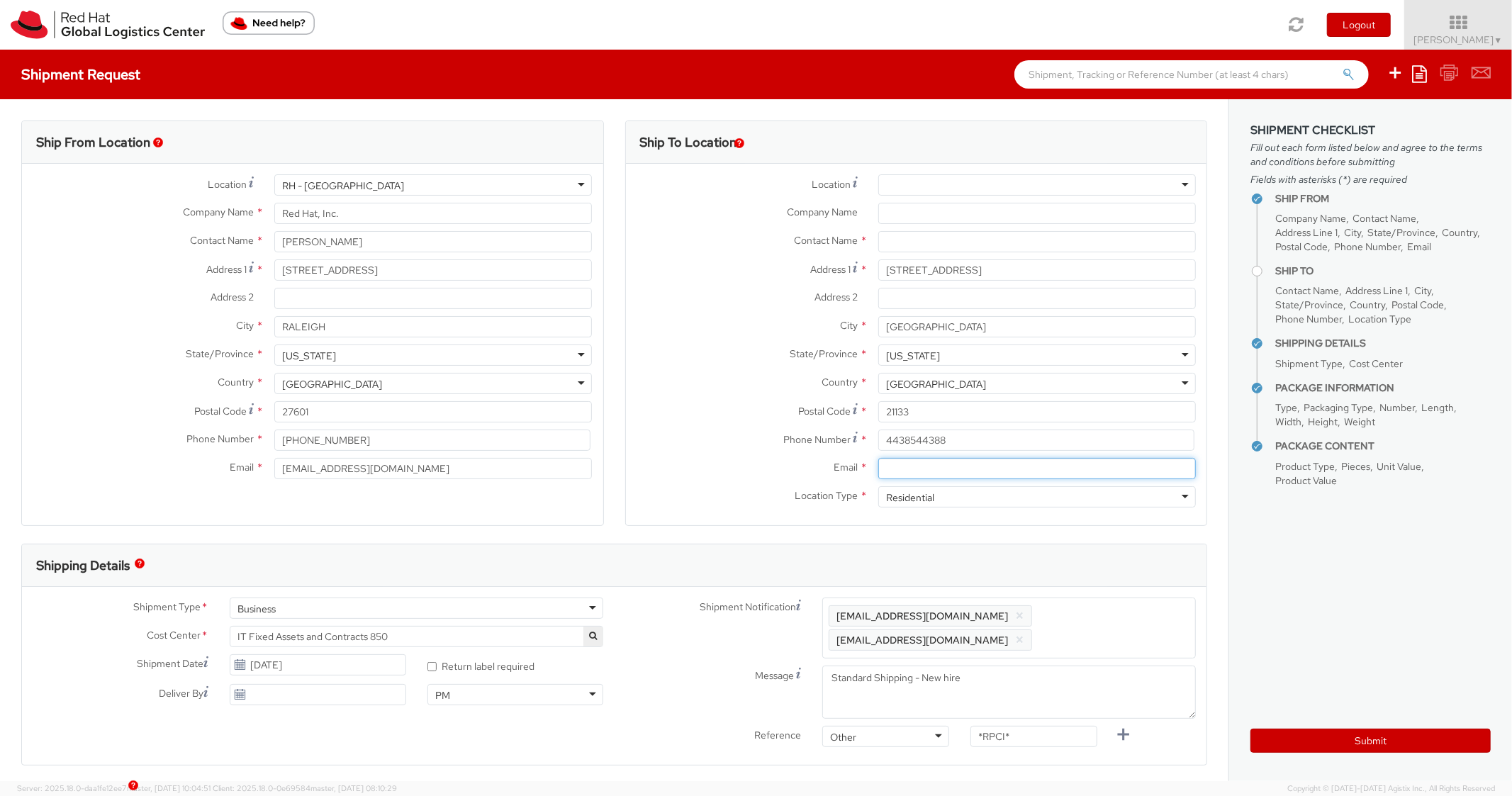
click at [927, 470] on input "Email *" at bounding box center [1037, 468] width 318 height 21
click at [758, 453] on div "Phone Number * 4438544388" at bounding box center [917, 443] width 581 height 29
click at [1108, 599] on div "Shipment Type * Business Business Batch Business Personal Cost Center * IT Fixe…" at bounding box center [615, 675] width 1185 height 178
click at [1108, 608] on span "Enter any additional email addresses, separated by comma, for individuals who s…" at bounding box center [1010, 628] width 361 height 42
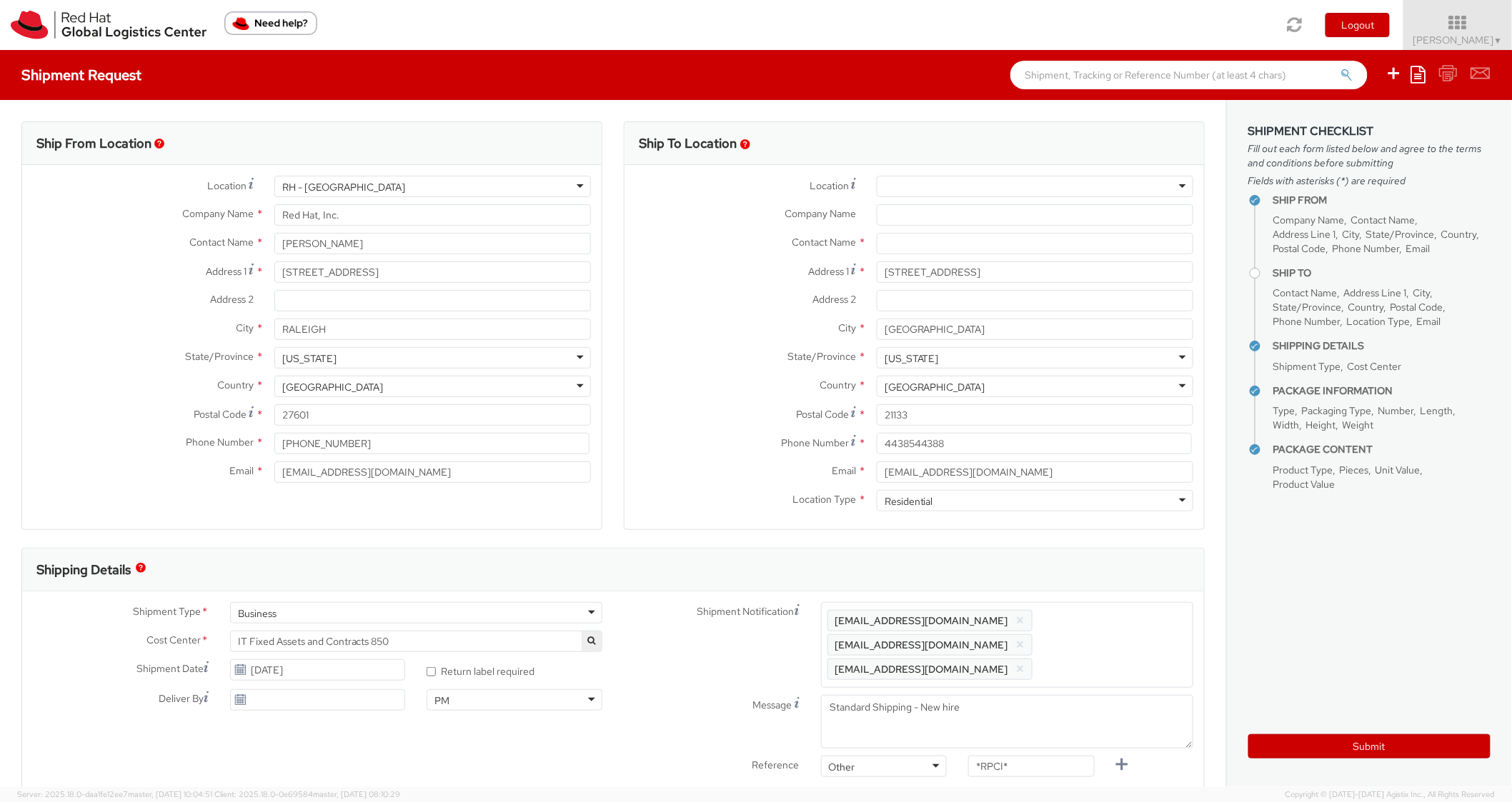
click at [1115, 590] on div "Shipping Details" at bounding box center [613, 570] width 1182 height 43
drag, startPoint x: 990, startPoint y: 751, endPoint x: 937, endPoint y: 741, distance: 53.9
click at [937, 756] on div "Reference Other Other Other Purchase Order Number Reference Number *RPCI*" at bounding box center [918, 770] width 597 height 29
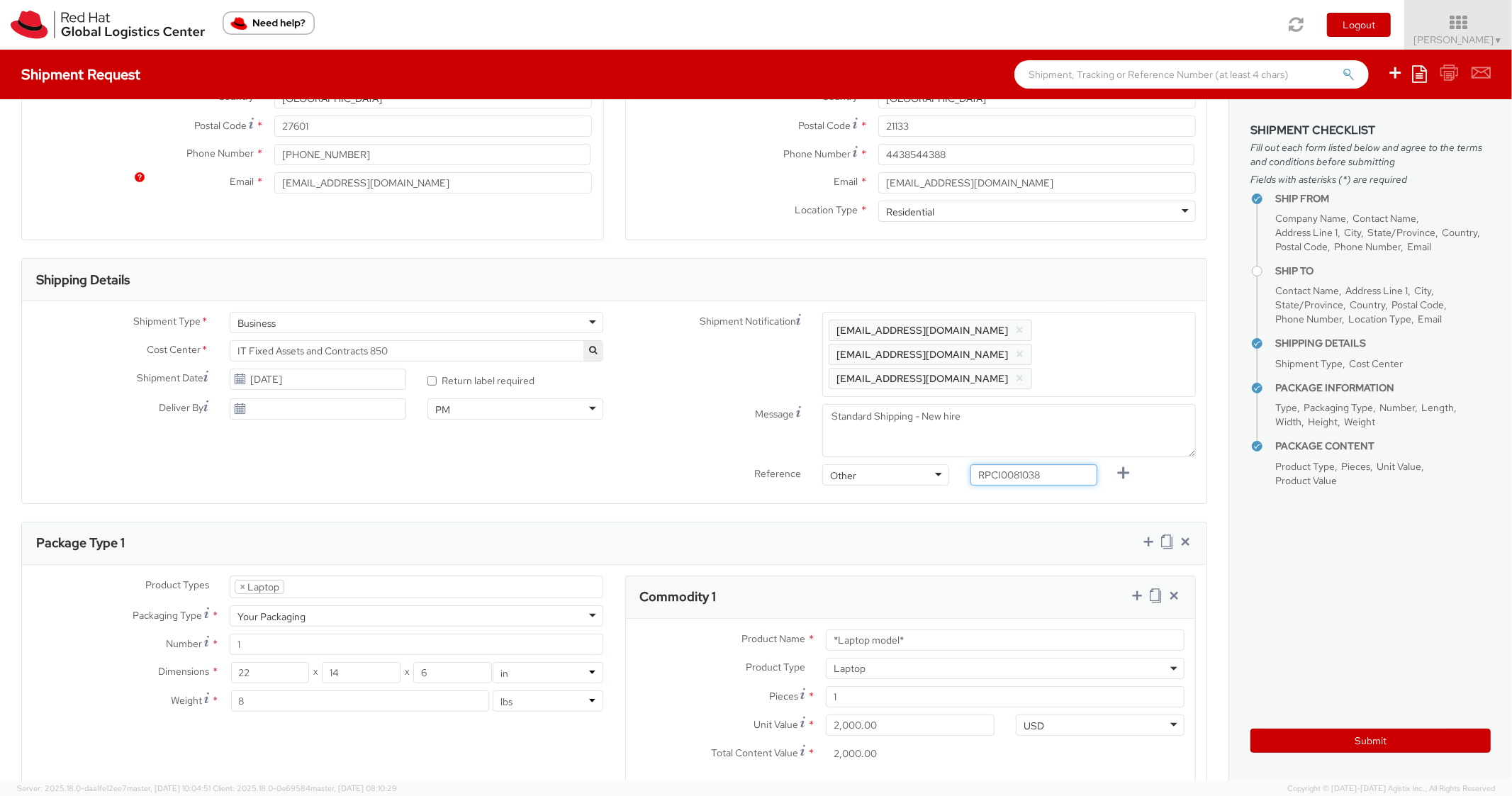
scroll to position [625, 0]
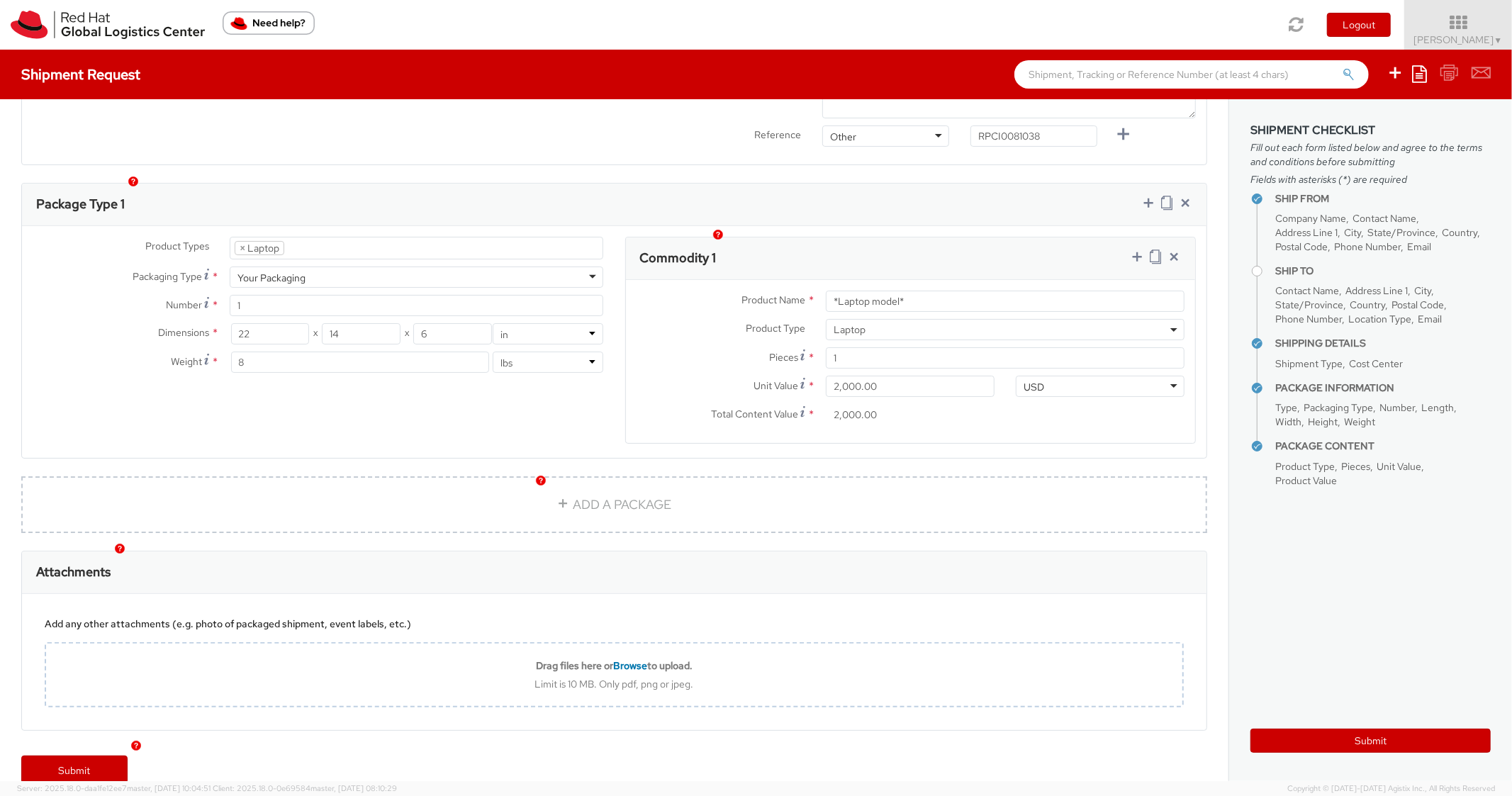
click at [971, 238] on div "Commodity 1" at bounding box center [911, 259] width 570 height 42
drag, startPoint x: 937, startPoint y: 272, endPoint x: 740, endPoint y: 251, distance: 198.1
click at [740, 251] on div "Commodity 1 Product Name * *Laptop model* Product Type * Documents Docking Stat…" at bounding box center [911, 340] width 571 height 207
click at [903, 226] on div "Product Types * Documents Docking Station Laptop Monitor Other Hardware Server …" at bounding box center [615, 342] width 1185 height 232
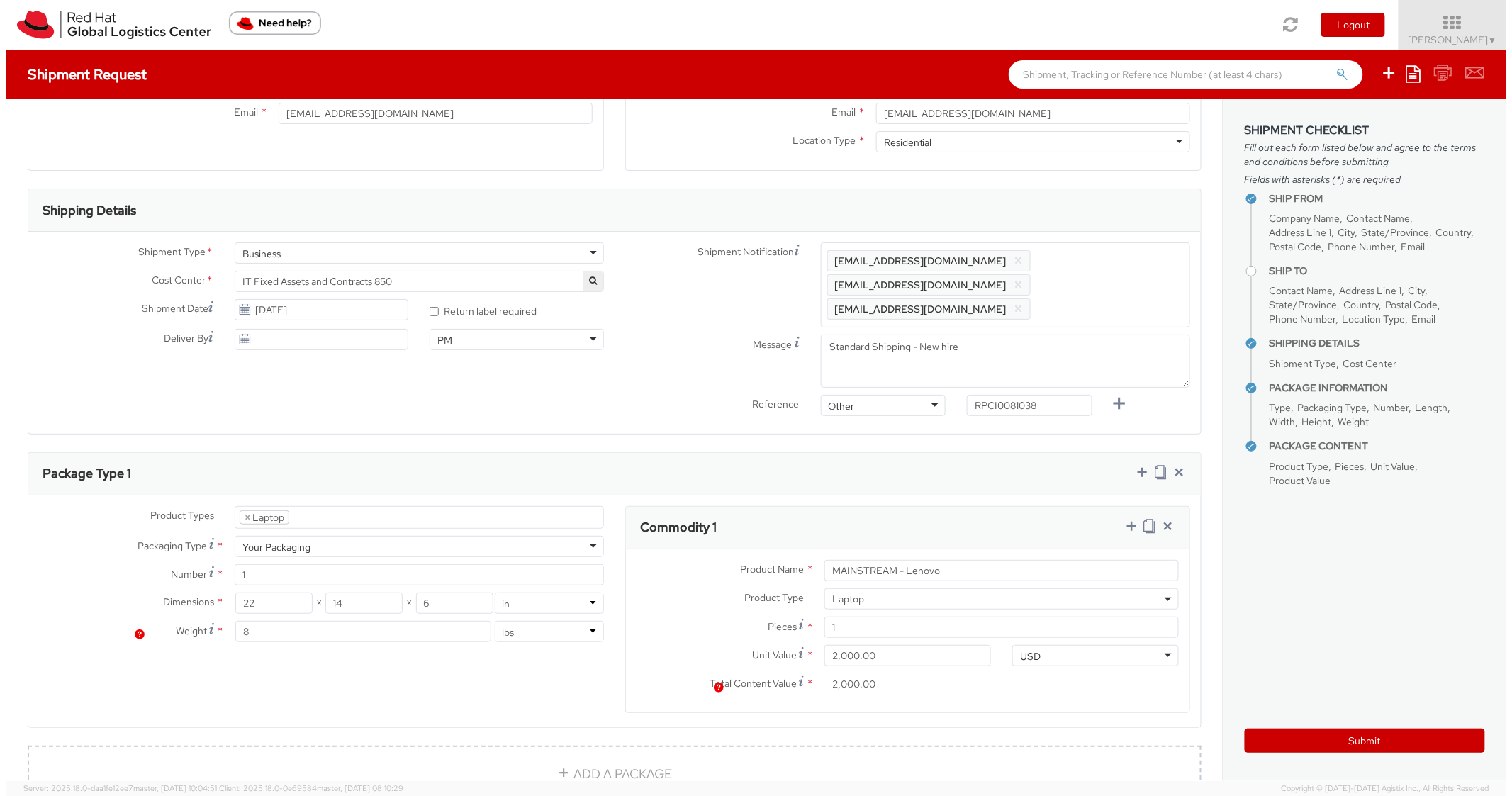
scroll to position [57, 0]
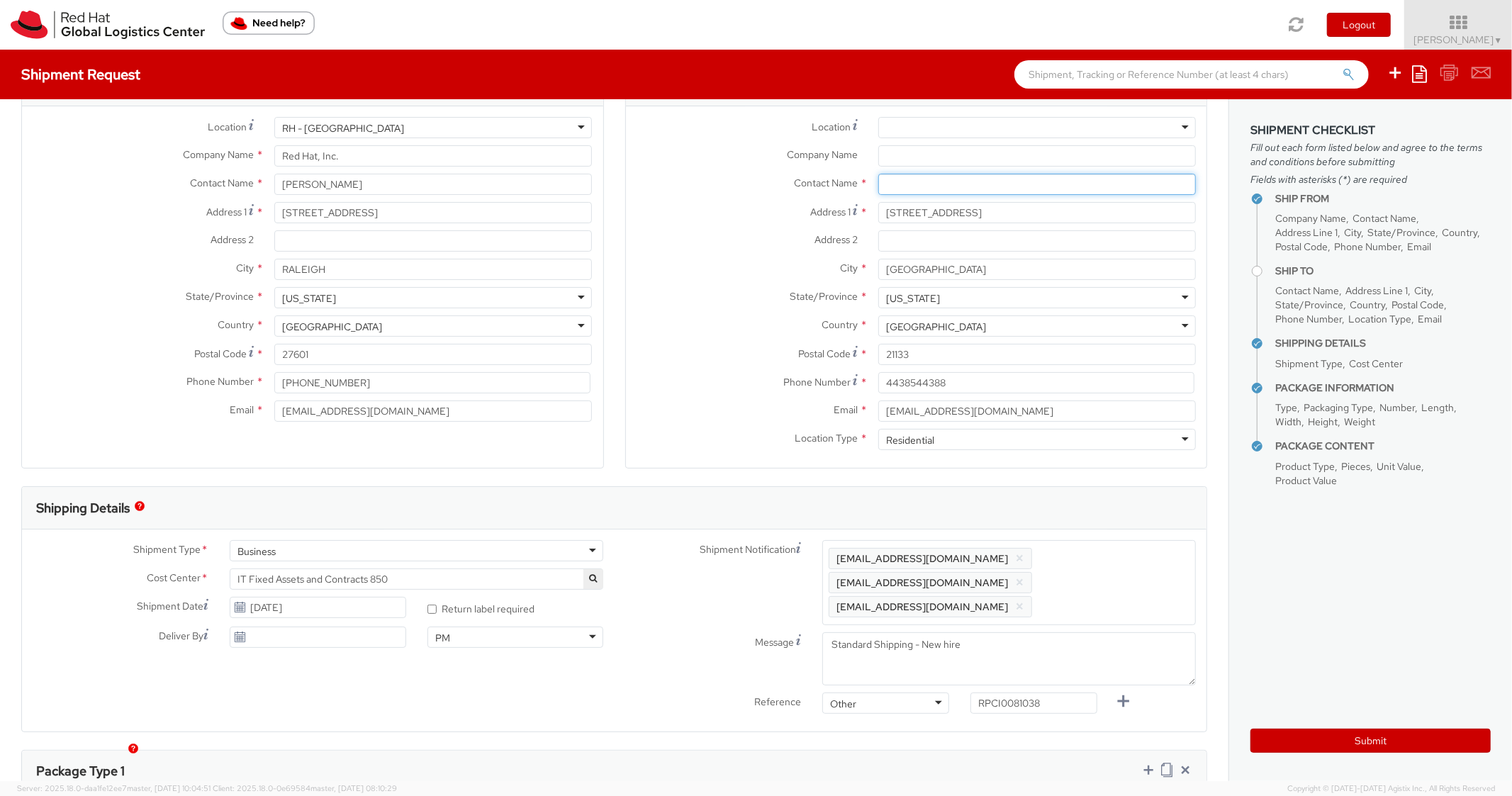
click at [928, 176] on input "text" at bounding box center [1037, 184] width 318 height 21
click at [785, 252] on div "Address 2 *" at bounding box center [917, 244] width 581 height 29
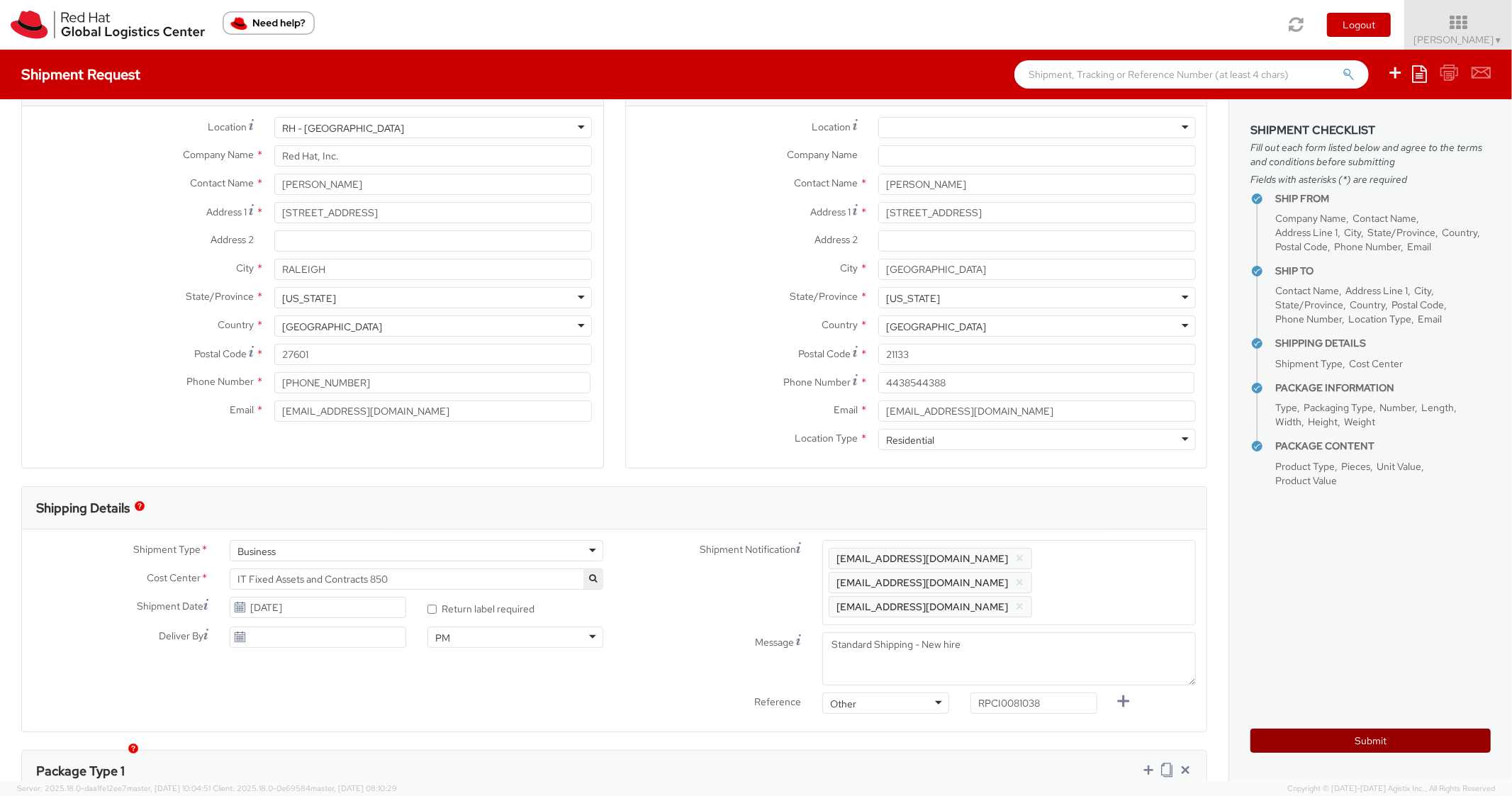
click at [1273, 743] on button "Submit" at bounding box center [1371, 741] width 240 height 24
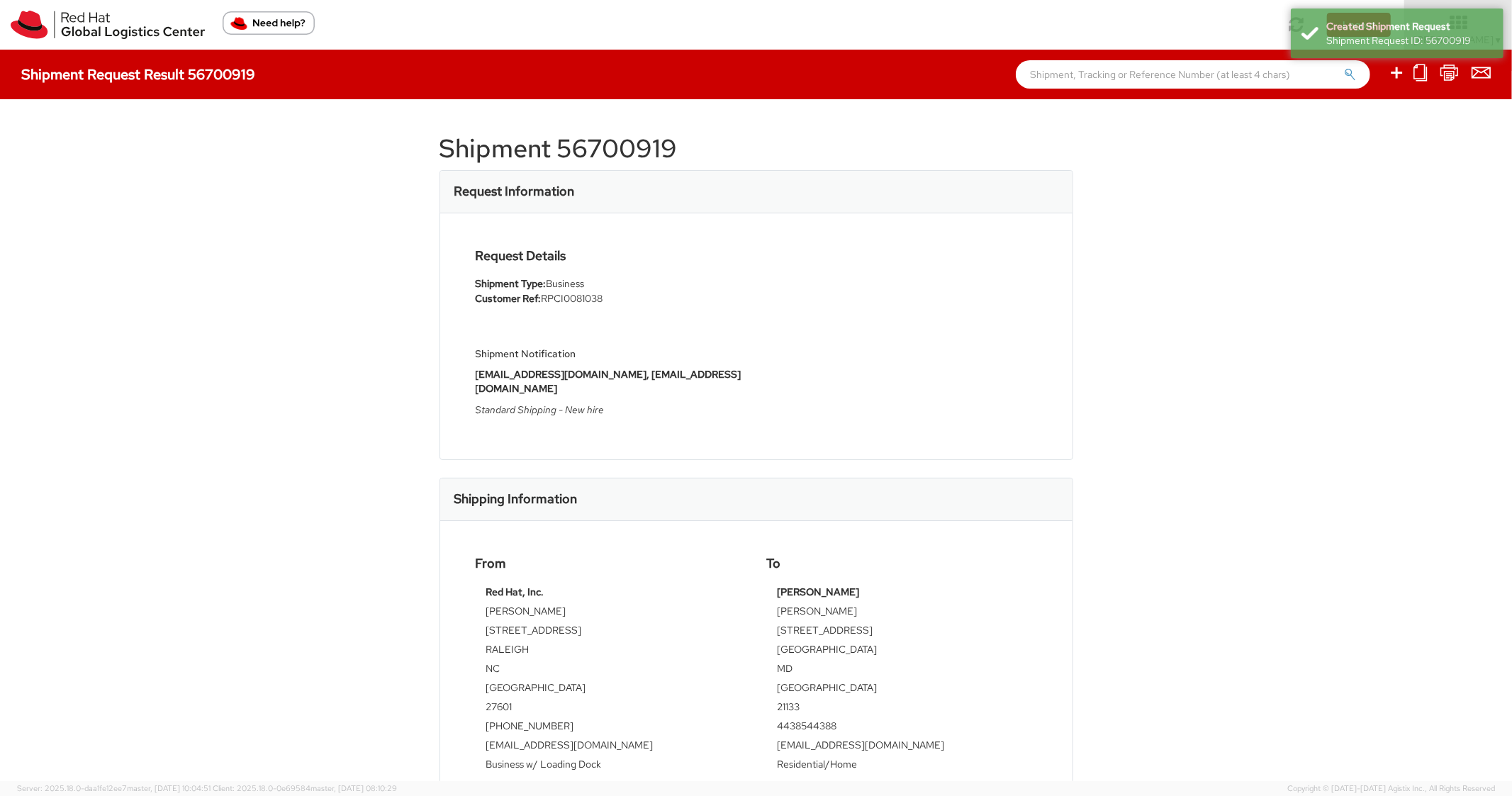
click at [642, 146] on h1 "Shipment 56700919" at bounding box center [756, 148] width 634 height 29
click at [877, 296] on div "Request Details Shipment Type: Business Customer Ref: RPCI0081038 Shipment Noti…" at bounding box center [756, 336] width 583 height 175
click at [1386, 76] on ul at bounding box center [1431, 75] width 121 height 50
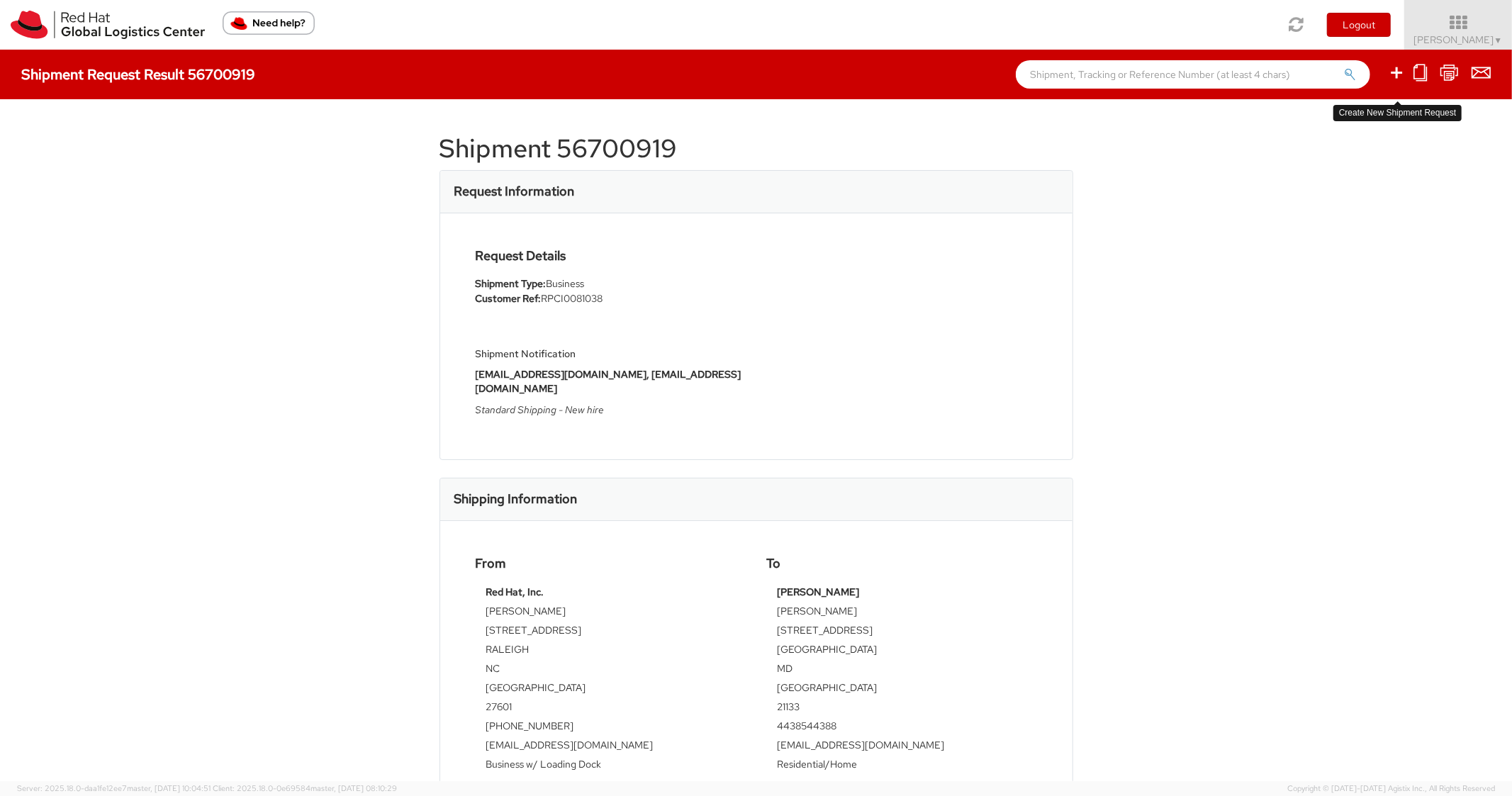
click at [1397, 74] on icon at bounding box center [1397, 72] width 17 height 18
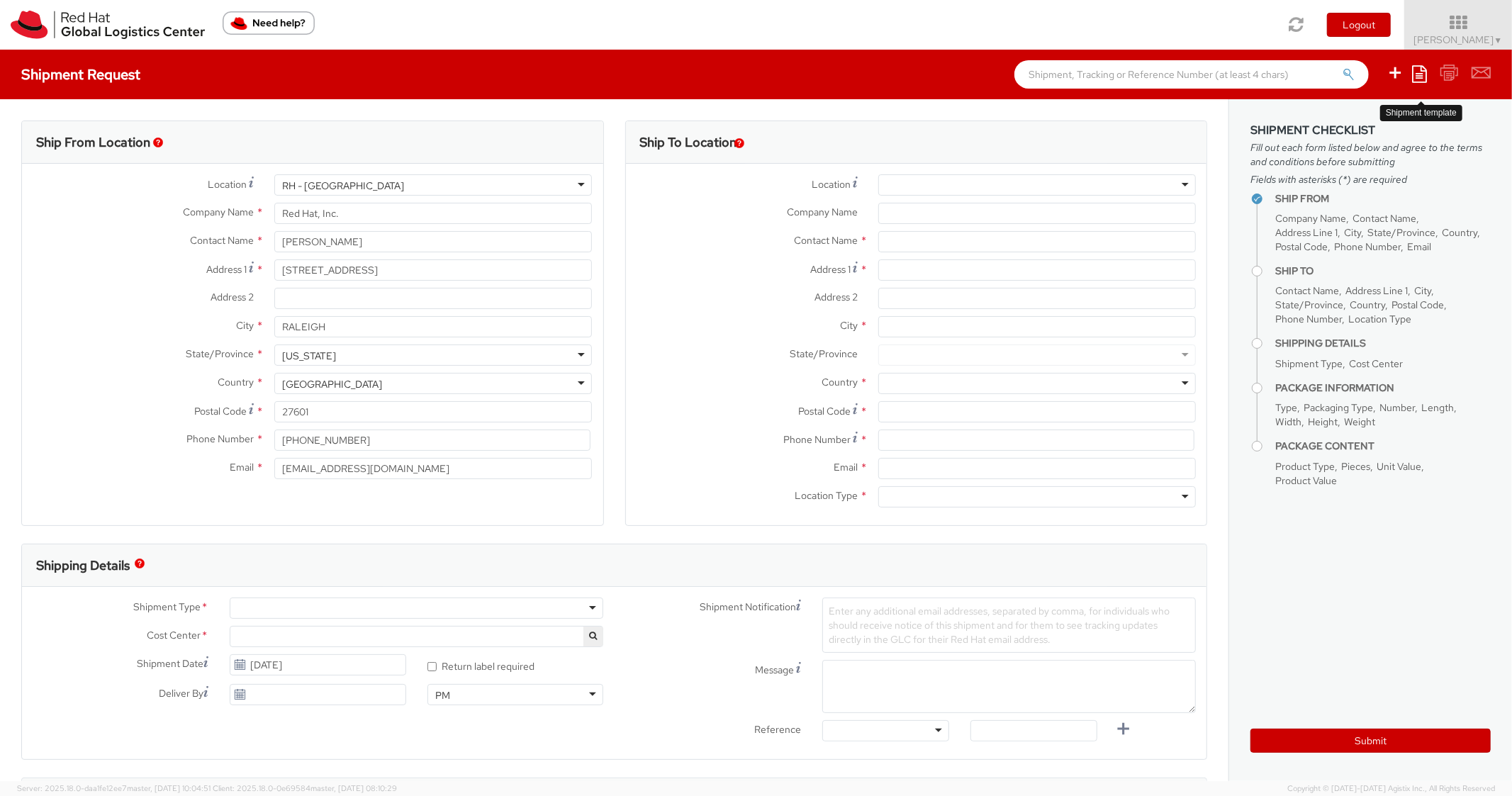
click at [1426, 74] on icon at bounding box center [1420, 74] width 15 height 17
click at [1348, 113] on link "Create from template" at bounding box center [1365, 119] width 124 height 18
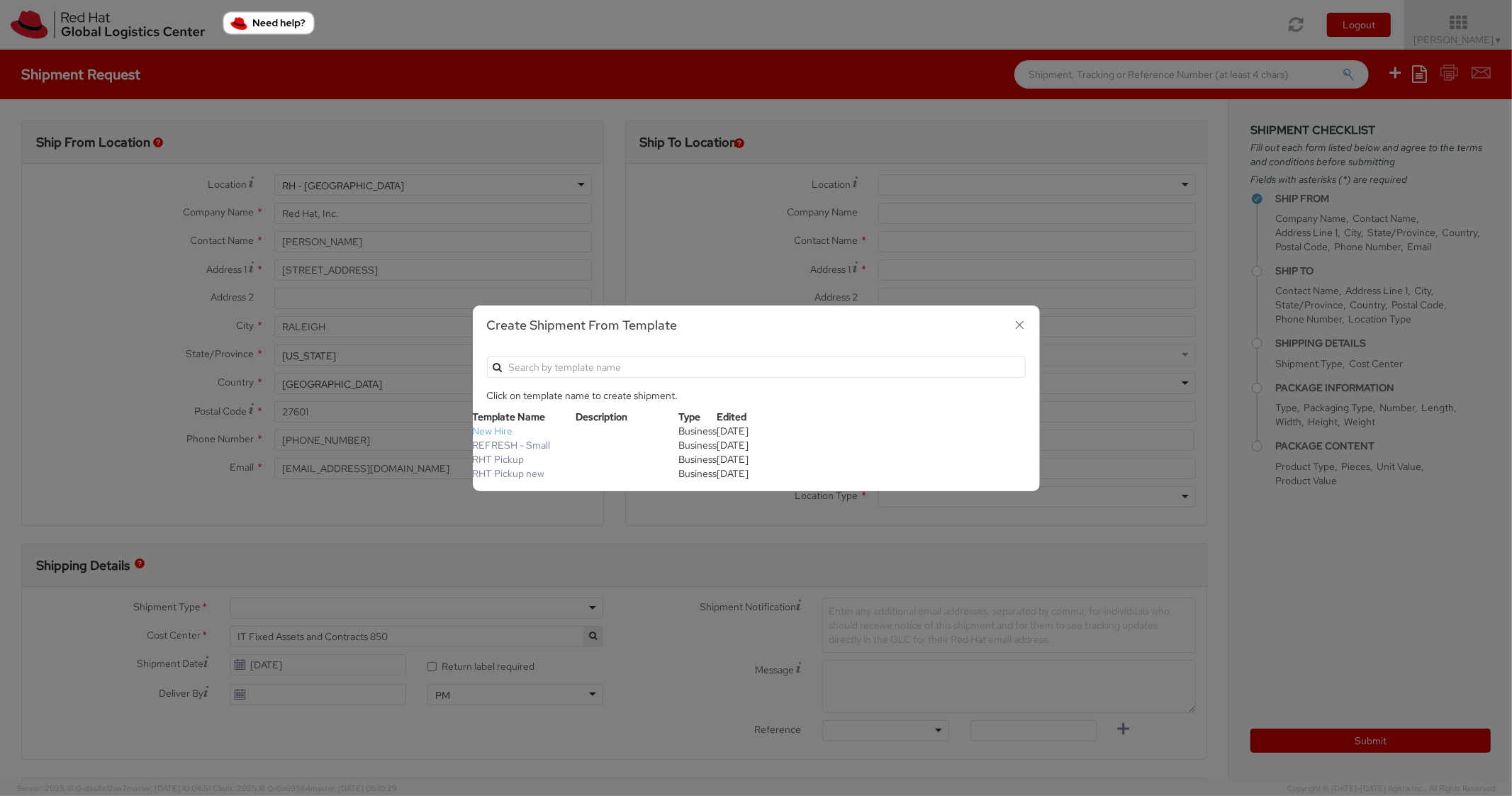
click at [477, 428] on link "New Hire" at bounding box center [493, 431] width 41 height 13
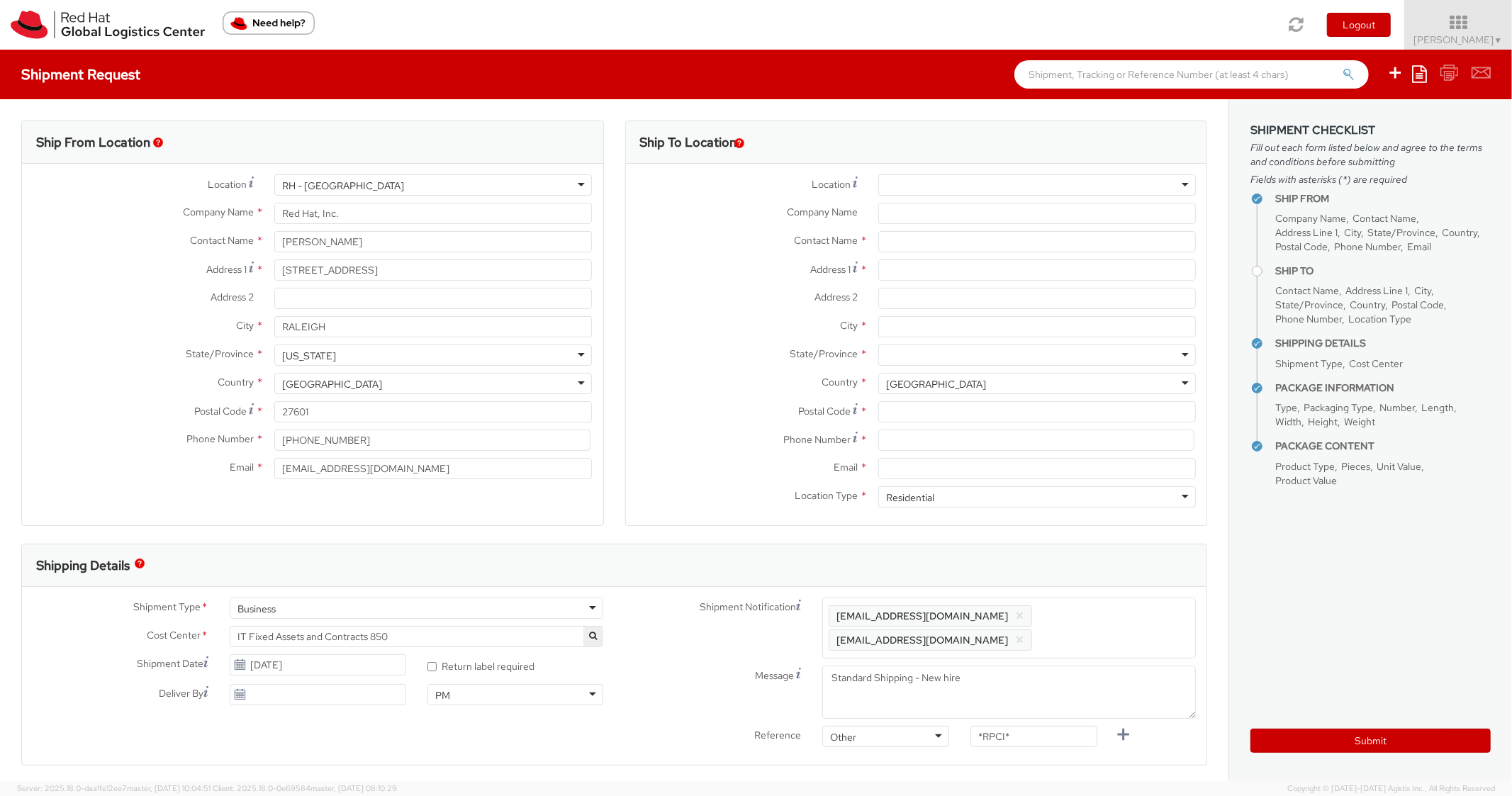
scroll to position [42, 0]
click at [911, 268] on input "[STREET_ADDRESS]" at bounding box center [1037, 270] width 318 height 21
click at [943, 325] on input "City *" at bounding box center [1037, 326] width 318 height 21
click at [930, 348] on div at bounding box center [1037, 355] width 318 height 21
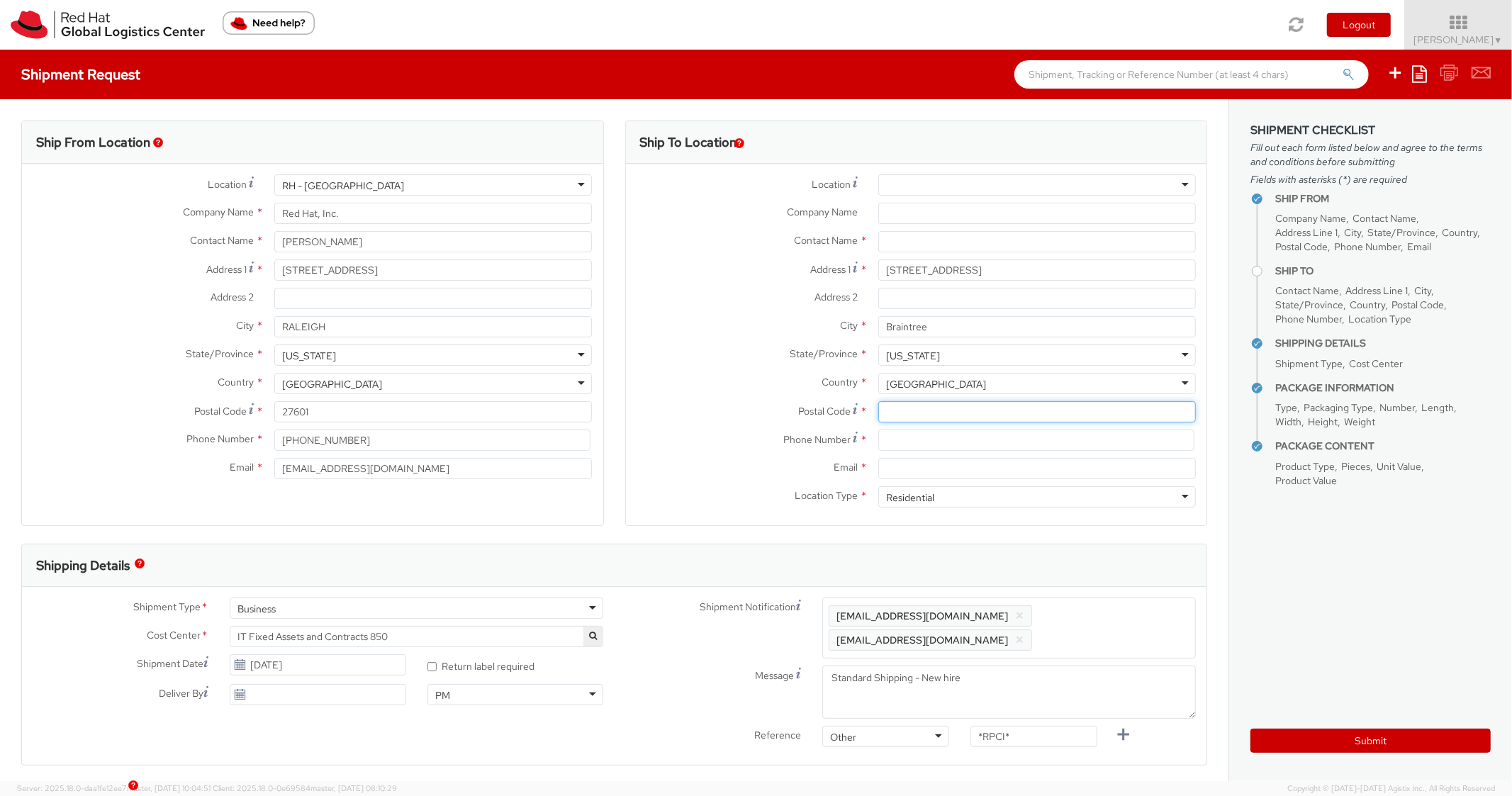
click at [912, 419] on input "Postal Code *" at bounding box center [1037, 412] width 318 height 21
click at [780, 396] on div "Country * [GEOGRAPHIC_DATA] [GEOGRAPHIC_DATA] [GEOGRAPHIC_DATA] [GEOGRAPHIC_DAT…" at bounding box center [917, 387] width 581 height 29
click at [917, 447] on input at bounding box center [1036, 439] width 316 height 21
click at [761, 412] on label "Postal Code *" at bounding box center [747, 411] width 241 height 19
click at [878, 412] on input "02184" at bounding box center [1037, 412] width 318 height 21
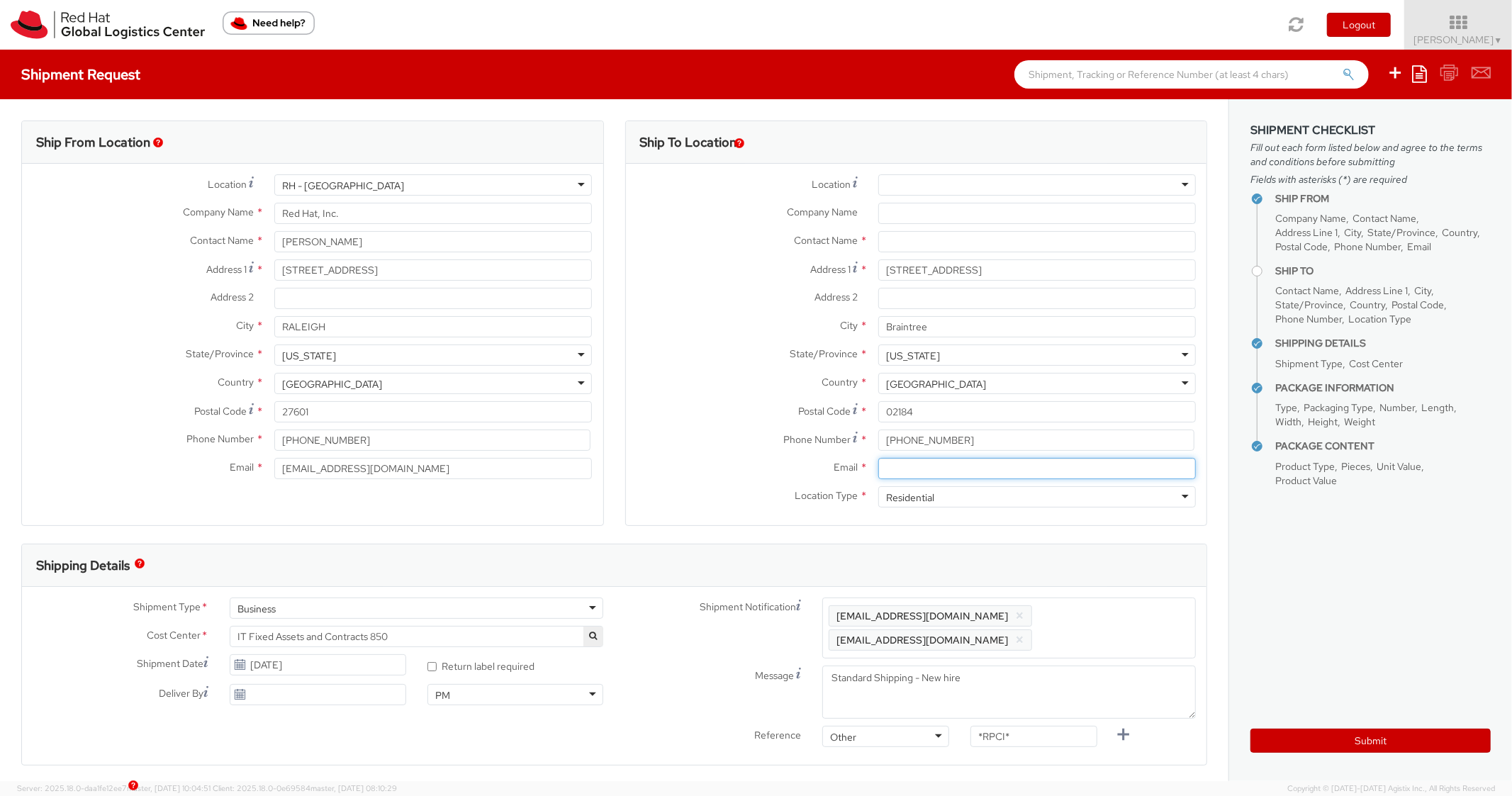
click at [923, 471] on input "Email *" at bounding box center [1037, 468] width 318 height 21
click at [1128, 617] on span "Enter any additional email addresses, separated by comma, for individuals who s…" at bounding box center [1010, 628] width 361 height 42
click at [1118, 580] on div "Shipping Details" at bounding box center [615, 566] width 1185 height 42
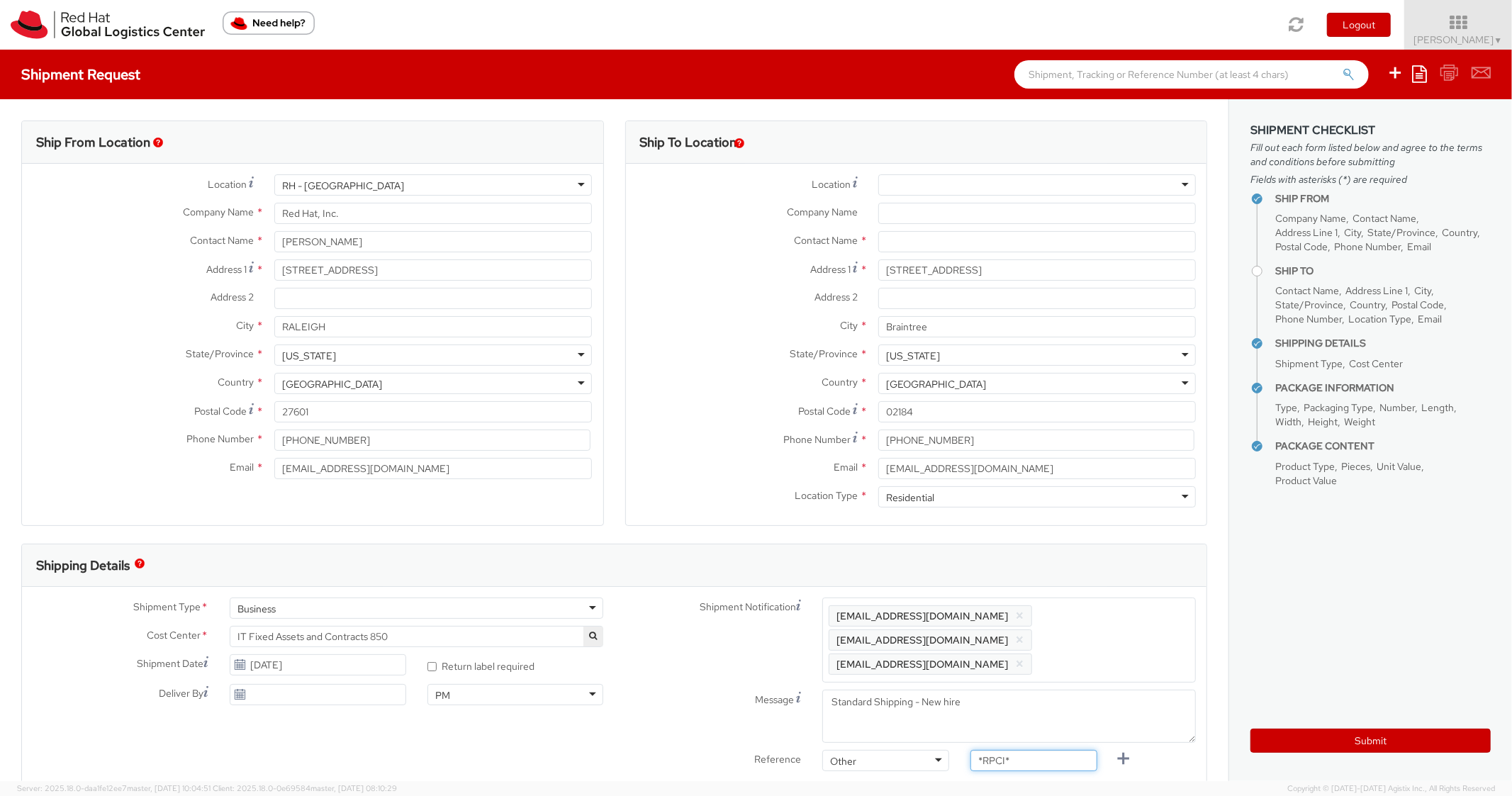
drag, startPoint x: 953, startPoint y: 731, endPoint x: 870, endPoint y: 706, distance: 86.7
click at [875, 708] on div "Shipment Notification Enter any additional email addresses, separated by comma,…" at bounding box center [910, 688] width 592 height 181
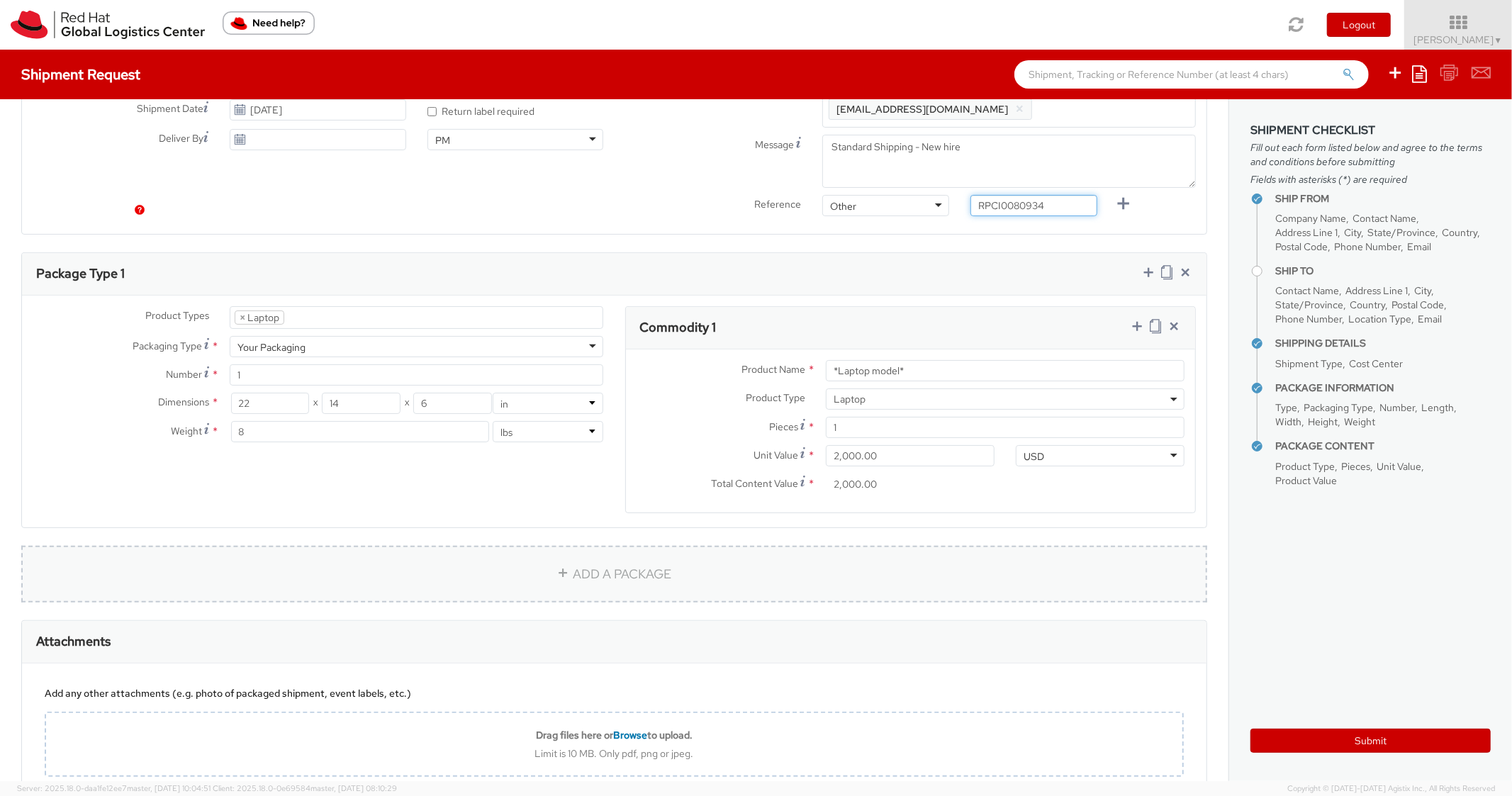
scroll to position [568, 0]
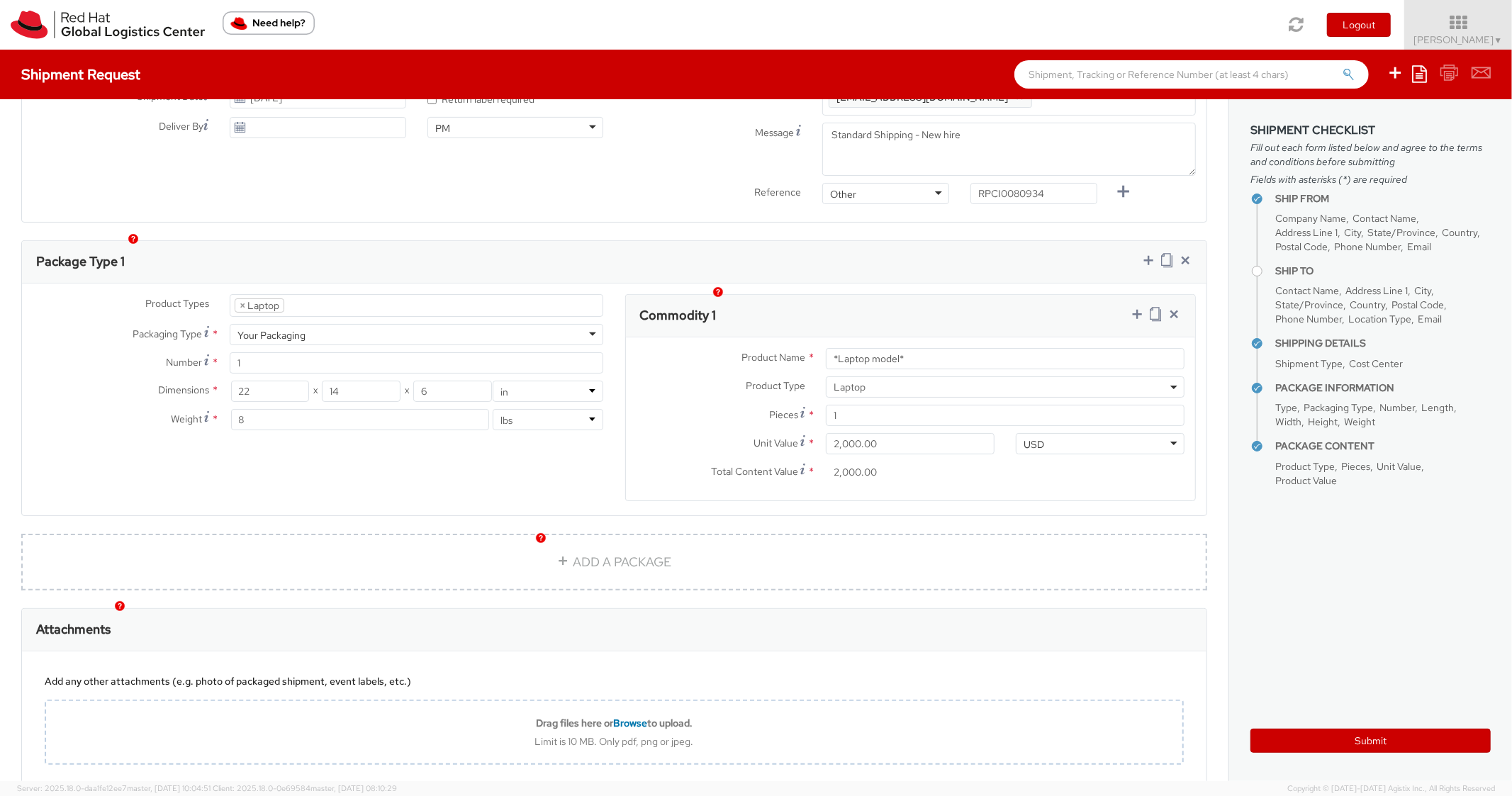
click at [1005, 295] on div "Commodity 1" at bounding box center [911, 316] width 570 height 42
drag, startPoint x: 935, startPoint y: 347, endPoint x: 826, endPoint y: 339, distance: 109.3
click at [826, 348] on div "Product Name * *Laptop model*" at bounding box center [911, 362] width 570 height 29
click at [953, 348] on input "*Laptop model*" at bounding box center [1005, 358] width 358 height 21
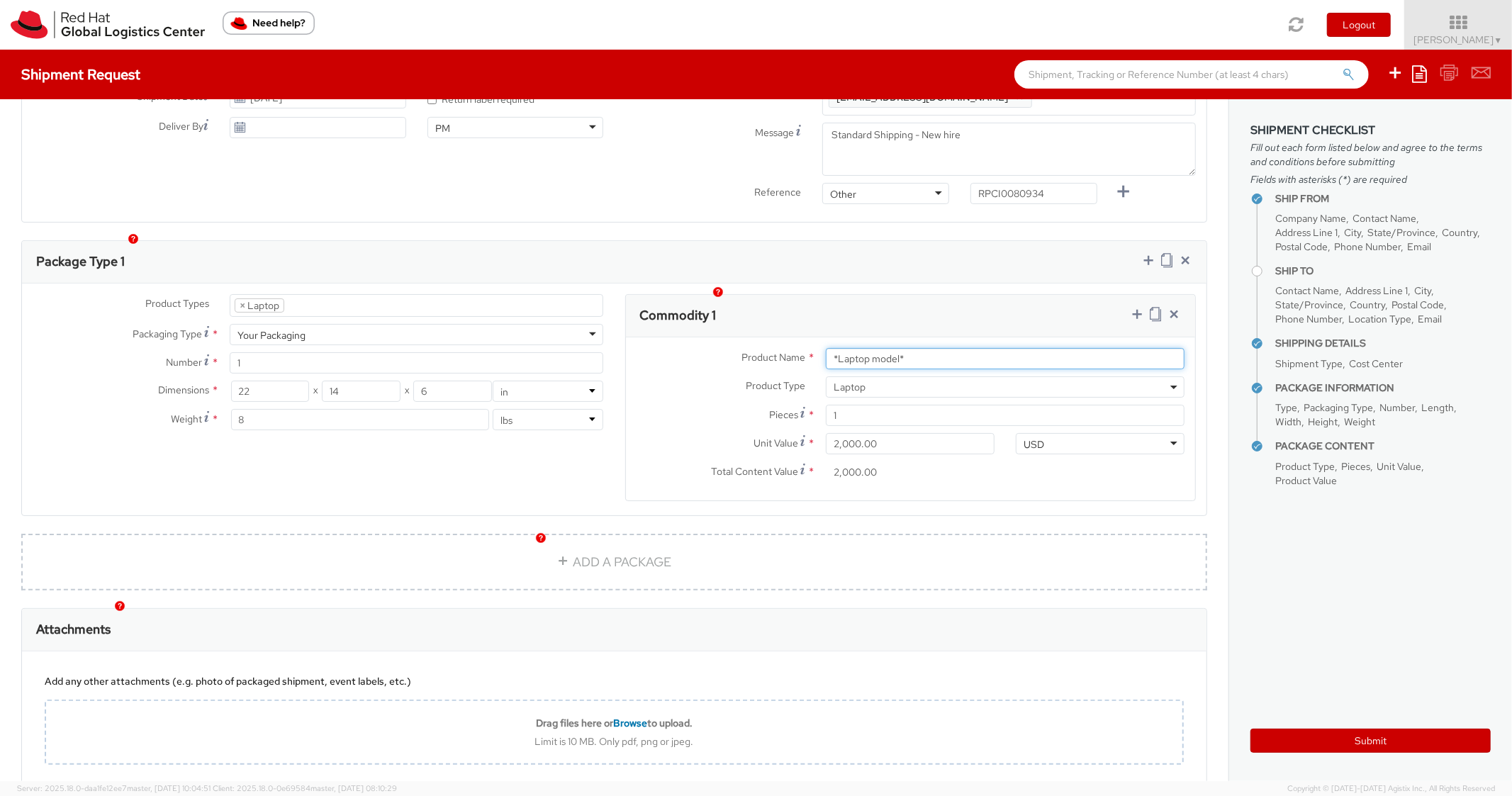
click at [953, 348] on input "*Laptop model*" at bounding box center [1005, 358] width 358 height 21
click at [956, 249] on div "Package Type 1" at bounding box center [615, 263] width 1185 height 42
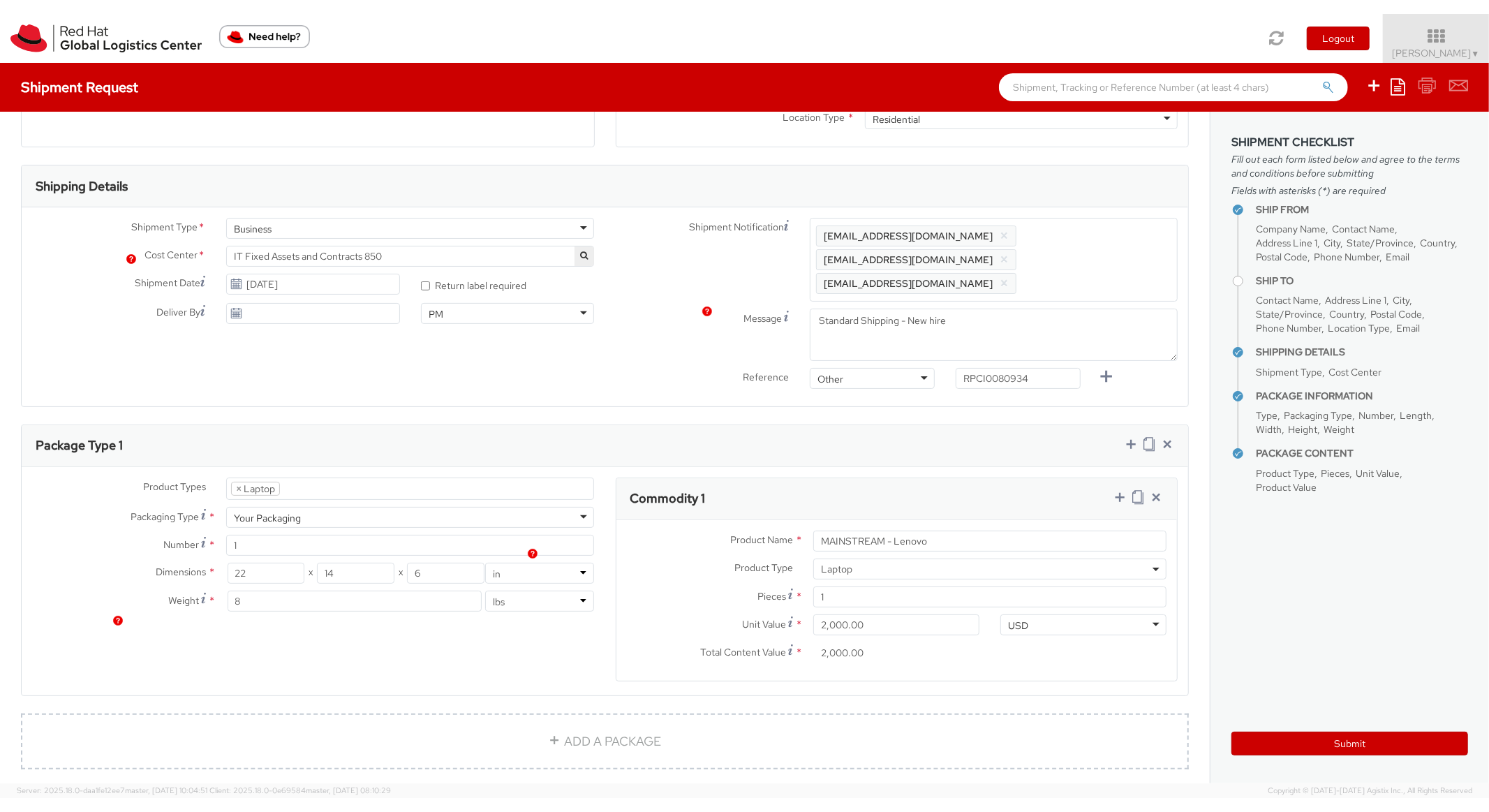
scroll to position [0, 0]
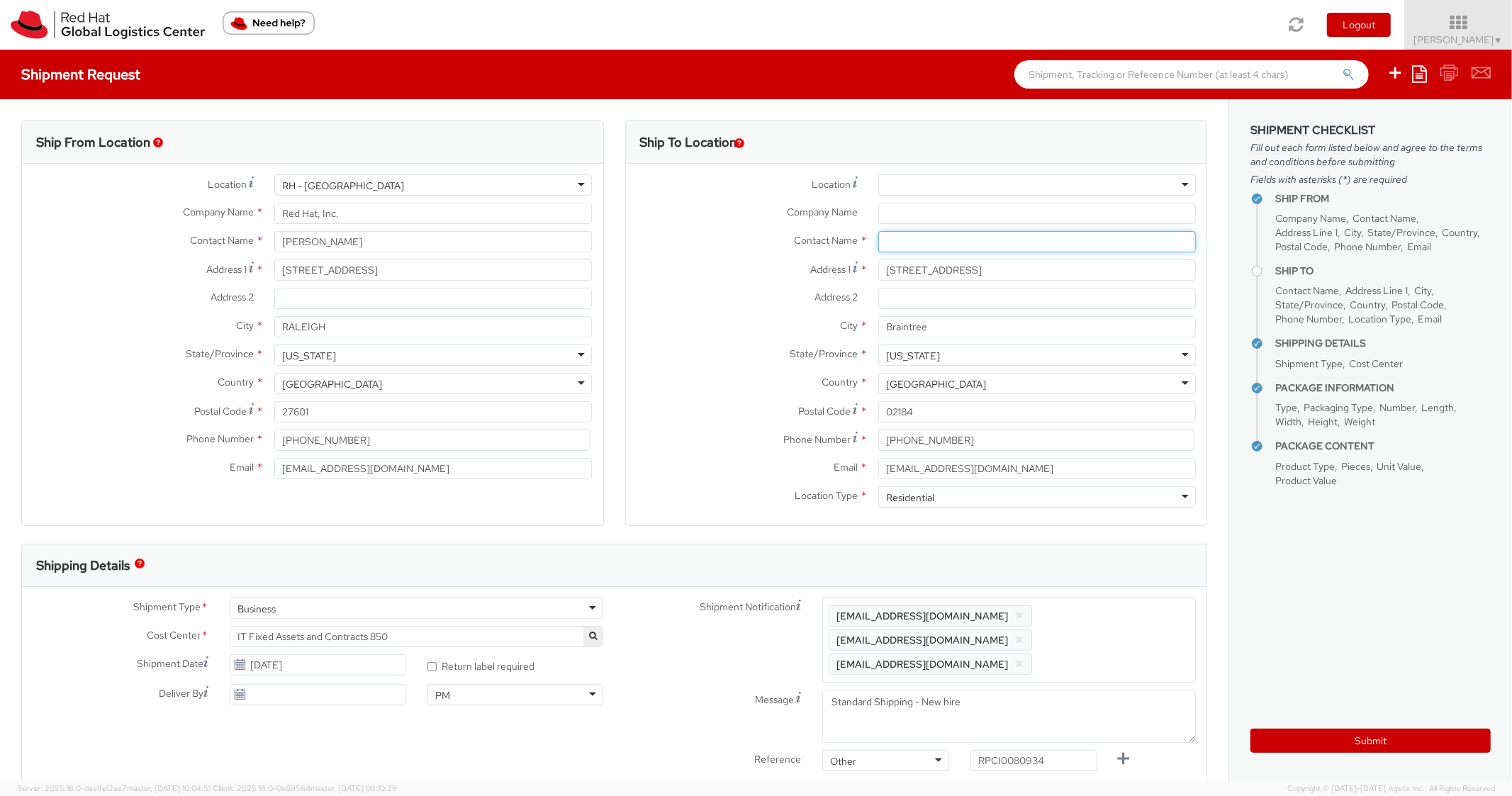
click at [906, 249] on input "text" at bounding box center [1037, 241] width 318 height 21
click at [663, 328] on label "City *" at bounding box center [747, 325] width 241 height 18
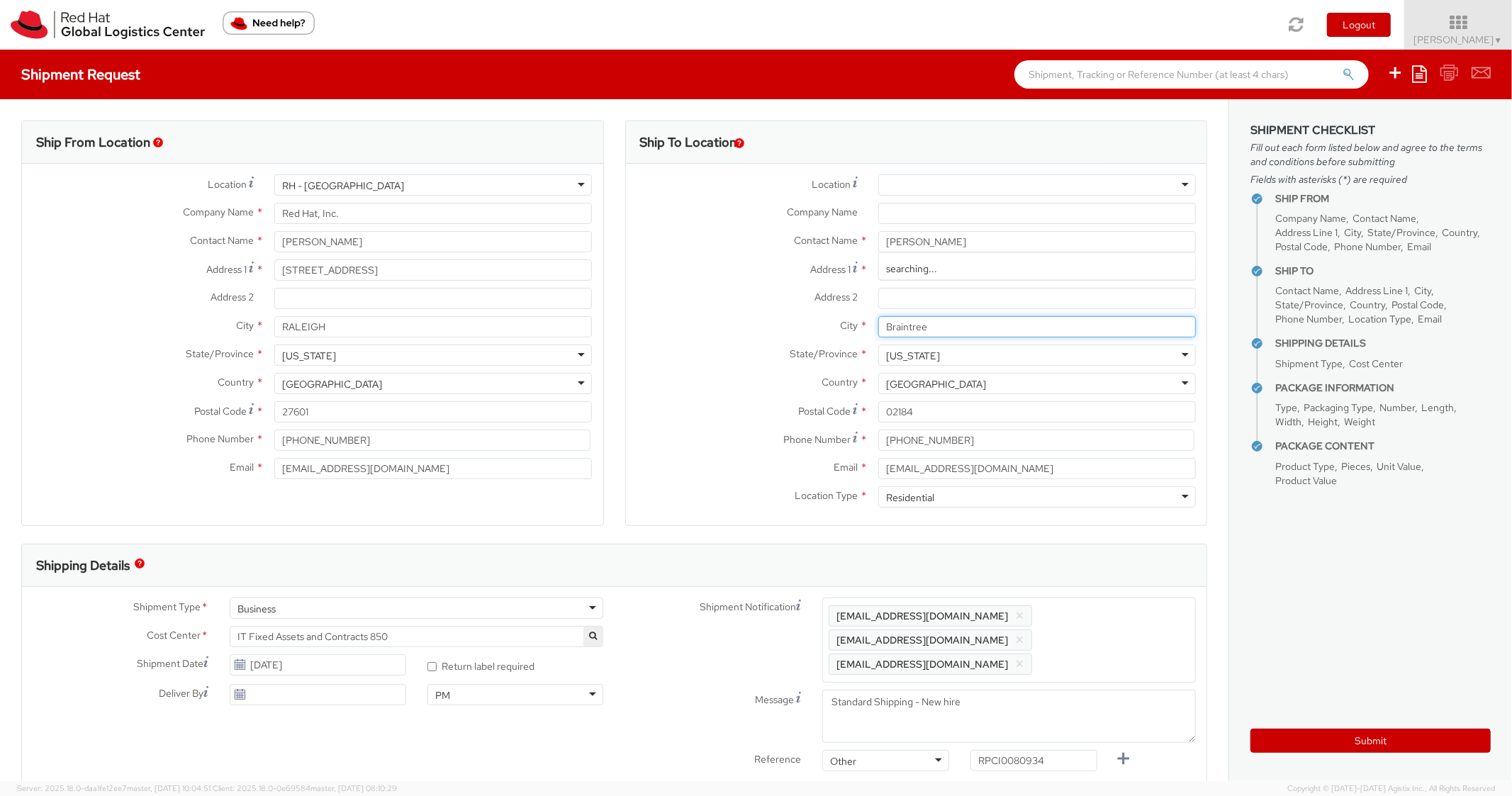
click at [878, 328] on input "Braintree" at bounding box center [1037, 326] width 318 height 21
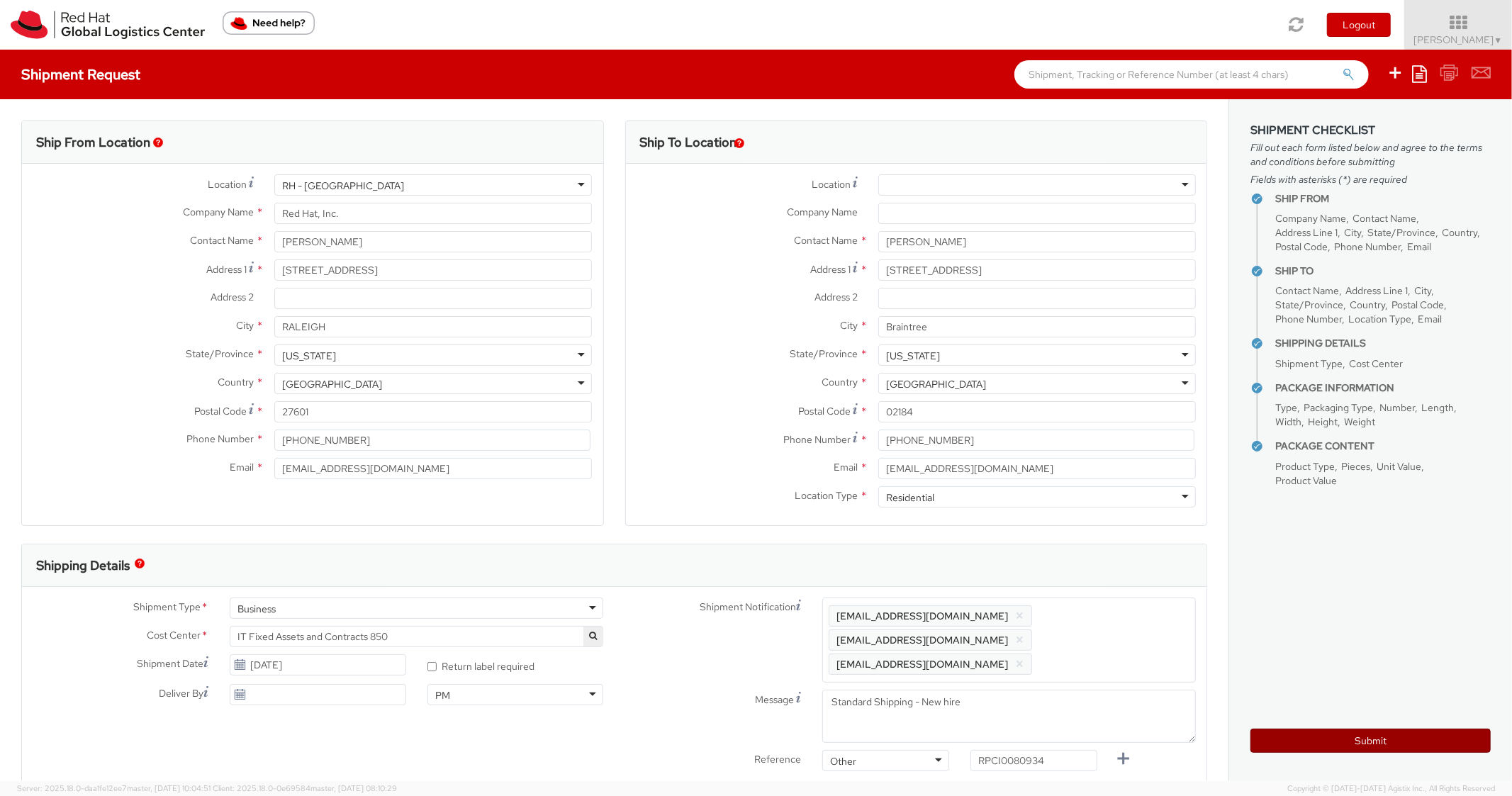
click at [1329, 746] on button "Submit" at bounding box center [1371, 741] width 240 height 24
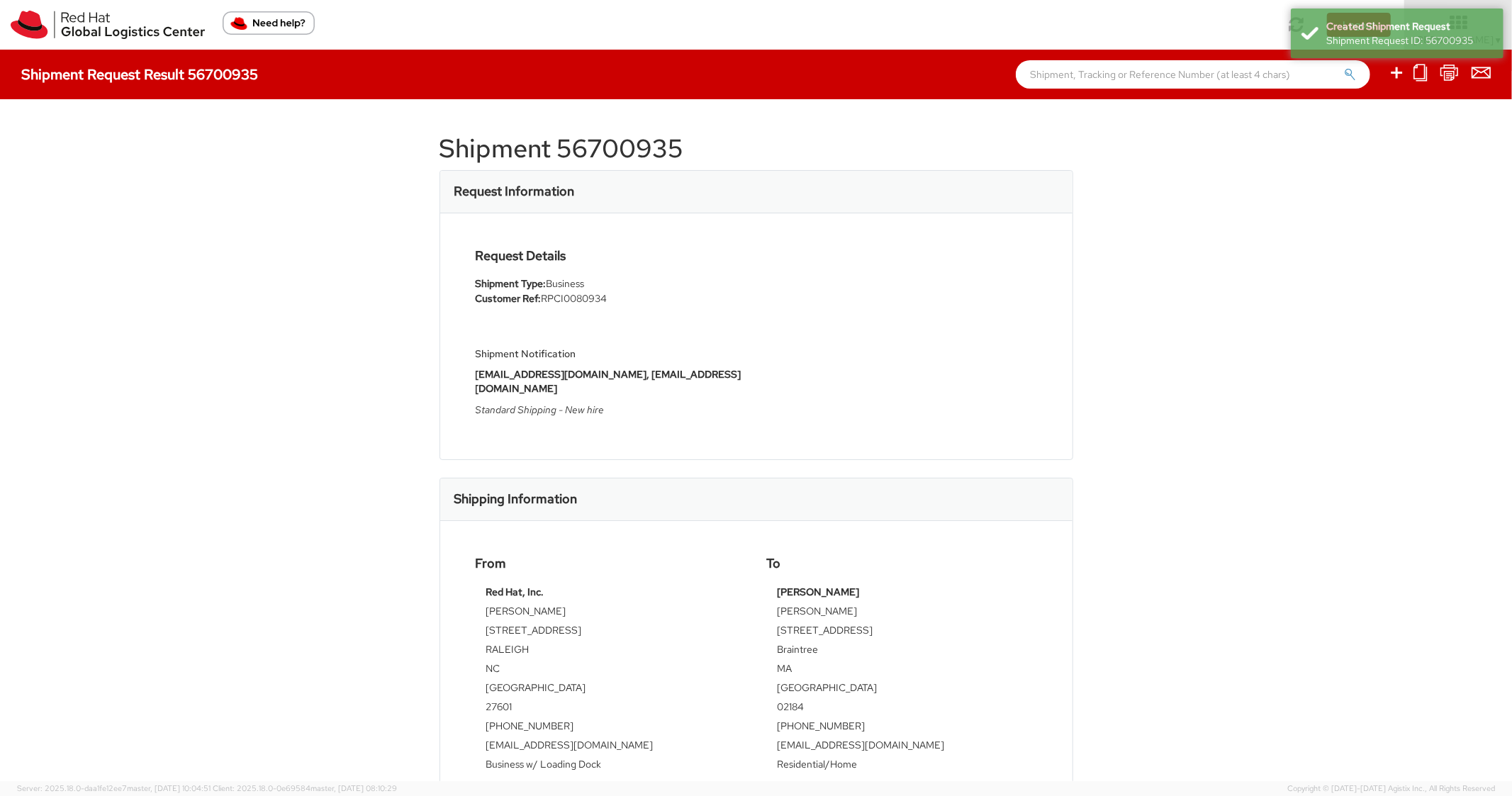
click at [644, 160] on h1 "Shipment 56700935" at bounding box center [756, 148] width 634 height 29
